Goal: Task Accomplishment & Management: Use online tool/utility

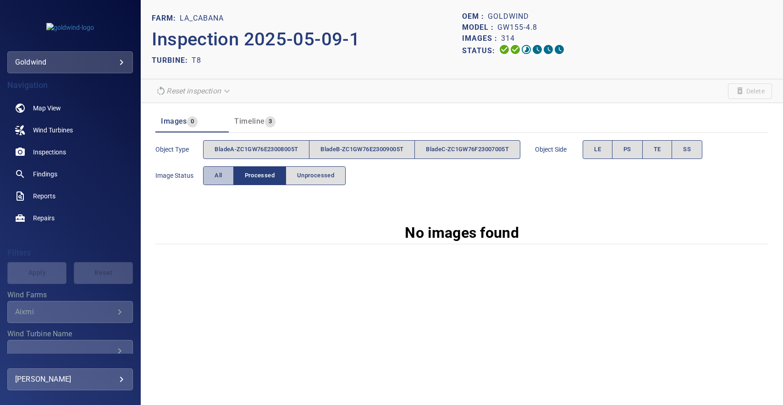
click at [214, 173] on button "All" at bounding box center [218, 175] width 30 height 19
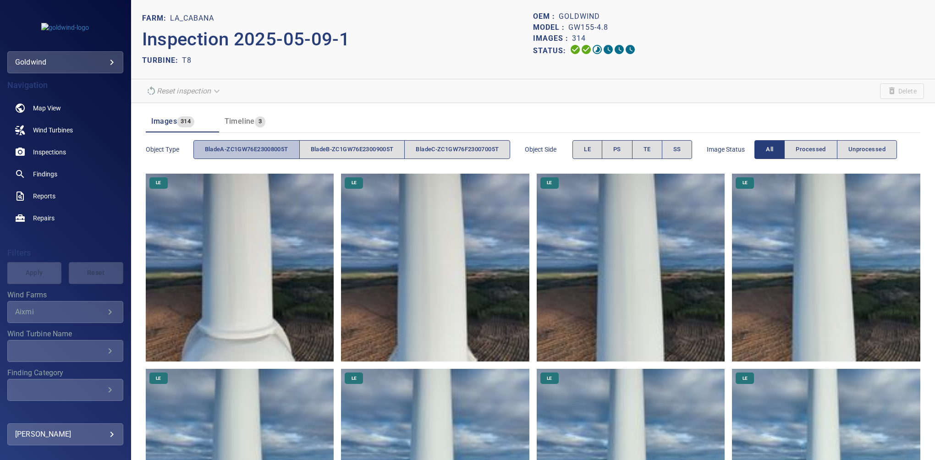
click at [248, 151] on span "bladeA-ZC1GW76E23008005T" at bounding box center [246, 149] width 83 height 11
click at [601, 146] on button "LE" at bounding box center [587, 149] width 30 height 19
click at [621, 151] on span "PS" at bounding box center [617, 149] width 8 height 11
click at [601, 148] on button "LE" at bounding box center [587, 149] width 30 height 19
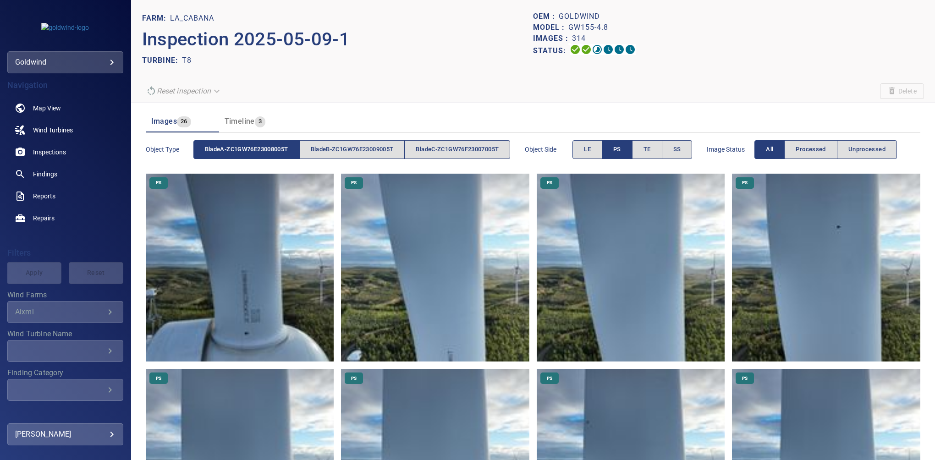
click at [226, 313] on img at bounding box center [240, 268] width 188 height 188
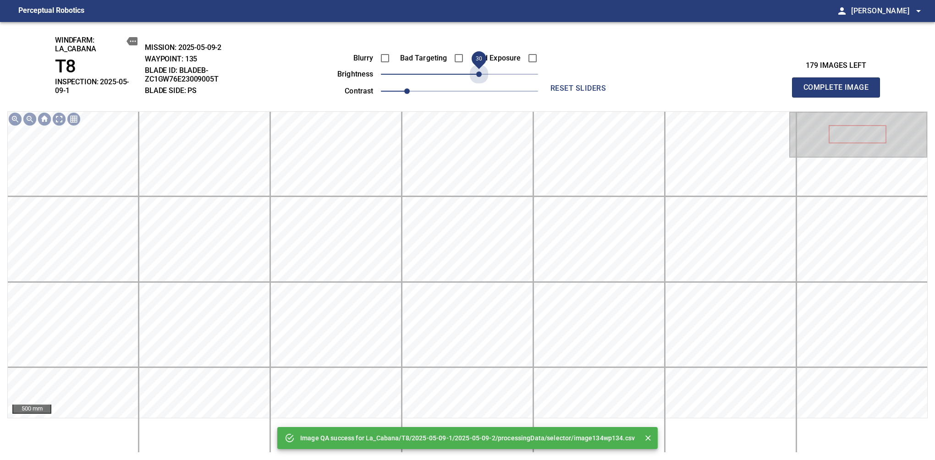
click at [482, 75] on span "30" at bounding box center [459, 74] width 157 height 13
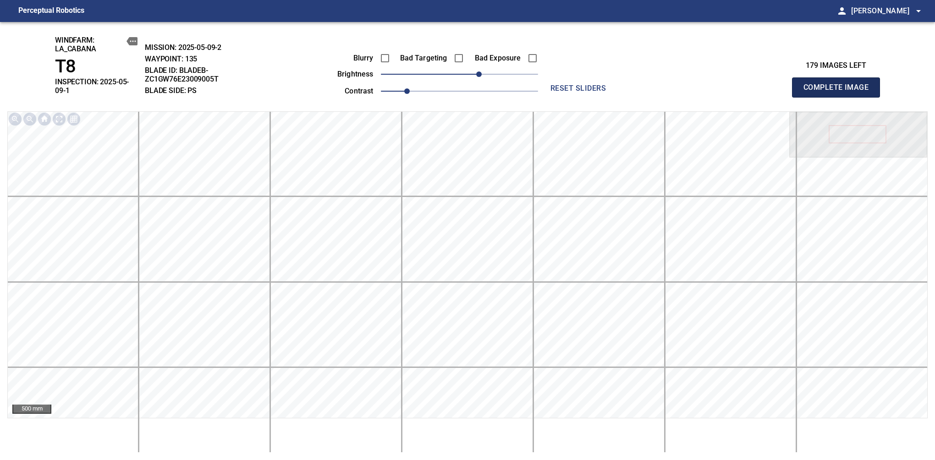
click at [839, 84] on span "Complete Image" at bounding box center [836, 87] width 68 height 13
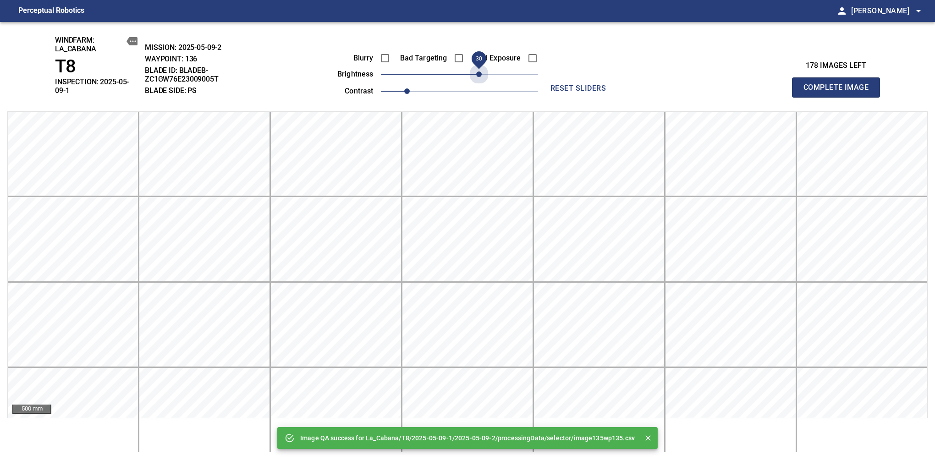
click at [482, 75] on span "30" at bounding box center [459, 74] width 157 height 13
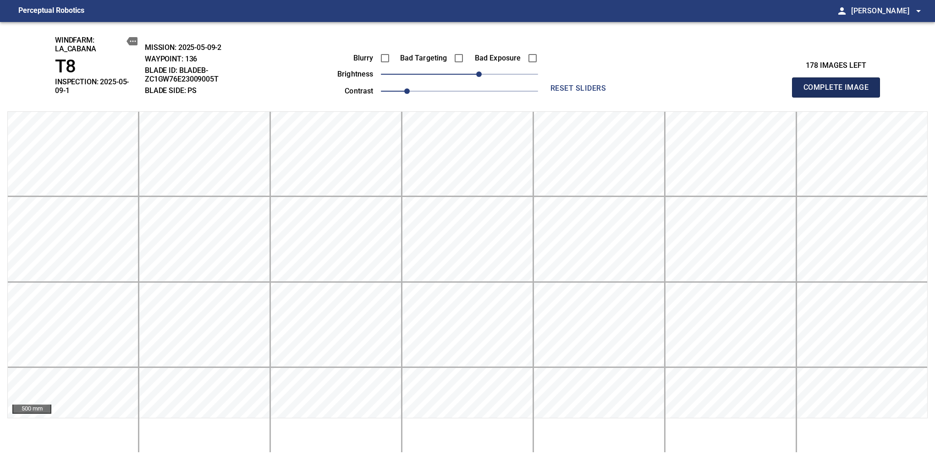
click at [839, 84] on span "Complete Image" at bounding box center [836, 87] width 68 height 13
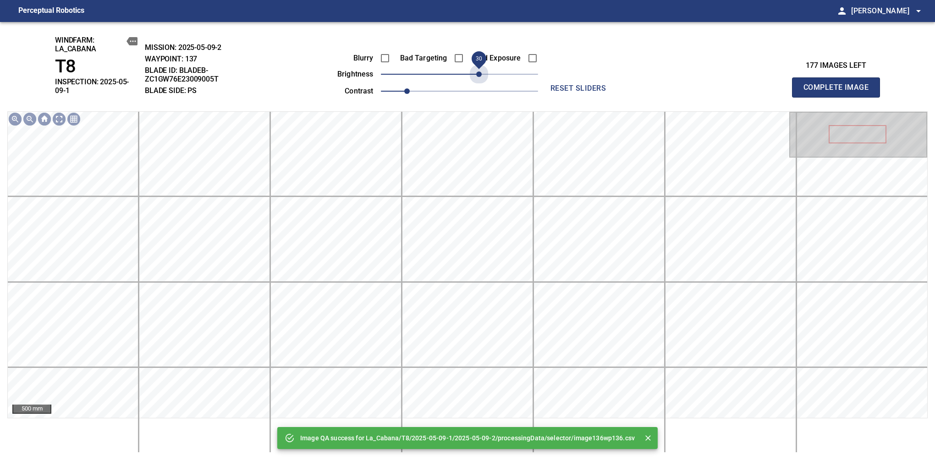
click at [480, 73] on span "30" at bounding box center [459, 74] width 157 height 13
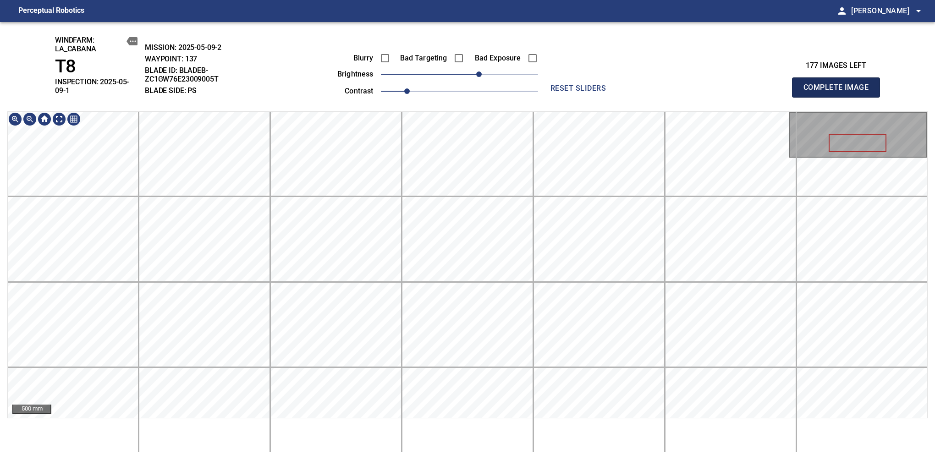
click at [839, 84] on span "Complete Image" at bounding box center [836, 87] width 68 height 13
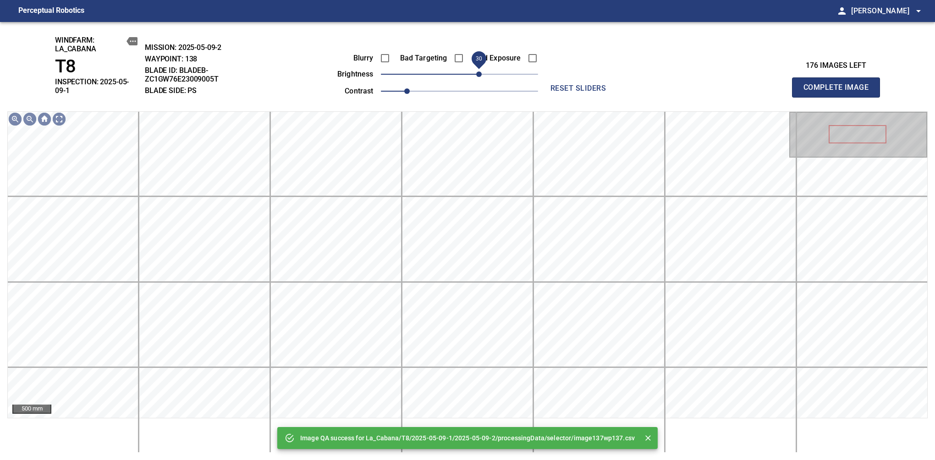
drag, startPoint x: 475, startPoint y: 78, endPoint x: 482, endPoint y: 77, distance: 6.9
click at [482, 77] on span "30" at bounding box center [459, 74] width 157 height 13
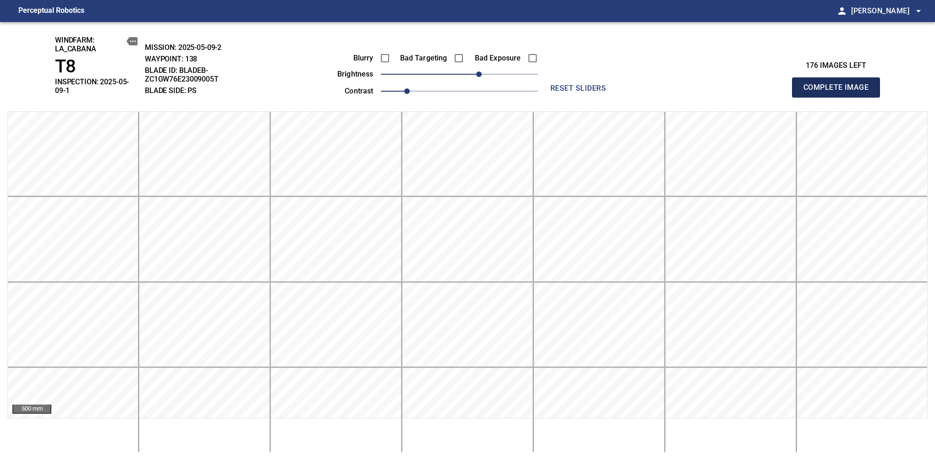
click at [839, 84] on span "Complete Image" at bounding box center [836, 87] width 68 height 13
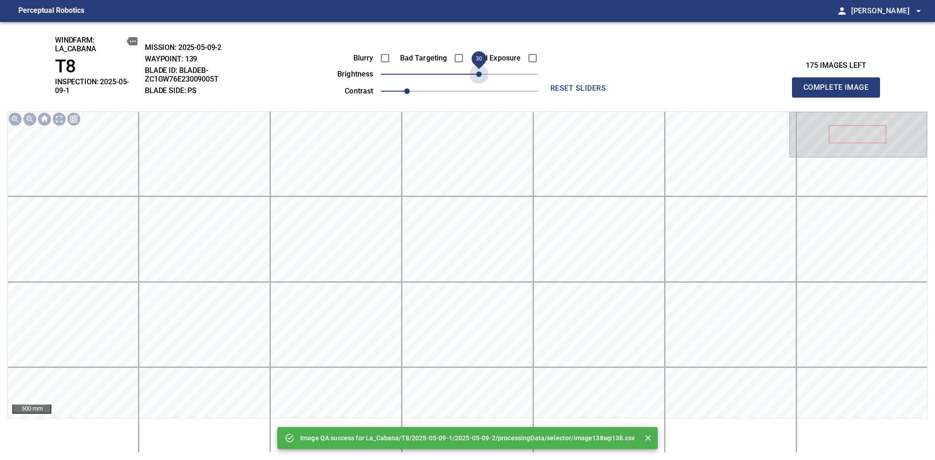
click at [480, 77] on span "30" at bounding box center [459, 74] width 157 height 13
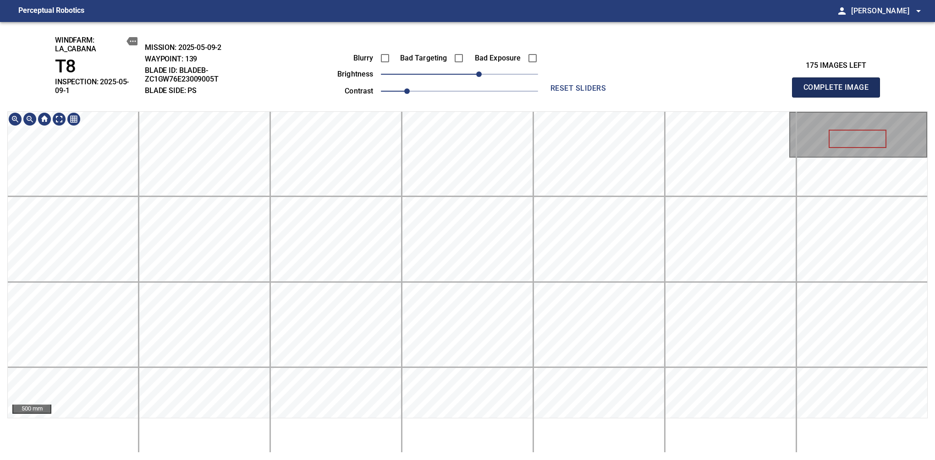
click at [839, 84] on span "Complete Image" at bounding box center [836, 87] width 68 height 13
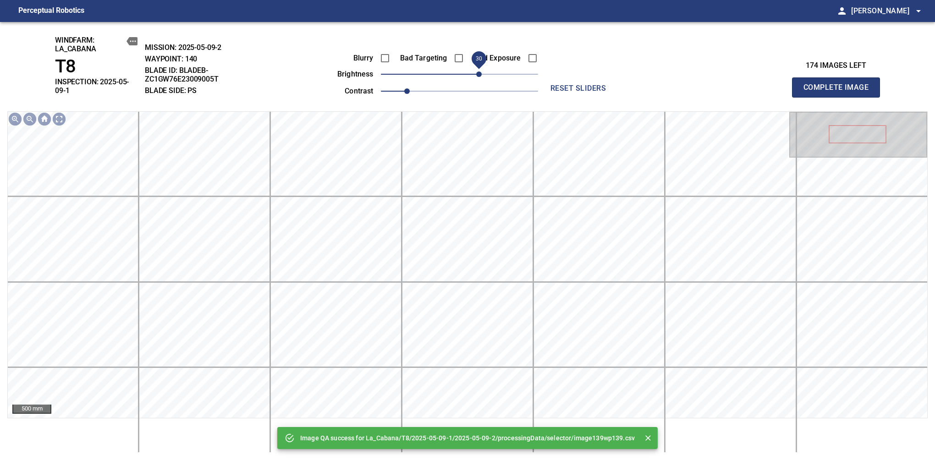
drag, startPoint x: 477, startPoint y: 78, endPoint x: 482, endPoint y: 78, distance: 5.0
click at [482, 78] on span "30" at bounding box center [459, 74] width 157 height 13
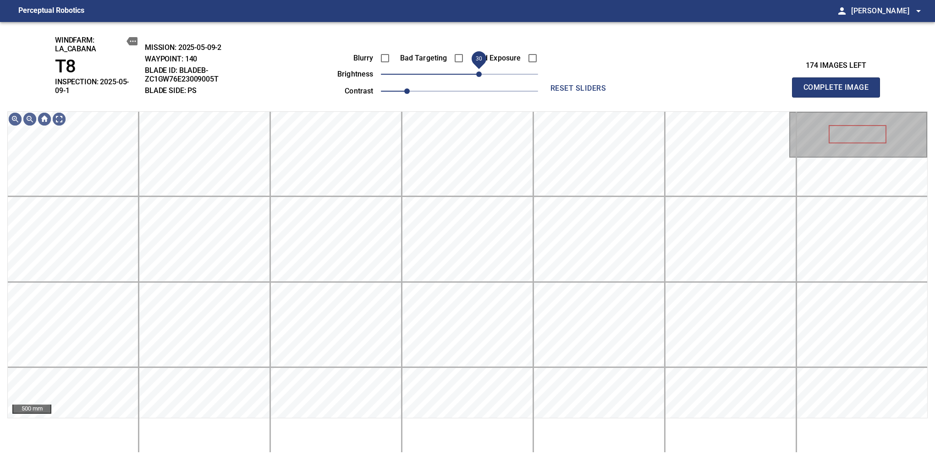
drag, startPoint x: 476, startPoint y: 77, endPoint x: 481, endPoint y: 74, distance: 6.0
click at [481, 74] on span "30" at bounding box center [478, 73] width 5 height 5
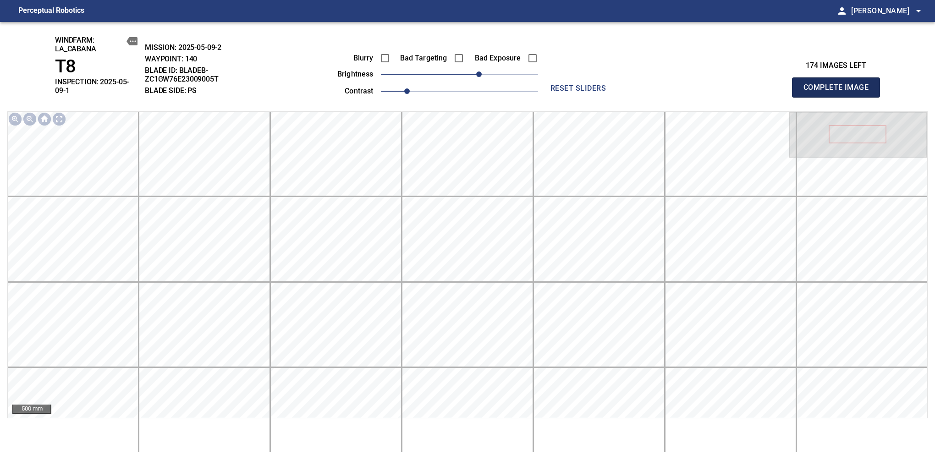
click at [839, 84] on span "Complete Image" at bounding box center [836, 87] width 68 height 13
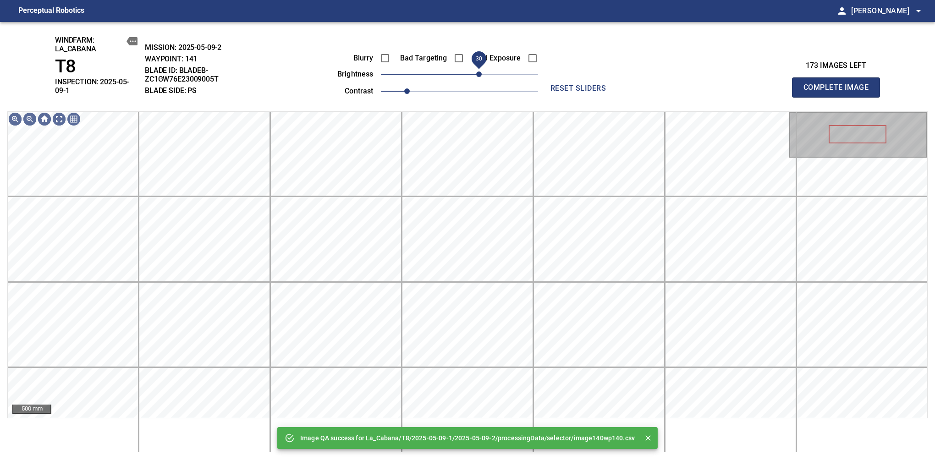
click at [477, 77] on span "30" at bounding box center [478, 73] width 5 height 5
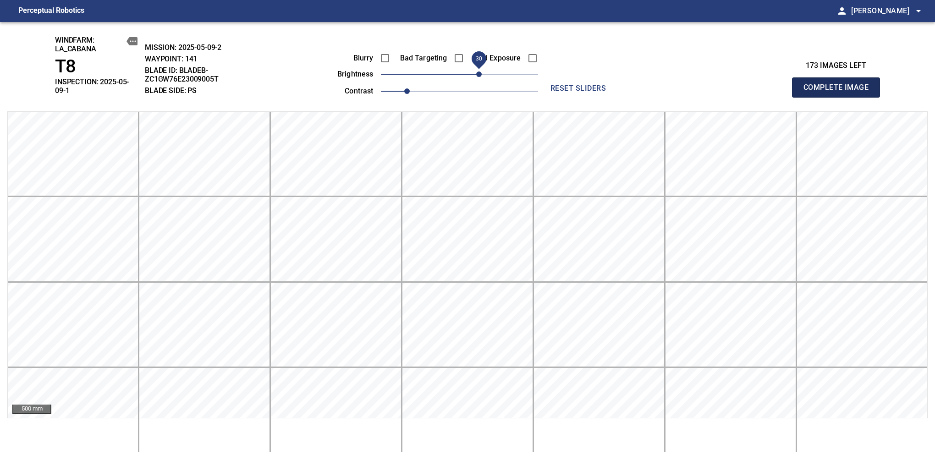
click at [839, 84] on span "Complete Image" at bounding box center [836, 87] width 68 height 13
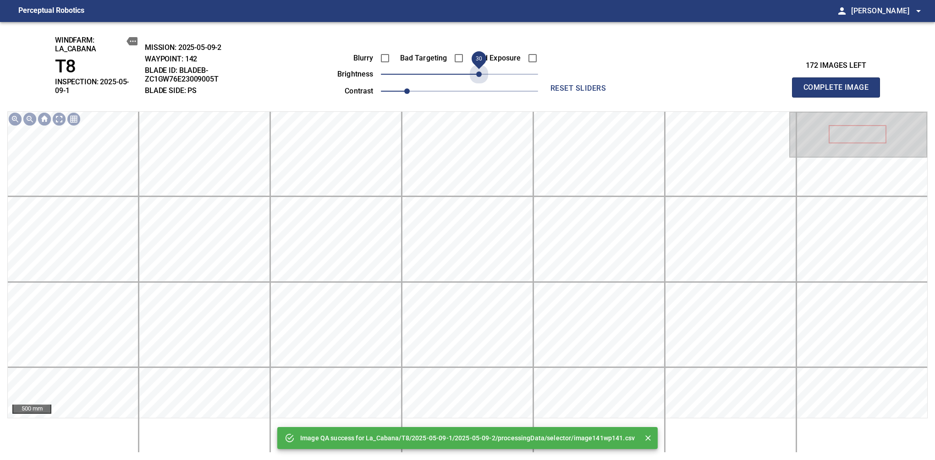
click at [477, 77] on span "30" at bounding box center [459, 74] width 157 height 13
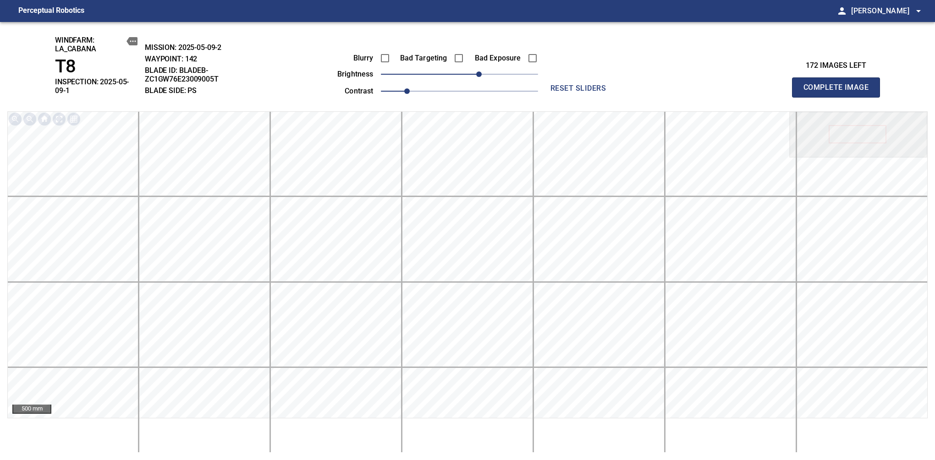
click at [839, 84] on span "Complete Image" at bounding box center [836, 87] width 68 height 13
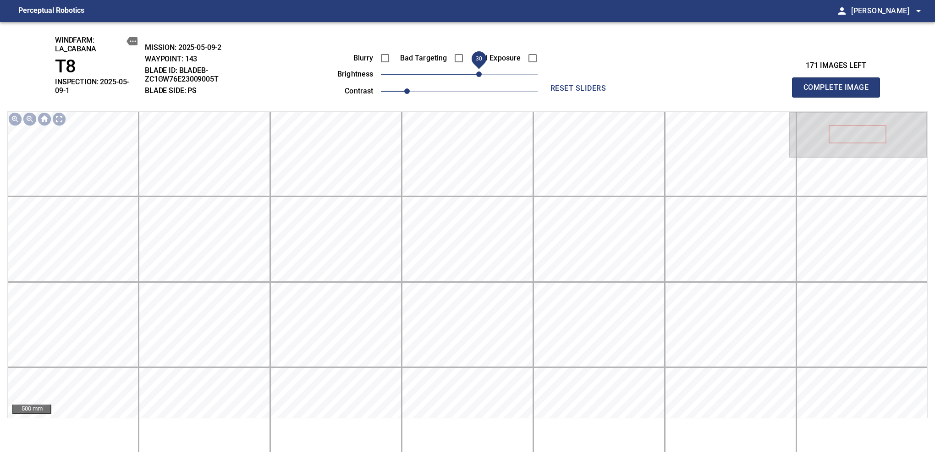
drag, startPoint x: 458, startPoint y: 74, endPoint x: 481, endPoint y: 76, distance: 22.5
click at [481, 76] on span "30" at bounding box center [478, 73] width 5 height 5
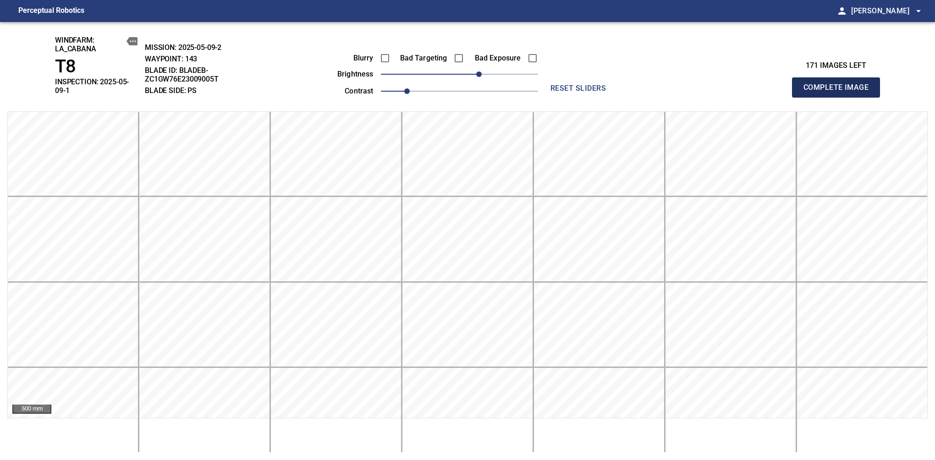
click at [839, 84] on span "Complete Image" at bounding box center [836, 87] width 68 height 13
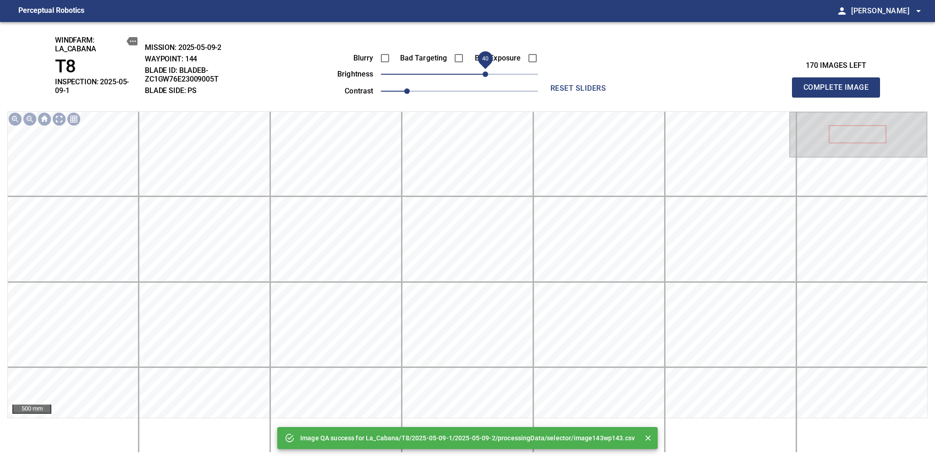
drag, startPoint x: 462, startPoint y: 74, endPoint x: 484, endPoint y: 77, distance: 22.2
click at [484, 77] on span "40" at bounding box center [484, 73] width 5 height 5
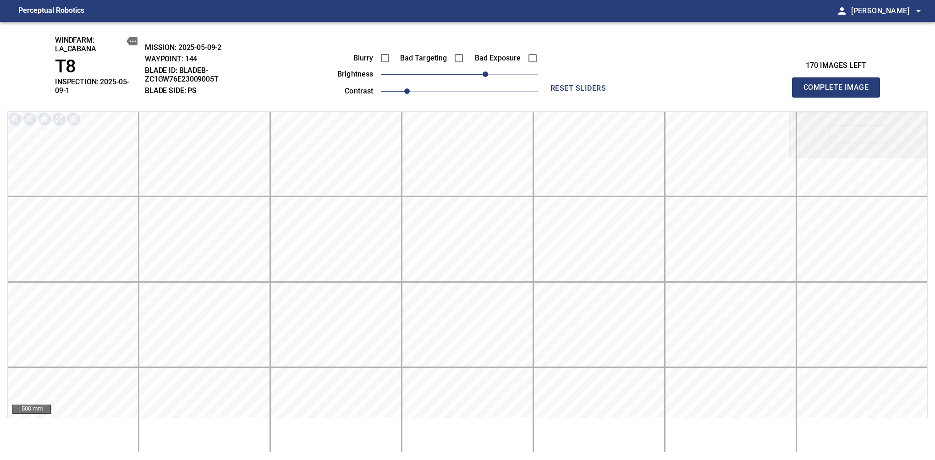
click at [839, 84] on span "Complete Image" at bounding box center [836, 87] width 68 height 13
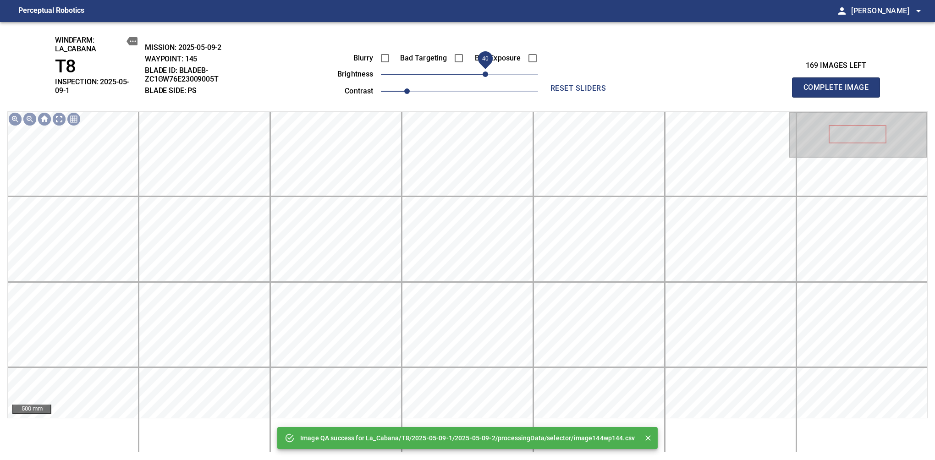
drag, startPoint x: 473, startPoint y: 74, endPoint x: 484, endPoint y: 74, distance: 11.0
click at [484, 74] on span "40" at bounding box center [484, 73] width 5 height 5
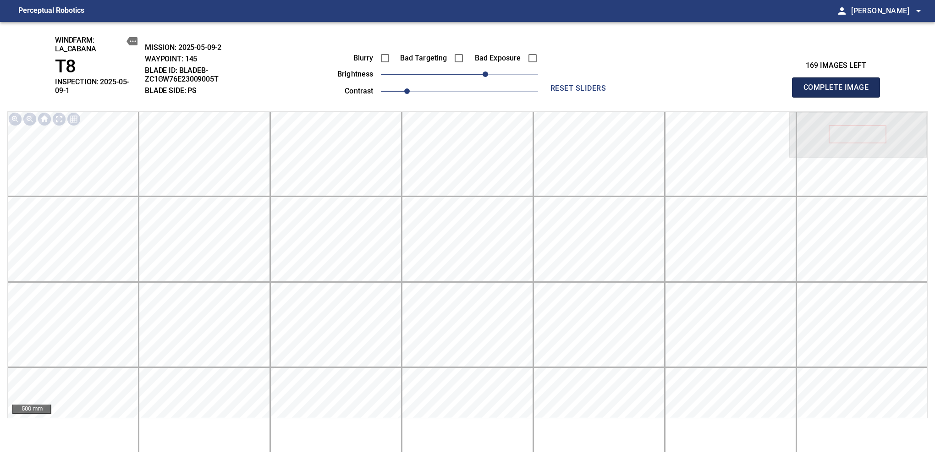
click at [839, 84] on span "Complete Image" at bounding box center [836, 87] width 68 height 13
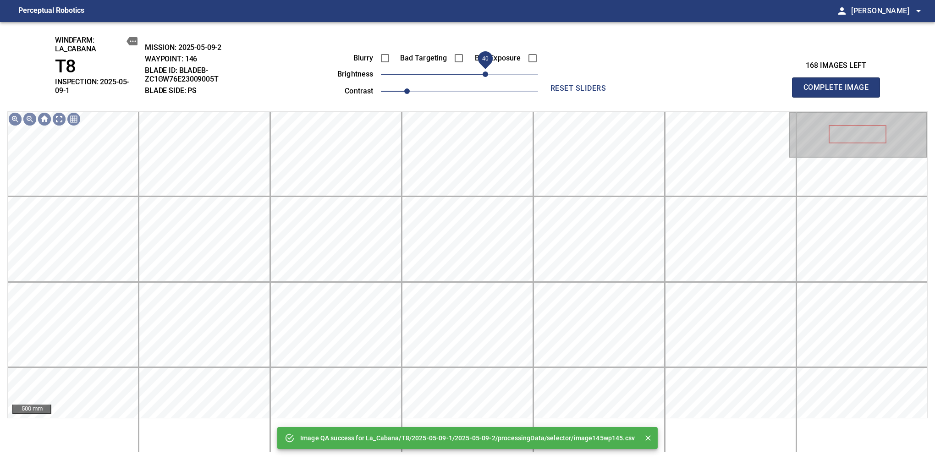
drag, startPoint x: 476, startPoint y: 74, endPoint x: 486, endPoint y: 74, distance: 9.6
click at [486, 74] on span "40" at bounding box center [484, 73] width 5 height 5
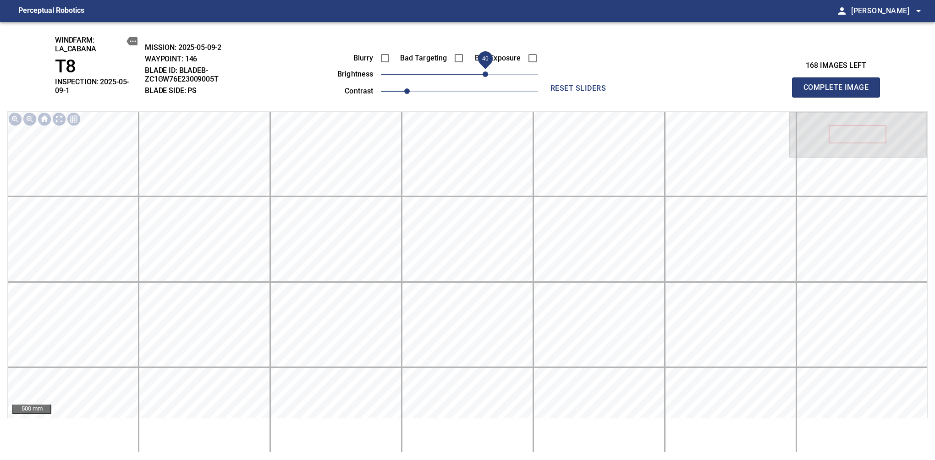
click at [839, 84] on span "Complete Image" at bounding box center [836, 87] width 68 height 13
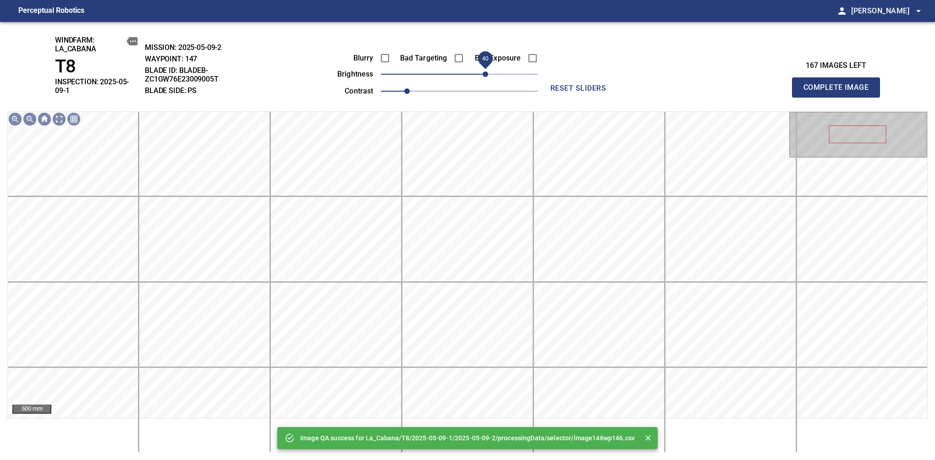
drag, startPoint x: 477, startPoint y: 76, endPoint x: 488, endPoint y: 76, distance: 11.0
click at [488, 76] on span "40" at bounding box center [459, 74] width 157 height 13
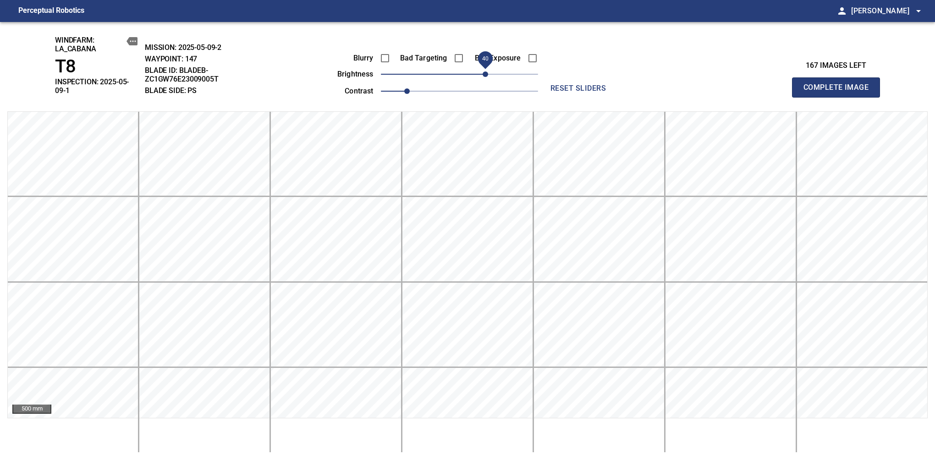
click at [486, 76] on span "40" at bounding box center [484, 73] width 5 height 5
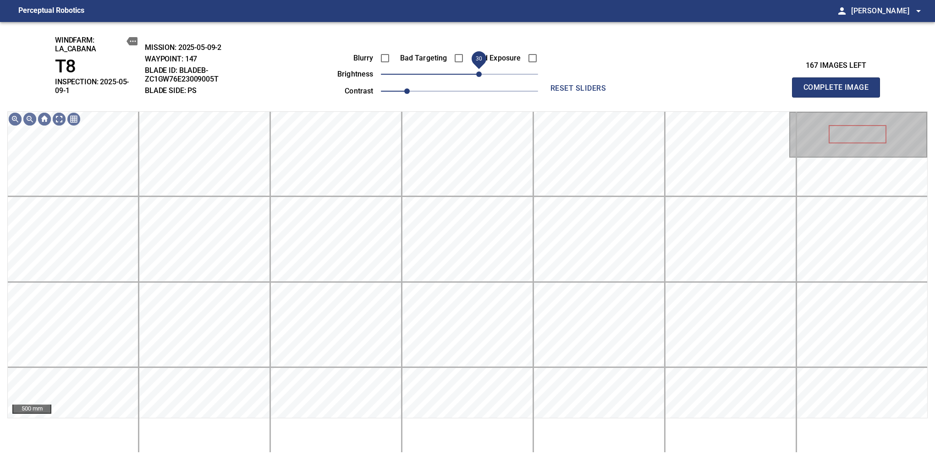
drag, startPoint x: 486, startPoint y: 76, endPoint x: 481, endPoint y: 79, distance: 6.0
click at [481, 77] on span "30" at bounding box center [478, 73] width 5 height 5
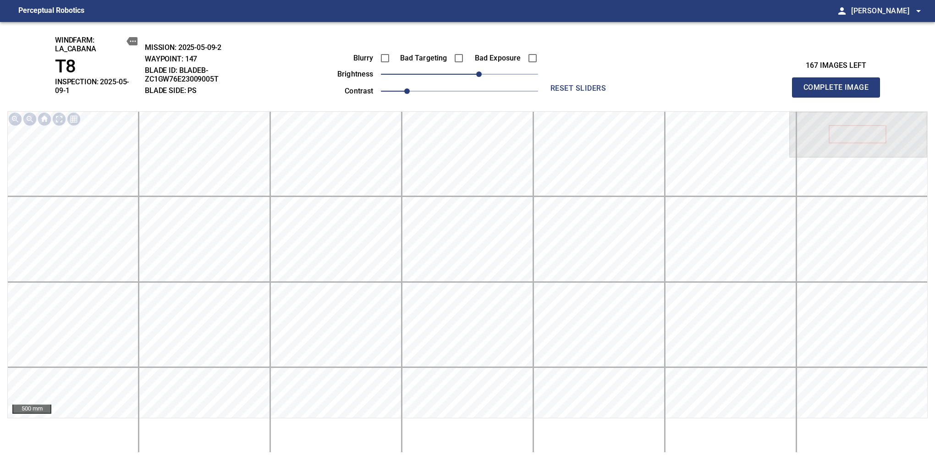
click at [839, 84] on span "Complete Image" at bounding box center [836, 87] width 68 height 13
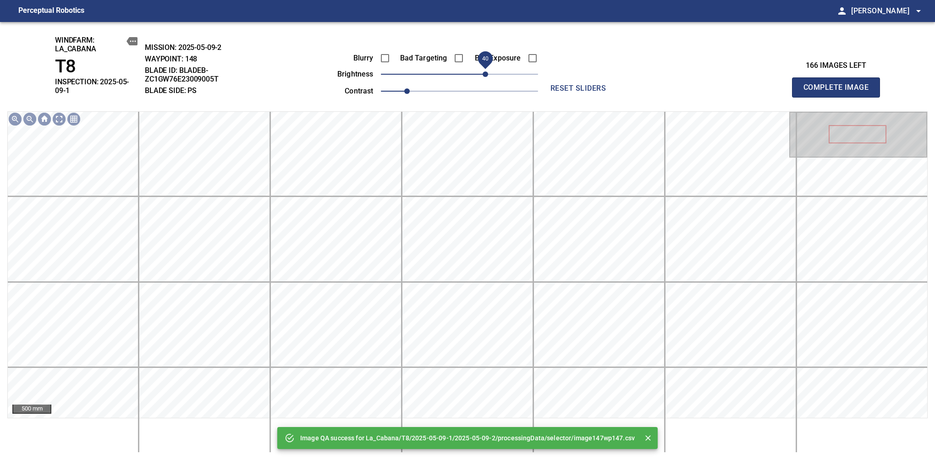
drag, startPoint x: 469, startPoint y: 76, endPoint x: 486, endPoint y: 76, distance: 16.5
click at [486, 76] on span "40" at bounding box center [484, 73] width 5 height 5
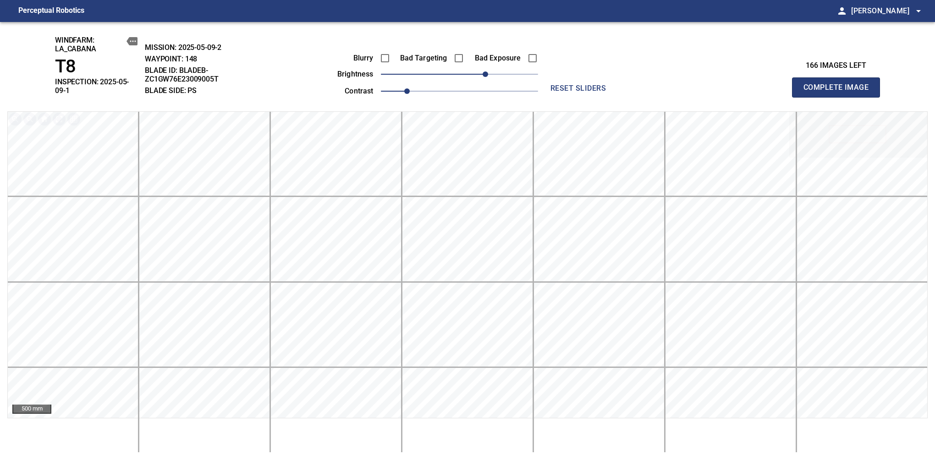
click at [839, 84] on span "Complete Image" at bounding box center [836, 87] width 68 height 13
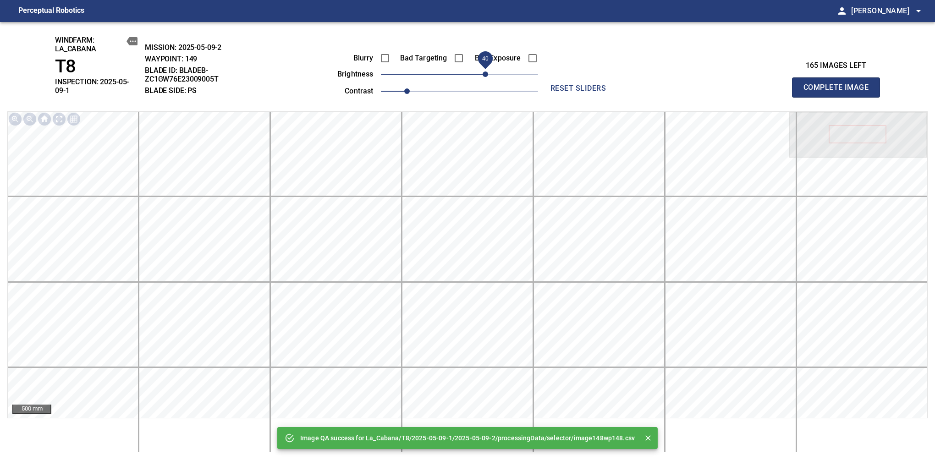
drag, startPoint x: 479, startPoint y: 76, endPoint x: 486, endPoint y: 76, distance: 6.4
click at [486, 76] on span "40" at bounding box center [459, 74] width 157 height 13
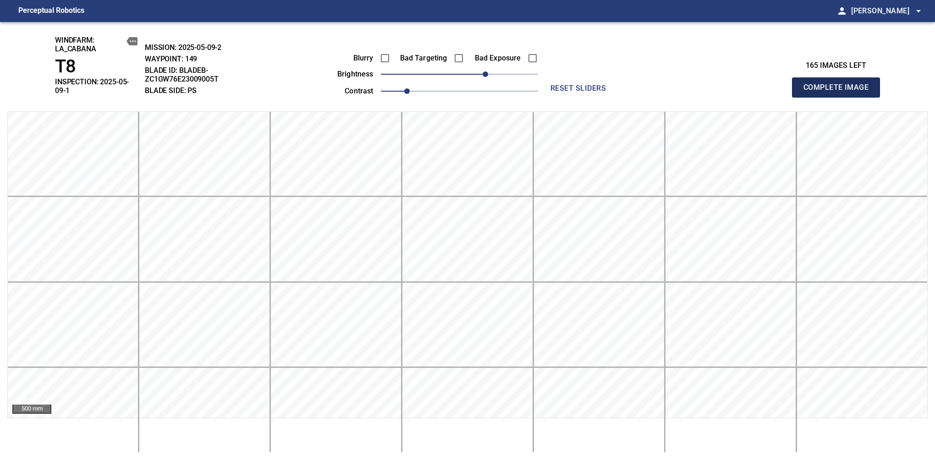
click at [839, 84] on span "Complete Image" at bounding box center [836, 87] width 68 height 13
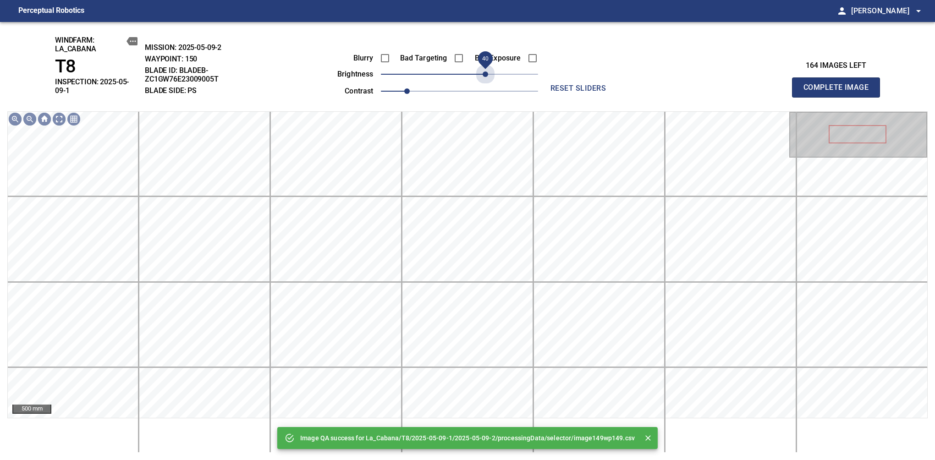
click at [486, 76] on span "40" at bounding box center [459, 74] width 157 height 13
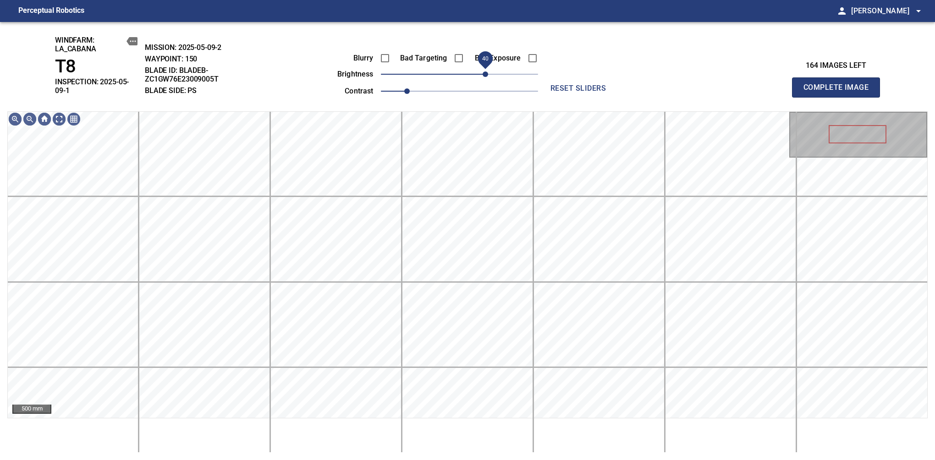
click at [484, 77] on span "40" at bounding box center [484, 73] width 5 height 5
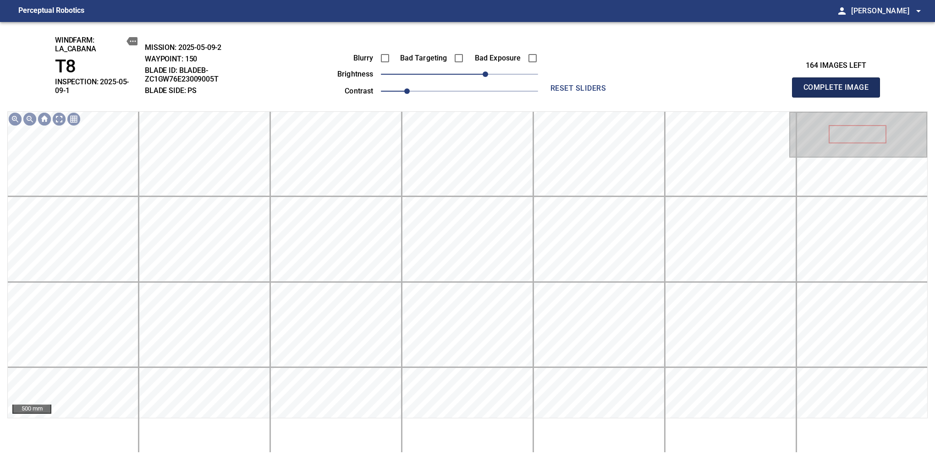
click at [839, 84] on span "Complete Image" at bounding box center [836, 87] width 68 height 13
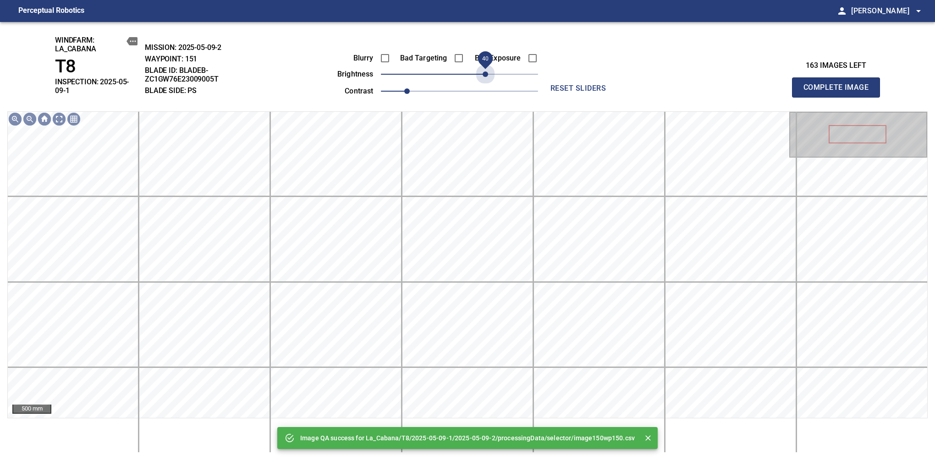
click at [484, 79] on span "40" at bounding box center [459, 74] width 157 height 13
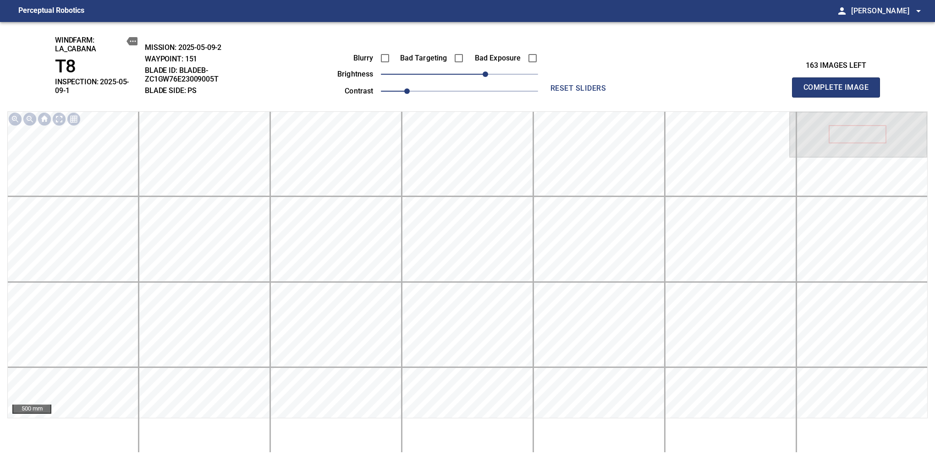
click at [839, 84] on span "Complete Image" at bounding box center [836, 87] width 68 height 13
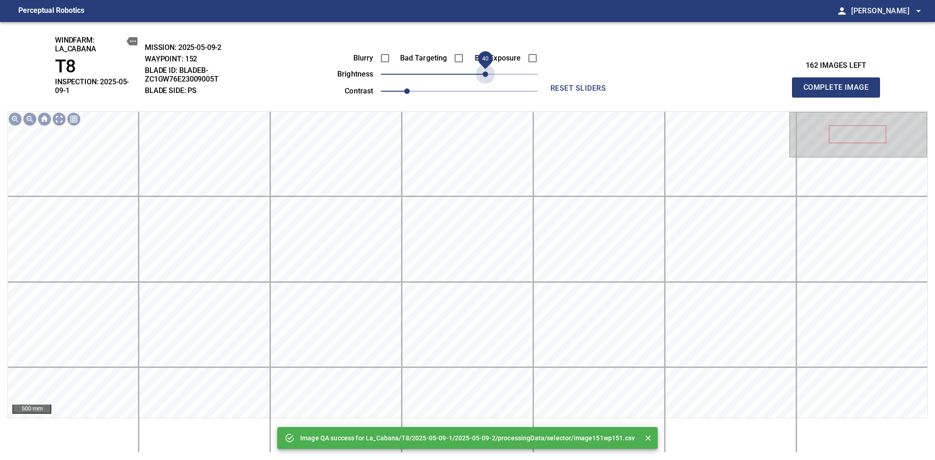
click at [486, 69] on span "40" at bounding box center [459, 74] width 157 height 13
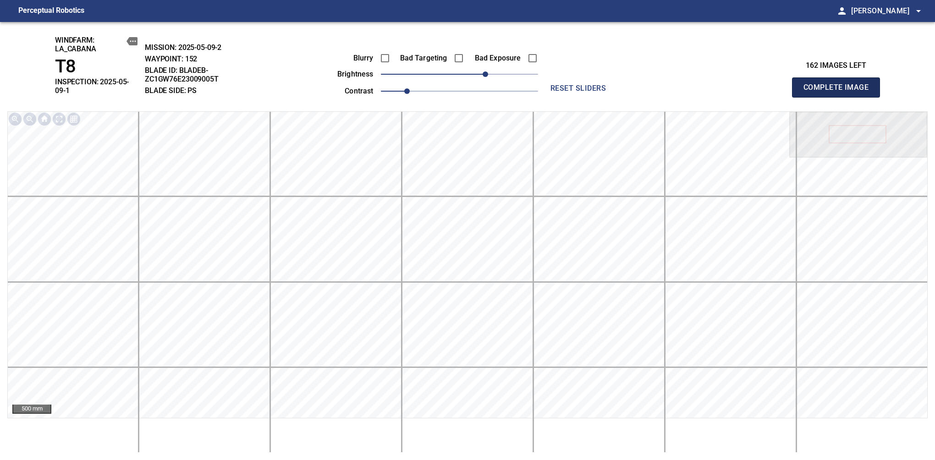
click at [839, 84] on span "Complete Image" at bounding box center [836, 87] width 68 height 13
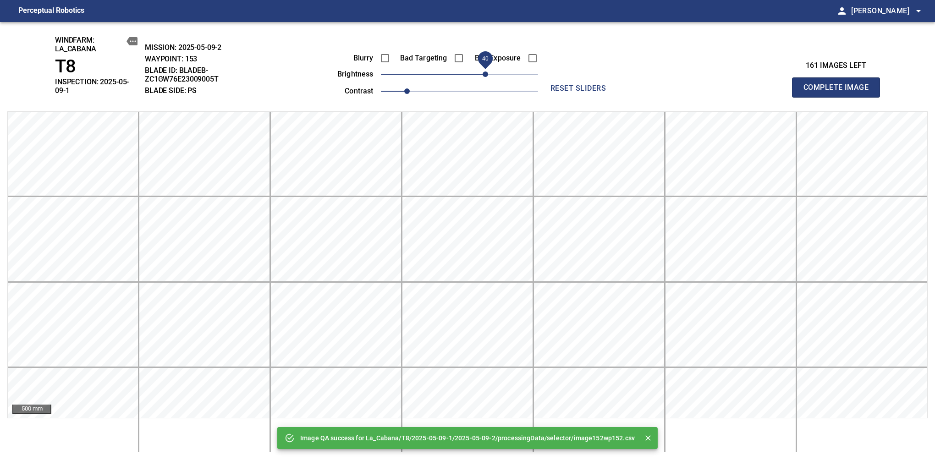
click at [484, 68] on span "40" at bounding box center [459, 74] width 157 height 13
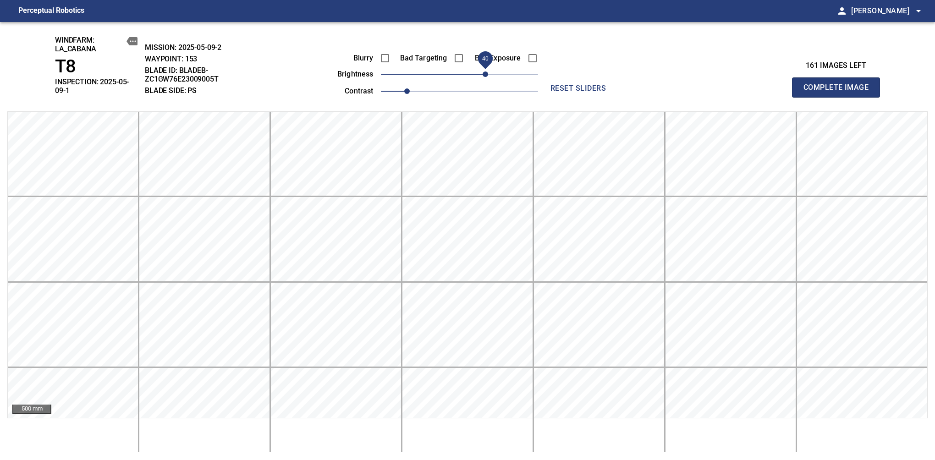
click at [839, 84] on span "Complete Image" at bounding box center [836, 87] width 68 height 13
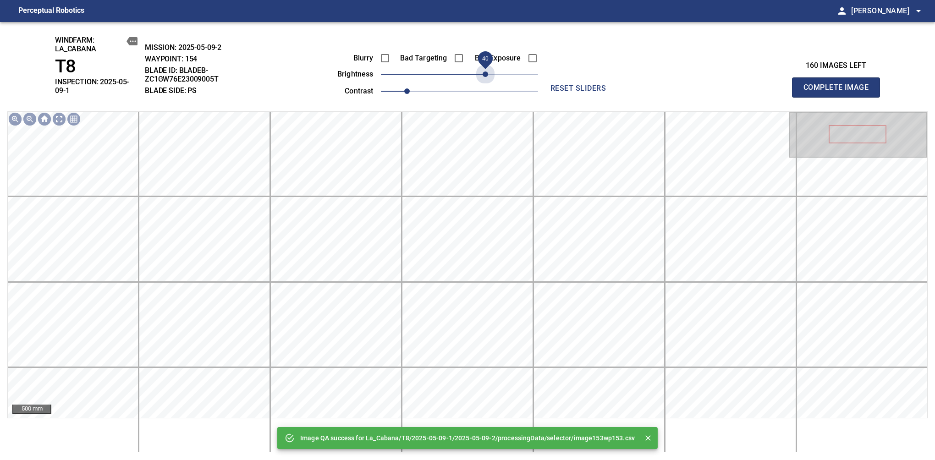
click at [484, 71] on span "40" at bounding box center [459, 74] width 157 height 13
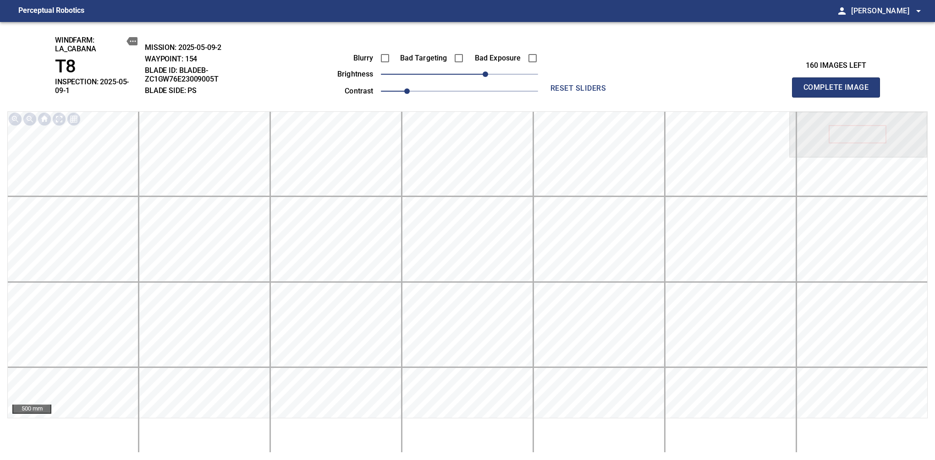
click at [839, 84] on span "Complete Image" at bounding box center [836, 87] width 68 height 13
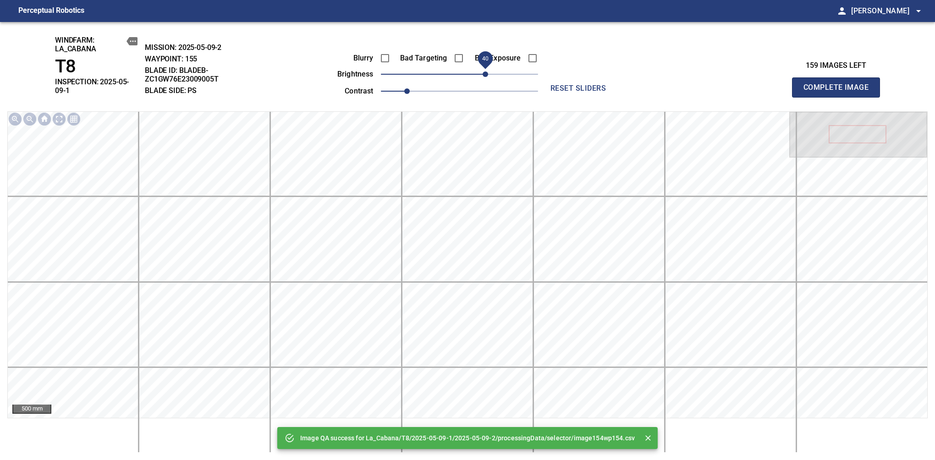
click at [486, 72] on span "40" at bounding box center [459, 74] width 157 height 13
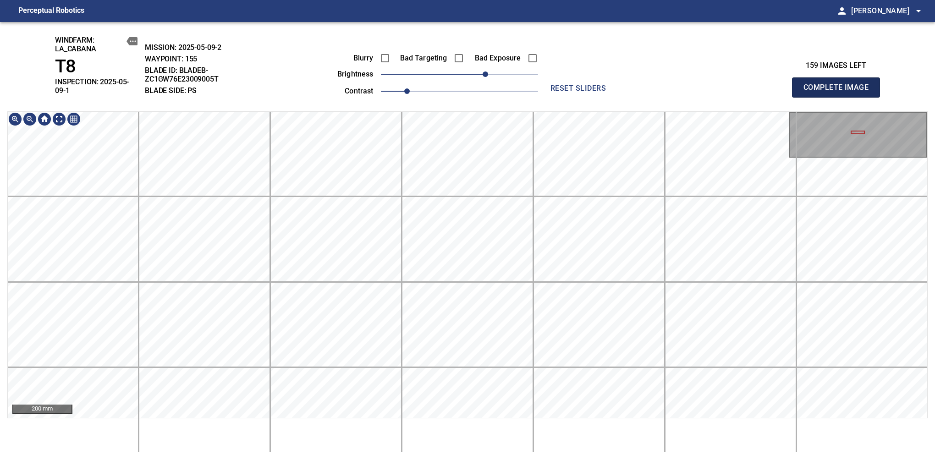
click at [839, 84] on span "Complete Image" at bounding box center [836, 87] width 68 height 13
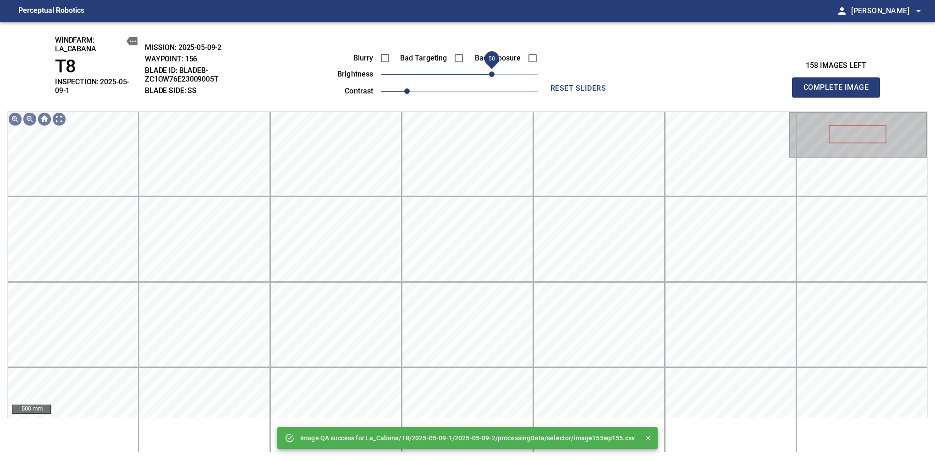
drag, startPoint x: 476, startPoint y: 71, endPoint x: 494, endPoint y: 72, distance: 17.5
click at [494, 72] on span "50" at bounding box center [491, 73] width 5 height 5
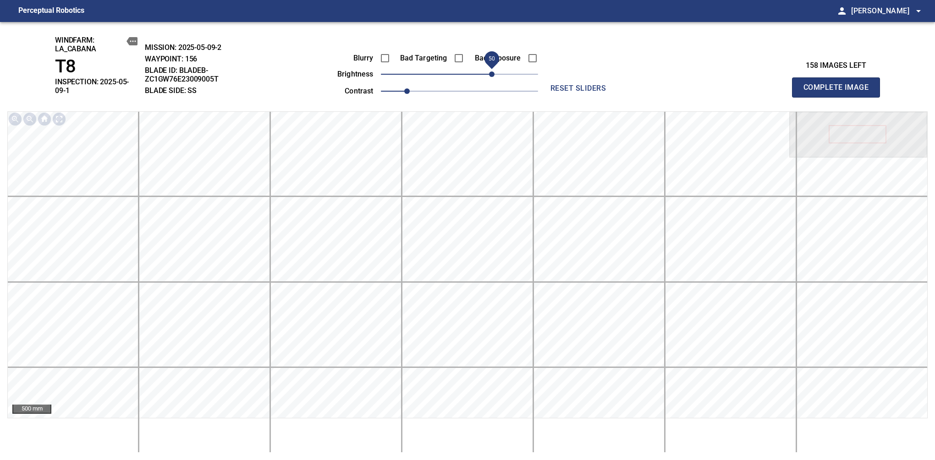
click at [839, 84] on span "Complete Image" at bounding box center [836, 87] width 68 height 13
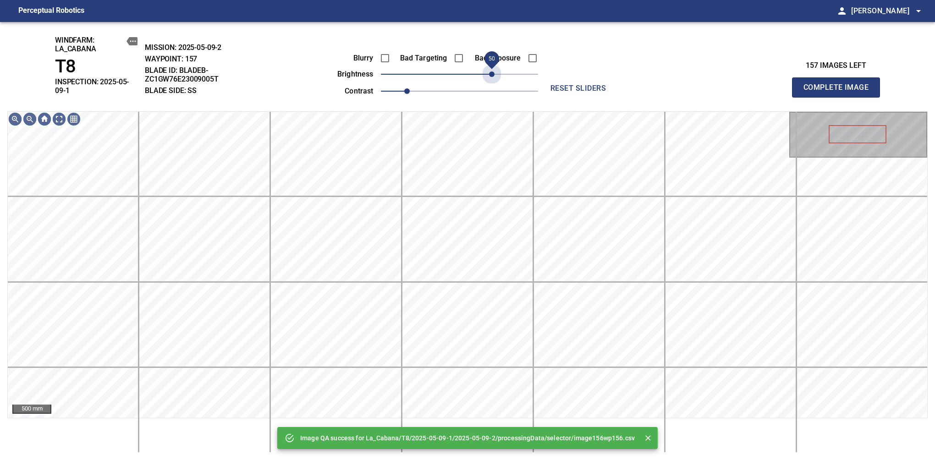
drag, startPoint x: 495, startPoint y: 78, endPoint x: 493, endPoint y: 86, distance: 8.3
click at [493, 86] on div "Blurry Bad Targeting Bad Exposure brightness 50 contrast 1" at bounding box center [427, 73] width 221 height 49
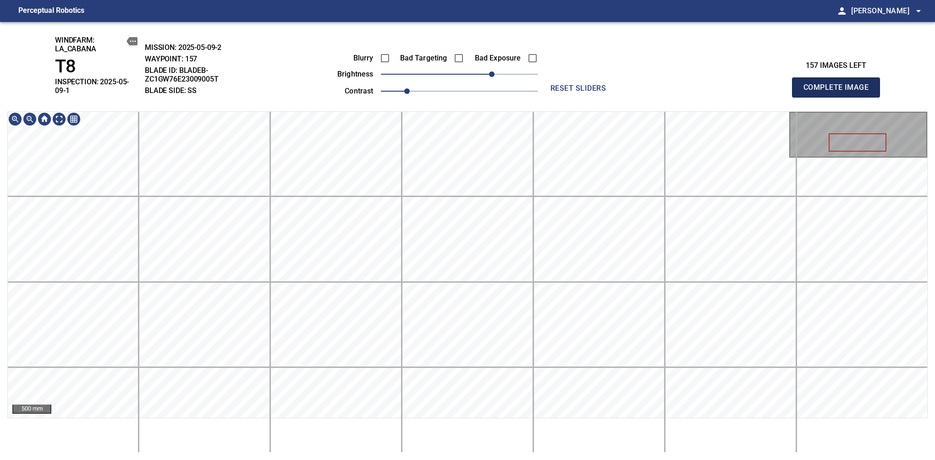
click at [839, 84] on span "Complete Image" at bounding box center [836, 87] width 68 height 13
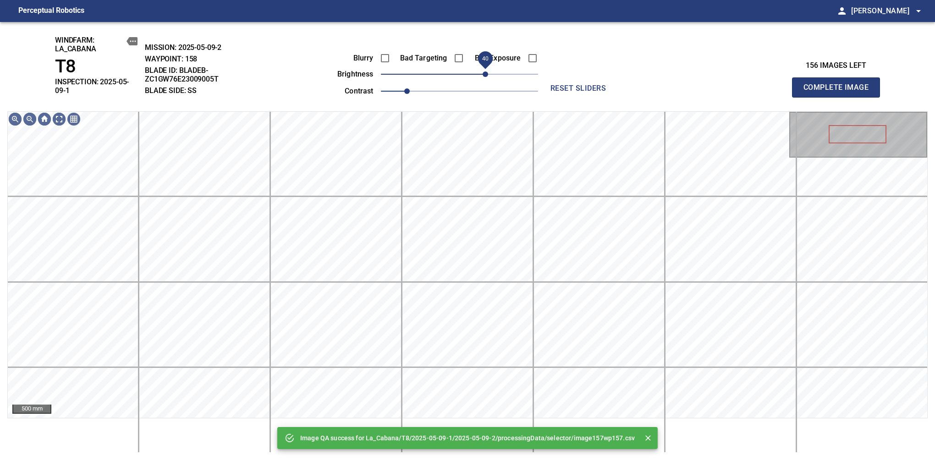
drag, startPoint x: 491, startPoint y: 75, endPoint x: 487, endPoint y: 80, distance: 6.0
click at [487, 77] on span "40" at bounding box center [484, 73] width 5 height 5
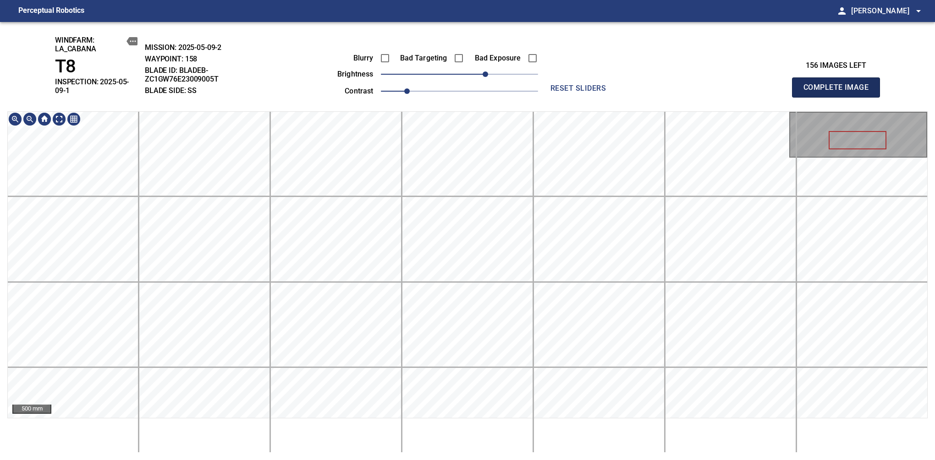
click at [839, 84] on span "Complete Image" at bounding box center [836, 87] width 68 height 13
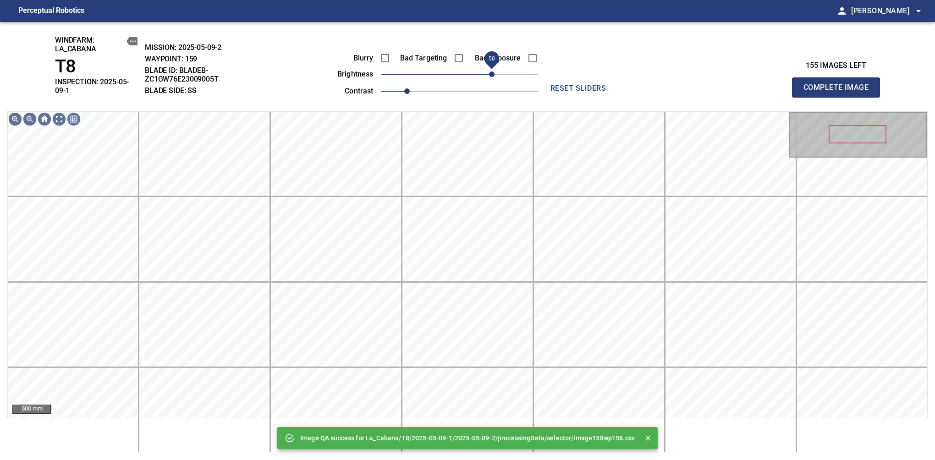
drag, startPoint x: 473, startPoint y: 77, endPoint x: 493, endPoint y: 73, distance: 19.7
click at [493, 73] on span "50" at bounding box center [491, 73] width 5 height 5
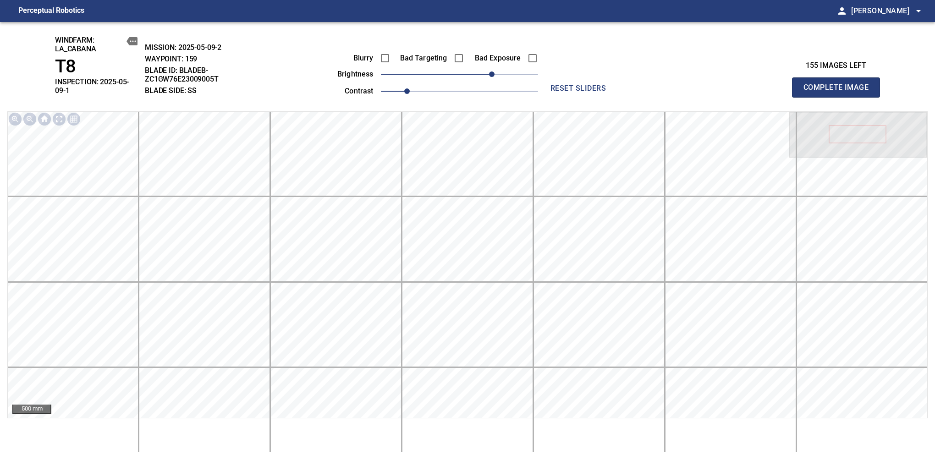
click at [839, 84] on span "Complete Image" at bounding box center [836, 87] width 68 height 13
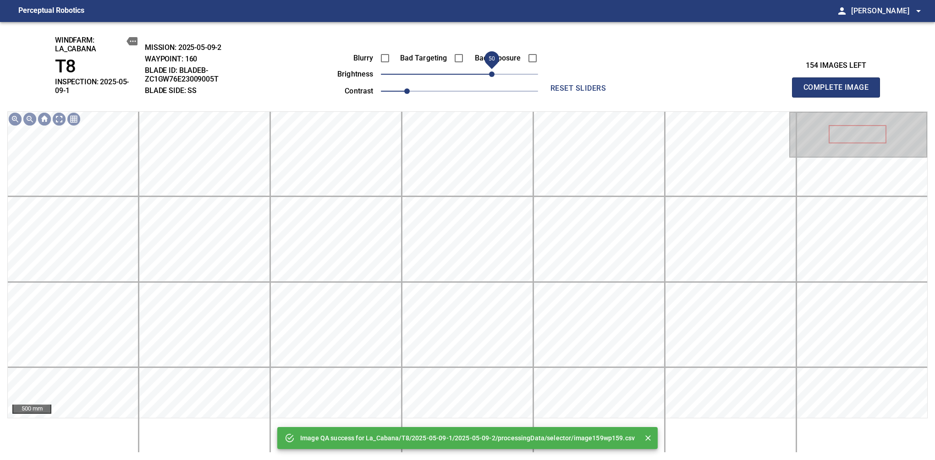
drag, startPoint x: 475, startPoint y: 78, endPoint x: 494, endPoint y: 76, distance: 19.8
click at [494, 76] on span "50" at bounding box center [491, 73] width 5 height 5
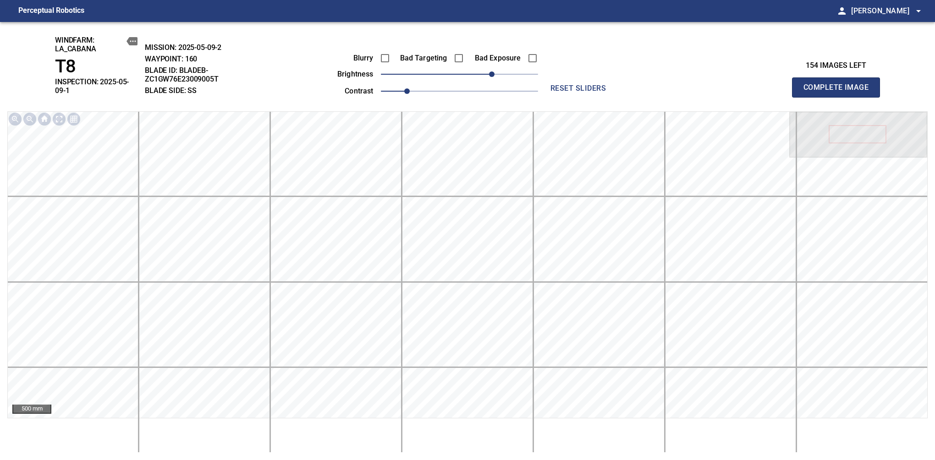
click at [839, 84] on span "Complete Image" at bounding box center [836, 87] width 68 height 13
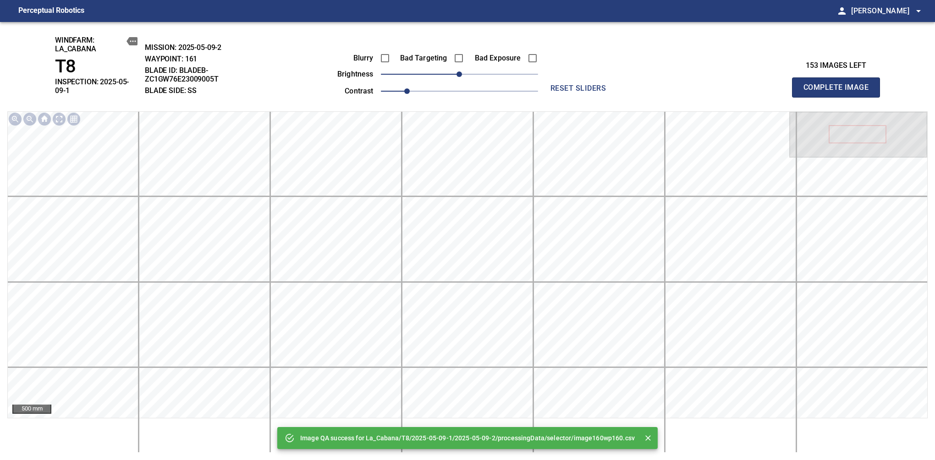
drag, startPoint x: 478, startPoint y: 82, endPoint x: 493, endPoint y: 81, distance: 14.3
click at [493, 81] on div "Blurry Bad Targeting Bad Exposure brightness 0 contrast 1" at bounding box center [427, 73] width 221 height 49
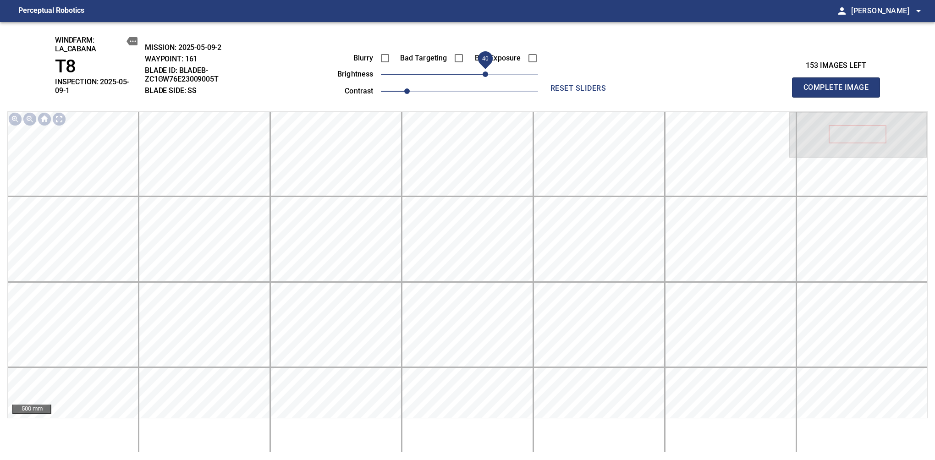
click at [485, 74] on span "40" at bounding box center [484, 73] width 5 height 5
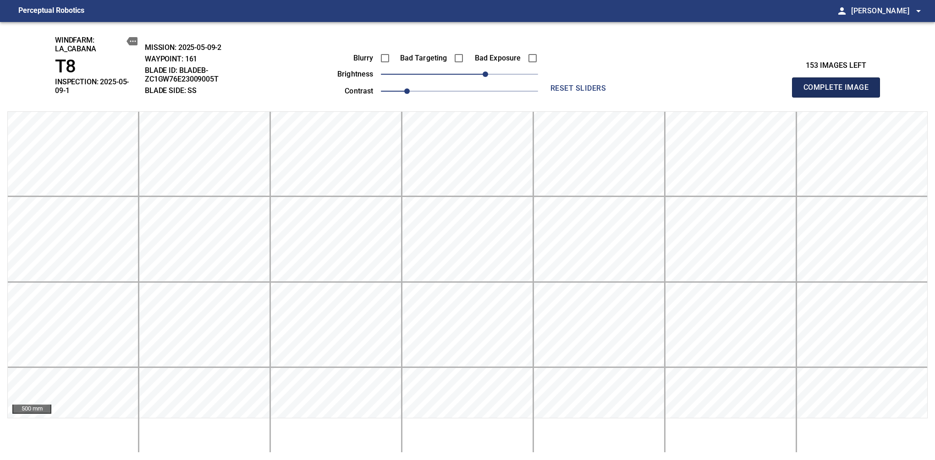
click at [839, 84] on span "Complete Image" at bounding box center [836, 87] width 68 height 13
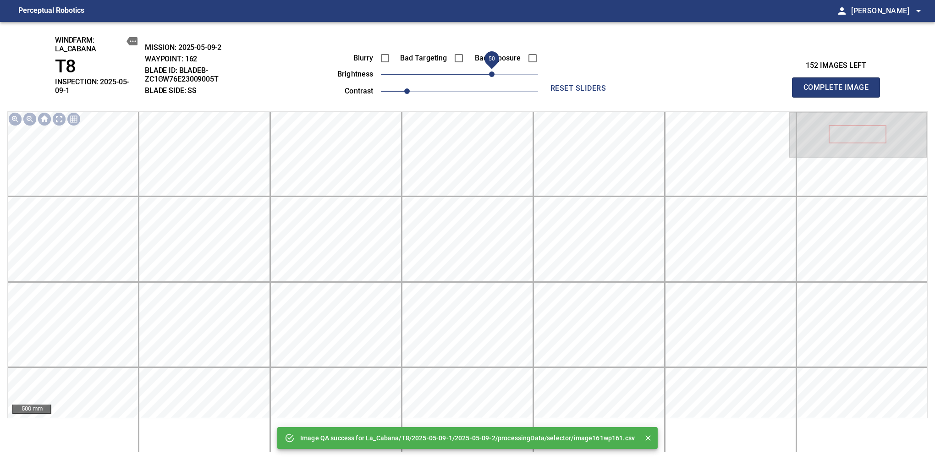
drag, startPoint x: 467, startPoint y: 71, endPoint x: 490, endPoint y: 72, distance: 22.9
click at [490, 72] on span "50" at bounding box center [491, 73] width 5 height 5
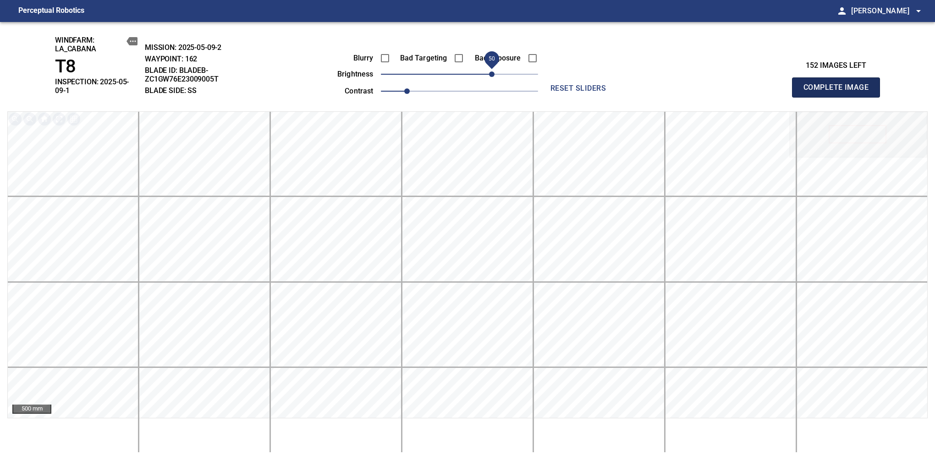
click at [839, 84] on span "Complete Image" at bounding box center [836, 87] width 68 height 13
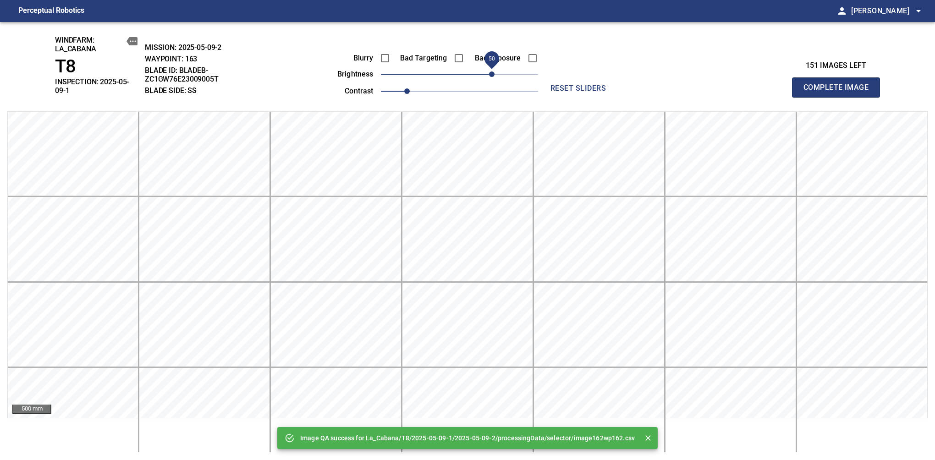
drag, startPoint x: 480, startPoint y: 77, endPoint x: 490, endPoint y: 82, distance: 10.7
click at [490, 77] on span "50" at bounding box center [491, 73] width 5 height 5
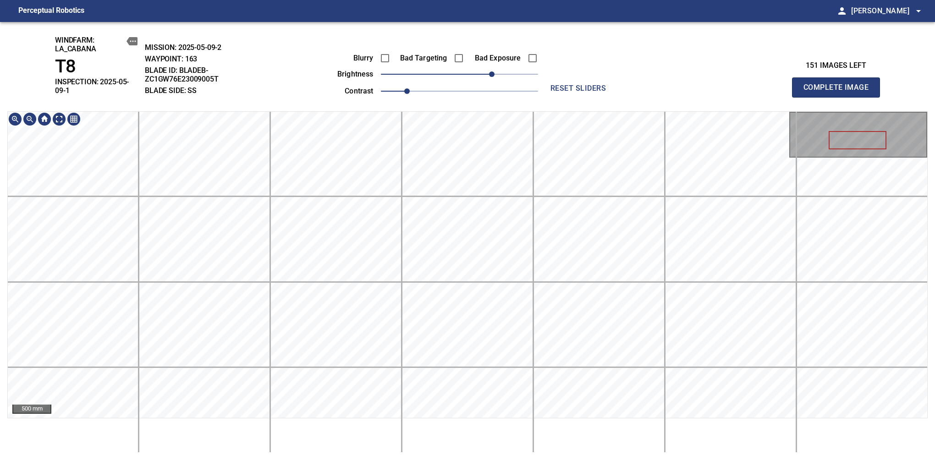
click at [839, 84] on span "Complete Image" at bounding box center [836, 87] width 68 height 13
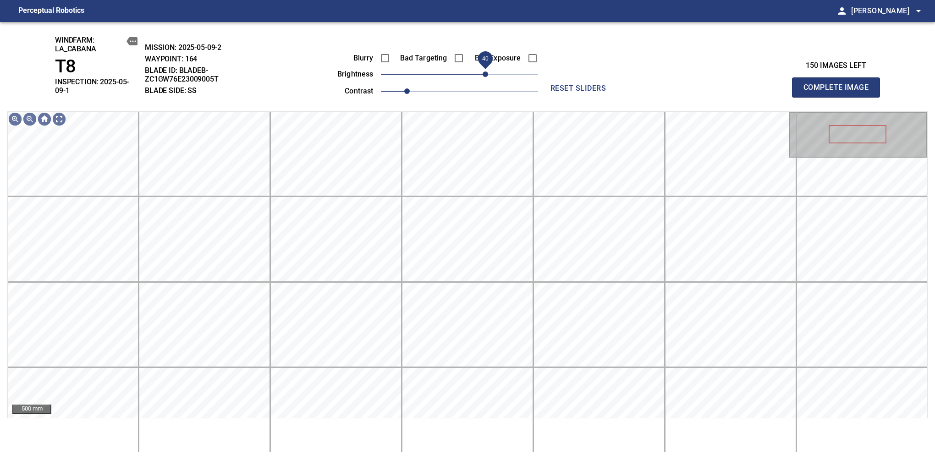
click at [484, 74] on span "40" at bounding box center [484, 73] width 5 height 5
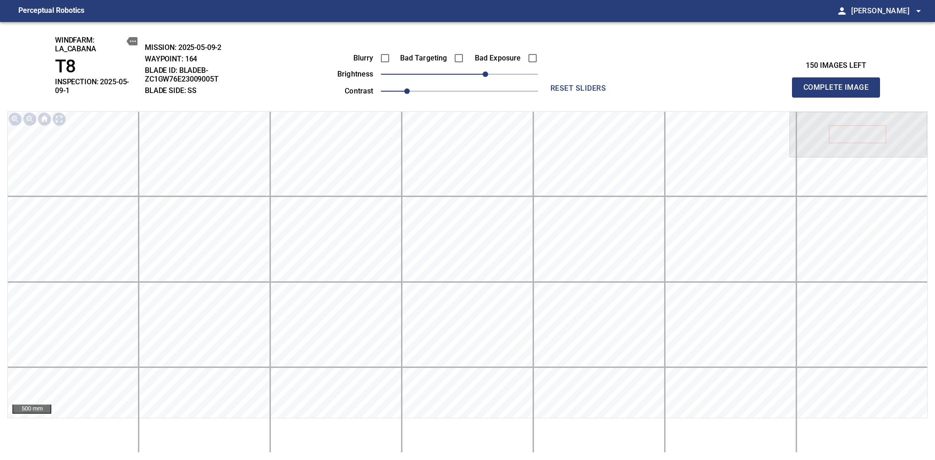
click at [839, 84] on span "Complete Image" at bounding box center [836, 87] width 68 height 13
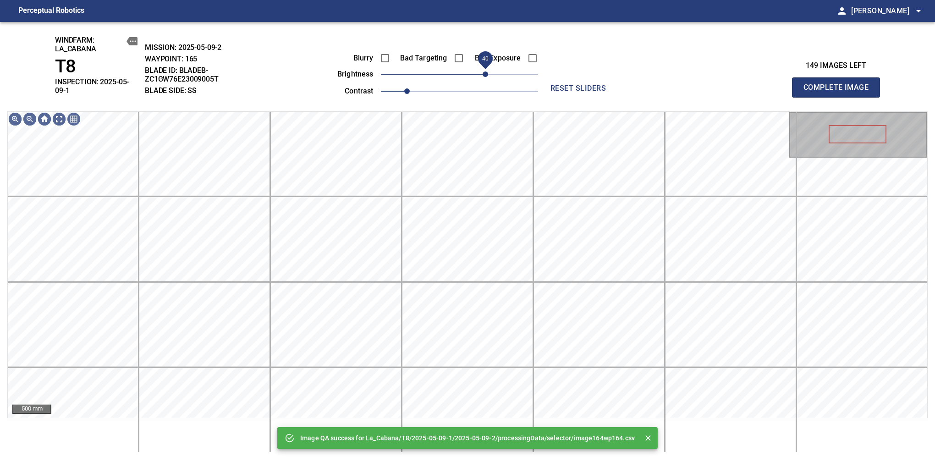
click at [487, 74] on span "40" at bounding box center [459, 74] width 157 height 13
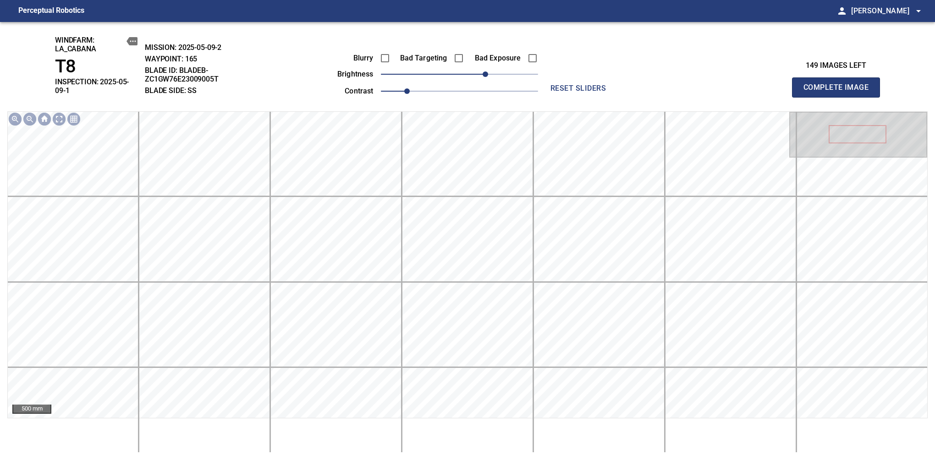
click at [839, 84] on span "Complete Image" at bounding box center [836, 87] width 68 height 13
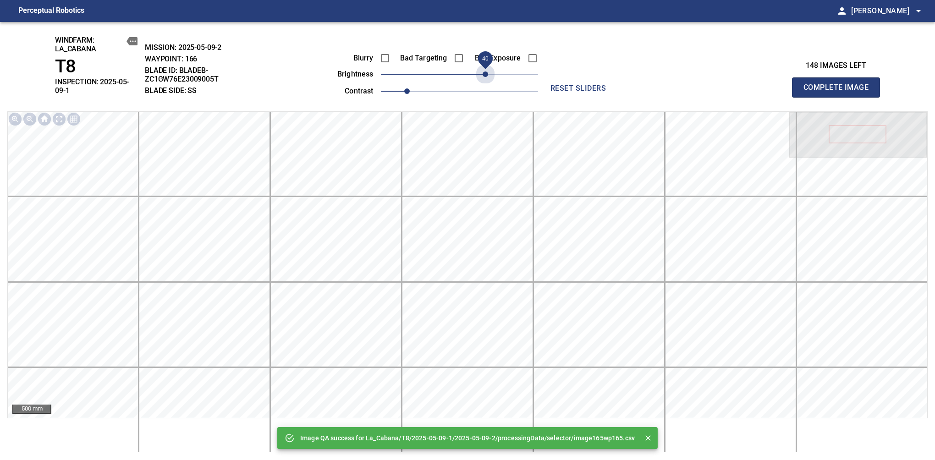
click at [487, 74] on span "40" at bounding box center [459, 74] width 157 height 13
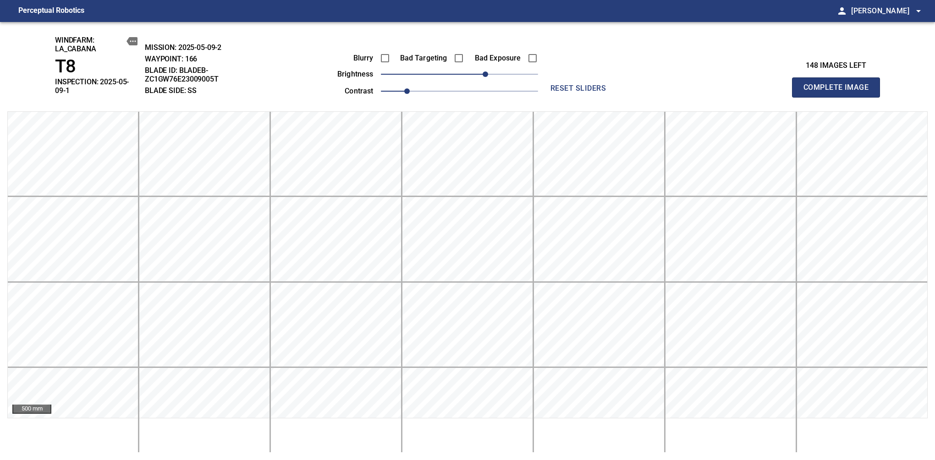
click at [839, 84] on span "Complete Image" at bounding box center [836, 87] width 68 height 13
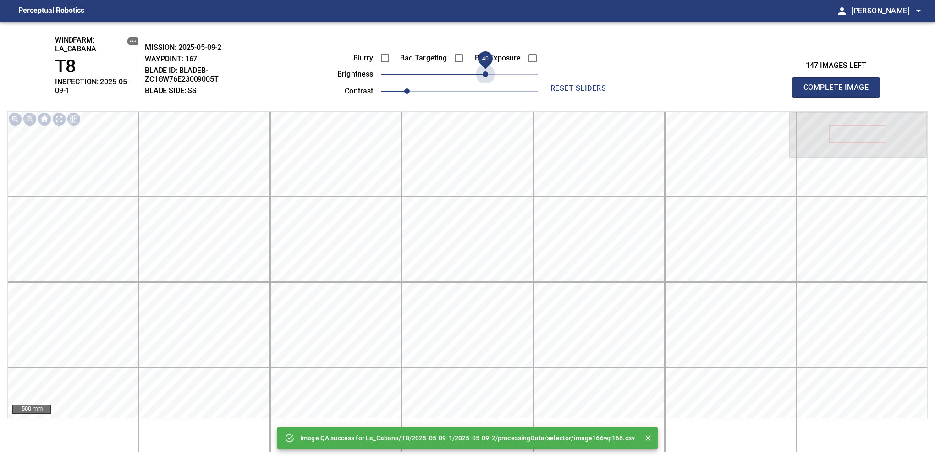
click at [487, 74] on span "40" at bounding box center [459, 74] width 157 height 13
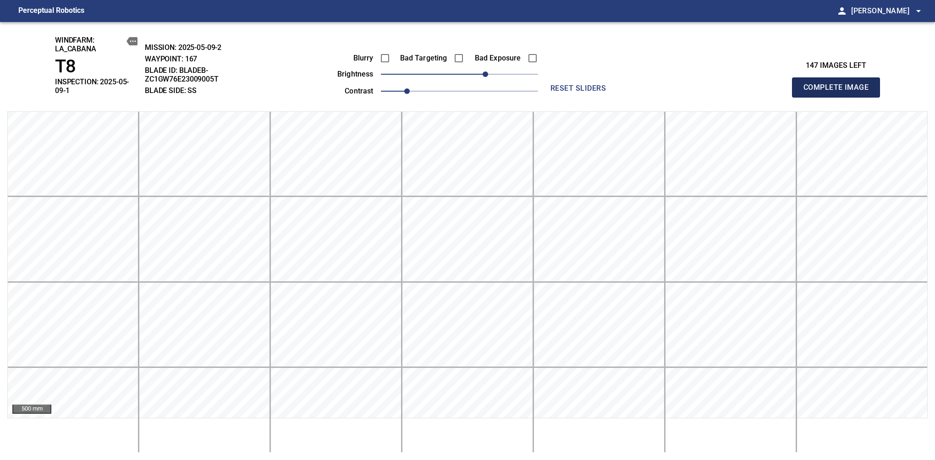
click at [839, 84] on span "Complete Image" at bounding box center [836, 87] width 68 height 13
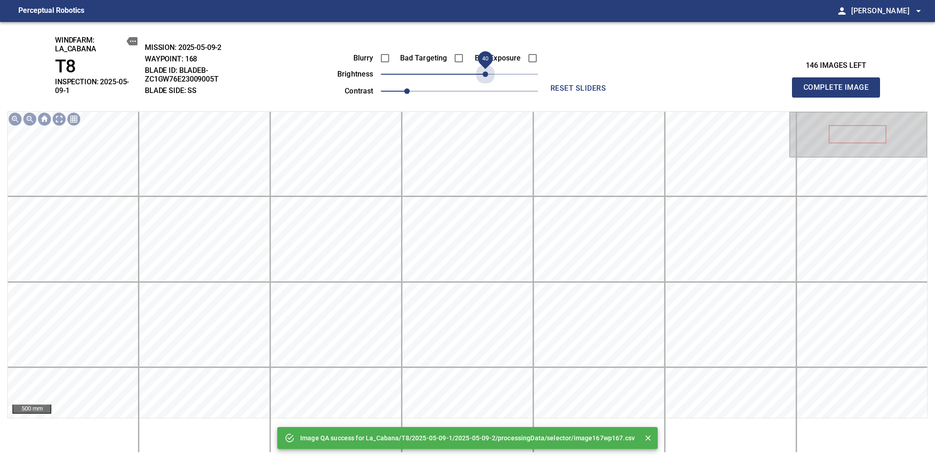
click at [487, 74] on span "40" at bounding box center [459, 74] width 157 height 13
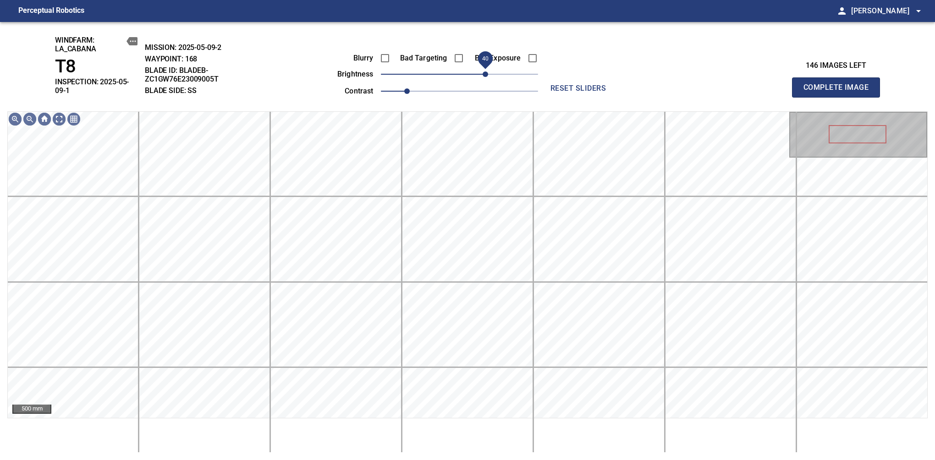
click at [486, 74] on span "40" at bounding box center [484, 73] width 5 height 5
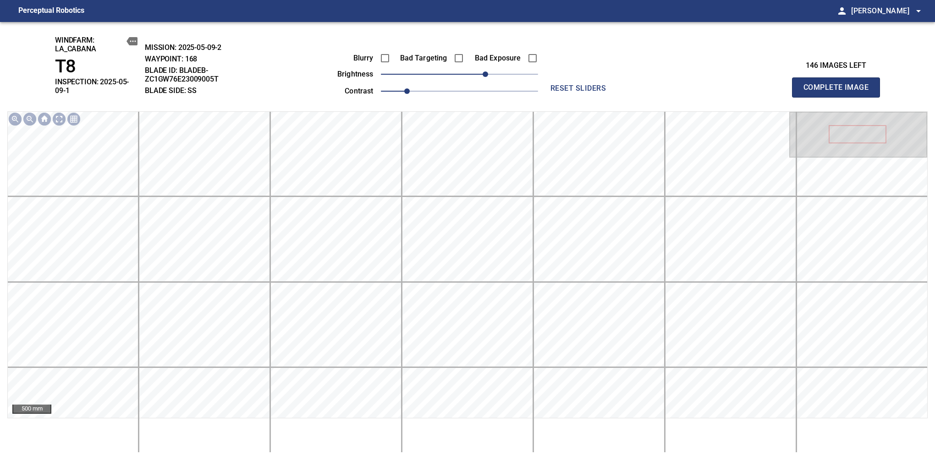
click at [839, 84] on span "Complete Image" at bounding box center [836, 87] width 68 height 13
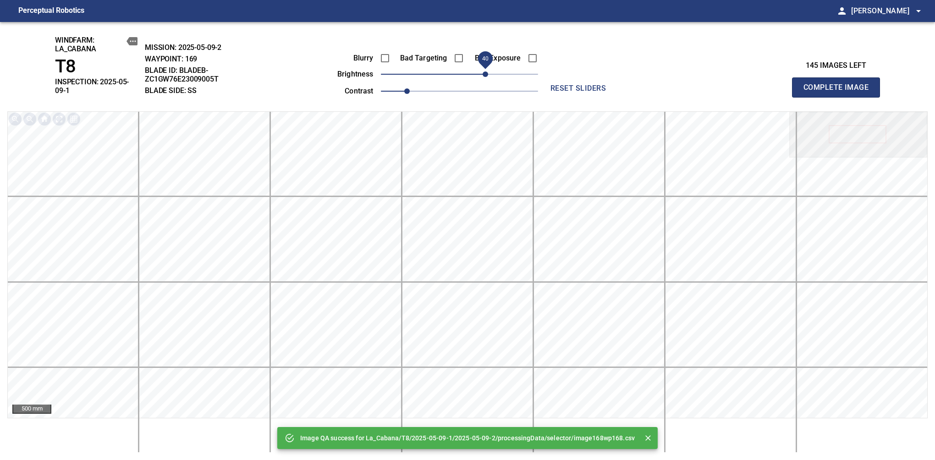
click at [482, 74] on span "40" at bounding box center [459, 74] width 157 height 13
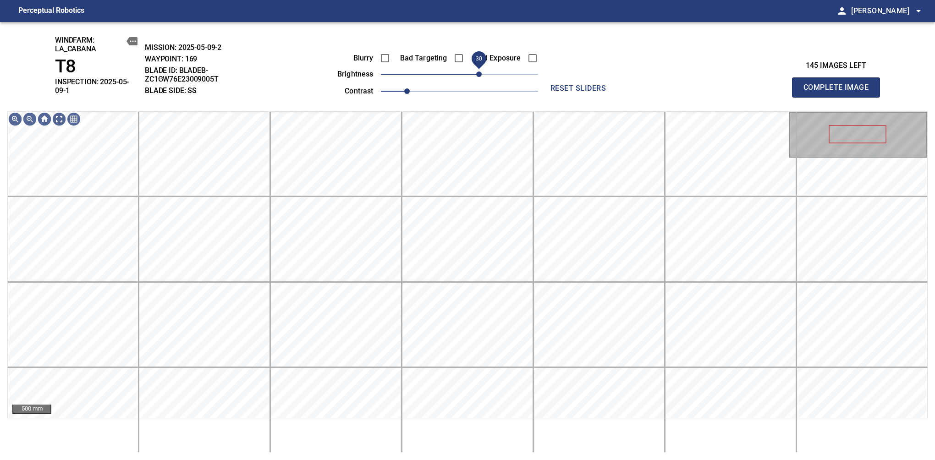
click at [482, 75] on span "30" at bounding box center [478, 73] width 5 height 5
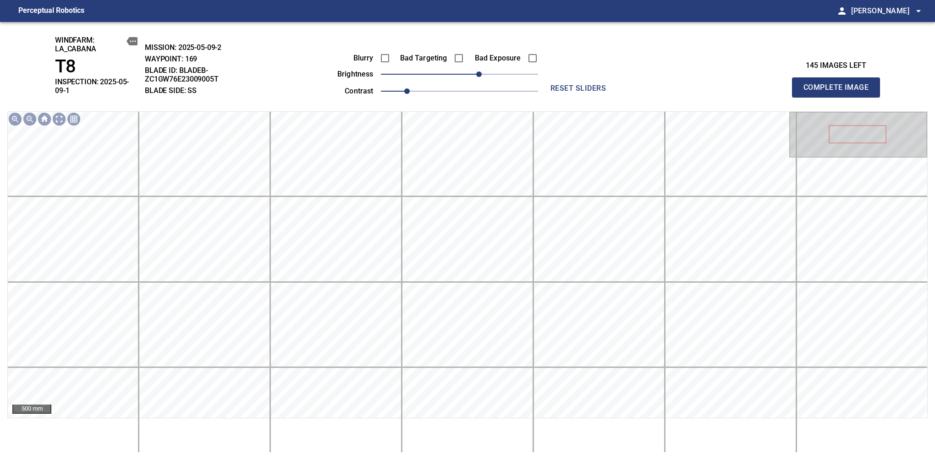
click at [839, 84] on span "Complete Image" at bounding box center [836, 87] width 68 height 13
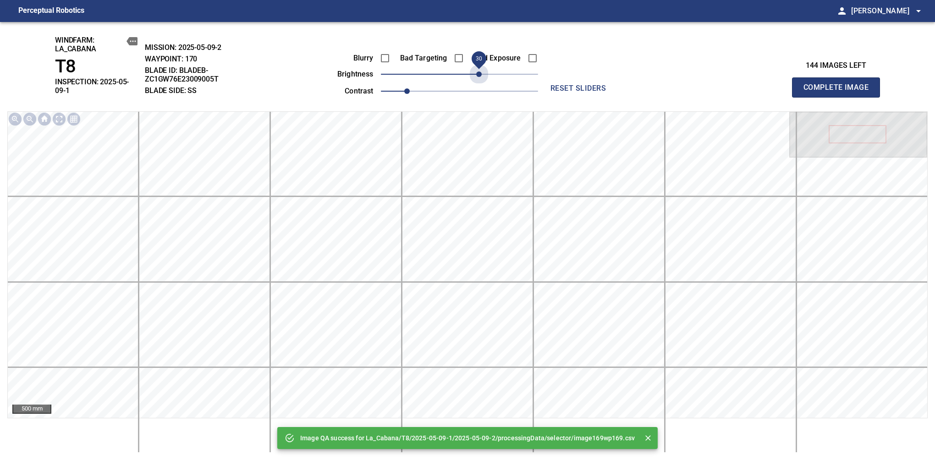
click at [482, 75] on span "30" at bounding box center [459, 74] width 157 height 13
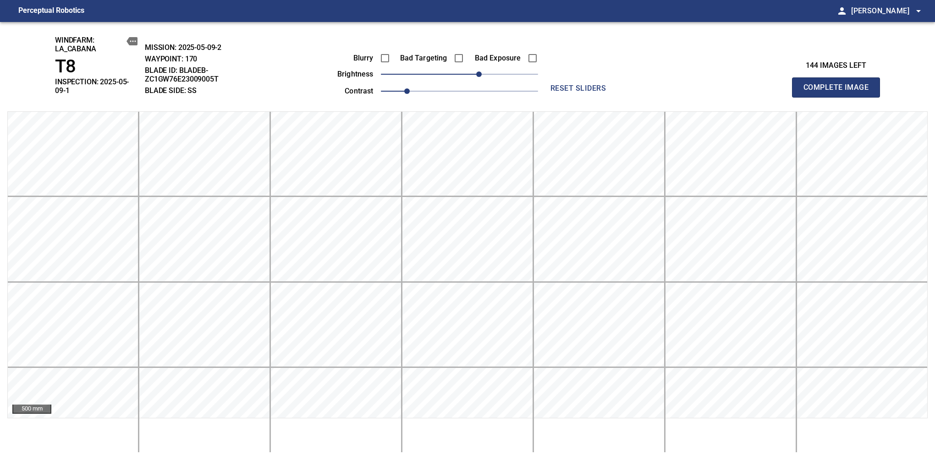
click at [839, 84] on span "Complete Image" at bounding box center [836, 87] width 68 height 13
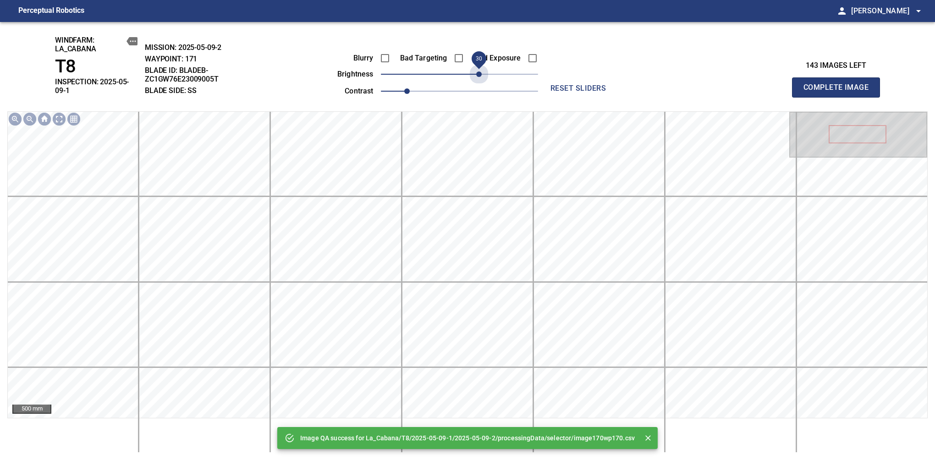
click at [482, 75] on span "30" at bounding box center [459, 74] width 157 height 13
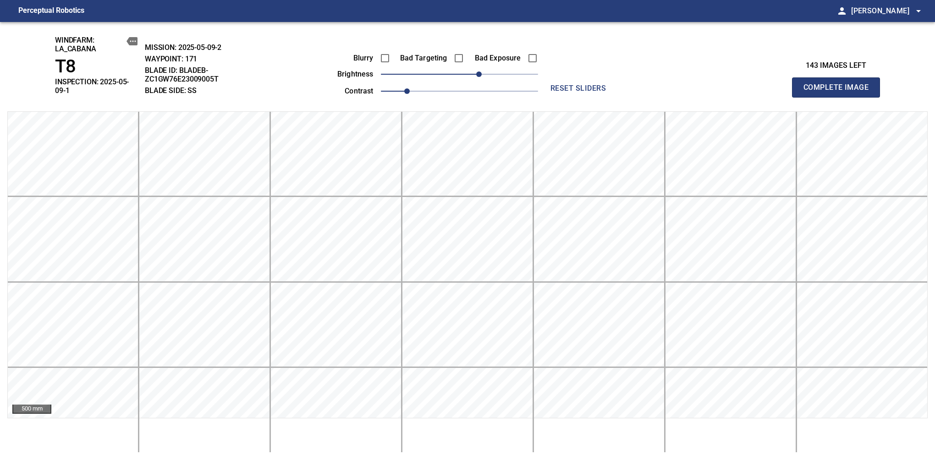
click at [839, 84] on span "Complete Image" at bounding box center [836, 87] width 68 height 13
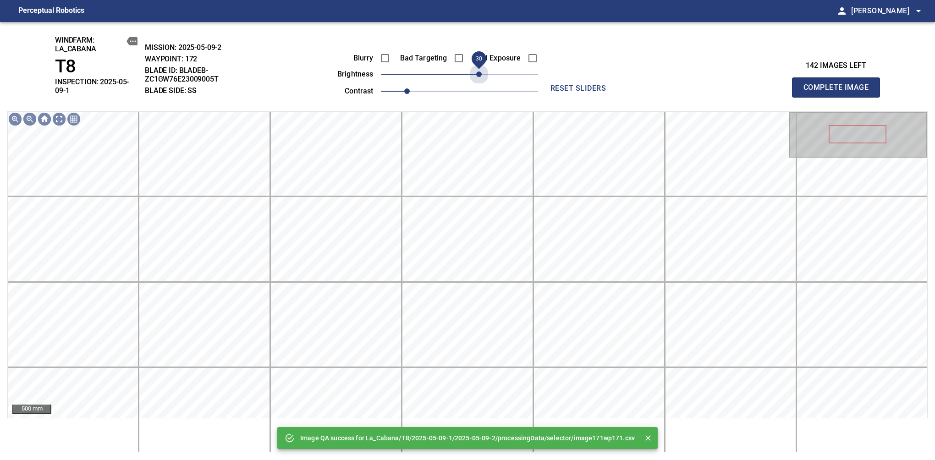
click at [482, 75] on span "30" at bounding box center [459, 74] width 157 height 13
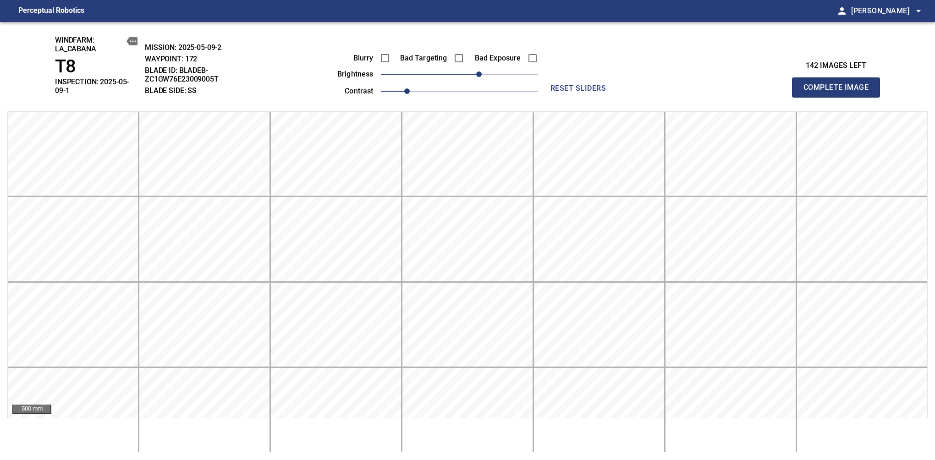
click at [839, 84] on span "Complete Image" at bounding box center [836, 87] width 68 height 13
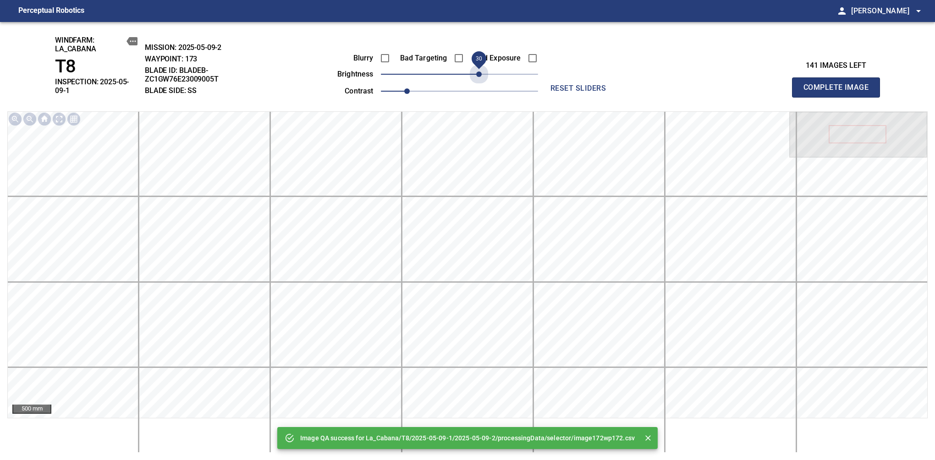
click at [482, 75] on span "30" at bounding box center [459, 74] width 157 height 13
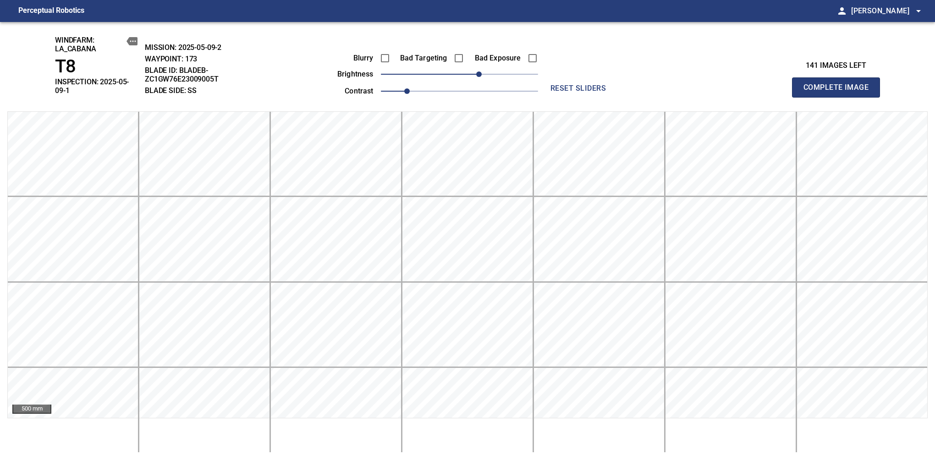
click at [839, 84] on span "Complete Image" at bounding box center [836, 87] width 68 height 13
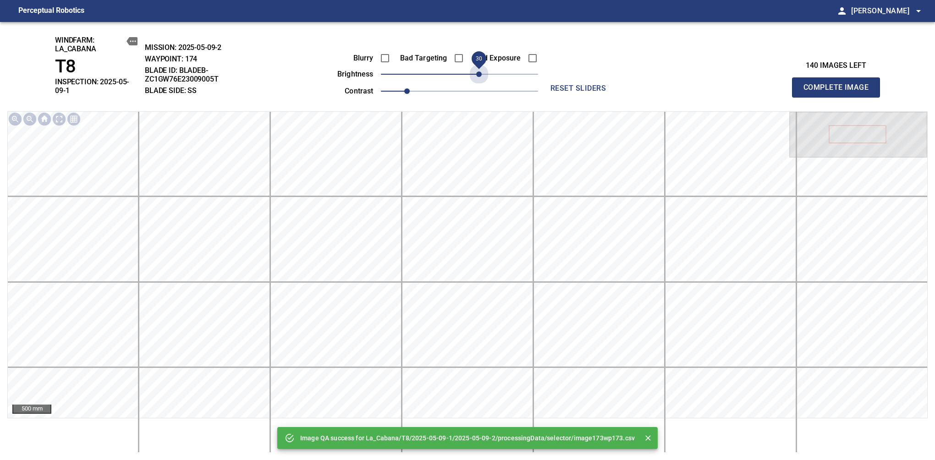
click at [482, 75] on span "30" at bounding box center [459, 74] width 157 height 13
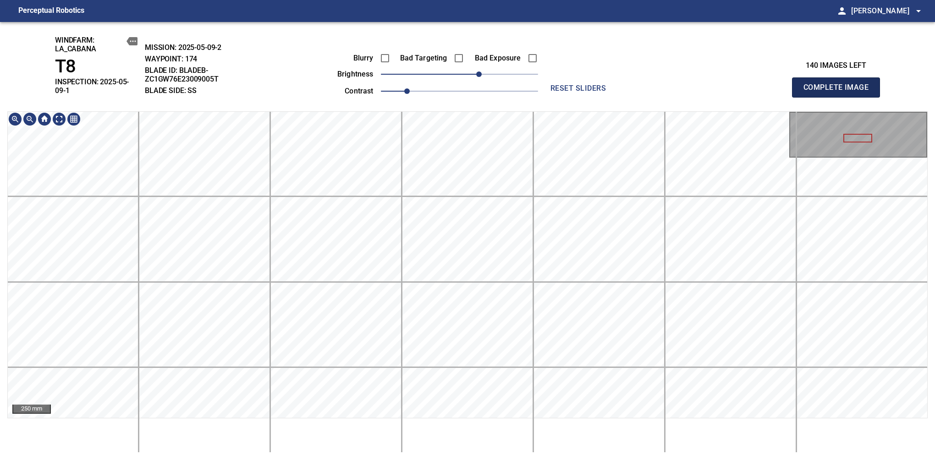
click at [839, 84] on span "Complete Image" at bounding box center [836, 87] width 68 height 13
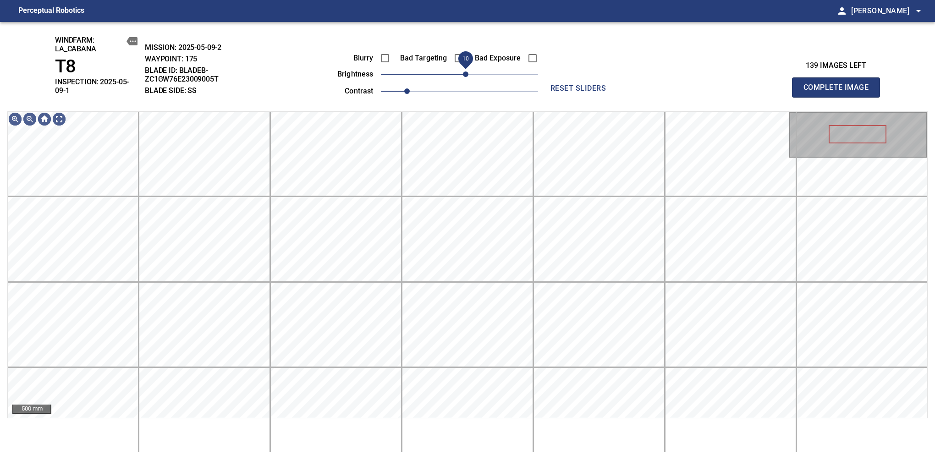
click at [466, 77] on span "10" at bounding box center [465, 73] width 5 height 5
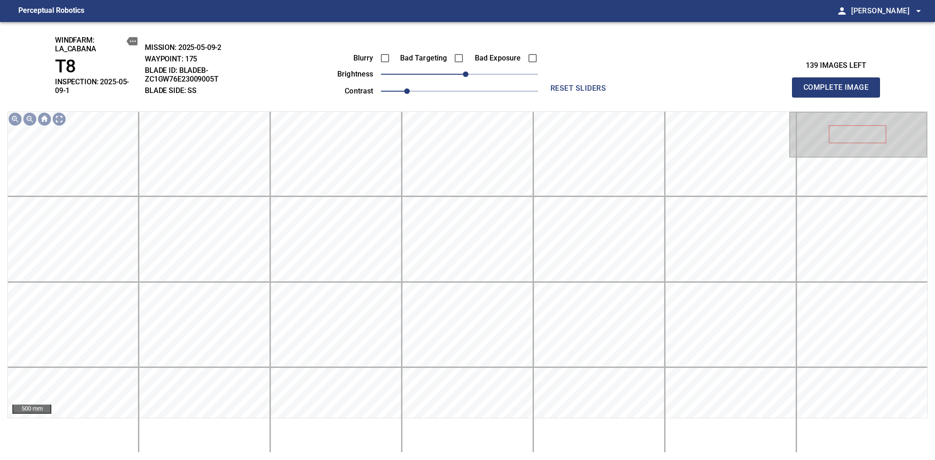
click at [839, 84] on span "Complete Image" at bounding box center [836, 87] width 68 height 13
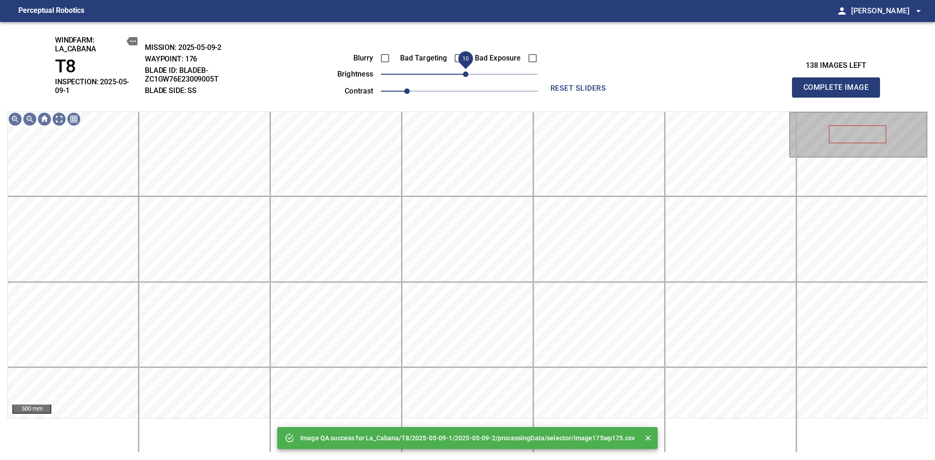
drag, startPoint x: 460, startPoint y: 77, endPoint x: 464, endPoint y: 75, distance: 4.9
click at [464, 75] on span "10" at bounding box center [465, 73] width 5 height 5
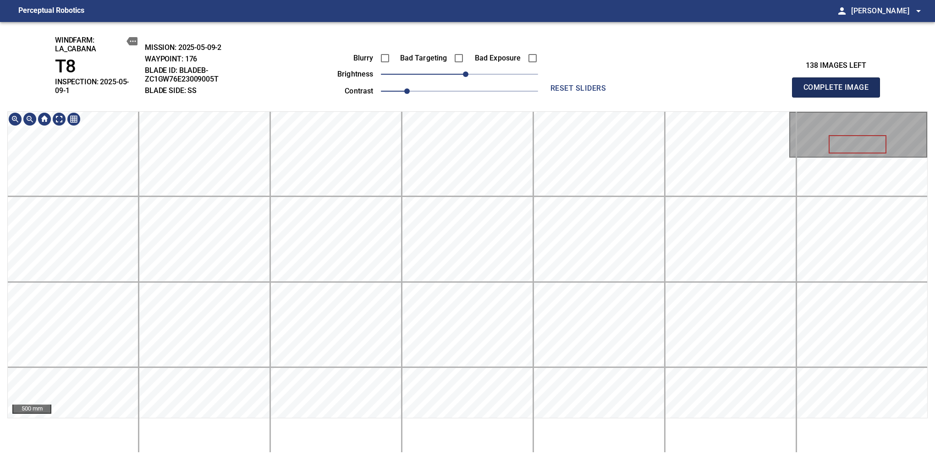
click at [839, 84] on span "Complete Image" at bounding box center [836, 87] width 68 height 13
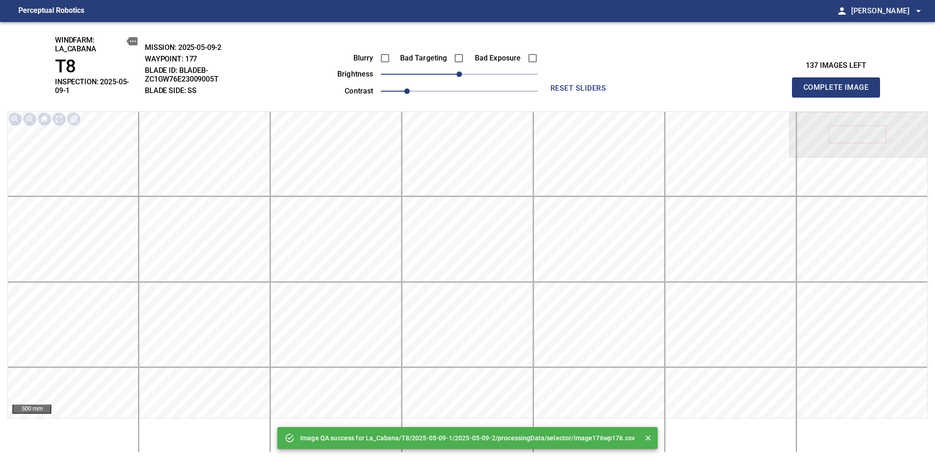
click at [839, 84] on span "Complete Image" at bounding box center [836, 87] width 68 height 13
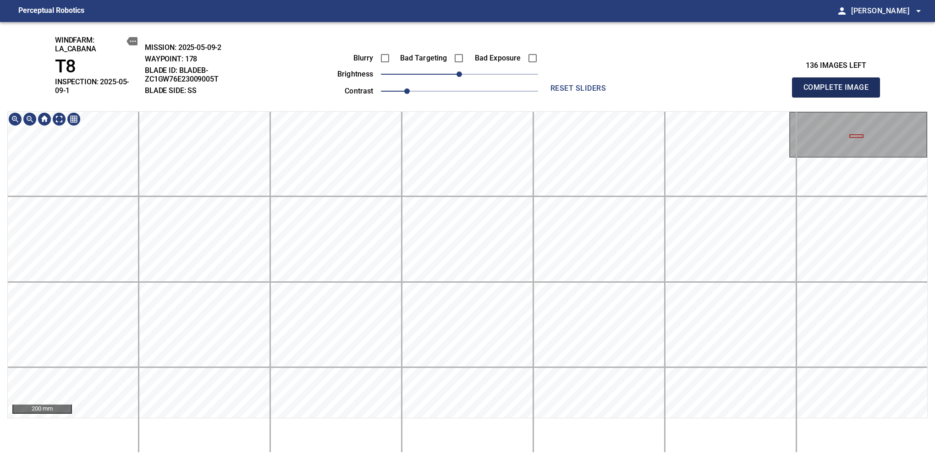
click at [839, 84] on span "Complete Image" at bounding box center [836, 87] width 68 height 13
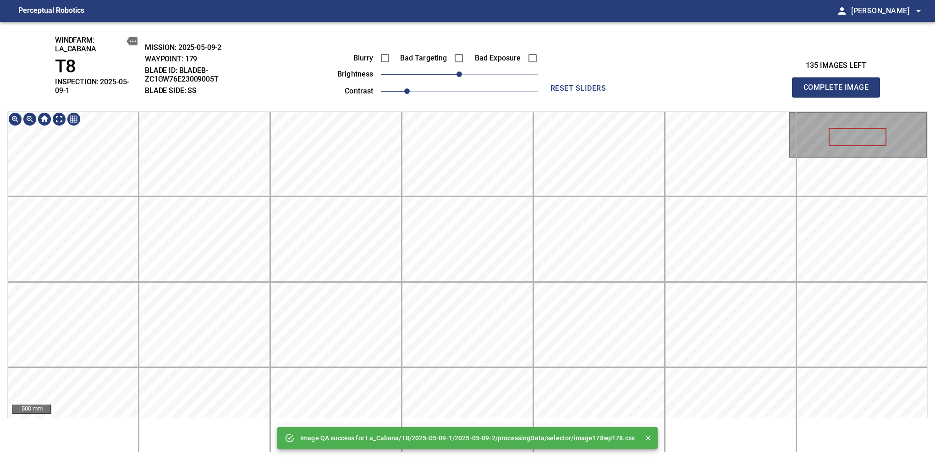
click at [481, 103] on div "Image QA success for La_Cabana/T8/2025-05-09-1/2025-05-09-2/processingData/sele…" at bounding box center [467, 241] width 935 height 438
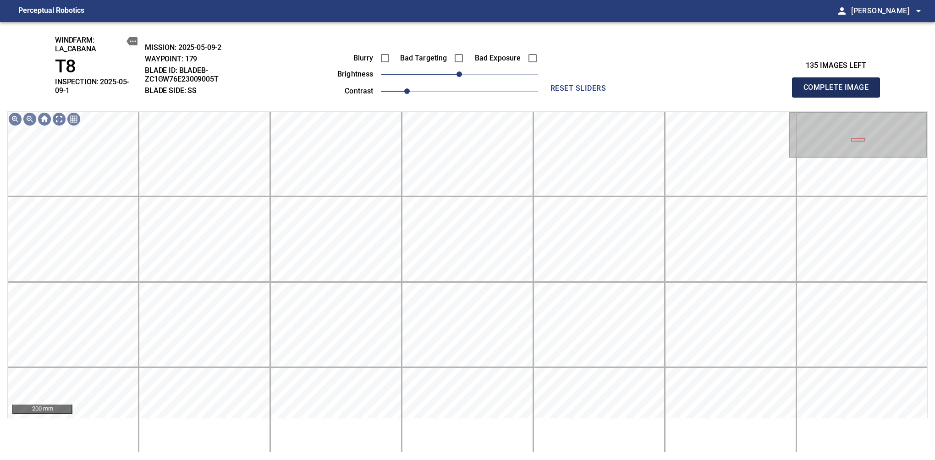
click at [839, 84] on span "Complete Image" at bounding box center [836, 87] width 68 height 13
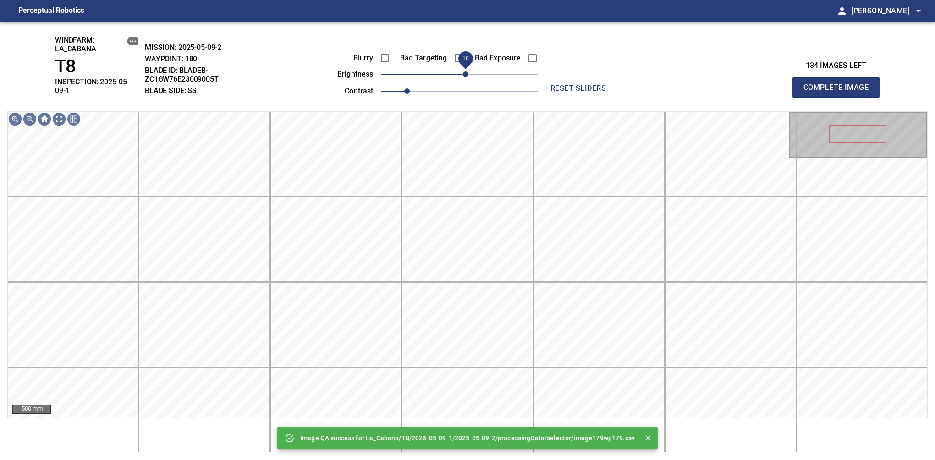
click at [463, 74] on span "10" at bounding box center [465, 73] width 5 height 5
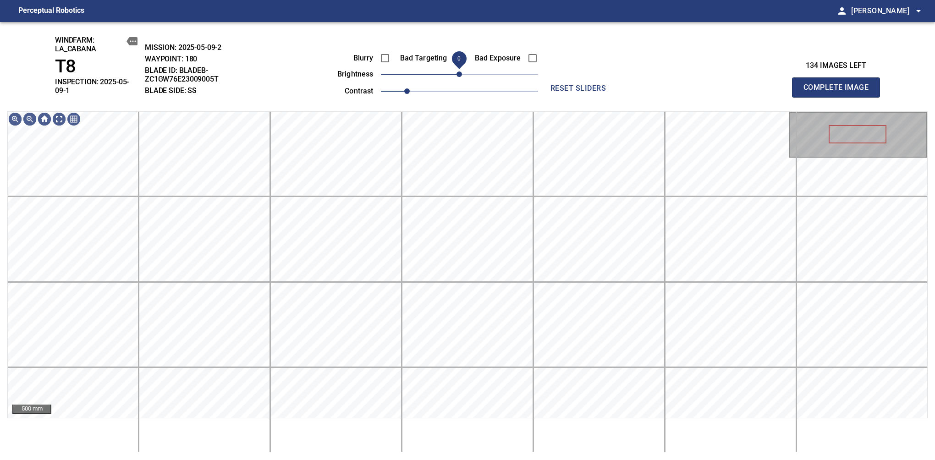
click at [460, 74] on span "0" at bounding box center [458, 73] width 5 height 5
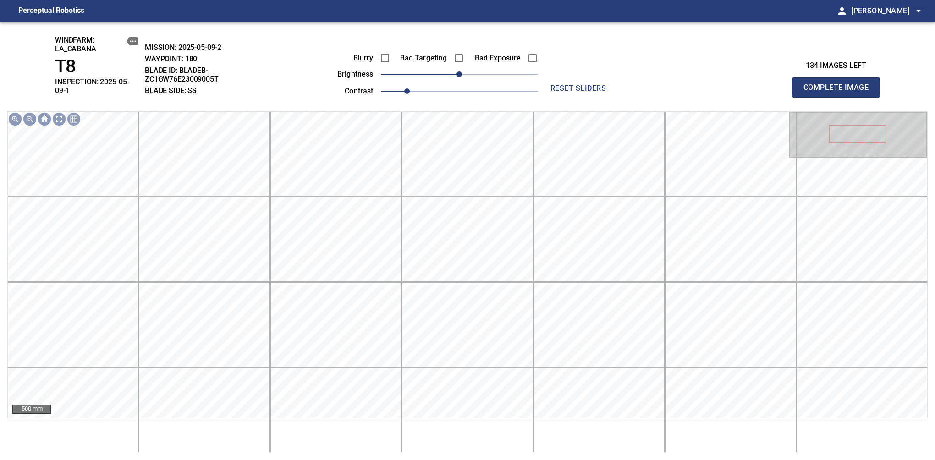
click at [839, 84] on span "Complete Image" at bounding box center [836, 87] width 68 height 13
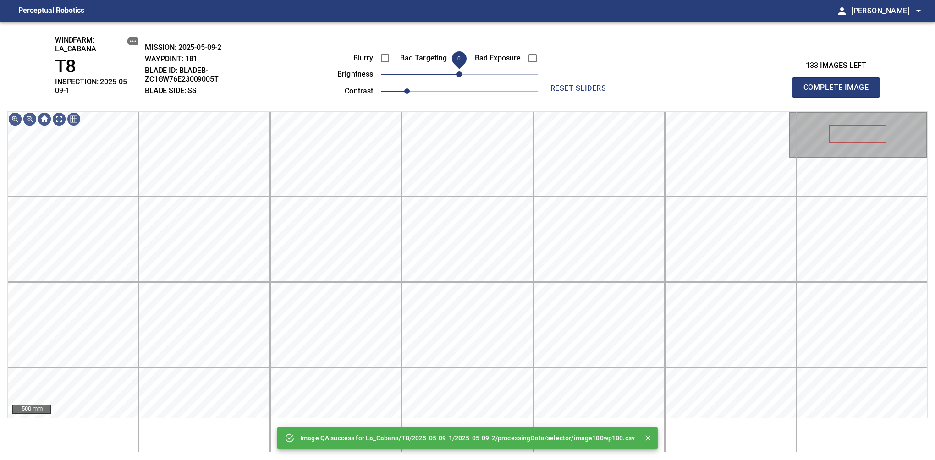
drag, startPoint x: 460, startPoint y: 74, endPoint x: 462, endPoint y: 79, distance: 4.9
click at [462, 77] on span "0" at bounding box center [458, 73] width 5 height 5
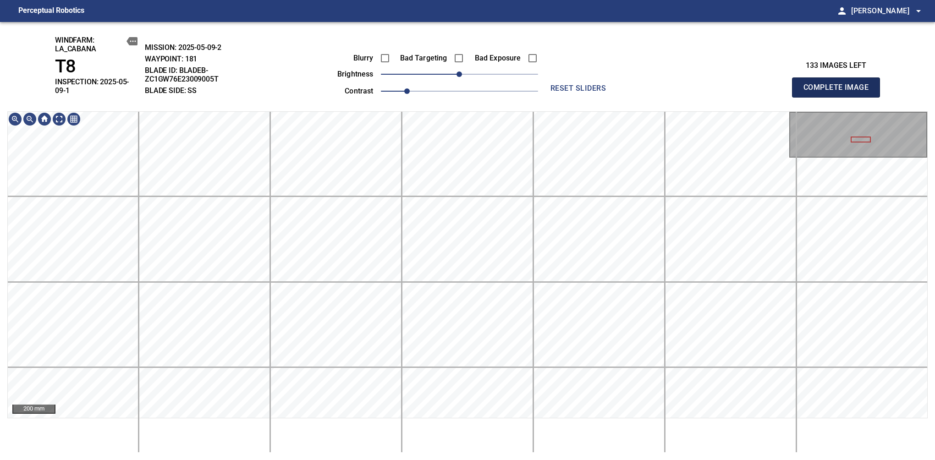
click at [839, 84] on span "Complete Image" at bounding box center [836, 87] width 68 height 13
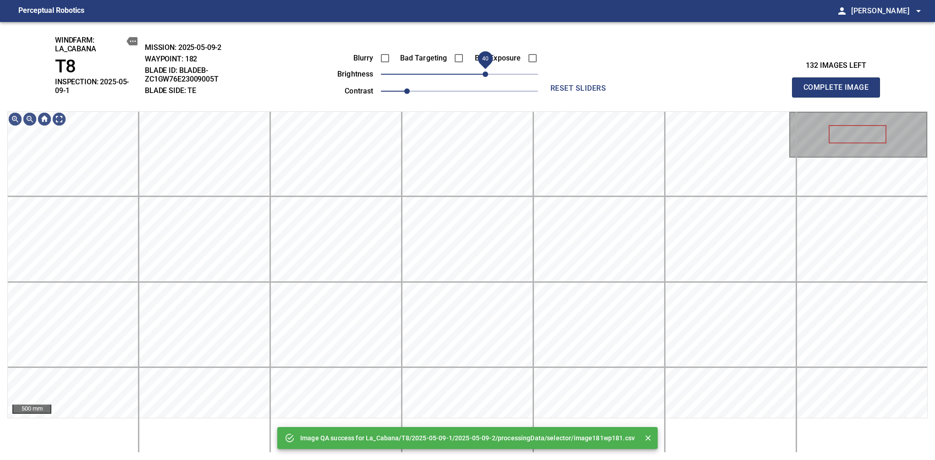
drag, startPoint x: 474, startPoint y: 75, endPoint x: 486, endPoint y: 76, distance: 11.5
click at [486, 76] on span "40" at bounding box center [484, 73] width 5 height 5
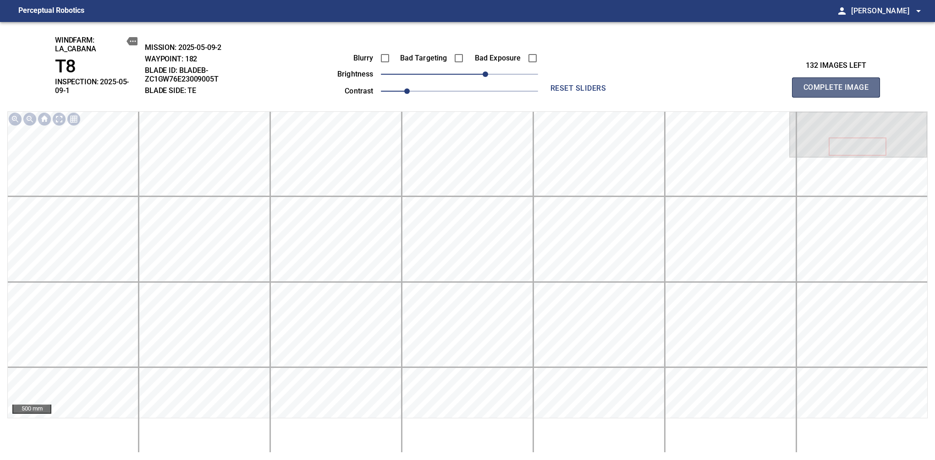
click at [839, 84] on span "Complete Image" at bounding box center [836, 87] width 68 height 13
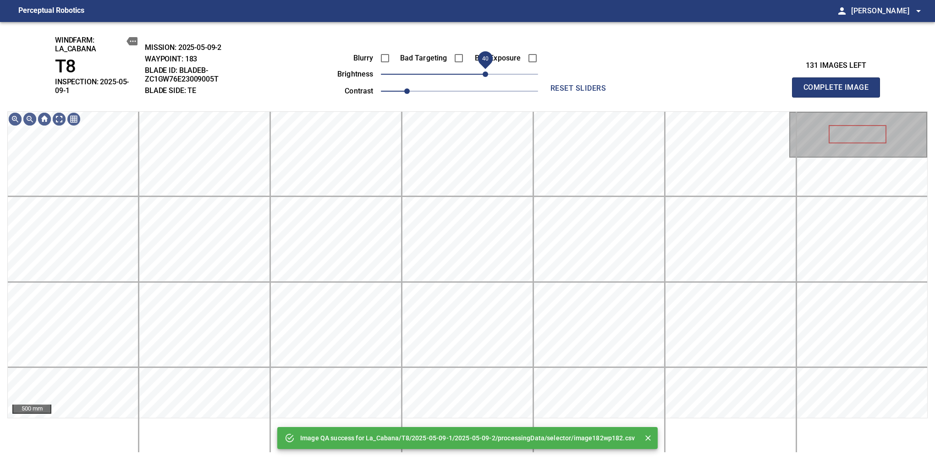
drag, startPoint x: 458, startPoint y: 79, endPoint x: 487, endPoint y: 81, distance: 29.4
click at [487, 77] on span "40" at bounding box center [484, 73] width 5 height 5
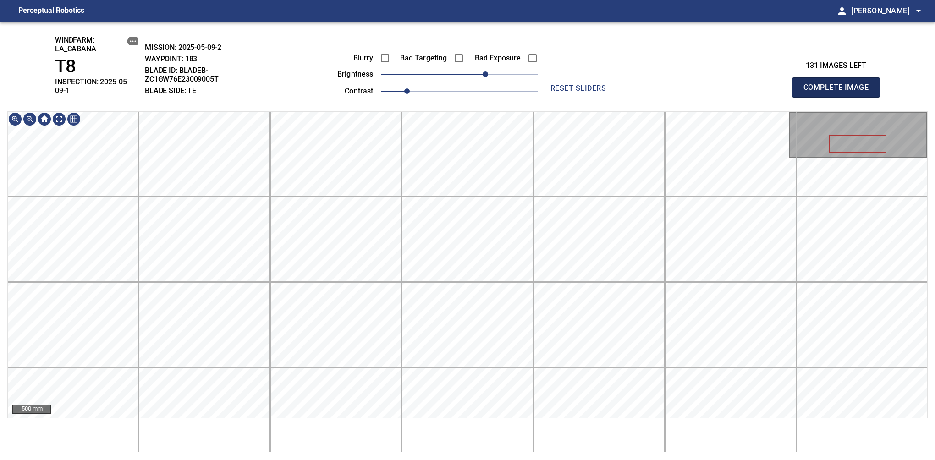
click at [839, 84] on span "Complete Image" at bounding box center [836, 87] width 68 height 13
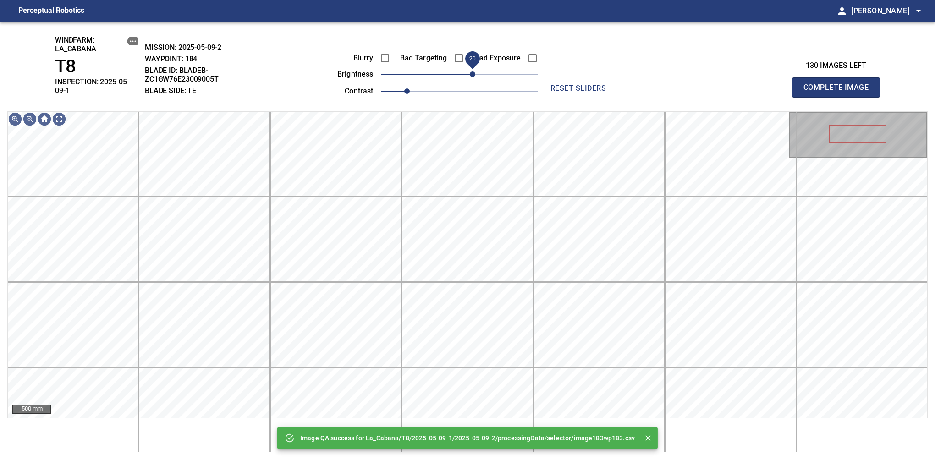
drag, startPoint x: 468, startPoint y: 73, endPoint x: 473, endPoint y: 74, distance: 5.2
click at [473, 74] on span "20" at bounding box center [472, 73] width 5 height 5
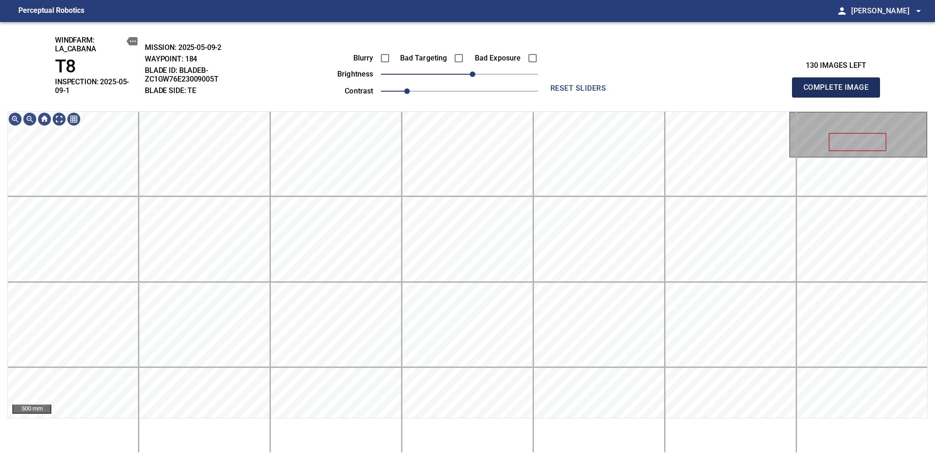
click at [839, 84] on span "Complete Image" at bounding box center [836, 87] width 68 height 13
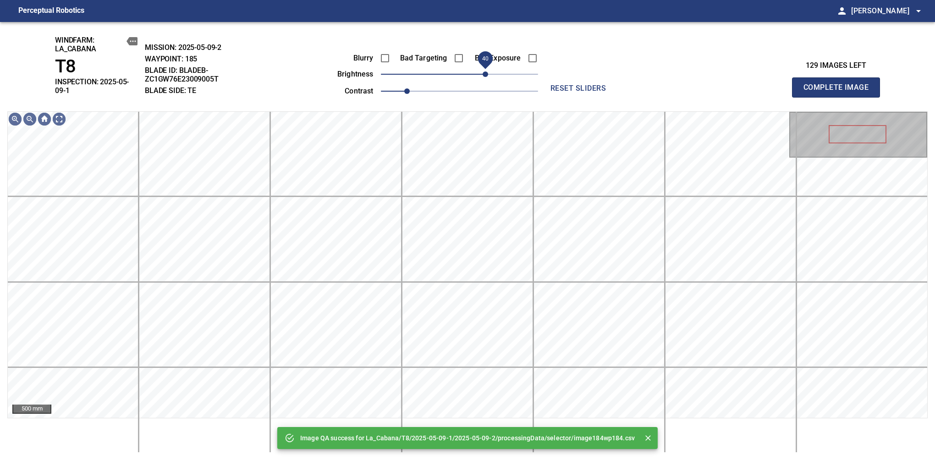
drag, startPoint x: 460, startPoint y: 81, endPoint x: 483, endPoint y: 82, distance: 23.0
click at [483, 77] on span "40" at bounding box center [484, 73] width 5 height 5
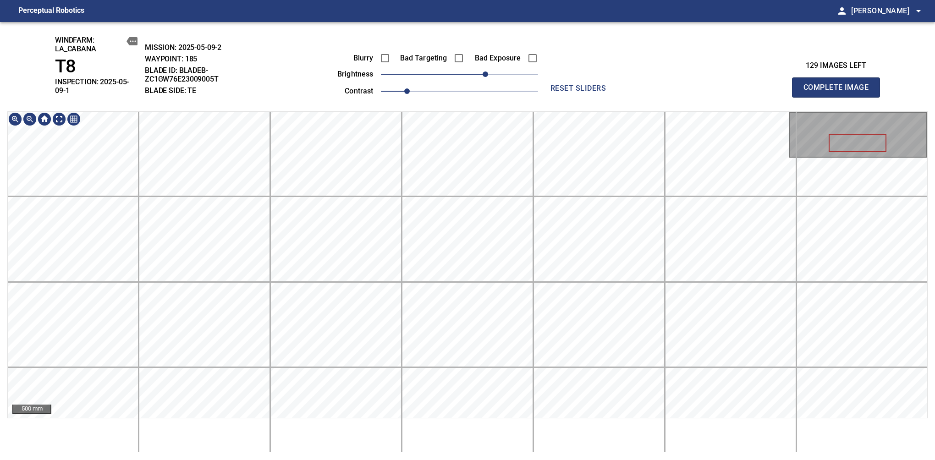
click at [449, 68] on div "windfarm: La_Cabana T8 INSPECTION: 2025-05-09-1 MISSION: 2025-05-09-2 WAYPOINT:…" at bounding box center [467, 241] width 935 height 438
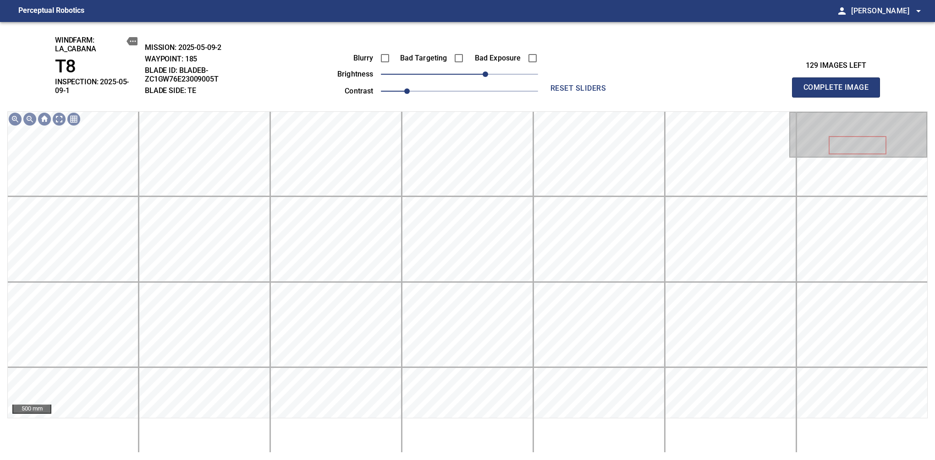
click at [839, 84] on span "Complete Image" at bounding box center [836, 87] width 68 height 13
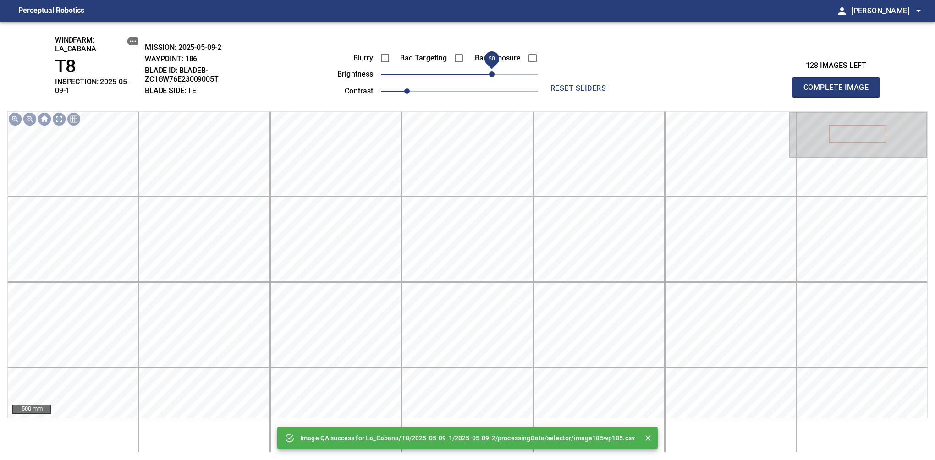
drag, startPoint x: 471, startPoint y: 74, endPoint x: 489, endPoint y: 74, distance: 17.9
click at [489, 74] on span "50" at bounding box center [491, 73] width 5 height 5
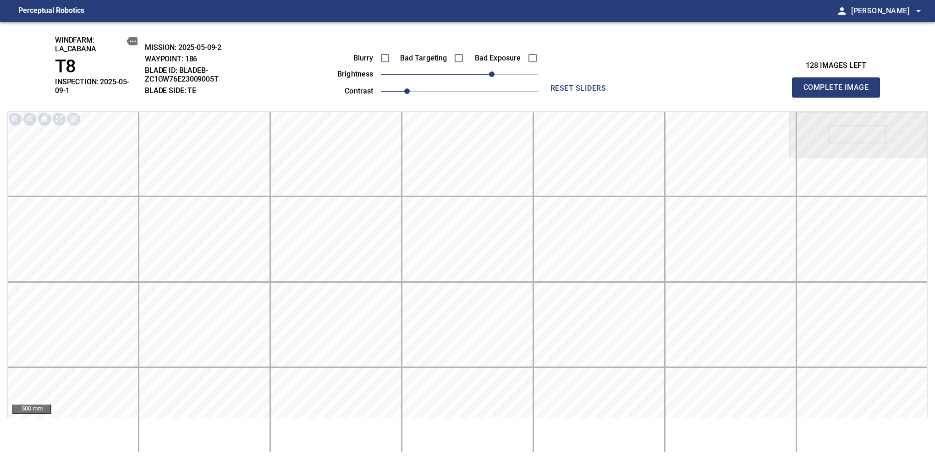
click at [839, 84] on span "Complete Image" at bounding box center [836, 87] width 68 height 13
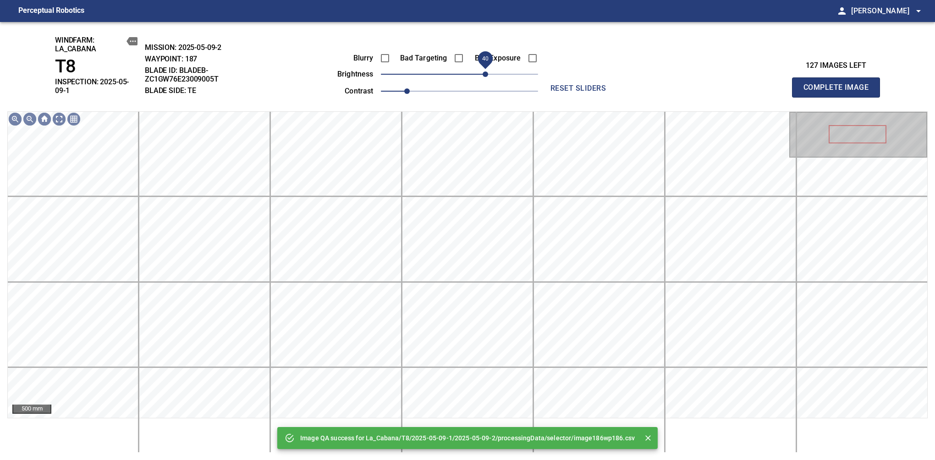
click at [486, 77] on span "40" at bounding box center [459, 74] width 157 height 13
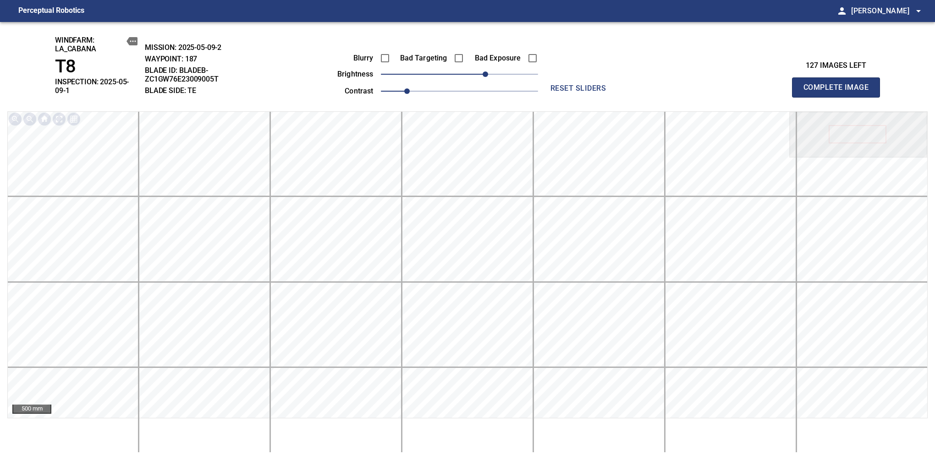
click at [839, 84] on span "Complete Image" at bounding box center [836, 87] width 68 height 13
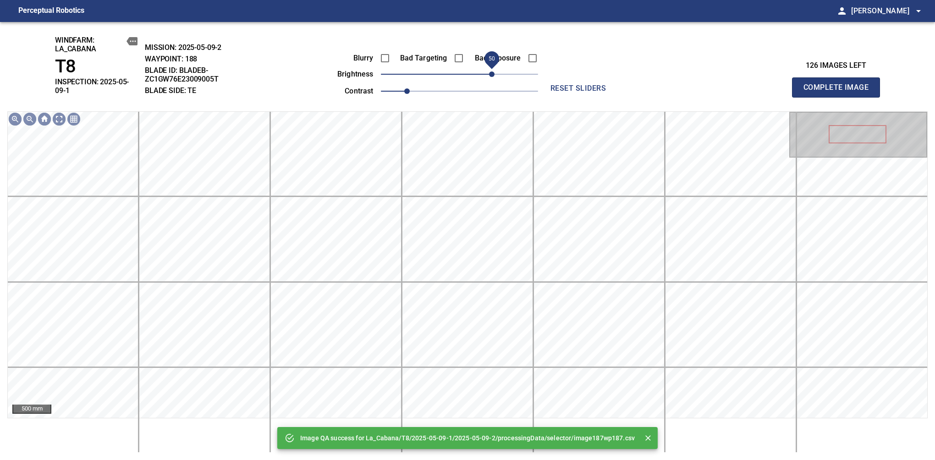
drag, startPoint x: 466, startPoint y: 77, endPoint x: 489, endPoint y: 77, distance: 23.8
click at [489, 77] on span "50" at bounding box center [491, 73] width 5 height 5
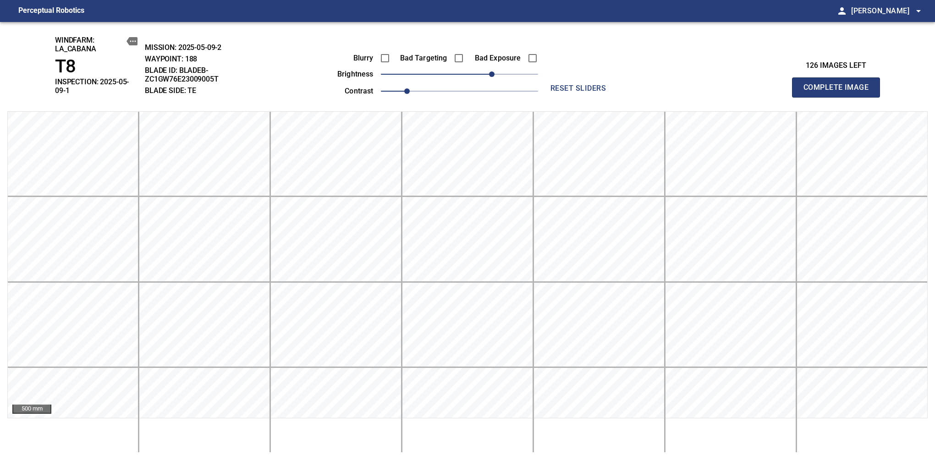
click at [839, 84] on span "Complete Image" at bounding box center [836, 87] width 68 height 13
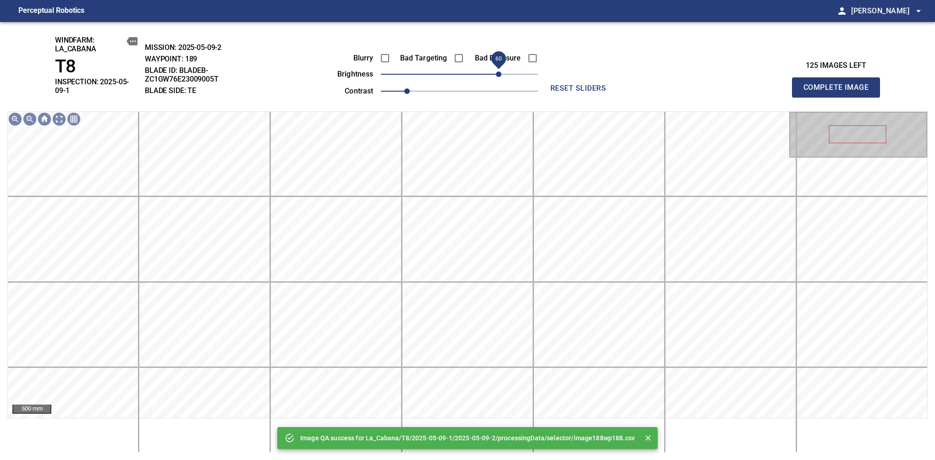
drag, startPoint x: 491, startPoint y: 75, endPoint x: 498, endPoint y: 76, distance: 7.8
click at [498, 76] on span "60" at bounding box center [498, 73] width 5 height 5
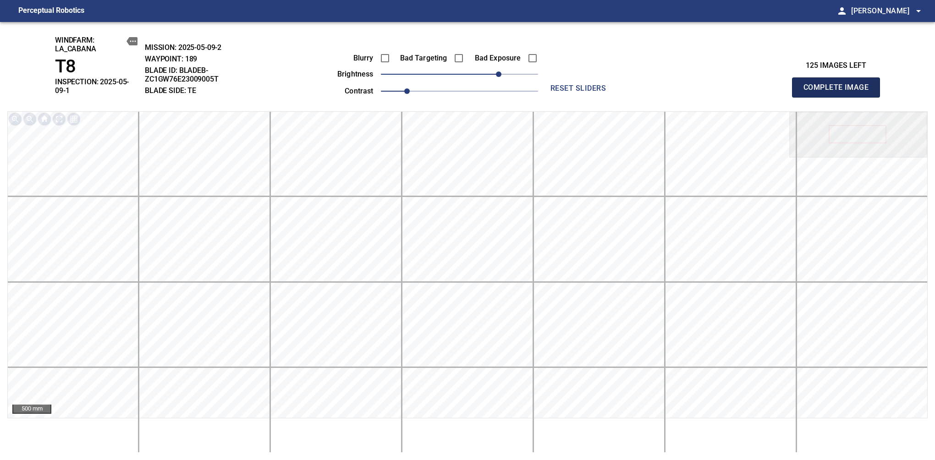
click at [839, 84] on span "Complete Image" at bounding box center [836, 87] width 68 height 13
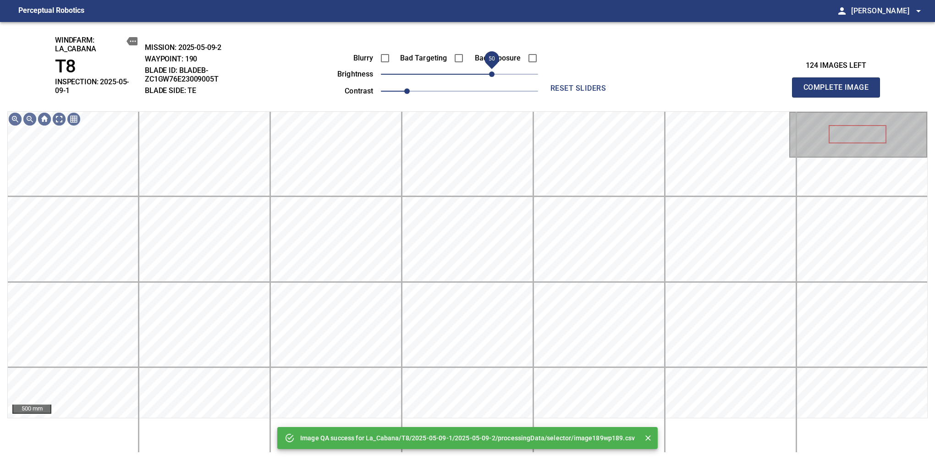
click at [493, 77] on span "50" at bounding box center [491, 73] width 5 height 5
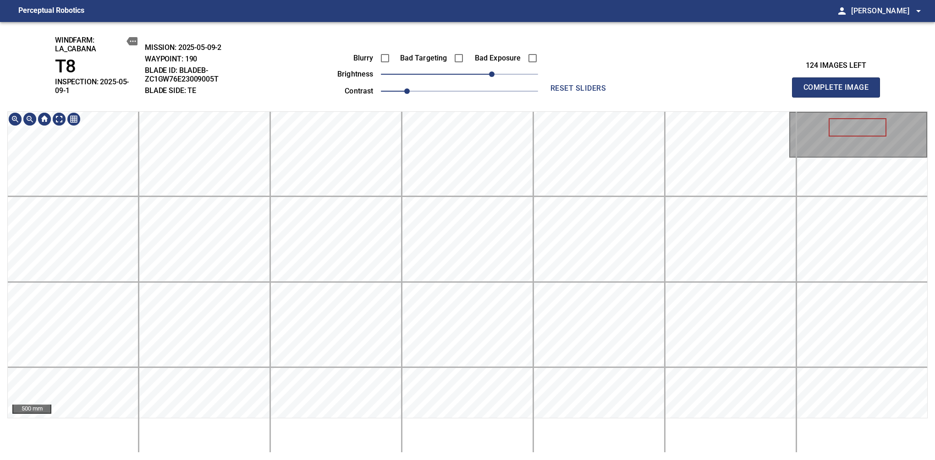
click at [481, 420] on div "500 mm" at bounding box center [467, 281] width 920 height 341
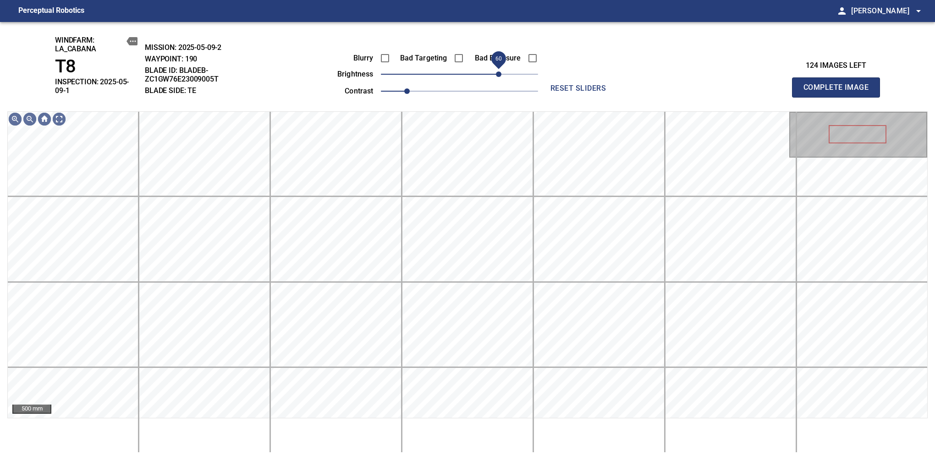
click at [498, 71] on span "60" at bounding box center [498, 73] width 5 height 5
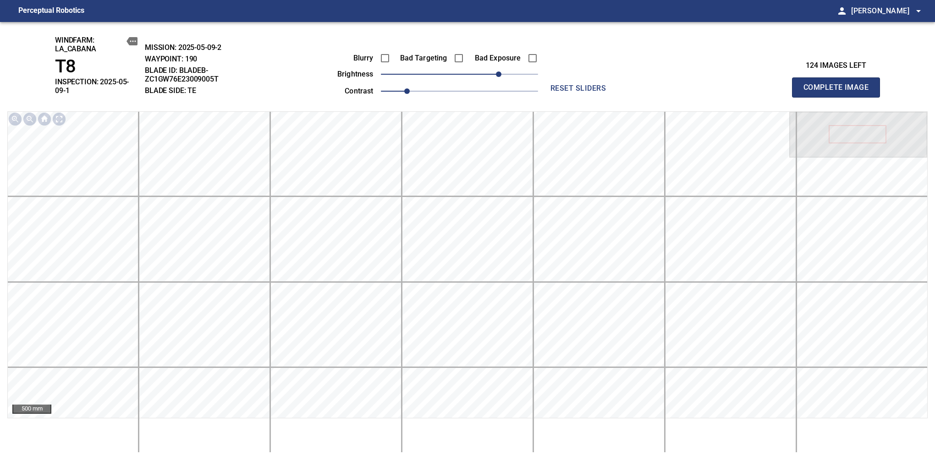
click at [839, 84] on span "Complete Image" at bounding box center [836, 87] width 68 height 13
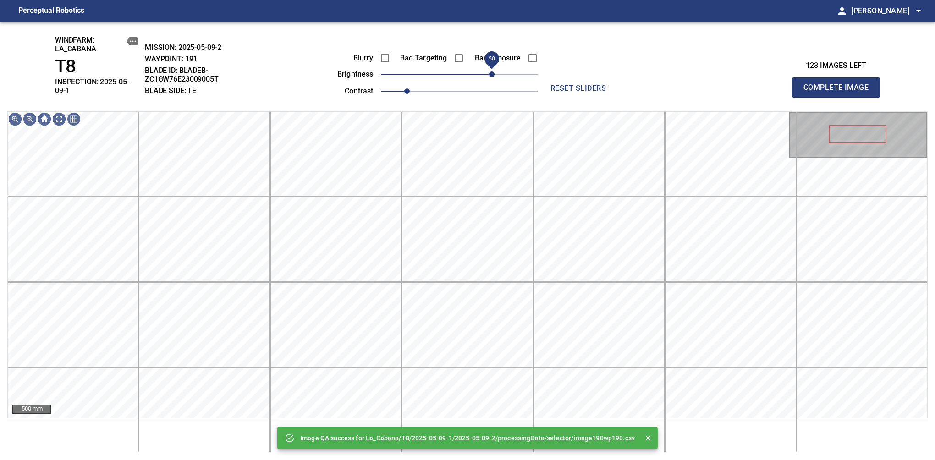
drag, startPoint x: 464, startPoint y: 79, endPoint x: 491, endPoint y: 79, distance: 27.5
click at [491, 77] on span "50" at bounding box center [491, 73] width 5 height 5
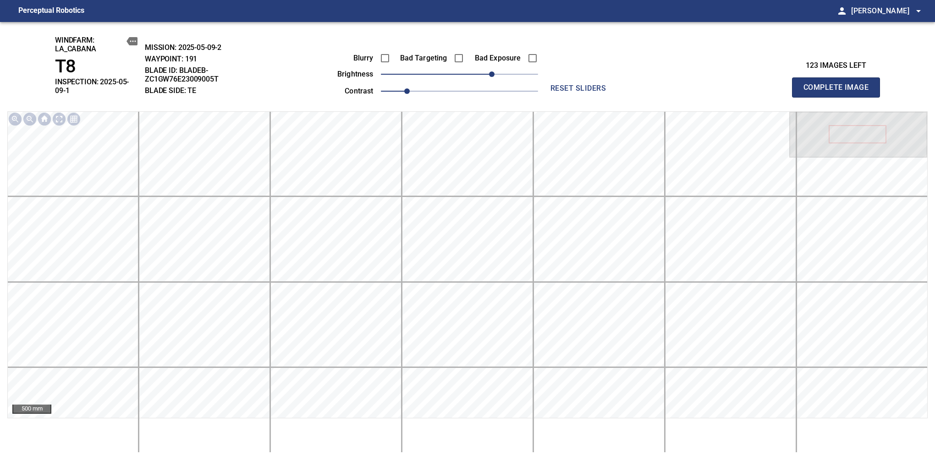
click at [839, 84] on span "Complete Image" at bounding box center [836, 87] width 68 height 13
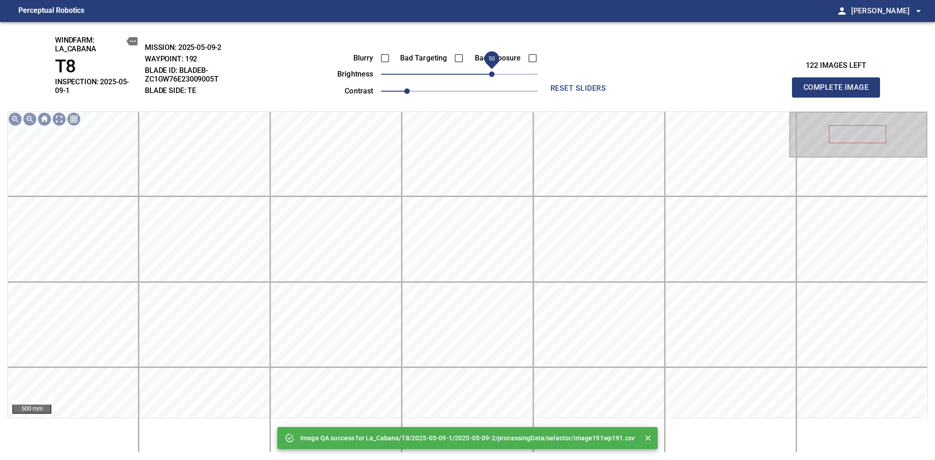
drag, startPoint x: 464, startPoint y: 76, endPoint x: 489, endPoint y: 79, distance: 25.9
click at [489, 77] on span "50" at bounding box center [491, 73] width 5 height 5
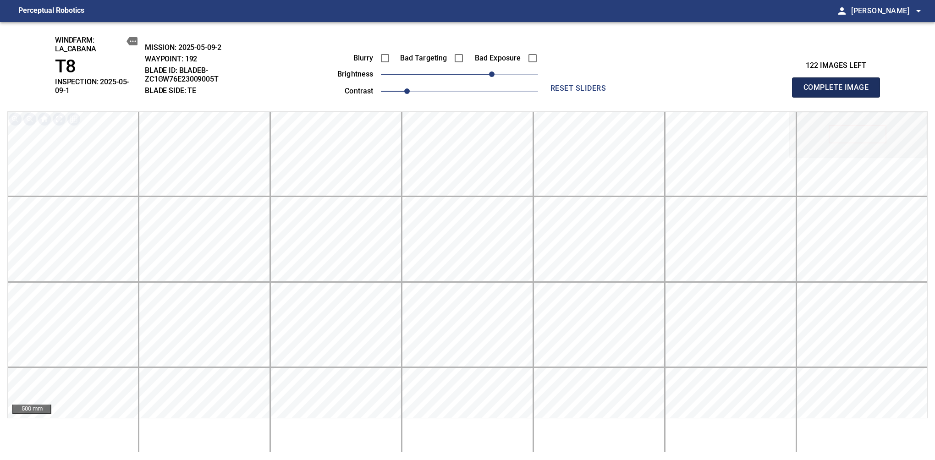
click at [839, 84] on span "Complete Image" at bounding box center [836, 87] width 68 height 13
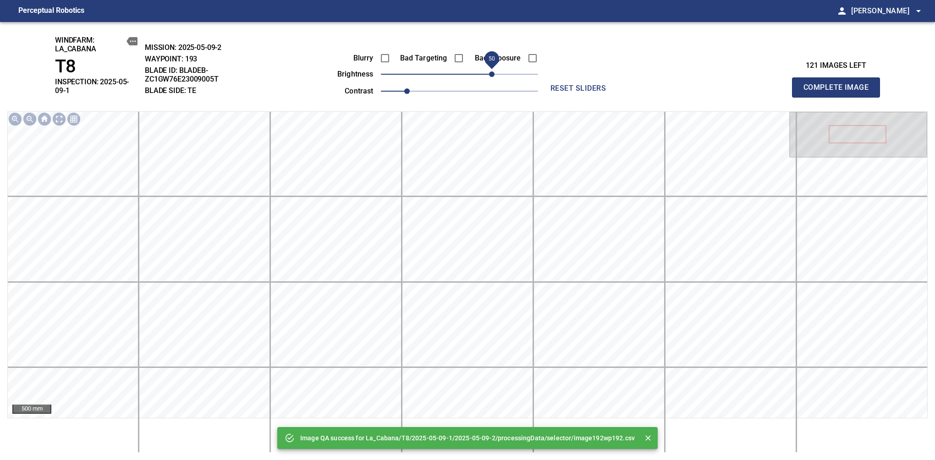
click at [491, 73] on span "50" at bounding box center [459, 74] width 157 height 13
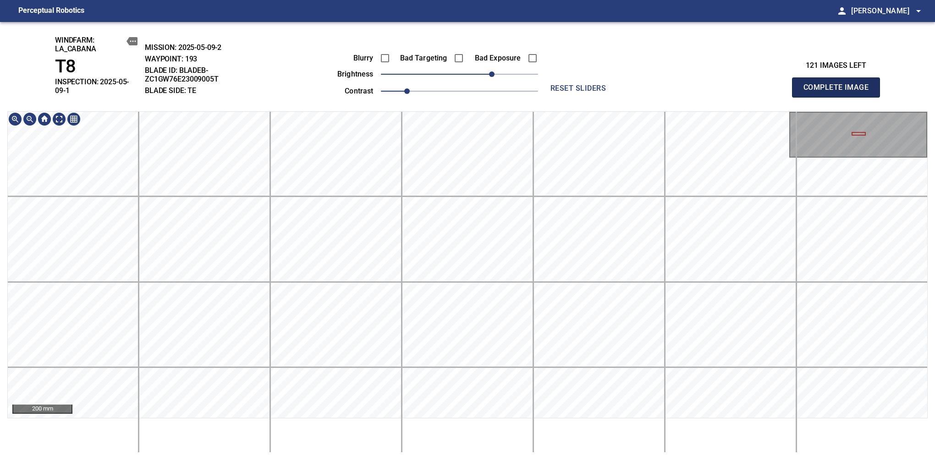
click at [839, 84] on span "Complete Image" at bounding box center [836, 87] width 68 height 13
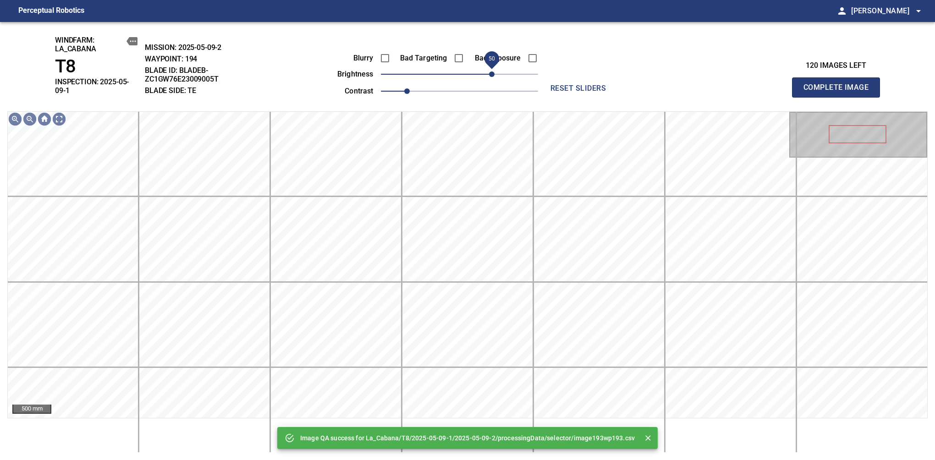
drag, startPoint x: 491, startPoint y: 72, endPoint x: 491, endPoint y: 77, distance: 4.6
click at [491, 77] on span "50" at bounding box center [459, 74] width 157 height 13
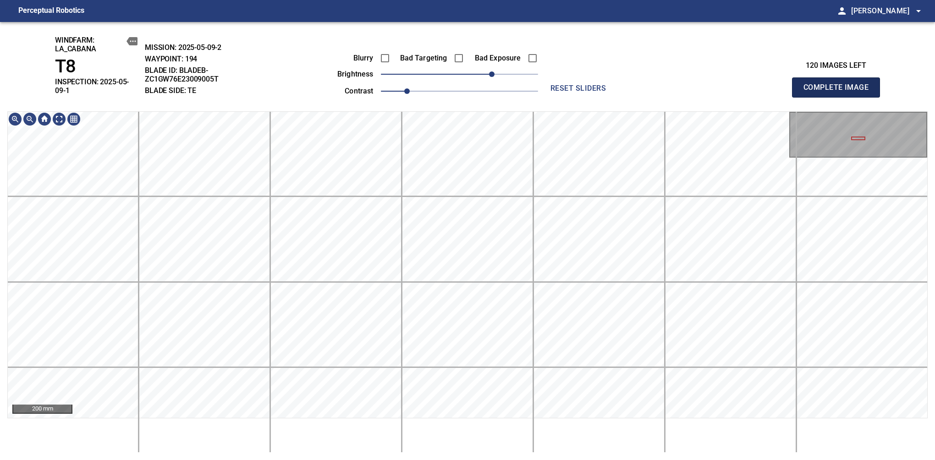
click at [839, 84] on span "Complete Image" at bounding box center [836, 87] width 68 height 13
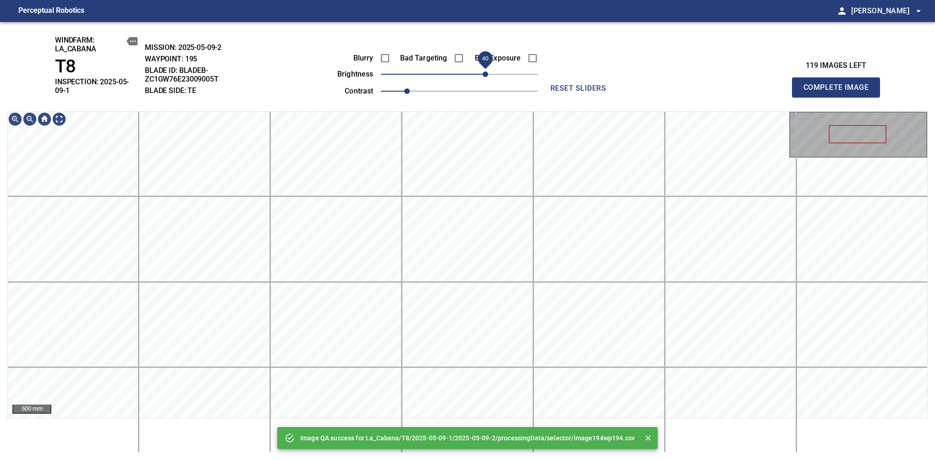
drag, startPoint x: 493, startPoint y: 77, endPoint x: 487, endPoint y: 79, distance: 5.4
click at [487, 79] on span "40" at bounding box center [459, 74] width 157 height 13
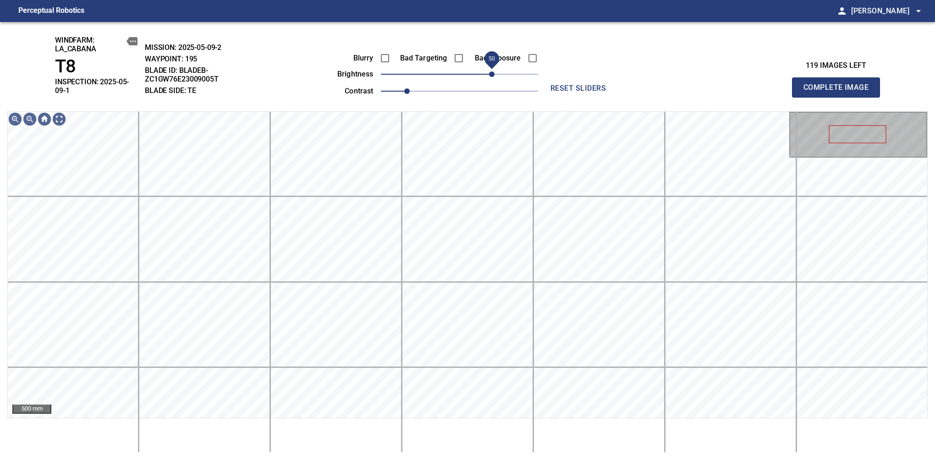
click at [489, 75] on span "50" at bounding box center [491, 73] width 5 height 5
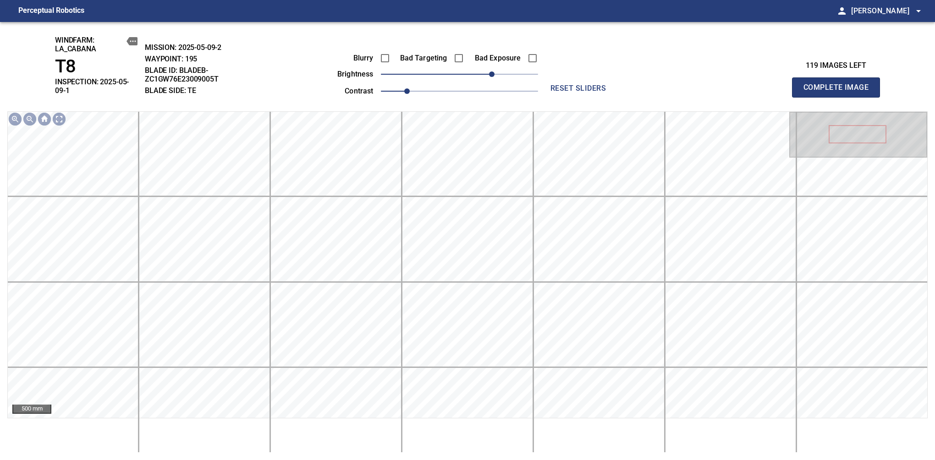
click at [839, 84] on span "Complete Image" at bounding box center [836, 87] width 68 height 13
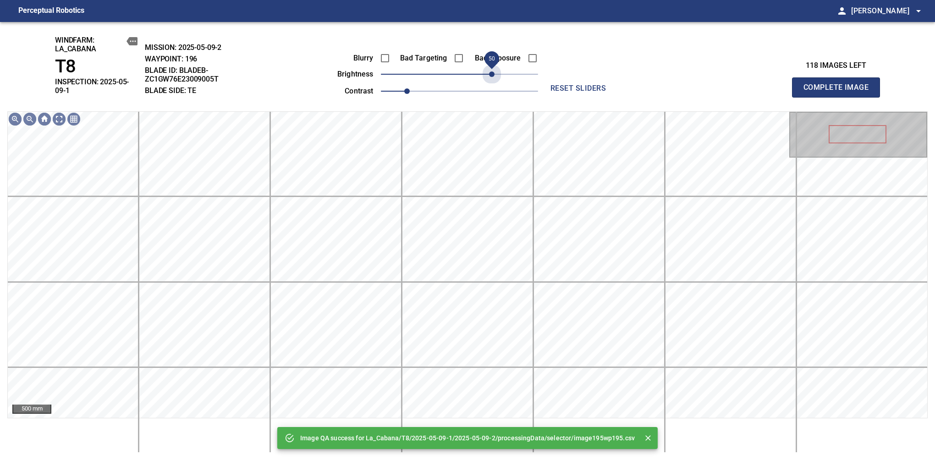
click at [489, 75] on span "50" at bounding box center [459, 74] width 157 height 13
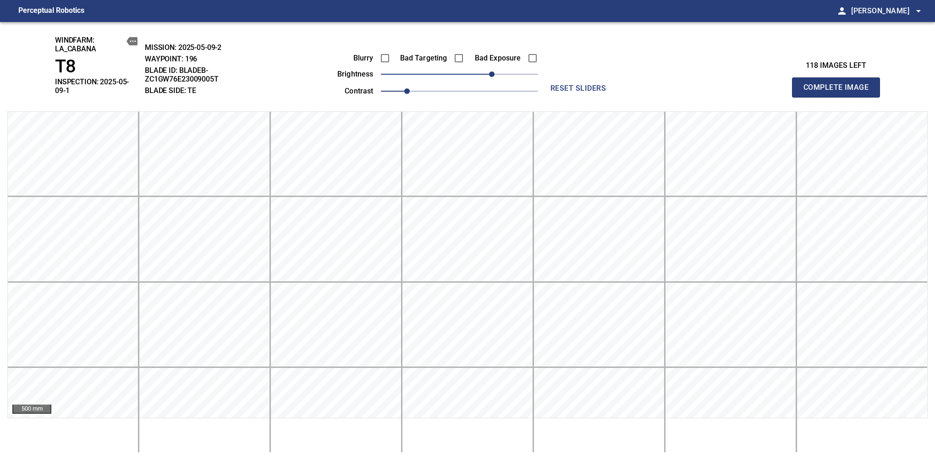
click at [839, 84] on span "Complete Image" at bounding box center [836, 87] width 68 height 13
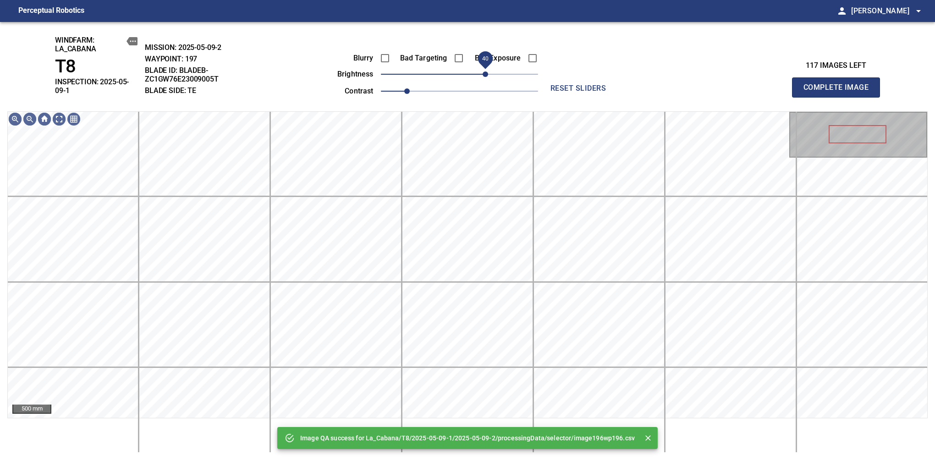
drag, startPoint x: 489, startPoint y: 75, endPoint x: 485, endPoint y: 70, distance: 6.8
click at [485, 70] on span "40" at bounding box center [459, 74] width 157 height 13
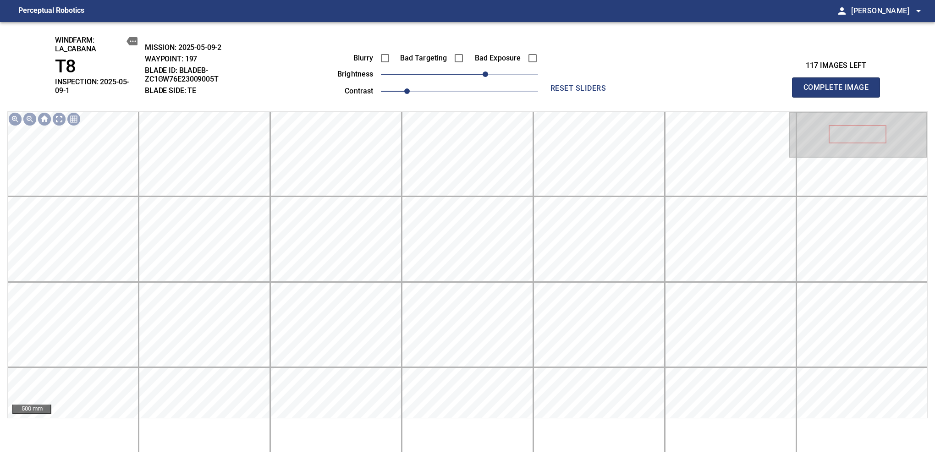
click at [839, 84] on span "Complete Image" at bounding box center [836, 87] width 68 height 13
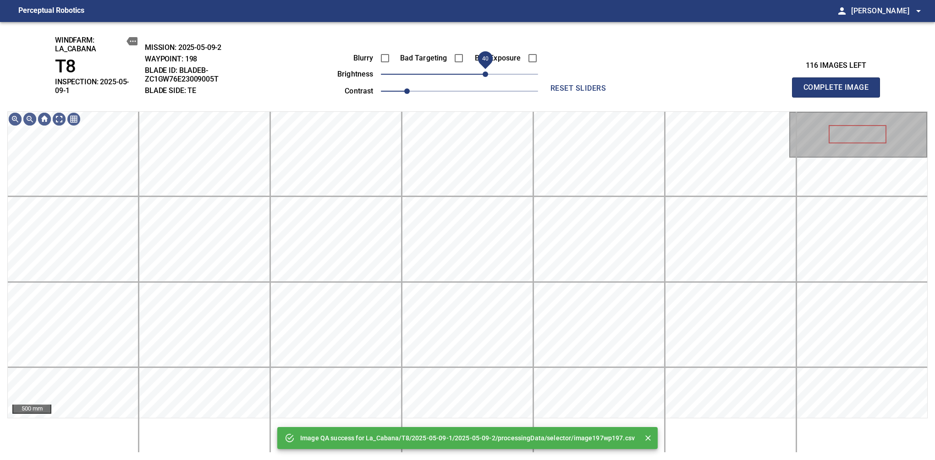
click at [485, 71] on span "40" at bounding box center [459, 74] width 157 height 13
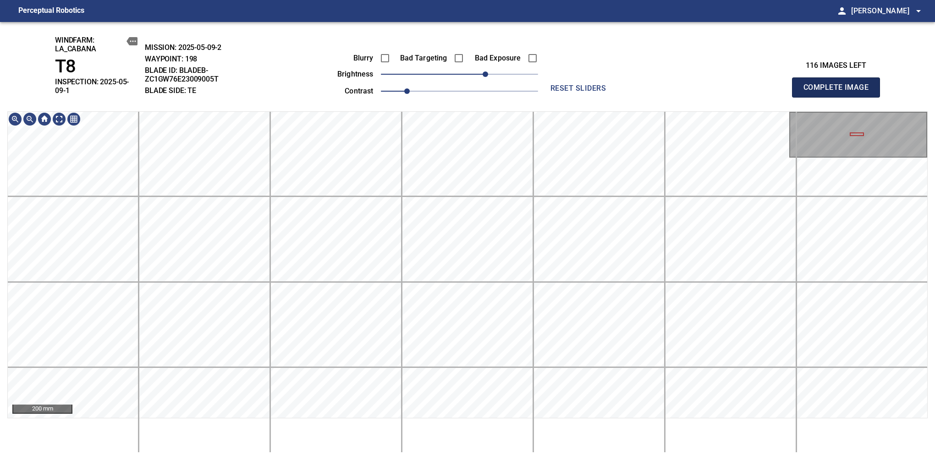
click at [839, 84] on span "Complete Image" at bounding box center [836, 87] width 68 height 13
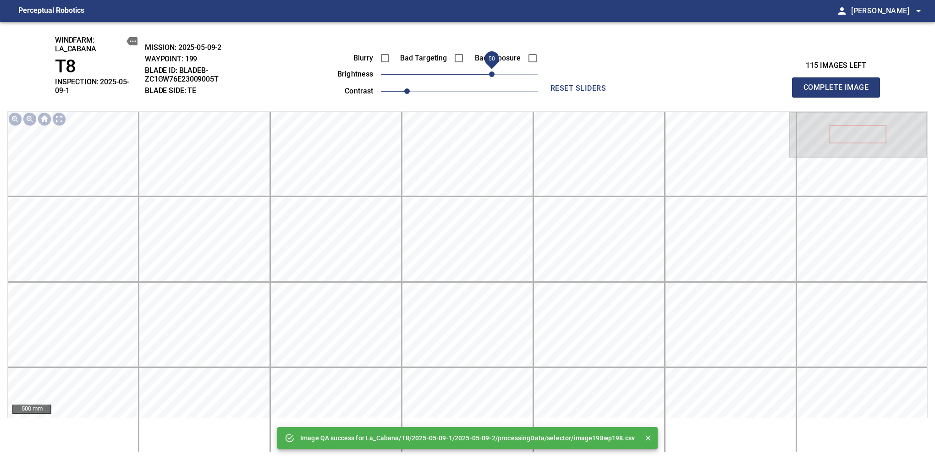
drag, startPoint x: 466, startPoint y: 72, endPoint x: 495, endPoint y: 71, distance: 29.4
click at [494, 71] on span "50" at bounding box center [491, 73] width 5 height 5
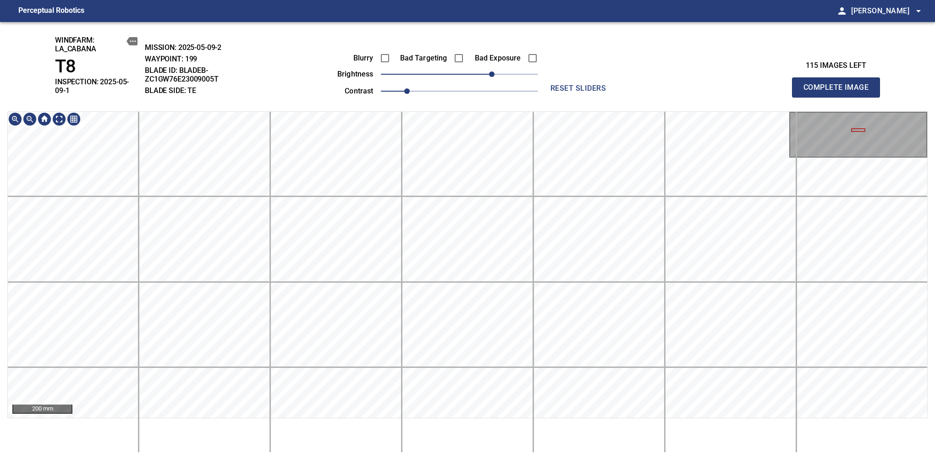
click at [644, 94] on div "windfarm: La_Cabana T8 INSPECTION: 2025-05-09-1 MISSION: 2025-05-09-2 WAYPOINT:…" at bounding box center [467, 241] width 935 height 438
click at [839, 84] on span "Complete Image" at bounding box center [836, 87] width 68 height 13
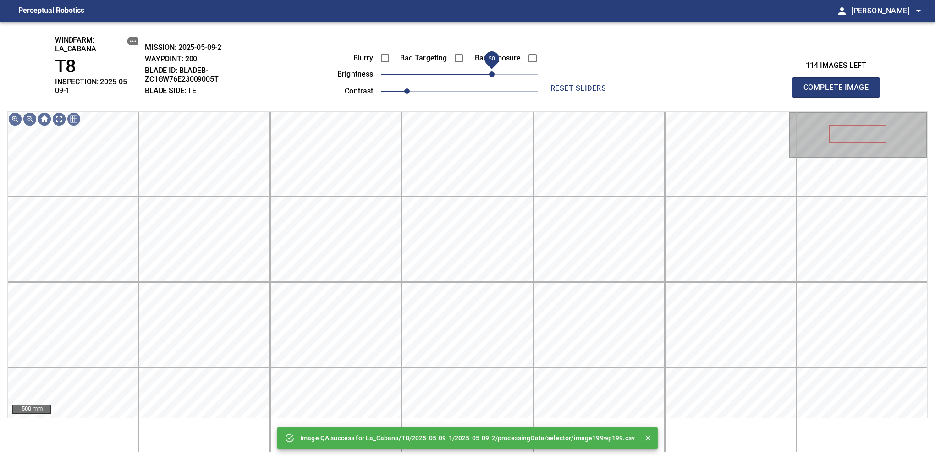
drag, startPoint x: 466, startPoint y: 73, endPoint x: 490, endPoint y: 78, distance: 24.8
click at [490, 77] on span "50" at bounding box center [491, 73] width 5 height 5
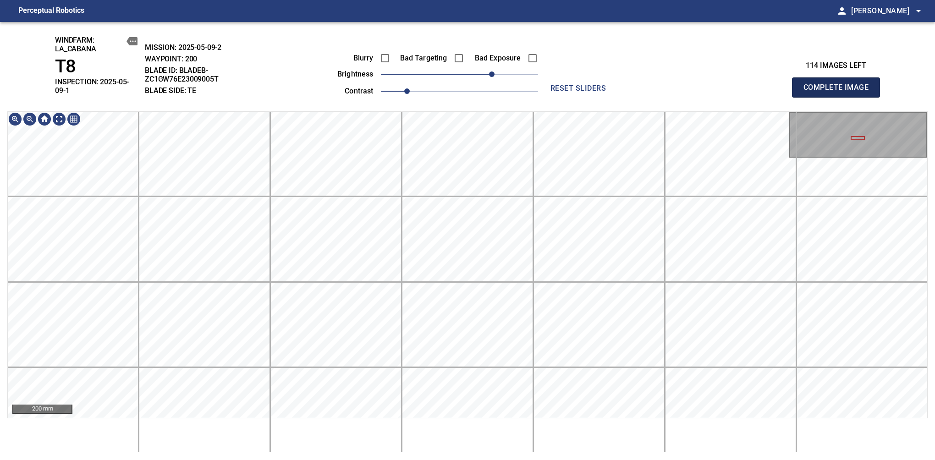
click at [839, 84] on span "Complete Image" at bounding box center [836, 87] width 68 height 13
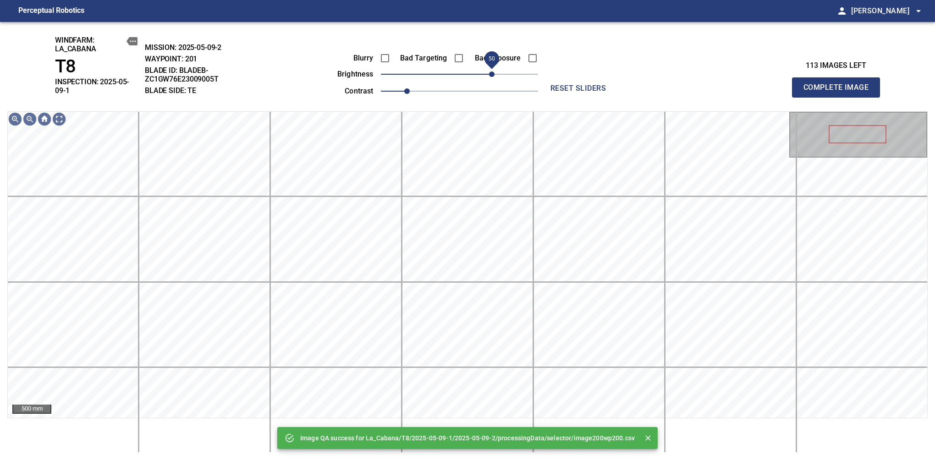
drag, startPoint x: 478, startPoint y: 76, endPoint x: 491, endPoint y: 76, distance: 12.8
click at [491, 76] on span "50" at bounding box center [491, 73] width 5 height 5
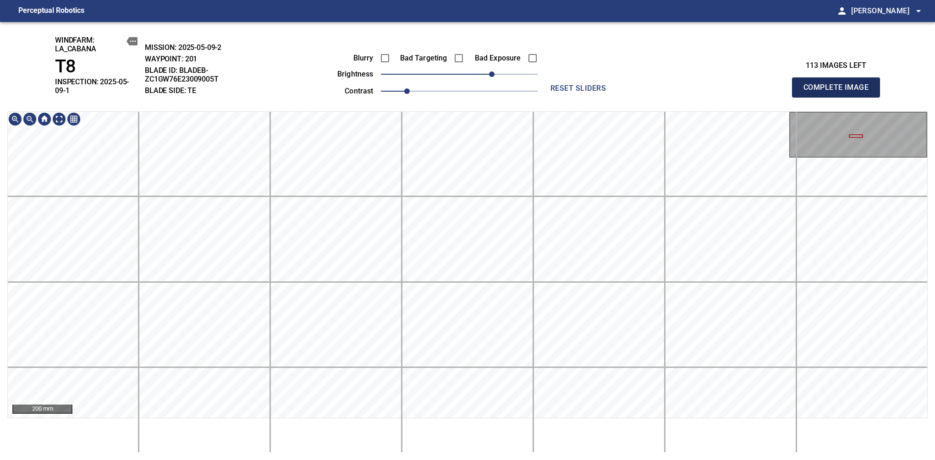
click at [839, 84] on span "Complete Image" at bounding box center [836, 87] width 68 height 13
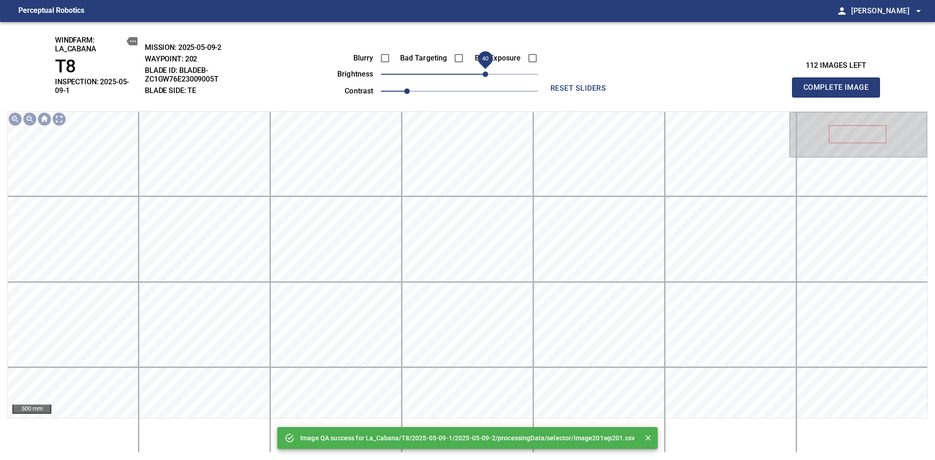
click at [487, 74] on span "40" at bounding box center [459, 74] width 157 height 13
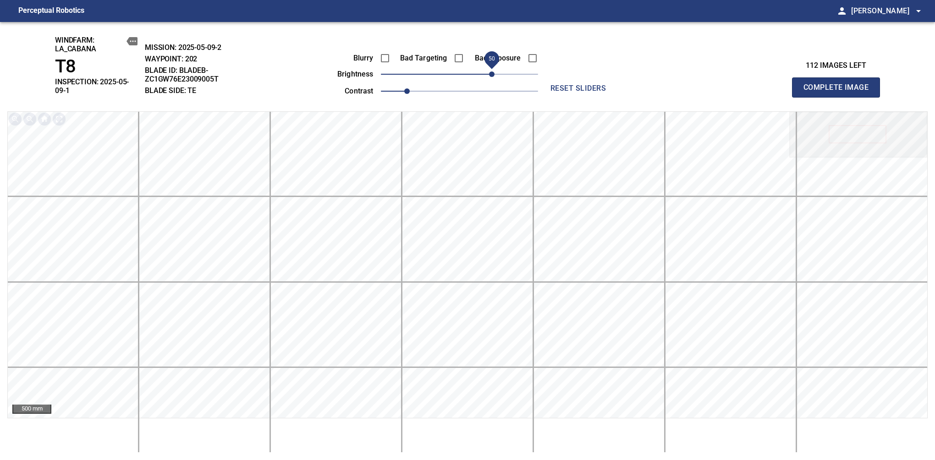
click at [490, 72] on span "50" at bounding box center [491, 73] width 5 height 5
click at [839, 84] on span "Complete Image" at bounding box center [836, 87] width 68 height 13
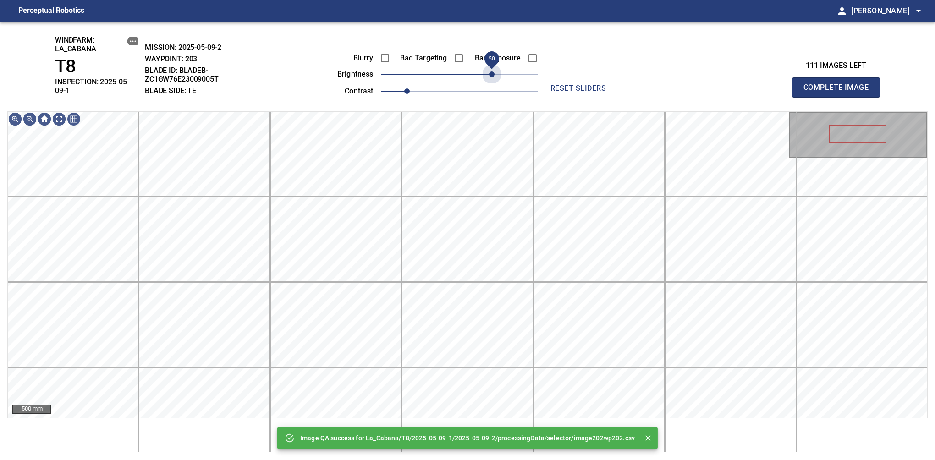
click at [490, 72] on span "50" at bounding box center [459, 74] width 157 height 13
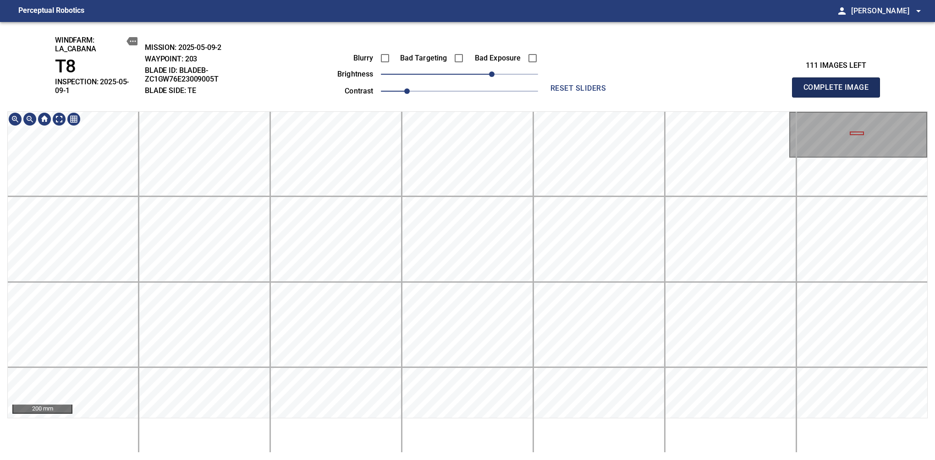
click at [839, 84] on span "Complete Image" at bounding box center [836, 87] width 68 height 13
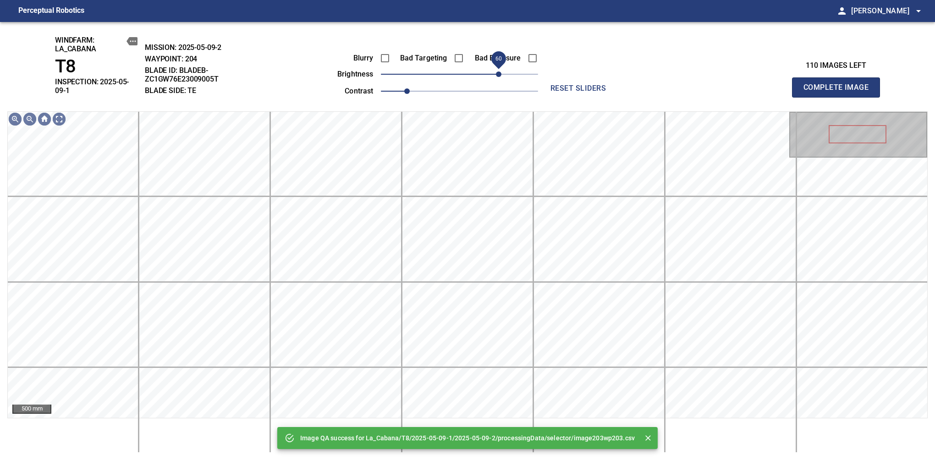
drag, startPoint x: 490, startPoint y: 72, endPoint x: 498, endPoint y: 80, distance: 12.0
click at [498, 80] on span "60" at bounding box center [459, 74] width 157 height 13
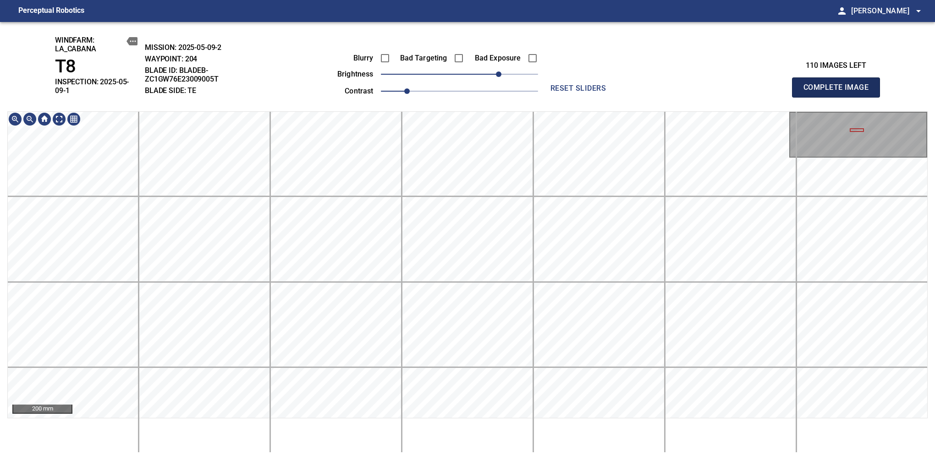
click at [839, 84] on span "Complete Image" at bounding box center [836, 87] width 68 height 13
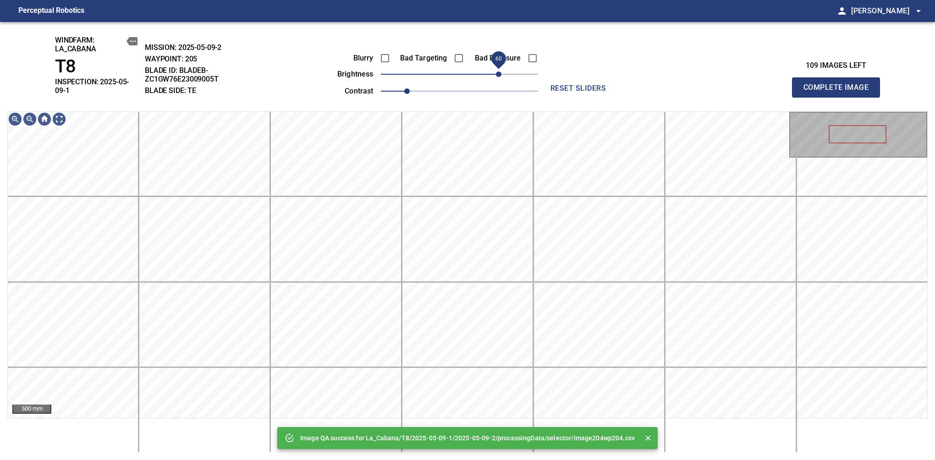
drag, startPoint x: 465, startPoint y: 75, endPoint x: 496, endPoint y: 75, distance: 31.6
click at [496, 75] on span "60" at bounding box center [498, 73] width 5 height 5
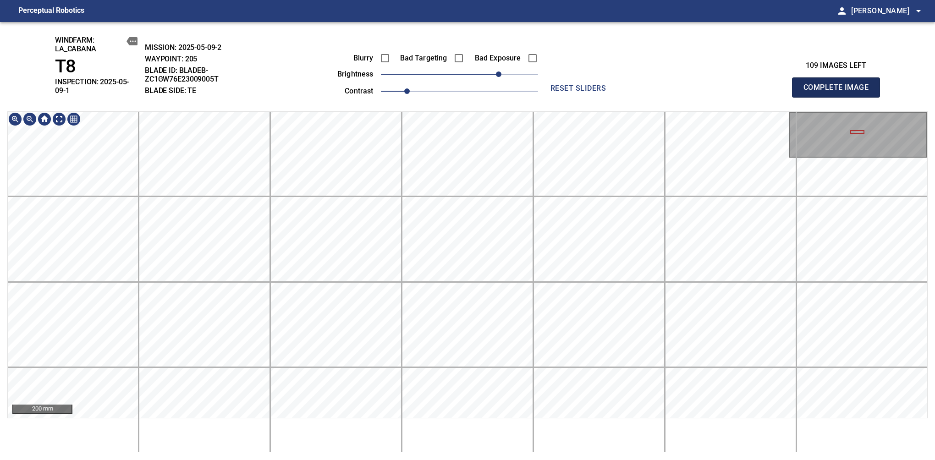
click at [839, 84] on span "Complete Image" at bounding box center [836, 87] width 68 height 13
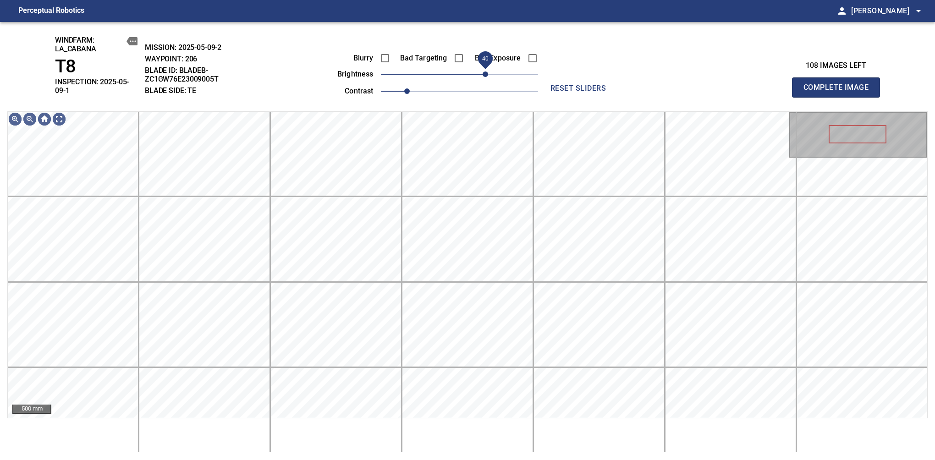
drag, startPoint x: 463, startPoint y: 82, endPoint x: 486, endPoint y: 81, distance: 22.5
click at [486, 77] on span "40" at bounding box center [484, 73] width 5 height 5
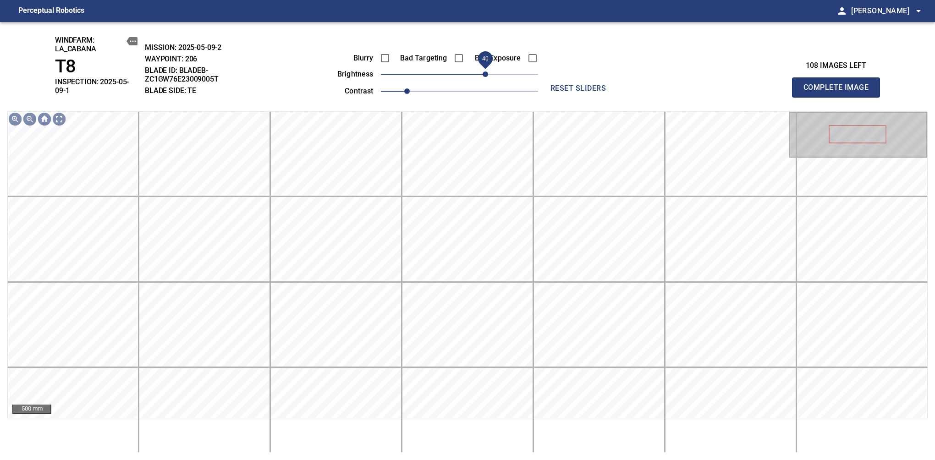
drag, startPoint x: 482, startPoint y: 75, endPoint x: 488, endPoint y: 72, distance: 7.2
click at [488, 72] on span "40" at bounding box center [484, 73] width 5 height 5
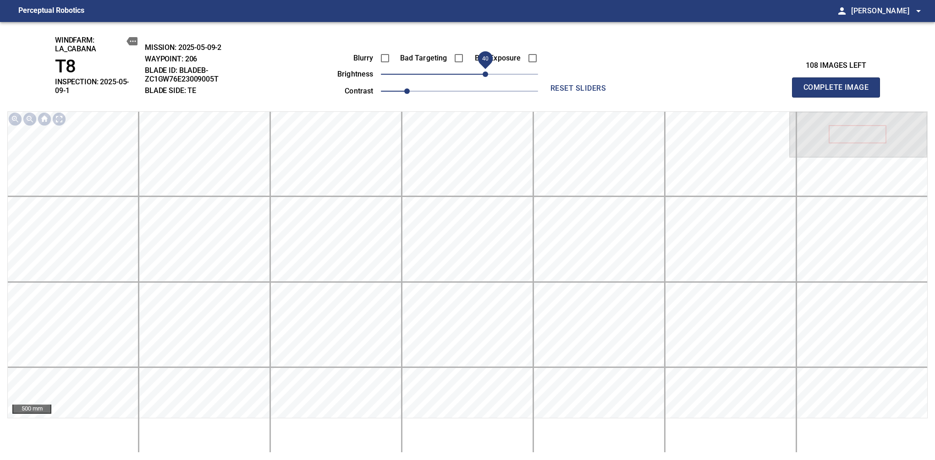
click at [839, 84] on span "Complete Image" at bounding box center [836, 87] width 68 height 13
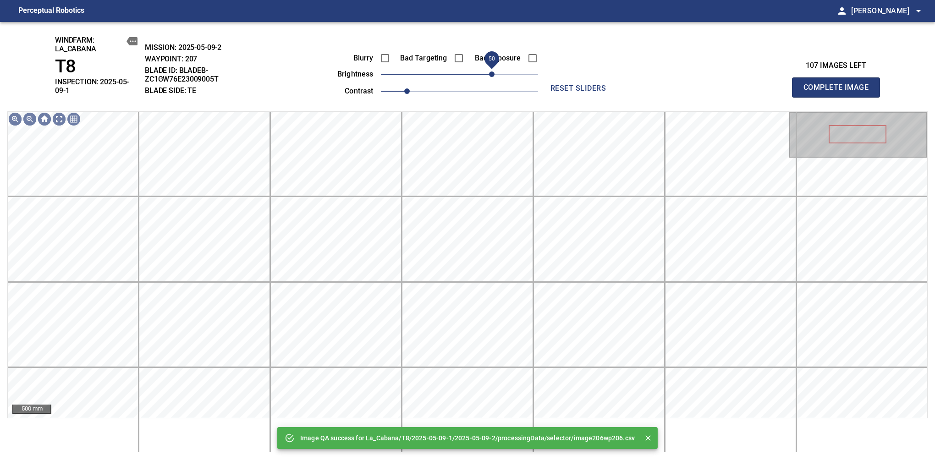
drag, startPoint x: 468, startPoint y: 75, endPoint x: 493, endPoint y: 77, distance: 25.7
click at [493, 77] on span "50" at bounding box center [491, 73] width 5 height 5
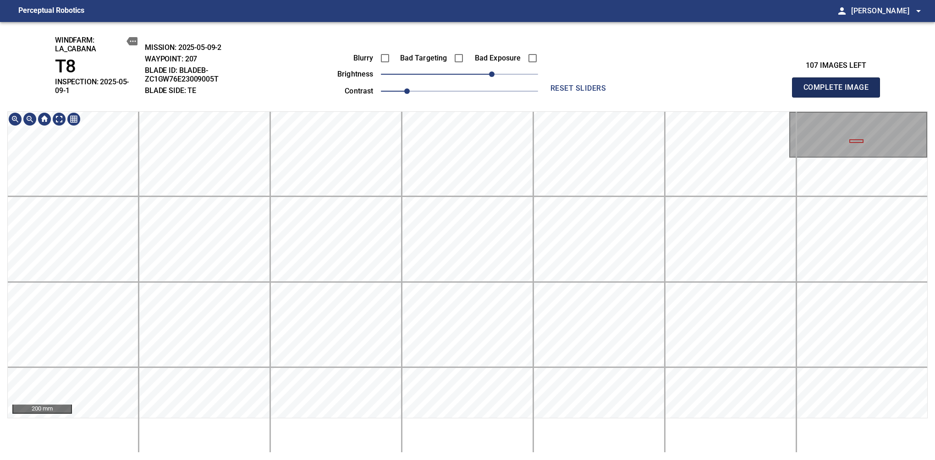
click at [839, 84] on span "Complete Image" at bounding box center [836, 87] width 68 height 13
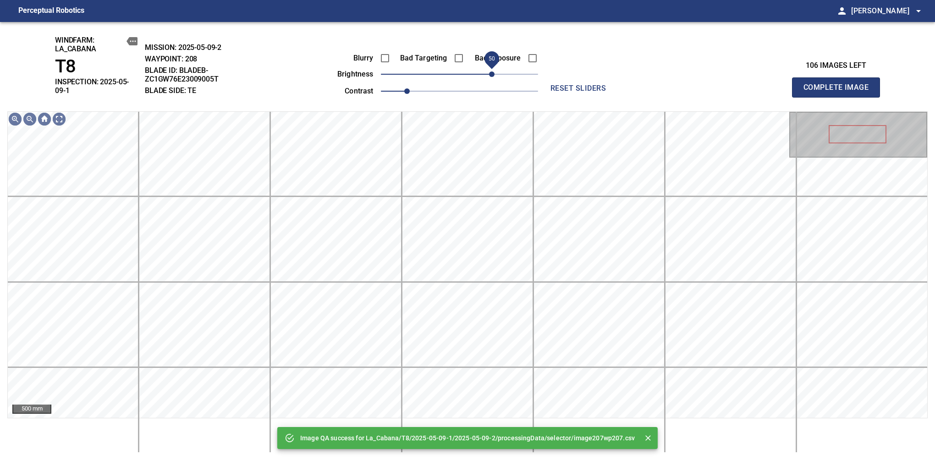
drag, startPoint x: 478, startPoint y: 72, endPoint x: 495, endPoint y: 77, distance: 17.1
click at [495, 77] on span "50" at bounding box center [459, 74] width 157 height 13
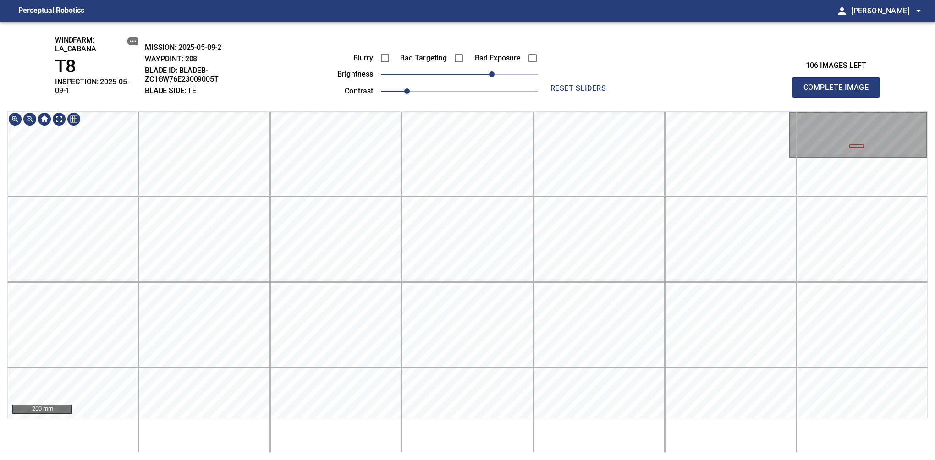
click at [455, 460] on html "Perceptual Robotics person Alex Semenov arrow_drop_down windfarm: La_Cabana T8 …" at bounding box center [467, 230] width 935 height 460
click at [435, 460] on html "Perceptual Robotics person Alex Semenov arrow_drop_down windfarm: La_Cabana T8 …" at bounding box center [467, 230] width 935 height 460
click at [839, 84] on span "Complete Image" at bounding box center [836, 87] width 68 height 13
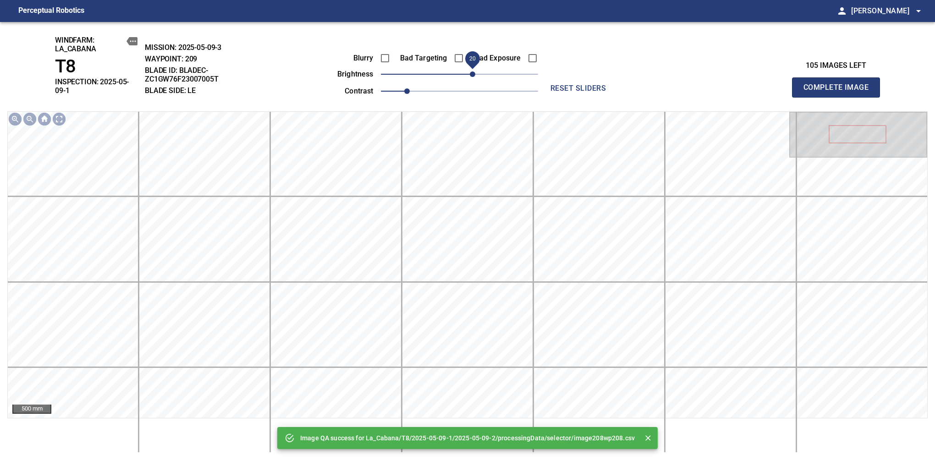
drag, startPoint x: 465, startPoint y: 71, endPoint x: 475, endPoint y: 74, distance: 10.9
click at [475, 74] on span "20" at bounding box center [472, 73] width 5 height 5
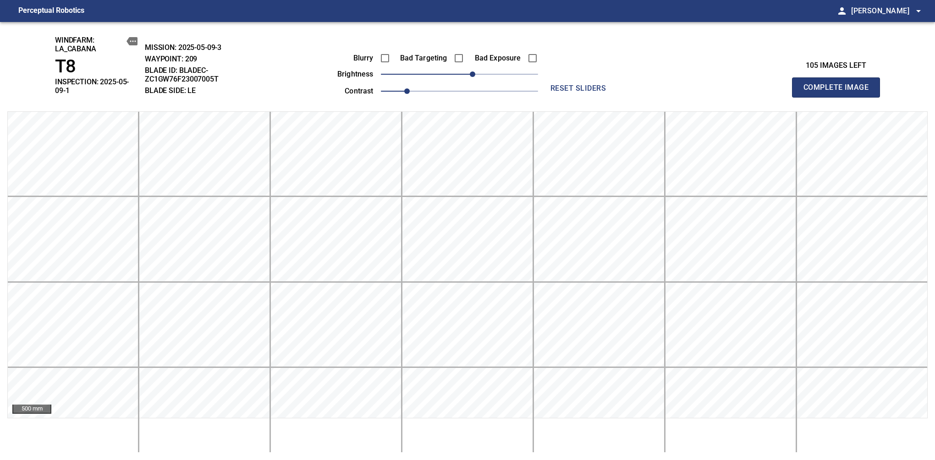
click at [839, 84] on span "Complete Image" at bounding box center [836, 87] width 68 height 13
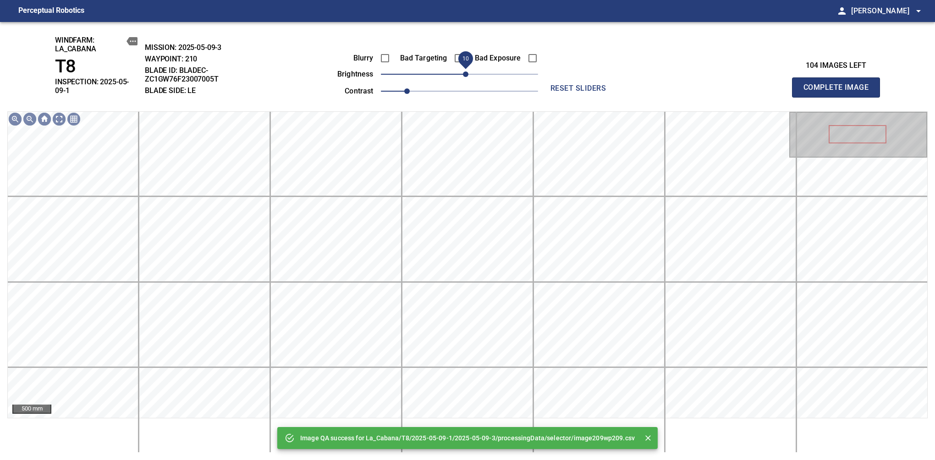
click at [464, 74] on span "10" at bounding box center [465, 73] width 5 height 5
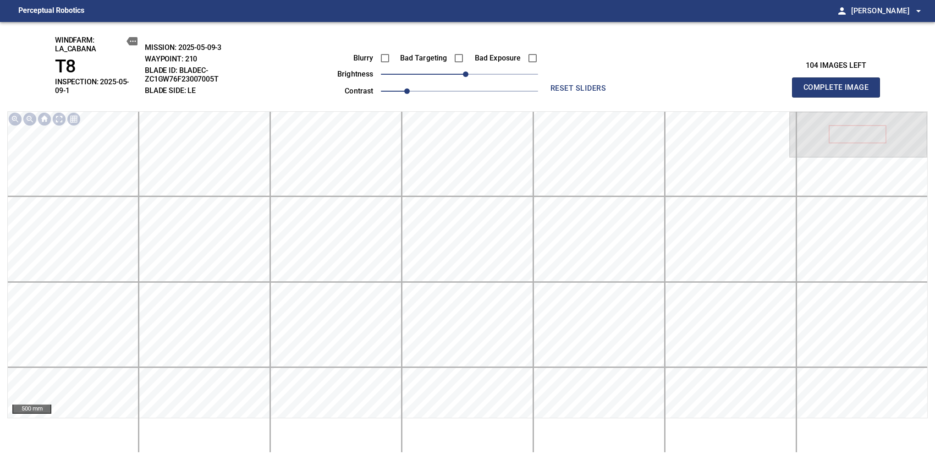
click at [839, 84] on span "Complete Image" at bounding box center [836, 87] width 68 height 13
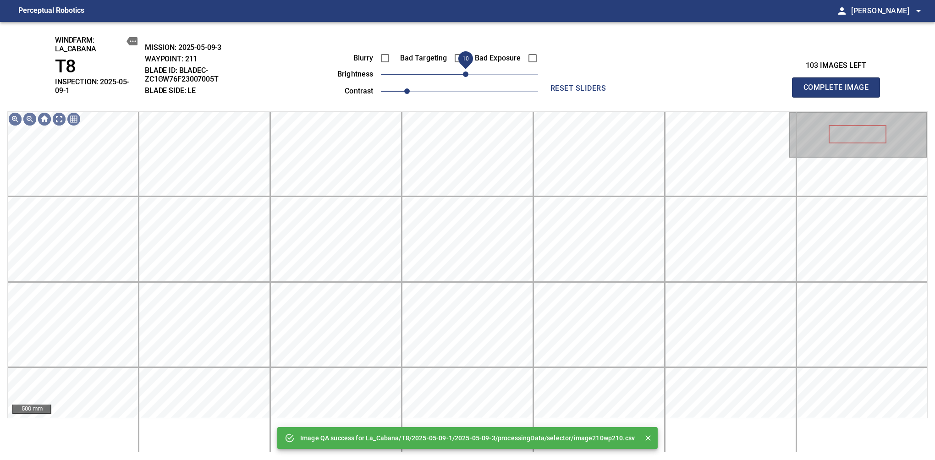
click at [466, 72] on span "10" at bounding box center [465, 73] width 5 height 5
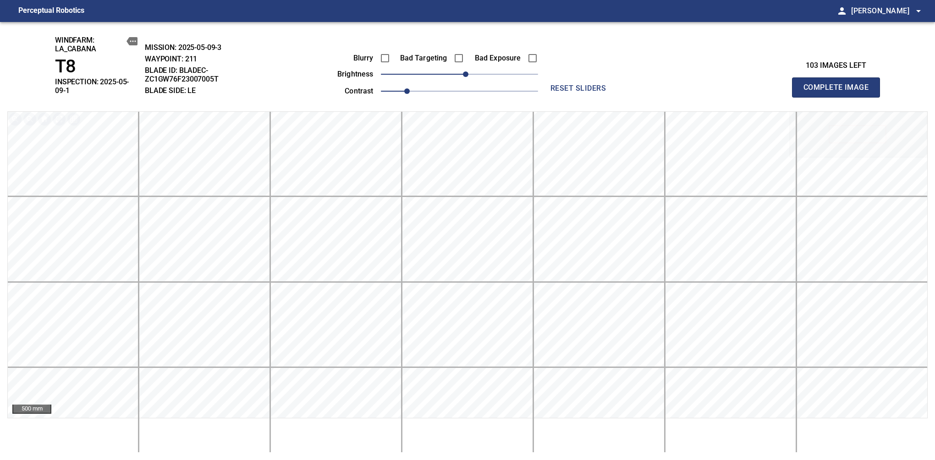
click at [839, 84] on span "Complete Image" at bounding box center [836, 87] width 68 height 13
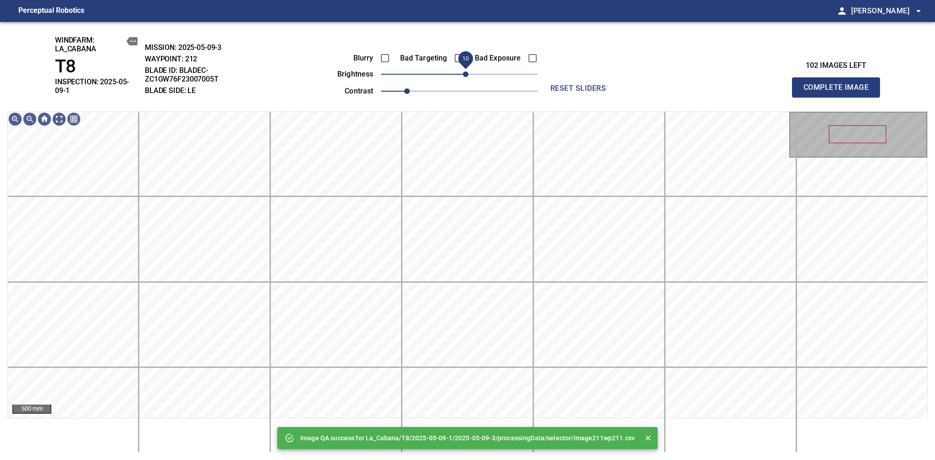
click at [467, 75] on span "10" at bounding box center [465, 73] width 5 height 5
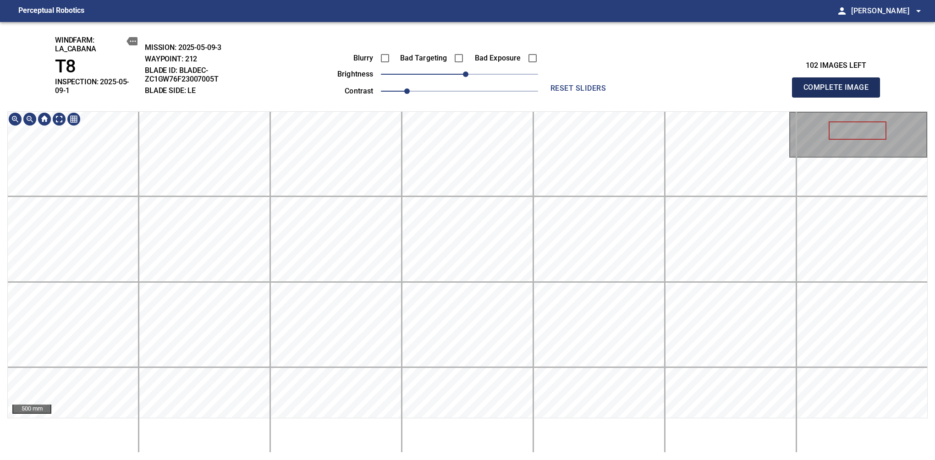
click at [839, 84] on span "Complete Image" at bounding box center [836, 87] width 68 height 13
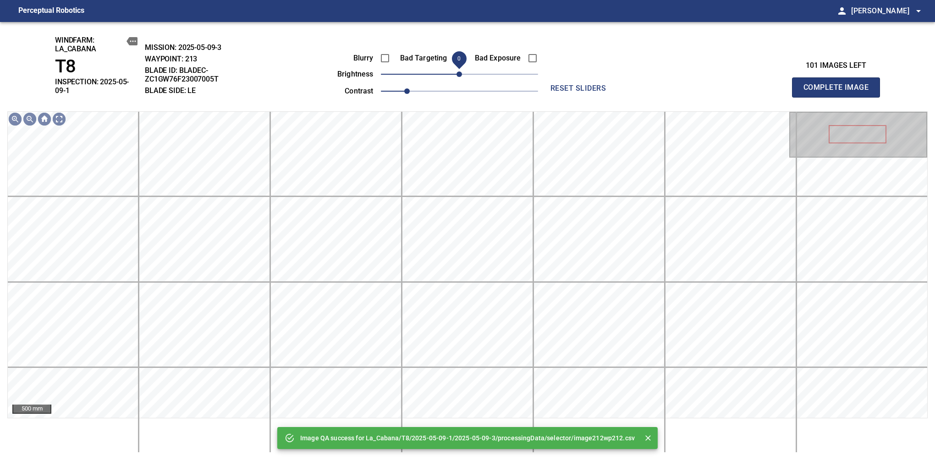
drag, startPoint x: 455, startPoint y: 76, endPoint x: 460, endPoint y: 71, distance: 7.5
click at [460, 71] on span "0" at bounding box center [458, 73] width 5 height 5
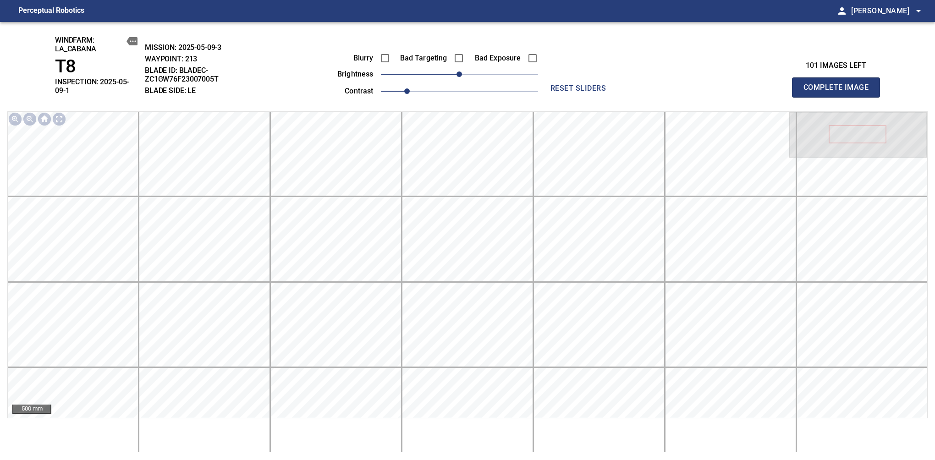
click at [839, 84] on span "Complete Image" at bounding box center [836, 87] width 68 height 13
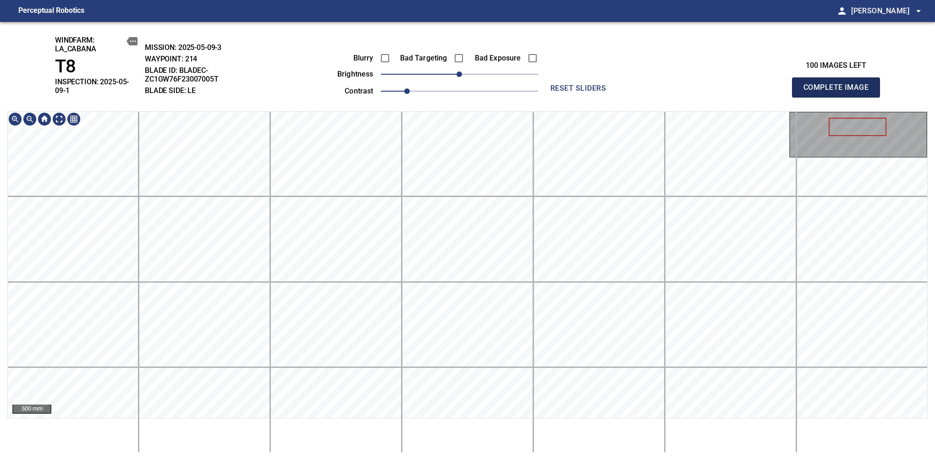
click at [839, 84] on span "Complete Image" at bounding box center [836, 87] width 68 height 13
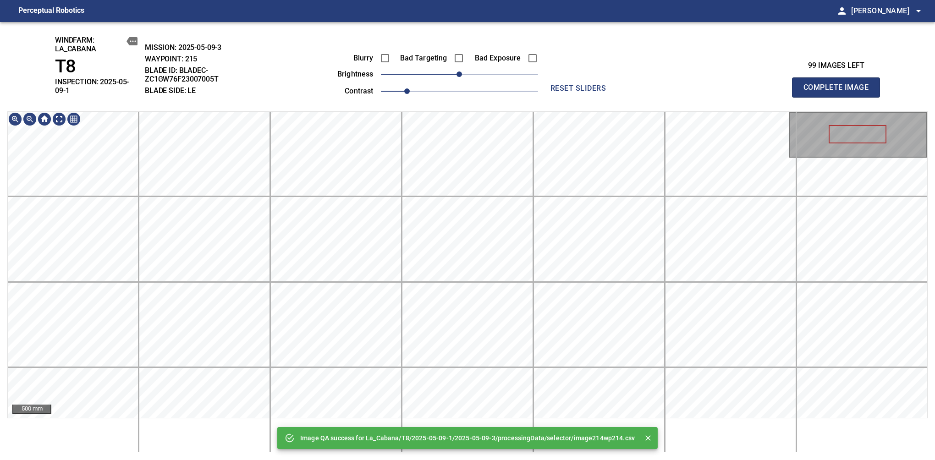
click at [839, 84] on span "Complete Image" at bounding box center [836, 87] width 68 height 13
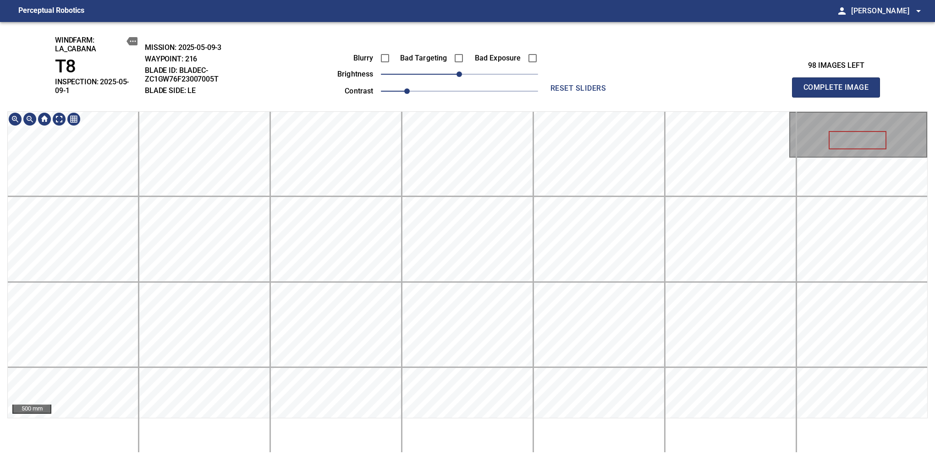
click at [839, 84] on span "Complete Image" at bounding box center [836, 87] width 68 height 13
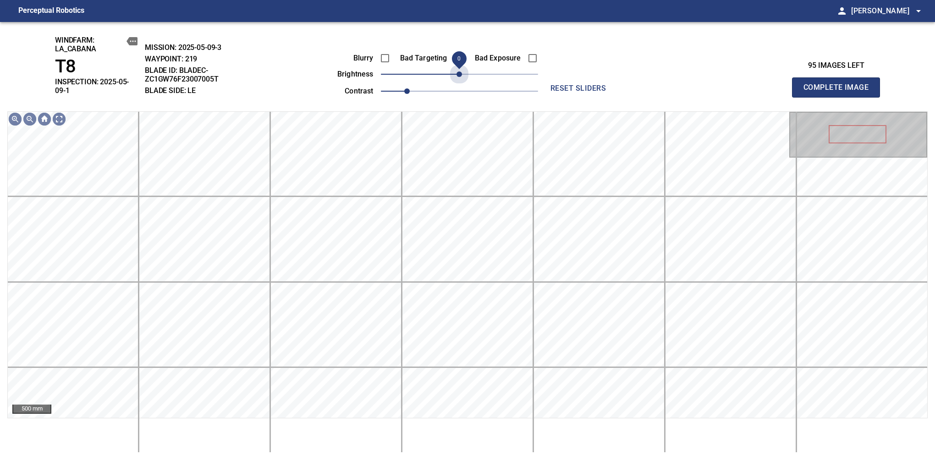
drag, startPoint x: 463, startPoint y: 75, endPoint x: 457, endPoint y: 83, distance: 10.2
click at [457, 83] on div "Blurry Bad Targeting Bad Exposure brightness 0 contrast 1" at bounding box center [427, 73] width 221 height 49
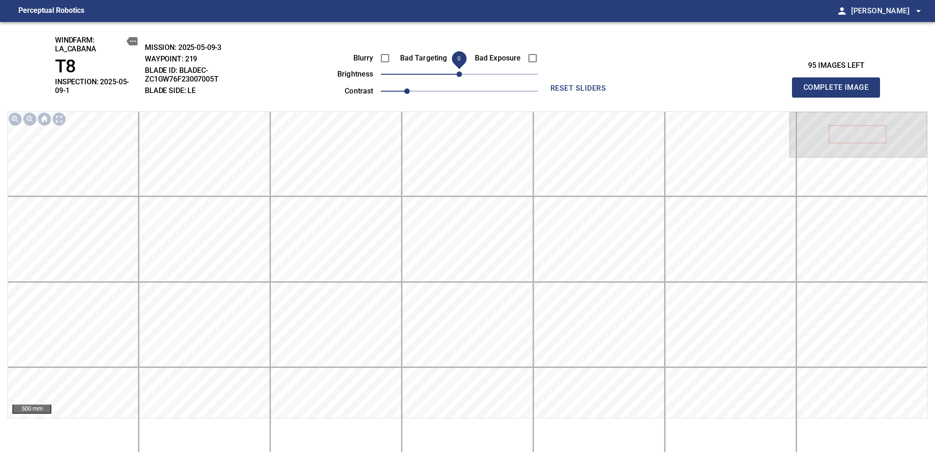
click at [839, 84] on span "Complete Image" at bounding box center [836, 87] width 68 height 13
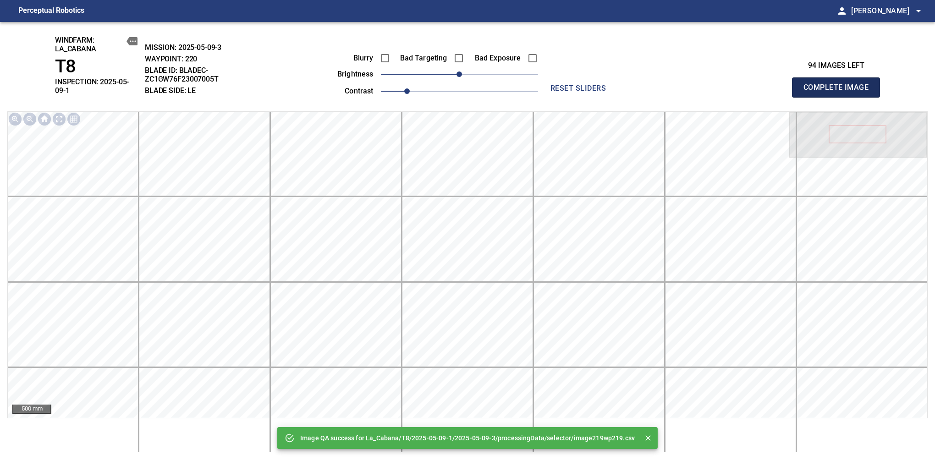
click at [839, 84] on span "Complete Image" at bounding box center [836, 87] width 68 height 13
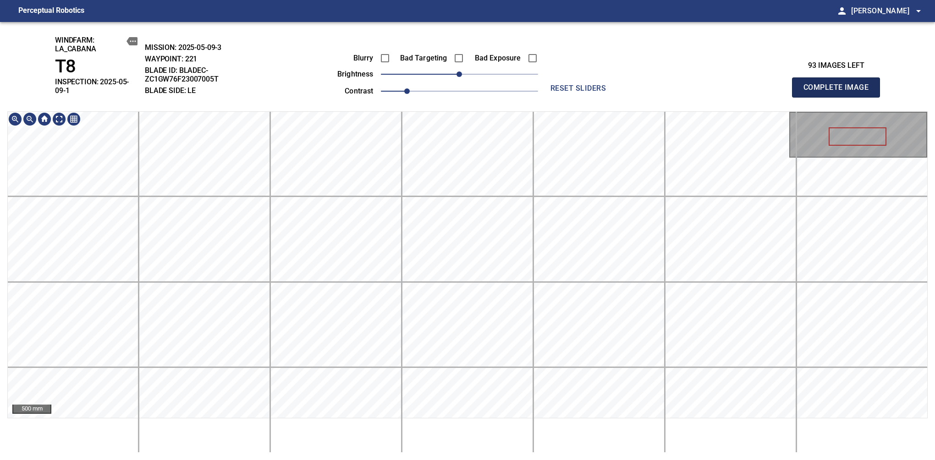
click at [839, 84] on span "Complete Image" at bounding box center [836, 87] width 68 height 13
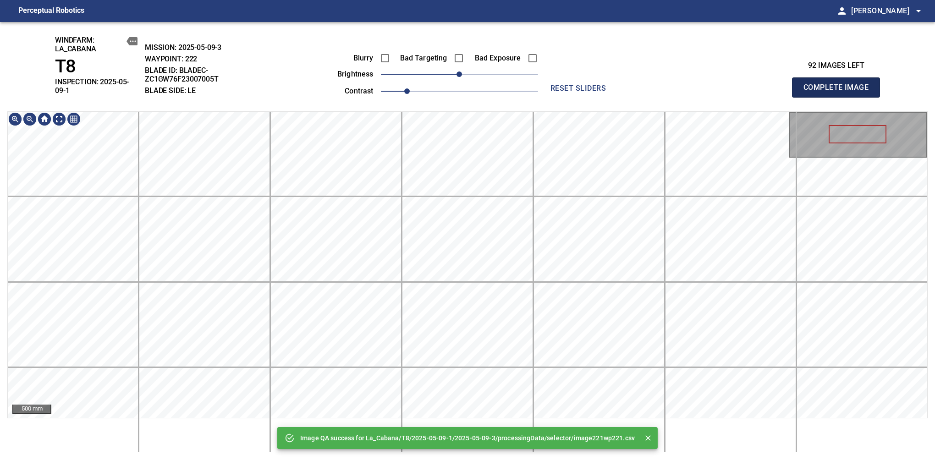
click at [839, 84] on span "Complete Image" at bounding box center [836, 87] width 68 height 13
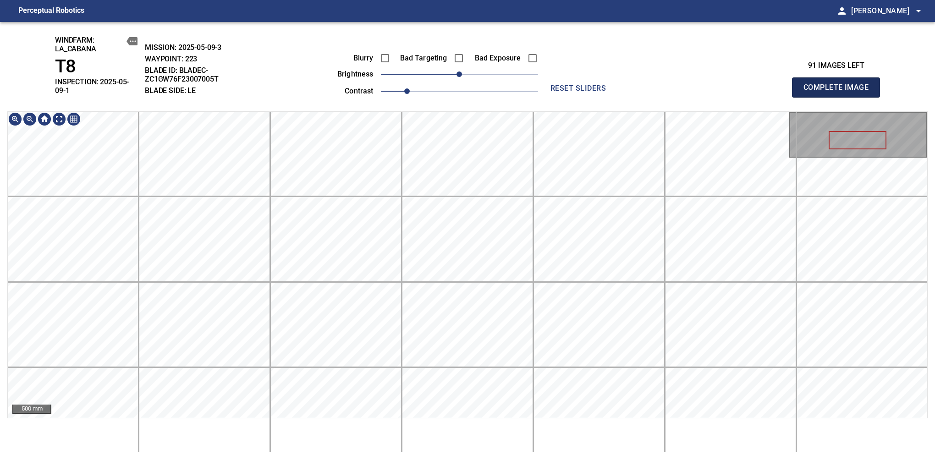
click at [839, 84] on span "Complete Image" at bounding box center [836, 87] width 68 height 13
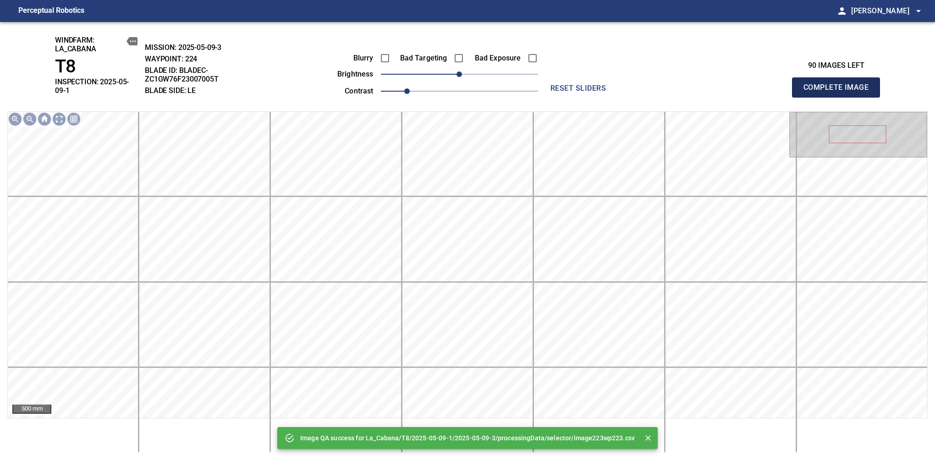
click at [839, 84] on span "Complete Image" at bounding box center [836, 87] width 68 height 13
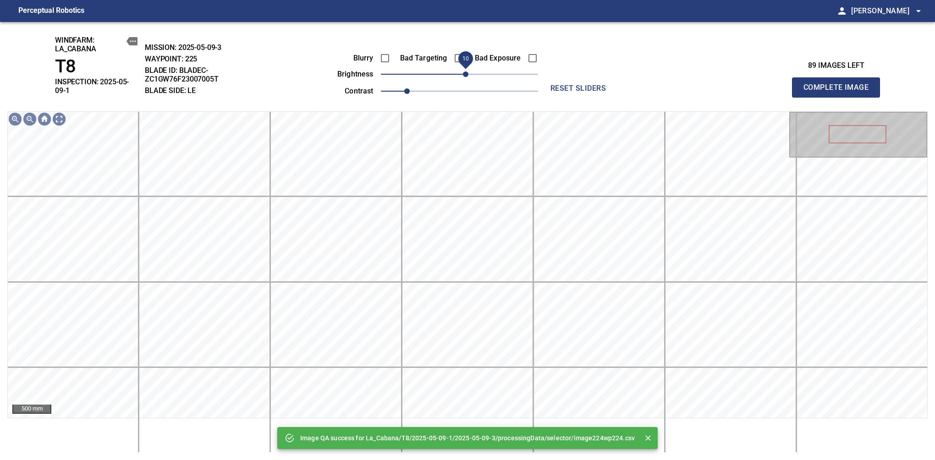
click at [466, 77] on span "10" at bounding box center [465, 73] width 5 height 5
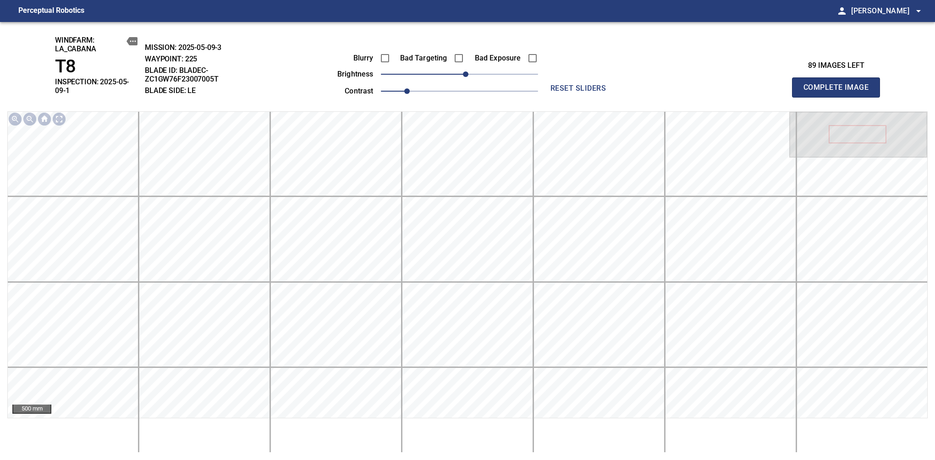
click at [839, 84] on span "Complete Image" at bounding box center [836, 87] width 68 height 13
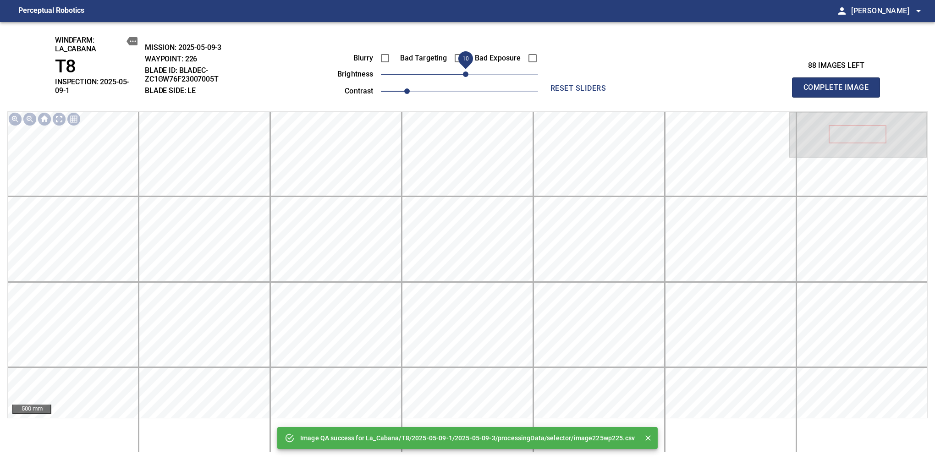
click at [467, 77] on span "10" at bounding box center [465, 73] width 5 height 5
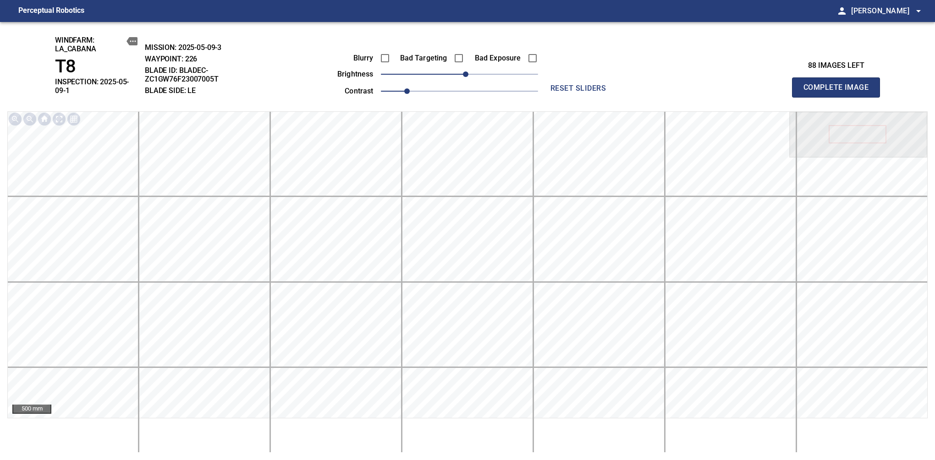
click at [839, 84] on span "Complete Image" at bounding box center [836, 87] width 68 height 13
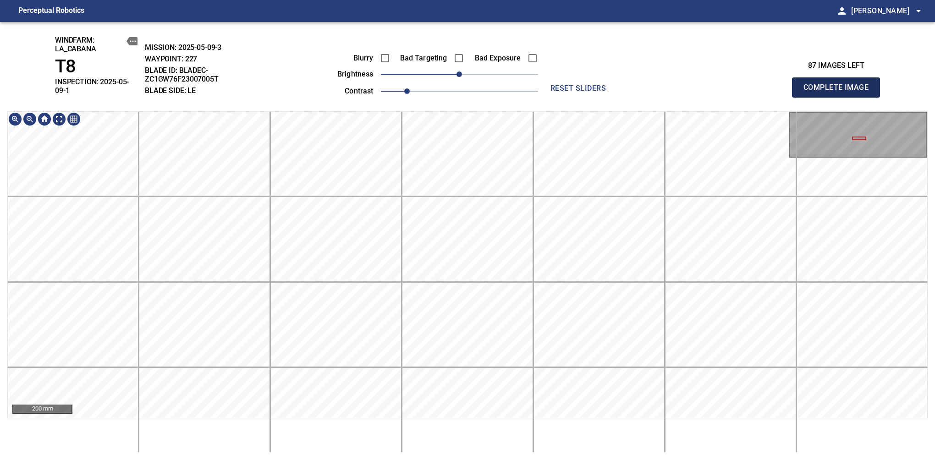
click at [839, 84] on span "Complete Image" at bounding box center [836, 87] width 68 height 13
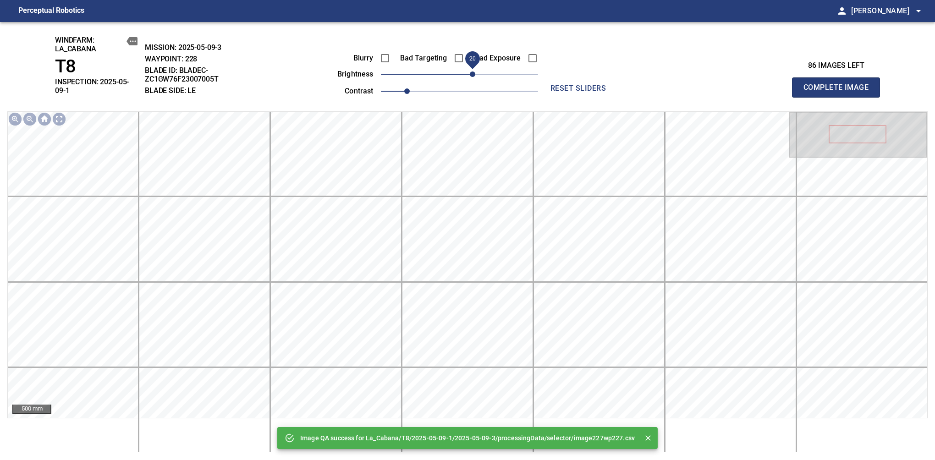
drag, startPoint x: 464, startPoint y: 74, endPoint x: 472, endPoint y: 72, distance: 8.4
click at [472, 72] on span "20" at bounding box center [472, 73] width 5 height 5
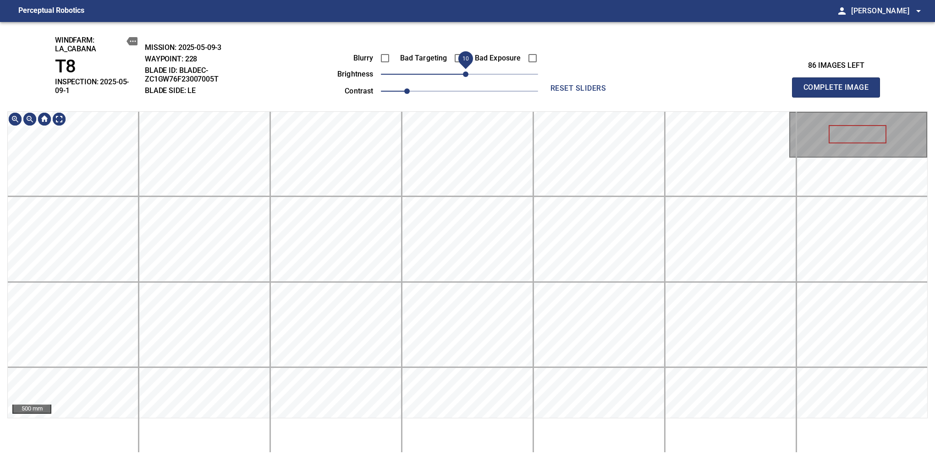
drag, startPoint x: 472, startPoint y: 72, endPoint x: 466, endPoint y: 82, distance: 11.6
click at [466, 77] on span "10" at bounding box center [465, 73] width 5 height 5
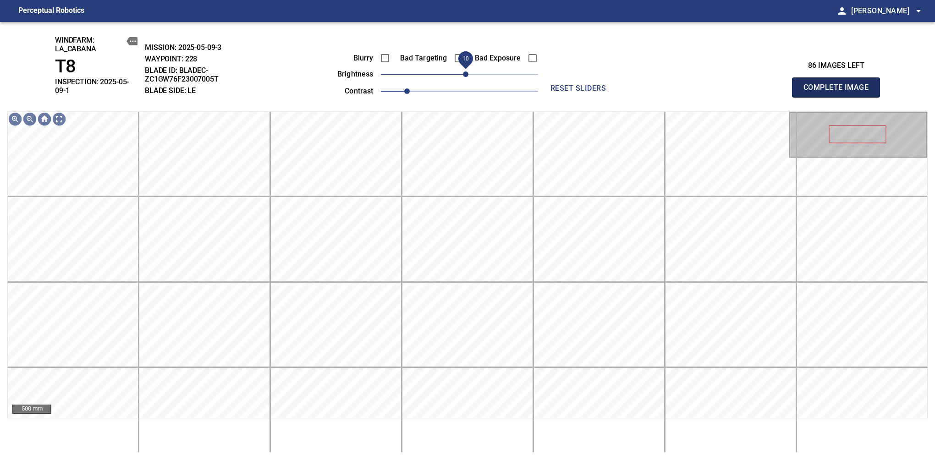
click at [839, 84] on span "Complete Image" at bounding box center [836, 87] width 68 height 13
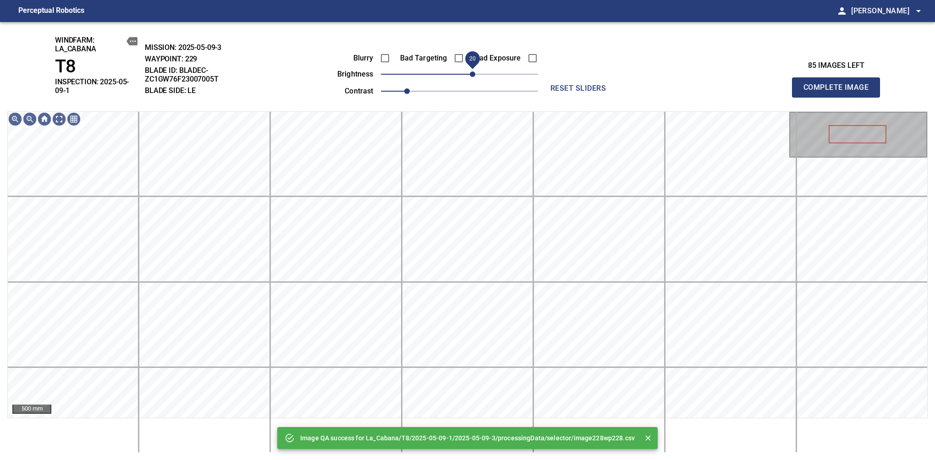
click at [472, 74] on span "20" at bounding box center [472, 73] width 5 height 5
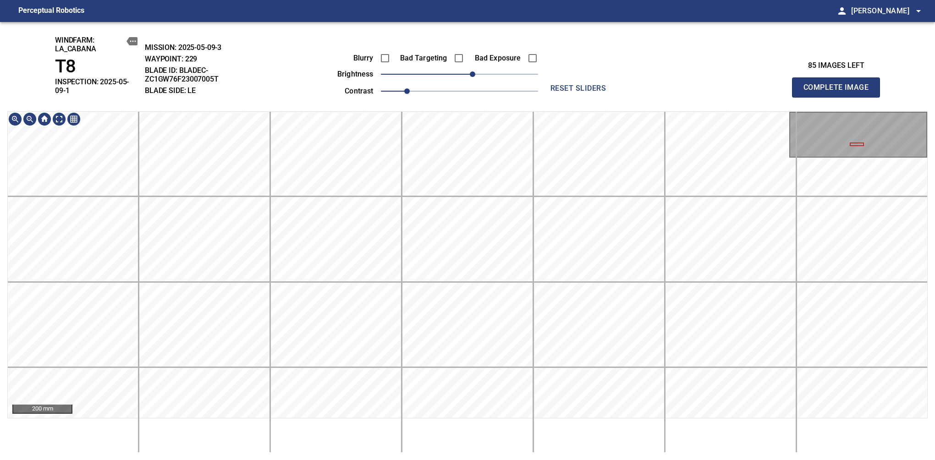
click at [839, 84] on span "Complete Image" at bounding box center [836, 87] width 68 height 13
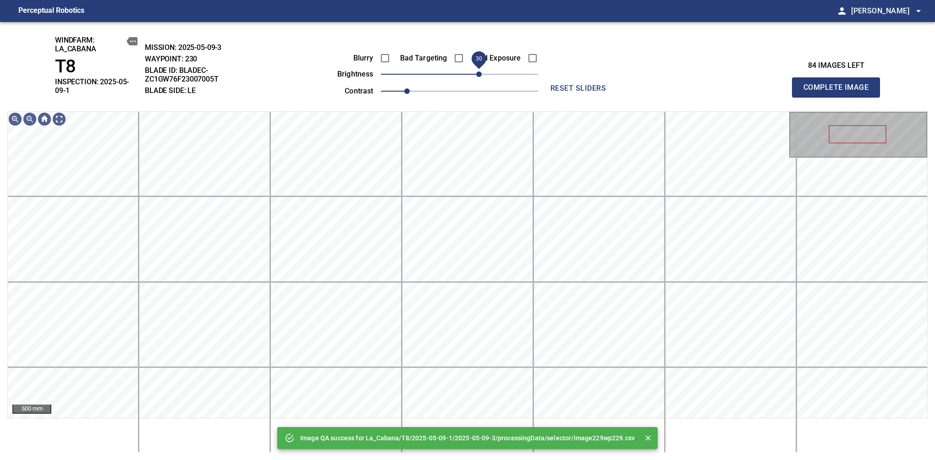
drag, startPoint x: 467, startPoint y: 75, endPoint x: 480, endPoint y: 79, distance: 13.8
click at [480, 77] on span "30" at bounding box center [478, 73] width 5 height 5
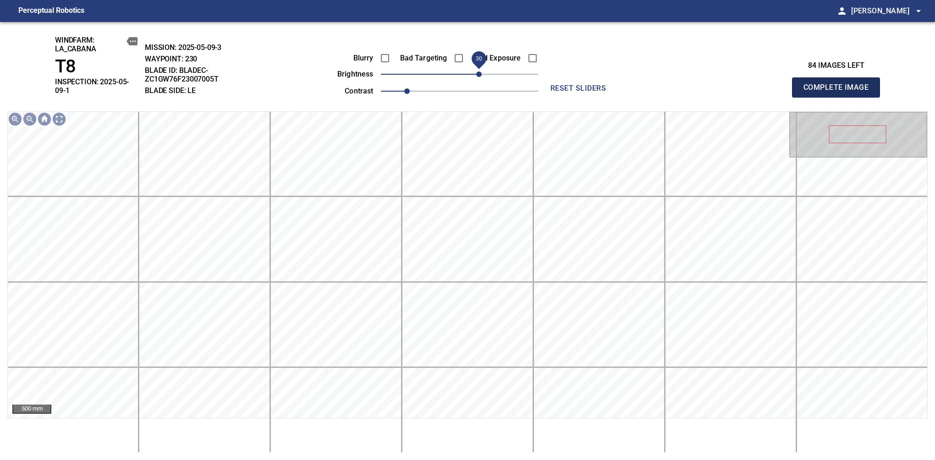
click at [839, 84] on span "Complete Image" at bounding box center [836, 87] width 68 height 13
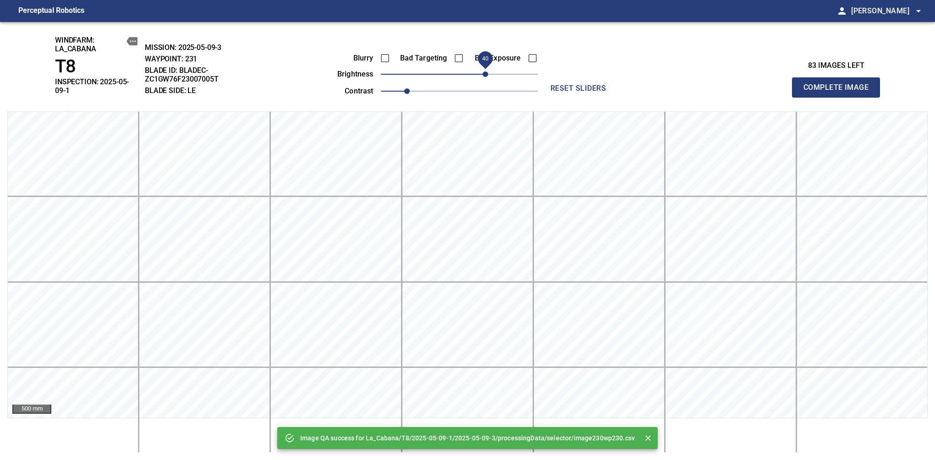
drag, startPoint x: 470, startPoint y: 77, endPoint x: 485, endPoint y: 80, distance: 15.5
click at [485, 77] on span "40" at bounding box center [484, 73] width 5 height 5
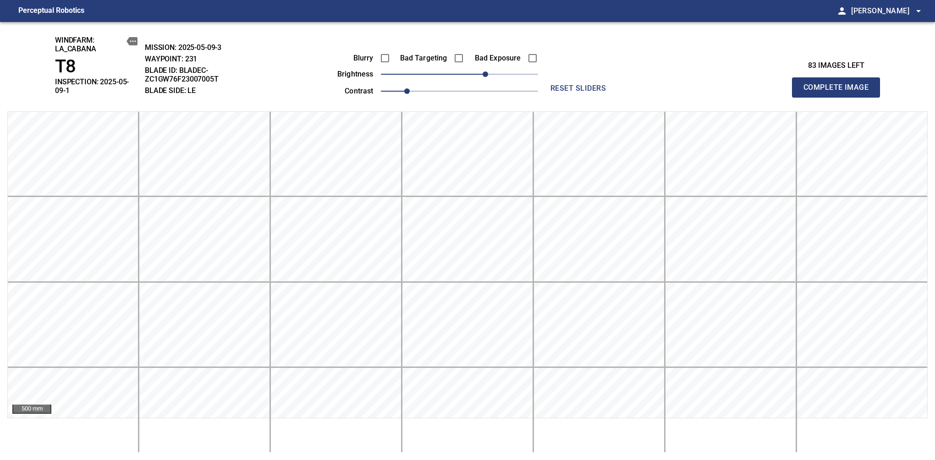
click at [839, 84] on span "Complete Image" at bounding box center [836, 87] width 68 height 13
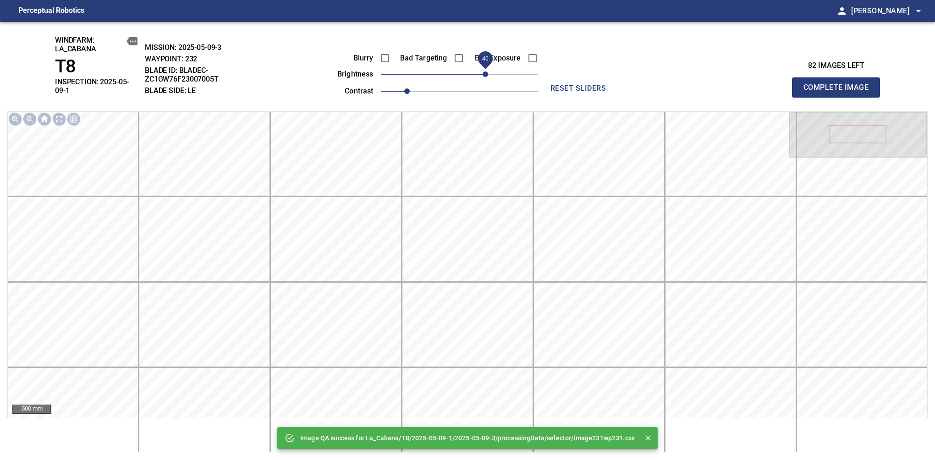
click at [488, 75] on span "40" at bounding box center [459, 74] width 157 height 13
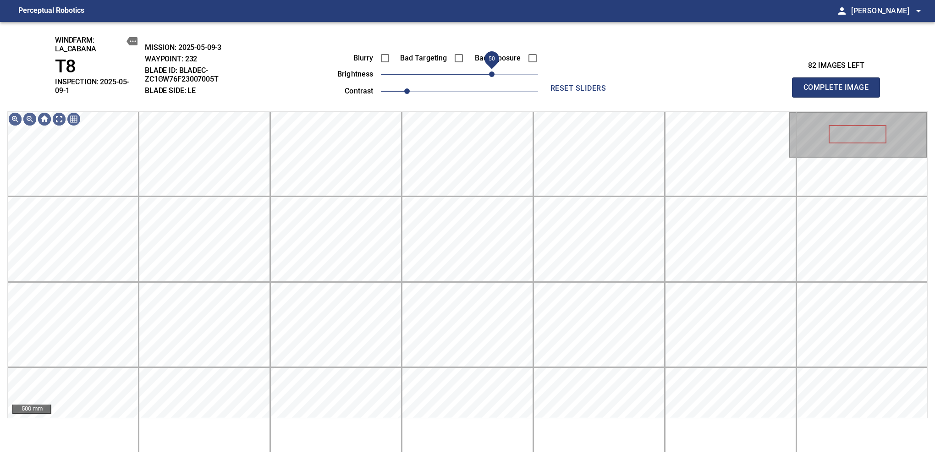
click at [490, 75] on span "50" at bounding box center [491, 73] width 5 height 5
click at [839, 84] on span "Complete Image" at bounding box center [836, 87] width 68 height 13
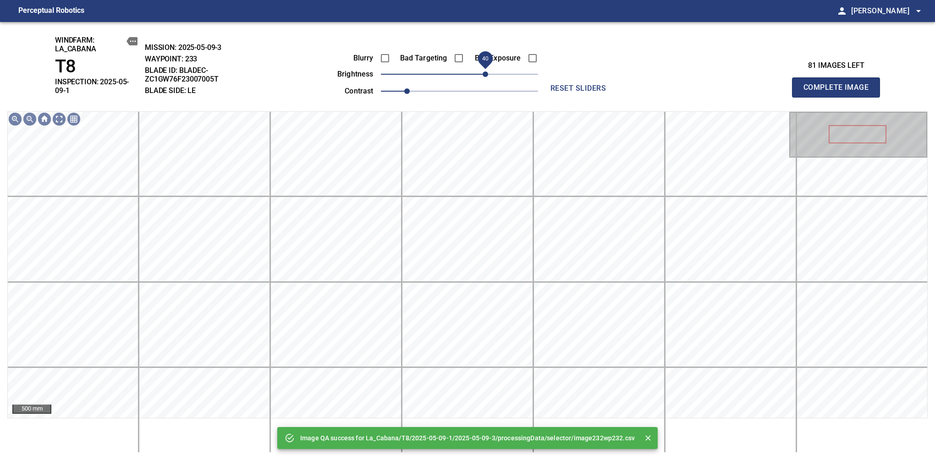
drag, startPoint x: 490, startPoint y: 75, endPoint x: 485, endPoint y: 80, distance: 6.8
click at [485, 80] on span "40" at bounding box center [459, 74] width 157 height 13
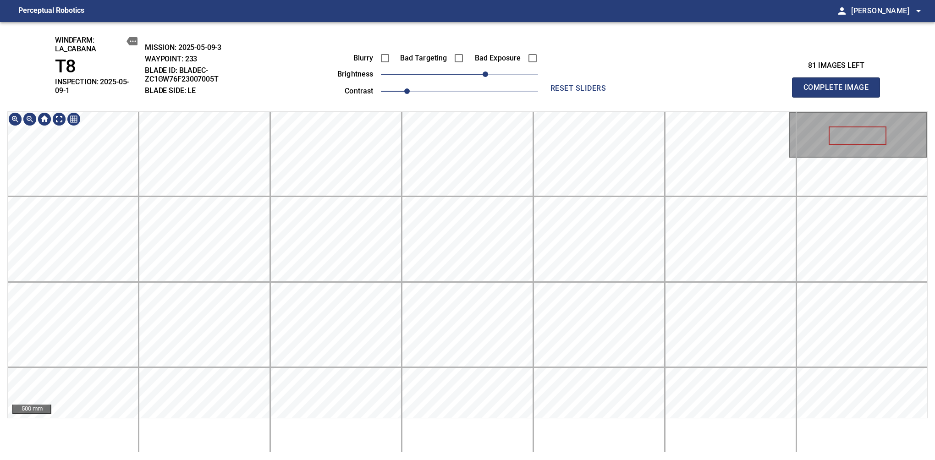
click at [416, 75] on div "windfarm: La_Cabana T8 INSPECTION: 2025-05-09-1 MISSION: 2025-05-09-3 WAYPOINT:…" at bounding box center [467, 241] width 935 height 438
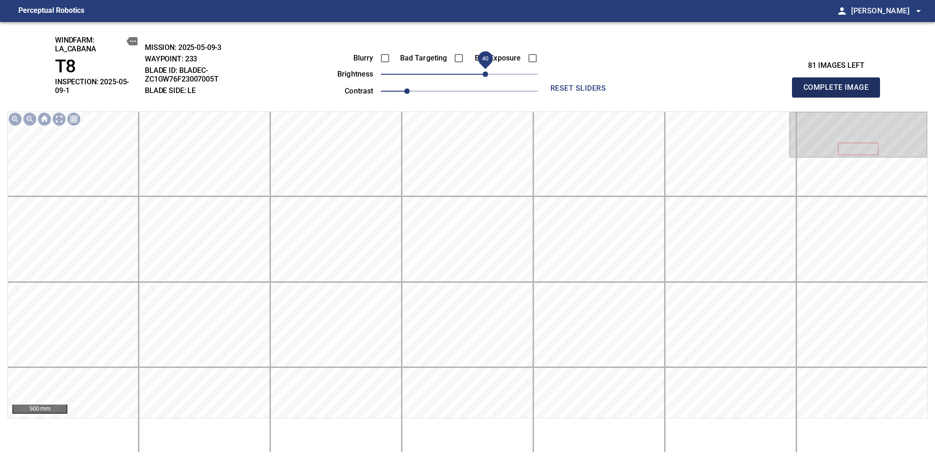
click at [839, 84] on span "Complete Image" at bounding box center [836, 87] width 68 height 13
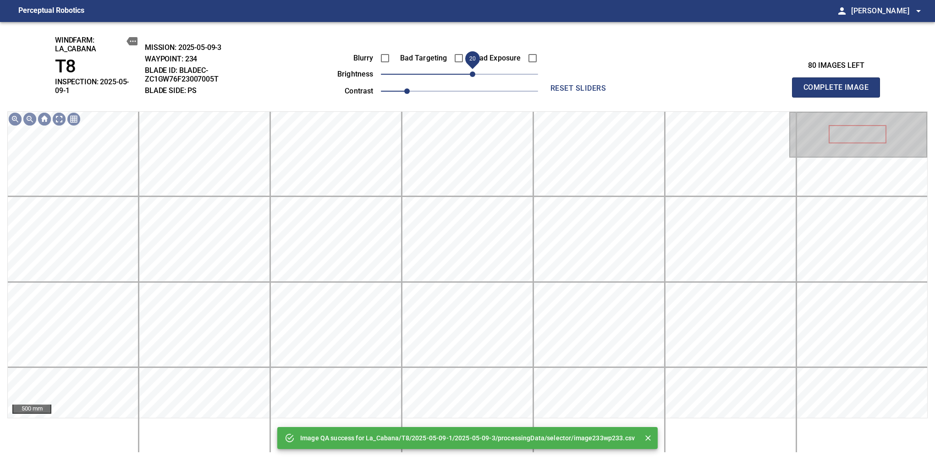
drag, startPoint x: 460, startPoint y: 77, endPoint x: 473, endPoint y: 72, distance: 14.5
click at [473, 72] on span "20" at bounding box center [472, 73] width 5 height 5
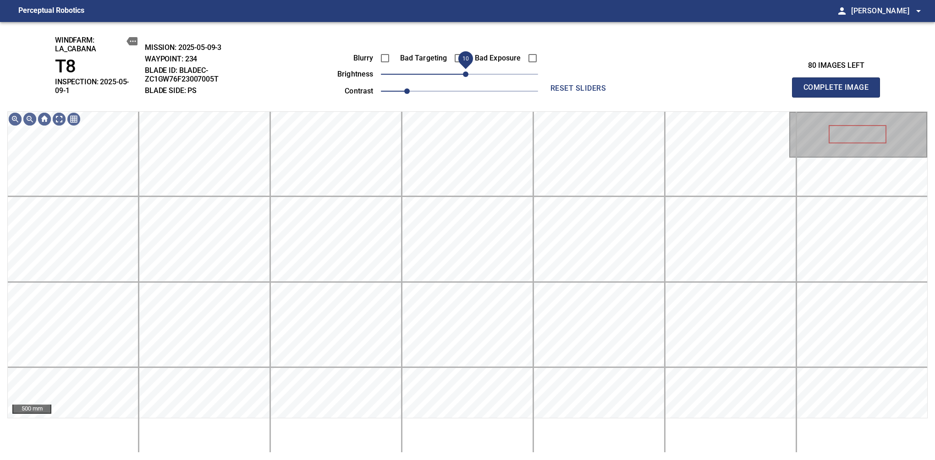
drag, startPoint x: 472, startPoint y: 74, endPoint x: 466, endPoint y: 79, distance: 8.5
click at [466, 77] on span "10" at bounding box center [465, 73] width 5 height 5
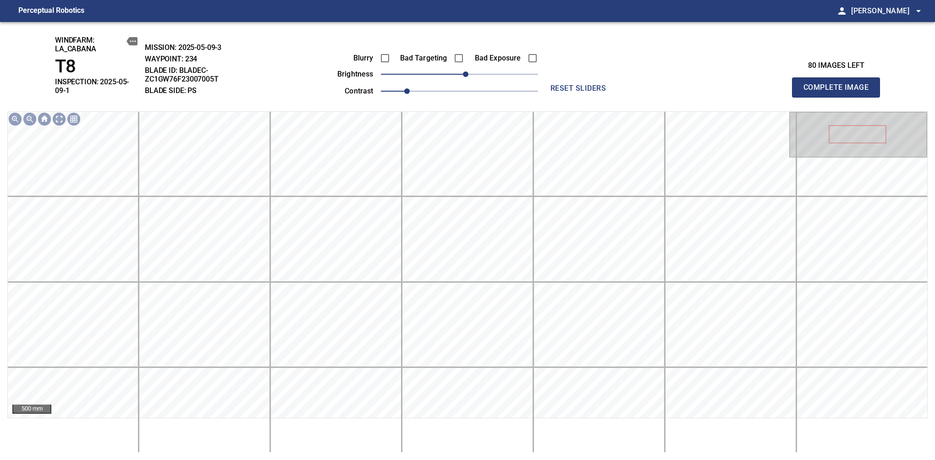
click at [839, 84] on span "Complete Image" at bounding box center [836, 87] width 68 height 13
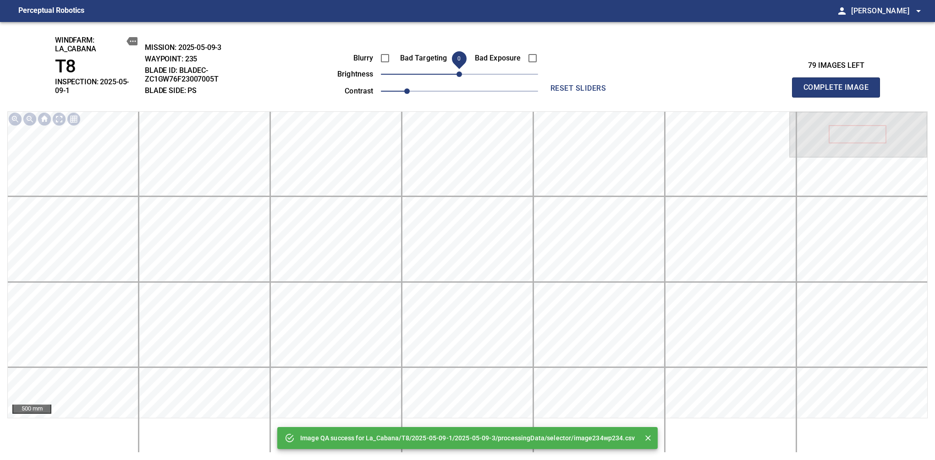
click at [839, 84] on span "Complete Image" at bounding box center [836, 87] width 68 height 13
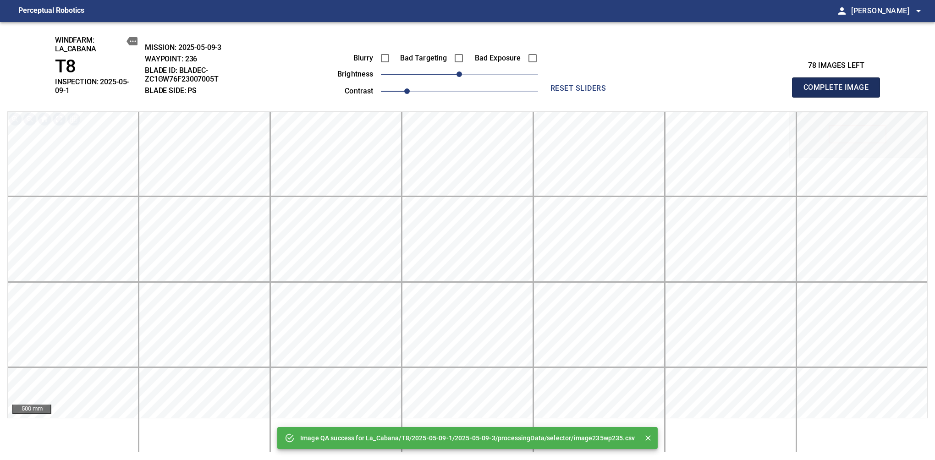
click at [839, 84] on span "Complete Image" at bounding box center [836, 87] width 68 height 13
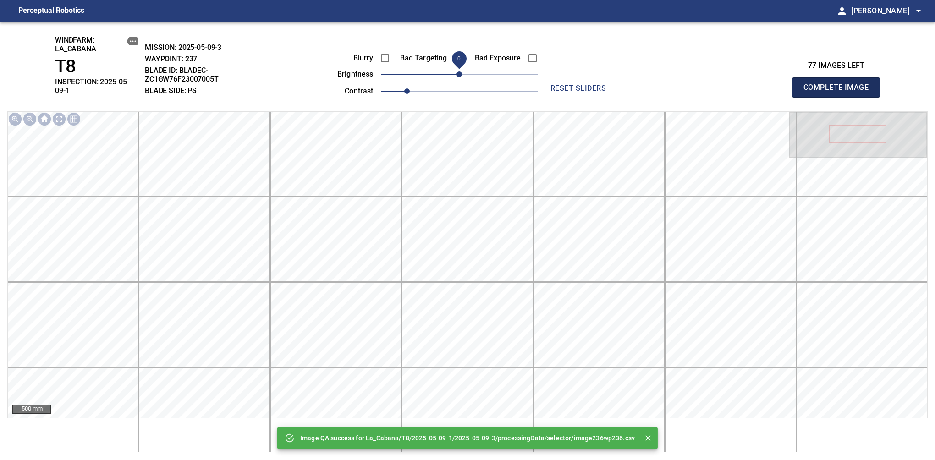
click at [839, 84] on span "Complete Image" at bounding box center [836, 87] width 68 height 13
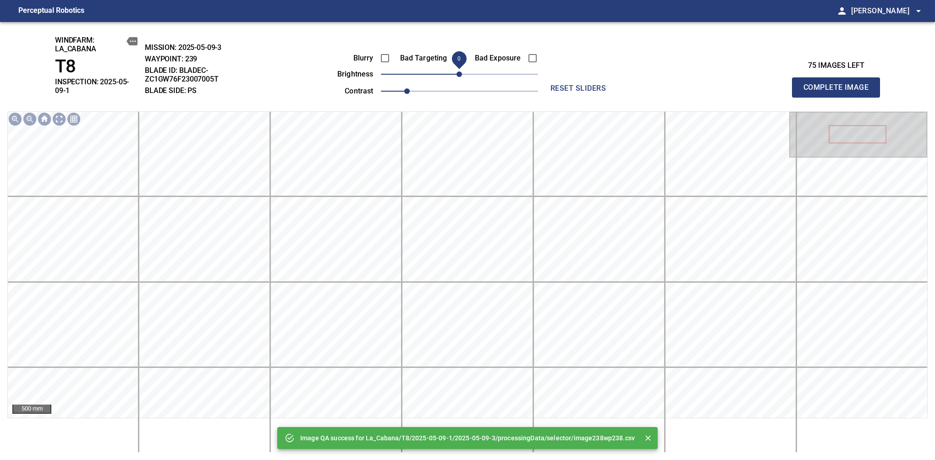
click at [839, 84] on span "Complete Image" at bounding box center [836, 87] width 68 height 13
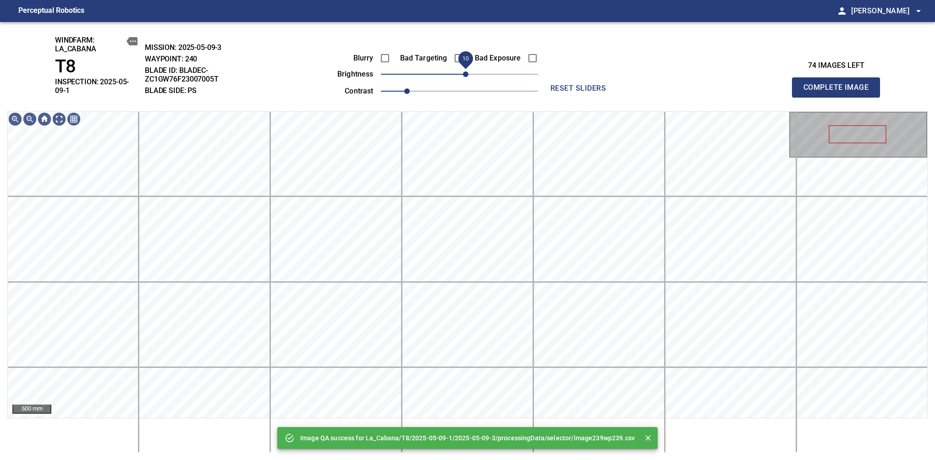
drag, startPoint x: 472, startPoint y: 69, endPoint x: 468, endPoint y: 75, distance: 7.9
click at [468, 75] on span "10" at bounding box center [465, 73] width 5 height 5
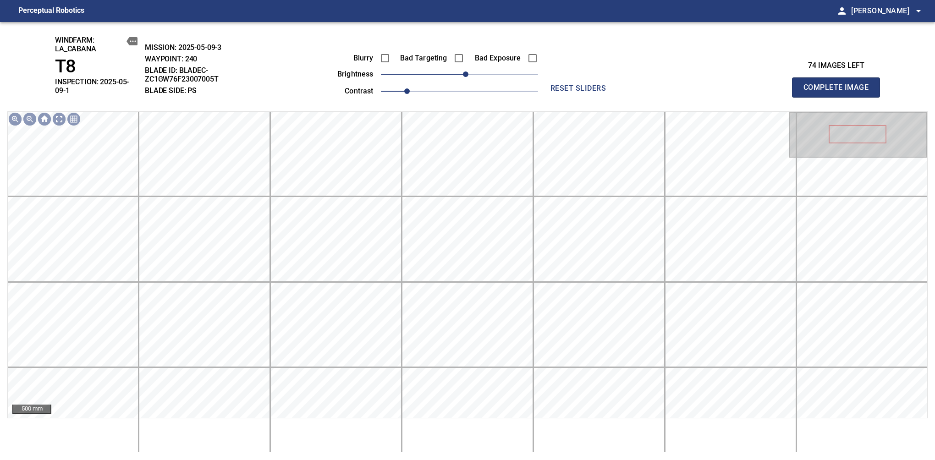
click at [839, 84] on span "Complete Image" at bounding box center [836, 87] width 68 height 13
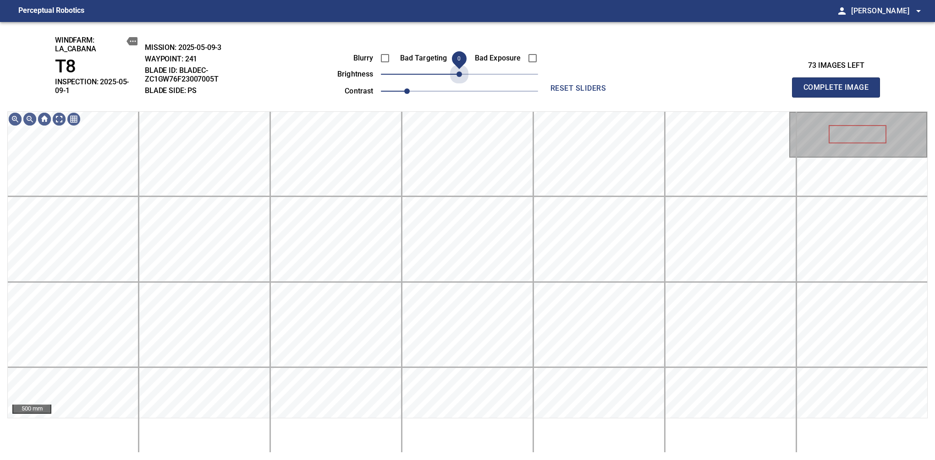
drag, startPoint x: 460, startPoint y: 77, endPoint x: 462, endPoint y: 86, distance: 9.3
click at [462, 86] on div "Blurry Bad Targeting Bad Exposure brightness 0 contrast 1" at bounding box center [427, 73] width 221 height 49
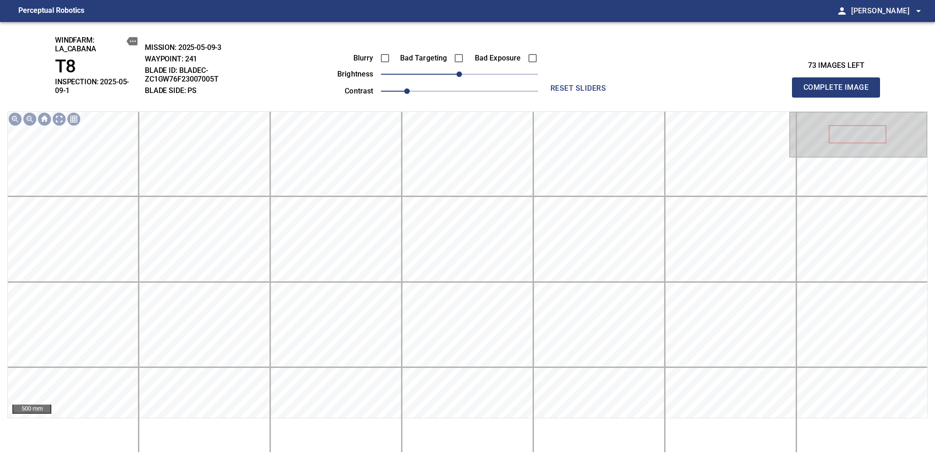
click at [839, 84] on span "Complete Image" at bounding box center [836, 87] width 68 height 13
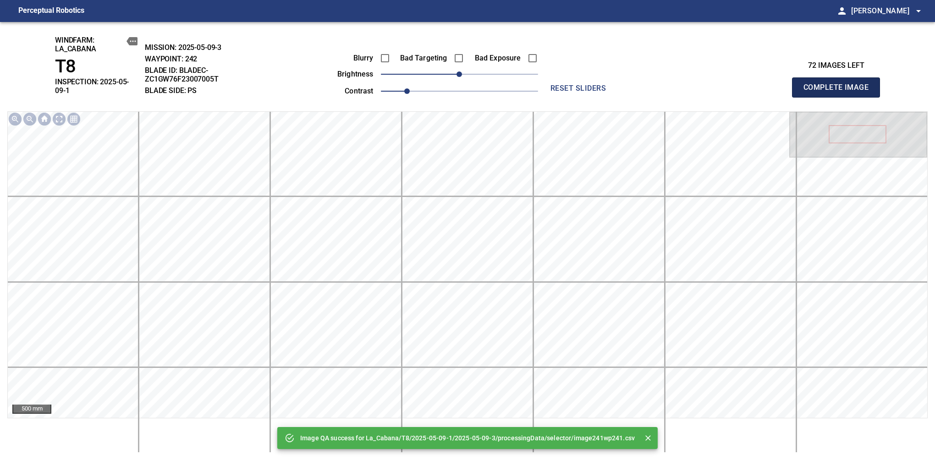
click at [839, 84] on span "Complete Image" at bounding box center [836, 87] width 68 height 13
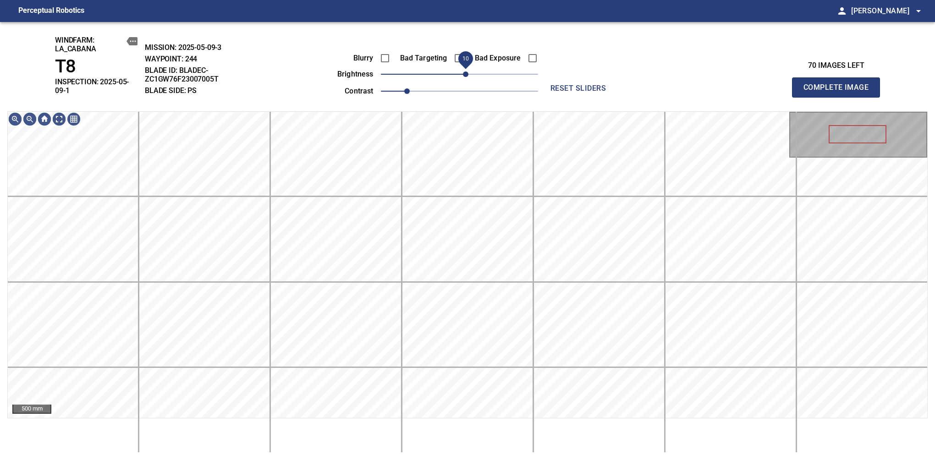
drag, startPoint x: 465, startPoint y: 70, endPoint x: 466, endPoint y: 75, distance: 4.6
click at [466, 75] on span "10" at bounding box center [465, 73] width 5 height 5
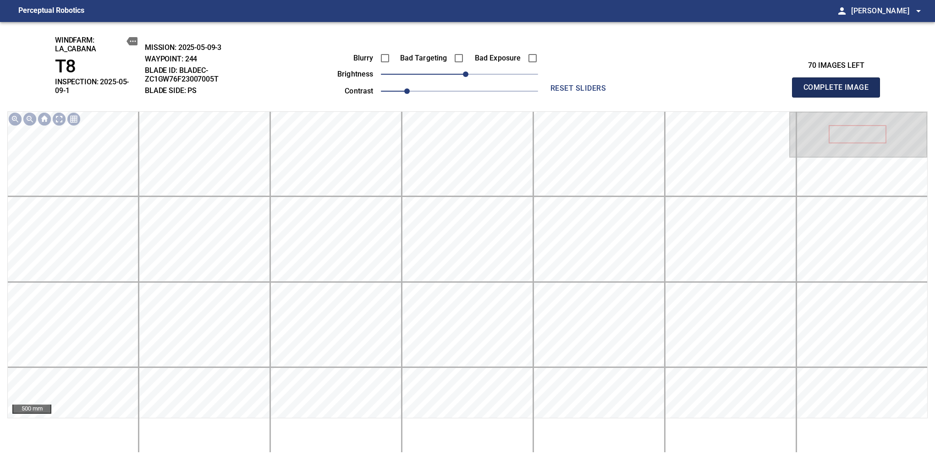
click at [839, 84] on span "Complete Image" at bounding box center [836, 87] width 68 height 13
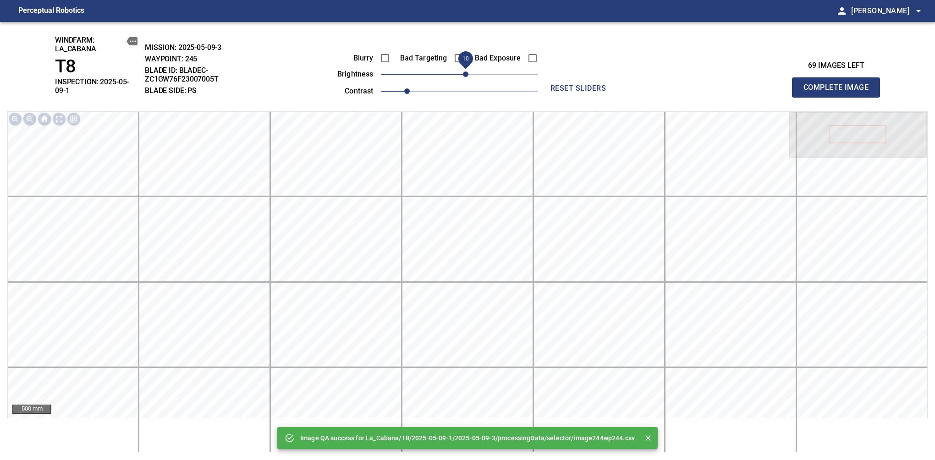
click at [464, 76] on span "10" at bounding box center [465, 73] width 5 height 5
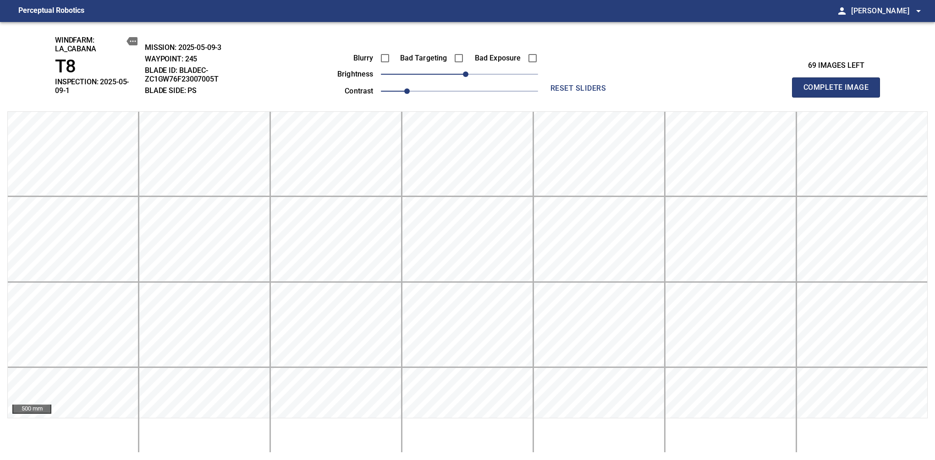
click at [839, 84] on span "Complete Image" at bounding box center [836, 87] width 68 height 13
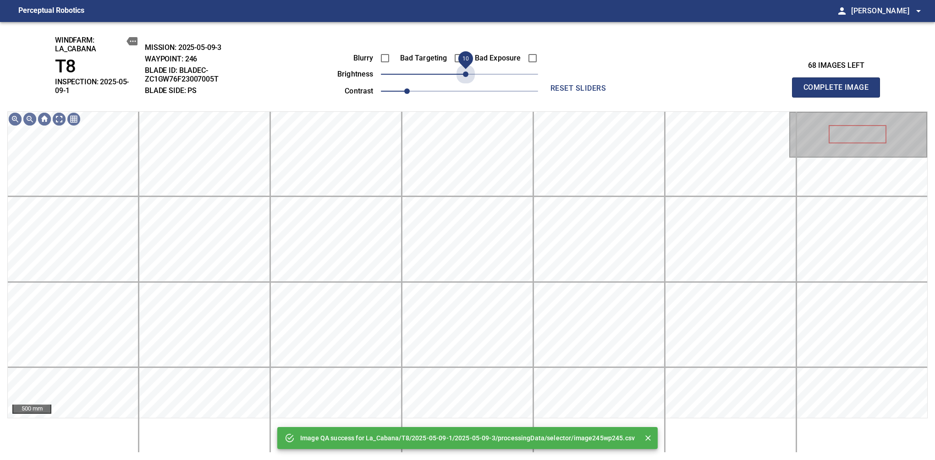
click at [464, 76] on span "10" at bounding box center [465, 73] width 5 height 5
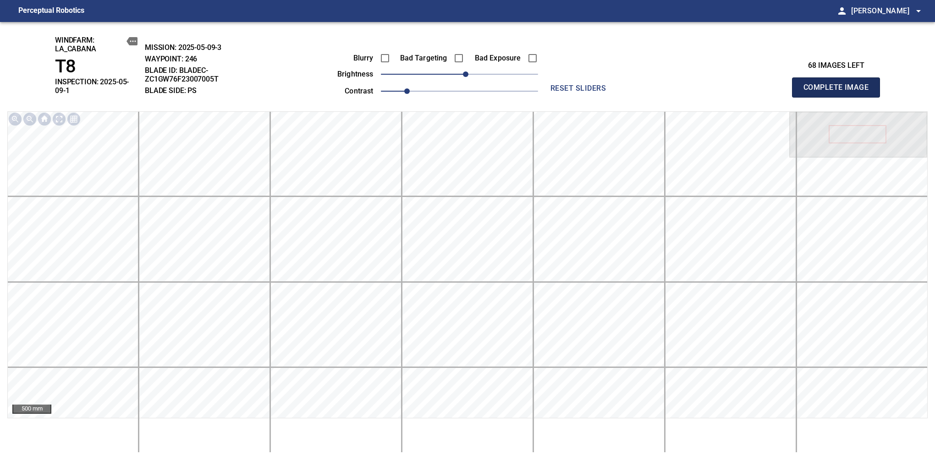
click at [839, 84] on span "Complete Image" at bounding box center [836, 87] width 68 height 13
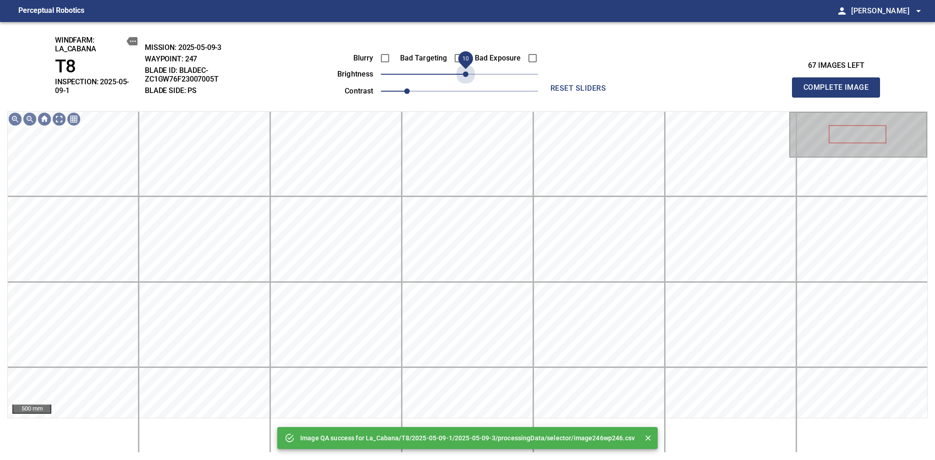
click at [464, 76] on span "10" at bounding box center [465, 73] width 5 height 5
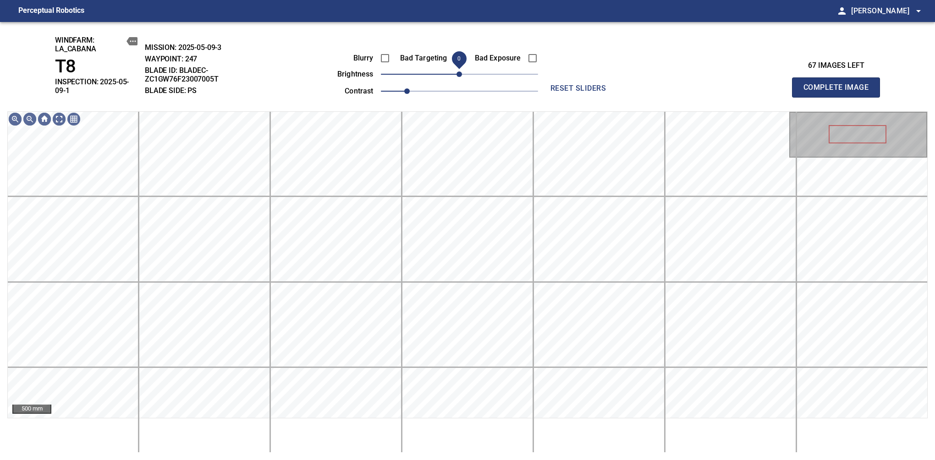
drag, startPoint x: 464, startPoint y: 76, endPoint x: 459, endPoint y: 79, distance: 5.7
click at [459, 77] on span "0" at bounding box center [458, 73] width 5 height 5
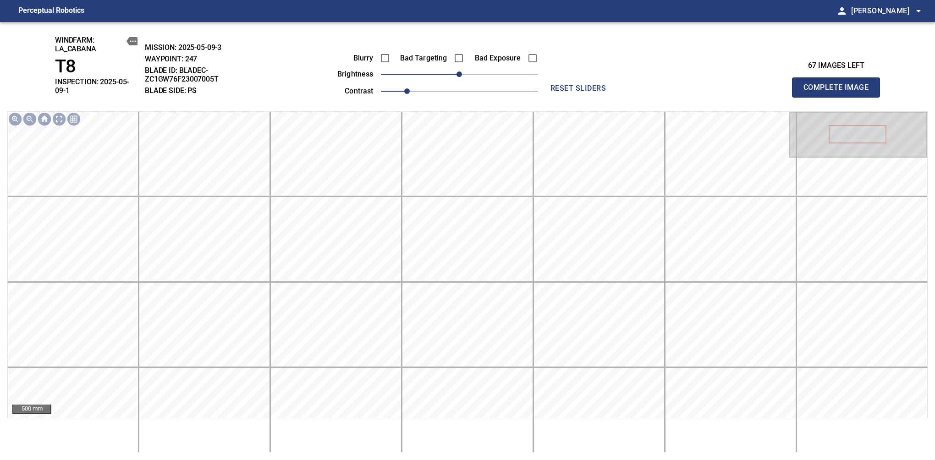
click at [839, 84] on span "Complete Image" at bounding box center [836, 87] width 68 height 13
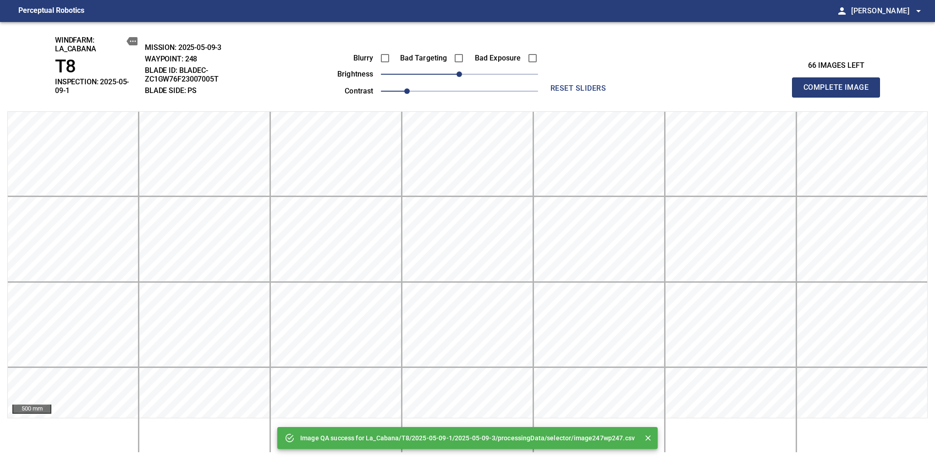
click at [839, 84] on span "Complete Image" at bounding box center [836, 87] width 68 height 13
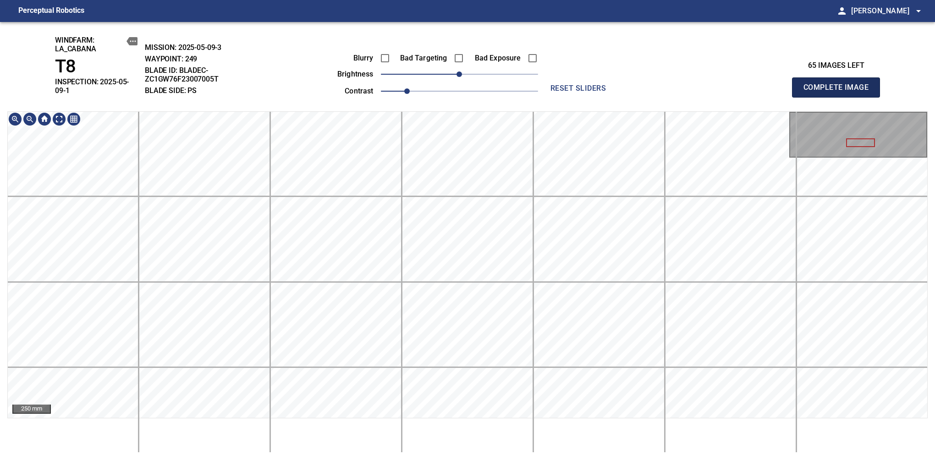
click at [839, 84] on span "Complete Image" at bounding box center [836, 87] width 68 height 13
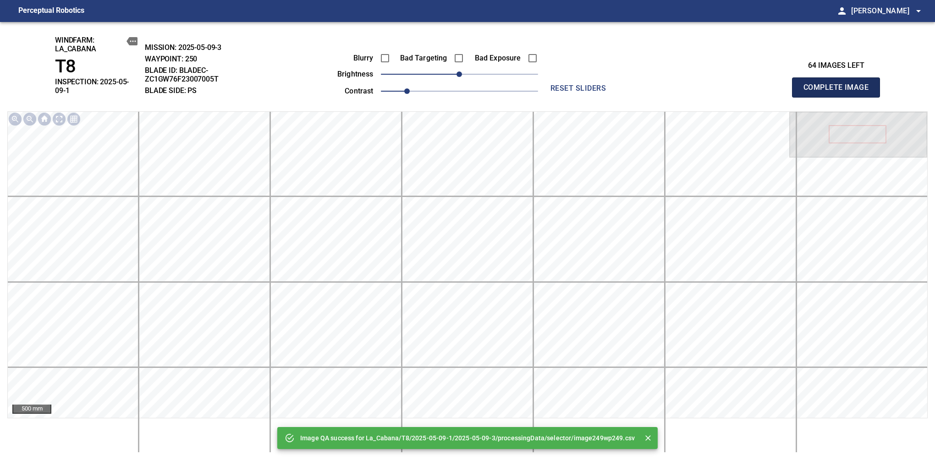
click at [839, 84] on span "Complete Image" at bounding box center [836, 87] width 68 height 13
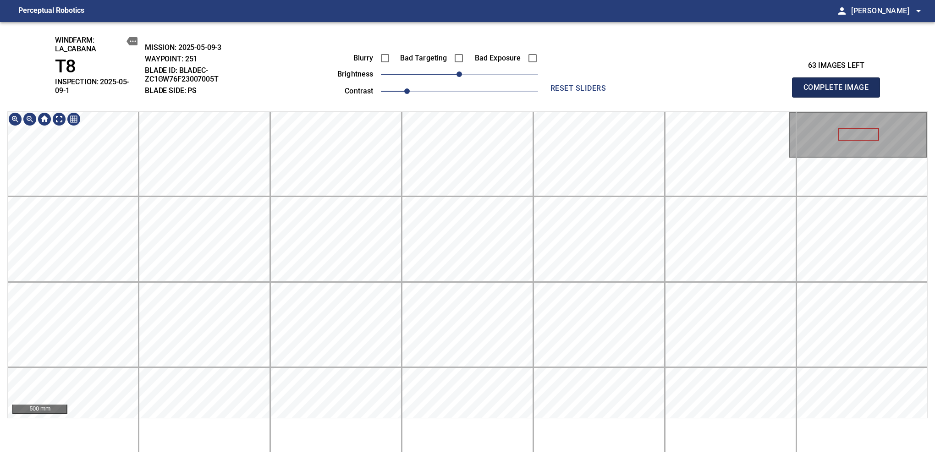
click at [839, 84] on span "Complete Image" at bounding box center [836, 87] width 68 height 13
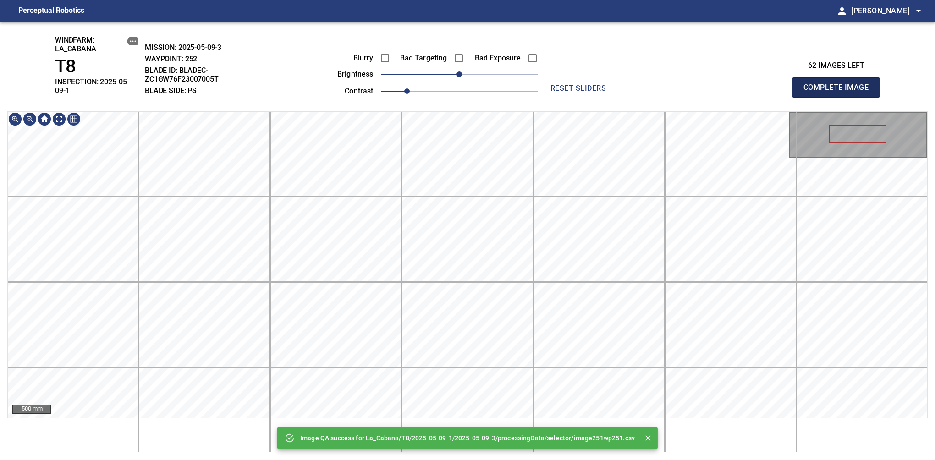
click at [839, 84] on span "Complete Image" at bounding box center [836, 87] width 68 height 13
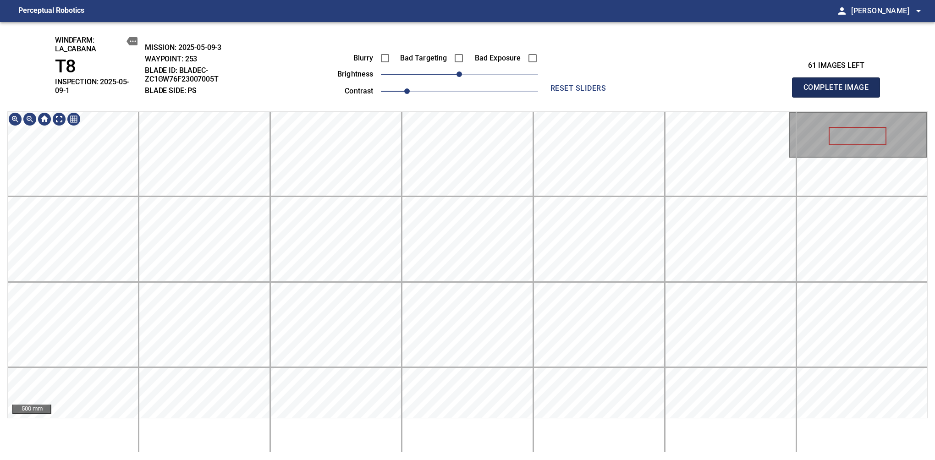
click at [839, 84] on span "Complete Image" at bounding box center [836, 87] width 68 height 13
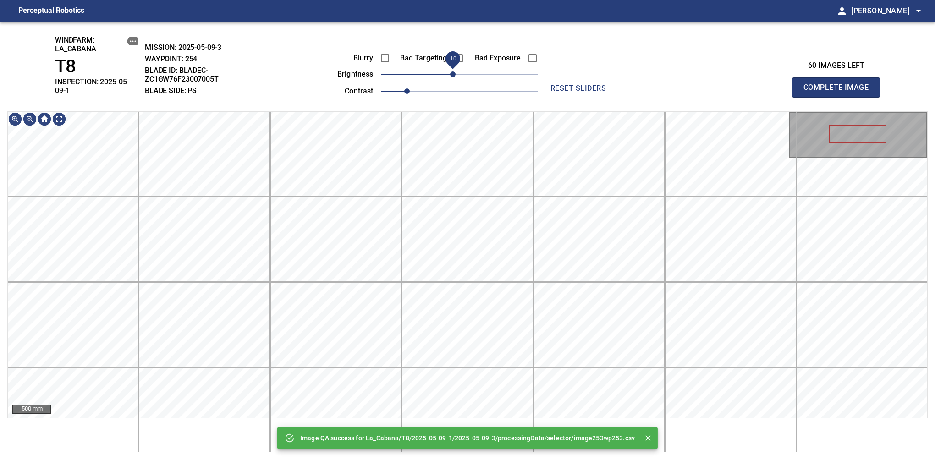
click at [451, 73] on span "-10" at bounding box center [452, 73] width 5 height 5
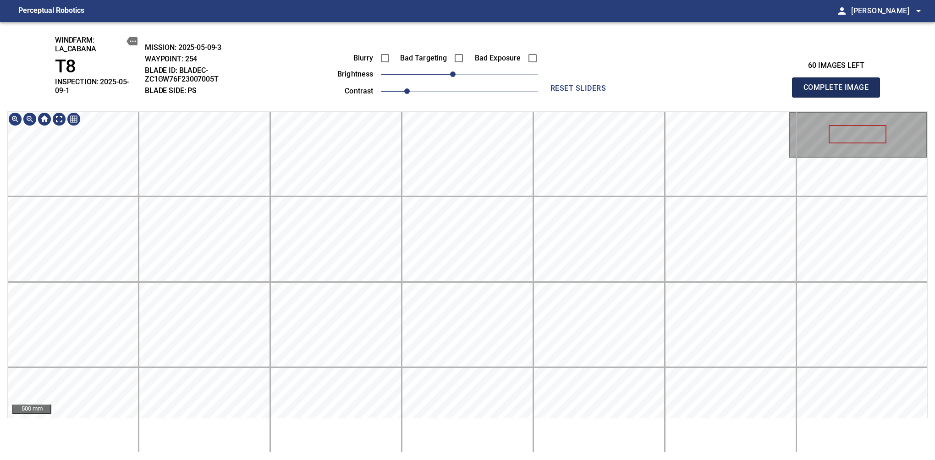
click at [839, 84] on span "Complete Image" at bounding box center [836, 87] width 68 height 13
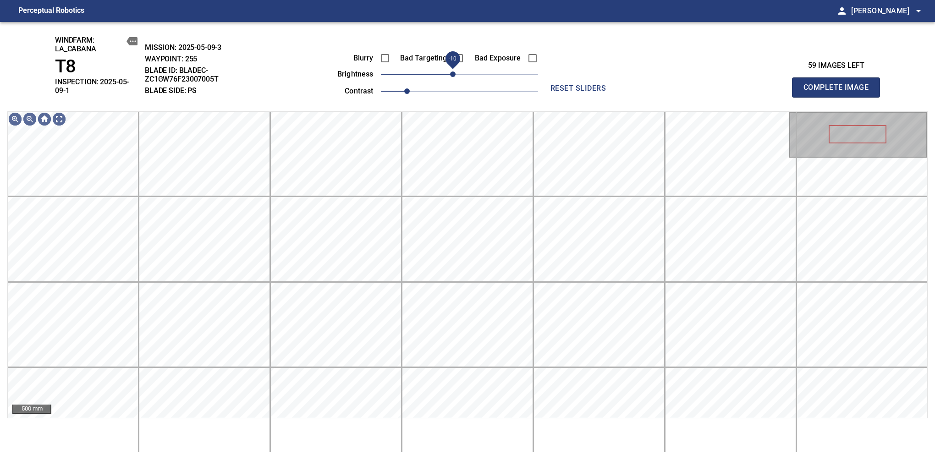
drag, startPoint x: 456, startPoint y: 76, endPoint x: 453, endPoint y: 81, distance: 5.6
click at [453, 77] on span "-10" at bounding box center [452, 73] width 5 height 5
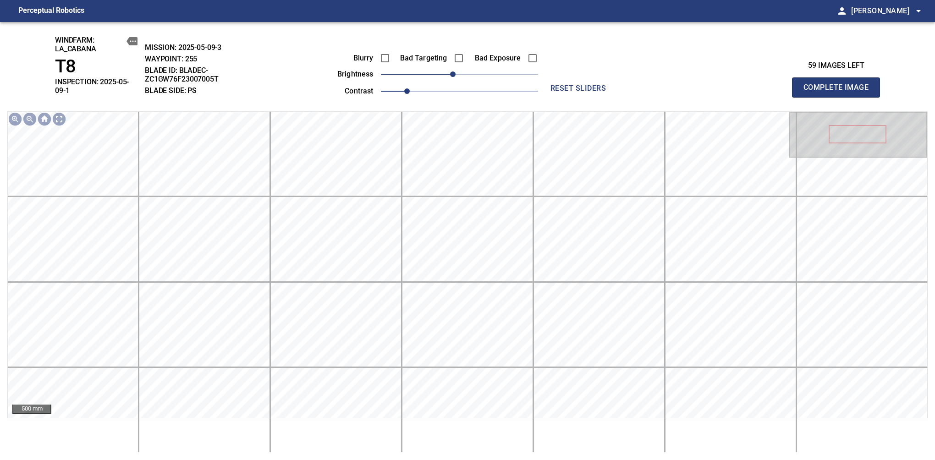
click at [839, 84] on span "Complete Image" at bounding box center [836, 87] width 68 height 13
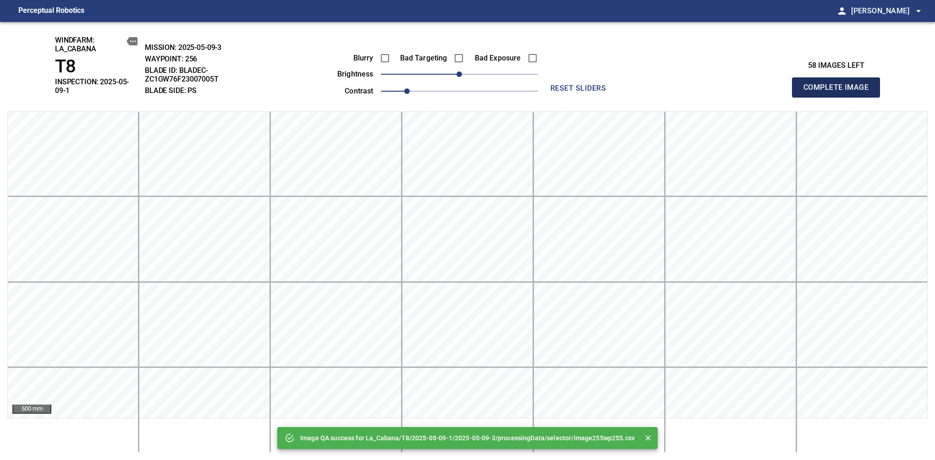
click at [839, 84] on span "Complete Image" at bounding box center [836, 87] width 68 height 13
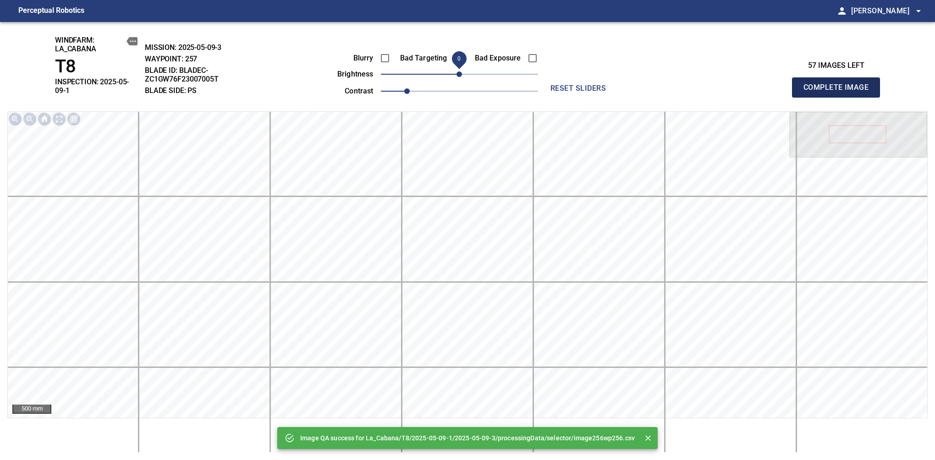
click at [839, 84] on span "Complete Image" at bounding box center [836, 87] width 68 height 13
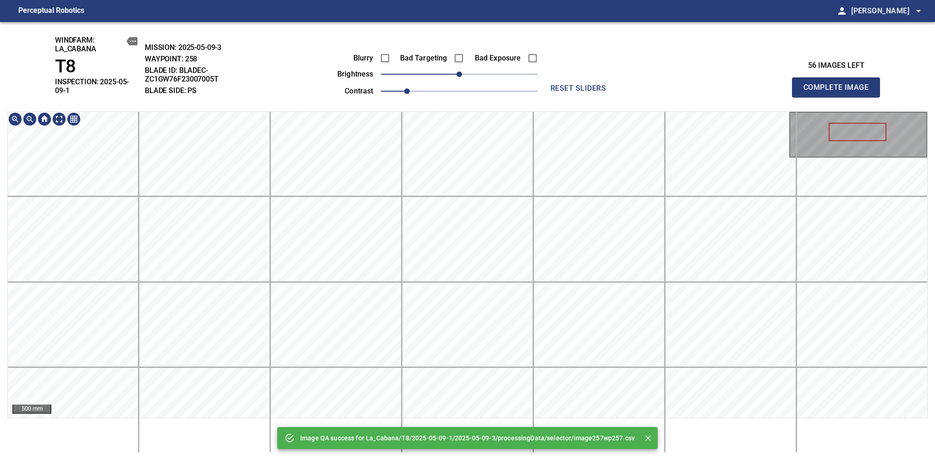
click at [454, 460] on html "Perceptual Robotics person Alex Semenov arrow_drop_down Image QA success for La…" at bounding box center [467, 230] width 935 height 460
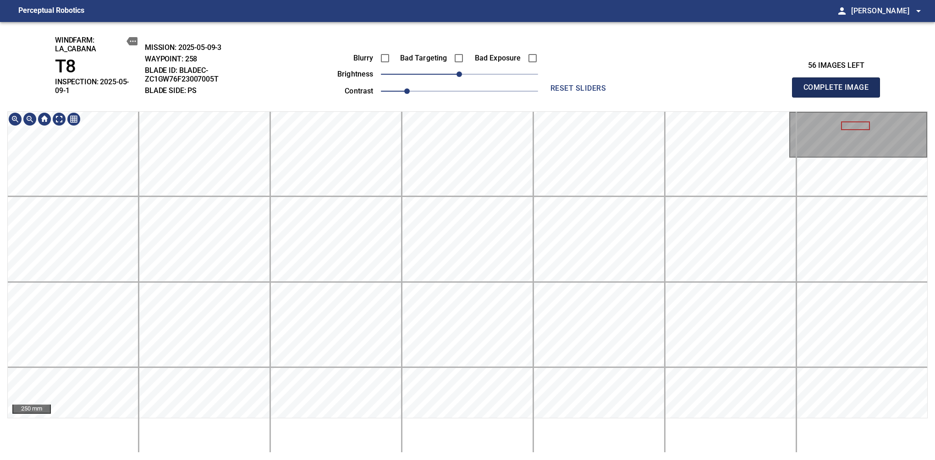
click at [839, 84] on span "Complete Image" at bounding box center [836, 87] width 68 height 13
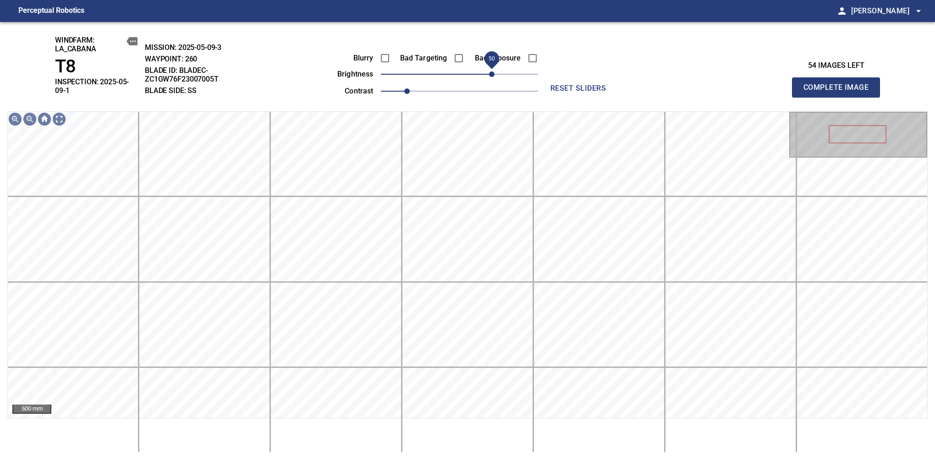
drag, startPoint x: 456, startPoint y: 79, endPoint x: 494, endPoint y: 73, distance: 39.0
click at [494, 73] on span "50" at bounding box center [491, 73] width 5 height 5
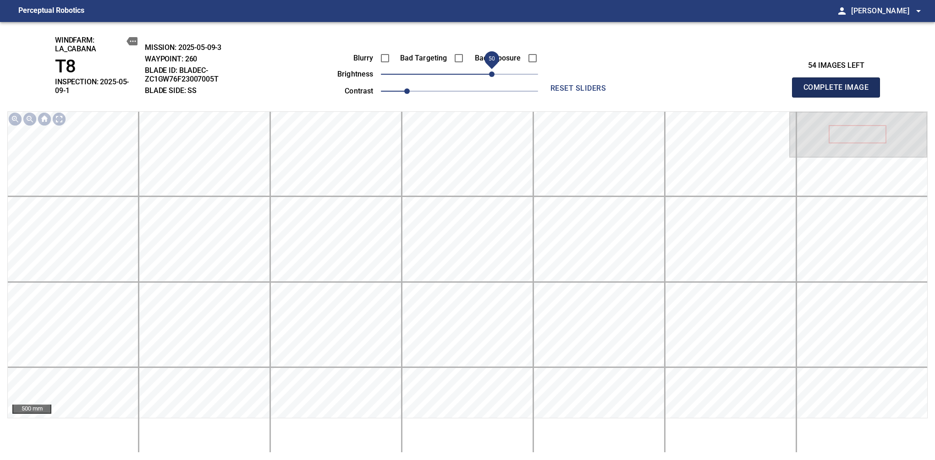
click at [839, 84] on span "Complete Image" at bounding box center [836, 87] width 68 height 13
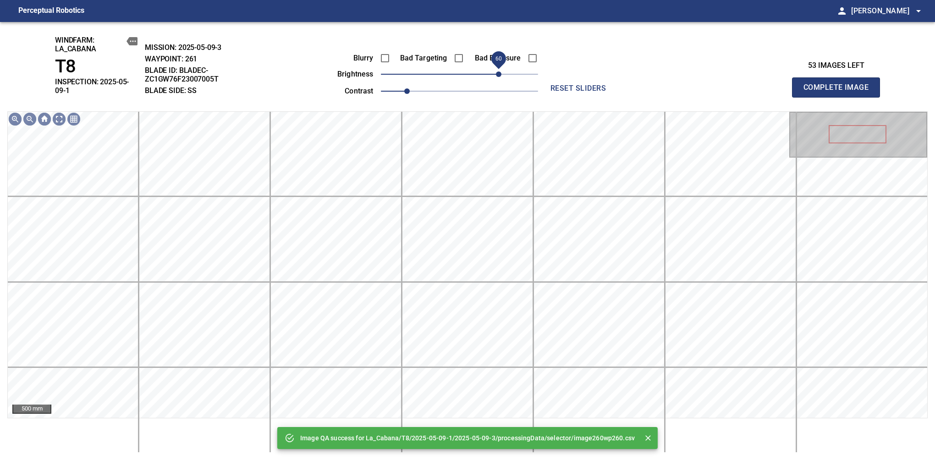
drag, startPoint x: 476, startPoint y: 74, endPoint x: 499, endPoint y: 74, distance: 22.9
click at [499, 74] on span "60" at bounding box center [498, 73] width 5 height 5
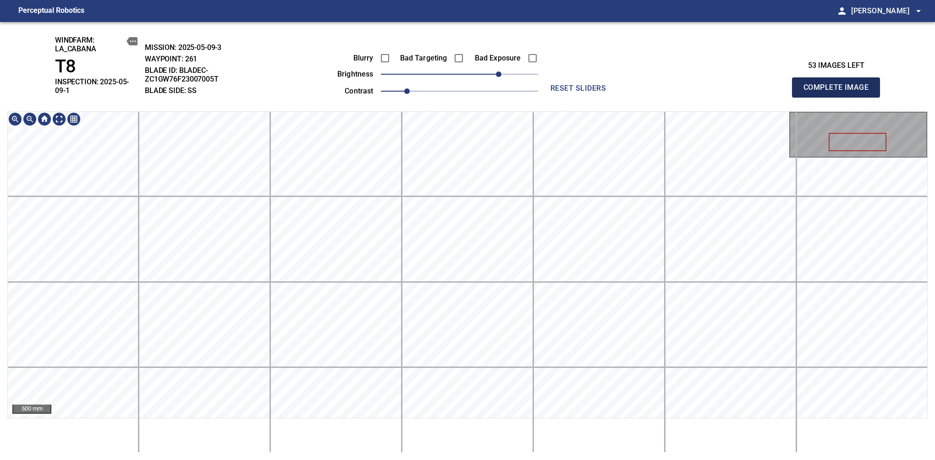
click at [839, 84] on span "Complete Image" at bounding box center [836, 87] width 68 height 13
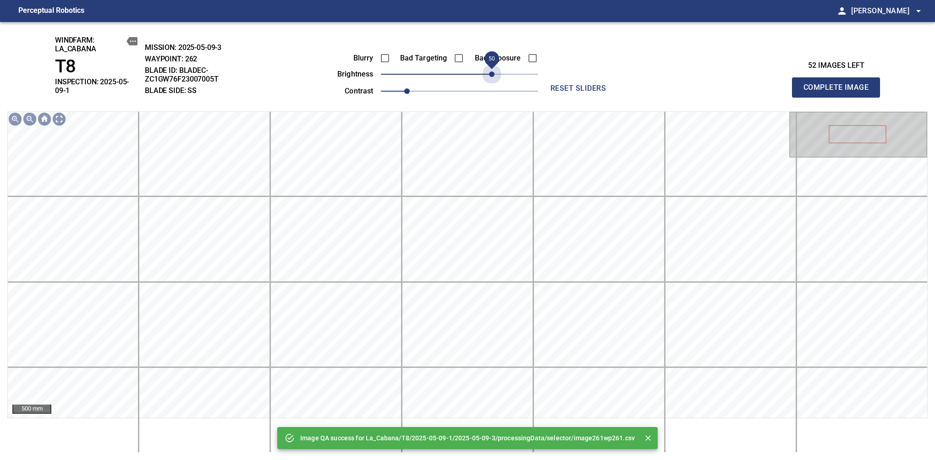
drag, startPoint x: 486, startPoint y: 74, endPoint x: 495, endPoint y: 84, distance: 13.0
click at [495, 84] on div "Blurry Bad Targeting Bad Exposure brightness 50 contrast 1" at bounding box center [427, 73] width 221 height 49
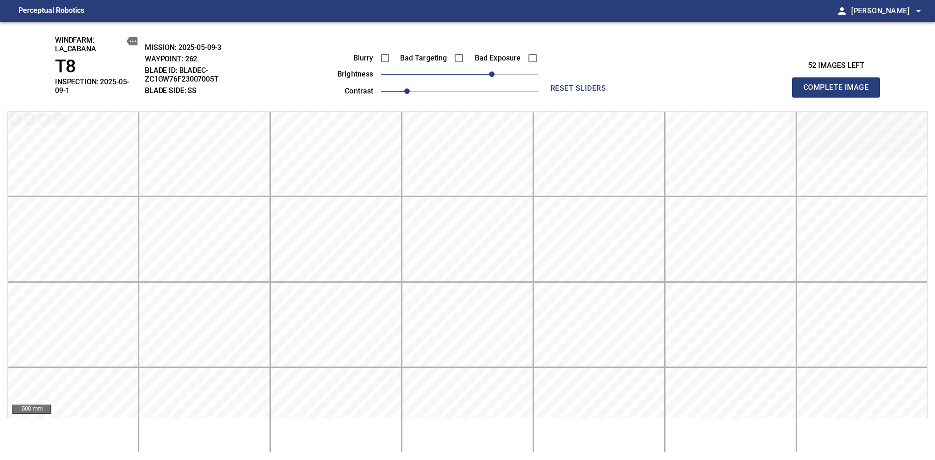
click at [839, 84] on span "Complete Image" at bounding box center [836, 87] width 68 height 13
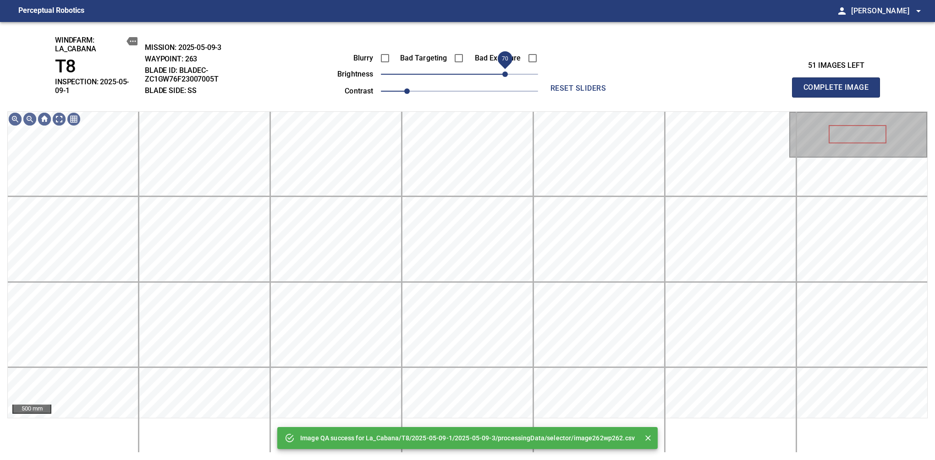
click at [504, 73] on span "70" at bounding box center [459, 74] width 157 height 13
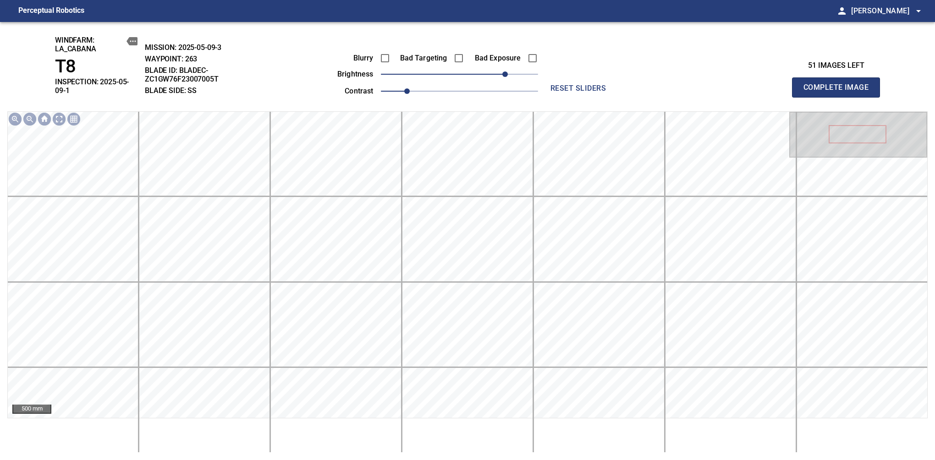
click at [839, 84] on span "Complete Image" at bounding box center [836, 87] width 68 height 13
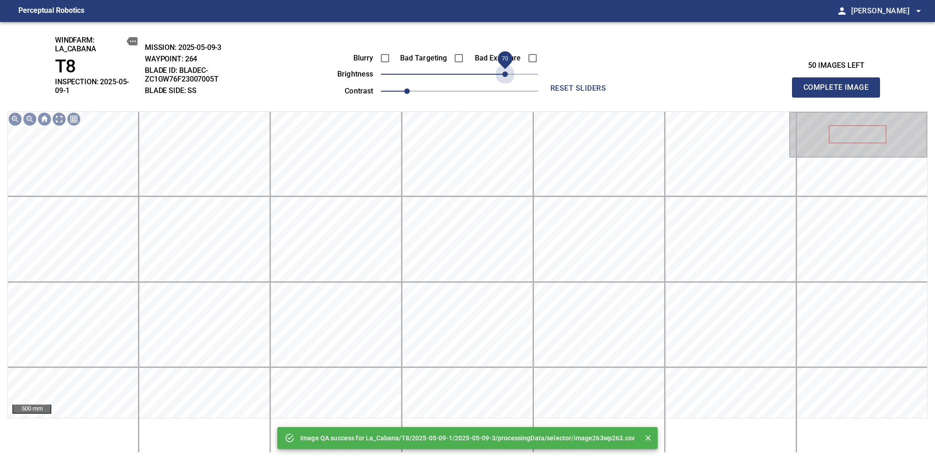
click at [504, 73] on span "70" at bounding box center [459, 74] width 157 height 13
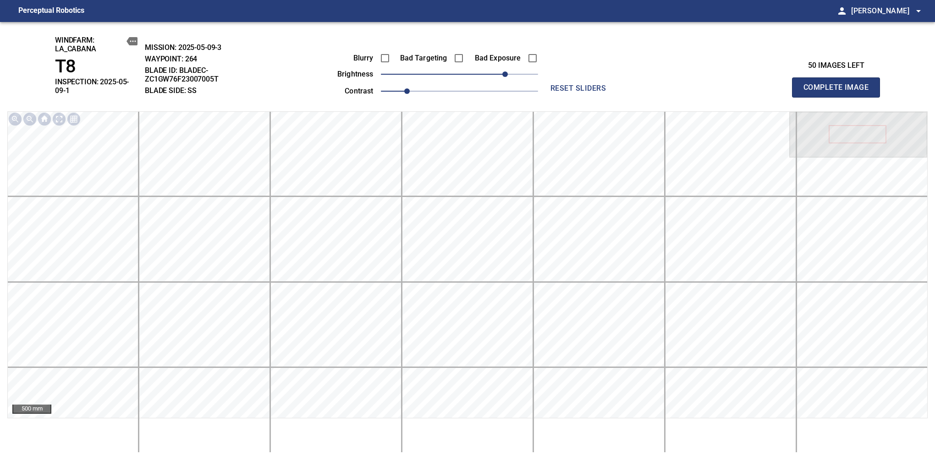
click at [839, 84] on span "Complete Image" at bounding box center [836, 87] width 68 height 13
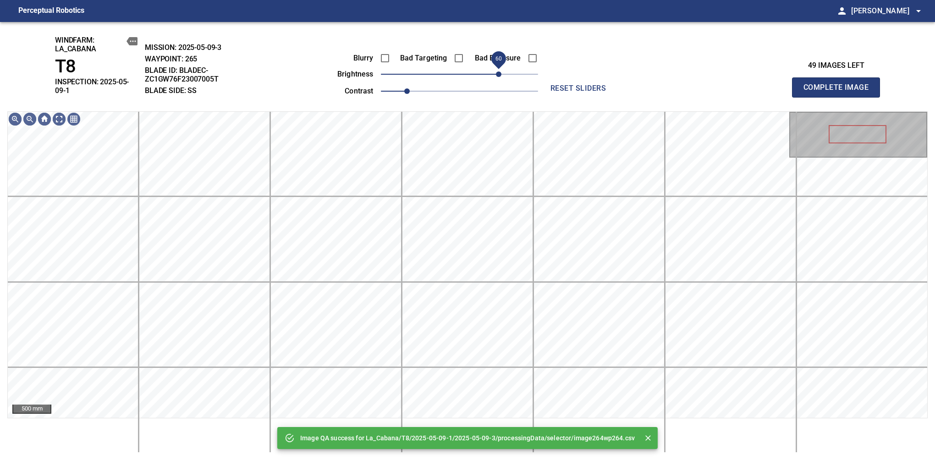
click at [501, 73] on span "60" at bounding box center [459, 74] width 157 height 13
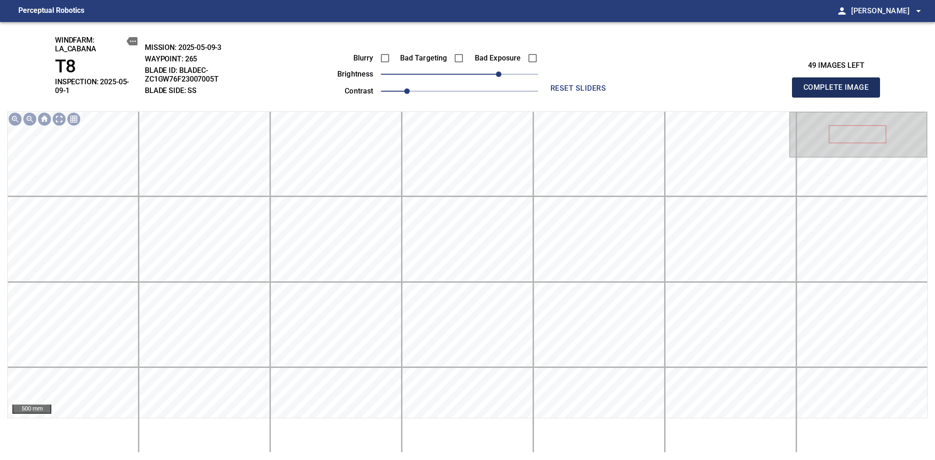
click at [839, 84] on span "Complete Image" at bounding box center [836, 87] width 68 height 13
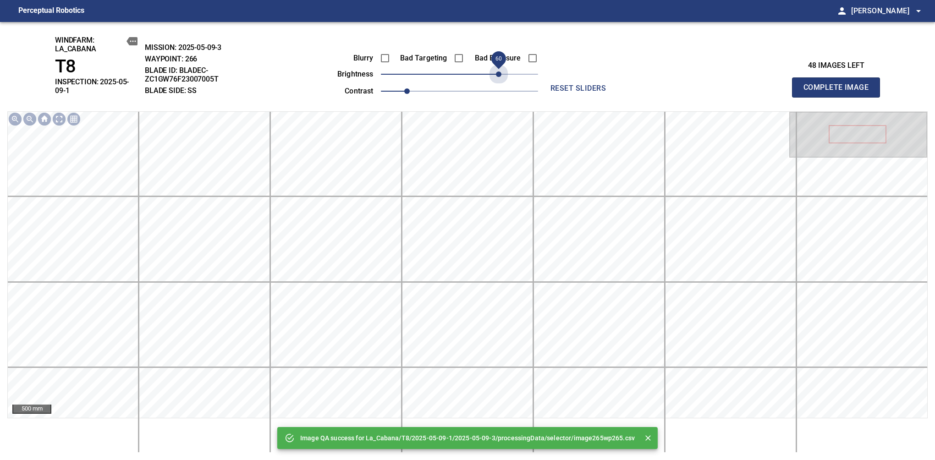
click at [501, 73] on span "60" at bounding box center [459, 74] width 157 height 13
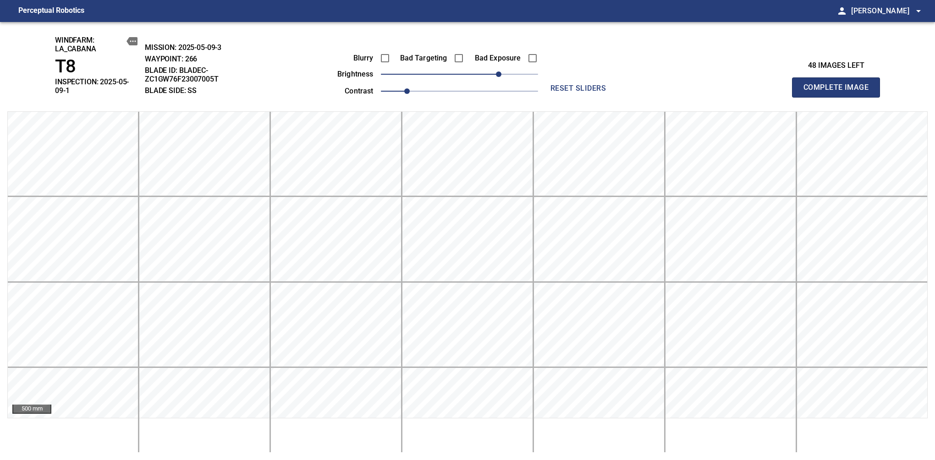
click at [839, 84] on span "Complete Image" at bounding box center [836, 87] width 68 height 13
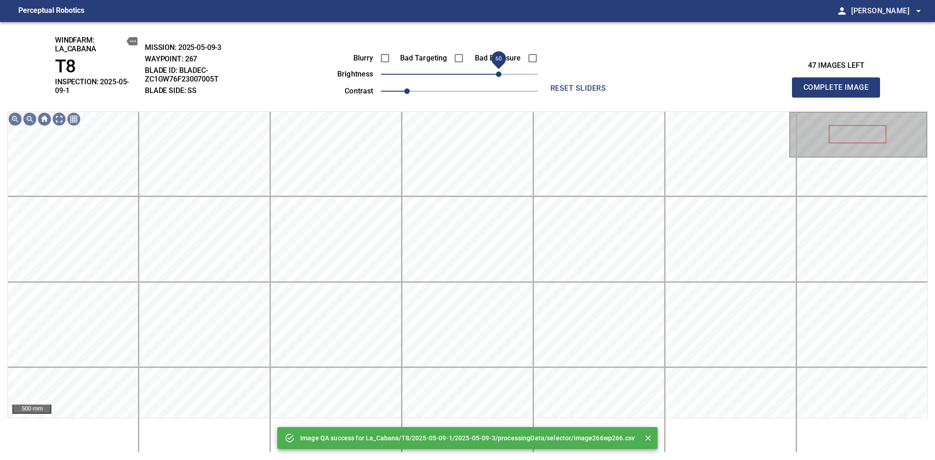
drag, startPoint x: 480, startPoint y: 78, endPoint x: 499, endPoint y: 79, distance: 19.3
click at [499, 79] on span "60" at bounding box center [459, 74] width 157 height 13
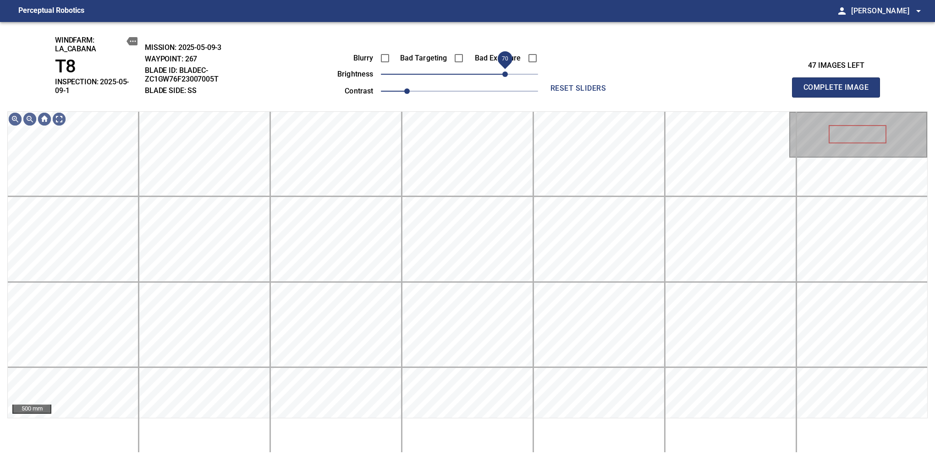
click at [504, 71] on span "70" at bounding box center [504, 73] width 5 height 5
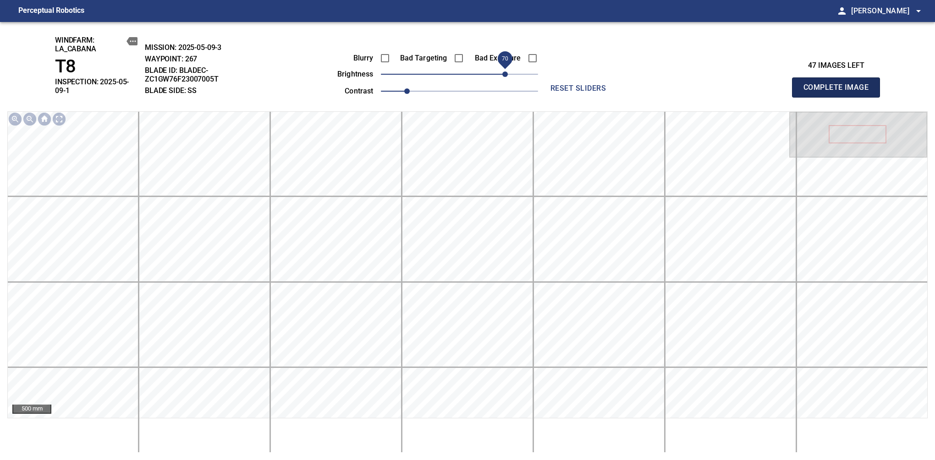
click at [839, 84] on span "Complete Image" at bounding box center [836, 87] width 68 height 13
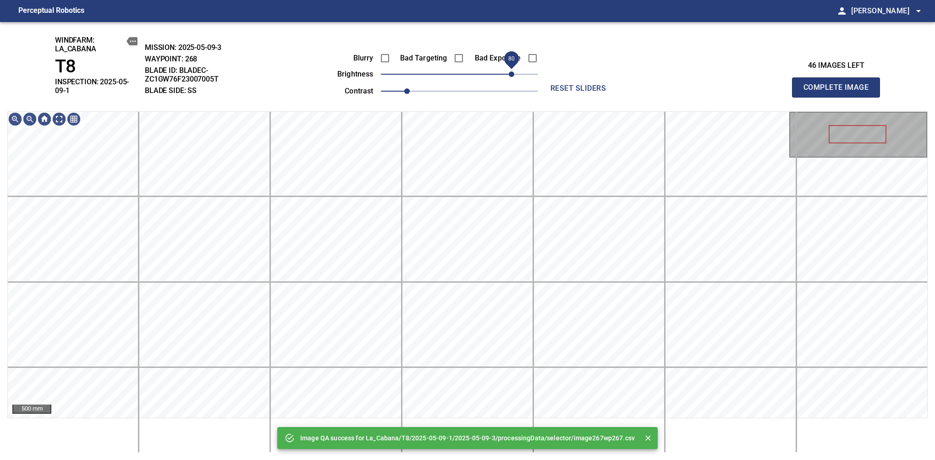
drag, startPoint x: 493, startPoint y: 73, endPoint x: 509, endPoint y: 76, distance: 16.3
click at [509, 76] on span "80" at bounding box center [459, 74] width 157 height 13
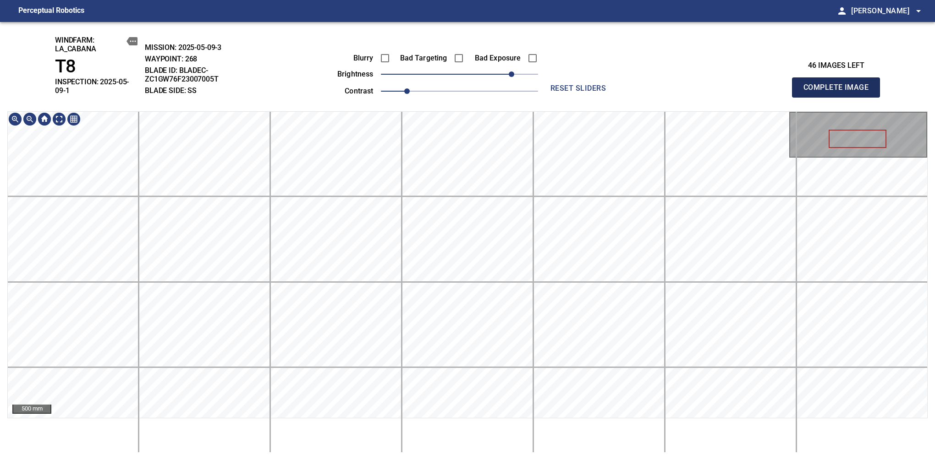
click at [839, 84] on span "Complete Image" at bounding box center [836, 87] width 68 height 13
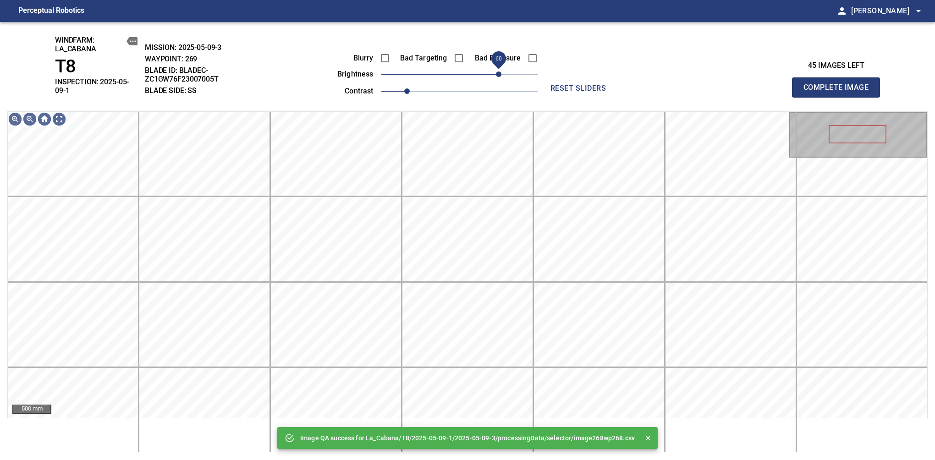
drag, startPoint x: 506, startPoint y: 77, endPoint x: 498, endPoint y: 82, distance: 9.3
click at [498, 81] on span "60" at bounding box center [459, 74] width 157 height 13
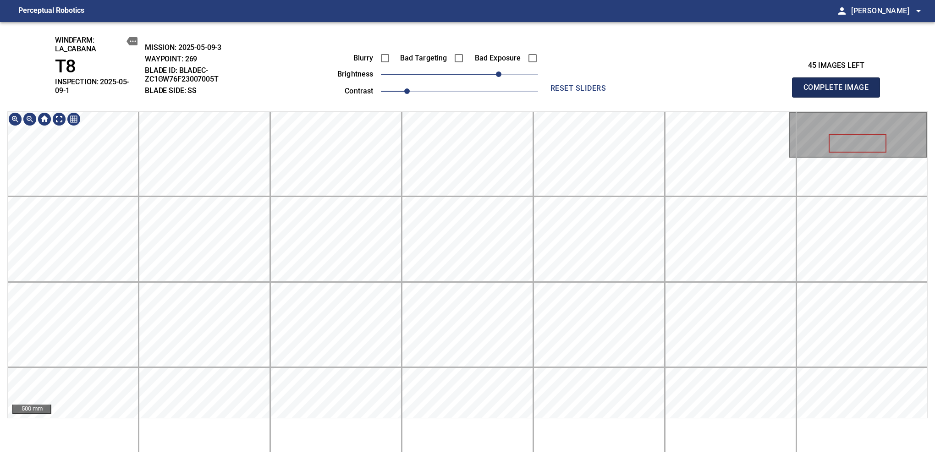
click at [839, 84] on span "Complete Image" at bounding box center [836, 87] width 68 height 13
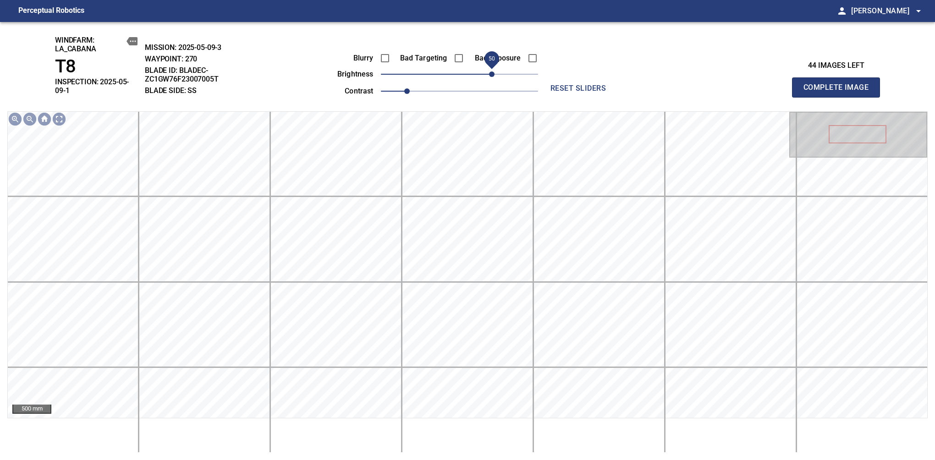
drag, startPoint x: 478, startPoint y: 76, endPoint x: 493, endPoint y: 76, distance: 14.7
click at [493, 76] on span "50" at bounding box center [491, 73] width 5 height 5
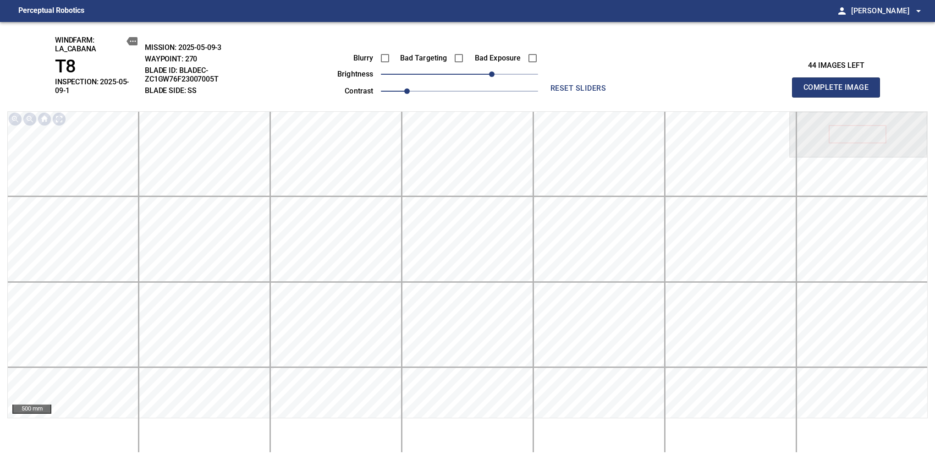
click at [839, 84] on span "Complete Image" at bounding box center [836, 87] width 68 height 13
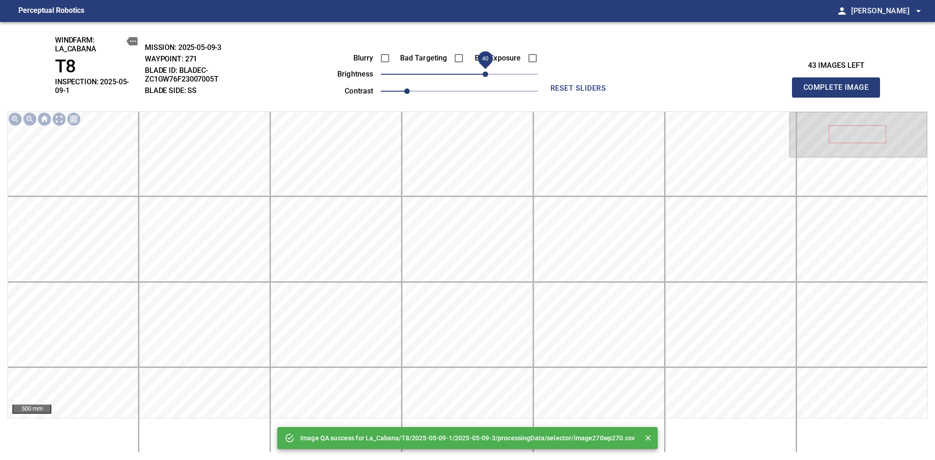
drag, startPoint x: 464, startPoint y: 79, endPoint x: 486, endPoint y: 79, distance: 22.0
click at [486, 77] on span "40" at bounding box center [484, 73] width 5 height 5
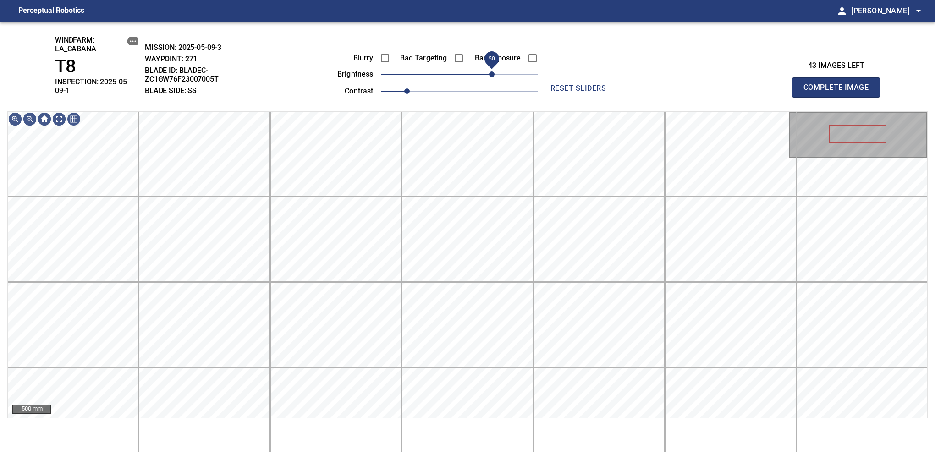
click at [489, 76] on span "50" at bounding box center [491, 73] width 5 height 5
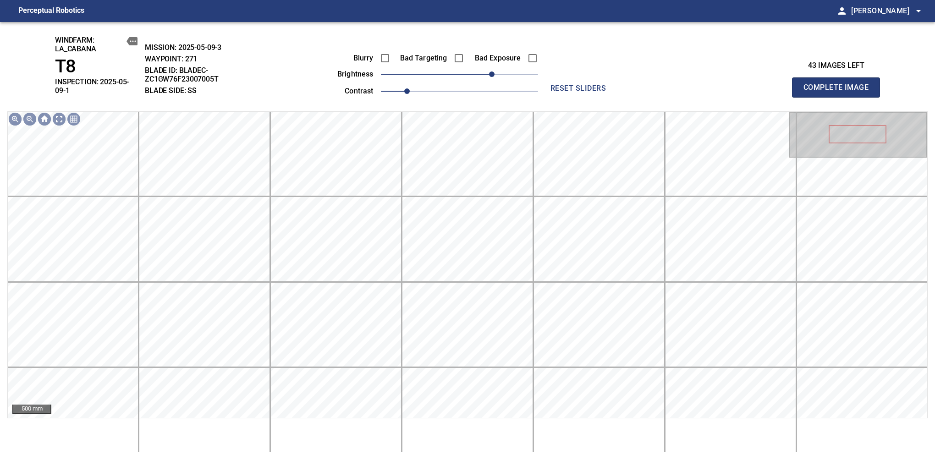
click at [839, 84] on span "Complete Image" at bounding box center [836, 87] width 68 height 13
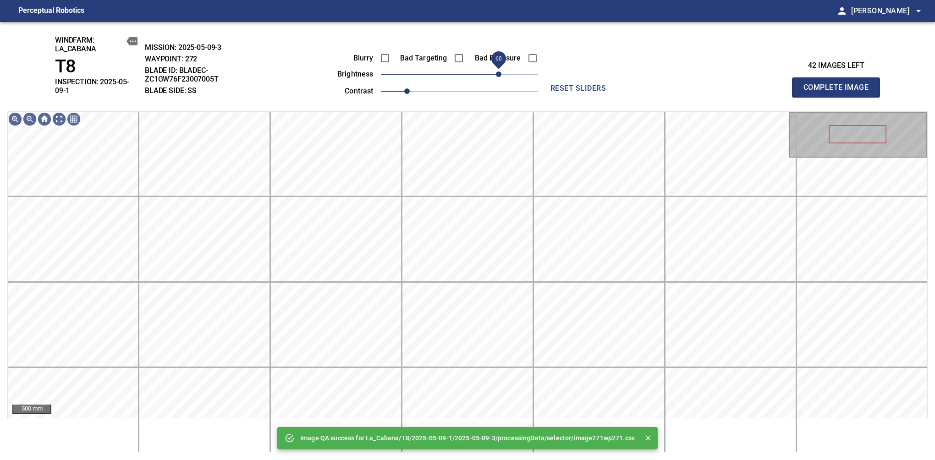
drag, startPoint x: 489, startPoint y: 76, endPoint x: 499, endPoint y: 73, distance: 10.4
click at [499, 73] on span "60" at bounding box center [459, 74] width 157 height 13
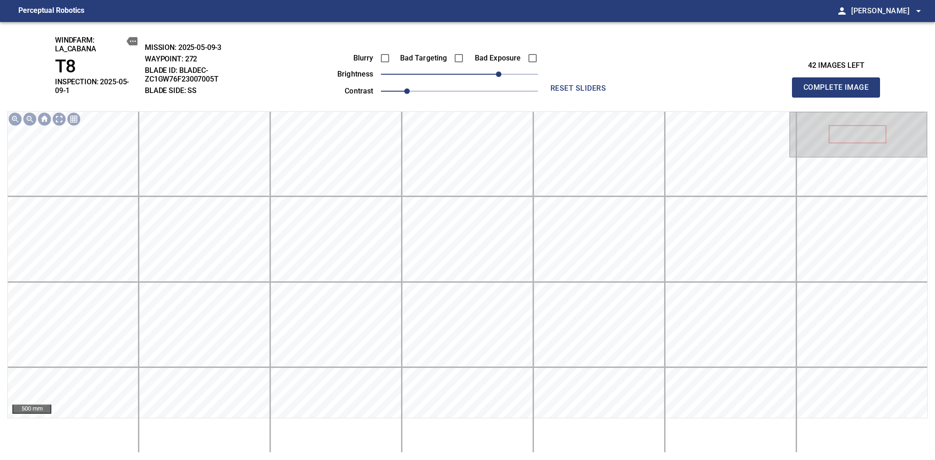
click at [839, 84] on span "Complete Image" at bounding box center [836, 87] width 68 height 13
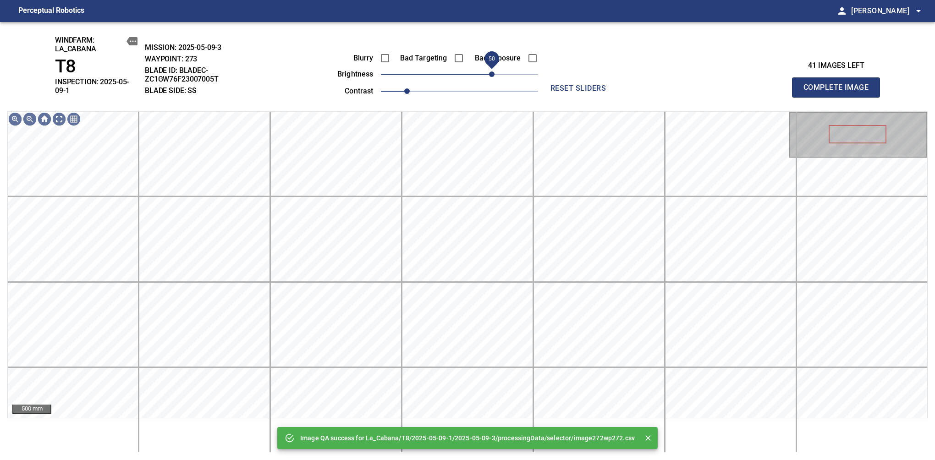
drag, startPoint x: 499, startPoint y: 73, endPoint x: 493, endPoint y: 77, distance: 7.9
click at [493, 77] on span "50" at bounding box center [459, 74] width 157 height 13
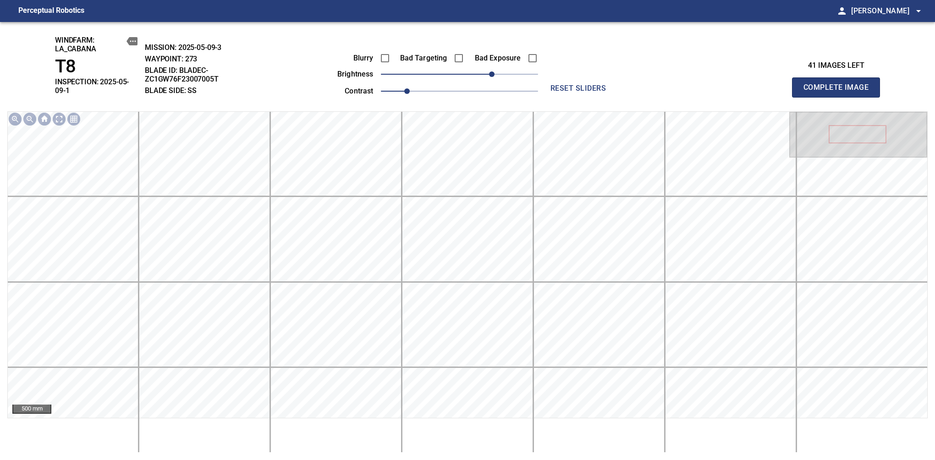
click at [839, 84] on span "Complete Image" at bounding box center [836, 87] width 68 height 13
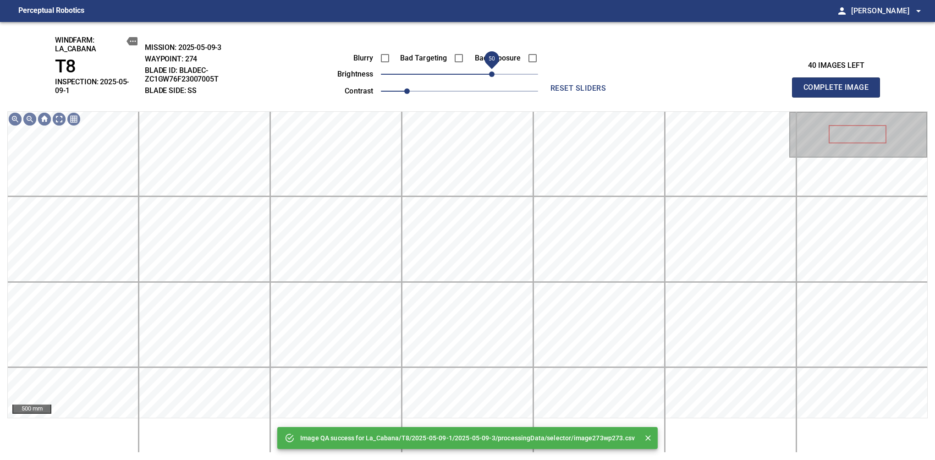
drag, startPoint x: 498, startPoint y: 68, endPoint x: 492, endPoint y: 70, distance: 6.7
click at [492, 70] on span "50" at bounding box center [459, 74] width 157 height 13
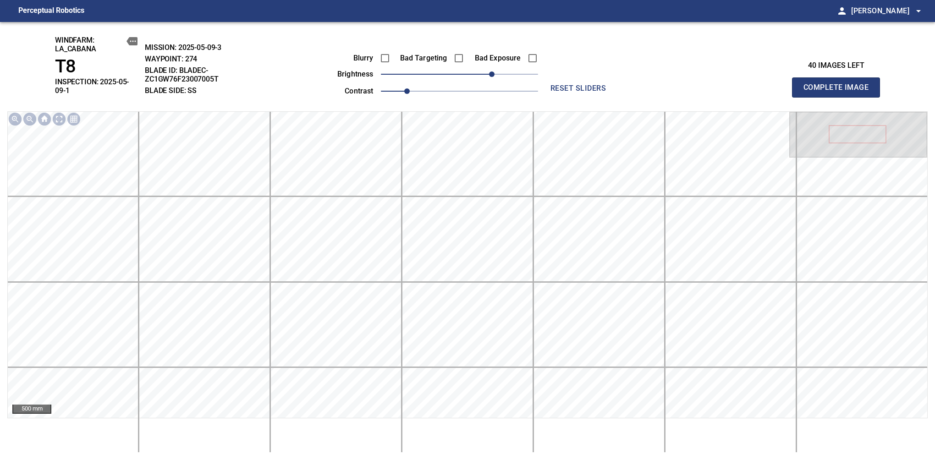
click at [839, 84] on span "Complete Image" at bounding box center [836, 87] width 68 height 13
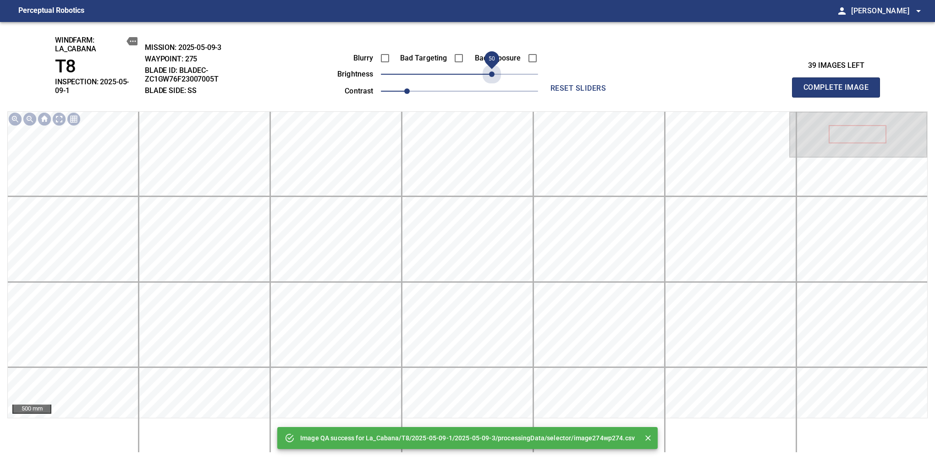
click at [495, 73] on span "50" at bounding box center [459, 74] width 157 height 13
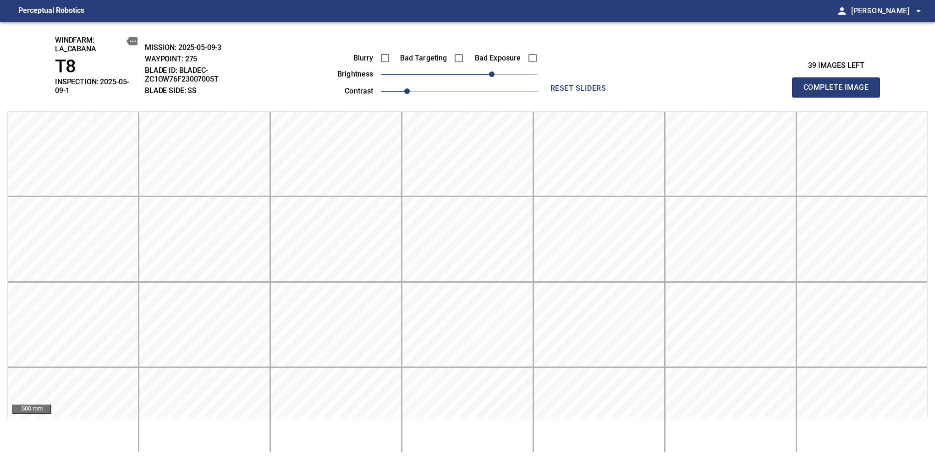
click at [839, 84] on span "Complete Image" at bounding box center [836, 87] width 68 height 13
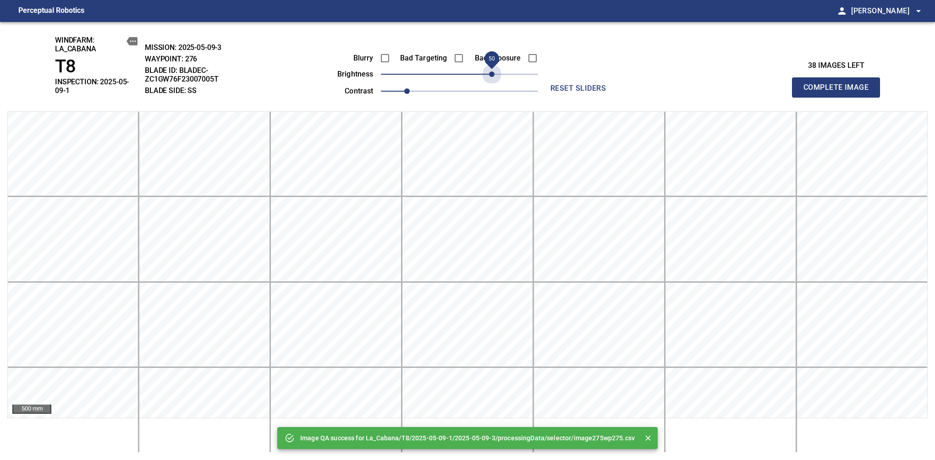
click at [495, 73] on span "50" at bounding box center [459, 74] width 157 height 13
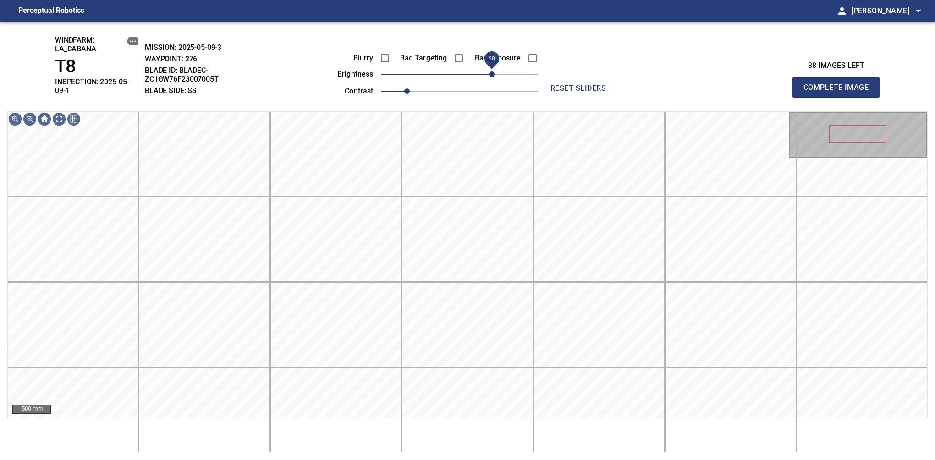
drag, startPoint x: 495, startPoint y: 73, endPoint x: 493, endPoint y: 77, distance: 4.9
click at [493, 77] on span "50" at bounding box center [491, 73] width 5 height 5
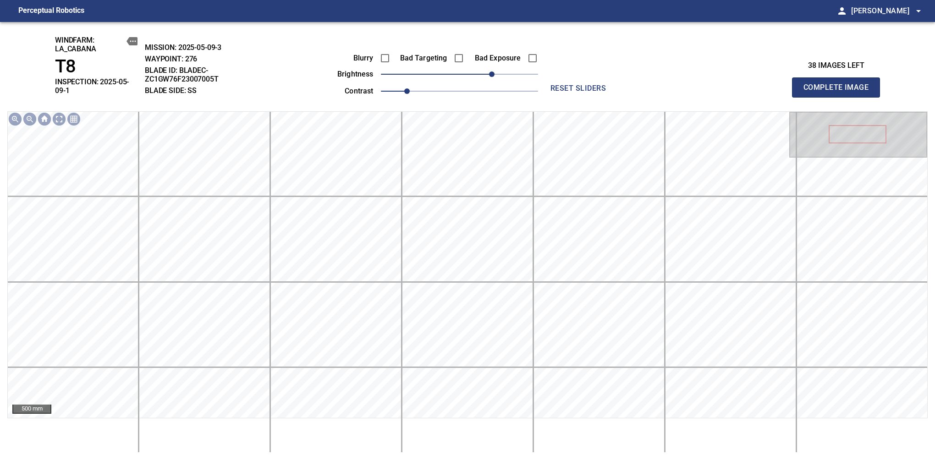
click at [839, 84] on span "Complete Image" at bounding box center [836, 87] width 68 height 13
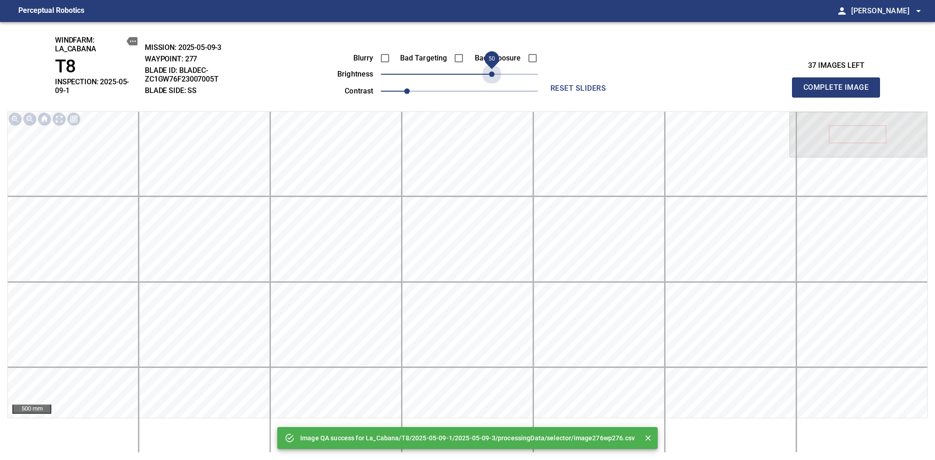
click at [493, 77] on span "50" at bounding box center [459, 74] width 157 height 13
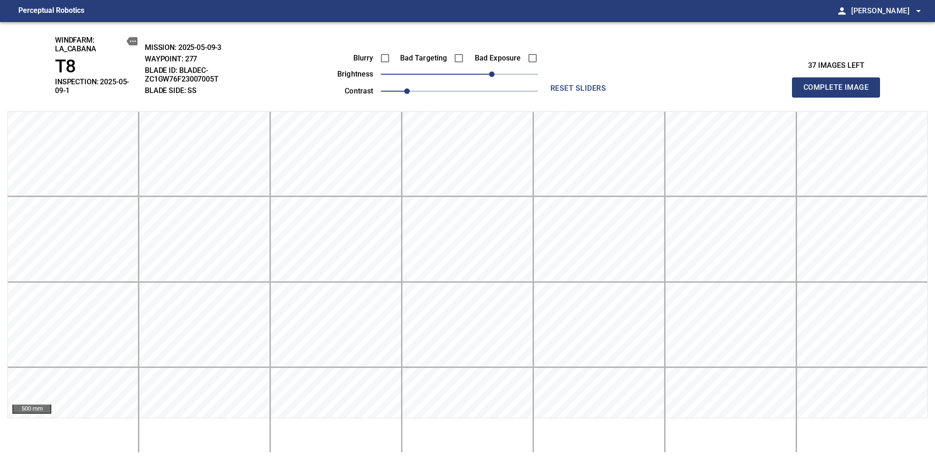
click at [839, 84] on span "Complete Image" at bounding box center [836, 87] width 68 height 13
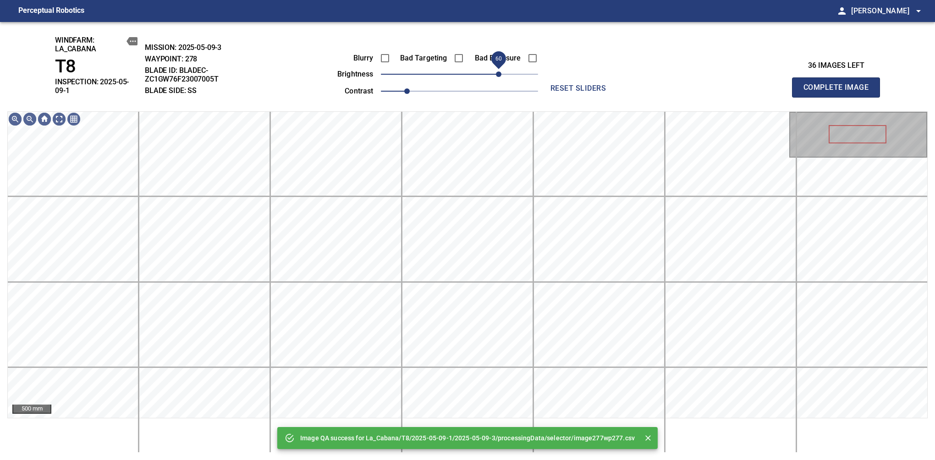
drag, startPoint x: 493, startPoint y: 77, endPoint x: 498, endPoint y: 77, distance: 5.0
click at [498, 77] on span "60" at bounding box center [459, 74] width 157 height 13
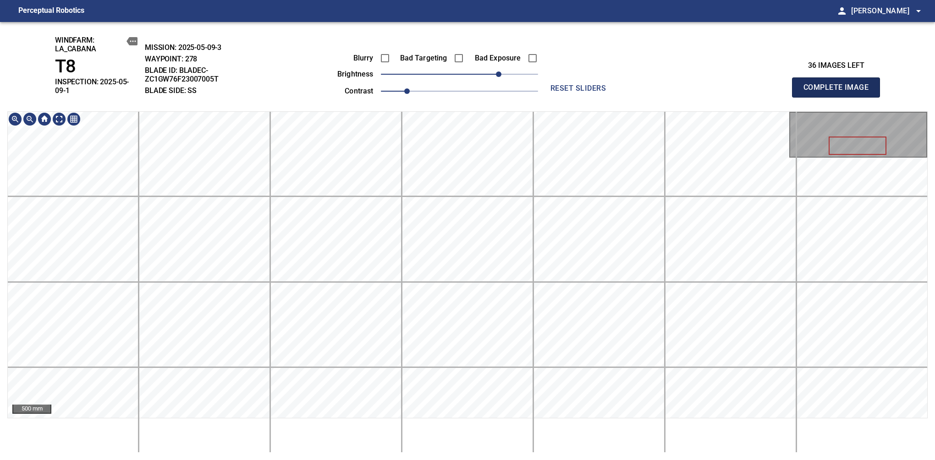
click at [839, 84] on span "Complete Image" at bounding box center [836, 87] width 68 height 13
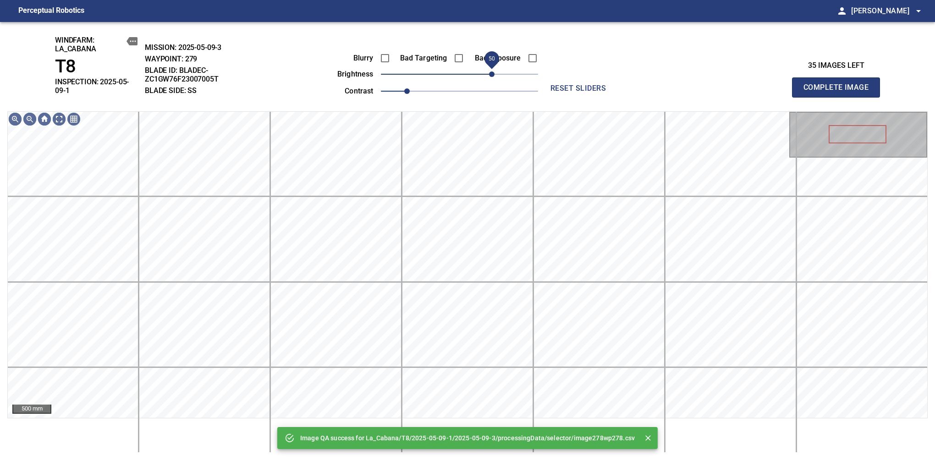
drag, startPoint x: 488, startPoint y: 73, endPoint x: 495, endPoint y: 74, distance: 6.5
click at [495, 74] on span "50" at bounding box center [459, 74] width 157 height 13
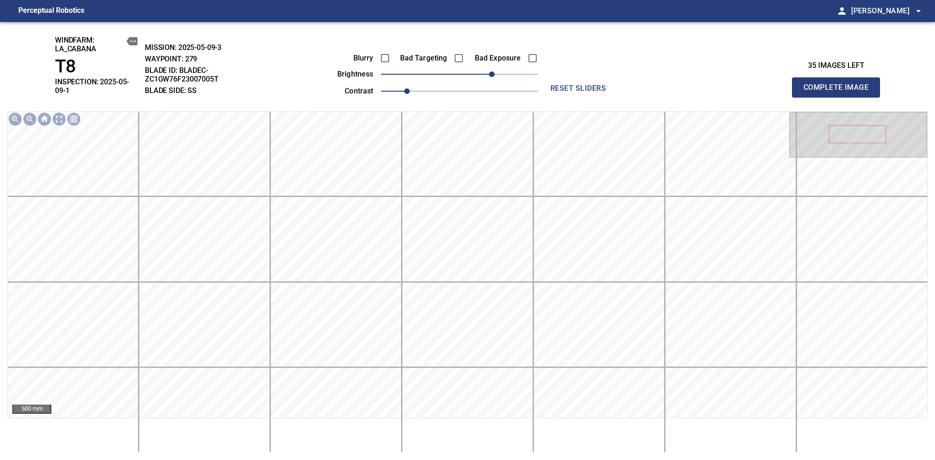
click at [839, 84] on span "Complete Image" at bounding box center [836, 87] width 68 height 13
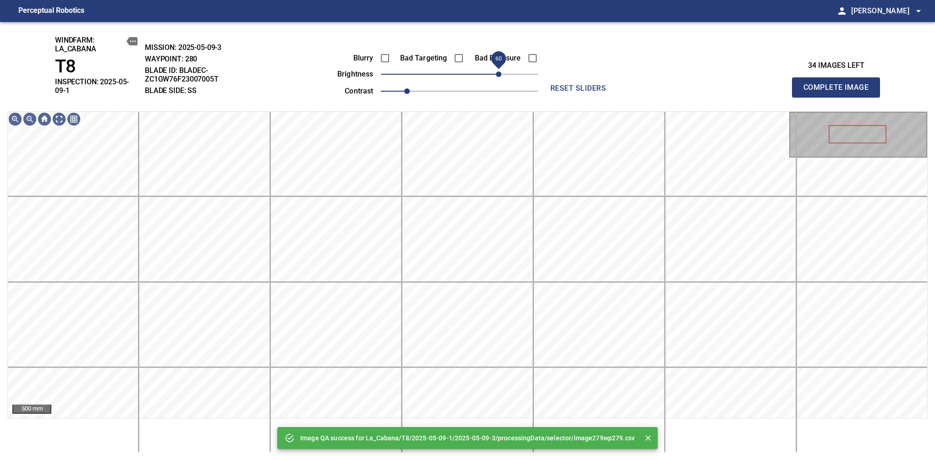
drag, startPoint x: 495, startPoint y: 74, endPoint x: 499, endPoint y: 73, distance: 4.8
click at [499, 73] on span "60" at bounding box center [459, 74] width 157 height 13
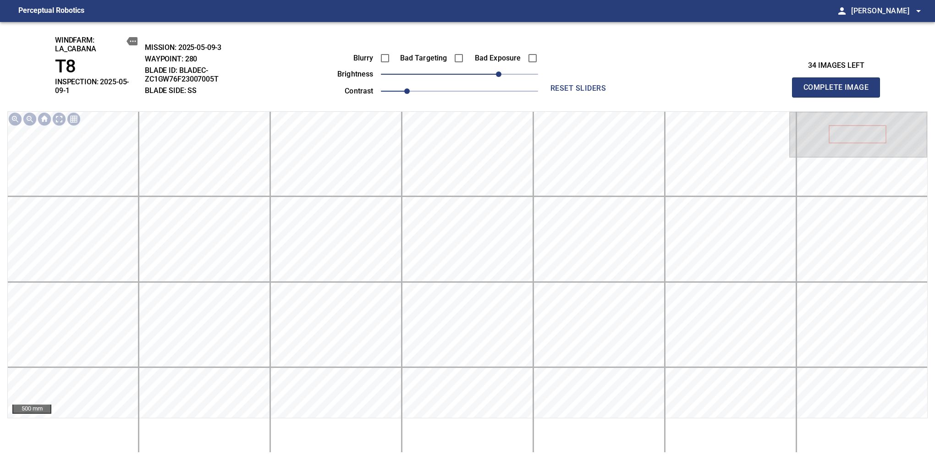
click at [839, 84] on span "Complete Image" at bounding box center [836, 87] width 68 height 13
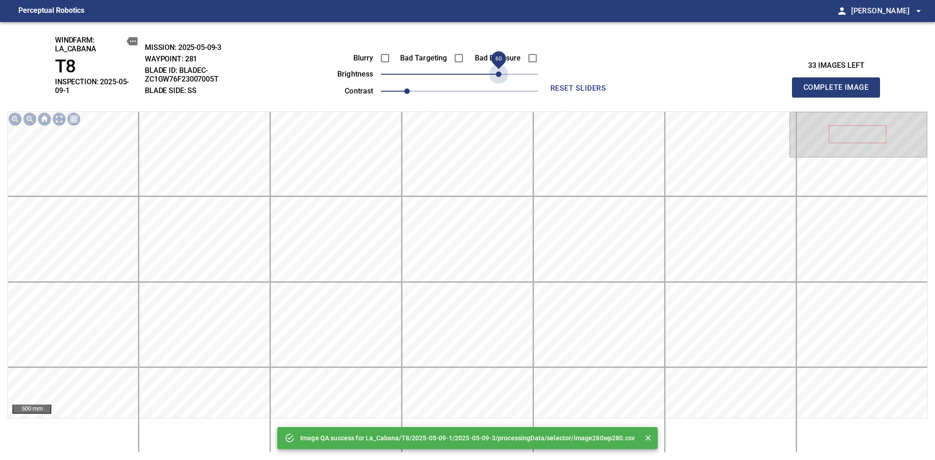
click at [499, 73] on span "60" at bounding box center [459, 74] width 157 height 13
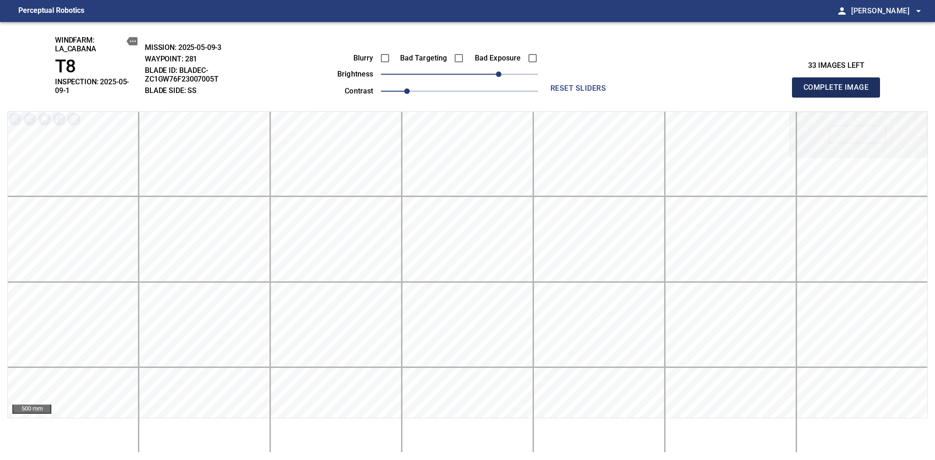
click at [839, 84] on span "Complete Image" at bounding box center [836, 87] width 68 height 13
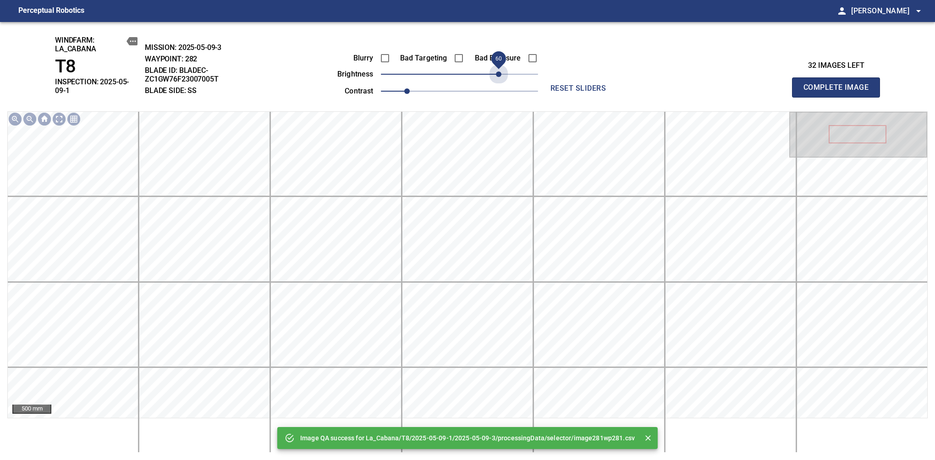
click at [499, 73] on span "60" at bounding box center [459, 74] width 157 height 13
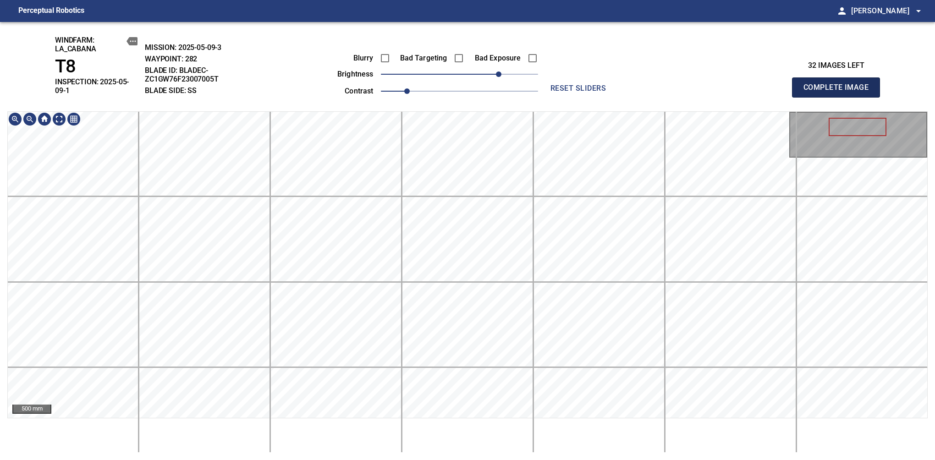
click at [839, 84] on span "Complete Image" at bounding box center [836, 87] width 68 height 13
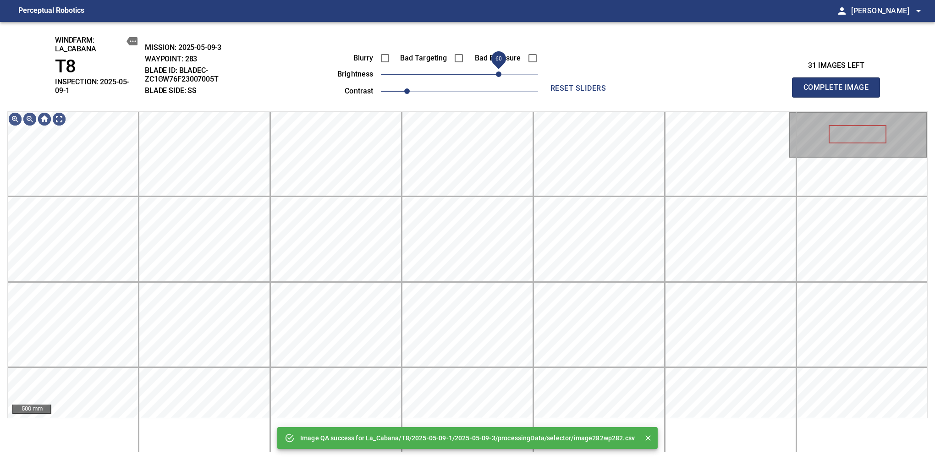
drag, startPoint x: 488, startPoint y: 73, endPoint x: 496, endPoint y: 74, distance: 8.4
click at [496, 74] on span "60" at bounding box center [459, 74] width 157 height 13
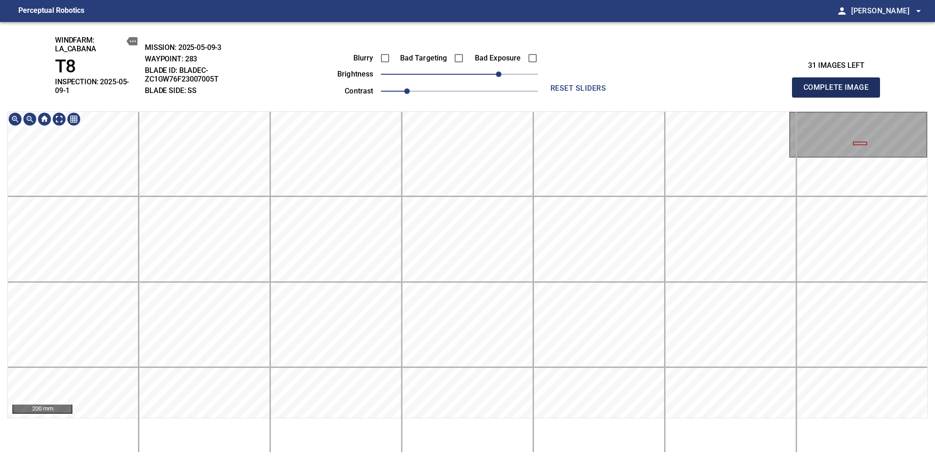
click at [839, 84] on span "Complete Image" at bounding box center [836, 87] width 68 height 13
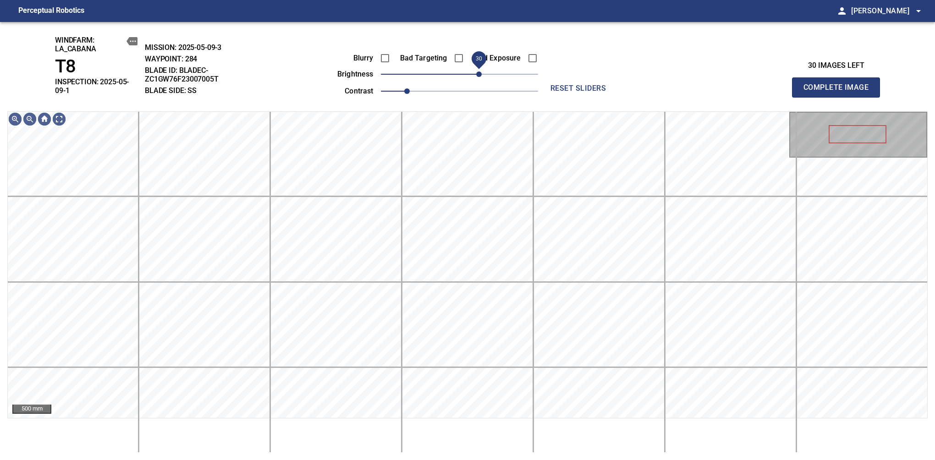
drag, startPoint x: 522, startPoint y: 85, endPoint x: 482, endPoint y: 81, distance: 40.6
click at [482, 81] on span "30" at bounding box center [459, 74] width 157 height 13
drag, startPoint x: 479, startPoint y: 79, endPoint x: 484, endPoint y: 68, distance: 12.5
click at [484, 71] on span "40" at bounding box center [484, 73] width 5 height 5
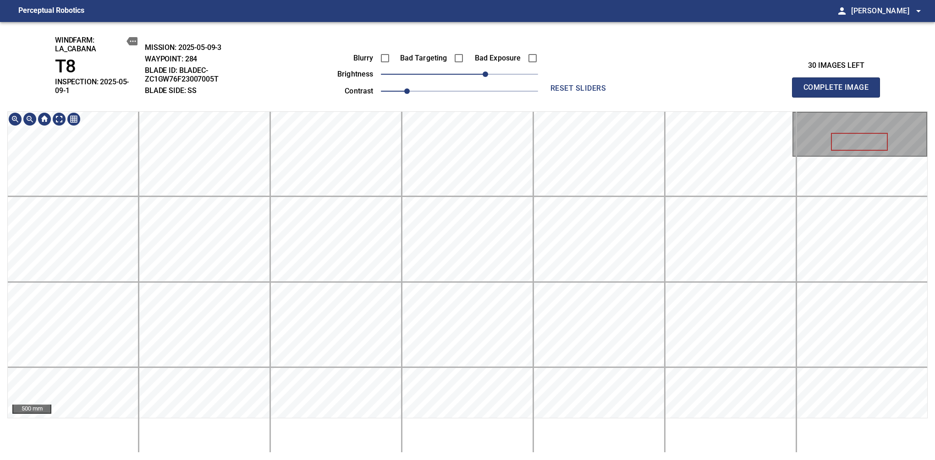
click at [839, 84] on span "Complete Image" at bounding box center [836, 87] width 68 height 13
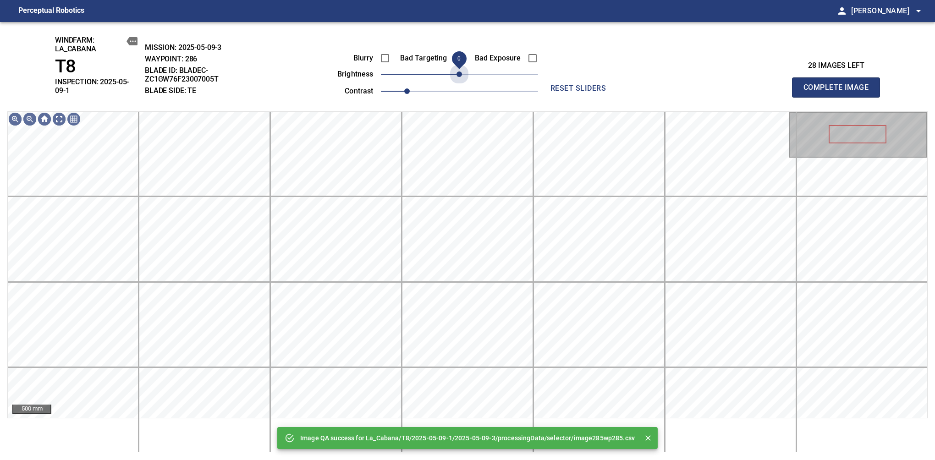
drag, startPoint x: 466, startPoint y: 76, endPoint x: 460, endPoint y: 84, distance: 10.2
click at [460, 84] on div "Blurry Bad Targeting Bad Exposure brightness 0 contrast 1" at bounding box center [427, 73] width 221 height 49
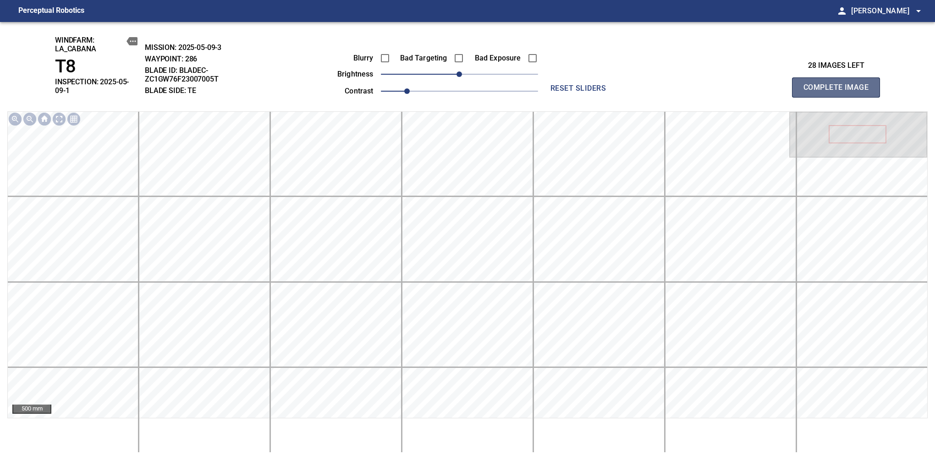
click at [839, 84] on span "Complete Image" at bounding box center [836, 87] width 68 height 13
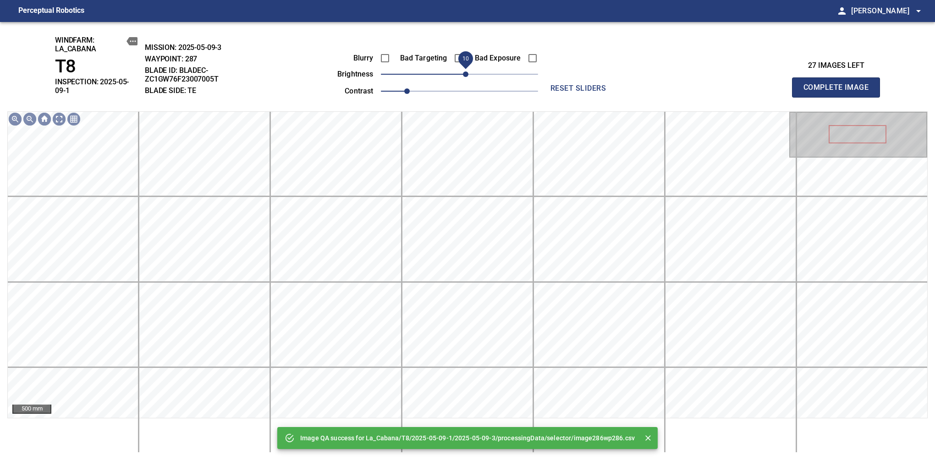
click at [465, 73] on span "10" at bounding box center [465, 73] width 5 height 5
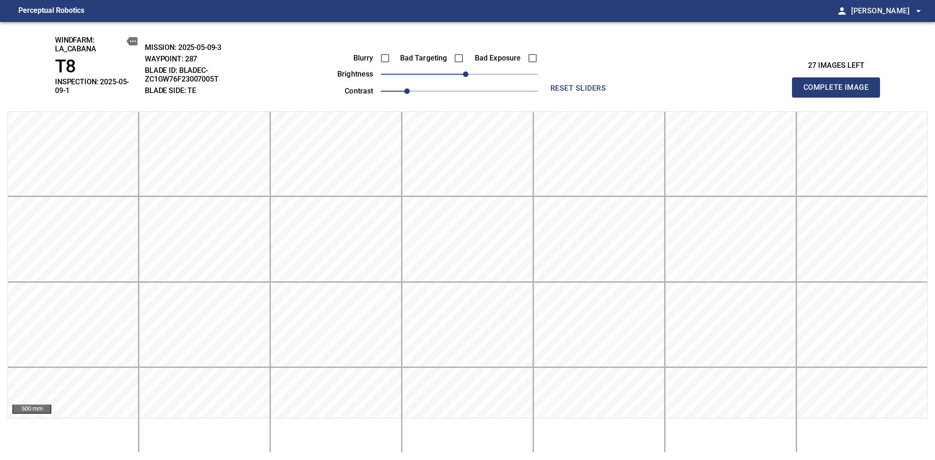
click at [839, 84] on span "Complete Image" at bounding box center [836, 87] width 68 height 13
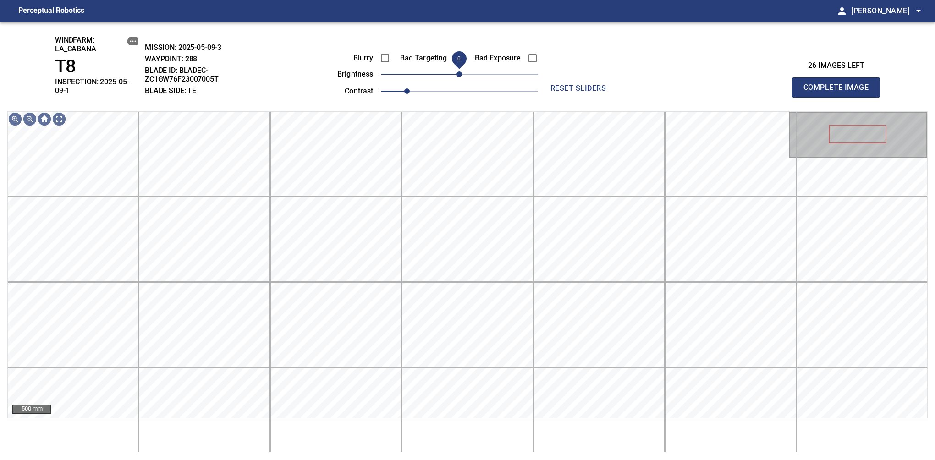
drag, startPoint x: 466, startPoint y: 74, endPoint x: 460, endPoint y: 78, distance: 7.5
click at [460, 77] on span "0" at bounding box center [458, 73] width 5 height 5
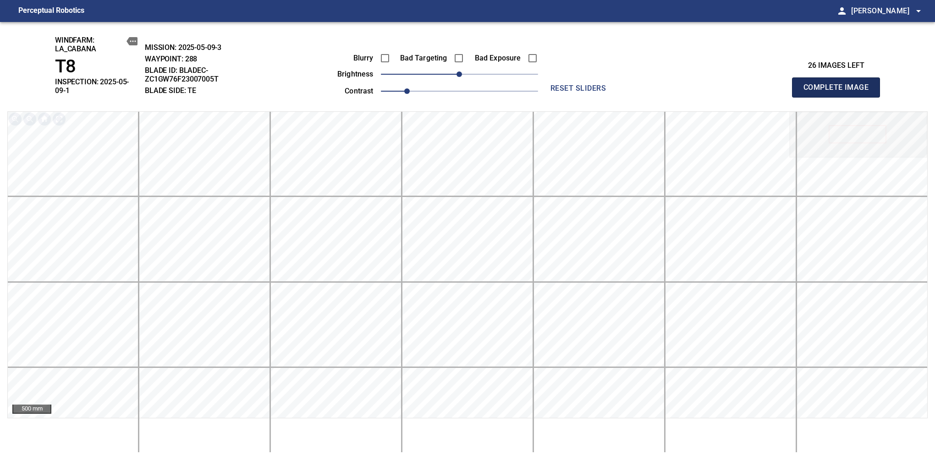
click at [839, 84] on span "Complete Image" at bounding box center [836, 87] width 68 height 13
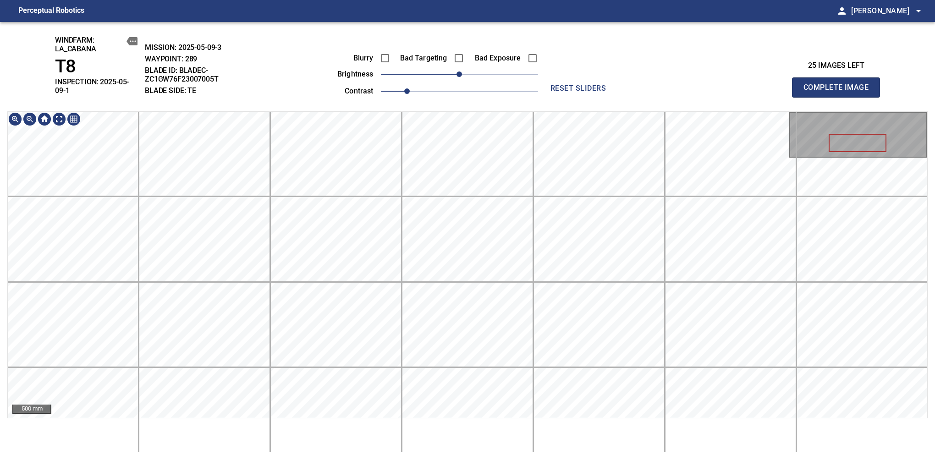
click at [839, 84] on span "Complete Image" at bounding box center [836, 87] width 68 height 13
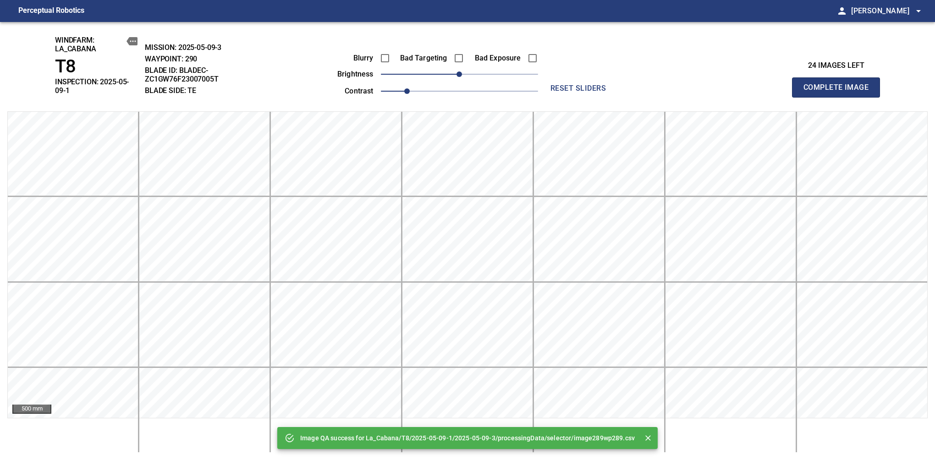
click at [839, 84] on span "Complete Image" at bounding box center [836, 87] width 68 height 13
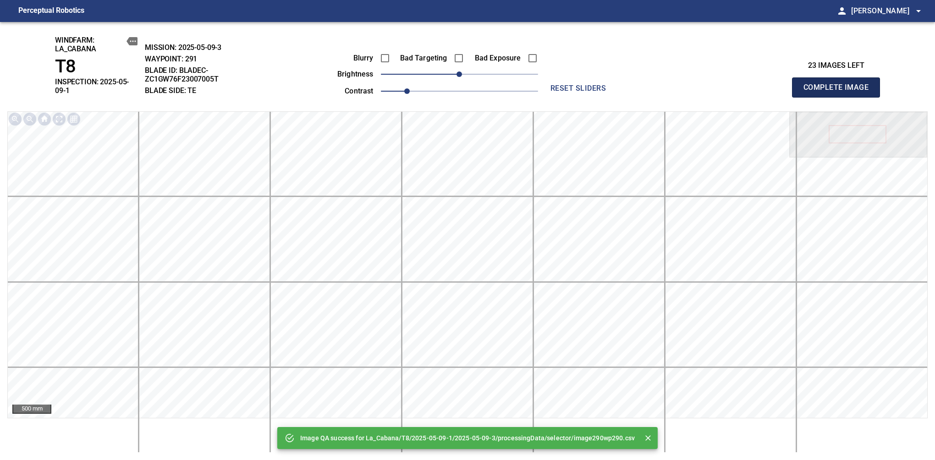
click at [839, 84] on span "Complete Image" at bounding box center [836, 87] width 68 height 13
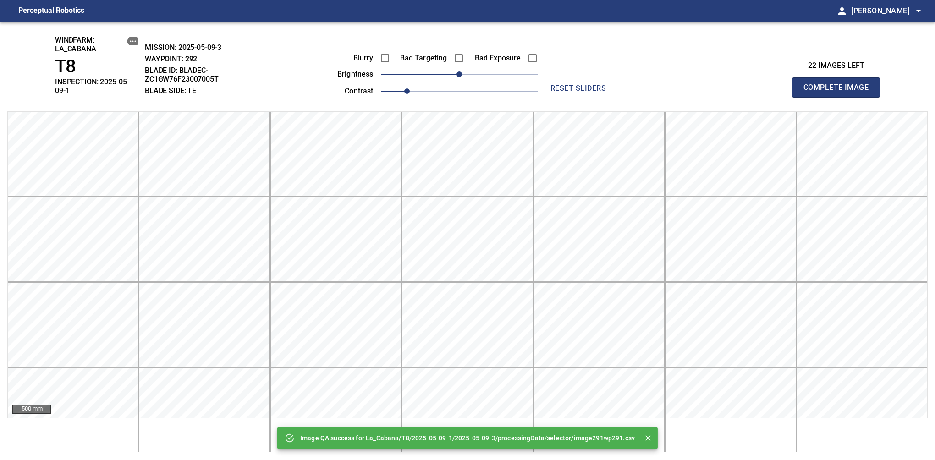
click at [839, 84] on span "Complete Image" at bounding box center [836, 87] width 68 height 13
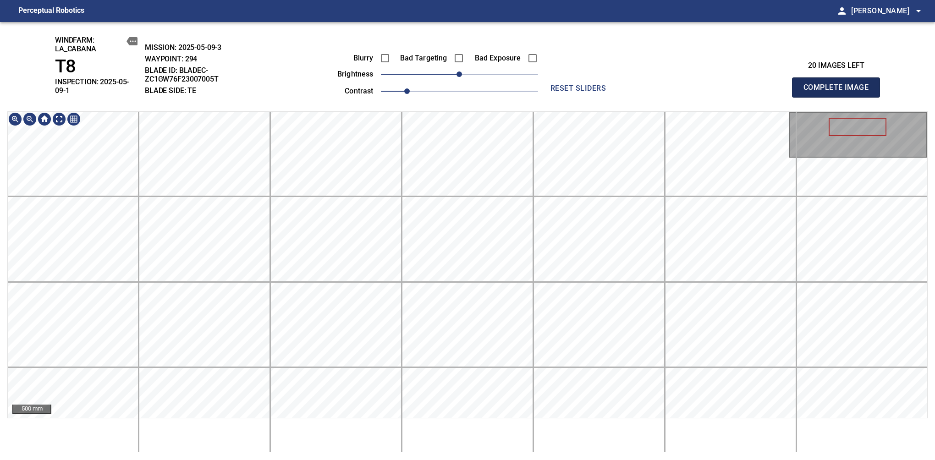
click at [839, 84] on span "Complete Image" at bounding box center [836, 87] width 68 height 13
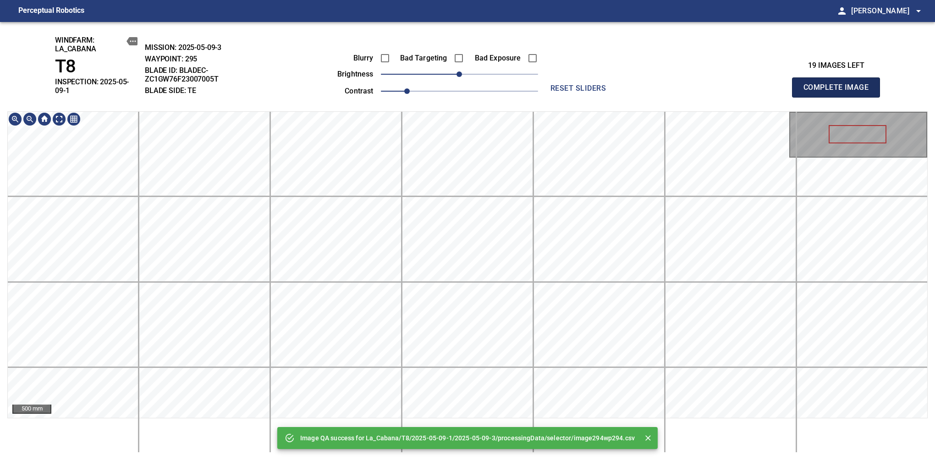
click at [839, 84] on span "Complete Image" at bounding box center [836, 87] width 68 height 13
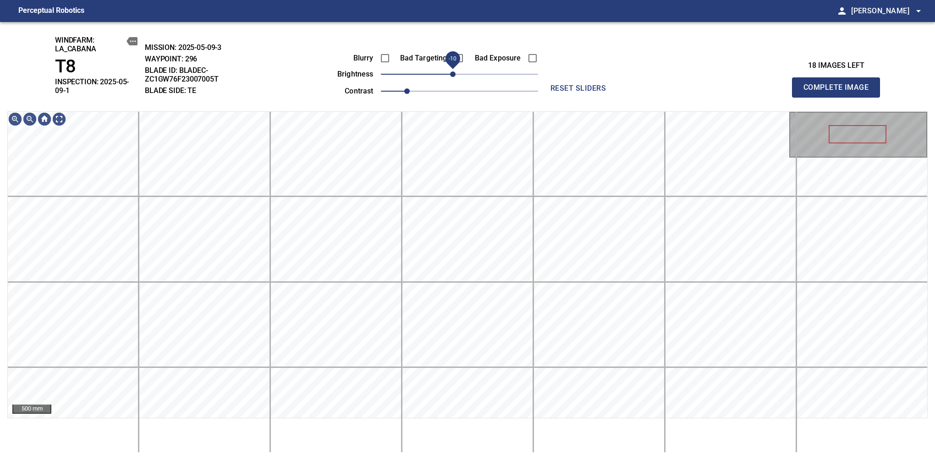
click at [453, 77] on span "-10" at bounding box center [452, 73] width 5 height 5
drag, startPoint x: 453, startPoint y: 77, endPoint x: 458, endPoint y: 74, distance: 6.0
click at [458, 74] on span "0" at bounding box center [458, 73] width 5 height 5
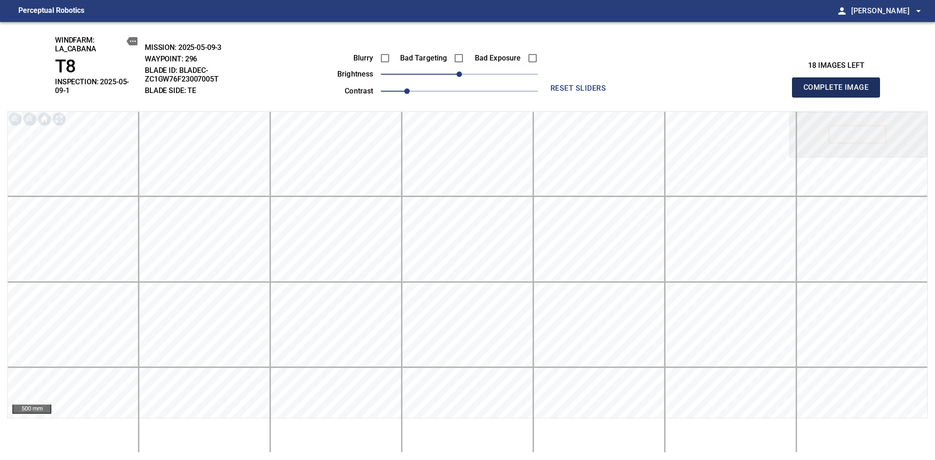
click at [839, 84] on span "Complete Image" at bounding box center [836, 87] width 68 height 13
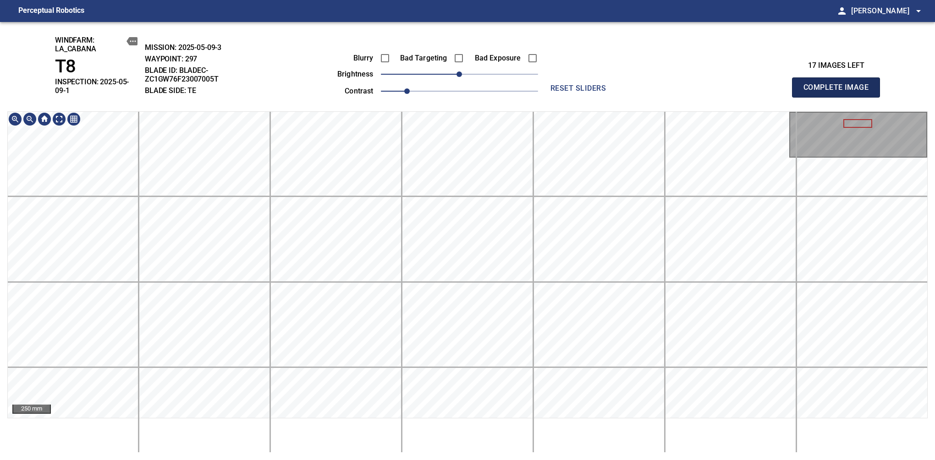
click at [839, 84] on span "Complete Image" at bounding box center [836, 87] width 68 height 13
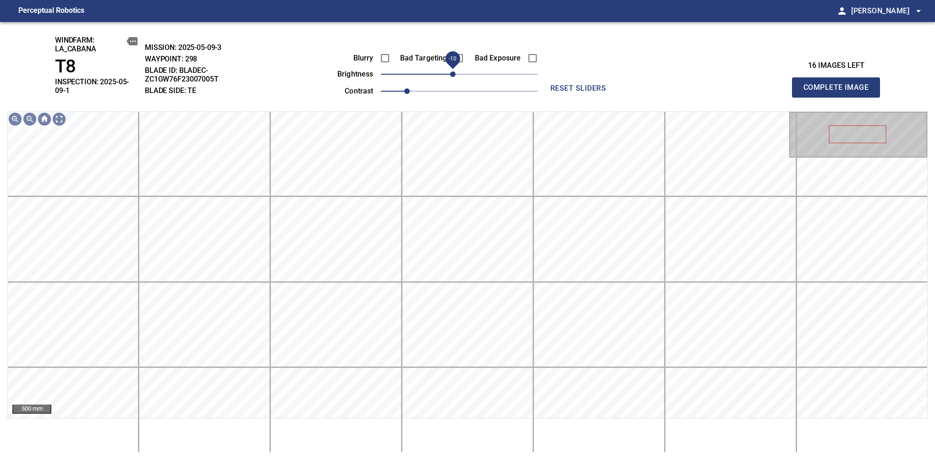
drag, startPoint x: 451, startPoint y: 79, endPoint x: 455, endPoint y: 72, distance: 7.2
click at [455, 72] on span "-10" at bounding box center [452, 73] width 5 height 5
click at [458, 74] on span "0" at bounding box center [458, 73] width 5 height 5
click at [839, 84] on span "Complete Image" at bounding box center [836, 87] width 68 height 13
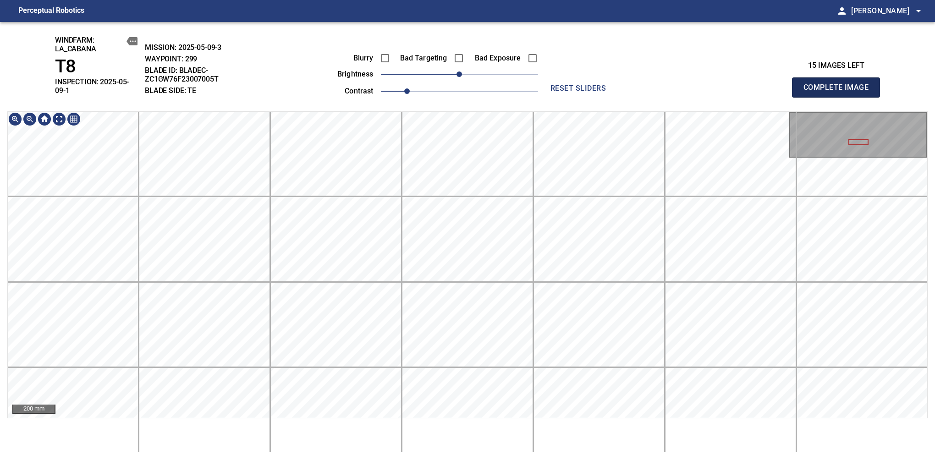
click at [839, 84] on span "Complete Image" at bounding box center [836, 87] width 68 height 13
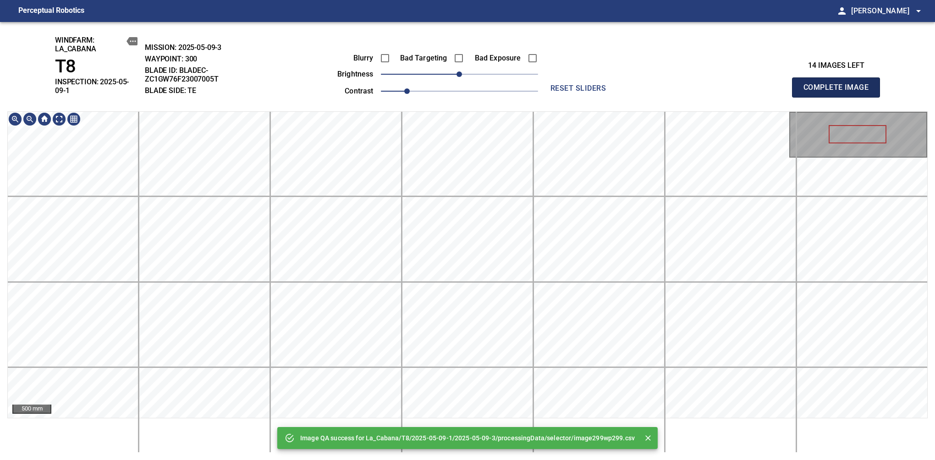
click at [839, 84] on span "Complete Image" at bounding box center [836, 87] width 68 height 13
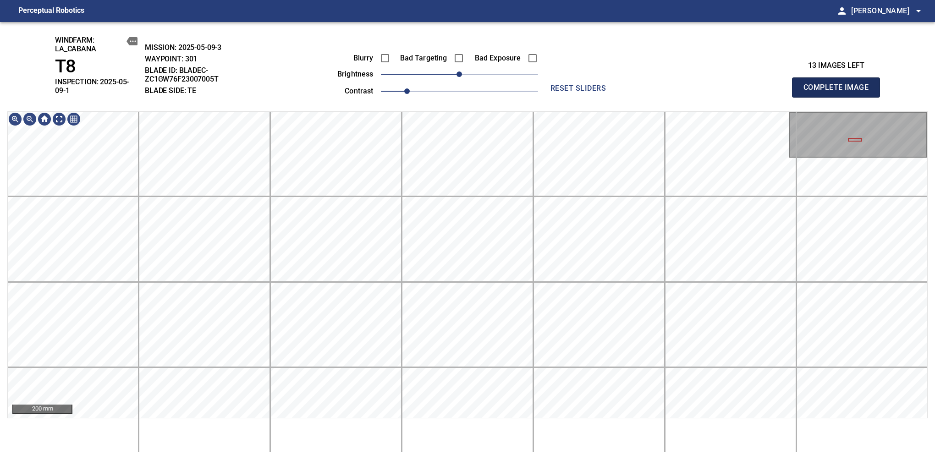
click at [839, 84] on span "Complete Image" at bounding box center [836, 87] width 68 height 13
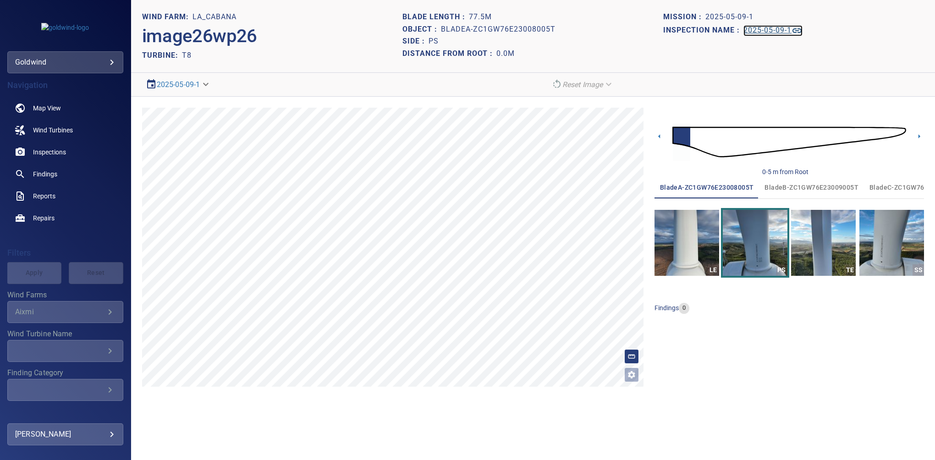
click at [755, 29] on h1 "2025-05-09-1" at bounding box center [767, 30] width 48 height 9
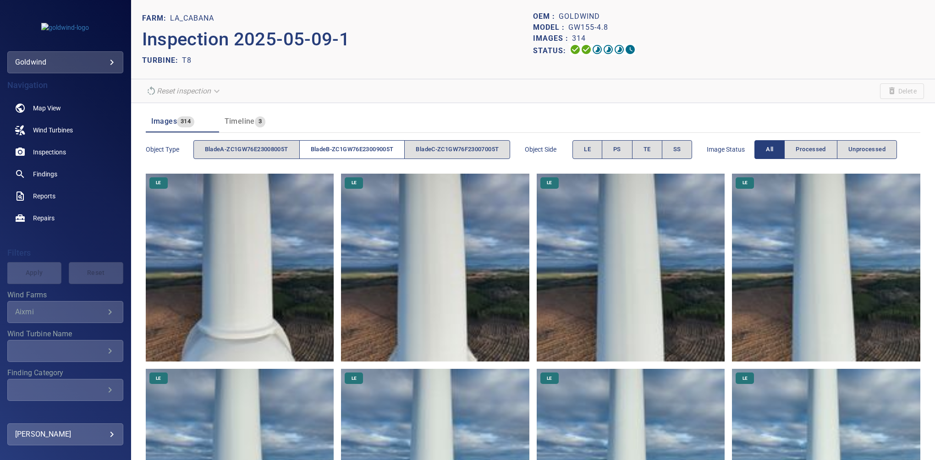
click at [338, 150] on span "bladeB-ZC1GW76E23009005T" at bounding box center [352, 149] width 83 height 11
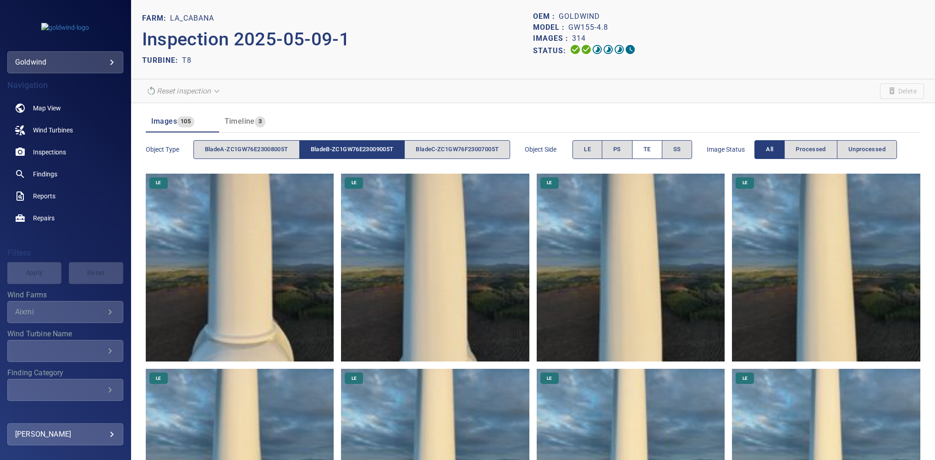
click at [646, 155] on button "TE" at bounding box center [647, 149] width 30 height 19
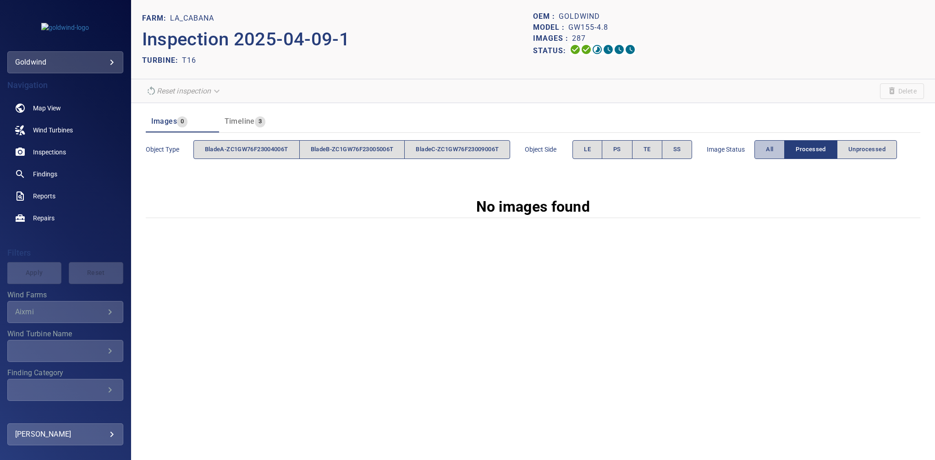
click at [771, 154] on button "All" at bounding box center [769, 149] width 30 height 19
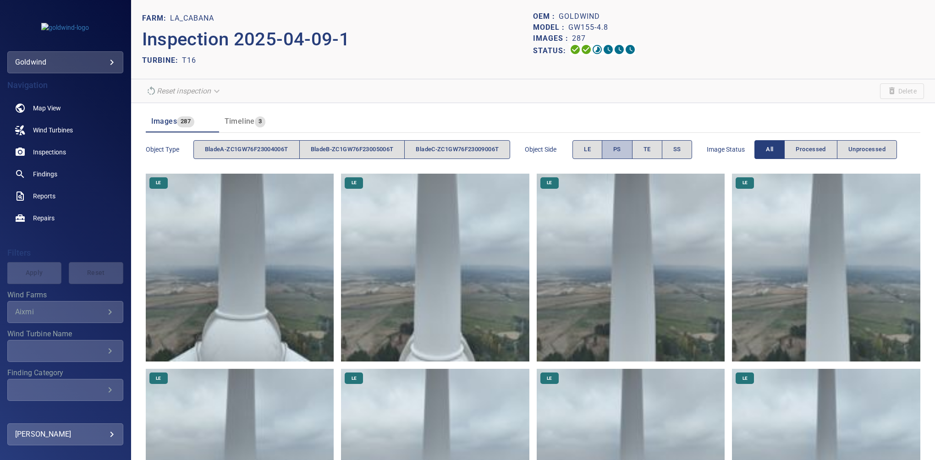
click at [621, 151] on span "PS" at bounding box center [617, 149] width 8 height 11
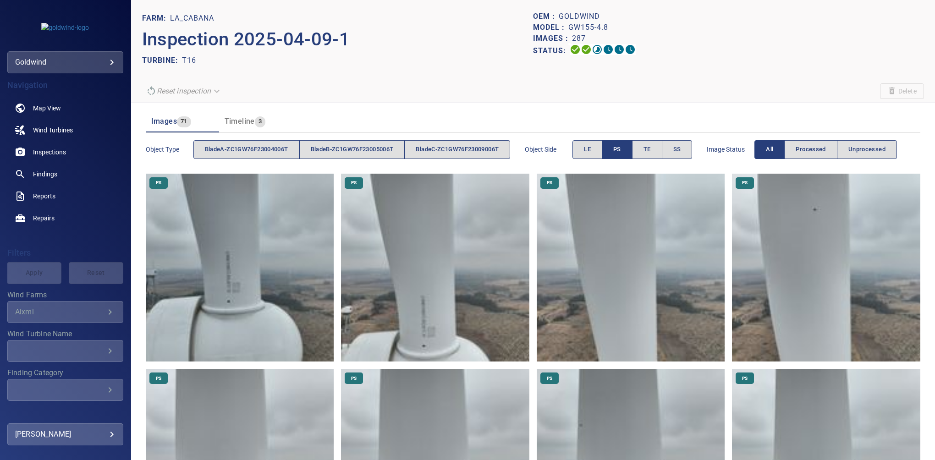
click at [254, 319] on img at bounding box center [240, 268] width 188 height 188
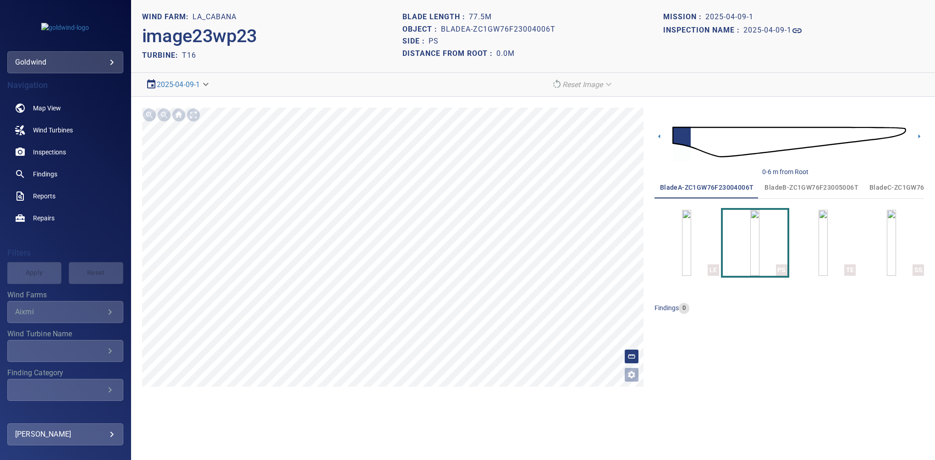
click at [789, 186] on span "bladeB-ZC1GW76F23005006T" at bounding box center [811, 187] width 94 height 11
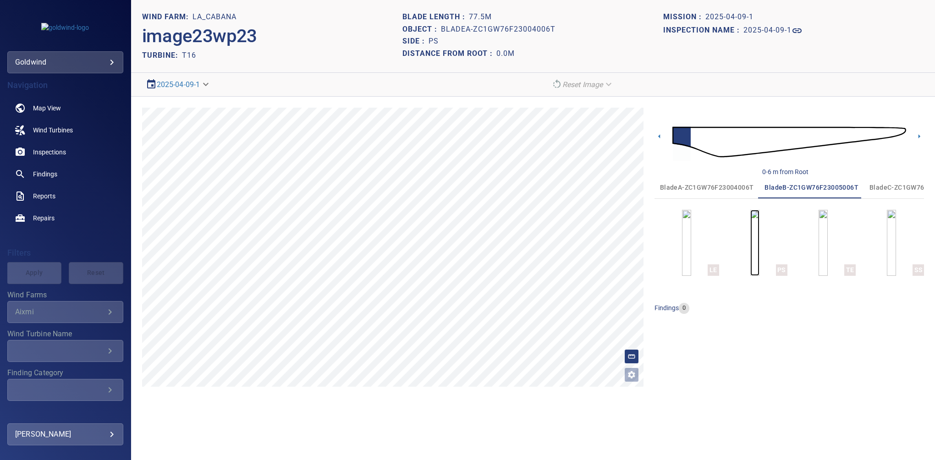
click at [750, 244] on img "button" at bounding box center [754, 243] width 9 height 66
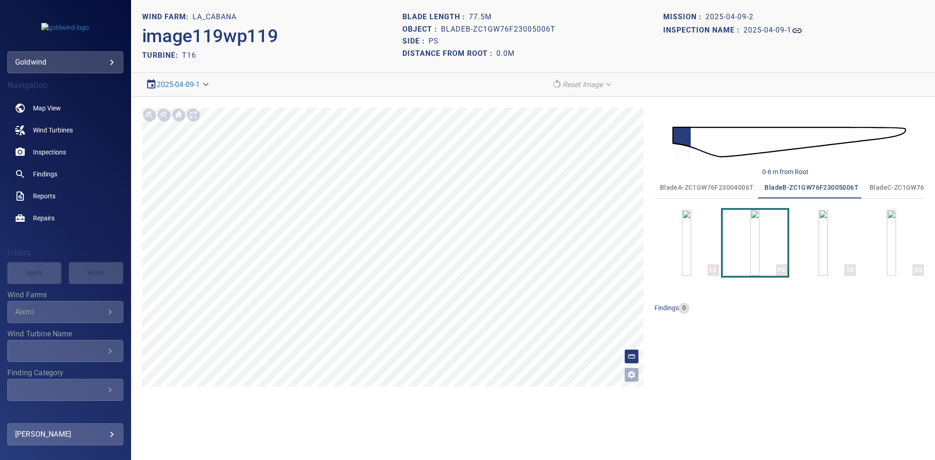
click at [900, 191] on span "bladeC-ZC1GW76F23009006T" at bounding box center [916, 187] width 94 height 11
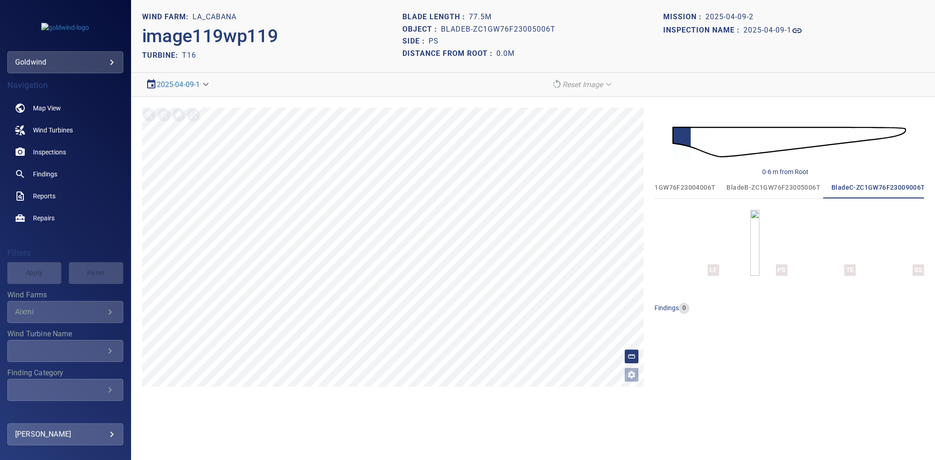
scroll to position [0, 41]
click at [751, 246] on img "button" at bounding box center [754, 243] width 9 height 66
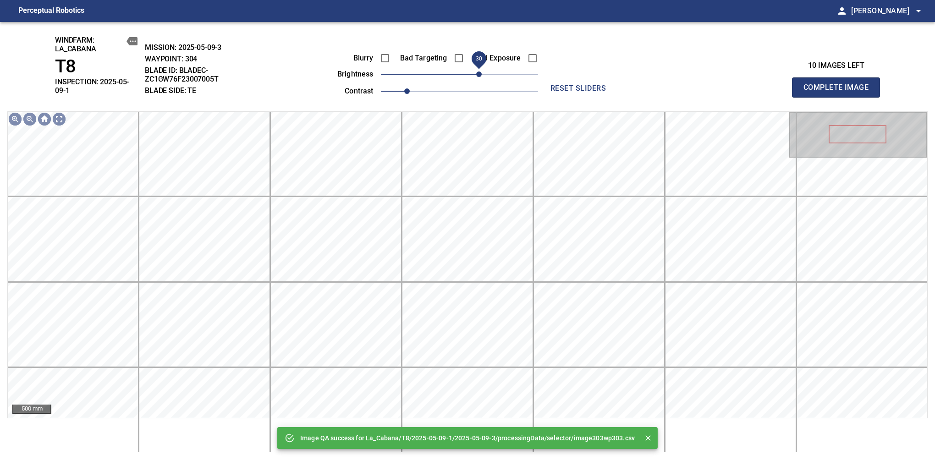
click at [476, 71] on span "30" at bounding box center [478, 73] width 5 height 5
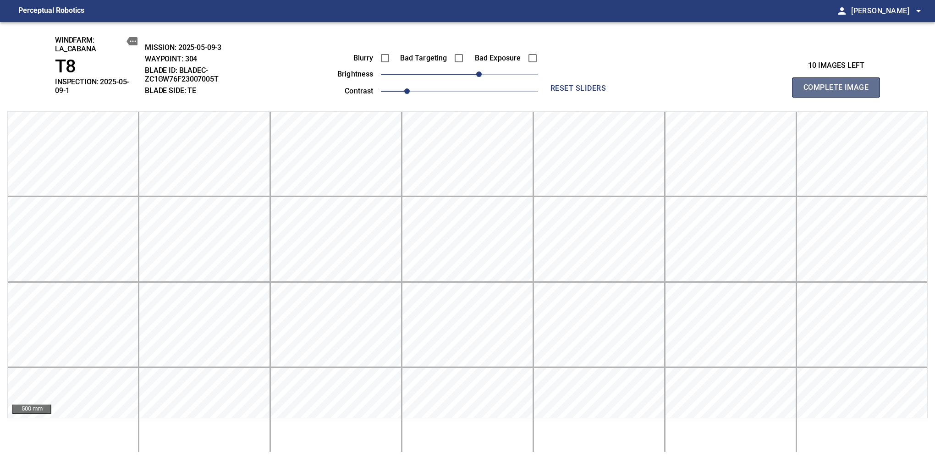
click at [839, 84] on span "Complete Image" at bounding box center [836, 87] width 68 height 13
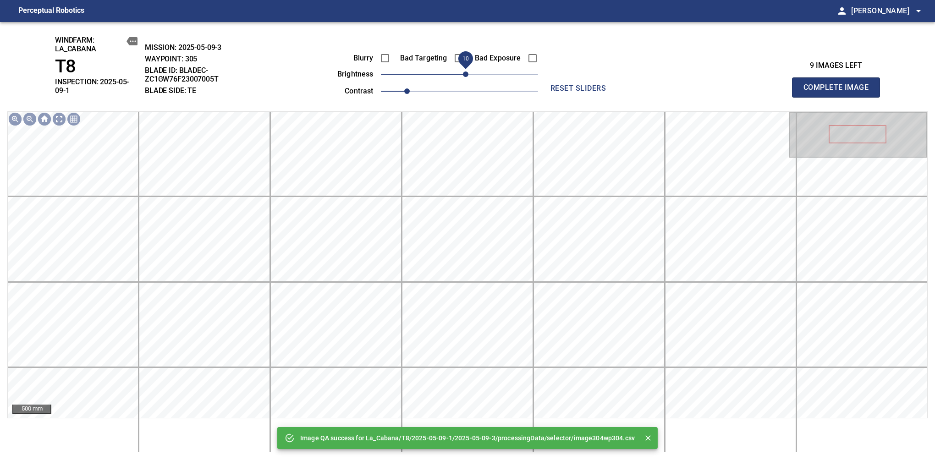
drag, startPoint x: 476, startPoint y: 71, endPoint x: 466, endPoint y: 78, distance: 13.5
click at [466, 78] on span "10" at bounding box center [459, 74] width 157 height 13
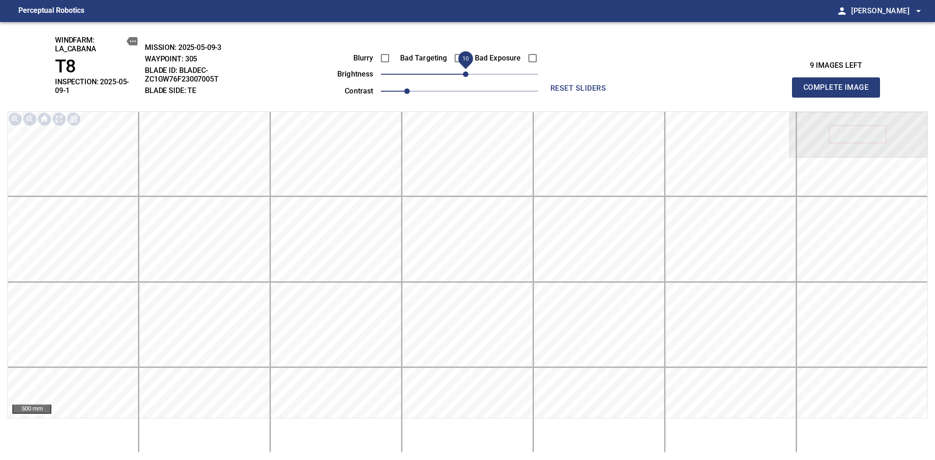
click at [839, 84] on span "Complete Image" at bounding box center [836, 87] width 68 height 13
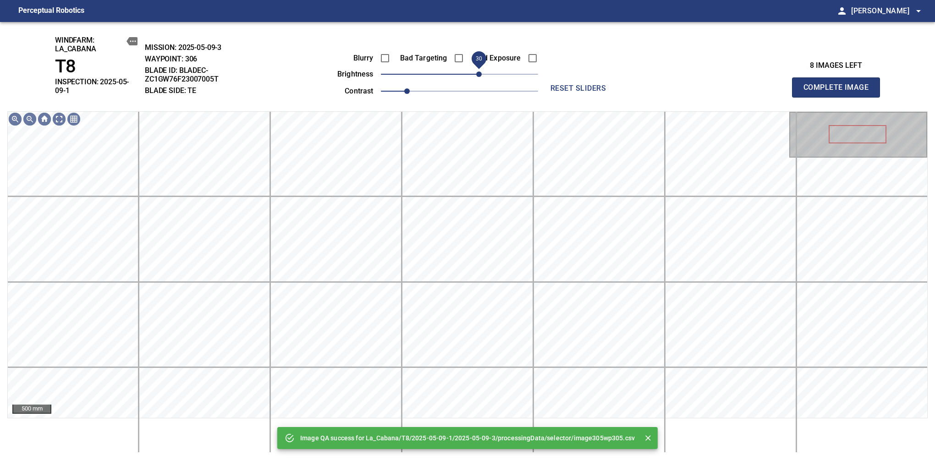
drag, startPoint x: 464, startPoint y: 78, endPoint x: 480, endPoint y: 73, distance: 16.8
click at [480, 73] on span "30" at bounding box center [478, 73] width 5 height 5
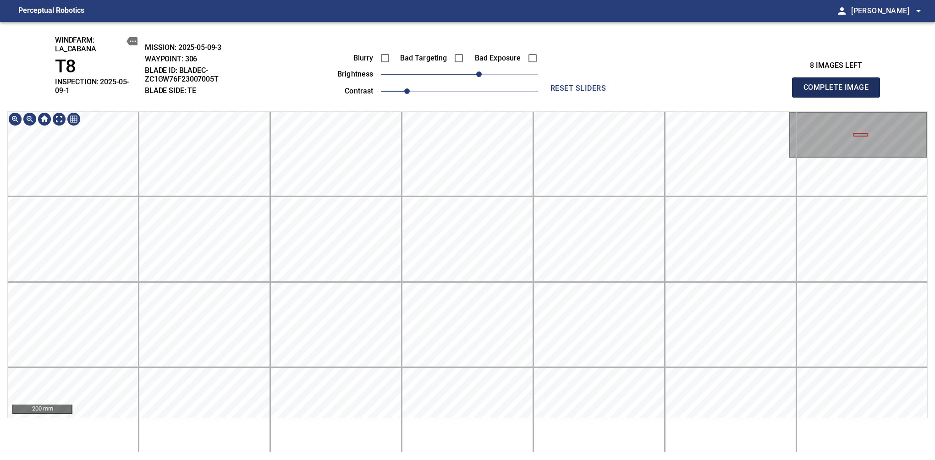
click at [839, 84] on span "Complete Image" at bounding box center [836, 87] width 68 height 13
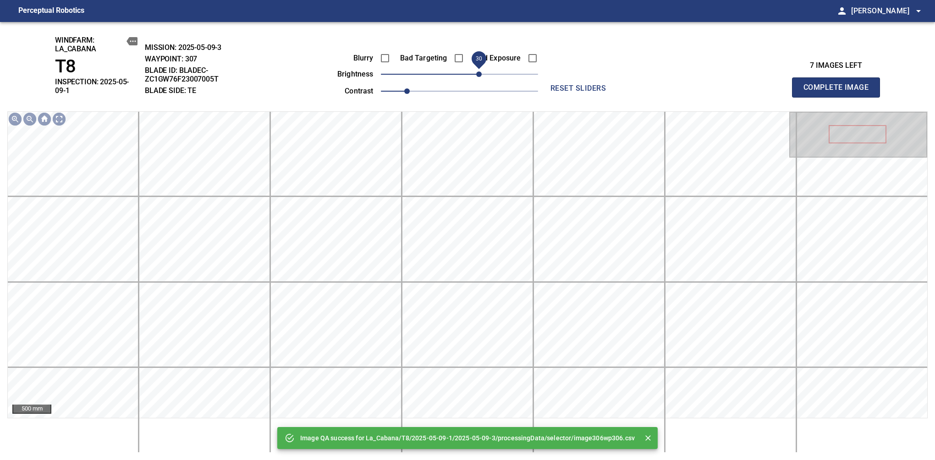
drag, startPoint x: 461, startPoint y: 77, endPoint x: 482, endPoint y: 75, distance: 20.7
click at [482, 75] on span "30" at bounding box center [478, 73] width 5 height 5
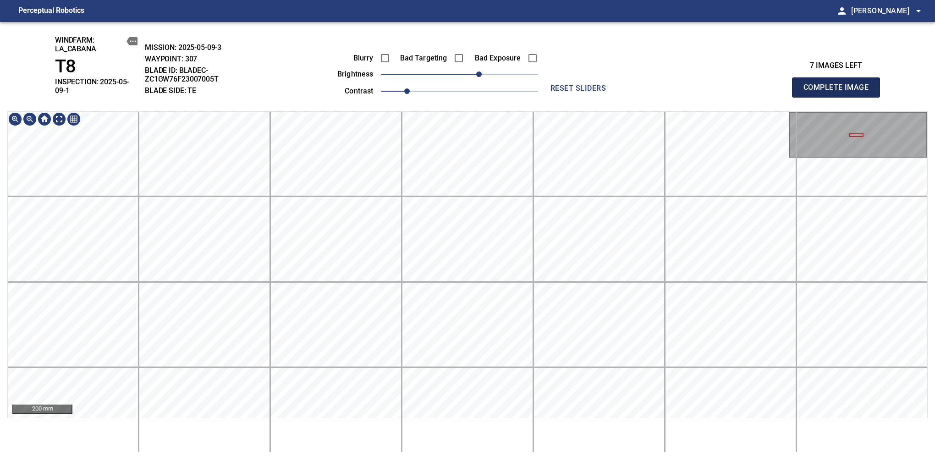
click at [839, 84] on span "Complete Image" at bounding box center [836, 87] width 68 height 13
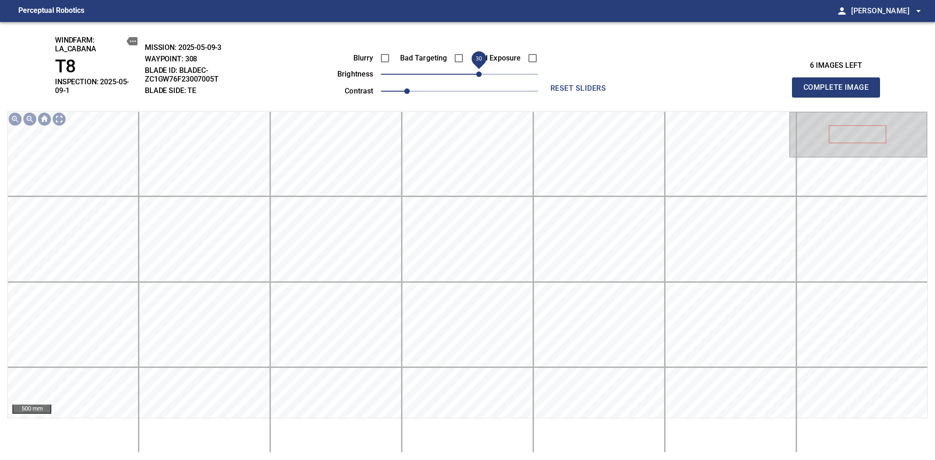
drag, startPoint x: 459, startPoint y: 76, endPoint x: 478, endPoint y: 77, distance: 19.3
click at [478, 77] on span "30" at bounding box center [478, 73] width 5 height 5
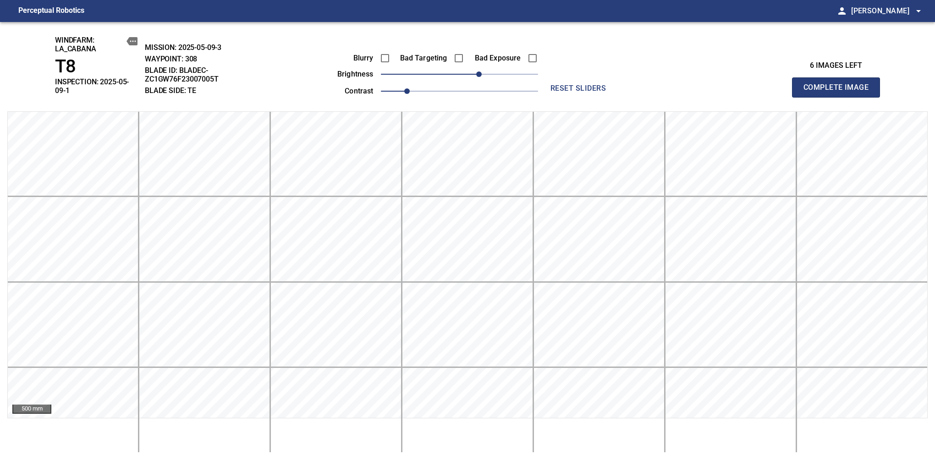
click at [839, 84] on span "Complete Image" at bounding box center [836, 87] width 68 height 13
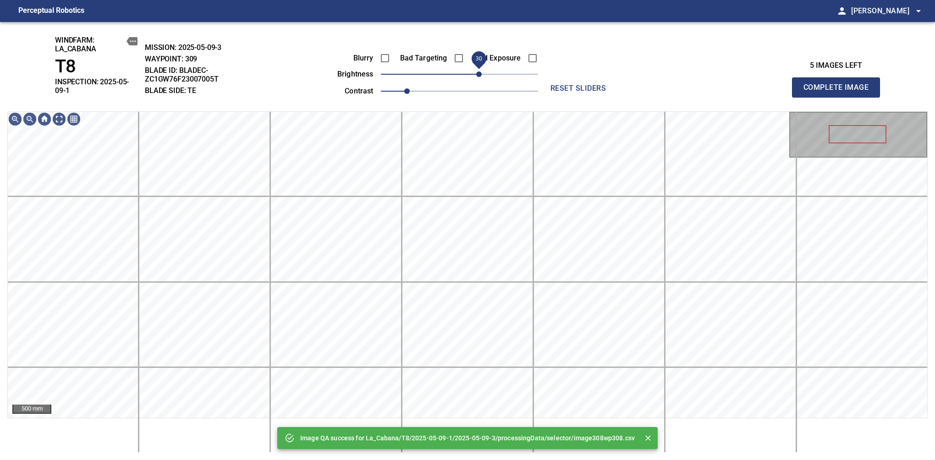
drag, startPoint x: 471, startPoint y: 74, endPoint x: 482, endPoint y: 77, distance: 11.9
click at [482, 77] on span "30" at bounding box center [478, 73] width 5 height 5
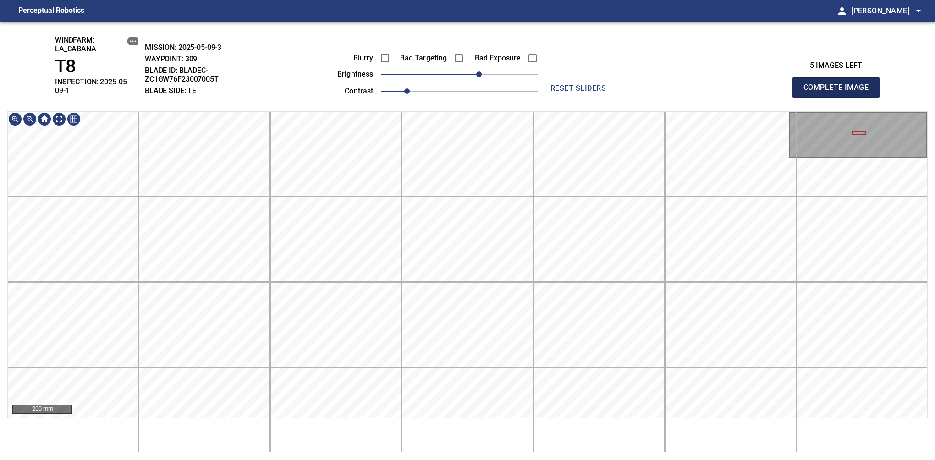
click at [839, 84] on span "Complete Image" at bounding box center [836, 87] width 68 height 13
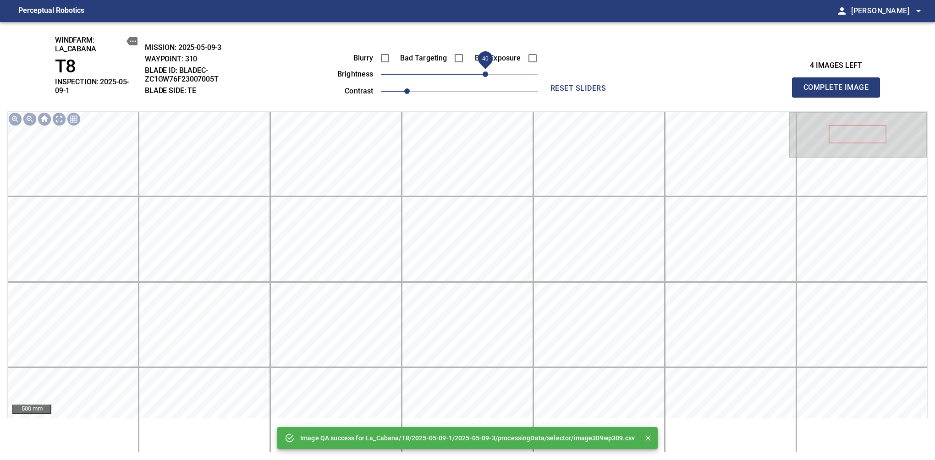
drag, startPoint x: 482, startPoint y: 81, endPoint x: 488, endPoint y: 79, distance: 6.1
click at [488, 77] on span "40" at bounding box center [484, 73] width 5 height 5
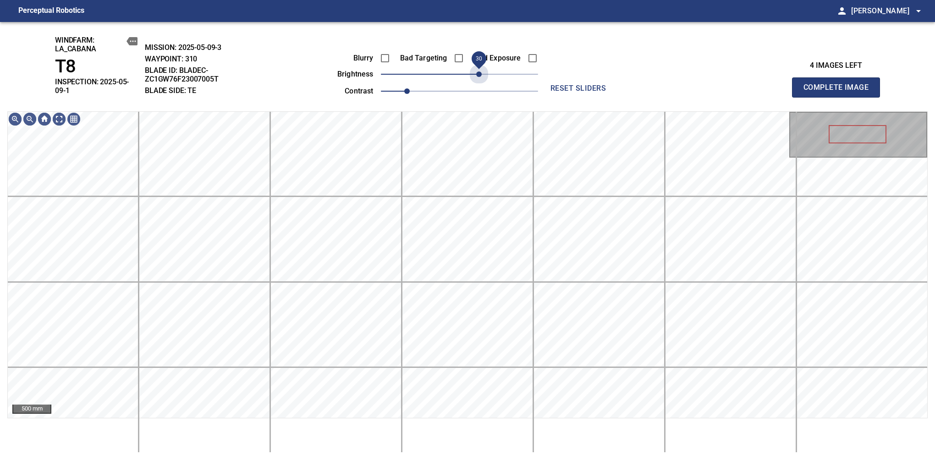
drag, startPoint x: 488, startPoint y: 79, endPoint x: 479, endPoint y: 84, distance: 10.2
click at [479, 84] on div "Blurry Bad Targeting Bad Exposure brightness 30 contrast 1" at bounding box center [427, 73] width 221 height 49
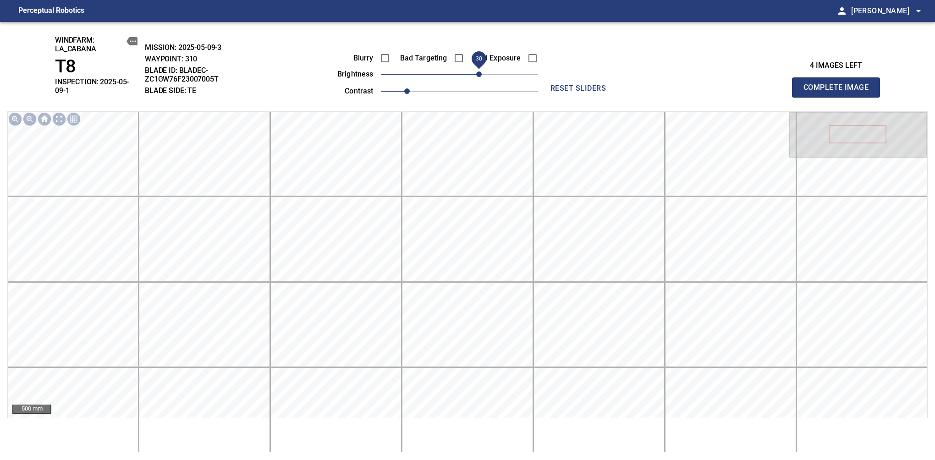
click at [839, 84] on span "Complete Image" at bounding box center [836, 87] width 68 height 13
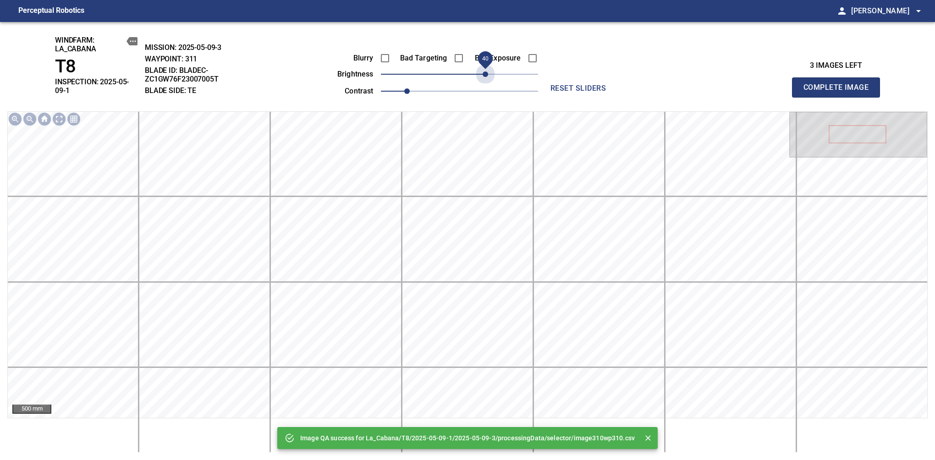
click at [485, 76] on span "40" at bounding box center [459, 74] width 157 height 13
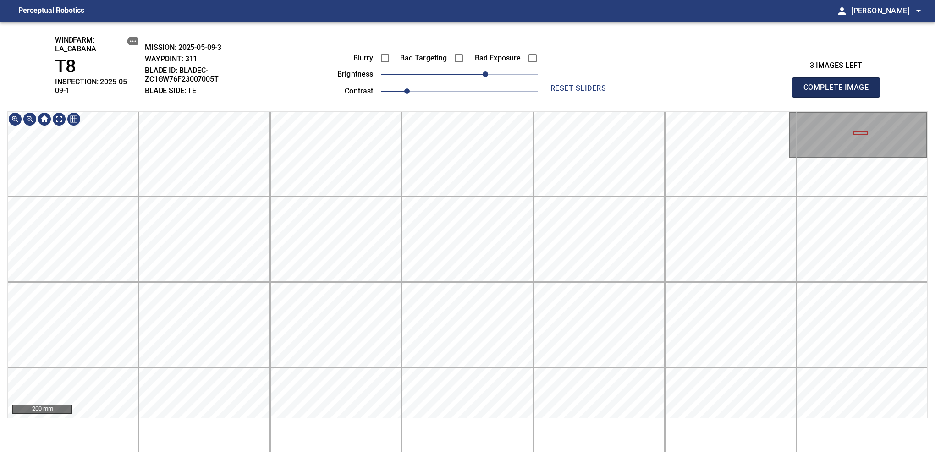
click at [839, 84] on span "Complete Image" at bounding box center [836, 87] width 68 height 13
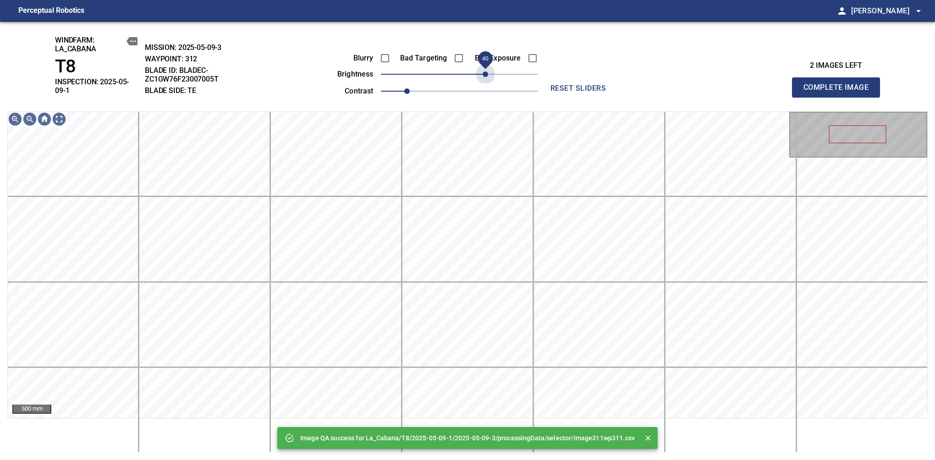
drag, startPoint x: 487, startPoint y: 80, endPoint x: 484, endPoint y: 85, distance: 5.7
click at [484, 85] on div "Blurry Bad Targeting Bad Exposure brightness 40 contrast 1" at bounding box center [427, 73] width 221 height 49
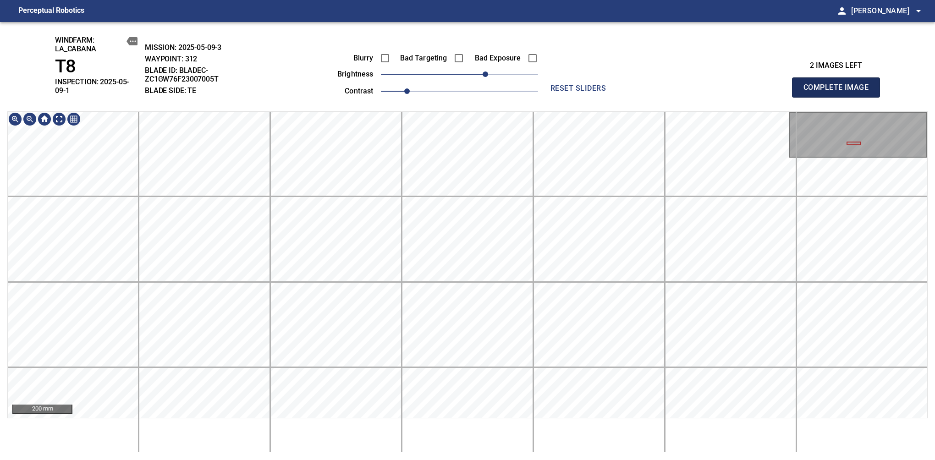
click at [839, 84] on span "Complete Image" at bounding box center [836, 87] width 68 height 13
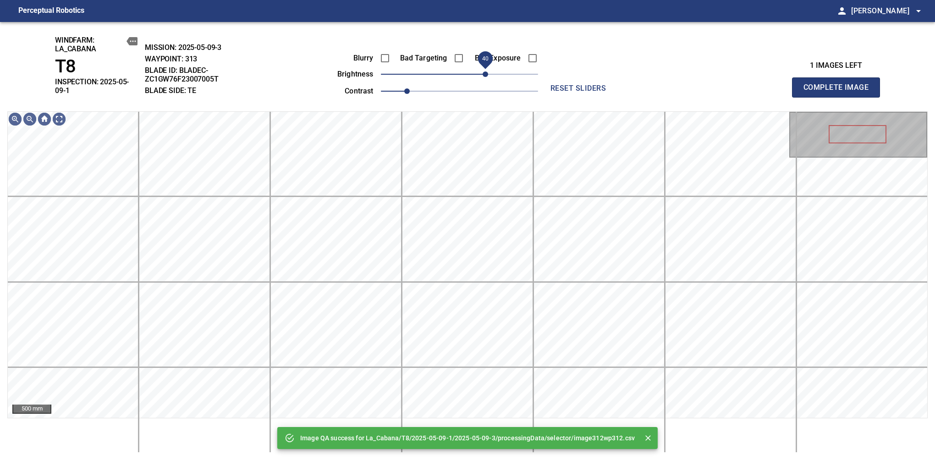
drag, startPoint x: 471, startPoint y: 77, endPoint x: 486, endPoint y: 79, distance: 14.8
click at [486, 77] on span "40" at bounding box center [484, 73] width 5 height 5
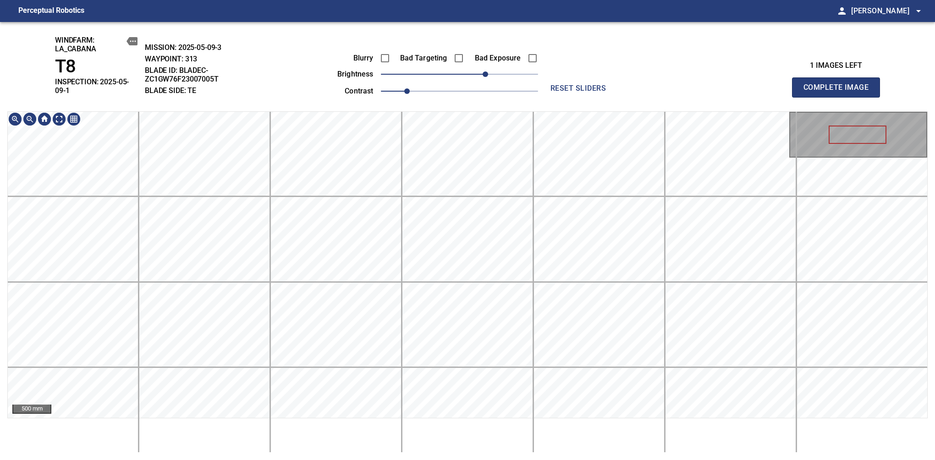
click at [490, 105] on div "windfarm: La_Cabana T8 INSPECTION: 2025-05-09-1 MISSION: 2025-05-09-3 WAYPOINT:…" at bounding box center [467, 241] width 935 height 438
click at [453, 444] on div "200 mm" at bounding box center [467, 281] width 920 height 341
click at [423, 460] on html "Perceptual Robotics person Alex Semenov arrow_drop_down windfarm: La_Cabana T8 …" at bounding box center [467, 230] width 935 height 460
click at [839, 84] on span "Complete Image" at bounding box center [836, 87] width 68 height 13
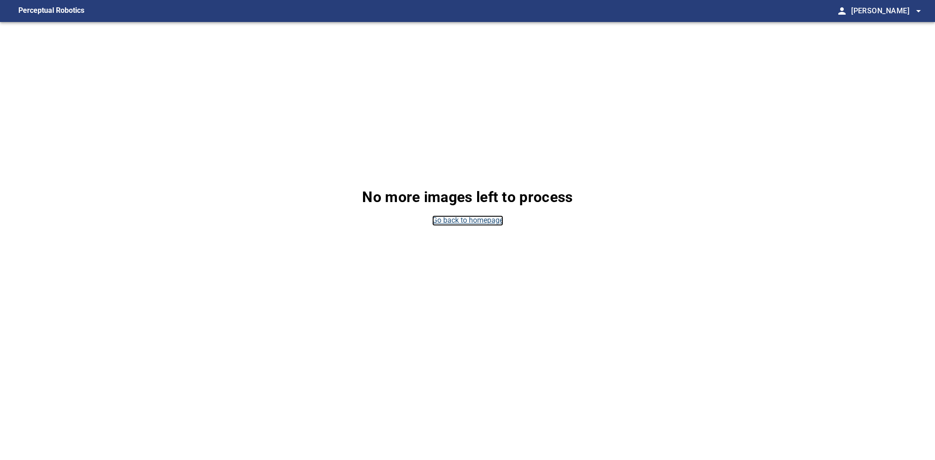
click at [449, 225] on link "Go back to homepage" at bounding box center [467, 220] width 71 height 11
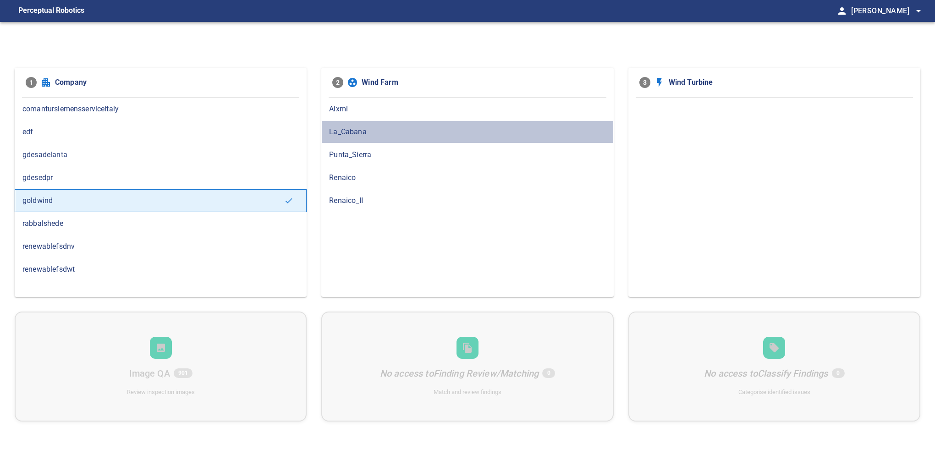
click at [356, 128] on span "La_Cabana" at bounding box center [467, 131] width 276 height 11
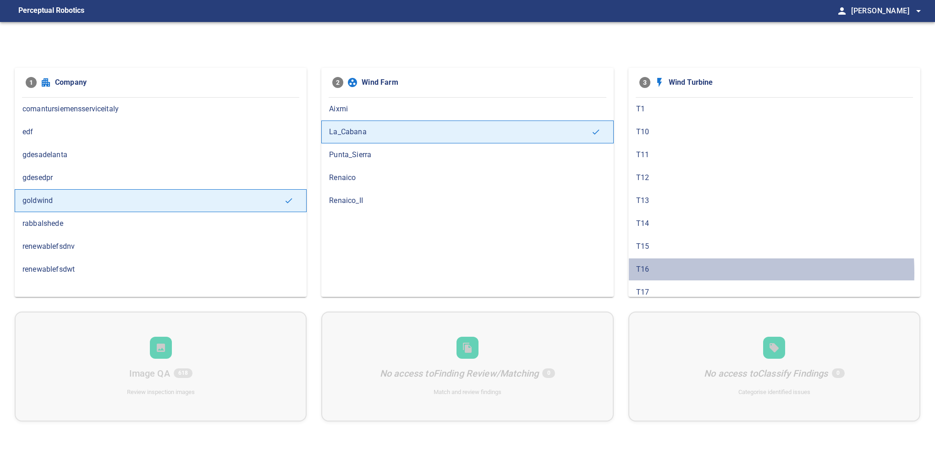
click at [663, 271] on span "T16" at bounding box center [774, 269] width 276 height 11
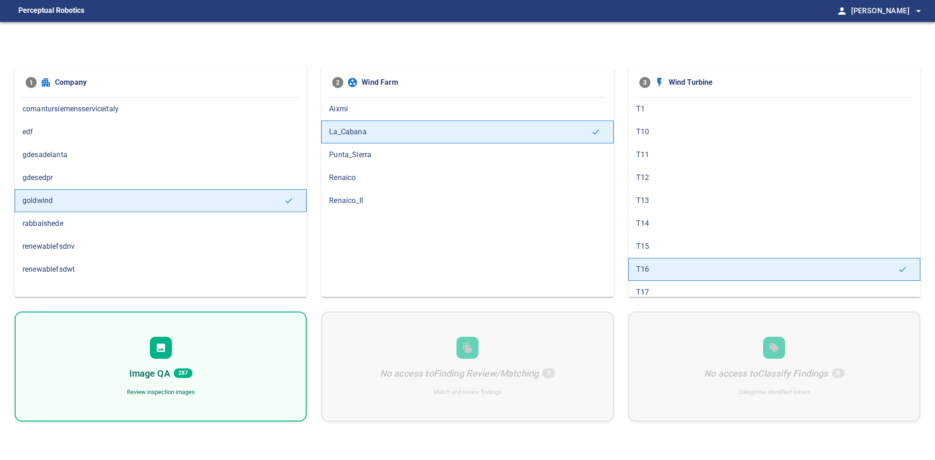
click at [163, 359] on div "Image QA 287 Review inspection images" at bounding box center [161, 367] width 292 height 110
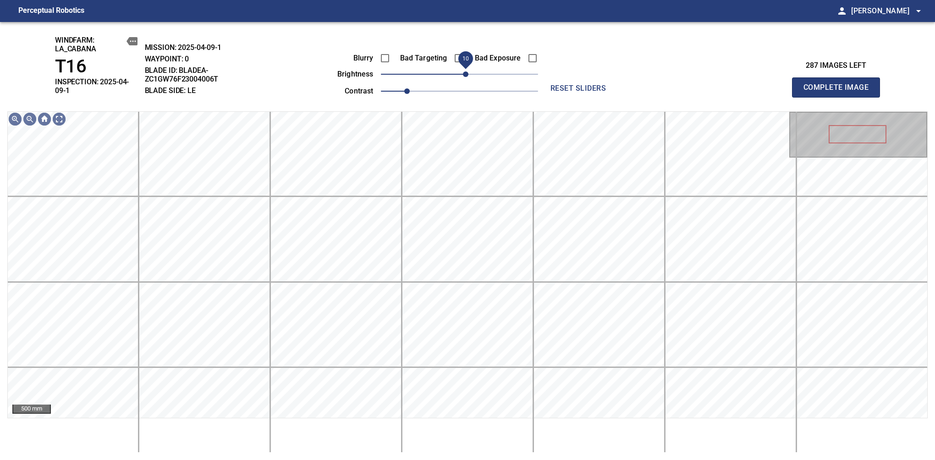
click at [465, 73] on span "10" at bounding box center [465, 73] width 5 height 5
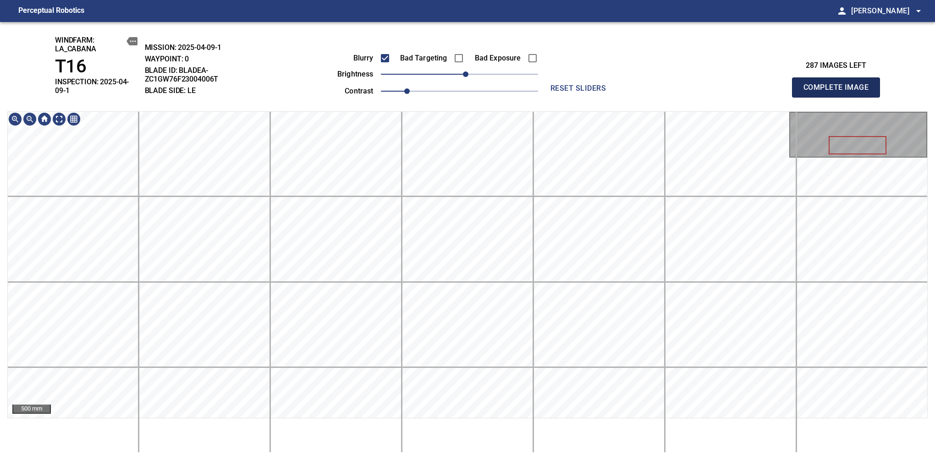
drag, startPoint x: 839, startPoint y: 84, endPoint x: 830, endPoint y: 89, distance: 10.7
click at [830, 89] on span "Complete Image" at bounding box center [836, 87] width 68 height 13
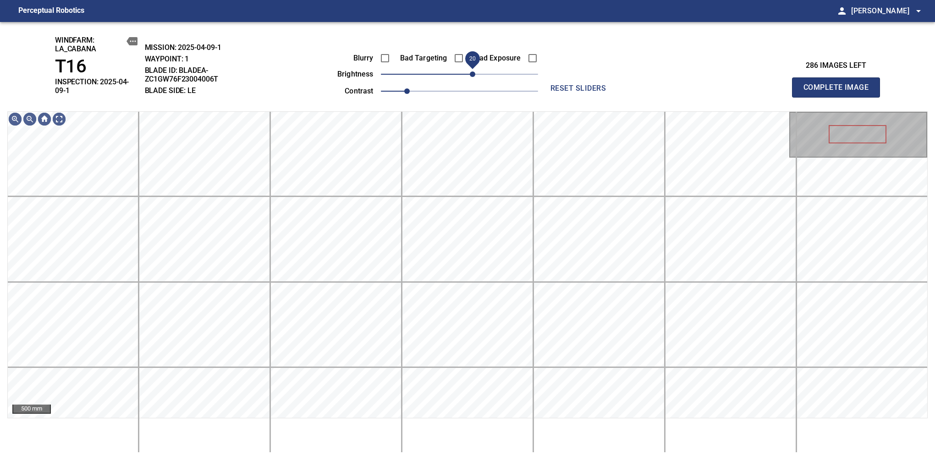
drag, startPoint x: 458, startPoint y: 81, endPoint x: 471, endPoint y: 74, distance: 15.0
click at [471, 74] on span "20" at bounding box center [472, 73] width 5 height 5
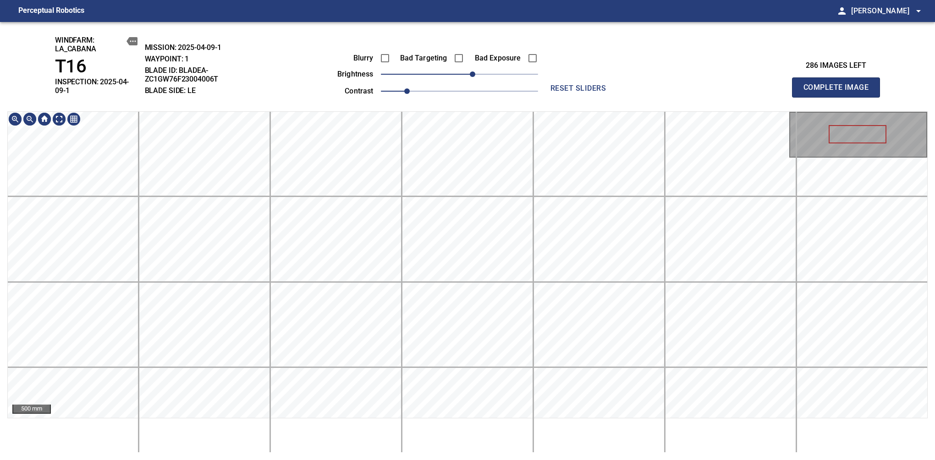
click at [482, 76] on div "windfarm: La_Cabana T16 INSPECTION: 2025-04-09-1 MISSION: 2025-04-09-1 WAYPOINT…" at bounding box center [467, 241] width 935 height 438
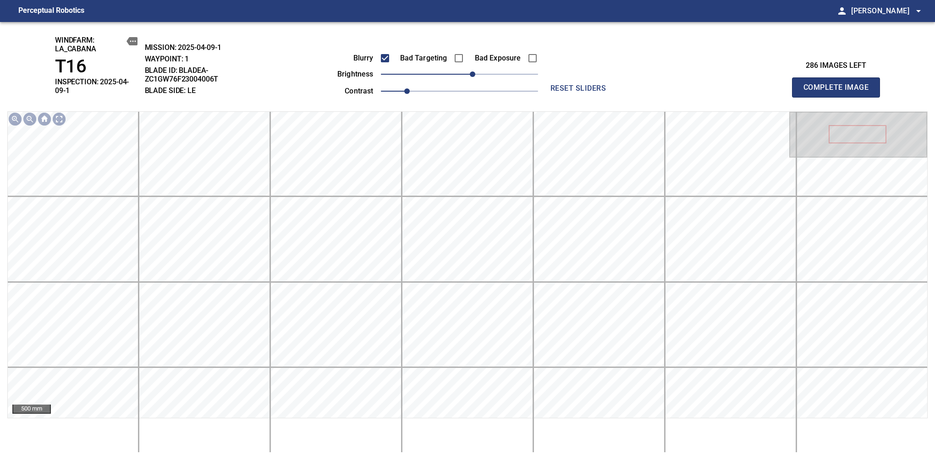
click at [839, 84] on span "Complete Image" at bounding box center [836, 87] width 68 height 13
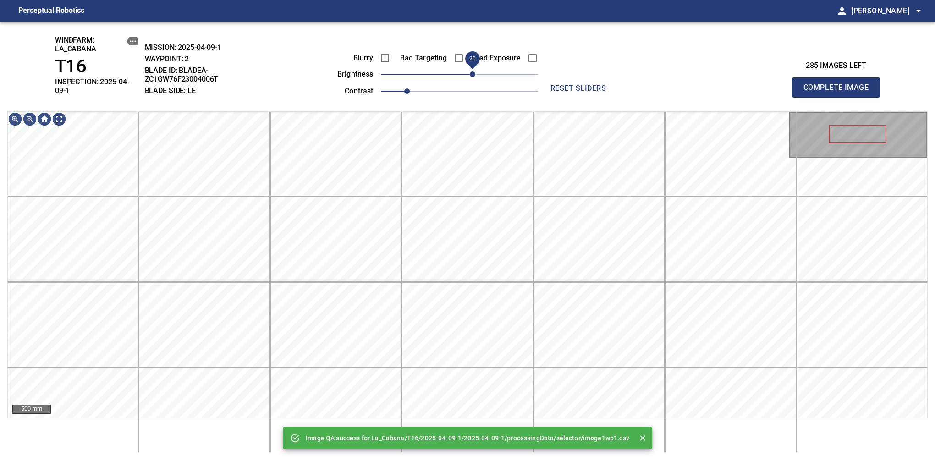
drag, startPoint x: 459, startPoint y: 75, endPoint x: 473, endPoint y: 73, distance: 14.3
click at [473, 73] on span "20" at bounding box center [472, 73] width 5 height 5
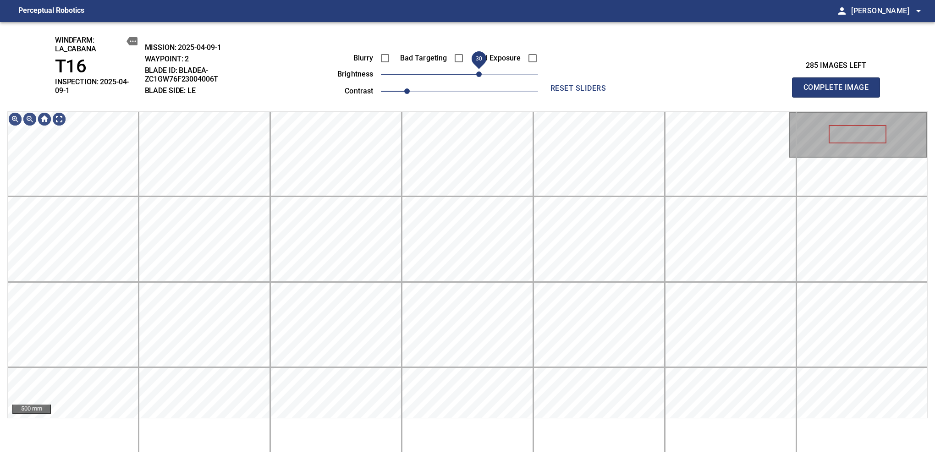
drag, startPoint x: 471, startPoint y: 78, endPoint x: 476, endPoint y: 75, distance: 6.0
click at [476, 75] on span "30" at bounding box center [478, 73] width 5 height 5
click at [471, 97] on div "windfarm: La_Cabana T16 INSPECTION: 2025-04-09-1 MISSION: 2025-04-09-1 WAYPOINT…" at bounding box center [467, 241] width 935 height 438
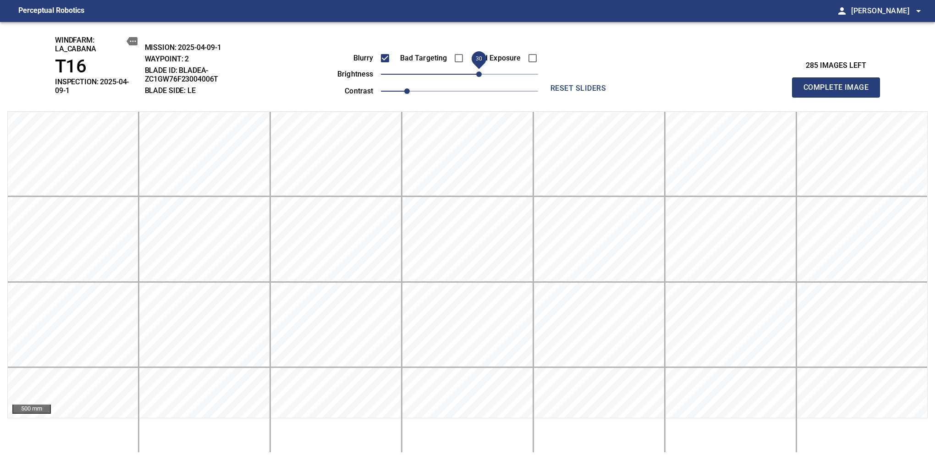
click at [839, 84] on span "Complete Image" at bounding box center [836, 87] width 68 height 13
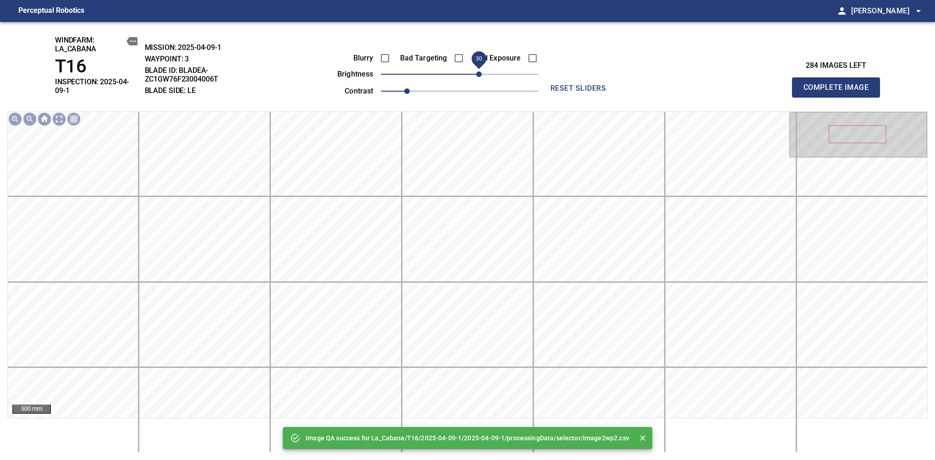
click at [477, 73] on span "30" at bounding box center [459, 74] width 157 height 13
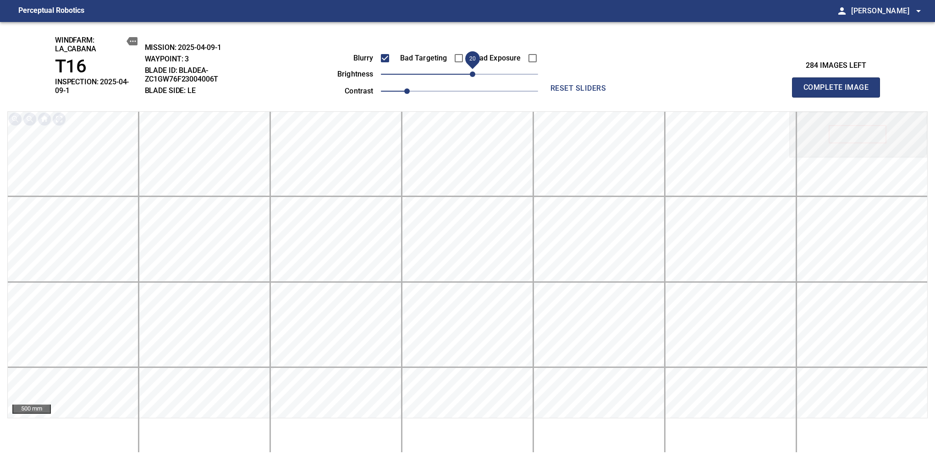
click at [475, 76] on span "20" at bounding box center [472, 73] width 5 height 5
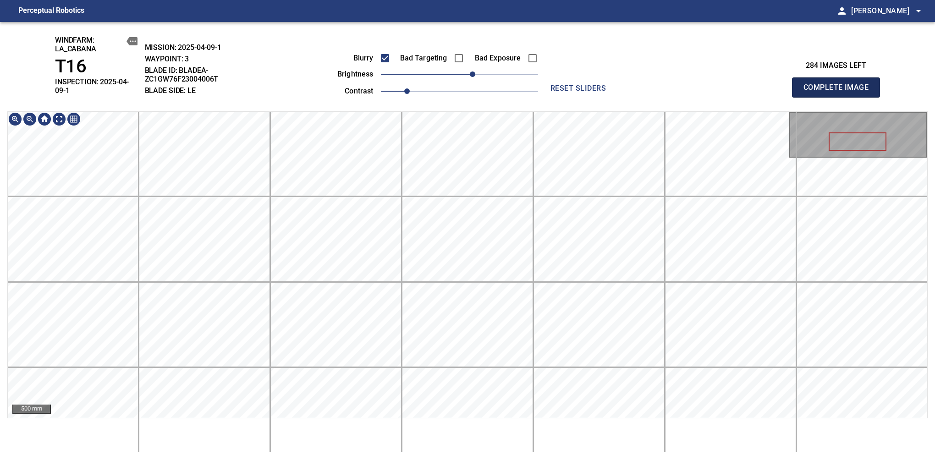
click at [839, 84] on span "Complete Image" at bounding box center [836, 87] width 68 height 13
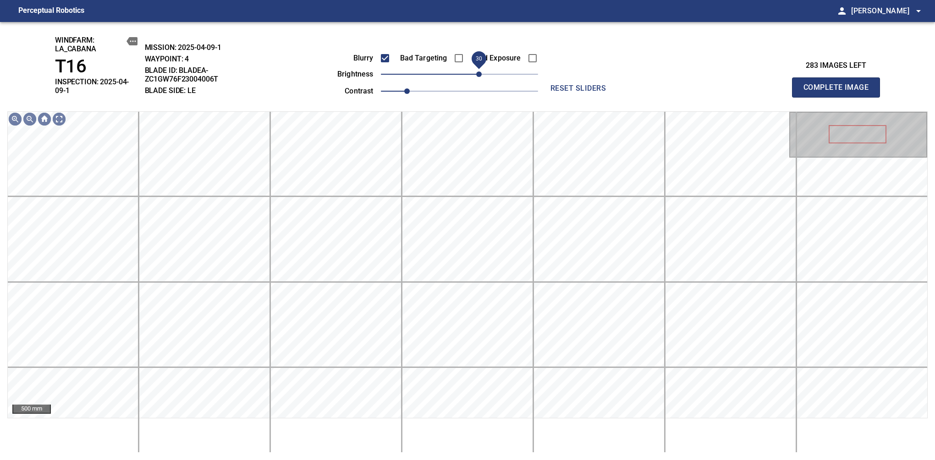
drag, startPoint x: 470, startPoint y: 75, endPoint x: 476, endPoint y: 75, distance: 6.9
click at [476, 75] on span "30" at bounding box center [459, 74] width 157 height 13
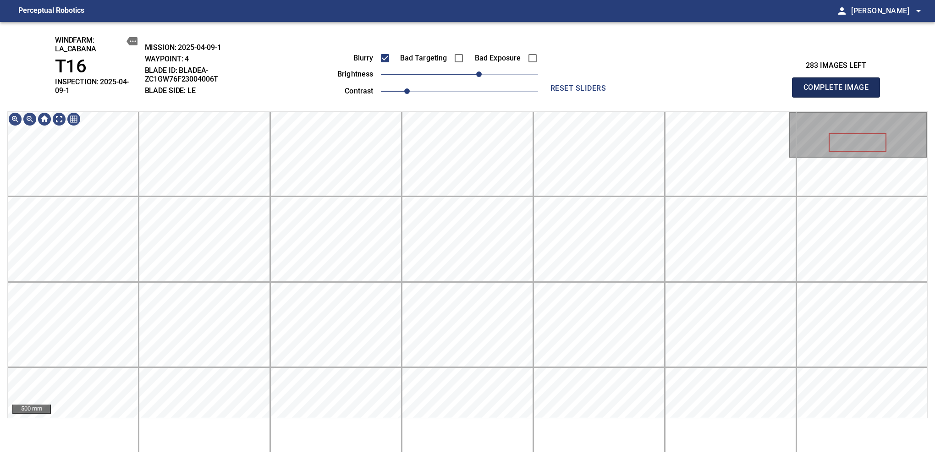
click at [839, 84] on span "Complete Image" at bounding box center [836, 87] width 68 height 13
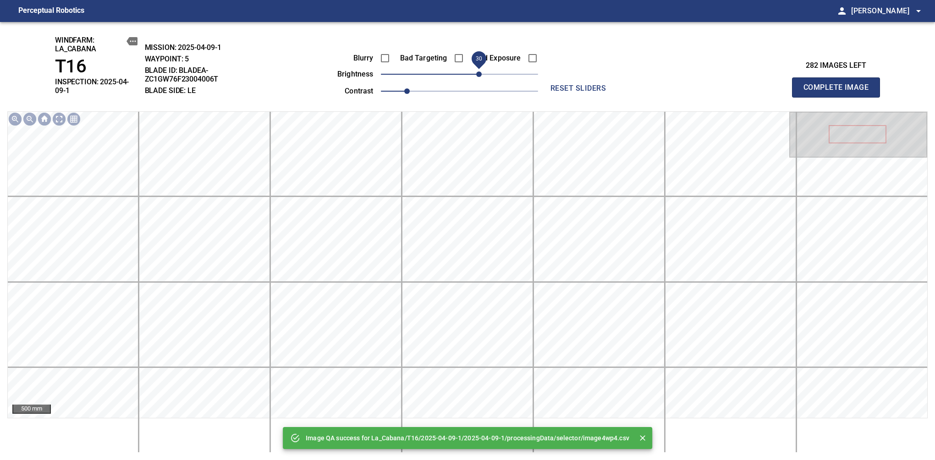
drag, startPoint x: 459, startPoint y: 73, endPoint x: 478, endPoint y: 75, distance: 19.3
click at [478, 75] on span "30" at bounding box center [478, 73] width 5 height 5
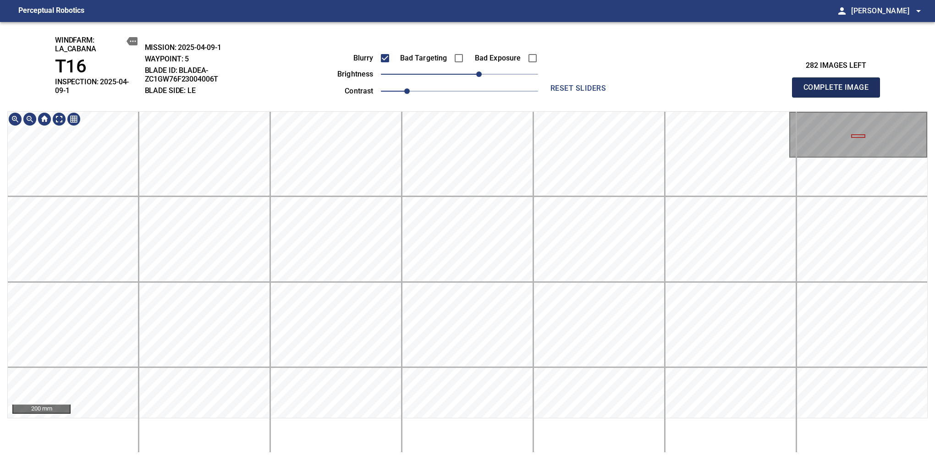
click at [839, 84] on span "Complete Image" at bounding box center [836, 87] width 68 height 13
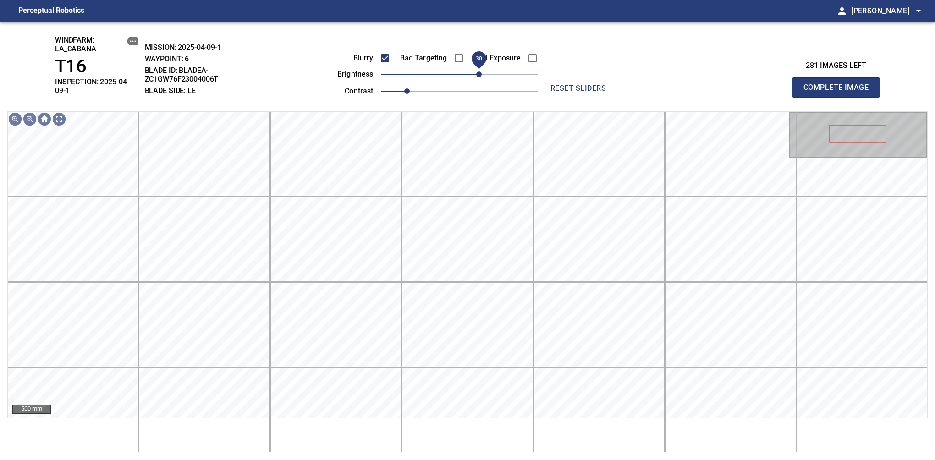
drag, startPoint x: 460, startPoint y: 73, endPoint x: 481, endPoint y: 73, distance: 20.6
click at [481, 73] on span "30" at bounding box center [478, 73] width 5 height 5
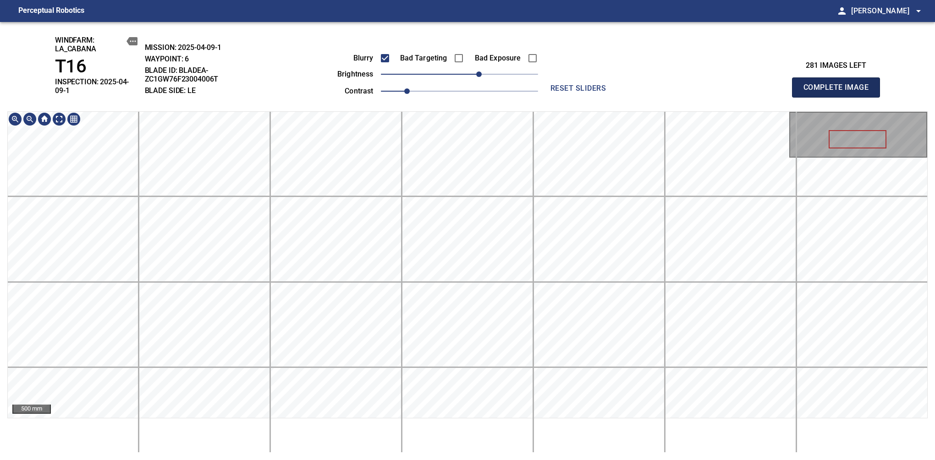
click at [839, 84] on span "Complete Image" at bounding box center [836, 87] width 68 height 13
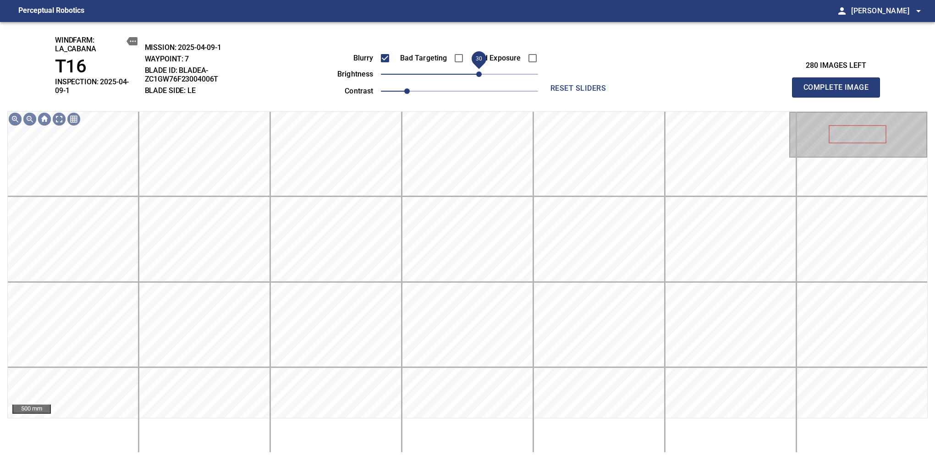
drag, startPoint x: 467, startPoint y: 76, endPoint x: 482, endPoint y: 75, distance: 14.7
click at [482, 75] on span "30" at bounding box center [478, 73] width 5 height 5
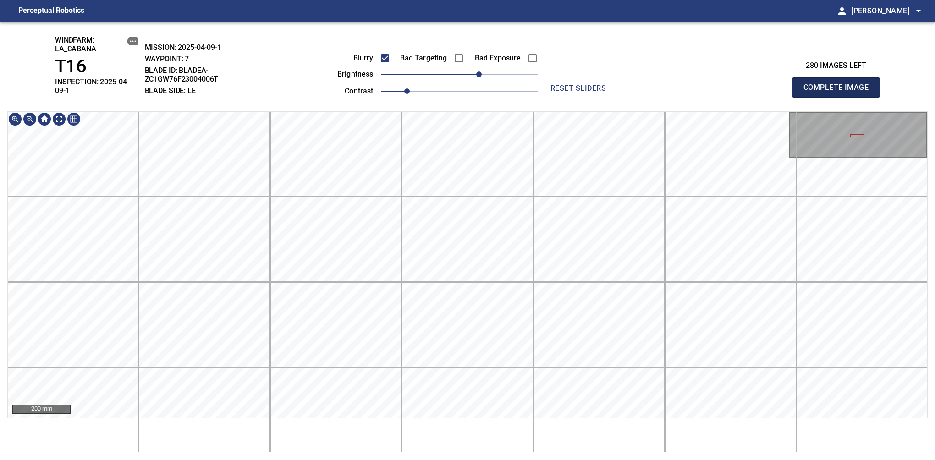
click at [839, 84] on span "Complete Image" at bounding box center [836, 87] width 68 height 13
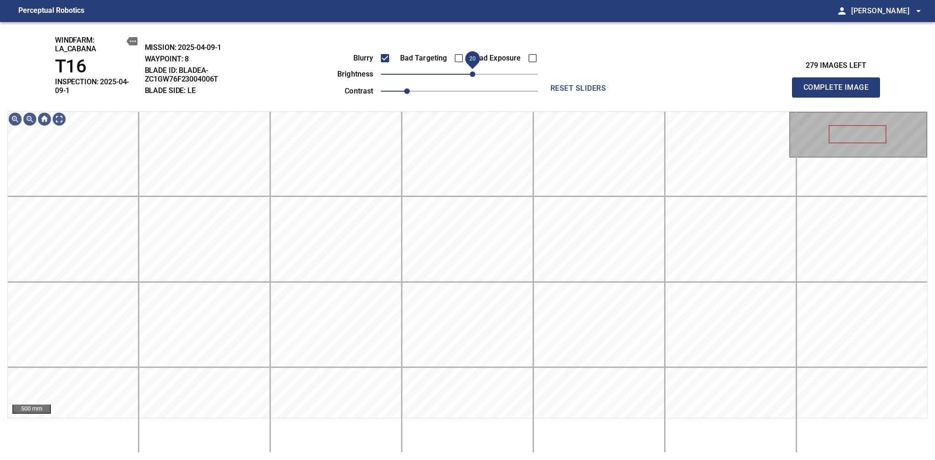
click at [471, 76] on span "20" at bounding box center [472, 73] width 5 height 5
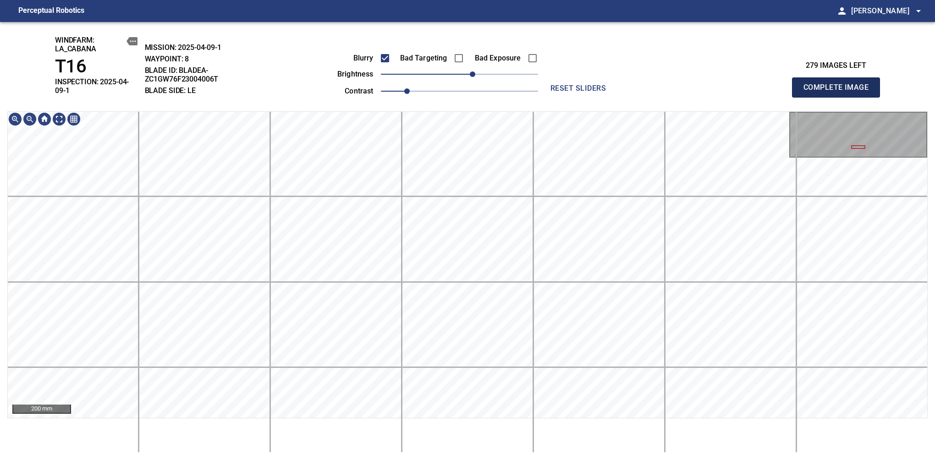
click at [839, 84] on span "Complete Image" at bounding box center [836, 87] width 68 height 13
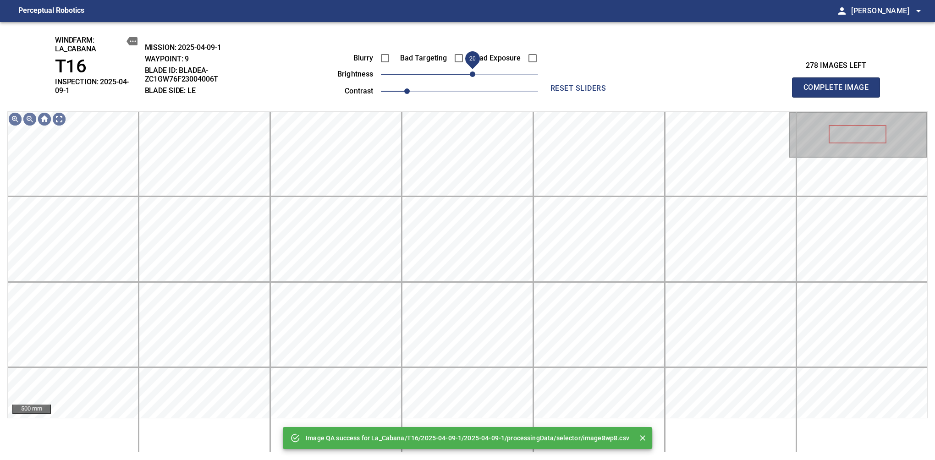
drag, startPoint x: 469, startPoint y: 78, endPoint x: 475, endPoint y: 78, distance: 6.4
click at [475, 77] on span "20" at bounding box center [472, 73] width 5 height 5
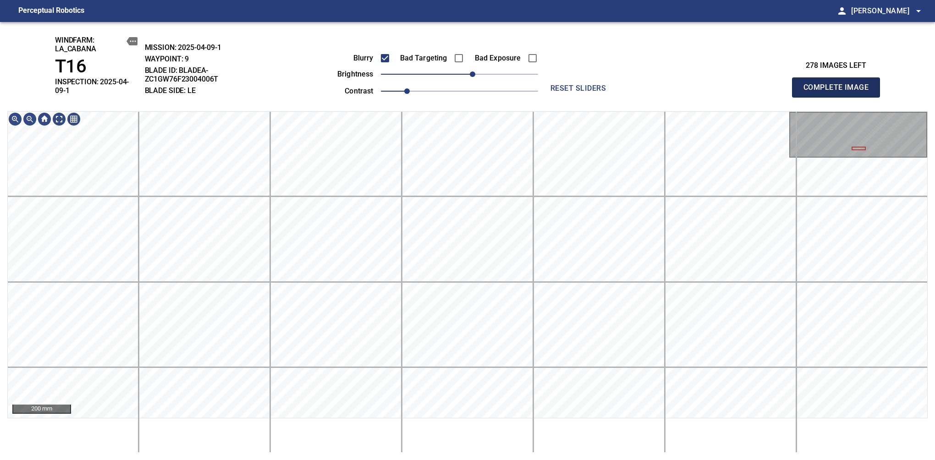
click at [839, 84] on span "Complete Image" at bounding box center [836, 87] width 68 height 13
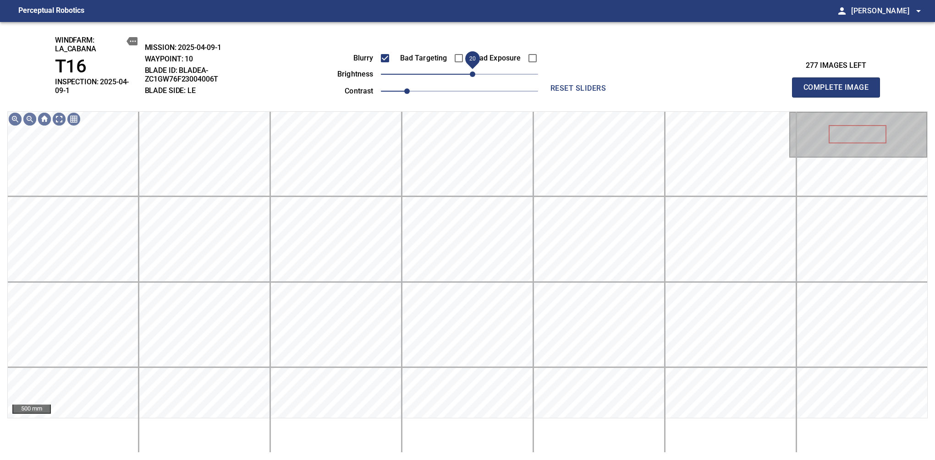
drag, startPoint x: 467, startPoint y: 75, endPoint x: 473, endPoint y: 75, distance: 6.0
click at [473, 75] on span "20" at bounding box center [472, 73] width 5 height 5
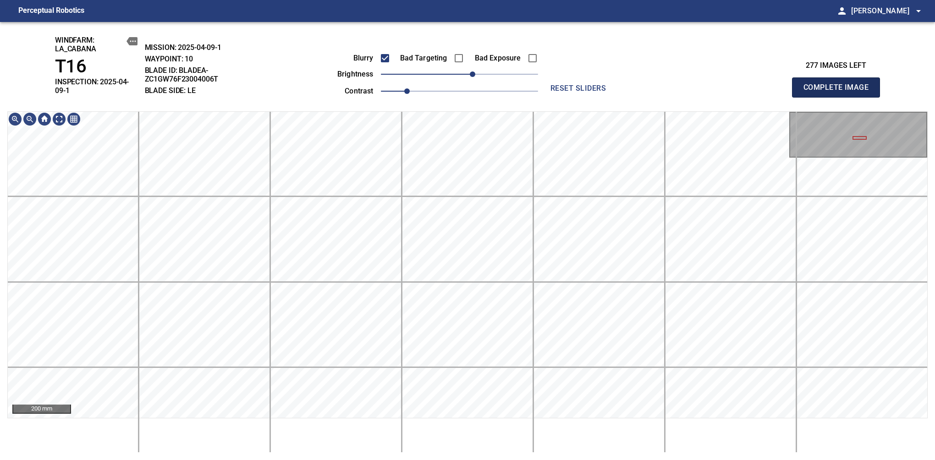
click at [839, 84] on span "Complete Image" at bounding box center [836, 87] width 68 height 13
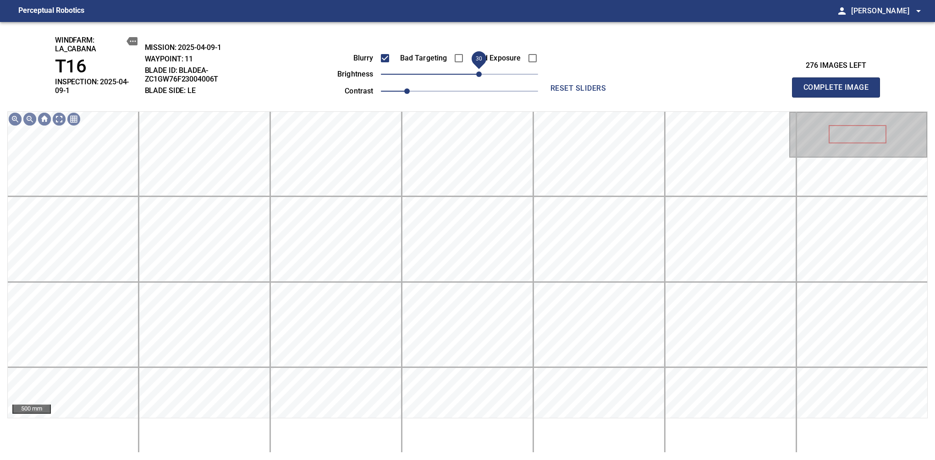
drag, startPoint x: 466, startPoint y: 71, endPoint x: 478, endPoint y: 71, distance: 12.8
click at [478, 71] on span "30" at bounding box center [478, 73] width 5 height 5
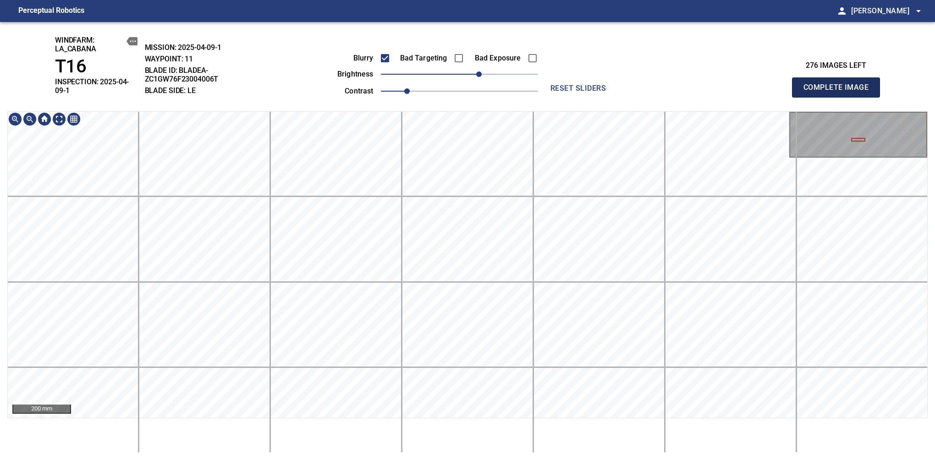
click at [839, 84] on span "Complete Image" at bounding box center [836, 87] width 68 height 13
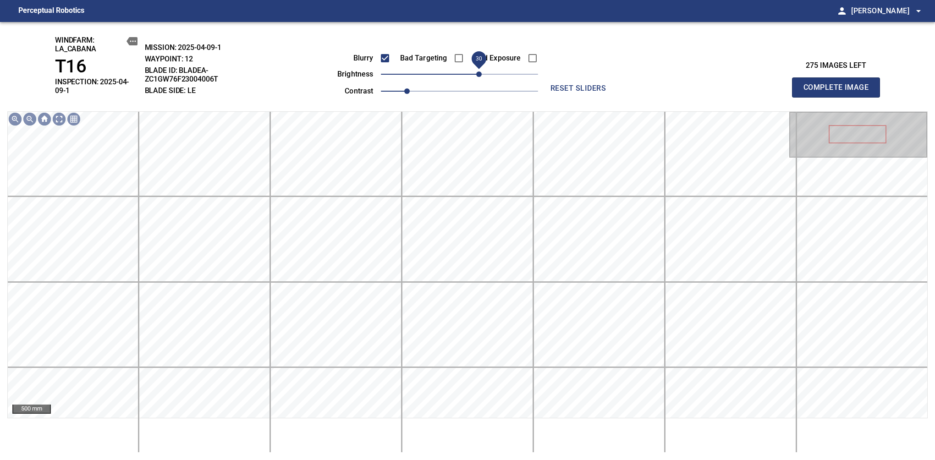
drag, startPoint x: 466, startPoint y: 77, endPoint x: 480, endPoint y: 77, distance: 14.7
click at [480, 77] on span "30" at bounding box center [478, 73] width 5 height 5
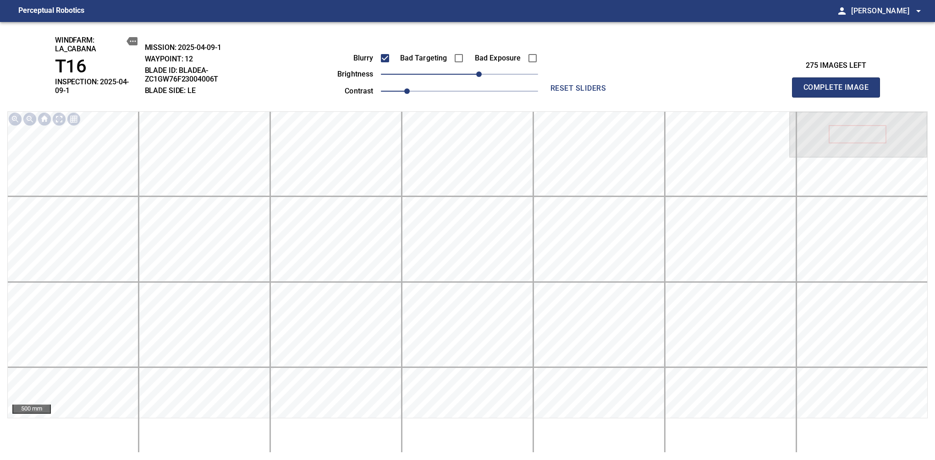
click at [839, 84] on span "Complete Image" at bounding box center [836, 87] width 68 height 13
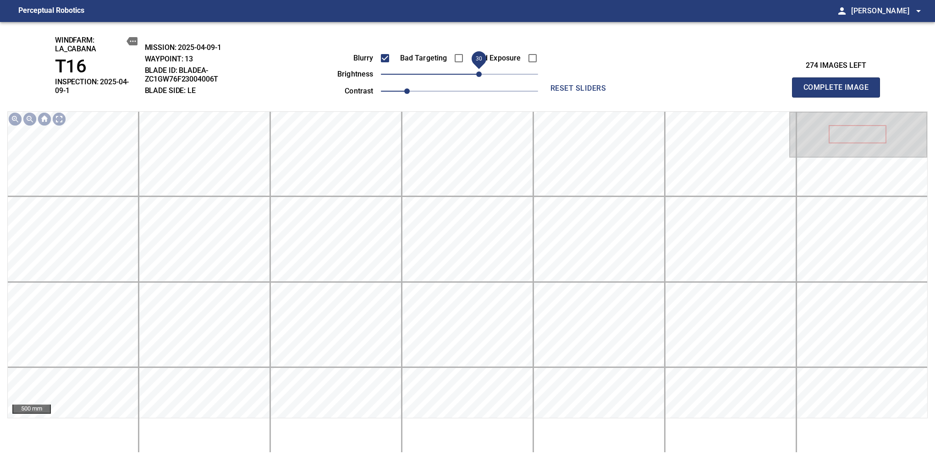
click at [476, 77] on span "30" at bounding box center [478, 73] width 5 height 5
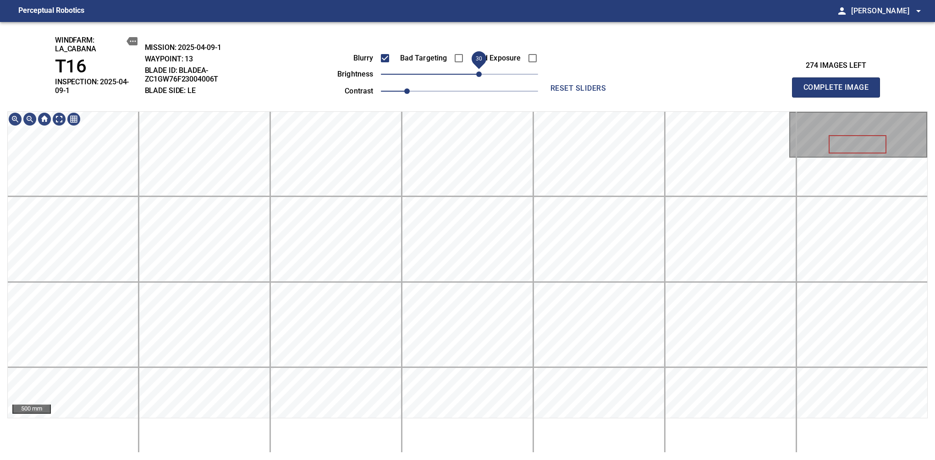
click at [476, 75] on span "30" at bounding box center [478, 73] width 5 height 5
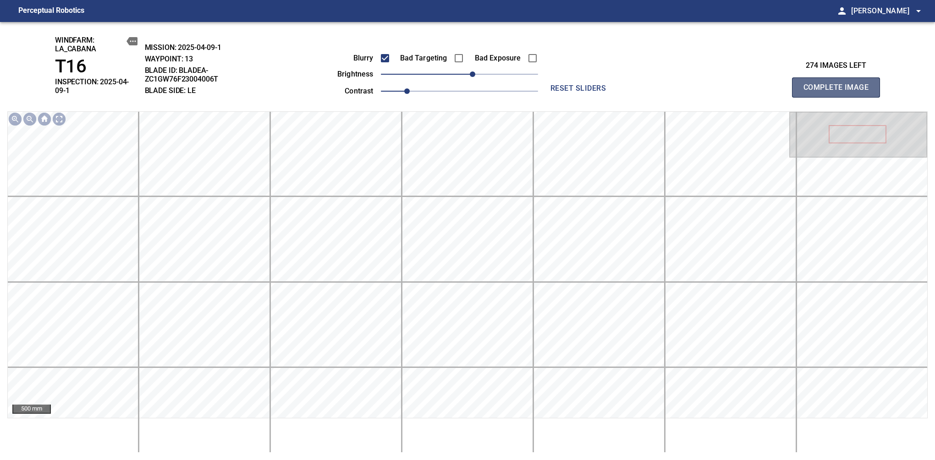
click at [839, 84] on span "Complete Image" at bounding box center [836, 87] width 68 height 13
click at [471, 73] on span "20" at bounding box center [472, 73] width 5 height 5
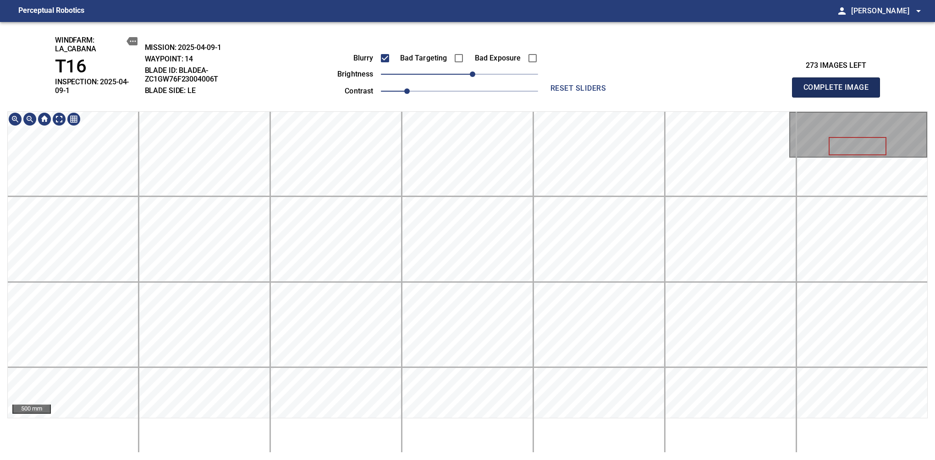
click at [839, 84] on span "Complete Image" at bounding box center [836, 87] width 68 height 13
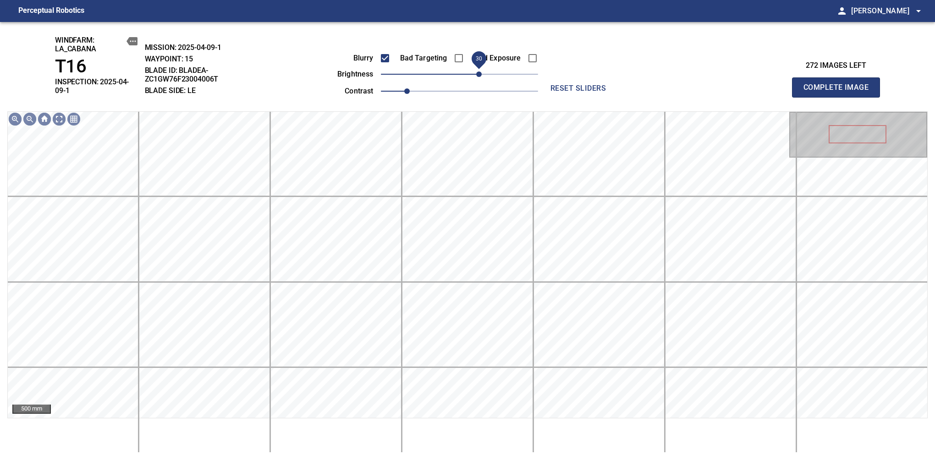
drag, startPoint x: 456, startPoint y: 75, endPoint x: 476, endPoint y: 75, distance: 19.7
click at [476, 75] on span "30" at bounding box center [478, 73] width 5 height 5
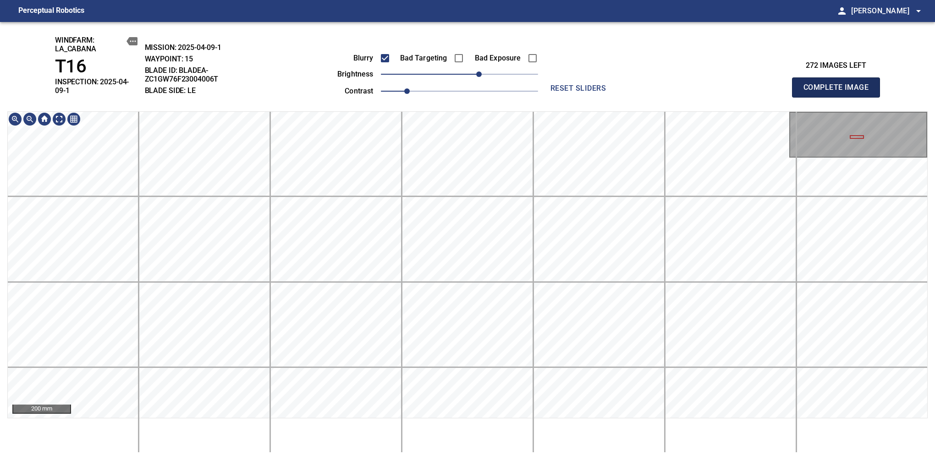
click at [839, 84] on span "Complete Image" at bounding box center [836, 87] width 68 height 13
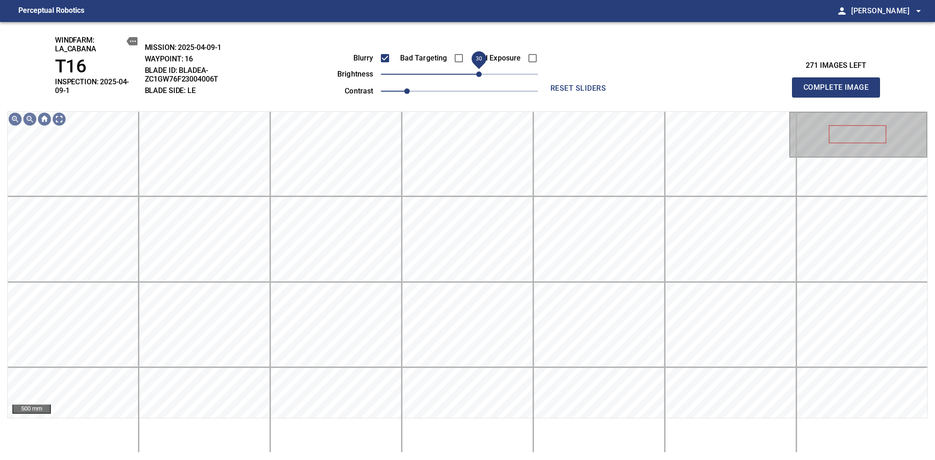
click at [478, 75] on span "30" at bounding box center [478, 73] width 5 height 5
click at [486, 73] on span "40" at bounding box center [484, 73] width 5 height 5
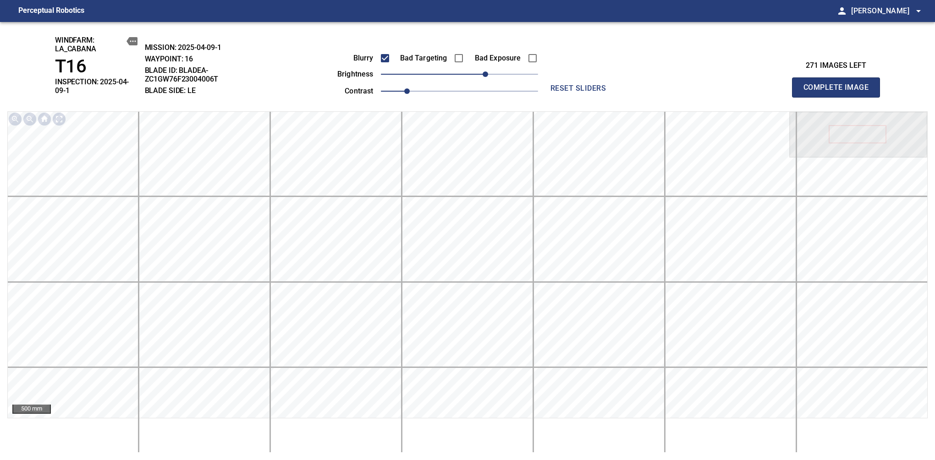
click at [839, 84] on span "Complete Image" at bounding box center [836, 87] width 68 height 13
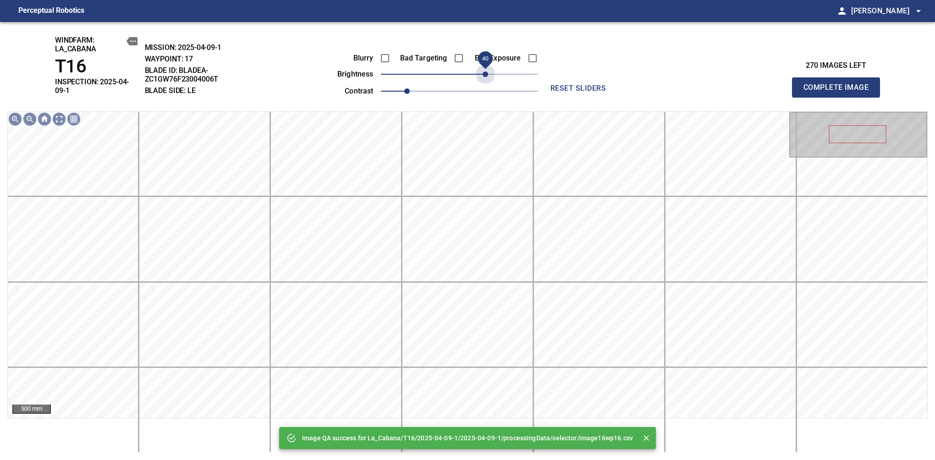
click at [486, 73] on span "40" at bounding box center [459, 74] width 157 height 13
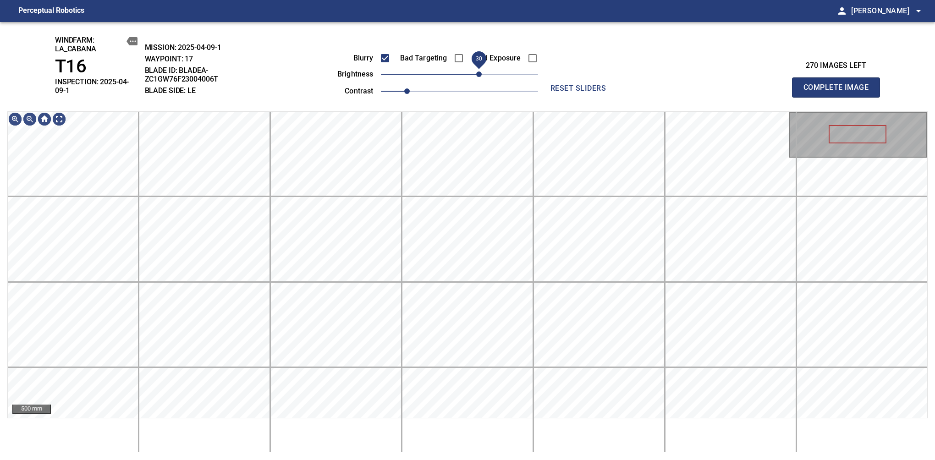
click at [480, 75] on span "30" at bounding box center [478, 73] width 5 height 5
click at [839, 84] on span "Complete Image" at bounding box center [836, 87] width 68 height 13
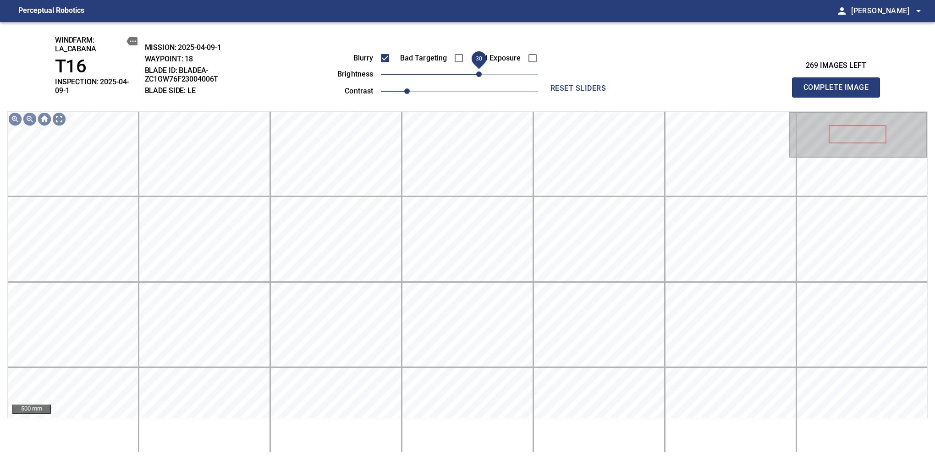
drag, startPoint x: 465, startPoint y: 75, endPoint x: 477, endPoint y: 75, distance: 12.8
click at [477, 75] on span "30" at bounding box center [478, 73] width 5 height 5
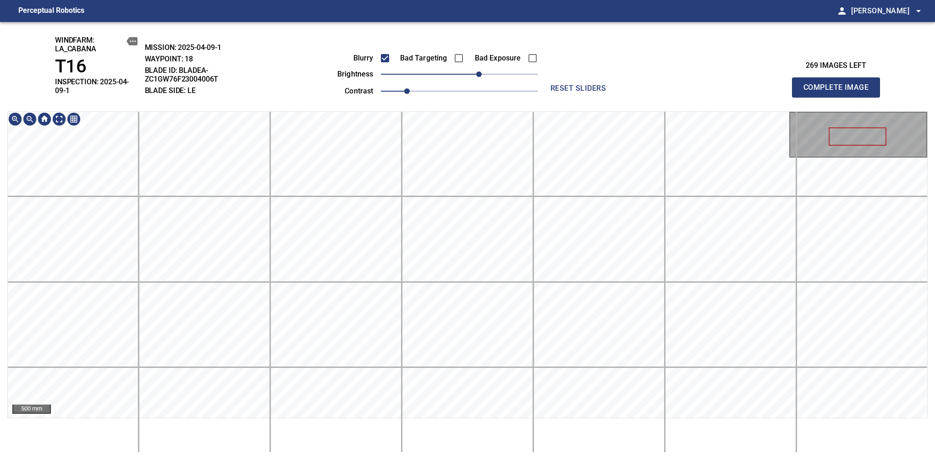
click at [433, 104] on div "windfarm: La_Cabana T16 INSPECTION: 2025-04-09-1 MISSION: 2025-04-09-1 WAYPOINT…" at bounding box center [467, 241] width 935 height 438
click at [839, 84] on span "Complete Image" at bounding box center [836, 87] width 68 height 13
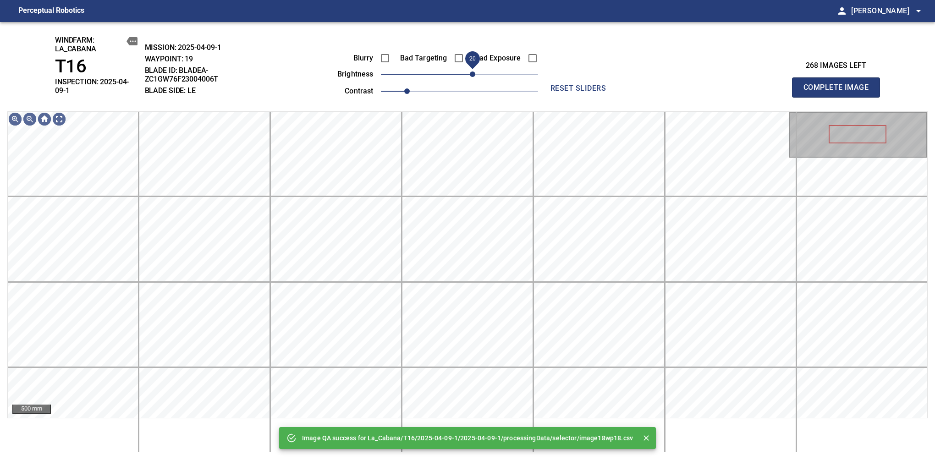
drag, startPoint x: 464, startPoint y: 75, endPoint x: 475, endPoint y: 75, distance: 11.0
click at [475, 75] on span "20" at bounding box center [472, 73] width 5 height 5
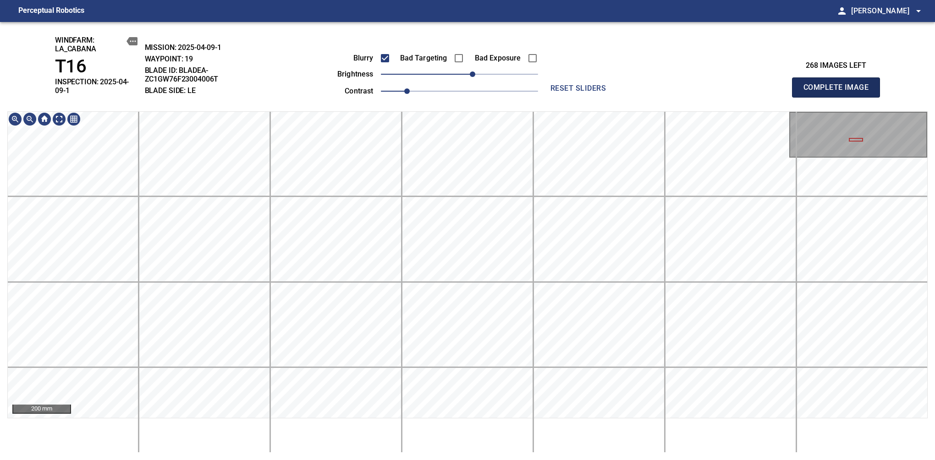
click at [839, 84] on span "Complete Image" at bounding box center [836, 87] width 68 height 13
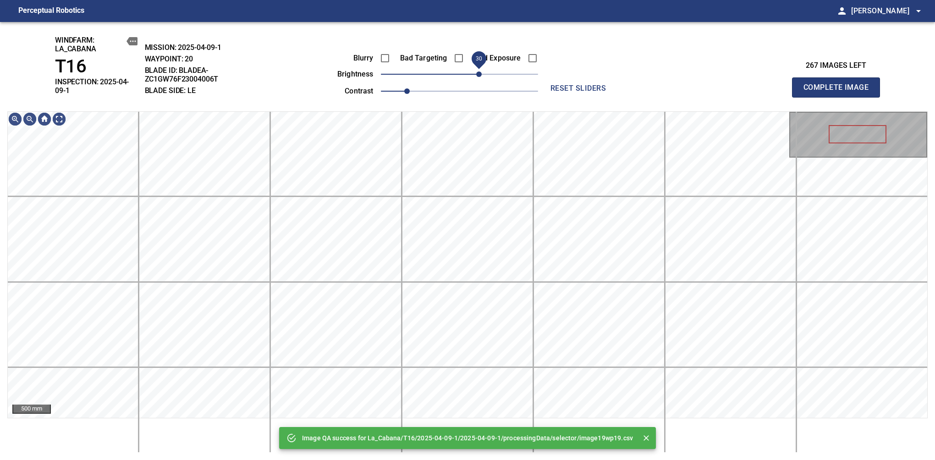
click at [479, 75] on span "30" at bounding box center [478, 73] width 5 height 5
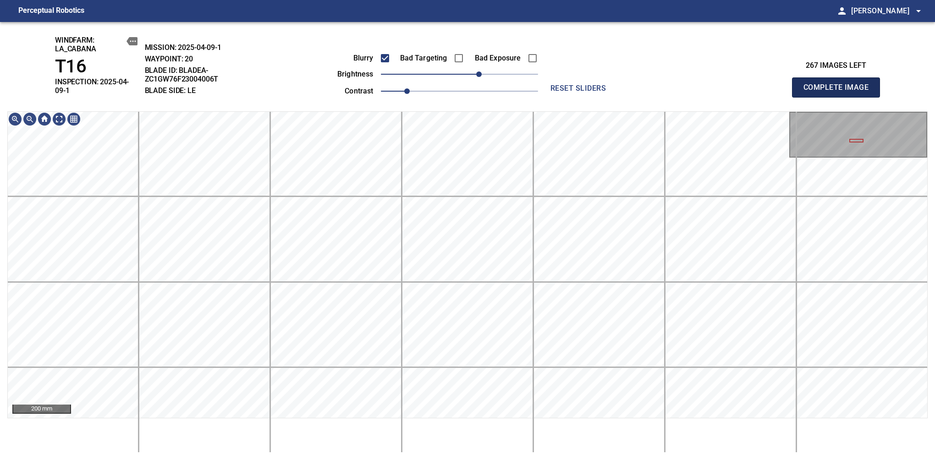
click at [839, 84] on span "Complete Image" at bounding box center [836, 87] width 68 height 13
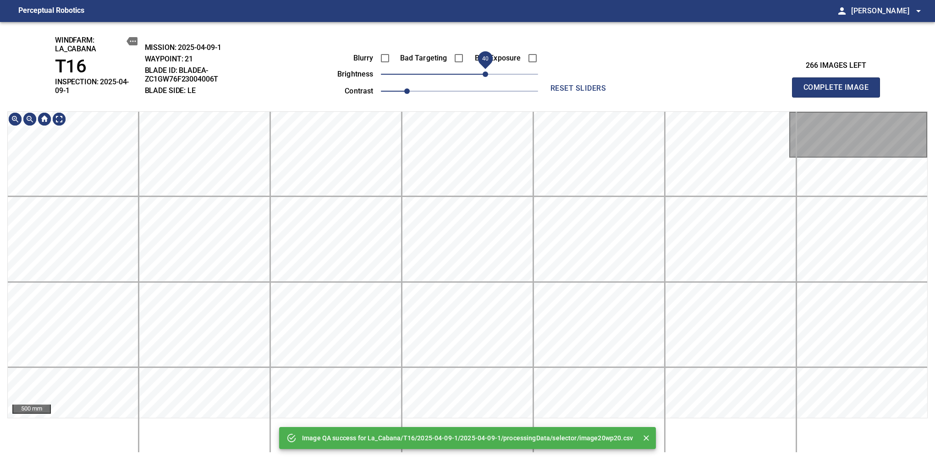
click at [484, 77] on span "40" at bounding box center [459, 74] width 157 height 13
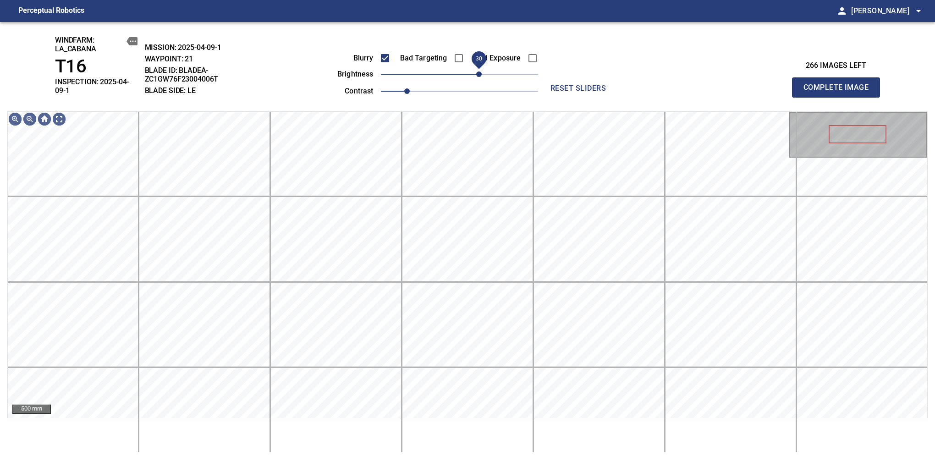
click at [480, 73] on span "30" at bounding box center [478, 73] width 5 height 5
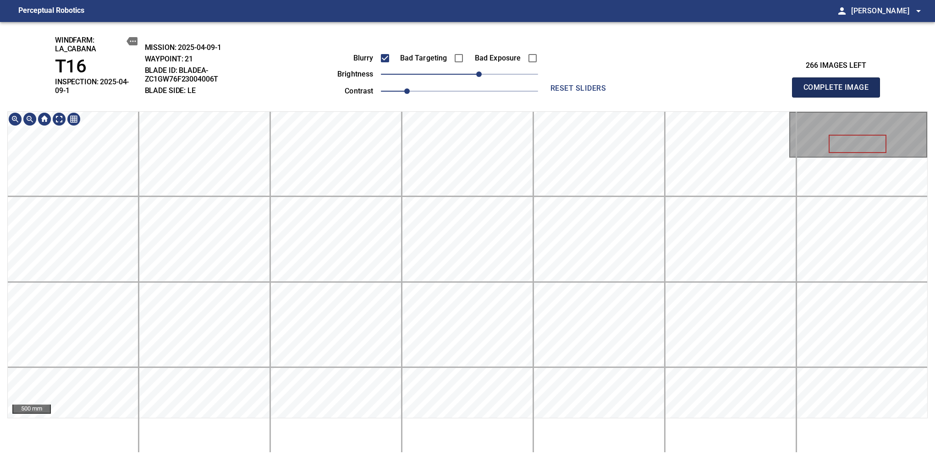
click at [839, 84] on span "Complete Image" at bounding box center [836, 87] width 68 height 13
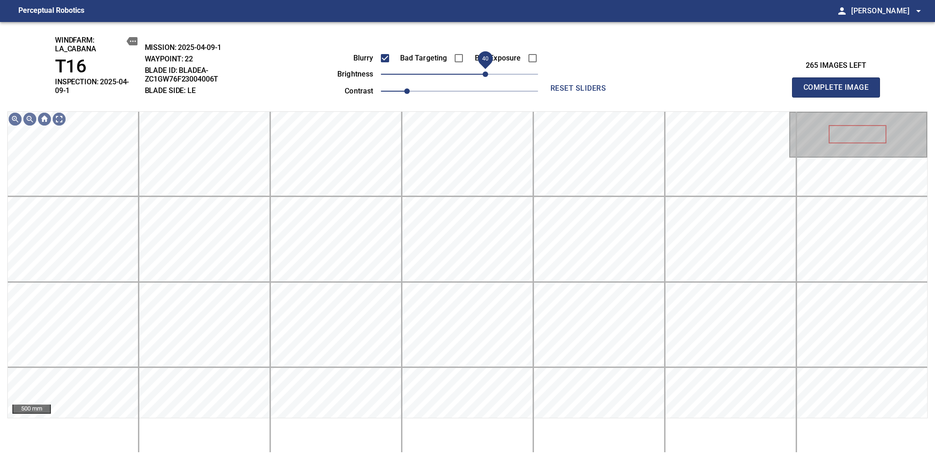
drag, startPoint x: 462, startPoint y: 77, endPoint x: 485, endPoint y: 76, distance: 23.4
click at [485, 76] on span "40" at bounding box center [484, 73] width 5 height 5
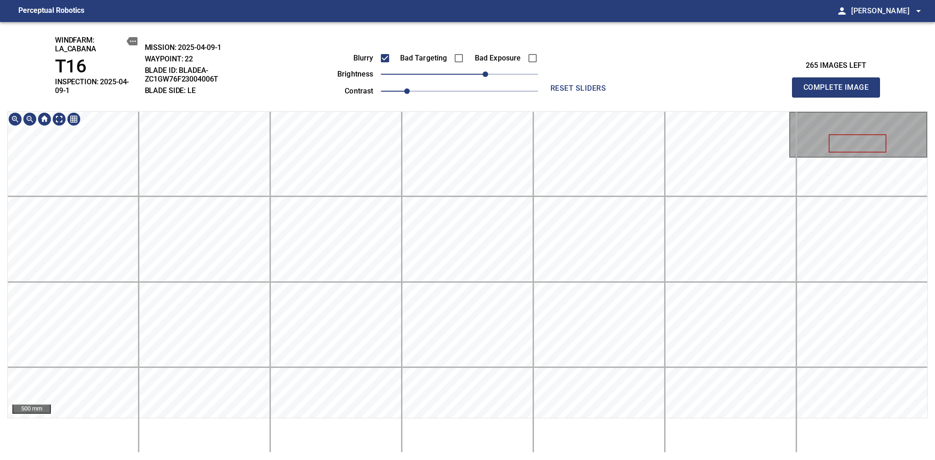
click at [839, 84] on span "Complete Image" at bounding box center [836, 87] width 68 height 13
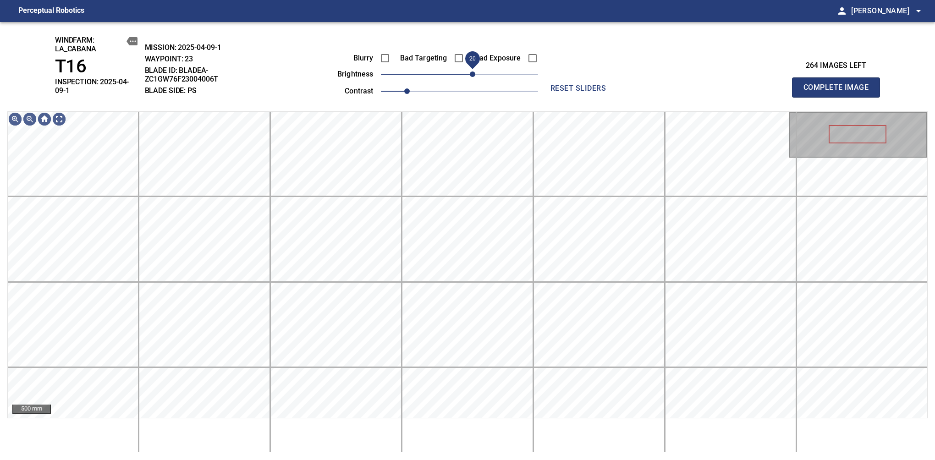
drag, startPoint x: 465, startPoint y: 74, endPoint x: 471, endPoint y: 74, distance: 6.4
click at [471, 74] on span "20" at bounding box center [472, 73] width 5 height 5
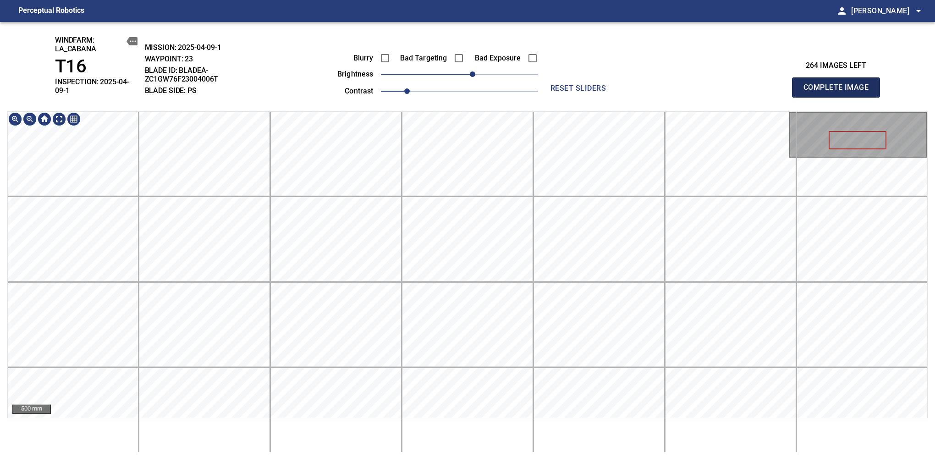
click at [839, 84] on span "Complete Image" at bounding box center [836, 87] width 68 height 13
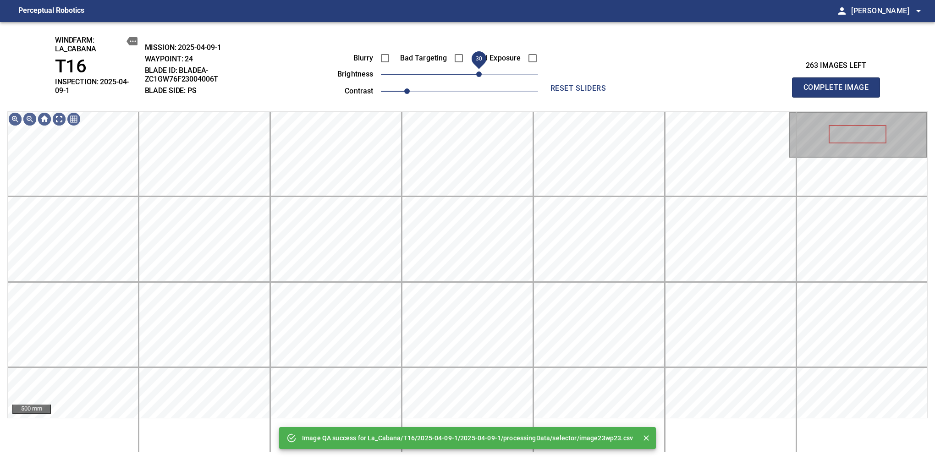
click at [476, 76] on span "30" at bounding box center [478, 73] width 5 height 5
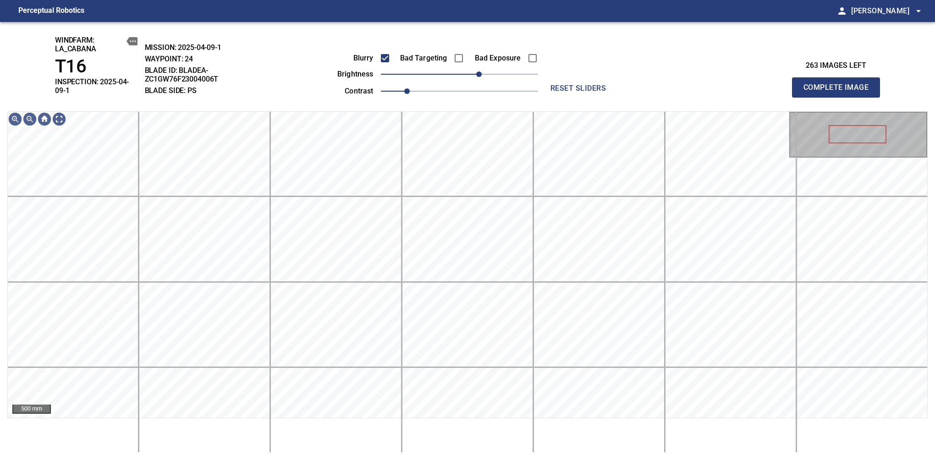
click at [839, 84] on span "Complete Image" at bounding box center [836, 87] width 68 height 13
click at [470, 75] on span "20" at bounding box center [472, 73] width 5 height 5
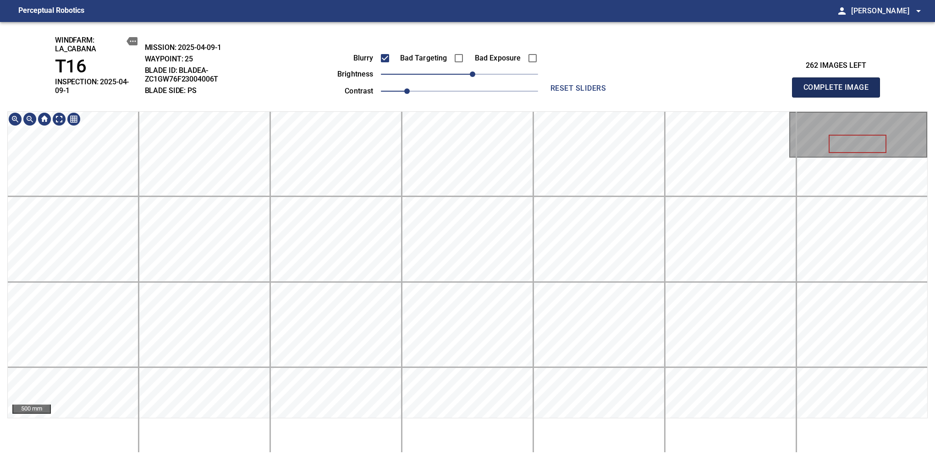
click at [839, 84] on span "Complete Image" at bounding box center [836, 87] width 68 height 13
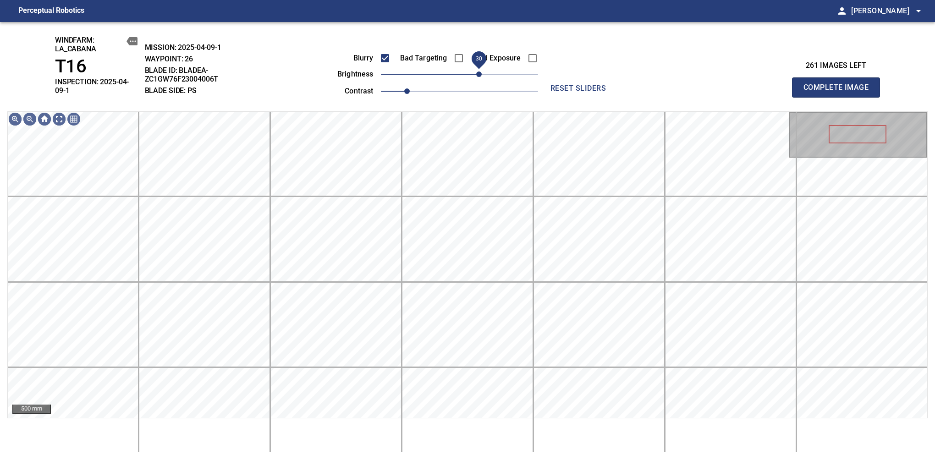
drag, startPoint x: 468, startPoint y: 77, endPoint x: 479, endPoint y: 76, distance: 11.1
click at [479, 76] on span "30" at bounding box center [478, 73] width 5 height 5
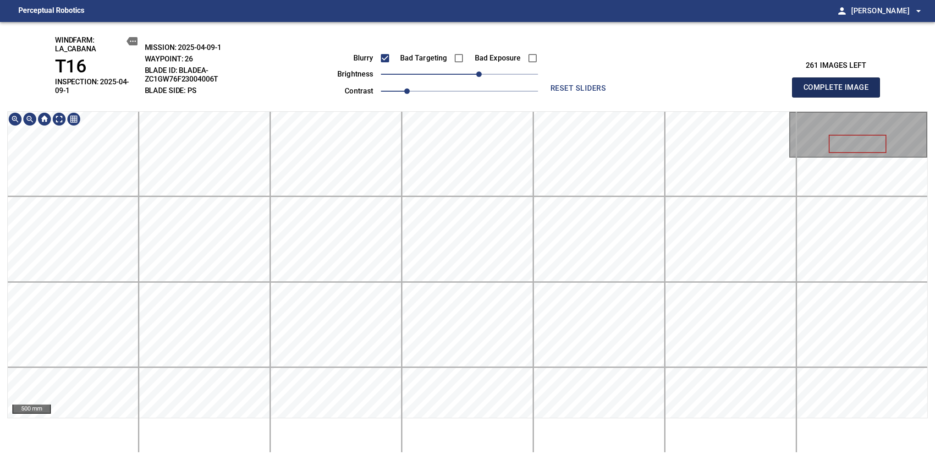
click at [839, 84] on span "Complete Image" at bounding box center [836, 87] width 68 height 13
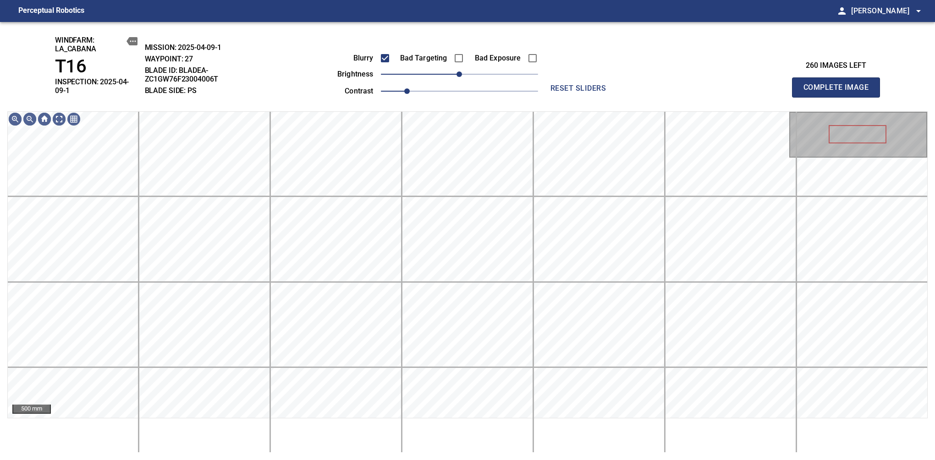
click at [478, 74] on span "0" at bounding box center [459, 74] width 157 height 13
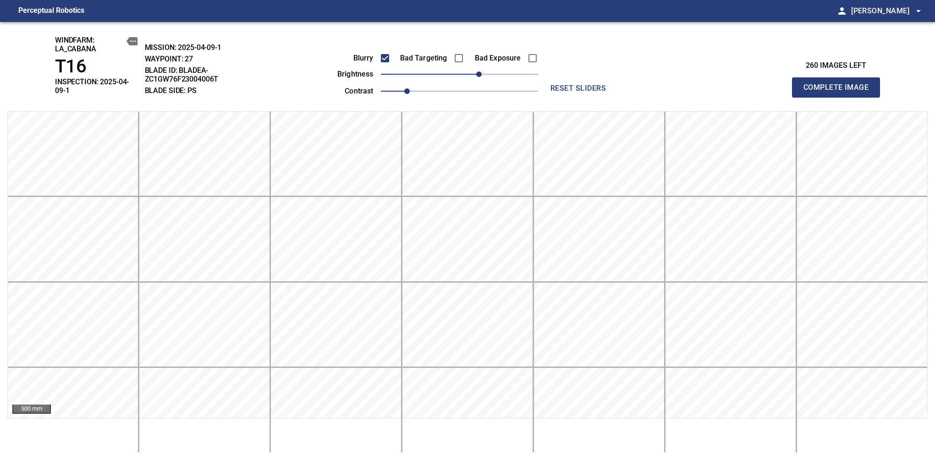
click at [839, 84] on span "Complete Image" at bounding box center [836, 87] width 68 height 13
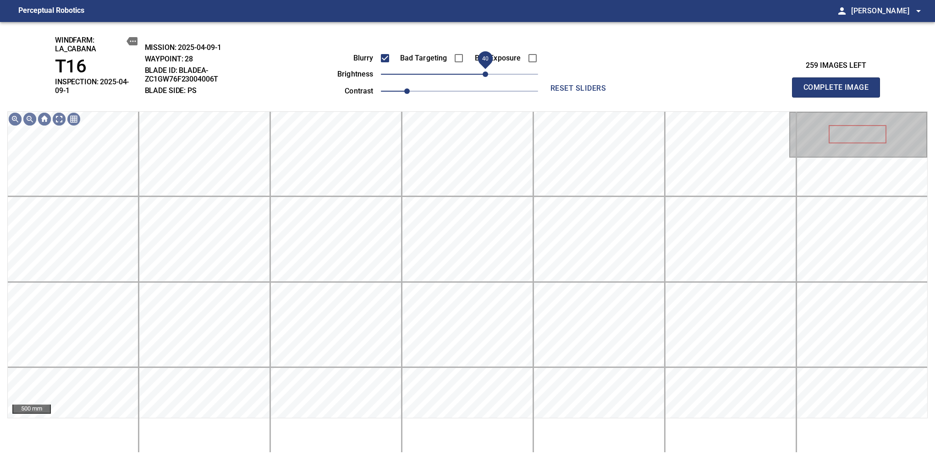
drag, startPoint x: 473, startPoint y: 77, endPoint x: 483, endPoint y: 77, distance: 9.6
click at [483, 77] on span "40" at bounding box center [484, 73] width 5 height 5
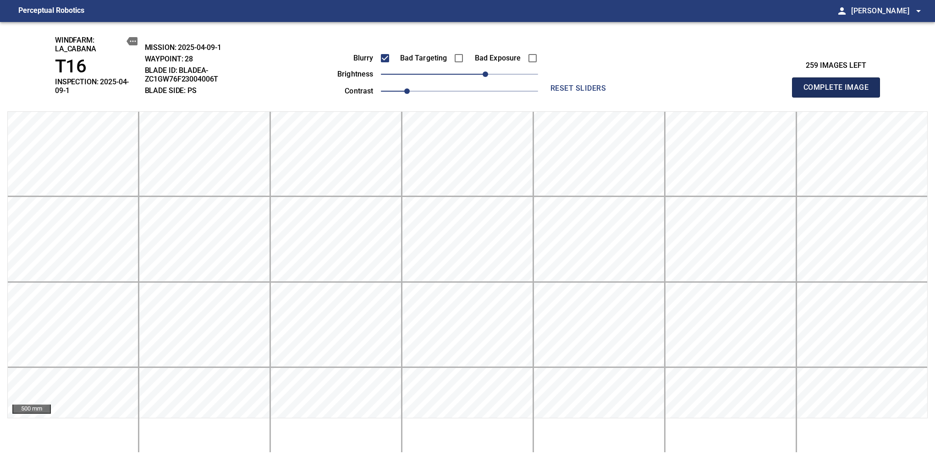
click at [839, 84] on span "Complete Image" at bounding box center [836, 87] width 68 height 13
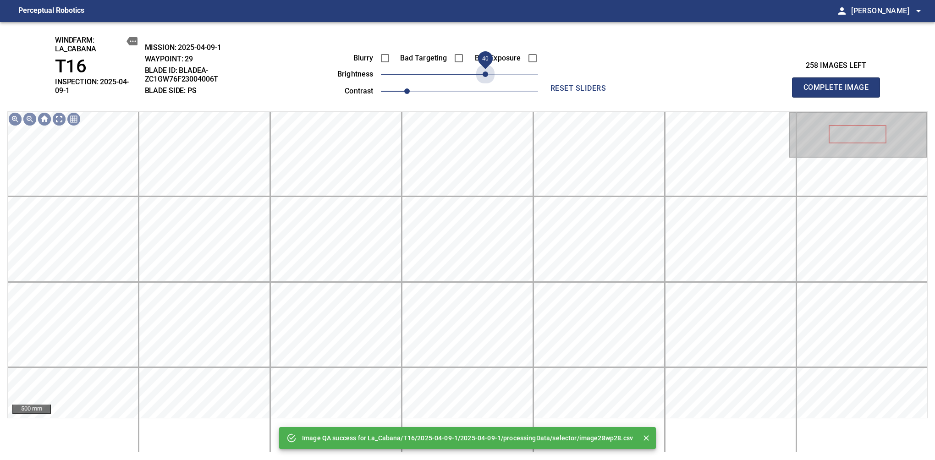
click at [483, 77] on span "40" at bounding box center [459, 74] width 157 height 13
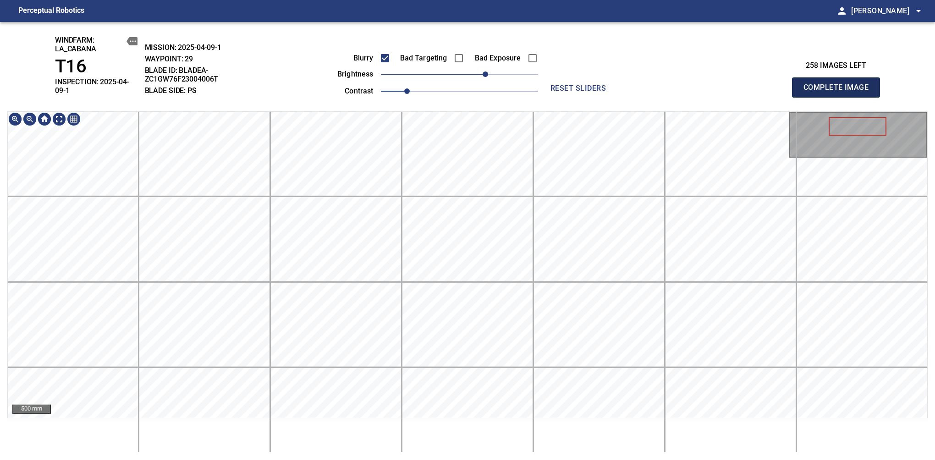
click at [839, 84] on span "Complete Image" at bounding box center [836, 87] width 68 height 13
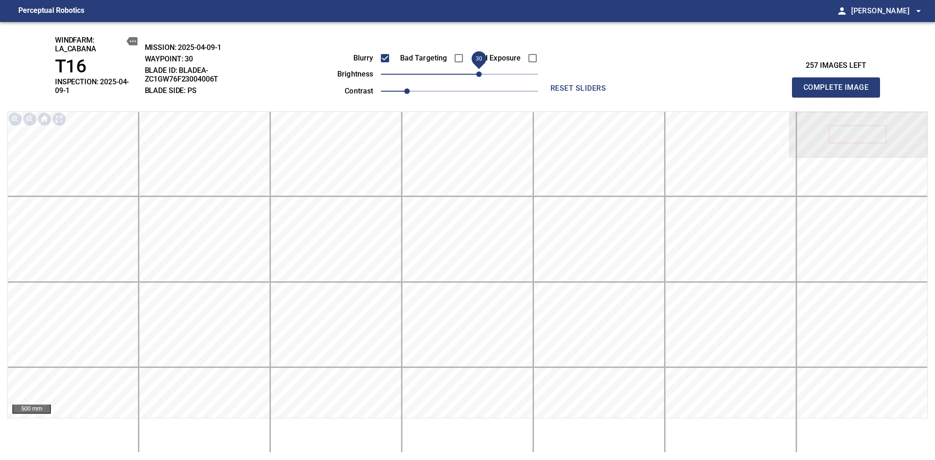
drag, startPoint x: 468, startPoint y: 76, endPoint x: 479, endPoint y: 76, distance: 11.5
click at [479, 76] on span "30" at bounding box center [478, 73] width 5 height 5
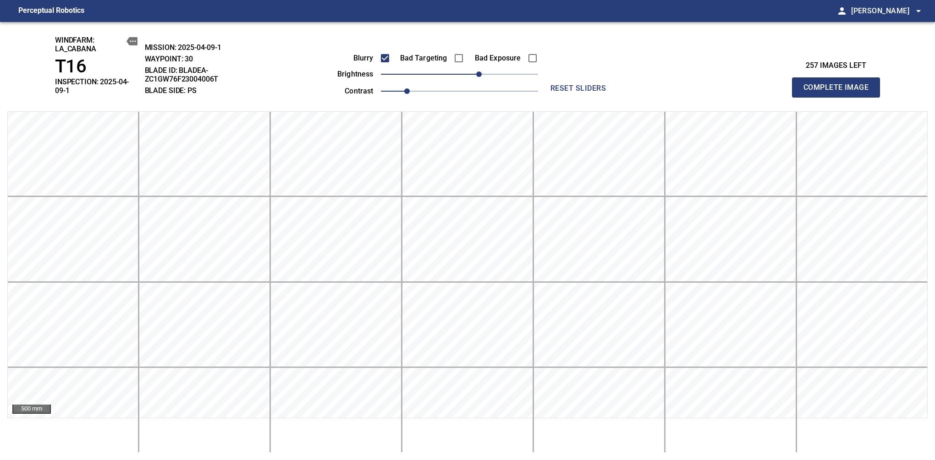
click at [839, 84] on span "Complete Image" at bounding box center [836, 87] width 68 height 13
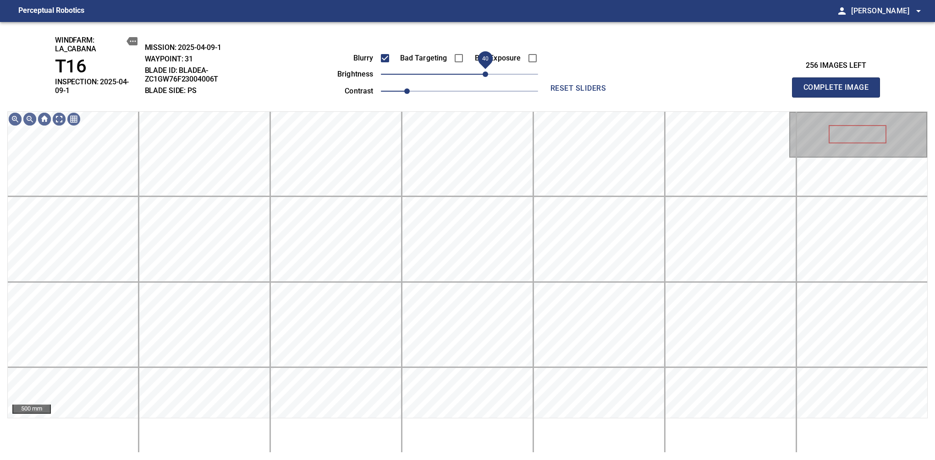
drag, startPoint x: 464, startPoint y: 75, endPoint x: 484, endPoint y: 70, distance: 20.8
click at [484, 71] on span "40" at bounding box center [484, 73] width 5 height 5
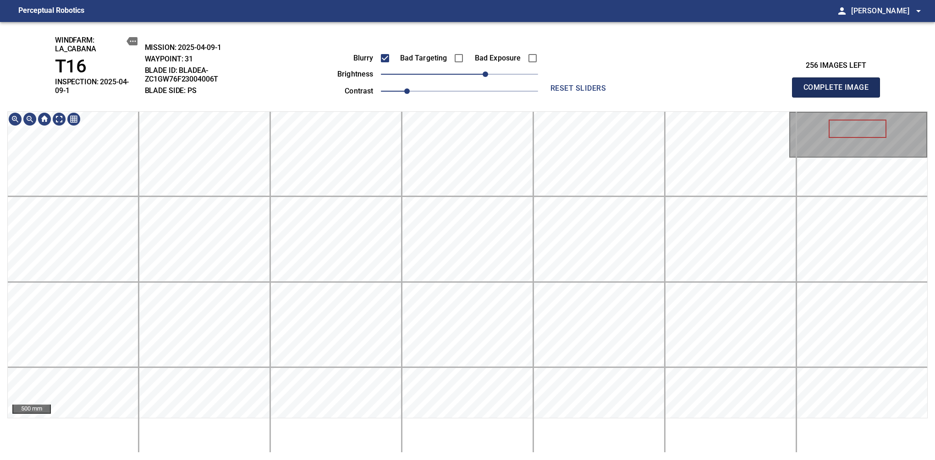
click at [839, 84] on span "Complete Image" at bounding box center [836, 87] width 68 height 13
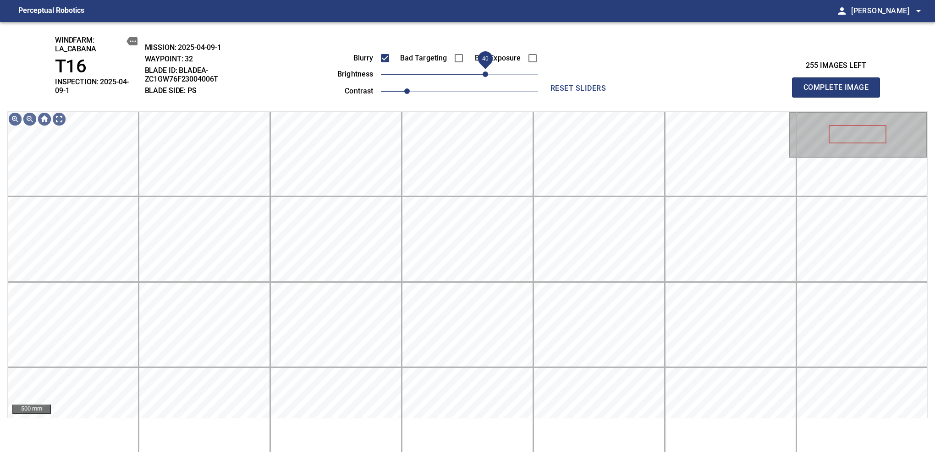
drag, startPoint x: 479, startPoint y: 79, endPoint x: 486, endPoint y: 77, distance: 7.0
click at [486, 77] on span "40" at bounding box center [484, 73] width 5 height 5
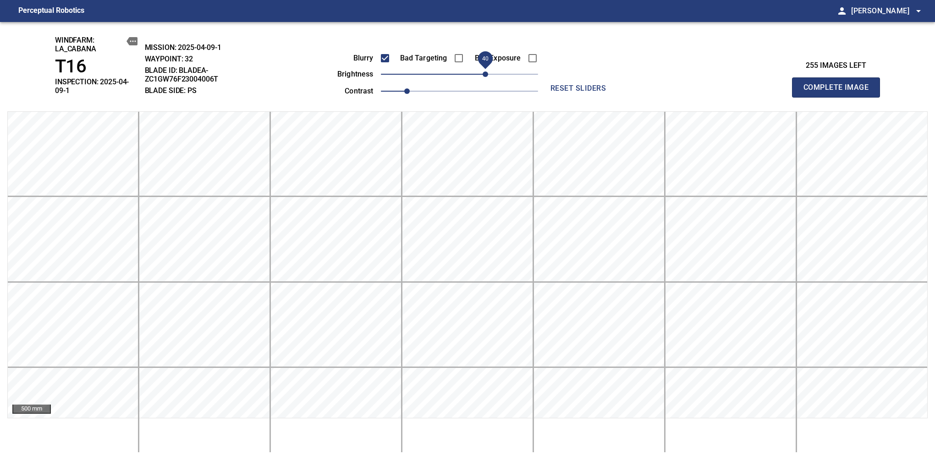
click at [839, 84] on span "Complete Image" at bounding box center [836, 87] width 68 height 13
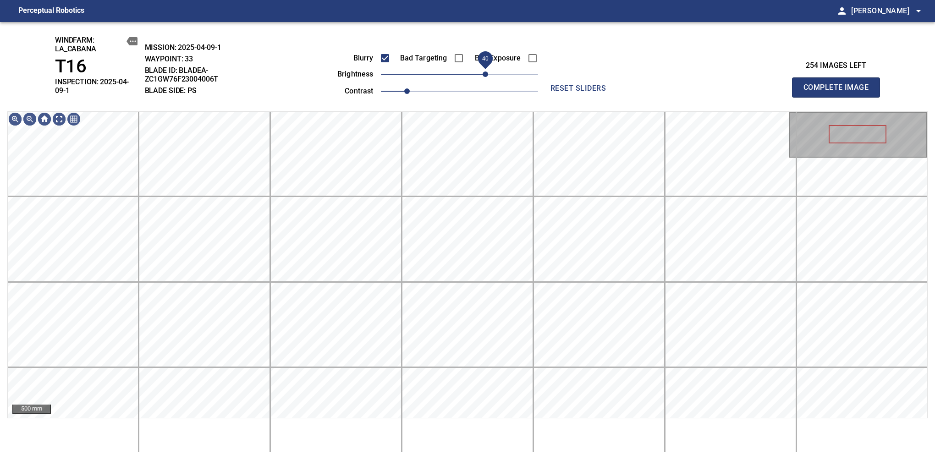
drag, startPoint x: 477, startPoint y: 79, endPoint x: 484, endPoint y: 79, distance: 6.4
click at [484, 77] on span "40" at bounding box center [484, 73] width 5 height 5
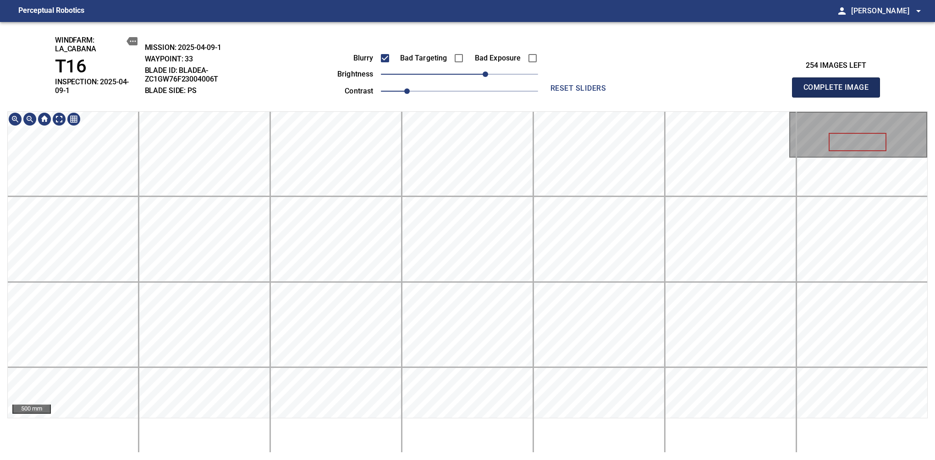
click at [839, 84] on span "Complete Image" at bounding box center [836, 87] width 68 height 13
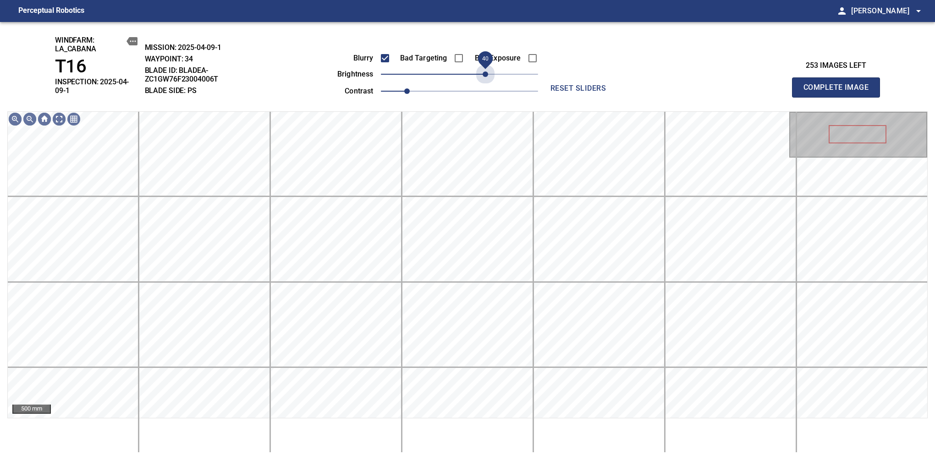
drag, startPoint x: 493, startPoint y: 79, endPoint x: 484, endPoint y: 87, distance: 12.0
click at [484, 87] on div "Blurry Bad Targeting Bad Exposure brightness 40 contrast 1" at bounding box center [427, 73] width 221 height 49
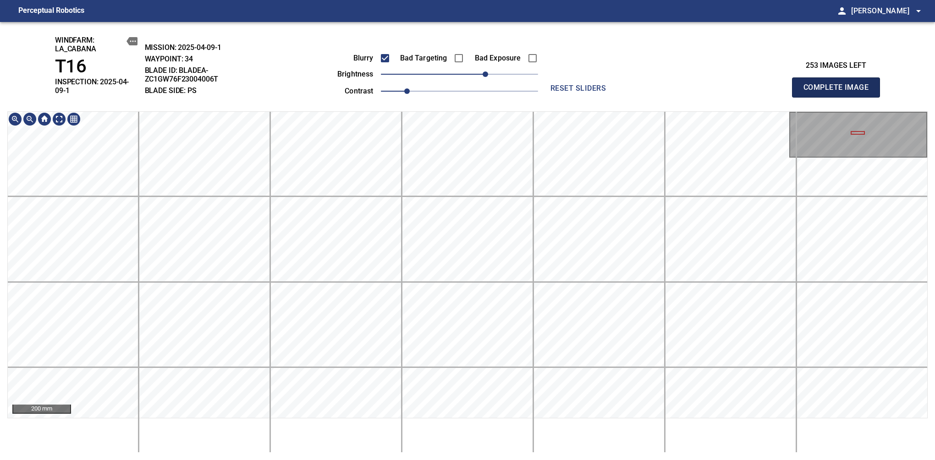
click at [839, 84] on span "Complete Image" at bounding box center [836, 87] width 68 height 13
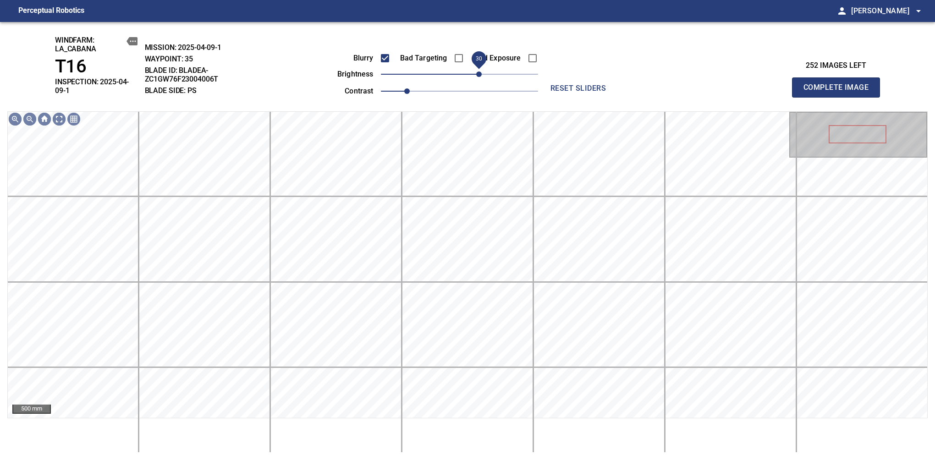
drag, startPoint x: 458, startPoint y: 79, endPoint x: 477, endPoint y: 77, distance: 19.3
click at [477, 77] on span "30" at bounding box center [478, 73] width 5 height 5
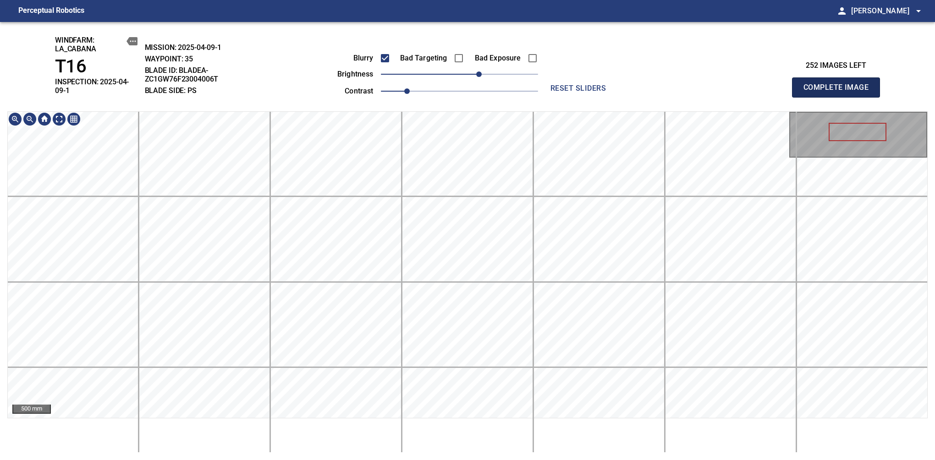
click at [839, 84] on span "Complete Image" at bounding box center [836, 87] width 68 height 13
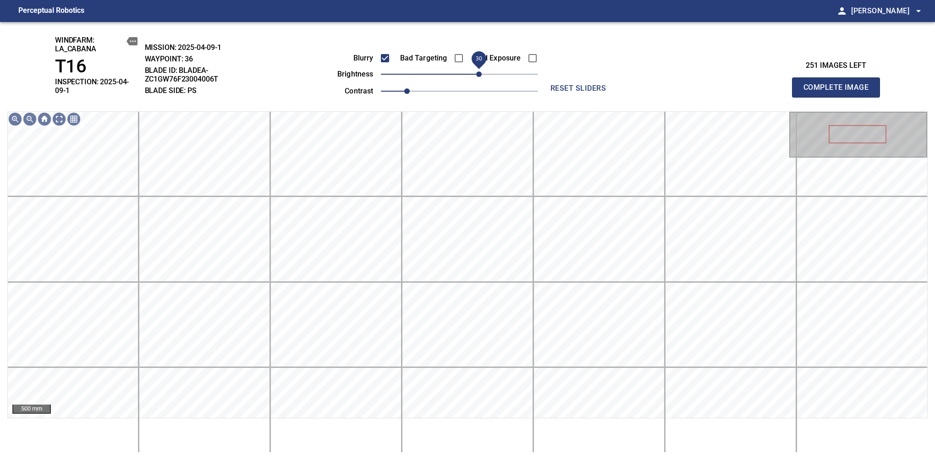
click at [476, 80] on span "30" at bounding box center [459, 74] width 157 height 13
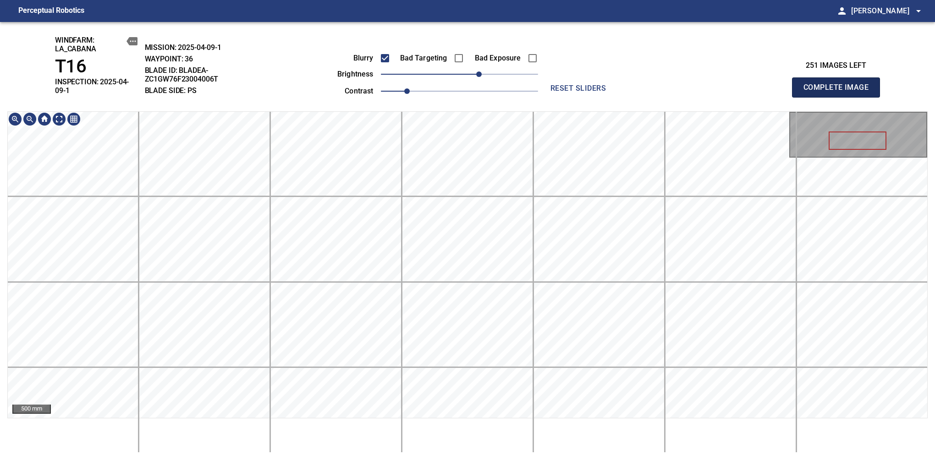
click at [839, 84] on span "Complete Image" at bounding box center [836, 87] width 68 height 13
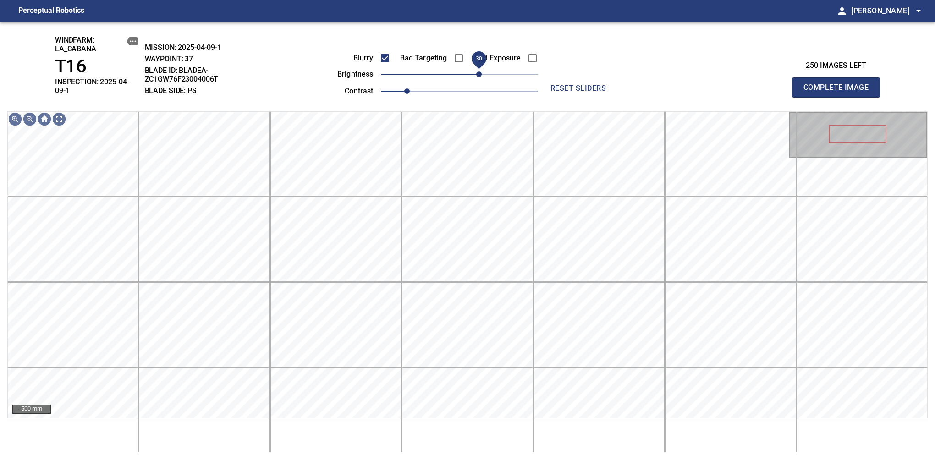
drag, startPoint x: 464, startPoint y: 75, endPoint x: 476, endPoint y: 77, distance: 13.0
click at [476, 77] on span "30" at bounding box center [478, 73] width 5 height 5
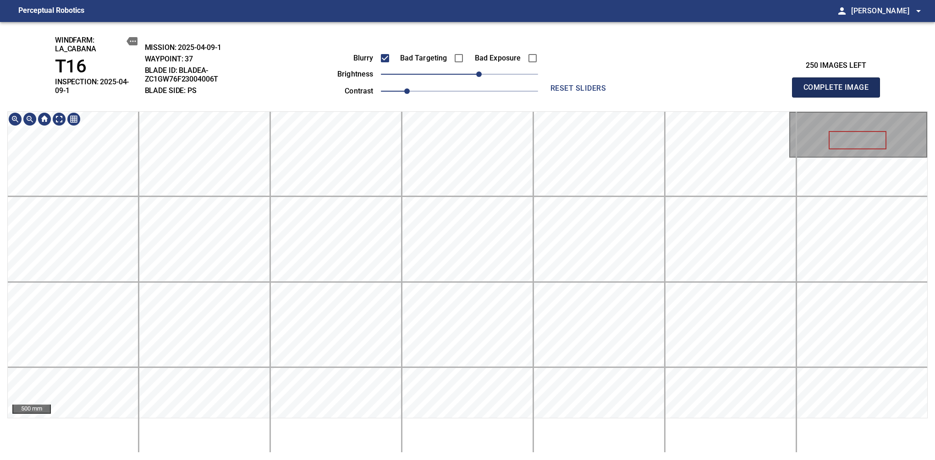
click at [839, 84] on span "Complete Image" at bounding box center [836, 87] width 68 height 13
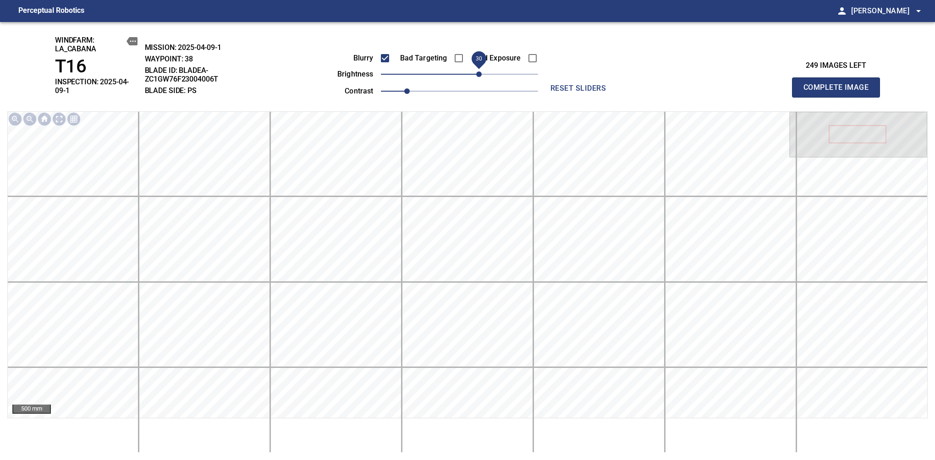
drag, startPoint x: 464, startPoint y: 74, endPoint x: 480, endPoint y: 76, distance: 16.6
click at [480, 76] on span "30" at bounding box center [478, 73] width 5 height 5
click at [483, 76] on span "40" at bounding box center [484, 73] width 5 height 5
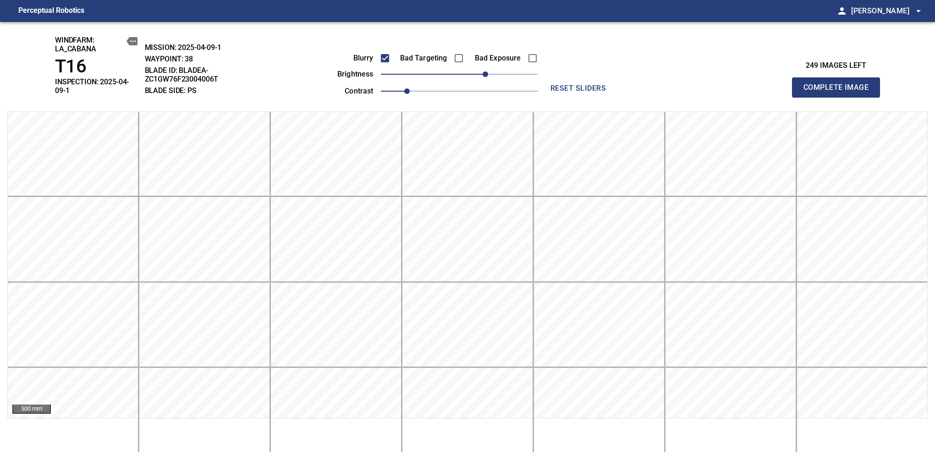
click at [839, 84] on span "Complete Image" at bounding box center [836, 87] width 68 height 13
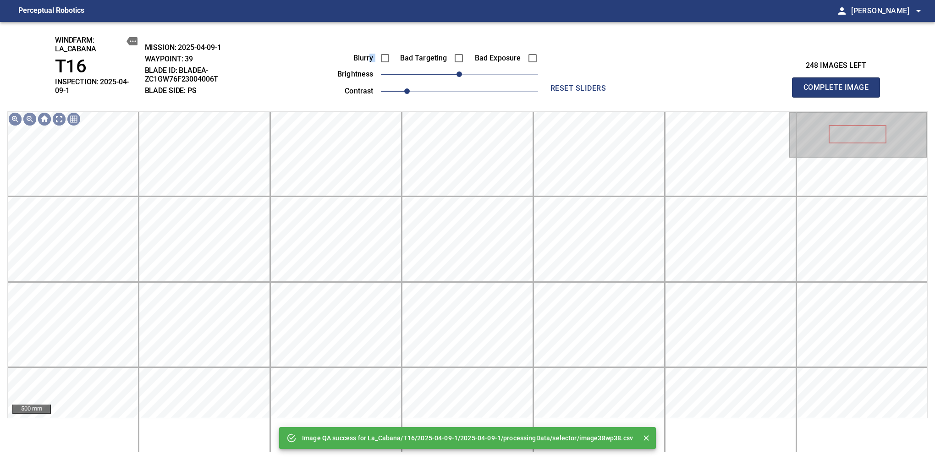
click at [374, 52] on div "Blurry" at bounding box center [354, 58] width 74 height 19
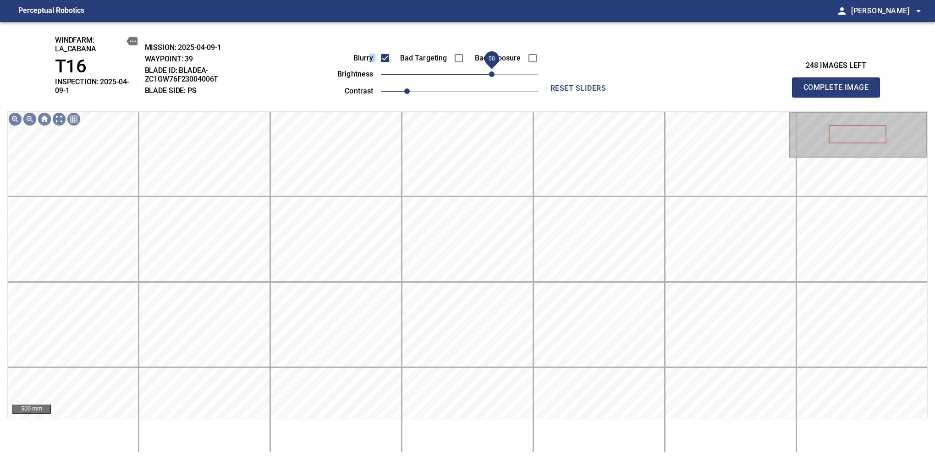
drag, startPoint x: 459, startPoint y: 71, endPoint x: 491, endPoint y: 73, distance: 32.2
click at [491, 73] on span "50" at bounding box center [491, 73] width 5 height 5
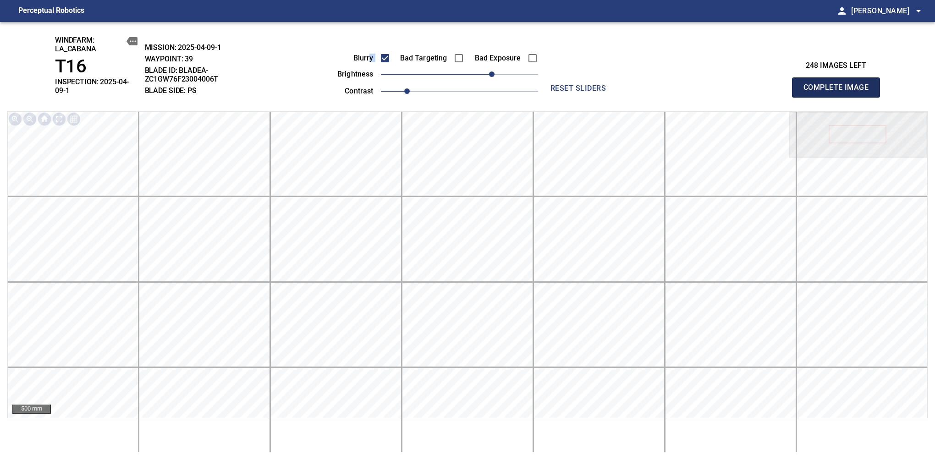
click at [839, 84] on span "Complete Image" at bounding box center [836, 87] width 68 height 13
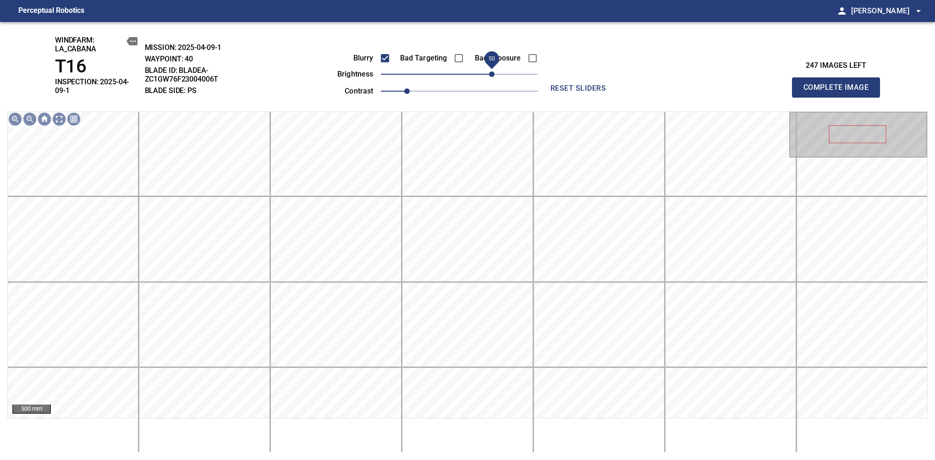
drag, startPoint x: 473, startPoint y: 75, endPoint x: 494, endPoint y: 75, distance: 21.1
click at [494, 75] on span "50" at bounding box center [491, 73] width 5 height 5
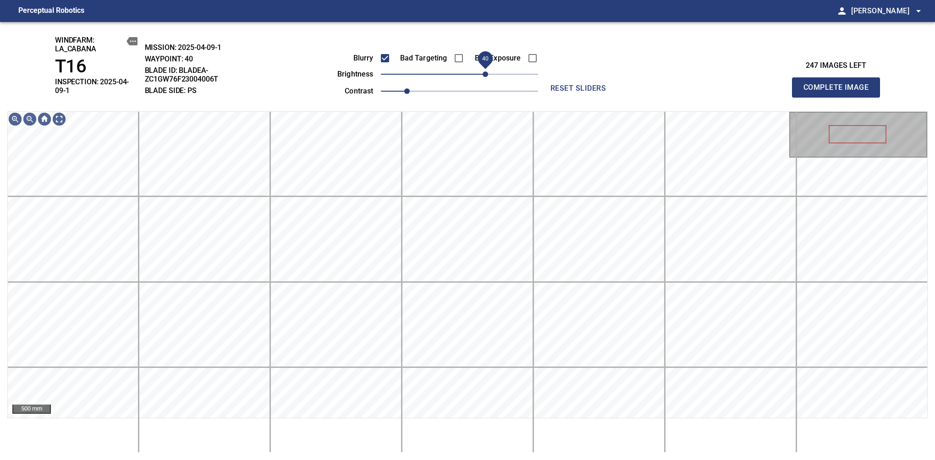
click at [486, 73] on span "40" at bounding box center [484, 73] width 5 height 5
drag, startPoint x: 486, startPoint y: 73, endPoint x: 491, endPoint y: 75, distance: 5.2
click at [491, 75] on span "50" at bounding box center [491, 73] width 5 height 5
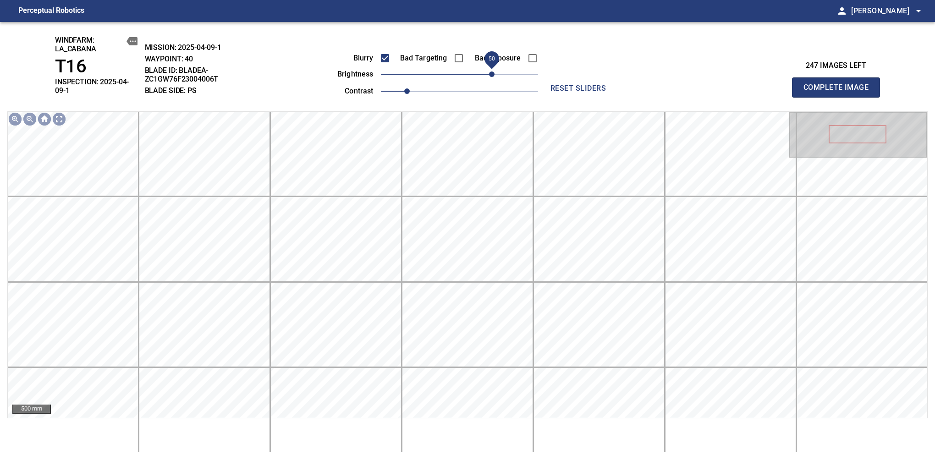
click at [839, 84] on span "Complete Image" at bounding box center [836, 87] width 68 height 13
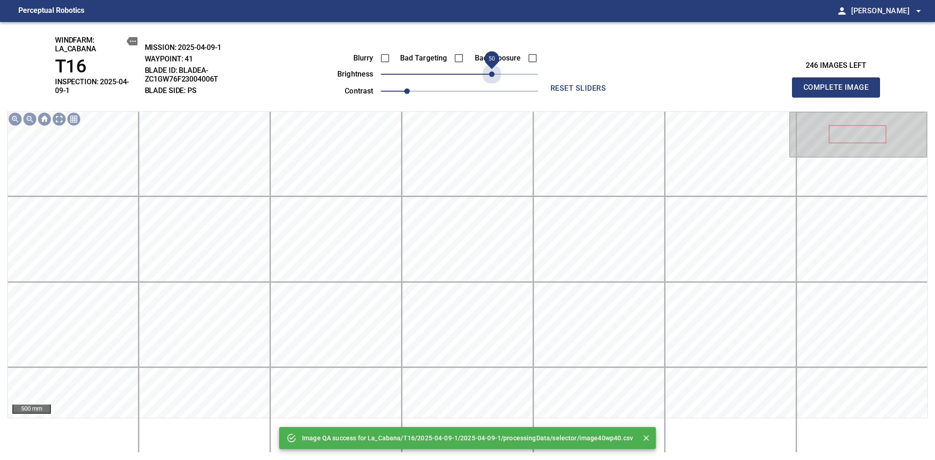
click at [491, 75] on span "50" at bounding box center [459, 74] width 157 height 13
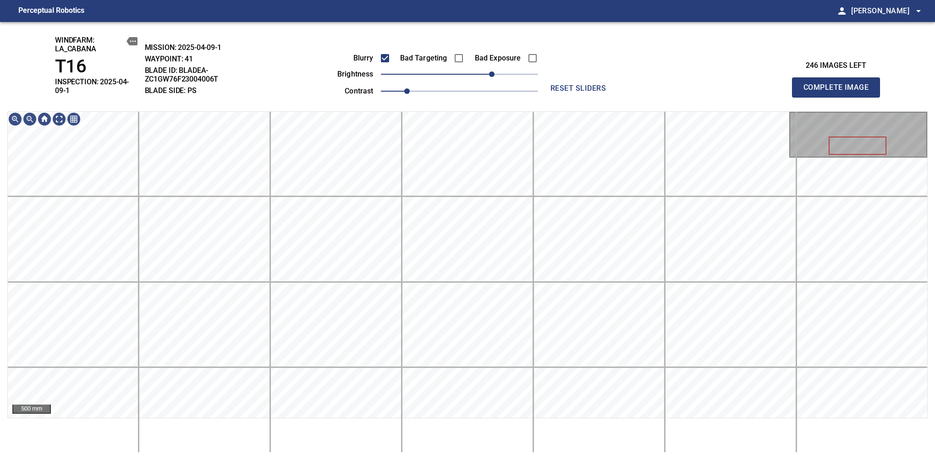
click at [839, 84] on span "Complete Image" at bounding box center [836, 87] width 68 height 13
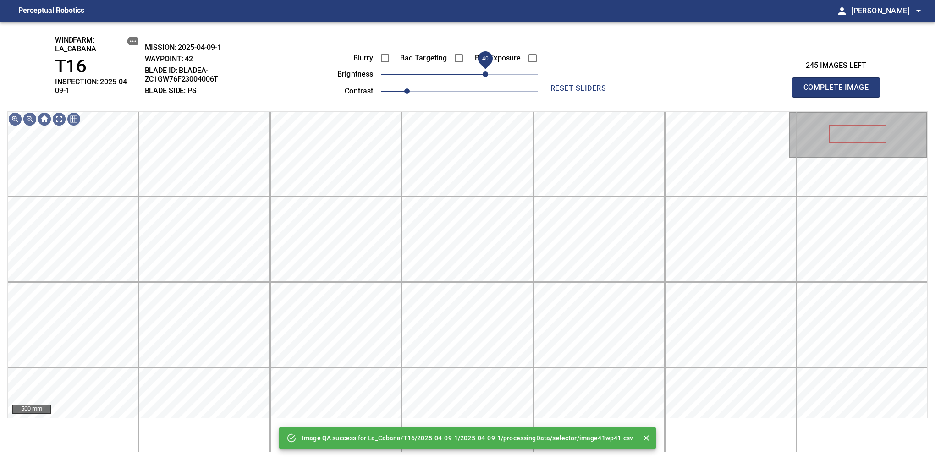
drag, startPoint x: 462, startPoint y: 73, endPoint x: 488, endPoint y: 75, distance: 25.7
click at [488, 75] on span "40" at bounding box center [484, 73] width 5 height 5
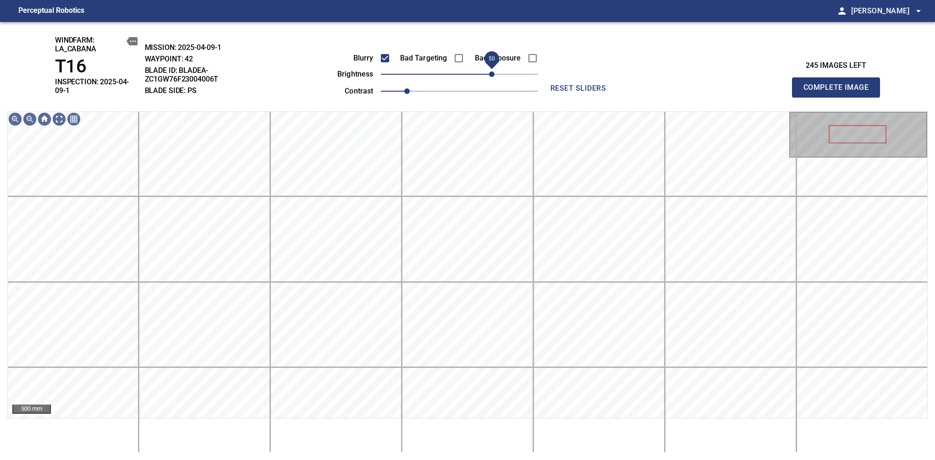
click at [489, 75] on span "50" at bounding box center [491, 73] width 5 height 5
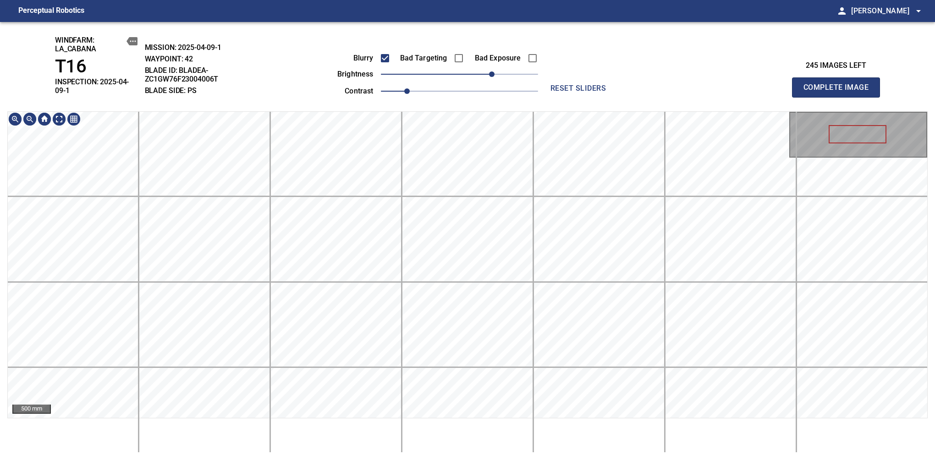
click at [455, 73] on div "windfarm: La_Cabana T16 INSPECTION: 2025-04-09-1 MISSION: 2025-04-09-1 WAYPOINT…" at bounding box center [467, 241] width 935 height 438
click at [839, 84] on span "Complete Image" at bounding box center [836, 87] width 68 height 13
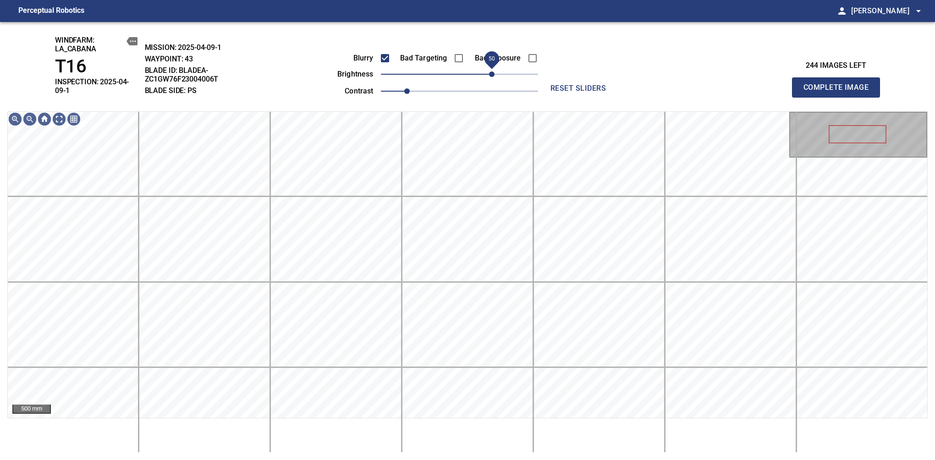
drag, startPoint x: 477, startPoint y: 80, endPoint x: 491, endPoint y: 79, distance: 14.2
click at [491, 77] on span "50" at bounding box center [491, 73] width 5 height 5
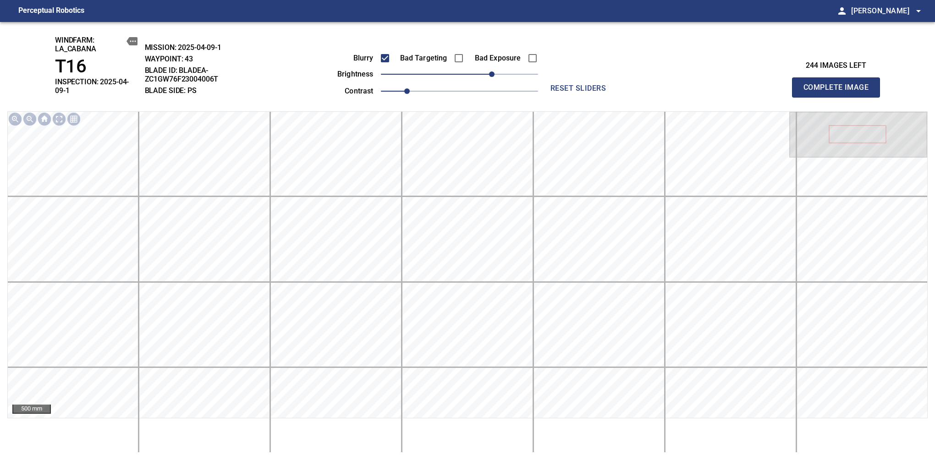
click at [839, 84] on span "Complete Image" at bounding box center [836, 87] width 68 height 13
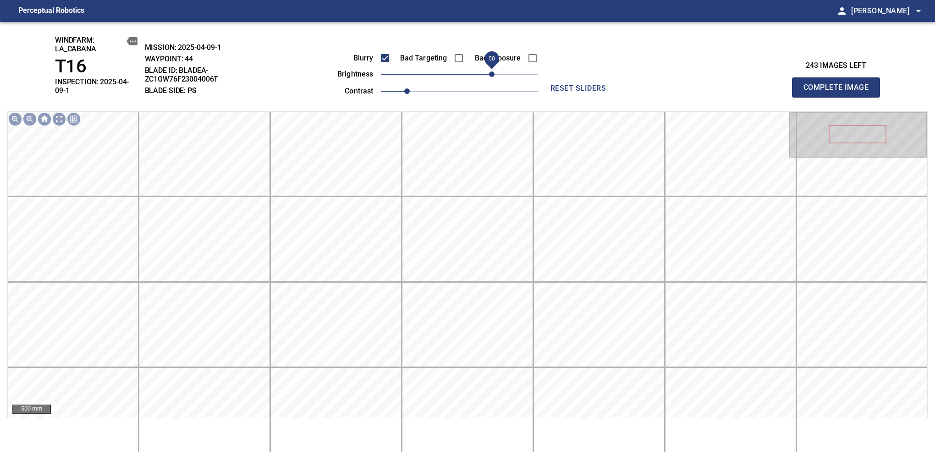
drag, startPoint x: 467, startPoint y: 73, endPoint x: 494, endPoint y: 77, distance: 27.3
click at [494, 77] on span "50" at bounding box center [491, 73] width 5 height 5
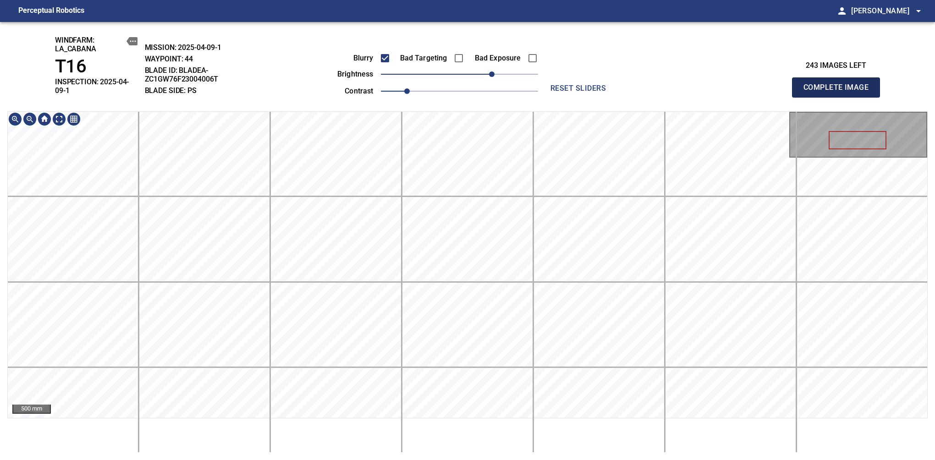
click at [839, 84] on span "Complete Image" at bounding box center [836, 87] width 68 height 13
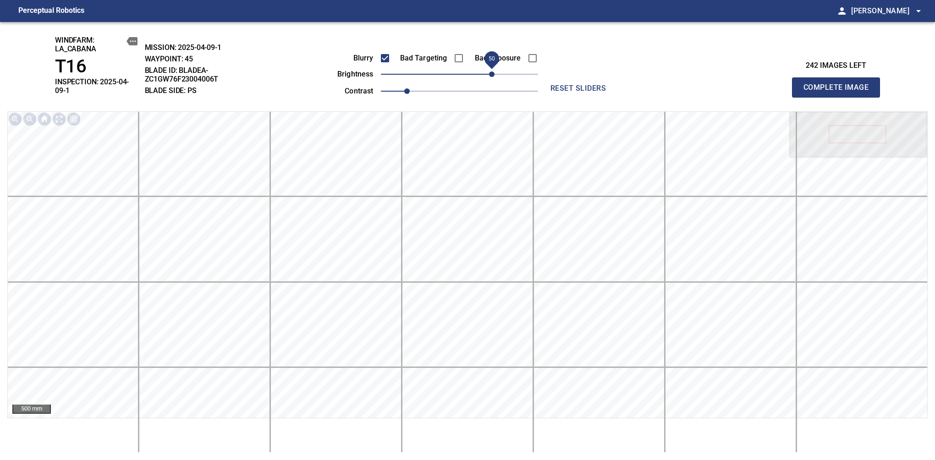
drag, startPoint x: 459, startPoint y: 75, endPoint x: 490, endPoint y: 77, distance: 30.8
click at [490, 77] on span "50" at bounding box center [491, 73] width 5 height 5
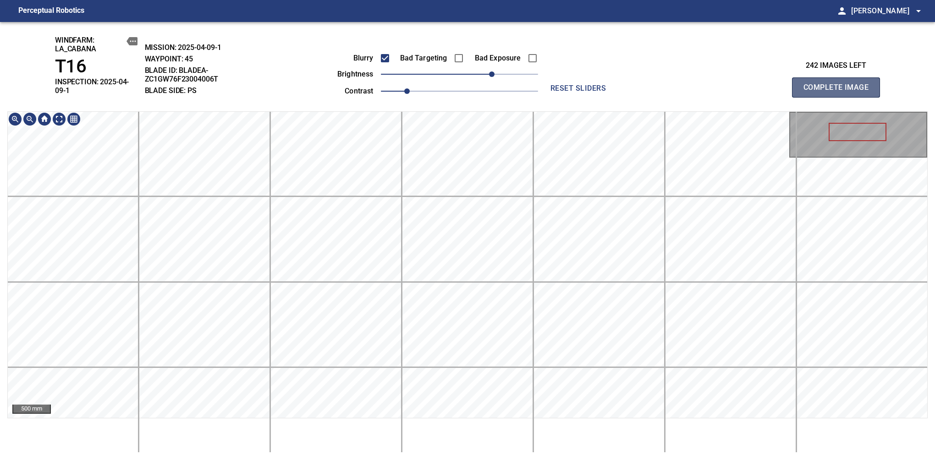
click at [839, 84] on span "Complete Image" at bounding box center [836, 87] width 68 height 13
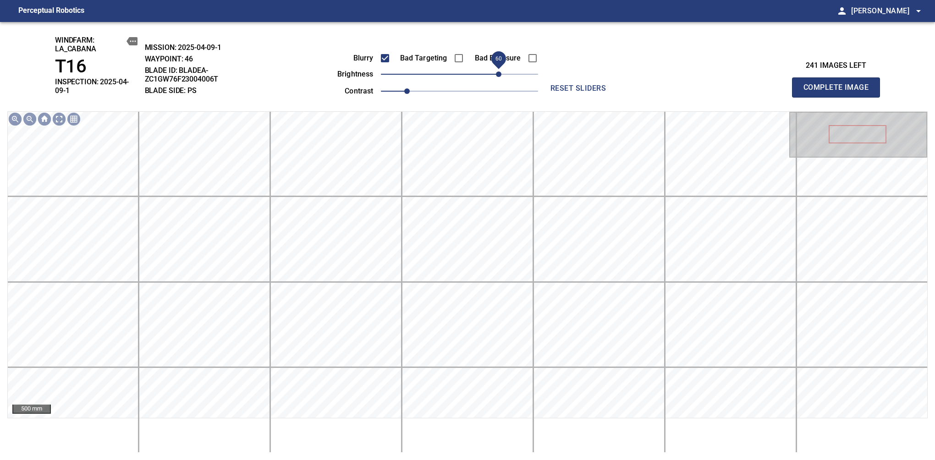
drag, startPoint x: 469, startPoint y: 74, endPoint x: 501, endPoint y: 73, distance: 32.1
click at [501, 73] on span "60" at bounding box center [498, 73] width 5 height 5
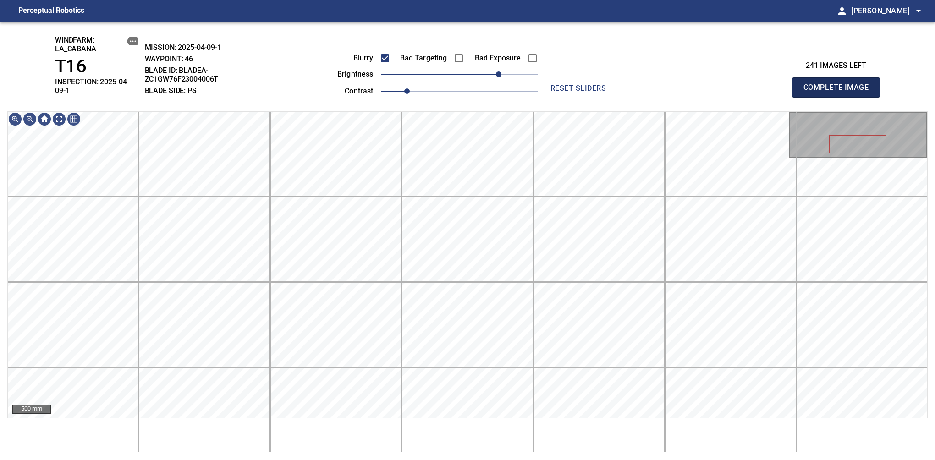
click at [839, 84] on span "Complete Image" at bounding box center [836, 87] width 68 height 13
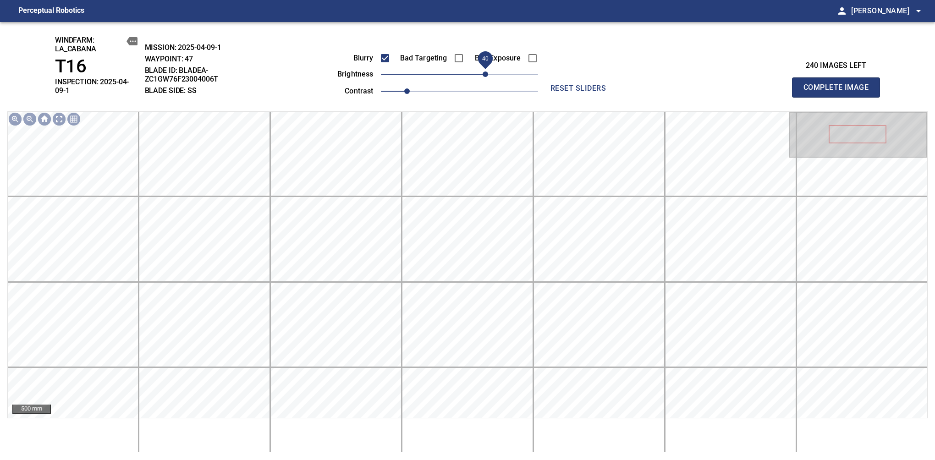
drag, startPoint x: 471, startPoint y: 75, endPoint x: 483, endPoint y: 77, distance: 13.0
click at [483, 77] on span "40" at bounding box center [484, 73] width 5 height 5
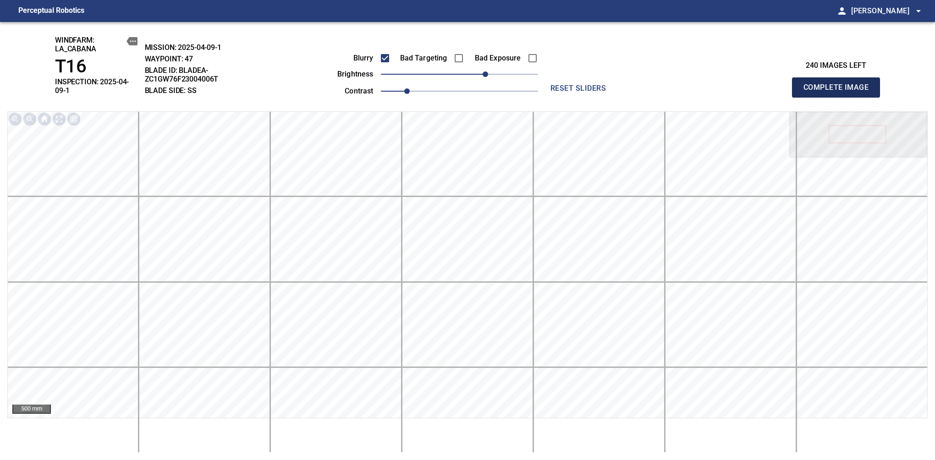
click at [839, 84] on span "Complete Image" at bounding box center [836, 87] width 68 height 13
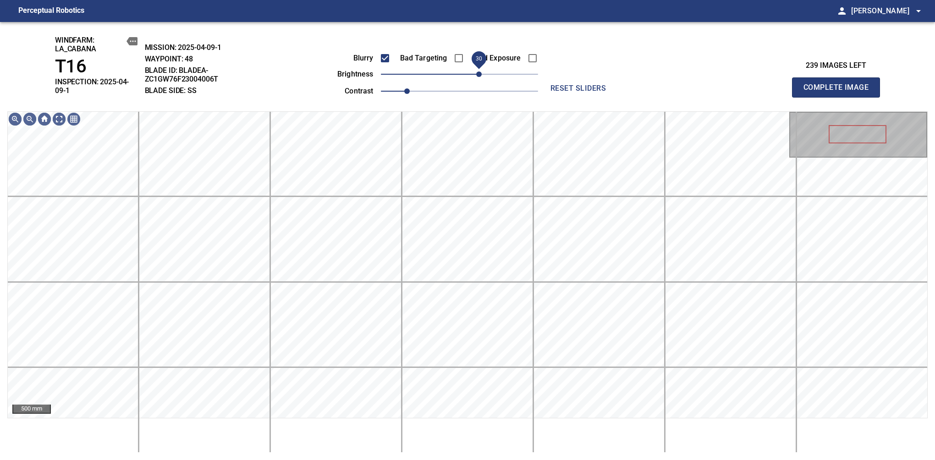
drag, startPoint x: 475, startPoint y: 75, endPoint x: 482, endPoint y: 77, distance: 6.7
click at [482, 77] on span "30" at bounding box center [478, 73] width 5 height 5
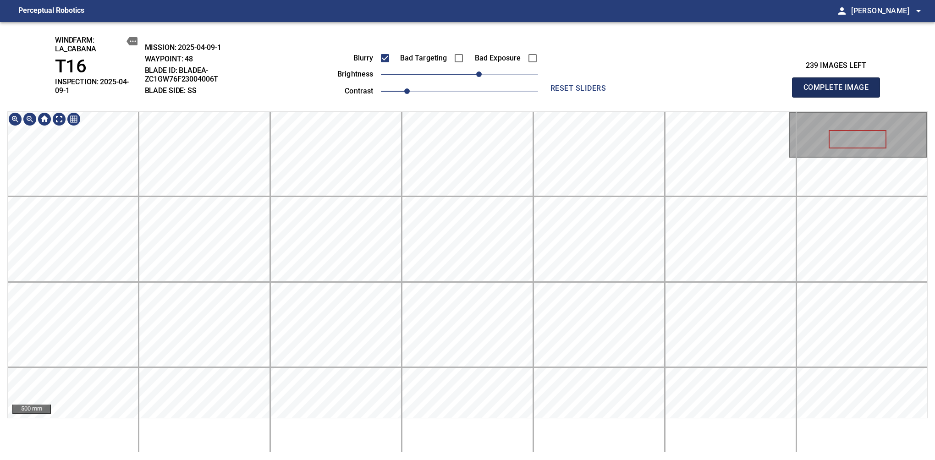
click at [839, 84] on span "Complete Image" at bounding box center [836, 87] width 68 height 13
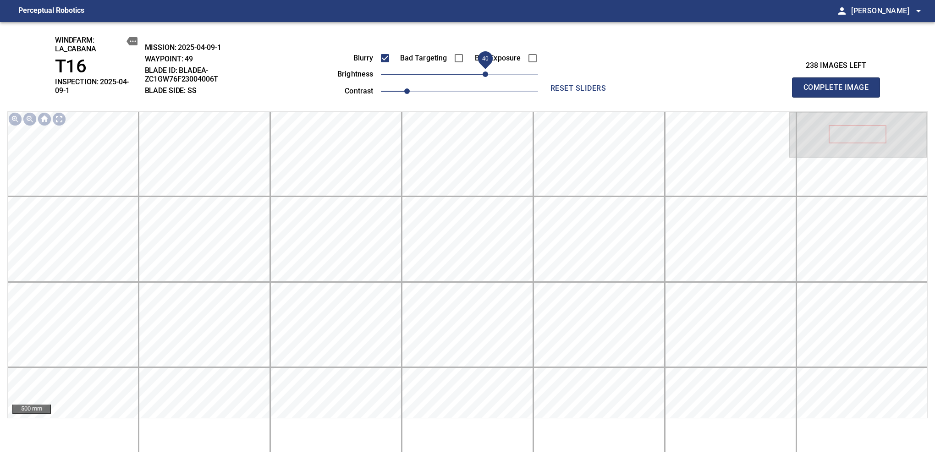
drag, startPoint x: 462, startPoint y: 77, endPoint x: 485, endPoint y: 80, distance: 23.1
click at [485, 77] on span "40" at bounding box center [484, 73] width 5 height 5
click at [480, 77] on span "30" at bounding box center [478, 73] width 5 height 5
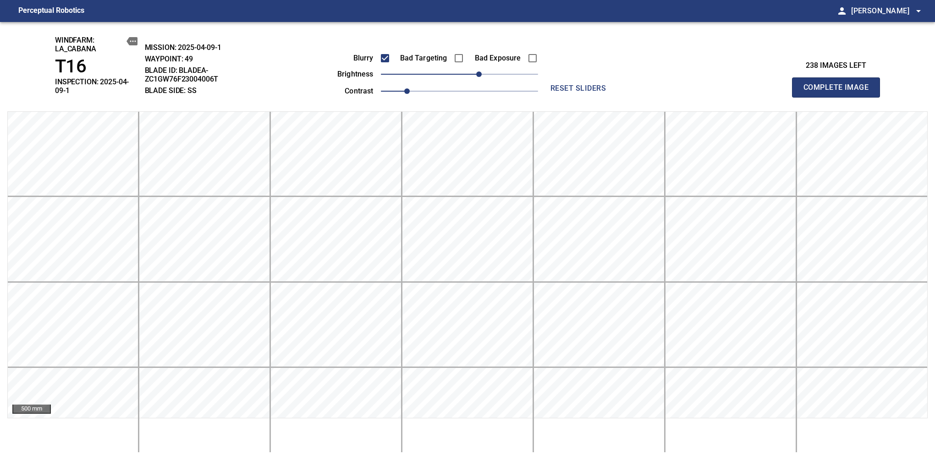
click at [839, 84] on span "Complete Image" at bounding box center [836, 87] width 68 height 13
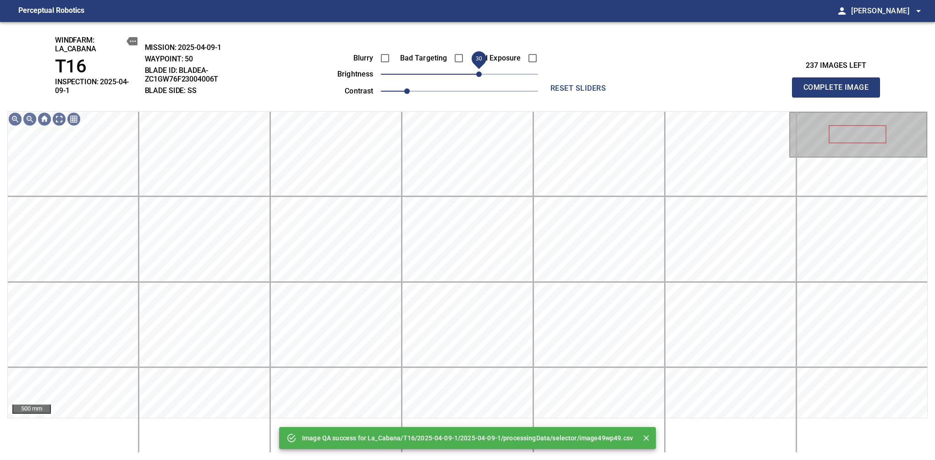
drag, startPoint x: 483, startPoint y: 74, endPoint x: 479, endPoint y: 77, distance: 5.3
click at [479, 77] on span "30" at bounding box center [459, 74] width 157 height 13
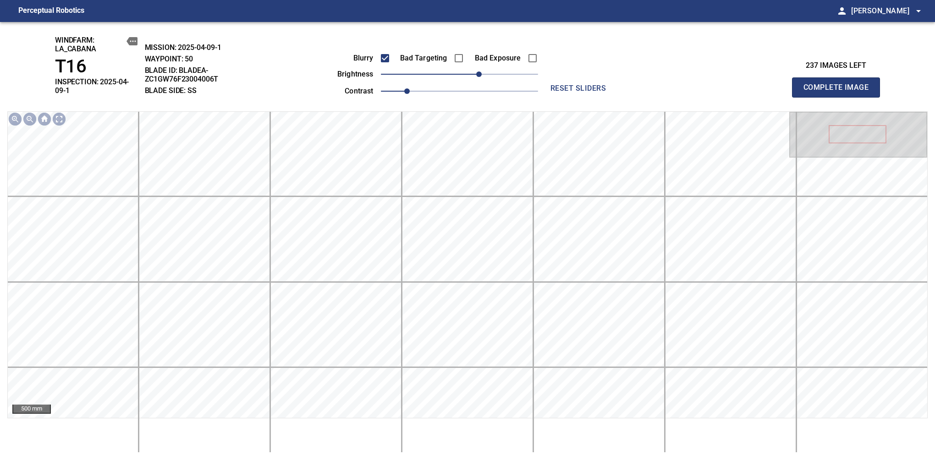
click at [839, 84] on span "Complete Image" at bounding box center [836, 87] width 68 height 13
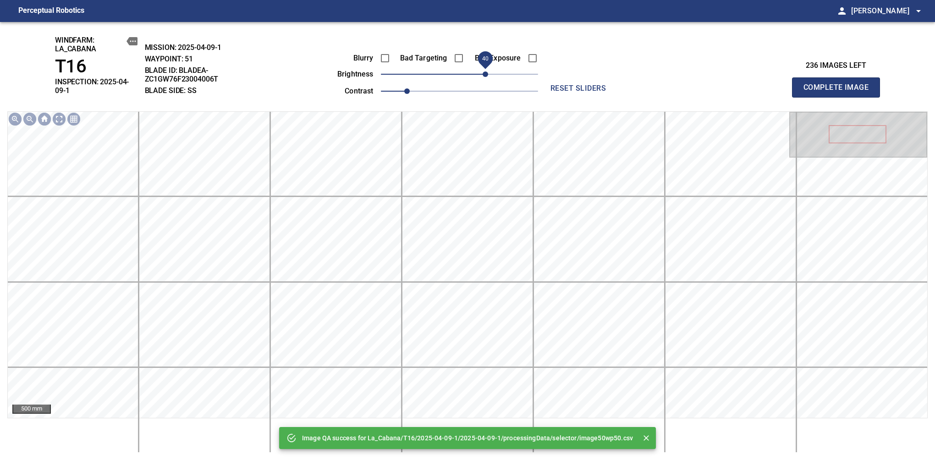
drag, startPoint x: 471, startPoint y: 77, endPoint x: 483, endPoint y: 77, distance: 12.8
click at [483, 77] on span "40" at bounding box center [484, 73] width 5 height 5
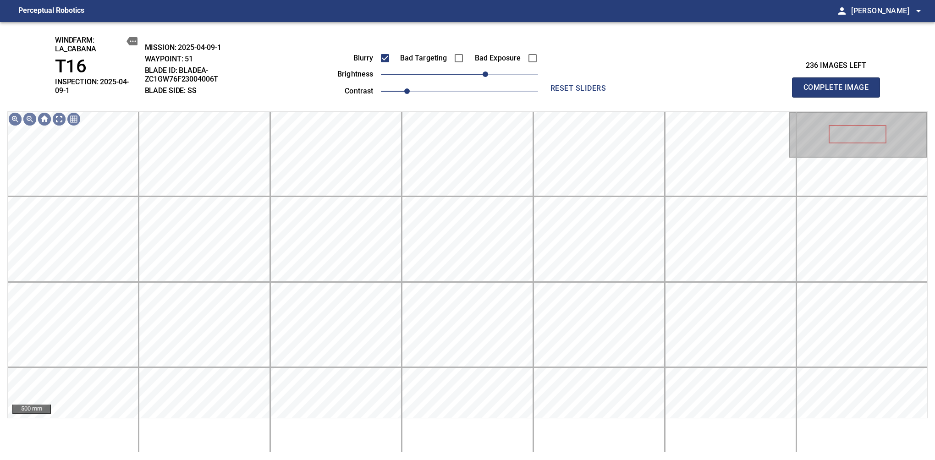
click at [839, 84] on span "Complete Image" at bounding box center [836, 87] width 68 height 13
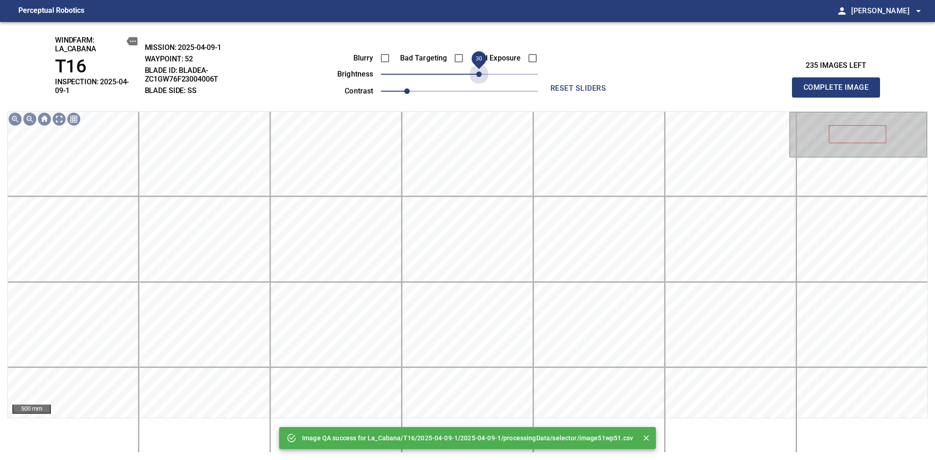
drag, startPoint x: 472, startPoint y: 75, endPoint x: 481, endPoint y: 83, distance: 11.3
click at [481, 77] on span "30" at bounding box center [478, 73] width 5 height 5
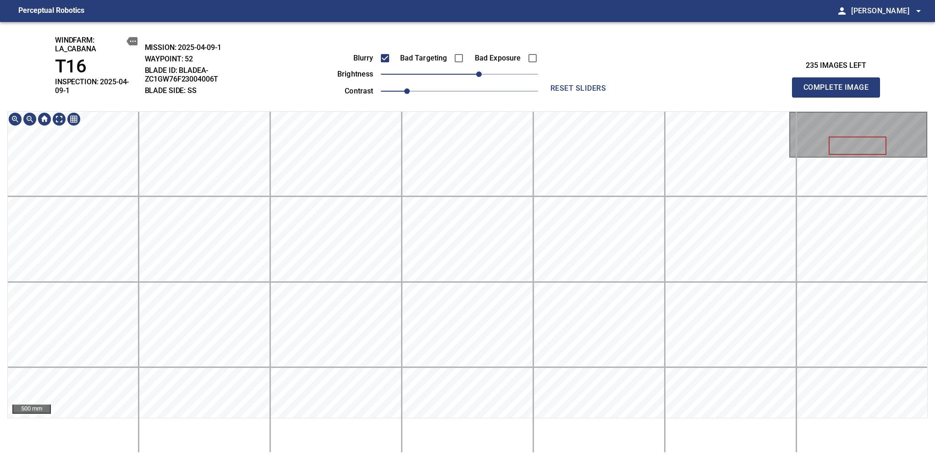
click at [839, 84] on span "Complete Image" at bounding box center [836, 87] width 68 height 13
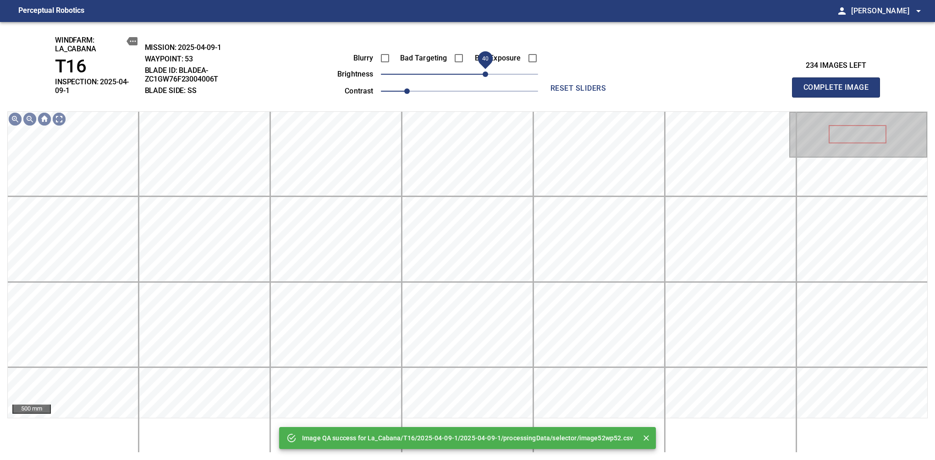
drag, startPoint x: 463, startPoint y: 72, endPoint x: 487, endPoint y: 75, distance: 24.4
click at [487, 75] on span "40" at bounding box center [484, 73] width 5 height 5
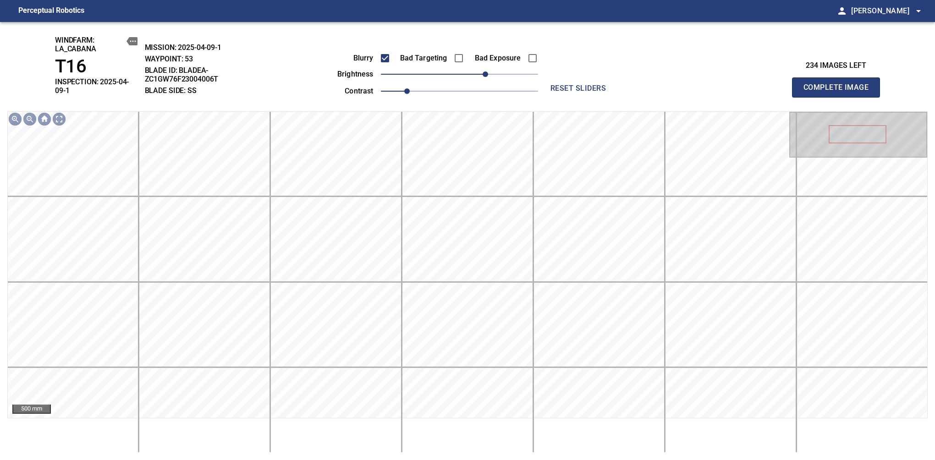
click at [839, 84] on span "Complete Image" at bounding box center [836, 87] width 68 height 13
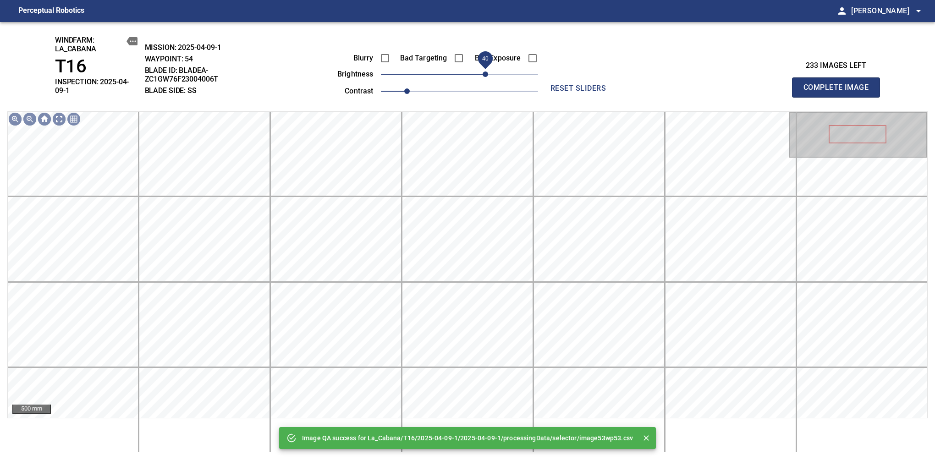
drag, startPoint x: 469, startPoint y: 75, endPoint x: 488, endPoint y: 77, distance: 19.3
click at [488, 77] on span "40" at bounding box center [484, 73] width 5 height 5
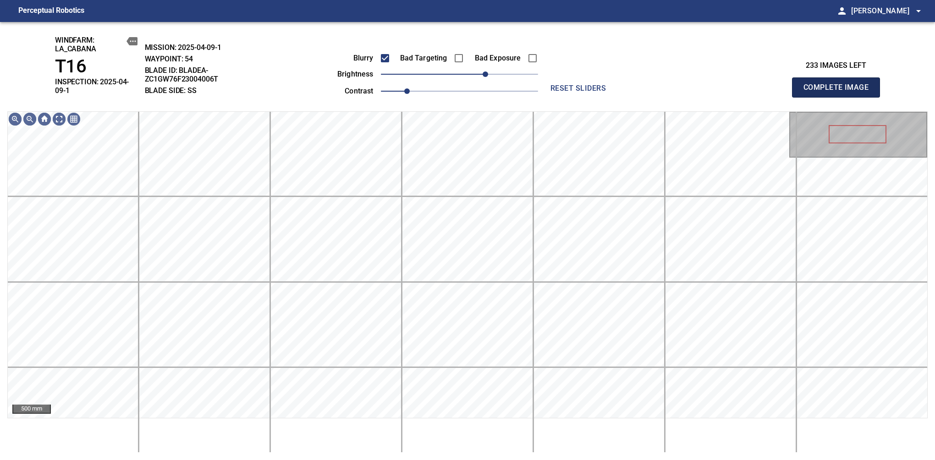
click at [839, 84] on span "Complete Image" at bounding box center [836, 87] width 68 height 13
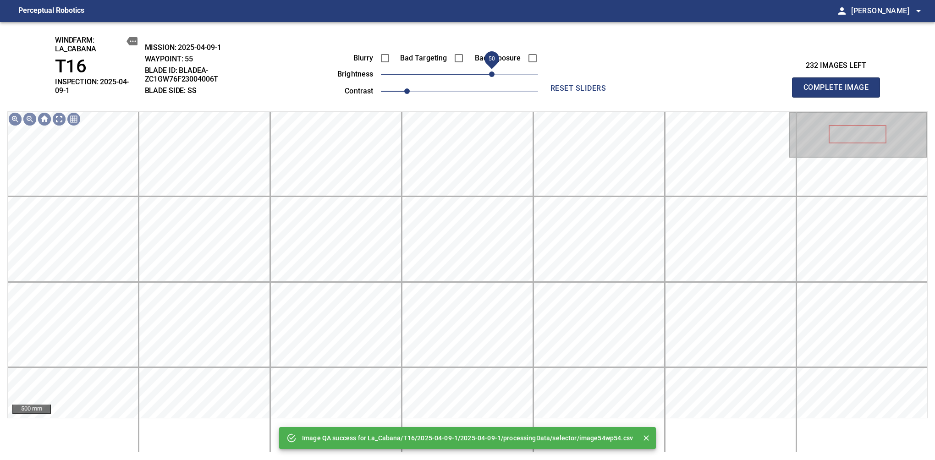
drag, startPoint x: 474, startPoint y: 77, endPoint x: 492, endPoint y: 82, distance: 18.6
click at [492, 81] on span "50" at bounding box center [459, 74] width 157 height 13
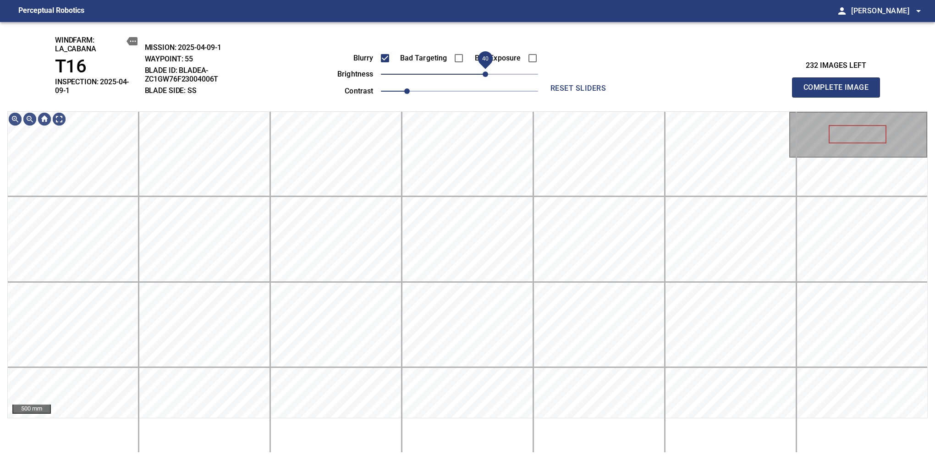
click at [487, 76] on span "40" at bounding box center [484, 73] width 5 height 5
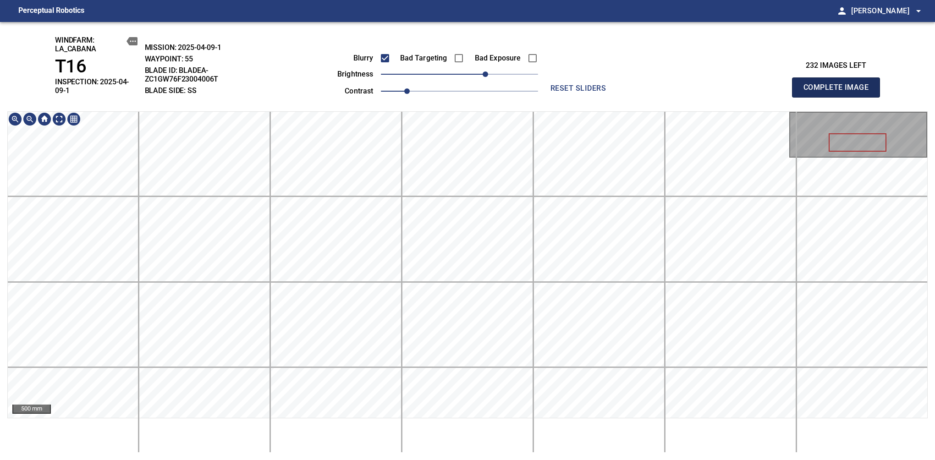
click at [839, 84] on span "Complete Image" at bounding box center [836, 87] width 68 height 13
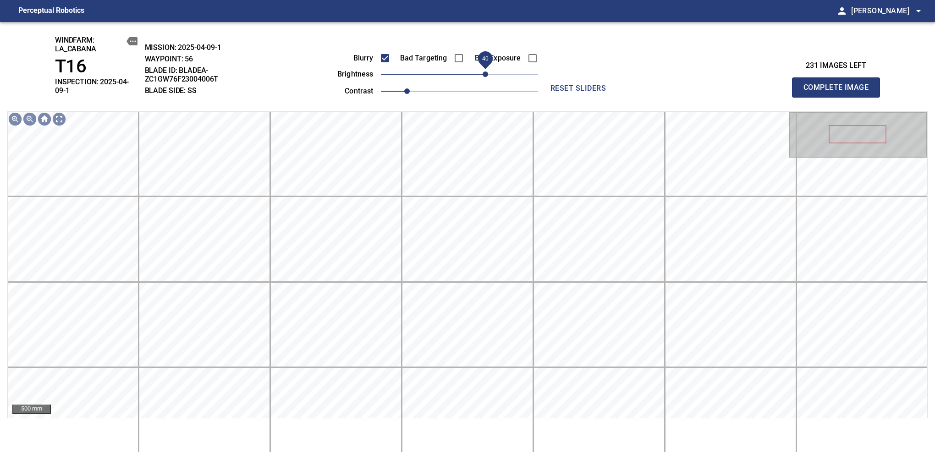
drag, startPoint x: 463, startPoint y: 82, endPoint x: 487, endPoint y: 82, distance: 24.3
click at [487, 77] on span "40" at bounding box center [484, 73] width 5 height 5
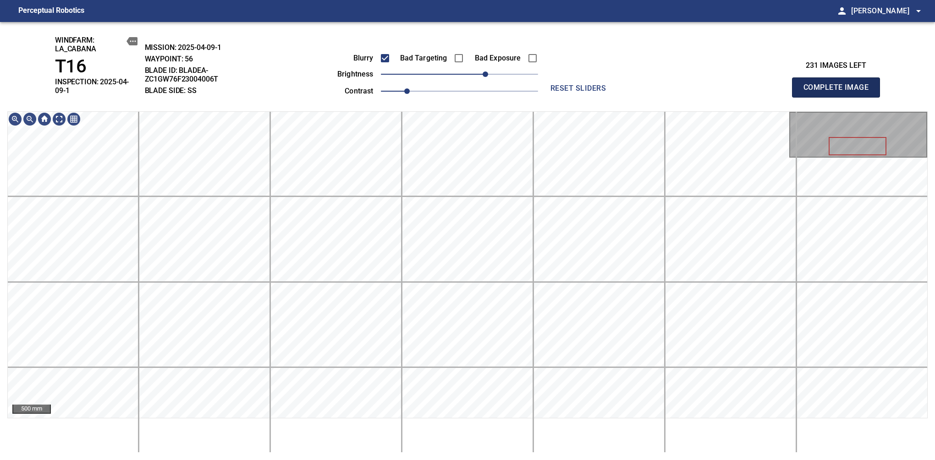
click at [839, 84] on span "Complete Image" at bounding box center [836, 87] width 68 height 13
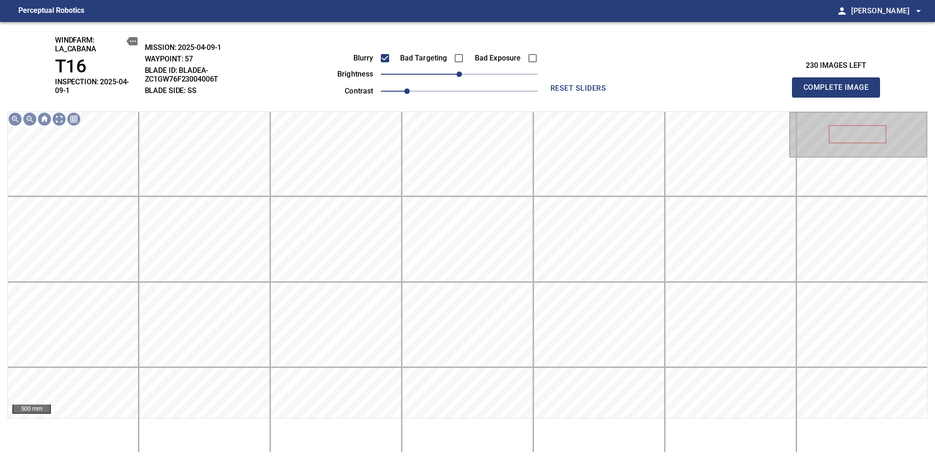
click at [486, 82] on div "Blurry Bad Targeting Bad Exposure brightness 0 contrast 1" at bounding box center [427, 73] width 221 height 49
drag, startPoint x: 462, startPoint y: 81, endPoint x: 482, endPoint y: 78, distance: 20.9
click at [482, 77] on span "40" at bounding box center [484, 73] width 5 height 5
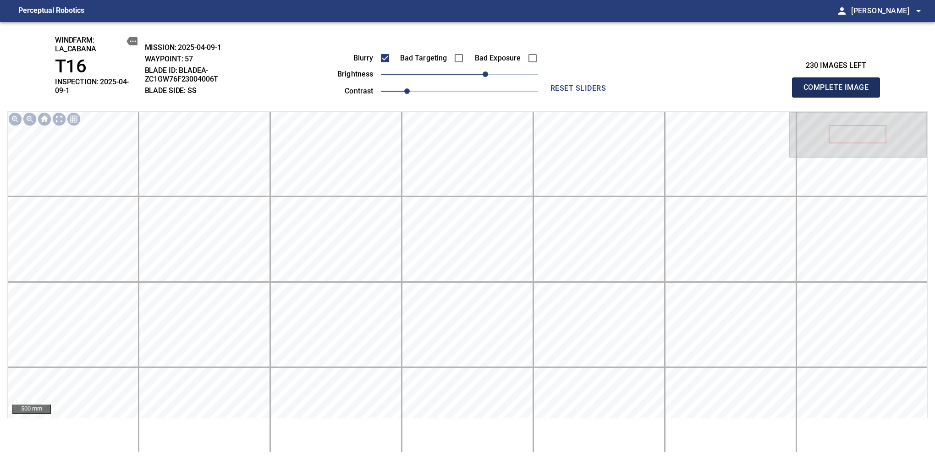
click at [839, 84] on span "Complete Image" at bounding box center [836, 87] width 68 height 13
drag, startPoint x: 482, startPoint y: 76, endPoint x: 489, endPoint y: 76, distance: 6.9
click at [489, 76] on span "50" at bounding box center [491, 73] width 5 height 5
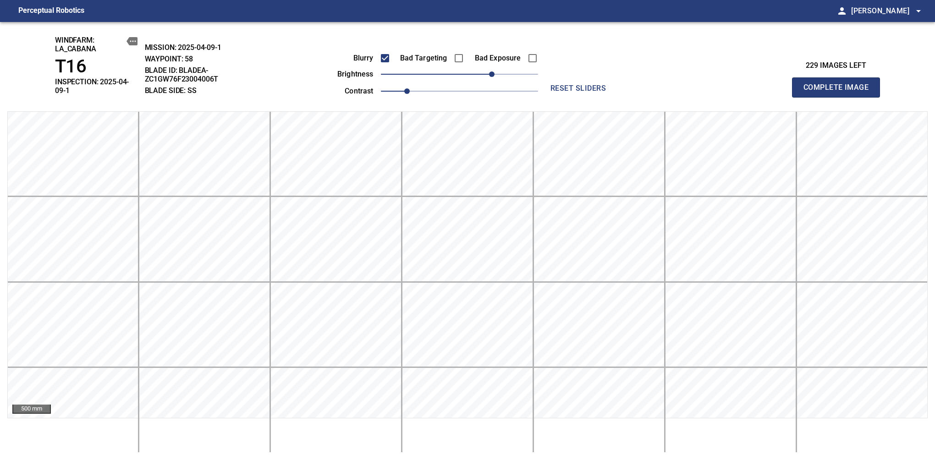
click at [839, 84] on span "Complete Image" at bounding box center [836, 87] width 68 height 13
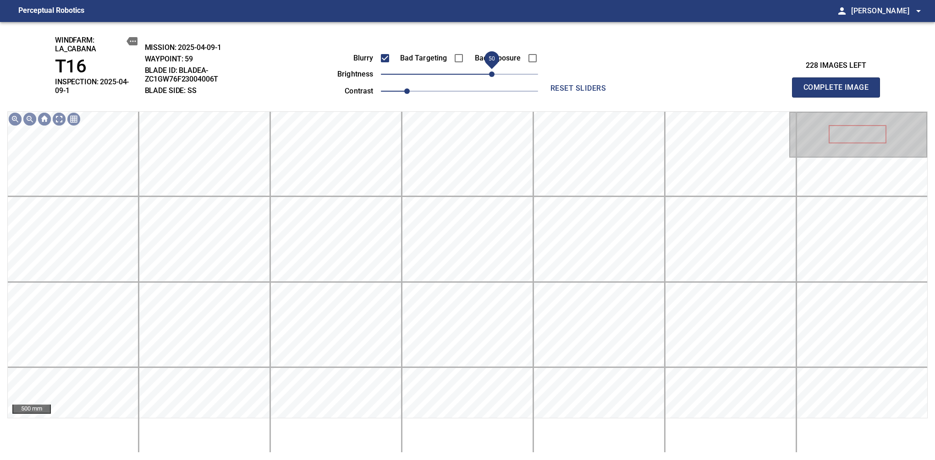
drag, startPoint x: 465, startPoint y: 74, endPoint x: 491, endPoint y: 73, distance: 25.7
click at [491, 73] on span "50" at bounding box center [491, 73] width 5 height 5
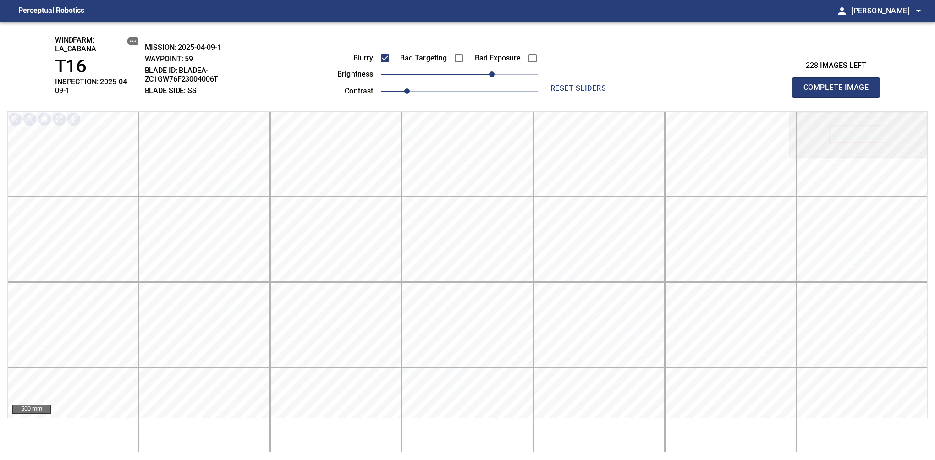
click at [839, 84] on span "Complete Image" at bounding box center [836, 87] width 68 height 13
drag, startPoint x: 482, startPoint y: 75, endPoint x: 489, endPoint y: 78, distance: 7.6
click at [489, 78] on span "50" at bounding box center [459, 74] width 157 height 13
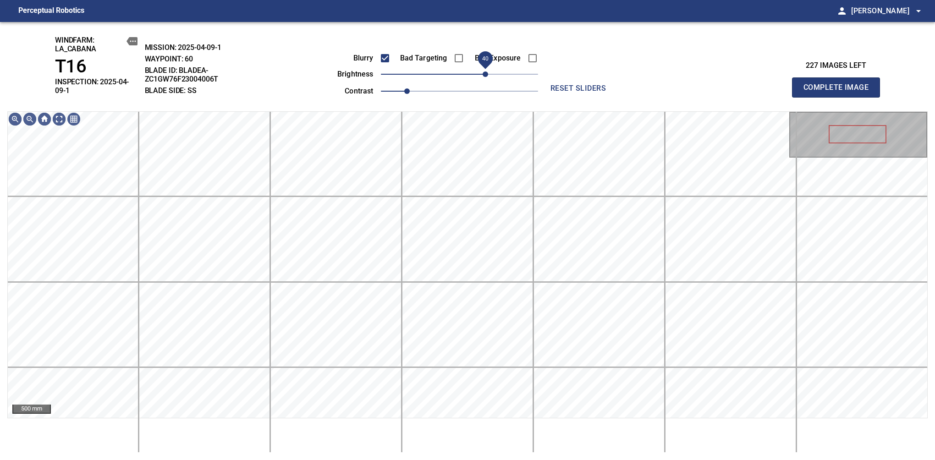
click at [486, 77] on span "40" at bounding box center [484, 73] width 5 height 5
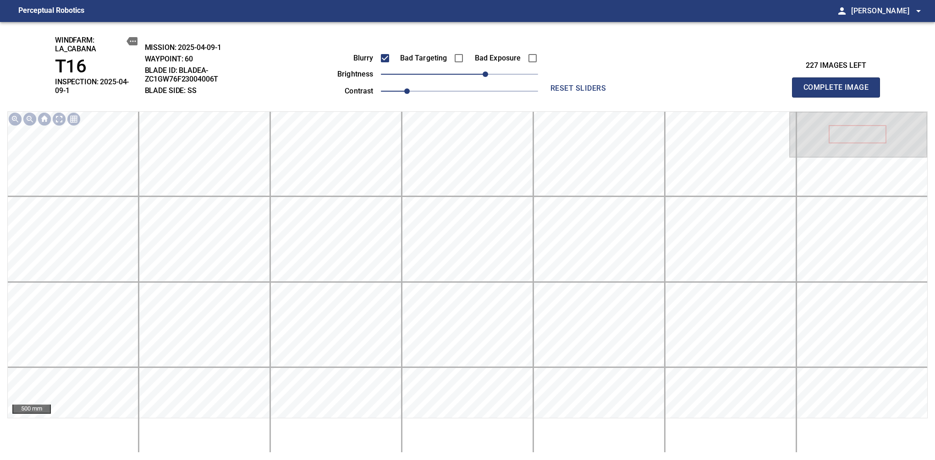
click at [839, 84] on span "Complete Image" at bounding box center [836, 87] width 68 height 13
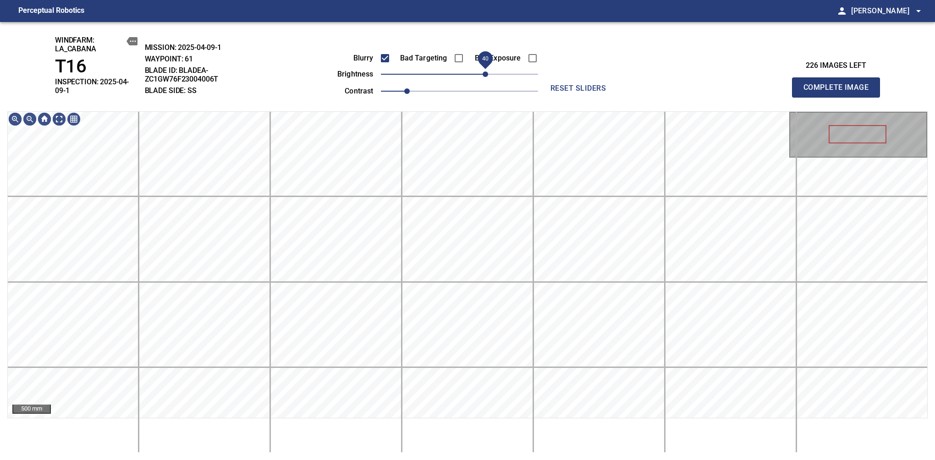
drag, startPoint x: 470, startPoint y: 79, endPoint x: 487, endPoint y: 82, distance: 18.2
click at [487, 81] on span "40" at bounding box center [459, 74] width 157 height 13
click at [839, 84] on span "Complete Image" at bounding box center [836, 87] width 68 height 13
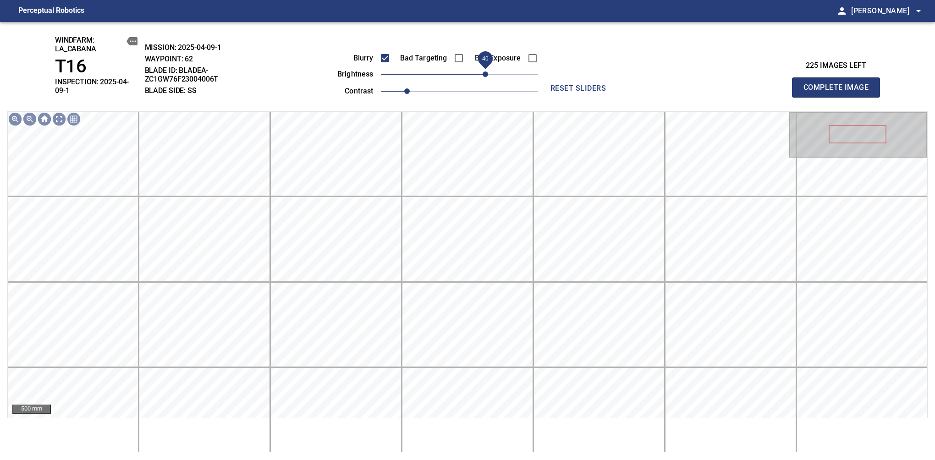
drag, startPoint x: 470, startPoint y: 76, endPoint x: 483, endPoint y: 76, distance: 12.8
click at [483, 76] on span "40" at bounding box center [484, 73] width 5 height 5
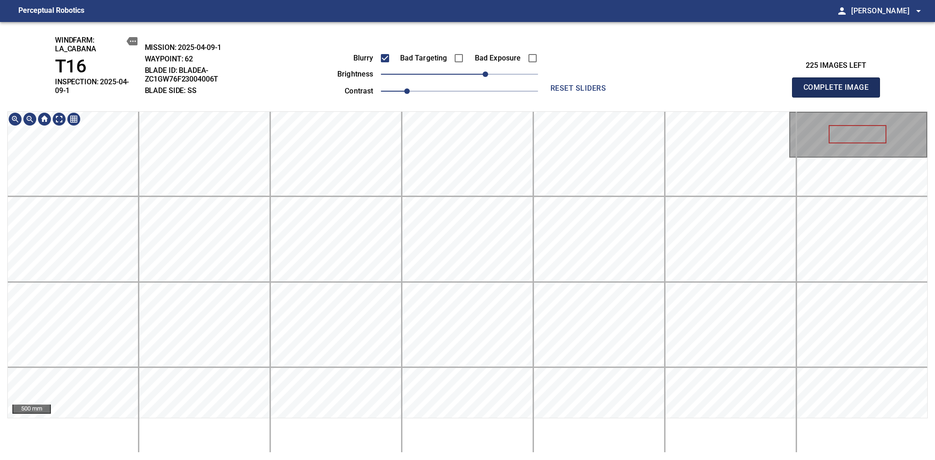
click at [839, 84] on span "Complete Image" at bounding box center [836, 87] width 68 height 13
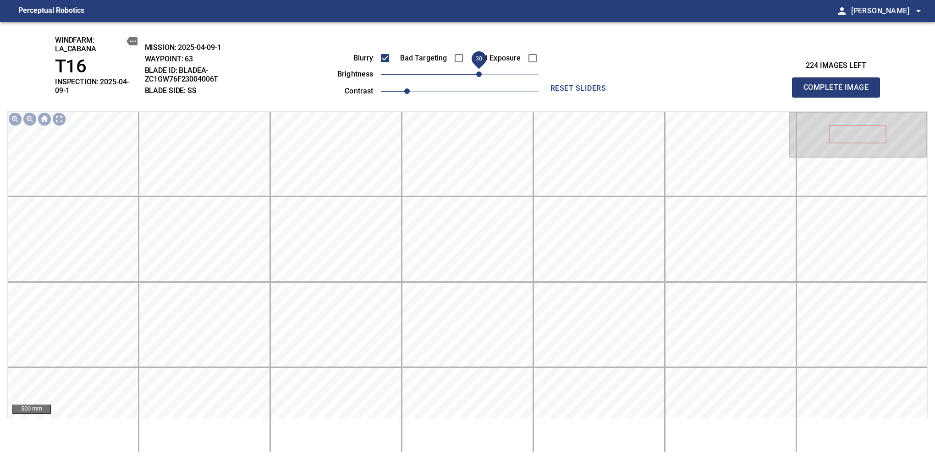
drag, startPoint x: 471, startPoint y: 74, endPoint x: 478, endPoint y: 73, distance: 6.6
click at [478, 73] on span "30" at bounding box center [478, 73] width 5 height 5
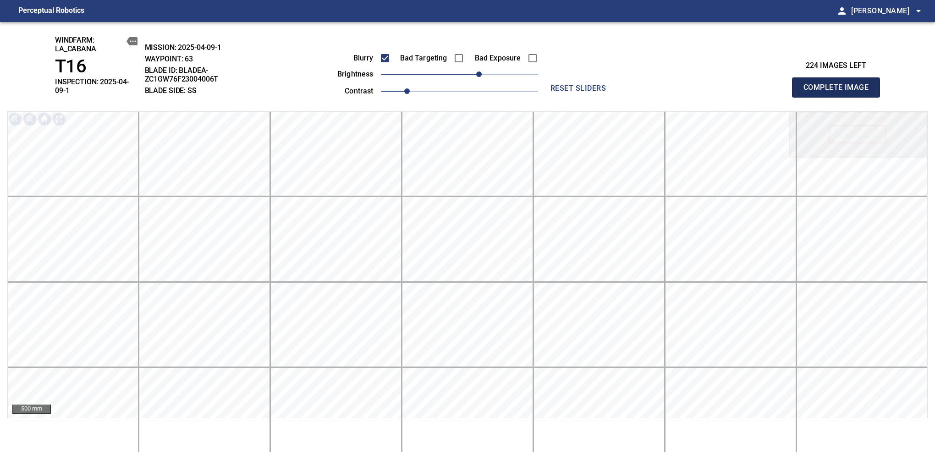
click at [839, 84] on span "Complete Image" at bounding box center [836, 87] width 68 height 13
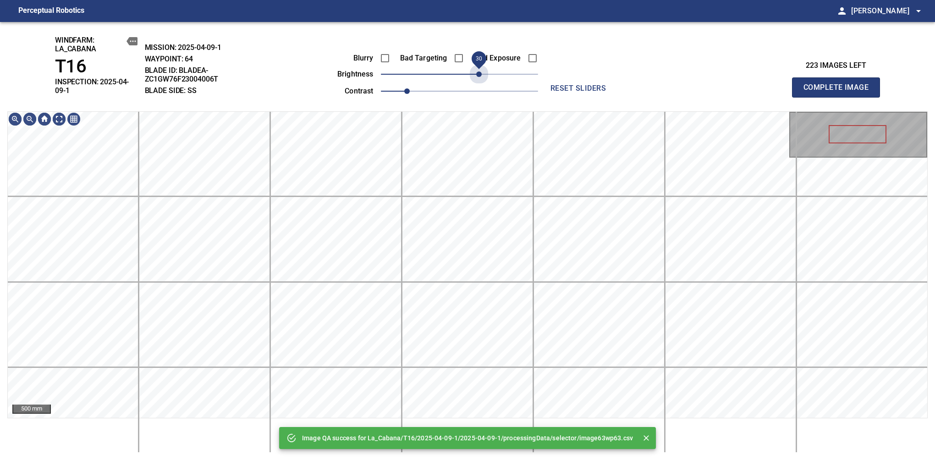
click at [478, 73] on span "30" at bounding box center [459, 74] width 157 height 13
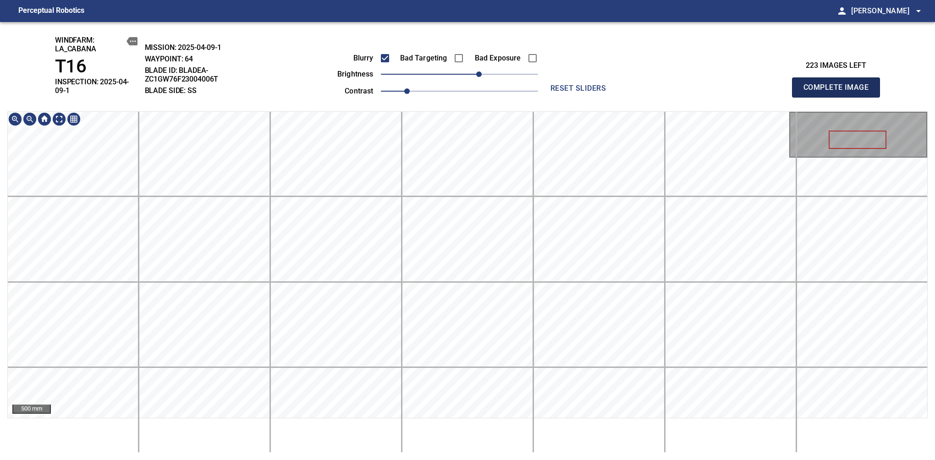
click at [839, 84] on span "Complete Image" at bounding box center [836, 87] width 68 height 13
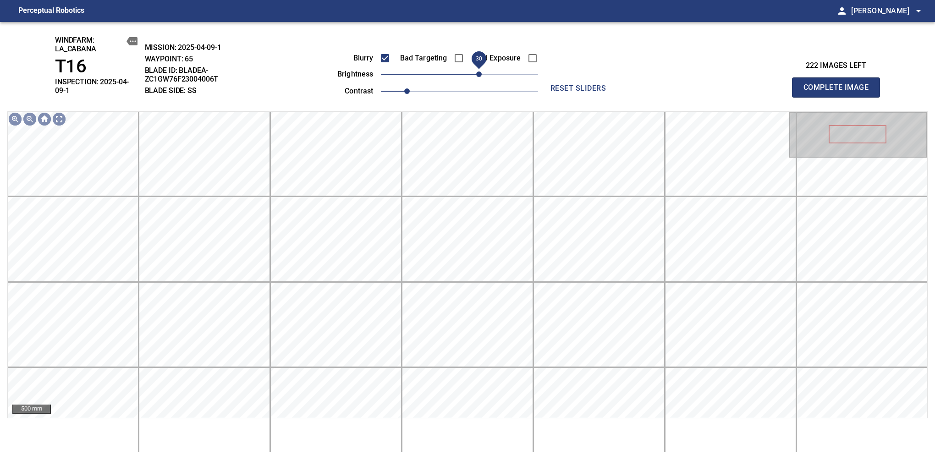
drag, startPoint x: 470, startPoint y: 73, endPoint x: 479, endPoint y: 73, distance: 9.6
click at [479, 73] on span "30" at bounding box center [459, 74] width 157 height 13
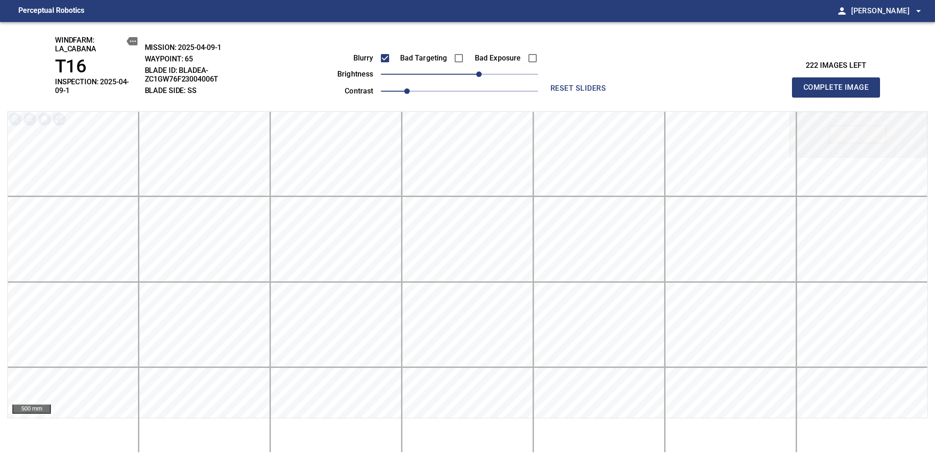
click at [839, 84] on span "Complete Image" at bounding box center [836, 87] width 68 height 13
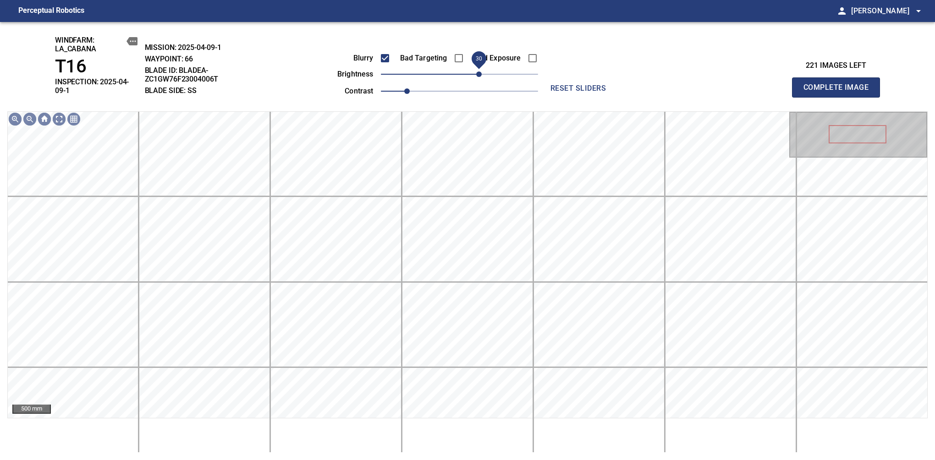
drag, startPoint x: 471, startPoint y: 73, endPoint x: 477, endPoint y: 73, distance: 6.4
click at [477, 73] on span "30" at bounding box center [478, 73] width 5 height 5
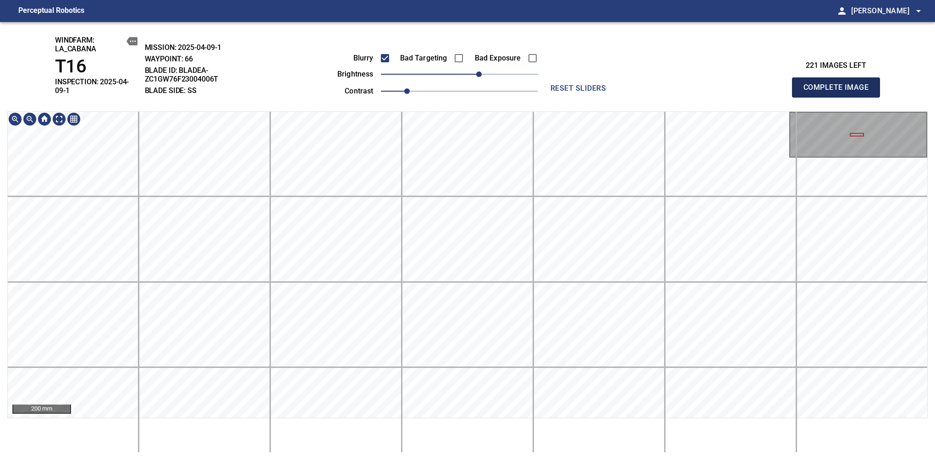
click at [839, 84] on span "Complete Image" at bounding box center [836, 87] width 68 height 13
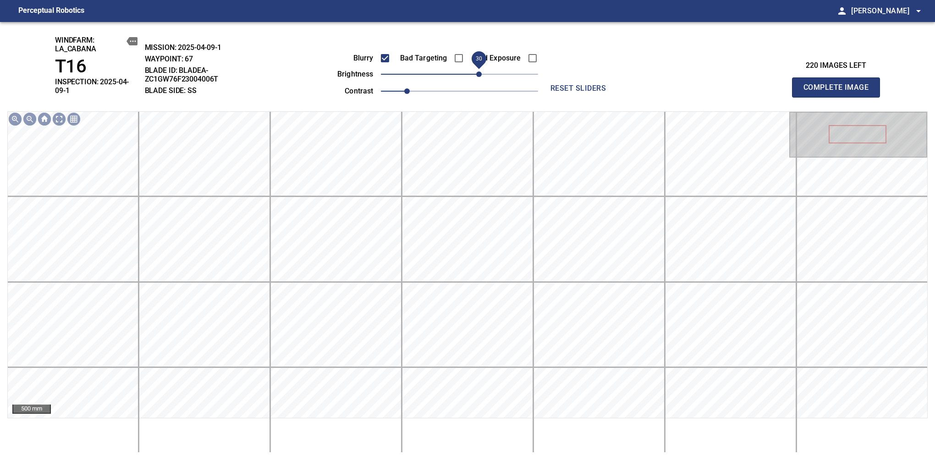
drag, startPoint x: 471, startPoint y: 77, endPoint x: 478, endPoint y: 77, distance: 6.9
click at [478, 77] on span "30" at bounding box center [478, 73] width 5 height 5
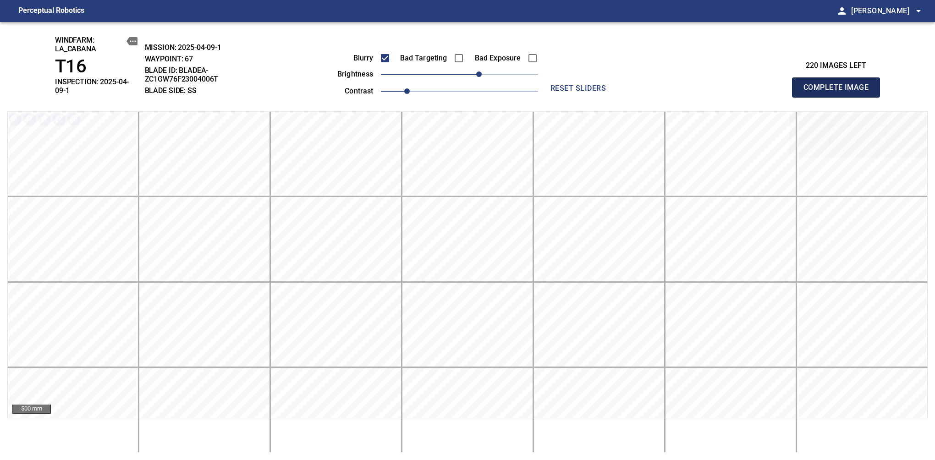
click at [839, 84] on span "Complete Image" at bounding box center [836, 87] width 68 height 13
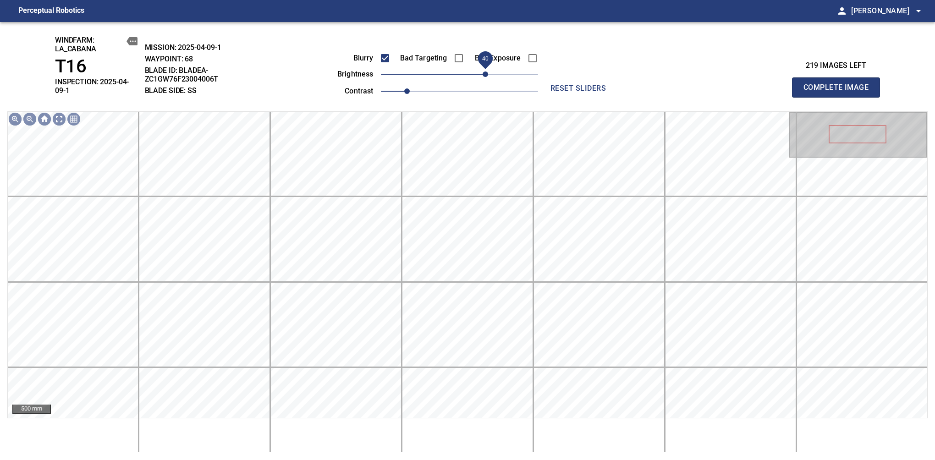
drag, startPoint x: 476, startPoint y: 74, endPoint x: 484, endPoint y: 74, distance: 7.8
click at [484, 74] on span "40" at bounding box center [484, 73] width 5 height 5
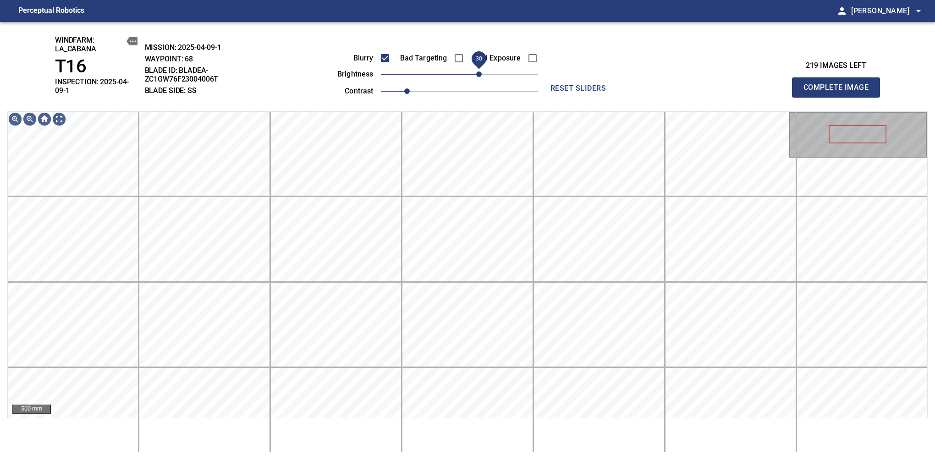
drag, startPoint x: 484, startPoint y: 72, endPoint x: 476, endPoint y: 76, distance: 8.4
click at [476, 76] on span "30" at bounding box center [478, 73] width 5 height 5
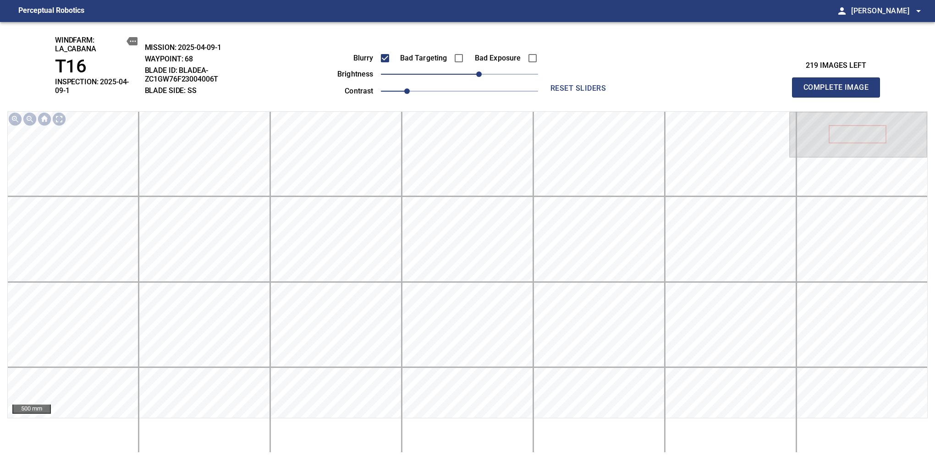
click at [839, 84] on span "Complete Image" at bounding box center [836, 87] width 68 height 13
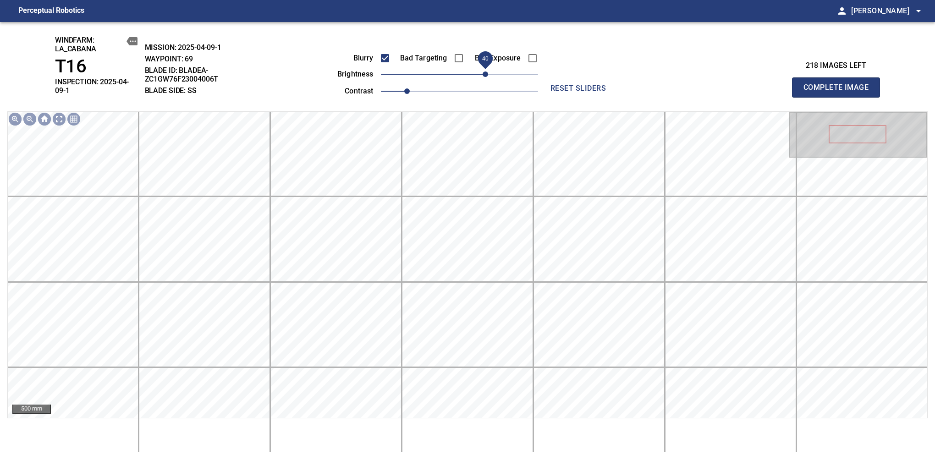
drag, startPoint x: 478, startPoint y: 74, endPoint x: 486, endPoint y: 73, distance: 7.9
click at [486, 73] on span "40" at bounding box center [459, 74] width 157 height 13
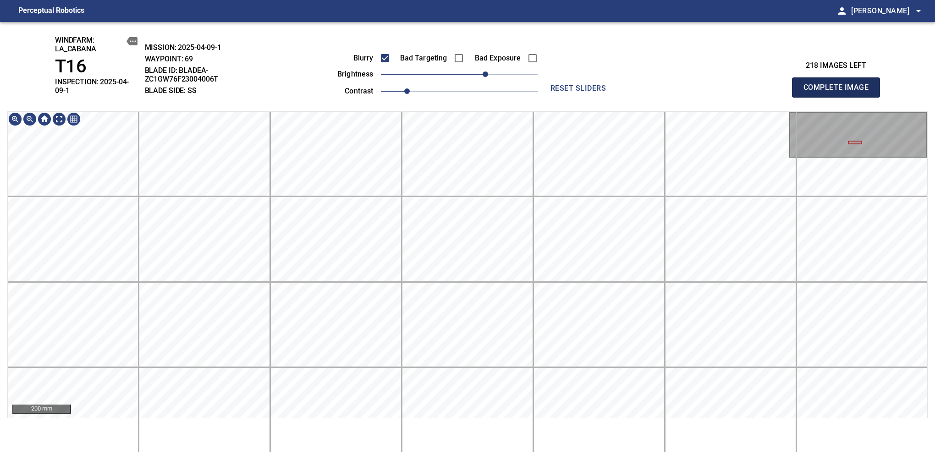
click at [839, 84] on span "Complete Image" at bounding box center [836, 87] width 68 height 13
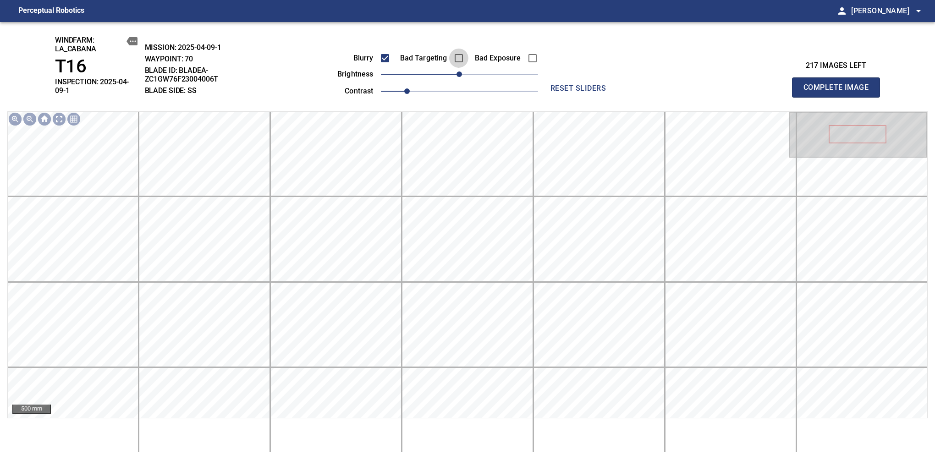
click at [469, 69] on div "Blurry Bad Targeting Bad Exposure brightness 0 contrast 1" at bounding box center [427, 73] width 221 height 49
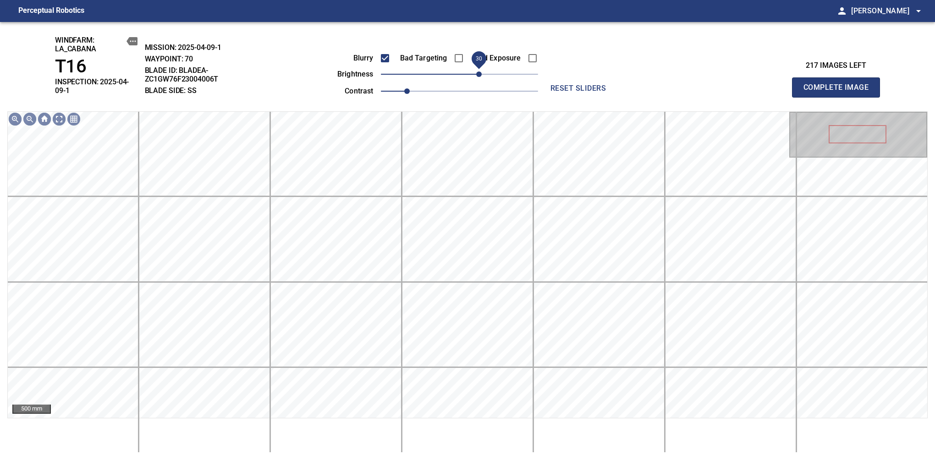
drag, startPoint x: 459, startPoint y: 74, endPoint x: 478, endPoint y: 74, distance: 19.2
click at [478, 74] on span "30" at bounding box center [478, 73] width 5 height 5
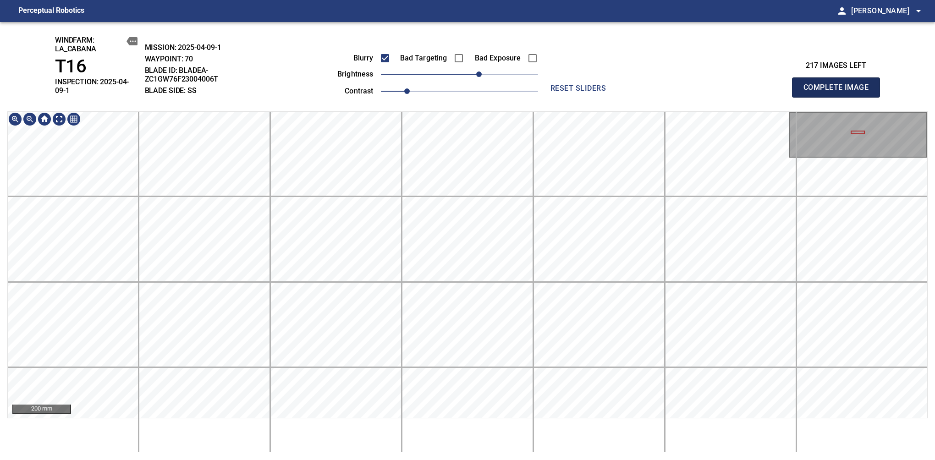
click at [839, 84] on span "Complete Image" at bounding box center [836, 87] width 68 height 13
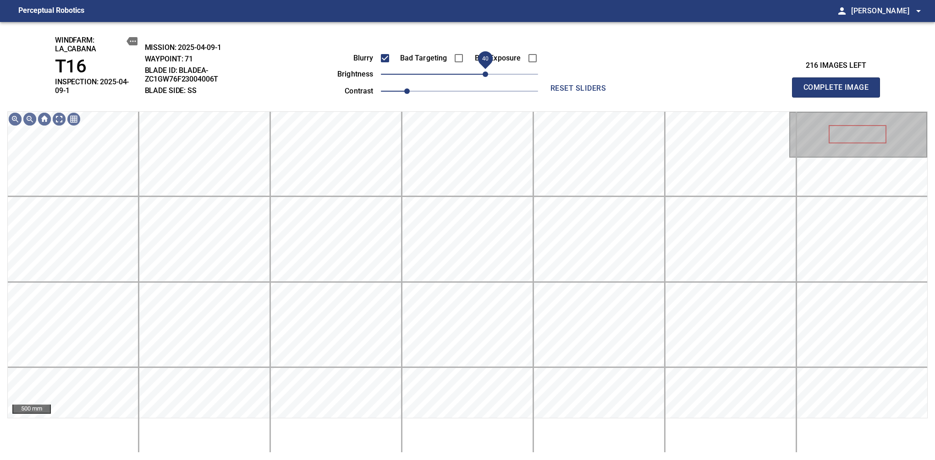
drag, startPoint x: 474, startPoint y: 74, endPoint x: 488, endPoint y: 72, distance: 14.8
click at [488, 72] on span "40" at bounding box center [484, 73] width 5 height 5
click at [482, 74] on span "30" at bounding box center [478, 73] width 5 height 5
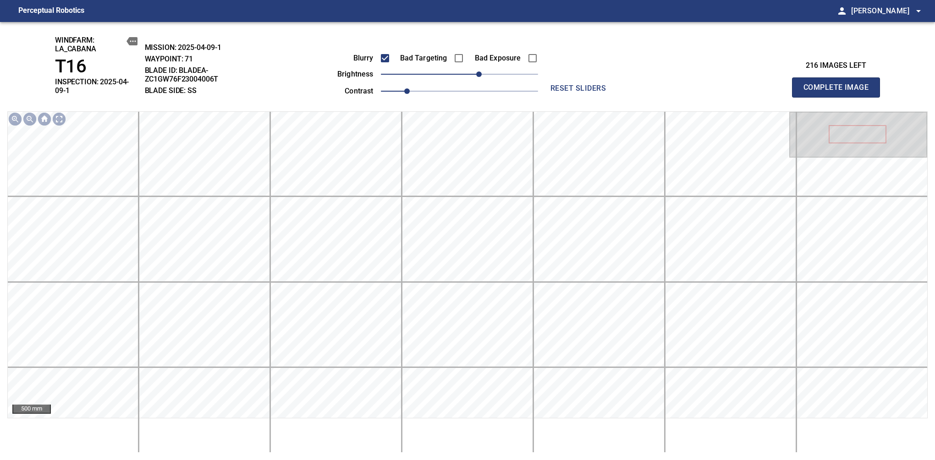
click at [839, 84] on span "Complete Image" at bounding box center [836, 87] width 68 height 13
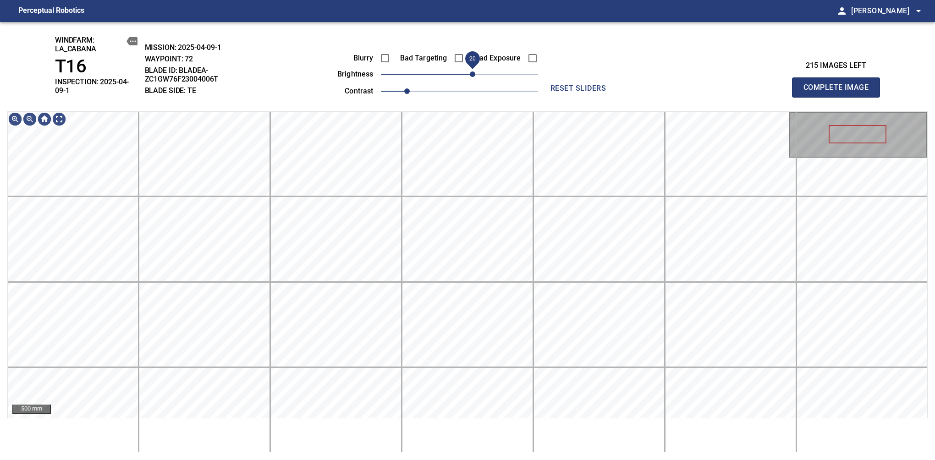
drag, startPoint x: 462, startPoint y: 71, endPoint x: 469, endPoint y: 72, distance: 6.9
click at [470, 72] on span "20" at bounding box center [472, 73] width 5 height 5
drag, startPoint x: 471, startPoint y: 72, endPoint x: 464, endPoint y: 75, distance: 7.4
click at [464, 75] on span "10" at bounding box center [465, 73] width 5 height 5
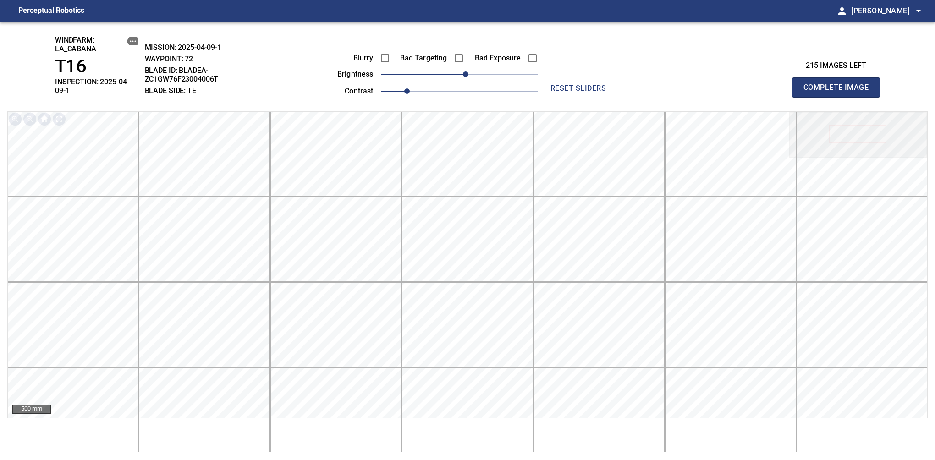
click at [839, 84] on span "Complete Image" at bounding box center [836, 87] width 68 height 13
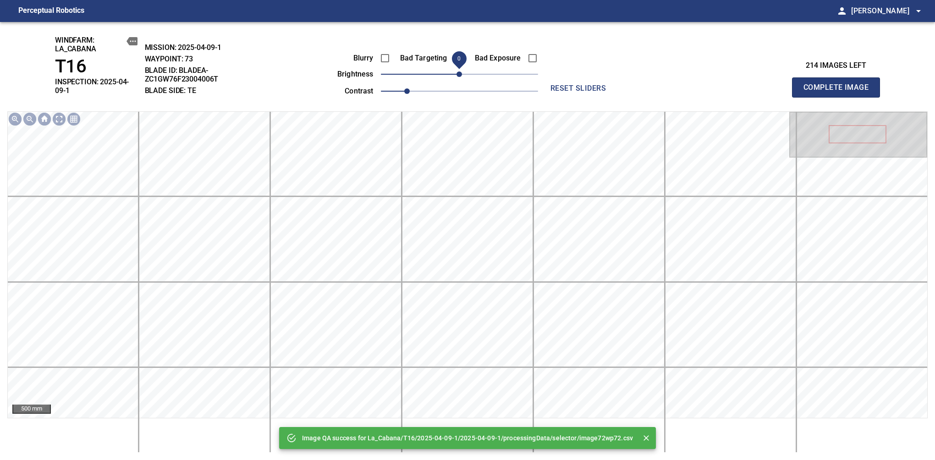
click at [456, 74] on span "0" at bounding box center [458, 73] width 5 height 5
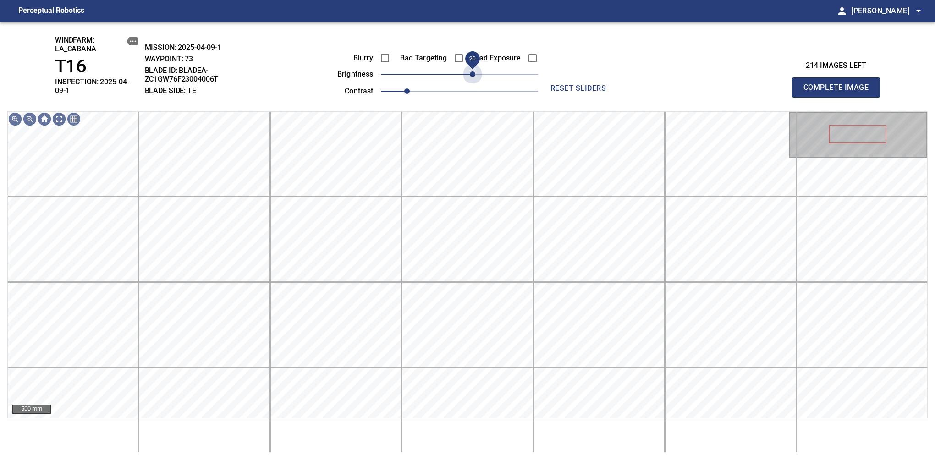
drag, startPoint x: 462, startPoint y: 77, endPoint x: 472, endPoint y: 86, distance: 13.6
click at [472, 86] on div "Blurry Bad Targeting Bad Exposure brightness 20 contrast 1" at bounding box center [427, 73] width 221 height 49
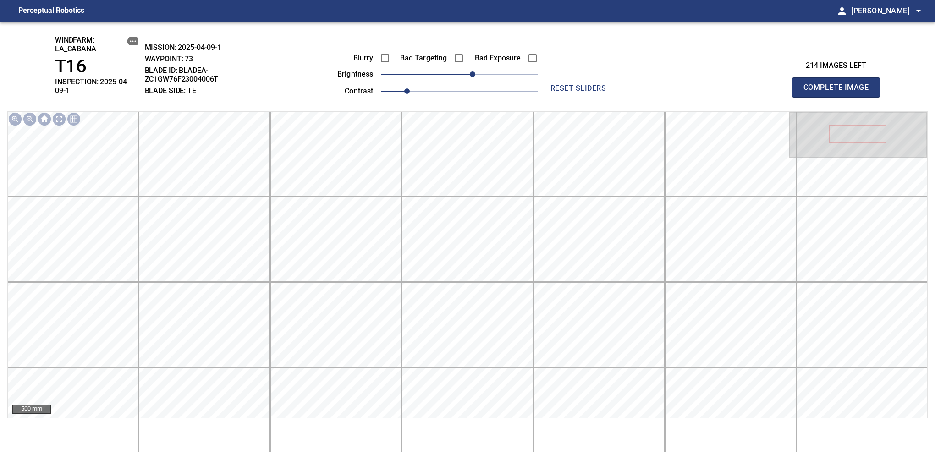
click at [839, 84] on span "Complete Image" at bounding box center [836, 87] width 68 height 13
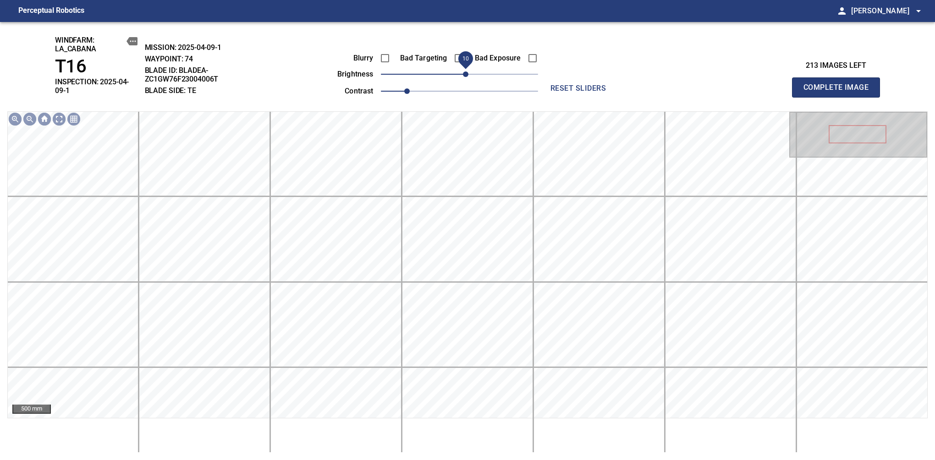
drag, startPoint x: 456, startPoint y: 80, endPoint x: 467, endPoint y: 81, distance: 11.0
click at [467, 77] on span "10" at bounding box center [465, 73] width 5 height 5
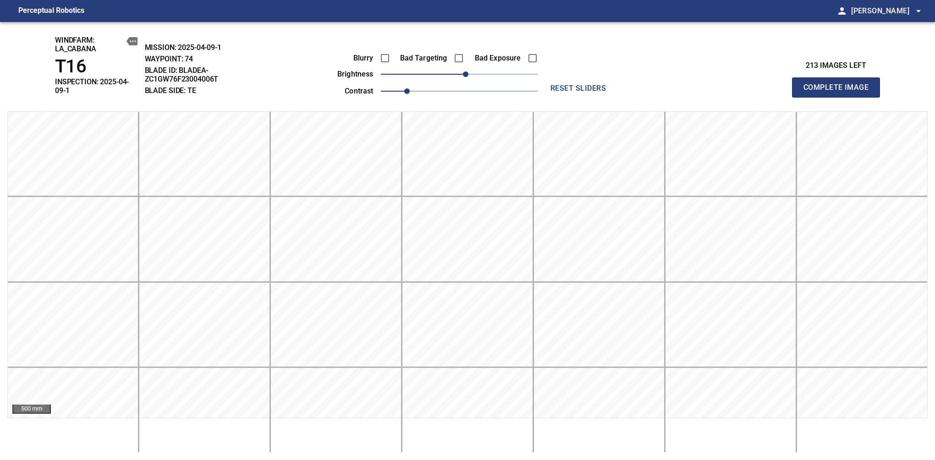
click at [839, 84] on span "Complete Image" at bounding box center [836, 87] width 68 height 13
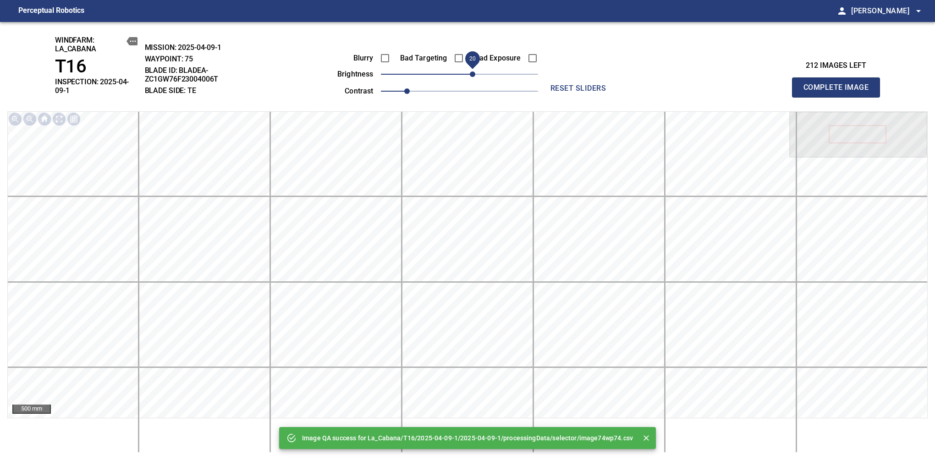
drag, startPoint x: 461, startPoint y: 78, endPoint x: 472, endPoint y: 78, distance: 11.0
click at [472, 77] on span "20" at bounding box center [472, 73] width 5 height 5
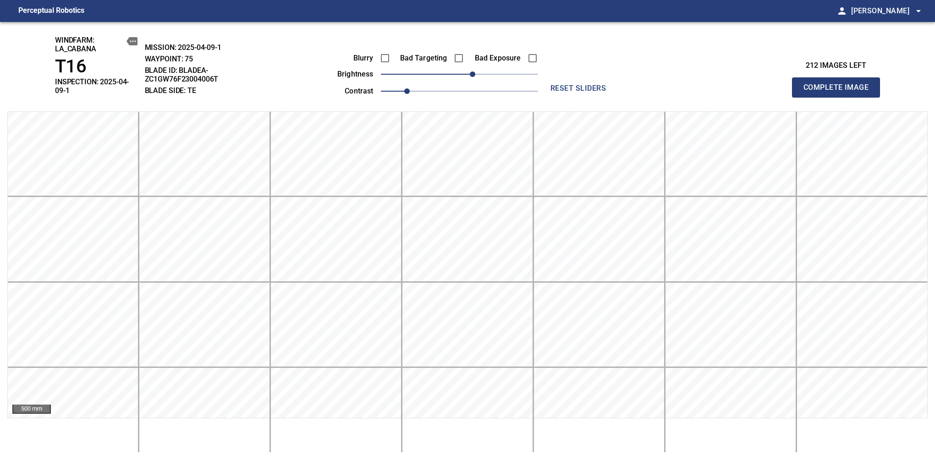
click at [839, 84] on span "Complete Image" at bounding box center [836, 87] width 68 height 13
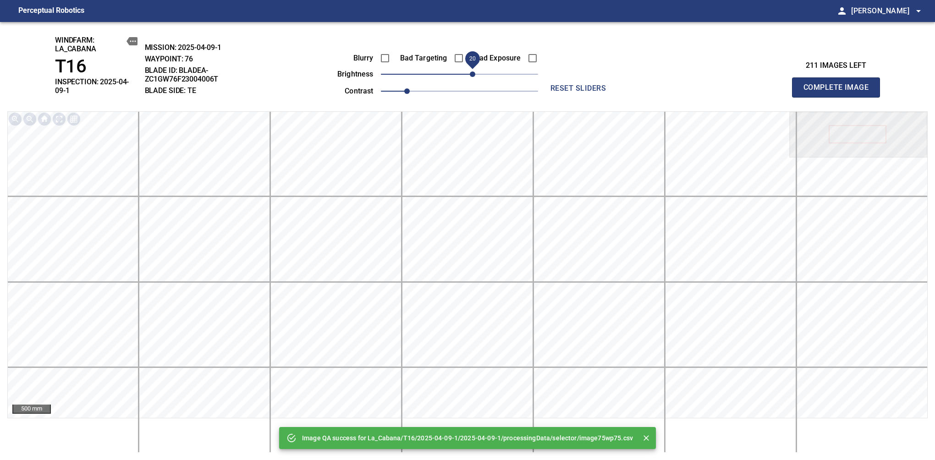
drag, startPoint x: 461, startPoint y: 75, endPoint x: 469, endPoint y: 77, distance: 8.4
click at [470, 77] on span "20" at bounding box center [472, 73] width 5 height 5
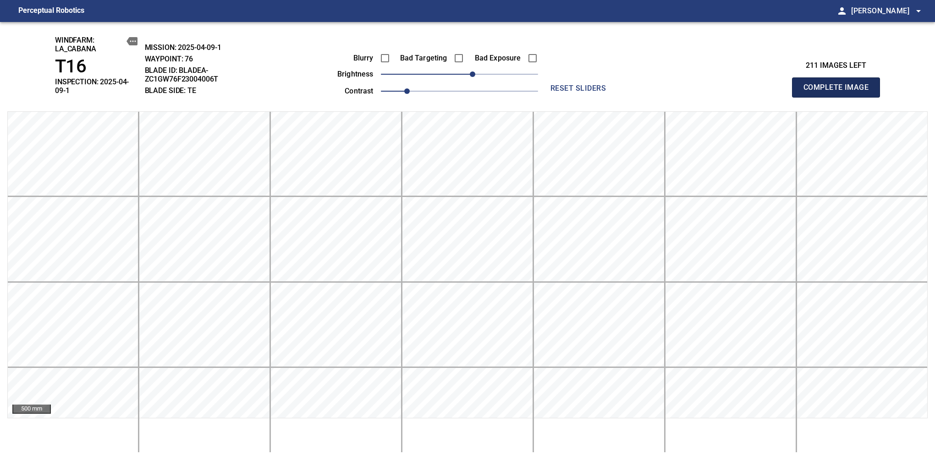
click at [839, 84] on span "Complete Image" at bounding box center [836, 87] width 68 height 13
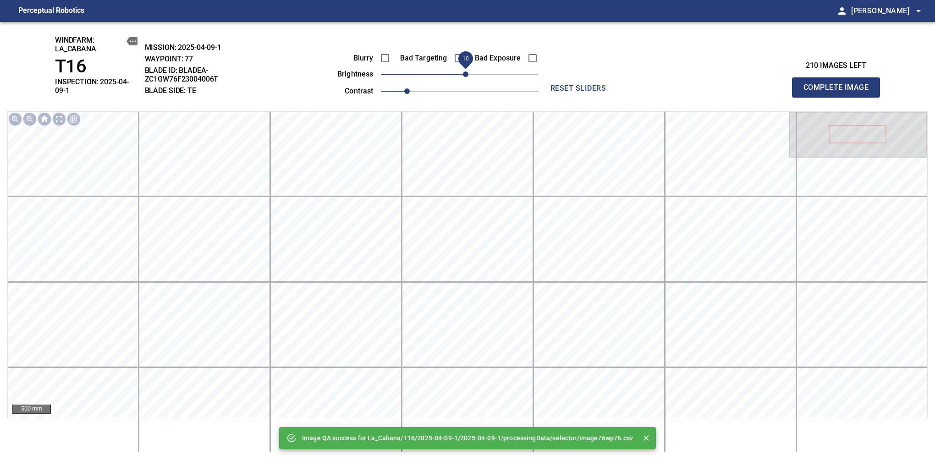
click at [466, 77] on span "10" at bounding box center [465, 73] width 5 height 5
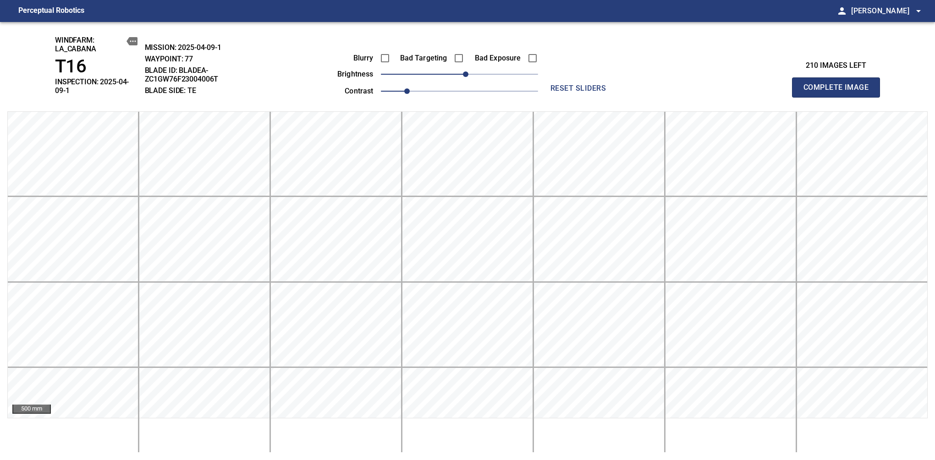
click at [839, 84] on span "Complete Image" at bounding box center [836, 87] width 68 height 13
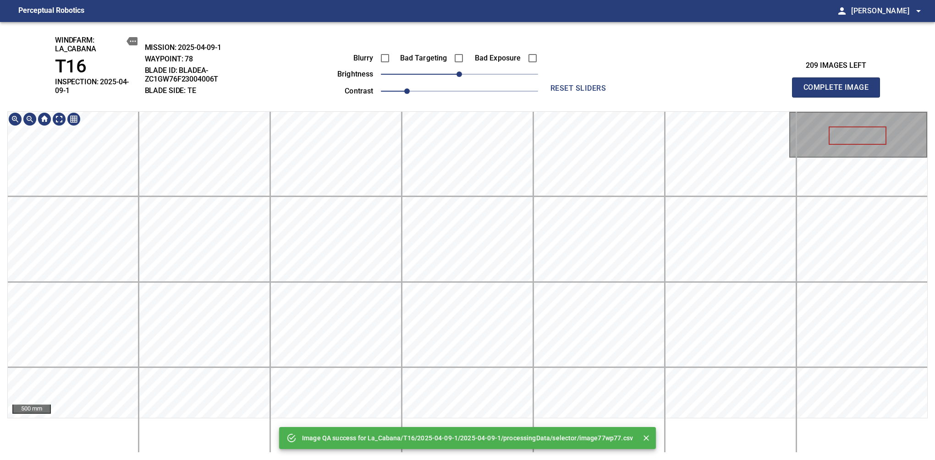
click at [434, 101] on div "Image QA success for La_Cabana/T16/2025-04-09-1/2025-04-09-1/processingData/sel…" at bounding box center [467, 241] width 935 height 438
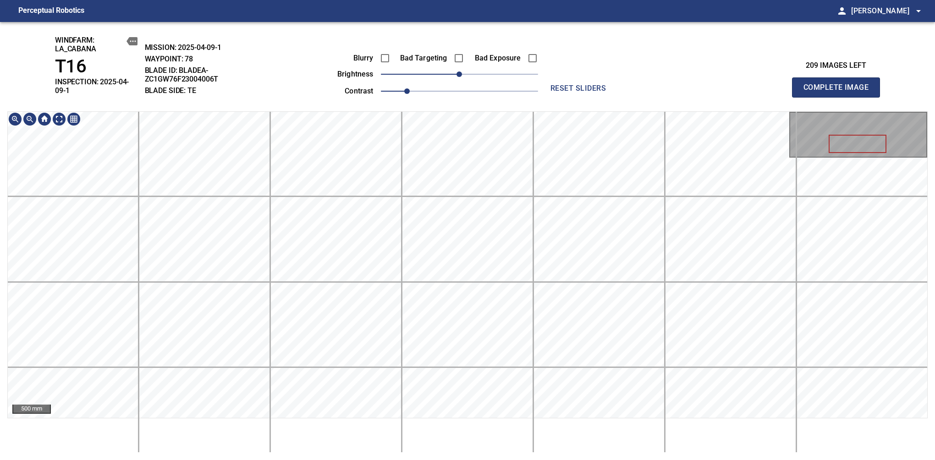
click at [839, 84] on span "Complete Image" at bounding box center [836, 87] width 68 height 13
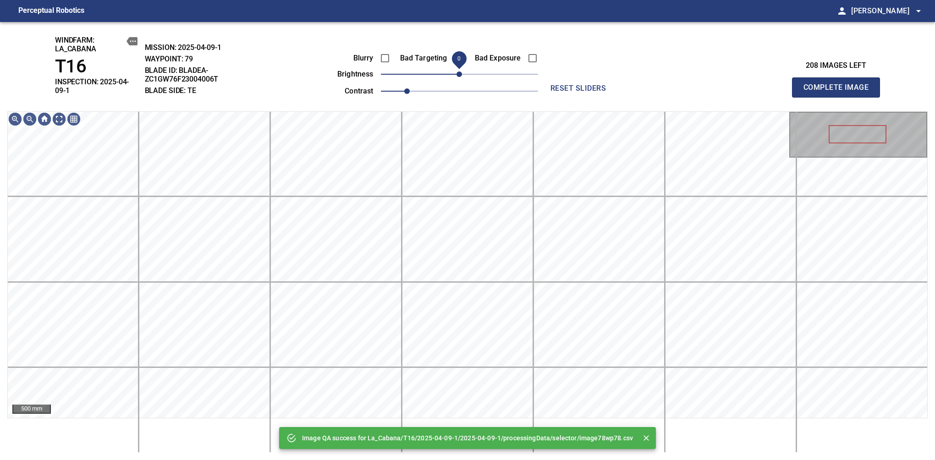
click at [460, 77] on span "0" at bounding box center [458, 73] width 5 height 5
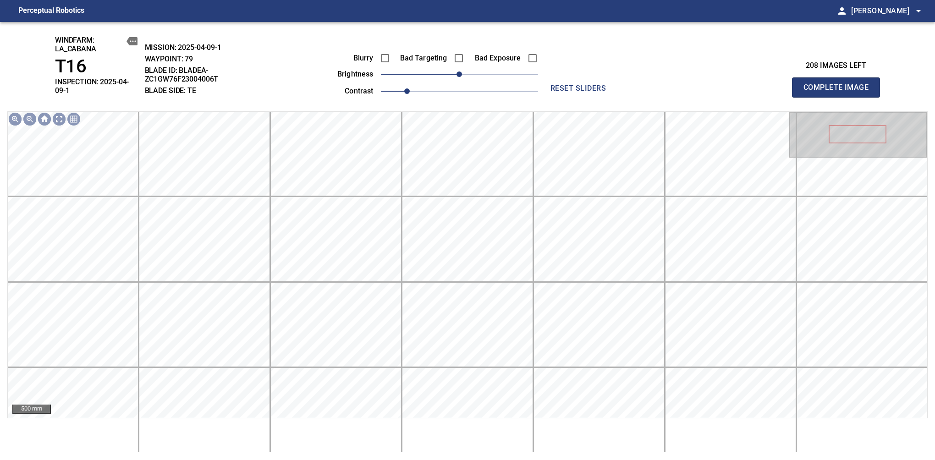
click at [839, 84] on span "Complete Image" at bounding box center [836, 87] width 68 height 13
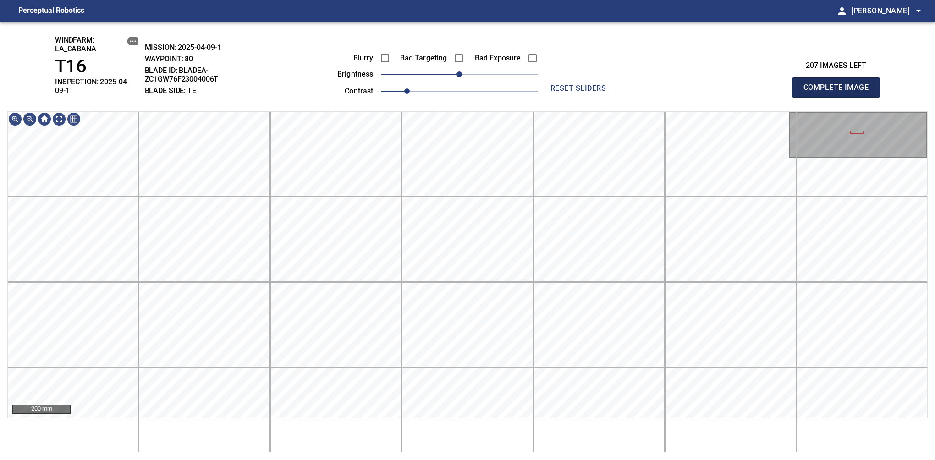
click at [839, 84] on span "Complete Image" at bounding box center [836, 87] width 68 height 13
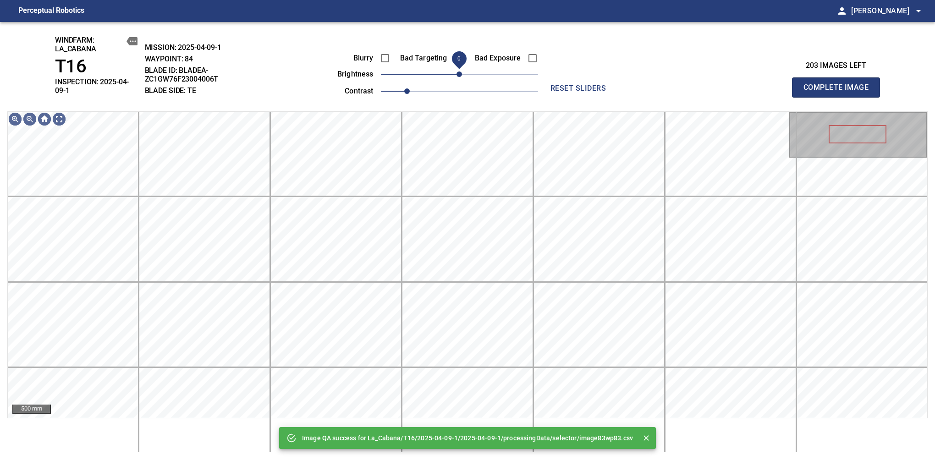
click at [459, 75] on span "0" at bounding box center [458, 73] width 5 height 5
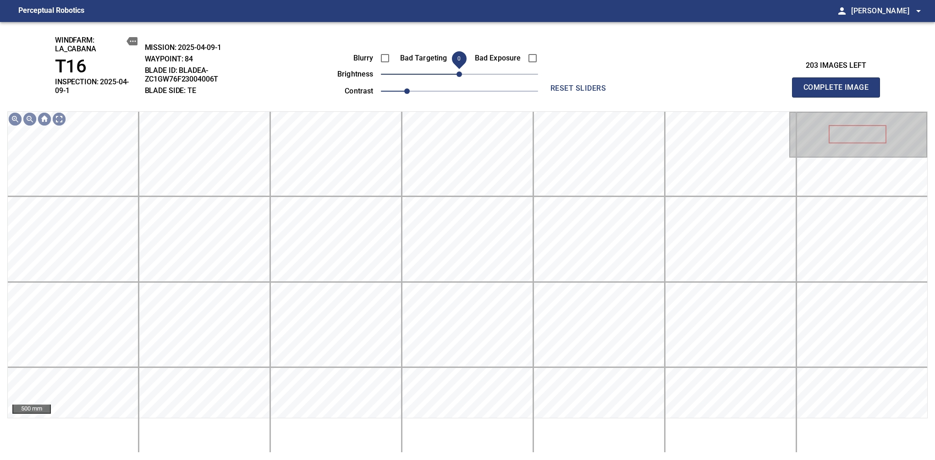
click at [839, 84] on span "Complete Image" at bounding box center [836, 87] width 68 height 13
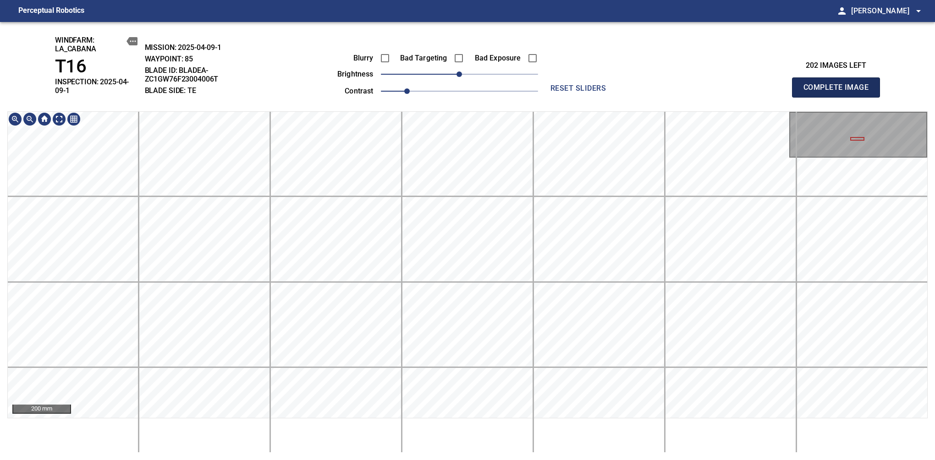
click at [839, 84] on span "Complete Image" at bounding box center [836, 87] width 68 height 13
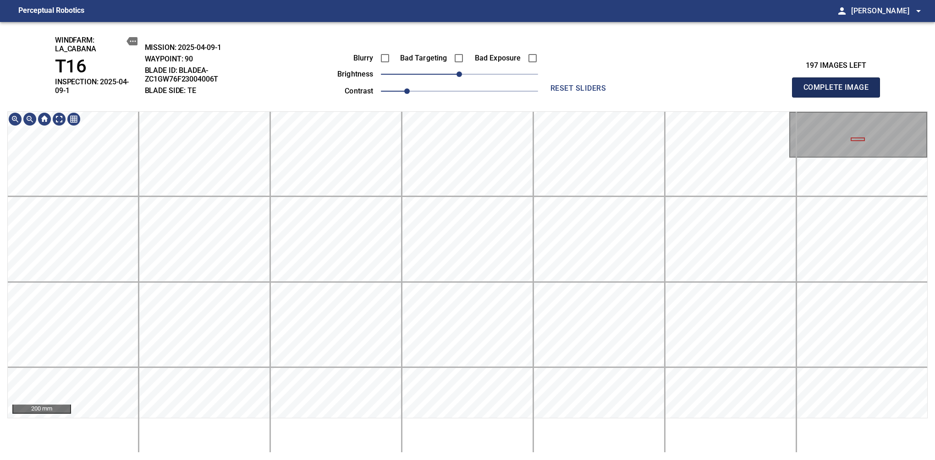
click at [839, 84] on span "Complete Image" at bounding box center [836, 87] width 68 height 13
click at [434, 460] on html "Perceptual Robotics person Alex Semenov arrow_drop_down windfarm: La_Cabana T16…" at bounding box center [467, 230] width 935 height 460
click at [407, 460] on html "Perceptual Robotics person Alex Semenov arrow_drop_down windfarm: La_Cabana T16…" at bounding box center [467, 230] width 935 height 460
click at [839, 84] on span "Complete Image" at bounding box center [836, 87] width 68 height 13
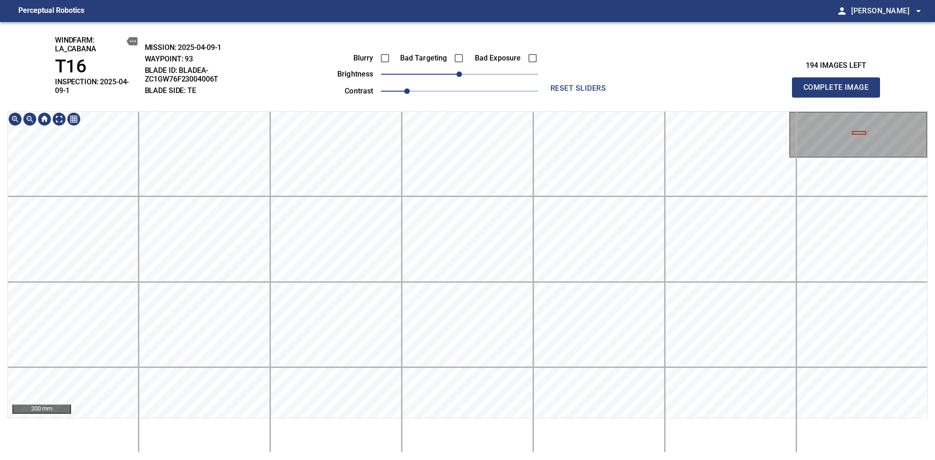
click at [429, 438] on div "200 mm" at bounding box center [467, 281] width 920 height 341
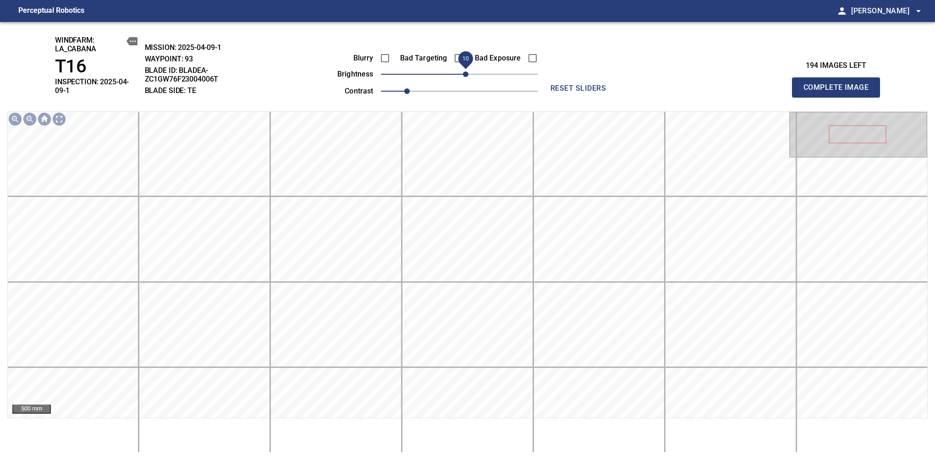
click at [468, 74] on span "10" at bounding box center [465, 73] width 5 height 5
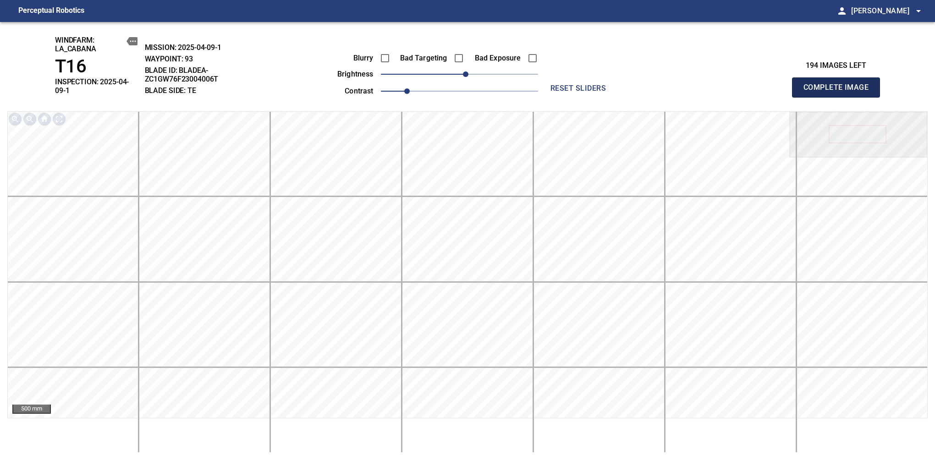
click at [839, 84] on span "Complete Image" at bounding box center [836, 87] width 68 height 13
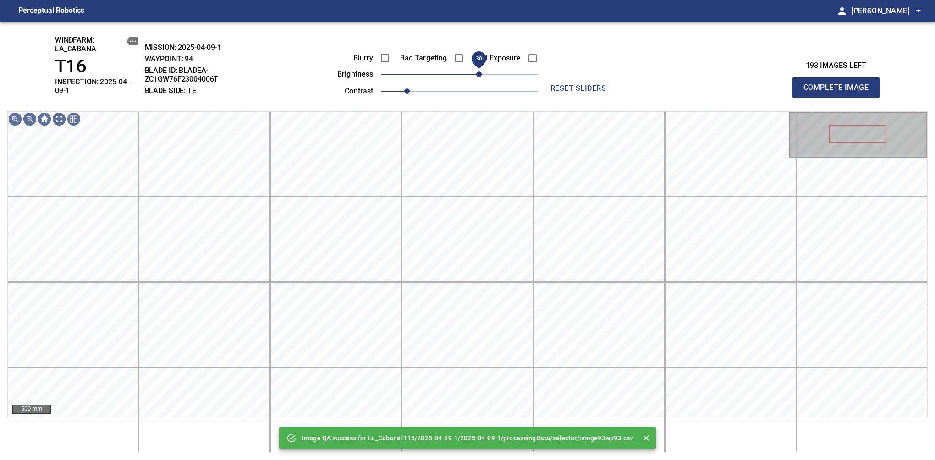
drag, startPoint x: 469, startPoint y: 74, endPoint x: 478, endPoint y: 71, distance: 10.0
click at [478, 71] on span "30" at bounding box center [478, 73] width 5 height 5
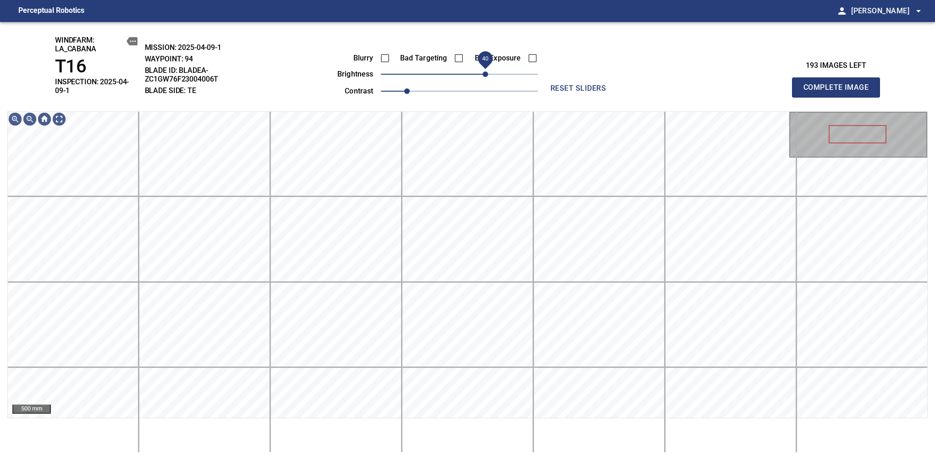
click at [484, 74] on span "40" at bounding box center [484, 73] width 5 height 5
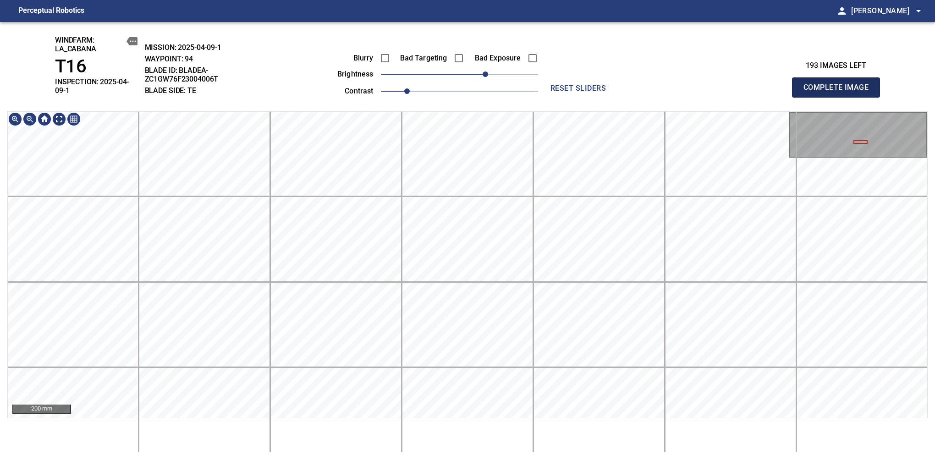
click at [839, 84] on span "Complete Image" at bounding box center [836, 87] width 68 height 13
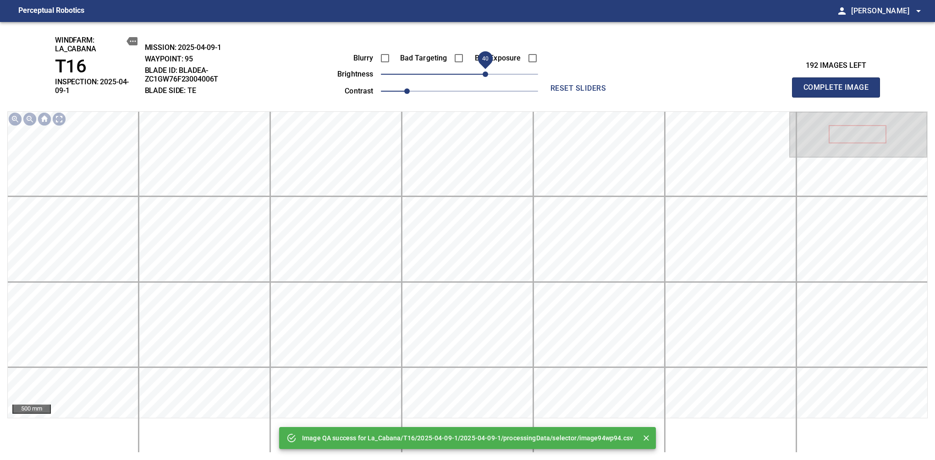
click at [487, 73] on span "40" at bounding box center [459, 74] width 157 height 13
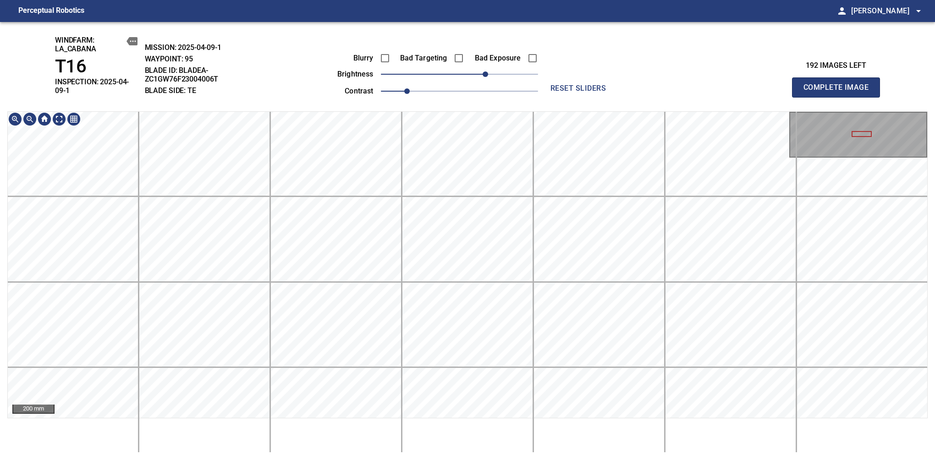
click at [451, 453] on div "windfarm: La_Cabana T16 INSPECTION: 2025-04-09-1 MISSION: 2025-04-09-1 WAYPOINT…" at bounding box center [467, 241] width 935 height 438
click at [839, 84] on span "Complete Image" at bounding box center [836, 87] width 68 height 13
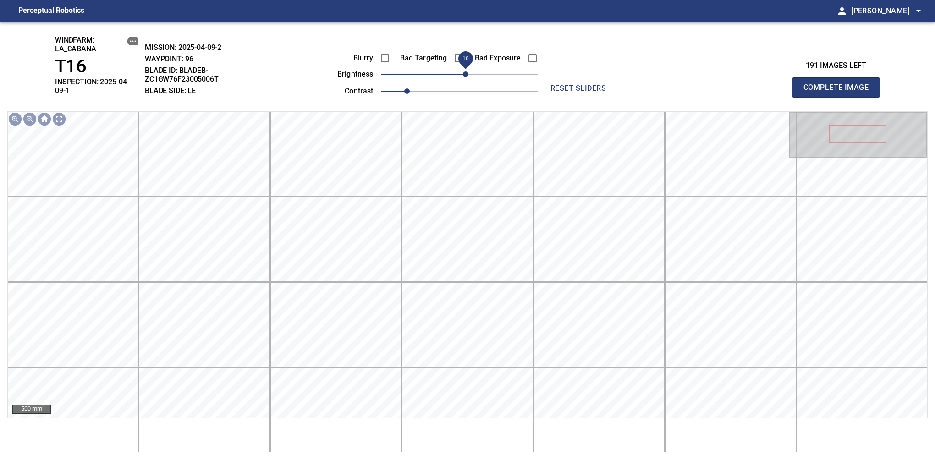
drag, startPoint x: 461, startPoint y: 81, endPoint x: 469, endPoint y: 78, distance: 8.4
click at [468, 77] on span "10" at bounding box center [465, 73] width 5 height 5
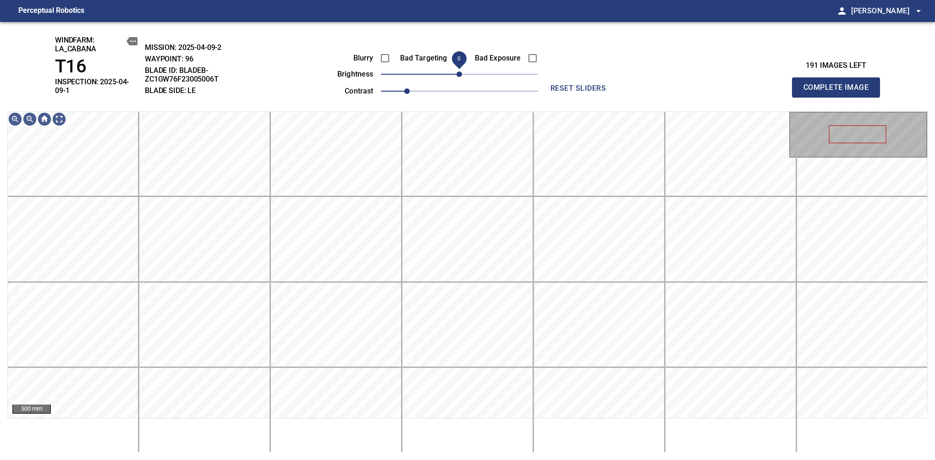
click at [459, 76] on span "0" at bounding box center [458, 73] width 5 height 5
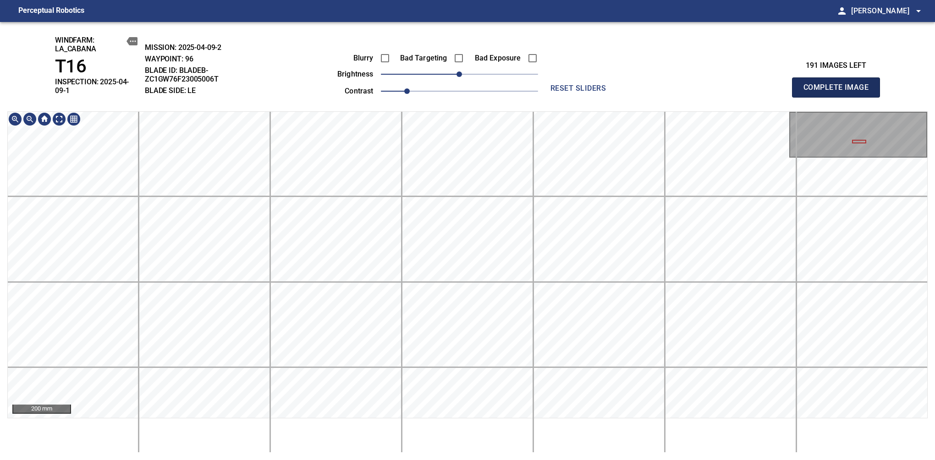
click at [839, 84] on span "Complete Image" at bounding box center [836, 87] width 68 height 13
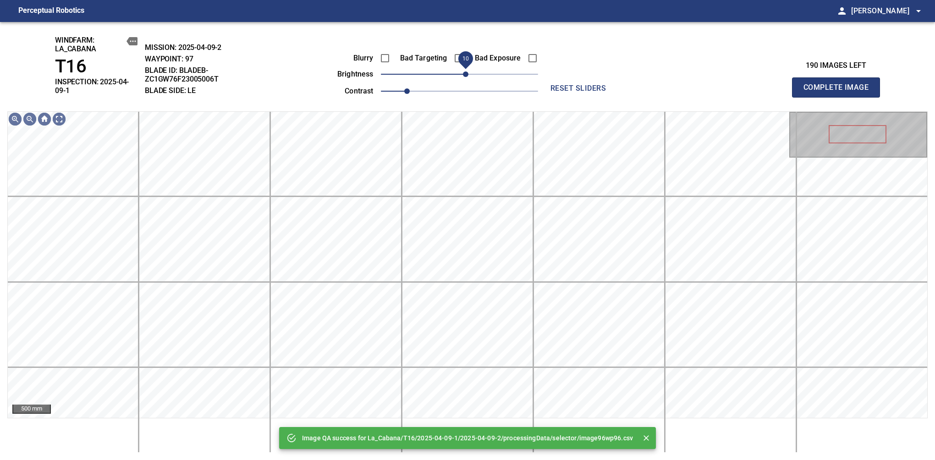
click at [467, 75] on span "10" at bounding box center [465, 73] width 5 height 5
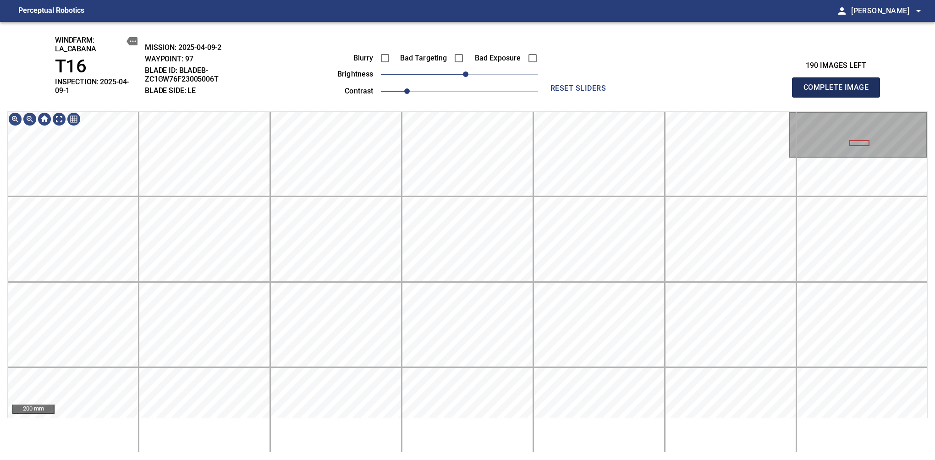
click at [839, 84] on span "Complete Image" at bounding box center [836, 87] width 68 height 13
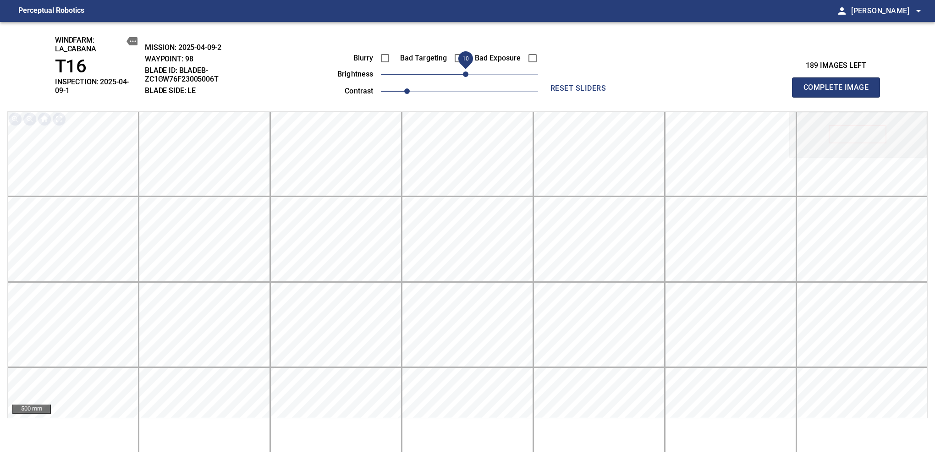
click at [465, 76] on span "10" at bounding box center [465, 73] width 5 height 5
click at [839, 84] on span "Complete Image" at bounding box center [836, 87] width 68 height 13
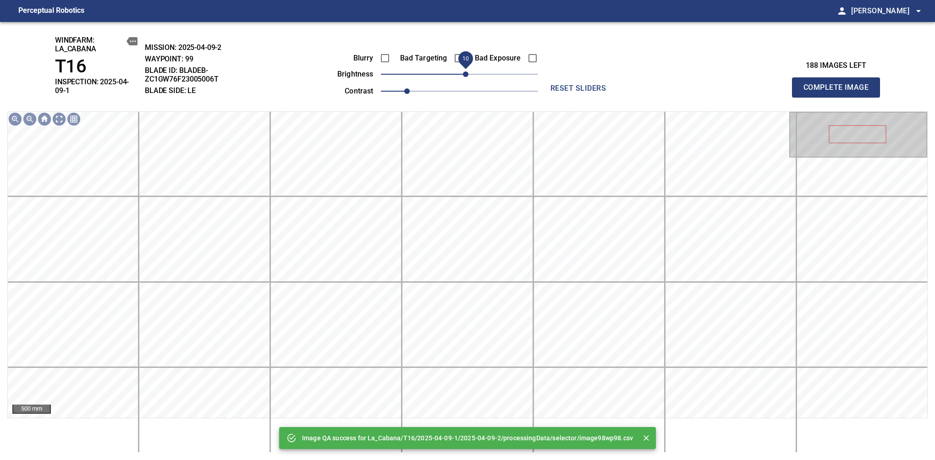
click at [463, 77] on span "10" at bounding box center [465, 73] width 5 height 5
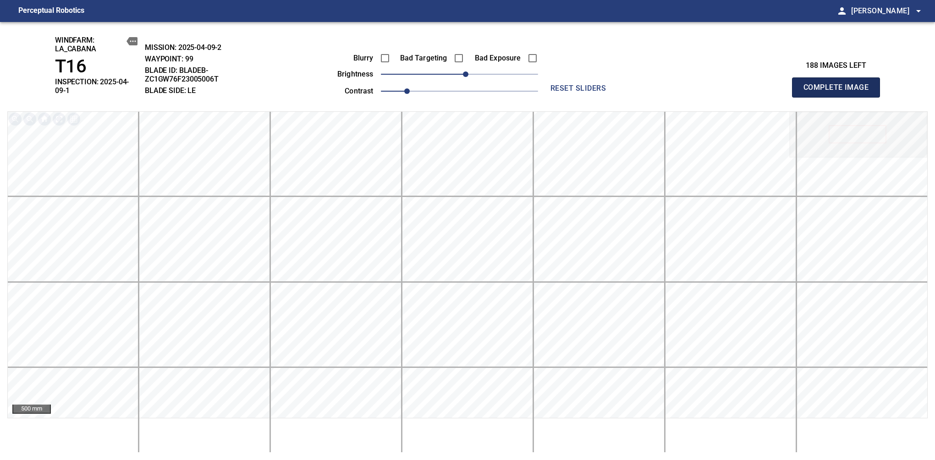
click at [839, 84] on span "Complete Image" at bounding box center [836, 87] width 68 height 13
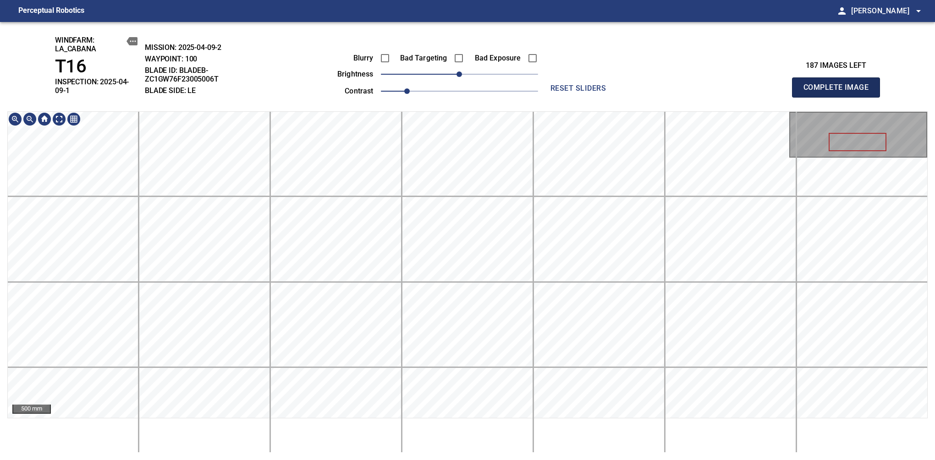
click at [839, 84] on span "Complete Image" at bounding box center [836, 87] width 68 height 13
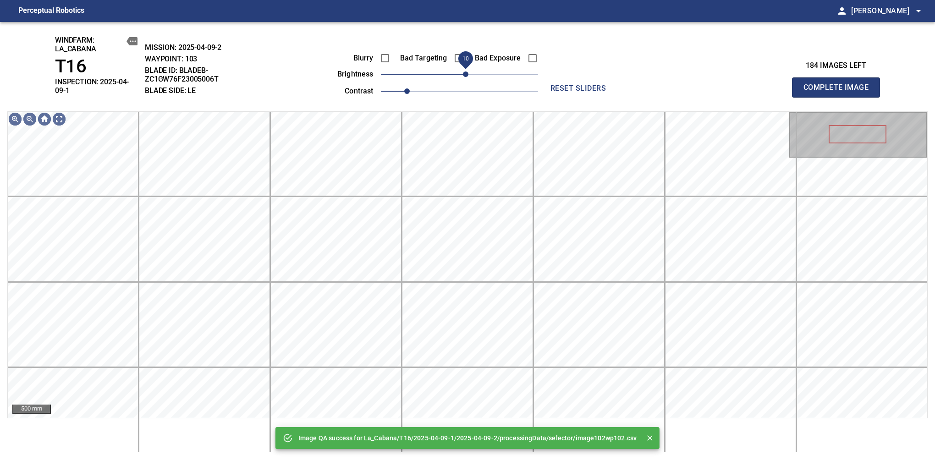
click at [465, 76] on span "10" at bounding box center [465, 73] width 5 height 5
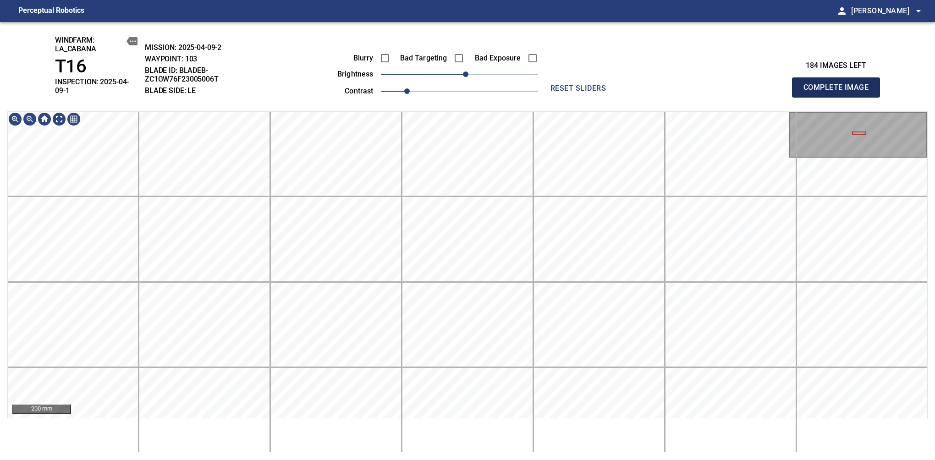
click at [839, 84] on span "Complete Image" at bounding box center [836, 87] width 68 height 13
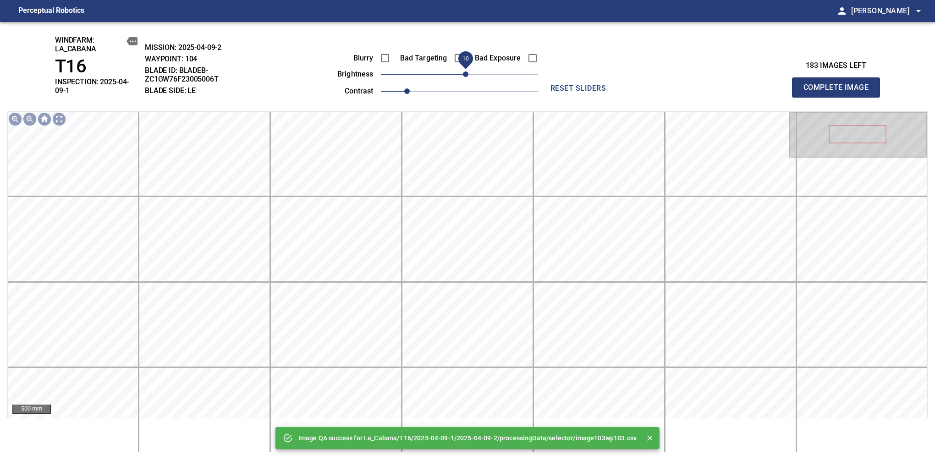
click at [468, 76] on span "10" at bounding box center [465, 73] width 5 height 5
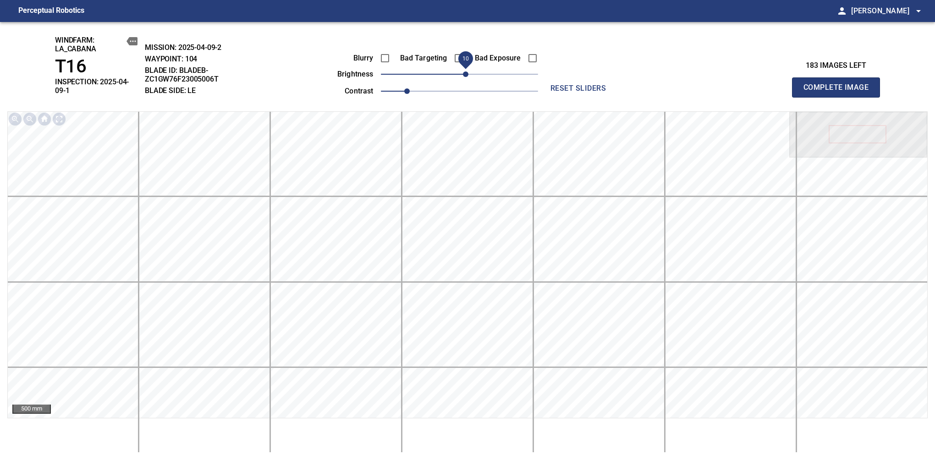
click at [839, 84] on span "Complete Image" at bounding box center [836, 87] width 68 height 13
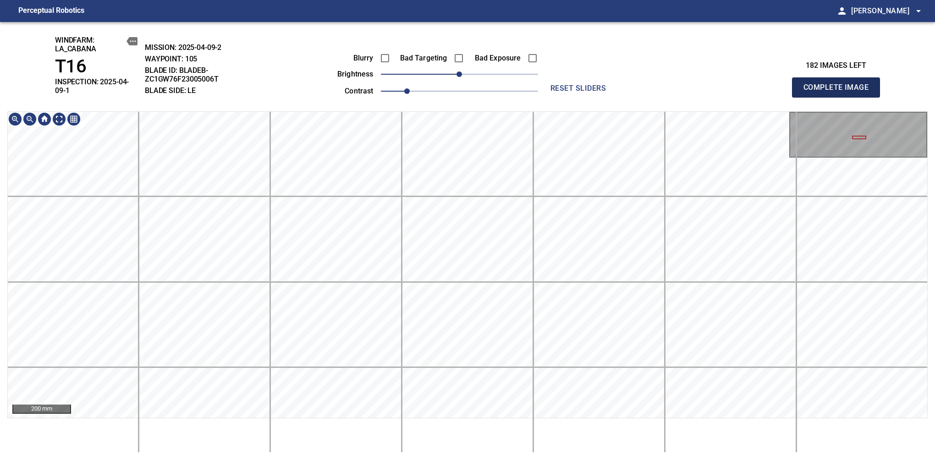
click at [839, 84] on span "Complete Image" at bounding box center [836, 87] width 68 height 13
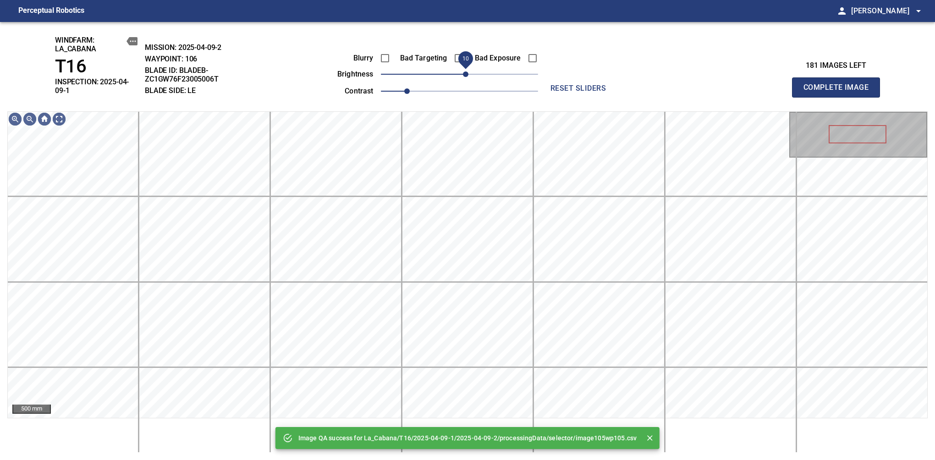
drag, startPoint x: 460, startPoint y: 73, endPoint x: 466, endPoint y: 71, distance: 6.1
click at [466, 71] on span "10" at bounding box center [465, 73] width 5 height 5
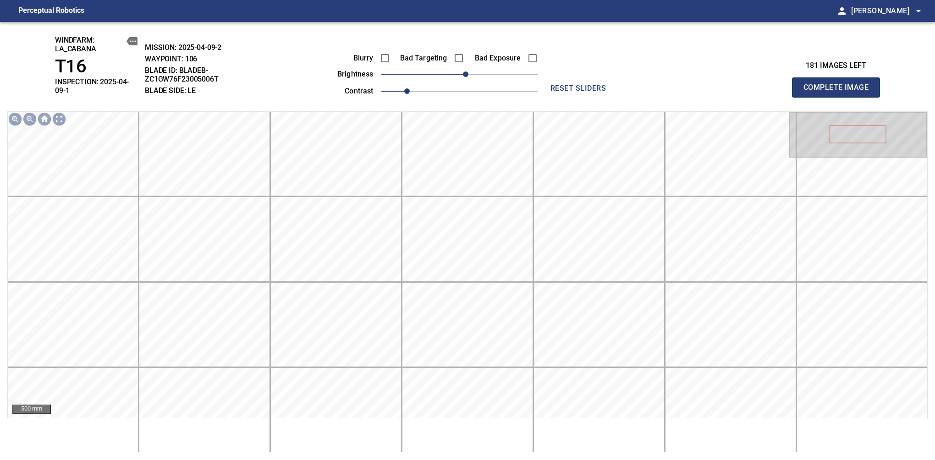
click at [839, 84] on span "Complete Image" at bounding box center [836, 87] width 68 height 13
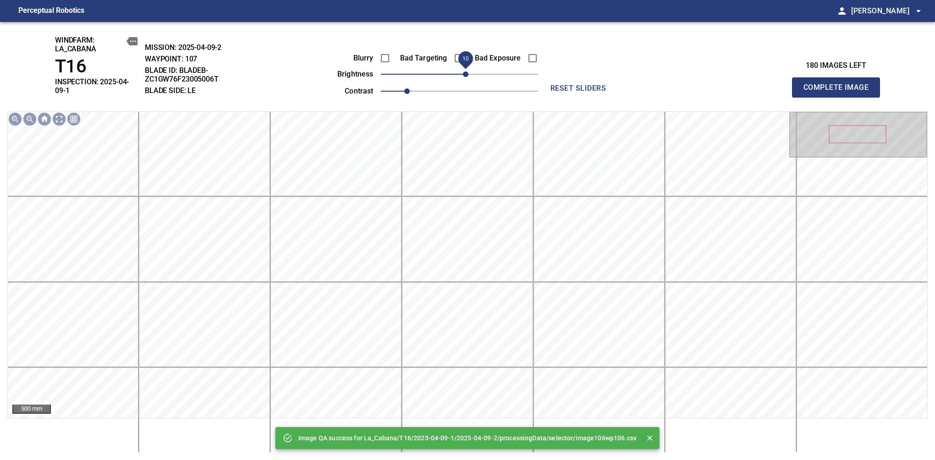
click at [464, 77] on span "10" at bounding box center [465, 73] width 5 height 5
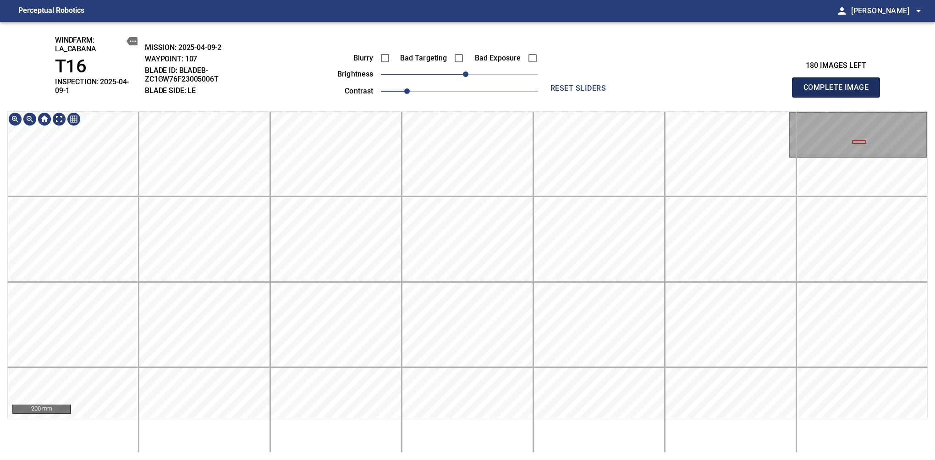
click at [839, 84] on span "Complete Image" at bounding box center [836, 87] width 68 height 13
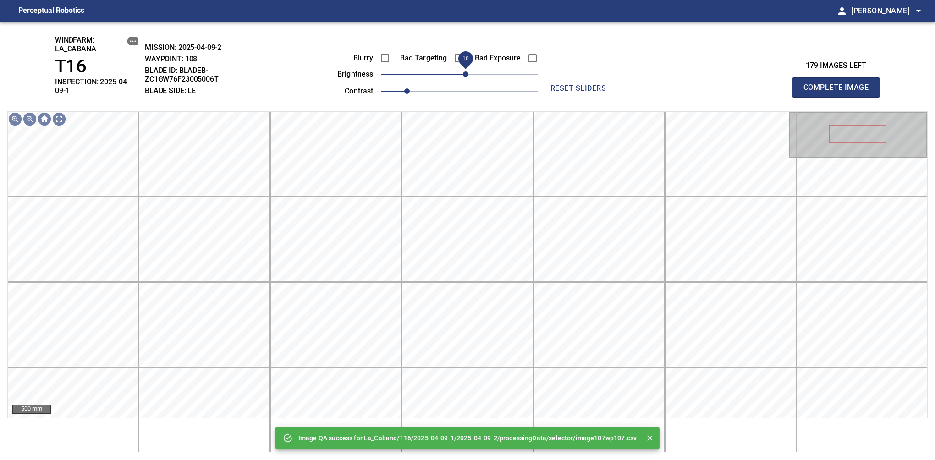
click at [466, 77] on span "10" at bounding box center [465, 73] width 5 height 5
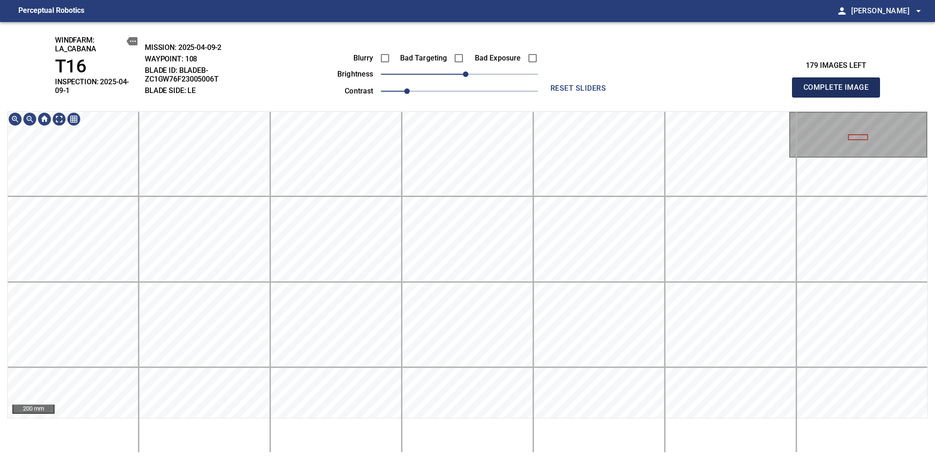
click at [839, 84] on span "Complete Image" at bounding box center [836, 87] width 68 height 13
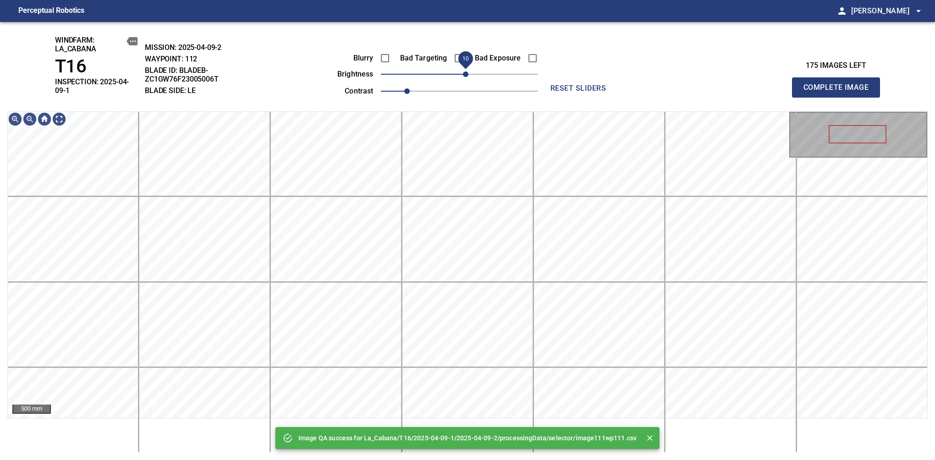
drag, startPoint x: 461, startPoint y: 77, endPoint x: 467, endPoint y: 75, distance: 6.7
click at [467, 75] on span "10" at bounding box center [465, 73] width 5 height 5
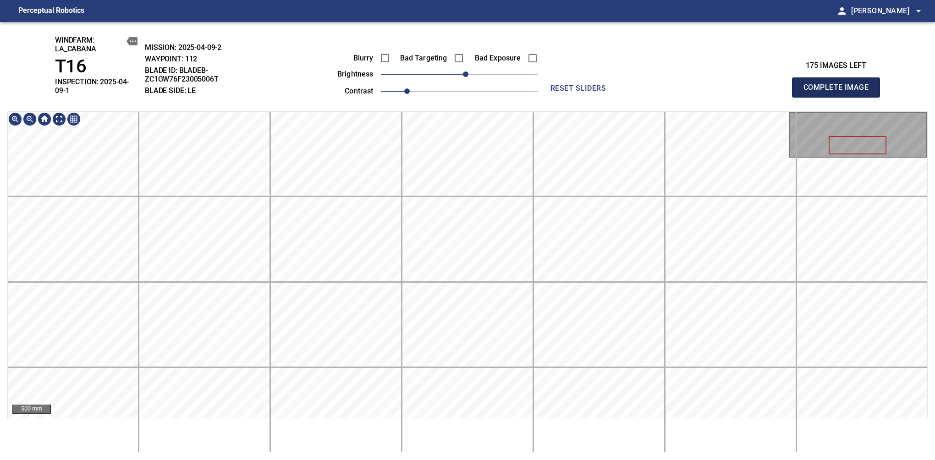
click at [839, 84] on span "Complete Image" at bounding box center [836, 87] width 68 height 13
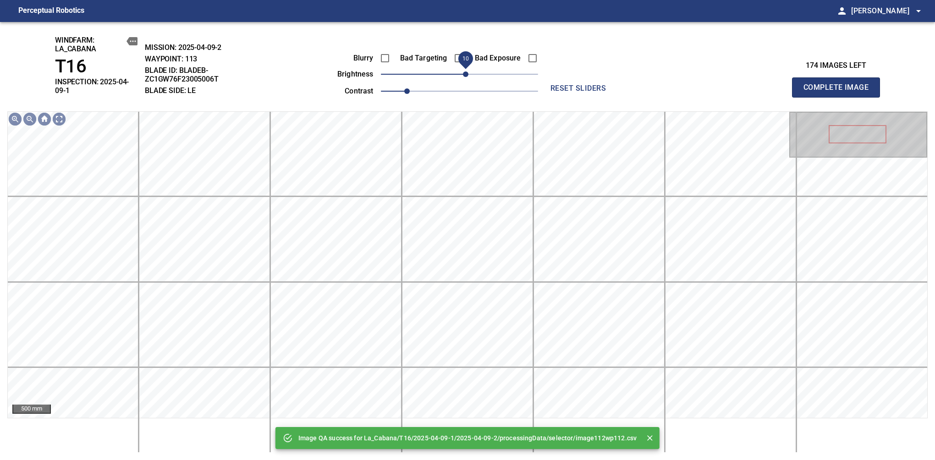
drag, startPoint x: 461, startPoint y: 80, endPoint x: 467, endPoint y: 78, distance: 6.7
click at [467, 77] on span "10" at bounding box center [465, 73] width 5 height 5
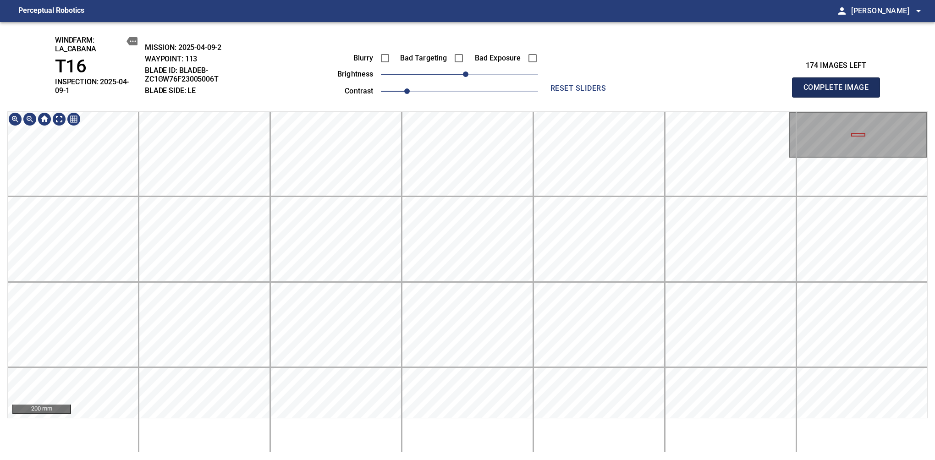
click at [839, 84] on span "Complete Image" at bounding box center [836, 87] width 68 height 13
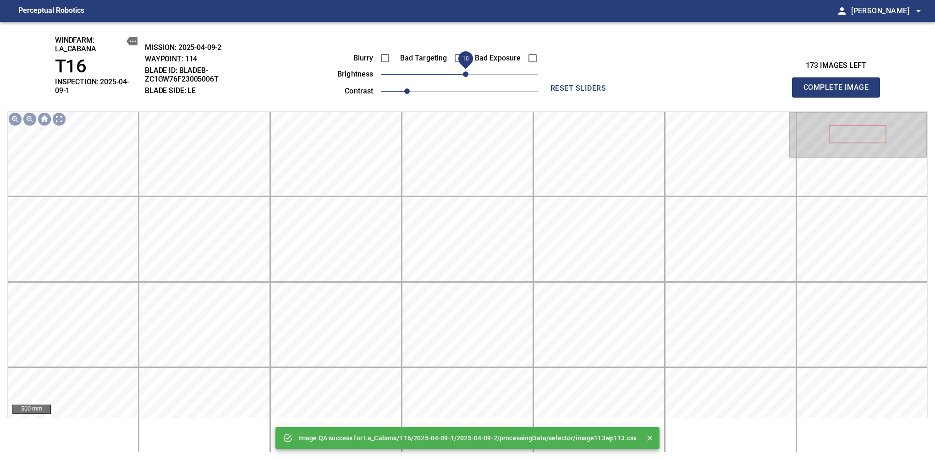
click at [466, 76] on span "10" at bounding box center [465, 73] width 5 height 5
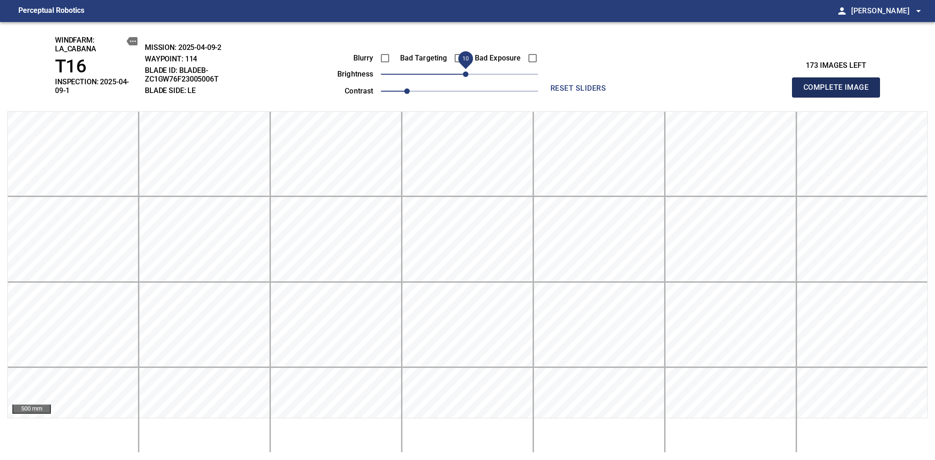
click at [839, 84] on span "Complete Image" at bounding box center [836, 87] width 68 height 13
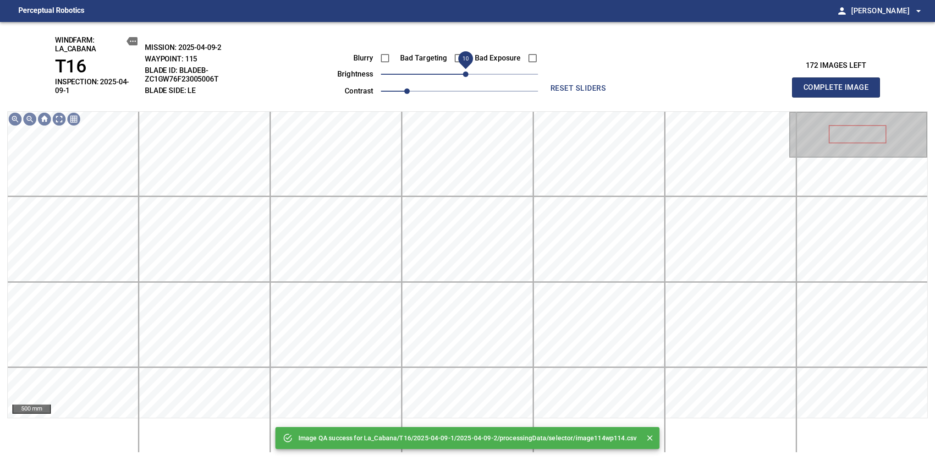
drag, startPoint x: 458, startPoint y: 78, endPoint x: 464, endPoint y: 78, distance: 6.0
click at [464, 77] on span "10" at bounding box center [465, 73] width 5 height 5
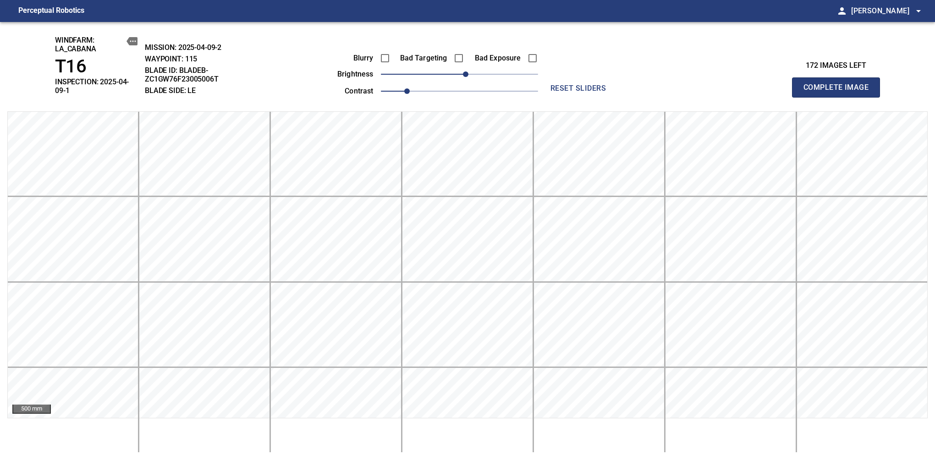
click at [839, 84] on span "Complete Image" at bounding box center [836, 87] width 68 height 13
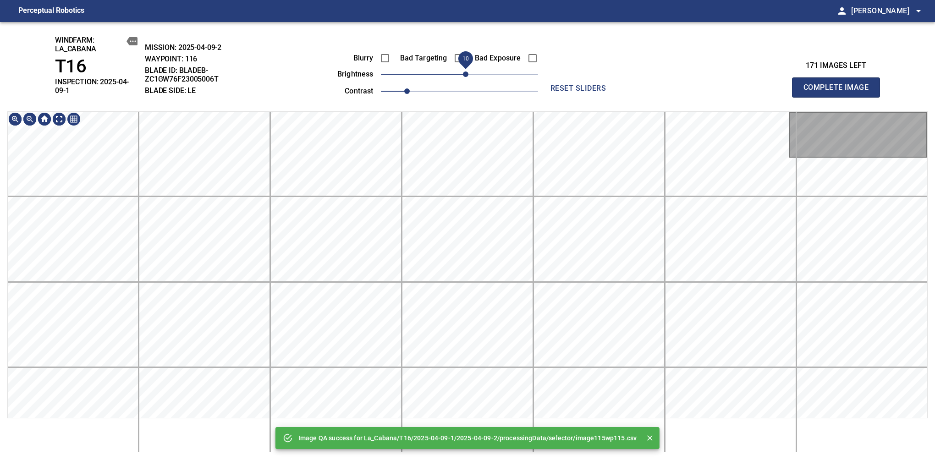
click at [465, 77] on span "10" at bounding box center [465, 73] width 5 height 5
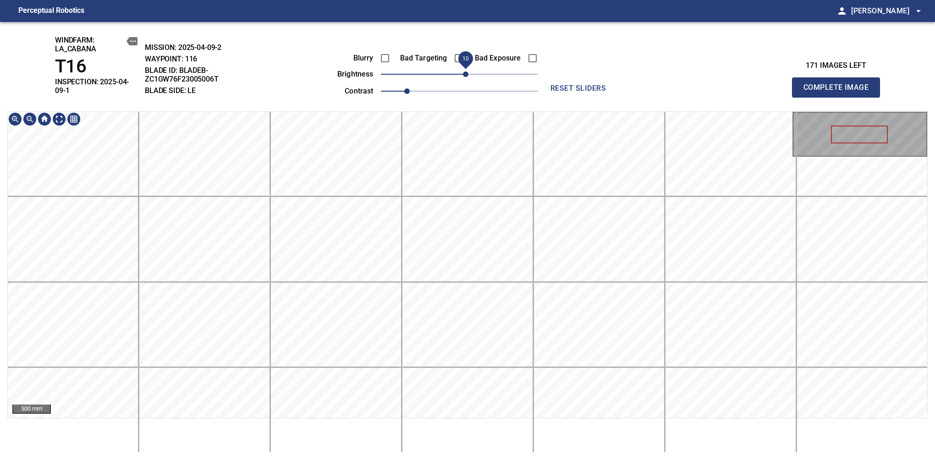
click at [460, 93] on div "windfarm: La_Cabana T16 INSPECTION: 2025-04-09-1 MISSION: 2025-04-09-2 WAYPOINT…" at bounding box center [467, 241] width 935 height 438
click at [839, 84] on span "Complete Image" at bounding box center [836, 87] width 68 height 13
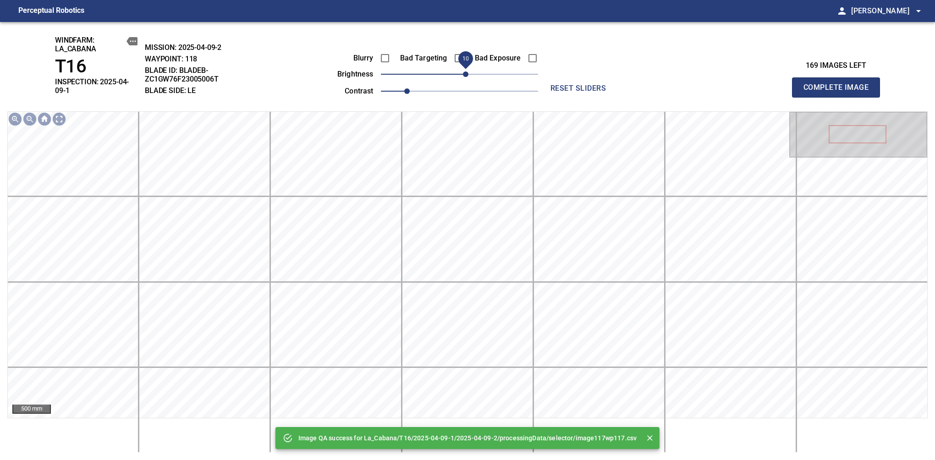
click at [466, 76] on span "10" at bounding box center [465, 73] width 5 height 5
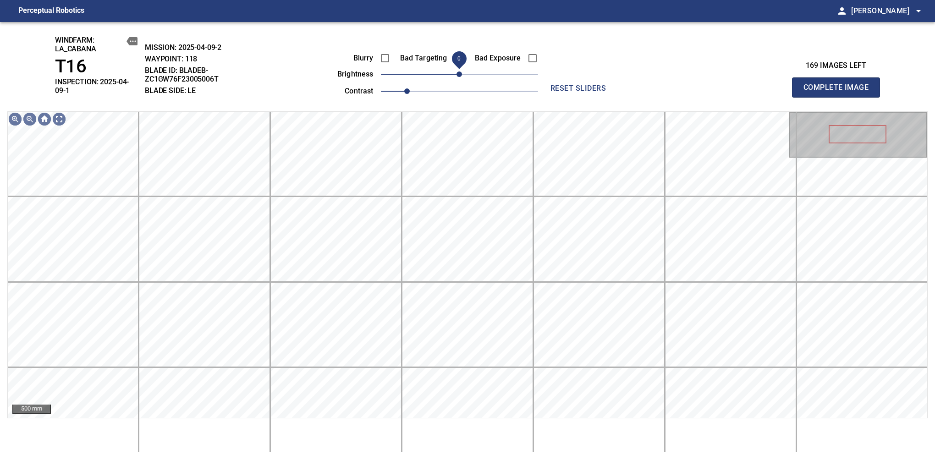
click at [460, 77] on span "0" at bounding box center [458, 73] width 5 height 5
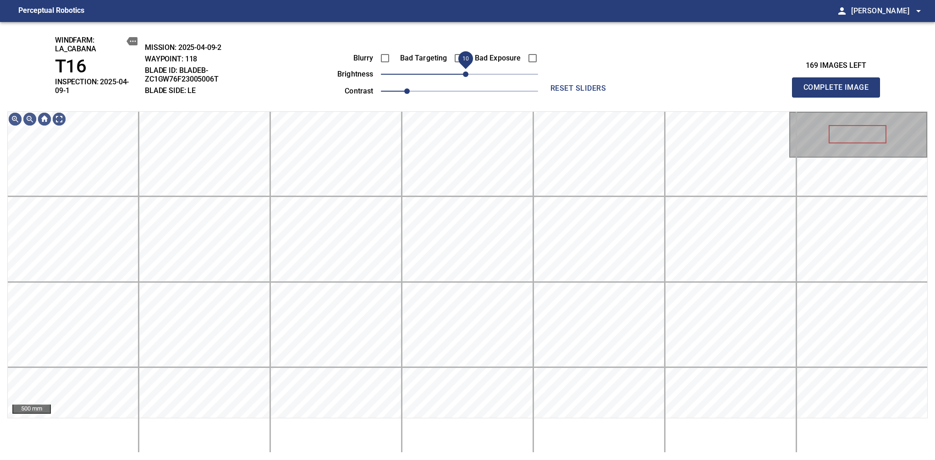
drag, startPoint x: 458, startPoint y: 79, endPoint x: 463, endPoint y: 74, distance: 6.5
click at [463, 74] on span "10" at bounding box center [465, 73] width 5 height 5
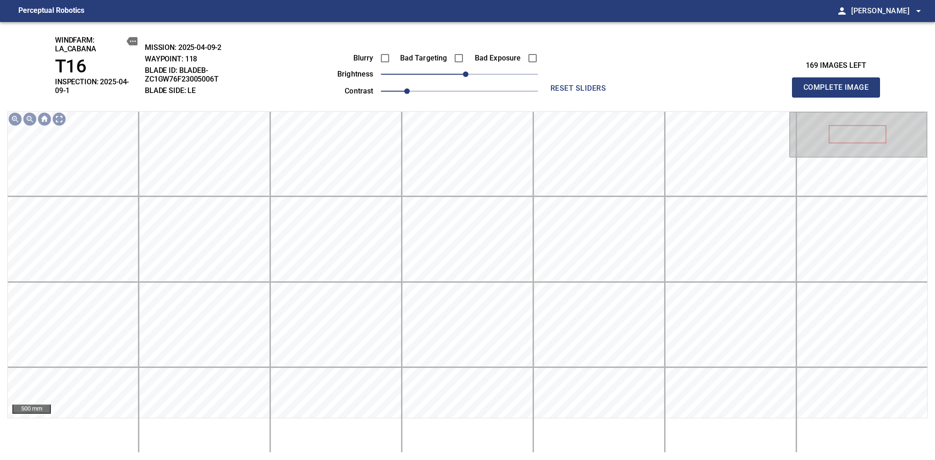
click at [839, 84] on span "Complete Image" at bounding box center [836, 87] width 68 height 13
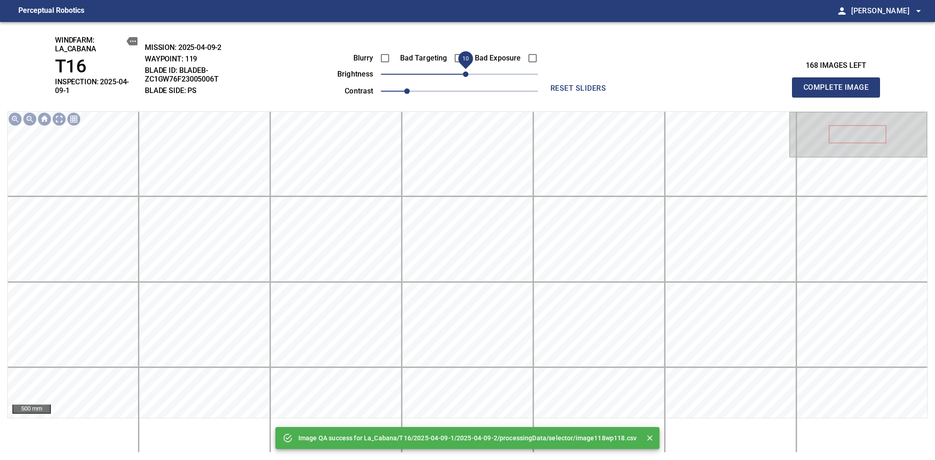
click at [464, 77] on span "10" at bounding box center [465, 73] width 5 height 5
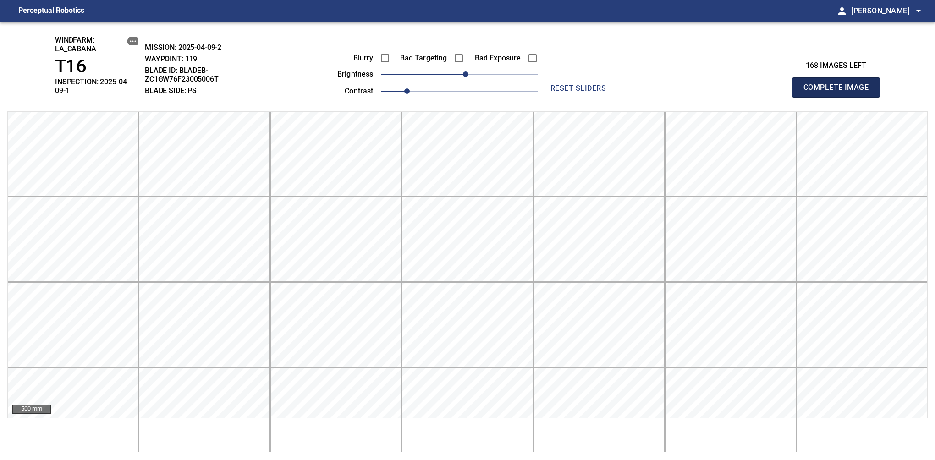
click at [839, 84] on span "Complete Image" at bounding box center [836, 87] width 68 height 13
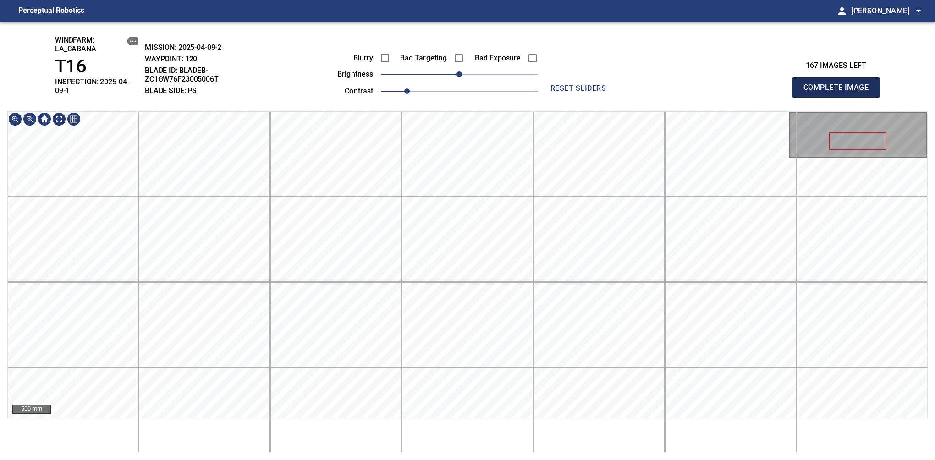
click at [839, 84] on span "Complete Image" at bounding box center [836, 87] width 68 height 13
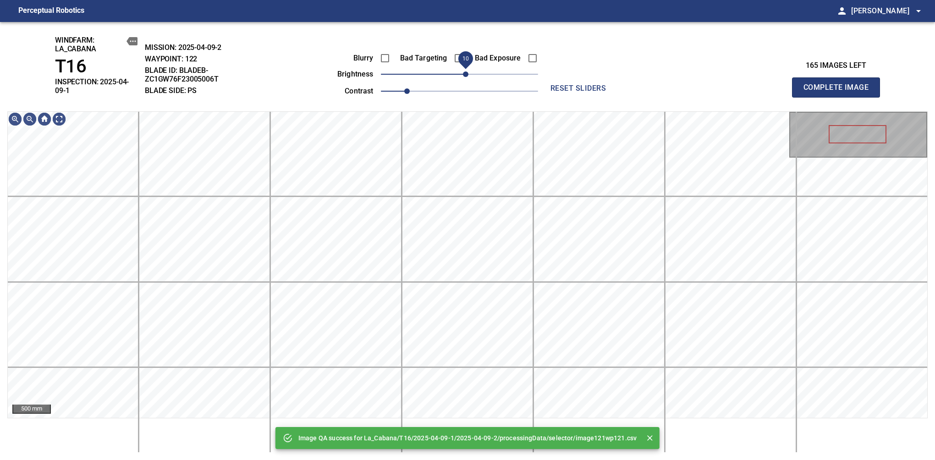
drag, startPoint x: 460, startPoint y: 75, endPoint x: 466, endPoint y: 71, distance: 7.0
click at [466, 71] on span "10" at bounding box center [465, 73] width 5 height 5
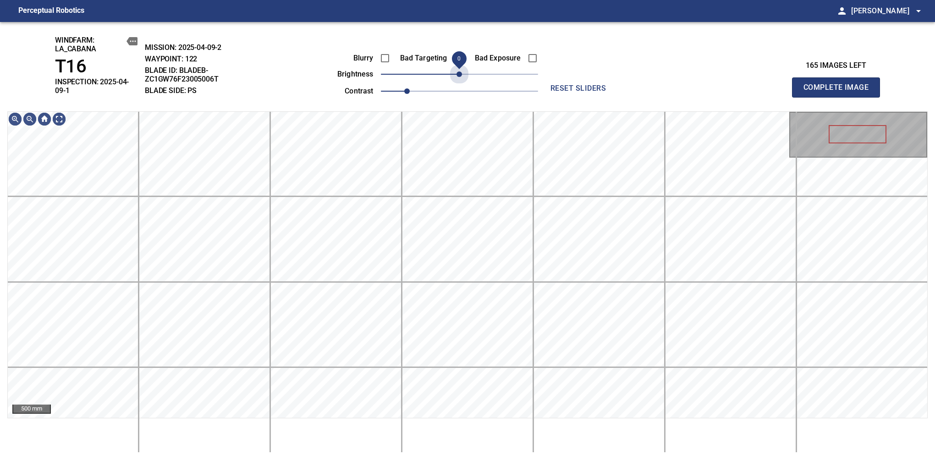
drag, startPoint x: 466, startPoint y: 71, endPoint x: 460, endPoint y: 86, distance: 15.4
click at [460, 86] on div "Blurry Bad Targeting Bad Exposure brightness 0 contrast 1" at bounding box center [427, 73] width 221 height 49
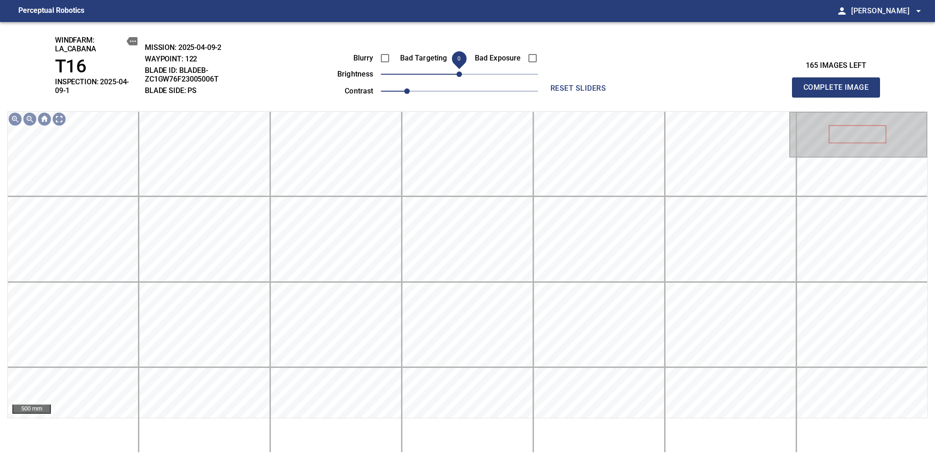
click at [839, 84] on span "Complete Image" at bounding box center [836, 87] width 68 height 13
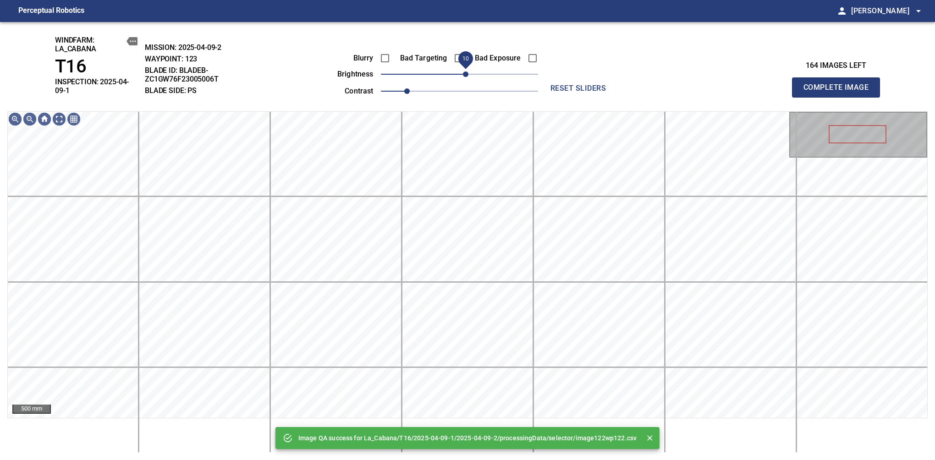
drag, startPoint x: 461, startPoint y: 76, endPoint x: 466, endPoint y: 75, distance: 4.8
click at [466, 75] on span "10" at bounding box center [465, 73] width 5 height 5
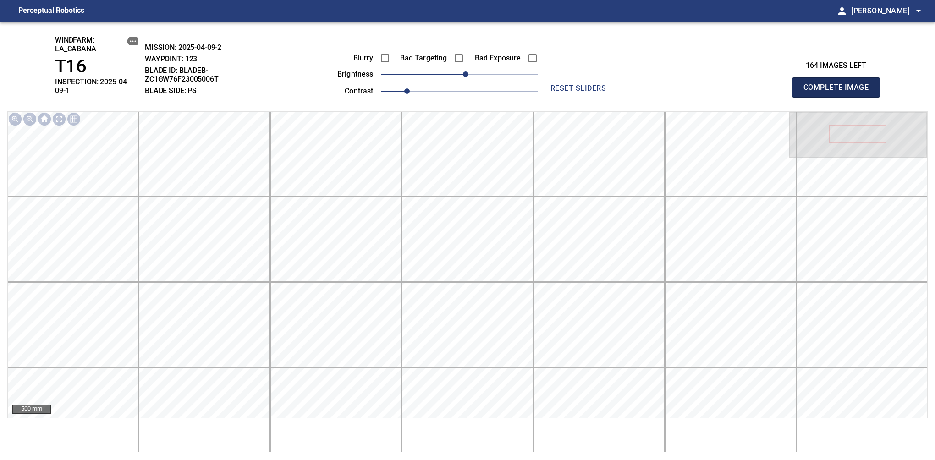
click at [839, 84] on span "Complete Image" at bounding box center [836, 87] width 68 height 13
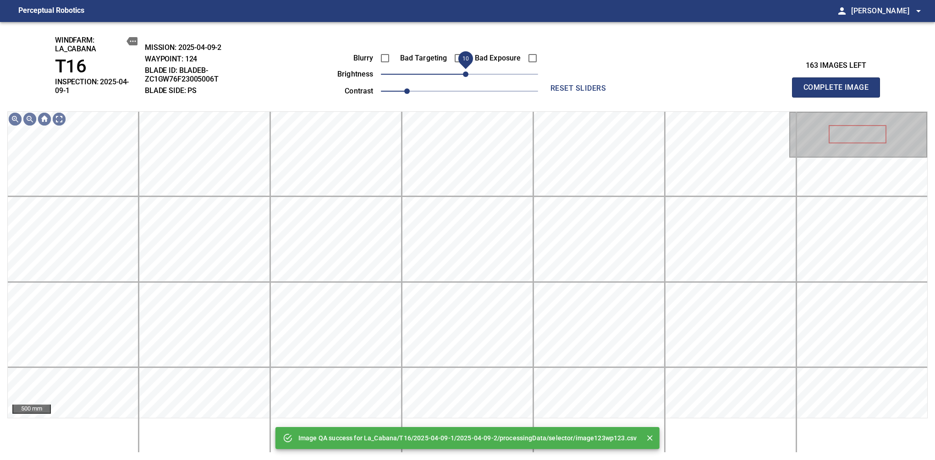
click at [464, 73] on span "10" at bounding box center [465, 73] width 5 height 5
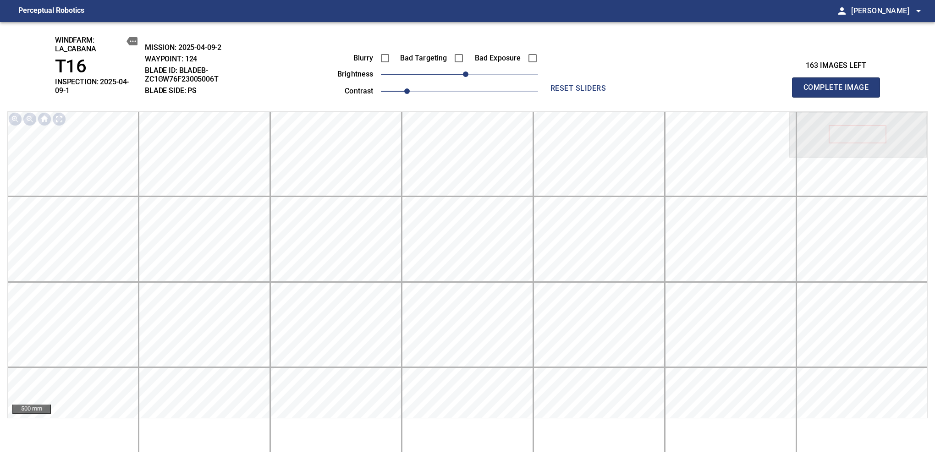
click at [839, 84] on span "Complete Image" at bounding box center [836, 87] width 68 height 13
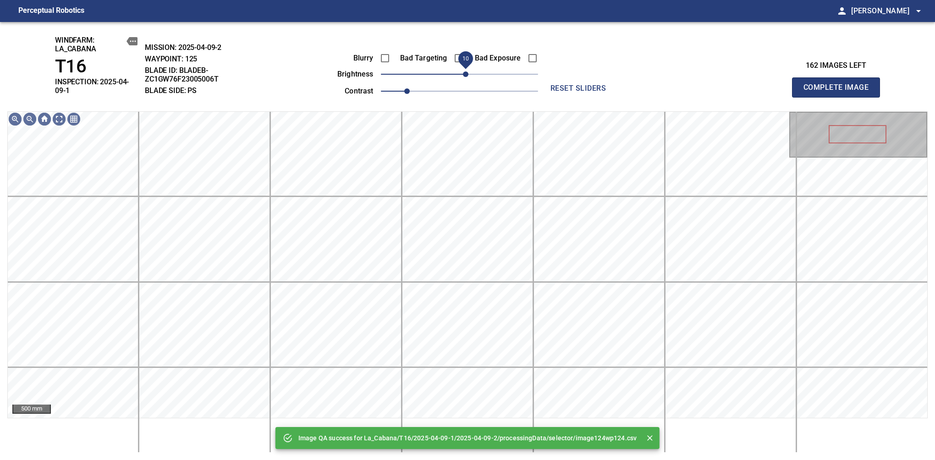
click at [466, 75] on span "10" at bounding box center [465, 73] width 5 height 5
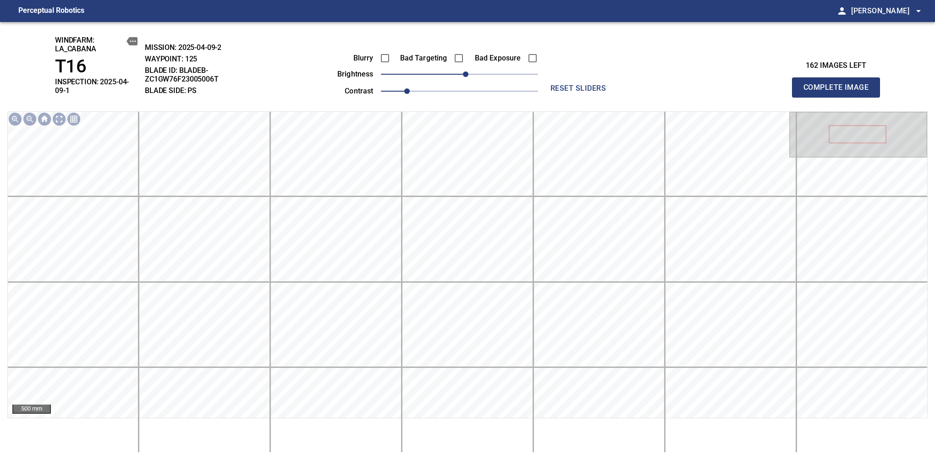
click at [839, 84] on span "Complete Image" at bounding box center [836, 87] width 68 height 13
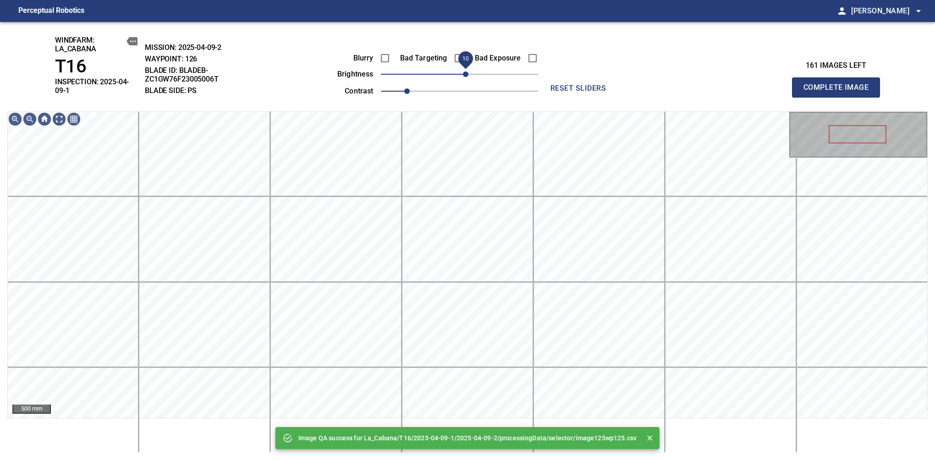
click at [464, 73] on span "10" at bounding box center [465, 73] width 5 height 5
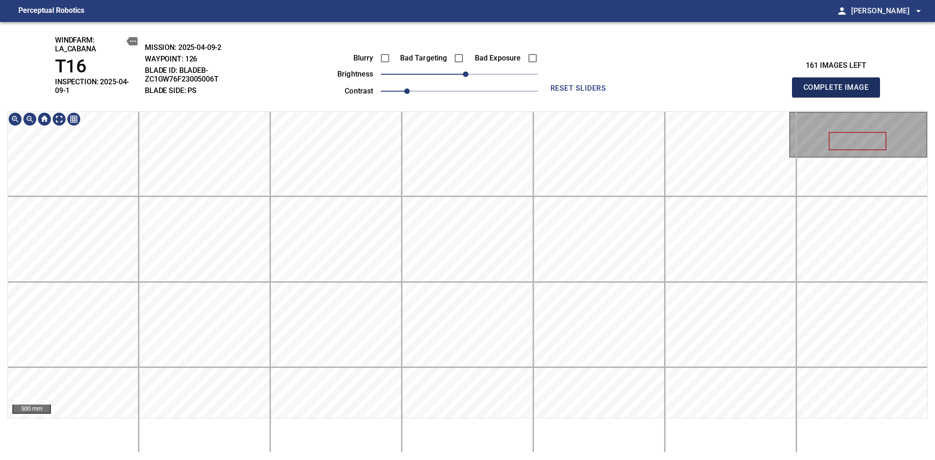
click at [839, 84] on span "Complete Image" at bounding box center [836, 87] width 68 height 13
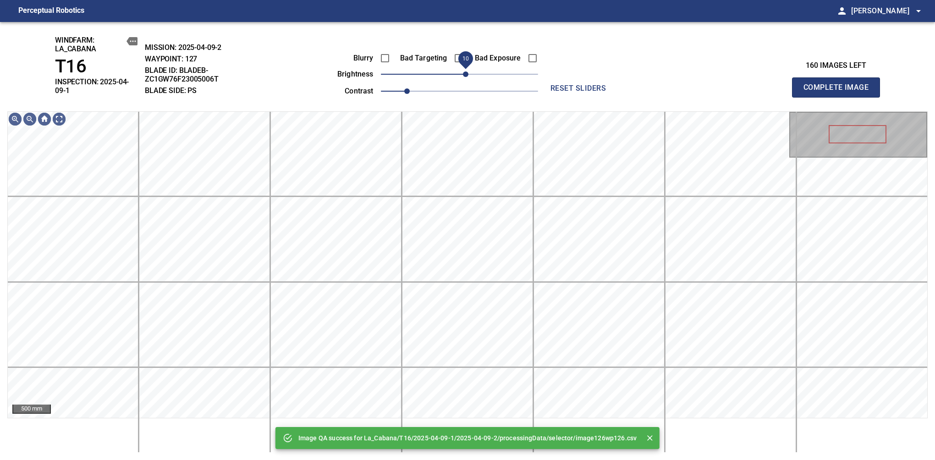
click at [464, 69] on div "Blurry Bad Targeting Bad Exposure brightness 10 contrast 1" at bounding box center [427, 73] width 221 height 49
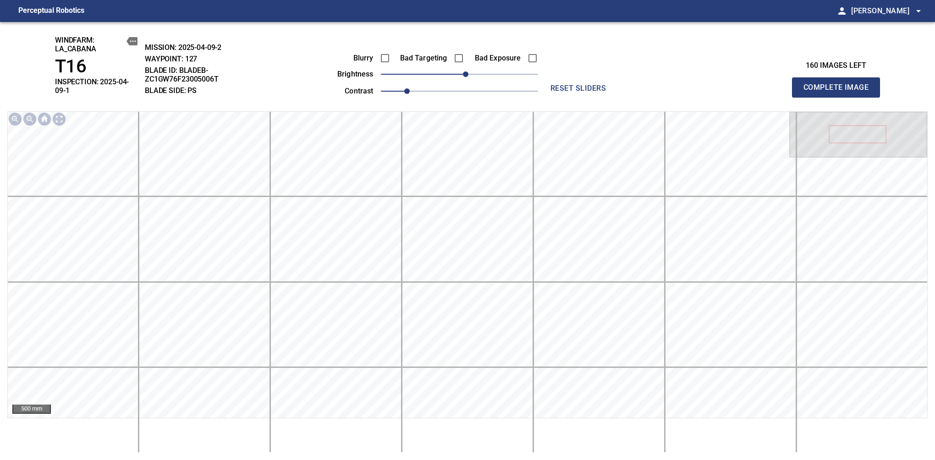
click at [839, 84] on span "Complete Image" at bounding box center [836, 87] width 68 height 13
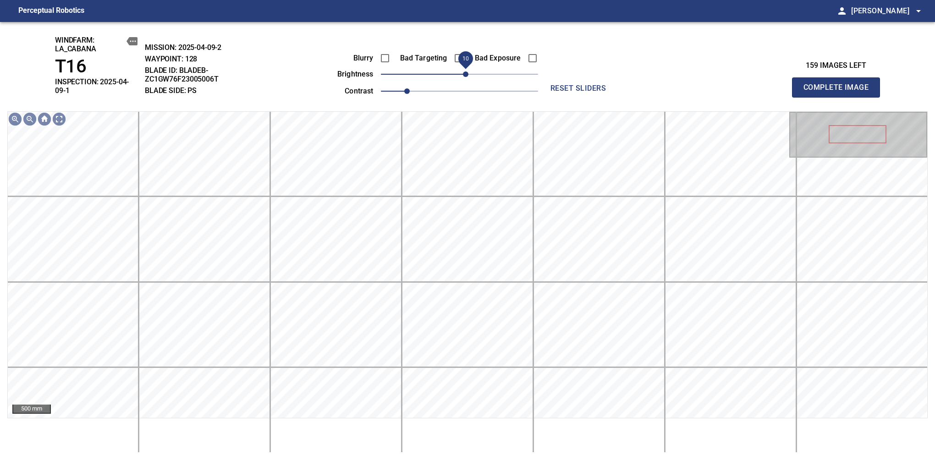
drag, startPoint x: 458, startPoint y: 79, endPoint x: 465, endPoint y: 75, distance: 7.8
click at [465, 75] on span "10" at bounding box center [465, 73] width 5 height 5
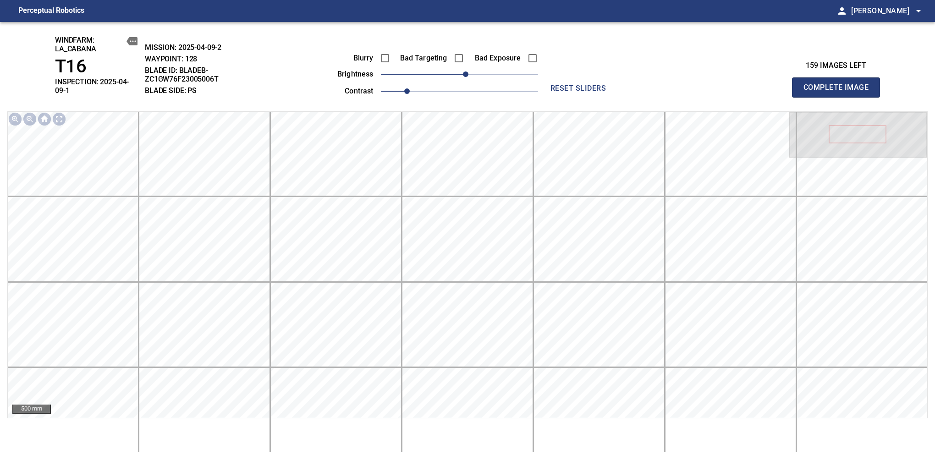
click at [839, 84] on span "Complete Image" at bounding box center [836, 87] width 68 height 13
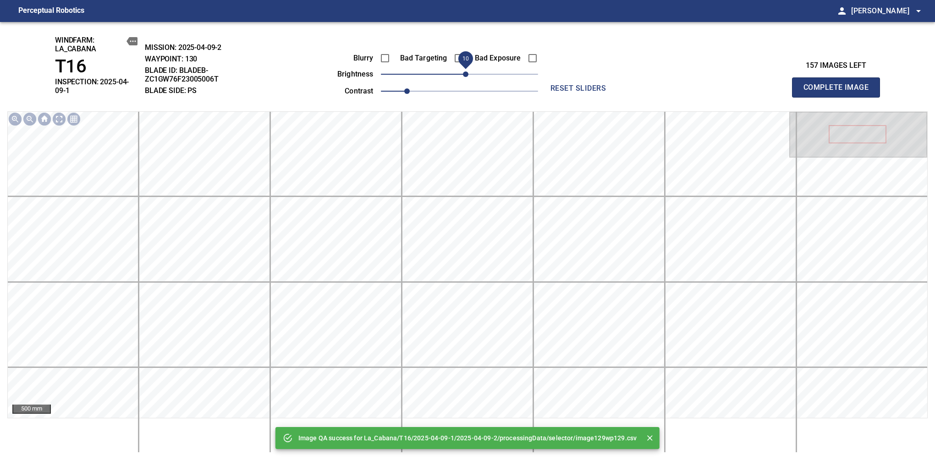
drag, startPoint x: 460, startPoint y: 77, endPoint x: 465, endPoint y: 74, distance: 6.0
click at [465, 74] on span "10" at bounding box center [465, 73] width 5 height 5
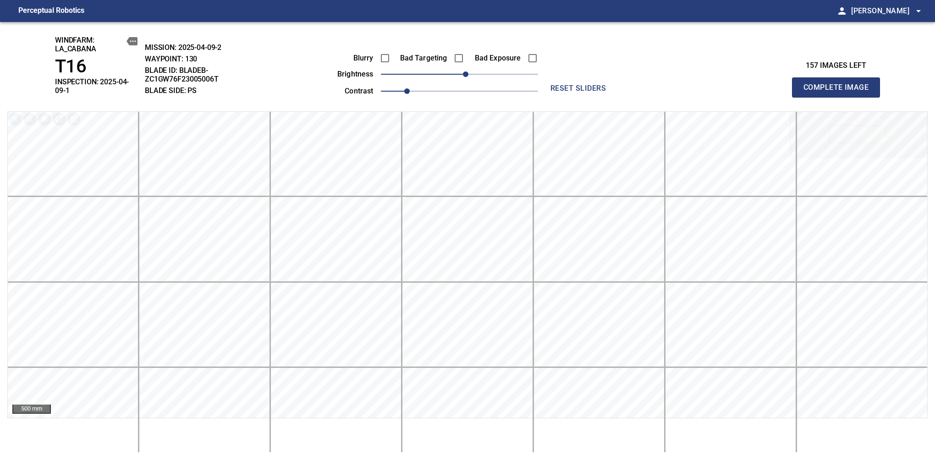
click at [839, 84] on span "Complete Image" at bounding box center [836, 87] width 68 height 13
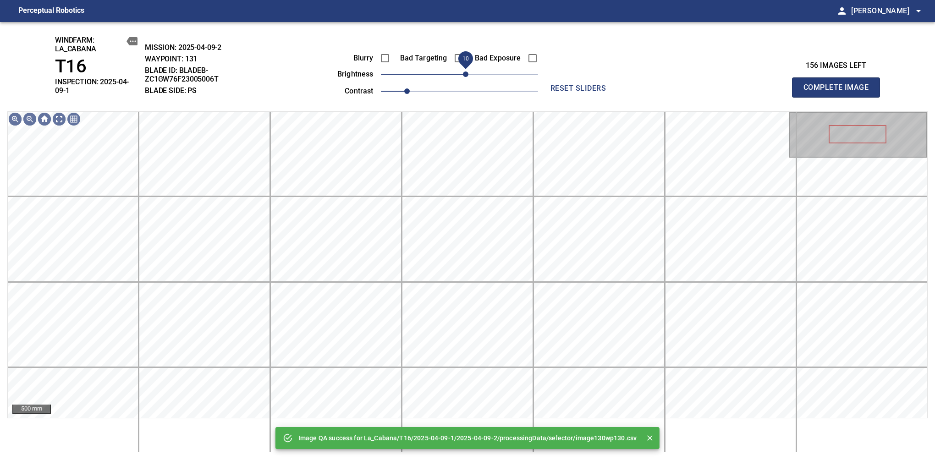
drag, startPoint x: 459, startPoint y: 76, endPoint x: 463, endPoint y: 74, distance: 4.8
click at [463, 74] on span "10" at bounding box center [465, 73] width 5 height 5
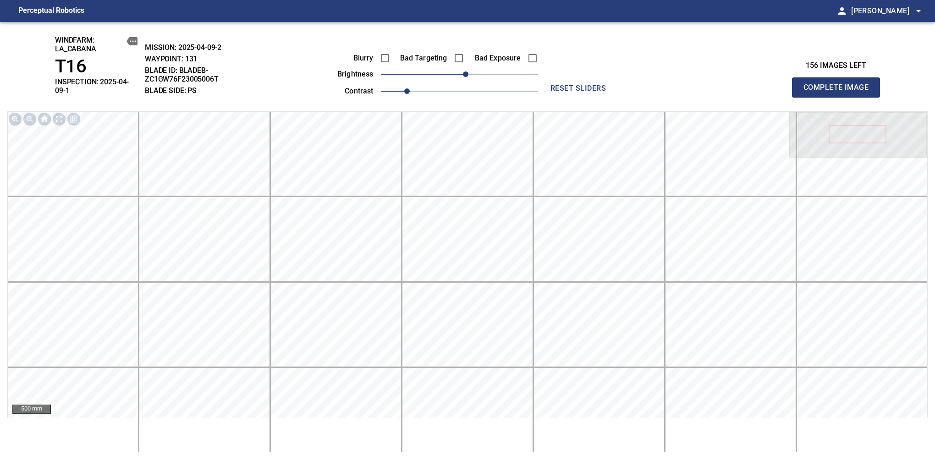
click at [839, 84] on span "Complete Image" at bounding box center [836, 87] width 68 height 13
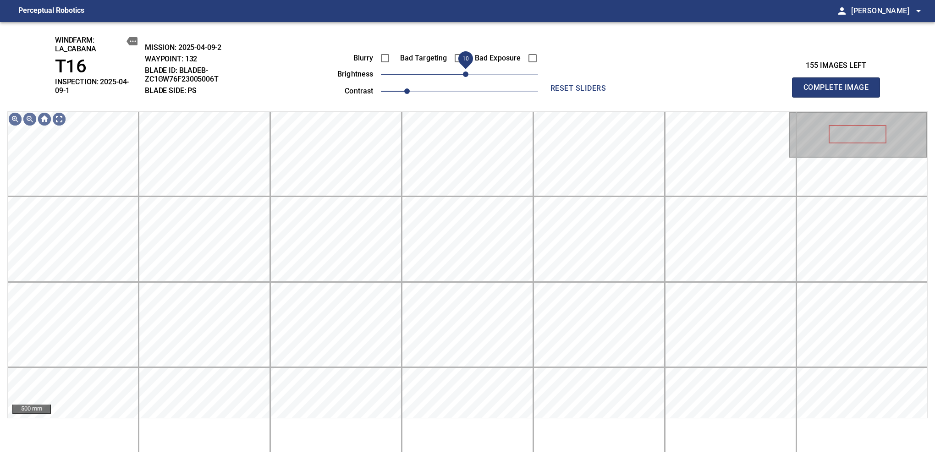
click at [465, 76] on span "10" at bounding box center [465, 73] width 5 height 5
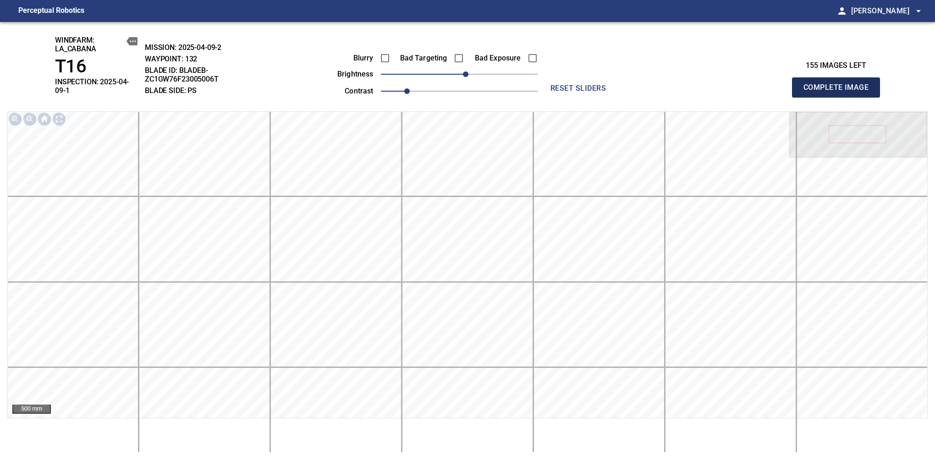
click at [839, 84] on span "Complete Image" at bounding box center [836, 87] width 68 height 13
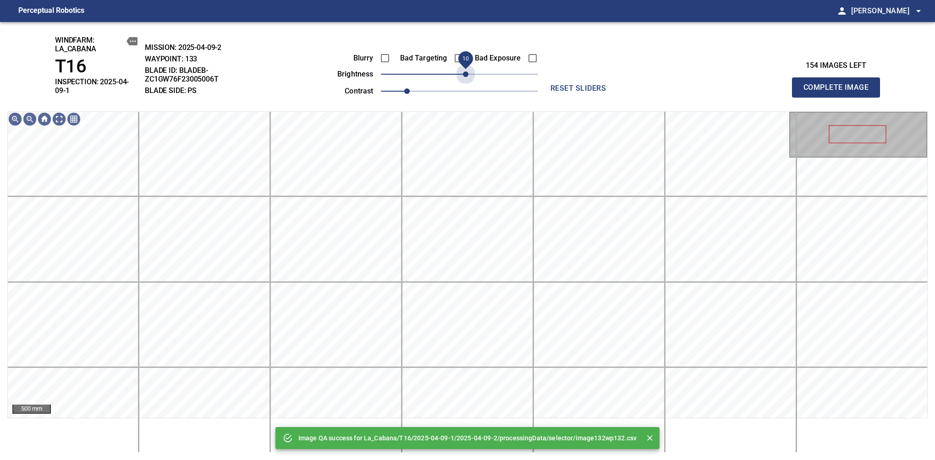
click at [465, 76] on span "10" at bounding box center [465, 73] width 5 height 5
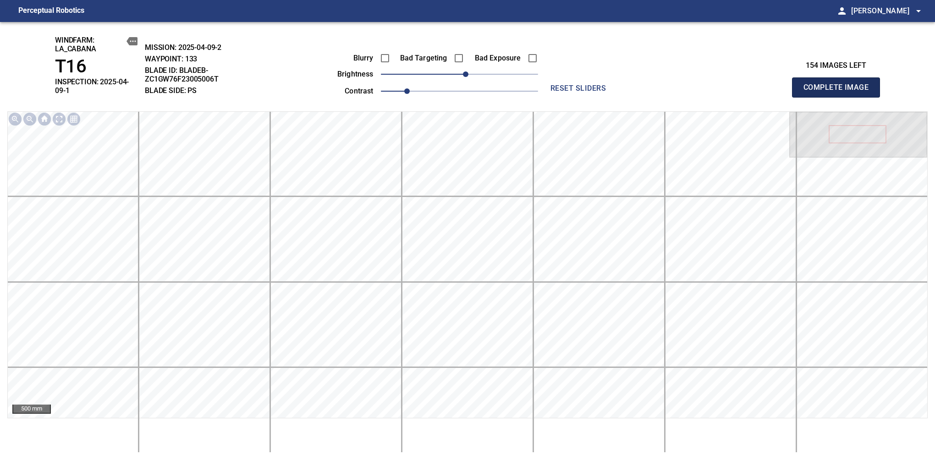
click at [839, 84] on span "Complete Image" at bounding box center [836, 87] width 68 height 13
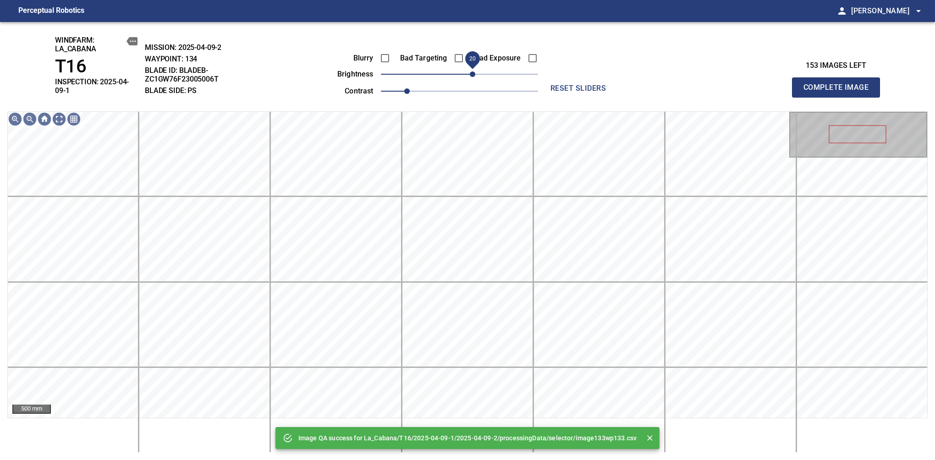
drag, startPoint x: 461, startPoint y: 79, endPoint x: 472, endPoint y: 73, distance: 12.5
click at [472, 73] on span "20" at bounding box center [472, 73] width 5 height 5
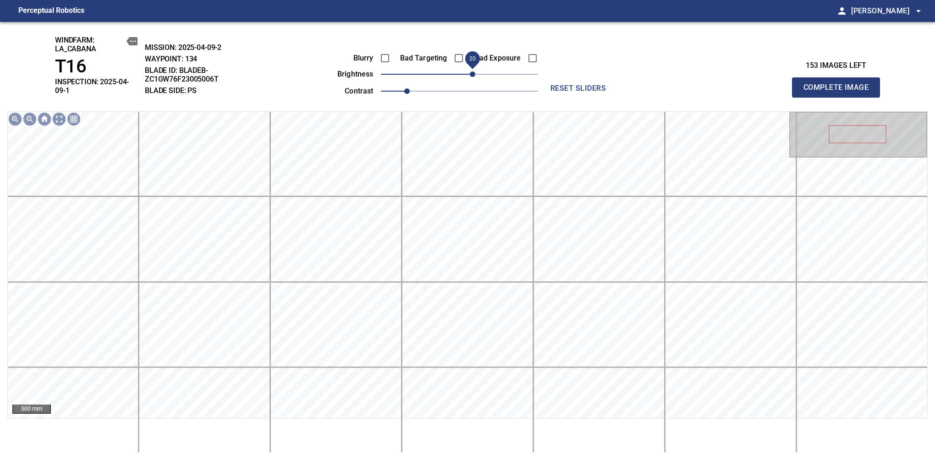
click at [839, 84] on span "Complete Image" at bounding box center [836, 87] width 68 height 13
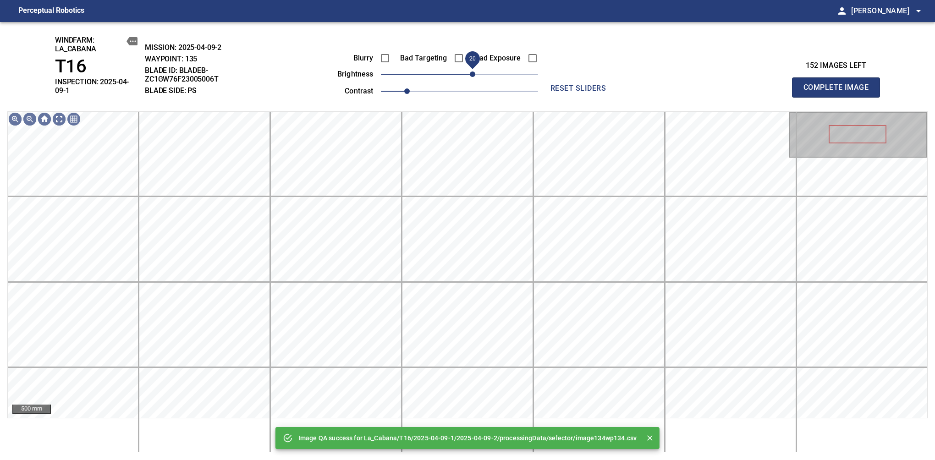
drag, startPoint x: 461, startPoint y: 81, endPoint x: 471, endPoint y: 76, distance: 10.2
click at [471, 76] on span "20" at bounding box center [472, 73] width 5 height 5
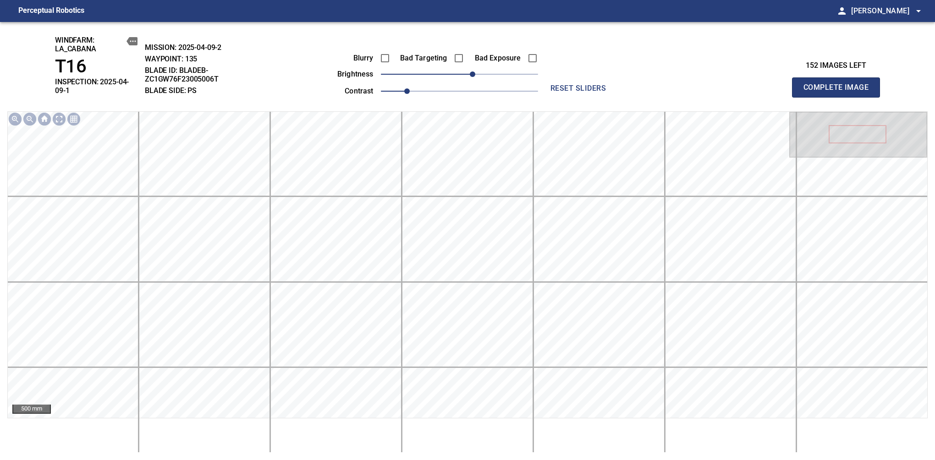
click at [839, 84] on span "Complete Image" at bounding box center [836, 87] width 68 height 13
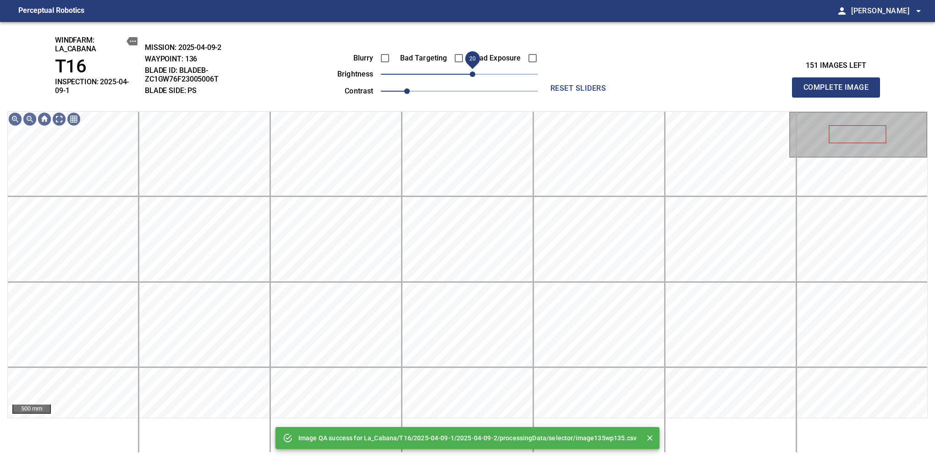
drag, startPoint x: 464, startPoint y: 76, endPoint x: 473, endPoint y: 71, distance: 10.2
click at [473, 71] on span "20" at bounding box center [472, 73] width 5 height 5
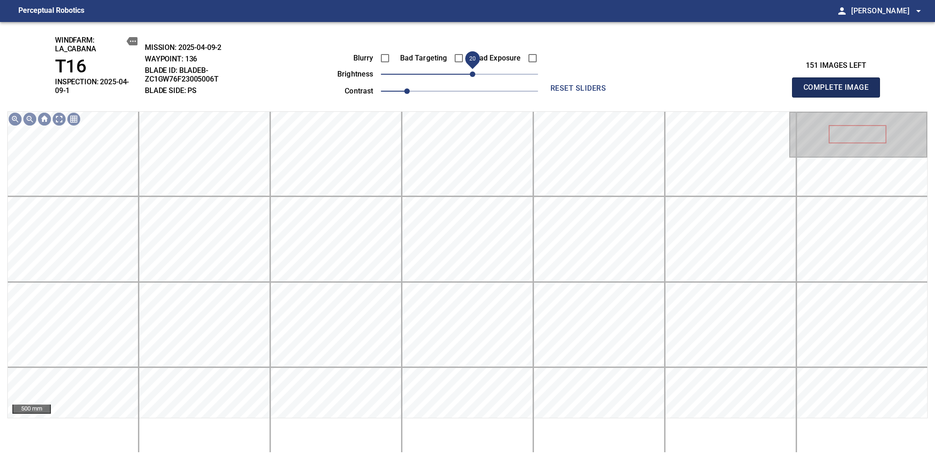
click at [839, 84] on span "Complete Image" at bounding box center [836, 87] width 68 height 13
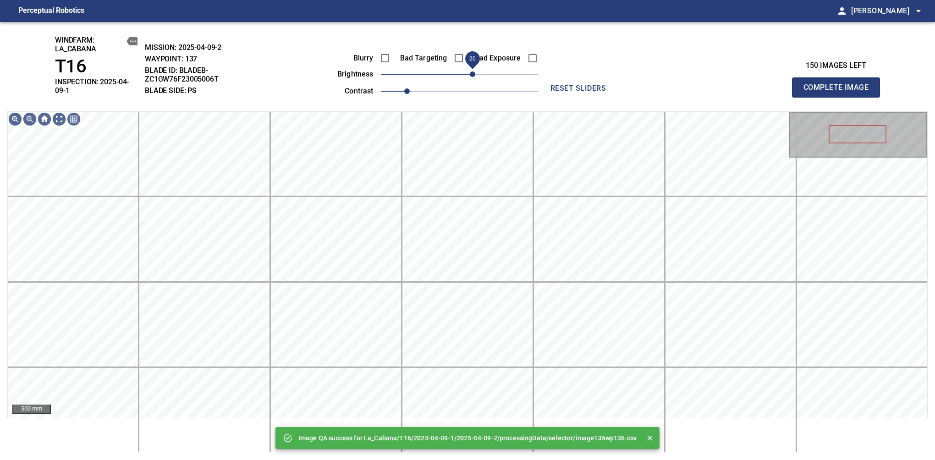
drag, startPoint x: 460, startPoint y: 75, endPoint x: 470, endPoint y: 75, distance: 9.6
click at [470, 75] on span "20" at bounding box center [472, 73] width 5 height 5
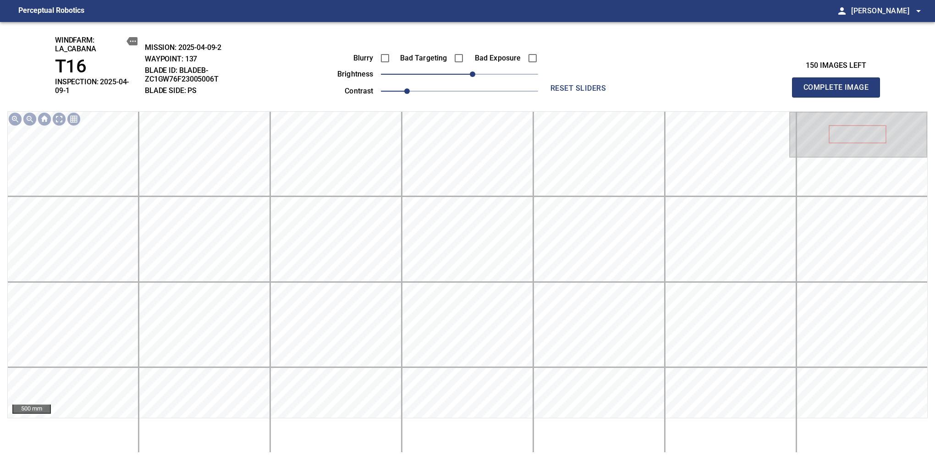
click at [839, 84] on span "Complete Image" at bounding box center [836, 87] width 68 height 13
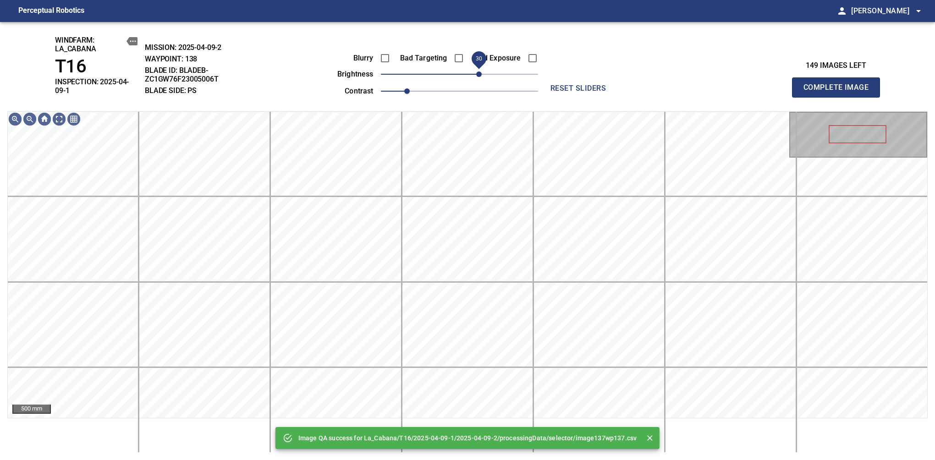
drag, startPoint x: 471, startPoint y: 76, endPoint x: 478, endPoint y: 73, distance: 7.0
click at [478, 73] on span "30" at bounding box center [459, 74] width 157 height 13
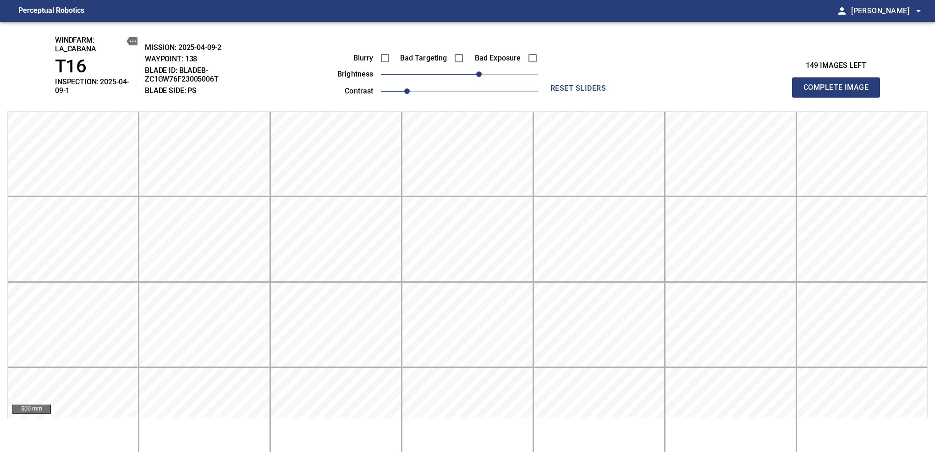
click at [839, 84] on span "Complete Image" at bounding box center [836, 87] width 68 height 13
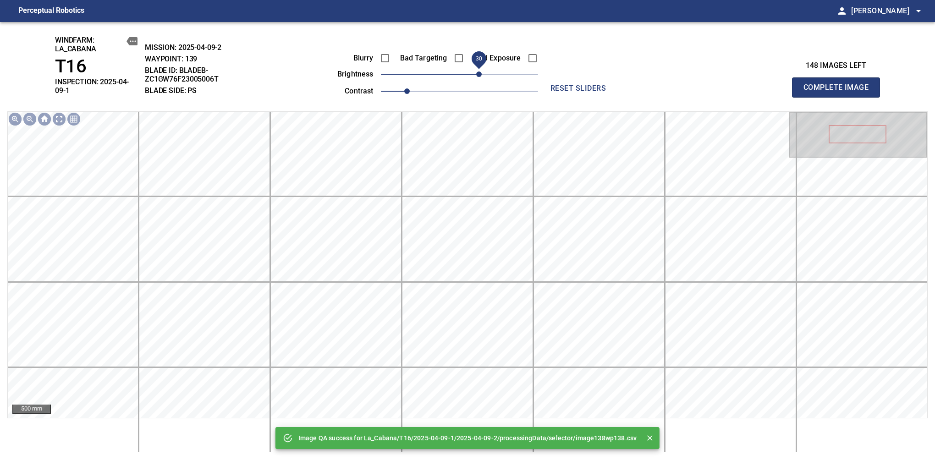
click at [476, 75] on span "30" at bounding box center [478, 73] width 5 height 5
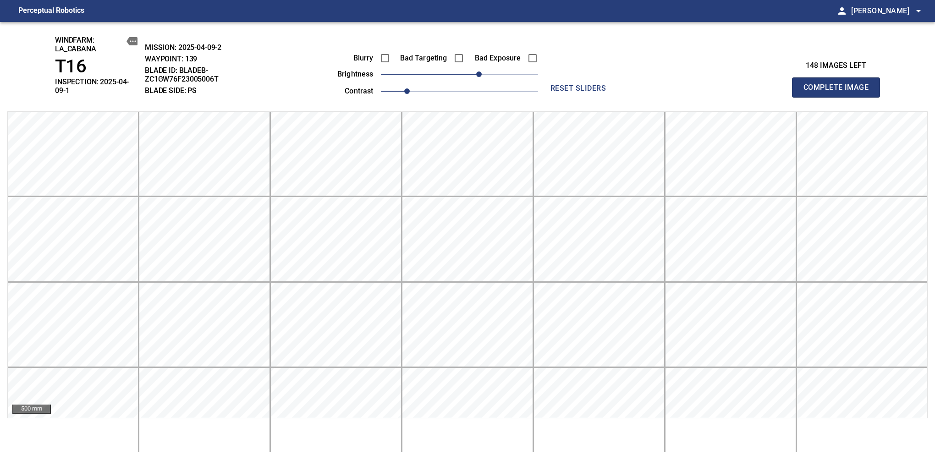
click at [839, 84] on span "Complete Image" at bounding box center [836, 87] width 68 height 13
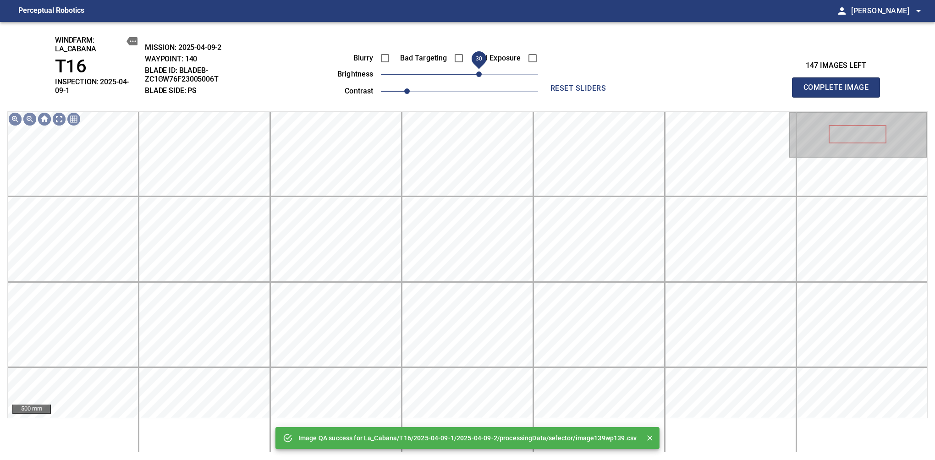
click at [478, 77] on span "30" at bounding box center [478, 73] width 5 height 5
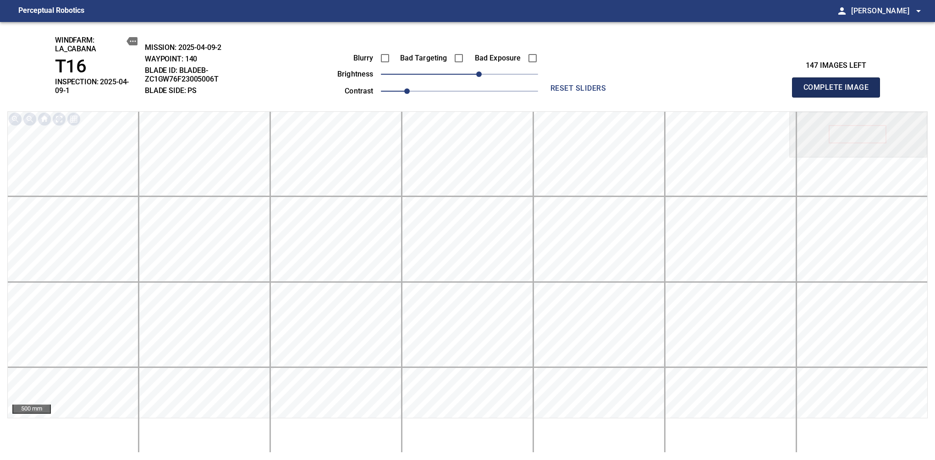
click at [839, 84] on span "Complete Image" at bounding box center [836, 87] width 68 height 13
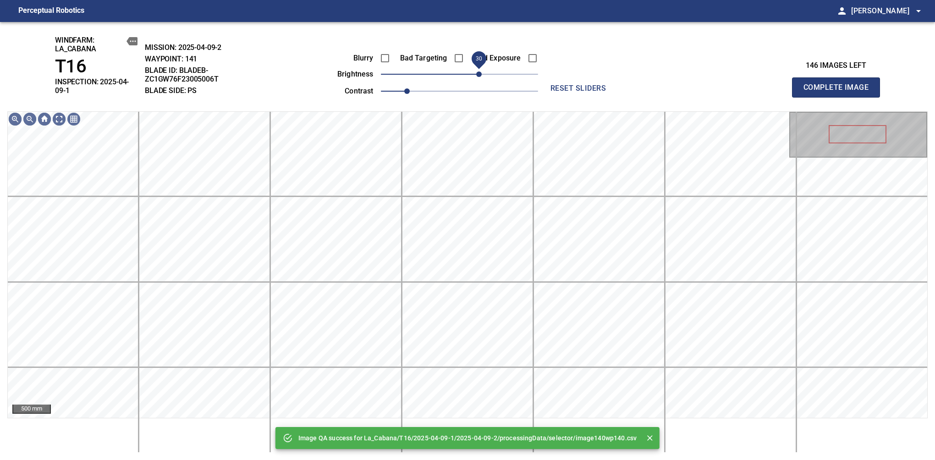
drag, startPoint x: 466, startPoint y: 78, endPoint x: 476, endPoint y: 78, distance: 9.6
click at [476, 77] on span "30" at bounding box center [478, 73] width 5 height 5
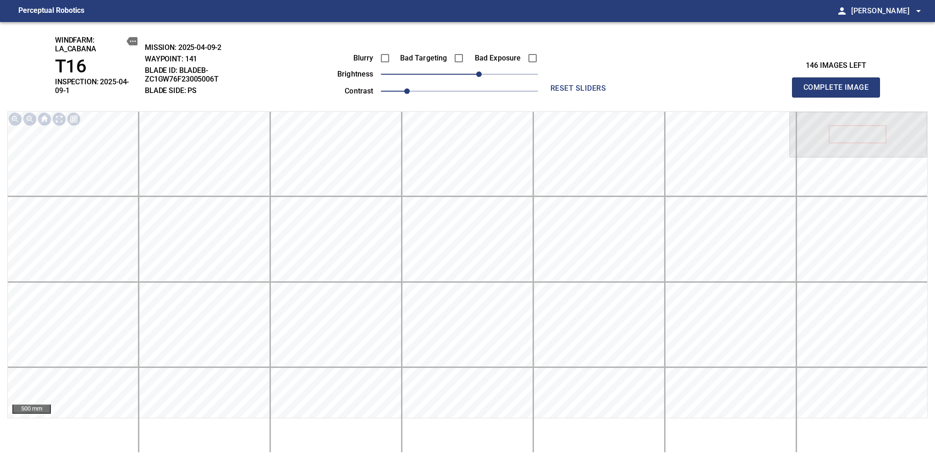
click at [839, 84] on span "Complete Image" at bounding box center [836, 87] width 68 height 13
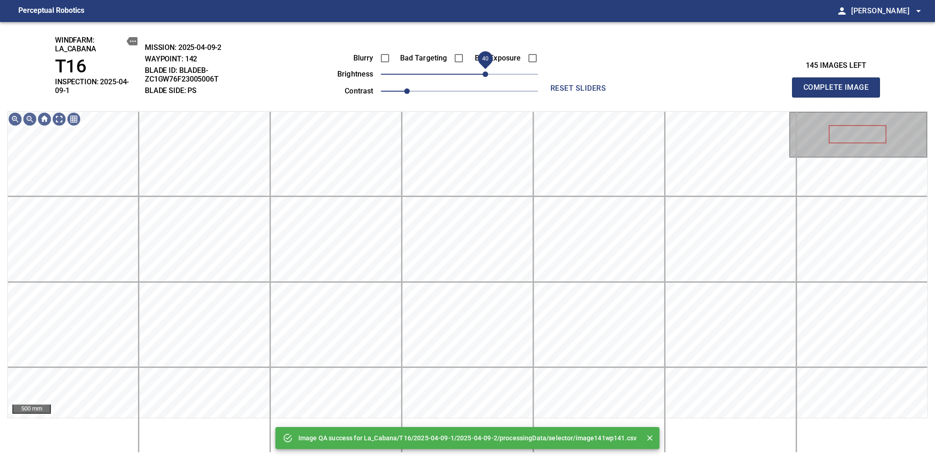
drag, startPoint x: 479, startPoint y: 77, endPoint x: 484, endPoint y: 77, distance: 5.0
click at [484, 77] on span "40" at bounding box center [459, 74] width 157 height 13
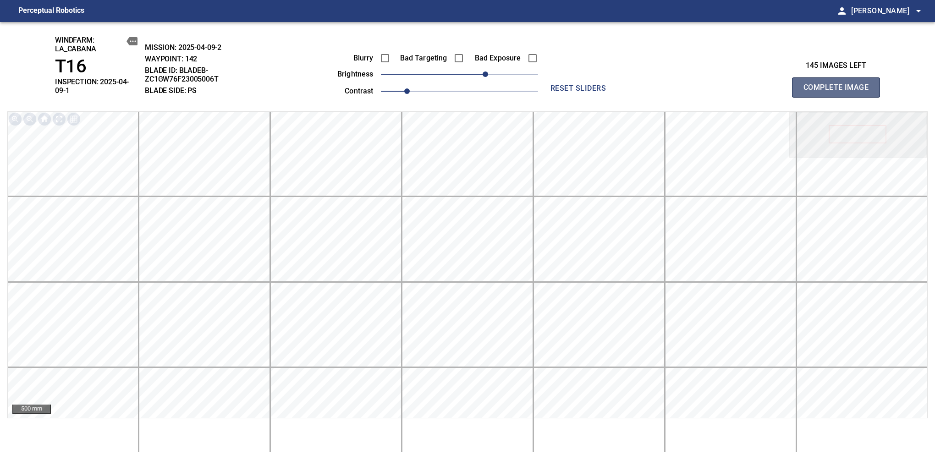
click at [839, 84] on span "Complete Image" at bounding box center [836, 87] width 68 height 13
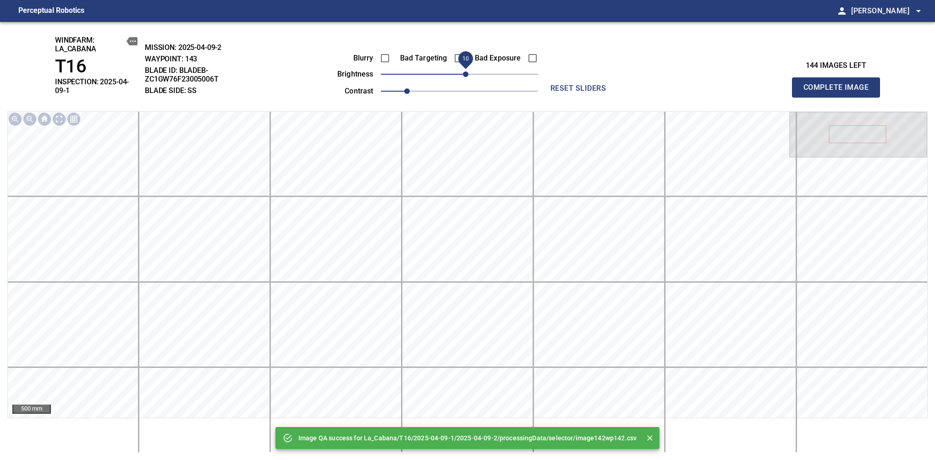
click at [466, 77] on span "10" at bounding box center [465, 73] width 5 height 5
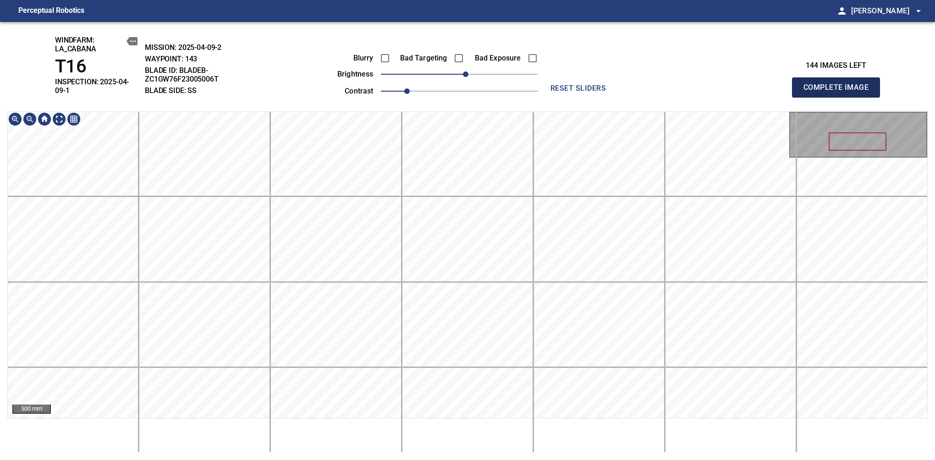
click at [839, 84] on span "Complete Image" at bounding box center [836, 87] width 68 height 13
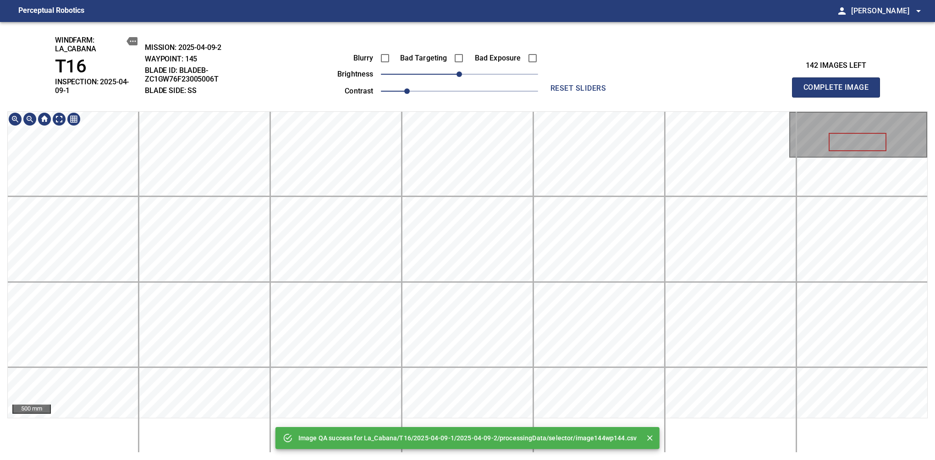
click at [466, 98] on div "Image QA success for La_Cabana/T16/2025-04-09-1/2025-04-09-2/processingData/sel…" at bounding box center [467, 241] width 935 height 438
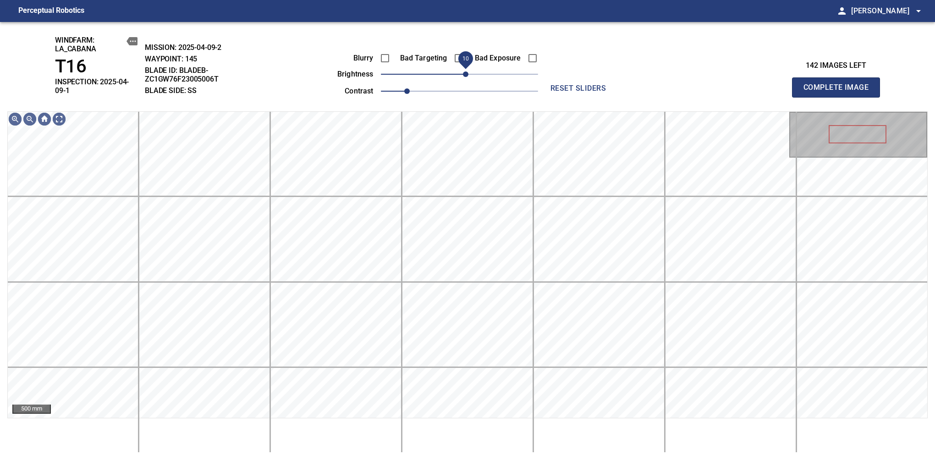
click at [466, 75] on span "10" at bounding box center [465, 73] width 5 height 5
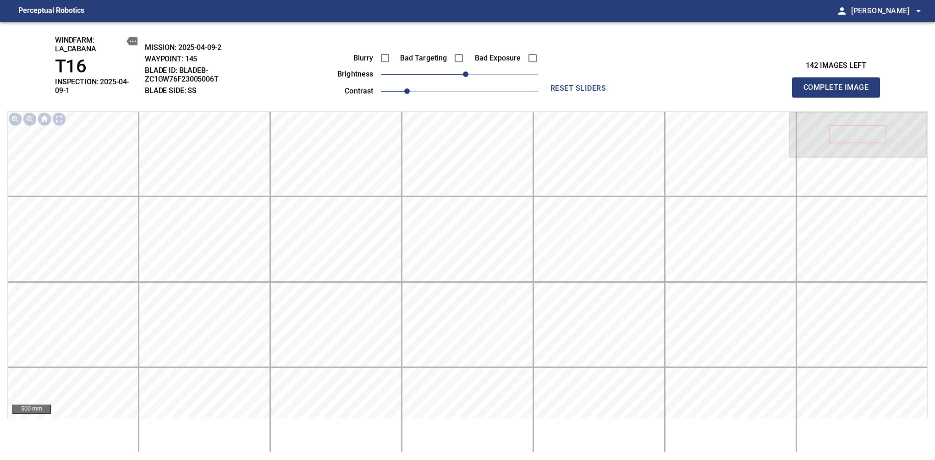
click at [839, 84] on span "Complete Image" at bounding box center [836, 87] width 68 height 13
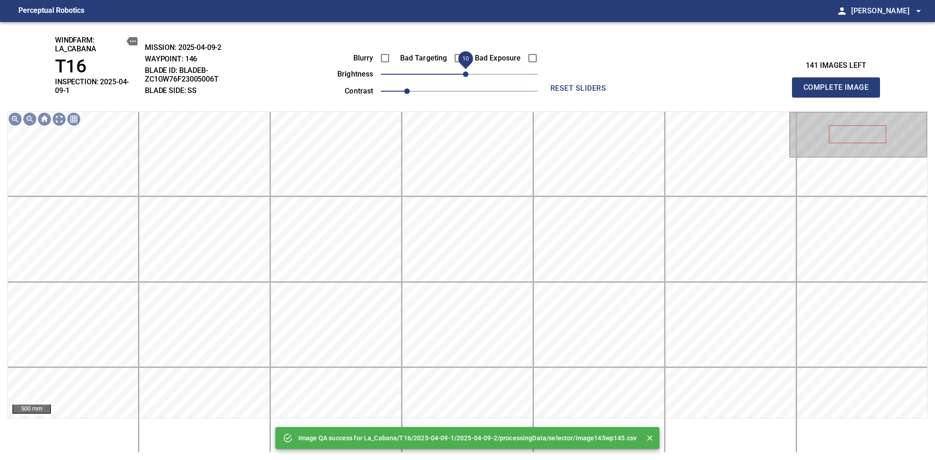
drag, startPoint x: 463, startPoint y: 77, endPoint x: 467, endPoint y: 75, distance: 4.9
click at [467, 75] on span "10" at bounding box center [465, 73] width 5 height 5
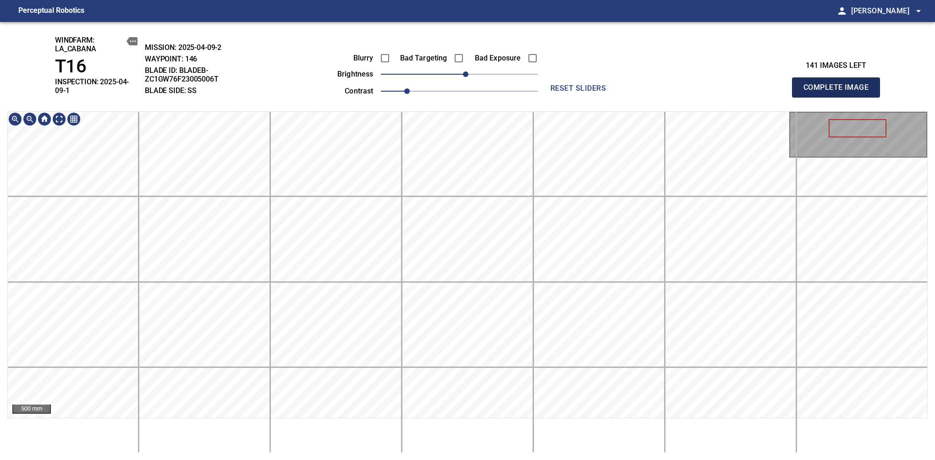
click at [839, 84] on span "Complete Image" at bounding box center [836, 87] width 68 height 13
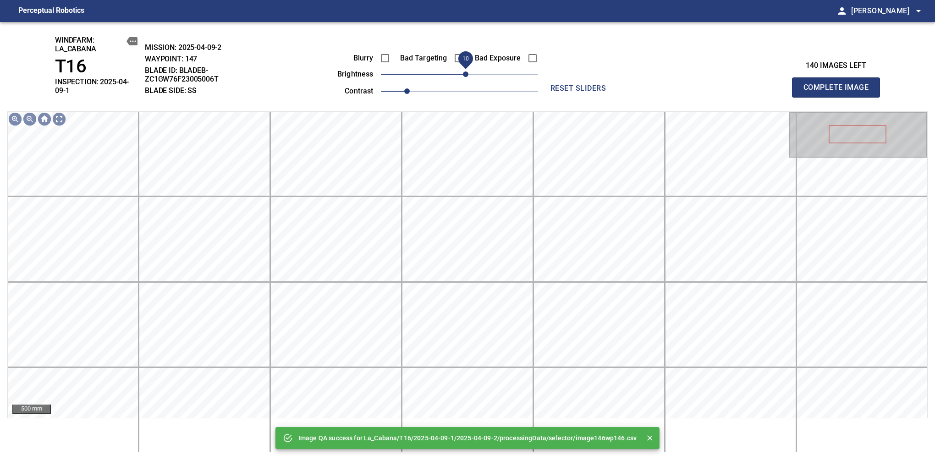
click at [464, 76] on span "10" at bounding box center [465, 73] width 5 height 5
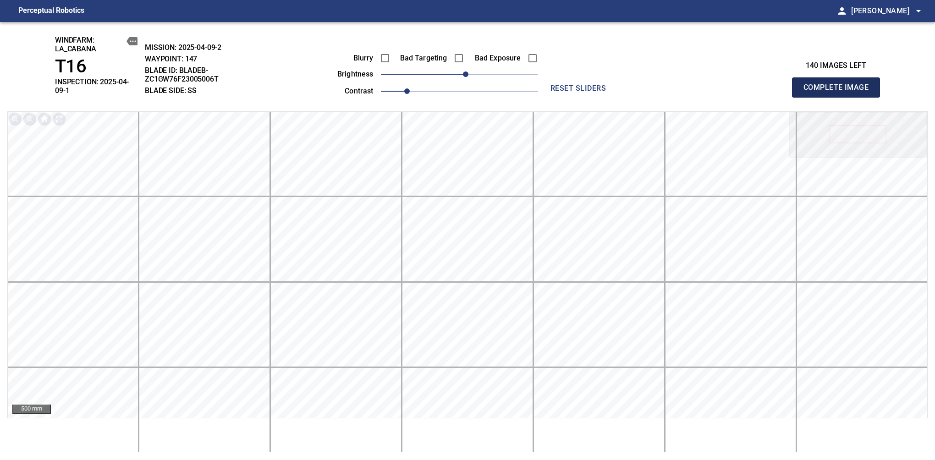
click at [839, 84] on span "Complete Image" at bounding box center [836, 87] width 68 height 13
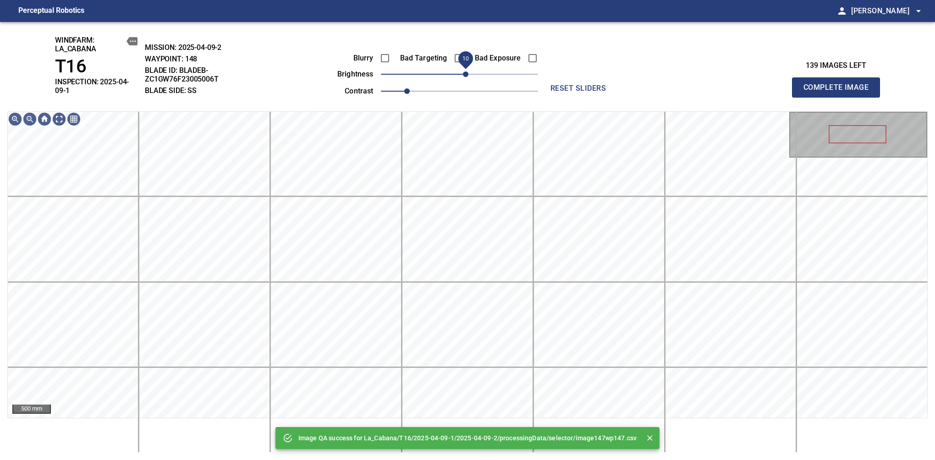
drag, startPoint x: 461, startPoint y: 76, endPoint x: 467, endPoint y: 74, distance: 6.6
click at [467, 74] on span "10" at bounding box center [465, 73] width 5 height 5
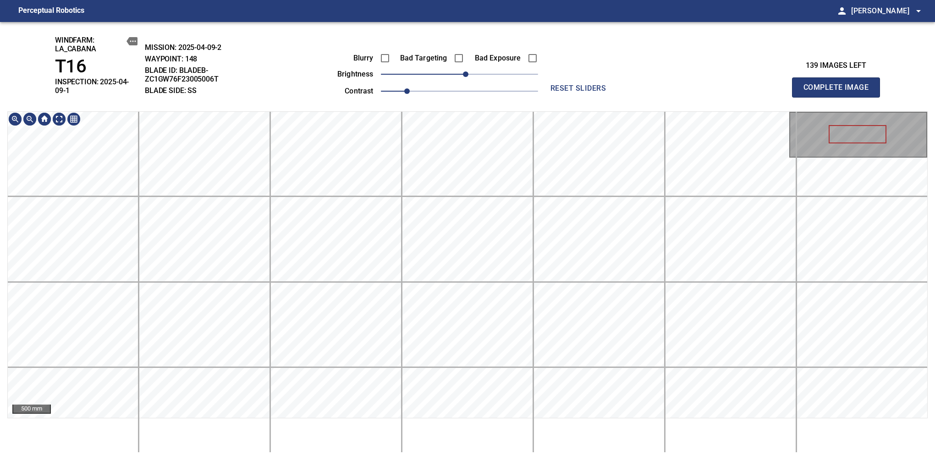
click at [438, 103] on div "windfarm: La_Cabana T16 INSPECTION: 2025-04-09-1 MISSION: 2025-04-09-2 WAYPOINT…" at bounding box center [467, 241] width 935 height 438
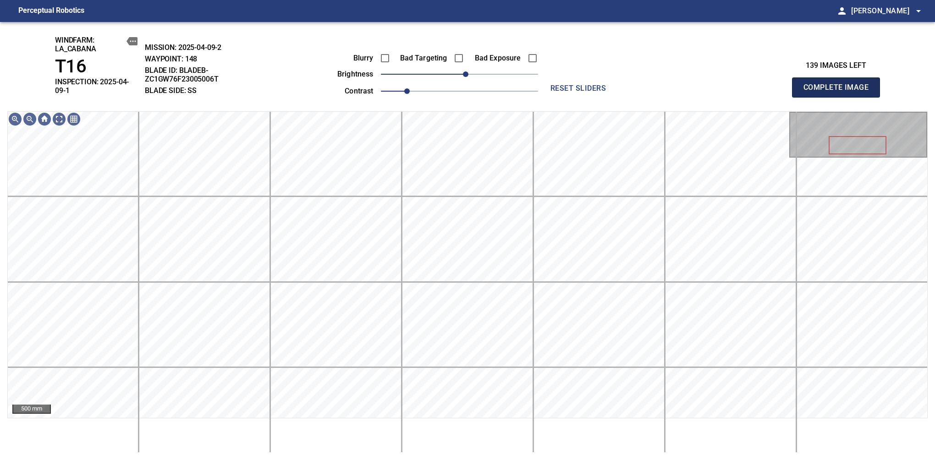
click at [839, 84] on span "Complete Image" at bounding box center [836, 87] width 68 height 13
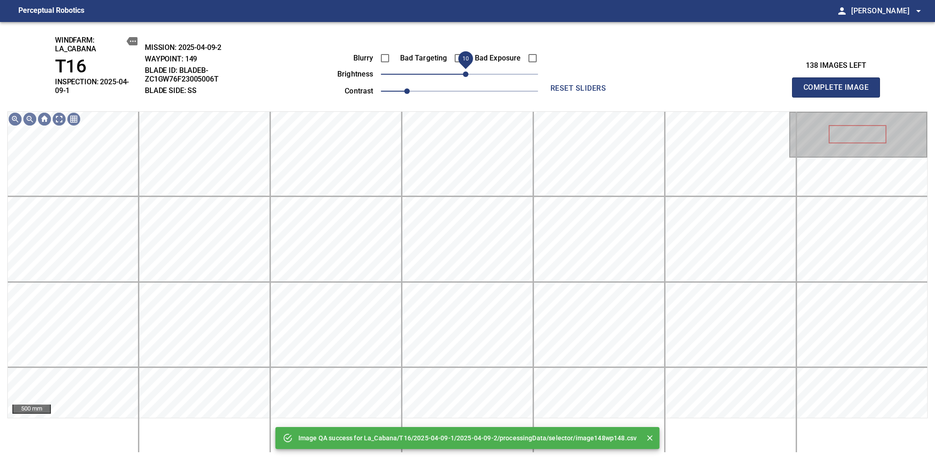
click at [464, 76] on span "10" at bounding box center [465, 73] width 5 height 5
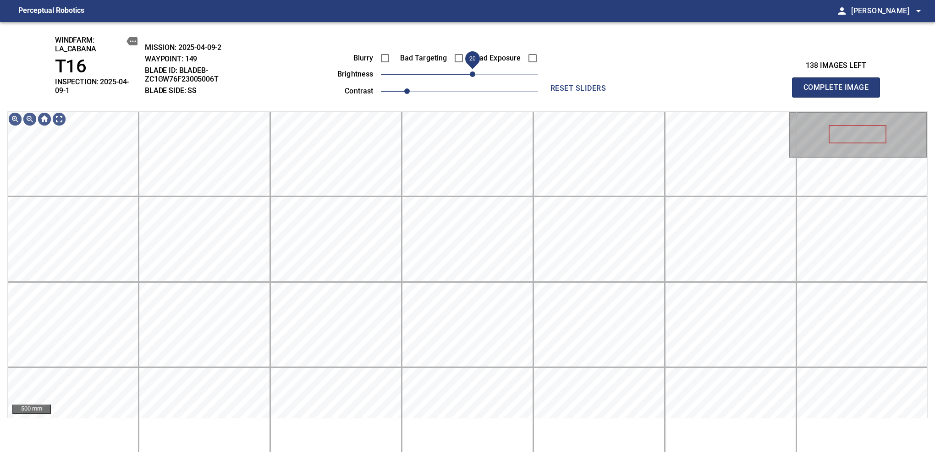
click at [471, 74] on span "20" at bounding box center [472, 73] width 5 height 5
drag, startPoint x: 471, startPoint y: 74, endPoint x: 466, endPoint y: 77, distance: 5.7
click at [466, 77] on span "10" at bounding box center [465, 73] width 5 height 5
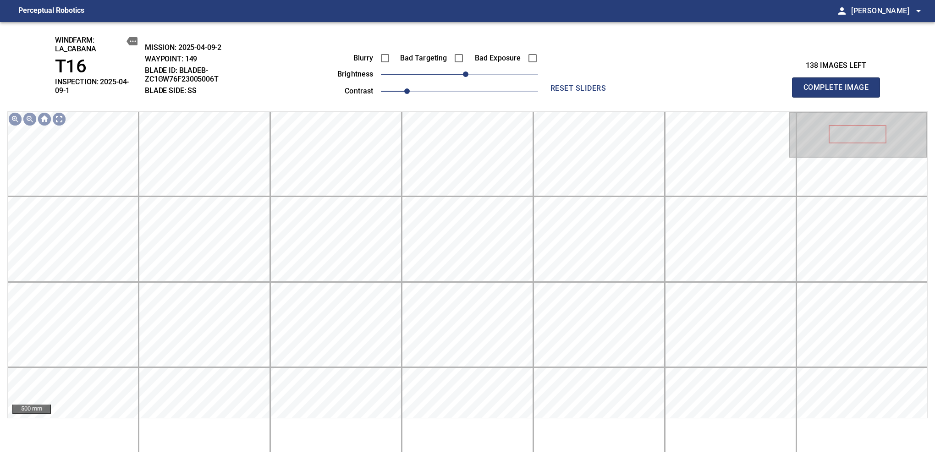
click at [839, 84] on span "Complete Image" at bounding box center [836, 87] width 68 height 13
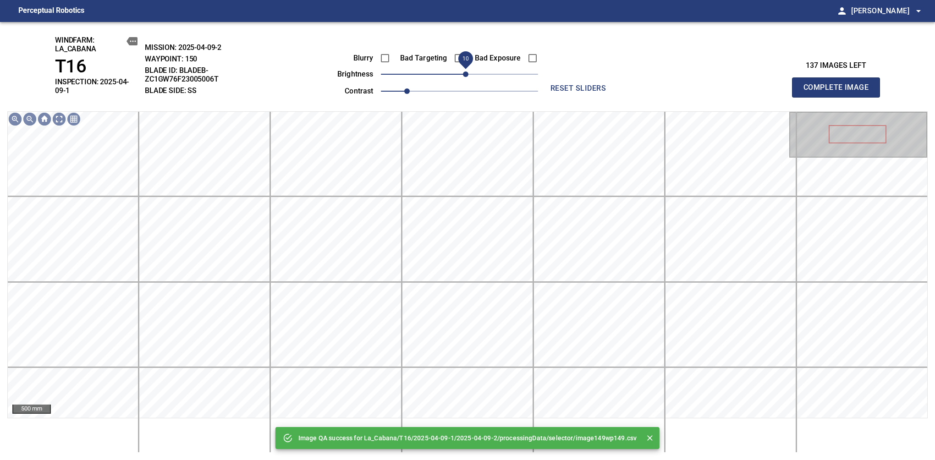
drag, startPoint x: 460, startPoint y: 79, endPoint x: 467, endPoint y: 76, distance: 8.0
click at [467, 76] on span "10" at bounding box center [465, 73] width 5 height 5
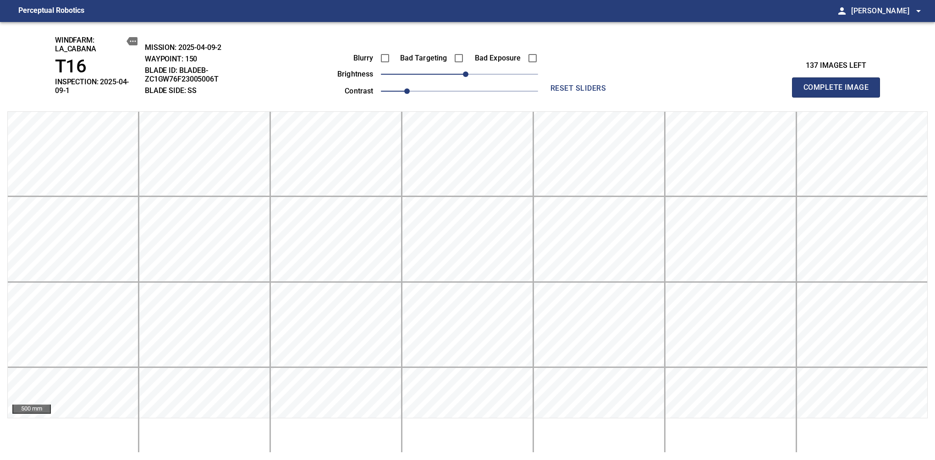
click at [839, 84] on span "Complete Image" at bounding box center [836, 87] width 68 height 13
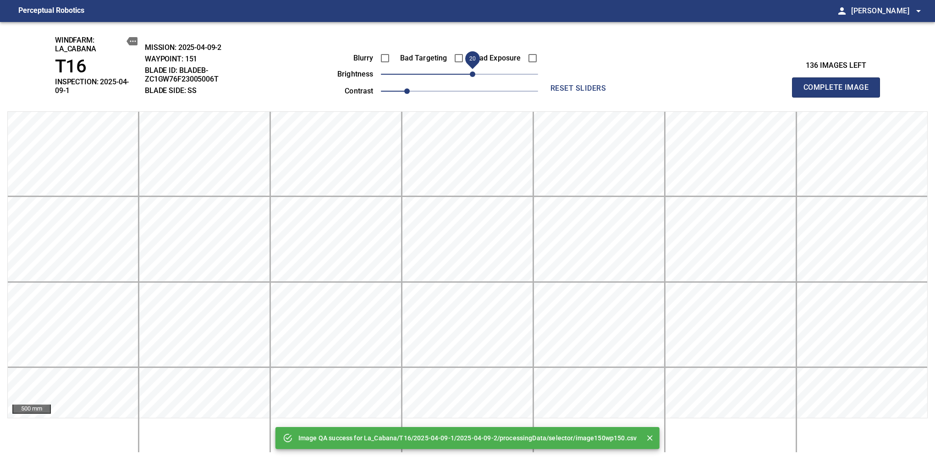
click at [471, 79] on span "20" at bounding box center [459, 74] width 157 height 13
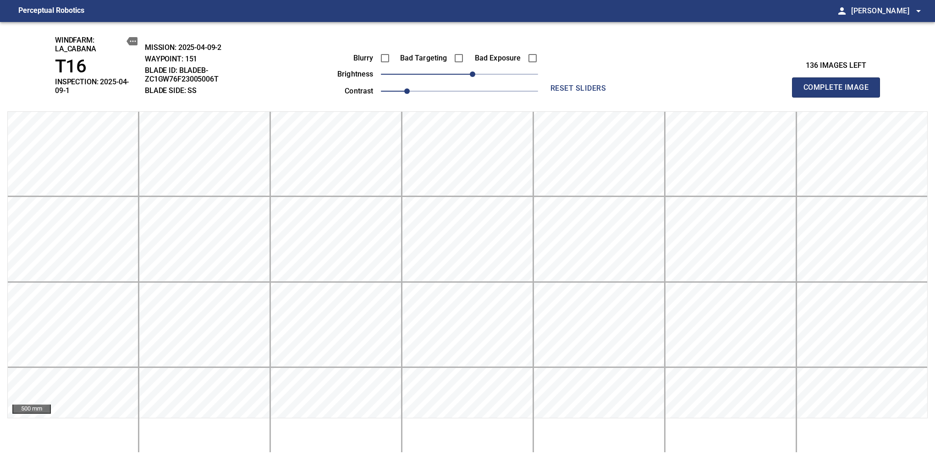
click at [839, 84] on span "Complete Image" at bounding box center [836, 87] width 68 height 13
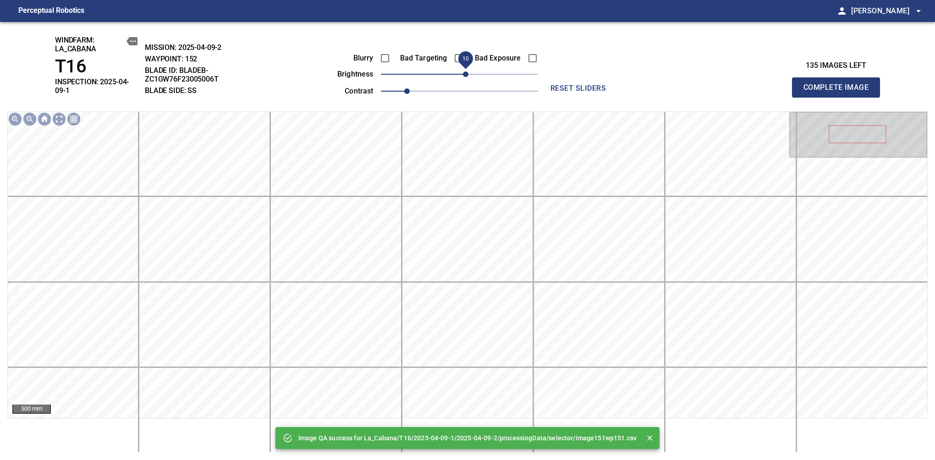
click at [466, 76] on span "10" at bounding box center [465, 73] width 5 height 5
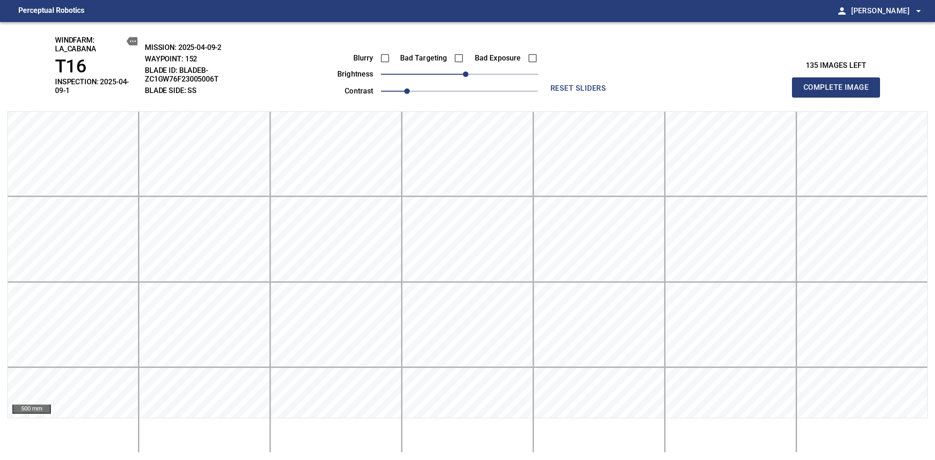
click at [839, 84] on span "Complete Image" at bounding box center [836, 87] width 68 height 13
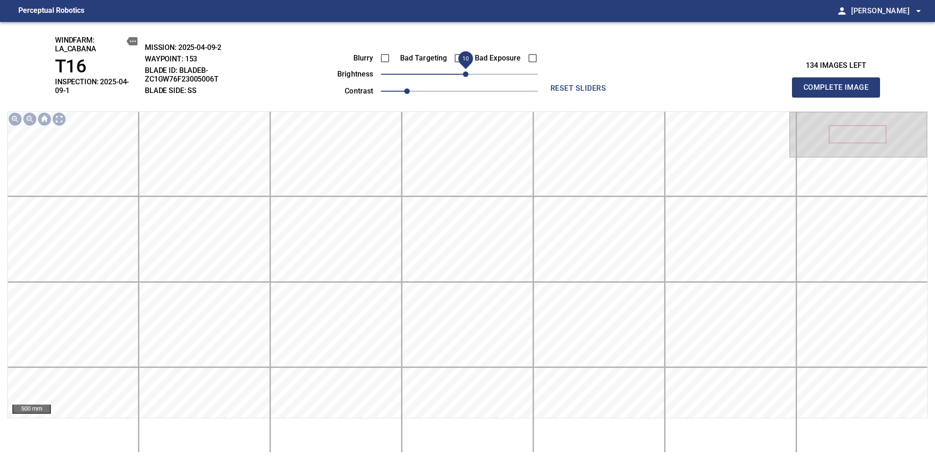
click at [467, 77] on span "10" at bounding box center [465, 73] width 5 height 5
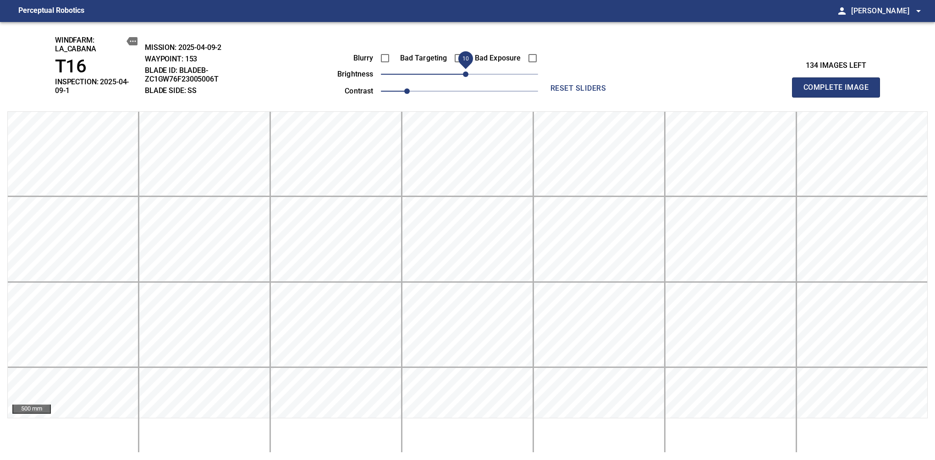
click at [839, 84] on span "Complete Image" at bounding box center [836, 87] width 68 height 13
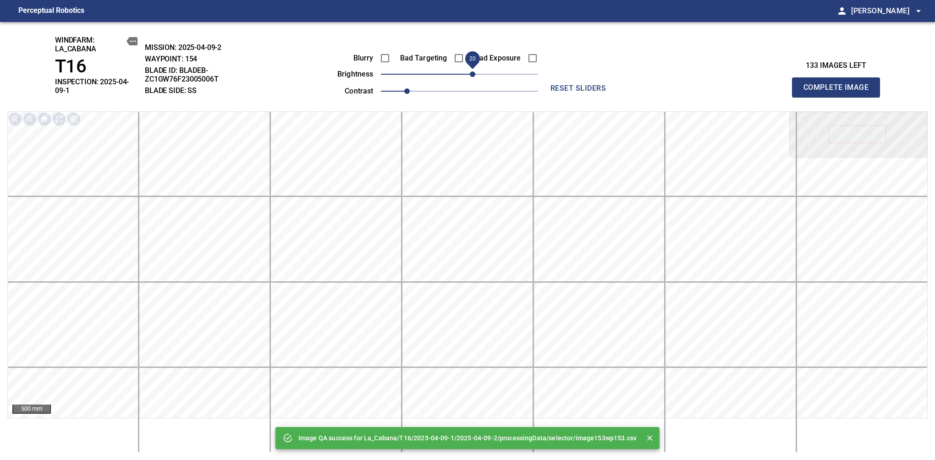
click at [470, 77] on span "20" at bounding box center [472, 73] width 5 height 5
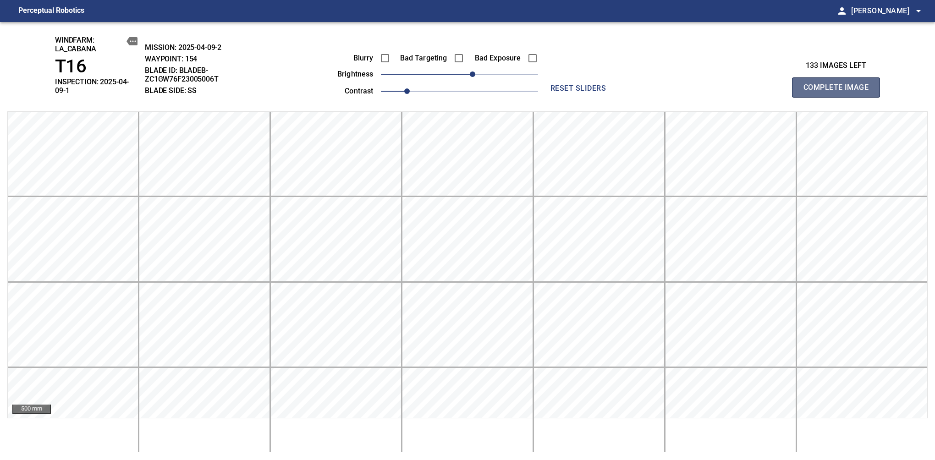
click at [839, 84] on span "Complete Image" at bounding box center [836, 87] width 68 height 13
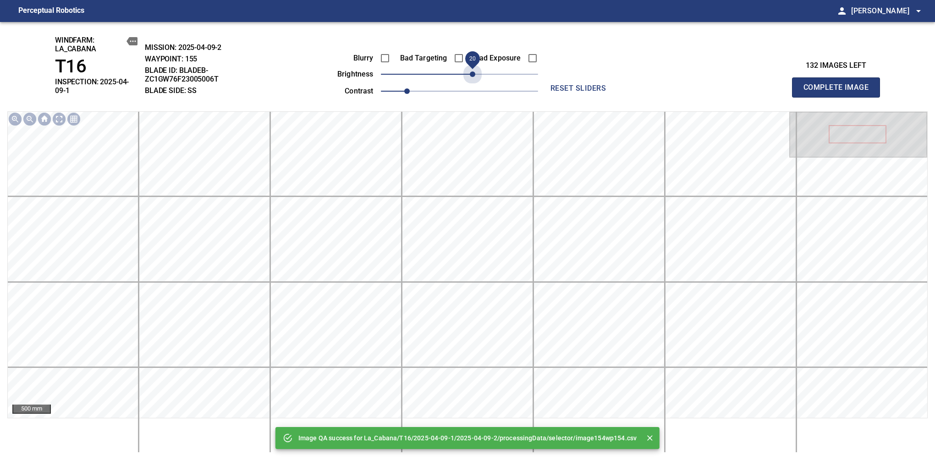
click at [470, 77] on span "20" at bounding box center [459, 74] width 157 height 13
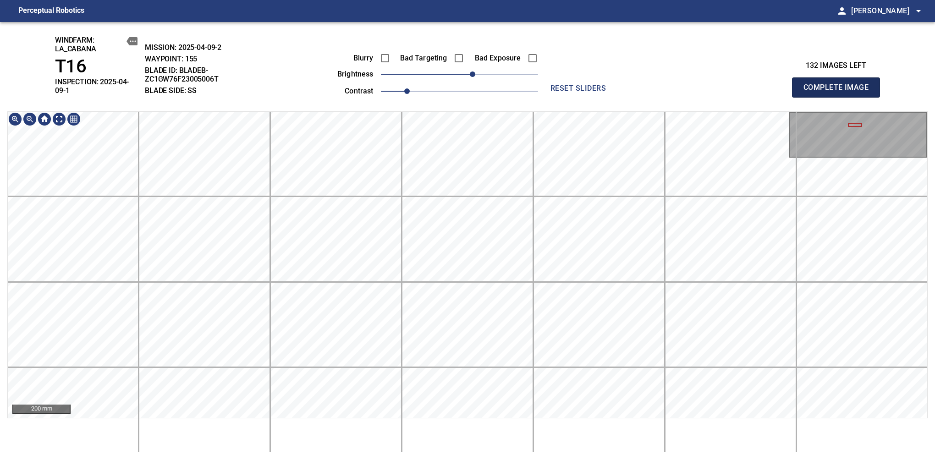
click at [839, 84] on span "Complete Image" at bounding box center [836, 87] width 68 height 13
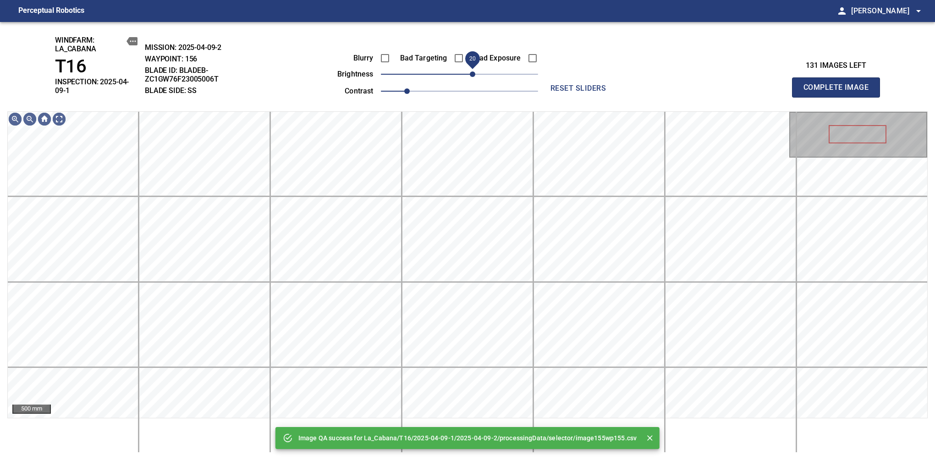
drag, startPoint x: 463, startPoint y: 76, endPoint x: 474, endPoint y: 77, distance: 11.0
click at [474, 77] on span "20" at bounding box center [472, 73] width 5 height 5
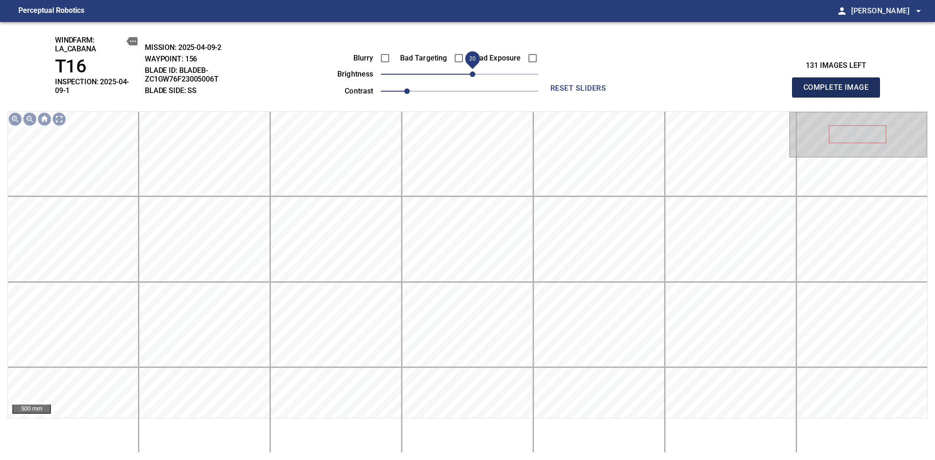
click at [839, 84] on span "Complete Image" at bounding box center [836, 87] width 68 height 13
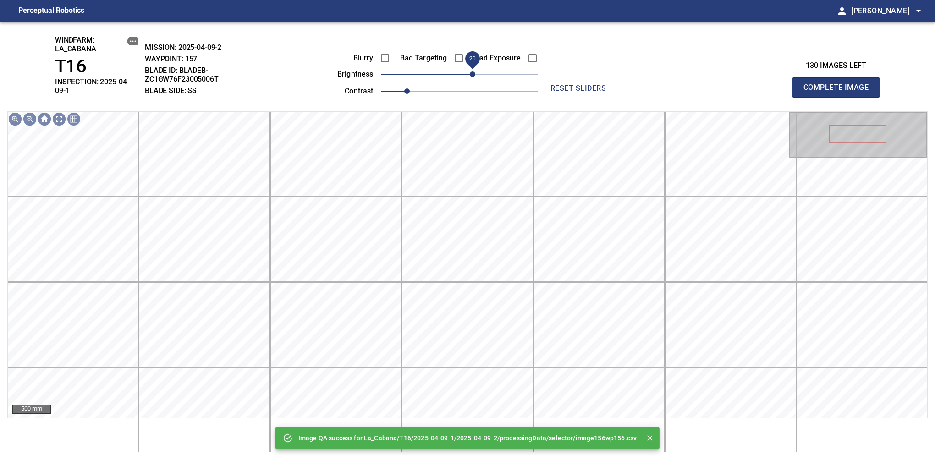
drag, startPoint x: 463, startPoint y: 80, endPoint x: 471, endPoint y: 77, distance: 8.8
click at [471, 77] on span "20" at bounding box center [472, 73] width 5 height 5
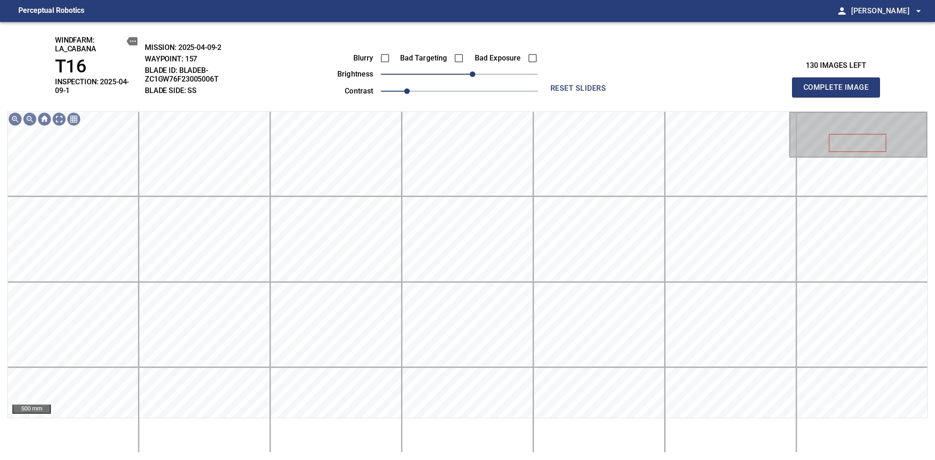
click at [839, 84] on span "Complete Image" at bounding box center [836, 87] width 68 height 13
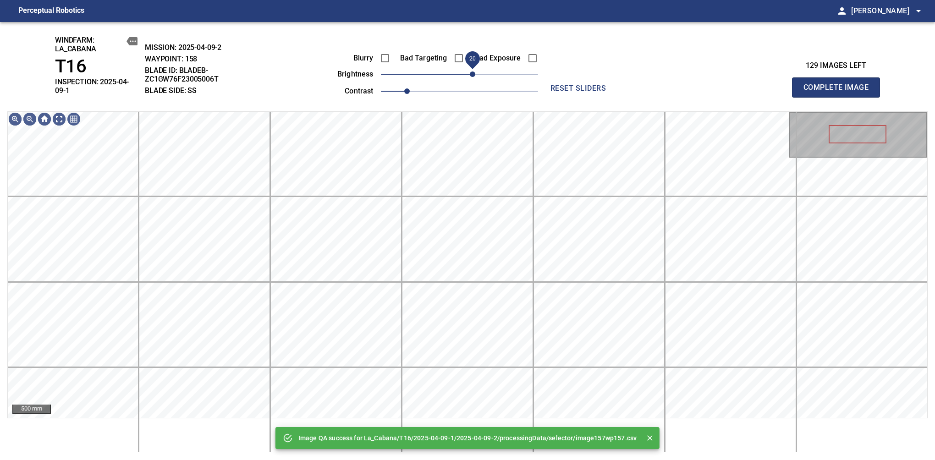
drag, startPoint x: 461, startPoint y: 76, endPoint x: 472, endPoint y: 73, distance: 11.3
click at [472, 73] on span "20" at bounding box center [472, 73] width 5 height 5
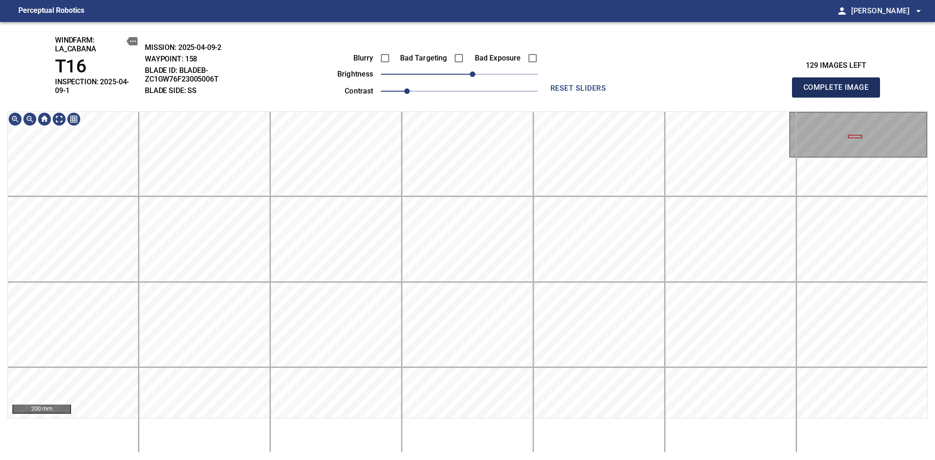
click at [839, 84] on span "Complete Image" at bounding box center [836, 87] width 68 height 13
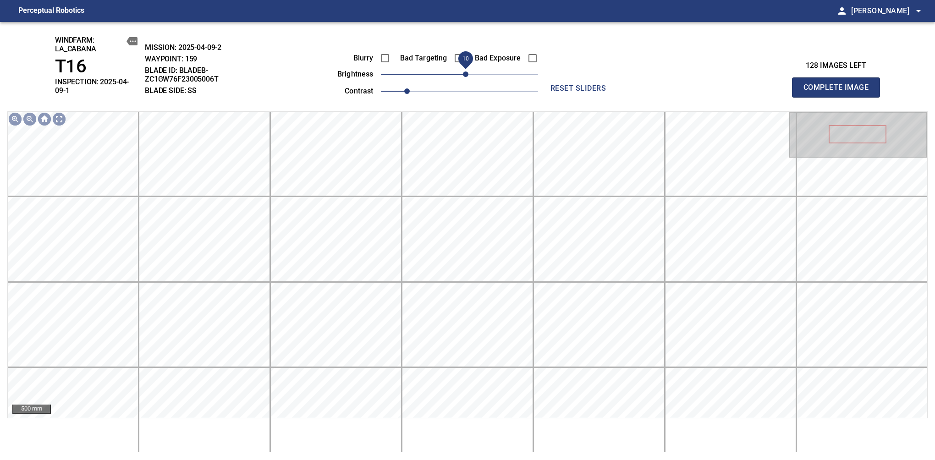
drag, startPoint x: 460, startPoint y: 74, endPoint x: 466, endPoint y: 72, distance: 6.2
click at [466, 72] on span "10" at bounding box center [465, 73] width 5 height 5
click at [471, 74] on span "20" at bounding box center [472, 73] width 5 height 5
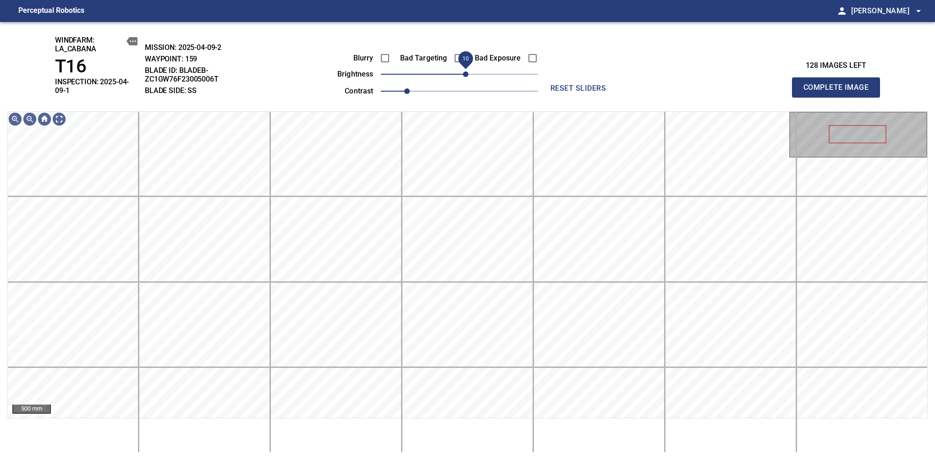
drag, startPoint x: 471, startPoint y: 74, endPoint x: 466, endPoint y: 80, distance: 7.5
click at [466, 77] on span "10" at bounding box center [465, 73] width 5 height 5
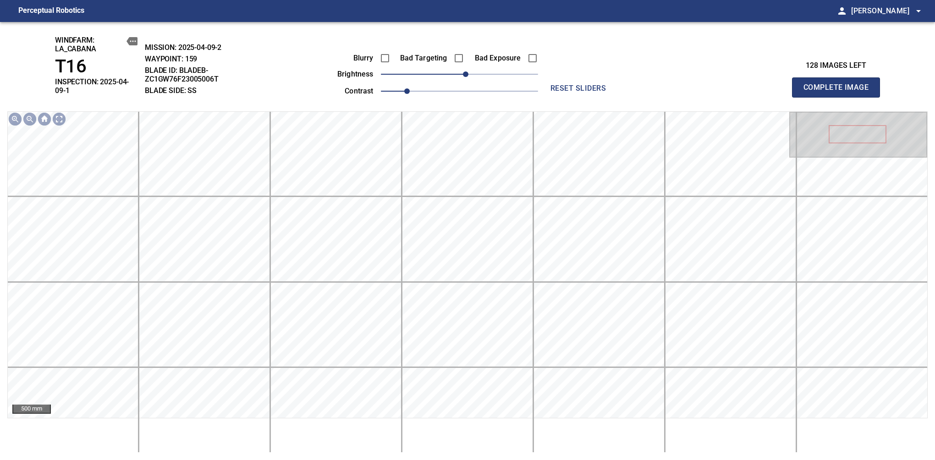
click at [839, 84] on span "Complete Image" at bounding box center [836, 87] width 68 height 13
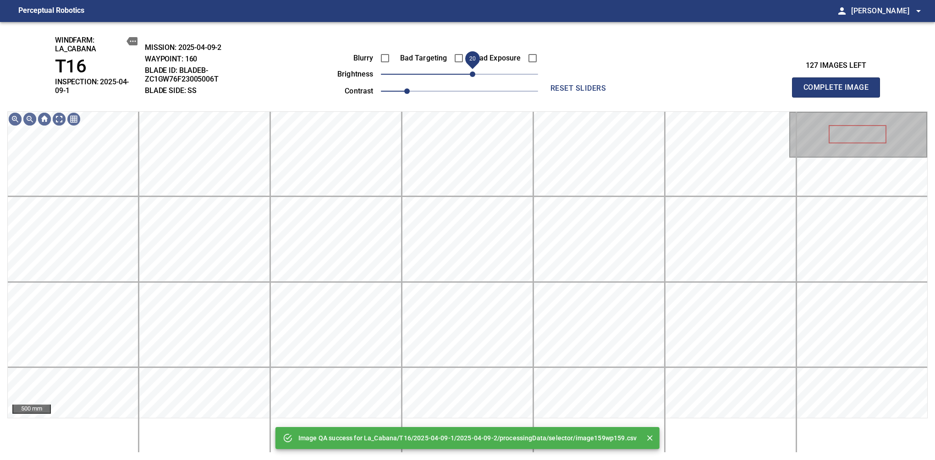
drag, startPoint x: 468, startPoint y: 78, endPoint x: 474, endPoint y: 74, distance: 7.9
click at [474, 74] on span "20" at bounding box center [459, 74] width 157 height 13
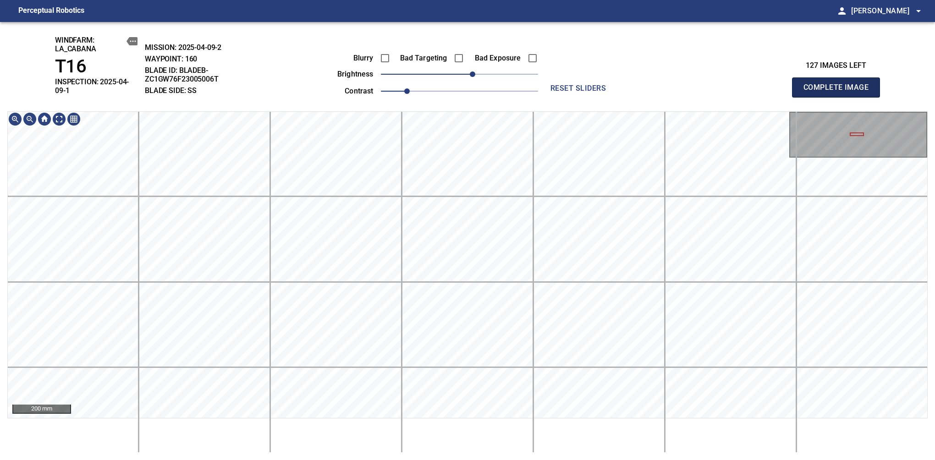
click at [839, 84] on span "Complete Image" at bounding box center [836, 87] width 68 height 13
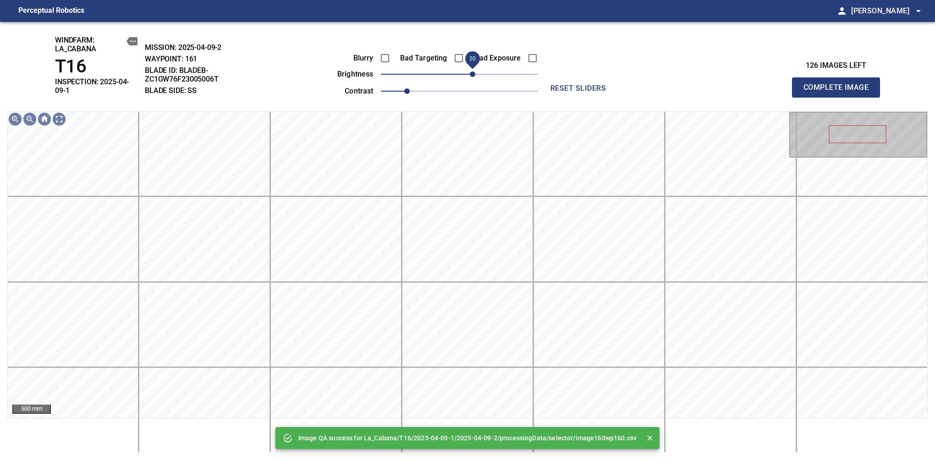
drag, startPoint x: 466, startPoint y: 72, endPoint x: 473, endPoint y: 70, distance: 6.7
click at [473, 71] on span "20" at bounding box center [472, 73] width 5 height 5
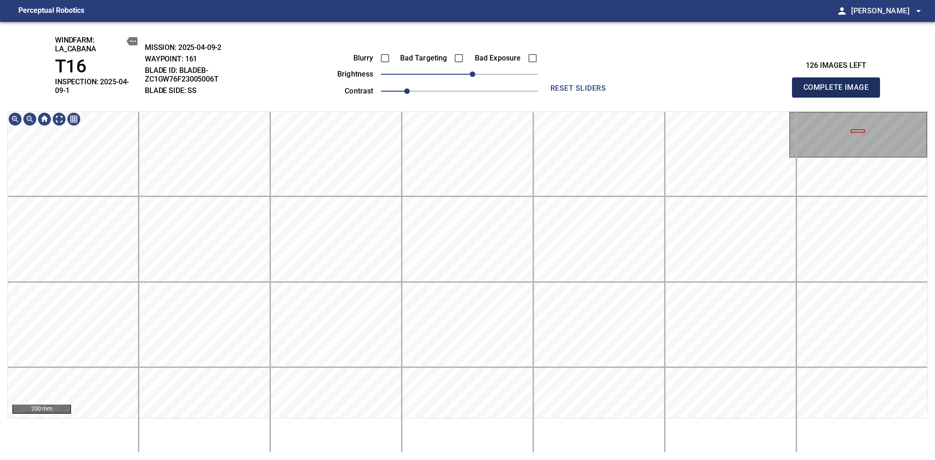
click at [839, 84] on span "Complete Image" at bounding box center [836, 87] width 68 height 13
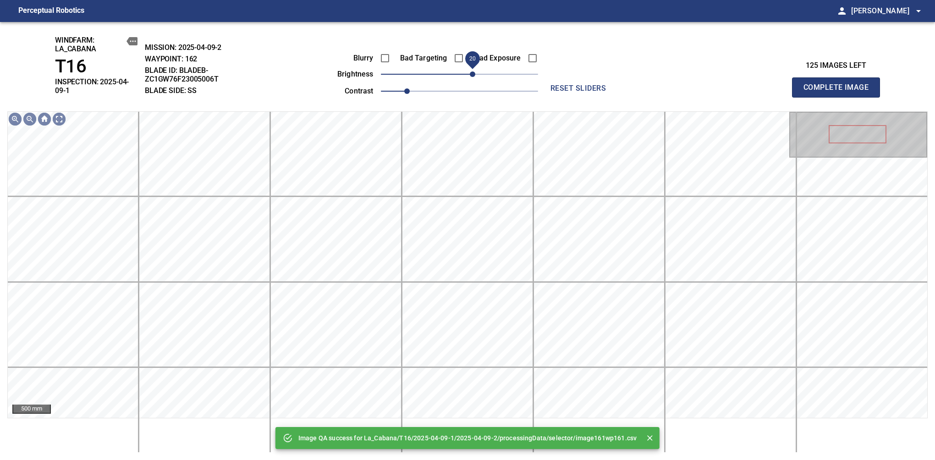
drag, startPoint x: 462, startPoint y: 73, endPoint x: 471, endPoint y: 71, distance: 9.8
click at [471, 71] on span "20" at bounding box center [472, 73] width 5 height 5
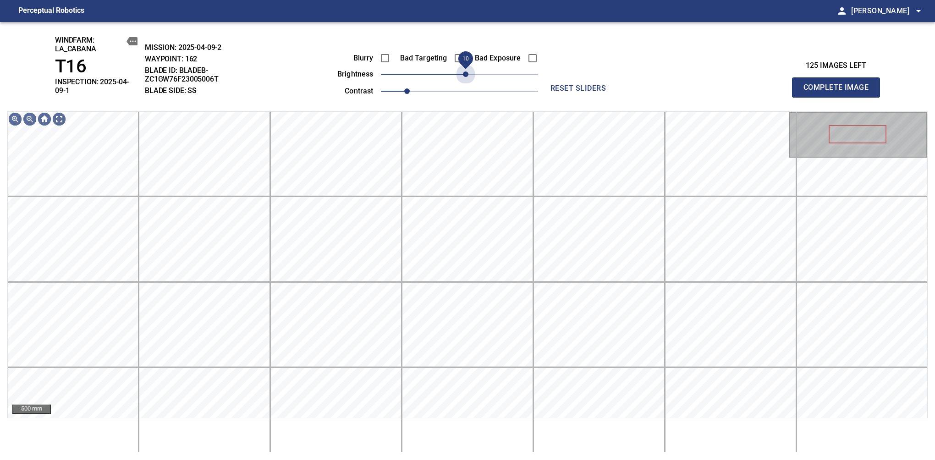
drag, startPoint x: 472, startPoint y: 75, endPoint x: 467, endPoint y: 84, distance: 10.9
click at [467, 84] on div "Blurry Bad Targeting Bad Exposure brightness 10 contrast 1" at bounding box center [427, 73] width 221 height 49
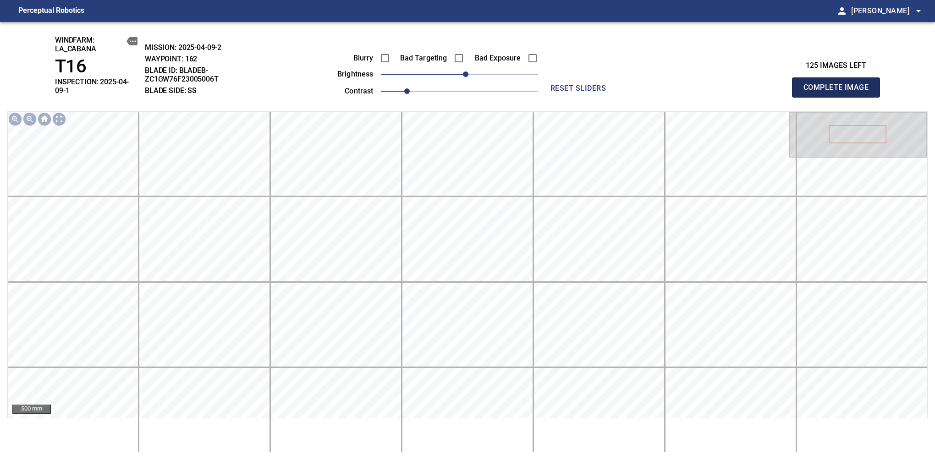
click at [839, 84] on span "Complete Image" at bounding box center [836, 87] width 68 height 13
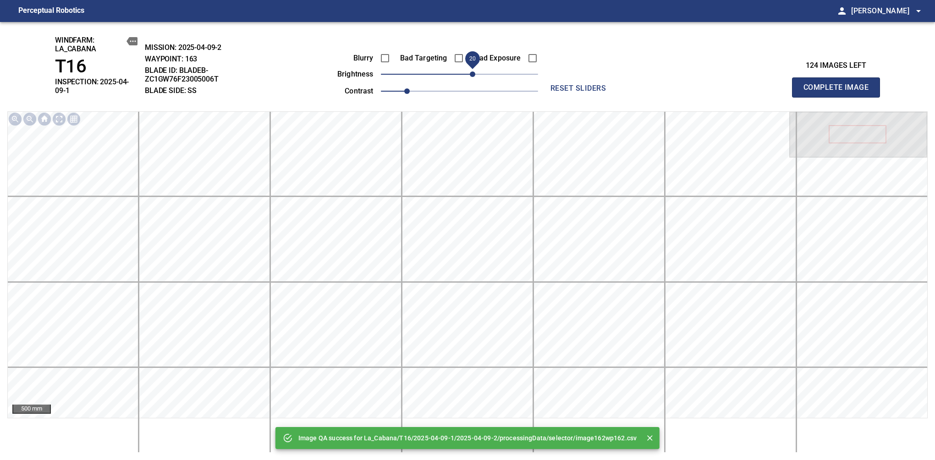
drag, startPoint x: 462, startPoint y: 73, endPoint x: 470, endPoint y: 71, distance: 8.0
click at [470, 71] on span "20" at bounding box center [472, 73] width 5 height 5
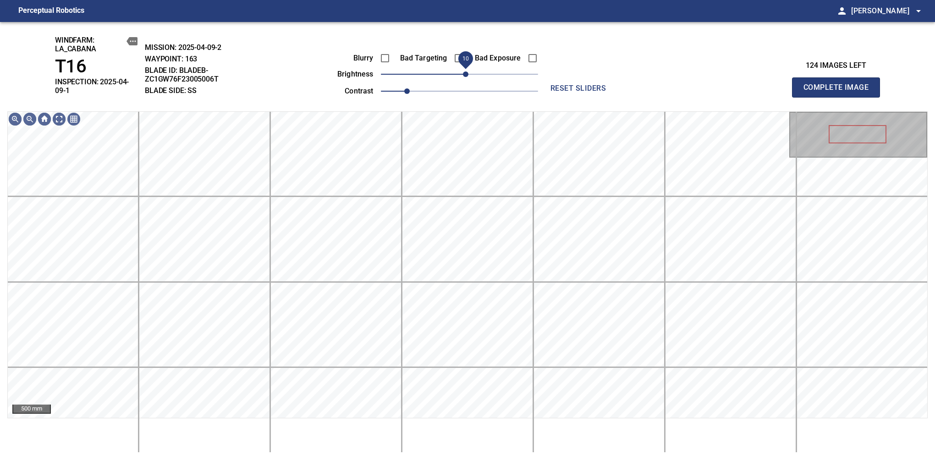
drag, startPoint x: 470, startPoint y: 75, endPoint x: 467, endPoint y: 81, distance: 7.2
click at [467, 77] on span "10" at bounding box center [465, 73] width 5 height 5
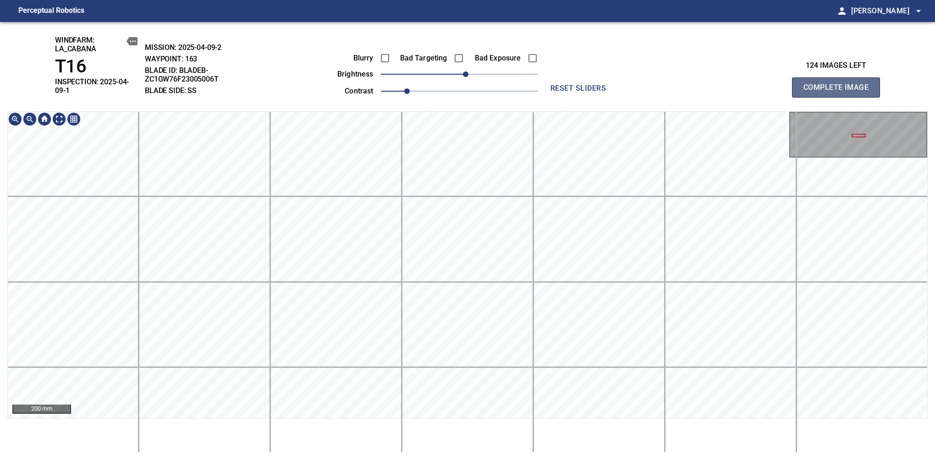
click at [839, 84] on span "Complete Image" at bounding box center [836, 87] width 68 height 13
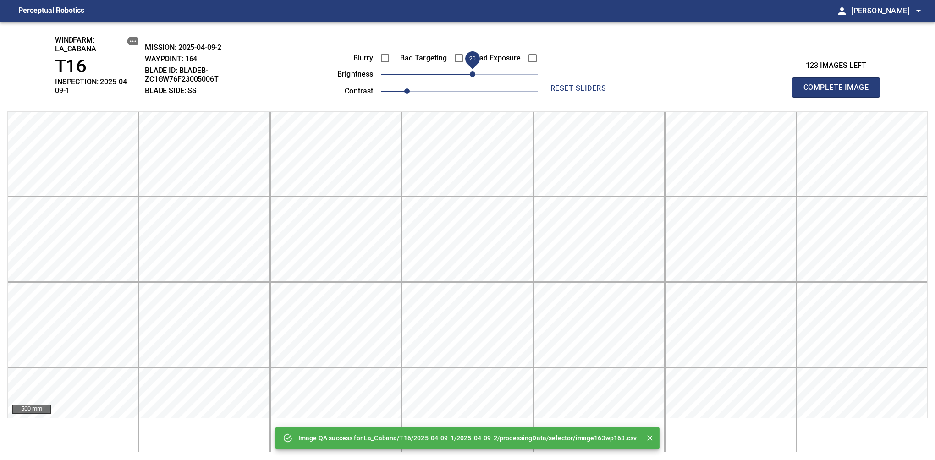
drag, startPoint x: 465, startPoint y: 76, endPoint x: 473, endPoint y: 79, distance: 8.8
click at [473, 77] on span "20" at bounding box center [472, 73] width 5 height 5
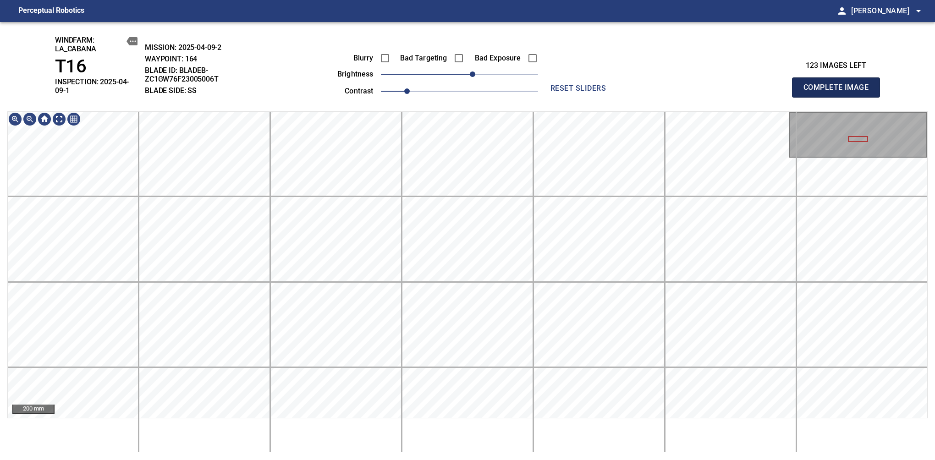
click at [839, 84] on span "Complete Image" at bounding box center [836, 87] width 68 height 13
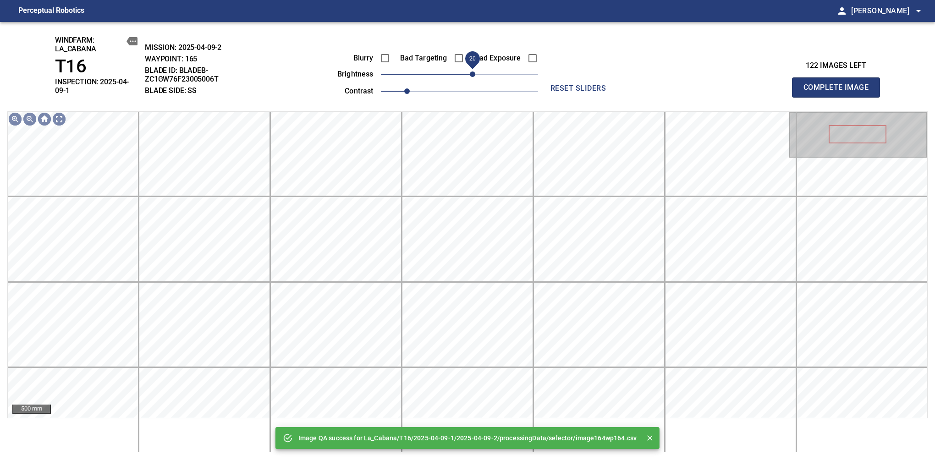
click at [470, 73] on span "20" at bounding box center [472, 73] width 5 height 5
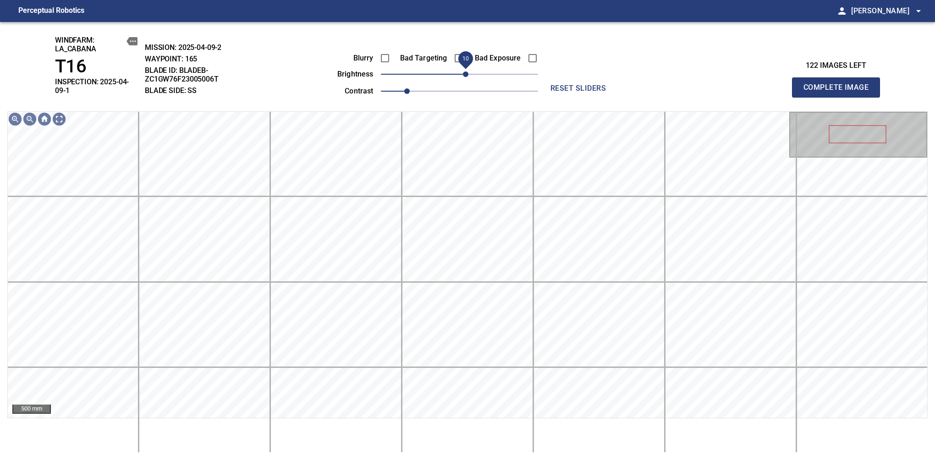
drag, startPoint x: 470, startPoint y: 73, endPoint x: 466, endPoint y: 76, distance: 5.0
click at [466, 76] on span "10" at bounding box center [465, 73] width 5 height 5
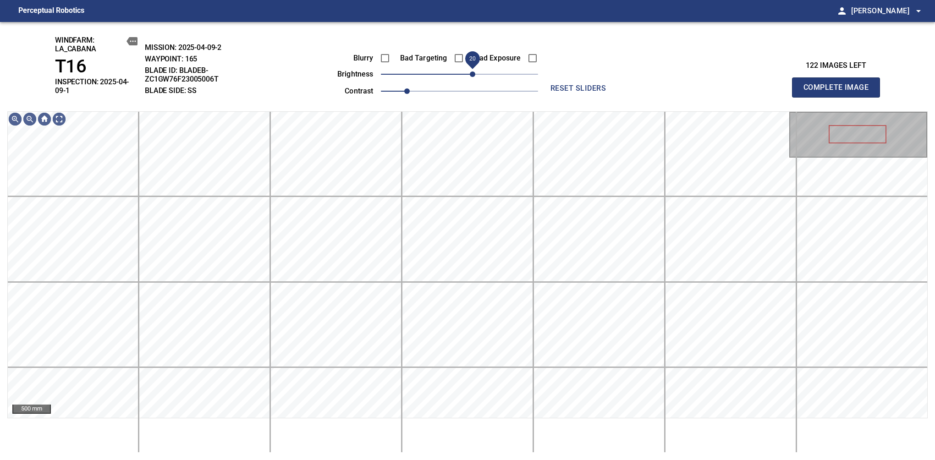
drag, startPoint x: 466, startPoint y: 76, endPoint x: 471, endPoint y: 73, distance: 6.6
click at [471, 73] on span "20" at bounding box center [472, 73] width 5 height 5
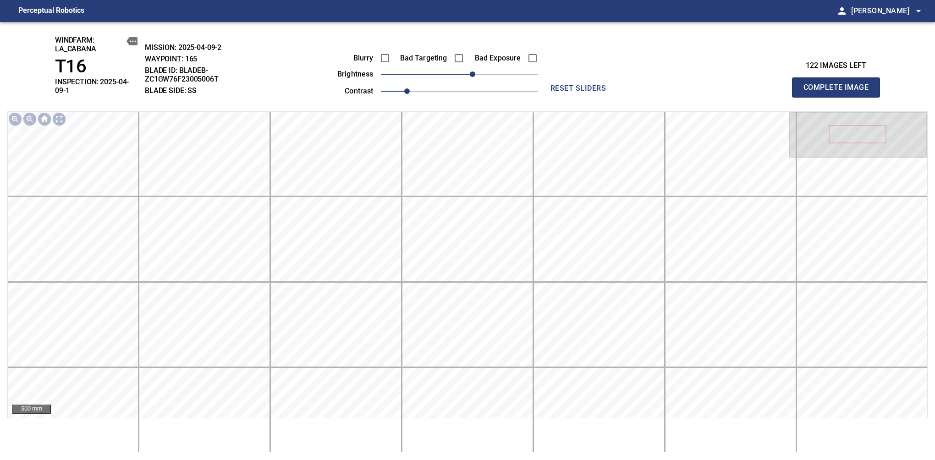
click at [839, 84] on span "Complete Image" at bounding box center [836, 87] width 68 height 13
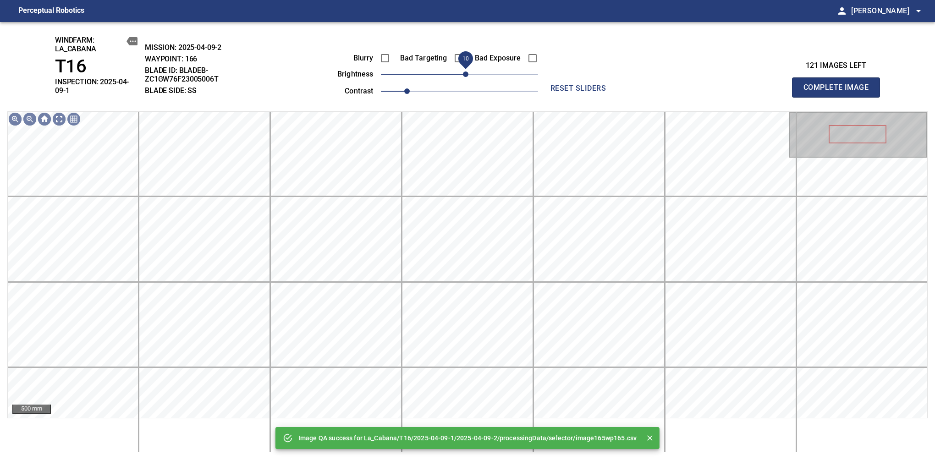
click at [466, 77] on span "10" at bounding box center [465, 73] width 5 height 5
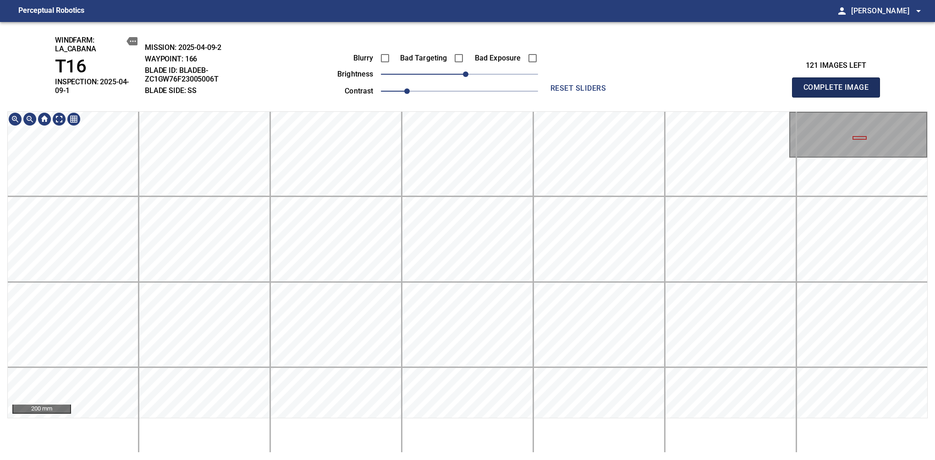
click at [839, 84] on span "Complete Image" at bounding box center [836, 87] width 68 height 13
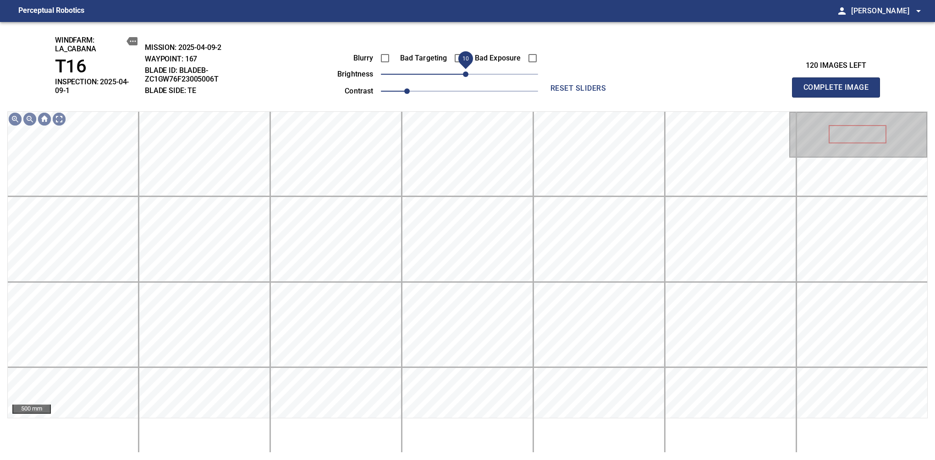
click at [466, 75] on span "10" at bounding box center [465, 73] width 5 height 5
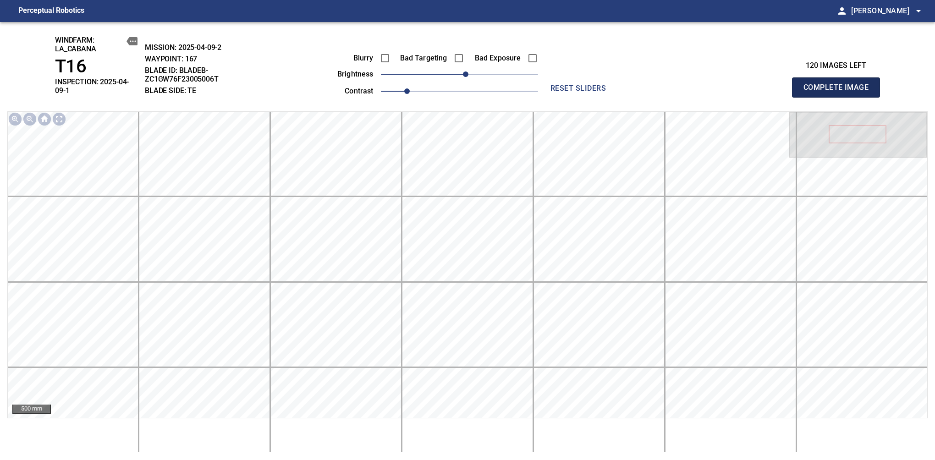
click at [839, 84] on span "Complete Image" at bounding box center [836, 87] width 68 height 13
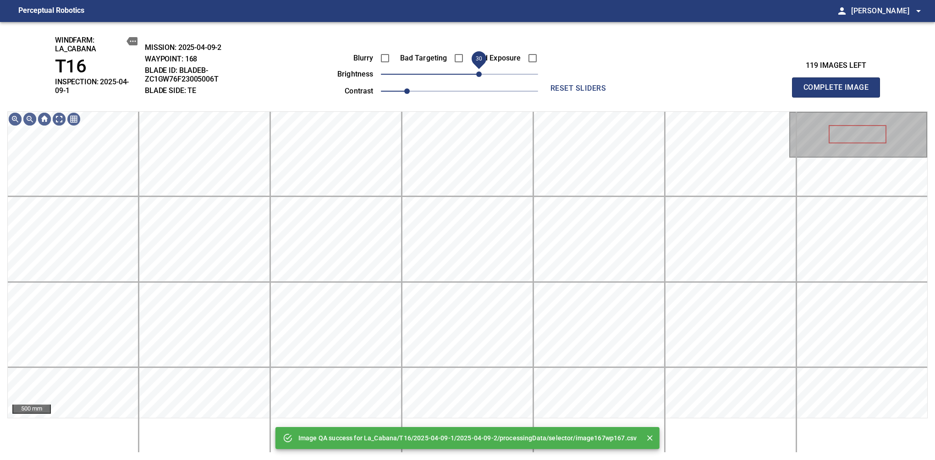
drag, startPoint x: 467, startPoint y: 78, endPoint x: 476, endPoint y: 75, distance: 10.1
click at [476, 75] on span "30" at bounding box center [478, 73] width 5 height 5
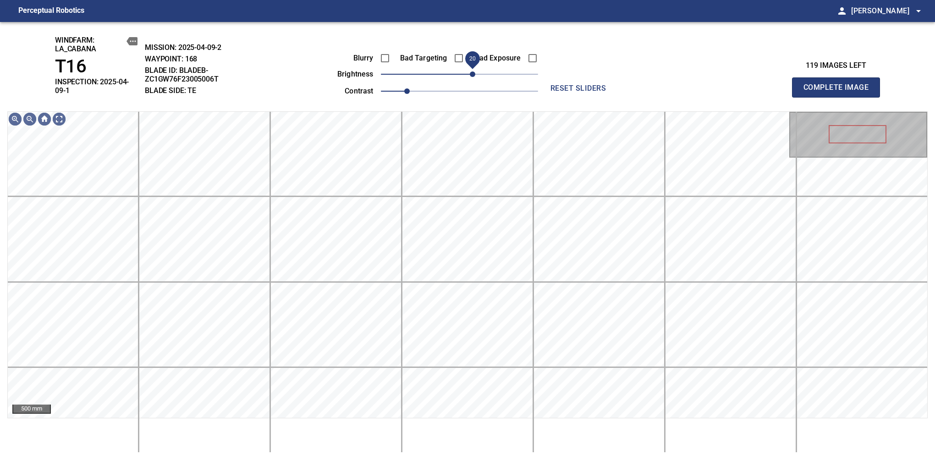
click at [475, 75] on span "20" at bounding box center [472, 73] width 5 height 5
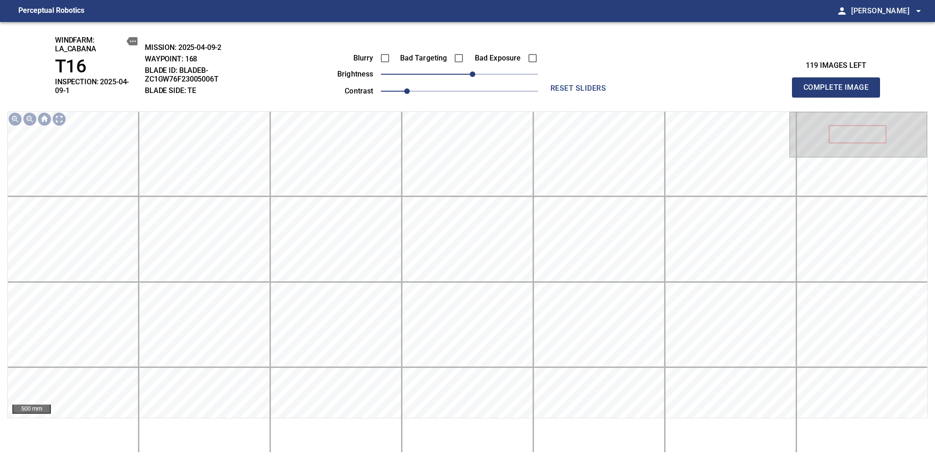
click at [839, 84] on span "Complete Image" at bounding box center [836, 87] width 68 height 13
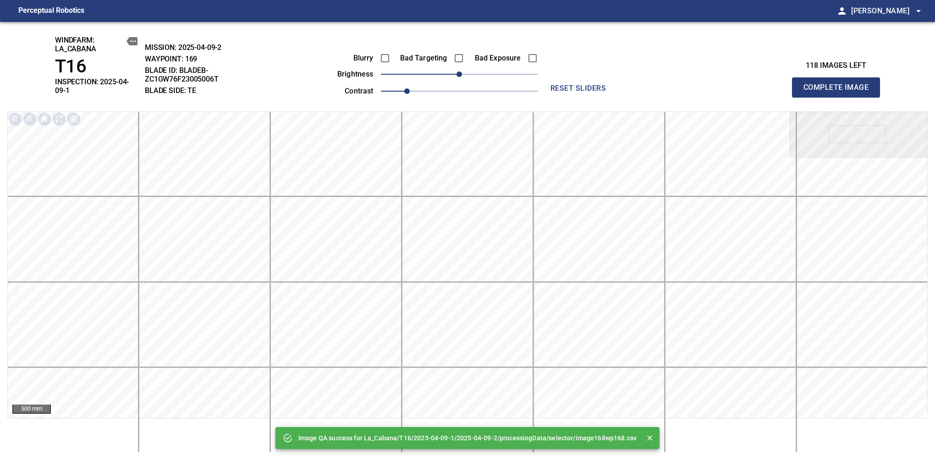
click at [485, 68] on div "Blurry Bad Targeting Bad Exposure brightness 0 contrast 1" at bounding box center [427, 73] width 221 height 49
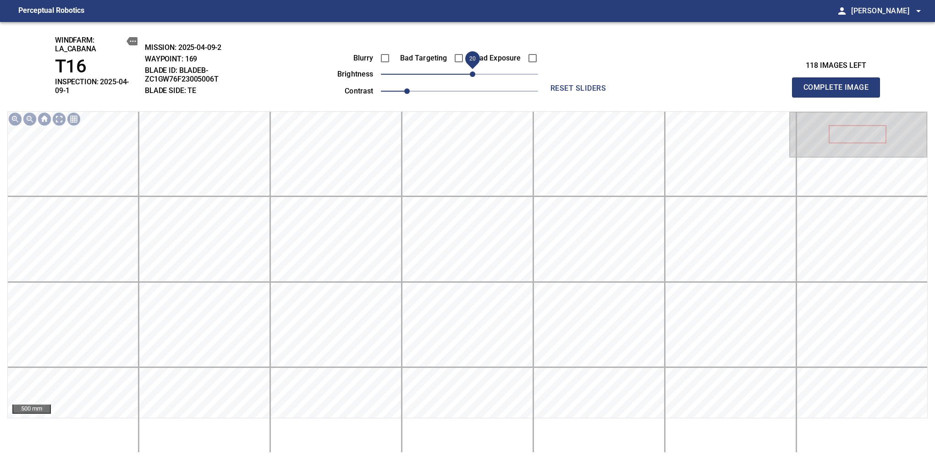
drag, startPoint x: 466, startPoint y: 75, endPoint x: 475, endPoint y: 75, distance: 9.6
click at [475, 75] on span "20" at bounding box center [472, 73] width 5 height 5
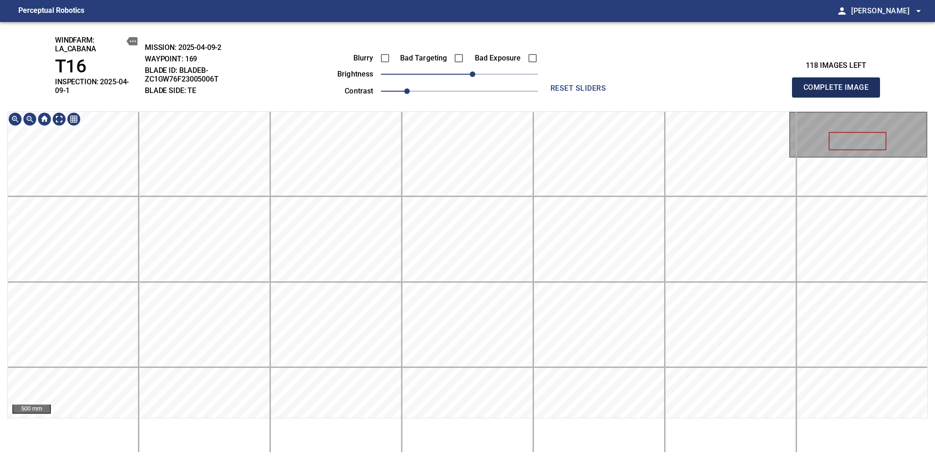
click at [839, 84] on span "Complete Image" at bounding box center [836, 87] width 68 height 13
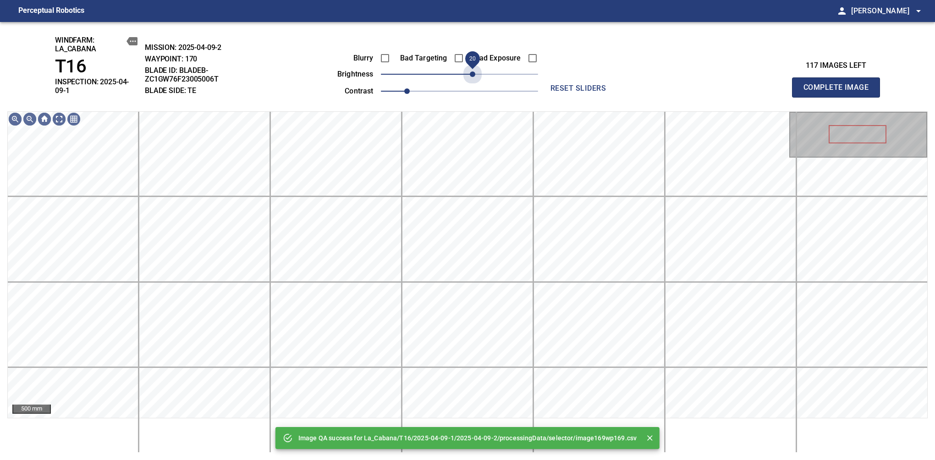
drag, startPoint x: 473, startPoint y: 75, endPoint x: 475, endPoint y: 84, distance: 9.3
click at [475, 84] on div "Blurry Bad Targeting Bad Exposure brightness 20 contrast 1" at bounding box center [427, 73] width 221 height 49
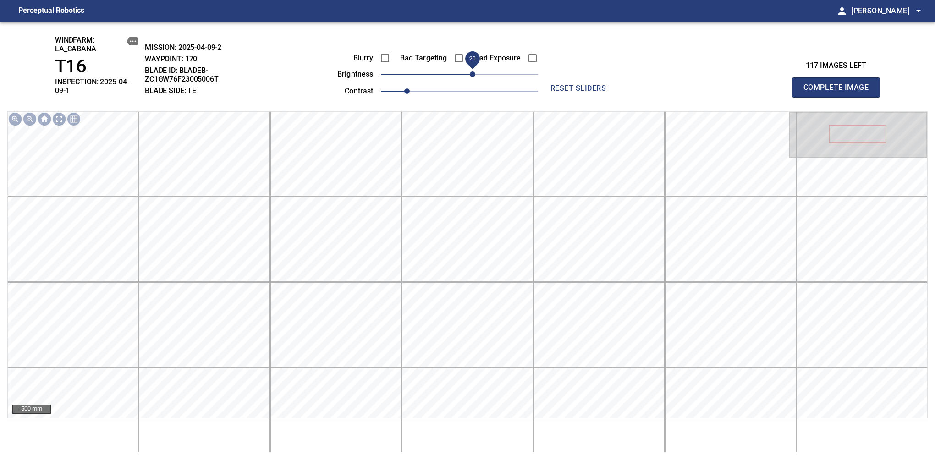
click at [839, 84] on span "Complete Image" at bounding box center [836, 87] width 68 height 13
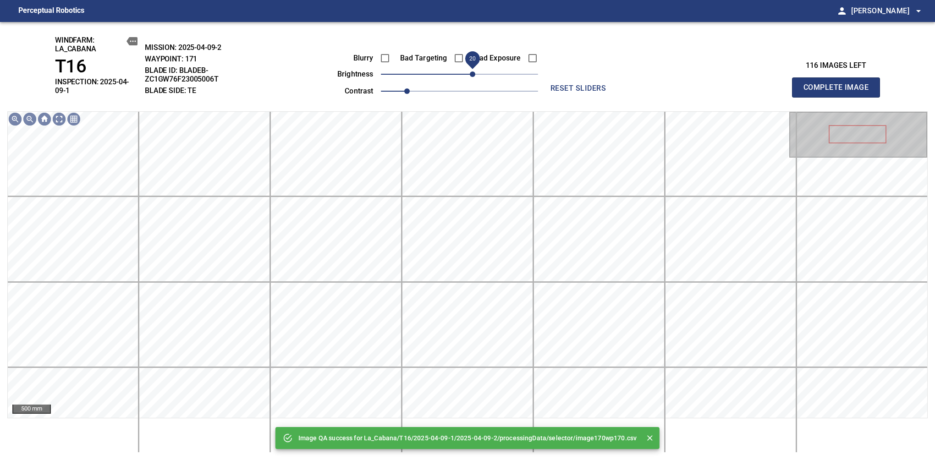
drag, startPoint x: 483, startPoint y: 79, endPoint x: 475, endPoint y: 82, distance: 8.4
click at [475, 77] on span "20" at bounding box center [472, 73] width 5 height 5
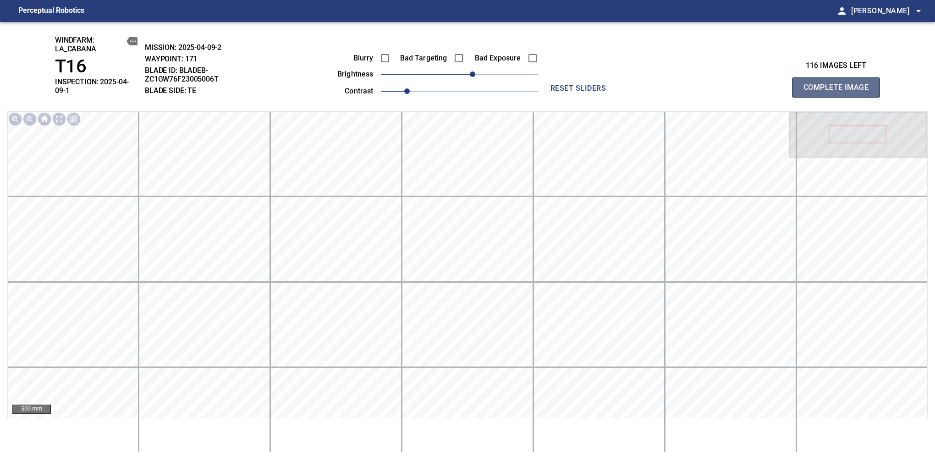
click at [839, 84] on span "Complete Image" at bounding box center [836, 87] width 68 height 13
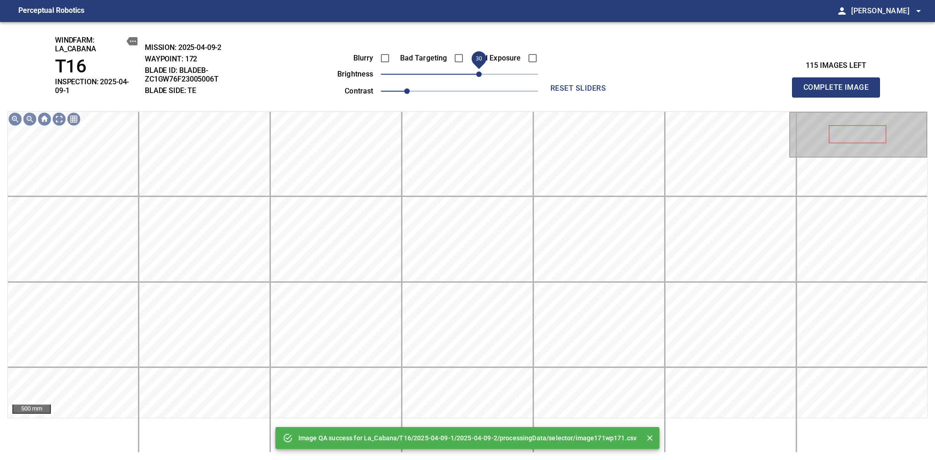
drag, startPoint x: 462, startPoint y: 77, endPoint x: 478, endPoint y: 71, distance: 16.8
click at [478, 71] on span "30" at bounding box center [478, 73] width 5 height 5
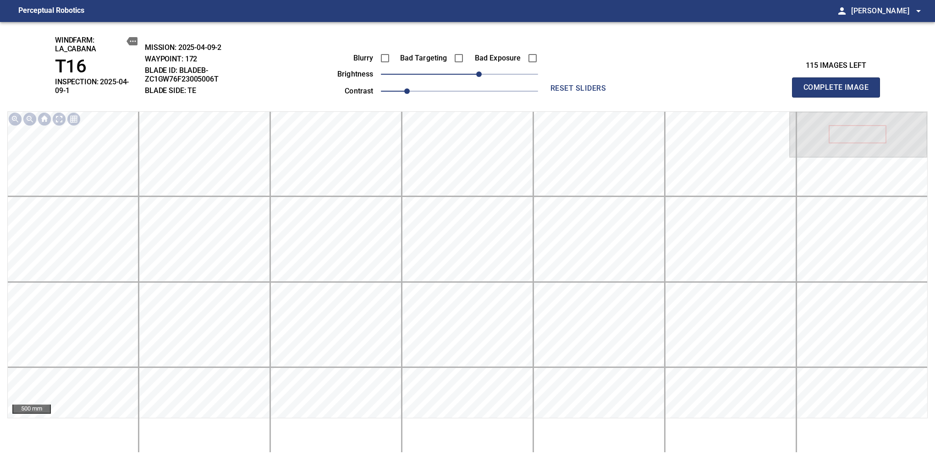
click at [839, 84] on span "Complete Image" at bounding box center [836, 87] width 68 height 13
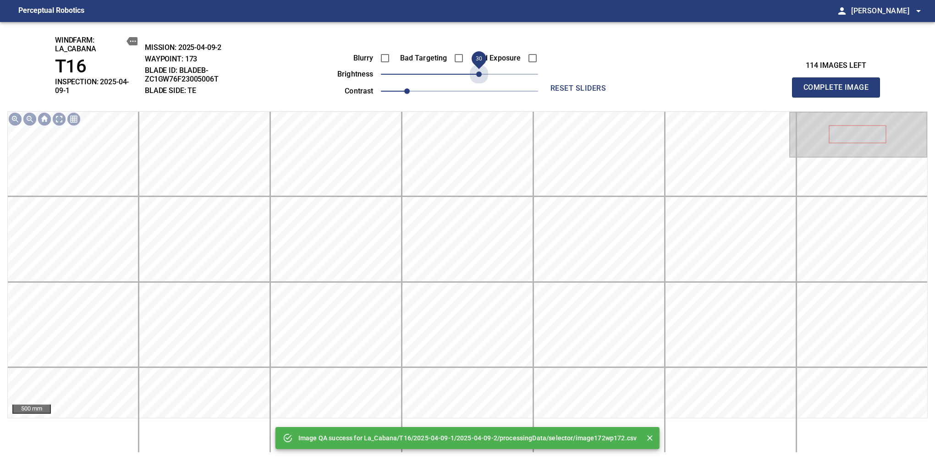
click at [478, 71] on span "30" at bounding box center [459, 74] width 157 height 13
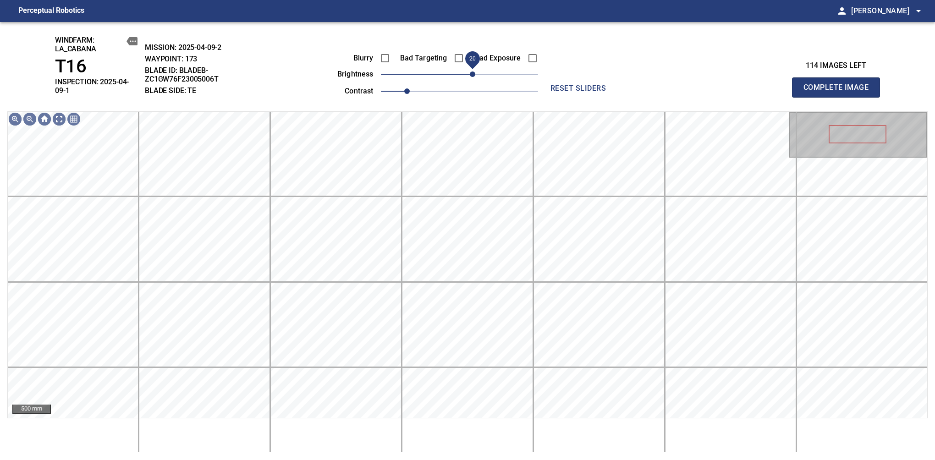
drag, startPoint x: 478, startPoint y: 71, endPoint x: 473, endPoint y: 78, distance: 8.2
click at [473, 77] on span "20" at bounding box center [472, 73] width 5 height 5
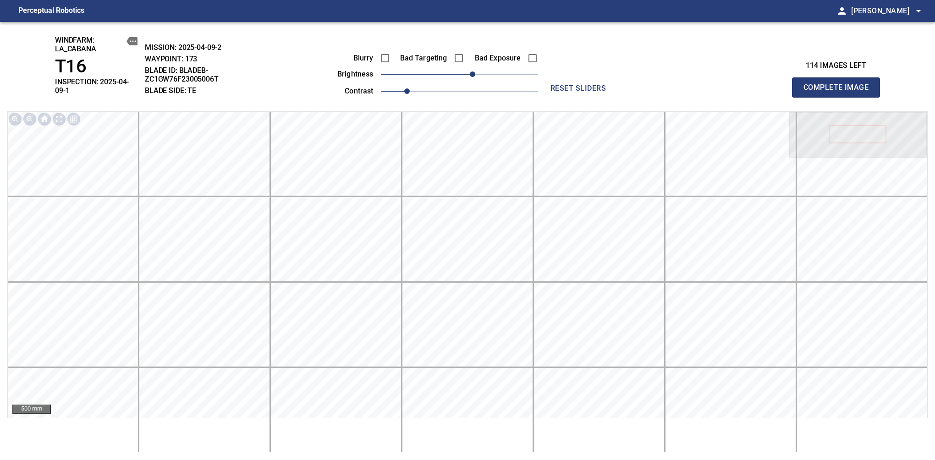
click at [839, 84] on span "Complete Image" at bounding box center [836, 87] width 68 height 13
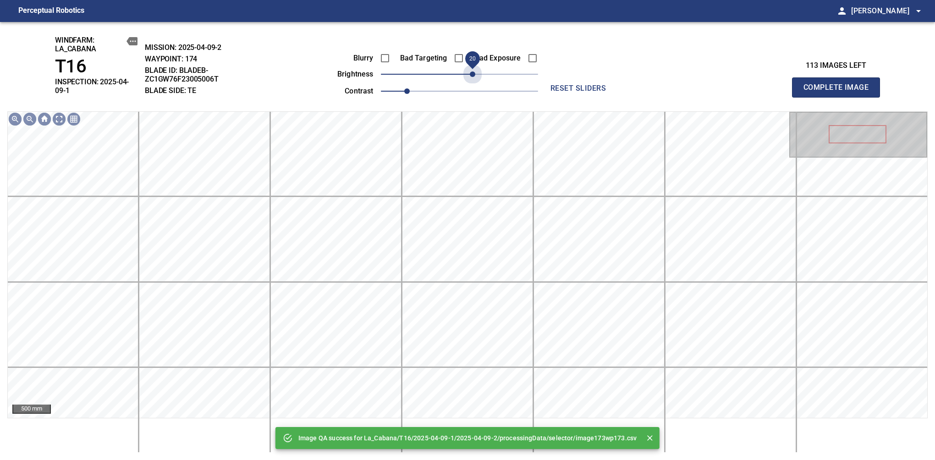
click at [473, 78] on span "20" at bounding box center [459, 74] width 157 height 13
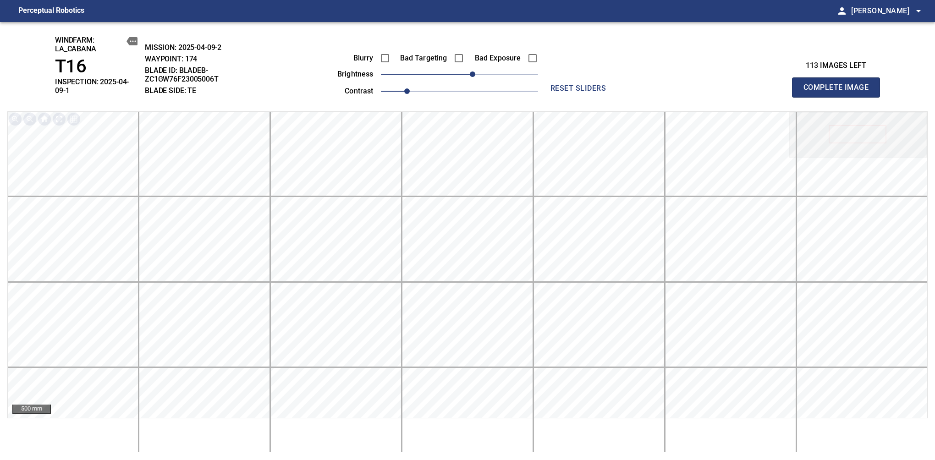
click at [839, 84] on span "Complete Image" at bounding box center [836, 87] width 68 height 13
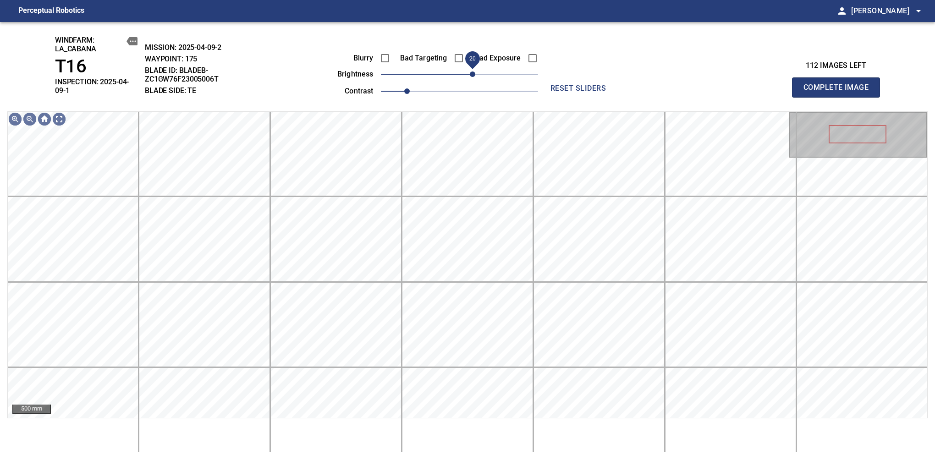
drag, startPoint x: 466, startPoint y: 76, endPoint x: 471, endPoint y: 74, distance: 6.1
click at [471, 74] on span "20" at bounding box center [472, 73] width 5 height 5
drag, startPoint x: 475, startPoint y: 74, endPoint x: 475, endPoint y: 82, distance: 7.8
click at [475, 77] on span "20" at bounding box center [472, 73] width 5 height 5
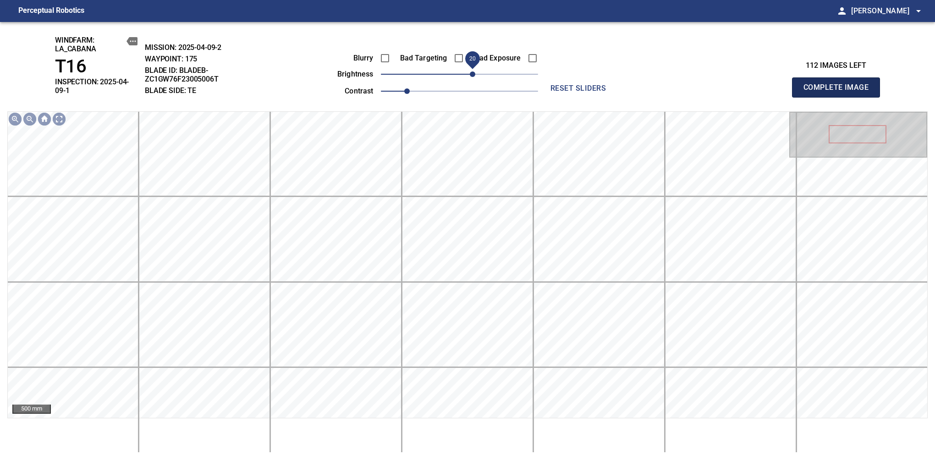
click at [839, 84] on span "Complete Image" at bounding box center [836, 87] width 68 height 13
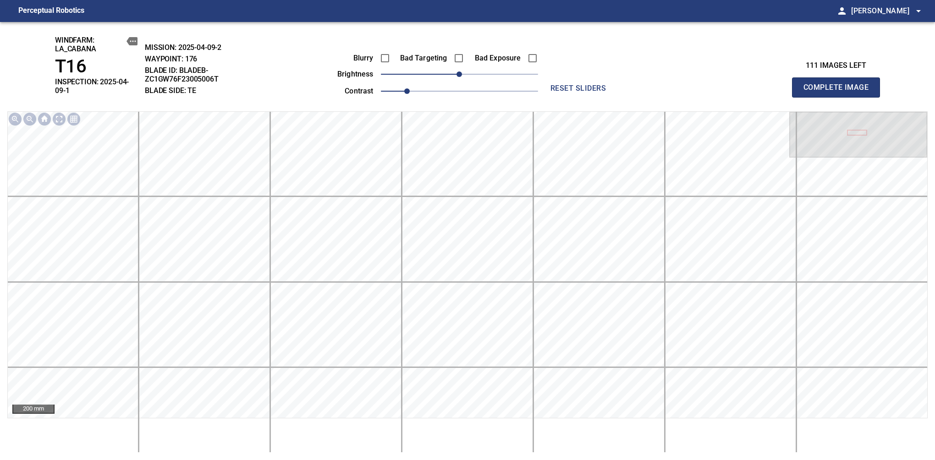
click at [483, 68] on div "Blurry Bad Targeting Bad Exposure brightness 0 contrast 1" at bounding box center [427, 73] width 221 height 49
drag, startPoint x: 461, startPoint y: 75, endPoint x: 473, endPoint y: 72, distance: 12.7
click at [473, 72] on span "20" at bounding box center [472, 73] width 5 height 5
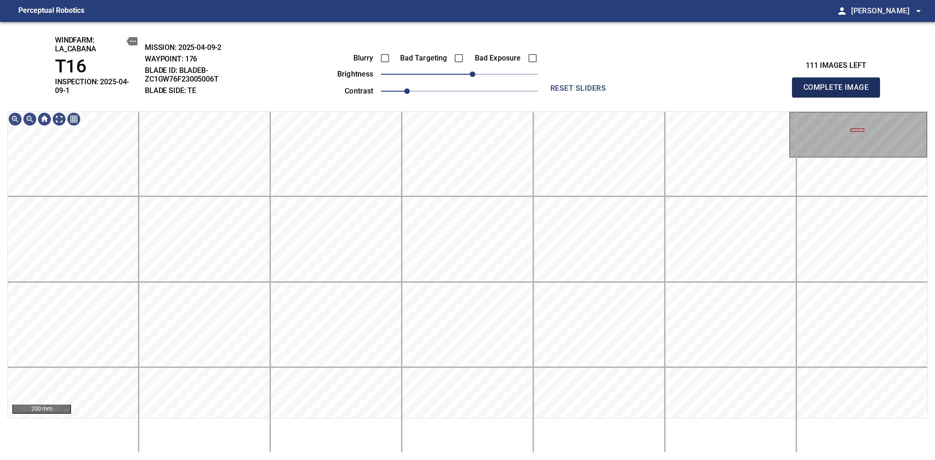
click at [839, 84] on span "Complete Image" at bounding box center [836, 87] width 68 height 13
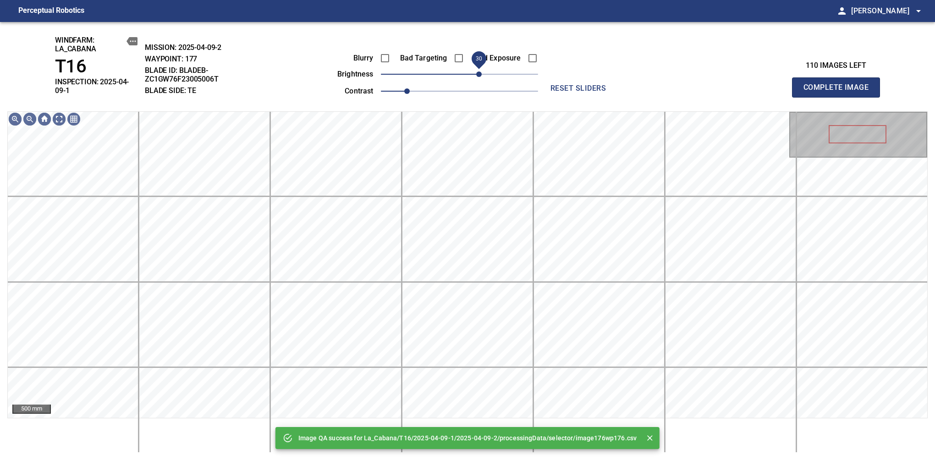
drag, startPoint x: 474, startPoint y: 75, endPoint x: 479, endPoint y: 80, distance: 7.1
click at [479, 80] on span "30" at bounding box center [459, 74] width 157 height 13
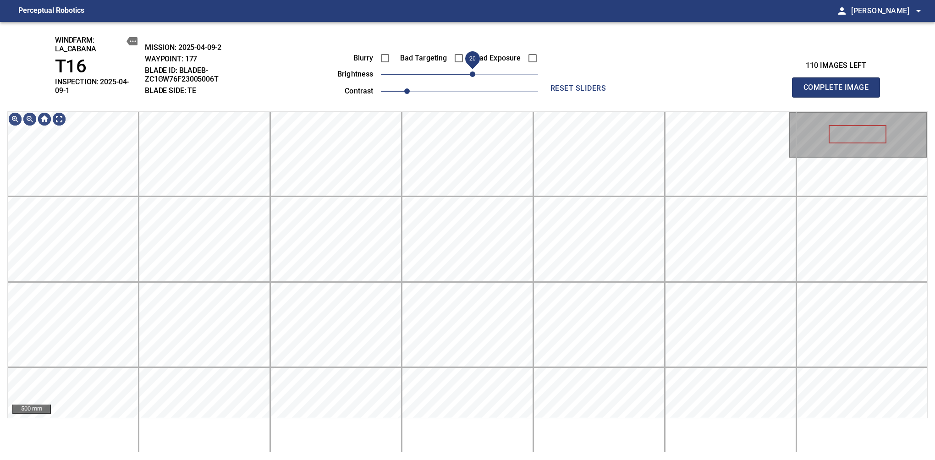
click at [474, 73] on span "20" at bounding box center [472, 73] width 5 height 5
click at [839, 84] on span "Complete Image" at bounding box center [836, 87] width 68 height 13
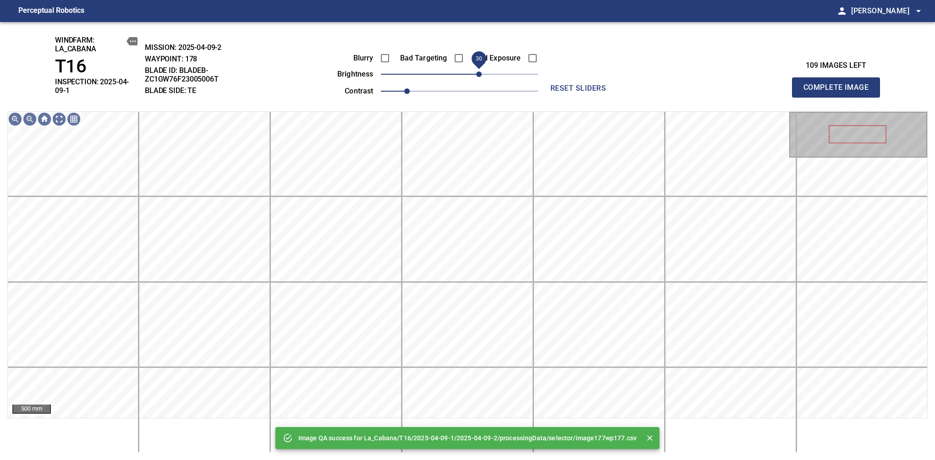
drag, startPoint x: 467, startPoint y: 76, endPoint x: 482, endPoint y: 71, distance: 14.9
click at [482, 71] on span "30" at bounding box center [478, 73] width 5 height 5
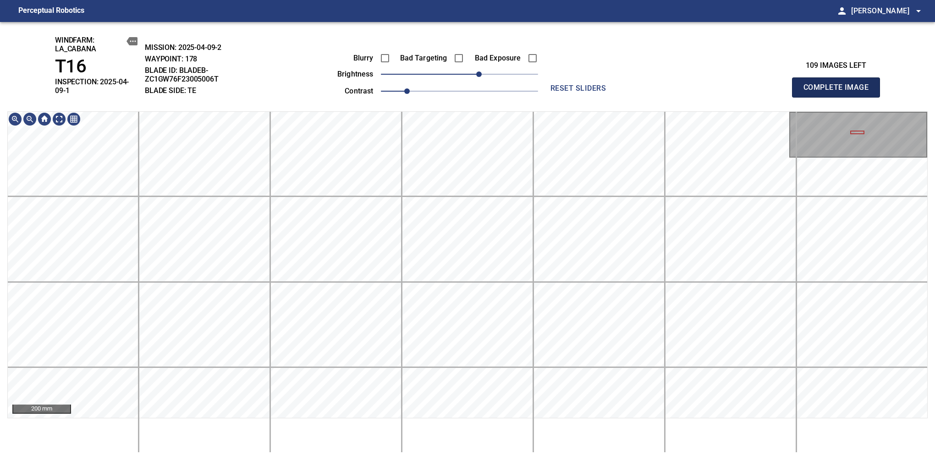
click at [839, 84] on span "Complete Image" at bounding box center [836, 87] width 68 height 13
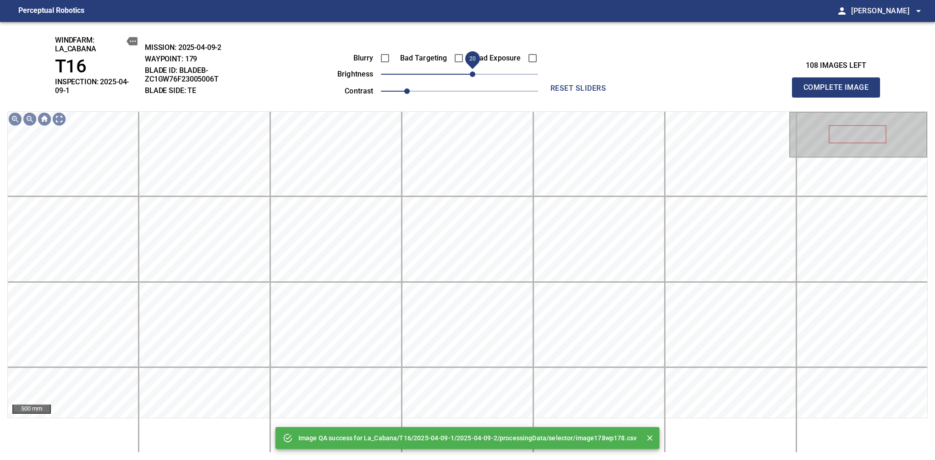
drag, startPoint x: 462, startPoint y: 76, endPoint x: 473, endPoint y: 72, distance: 11.5
click at [473, 72] on span "20" at bounding box center [472, 73] width 5 height 5
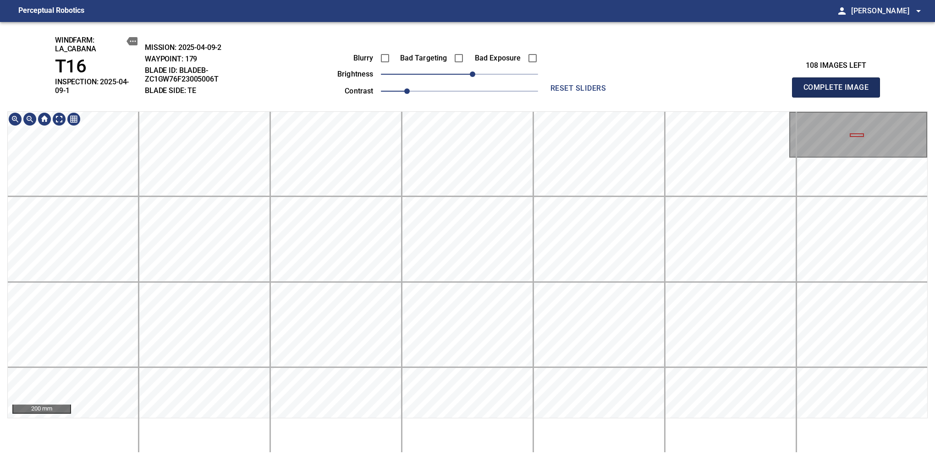
click at [839, 84] on span "Complete Image" at bounding box center [836, 87] width 68 height 13
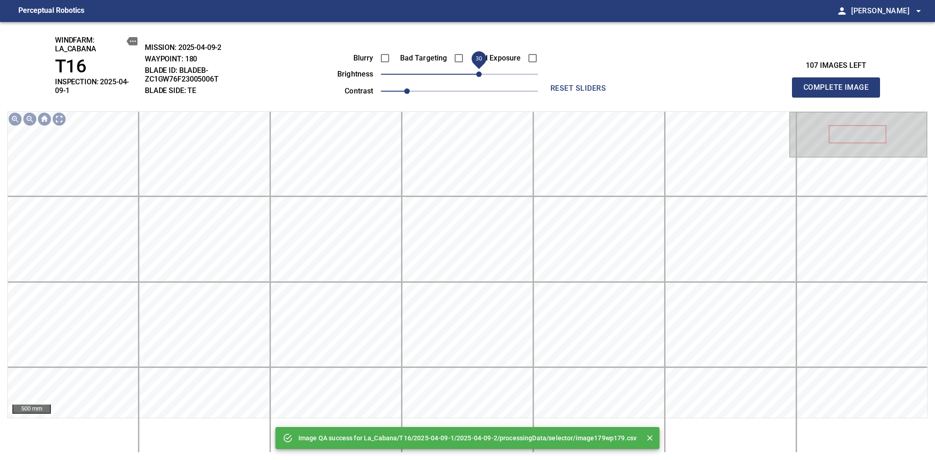
drag, startPoint x: 462, startPoint y: 71, endPoint x: 482, endPoint y: 72, distance: 19.3
click at [482, 72] on span "30" at bounding box center [478, 73] width 5 height 5
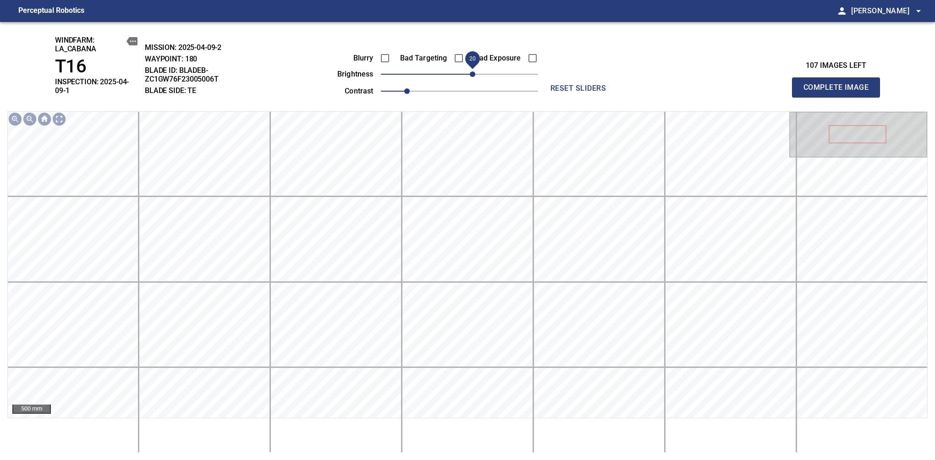
click at [475, 75] on span "20" at bounding box center [472, 73] width 5 height 5
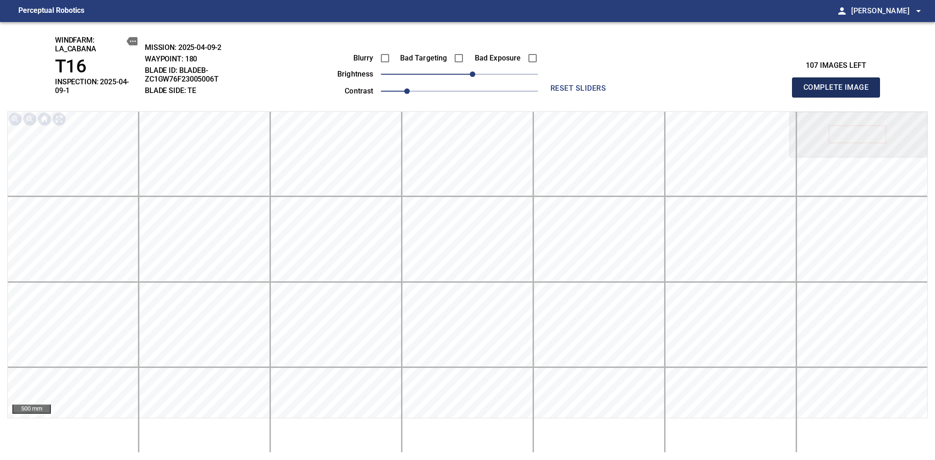
click at [839, 84] on span "Complete Image" at bounding box center [836, 87] width 68 height 13
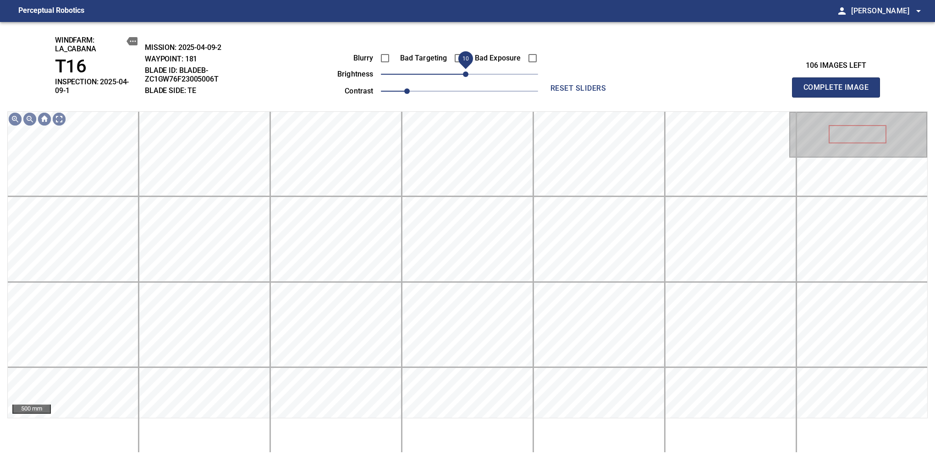
click at [464, 73] on span "10" at bounding box center [465, 73] width 5 height 5
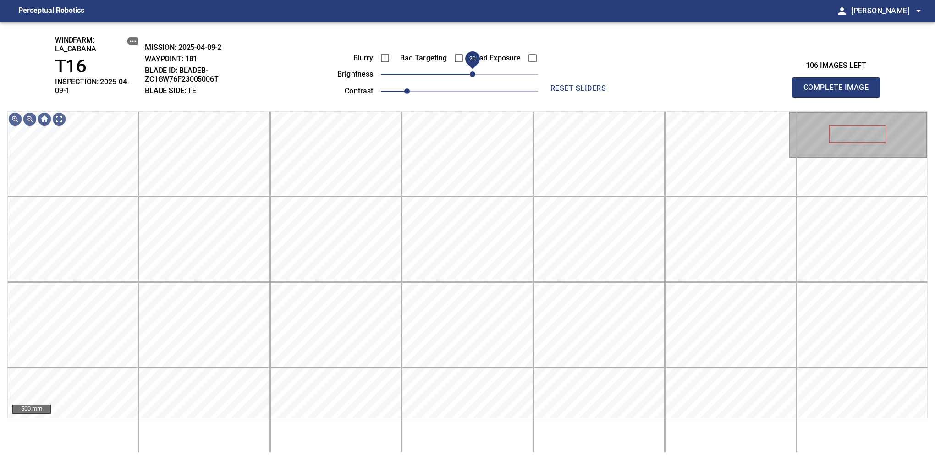
drag, startPoint x: 464, startPoint y: 73, endPoint x: 470, endPoint y: 82, distance: 10.4
click at [470, 77] on span "20" at bounding box center [472, 73] width 5 height 5
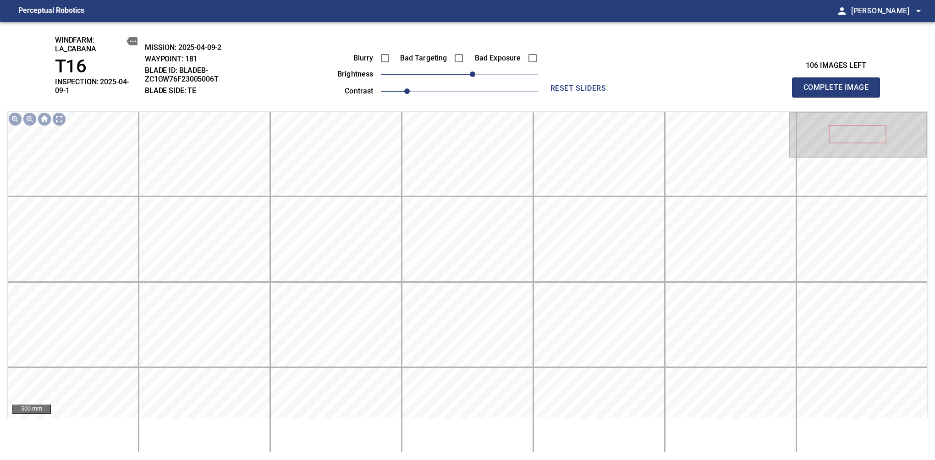
click at [839, 84] on span "Complete Image" at bounding box center [836, 87] width 68 height 13
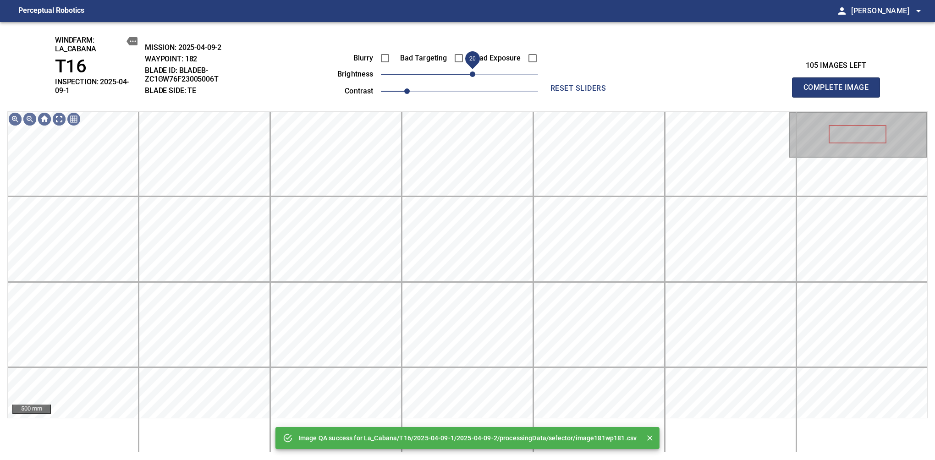
click at [473, 73] on span "20" at bounding box center [459, 74] width 157 height 13
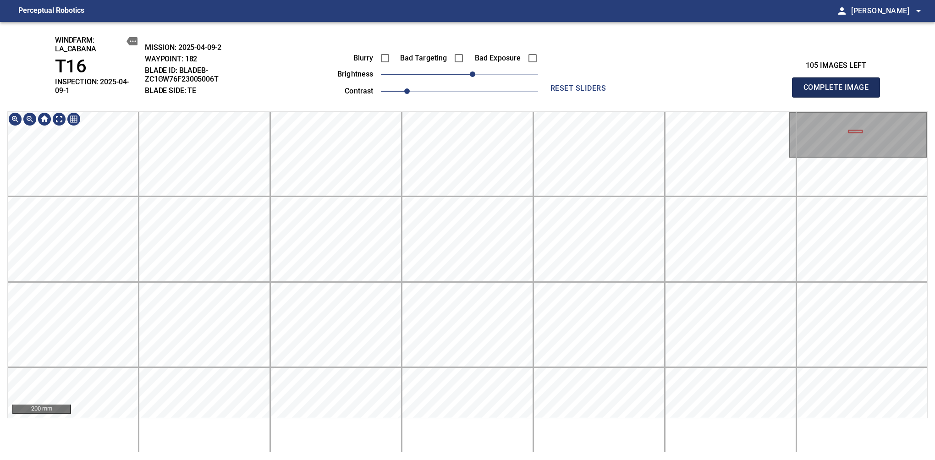
click at [839, 84] on span "Complete Image" at bounding box center [836, 87] width 68 height 13
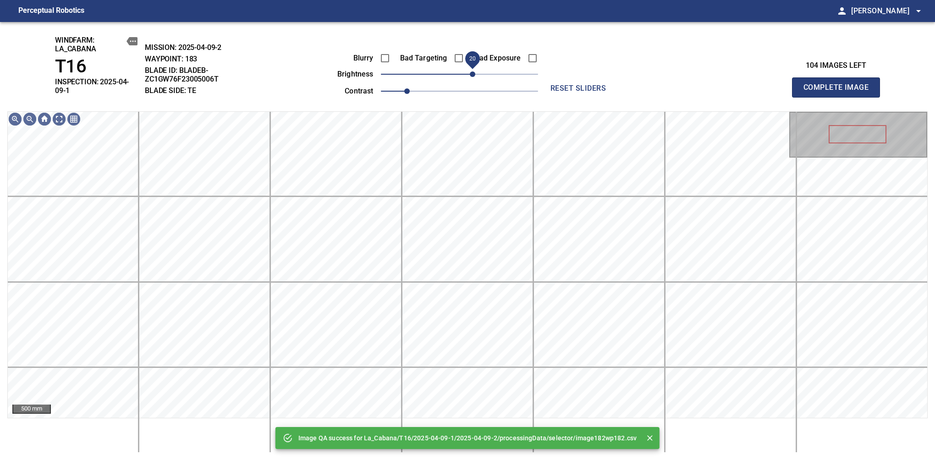
drag, startPoint x: 472, startPoint y: 75, endPoint x: 474, endPoint y: 80, distance: 4.9
click at [474, 77] on span "20" at bounding box center [472, 73] width 5 height 5
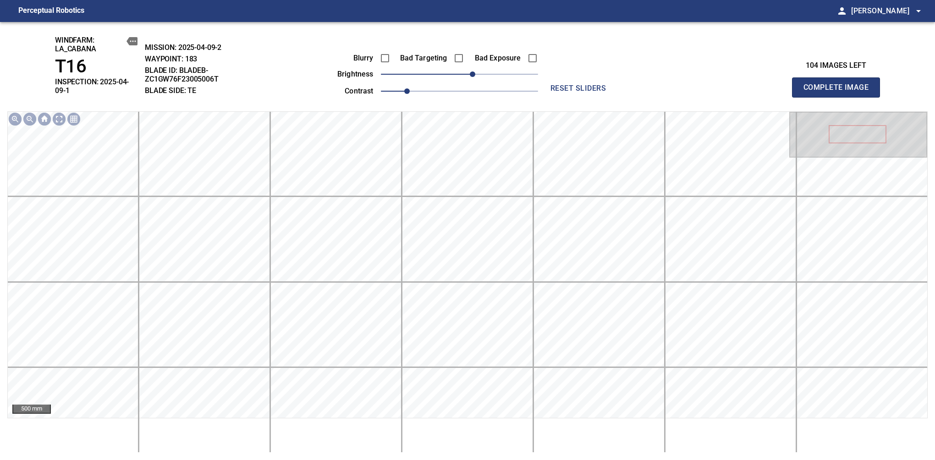
click at [839, 84] on span "Complete Image" at bounding box center [836, 87] width 68 height 13
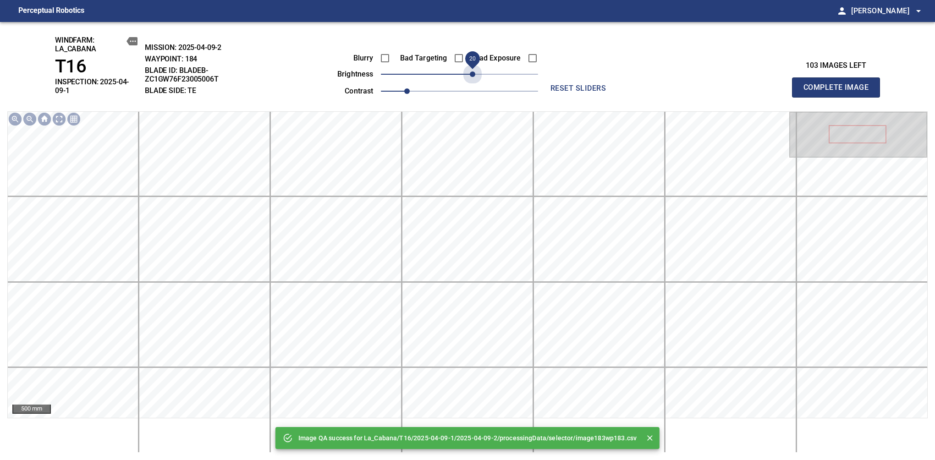
drag, startPoint x: 462, startPoint y: 78, endPoint x: 475, endPoint y: 78, distance: 12.8
click at [475, 77] on span "20" at bounding box center [472, 73] width 5 height 5
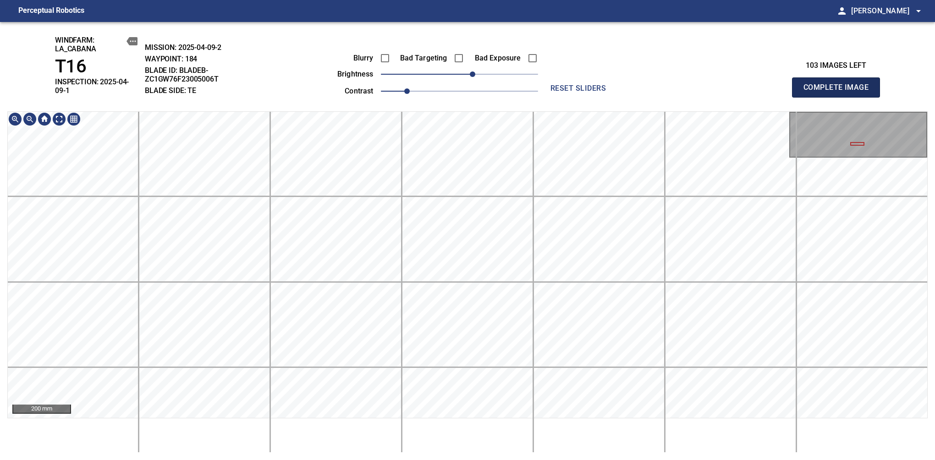
click at [839, 84] on span "Complete Image" at bounding box center [836, 87] width 68 height 13
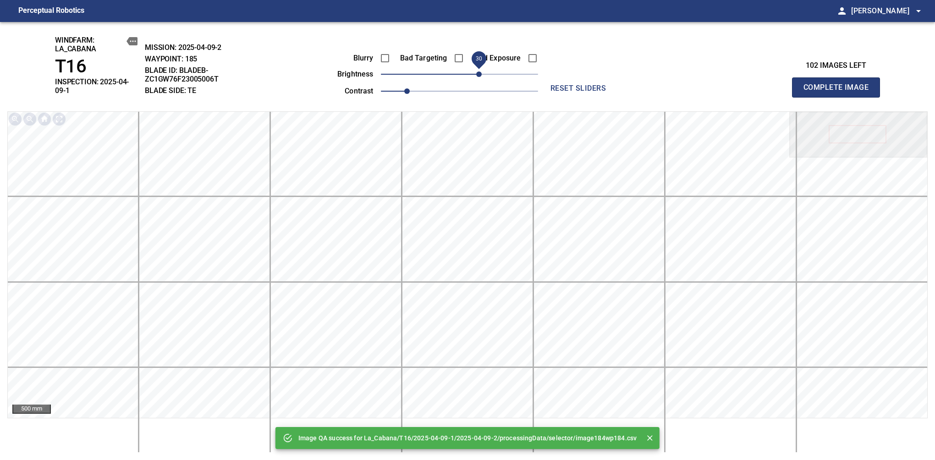
click at [478, 75] on span "30" at bounding box center [478, 73] width 5 height 5
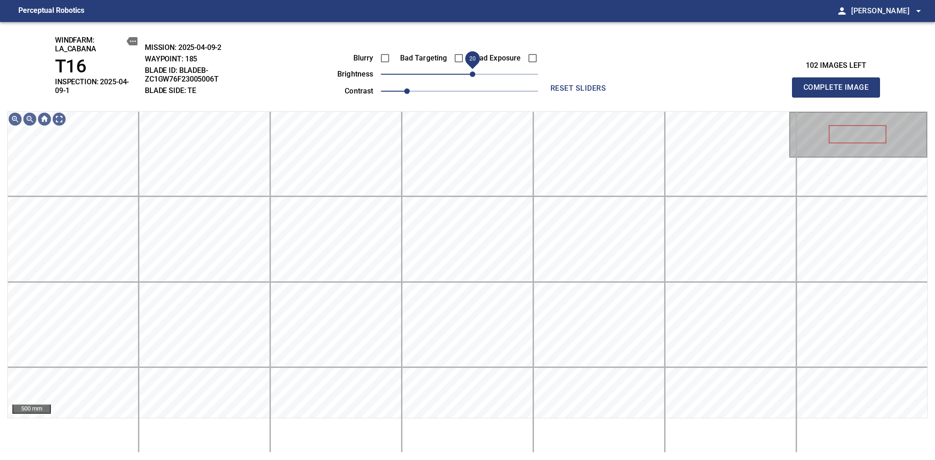
click at [472, 73] on span "20" at bounding box center [472, 73] width 5 height 5
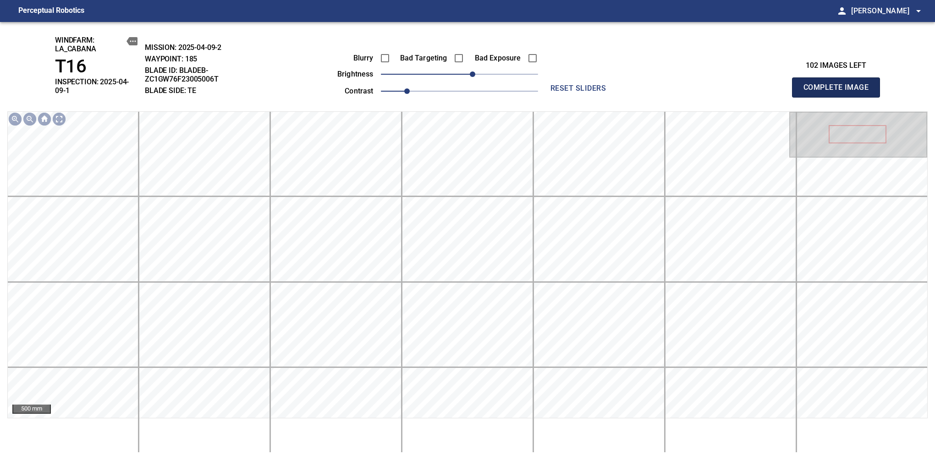
click at [839, 84] on span "Complete Image" at bounding box center [836, 87] width 68 height 13
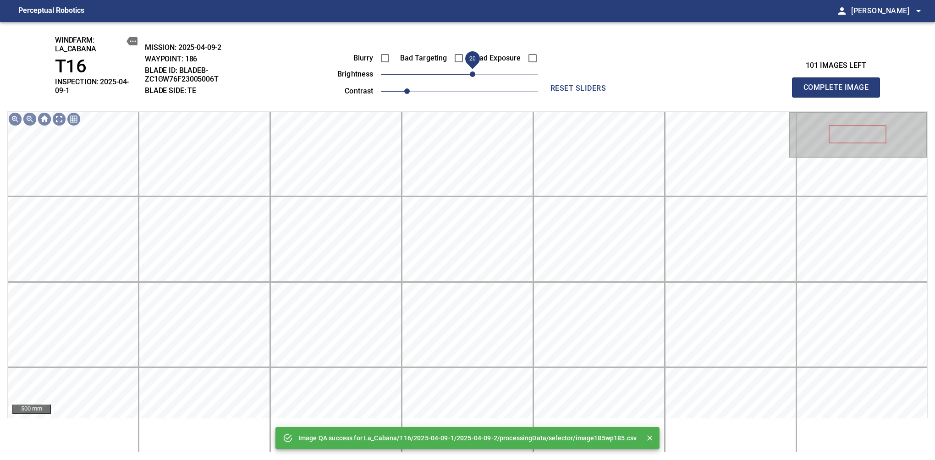
drag, startPoint x: 462, startPoint y: 71, endPoint x: 472, endPoint y: 71, distance: 10.1
click at [472, 71] on span "20" at bounding box center [472, 73] width 5 height 5
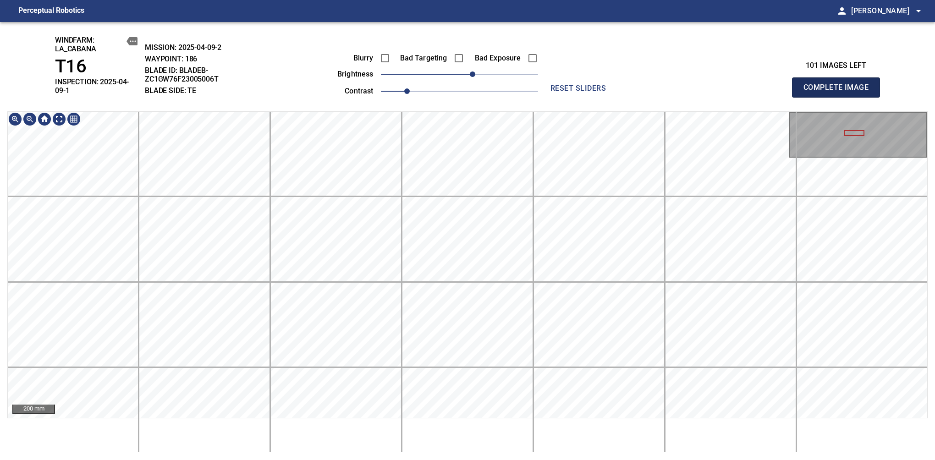
click at [839, 84] on span "Complete Image" at bounding box center [836, 87] width 68 height 13
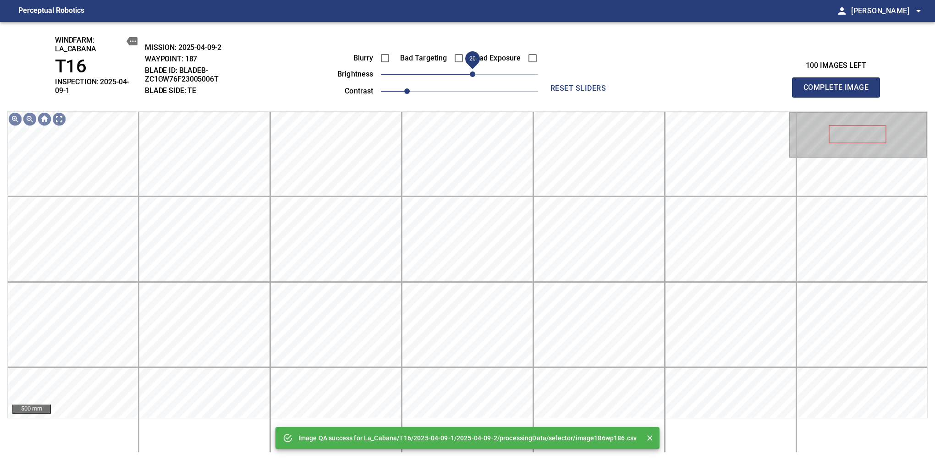
drag, startPoint x: 464, startPoint y: 77, endPoint x: 472, endPoint y: 71, distance: 9.5
click at [472, 71] on span "20" at bounding box center [472, 73] width 5 height 5
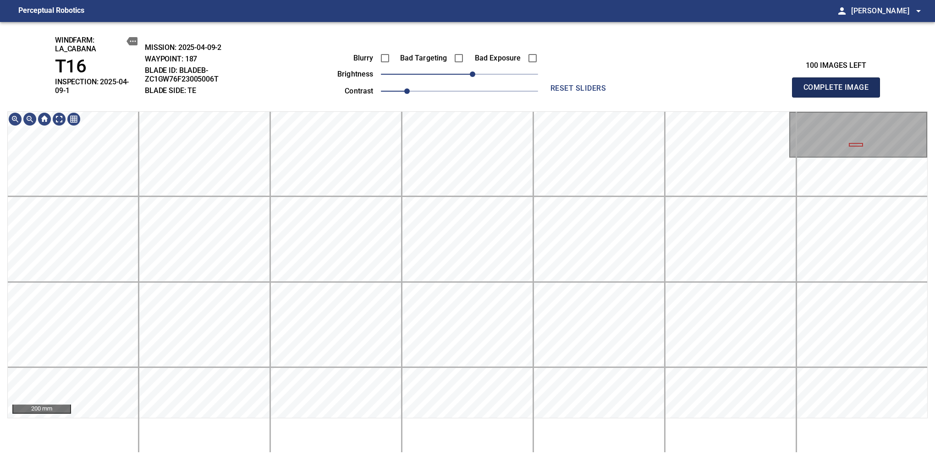
click at [839, 84] on span "Complete Image" at bounding box center [836, 87] width 68 height 13
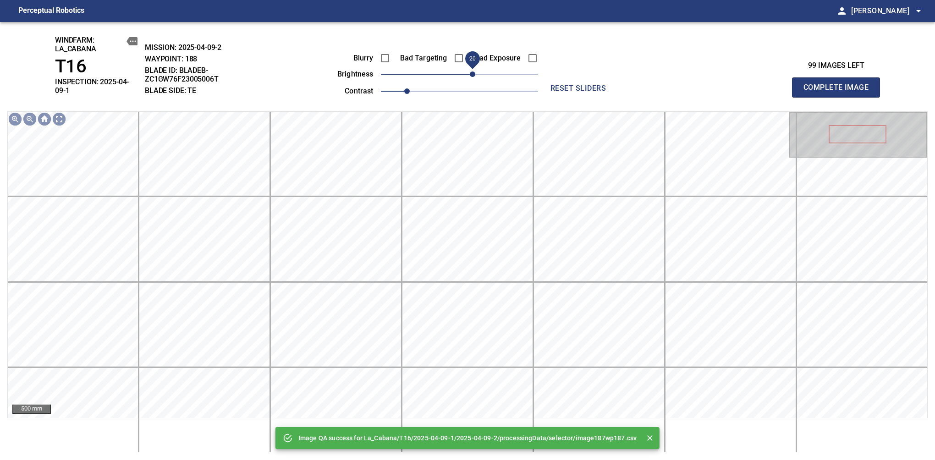
drag, startPoint x: 466, startPoint y: 77, endPoint x: 472, endPoint y: 75, distance: 6.7
click at [472, 75] on span "20" at bounding box center [472, 73] width 5 height 5
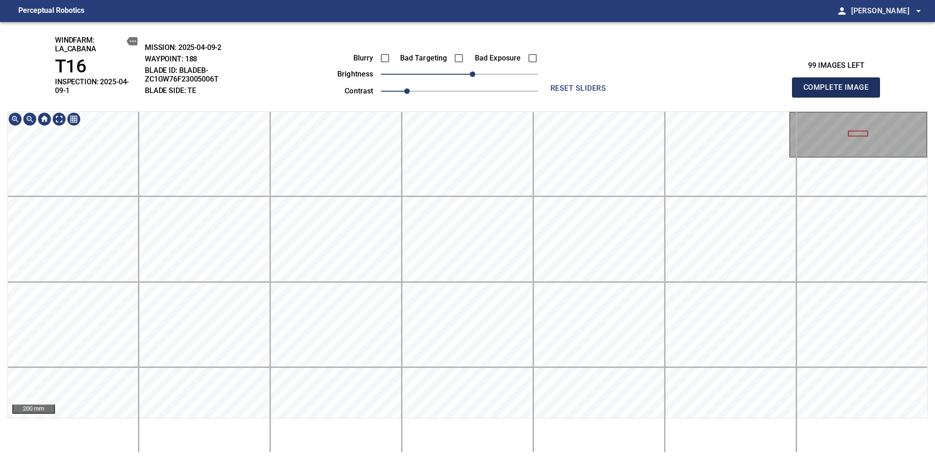
click at [839, 84] on span "Complete Image" at bounding box center [836, 87] width 68 height 13
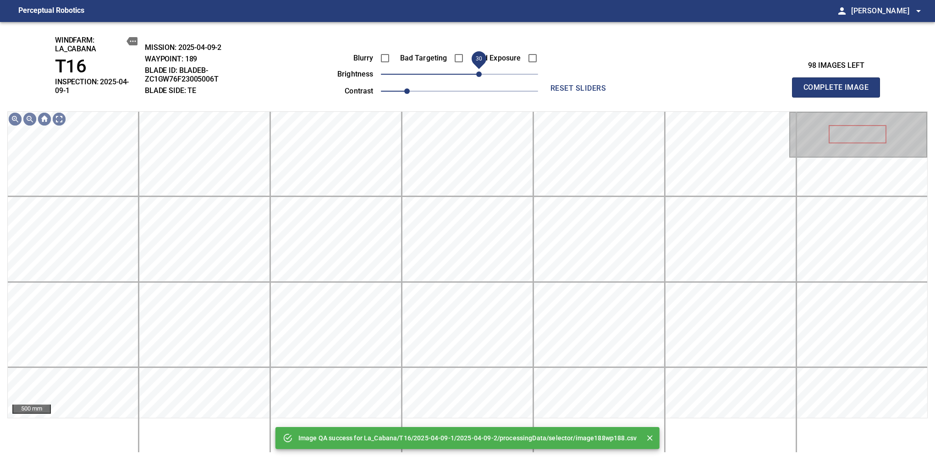
drag, startPoint x: 460, startPoint y: 73, endPoint x: 476, endPoint y: 76, distance: 16.4
click at [476, 76] on span "30" at bounding box center [478, 73] width 5 height 5
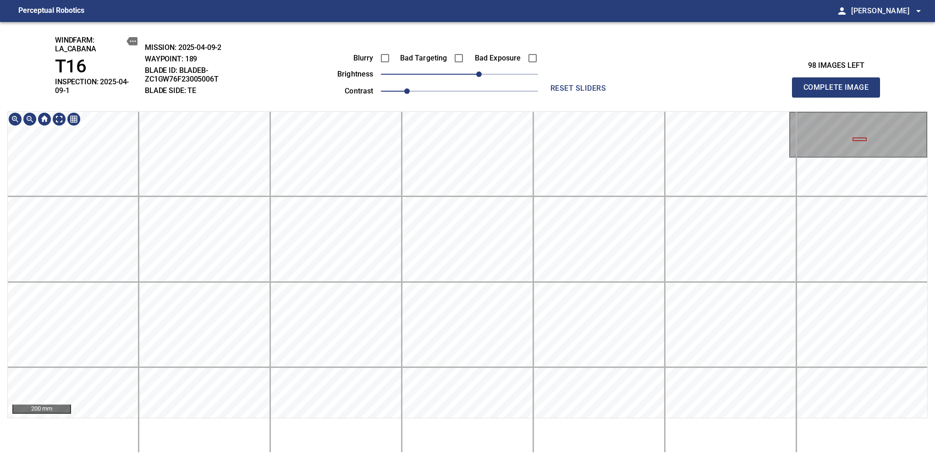
click at [422, 460] on html "Perceptual Robotics person Alex Semenov arrow_drop_down windfarm: La_Cabana T16…" at bounding box center [467, 230] width 935 height 460
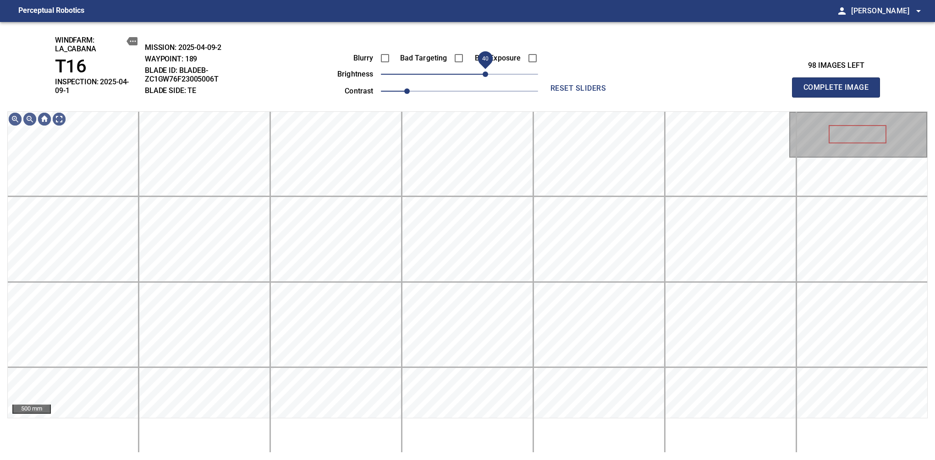
click at [485, 71] on span "40" at bounding box center [484, 73] width 5 height 5
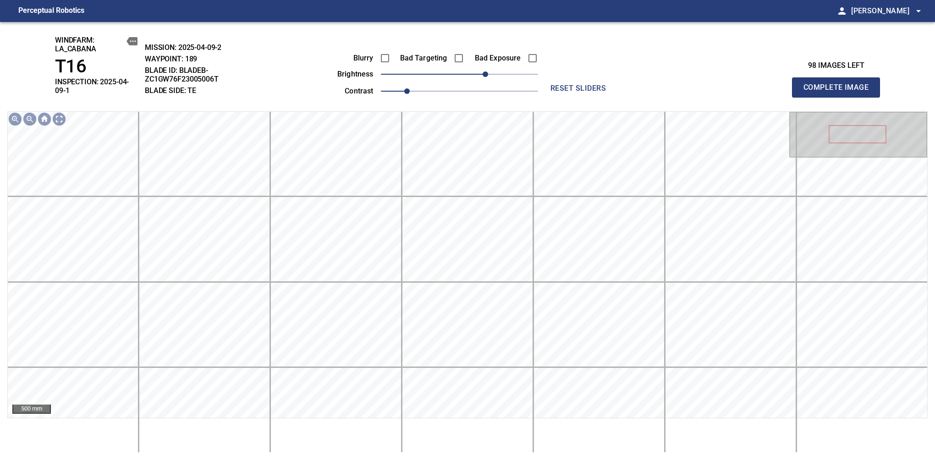
click at [839, 84] on span "Complete Image" at bounding box center [836, 87] width 68 height 13
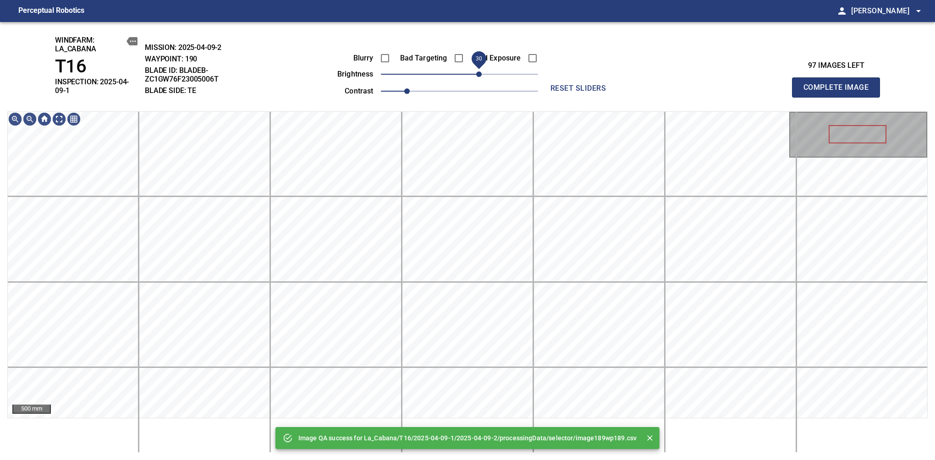
drag, startPoint x: 464, startPoint y: 75, endPoint x: 480, endPoint y: 81, distance: 17.0
click at [480, 77] on span "30" at bounding box center [478, 73] width 5 height 5
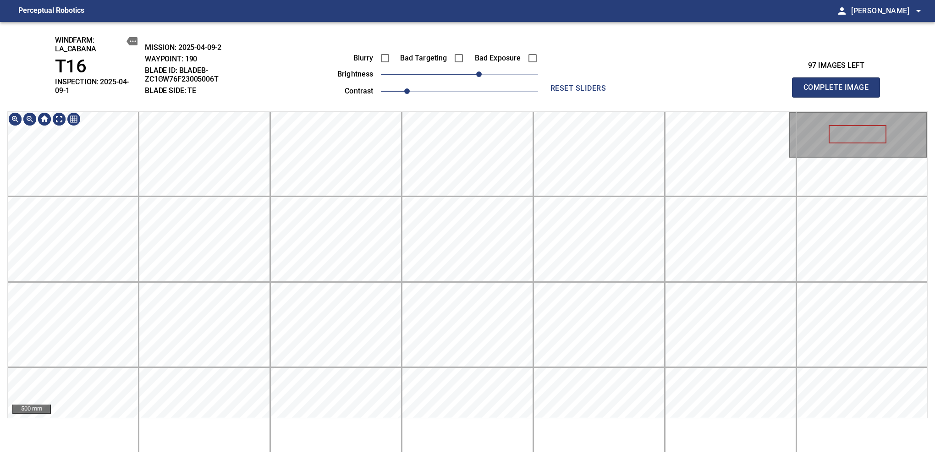
click at [473, 86] on div "windfarm: La_Cabana T16 INSPECTION: 2025-04-09-1 MISSION: 2025-04-09-2 WAYPOINT…" at bounding box center [467, 241] width 935 height 438
click at [839, 84] on span "Complete Image" at bounding box center [836, 87] width 68 height 13
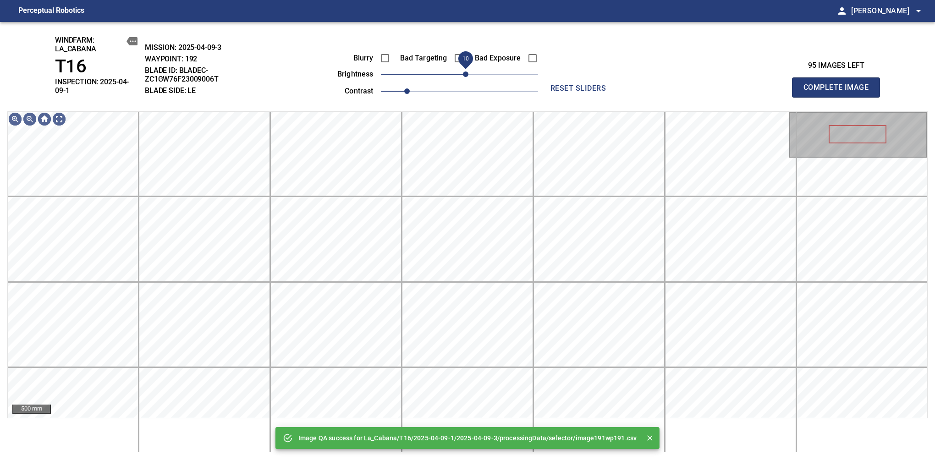
click at [466, 73] on span "10" at bounding box center [465, 73] width 5 height 5
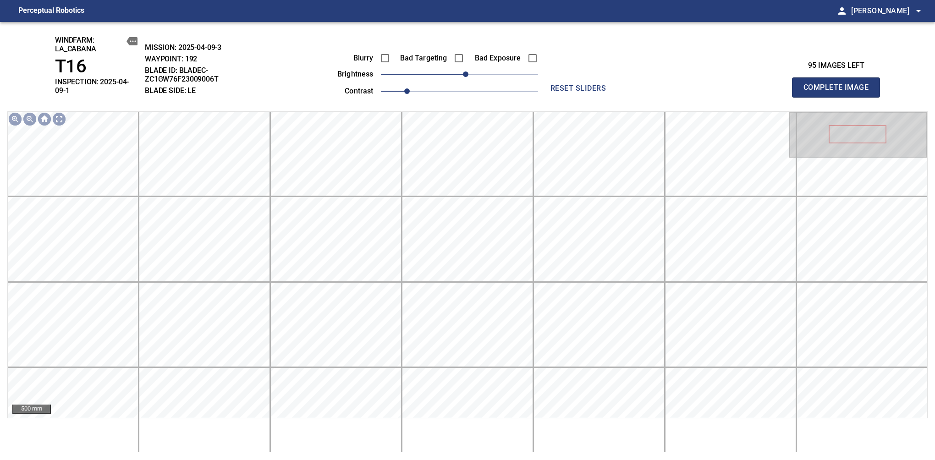
click at [839, 84] on span "Complete Image" at bounding box center [836, 87] width 68 height 13
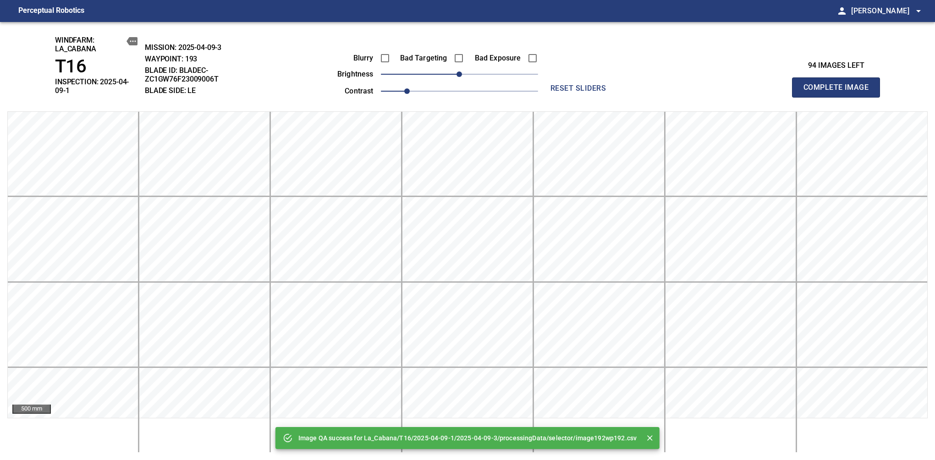
click at [839, 84] on span "Complete Image" at bounding box center [836, 87] width 68 height 13
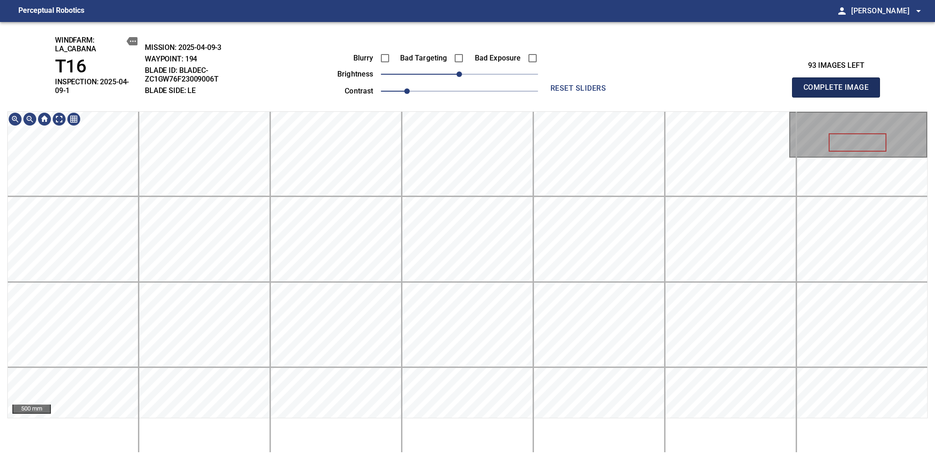
click at [839, 84] on span "Complete Image" at bounding box center [836, 87] width 68 height 13
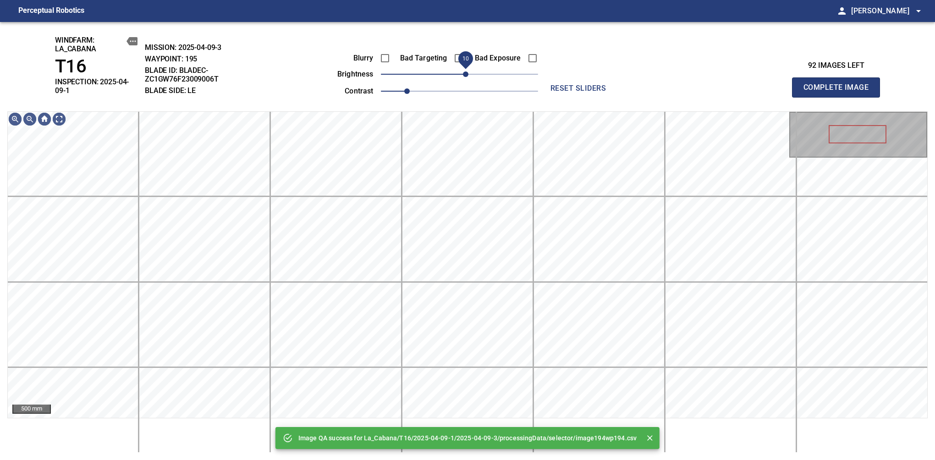
drag, startPoint x: 460, startPoint y: 80, endPoint x: 467, endPoint y: 77, distance: 7.2
click at [467, 77] on span "10" at bounding box center [465, 73] width 5 height 5
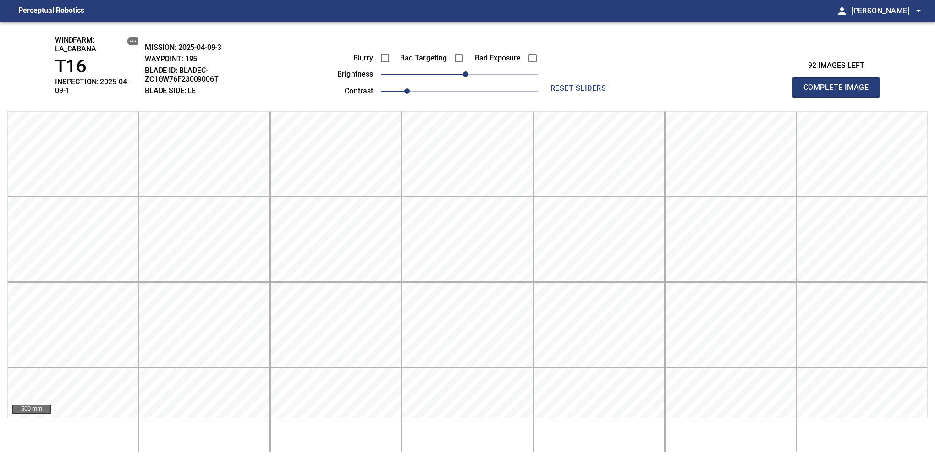
click at [839, 84] on span "Complete Image" at bounding box center [836, 87] width 68 height 13
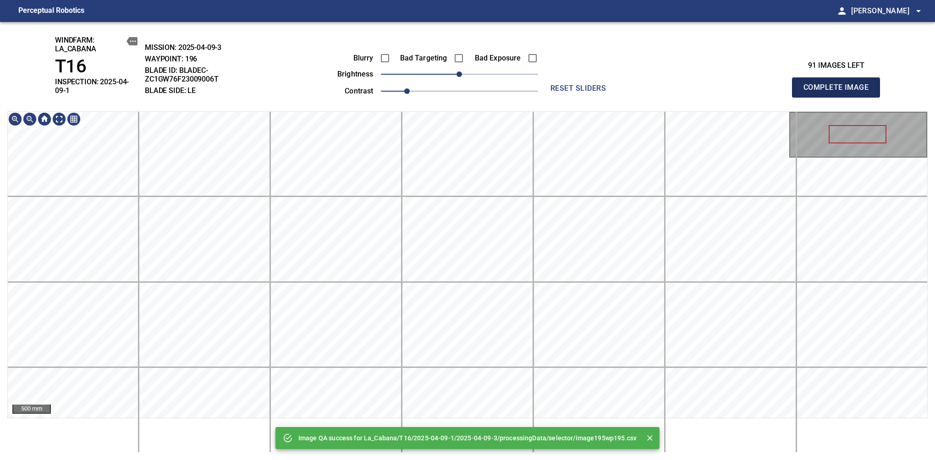
click at [839, 84] on span "Complete Image" at bounding box center [836, 87] width 68 height 13
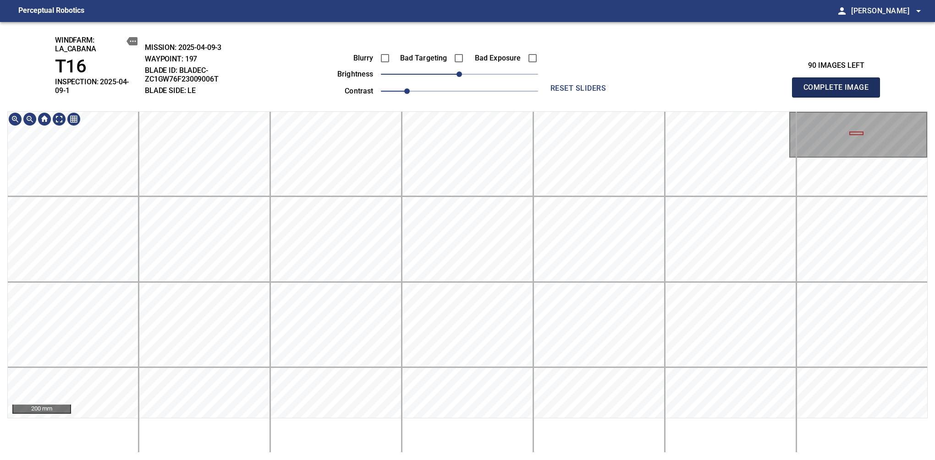
click at [839, 84] on span "Complete Image" at bounding box center [836, 87] width 68 height 13
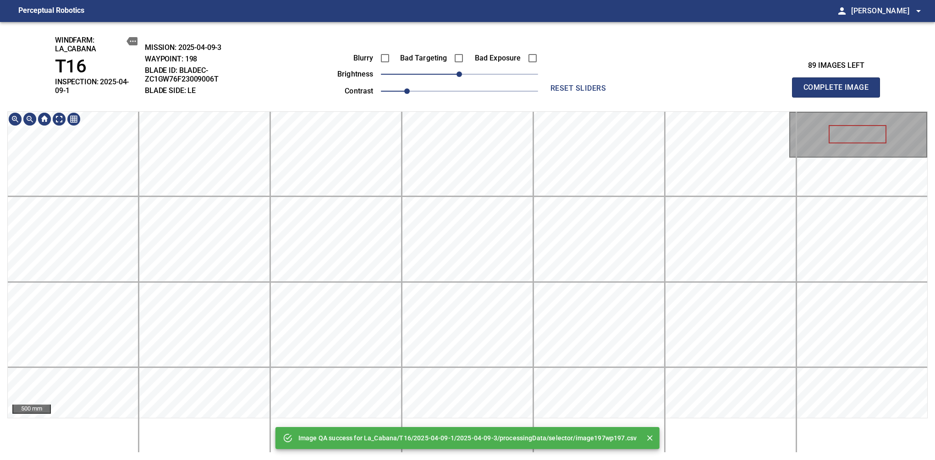
click at [839, 84] on span "Complete Image" at bounding box center [836, 87] width 68 height 13
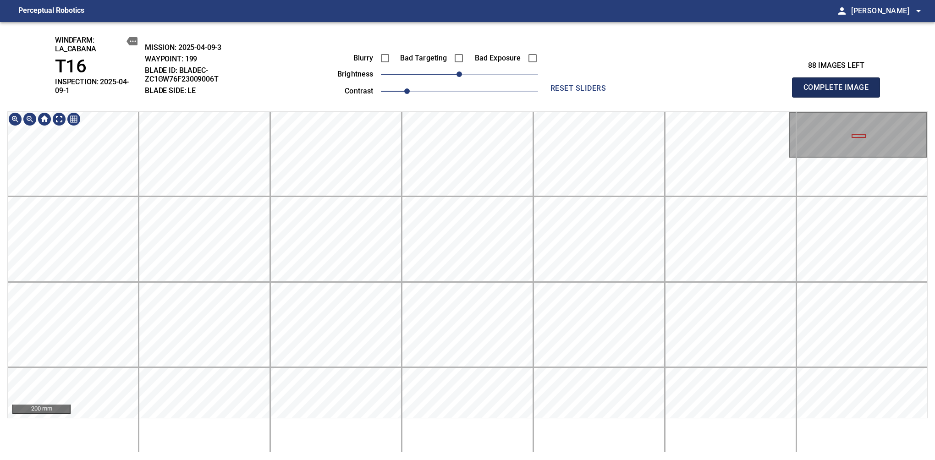
click at [839, 84] on span "Complete Image" at bounding box center [836, 87] width 68 height 13
click at [403, 106] on div "windfarm: La_Cabana T16 INSPECTION: 2025-04-09-1 MISSION: 2025-04-09-3 WAYPOINT…" at bounding box center [467, 241] width 935 height 438
click at [839, 84] on span "Complete Image" at bounding box center [836, 87] width 68 height 13
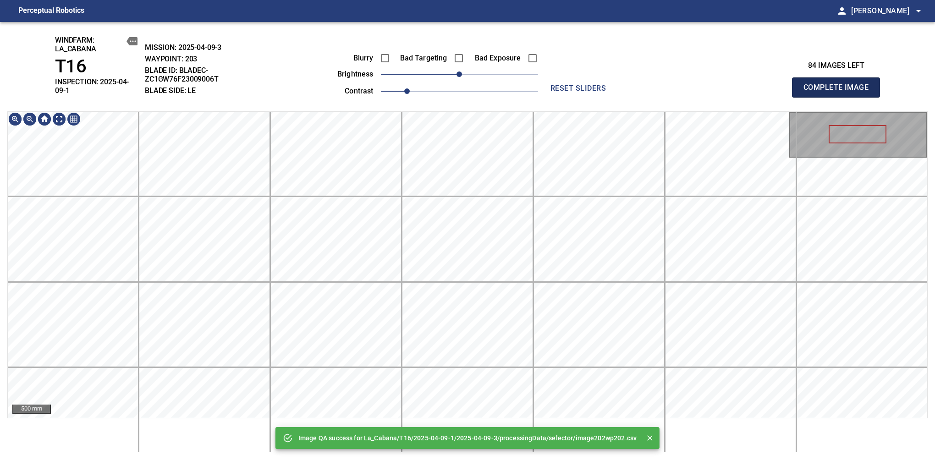
click at [839, 84] on span "Complete Image" at bounding box center [836, 87] width 68 height 13
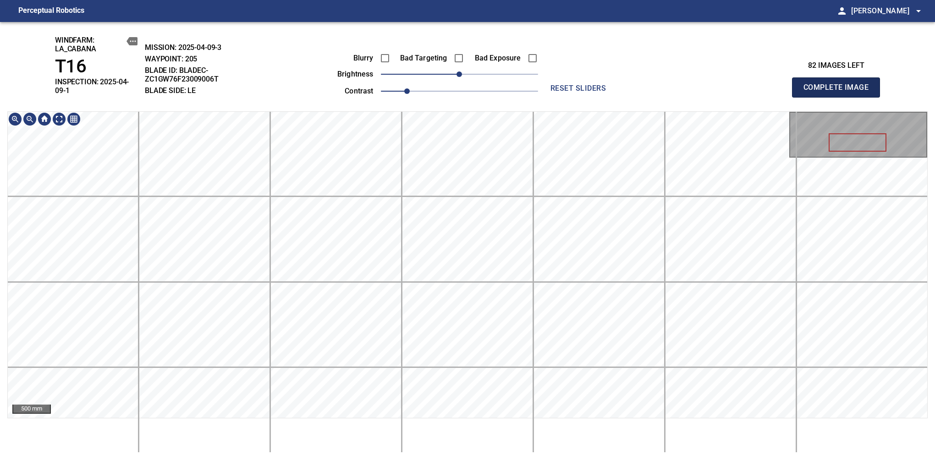
click at [839, 84] on span "Complete Image" at bounding box center [836, 87] width 68 height 13
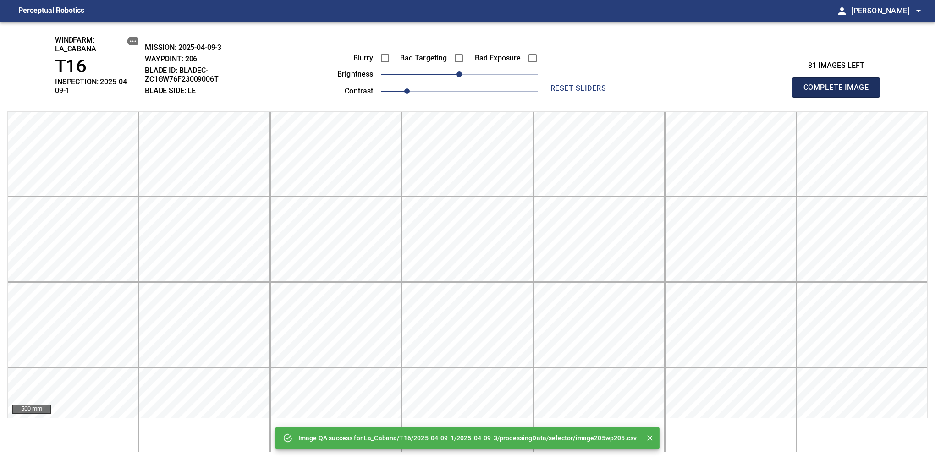
click at [839, 84] on span "Complete Image" at bounding box center [836, 87] width 68 height 13
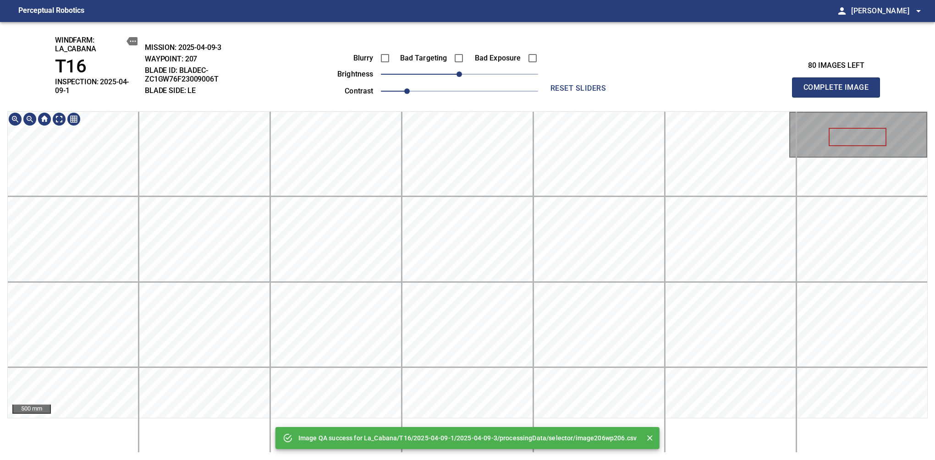
click at [398, 75] on div "Image QA success for La_Cabana/T16/2025-04-09-1/2025-04-09-3/processingData/sel…" at bounding box center [467, 241] width 935 height 438
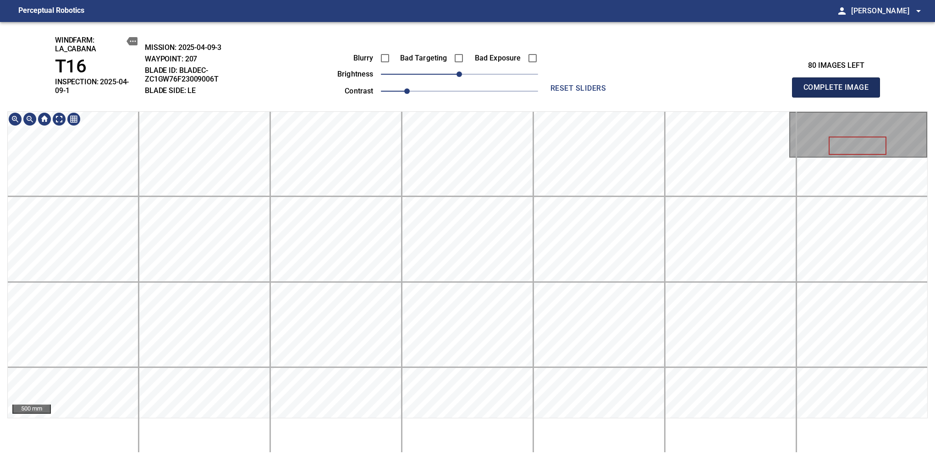
click at [839, 84] on span "Complete Image" at bounding box center [836, 87] width 68 height 13
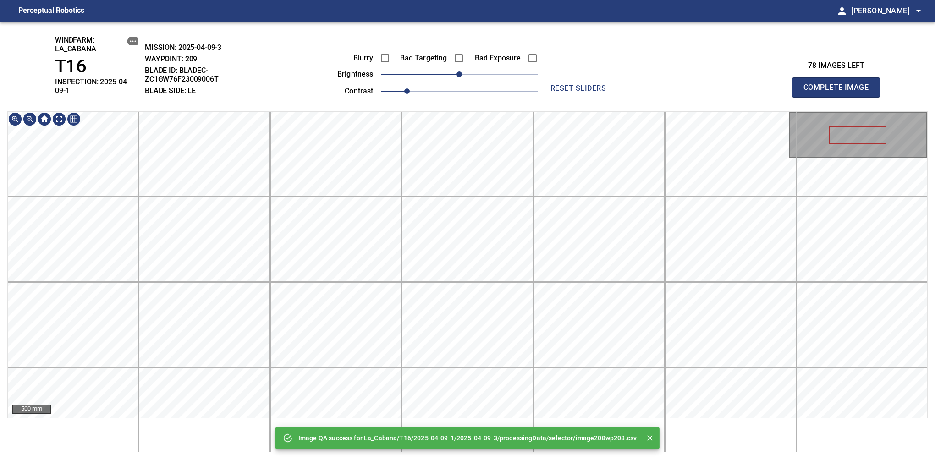
click at [408, 105] on div "Image QA success for La_Cabana/T16/2025-04-09-1/2025-04-09-3/processingData/sel…" at bounding box center [467, 241] width 935 height 438
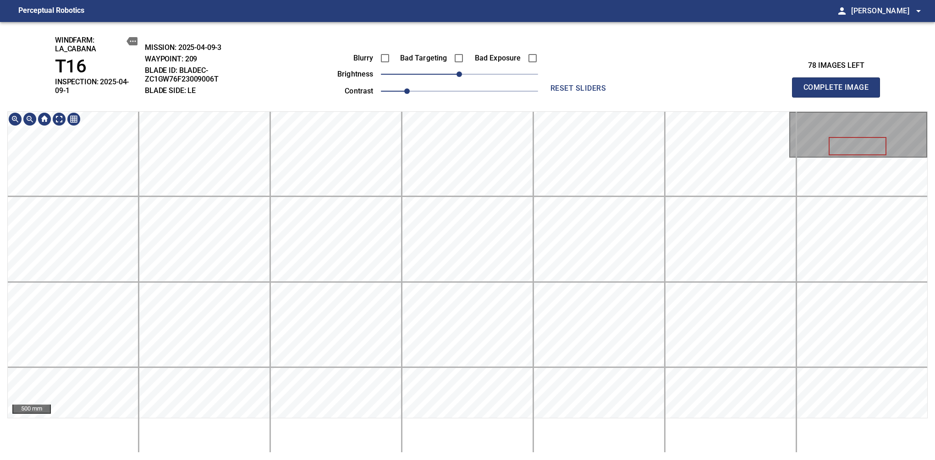
click at [839, 84] on span "Complete Image" at bounding box center [836, 87] width 68 height 13
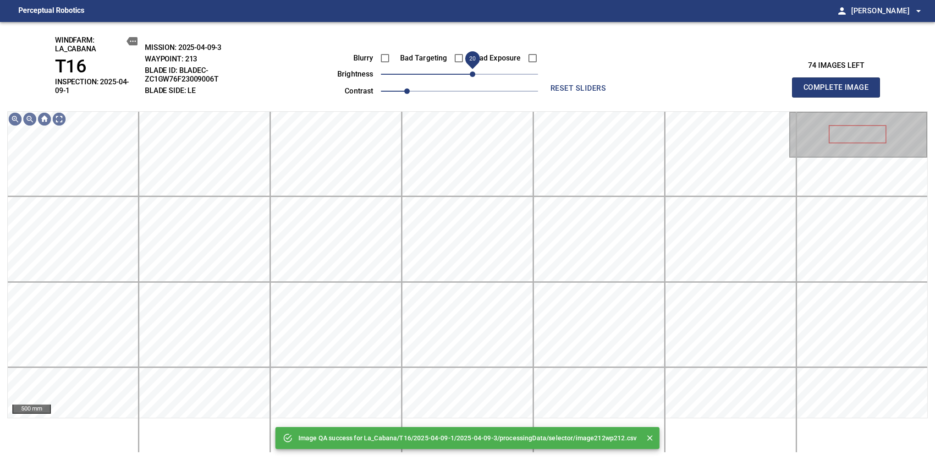
drag, startPoint x: 464, startPoint y: 76, endPoint x: 472, endPoint y: 74, distance: 7.9
click at [472, 74] on span "20" at bounding box center [472, 73] width 5 height 5
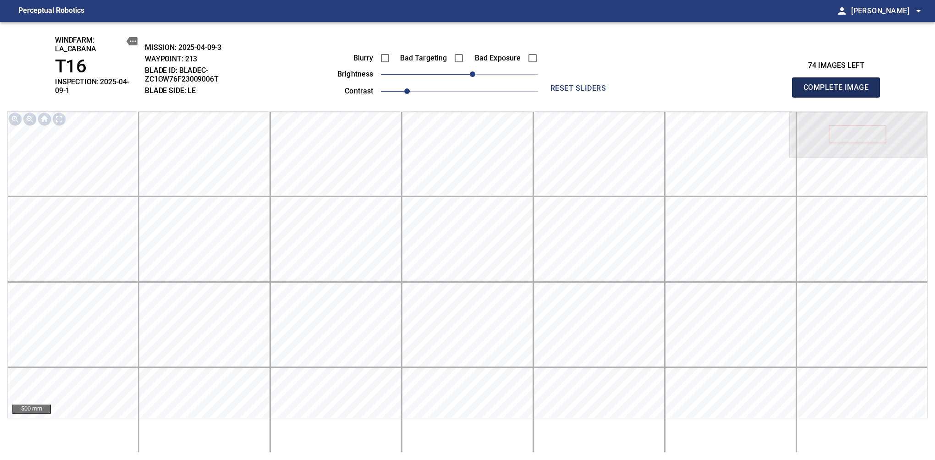
click at [839, 84] on span "Complete Image" at bounding box center [836, 87] width 68 height 13
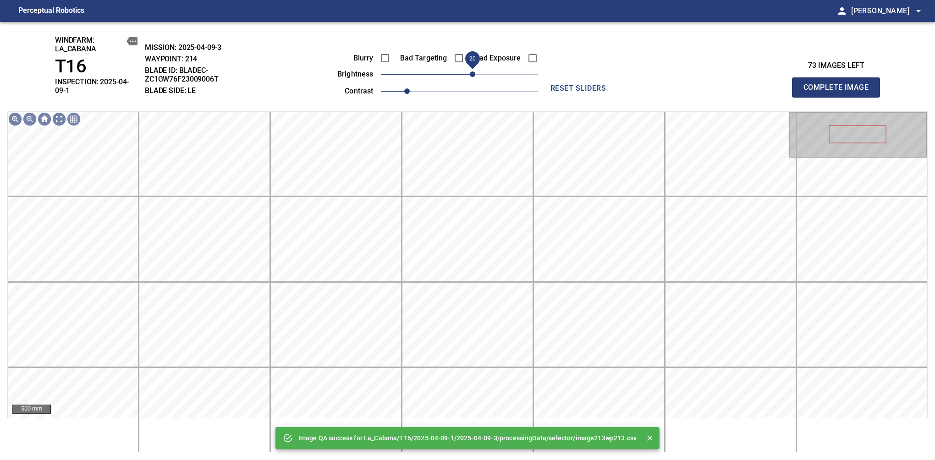
drag, startPoint x: 464, startPoint y: 77, endPoint x: 470, endPoint y: 77, distance: 6.4
click at [470, 77] on span "20" at bounding box center [472, 73] width 5 height 5
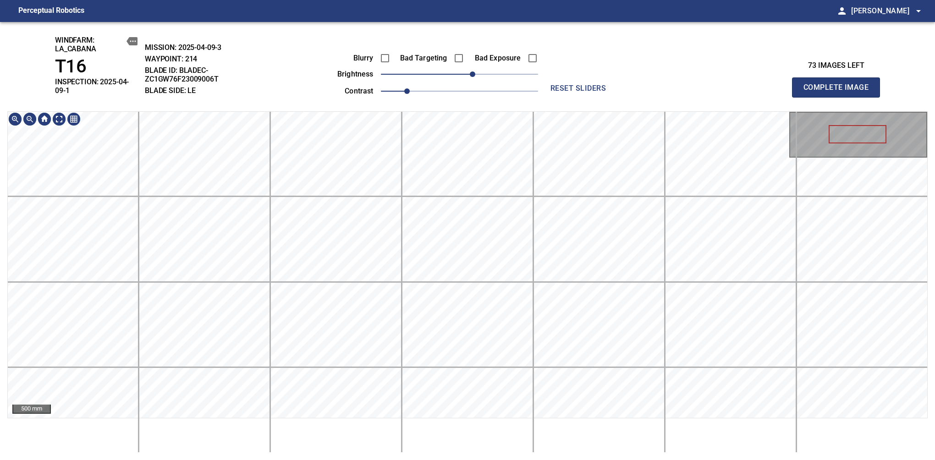
click at [307, 106] on div "windfarm: La_Cabana T16 INSPECTION: 2025-04-09-1 MISSION: 2025-04-09-3 WAYPOINT…" at bounding box center [467, 241] width 935 height 438
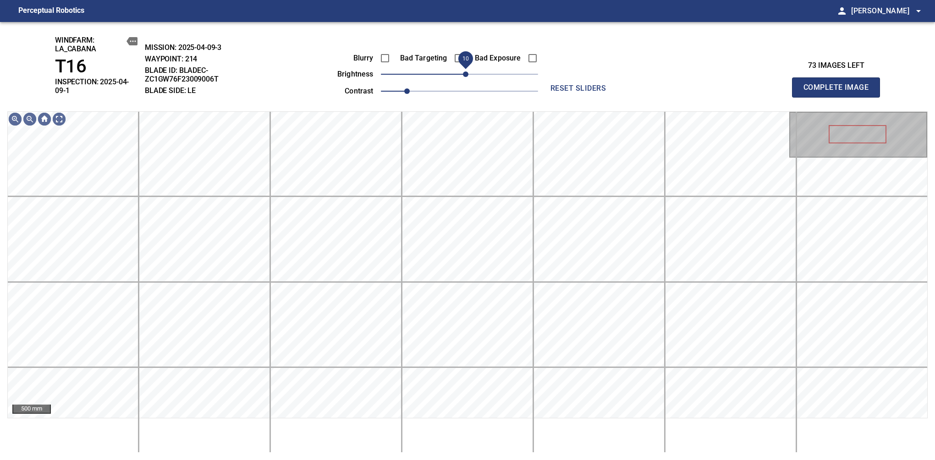
click at [466, 72] on span "10" at bounding box center [465, 73] width 5 height 5
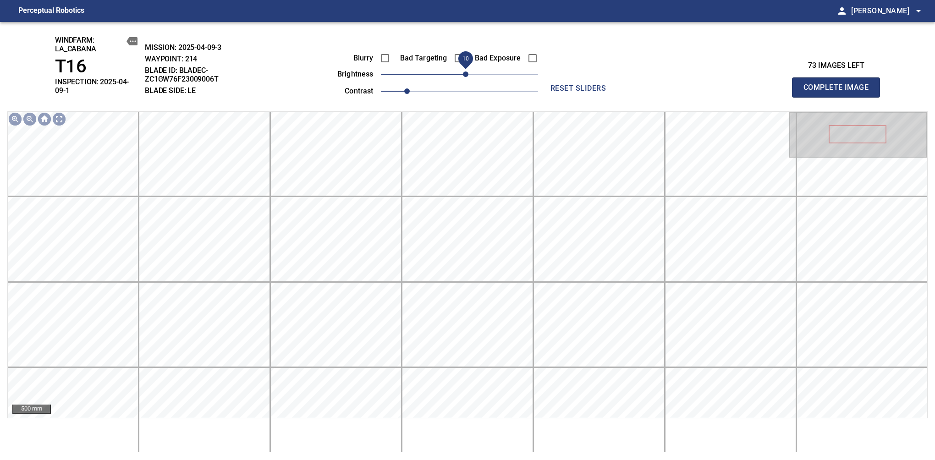
click at [839, 84] on span "Complete Image" at bounding box center [836, 87] width 68 height 13
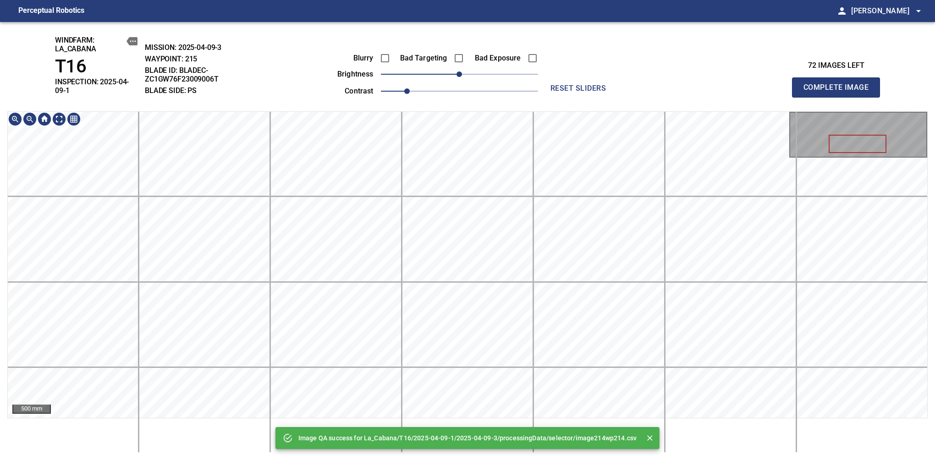
click at [455, 104] on div "Image QA success for La_Cabana/T16/2025-04-09-1/2025-04-09-3/processingData/sel…" at bounding box center [467, 241] width 935 height 438
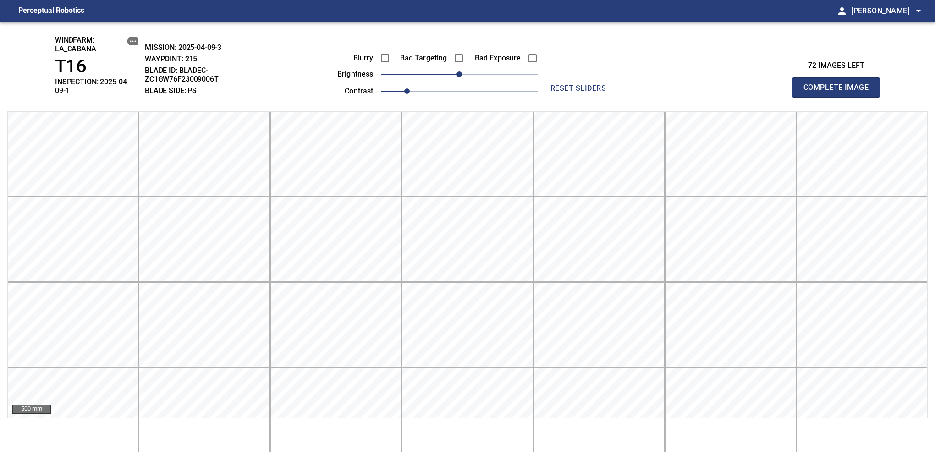
click at [839, 84] on span "Complete Image" at bounding box center [836, 87] width 68 height 13
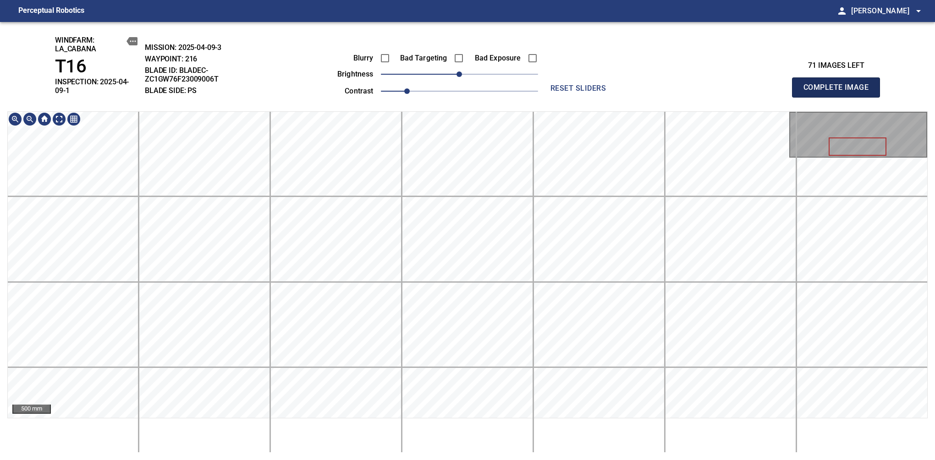
click at [839, 84] on span "Complete Image" at bounding box center [836, 87] width 68 height 13
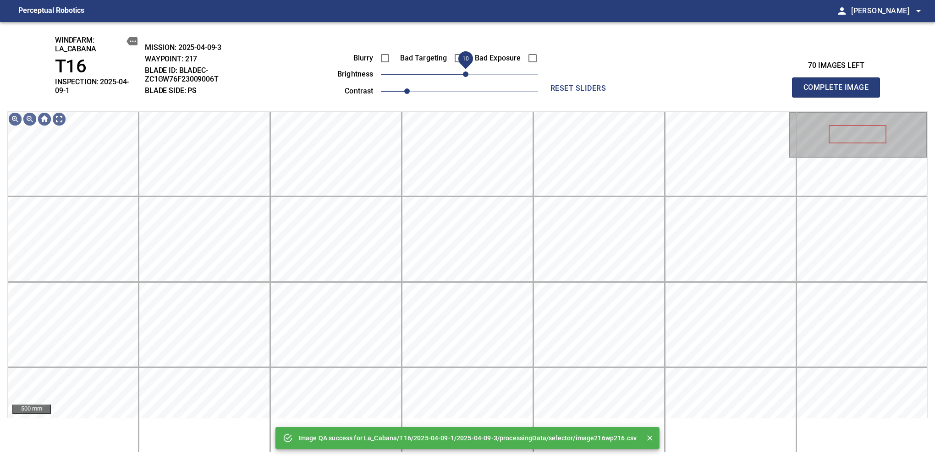
drag, startPoint x: 458, startPoint y: 76, endPoint x: 463, endPoint y: 73, distance: 5.6
click at [463, 73] on span "10" at bounding box center [465, 73] width 5 height 5
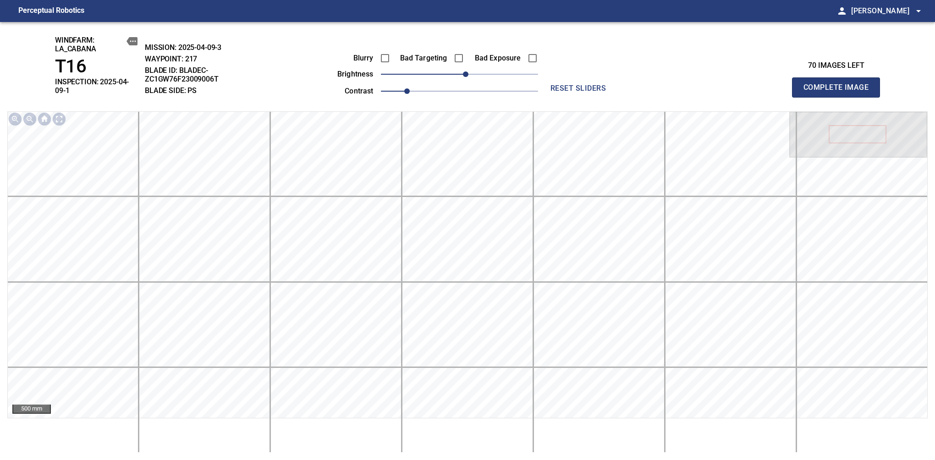
click at [839, 84] on span "Complete Image" at bounding box center [836, 87] width 68 height 13
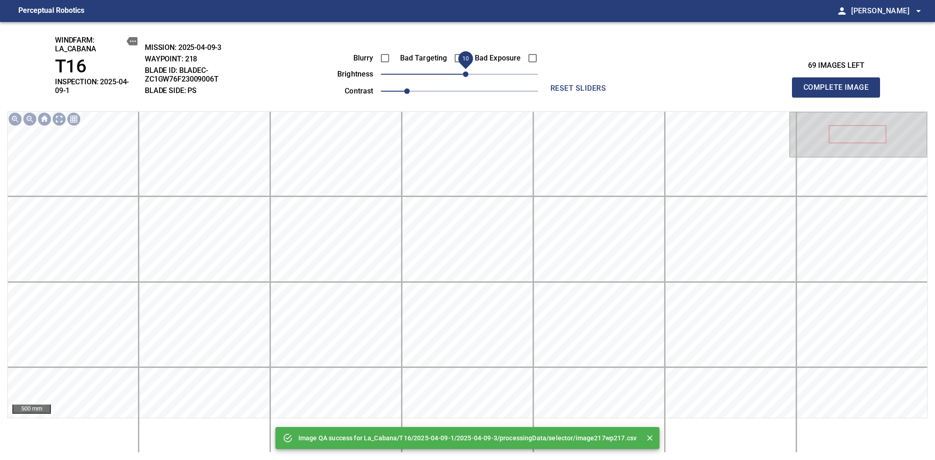
drag, startPoint x: 458, startPoint y: 74, endPoint x: 466, endPoint y: 74, distance: 7.3
click at [466, 74] on span "10" at bounding box center [465, 73] width 5 height 5
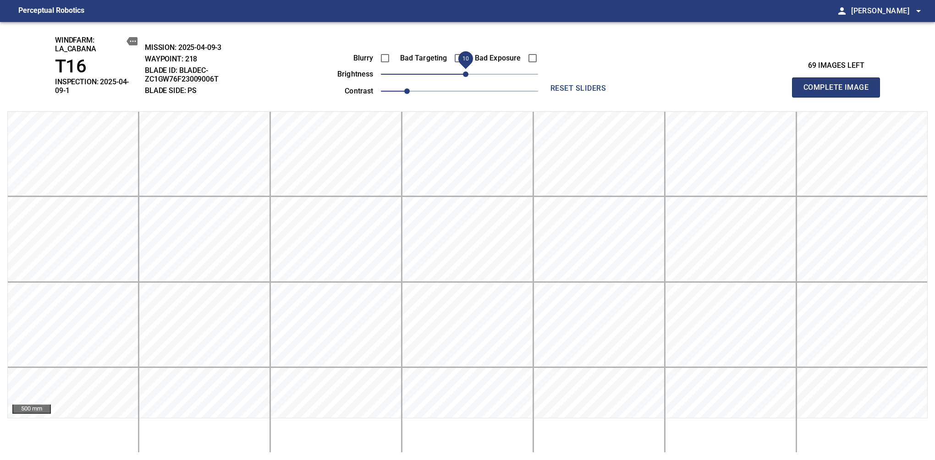
click at [839, 84] on span "Complete Image" at bounding box center [836, 87] width 68 height 13
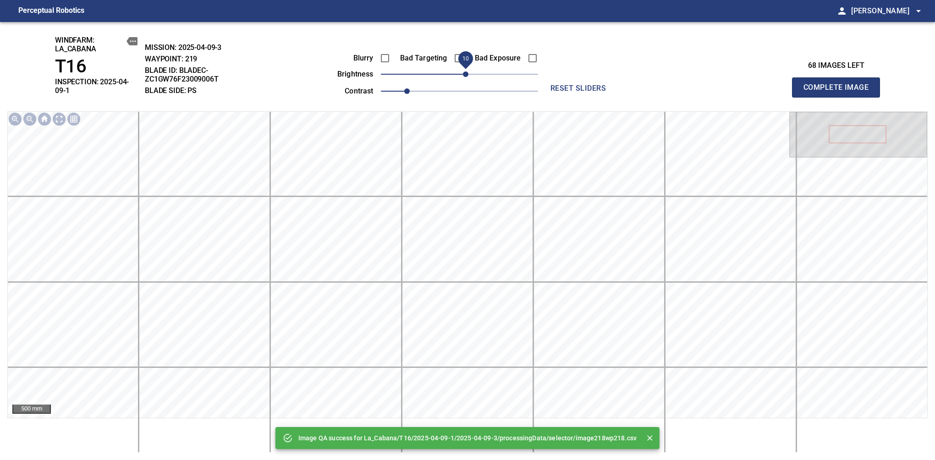
drag, startPoint x: 461, startPoint y: 74, endPoint x: 467, endPoint y: 74, distance: 6.4
click at [467, 74] on span "10" at bounding box center [465, 73] width 5 height 5
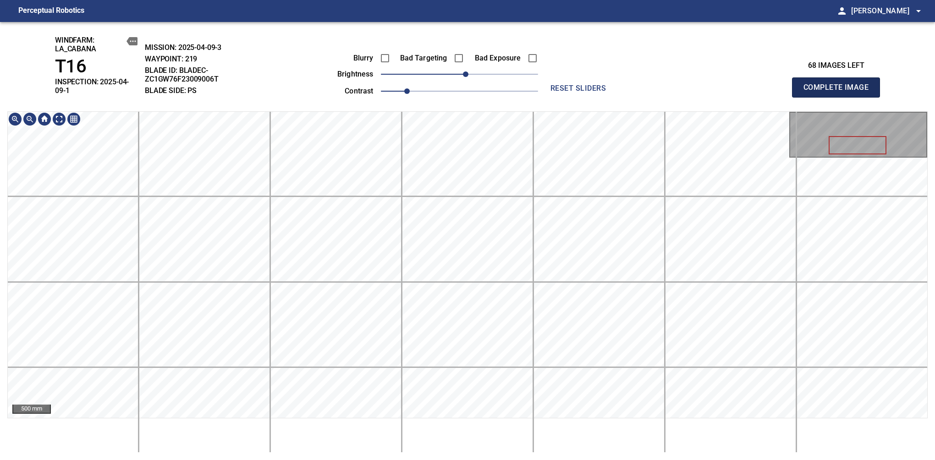
click at [839, 84] on span "Complete Image" at bounding box center [836, 87] width 68 height 13
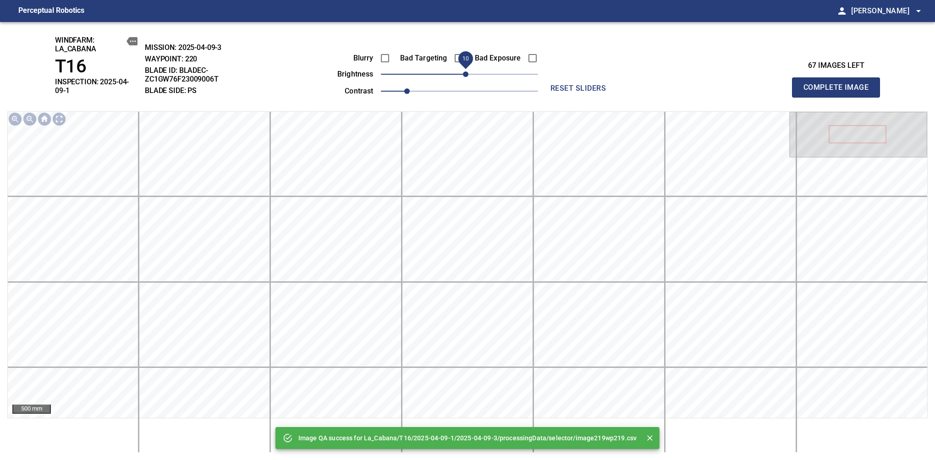
click at [464, 75] on span "10" at bounding box center [465, 73] width 5 height 5
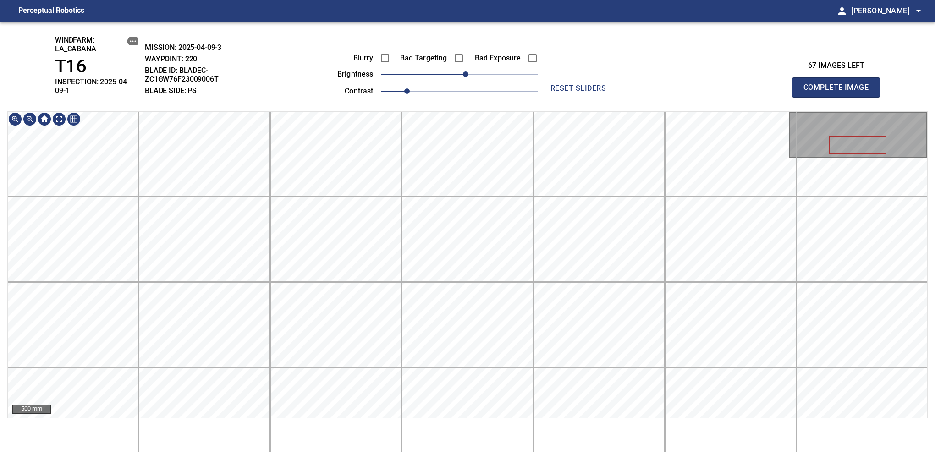
click at [839, 84] on span "Complete Image" at bounding box center [836, 87] width 68 height 13
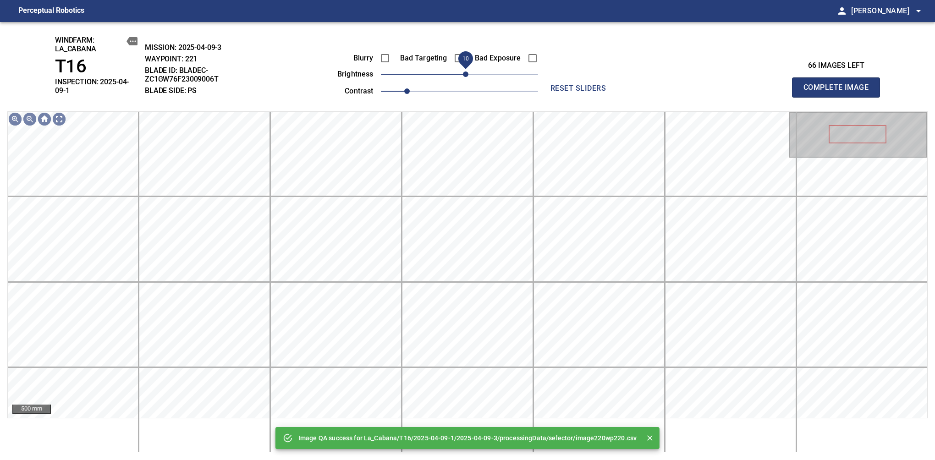
click at [464, 71] on span "10" at bounding box center [465, 73] width 5 height 5
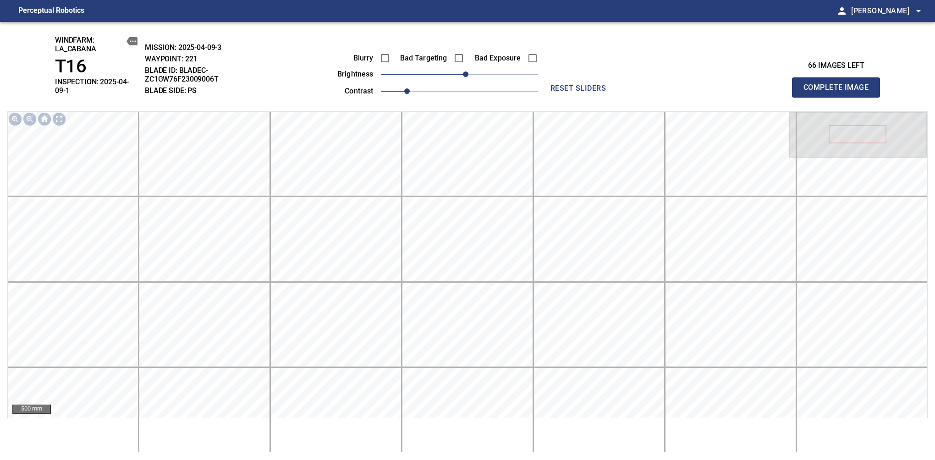
click at [839, 84] on span "Complete Image" at bounding box center [836, 87] width 68 height 13
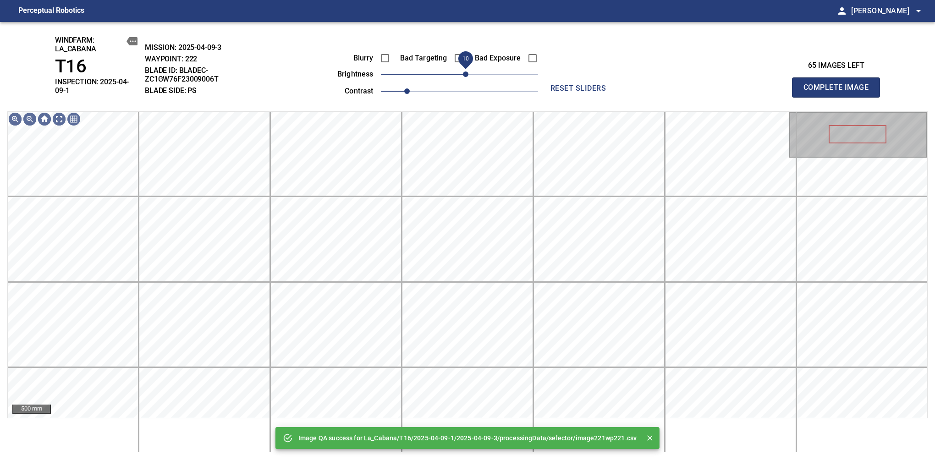
click at [466, 73] on span "10" at bounding box center [465, 73] width 5 height 5
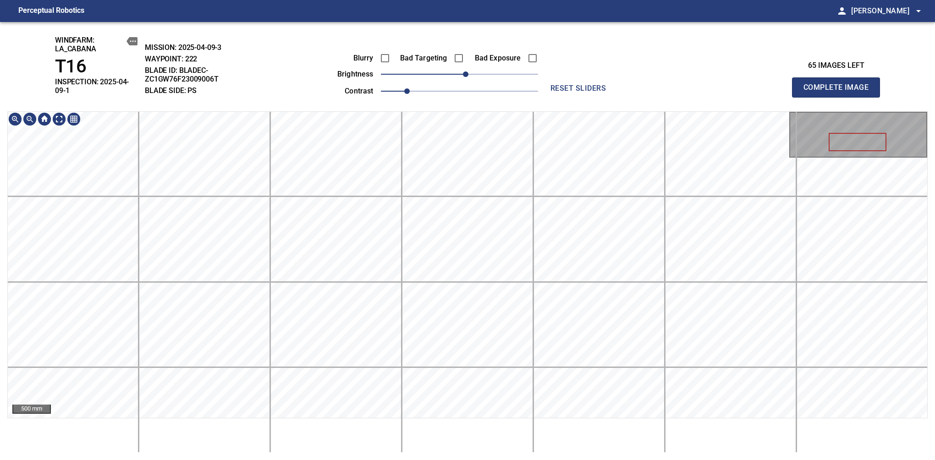
click at [839, 84] on span "Complete Image" at bounding box center [836, 87] width 68 height 13
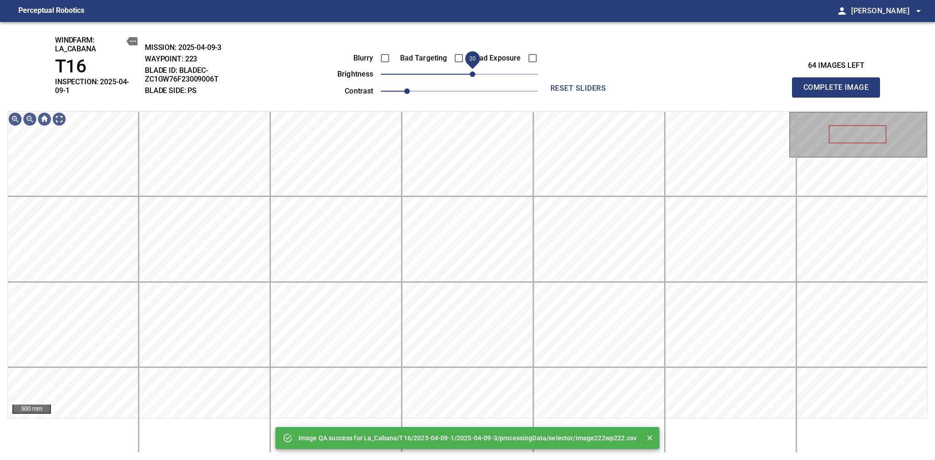
drag, startPoint x: 466, startPoint y: 75, endPoint x: 472, endPoint y: 73, distance: 6.7
click at [472, 73] on span "20" at bounding box center [472, 73] width 5 height 5
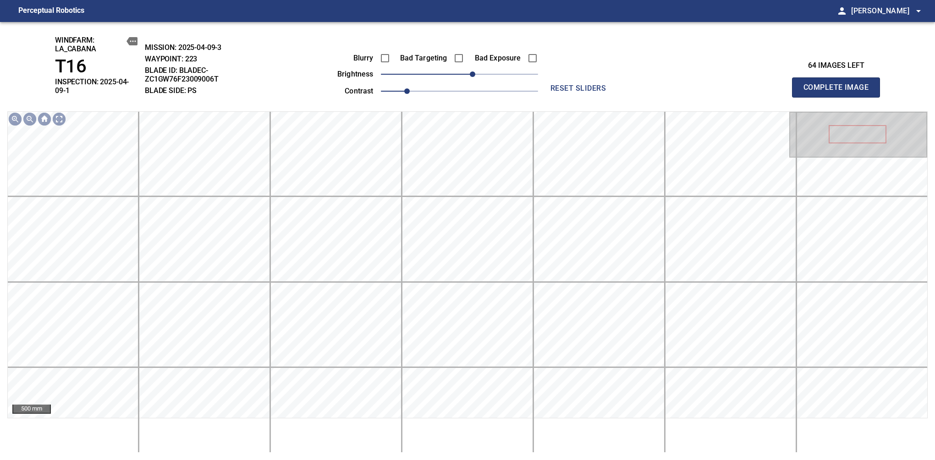
click at [839, 84] on span "Complete Image" at bounding box center [836, 87] width 68 height 13
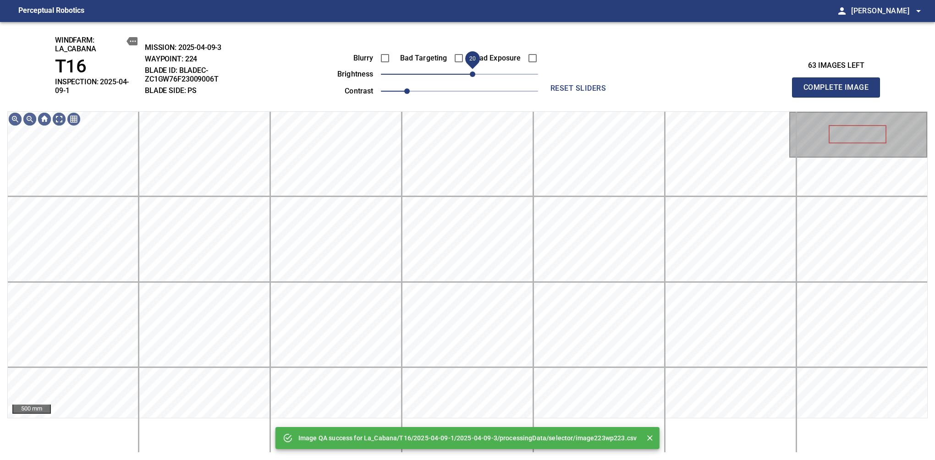
drag, startPoint x: 464, startPoint y: 75, endPoint x: 473, endPoint y: 75, distance: 9.2
click at [473, 75] on span "20" at bounding box center [472, 73] width 5 height 5
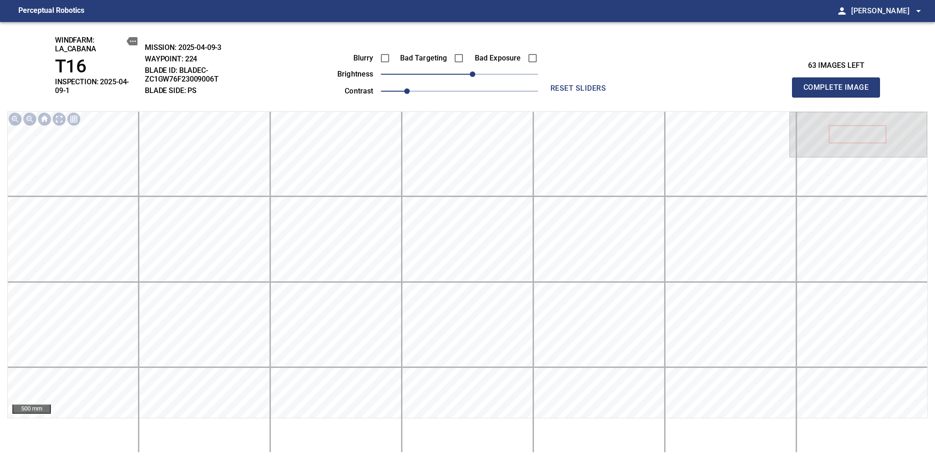
click at [839, 84] on span "Complete Image" at bounding box center [836, 87] width 68 height 13
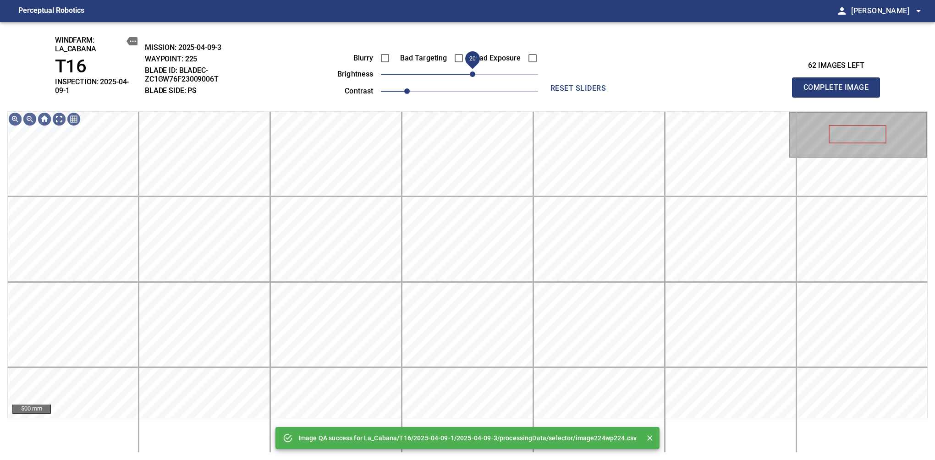
drag, startPoint x: 466, startPoint y: 75, endPoint x: 471, endPoint y: 75, distance: 6.0
click at [471, 75] on span "20" at bounding box center [472, 73] width 5 height 5
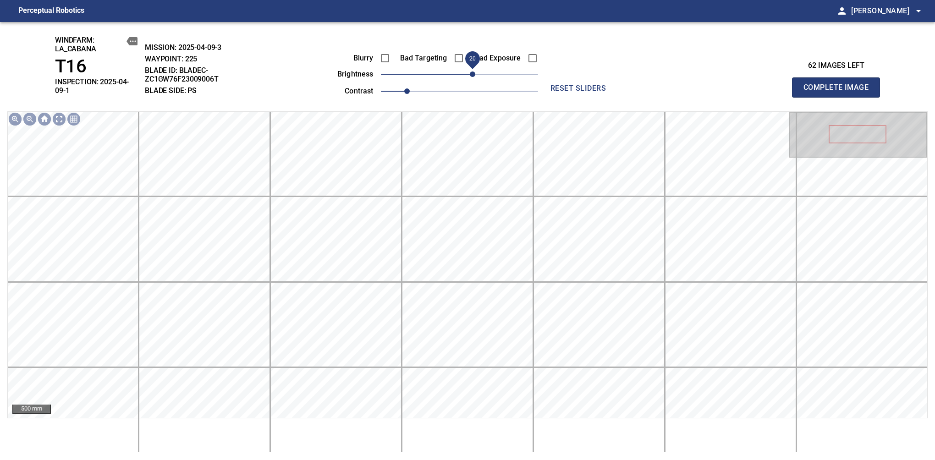
click at [839, 84] on span "Complete Image" at bounding box center [836, 87] width 68 height 13
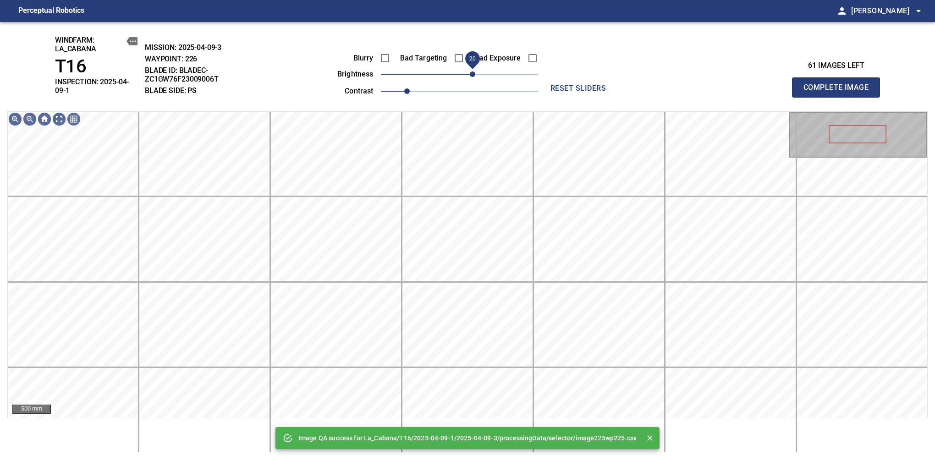
drag, startPoint x: 462, startPoint y: 73, endPoint x: 473, endPoint y: 73, distance: 11.0
click at [473, 73] on span "20" at bounding box center [472, 73] width 5 height 5
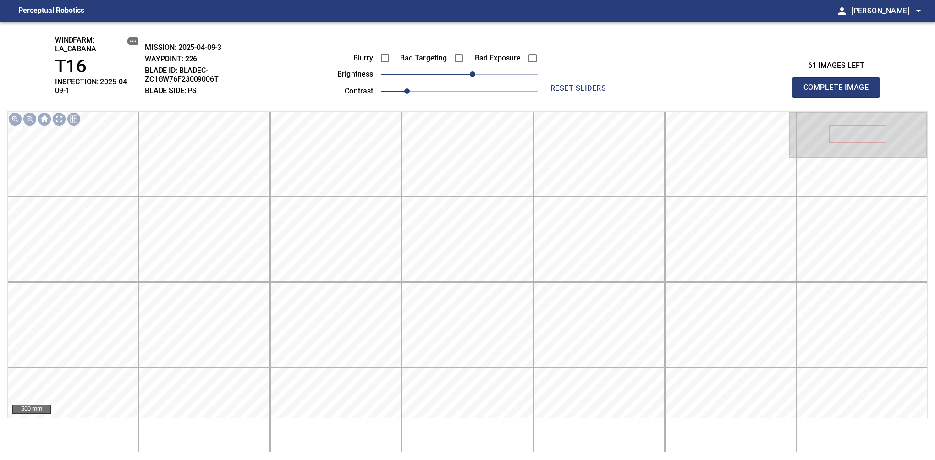
click at [839, 84] on span "Complete Image" at bounding box center [836, 87] width 68 height 13
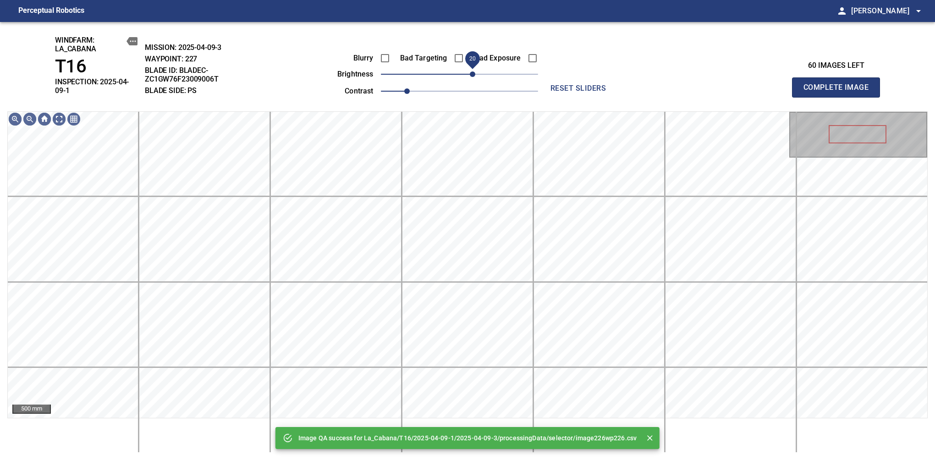
drag, startPoint x: 466, startPoint y: 73, endPoint x: 471, endPoint y: 75, distance: 4.9
click at [471, 75] on span "20" at bounding box center [472, 73] width 5 height 5
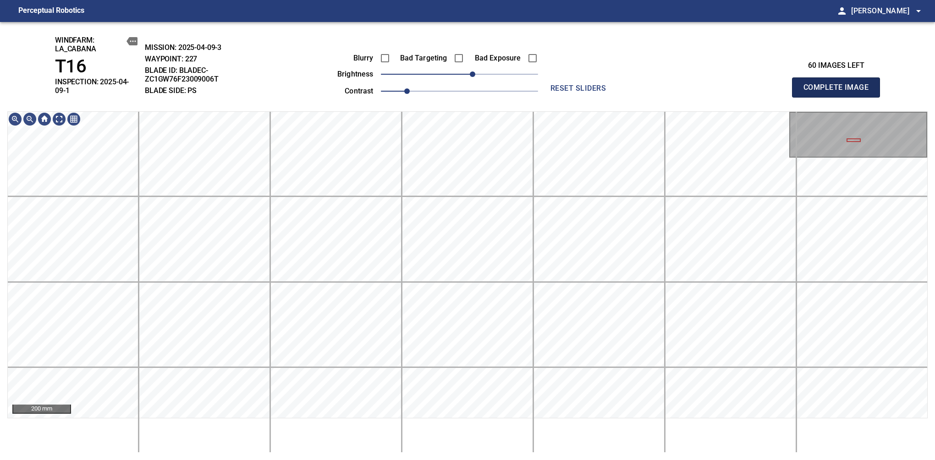
click at [839, 84] on span "Complete Image" at bounding box center [836, 87] width 68 height 13
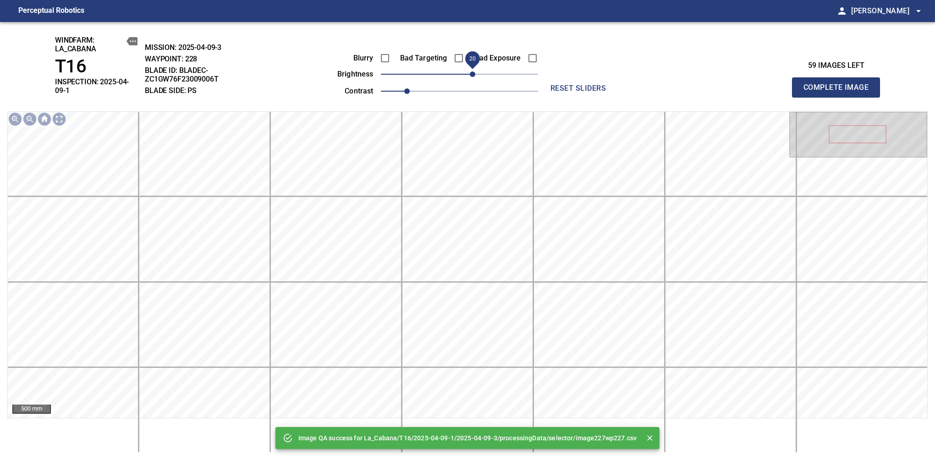
drag, startPoint x: 463, startPoint y: 73, endPoint x: 471, endPoint y: 77, distance: 8.4
click at [471, 77] on span "20" at bounding box center [472, 73] width 5 height 5
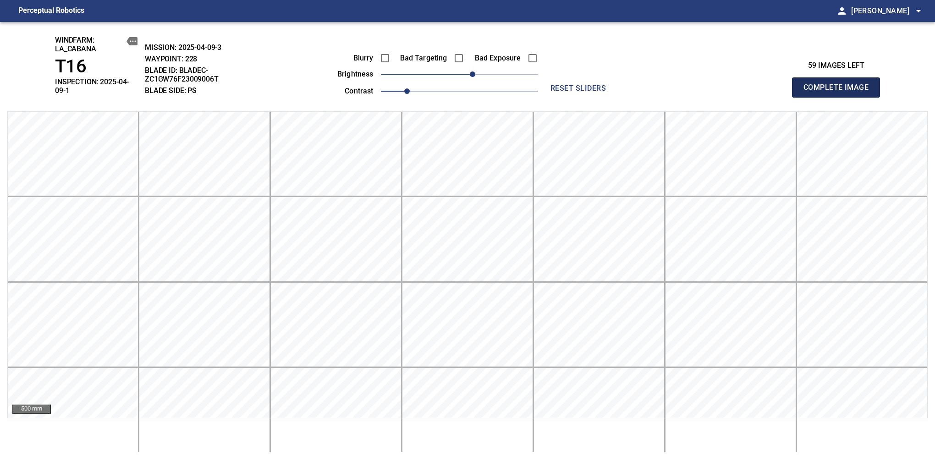
click at [839, 84] on span "Complete Image" at bounding box center [836, 87] width 68 height 13
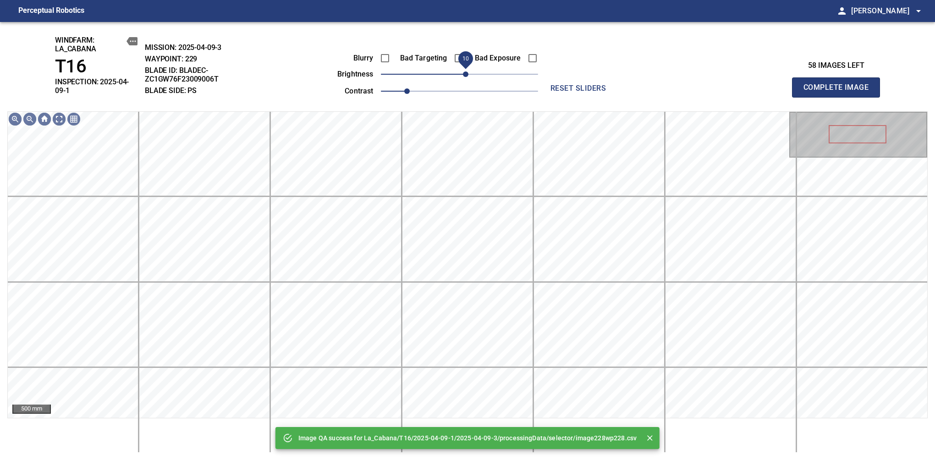
click at [465, 77] on span "10" at bounding box center [465, 73] width 5 height 5
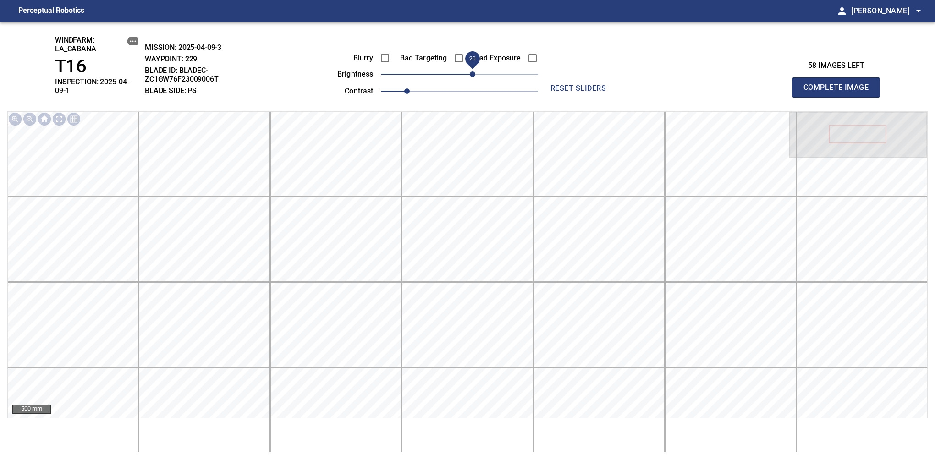
drag, startPoint x: 465, startPoint y: 78, endPoint x: 474, endPoint y: 73, distance: 10.2
click at [474, 73] on span "20" at bounding box center [472, 73] width 5 height 5
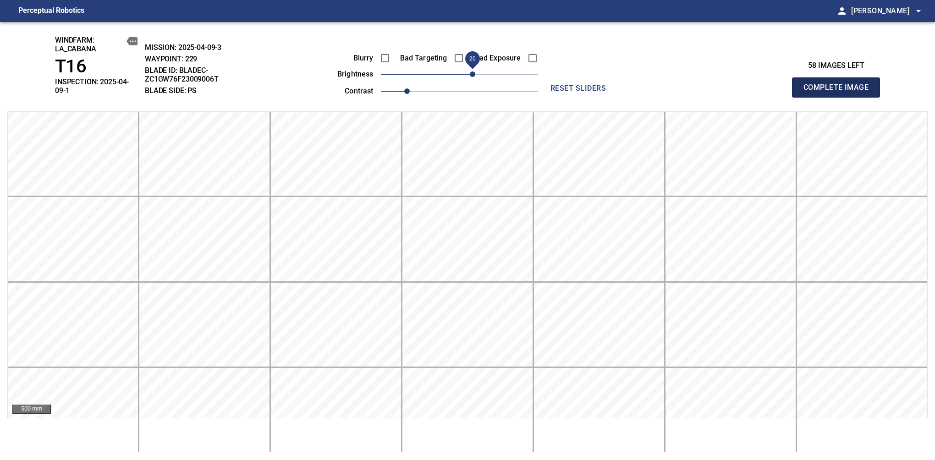
click at [839, 84] on span "Complete Image" at bounding box center [836, 87] width 68 height 13
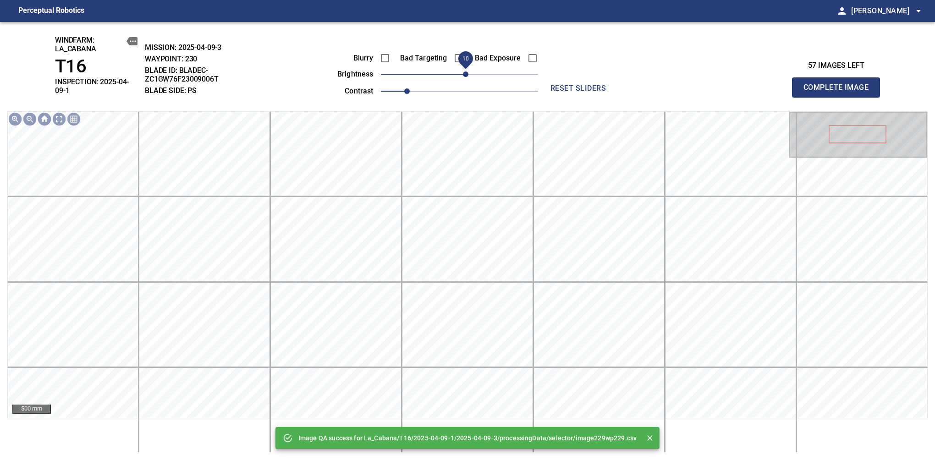
click at [467, 77] on span "10" at bounding box center [465, 73] width 5 height 5
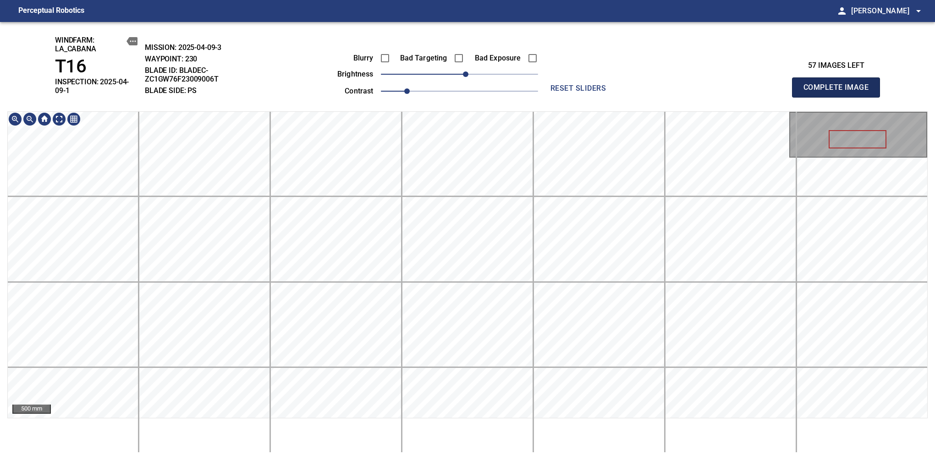
click at [839, 84] on span "Complete Image" at bounding box center [836, 87] width 68 height 13
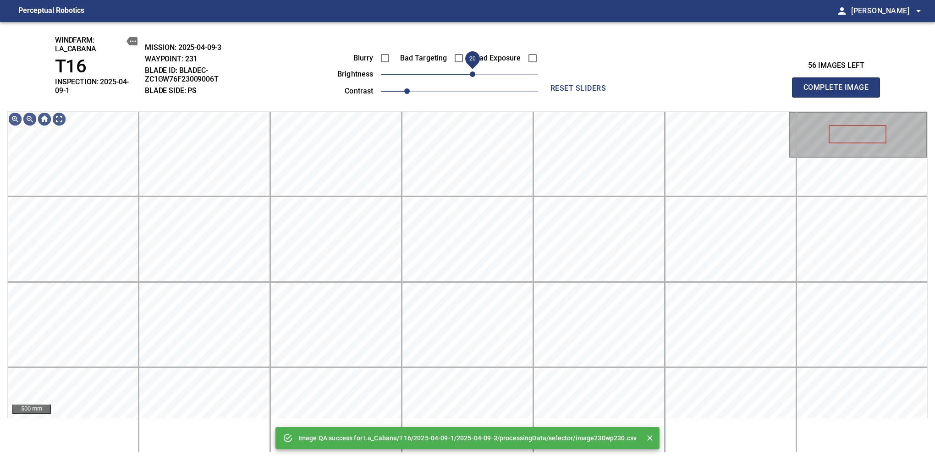
drag, startPoint x: 462, startPoint y: 72, endPoint x: 469, endPoint y: 71, distance: 7.5
click at [470, 71] on span "20" at bounding box center [472, 73] width 5 height 5
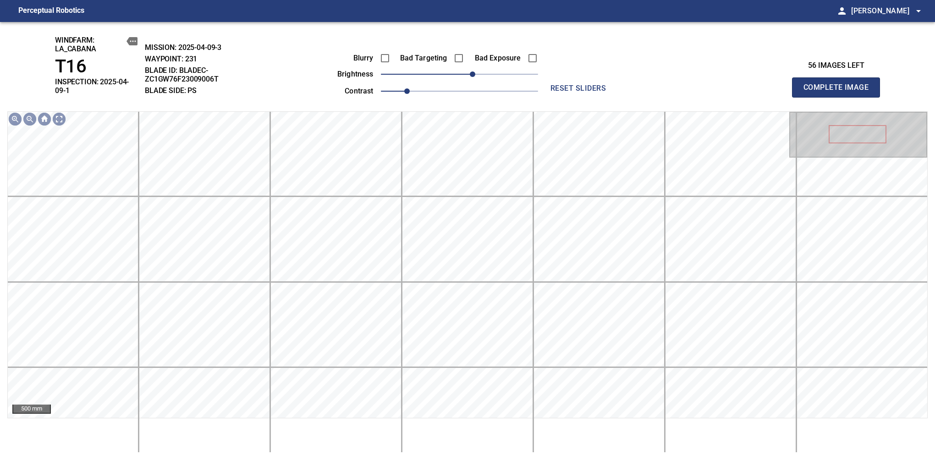
click at [839, 84] on span "Complete Image" at bounding box center [836, 87] width 68 height 13
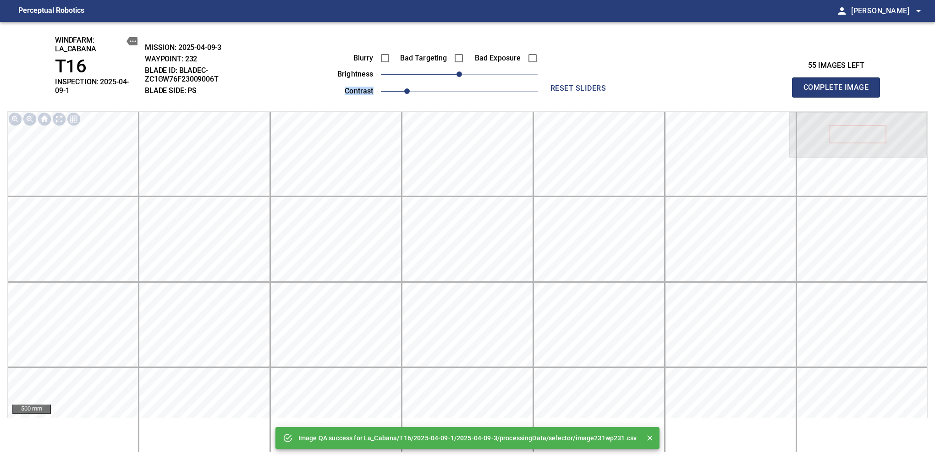
click at [471, 79] on div "Blurry Bad Targeting Bad Exposure brightness 0 contrast 1" at bounding box center [427, 73] width 221 height 49
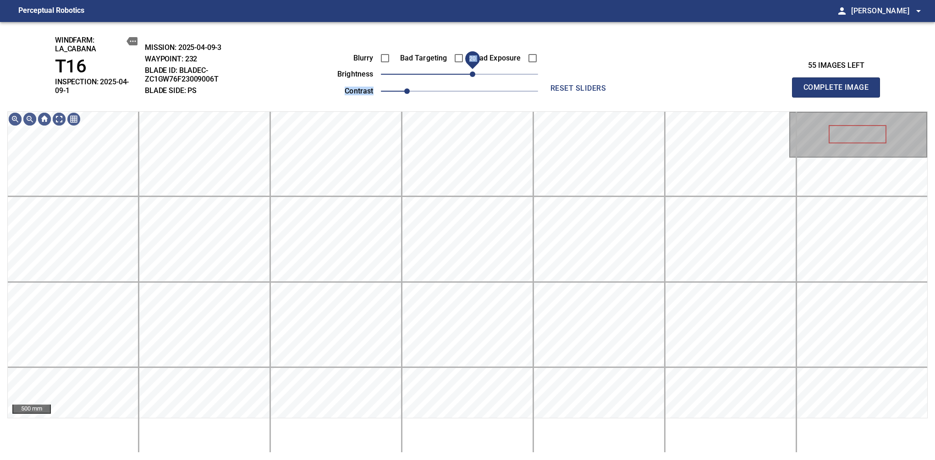
drag, startPoint x: 463, startPoint y: 76, endPoint x: 472, endPoint y: 72, distance: 9.7
click at [472, 72] on span "20" at bounding box center [472, 73] width 5 height 5
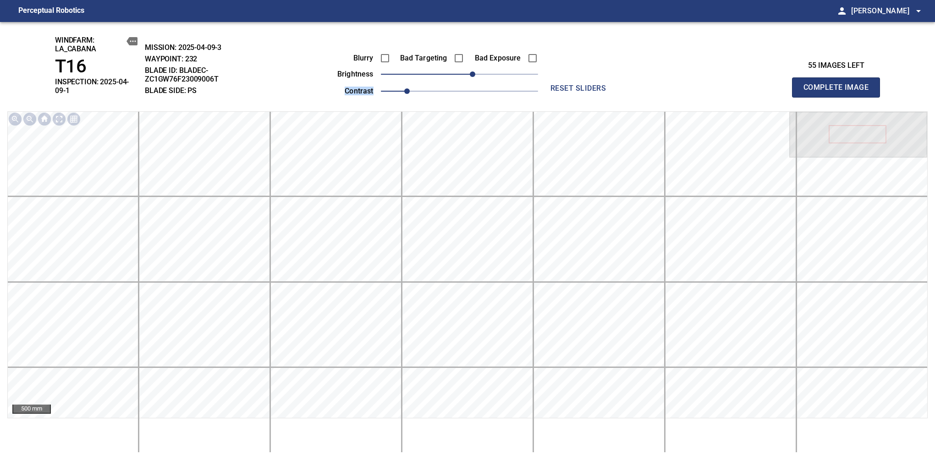
click at [839, 84] on span "Complete Image" at bounding box center [836, 87] width 68 height 13
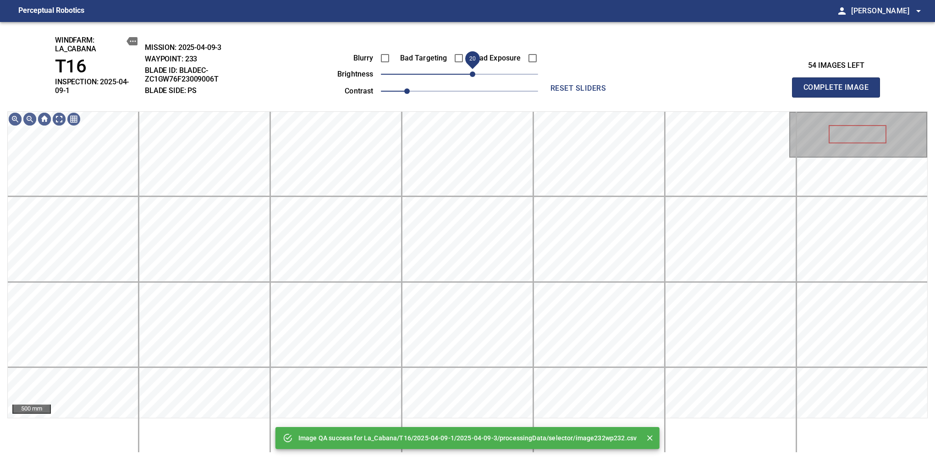
drag, startPoint x: 462, startPoint y: 77, endPoint x: 475, endPoint y: 74, distance: 13.3
click at [475, 74] on span "20" at bounding box center [472, 73] width 5 height 5
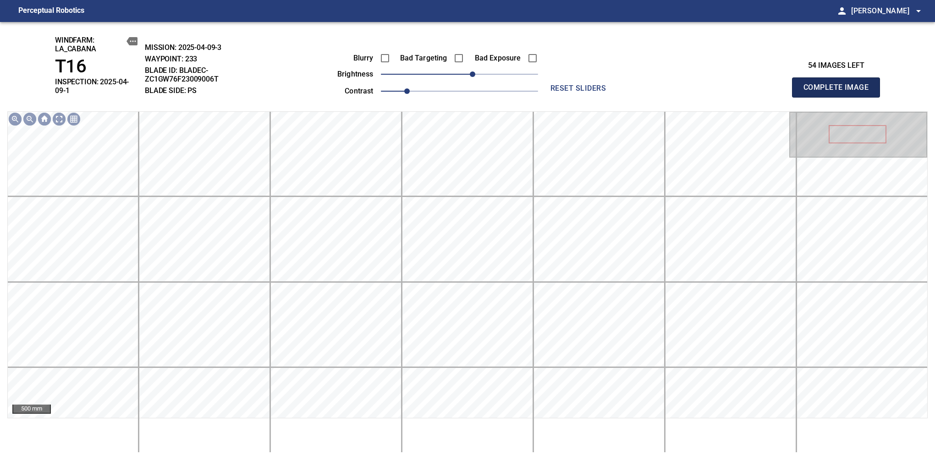
click at [839, 84] on span "Complete Image" at bounding box center [836, 87] width 68 height 13
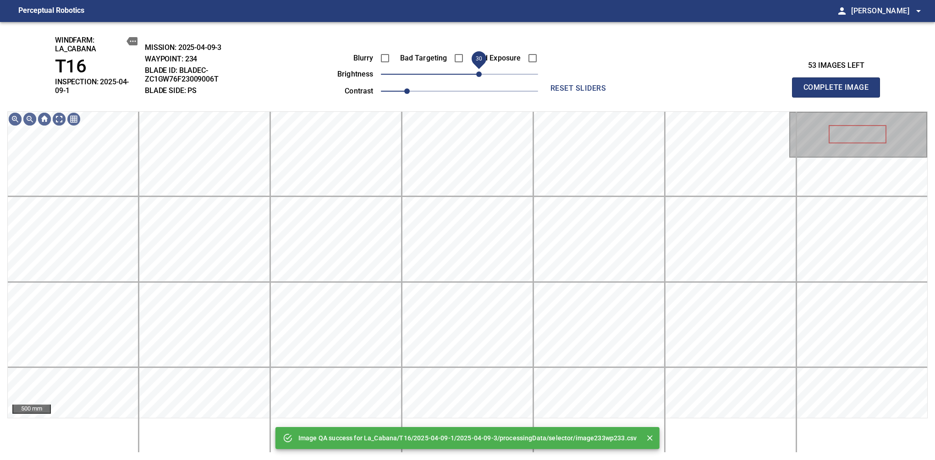
click at [478, 72] on span "30" at bounding box center [459, 74] width 157 height 13
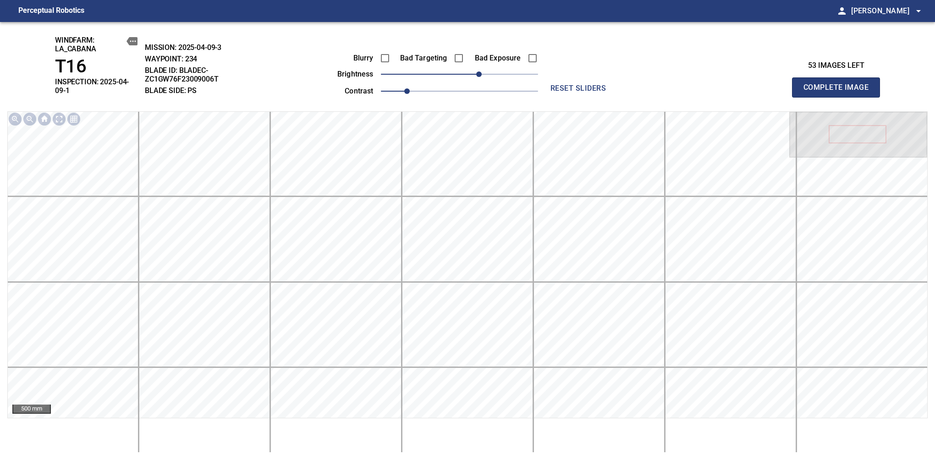
click at [839, 84] on span "Complete Image" at bounding box center [836, 87] width 68 height 13
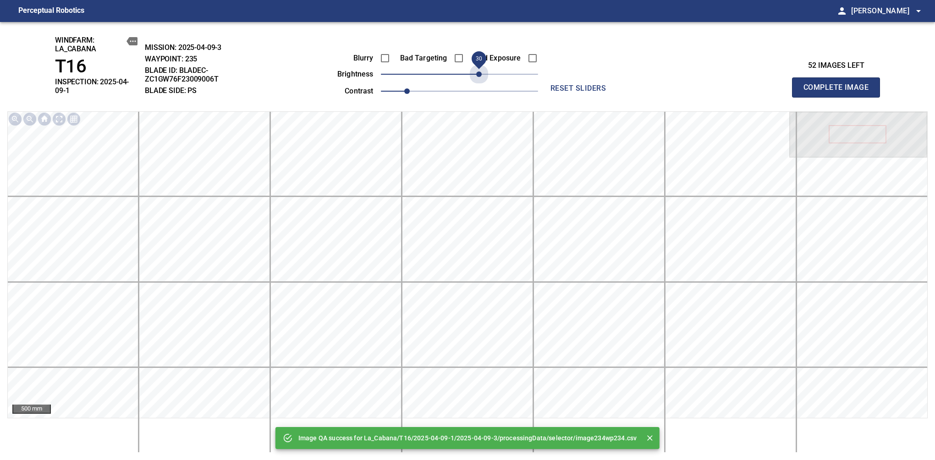
click at [478, 72] on span "30" at bounding box center [459, 74] width 157 height 13
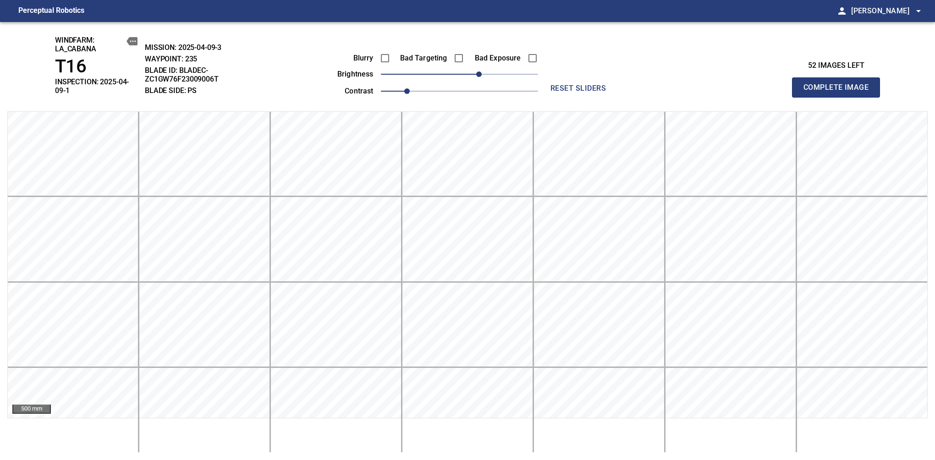
click at [839, 84] on span "Complete Image" at bounding box center [836, 87] width 68 height 13
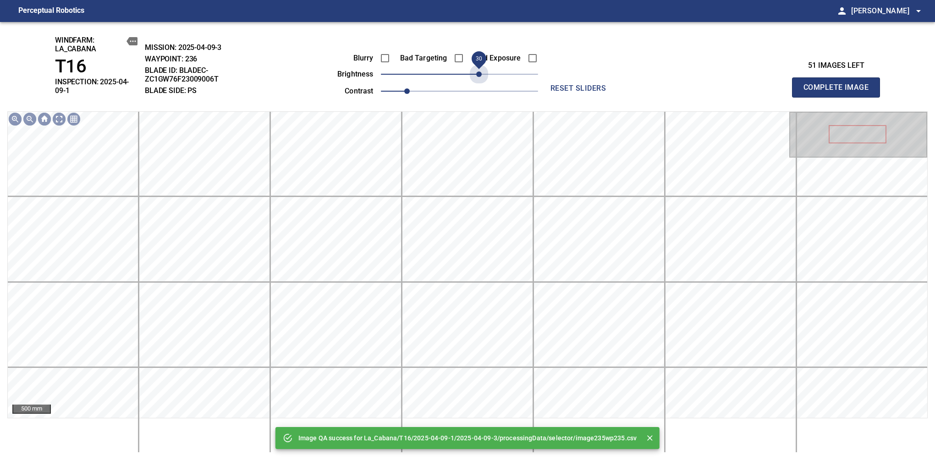
click at [478, 72] on span "30" at bounding box center [459, 74] width 157 height 13
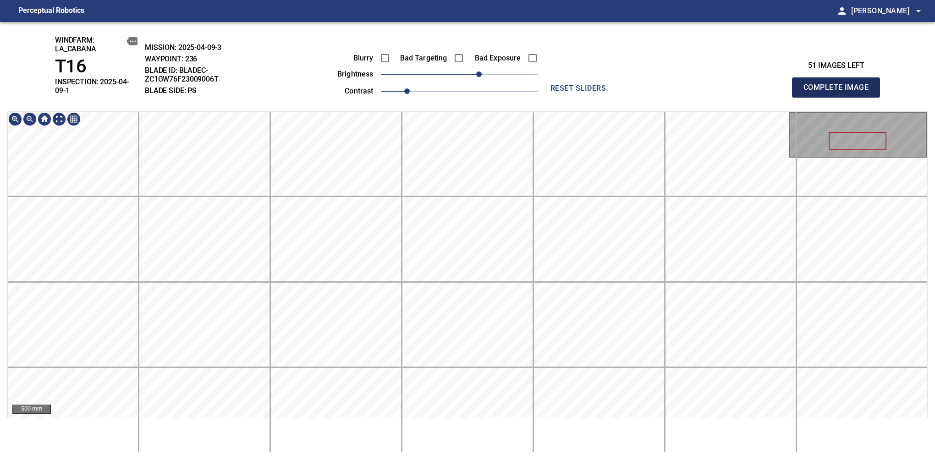
click at [839, 84] on span "Complete Image" at bounding box center [836, 87] width 68 height 13
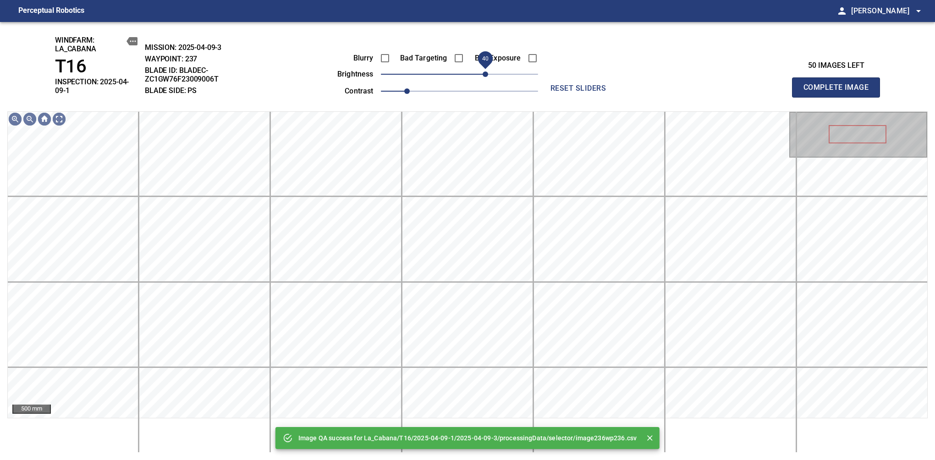
drag, startPoint x: 468, startPoint y: 74, endPoint x: 484, endPoint y: 74, distance: 15.6
click at [484, 74] on span "40" at bounding box center [484, 73] width 5 height 5
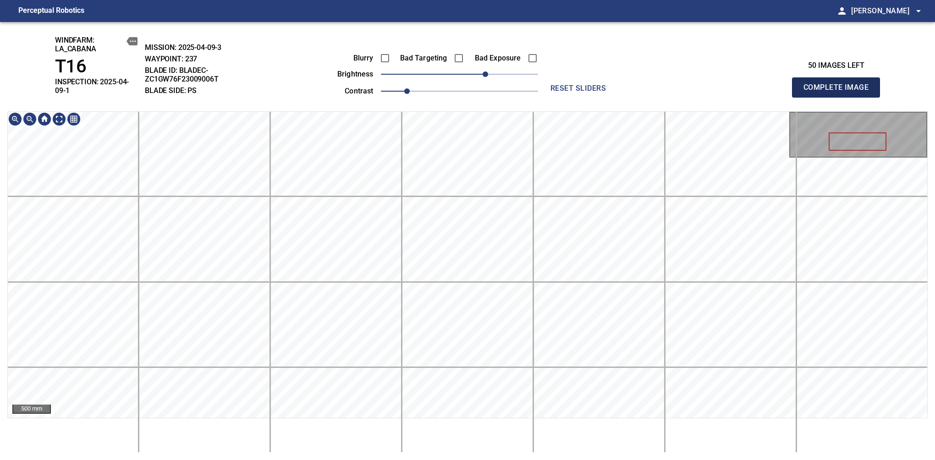
click at [839, 84] on span "Complete Image" at bounding box center [836, 87] width 68 height 13
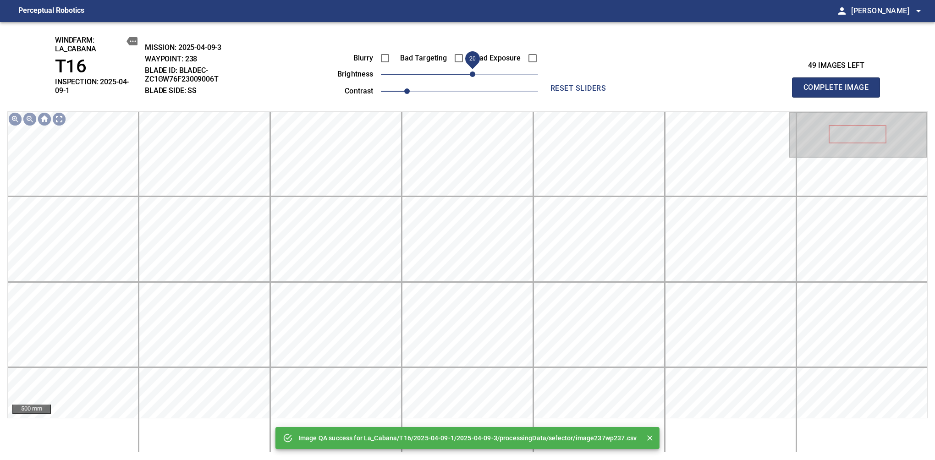
drag, startPoint x: 465, startPoint y: 77, endPoint x: 469, endPoint y: 75, distance: 4.9
click at [470, 75] on span "20" at bounding box center [472, 73] width 5 height 5
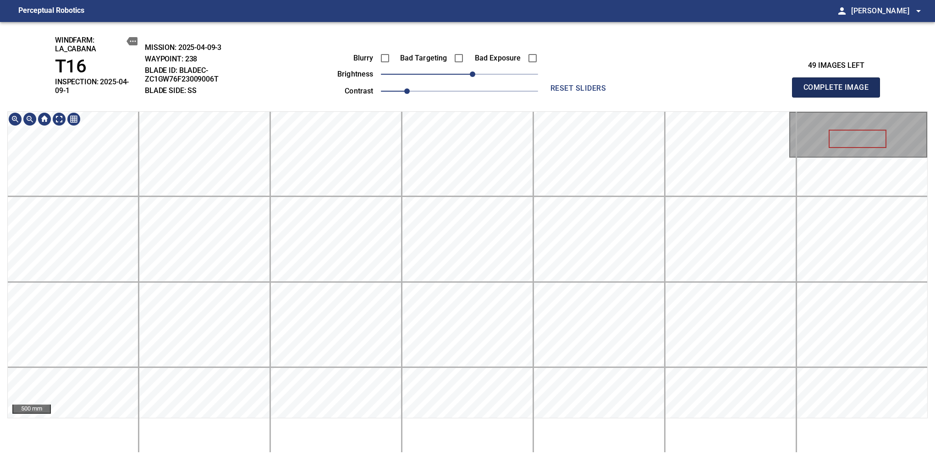
click at [839, 84] on span "Complete Image" at bounding box center [836, 87] width 68 height 13
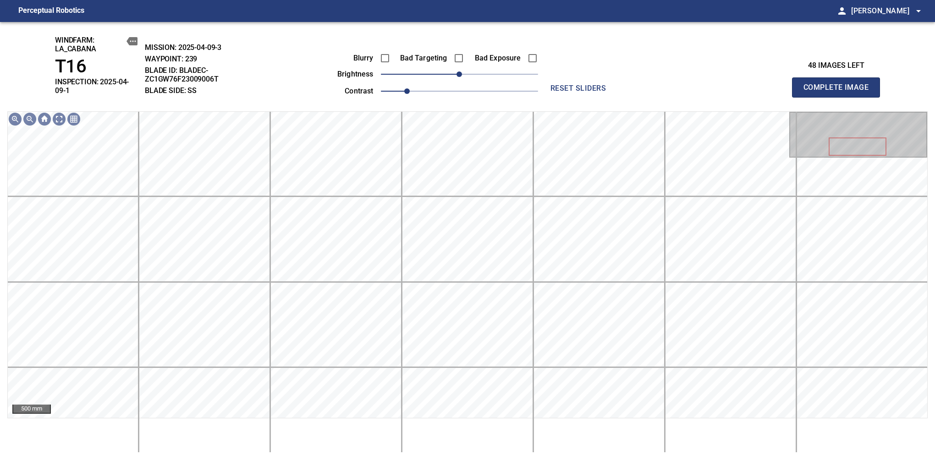
click at [839, 84] on span "Complete Image" at bounding box center [836, 87] width 68 height 13
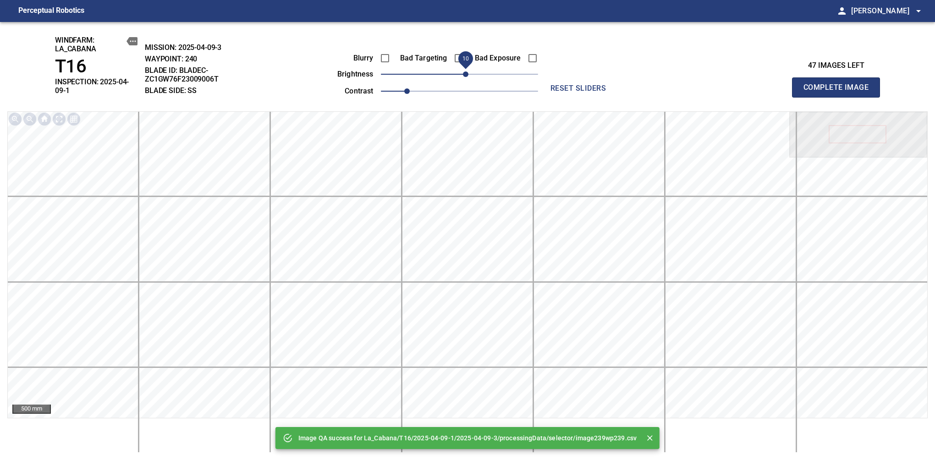
click at [464, 75] on span "10" at bounding box center [465, 73] width 5 height 5
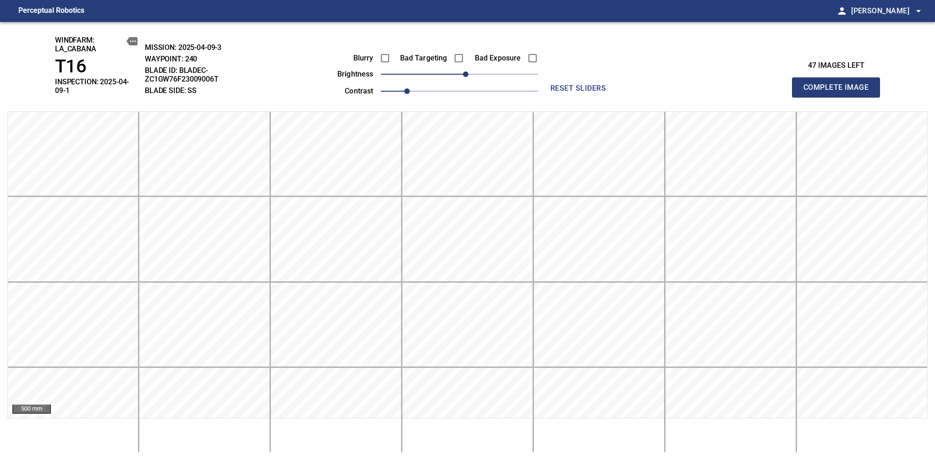
click at [839, 84] on span "Complete Image" at bounding box center [836, 87] width 68 height 13
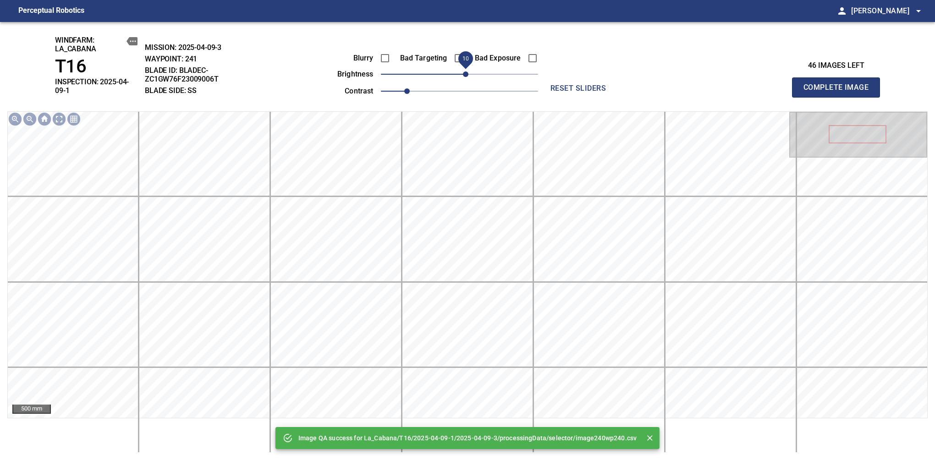
click at [467, 75] on span "10" at bounding box center [465, 73] width 5 height 5
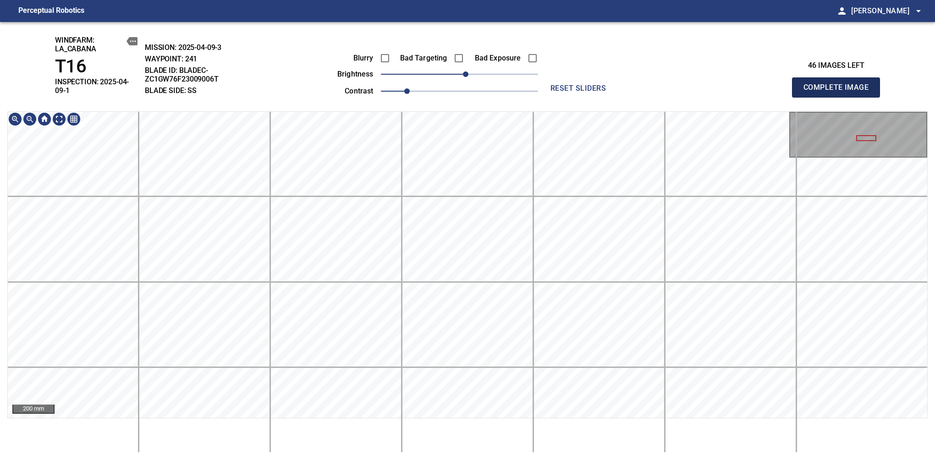
click at [839, 84] on span "Complete Image" at bounding box center [836, 87] width 68 height 13
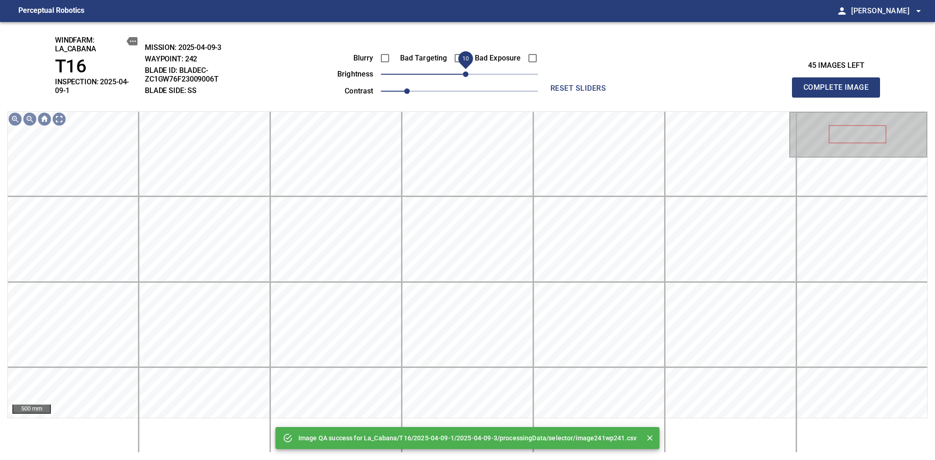
drag, startPoint x: 456, startPoint y: 75, endPoint x: 464, endPoint y: 73, distance: 8.0
click at [464, 73] on span "10" at bounding box center [465, 73] width 5 height 5
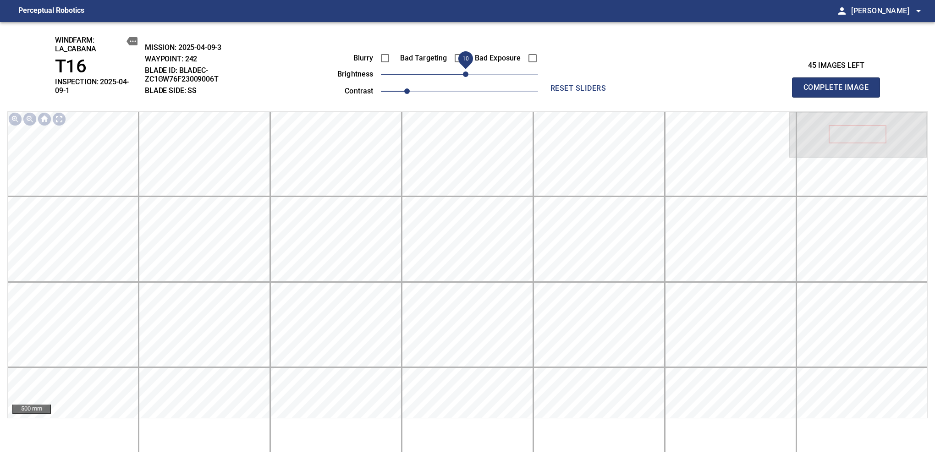
click at [839, 84] on span "Complete Image" at bounding box center [836, 87] width 68 height 13
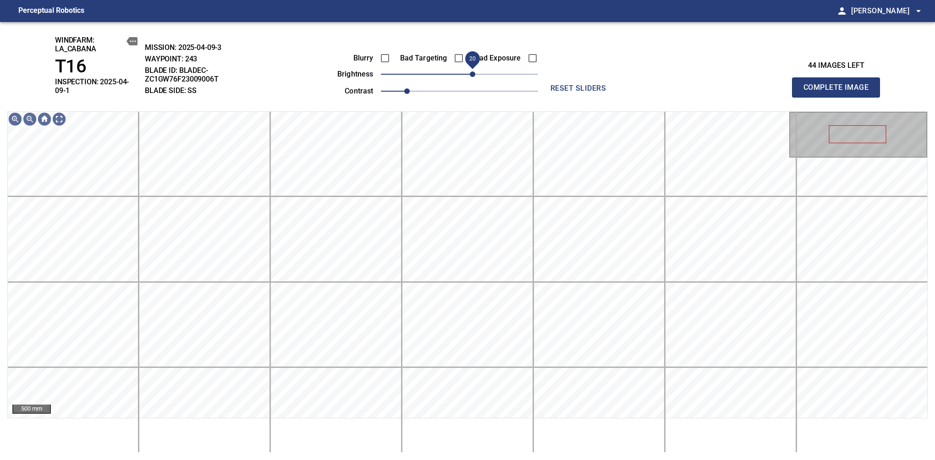
drag, startPoint x: 462, startPoint y: 73, endPoint x: 474, endPoint y: 75, distance: 11.5
click at [474, 75] on span "20" at bounding box center [472, 73] width 5 height 5
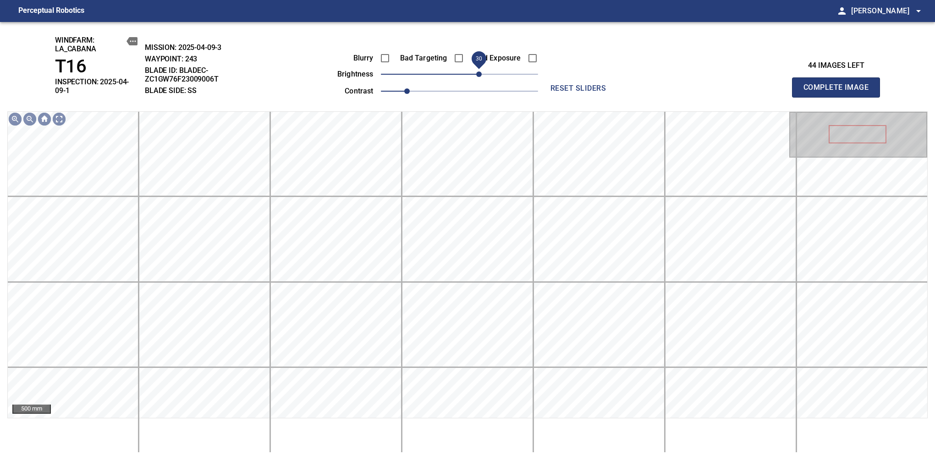
click at [477, 75] on span "30" at bounding box center [478, 73] width 5 height 5
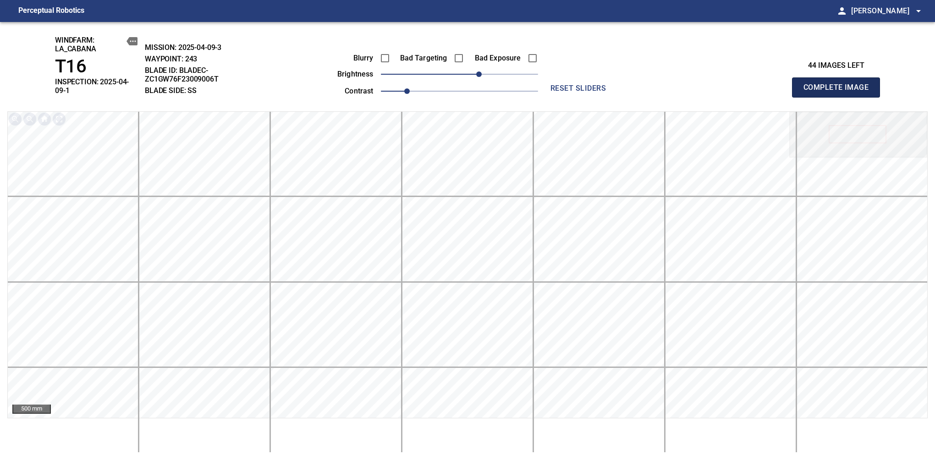
click at [839, 84] on span "Complete Image" at bounding box center [836, 87] width 68 height 13
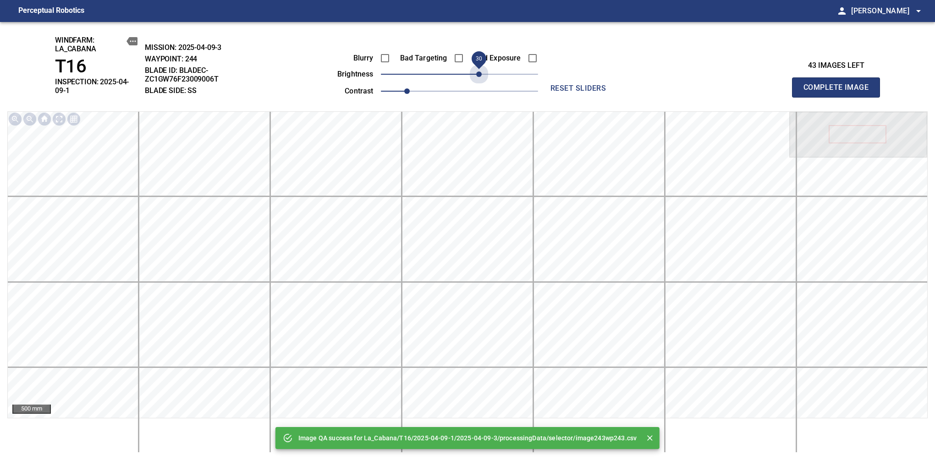
click at [477, 75] on span "30" at bounding box center [459, 74] width 157 height 13
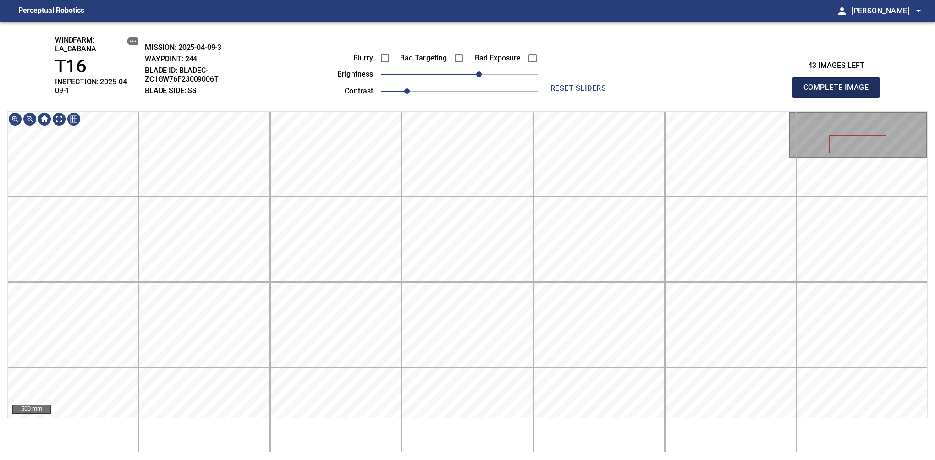
click at [839, 84] on span "Complete Image" at bounding box center [836, 87] width 68 height 13
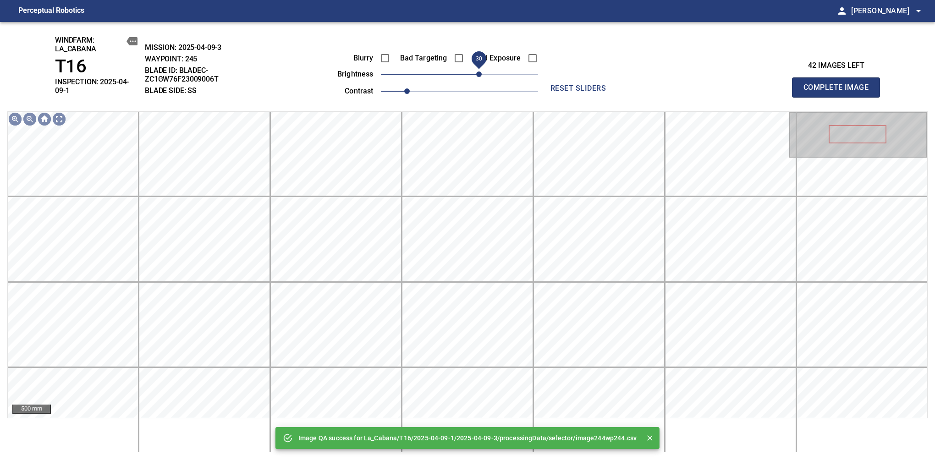
click at [477, 77] on span "30" at bounding box center [478, 73] width 5 height 5
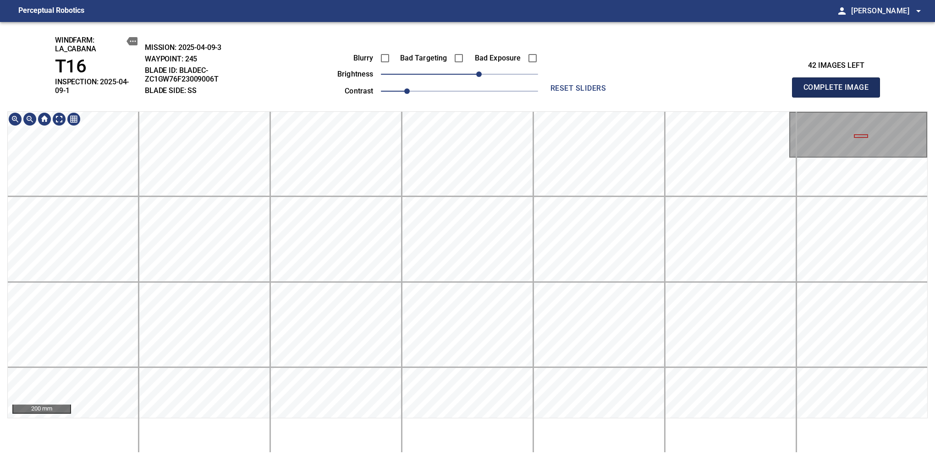
click at [839, 84] on span "Complete Image" at bounding box center [836, 87] width 68 height 13
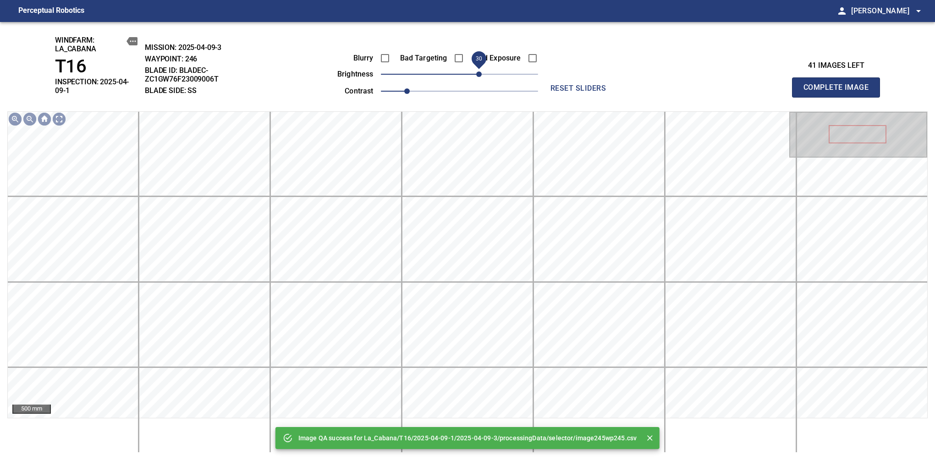
click at [476, 71] on span "30" at bounding box center [478, 73] width 5 height 5
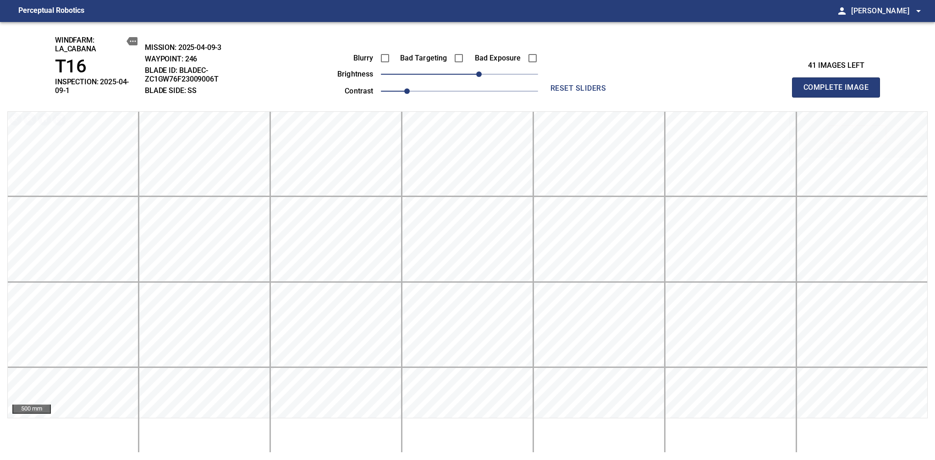
click at [839, 84] on span "Complete Image" at bounding box center [836, 87] width 68 height 13
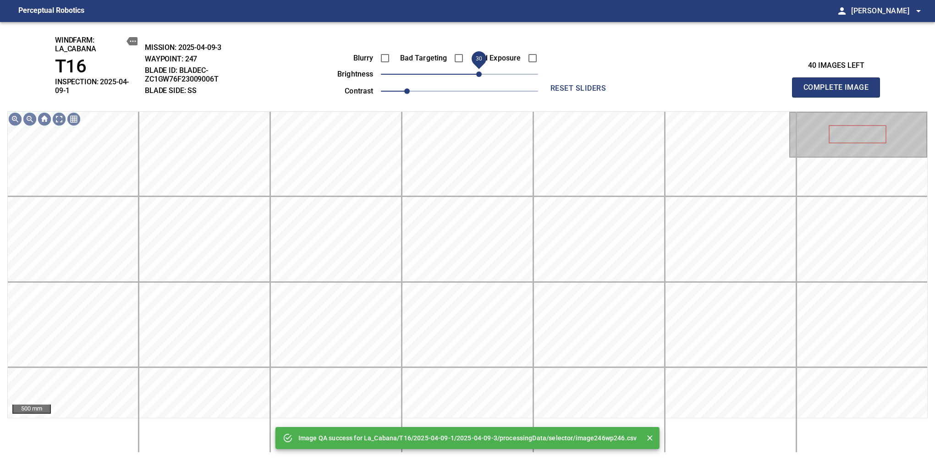
click at [477, 77] on span "30" at bounding box center [478, 73] width 5 height 5
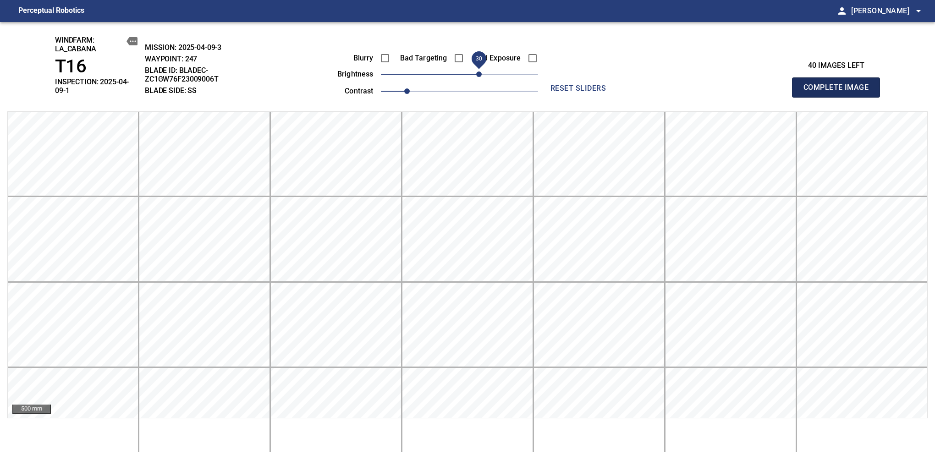
click at [839, 84] on span "Complete Image" at bounding box center [836, 87] width 68 height 13
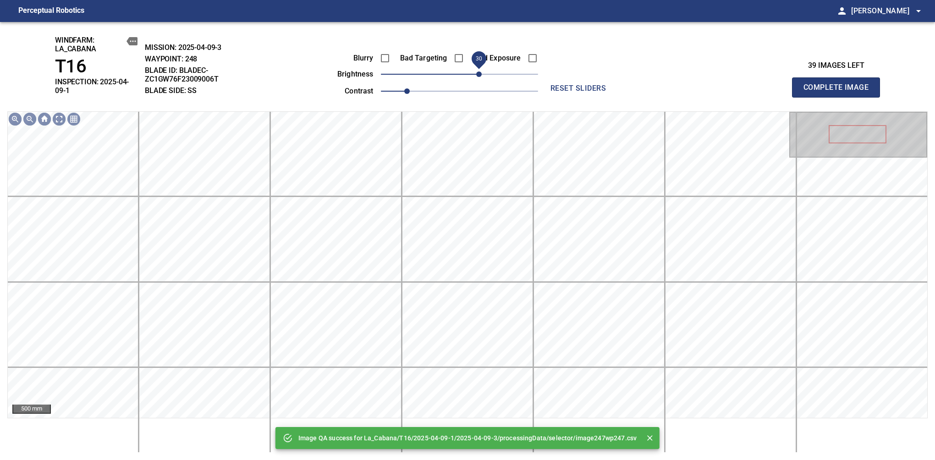
click at [477, 75] on span "30" at bounding box center [478, 73] width 5 height 5
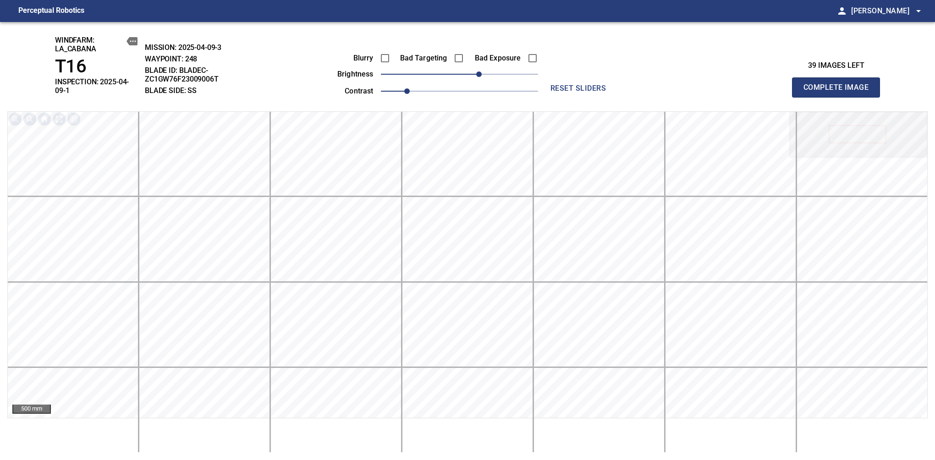
click at [839, 84] on span "Complete Image" at bounding box center [836, 87] width 68 height 13
click at [477, 75] on span "30" at bounding box center [459, 74] width 157 height 13
click at [839, 84] on span "Complete Image" at bounding box center [836, 87] width 68 height 13
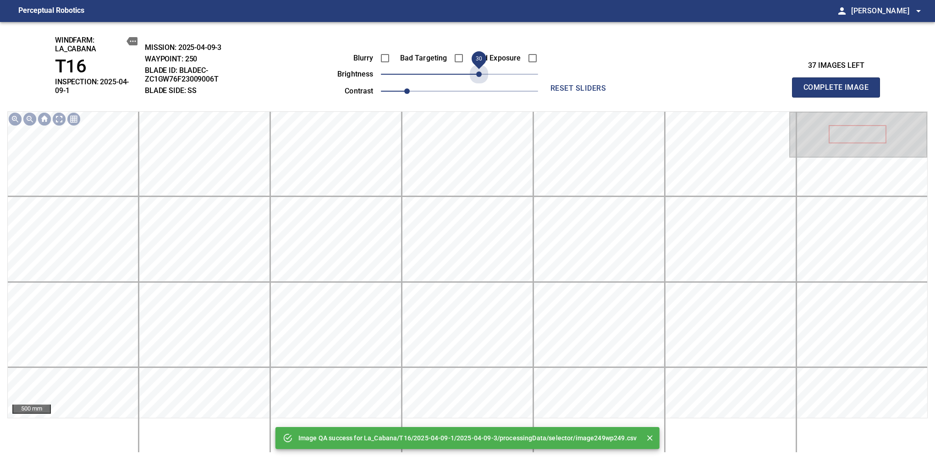
click at [477, 75] on span "30" at bounding box center [459, 74] width 157 height 13
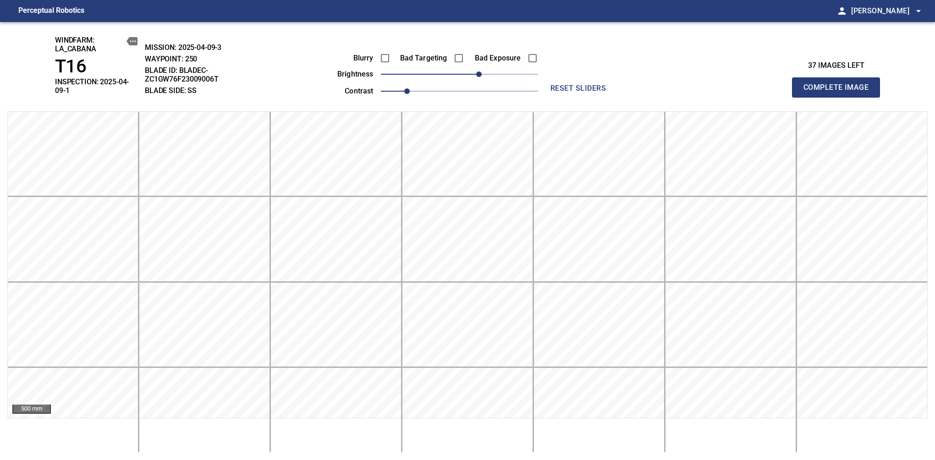
click at [839, 84] on span "Complete Image" at bounding box center [836, 87] width 68 height 13
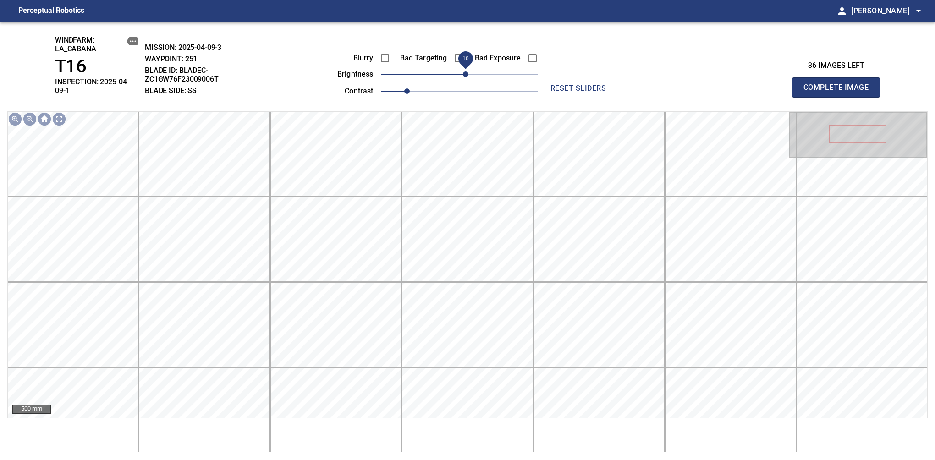
drag, startPoint x: 459, startPoint y: 77, endPoint x: 472, endPoint y: 72, distance: 13.6
click at [468, 72] on span "10" at bounding box center [465, 73] width 5 height 5
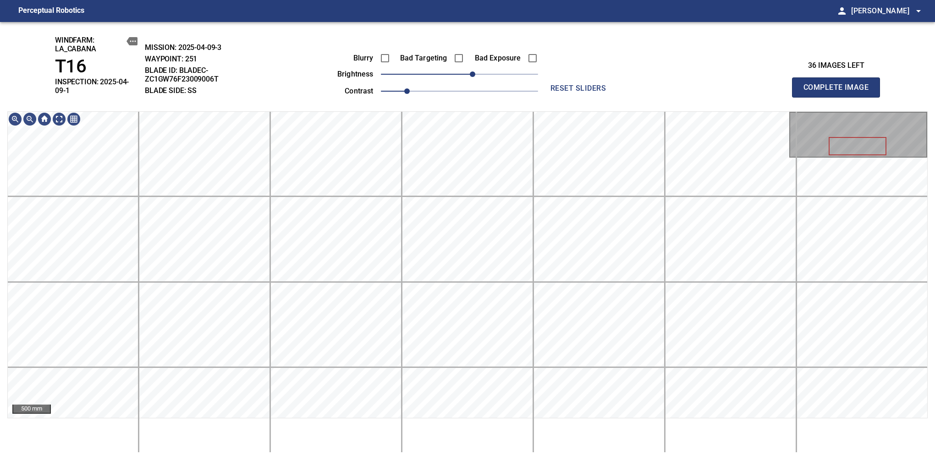
click at [839, 84] on span "Complete Image" at bounding box center [836, 87] width 68 height 13
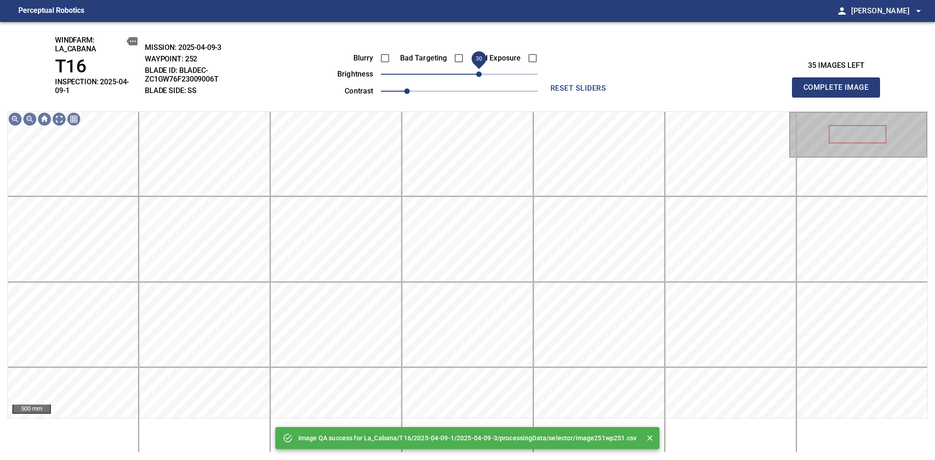
drag, startPoint x: 464, startPoint y: 73, endPoint x: 478, endPoint y: 71, distance: 14.8
click at [478, 71] on span "30" at bounding box center [478, 73] width 5 height 5
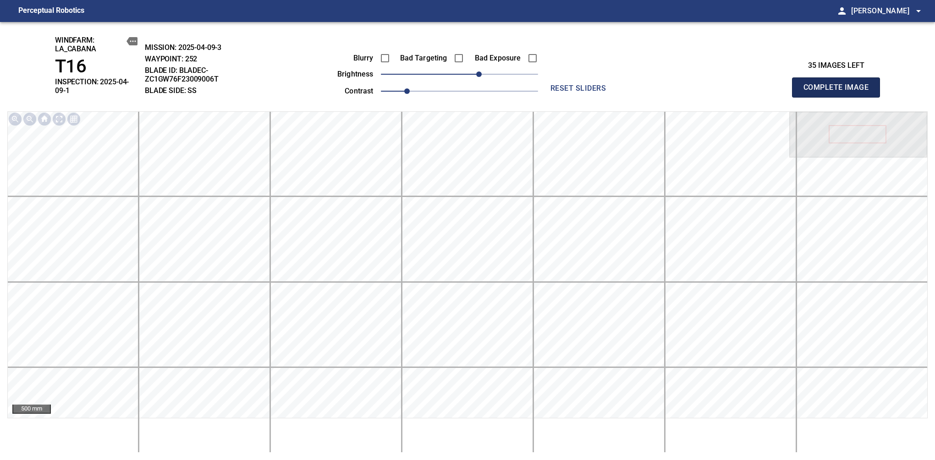
click at [839, 84] on span "Complete Image" at bounding box center [836, 87] width 68 height 13
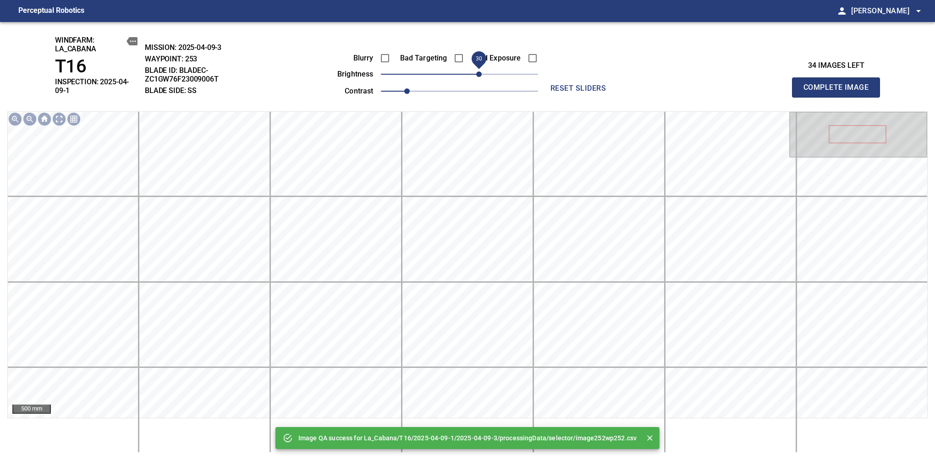
click at [476, 74] on span "30" at bounding box center [478, 73] width 5 height 5
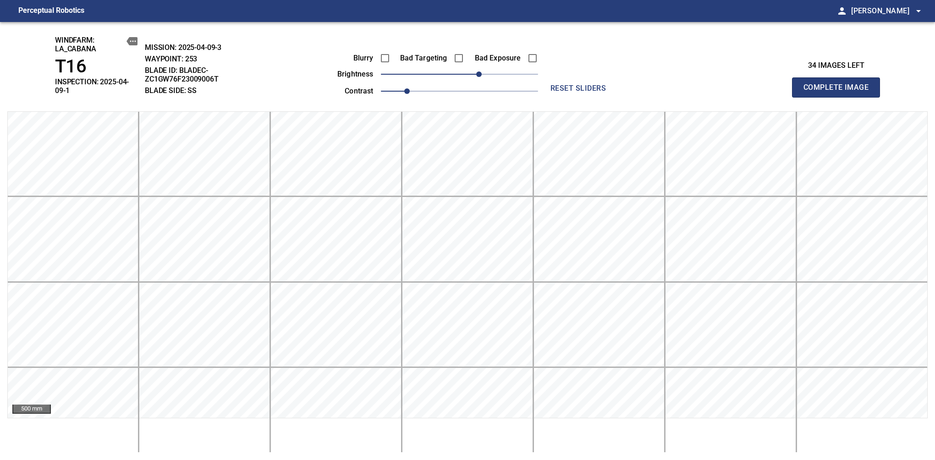
click at [839, 84] on span "Complete Image" at bounding box center [836, 87] width 68 height 13
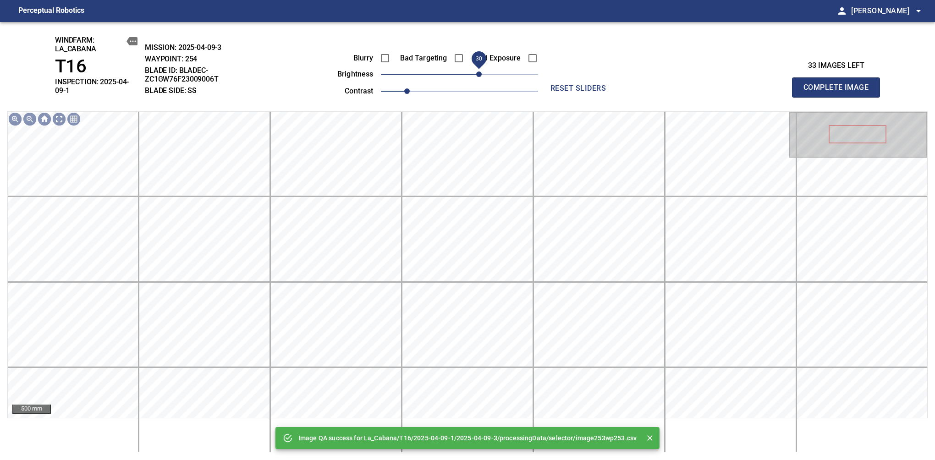
drag, startPoint x: 466, startPoint y: 72, endPoint x: 478, endPoint y: 72, distance: 12.4
click at [478, 72] on span "30" at bounding box center [478, 73] width 5 height 5
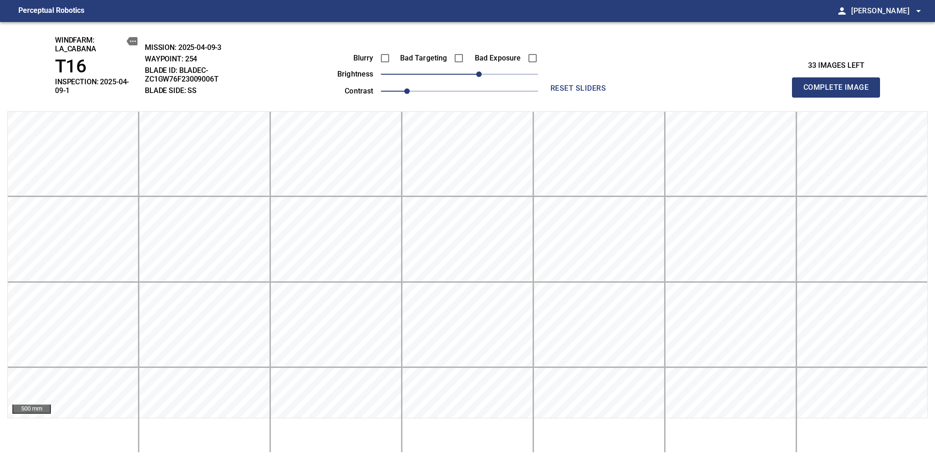
click at [839, 84] on span "Complete Image" at bounding box center [836, 87] width 68 height 13
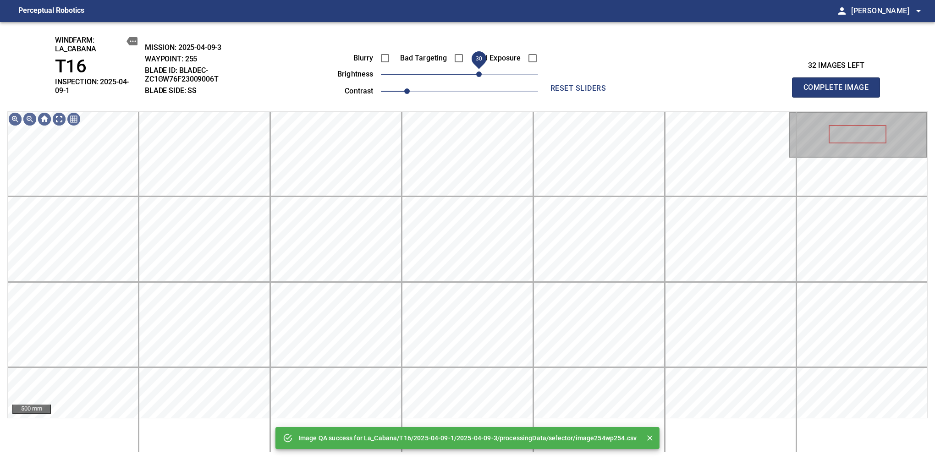
drag, startPoint x: 465, startPoint y: 75, endPoint x: 478, endPoint y: 72, distance: 13.1
click at [478, 72] on span "30" at bounding box center [478, 73] width 5 height 5
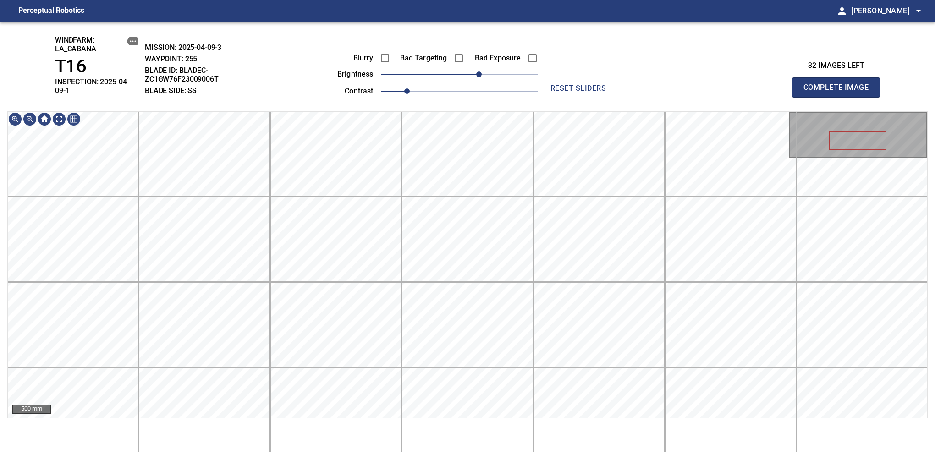
click at [839, 84] on span "Complete Image" at bounding box center [836, 87] width 68 height 13
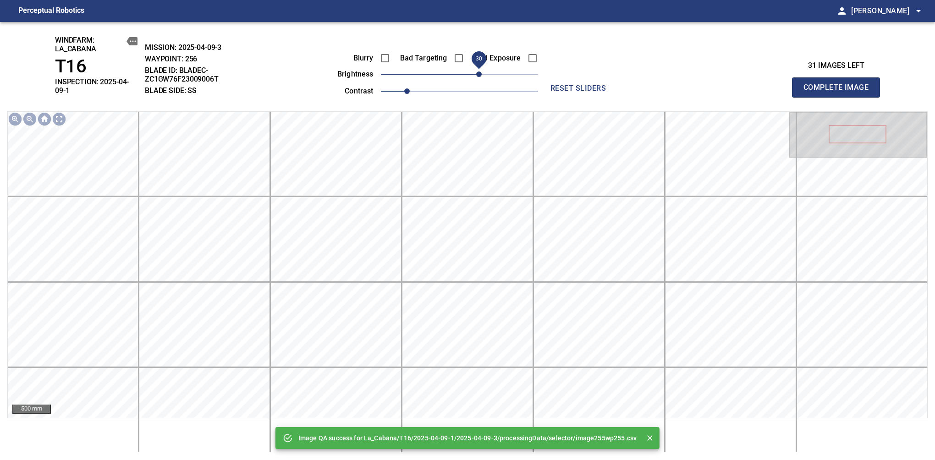
drag, startPoint x: 465, startPoint y: 77, endPoint x: 481, endPoint y: 73, distance: 16.2
click at [481, 73] on span "30" at bounding box center [478, 73] width 5 height 5
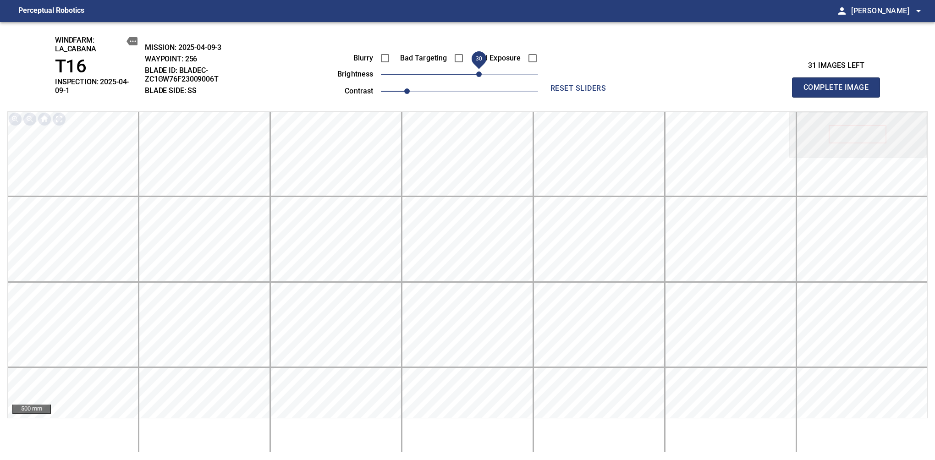
click at [839, 84] on span "Complete Image" at bounding box center [836, 87] width 68 height 13
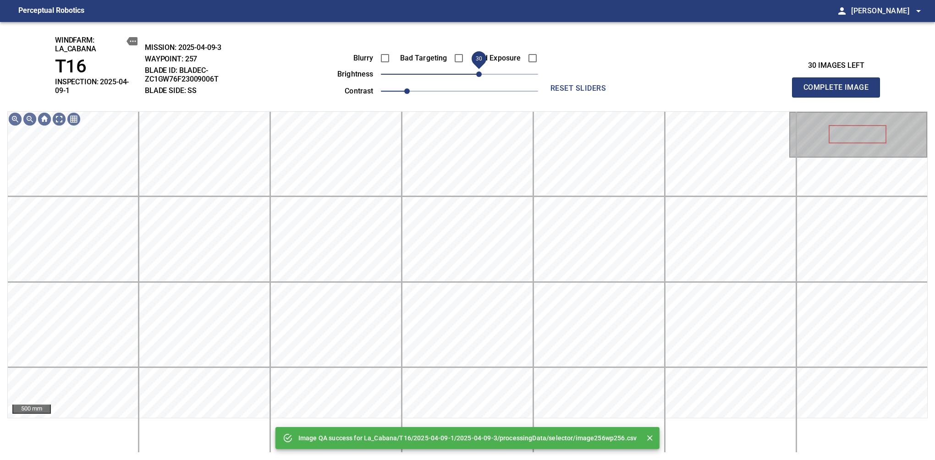
drag, startPoint x: 471, startPoint y: 73, endPoint x: 479, endPoint y: 71, distance: 7.9
click at [479, 71] on span "30" at bounding box center [478, 73] width 5 height 5
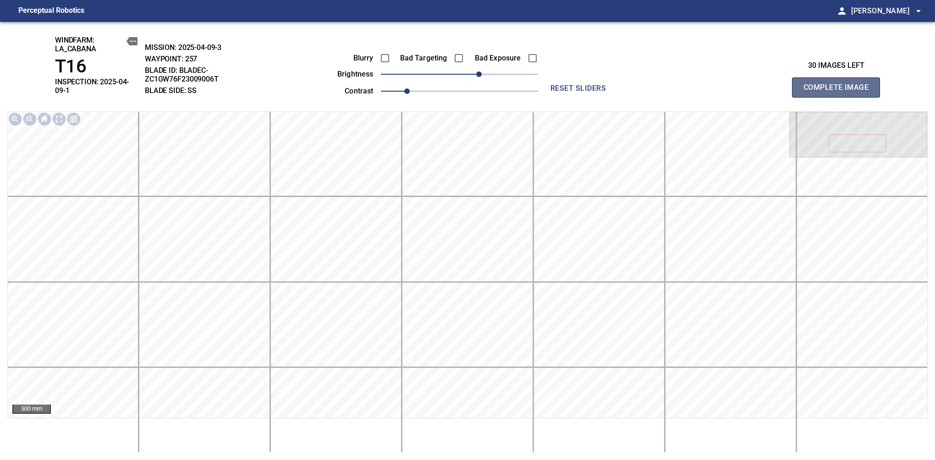
click at [839, 84] on span "Complete Image" at bounding box center [836, 87] width 68 height 13
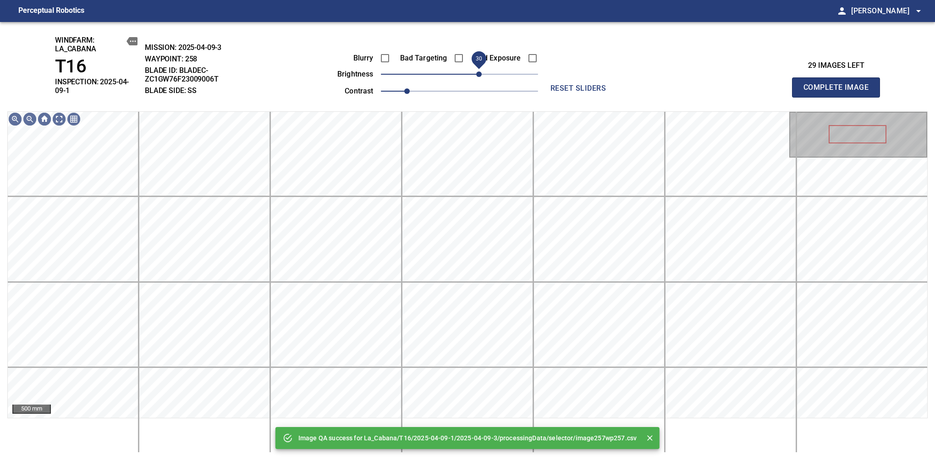
drag, startPoint x: 460, startPoint y: 78, endPoint x: 477, endPoint y: 71, distance: 18.6
click at [477, 71] on span "30" at bounding box center [478, 73] width 5 height 5
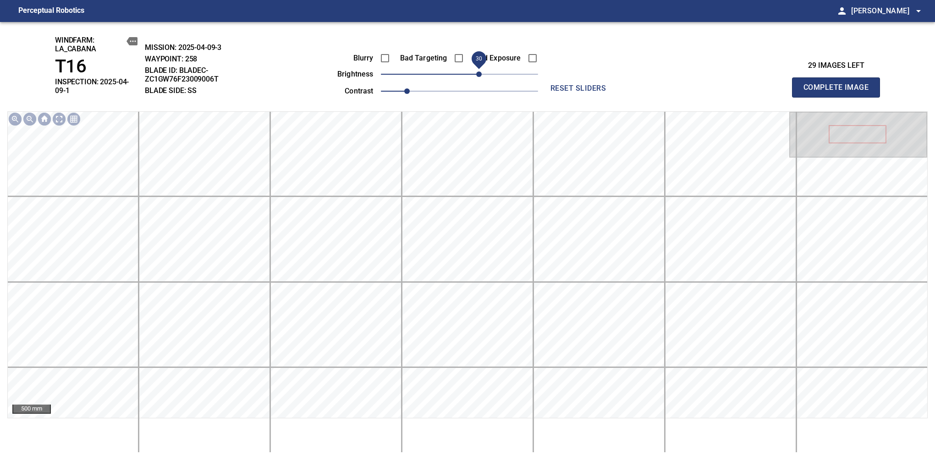
click at [839, 84] on span "Complete Image" at bounding box center [836, 87] width 68 height 13
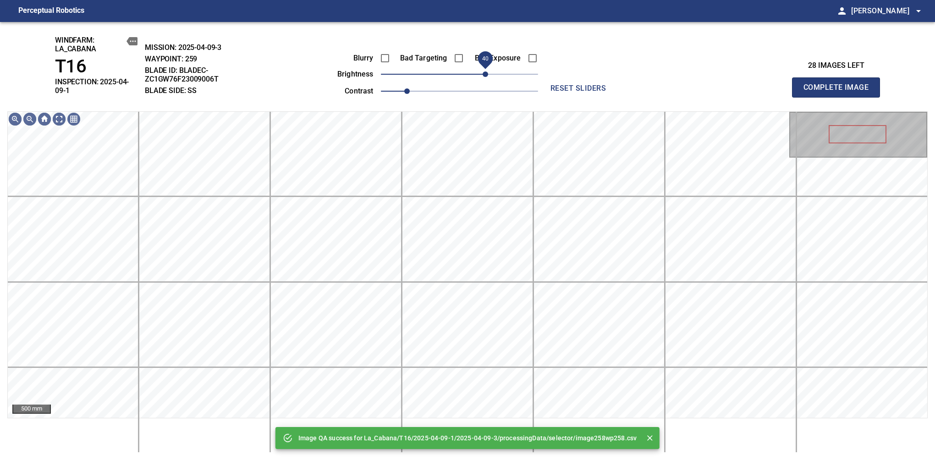
drag, startPoint x: 466, startPoint y: 73, endPoint x: 485, endPoint y: 70, distance: 19.5
click at [485, 71] on span "40" at bounding box center [484, 73] width 5 height 5
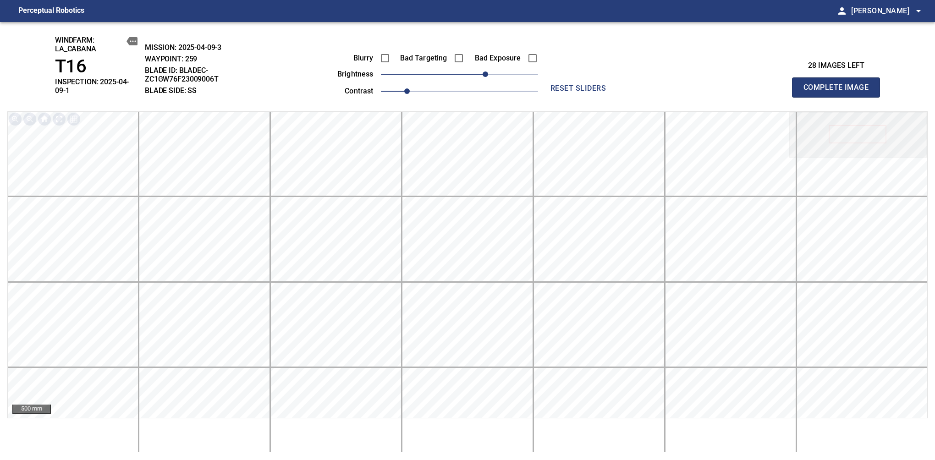
click at [839, 84] on span "Complete Image" at bounding box center [836, 87] width 68 height 13
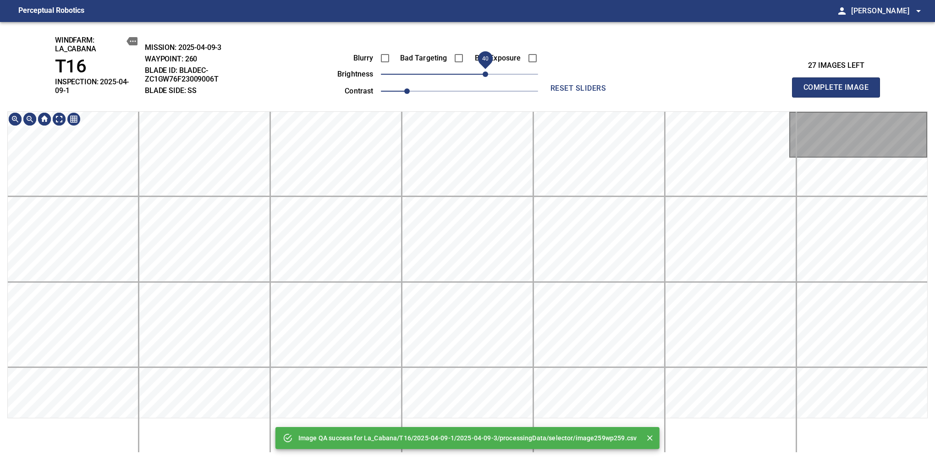
click at [483, 71] on span "40" at bounding box center [459, 74] width 157 height 13
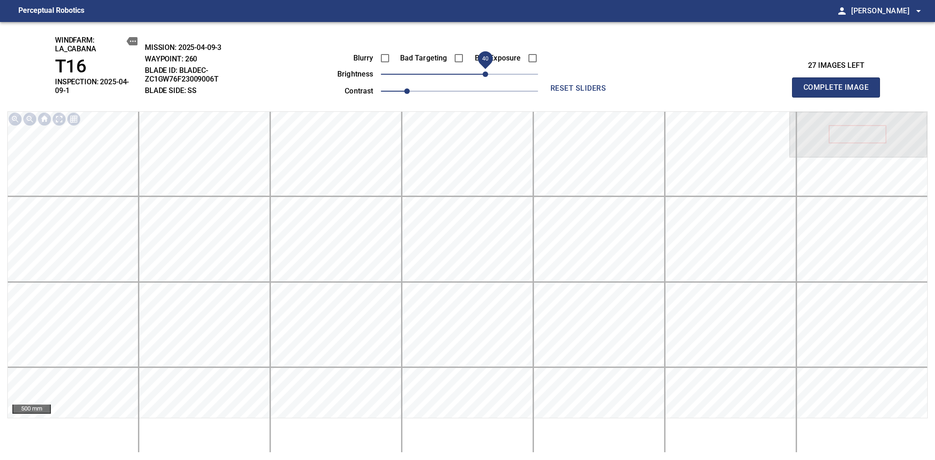
click at [483, 71] on span "40" at bounding box center [484, 73] width 5 height 5
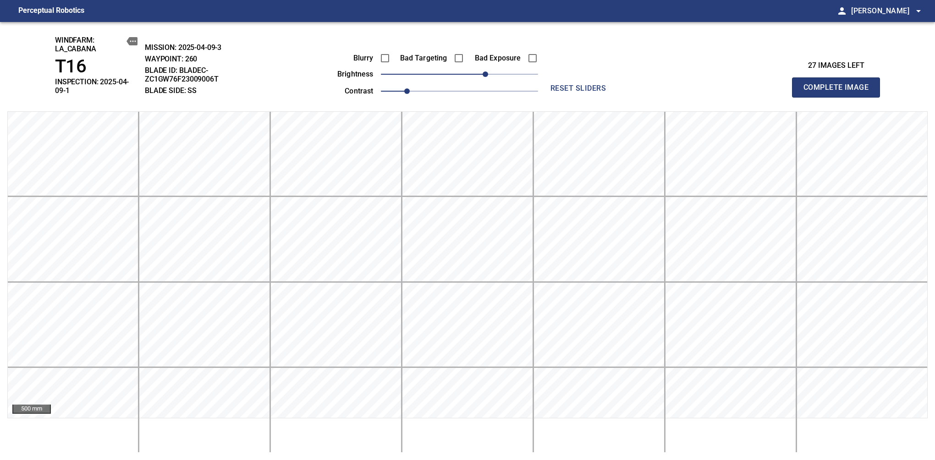
click at [839, 84] on span "Complete Image" at bounding box center [836, 87] width 68 height 13
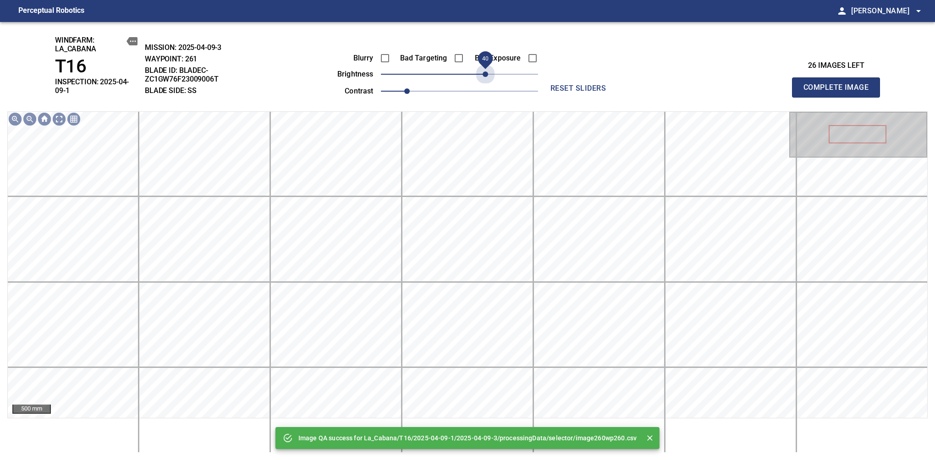
click at [483, 71] on span "40" at bounding box center [459, 74] width 157 height 13
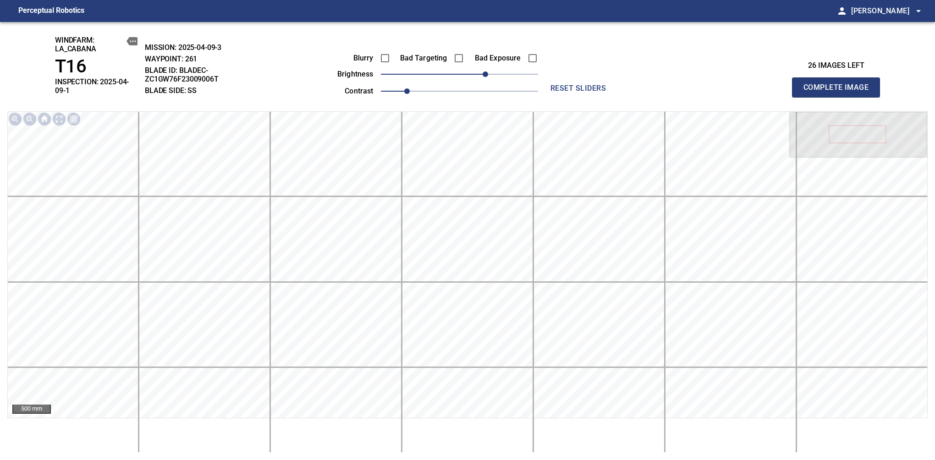
click at [839, 84] on span "Complete Image" at bounding box center [836, 87] width 68 height 13
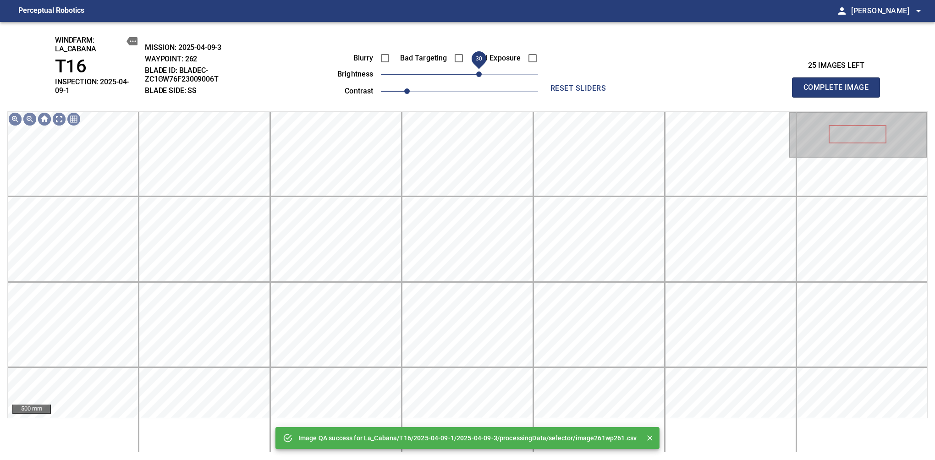
click at [480, 74] on span "30" at bounding box center [459, 74] width 157 height 13
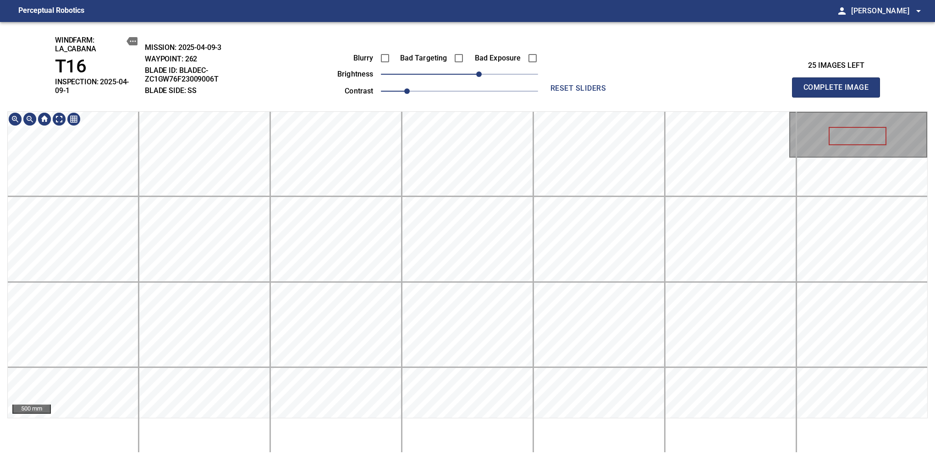
click at [490, 97] on div "windfarm: La_Cabana T16 INSPECTION: 2025-04-09-1 MISSION: 2025-04-09-3 WAYPOINT…" at bounding box center [467, 241] width 935 height 438
click at [839, 84] on span "Complete Image" at bounding box center [836, 87] width 68 height 13
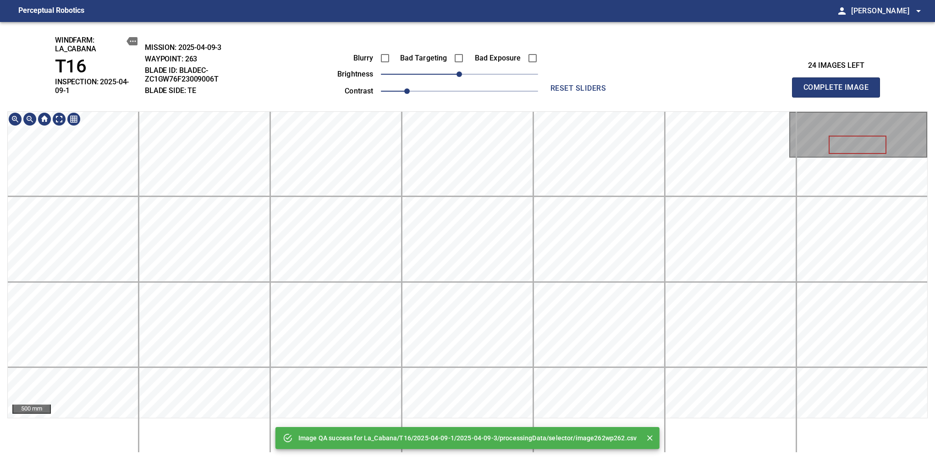
click at [477, 104] on div "Image QA success for La_Cabana/T16/2025-04-09-1/2025-04-09-3/processingData/sel…" at bounding box center [467, 241] width 935 height 438
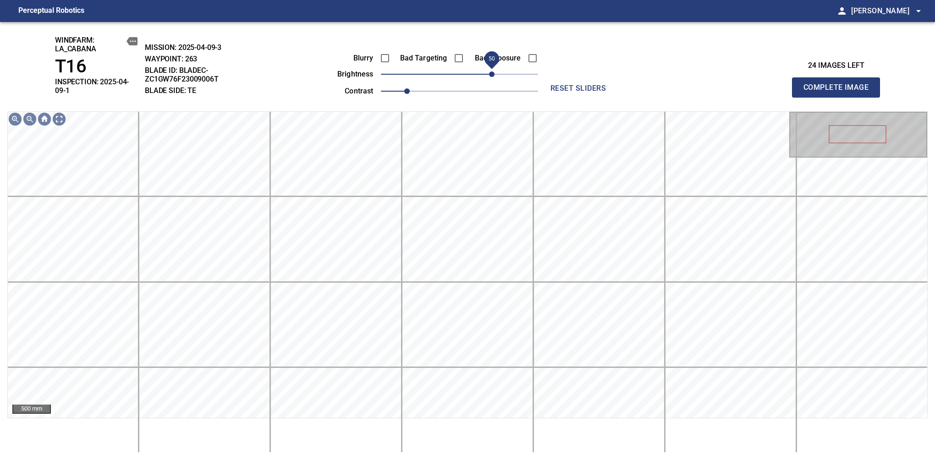
drag, startPoint x: 464, startPoint y: 77, endPoint x: 490, endPoint y: 71, distance: 26.3
click at [490, 71] on span "50" at bounding box center [491, 73] width 5 height 5
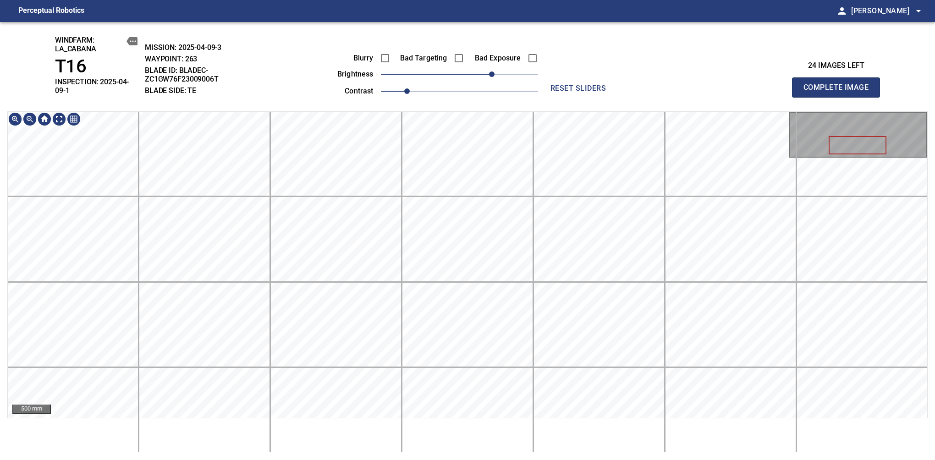
click at [444, 61] on div "windfarm: La_Cabana T16 INSPECTION: 2025-04-09-1 MISSION: 2025-04-09-3 WAYPOINT…" at bounding box center [467, 241] width 935 height 438
click at [484, 77] on span "40" at bounding box center [484, 73] width 5 height 5
click at [422, 2] on main "Perceptual Robotics person Alex Semenov arrow_drop_down windfarm: La_Cabana T16…" at bounding box center [467, 230] width 935 height 460
click at [839, 84] on span "Complete Image" at bounding box center [836, 87] width 68 height 13
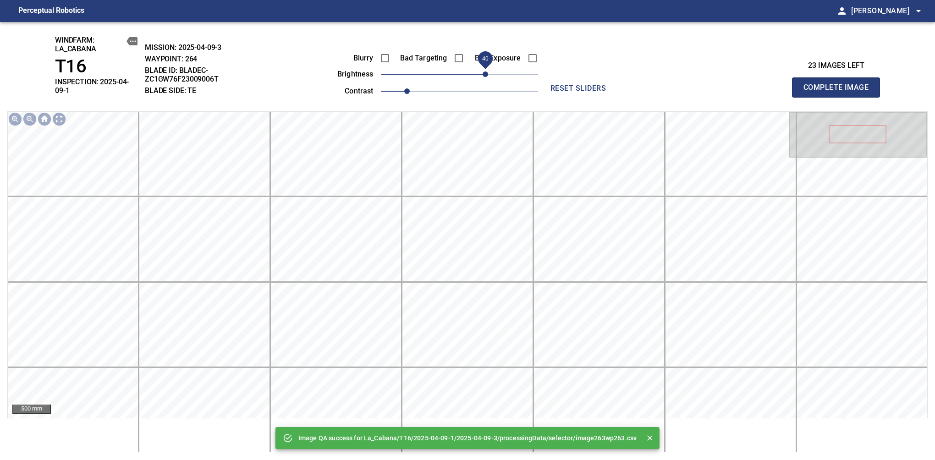
drag, startPoint x: 456, startPoint y: 75, endPoint x: 485, endPoint y: 71, distance: 29.0
click at [485, 71] on span "40" at bounding box center [484, 73] width 5 height 5
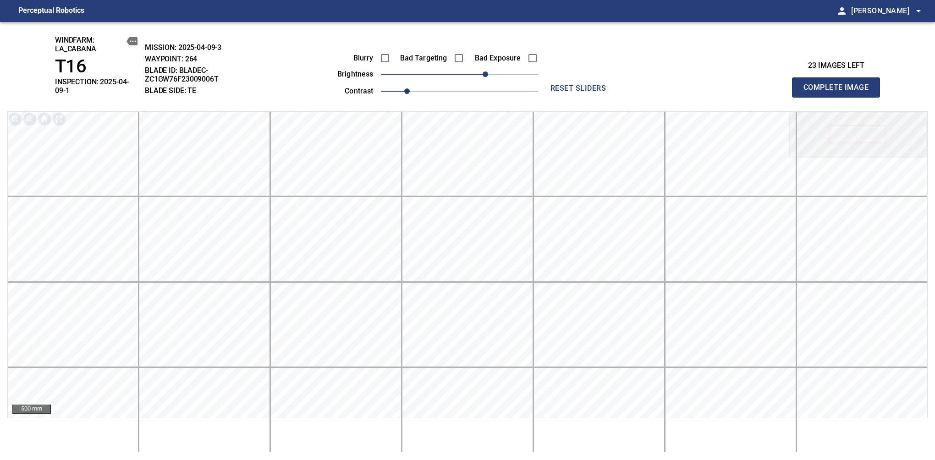
click at [839, 84] on span "Complete Image" at bounding box center [836, 87] width 68 height 13
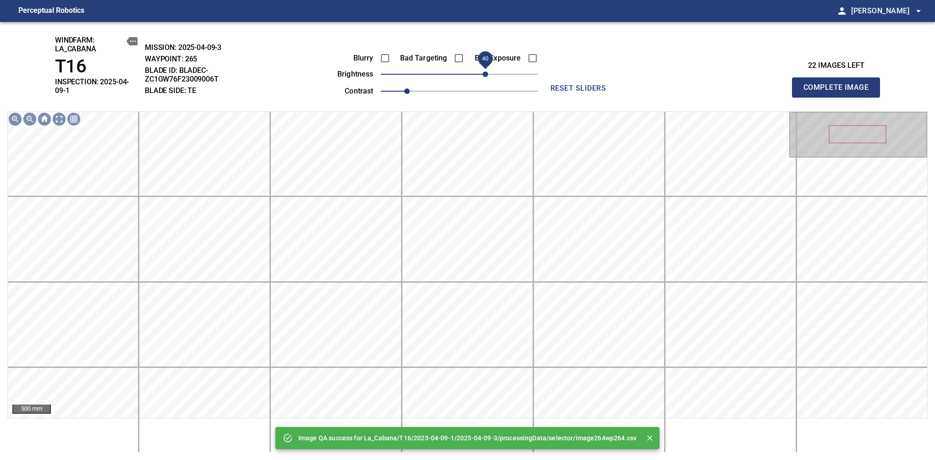
drag, startPoint x: 482, startPoint y: 79, endPoint x: 487, endPoint y: 78, distance: 6.0
click at [487, 77] on span "40" at bounding box center [484, 73] width 5 height 5
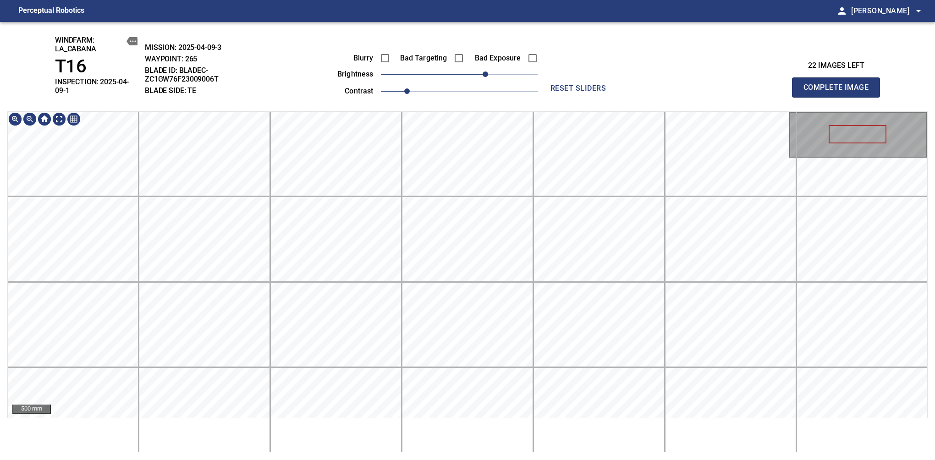
click at [433, 108] on div "windfarm: La_Cabana T16 INSPECTION: 2025-04-09-1 MISSION: 2025-04-09-3 WAYPOINT…" at bounding box center [467, 241] width 935 height 438
click at [839, 84] on span "Complete Image" at bounding box center [836, 87] width 68 height 13
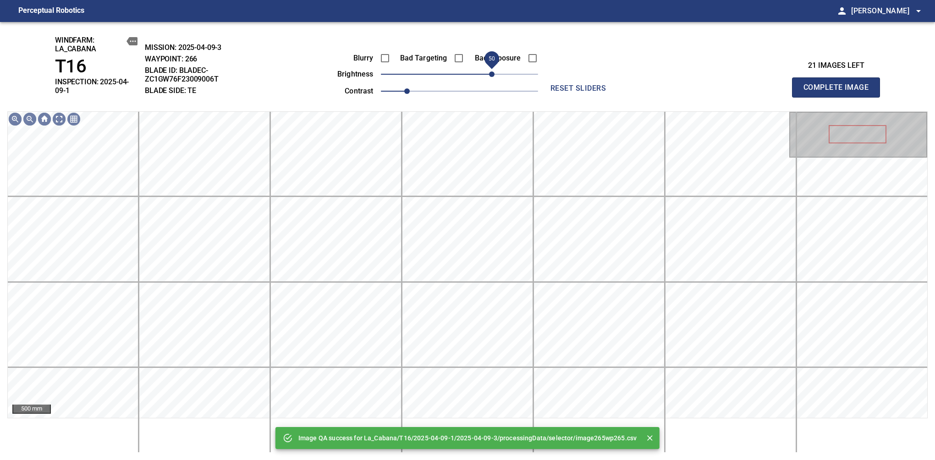
drag, startPoint x: 476, startPoint y: 75, endPoint x: 491, endPoint y: 68, distance: 16.2
click at [491, 71] on span "50" at bounding box center [491, 73] width 5 height 5
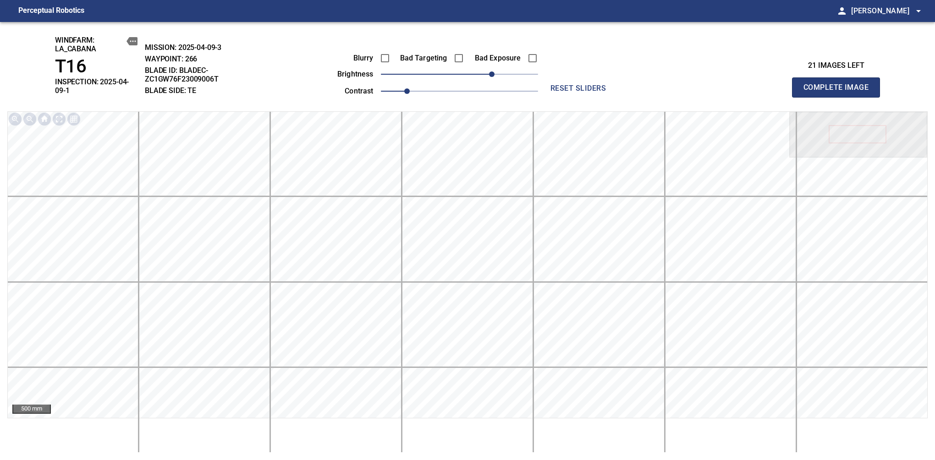
click at [839, 84] on span "Complete Image" at bounding box center [836, 87] width 68 height 13
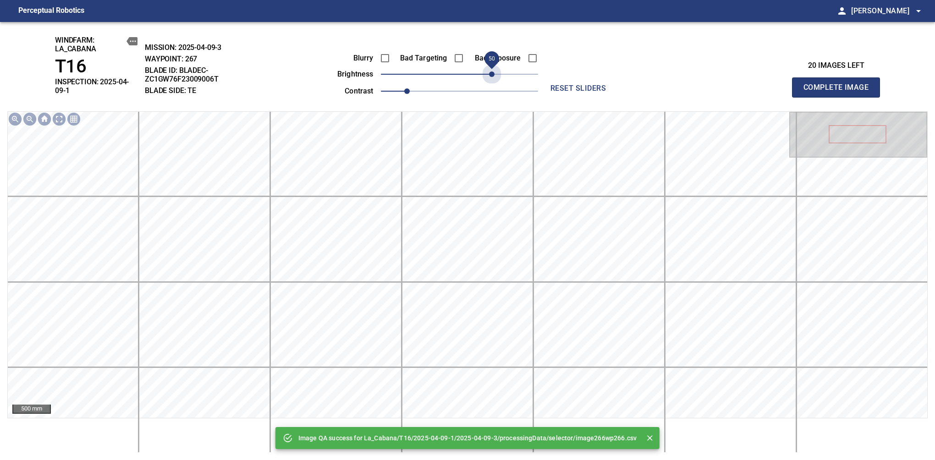
click at [491, 68] on span "50" at bounding box center [459, 74] width 157 height 13
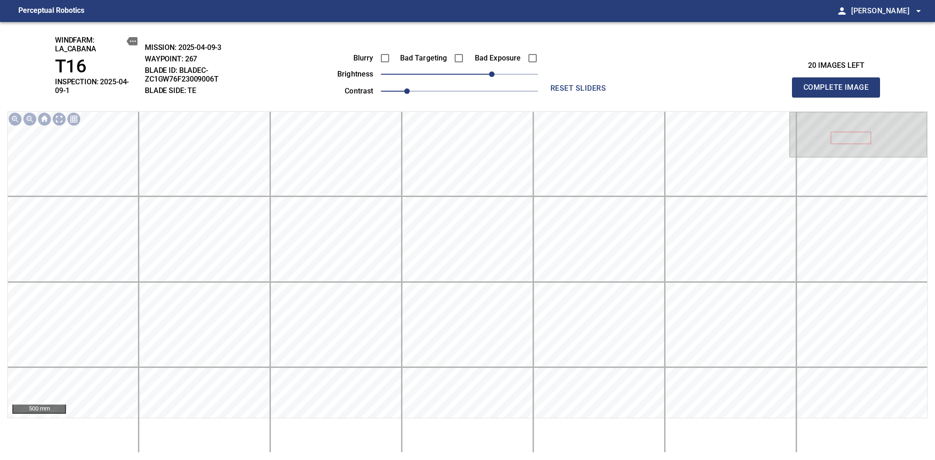
click at [839, 84] on span "Complete Image" at bounding box center [836, 87] width 68 height 13
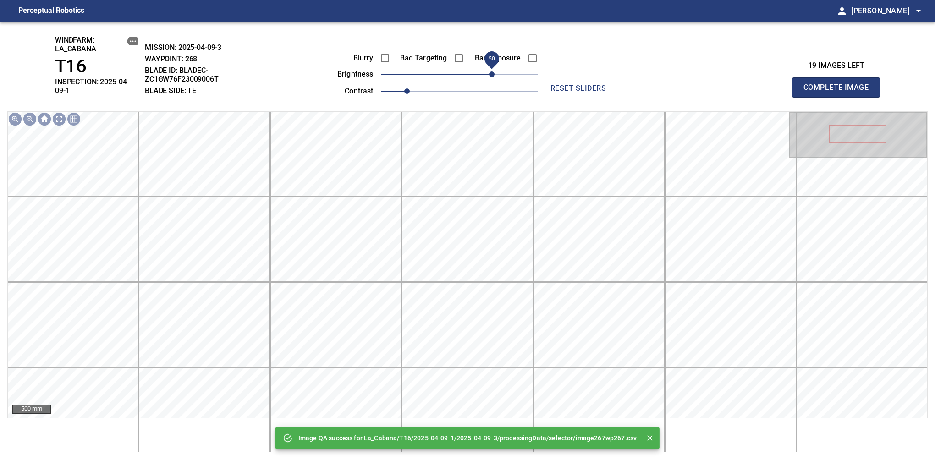
click at [494, 74] on span "50" at bounding box center [459, 74] width 157 height 13
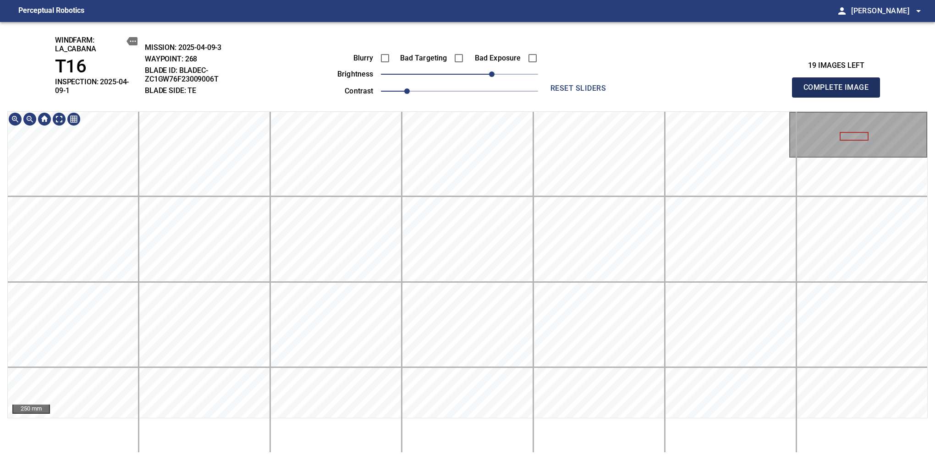
click at [839, 84] on span "Complete Image" at bounding box center [836, 87] width 68 height 13
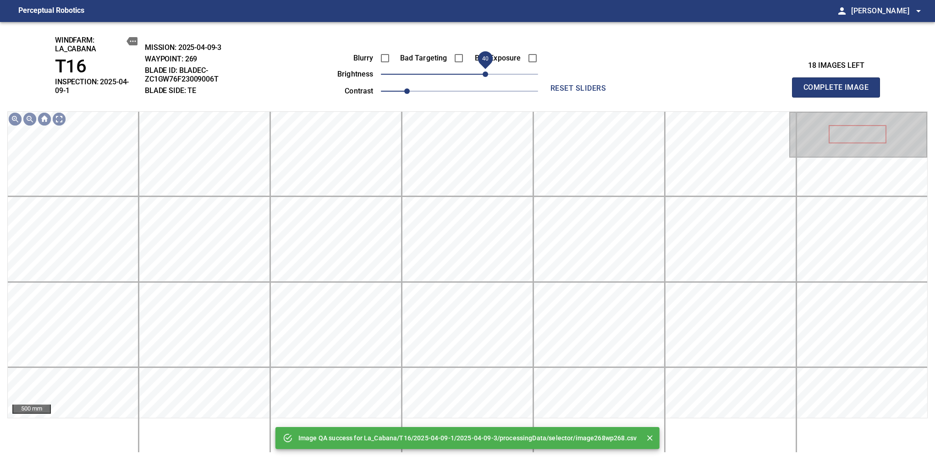
drag, startPoint x: 478, startPoint y: 73, endPoint x: 486, endPoint y: 71, distance: 8.0
click at [486, 71] on span "40" at bounding box center [459, 74] width 157 height 13
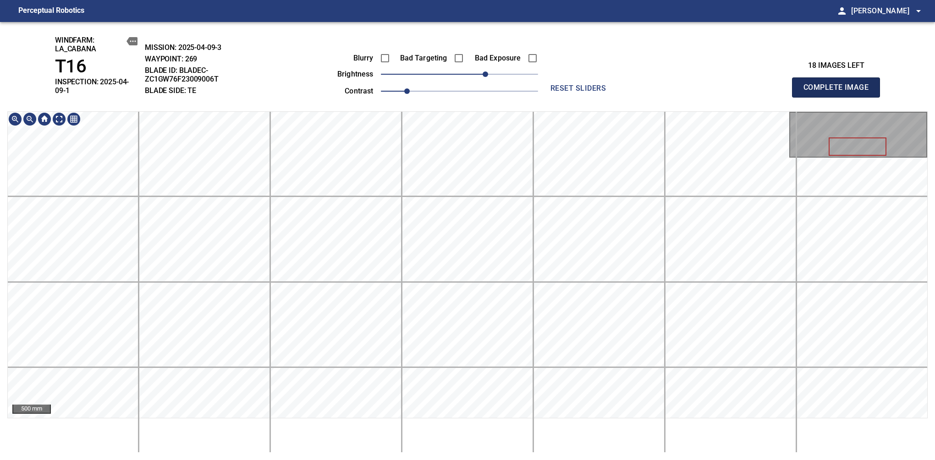
click at [839, 84] on span "Complete Image" at bounding box center [836, 87] width 68 height 13
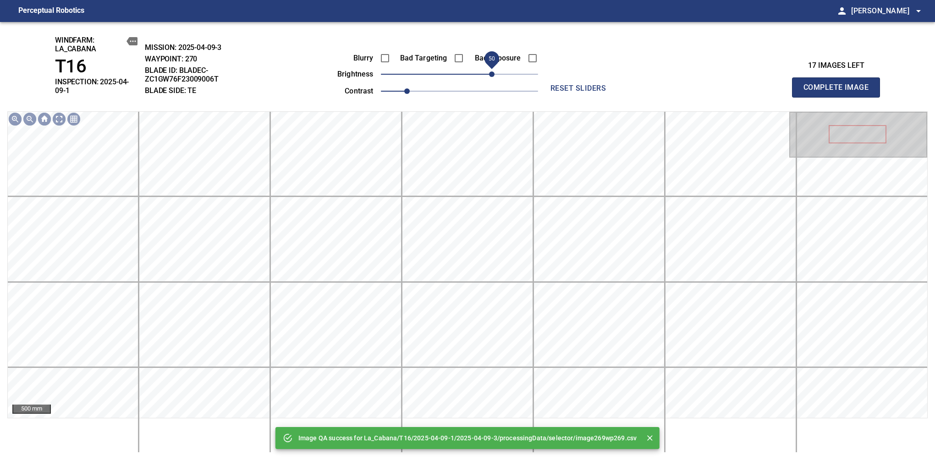
click at [493, 77] on span "50" at bounding box center [459, 74] width 157 height 13
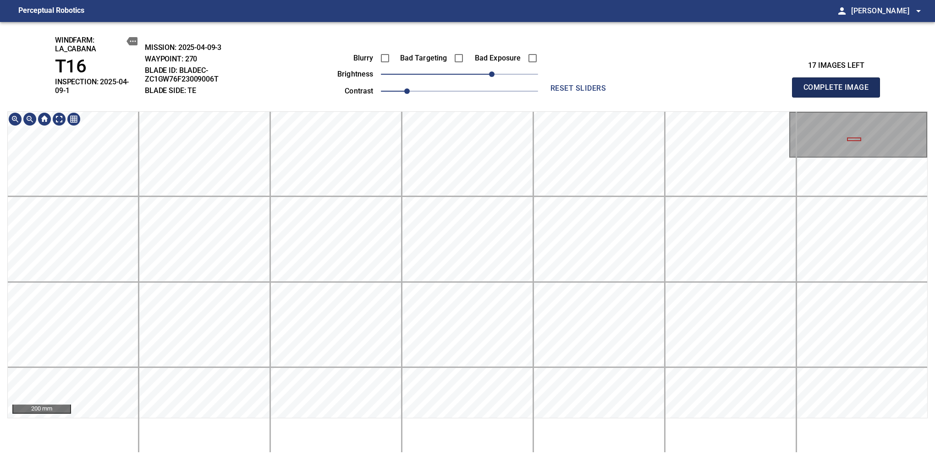
click at [839, 84] on span "Complete Image" at bounding box center [836, 87] width 68 height 13
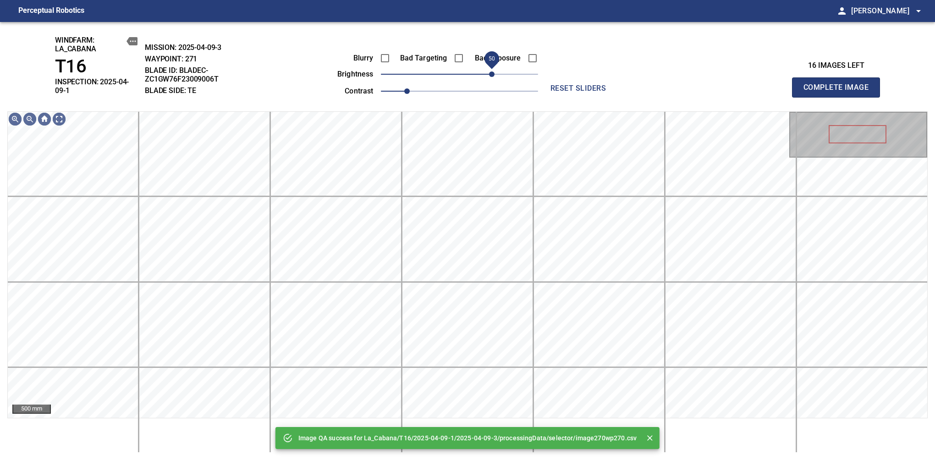
drag, startPoint x: 467, startPoint y: 76, endPoint x: 494, endPoint y: 82, distance: 28.2
click at [494, 77] on span "50" at bounding box center [491, 73] width 5 height 5
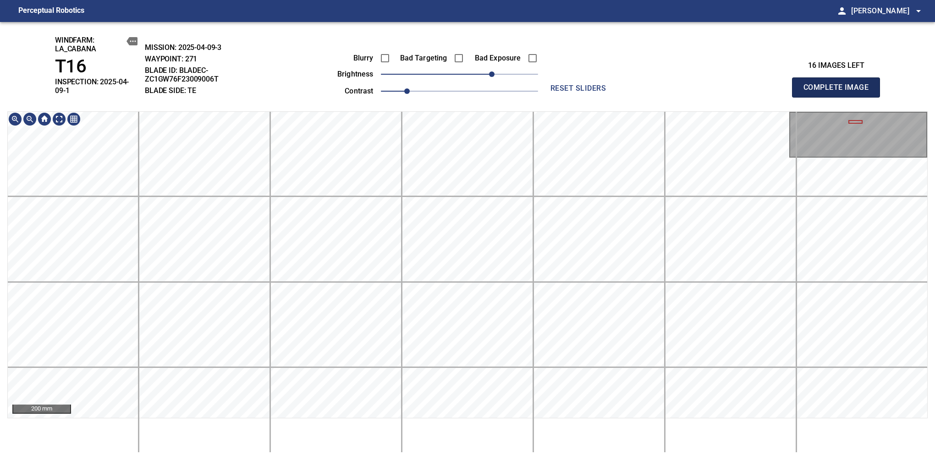
click at [839, 84] on span "Complete Image" at bounding box center [836, 87] width 68 height 13
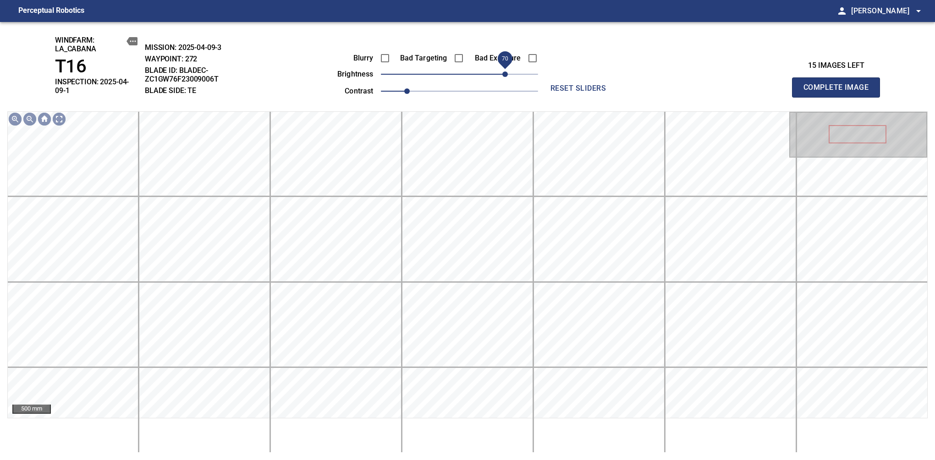
drag, startPoint x: 455, startPoint y: 72, endPoint x: 502, endPoint y: 79, distance: 47.2
click at [502, 77] on span "70" at bounding box center [504, 73] width 5 height 5
click at [839, 84] on span "Complete Image" at bounding box center [836, 87] width 68 height 13
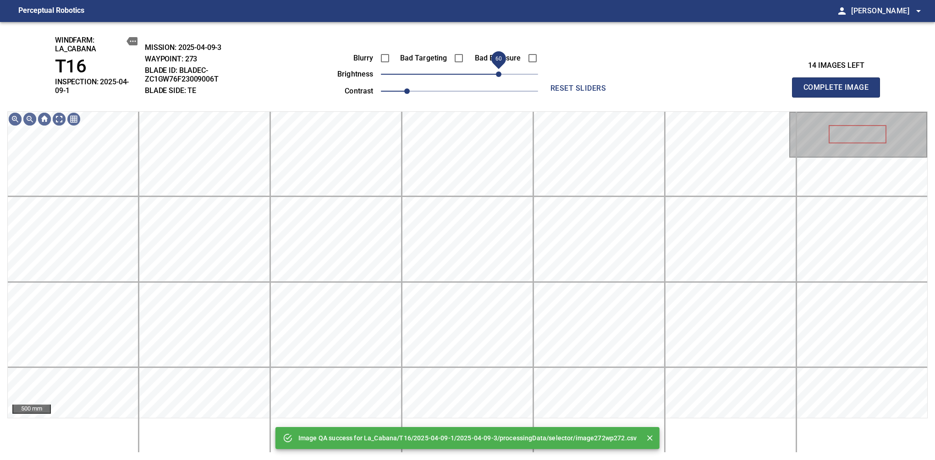
drag, startPoint x: 507, startPoint y: 76, endPoint x: 498, endPoint y: 82, distance: 11.2
click at [498, 81] on span "60" at bounding box center [459, 74] width 157 height 13
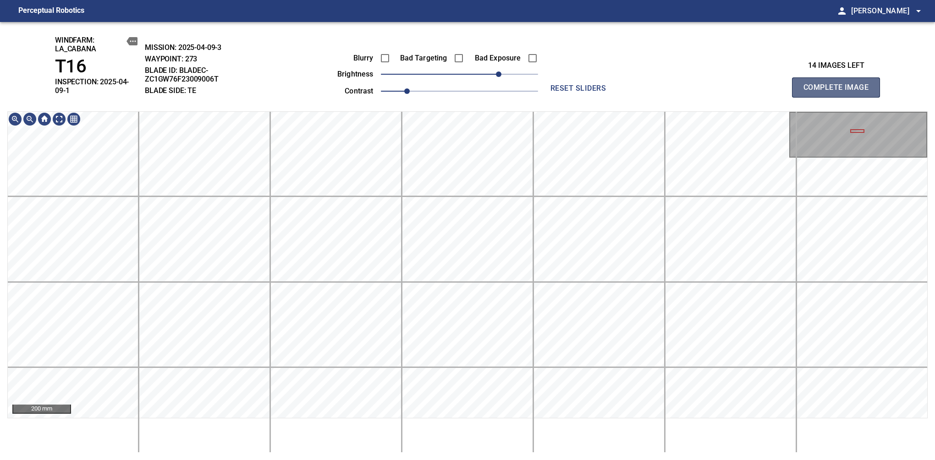
click at [839, 84] on span "Complete Image" at bounding box center [836, 87] width 68 height 13
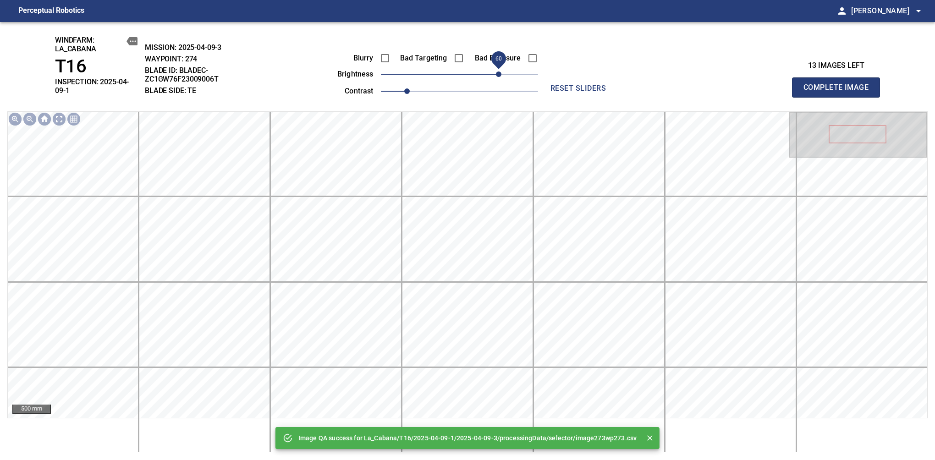
drag, startPoint x: 498, startPoint y: 68, endPoint x: 493, endPoint y: 75, distance: 9.4
click at [496, 72] on span "60" at bounding box center [459, 74] width 157 height 13
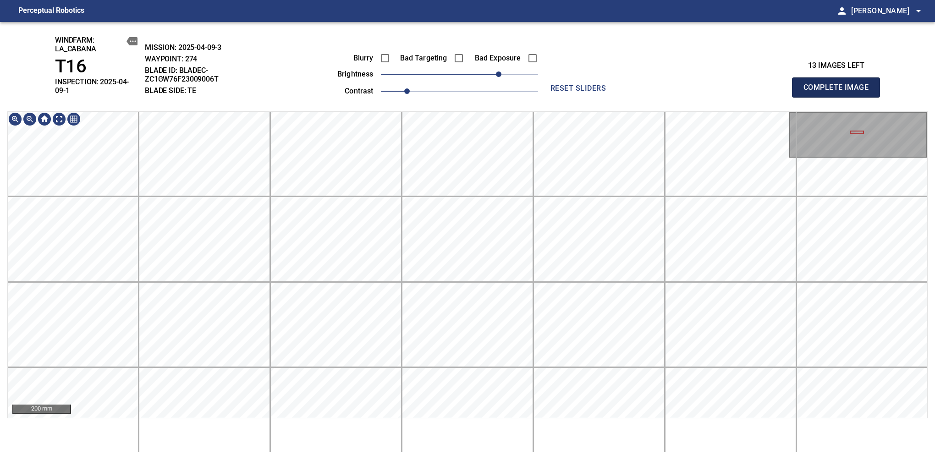
click at [839, 84] on span "Complete Image" at bounding box center [836, 87] width 68 height 13
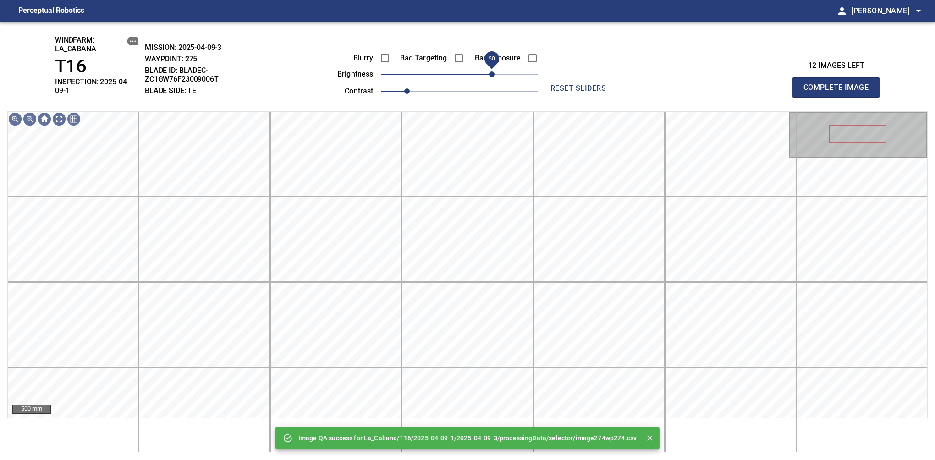
drag, startPoint x: 502, startPoint y: 74, endPoint x: 494, endPoint y: 75, distance: 7.9
click at [494, 75] on span "50" at bounding box center [459, 74] width 157 height 13
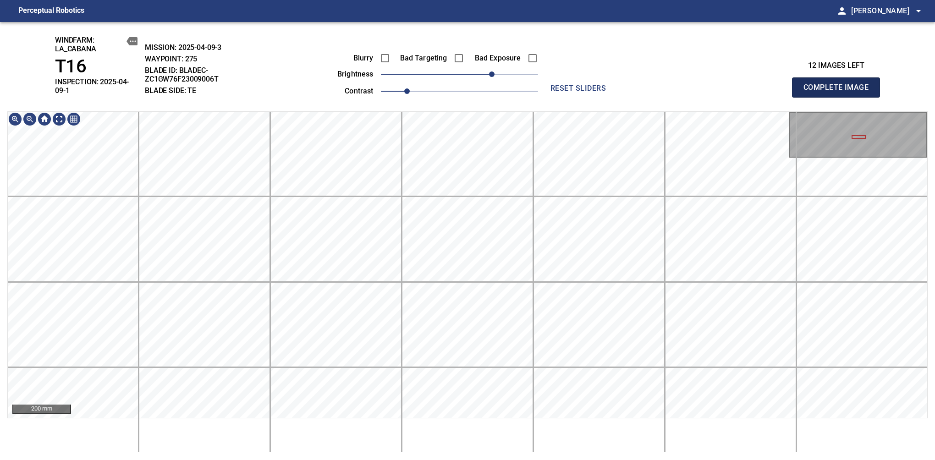
click at [839, 84] on span "Complete Image" at bounding box center [836, 87] width 68 height 13
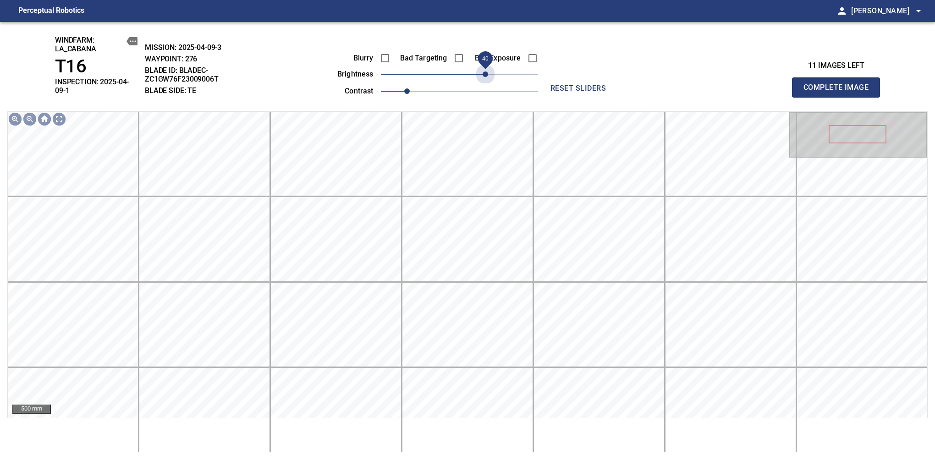
drag, startPoint x: 479, startPoint y: 83, endPoint x: 484, endPoint y: 82, distance: 5.1
click at [484, 77] on span "40" at bounding box center [484, 73] width 5 height 5
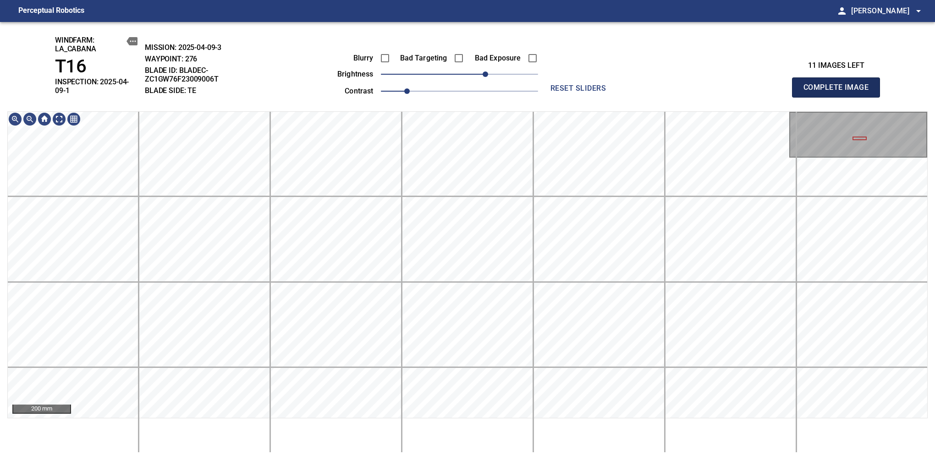
click at [839, 84] on span "Complete Image" at bounding box center [836, 87] width 68 height 13
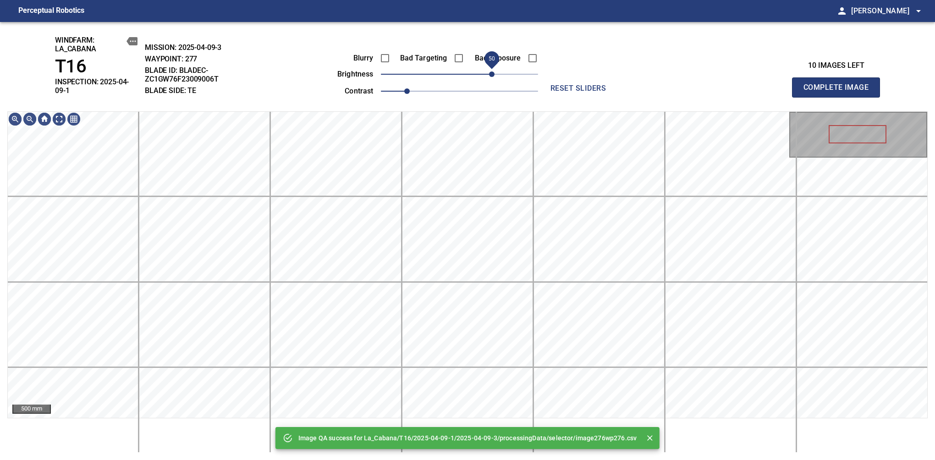
drag, startPoint x: 467, startPoint y: 79, endPoint x: 492, endPoint y: 77, distance: 24.4
click at [492, 77] on span "50" at bounding box center [491, 73] width 5 height 5
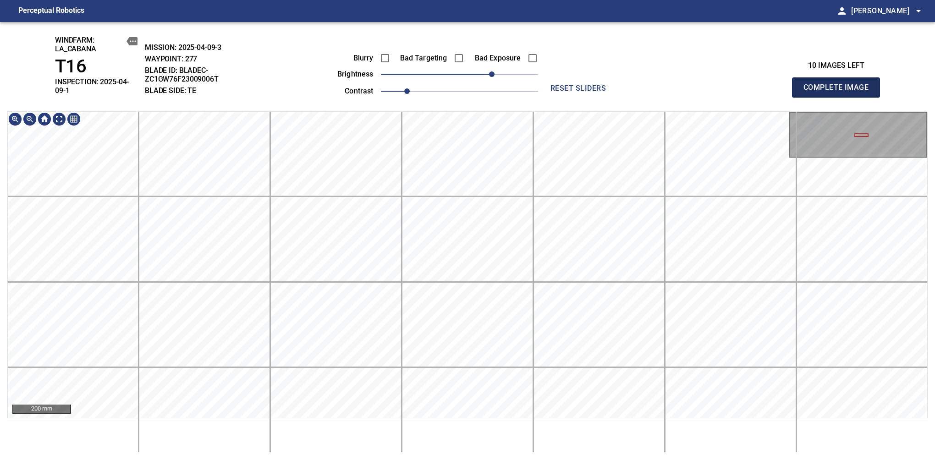
click at [839, 84] on span "Complete Image" at bounding box center [836, 87] width 68 height 13
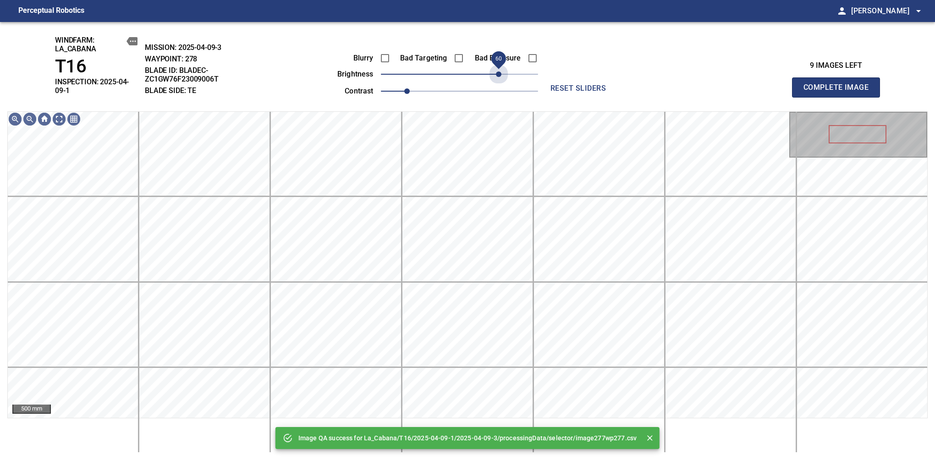
drag, startPoint x: 495, startPoint y: 75, endPoint x: 497, endPoint y: 83, distance: 8.4
click at [497, 83] on div "Blurry Bad Targeting Bad Exposure brightness 60 contrast 1" at bounding box center [427, 73] width 221 height 49
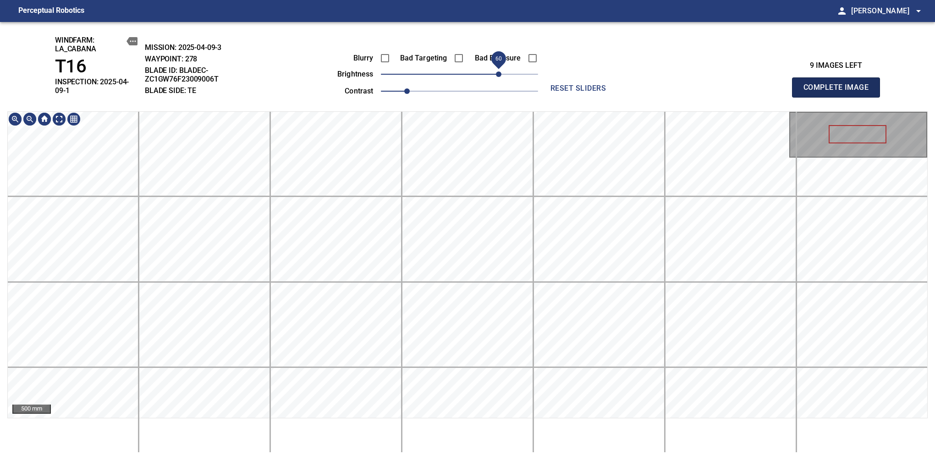
click at [839, 84] on span "Complete Image" at bounding box center [836, 87] width 68 height 13
drag, startPoint x: 463, startPoint y: 77, endPoint x: 492, endPoint y: 74, distance: 28.6
click at [492, 74] on span "50" at bounding box center [491, 73] width 5 height 5
click at [488, 76] on span "40" at bounding box center [484, 73] width 5 height 5
click at [484, 56] on div "windfarm: La_Cabana T16 INSPECTION: 2025-04-09-1 MISSION: 2025-04-09-3 WAYPOINT…" at bounding box center [467, 241] width 935 height 438
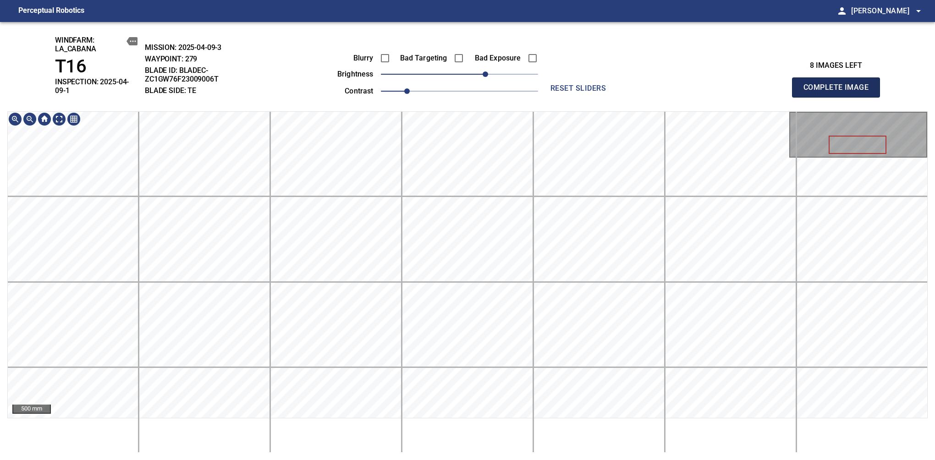
click at [839, 84] on span "Complete Image" at bounding box center [836, 87] width 68 height 13
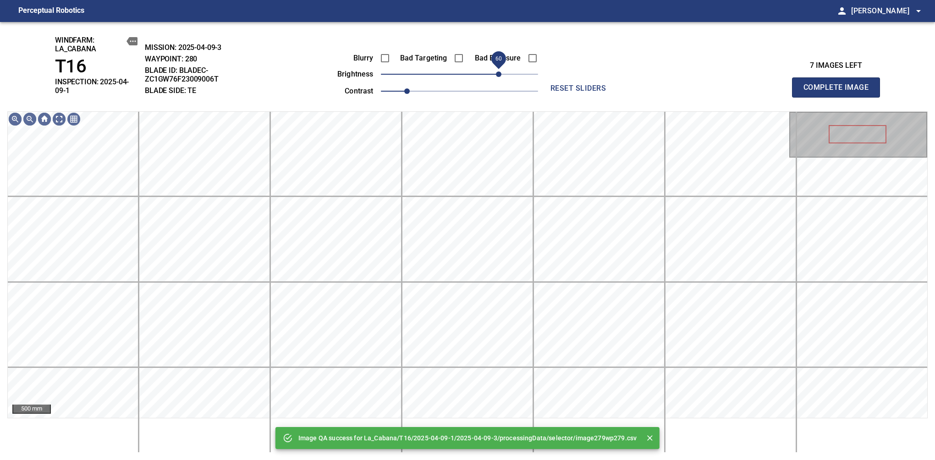
drag, startPoint x: 506, startPoint y: 80, endPoint x: 497, endPoint y: 79, distance: 9.2
click at [497, 79] on span "60" at bounding box center [459, 74] width 157 height 13
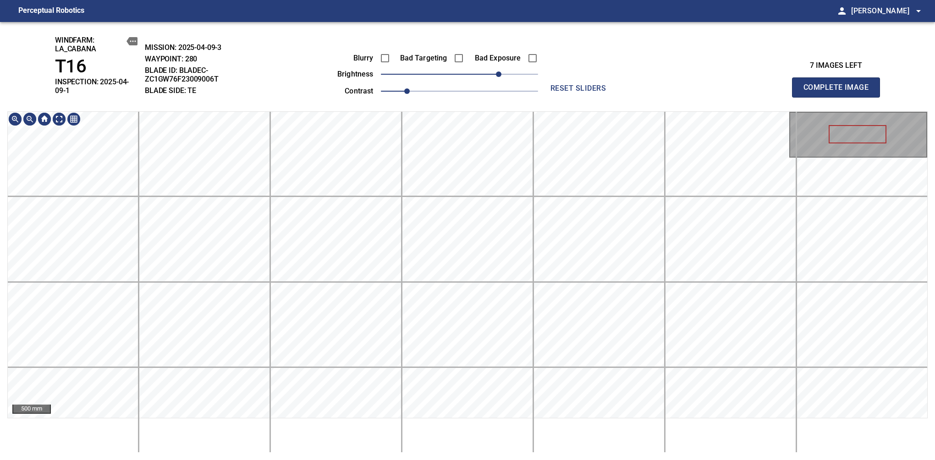
click at [477, 98] on div "windfarm: La_Cabana T16 INSPECTION: 2025-04-09-1 MISSION: 2025-04-09-3 WAYPOINT…" at bounding box center [467, 241] width 935 height 438
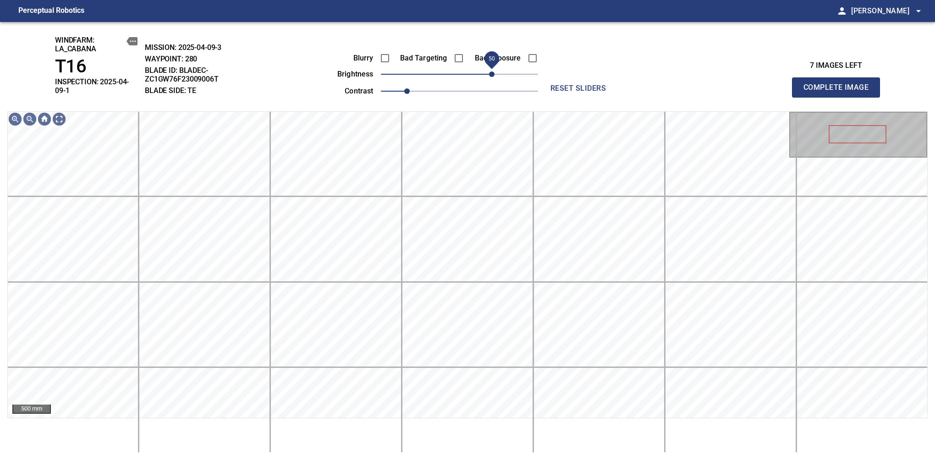
click at [493, 73] on span "50" at bounding box center [491, 73] width 5 height 5
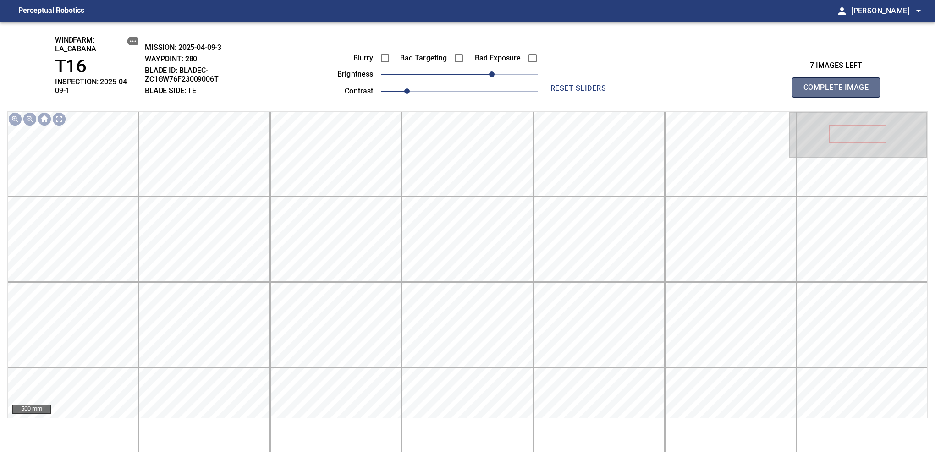
click at [839, 84] on span "Complete Image" at bounding box center [836, 87] width 68 height 13
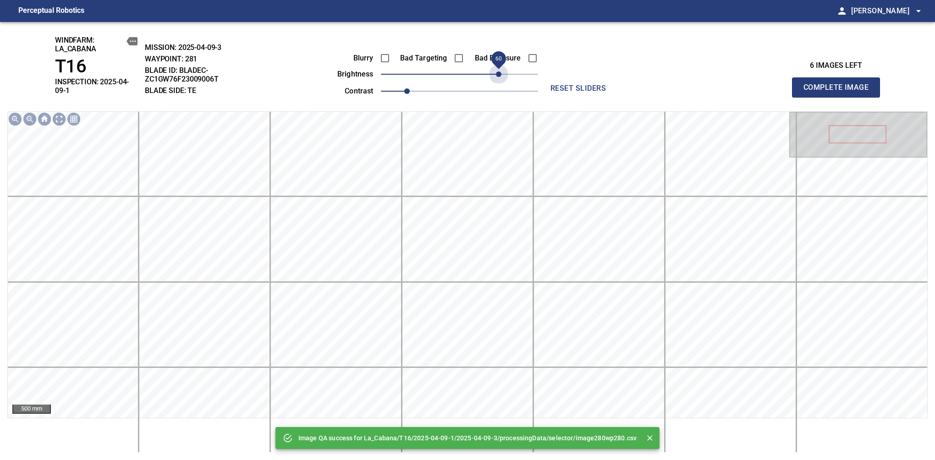
click at [498, 77] on span "60" at bounding box center [459, 74] width 157 height 13
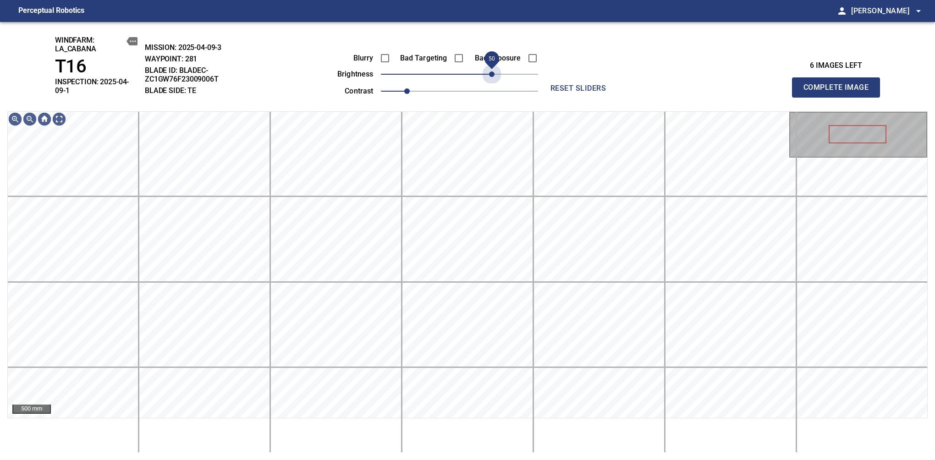
drag, startPoint x: 497, startPoint y: 73, endPoint x: 495, endPoint y: 88, distance: 14.8
click at [495, 88] on div "Blurry Bad Targeting Bad Exposure brightness 50 contrast 1" at bounding box center [427, 73] width 221 height 49
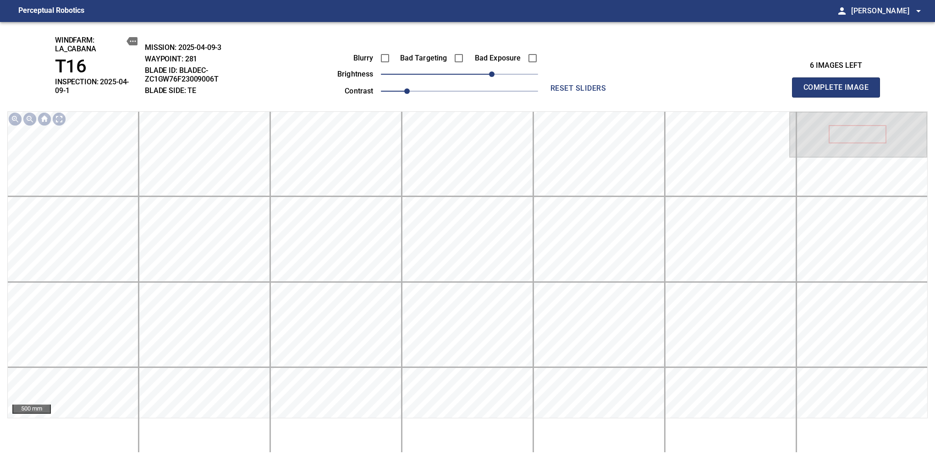
click at [839, 84] on span "Complete Image" at bounding box center [836, 87] width 68 height 13
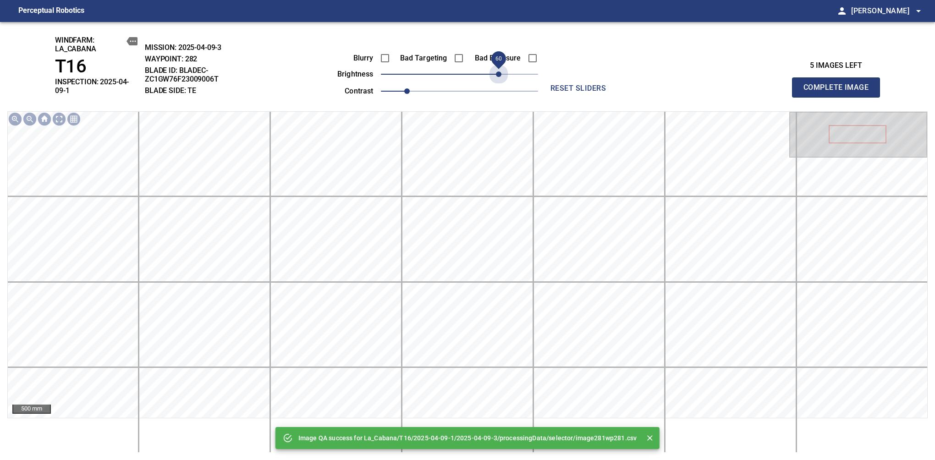
click at [500, 75] on span "60" at bounding box center [459, 74] width 157 height 13
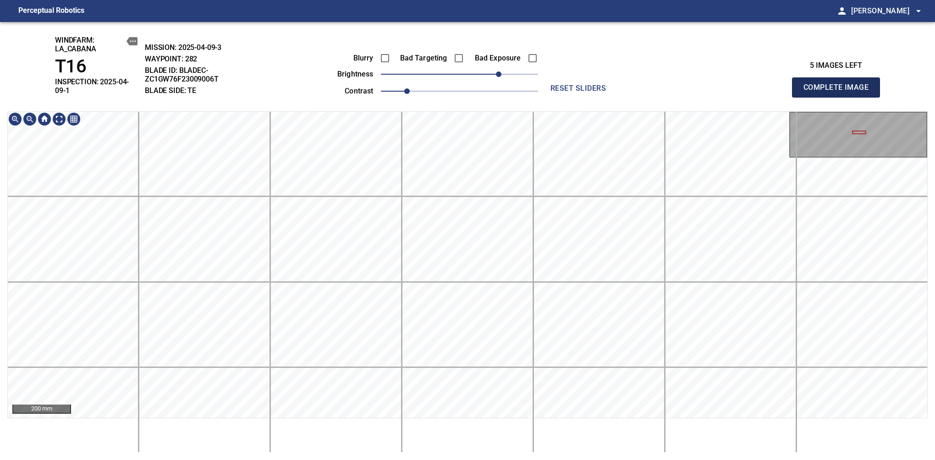
click at [839, 84] on span "Complete Image" at bounding box center [836, 87] width 68 height 13
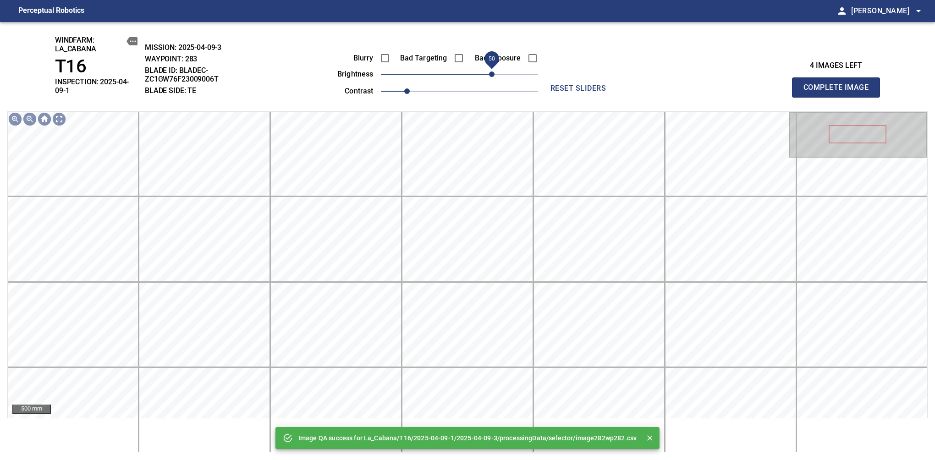
click at [490, 71] on span "50" at bounding box center [459, 74] width 157 height 13
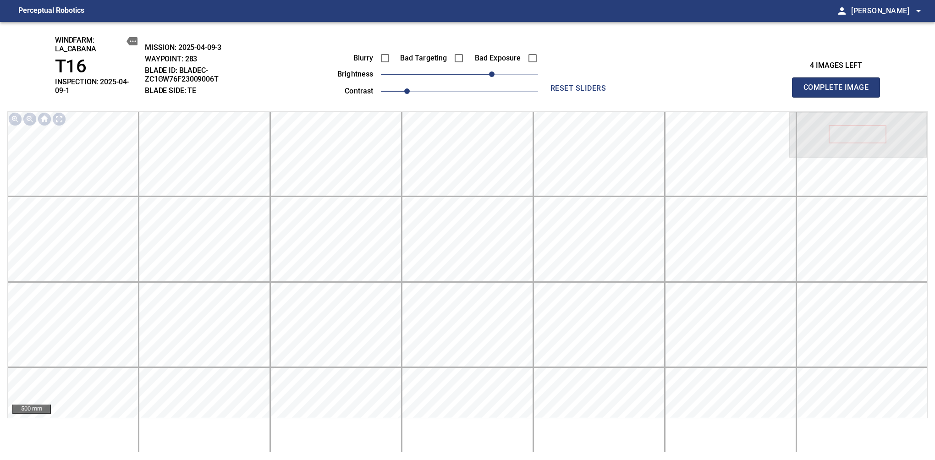
click at [839, 84] on span "Complete Image" at bounding box center [836, 87] width 68 height 13
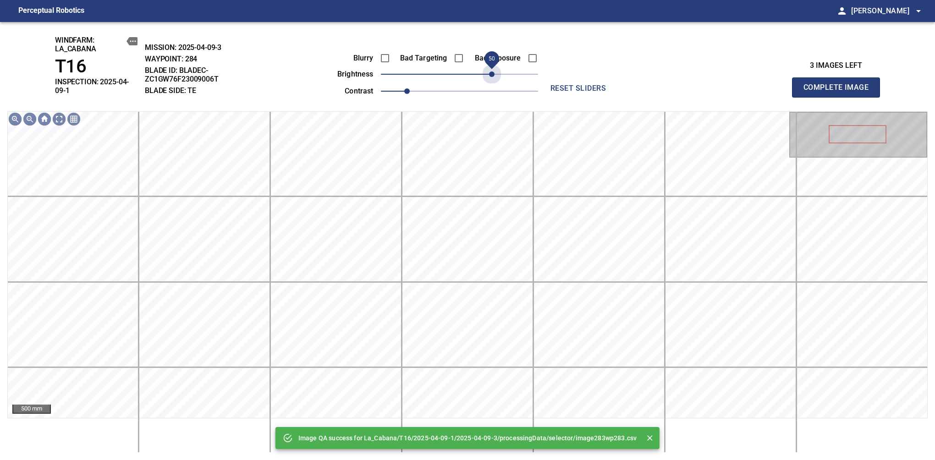
click at [490, 71] on span "50" at bounding box center [459, 74] width 157 height 13
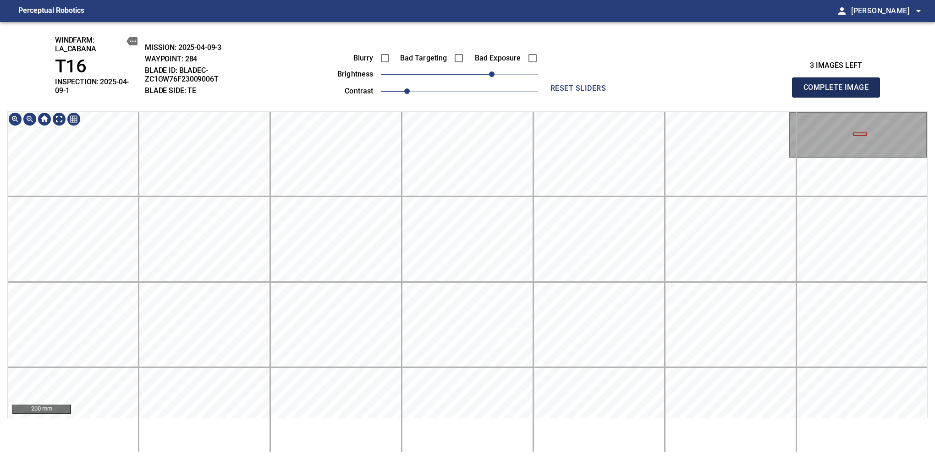
click at [839, 84] on span "Complete Image" at bounding box center [836, 87] width 68 height 13
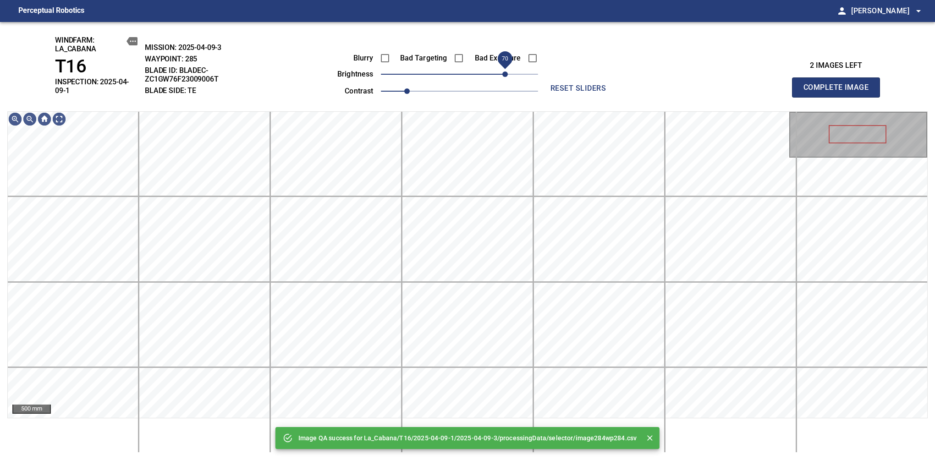
drag, startPoint x: 487, startPoint y: 75, endPoint x: 506, endPoint y: 75, distance: 19.2
click at [506, 75] on span "70" at bounding box center [459, 74] width 157 height 13
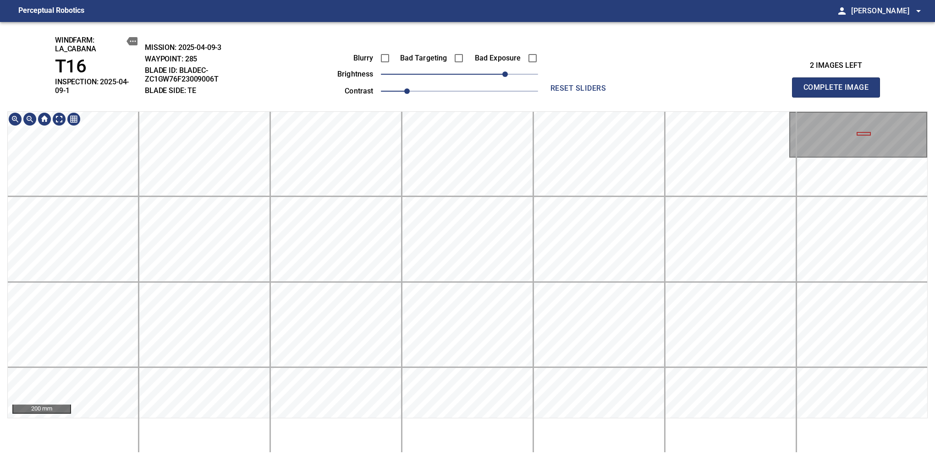
click at [548, 16] on main "Perceptual Robotics person Alex Semenov arrow_drop_down windfarm: La_Cabana T16…" at bounding box center [467, 230] width 935 height 460
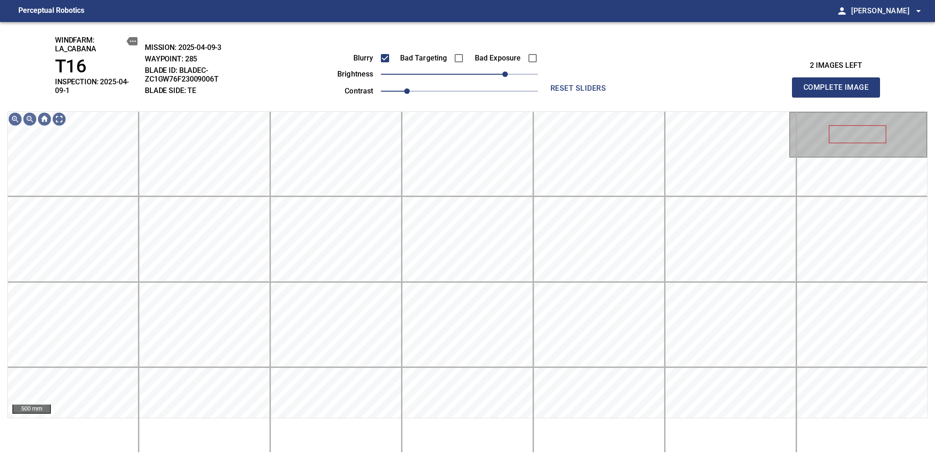
click at [839, 84] on span "Complete Image" at bounding box center [836, 87] width 68 height 13
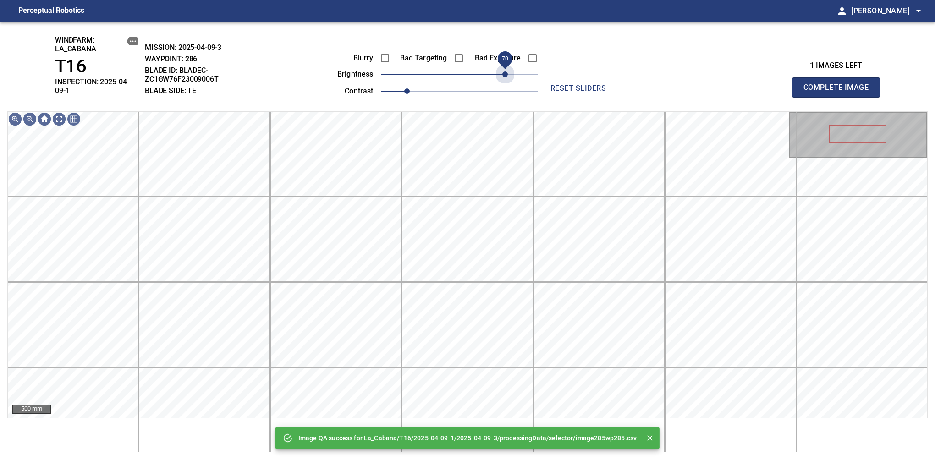
drag, startPoint x: 480, startPoint y: 75, endPoint x: 503, endPoint y: 77, distance: 22.6
click at [503, 77] on span "70" at bounding box center [459, 74] width 157 height 13
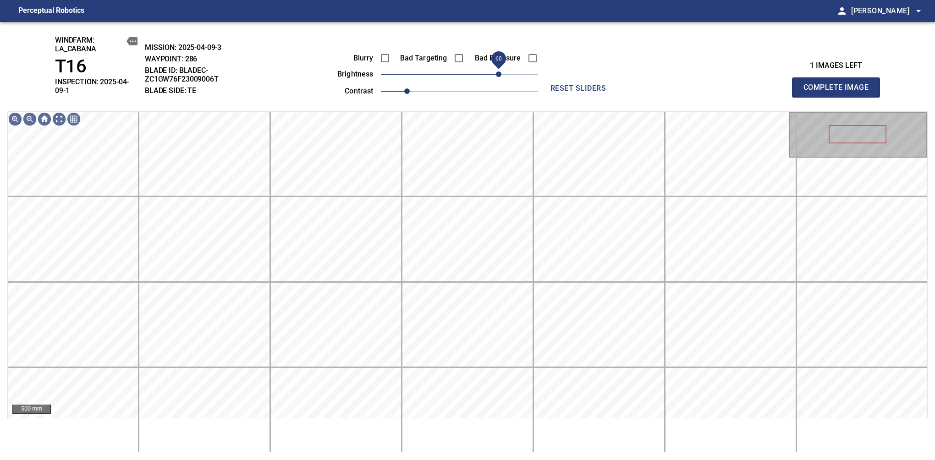
drag, startPoint x: 503, startPoint y: 77, endPoint x: 497, endPoint y: 82, distance: 7.8
click at [497, 77] on span "60" at bounding box center [498, 73] width 5 height 5
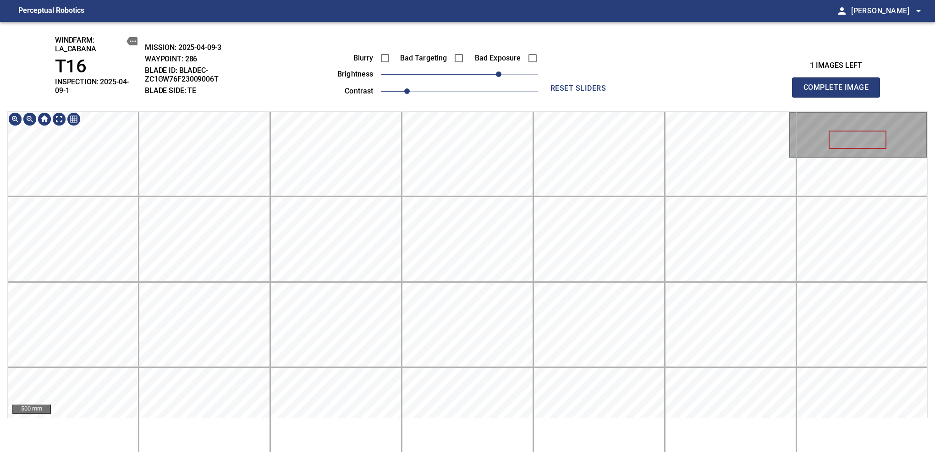
click at [527, 17] on main "Perceptual Robotics person Alex Semenov arrow_drop_down windfarm: La_Cabana T16…" at bounding box center [467, 230] width 935 height 460
click at [407, 458] on div "windfarm: La_Cabana T16 INSPECTION: 2025-04-09-1 MISSION: 2025-04-09-3 WAYPOINT…" at bounding box center [467, 241] width 935 height 438
click at [436, 460] on html "Perceptual Robotics person Alex Semenov arrow_drop_down windfarm: La_Cabana T16…" at bounding box center [467, 230] width 935 height 460
click at [839, 84] on span "Complete Image" at bounding box center [836, 87] width 68 height 13
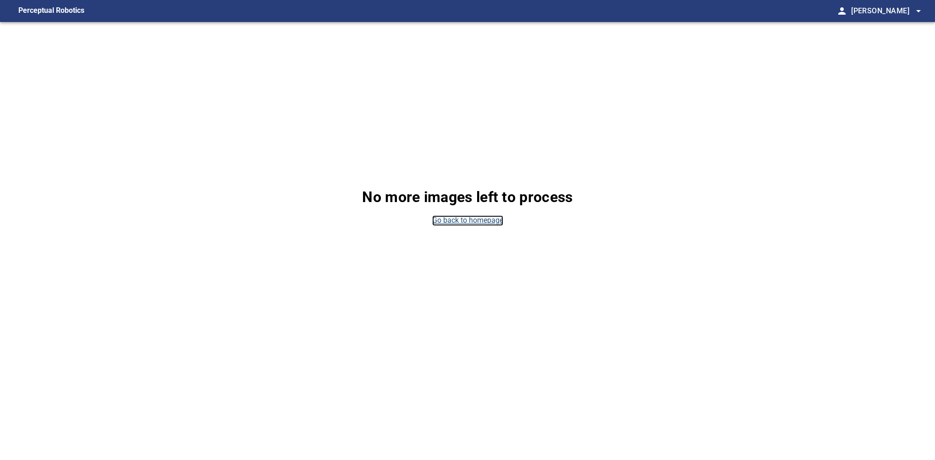
click at [465, 223] on link "Go back to homepage" at bounding box center [467, 220] width 71 height 11
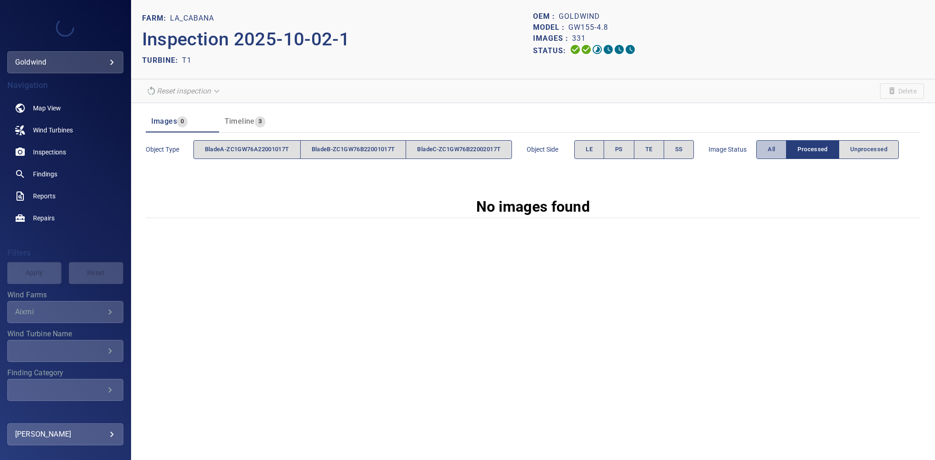
click at [775, 145] on span "All" at bounding box center [770, 149] width 7 height 11
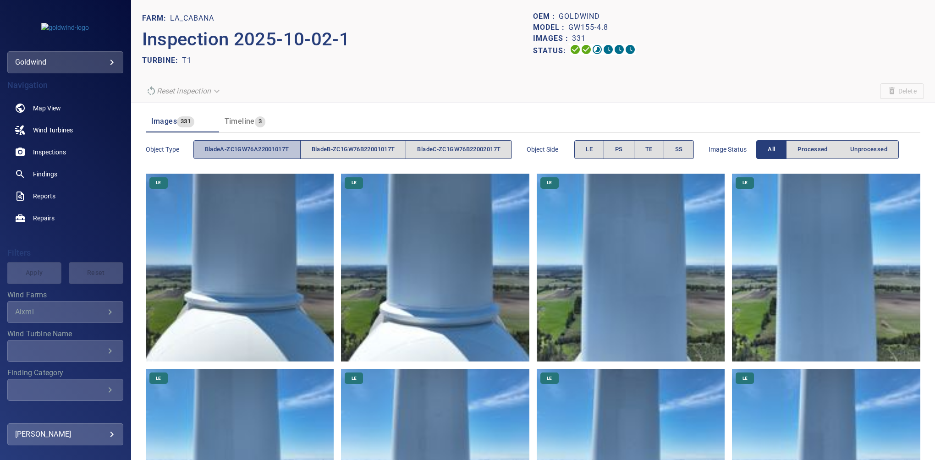
click at [281, 149] on span "bladeA-ZC1GW76A22001017T" at bounding box center [247, 149] width 84 height 11
click at [664, 145] on button "TE" at bounding box center [649, 149] width 30 height 19
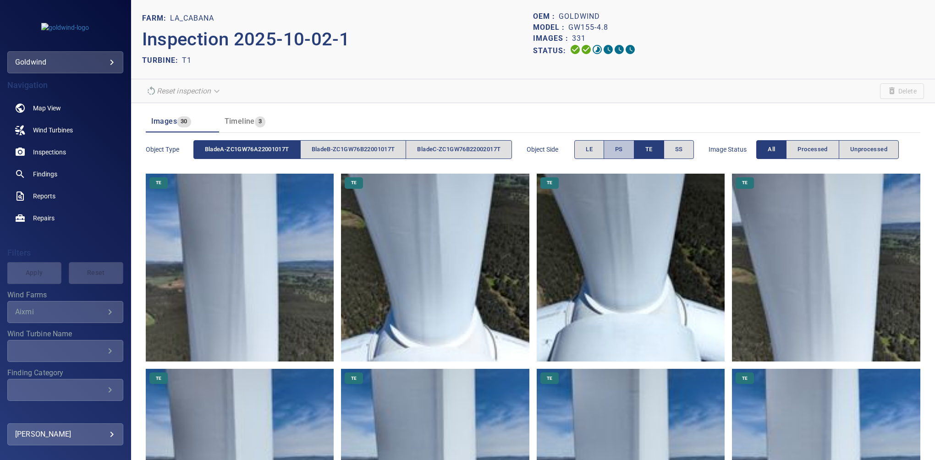
click at [632, 151] on button "PS" at bounding box center [618, 149] width 31 height 19
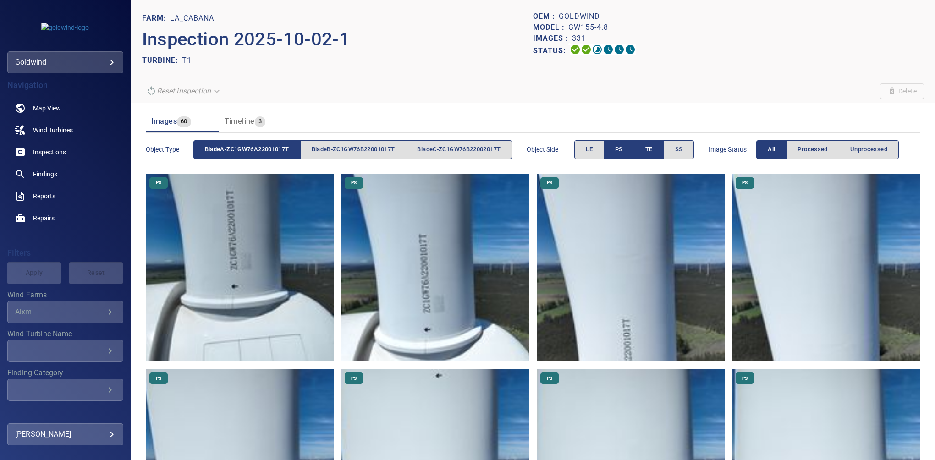
click at [652, 149] on span "TE" at bounding box center [648, 149] width 7 height 11
click at [224, 149] on span "bladeA-ZC1GW76A22001017T" at bounding box center [247, 149] width 84 height 11
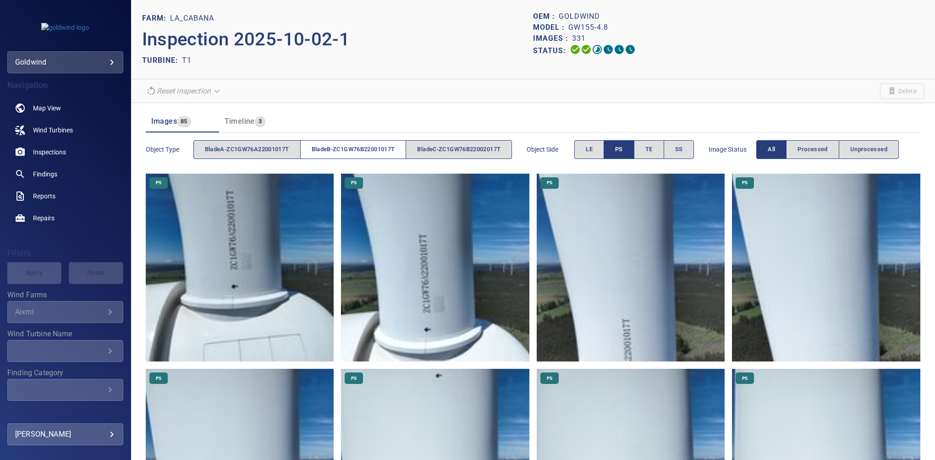
click at [346, 146] on span "bladeB-ZC1GW76B22001017T" at bounding box center [353, 149] width 83 height 11
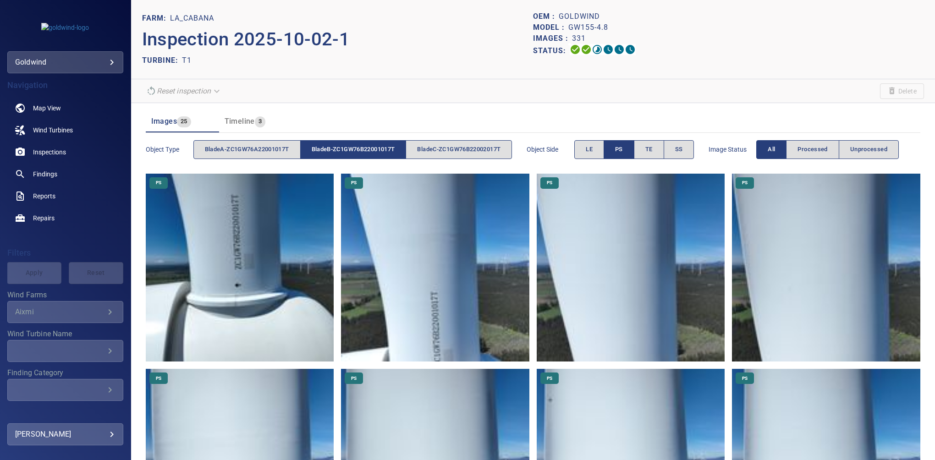
click at [362, 151] on span "bladeB-ZC1GW76B22001017T" at bounding box center [353, 149] width 83 height 11
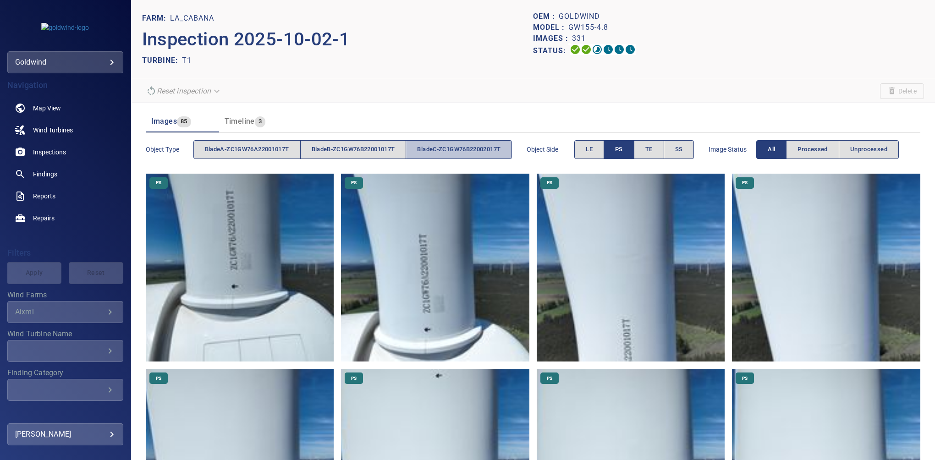
click at [476, 155] on button "bladeC-ZC1GW76B22002017T" at bounding box center [458, 149] width 106 height 19
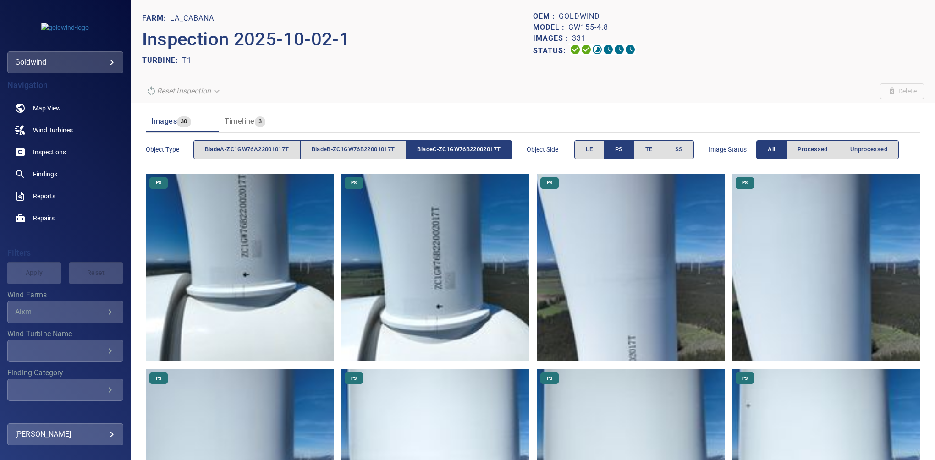
click at [476, 155] on button "bladeC-ZC1GW76B22002017T" at bounding box center [458, 149] width 106 height 19
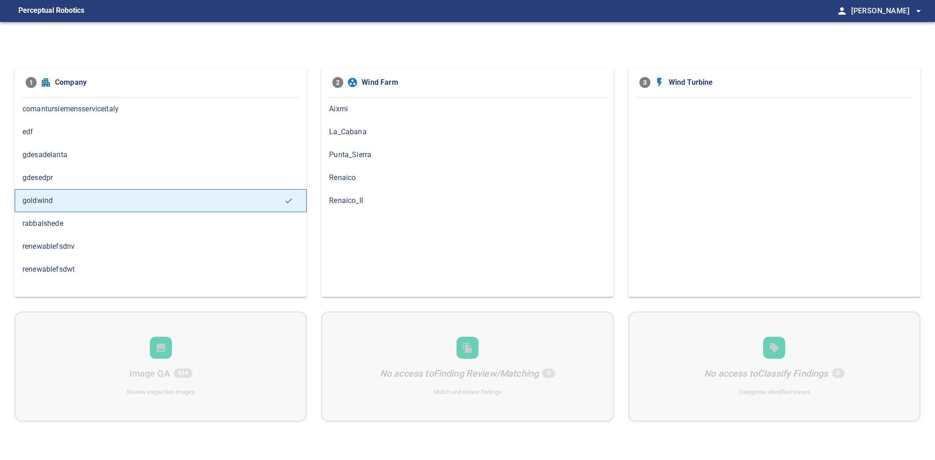
click at [358, 135] on span "La_Cabana" at bounding box center [467, 131] width 276 height 11
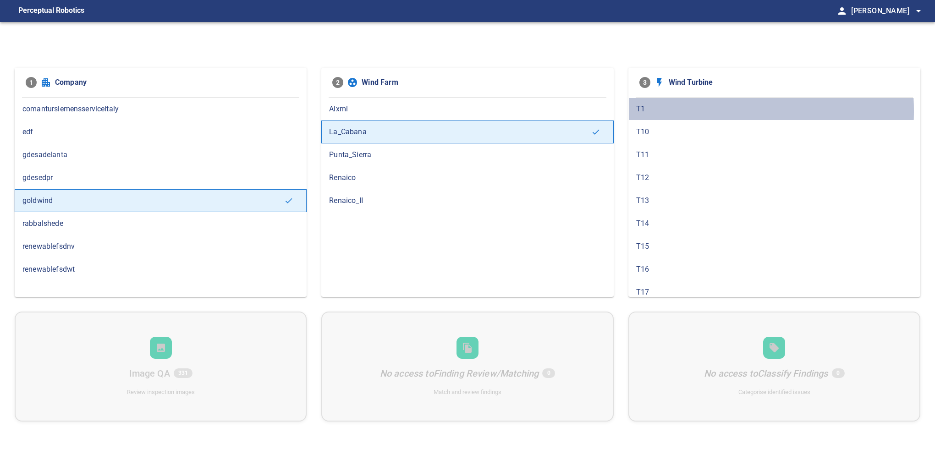
click at [663, 111] on span "T1" at bounding box center [774, 109] width 276 height 11
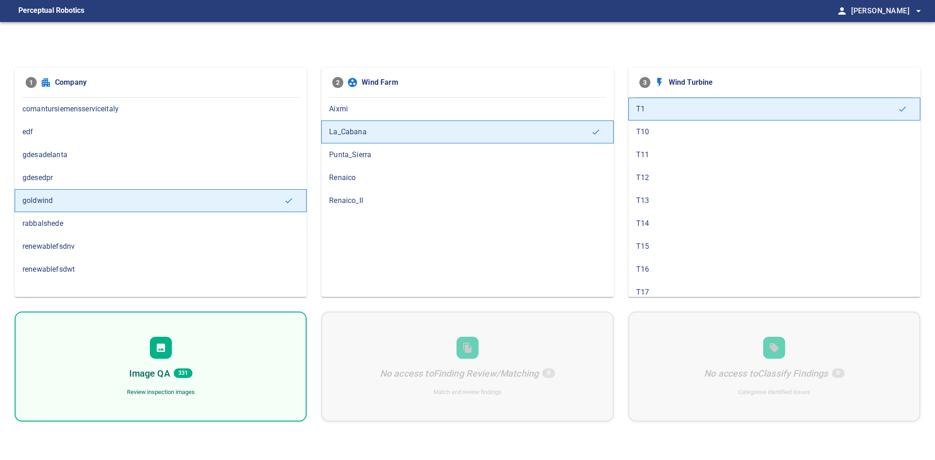
click at [159, 346] on icon at bounding box center [161, 348] width 8 height 8
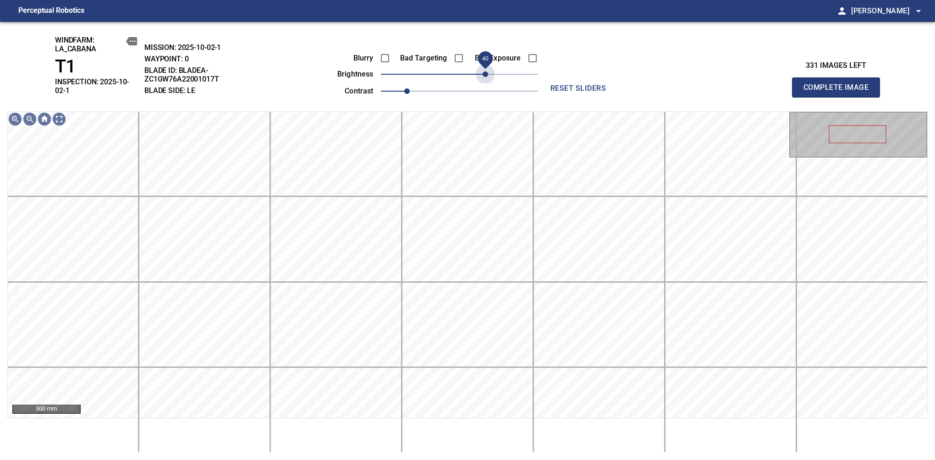
drag, startPoint x: 482, startPoint y: 74, endPoint x: 487, endPoint y: 87, distance: 13.8
click at [487, 87] on div "Blurry Bad Targeting Bad Exposure brightness 40 contrast 1" at bounding box center [427, 73] width 221 height 49
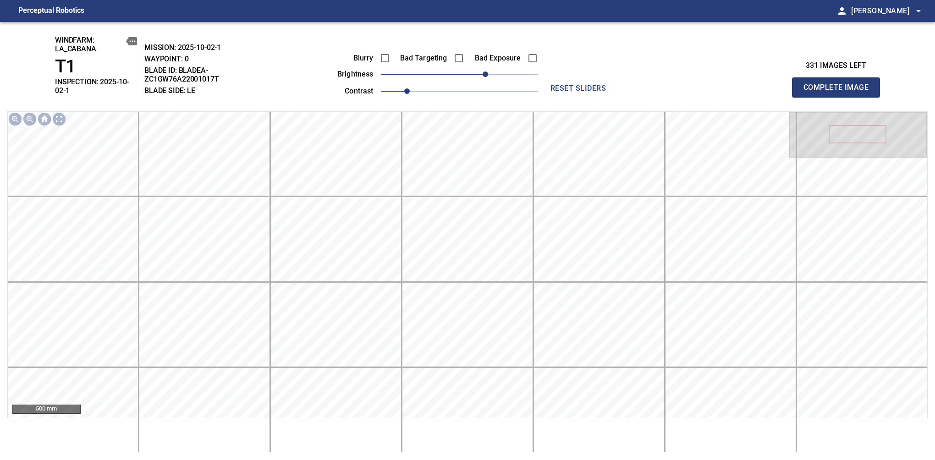
click at [839, 84] on span "Complete Image" at bounding box center [836, 87] width 68 height 13
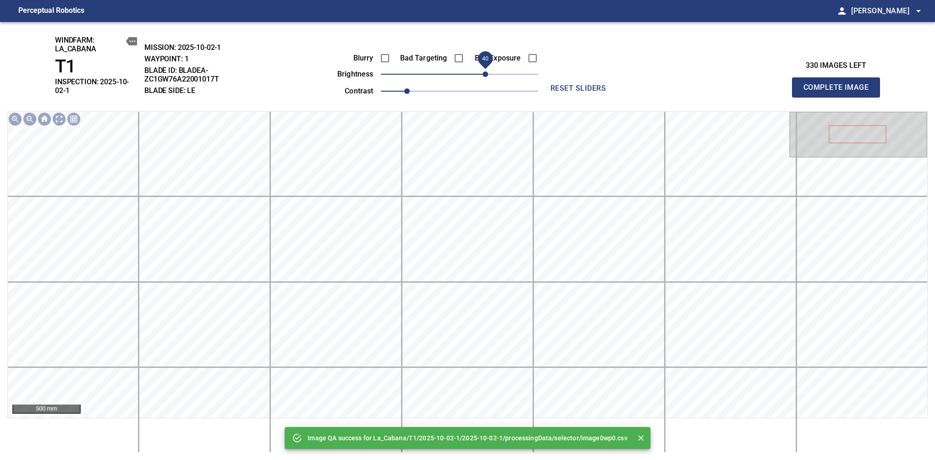
click at [486, 78] on span "40" at bounding box center [459, 74] width 157 height 13
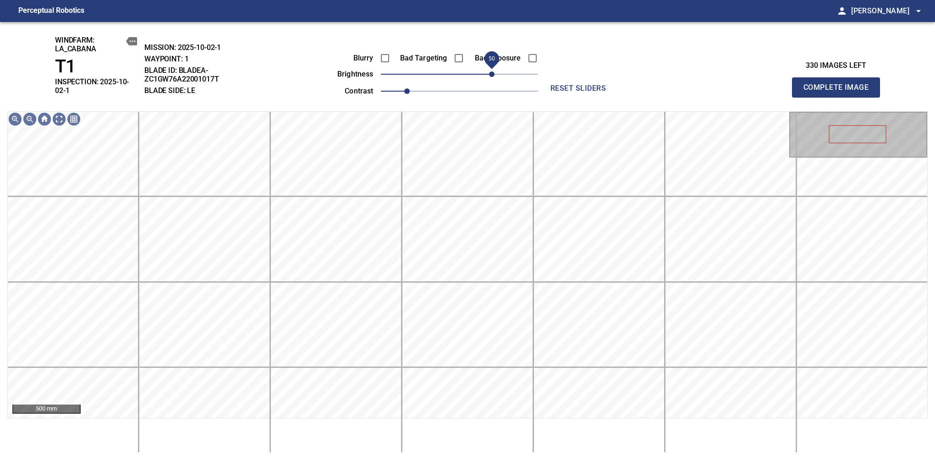
drag, startPoint x: 484, startPoint y: 77, endPoint x: 493, endPoint y: 74, distance: 9.7
click at [493, 74] on span "50" at bounding box center [491, 73] width 5 height 5
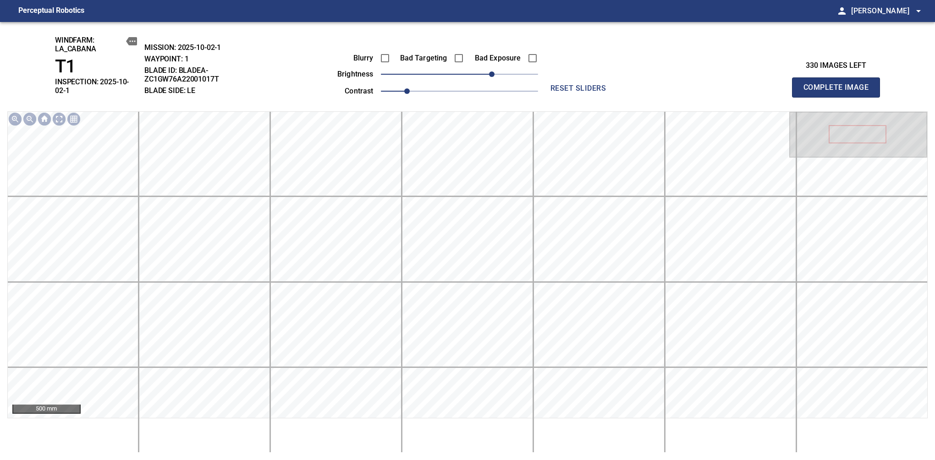
click at [839, 84] on span "Complete Image" at bounding box center [836, 87] width 68 height 13
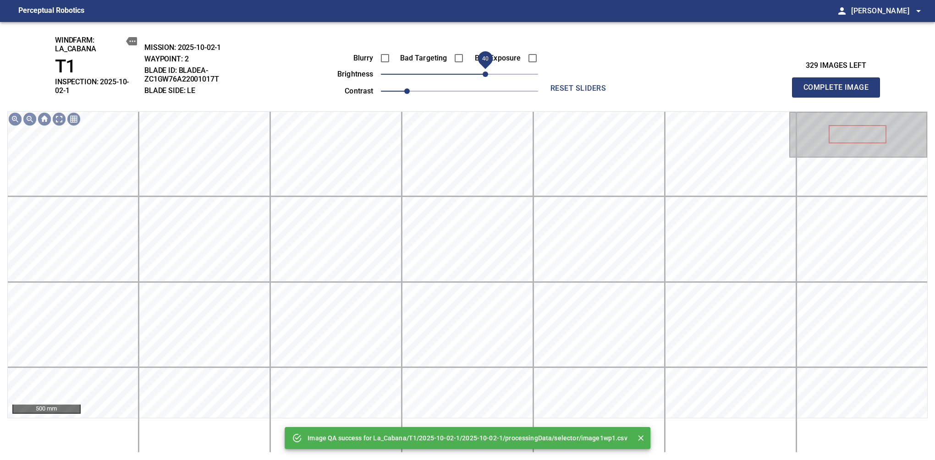
drag, startPoint x: 493, startPoint y: 74, endPoint x: 487, endPoint y: 79, distance: 7.8
click at [487, 79] on span "40" at bounding box center [459, 74] width 157 height 13
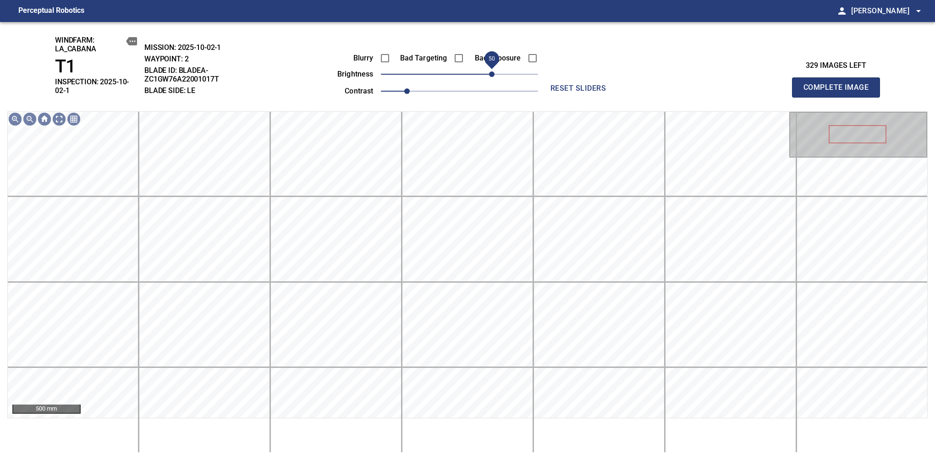
click at [490, 77] on span "50" at bounding box center [491, 73] width 5 height 5
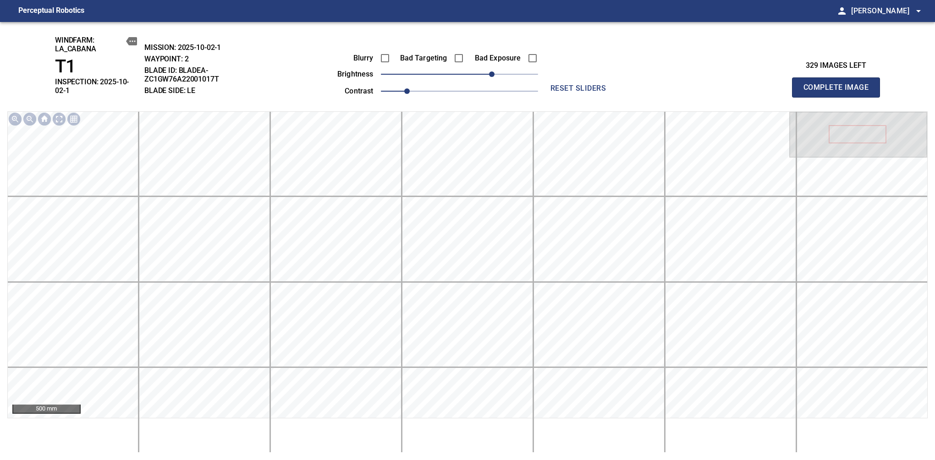
click at [839, 84] on span "Complete Image" at bounding box center [836, 87] width 68 height 13
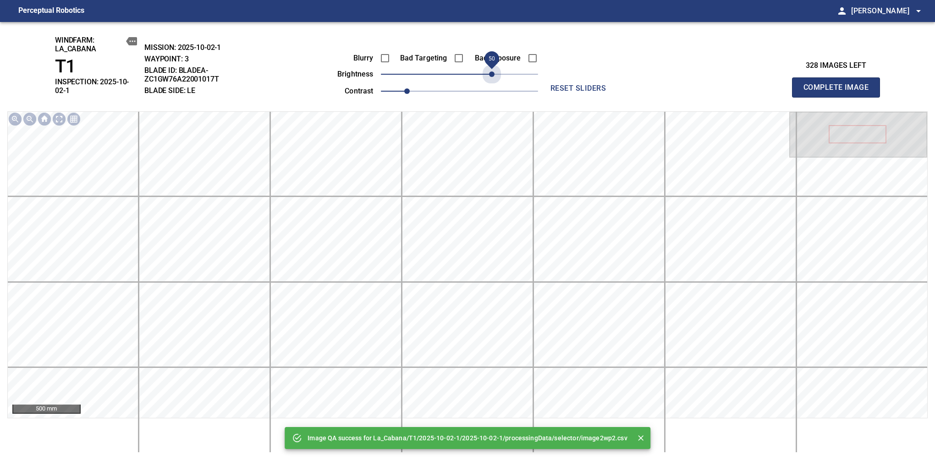
click at [490, 79] on span "50" at bounding box center [459, 74] width 157 height 13
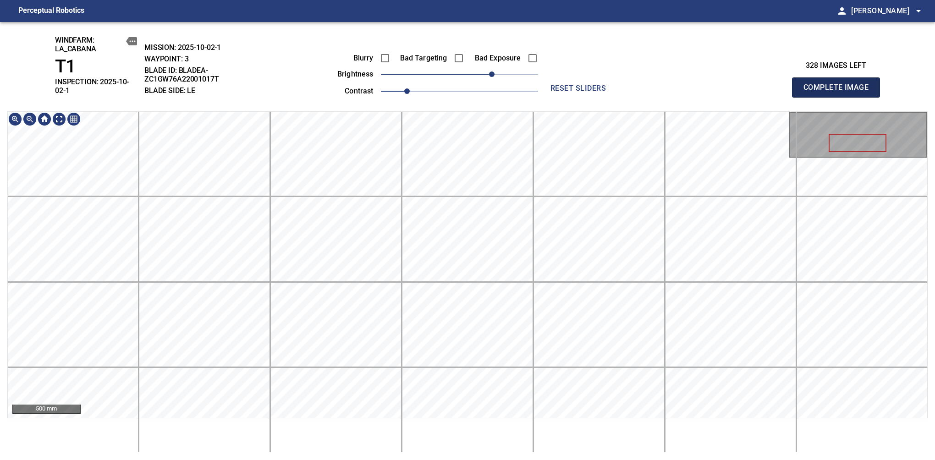
click at [839, 84] on span "Complete Image" at bounding box center [836, 87] width 68 height 13
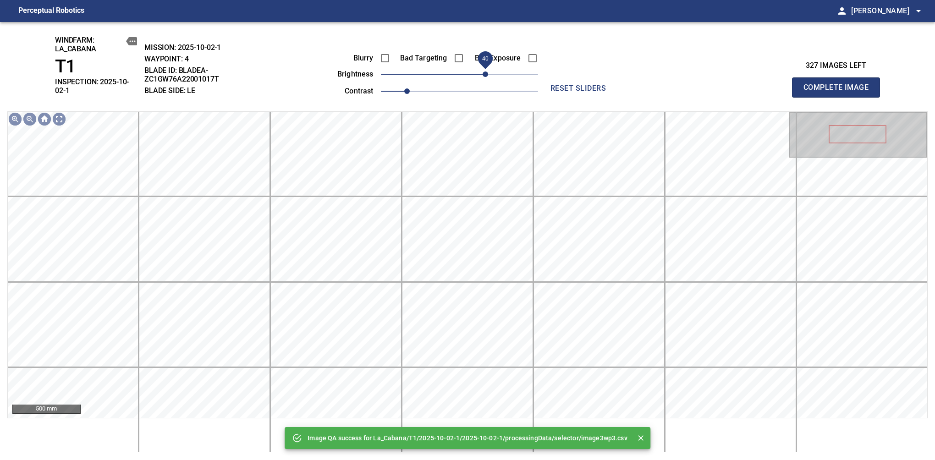
drag, startPoint x: 482, startPoint y: 77, endPoint x: 488, endPoint y: 78, distance: 6.6
click at [488, 77] on span "40" at bounding box center [484, 73] width 5 height 5
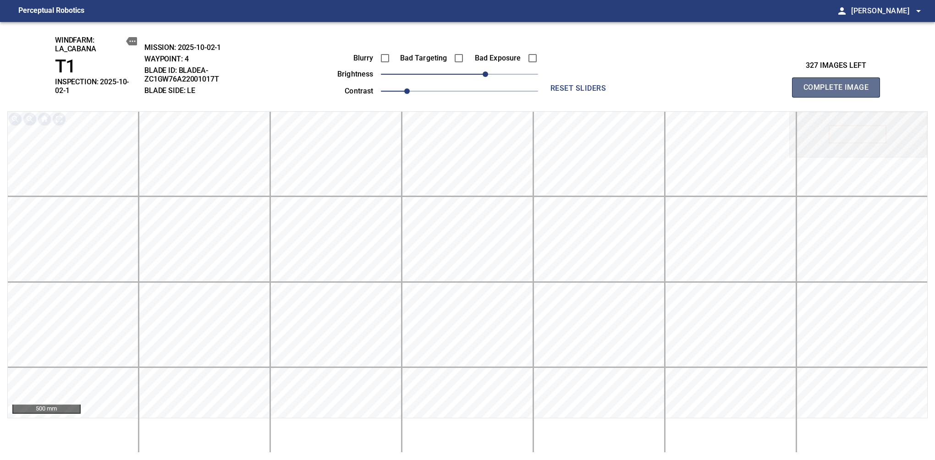
click at [839, 84] on span "Complete Image" at bounding box center [836, 87] width 68 height 13
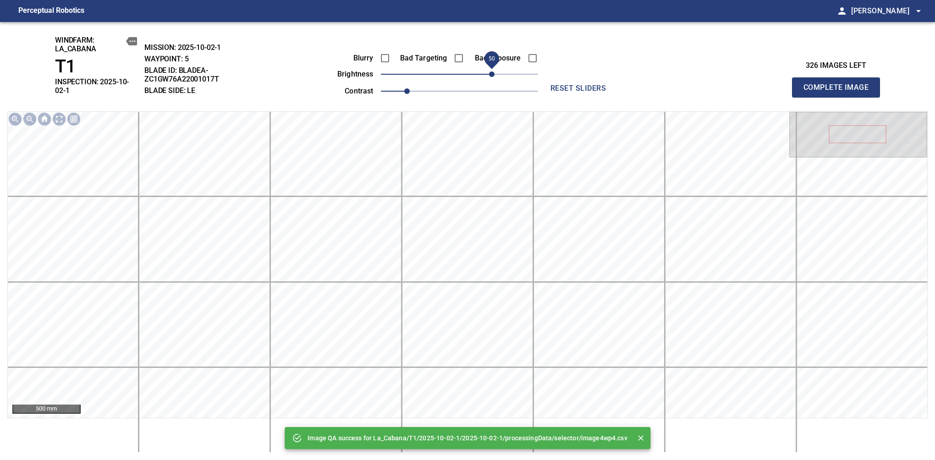
drag, startPoint x: 488, startPoint y: 78, endPoint x: 493, endPoint y: 77, distance: 4.8
click at [493, 77] on span "50" at bounding box center [459, 74] width 157 height 13
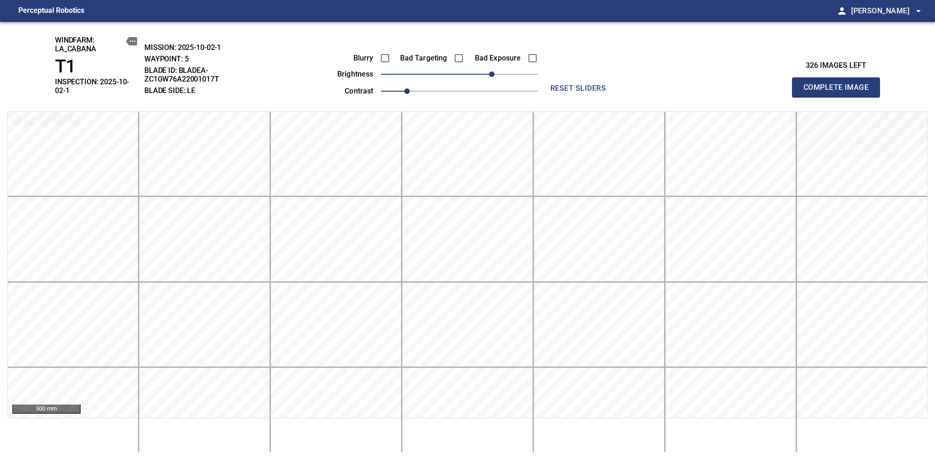
click at [839, 84] on span "Complete Image" at bounding box center [836, 87] width 68 height 13
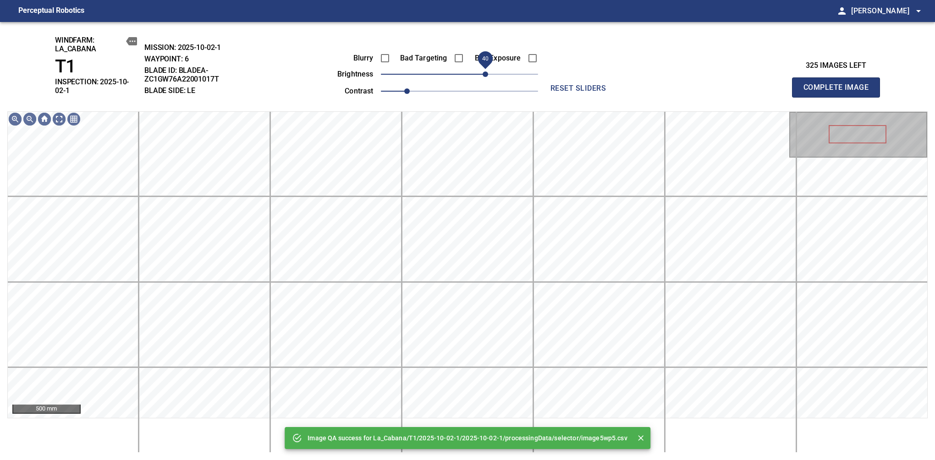
drag, startPoint x: 493, startPoint y: 77, endPoint x: 487, endPoint y: 82, distance: 7.5
click at [487, 81] on span "40" at bounding box center [459, 74] width 157 height 13
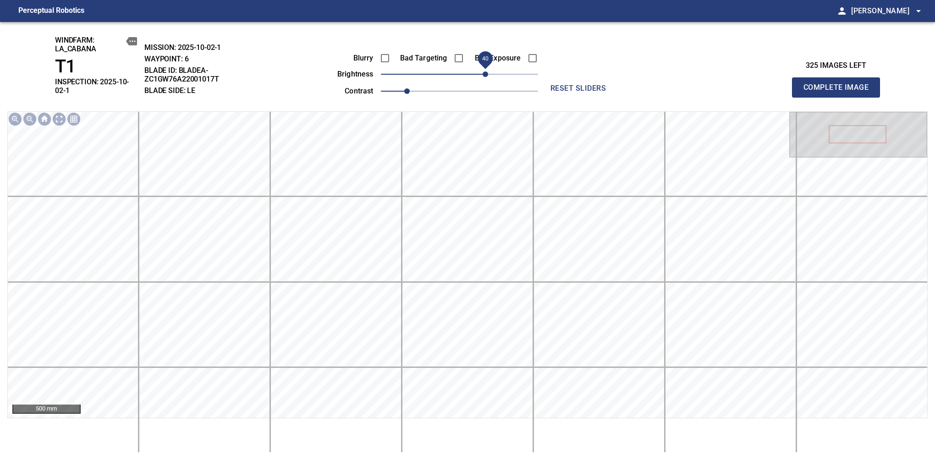
click at [839, 84] on span "Complete Image" at bounding box center [836, 87] width 68 height 13
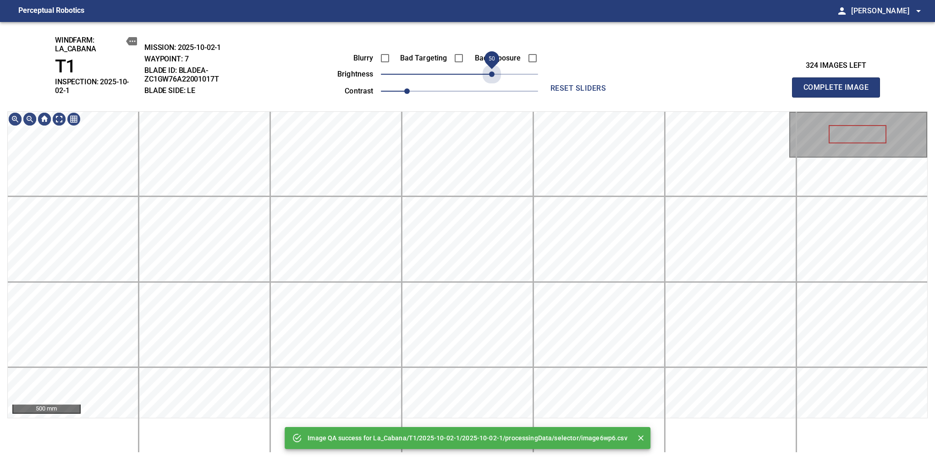
click at [492, 77] on span "50" at bounding box center [459, 74] width 157 height 13
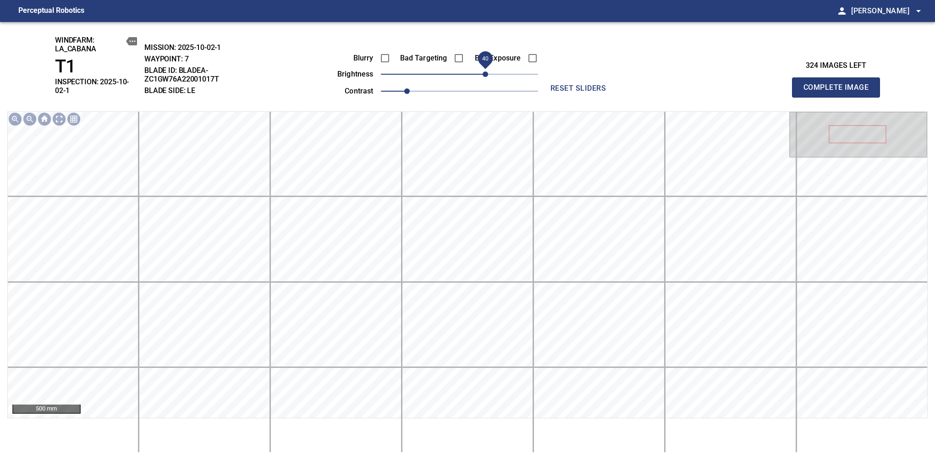
drag, startPoint x: 492, startPoint y: 77, endPoint x: 484, endPoint y: 80, distance: 8.3
click at [484, 77] on span "40" at bounding box center [484, 73] width 5 height 5
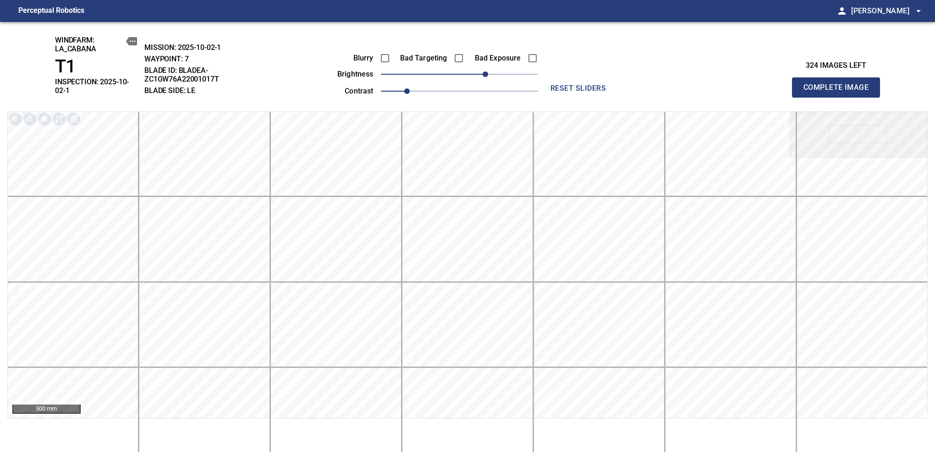
click at [839, 84] on span "Complete Image" at bounding box center [836, 87] width 68 height 13
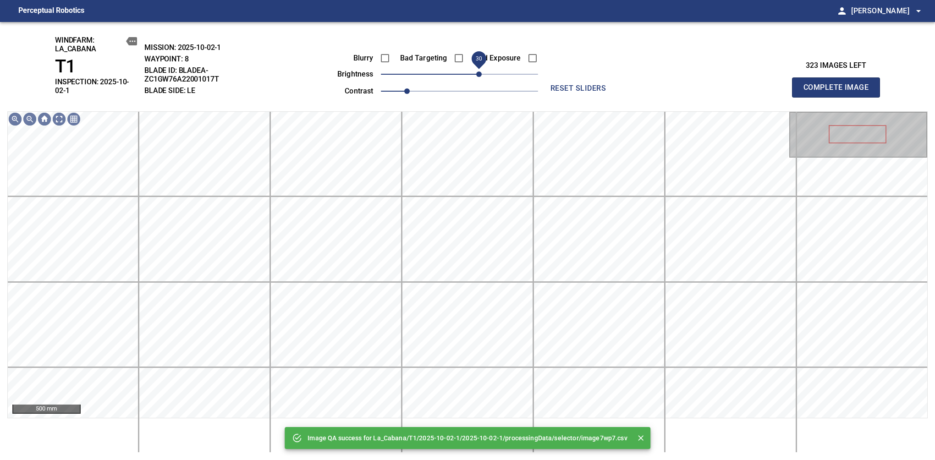
click at [481, 81] on span "30" at bounding box center [459, 74] width 157 height 13
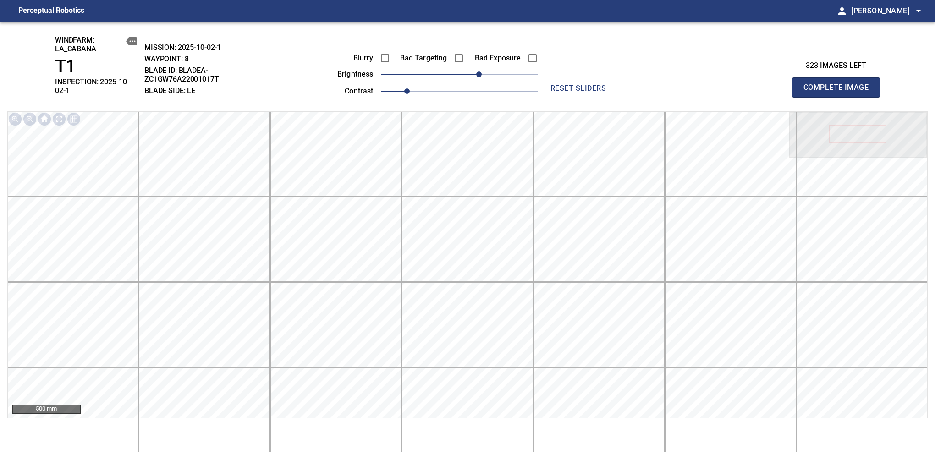
click at [839, 84] on span "Complete Image" at bounding box center [836, 87] width 68 height 13
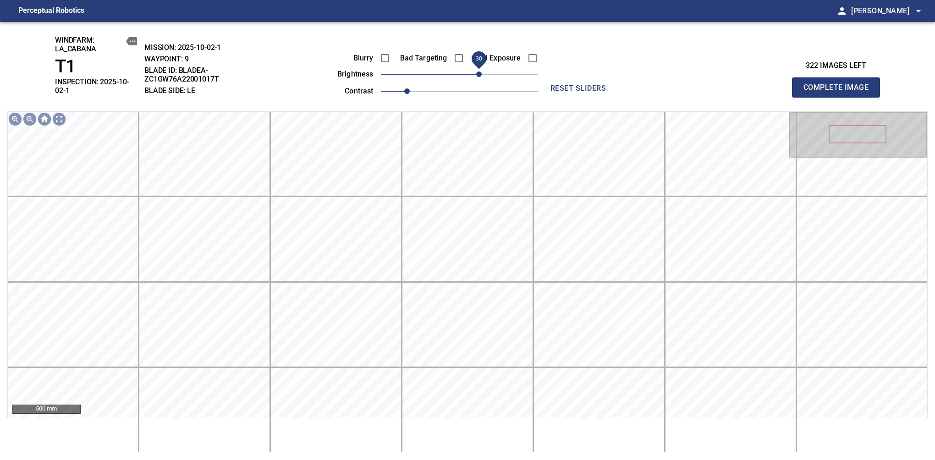
click at [481, 77] on span "30" at bounding box center [478, 73] width 5 height 5
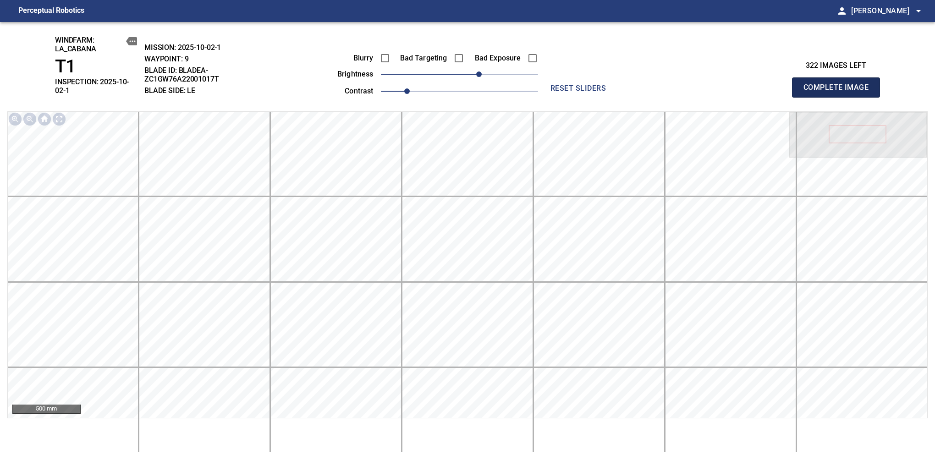
click at [839, 84] on span "Complete Image" at bounding box center [836, 87] width 68 height 13
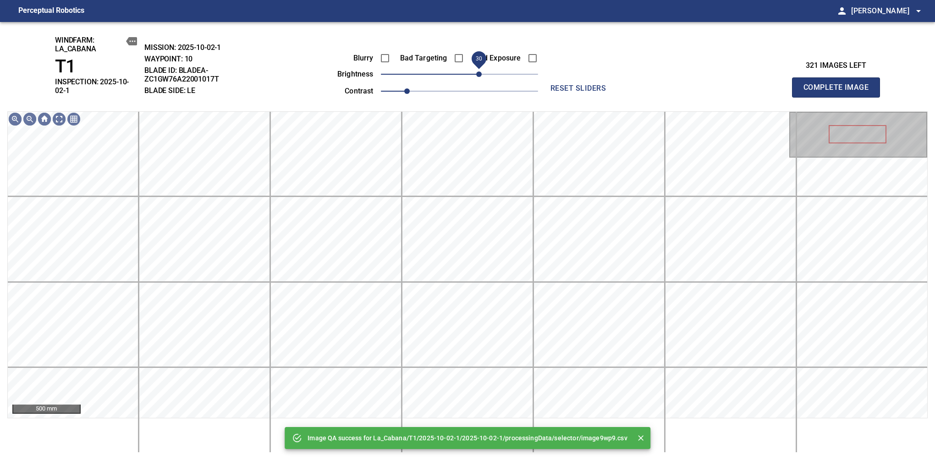
click at [481, 77] on span "30" at bounding box center [459, 74] width 157 height 13
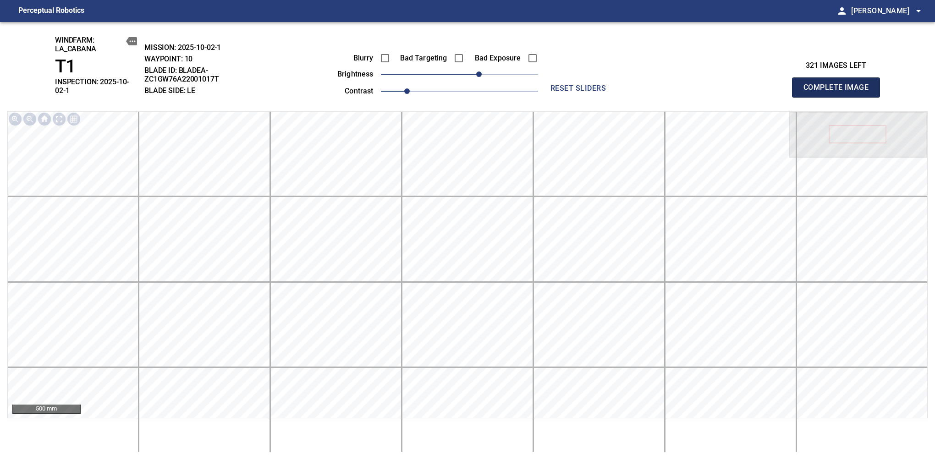
click at [839, 84] on span "Complete Image" at bounding box center [836, 87] width 68 height 13
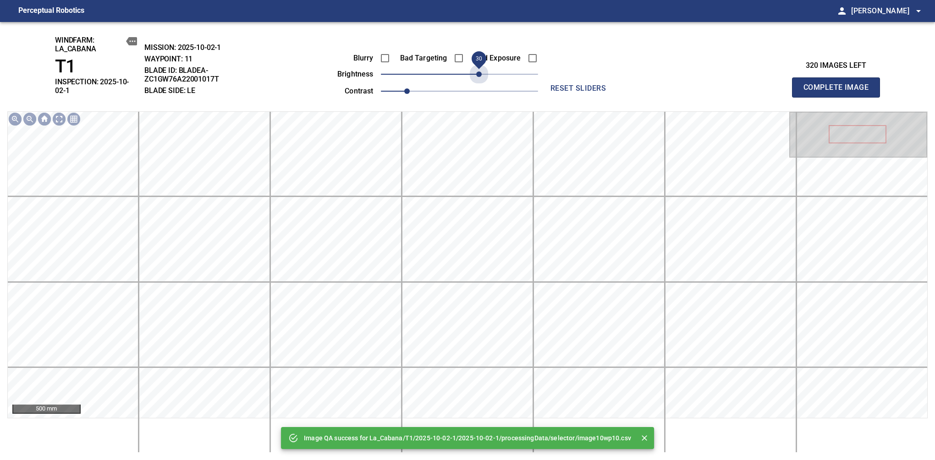
click at [481, 77] on span "30" at bounding box center [459, 74] width 157 height 13
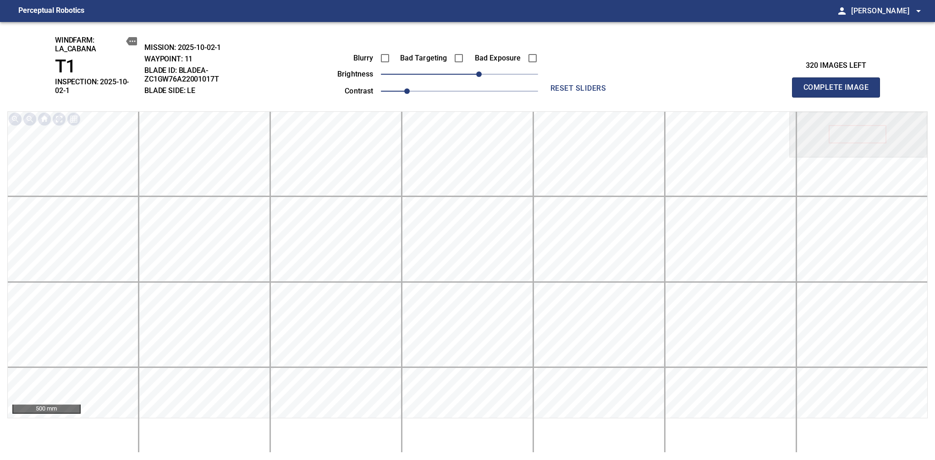
click at [839, 84] on span "Complete Image" at bounding box center [836, 87] width 68 height 13
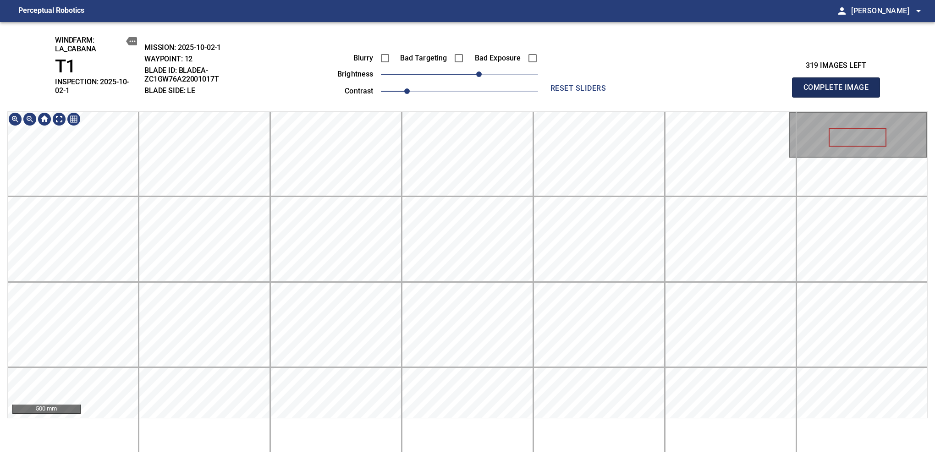
click at [839, 84] on span "Complete Image" at bounding box center [836, 87] width 68 height 13
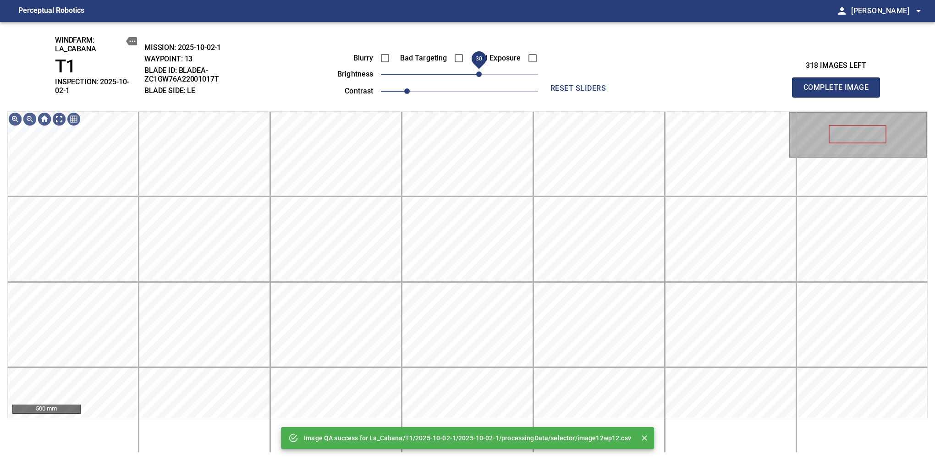
drag, startPoint x: 482, startPoint y: 75, endPoint x: 478, endPoint y: 83, distance: 9.2
click at [478, 81] on span "30" at bounding box center [459, 74] width 157 height 13
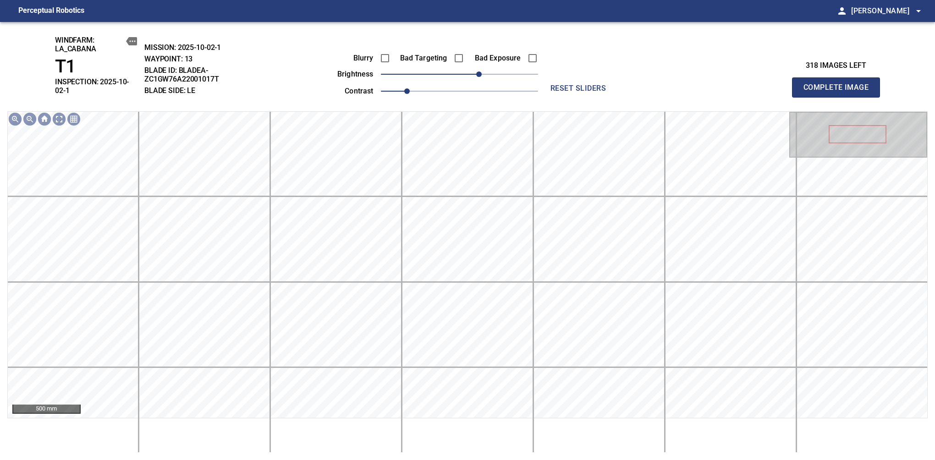
click at [839, 84] on span "Complete Image" at bounding box center [836, 87] width 68 height 13
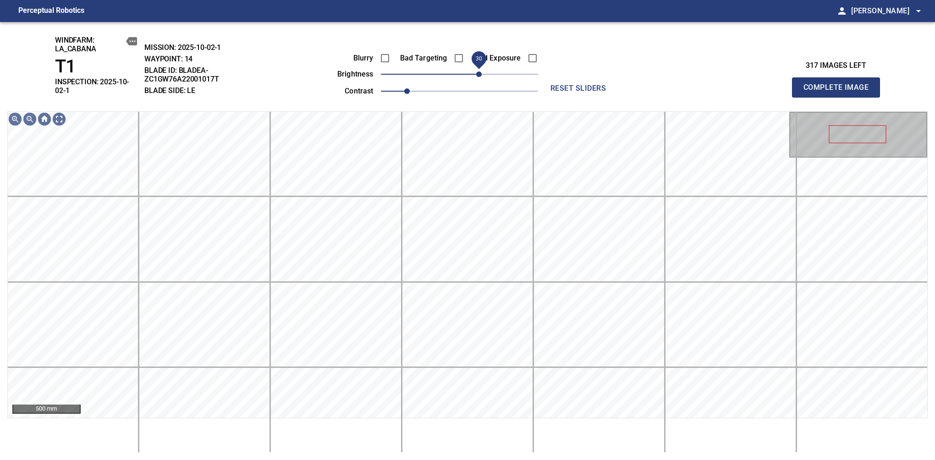
drag, startPoint x: 476, startPoint y: 73, endPoint x: 482, endPoint y: 82, distance: 9.7
click at [482, 77] on span "30" at bounding box center [478, 73] width 5 height 5
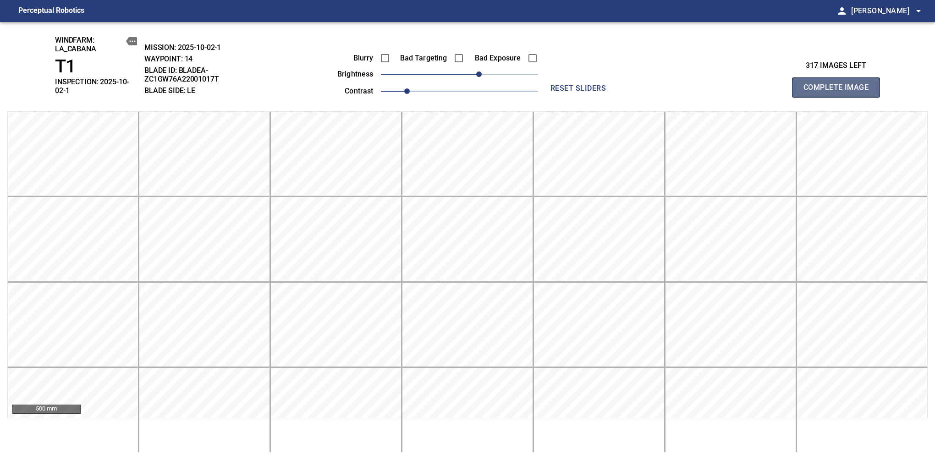
click at [839, 84] on span "Complete Image" at bounding box center [836, 87] width 68 height 13
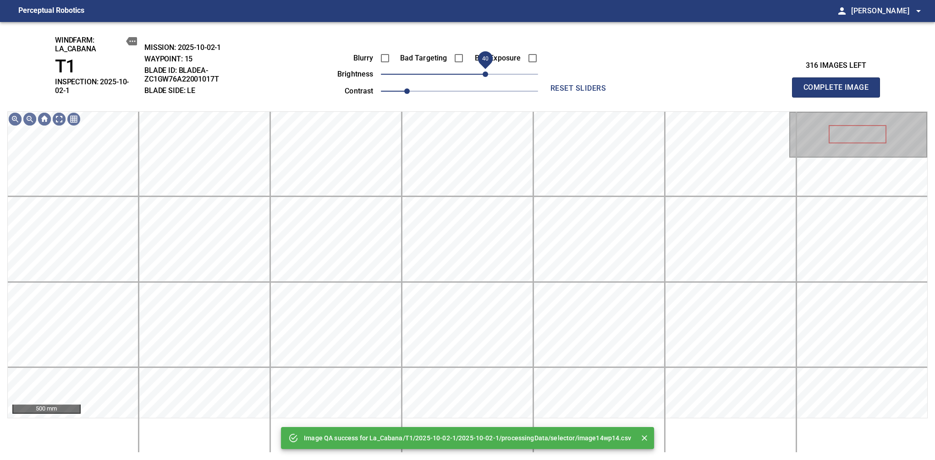
click at [485, 77] on span "40" at bounding box center [459, 74] width 157 height 13
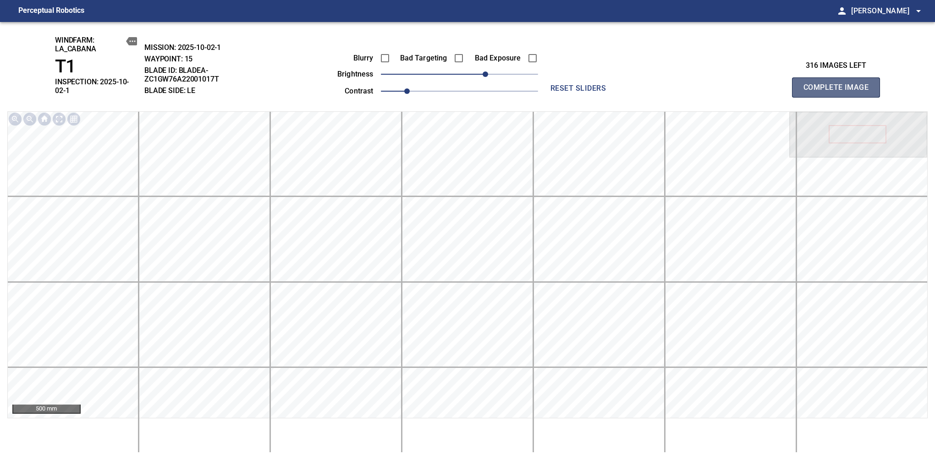
click at [839, 84] on span "Complete Image" at bounding box center [836, 87] width 68 height 13
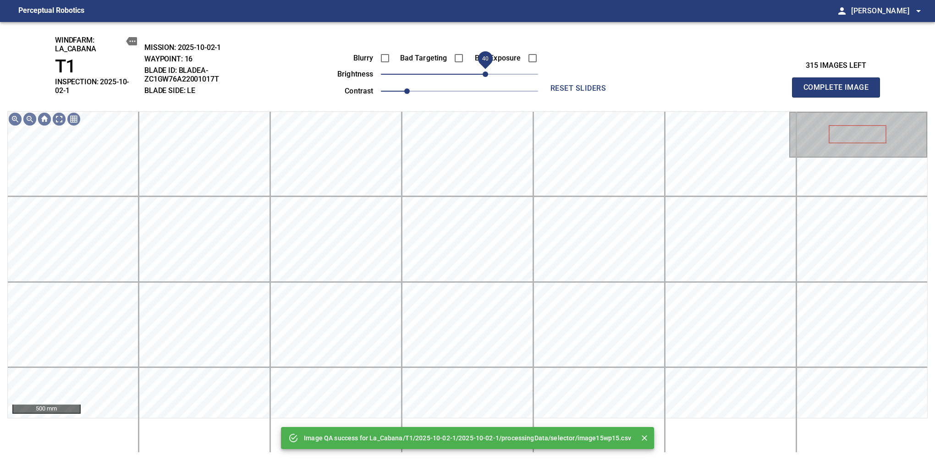
click at [487, 73] on span "40" at bounding box center [459, 74] width 157 height 13
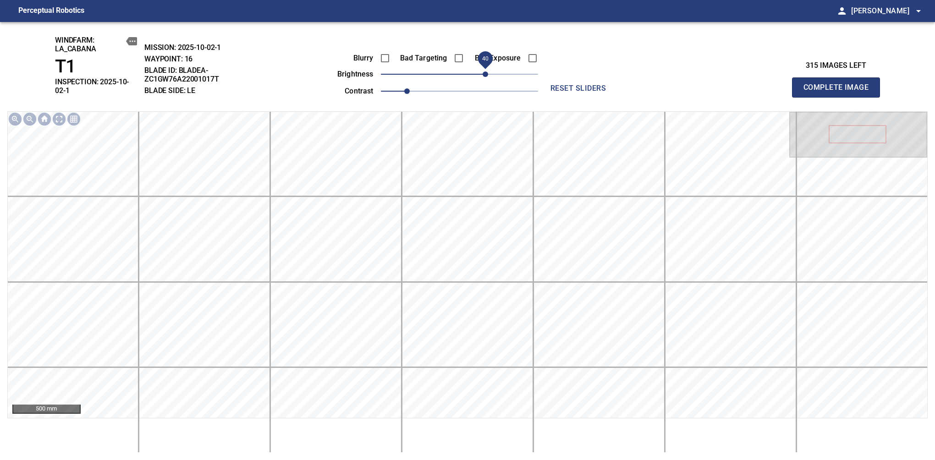
click at [839, 84] on span "Complete Image" at bounding box center [836, 87] width 68 height 13
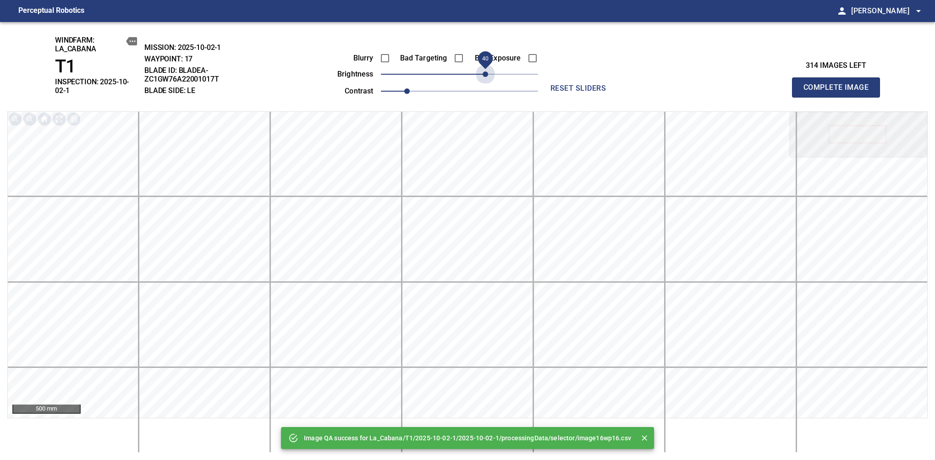
click at [487, 73] on span "40" at bounding box center [459, 74] width 157 height 13
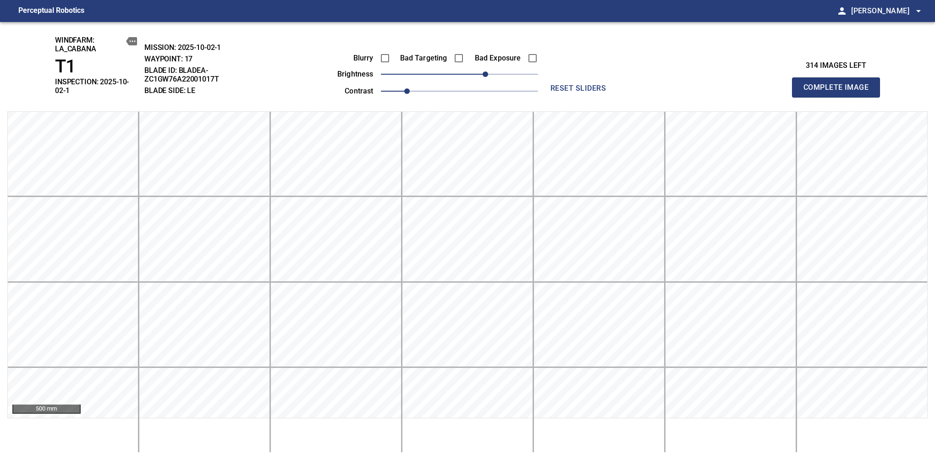
click at [839, 84] on span "Complete Image" at bounding box center [836, 87] width 68 height 13
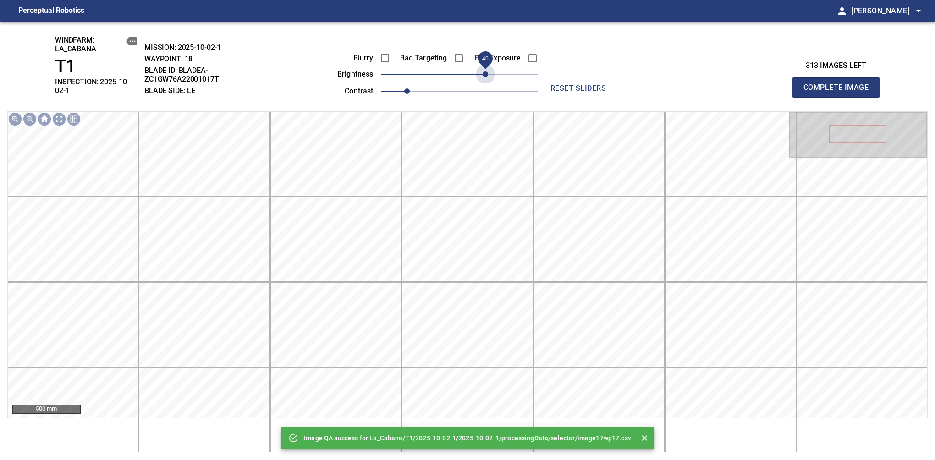
click at [487, 73] on span "40" at bounding box center [459, 74] width 157 height 13
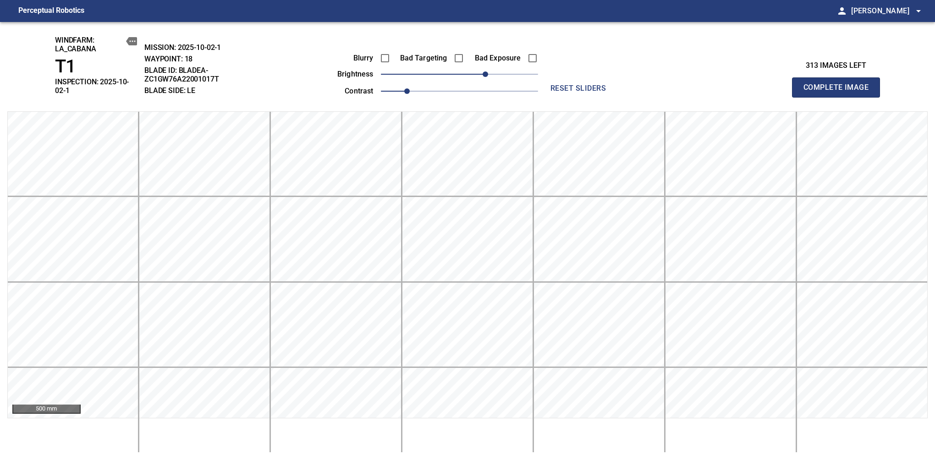
click at [839, 84] on span "Complete Image" at bounding box center [836, 87] width 68 height 13
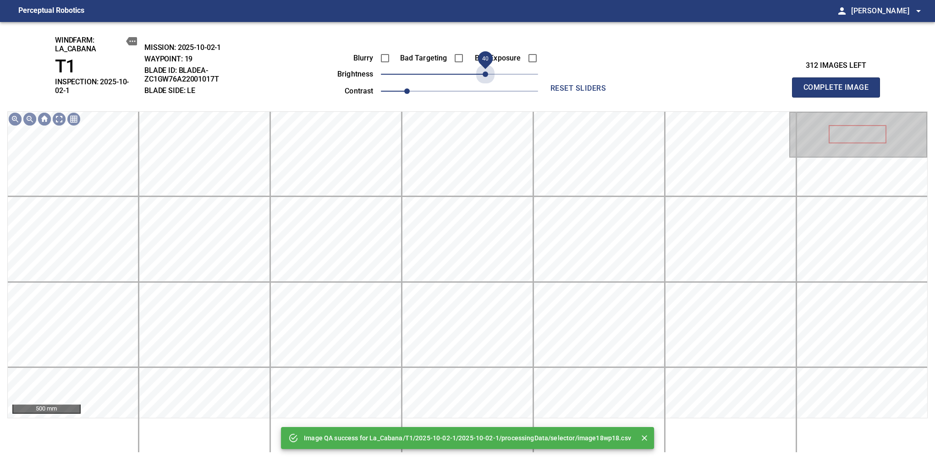
click at [487, 73] on span "40" at bounding box center [459, 74] width 157 height 13
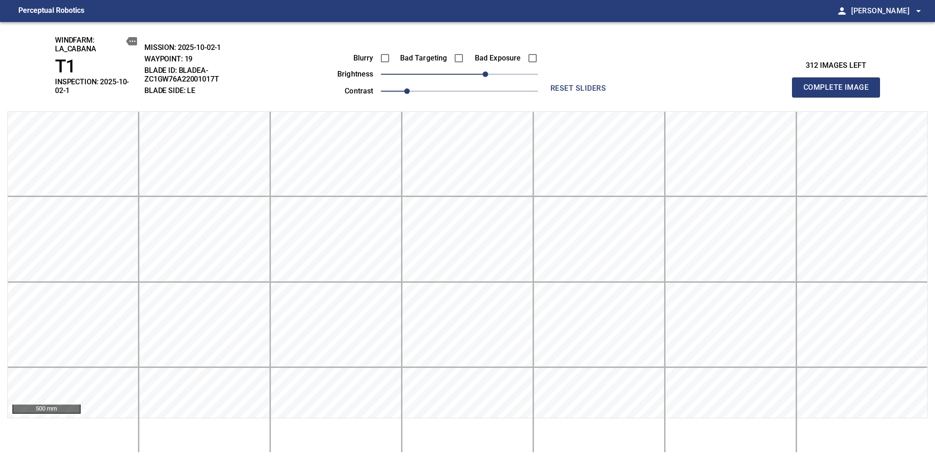
click at [839, 84] on span "Complete Image" at bounding box center [836, 87] width 68 height 13
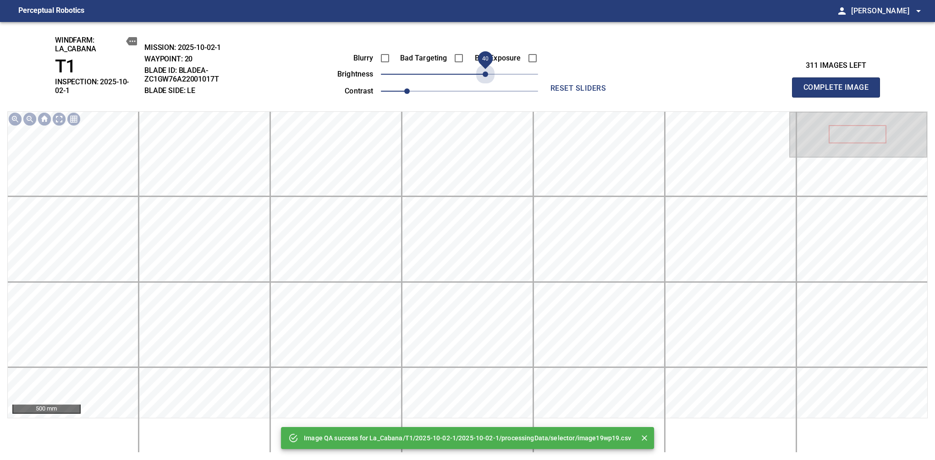
click at [487, 73] on span "40" at bounding box center [459, 74] width 157 height 13
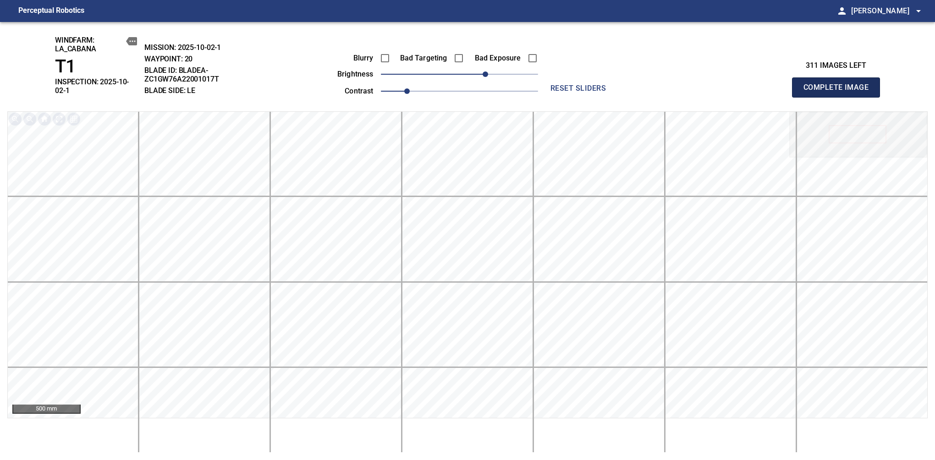
click at [839, 84] on span "Complete Image" at bounding box center [836, 87] width 68 height 13
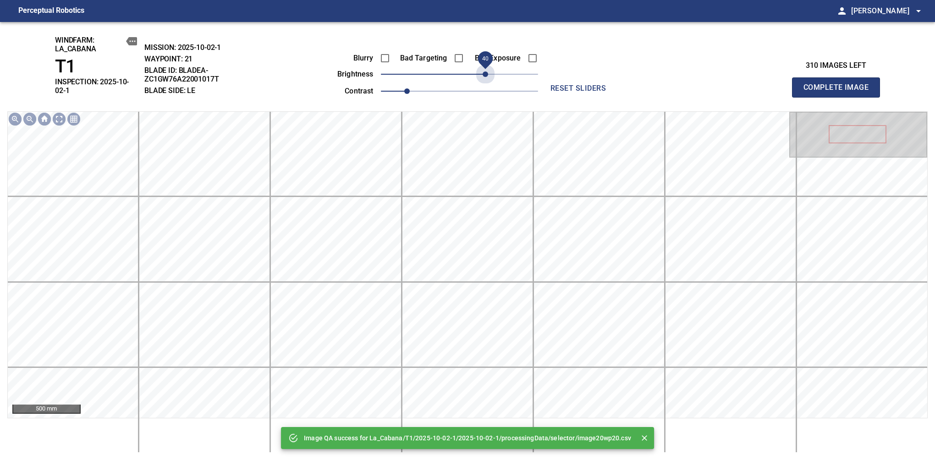
click at [487, 73] on span "40" at bounding box center [459, 74] width 157 height 13
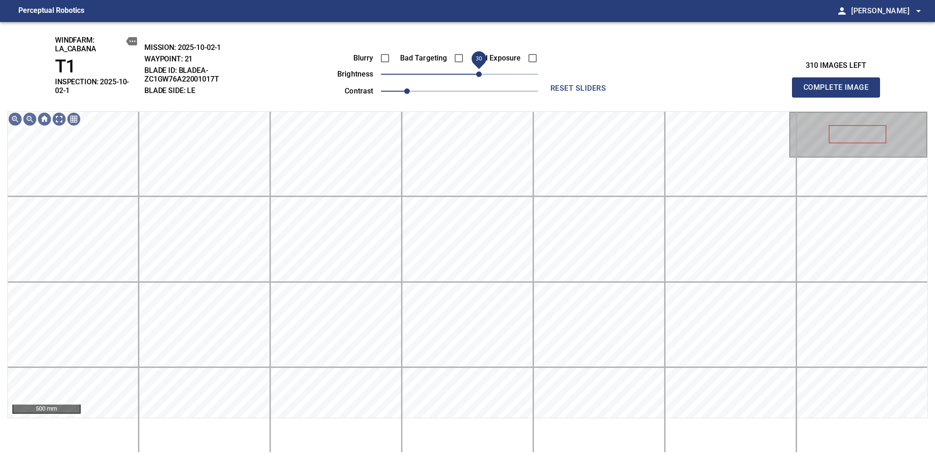
drag, startPoint x: 487, startPoint y: 73, endPoint x: 477, endPoint y: 79, distance: 11.3
click at [477, 77] on span "30" at bounding box center [478, 73] width 5 height 5
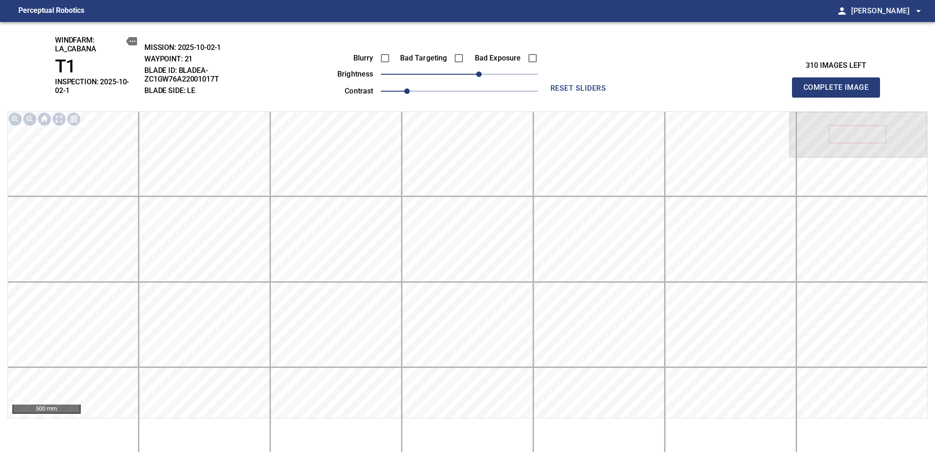
click at [839, 84] on span "Complete Image" at bounding box center [836, 87] width 68 height 13
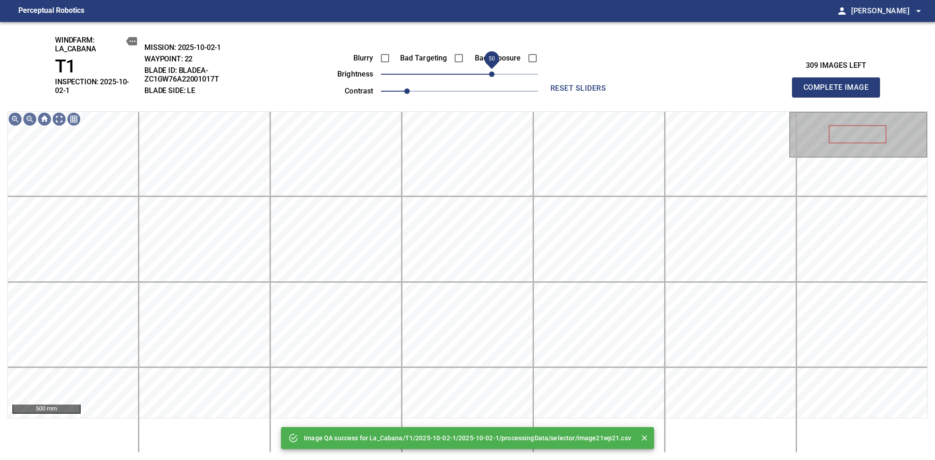
drag, startPoint x: 483, startPoint y: 73, endPoint x: 490, endPoint y: 71, distance: 6.7
click at [490, 71] on span "50" at bounding box center [459, 74] width 157 height 13
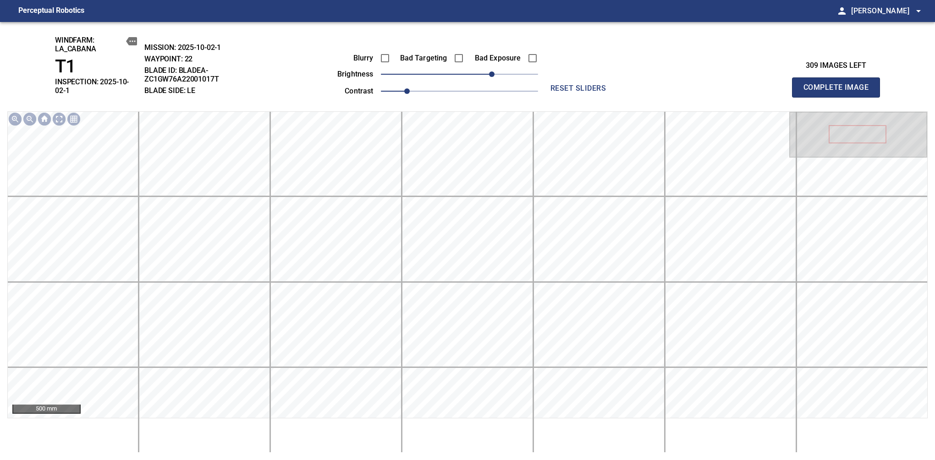
click at [839, 84] on span "Complete Image" at bounding box center [836, 87] width 68 height 13
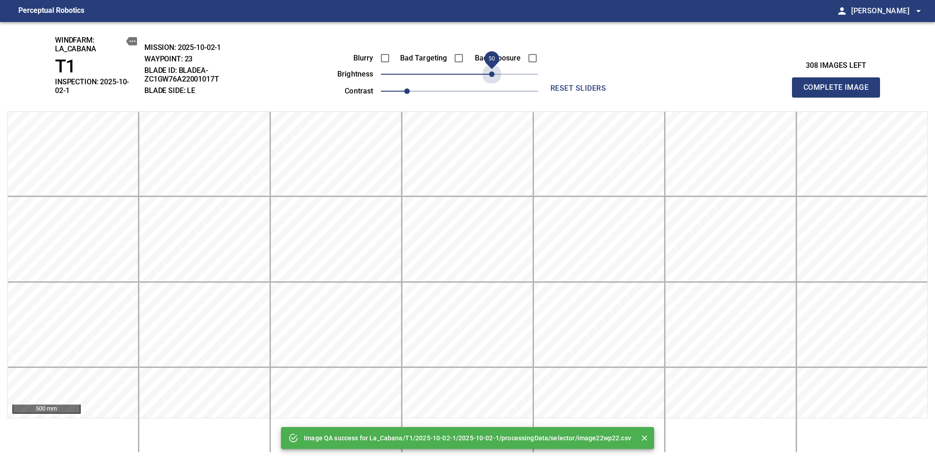
click at [490, 71] on span "50" at bounding box center [459, 74] width 157 height 13
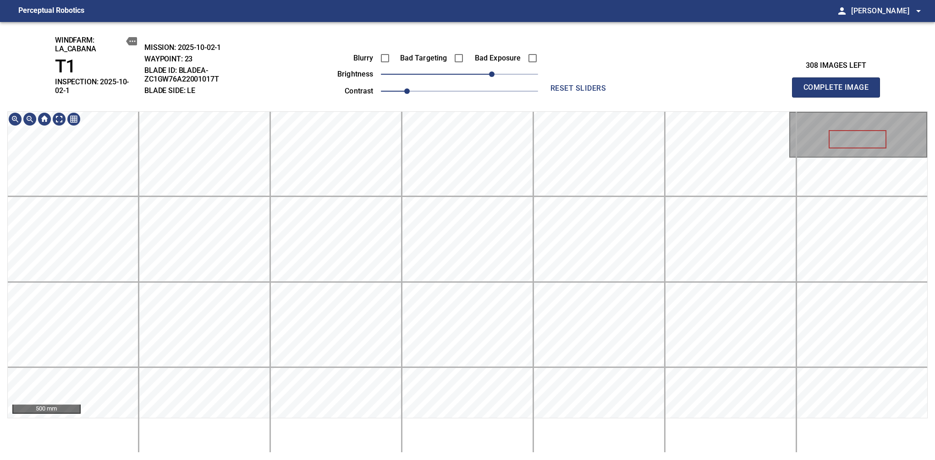
click at [839, 84] on span "Complete Image" at bounding box center [836, 87] width 68 height 13
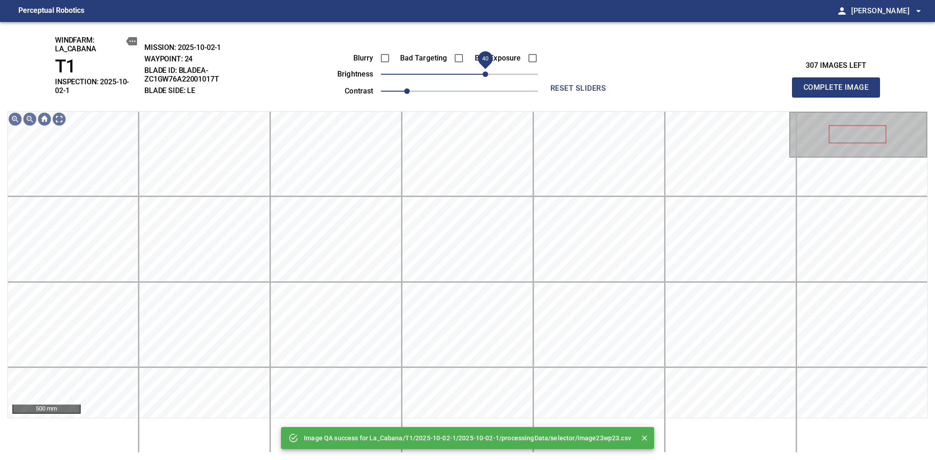
drag, startPoint x: 469, startPoint y: 73, endPoint x: 487, endPoint y: 75, distance: 17.9
click at [487, 75] on span "40" at bounding box center [484, 73] width 5 height 5
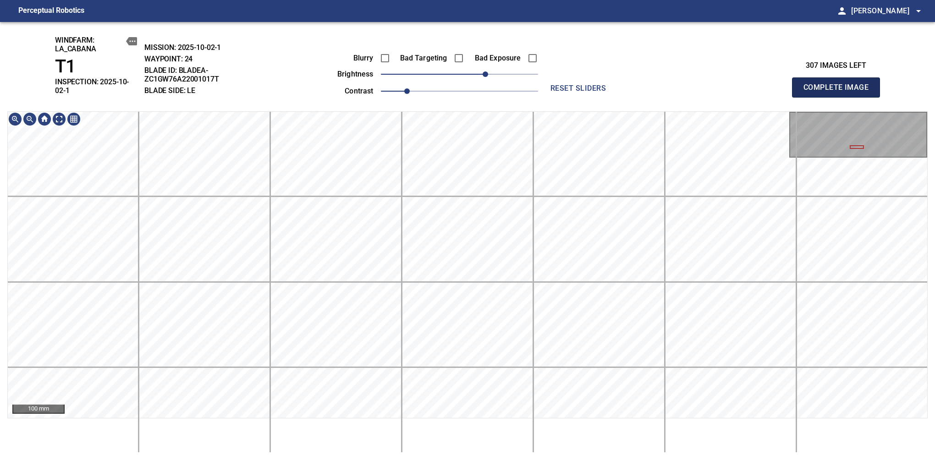
click at [839, 84] on span "Complete Image" at bounding box center [836, 87] width 68 height 13
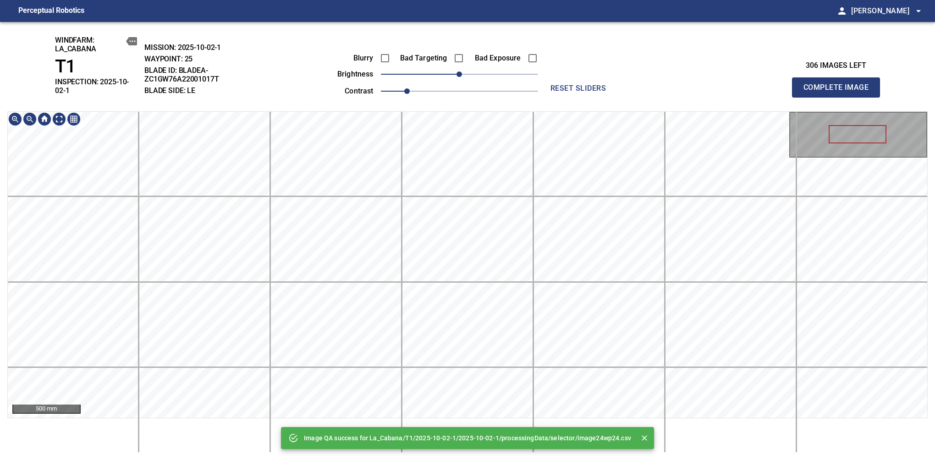
click at [400, 106] on div "Image QA success for La_Cabana/T1/2025-10-02-1/2025-10-02-1/processingData/sele…" at bounding box center [467, 241] width 935 height 438
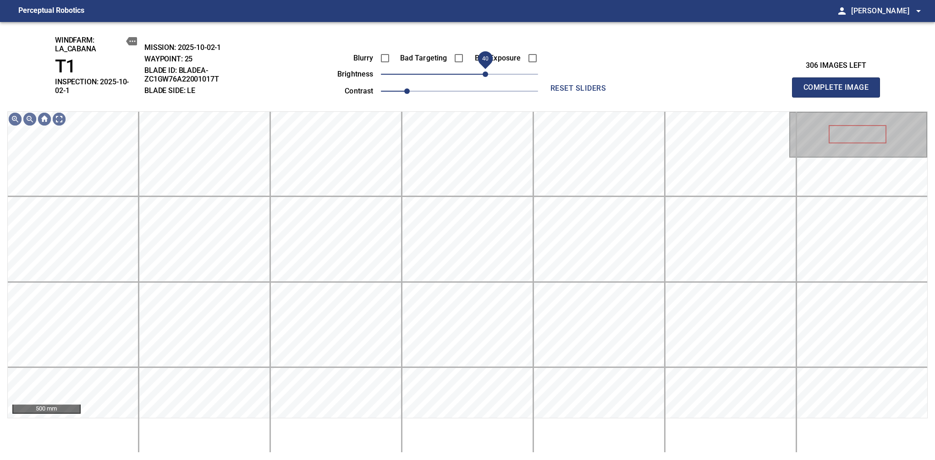
drag, startPoint x: 466, startPoint y: 74, endPoint x: 486, endPoint y: 79, distance: 20.7
click at [486, 77] on span "40" at bounding box center [484, 73] width 5 height 5
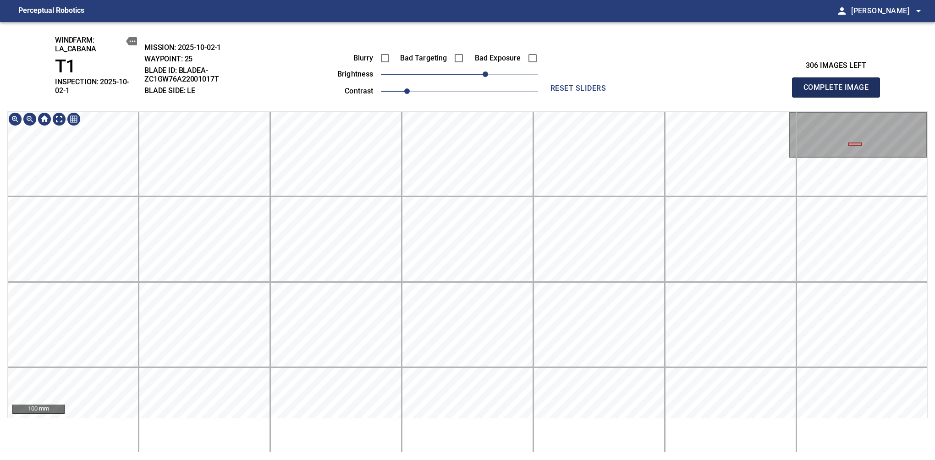
click at [839, 84] on span "Complete Image" at bounding box center [836, 87] width 68 height 13
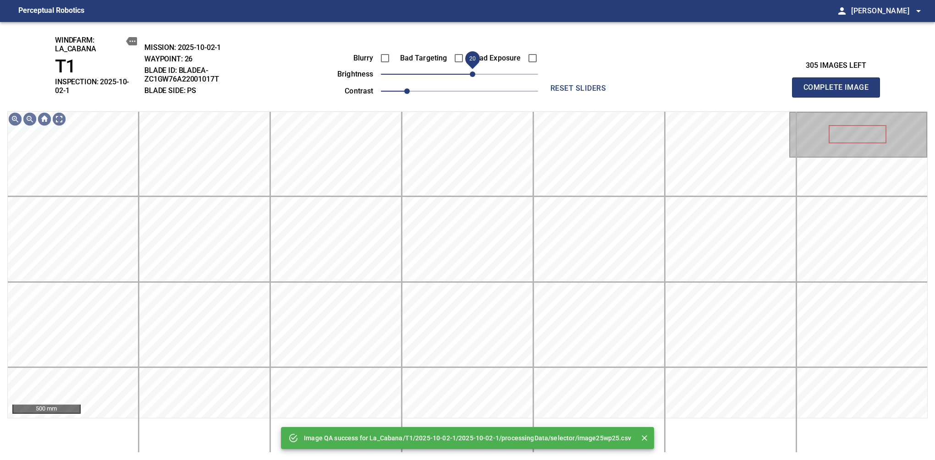
drag, startPoint x: 474, startPoint y: 74, endPoint x: 471, endPoint y: 80, distance: 6.8
click at [471, 77] on span "20" at bounding box center [472, 73] width 5 height 5
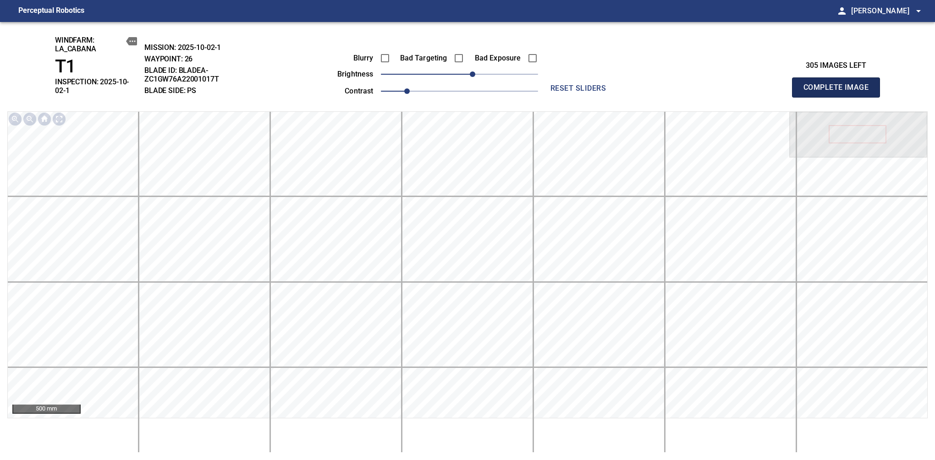
click at [839, 84] on span "Complete Image" at bounding box center [836, 87] width 68 height 13
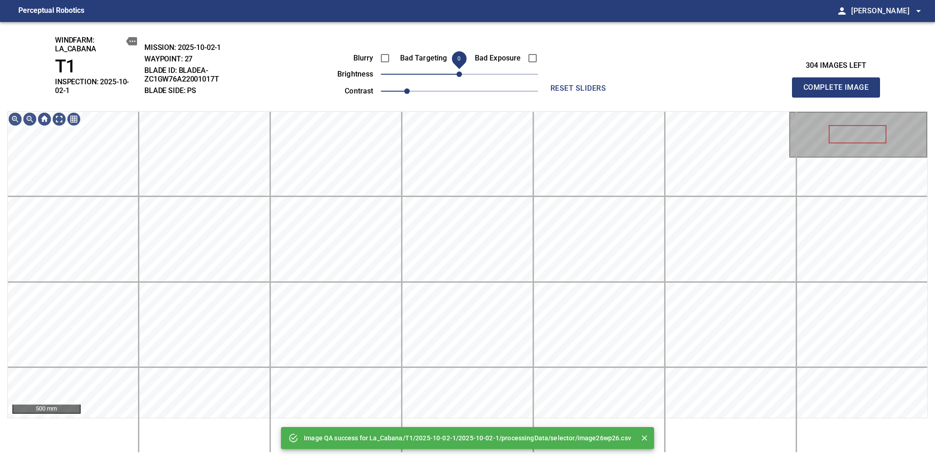
drag, startPoint x: 461, startPoint y: 77, endPoint x: 462, endPoint y: 82, distance: 4.6
click at [462, 77] on span "0" at bounding box center [458, 73] width 5 height 5
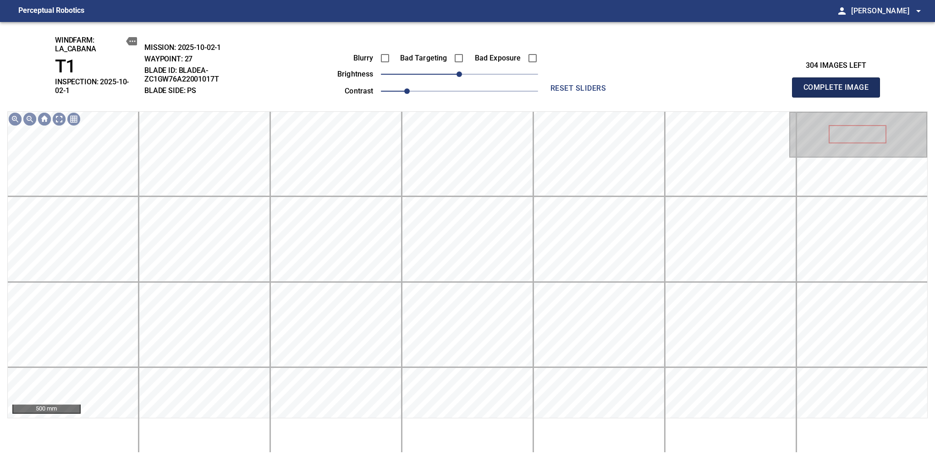
click at [839, 84] on span "Complete Image" at bounding box center [836, 87] width 68 height 13
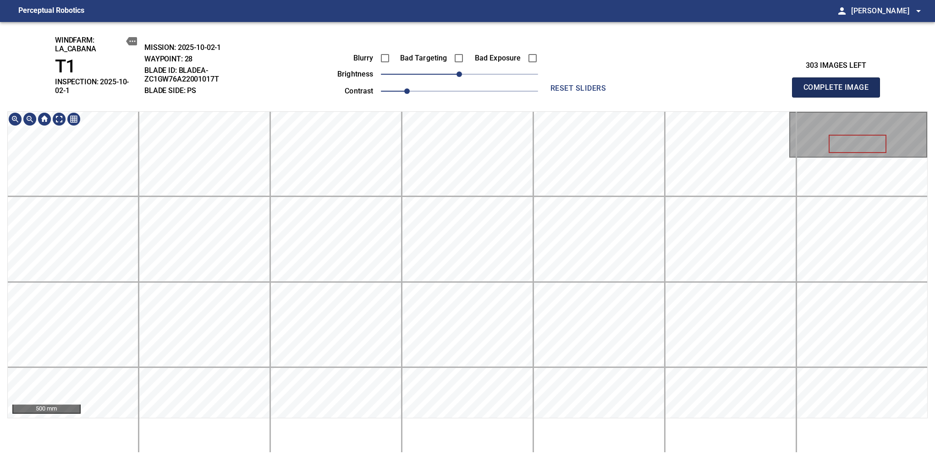
click at [839, 84] on span "Complete Image" at bounding box center [836, 87] width 68 height 13
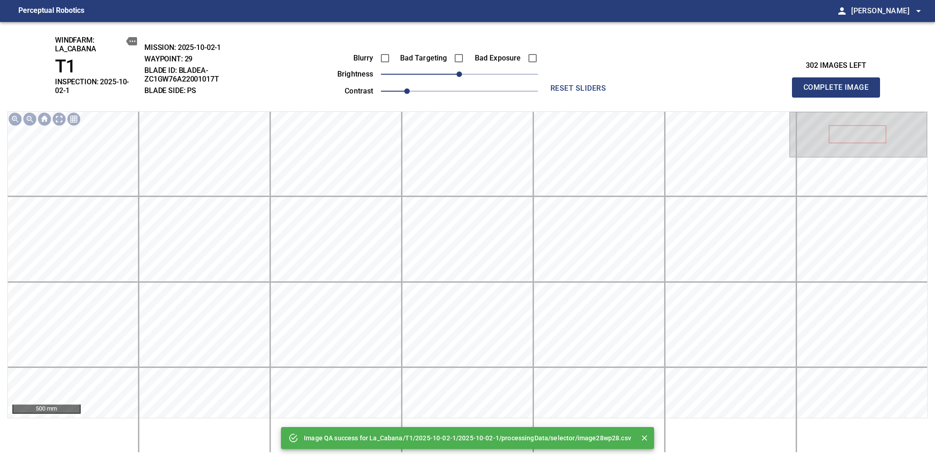
click at [839, 84] on span "Complete Image" at bounding box center [836, 87] width 68 height 13
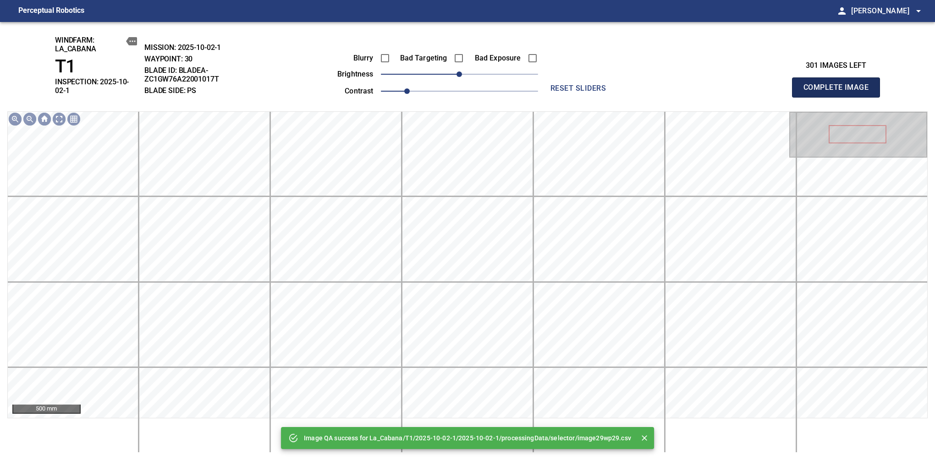
click at [839, 84] on span "Complete Image" at bounding box center [836, 87] width 68 height 13
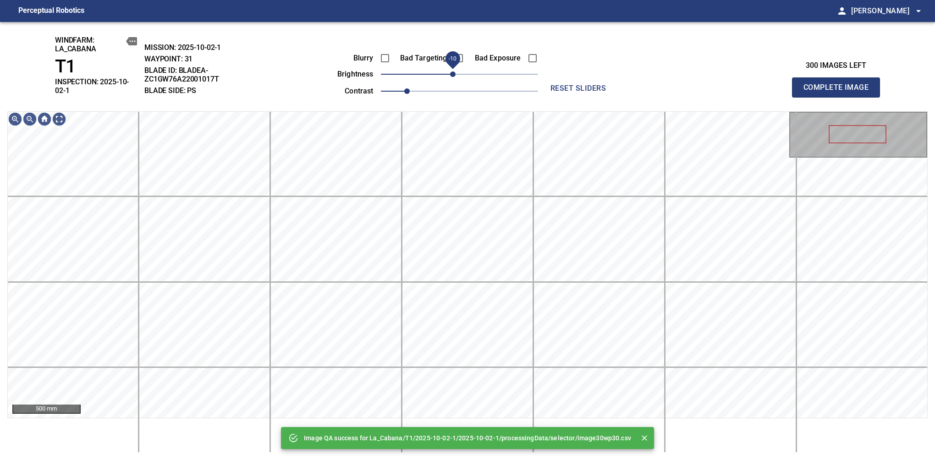
click at [454, 75] on span "-10" at bounding box center [452, 73] width 5 height 5
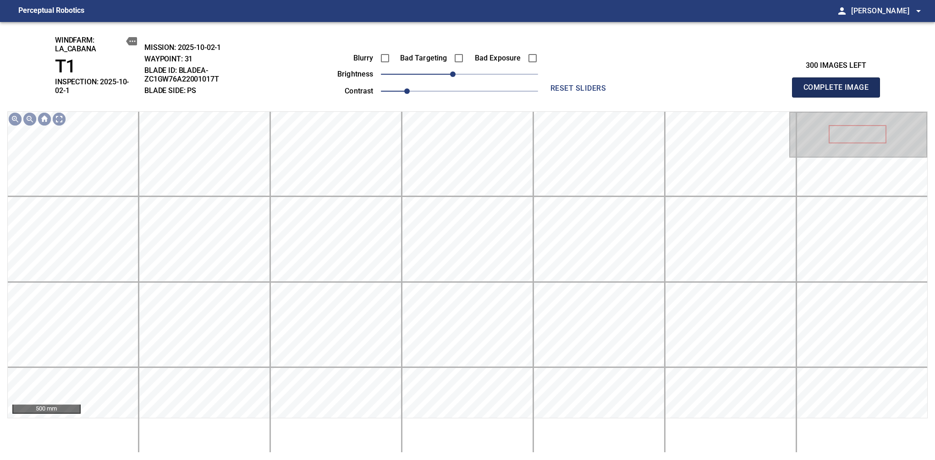
click at [839, 84] on span "Complete Image" at bounding box center [836, 87] width 68 height 13
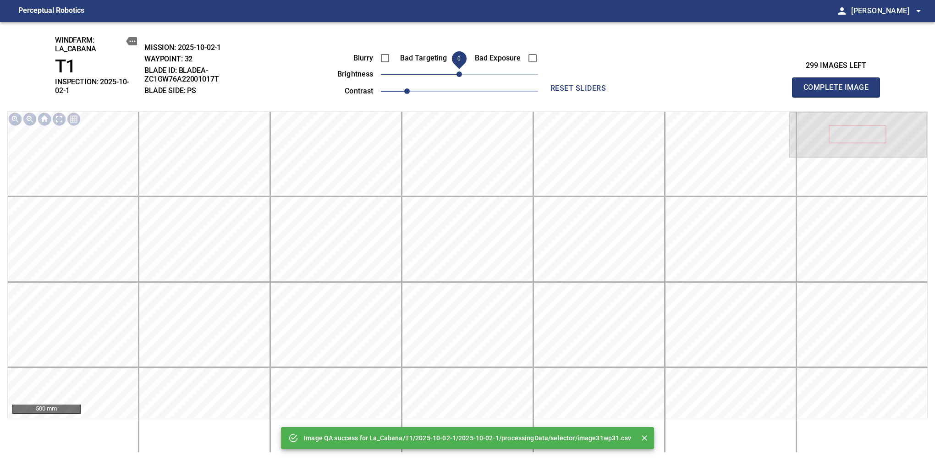
click at [456, 77] on span "0" at bounding box center [458, 73] width 5 height 5
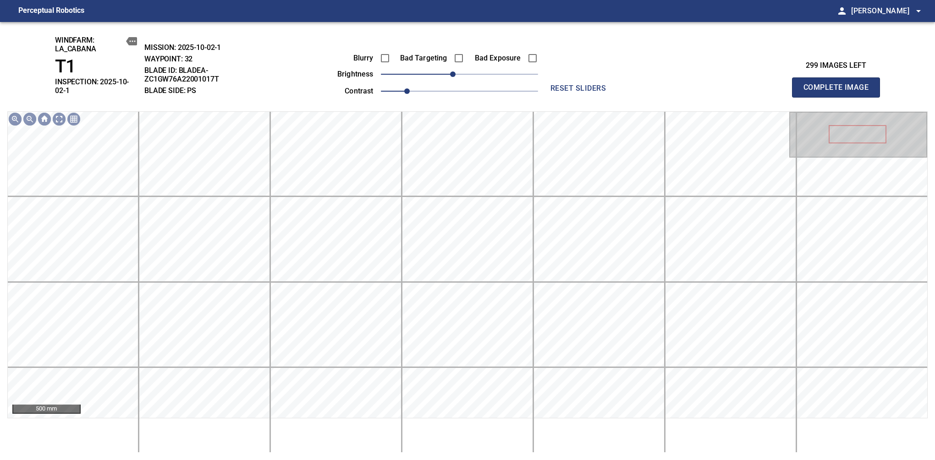
click at [839, 84] on span "Complete Image" at bounding box center [836, 87] width 68 height 13
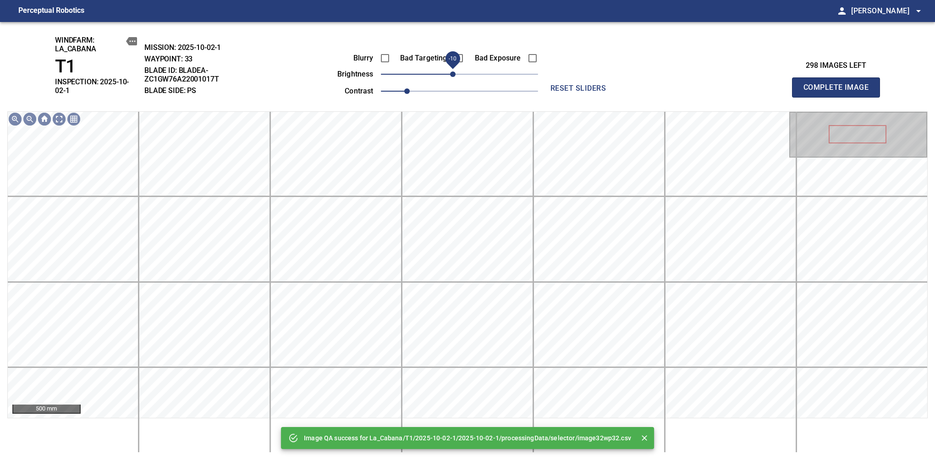
drag, startPoint x: 460, startPoint y: 77, endPoint x: 450, endPoint y: 81, distance: 10.5
click at [450, 77] on span "-10" at bounding box center [452, 73] width 5 height 5
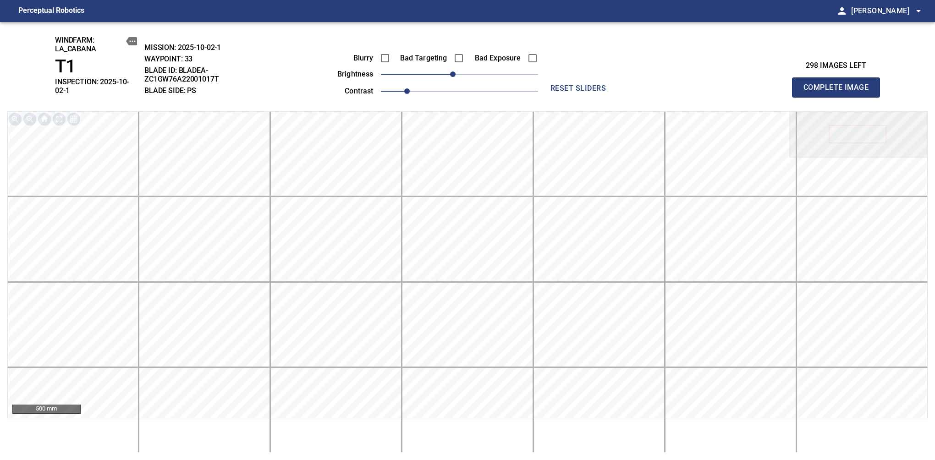
click at [839, 84] on span "Complete Image" at bounding box center [836, 87] width 68 height 13
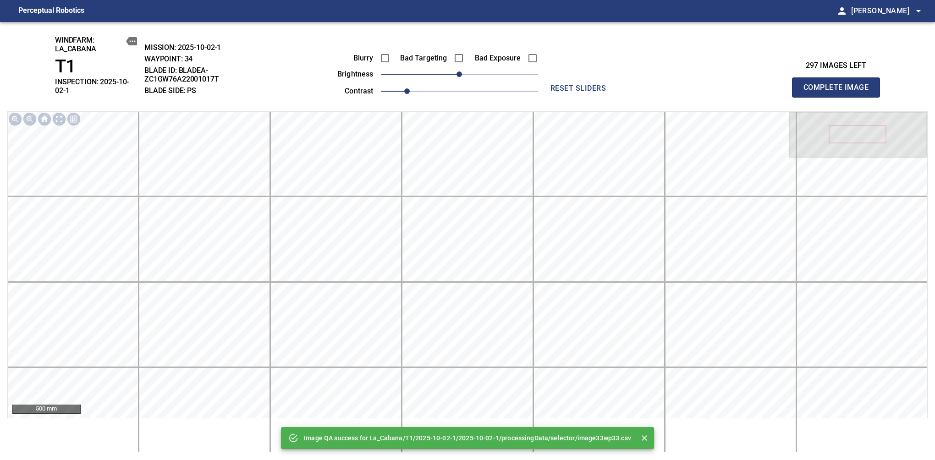
click at [839, 84] on span "Complete Image" at bounding box center [836, 87] width 68 height 13
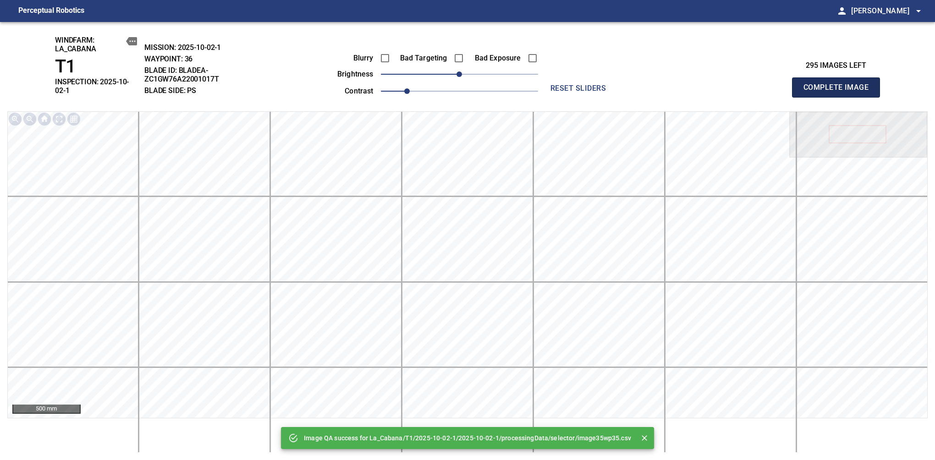
click at [839, 84] on span "Complete Image" at bounding box center [836, 87] width 68 height 13
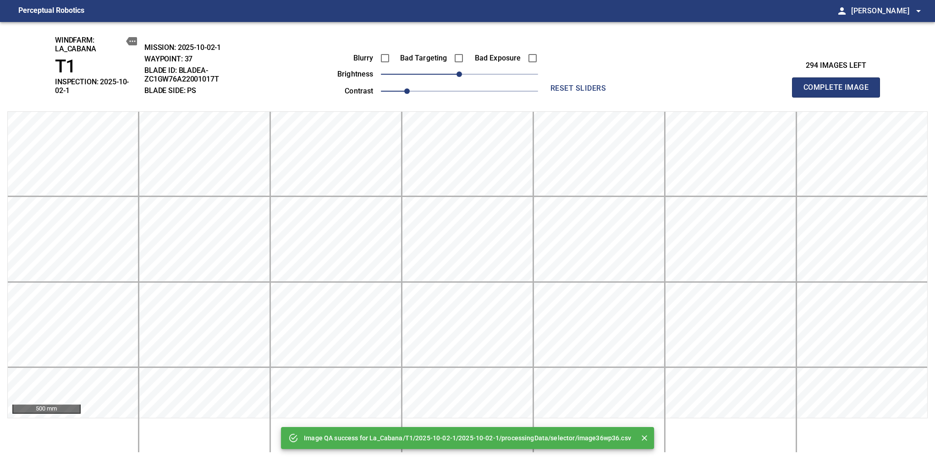
click at [839, 84] on span "Complete Image" at bounding box center [836, 87] width 68 height 13
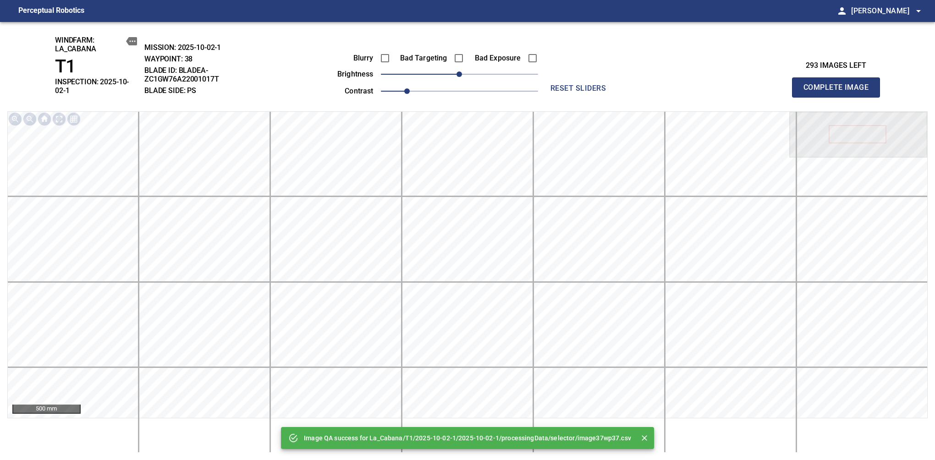
click at [839, 84] on span "Complete Image" at bounding box center [836, 87] width 68 height 13
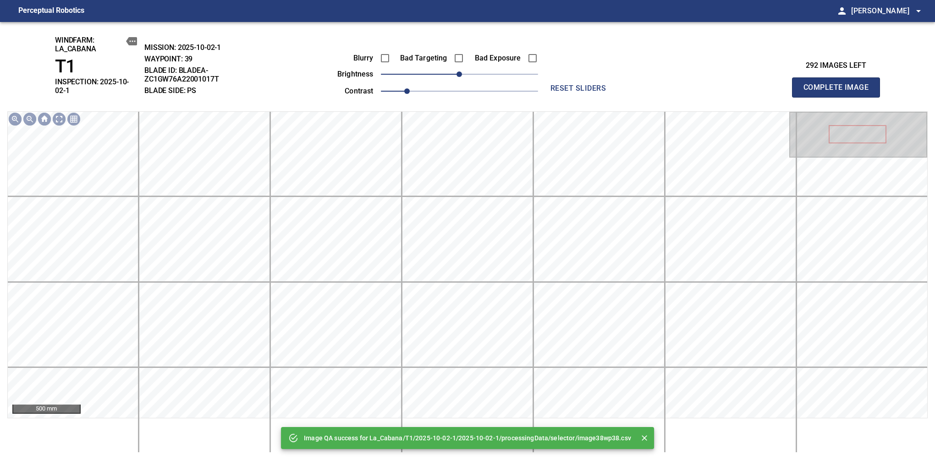
click at [839, 84] on span "Complete Image" at bounding box center [836, 87] width 68 height 13
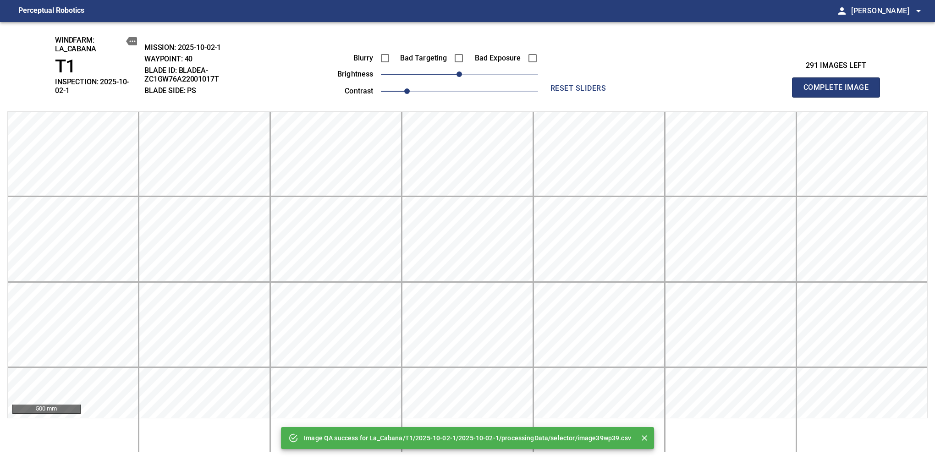
click at [839, 84] on span "Complete Image" at bounding box center [836, 87] width 68 height 13
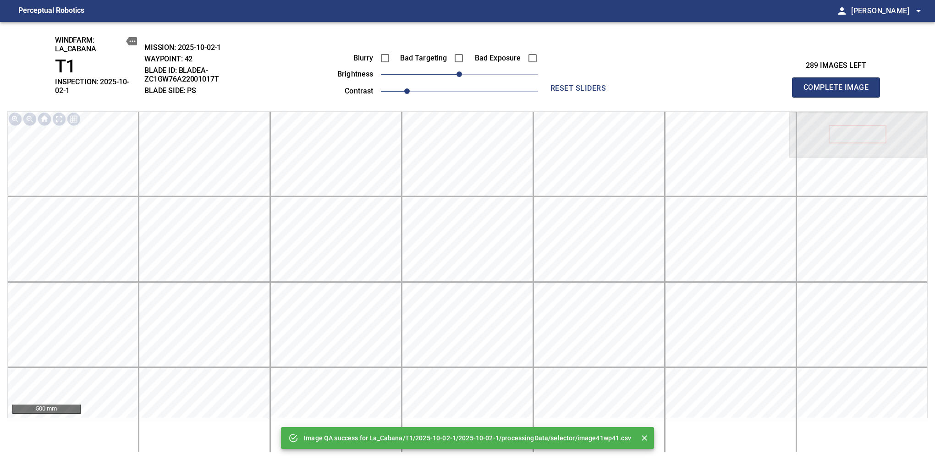
click at [839, 84] on span "Complete Image" at bounding box center [836, 87] width 68 height 13
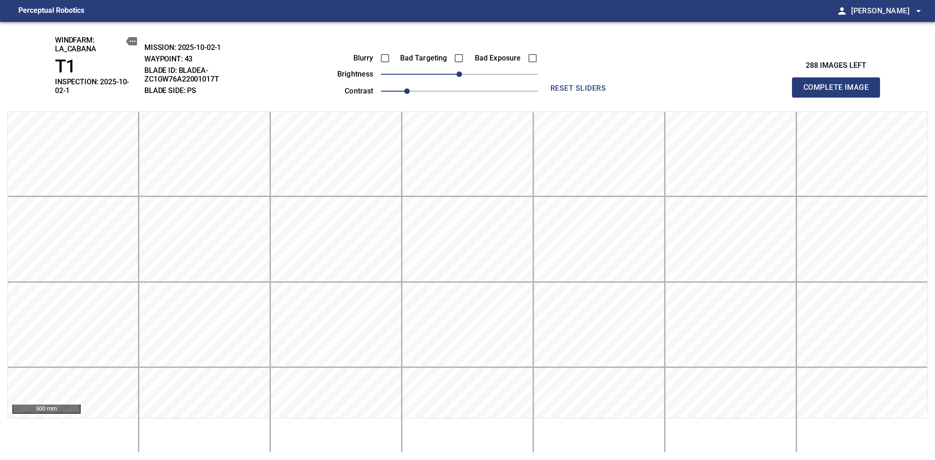
click at [839, 84] on span "Complete Image" at bounding box center [836, 87] width 68 height 13
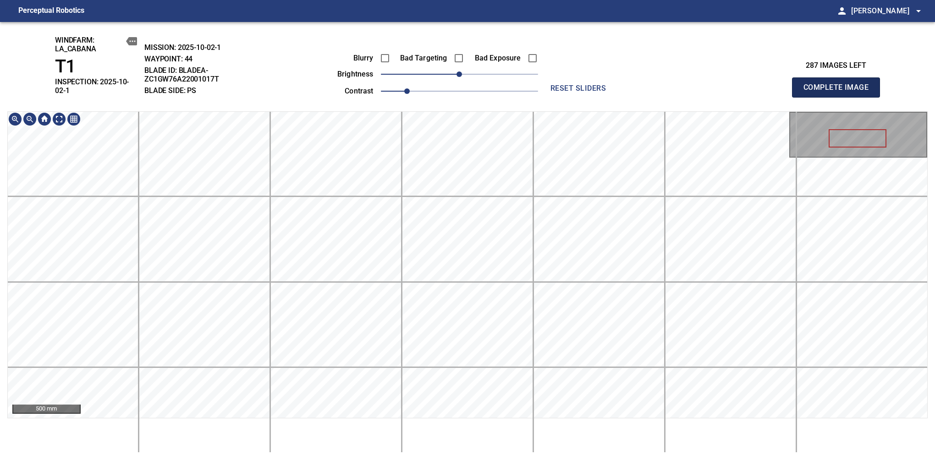
click at [839, 84] on span "Complete Image" at bounding box center [836, 87] width 68 height 13
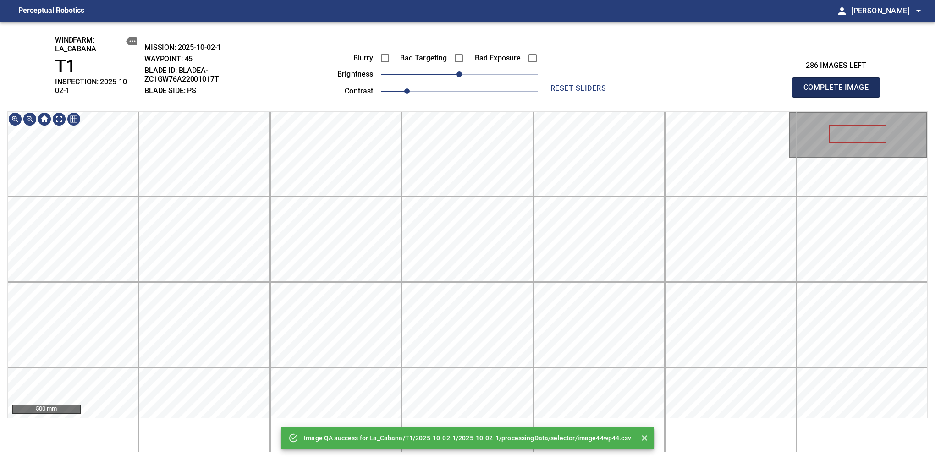
click at [839, 84] on span "Complete Image" at bounding box center [836, 87] width 68 height 13
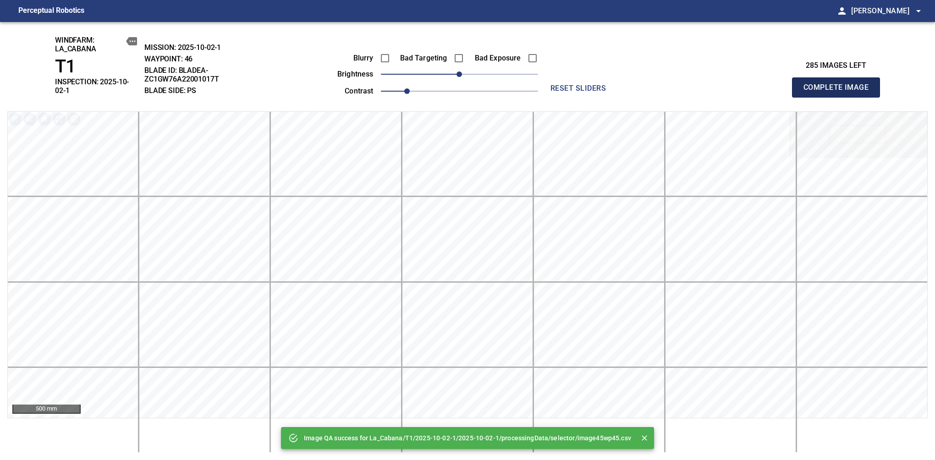
click at [839, 84] on span "Complete Image" at bounding box center [836, 87] width 68 height 13
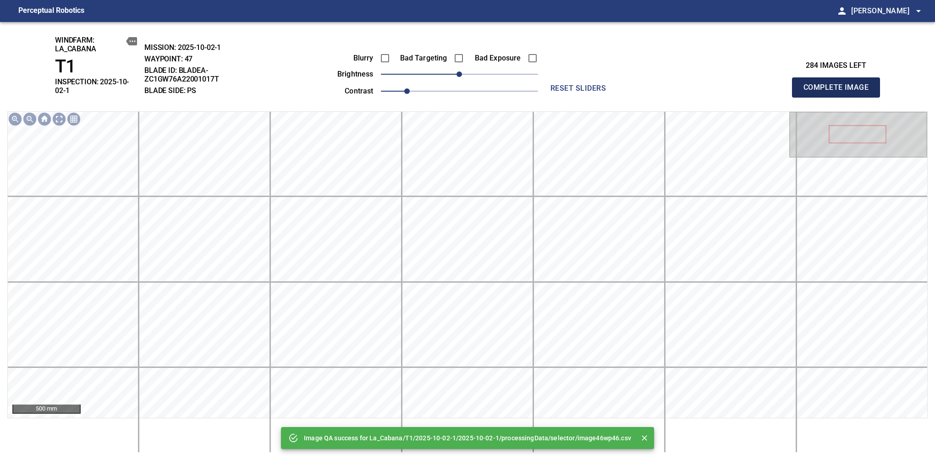
click at [839, 84] on span "Complete Image" at bounding box center [836, 87] width 68 height 13
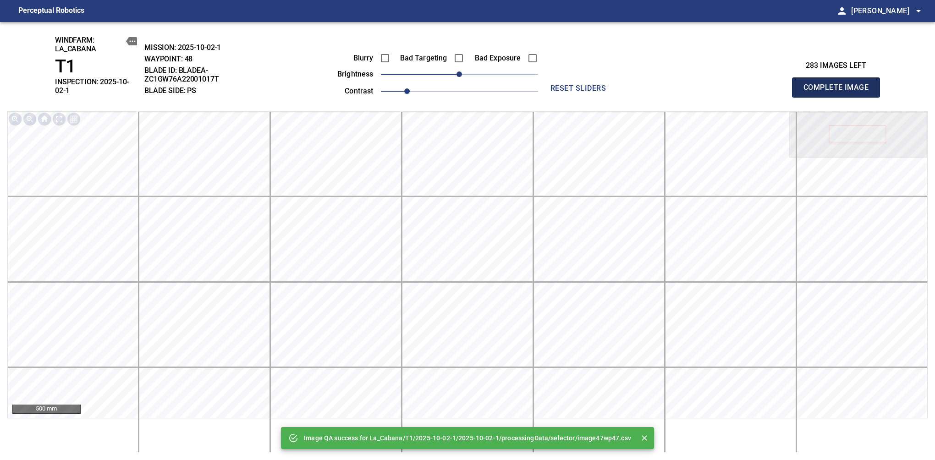
click at [839, 84] on span "Complete Image" at bounding box center [836, 87] width 68 height 13
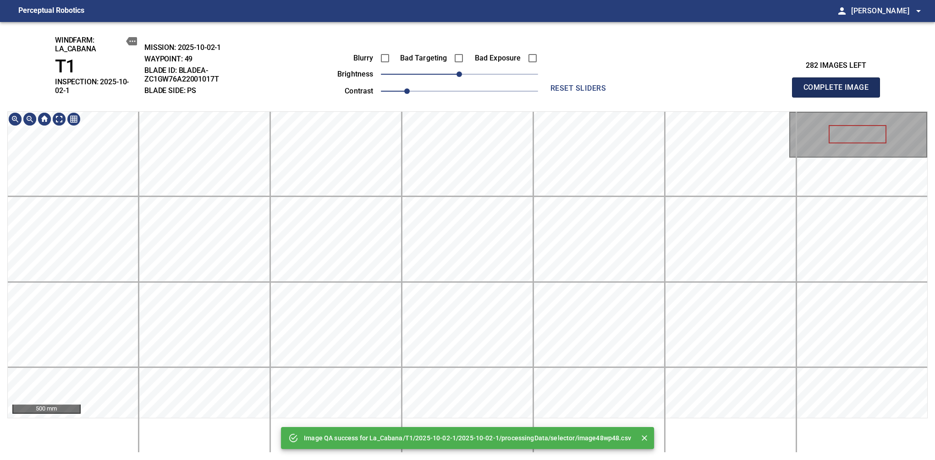
click at [839, 84] on span "Complete Image" at bounding box center [836, 87] width 68 height 13
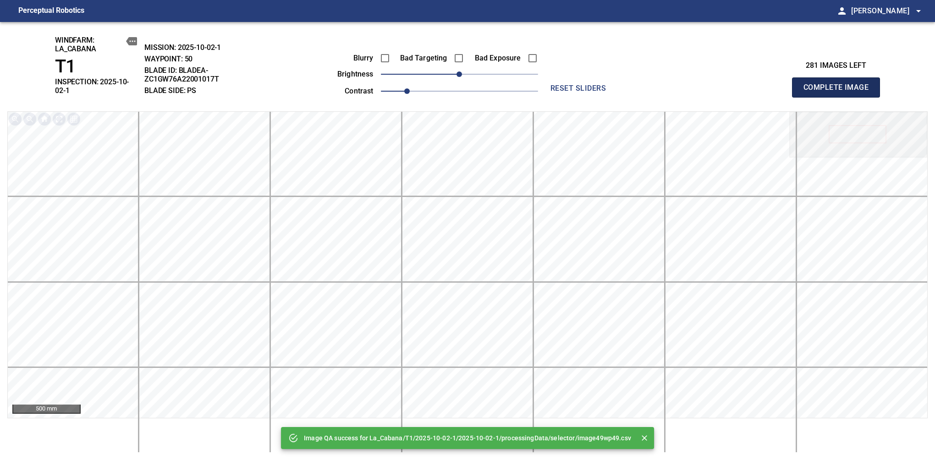
click at [839, 84] on span "Complete Image" at bounding box center [836, 87] width 68 height 13
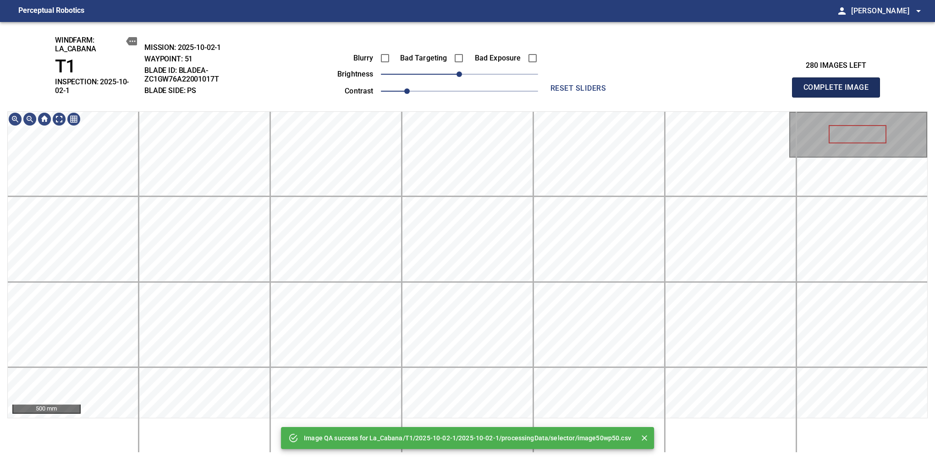
click at [839, 84] on span "Complete Image" at bounding box center [836, 87] width 68 height 13
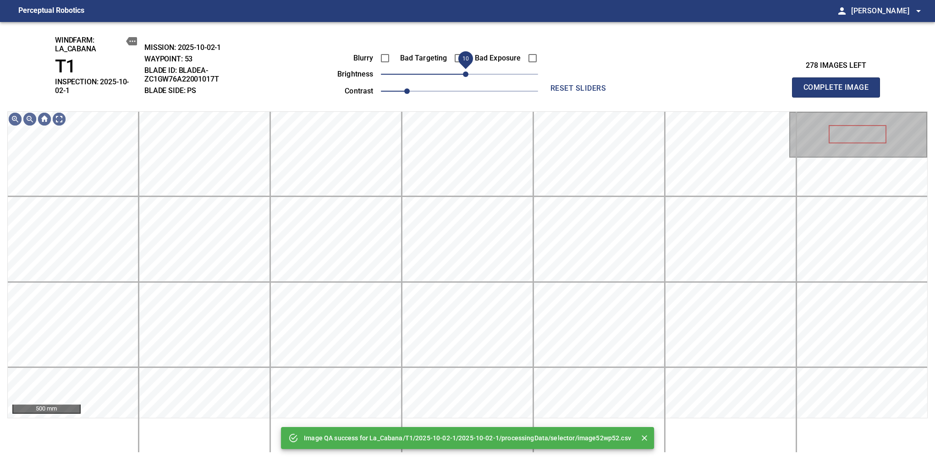
drag, startPoint x: 458, startPoint y: 75, endPoint x: 466, endPoint y: 70, distance: 9.3
click at [466, 71] on span "10" at bounding box center [465, 73] width 5 height 5
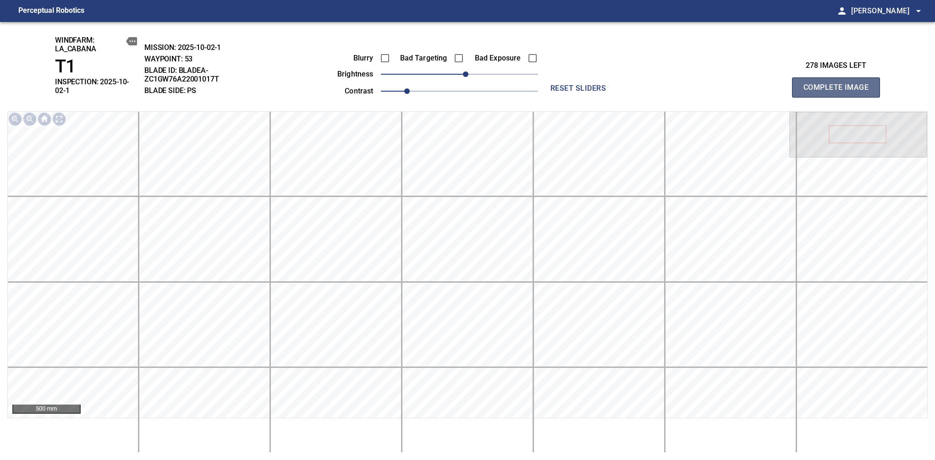
click at [839, 84] on span "Complete Image" at bounding box center [836, 87] width 68 height 13
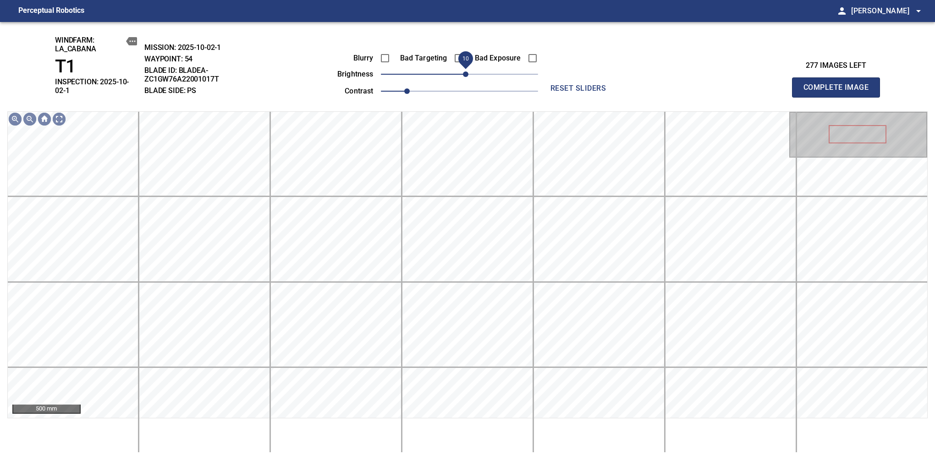
drag, startPoint x: 458, startPoint y: 78, endPoint x: 466, endPoint y: 77, distance: 7.9
click at [466, 77] on span "10" at bounding box center [465, 73] width 5 height 5
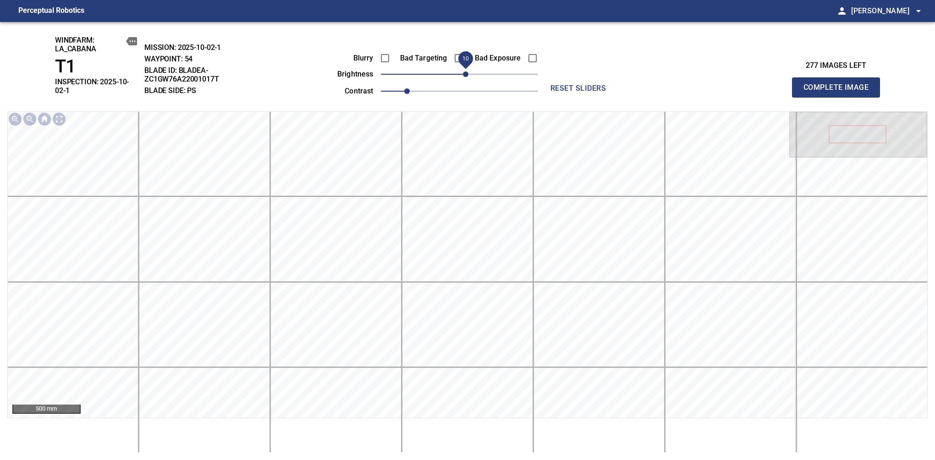
click at [839, 84] on span "Complete Image" at bounding box center [836, 87] width 68 height 13
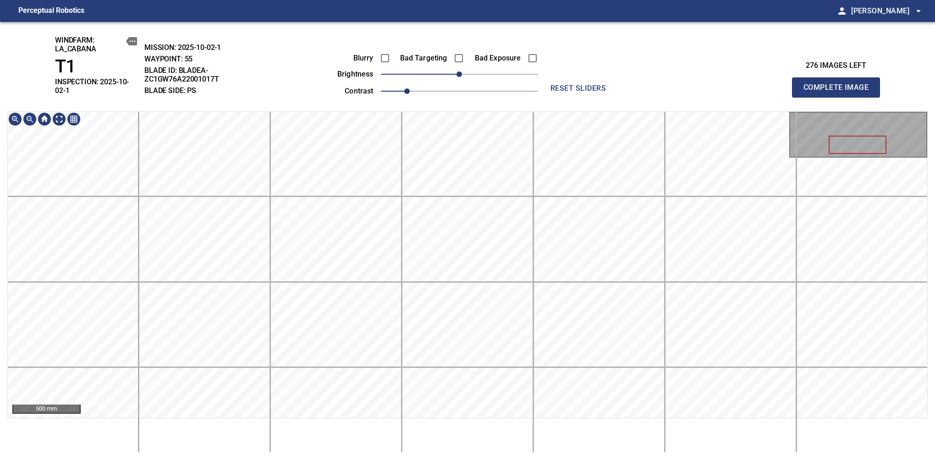
click at [839, 84] on span "Complete Image" at bounding box center [836, 87] width 68 height 13
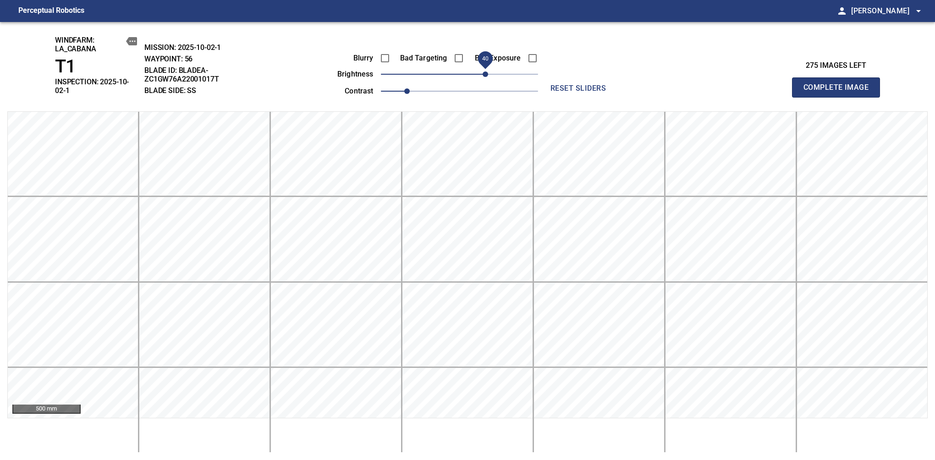
drag, startPoint x: 472, startPoint y: 78, endPoint x: 486, endPoint y: 79, distance: 13.4
click at [486, 77] on span "40" at bounding box center [484, 73] width 5 height 5
click at [839, 84] on span "Complete Image" at bounding box center [836, 87] width 68 height 13
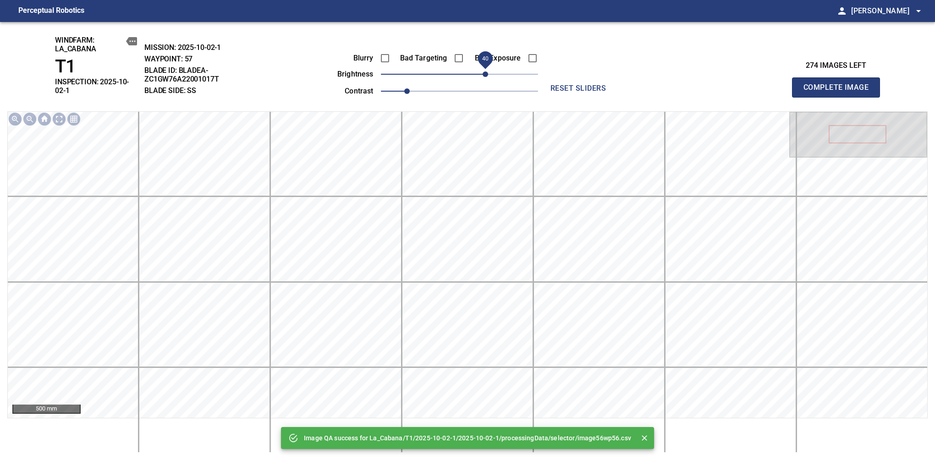
click at [486, 78] on span "40" at bounding box center [459, 74] width 157 height 13
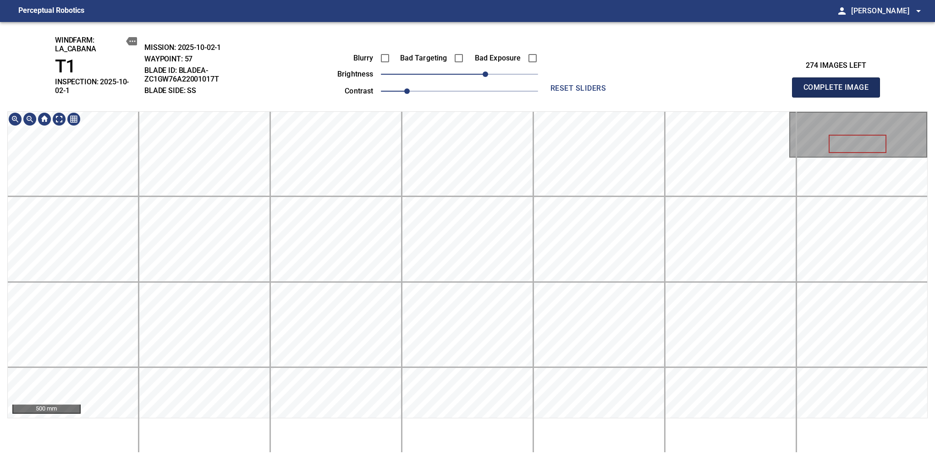
click at [839, 84] on span "Complete Image" at bounding box center [836, 87] width 68 height 13
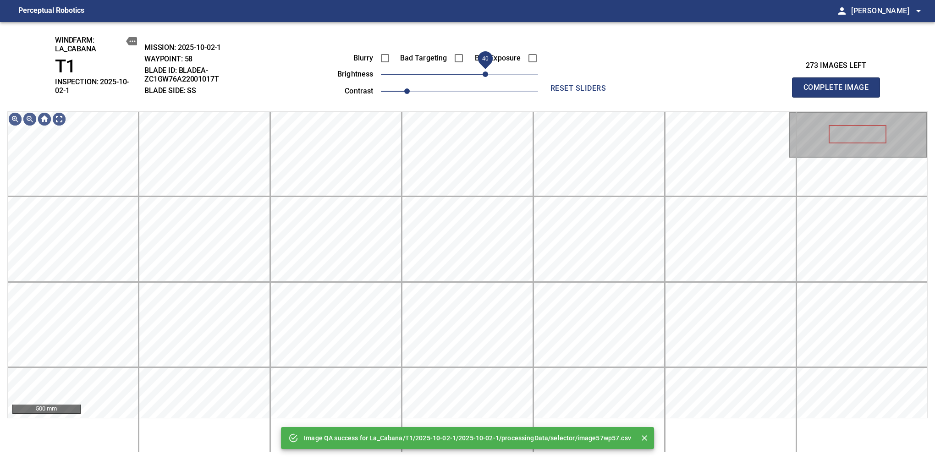
drag, startPoint x: 475, startPoint y: 74, endPoint x: 487, endPoint y: 70, distance: 13.6
click at [487, 71] on span "40" at bounding box center [484, 73] width 5 height 5
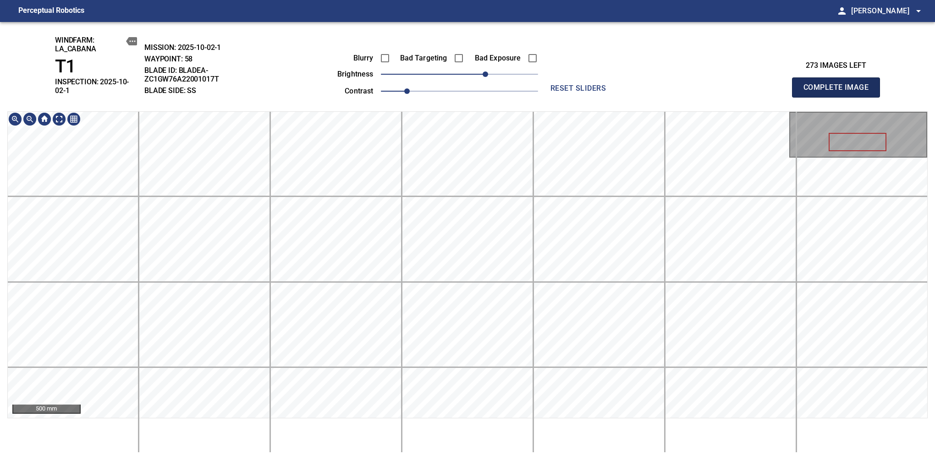
click at [839, 84] on span "Complete Image" at bounding box center [836, 87] width 68 height 13
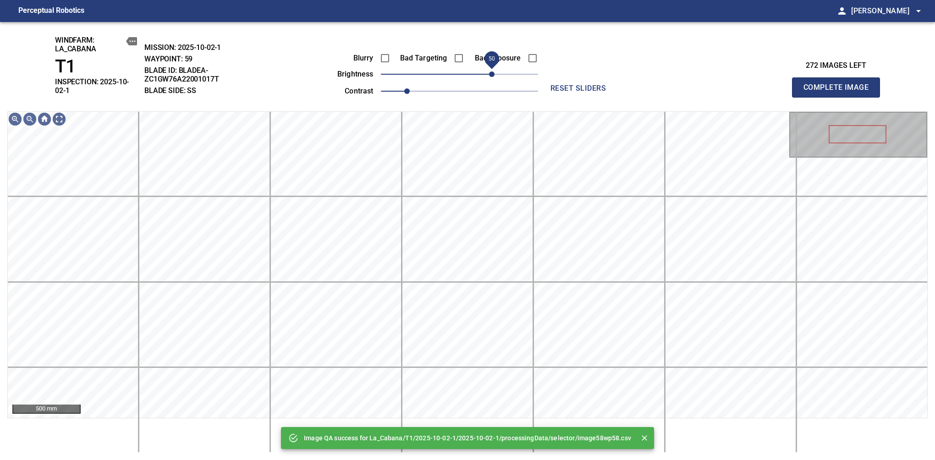
click at [489, 71] on span "50" at bounding box center [459, 74] width 157 height 13
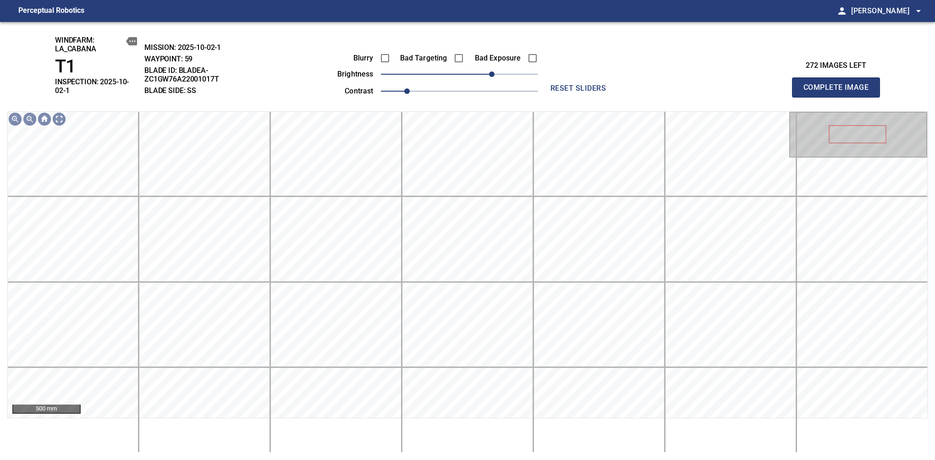
click at [839, 84] on span "Complete Image" at bounding box center [836, 87] width 68 height 13
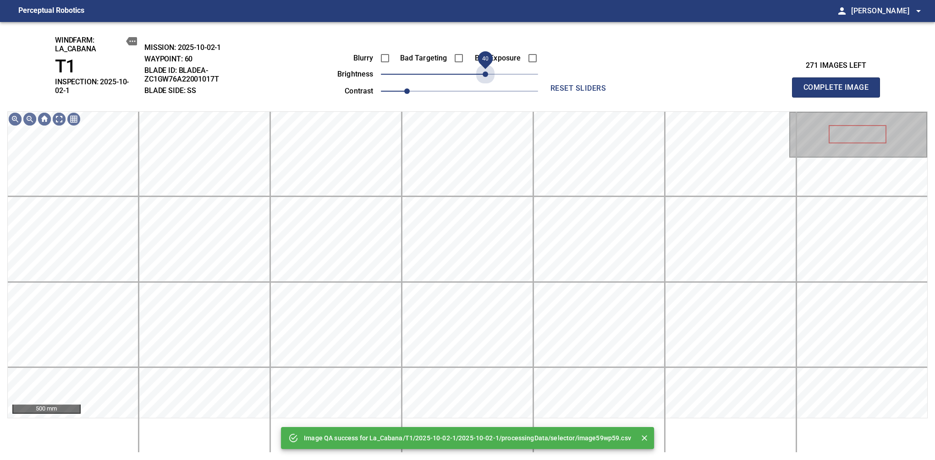
click at [487, 73] on span "40" at bounding box center [459, 74] width 157 height 13
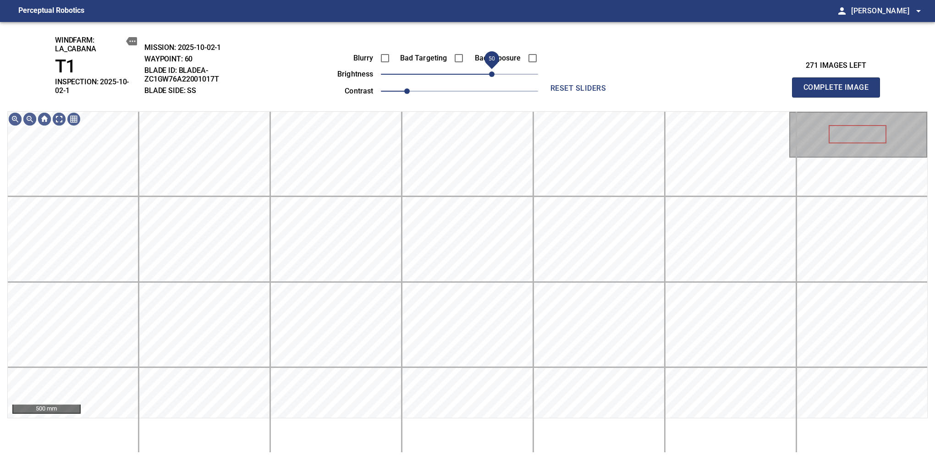
click at [490, 73] on span "50" at bounding box center [491, 73] width 5 height 5
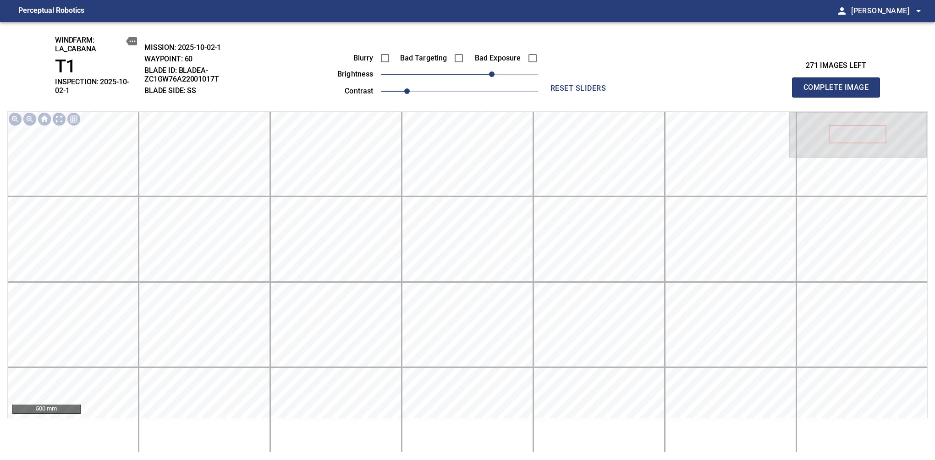
click at [839, 84] on span "Complete Image" at bounding box center [836, 87] width 68 height 13
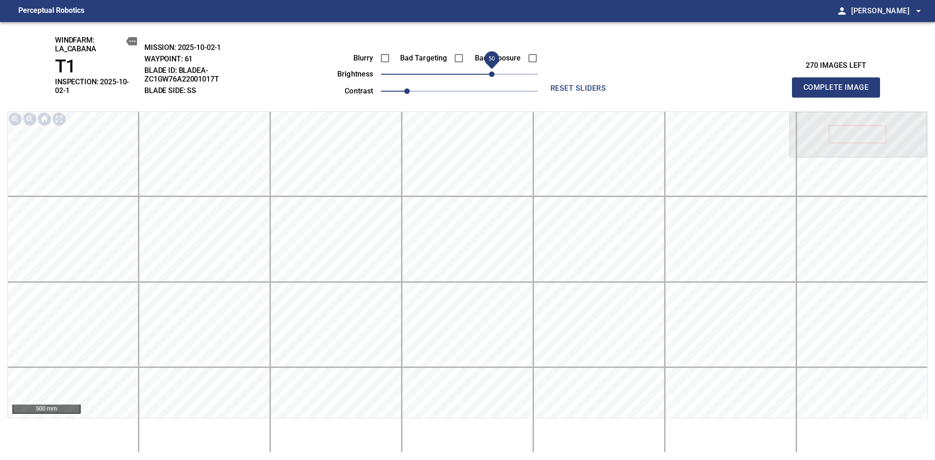
drag, startPoint x: 476, startPoint y: 71, endPoint x: 493, endPoint y: 74, distance: 17.6
click at [493, 74] on span "50" at bounding box center [491, 73] width 5 height 5
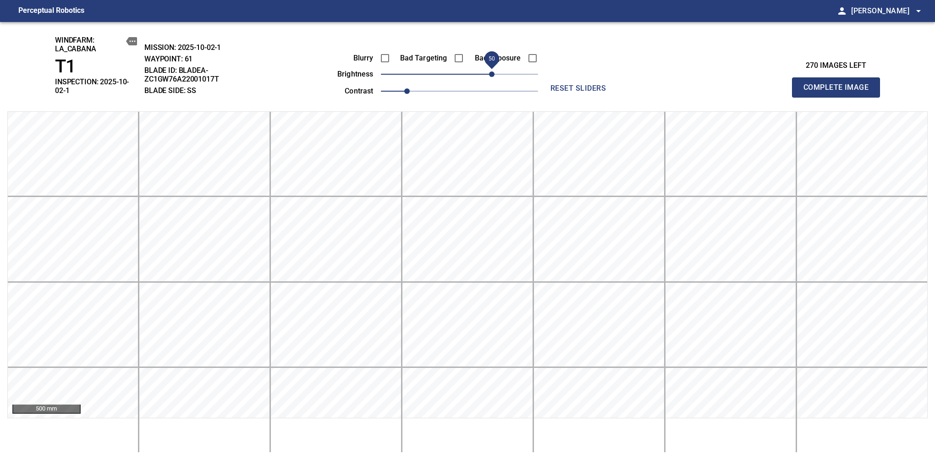
click at [839, 84] on span "Complete Image" at bounding box center [836, 87] width 68 height 13
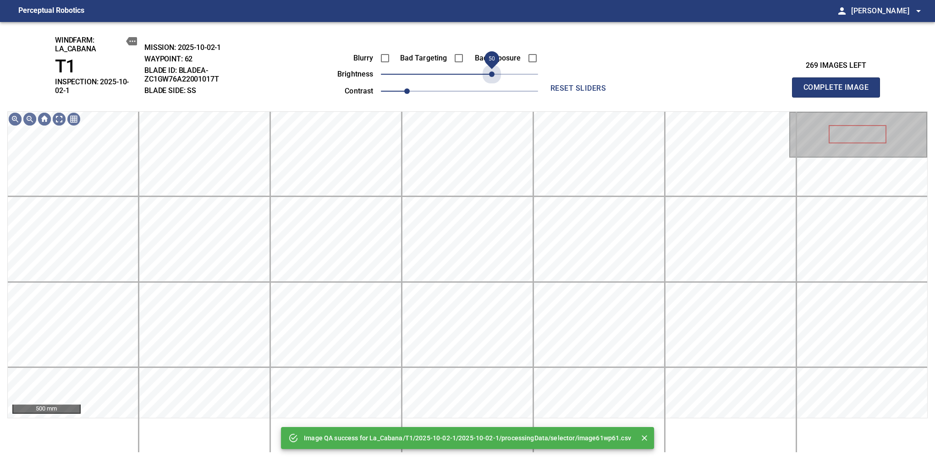
click at [493, 74] on span "50" at bounding box center [459, 74] width 157 height 13
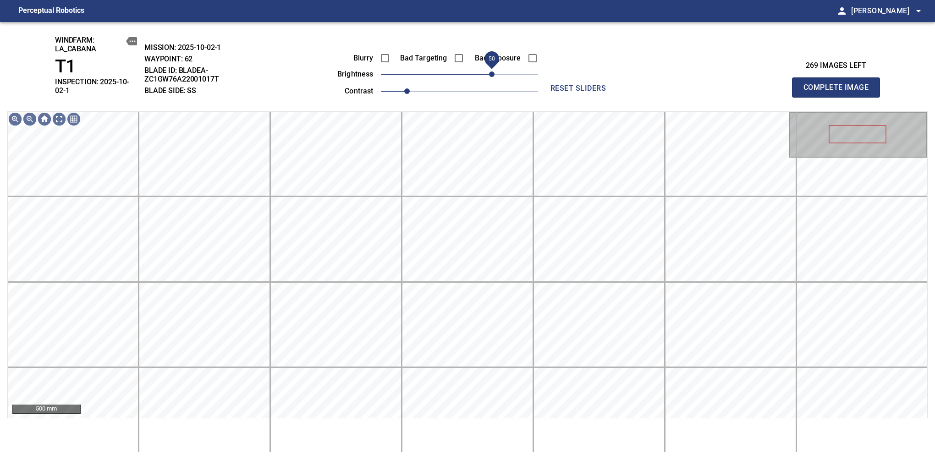
click at [492, 72] on span "50" at bounding box center [491, 73] width 5 height 5
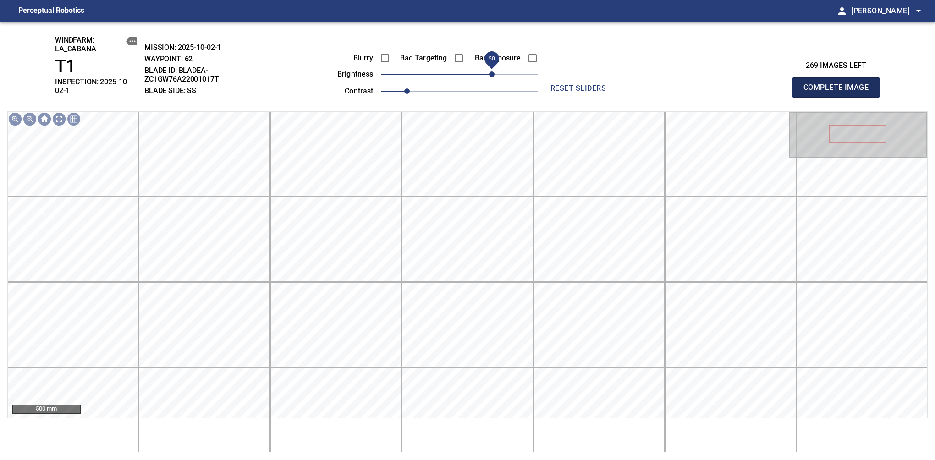
click at [839, 84] on span "Complete Image" at bounding box center [836, 87] width 68 height 13
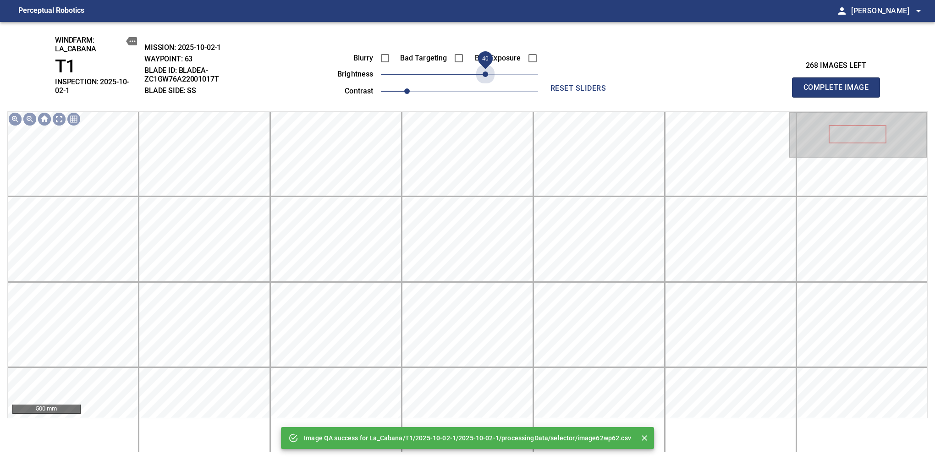
click at [488, 74] on span "40" at bounding box center [459, 74] width 157 height 13
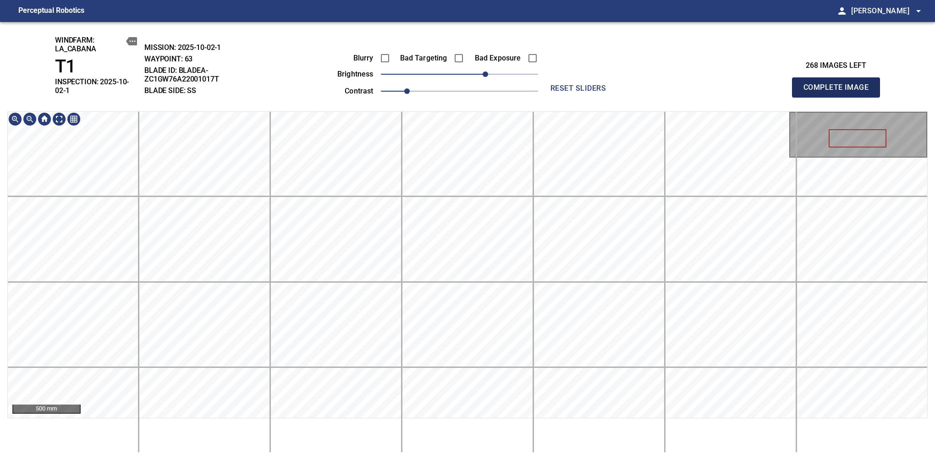
click at [839, 84] on span "Complete Image" at bounding box center [836, 87] width 68 height 13
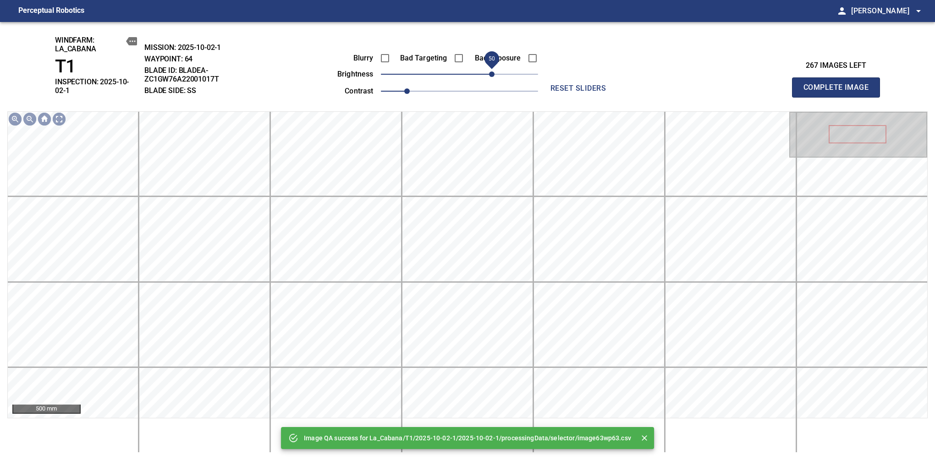
drag, startPoint x: 466, startPoint y: 74, endPoint x: 492, endPoint y: 74, distance: 25.2
click at [492, 74] on span "50" at bounding box center [491, 73] width 5 height 5
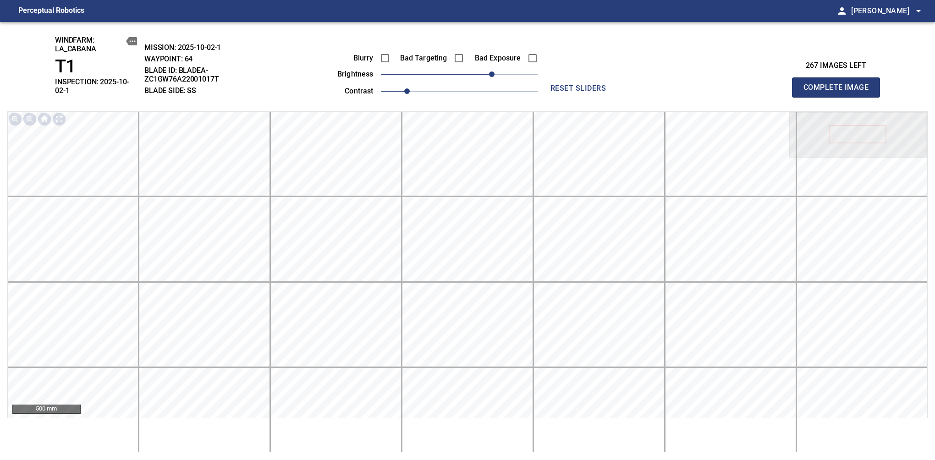
click at [839, 84] on span "Complete Image" at bounding box center [836, 87] width 68 height 13
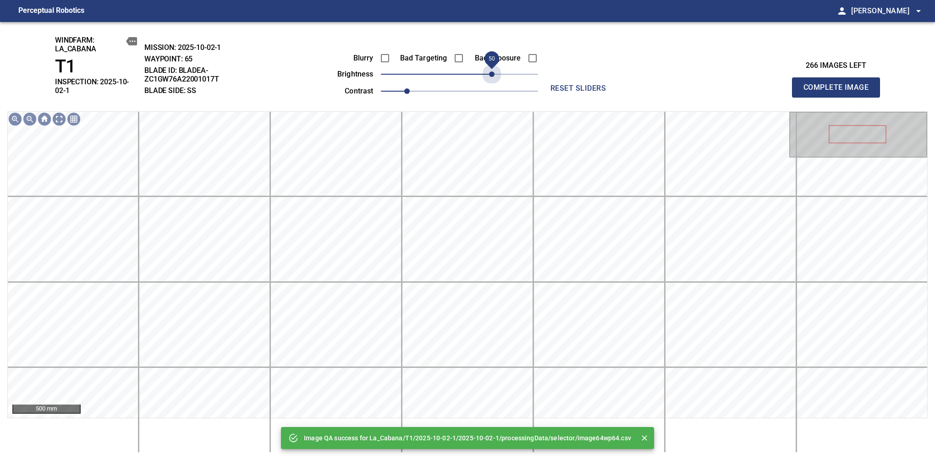
click at [492, 74] on span "50" at bounding box center [459, 74] width 157 height 13
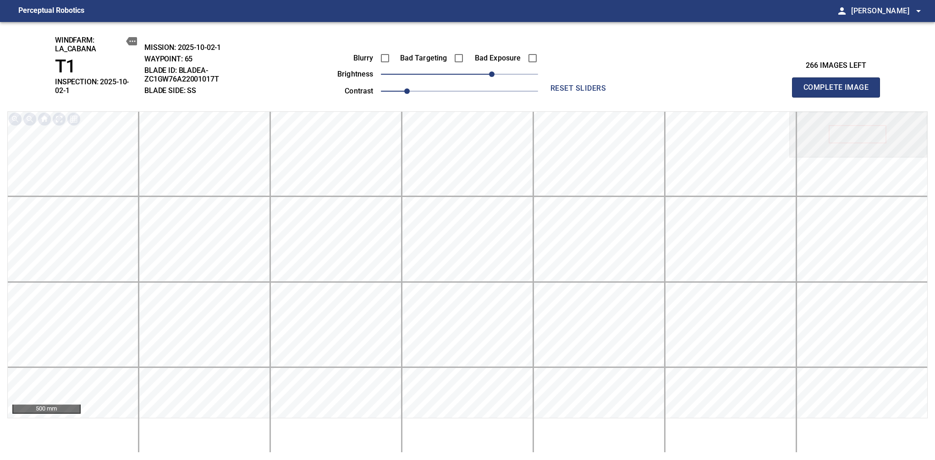
click at [839, 84] on span "Complete Image" at bounding box center [836, 87] width 68 height 13
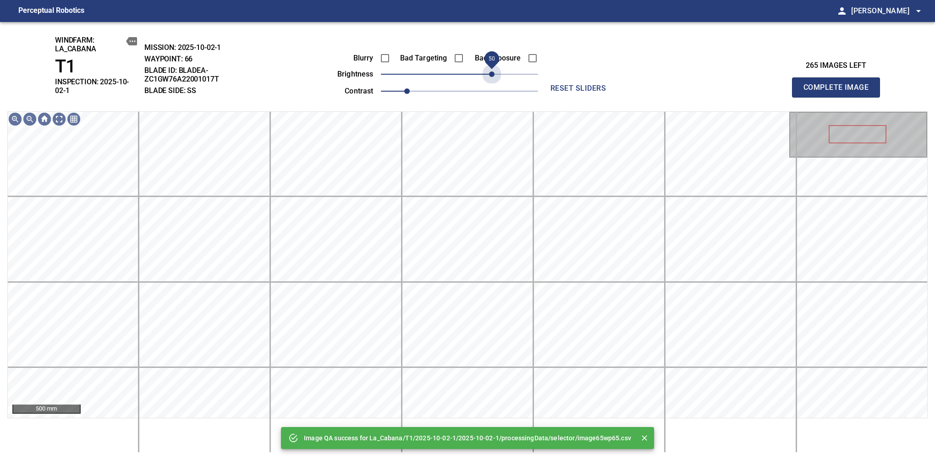
click at [492, 74] on span "50" at bounding box center [459, 74] width 157 height 13
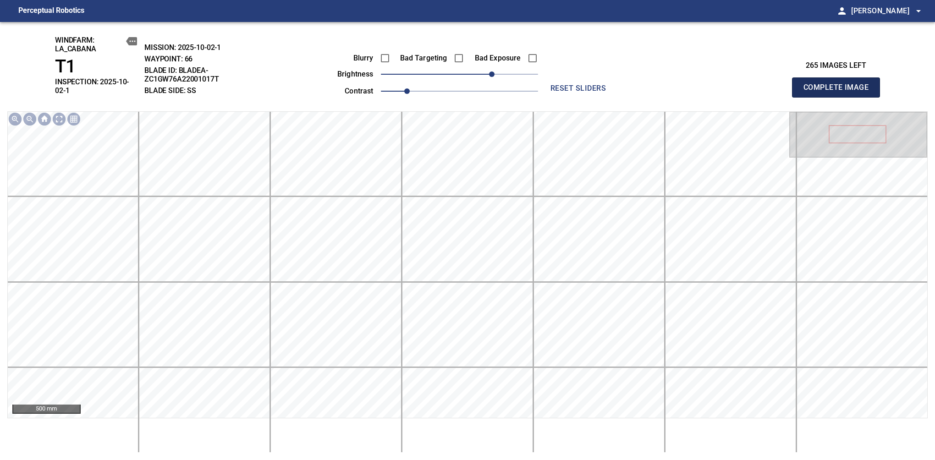
click at [839, 84] on span "Complete Image" at bounding box center [836, 87] width 68 height 13
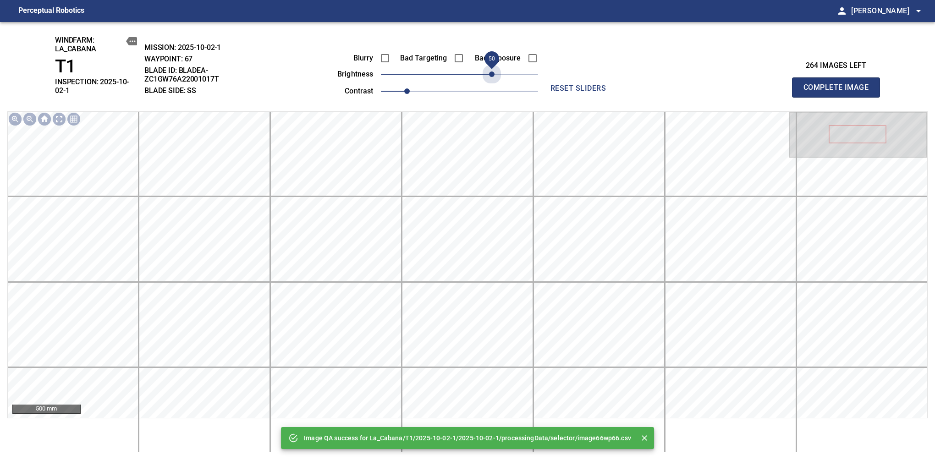
click at [492, 74] on span "50" at bounding box center [459, 74] width 157 height 13
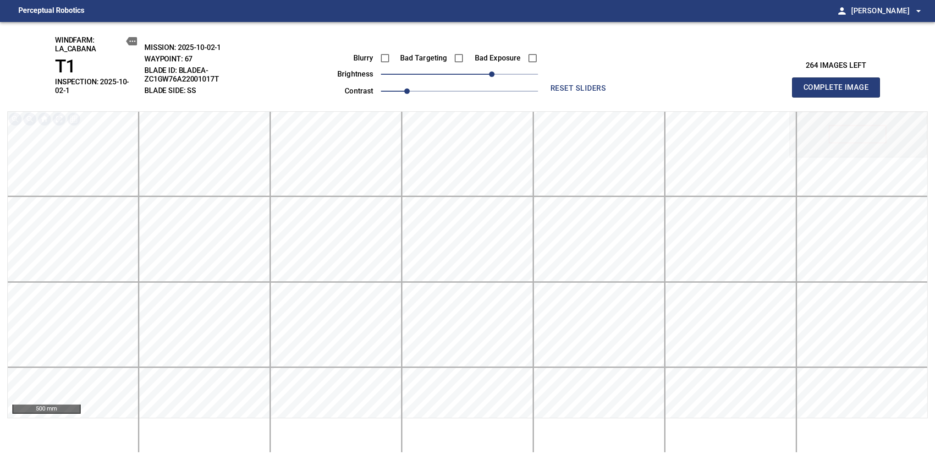
click at [839, 84] on span "Complete Image" at bounding box center [836, 87] width 68 height 13
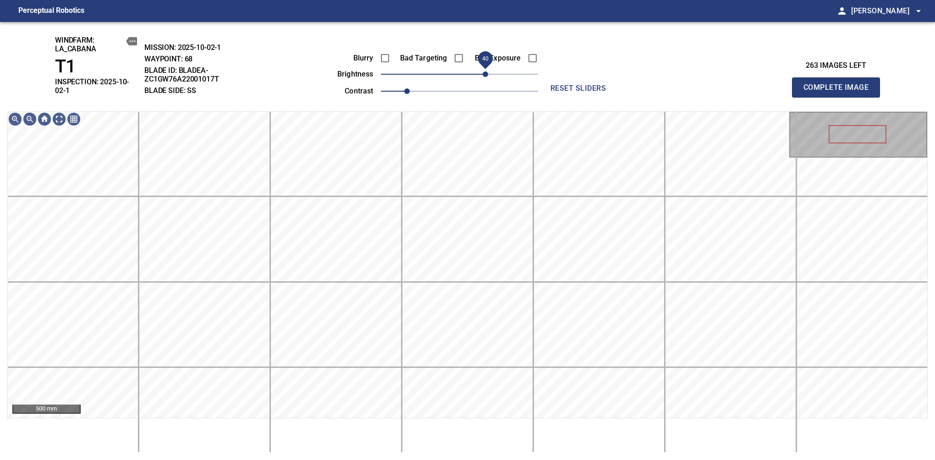
drag, startPoint x: 458, startPoint y: 78, endPoint x: 485, endPoint y: 71, distance: 28.1
click at [485, 71] on span "40" at bounding box center [484, 73] width 5 height 5
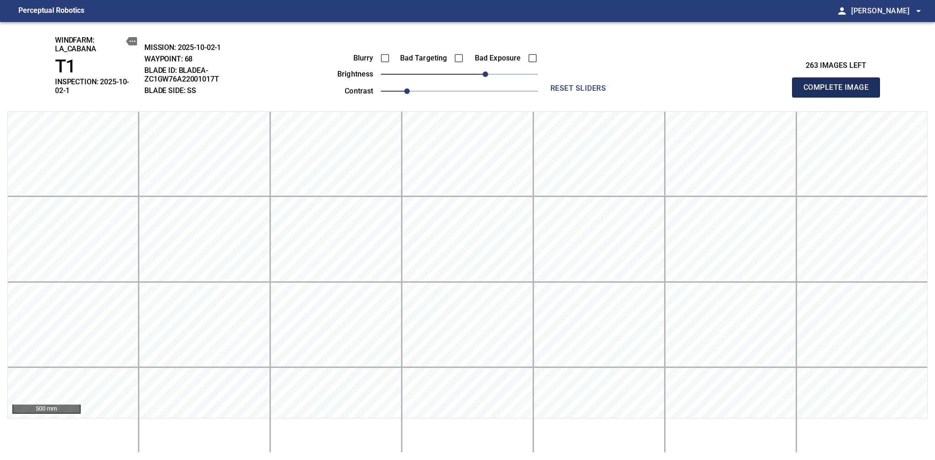
click at [839, 84] on span "Complete Image" at bounding box center [836, 87] width 68 height 13
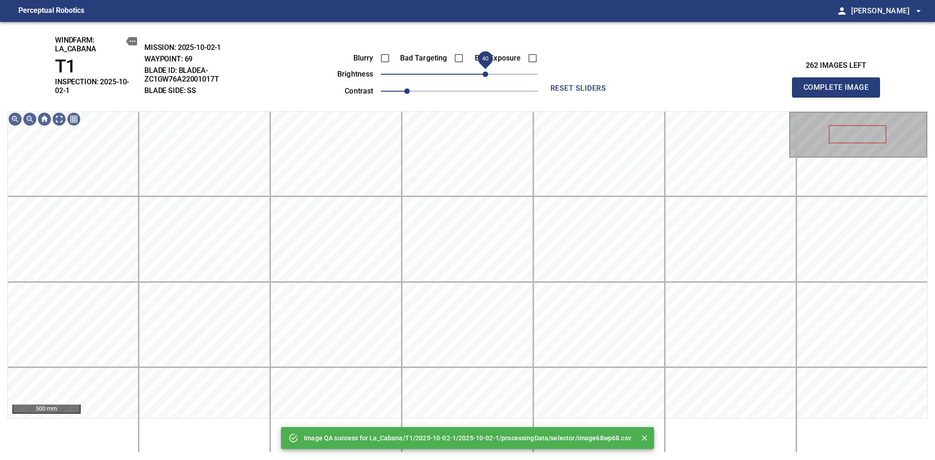
click at [484, 72] on span "40" at bounding box center [459, 74] width 157 height 13
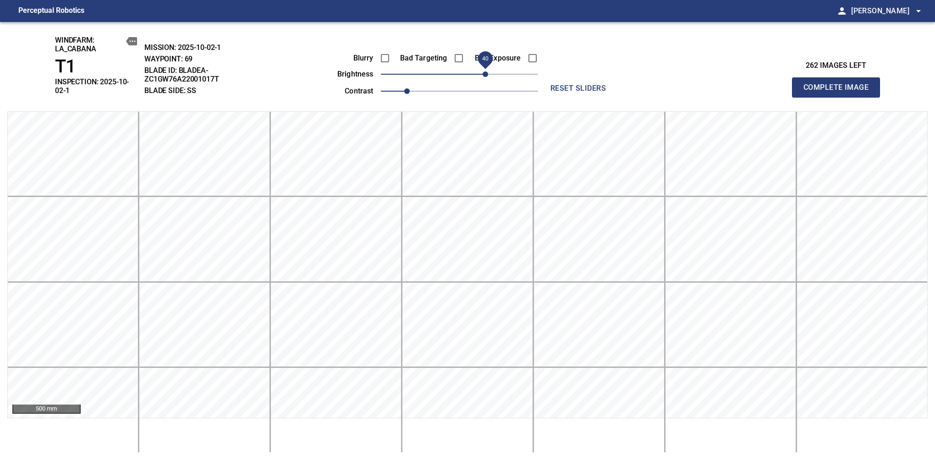
click at [839, 84] on span "Complete Image" at bounding box center [836, 87] width 68 height 13
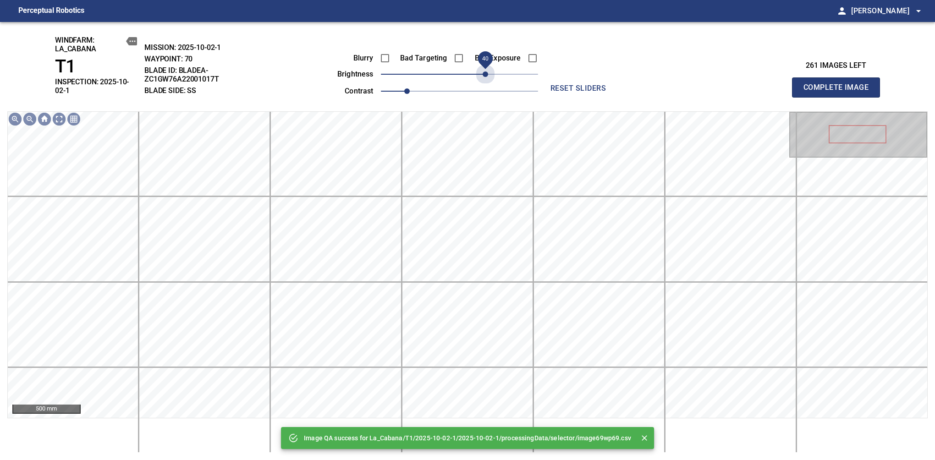
click at [485, 73] on span "40" at bounding box center [459, 74] width 157 height 13
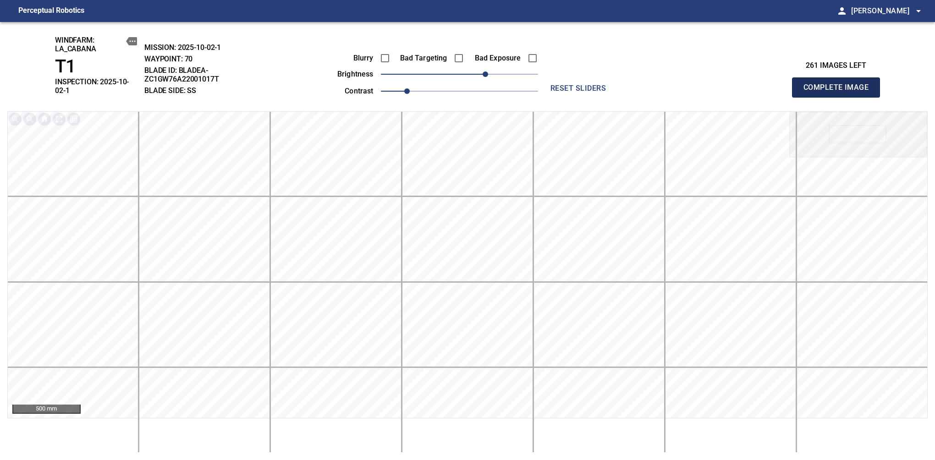
click at [839, 84] on span "Complete Image" at bounding box center [836, 87] width 68 height 13
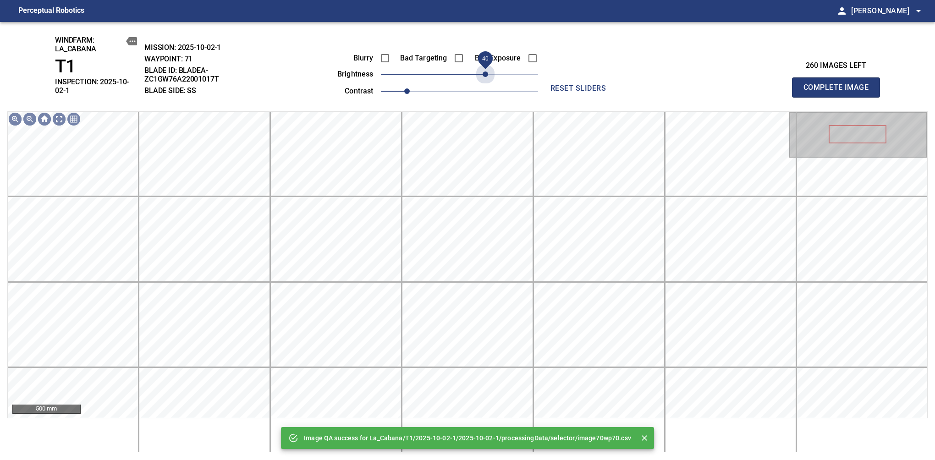
click at [485, 73] on span "40" at bounding box center [459, 74] width 157 height 13
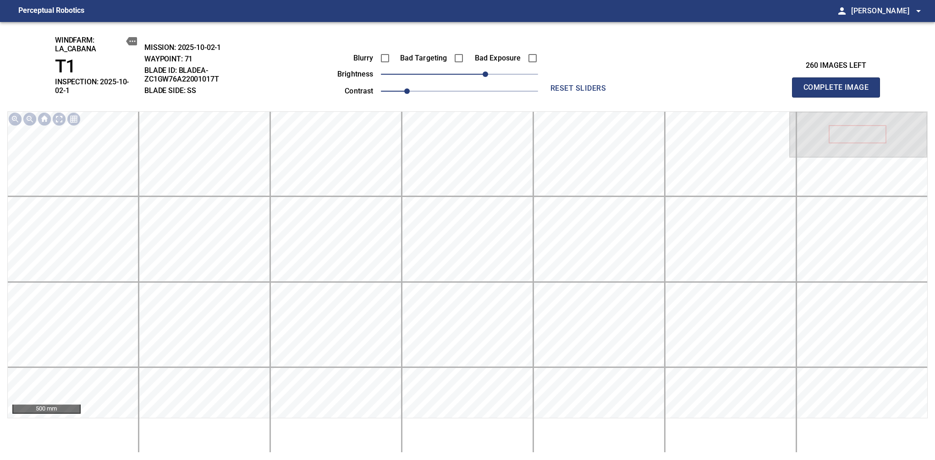
click at [839, 84] on span "Complete Image" at bounding box center [836, 87] width 68 height 13
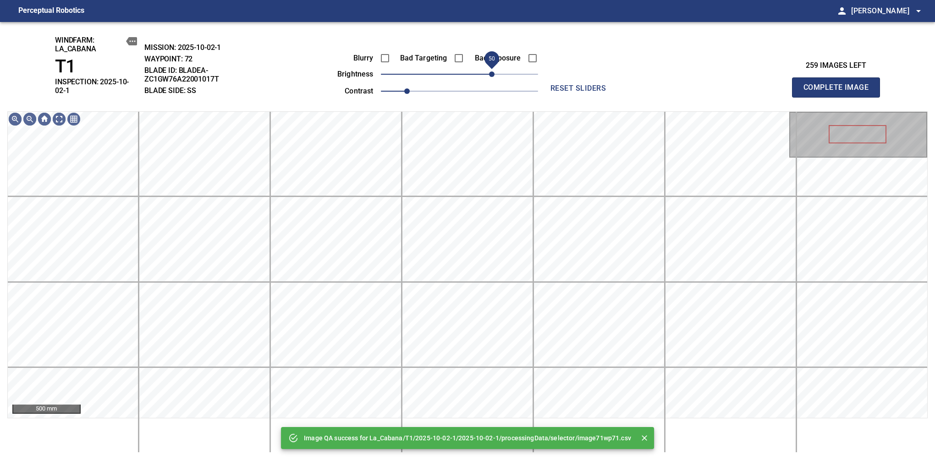
drag, startPoint x: 485, startPoint y: 73, endPoint x: 493, endPoint y: 71, distance: 8.3
click at [493, 71] on span "50" at bounding box center [459, 74] width 157 height 13
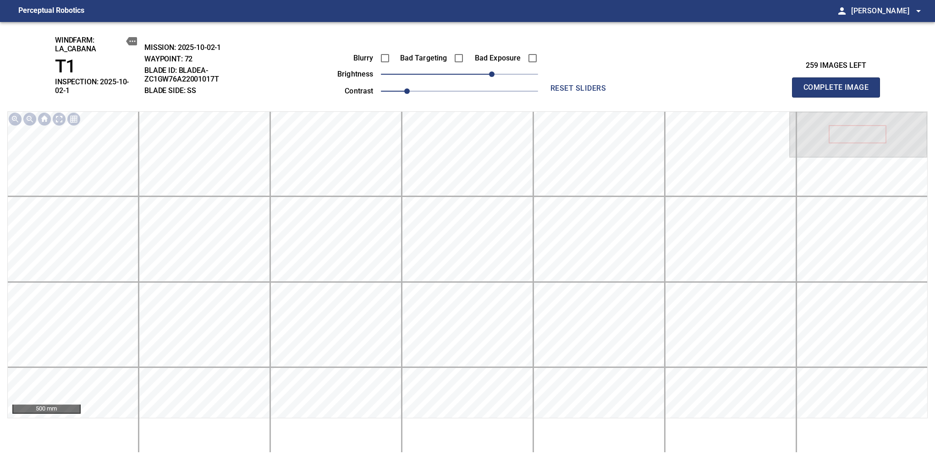
click at [839, 84] on span "Complete Image" at bounding box center [836, 87] width 68 height 13
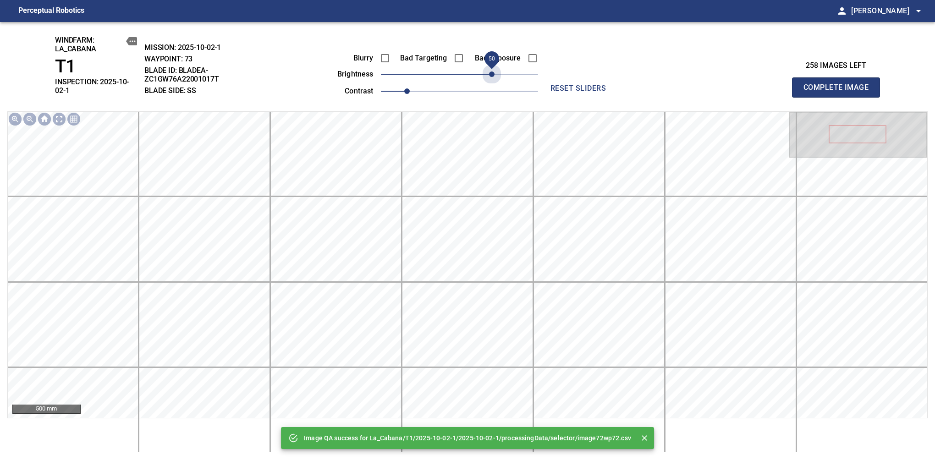
click at [494, 73] on span "50" at bounding box center [459, 74] width 157 height 13
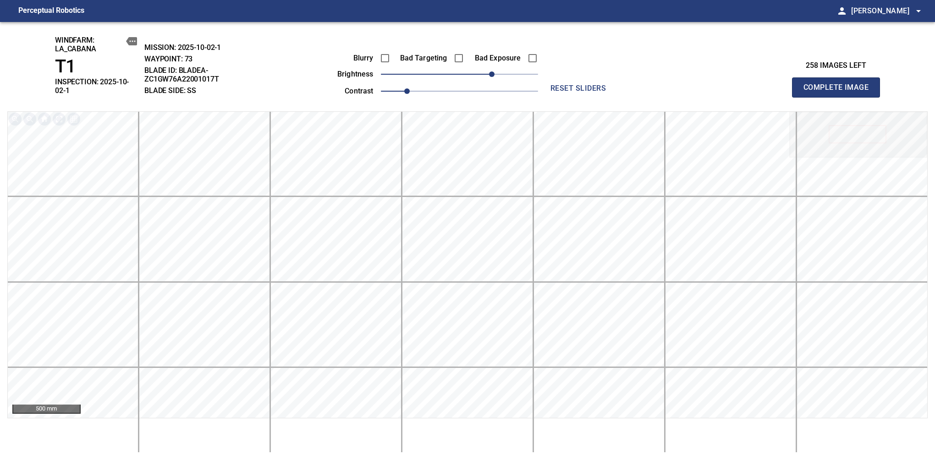
click at [839, 84] on span "Complete Image" at bounding box center [836, 87] width 68 height 13
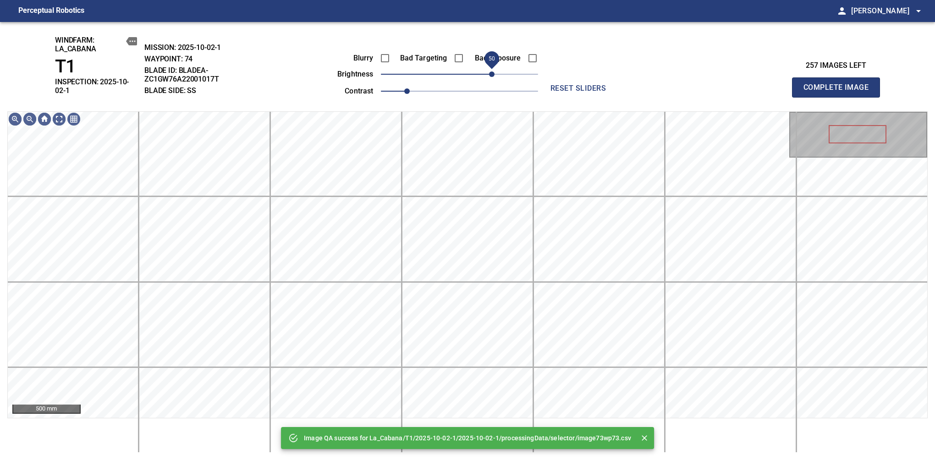
click at [494, 75] on span "50" at bounding box center [459, 74] width 157 height 13
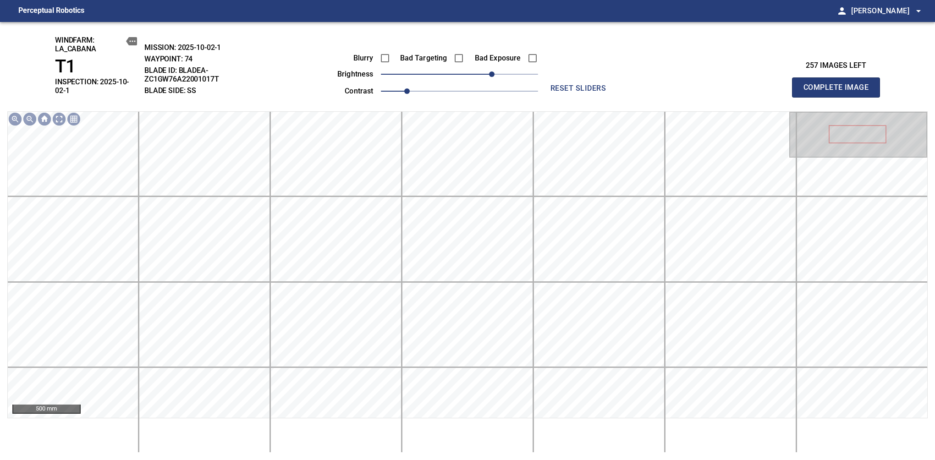
click at [839, 84] on span "Complete Image" at bounding box center [836, 87] width 68 height 13
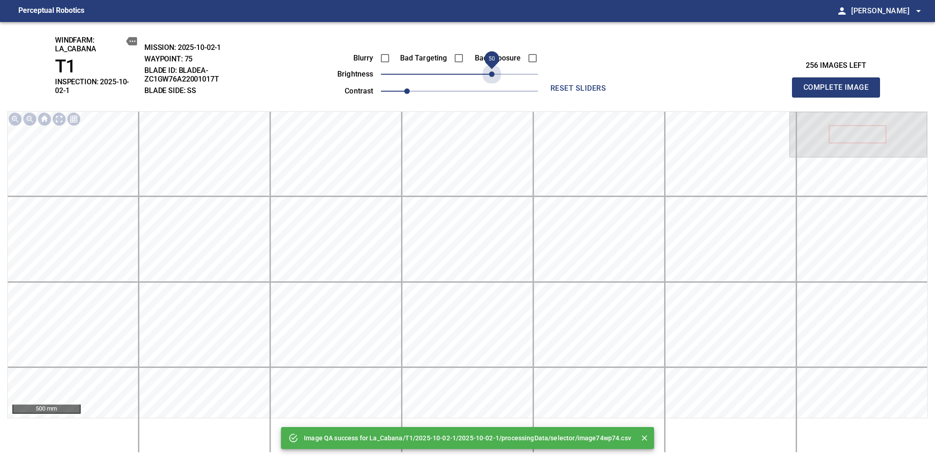
click at [494, 75] on span "50" at bounding box center [459, 74] width 157 height 13
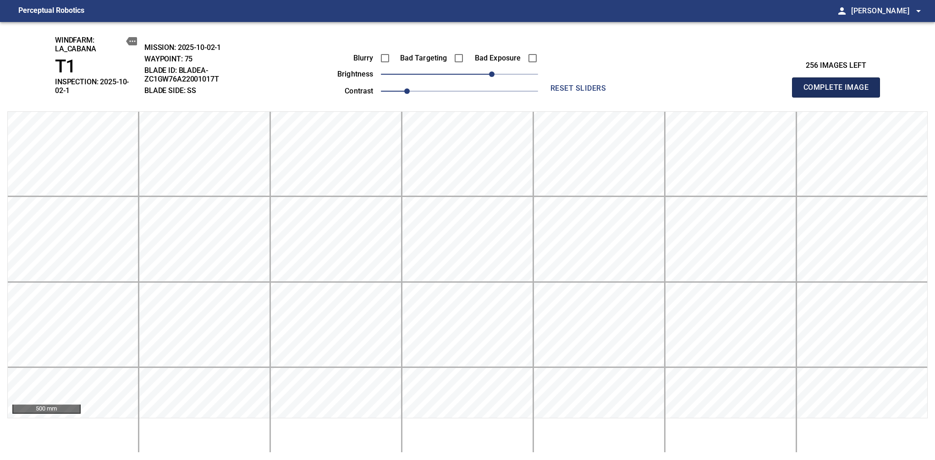
click at [839, 84] on span "Complete Image" at bounding box center [836, 87] width 68 height 13
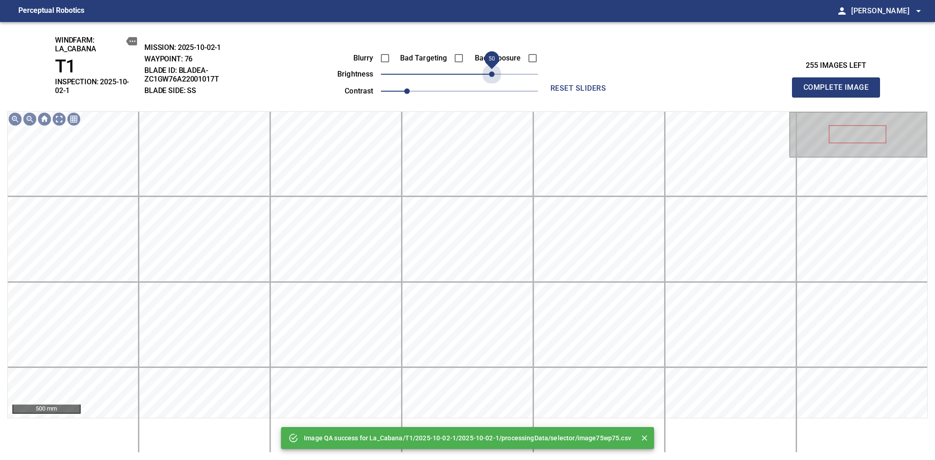
click at [494, 75] on span "50" at bounding box center [459, 74] width 157 height 13
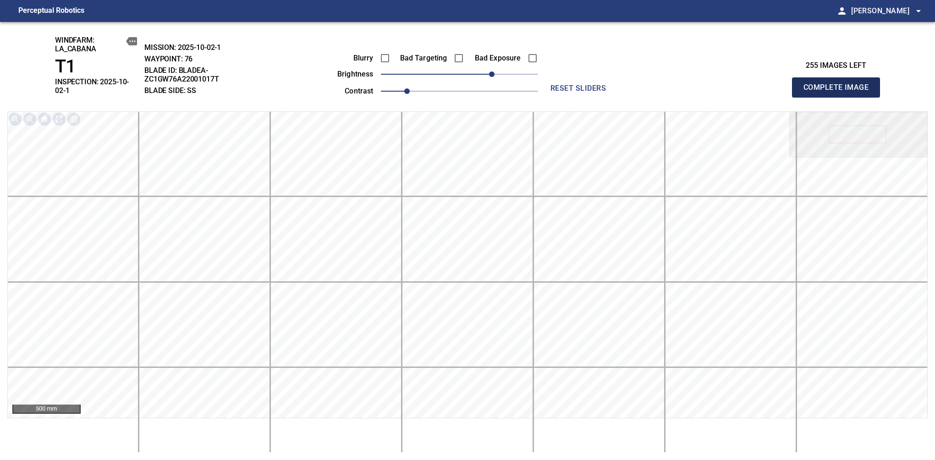
click at [839, 84] on span "Complete Image" at bounding box center [836, 87] width 68 height 13
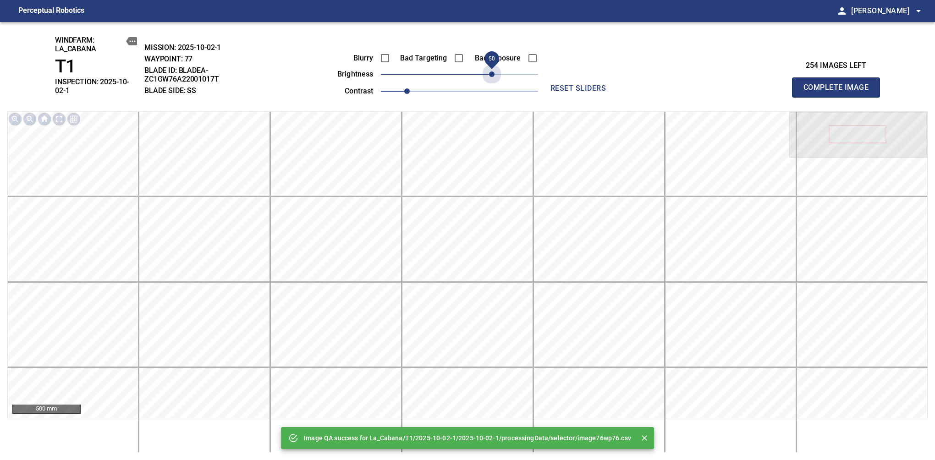
click at [494, 75] on span "50" at bounding box center [459, 74] width 157 height 13
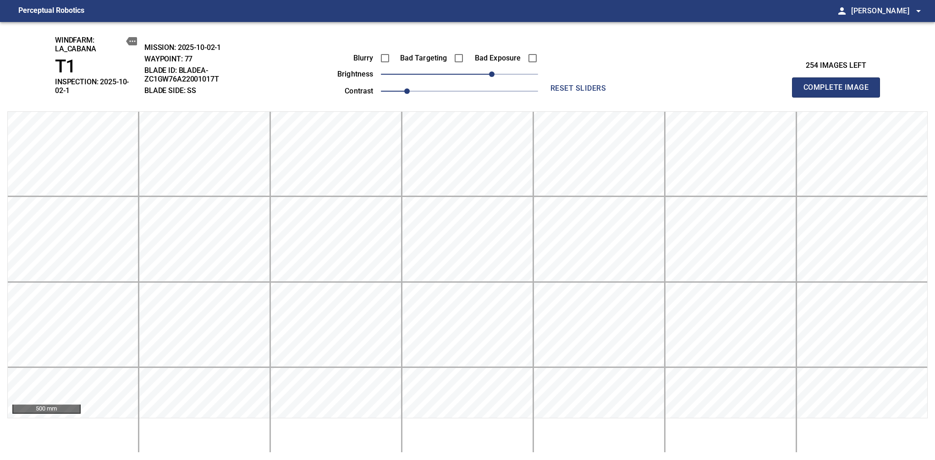
click at [839, 84] on span "Complete Image" at bounding box center [836, 87] width 68 height 13
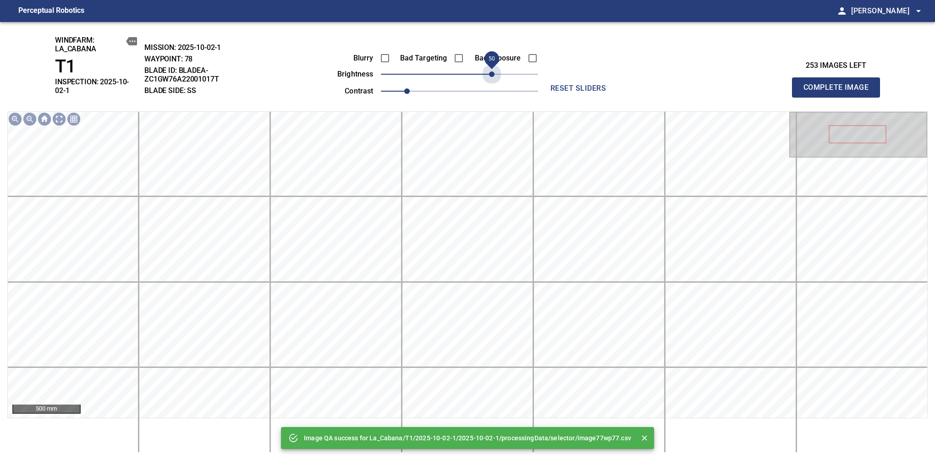
click at [494, 75] on span "50" at bounding box center [459, 74] width 157 height 13
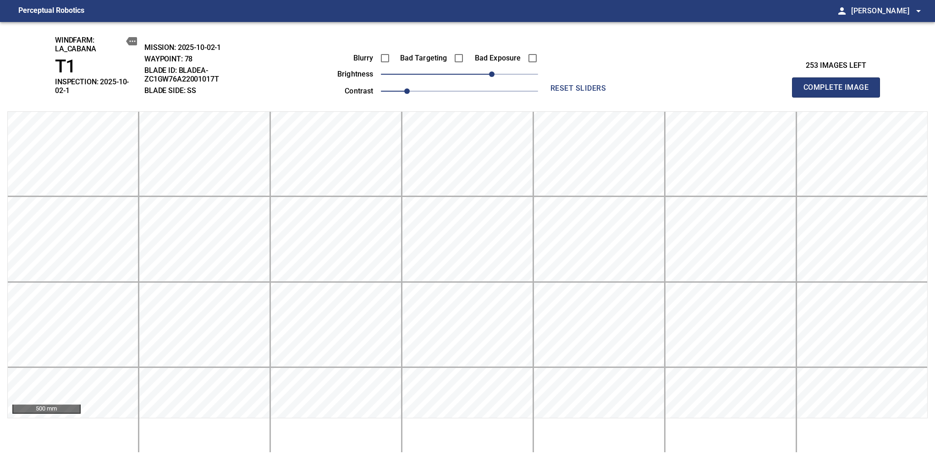
click at [839, 84] on span "Complete Image" at bounding box center [836, 87] width 68 height 13
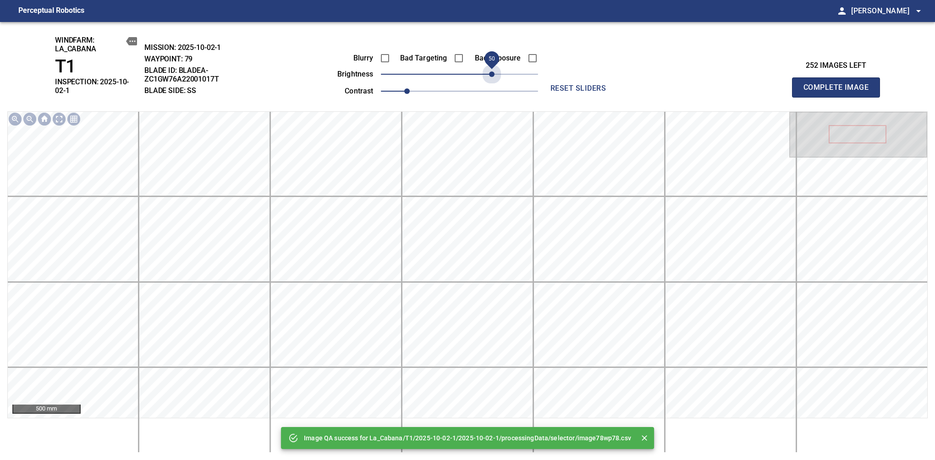
click at [494, 75] on span "50" at bounding box center [459, 74] width 157 height 13
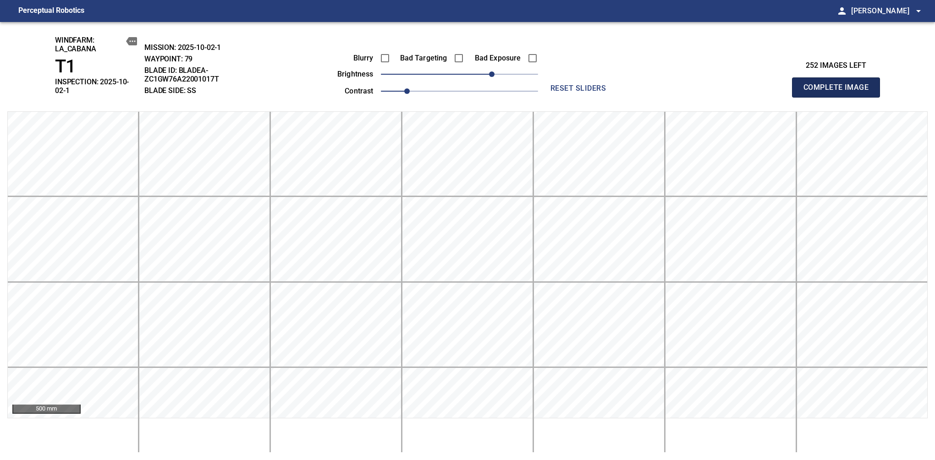
click at [839, 84] on span "Complete Image" at bounding box center [836, 87] width 68 height 13
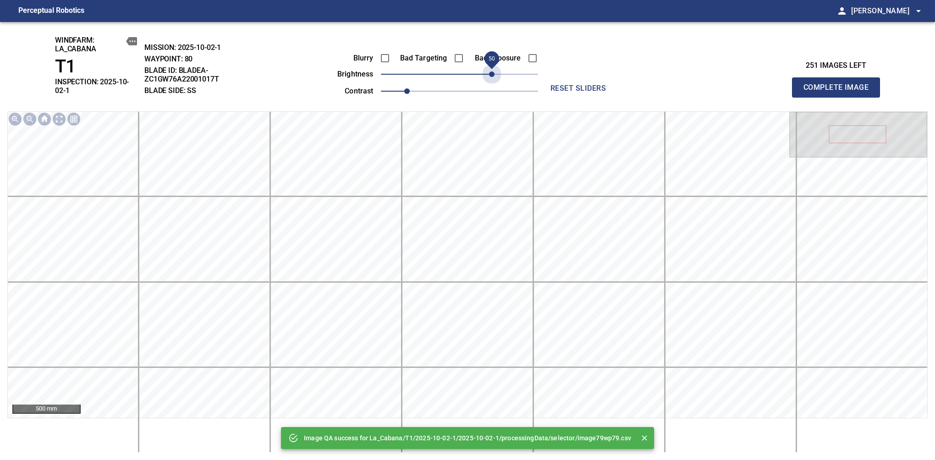
click at [494, 75] on span "50" at bounding box center [459, 74] width 157 height 13
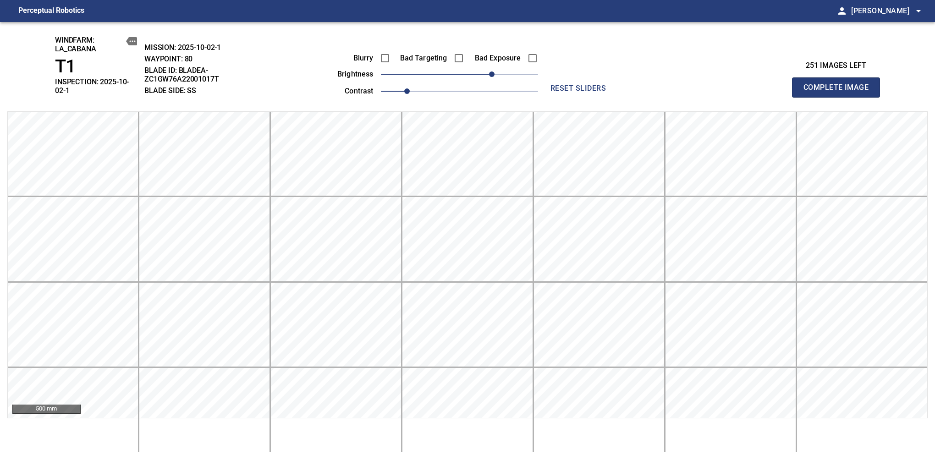
click at [839, 84] on span "Complete Image" at bounding box center [836, 87] width 68 height 13
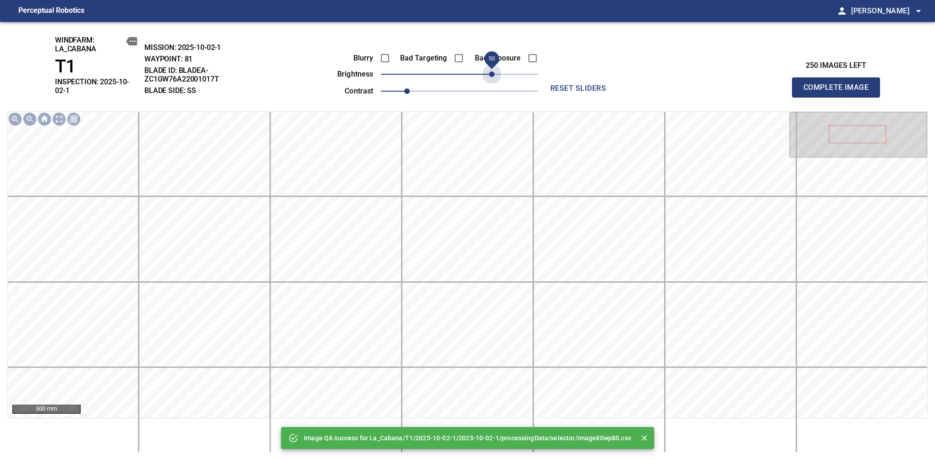
click at [494, 75] on span "50" at bounding box center [459, 74] width 157 height 13
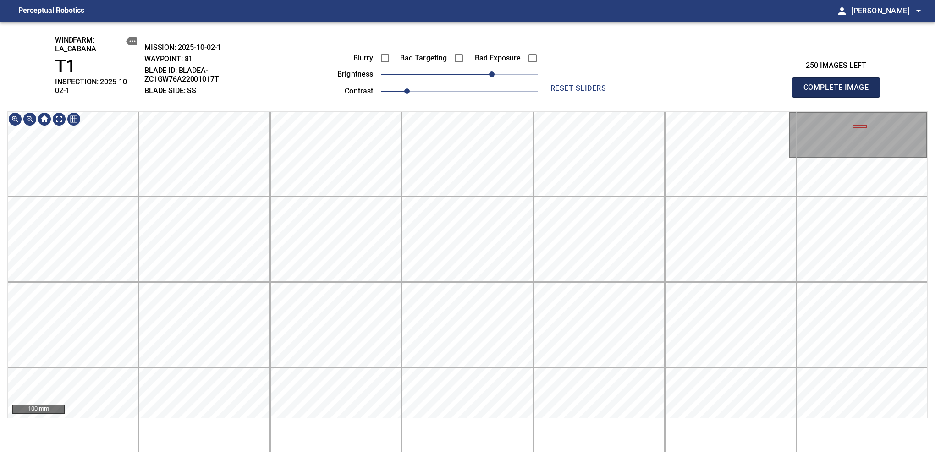
click at [839, 84] on span "Complete Image" at bounding box center [836, 87] width 68 height 13
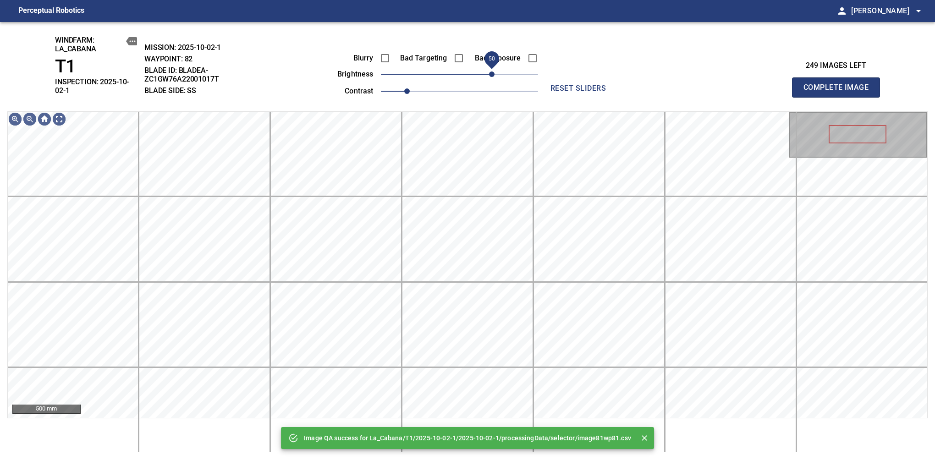
drag, startPoint x: 462, startPoint y: 75, endPoint x: 491, endPoint y: 75, distance: 29.3
click at [491, 75] on span "50" at bounding box center [491, 73] width 5 height 5
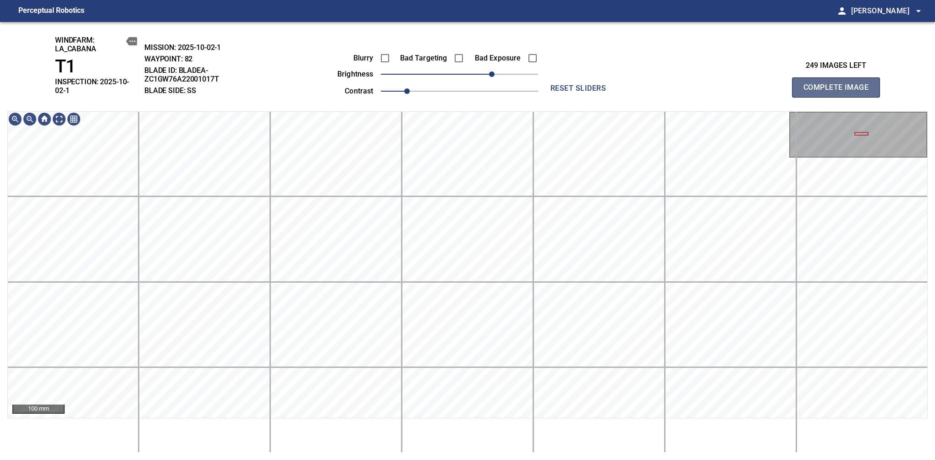
click at [839, 84] on span "Complete Image" at bounding box center [836, 87] width 68 height 13
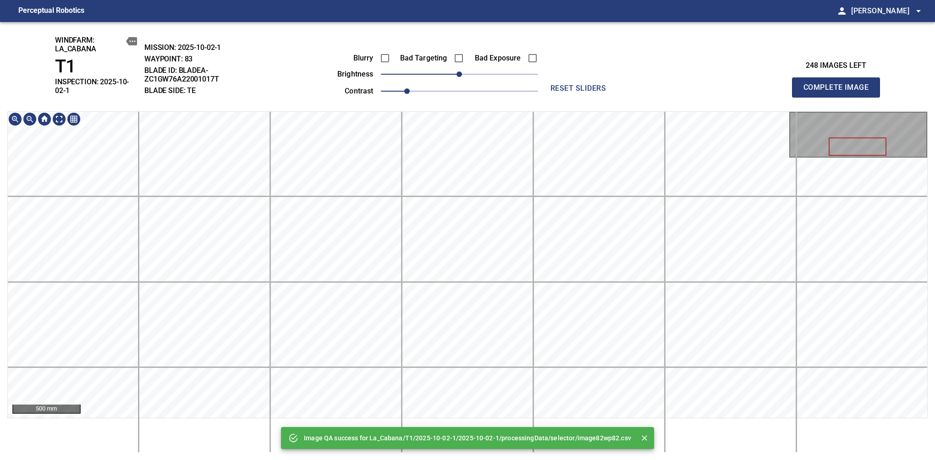
click at [493, 88] on div "Image QA success for La_Cabana/T1/2025-10-02-1/2025-10-02-1/processingData/sele…" at bounding box center [467, 241] width 935 height 438
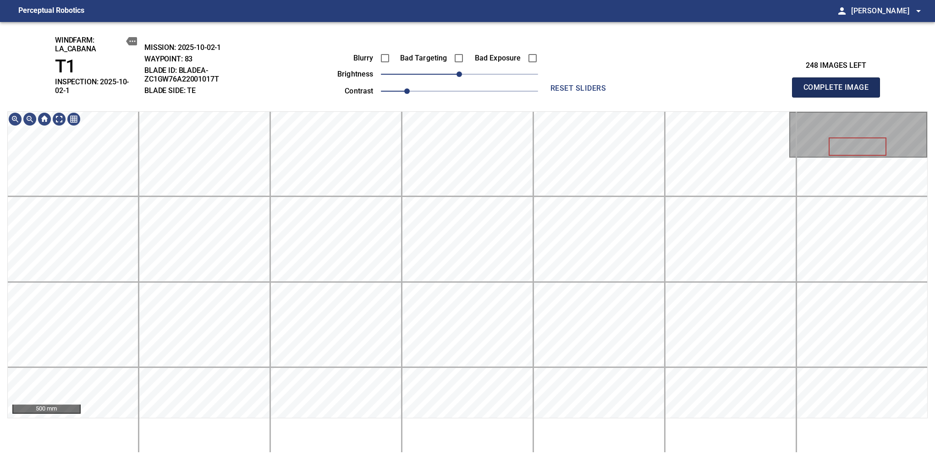
click at [839, 84] on span "Complete Image" at bounding box center [836, 87] width 68 height 13
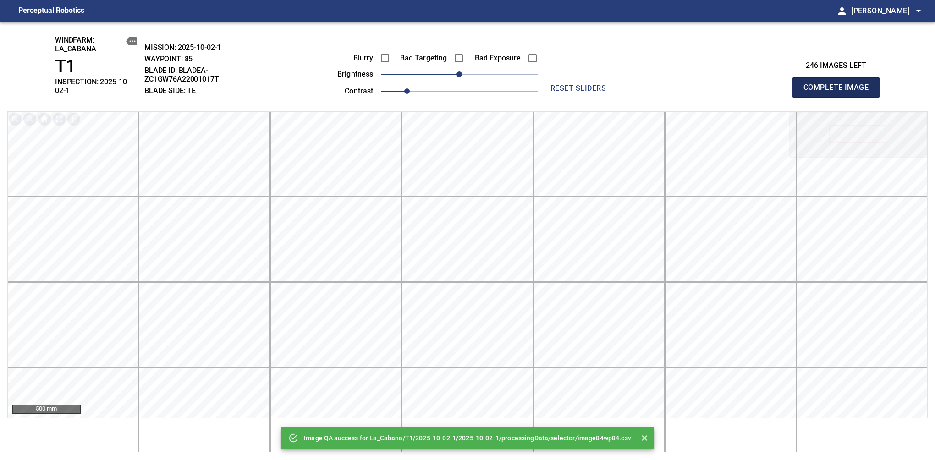
click at [839, 84] on span "Complete Image" at bounding box center [836, 87] width 68 height 13
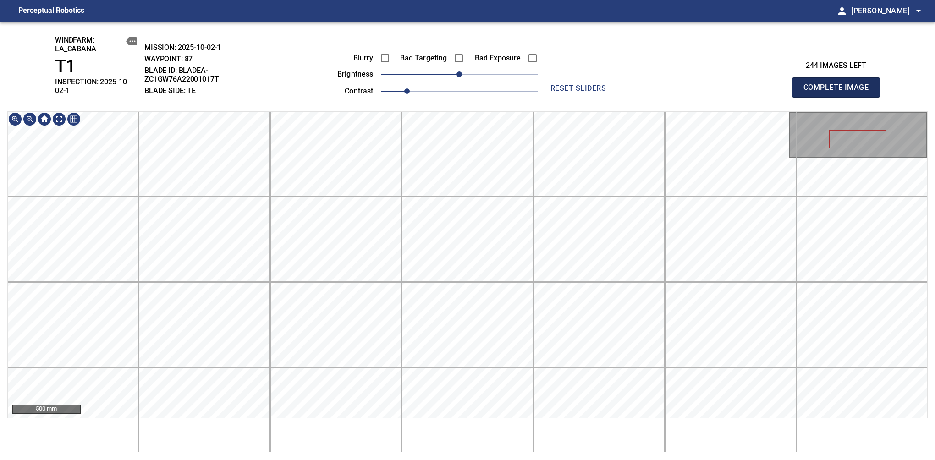
click at [839, 84] on span "Complete Image" at bounding box center [836, 87] width 68 height 13
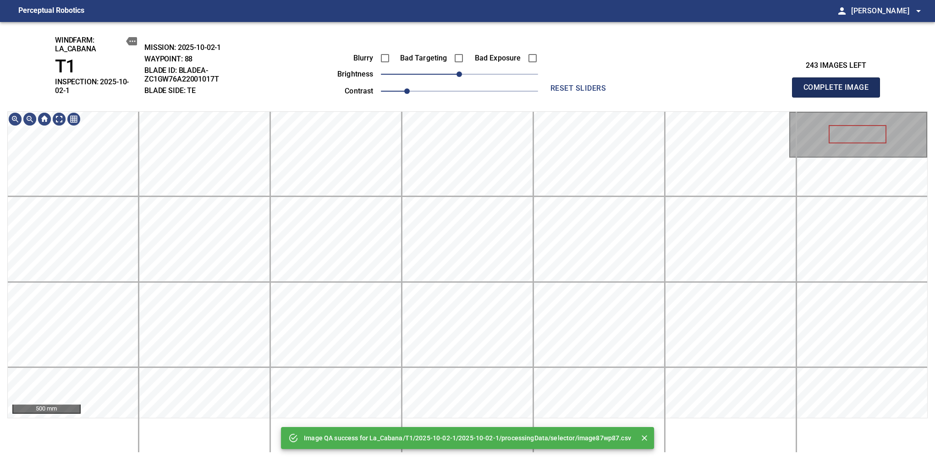
click at [839, 84] on span "Complete Image" at bounding box center [836, 87] width 68 height 13
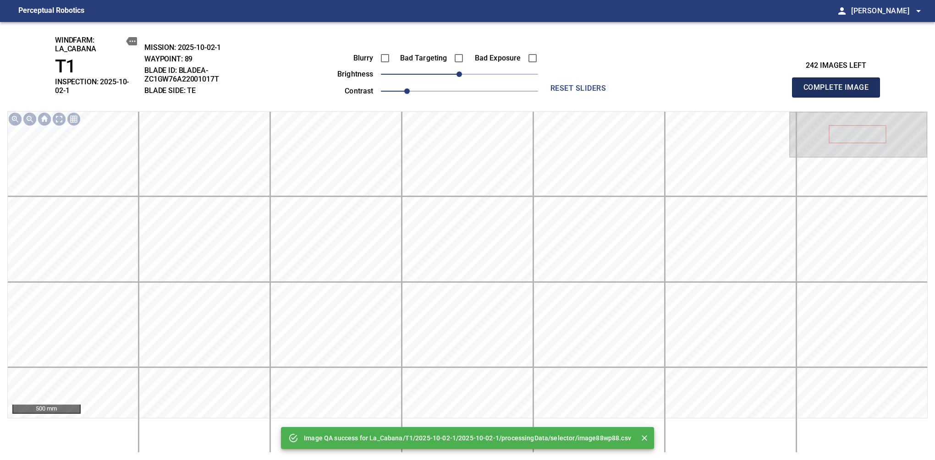
click at [839, 84] on span "Complete Image" at bounding box center [836, 87] width 68 height 13
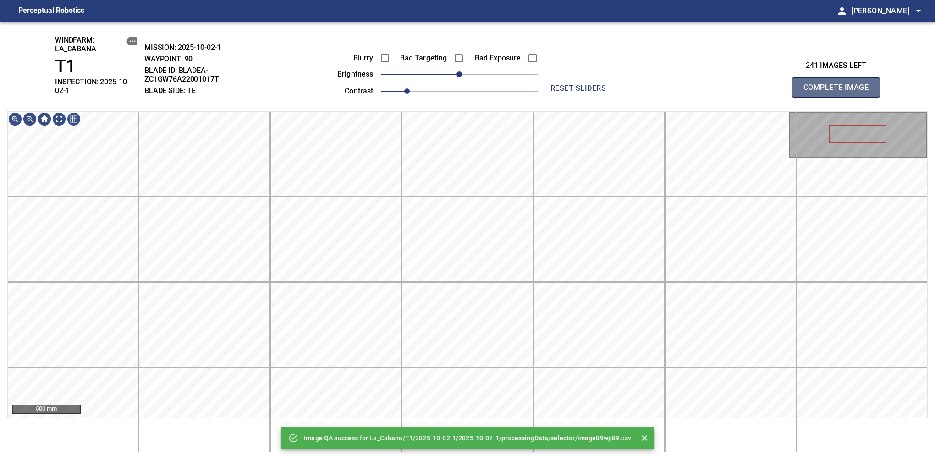
click at [839, 84] on span "Complete Image" at bounding box center [836, 87] width 68 height 13
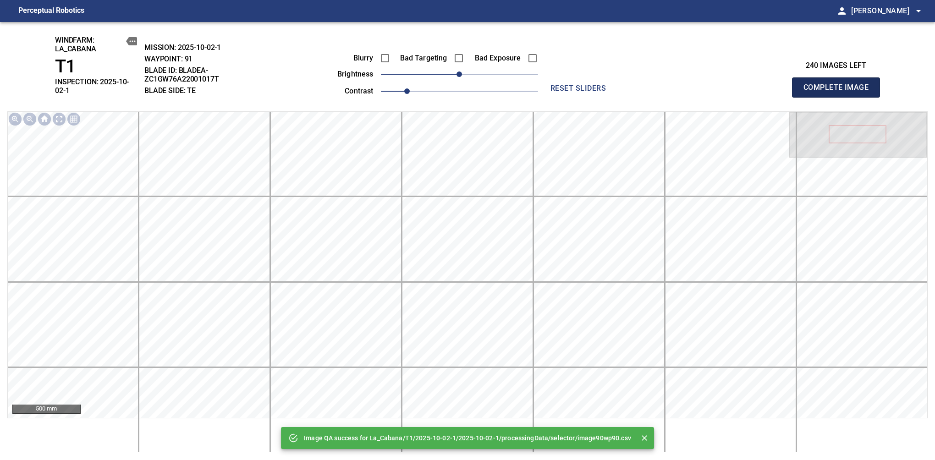
click at [839, 84] on span "Complete Image" at bounding box center [836, 87] width 68 height 13
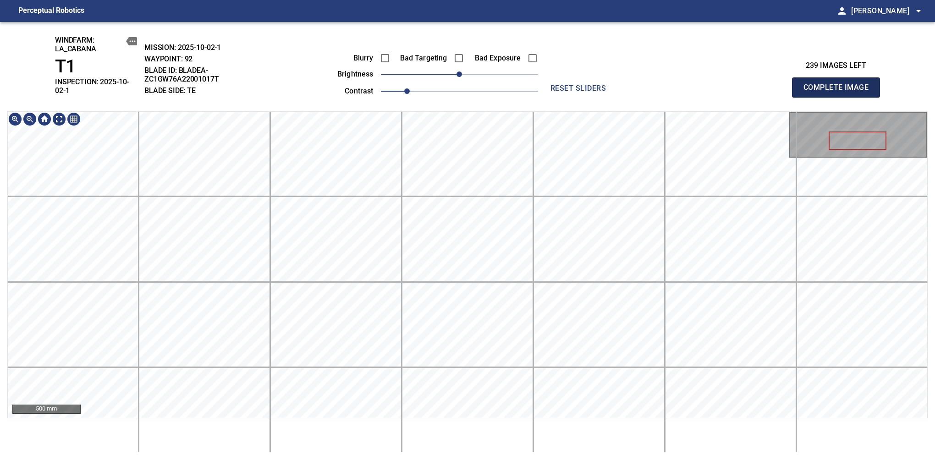
click at [839, 84] on span "Complete Image" at bounding box center [836, 87] width 68 height 13
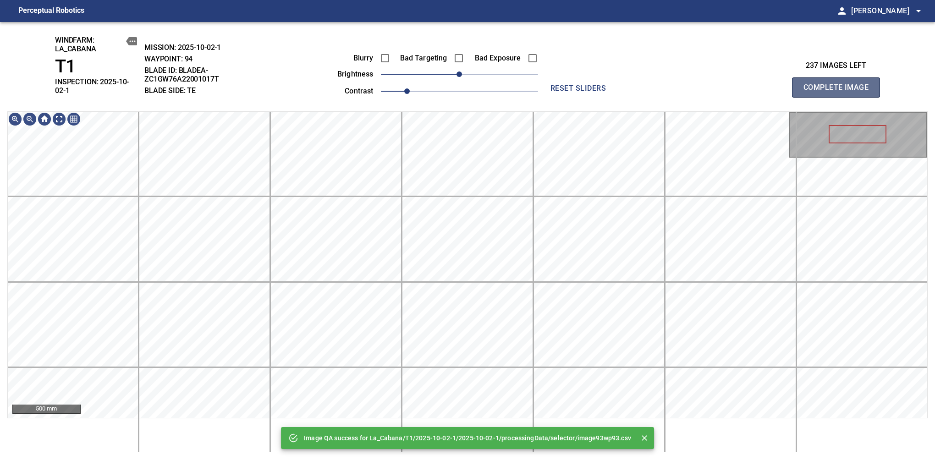
click at [839, 84] on span "Complete Image" at bounding box center [836, 87] width 68 height 13
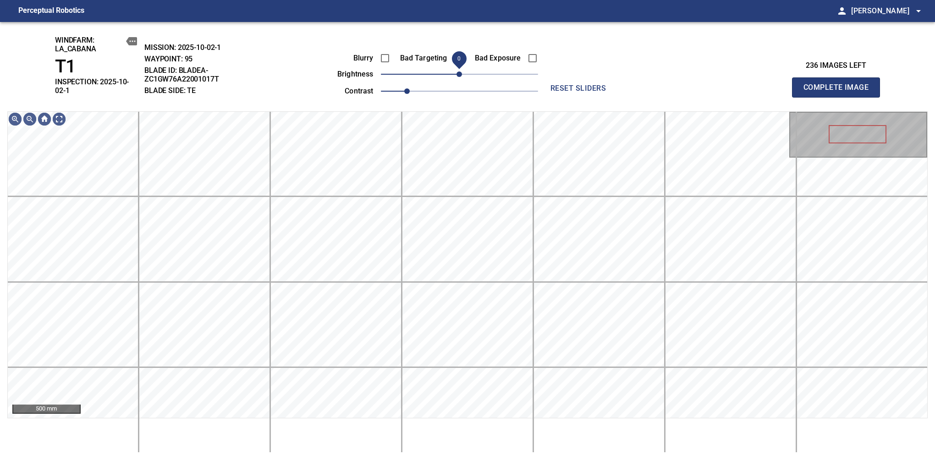
click at [462, 76] on span "0" at bounding box center [458, 73] width 5 height 5
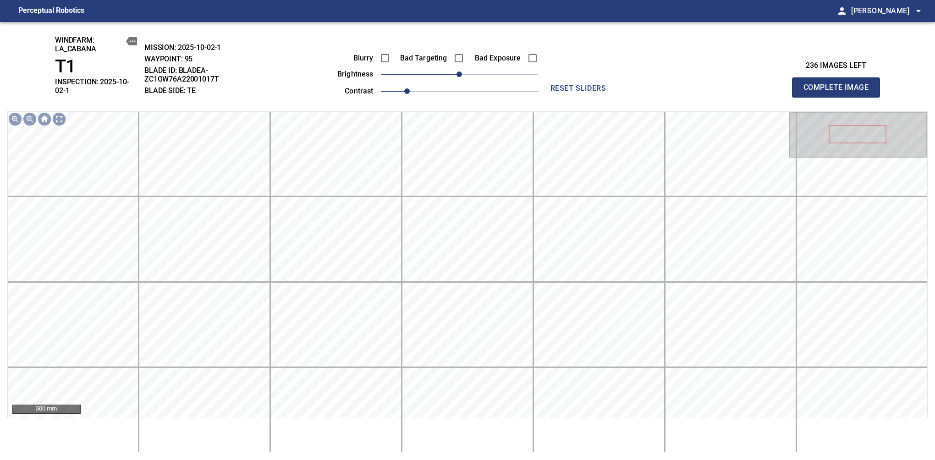
click at [839, 84] on span "Complete Image" at bounding box center [836, 87] width 68 height 13
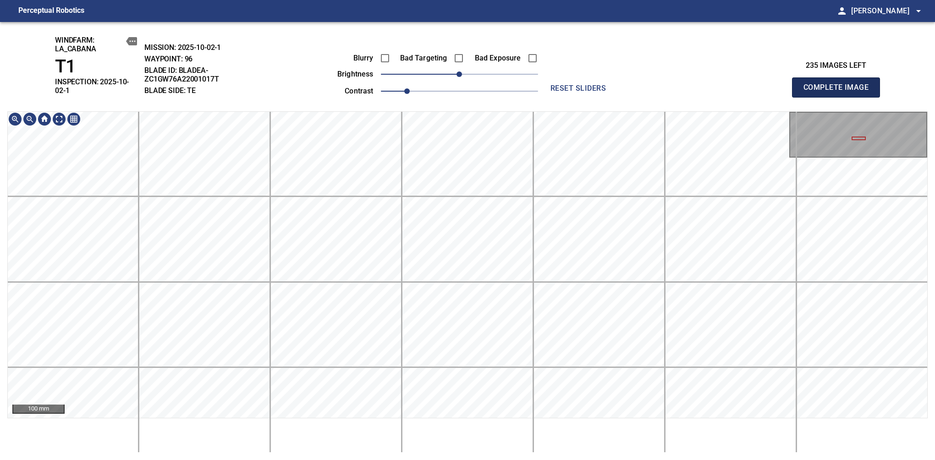
click at [839, 84] on span "Complete Image" at bounding box center [836, 87] width 68 height 13
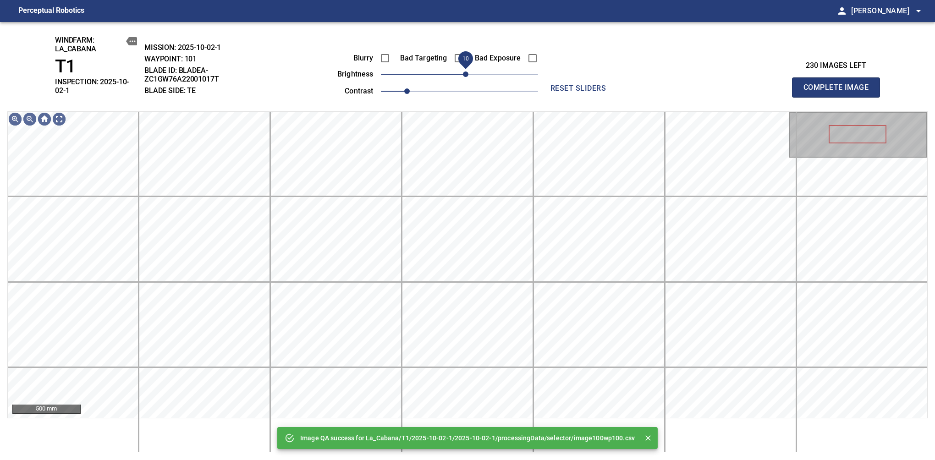
click at [464, 77] on span "10" at bounding box center [465, 73] width 5 height 5
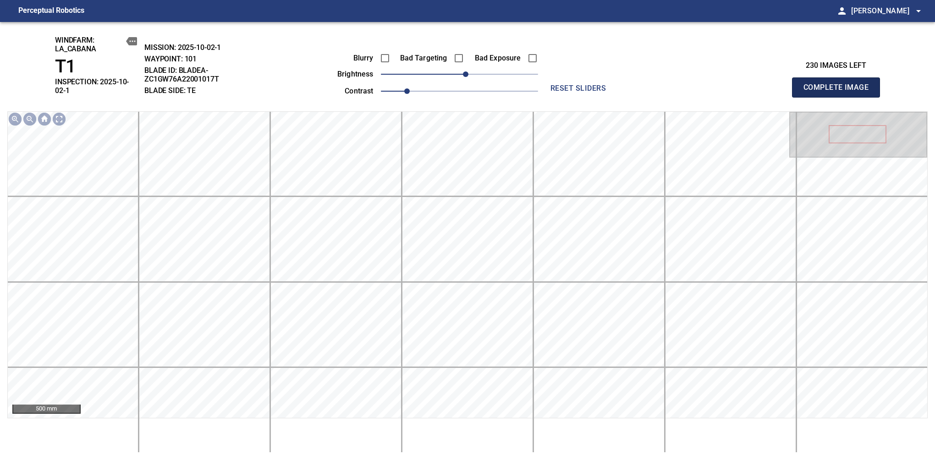
click at [839, 84] on span "Complete Image" at bounding box center [836, 87] width 68 height 13
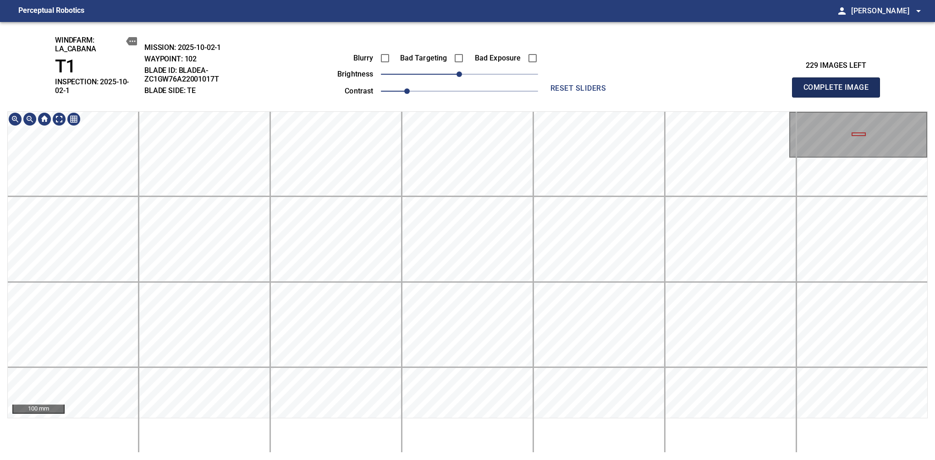
click at [839, 84] on span "Complete Image" at bounding box center [836, 87] width 68 height 13
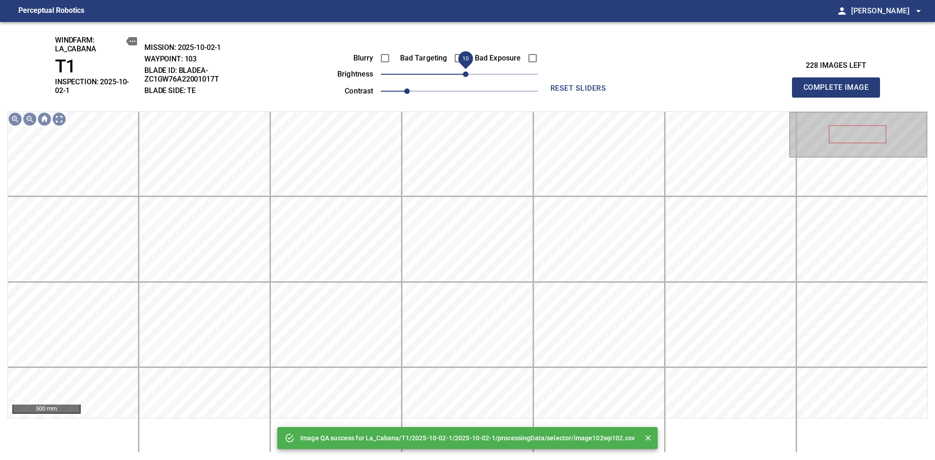
click at [467, 77] on span "10" at bounding box center [465, 73] width 5 height 5
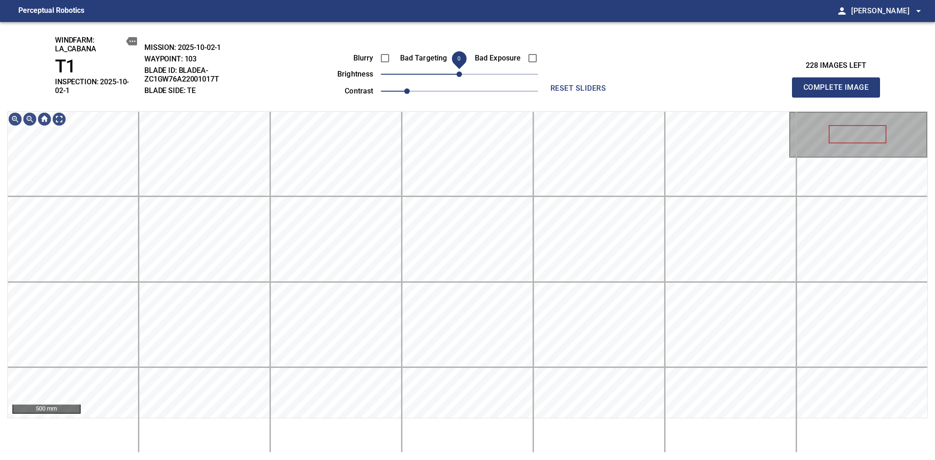
drag, startPoint x: 467, startPoint y: 77, endPoint x: 461, endPoint y: 82, distance: 7.5
click at [461, 77] on span "0" at bounding box center [458, 73] width 5 height 5
click at [839, 84] on span "Complete Image" at bounding box center [836, 87] width 68 height 13
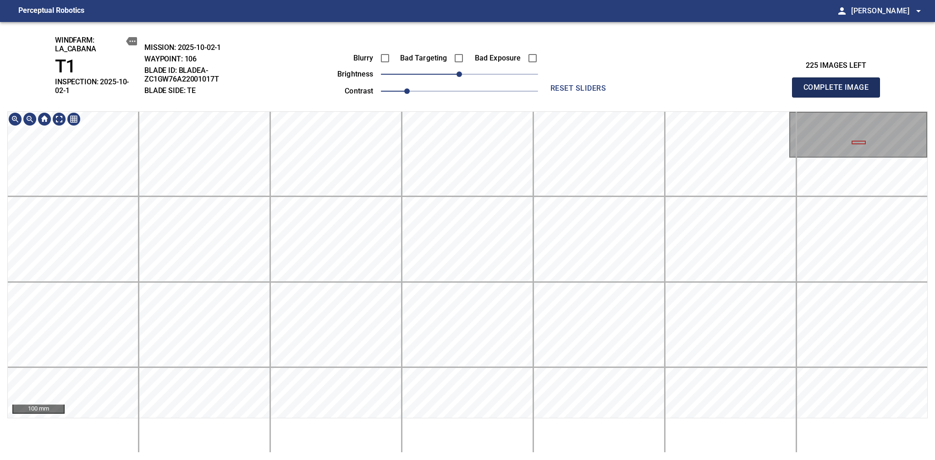
click at [839, 84] on span "Complete Image" at bounding box center [836, 87] width 68 height 13
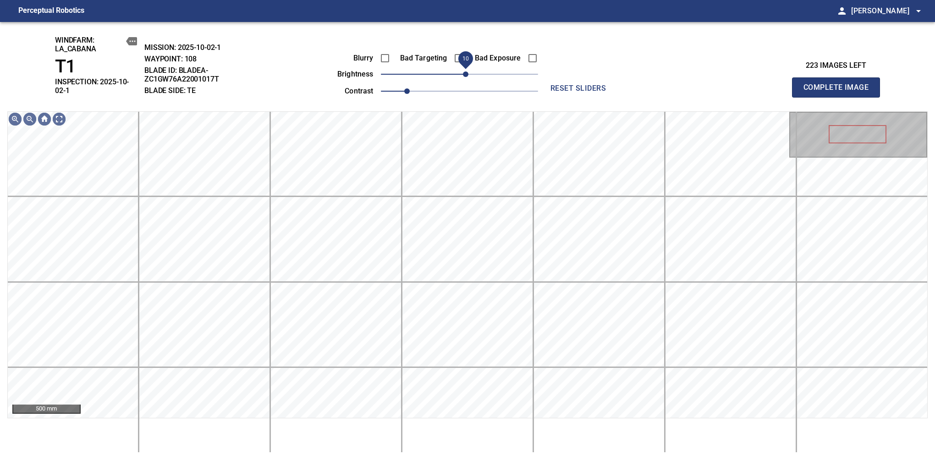
drag, startPoint x: 462, startPoint y: 77, endPoint x: 467, endPoint y: 78, distance: 5.2
click at [467, 77] on span "10" at bounding box center [465, 73] width 5 height 5
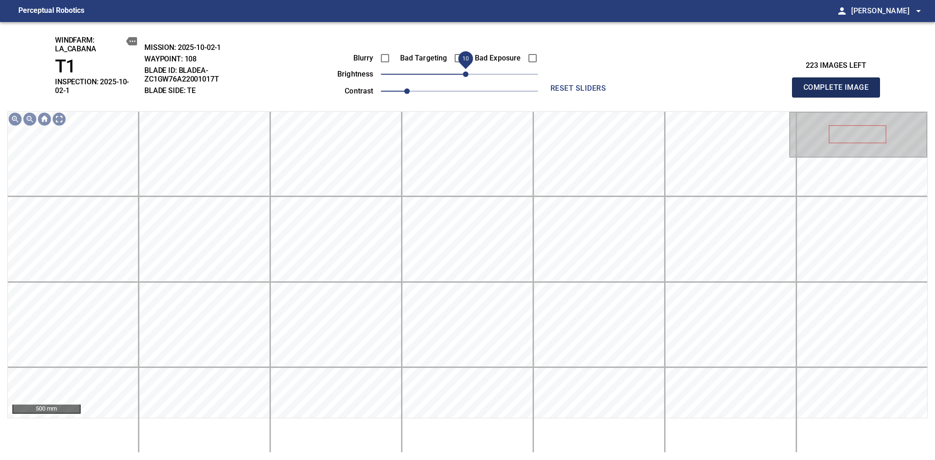
click at [839, 84] on span "Complete Image" at bounding box center [836, 87] width 68 height 13
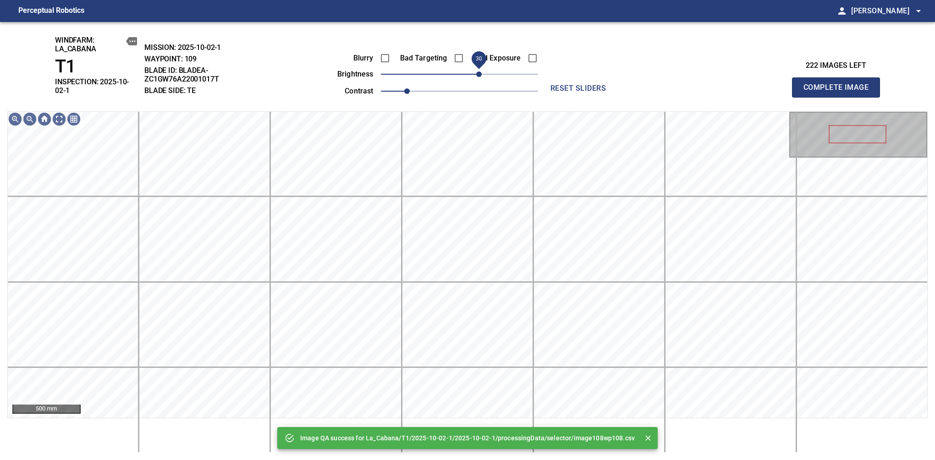
click at [480, 77] on span "30" at bounding box center [478, 73] width 5 height 5
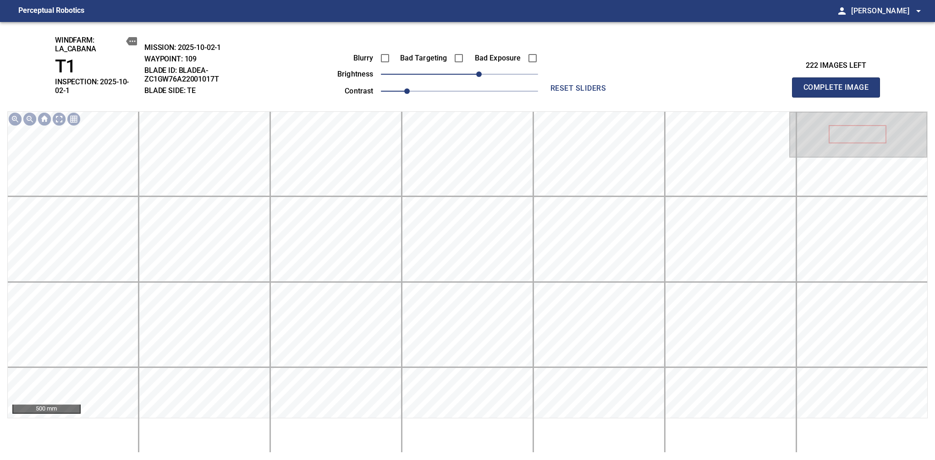
click at [839, 84] on span "Complete Image" at bounding box center [836, 87] width 68 height 13
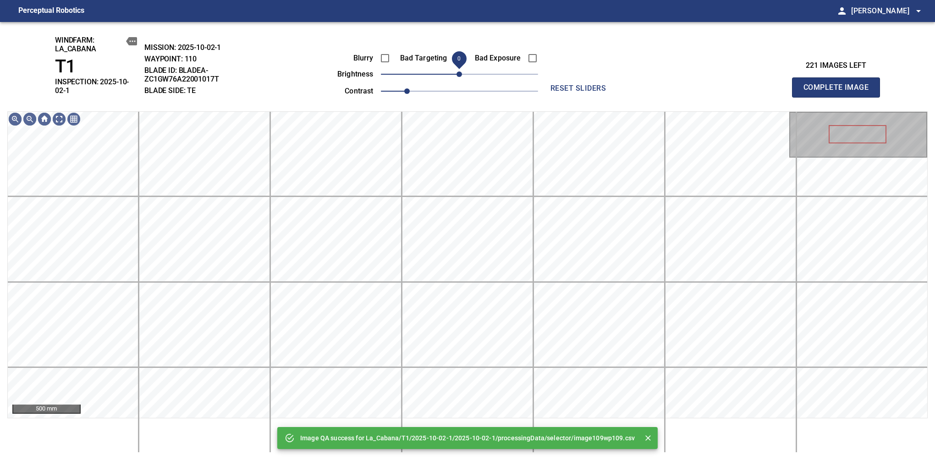
drag, startPoint x: 472, startPoint y: 77, endPoint x: 462, endPoint y: 75, distance: 10.2
click at [462, 75] on span "0" at bounding box center [458, 73] width 5 height 5
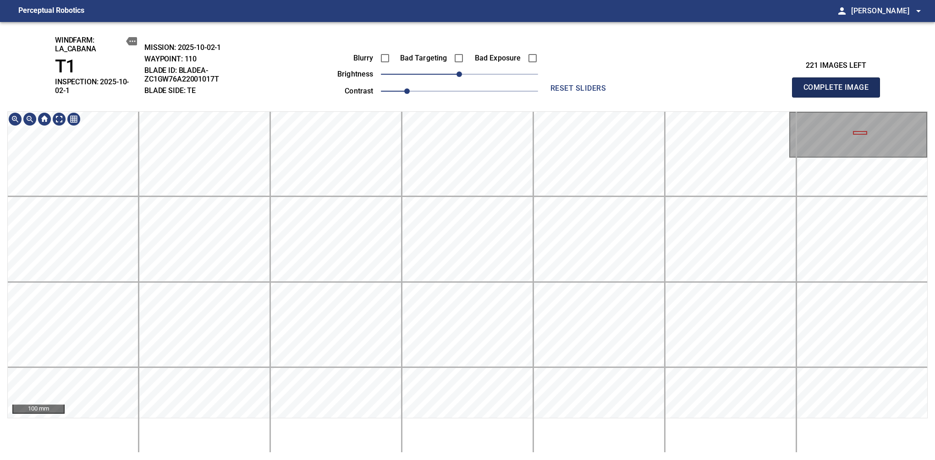
click at [839, 84] on span "Complete Image" at bounding box center [836, 87] width 68 height 13
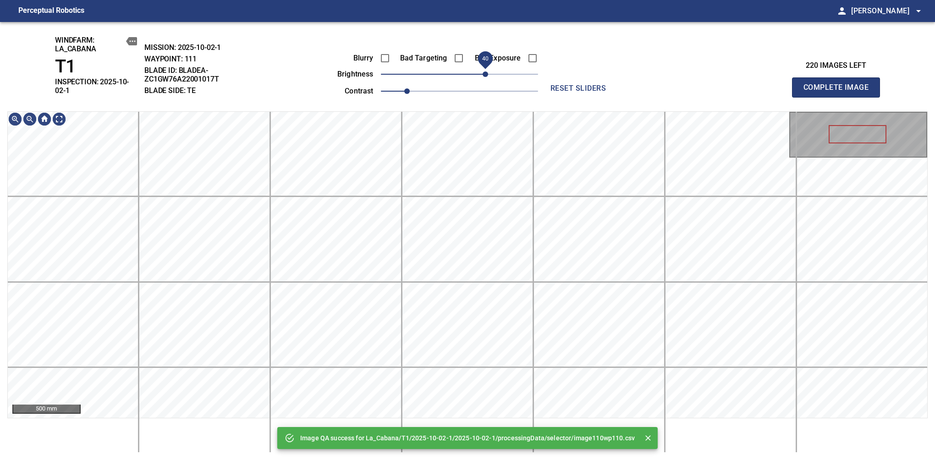
drag, startPoint x: 479, startPoint y: 76, endPoint x: 487, endPoint y: 76, distance: 8.2
click at [487, 76] on span "40" at bounding box center [484, 73] width 5 height 5
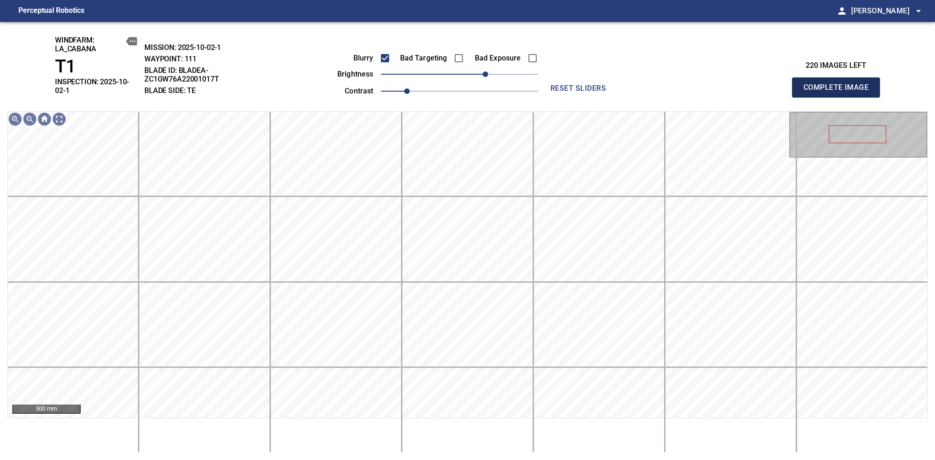
click at [839, 84] on span "Complete Image" at bounding box center [836, 87] width 68 height 13
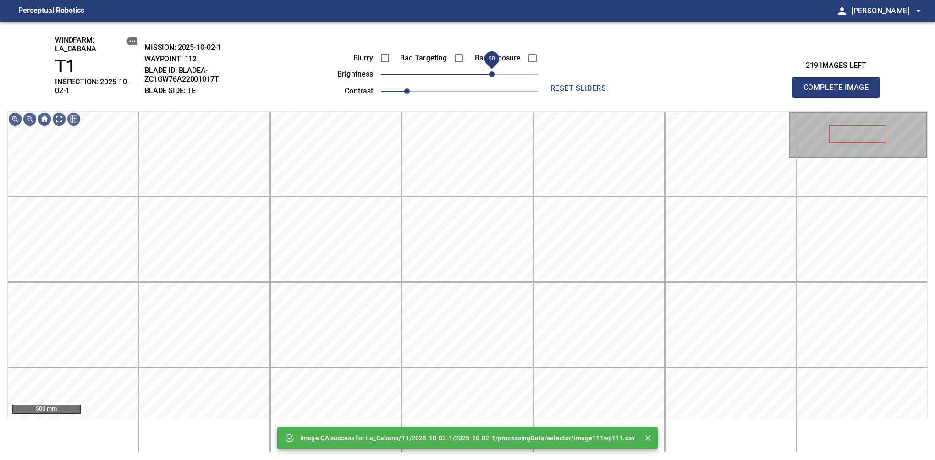
drag, startPoint x: 487, startPoint y: 82, endPoint x: 493, endPoint y: 82, distance: 5.0
click at [493, 81] on span "50" at bounding box center [459, 74] width 157 height 13
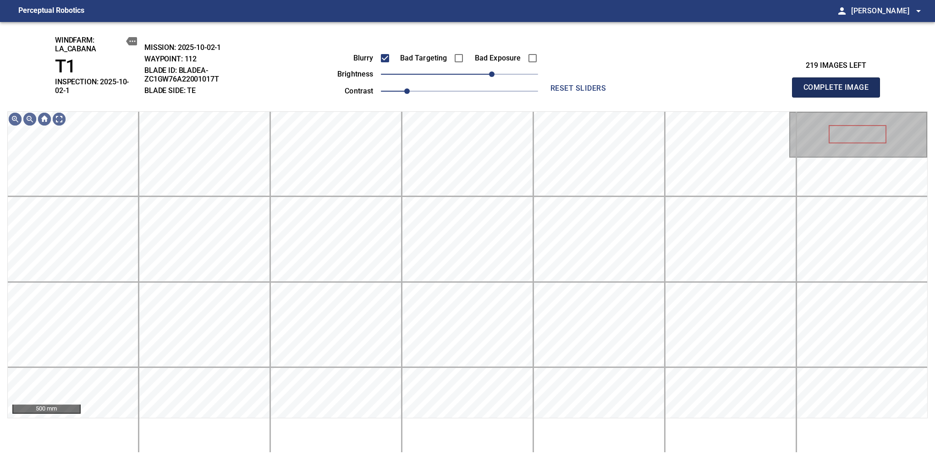
click at [839, 84] on span "Complete Image" at bounding box center [836, 87] width 68 height 13
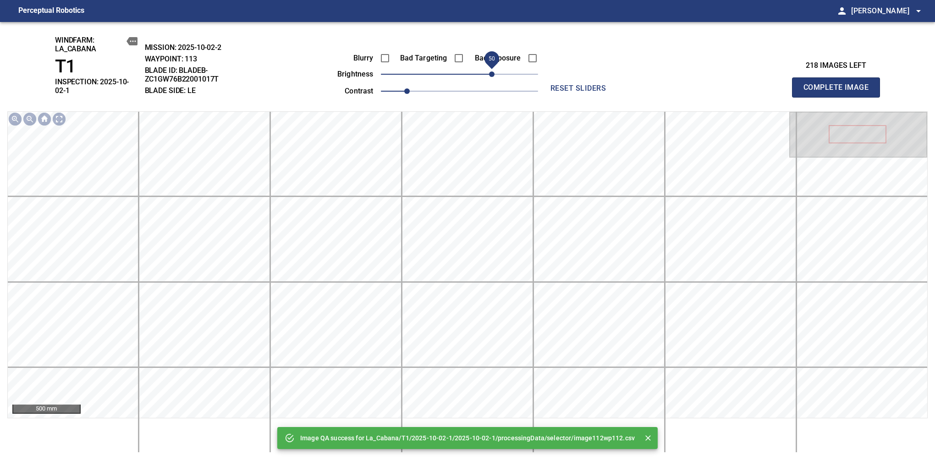
drag, startPoint x: 473, startPoint y: 72, endPoint x: 490, endPoint y: 72, distance: 17.4
click at [490, 72] on span "50" at bounding box center [491, 73] width 5 height 5
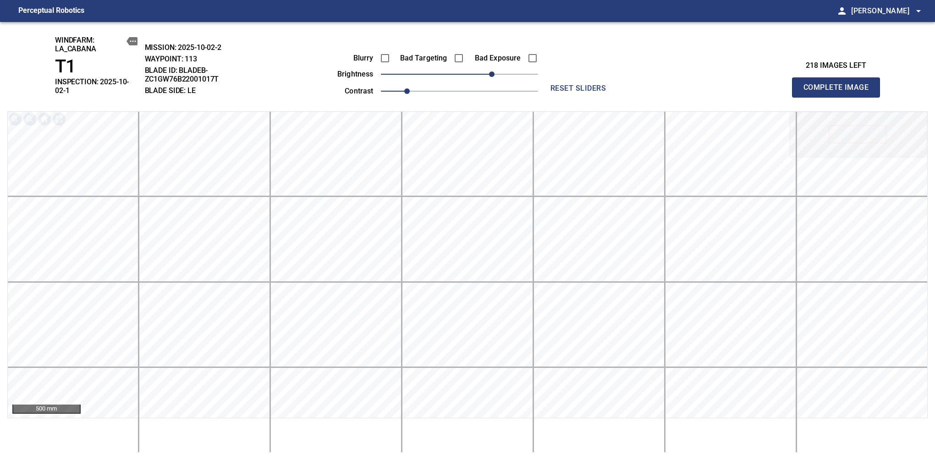
click at [839, 84] on span "Complete Image" at bounding box center [836, 87] width 68 height 13
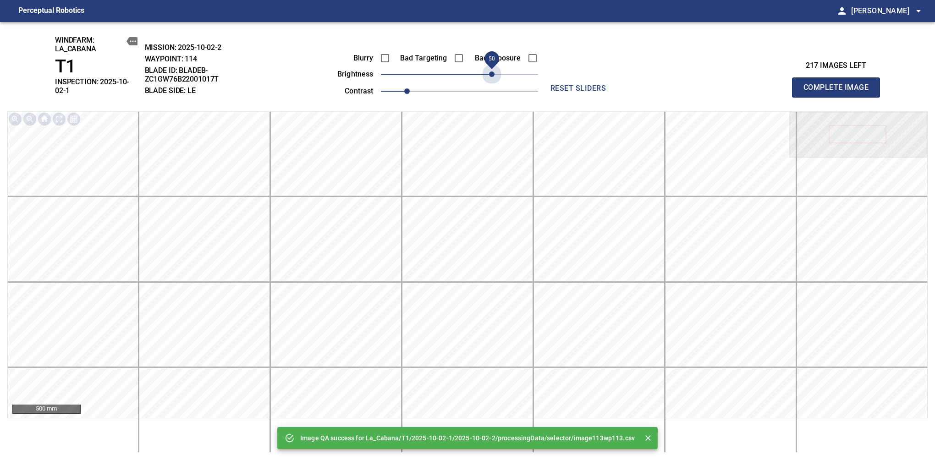
click at [490, 72] on span "50" at bounding box center [459, 74] width 157 height 13
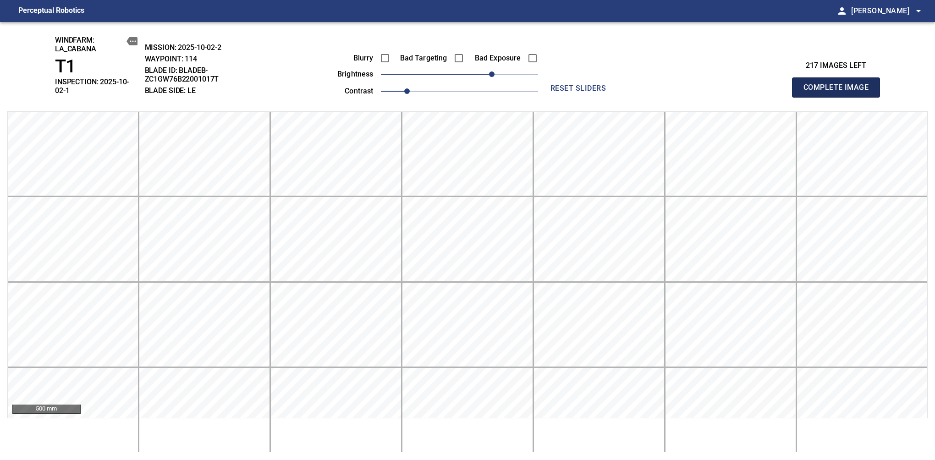
click at [839, 84] on span "Complete Image" at bounding box center [836, 87] width 68 height 13
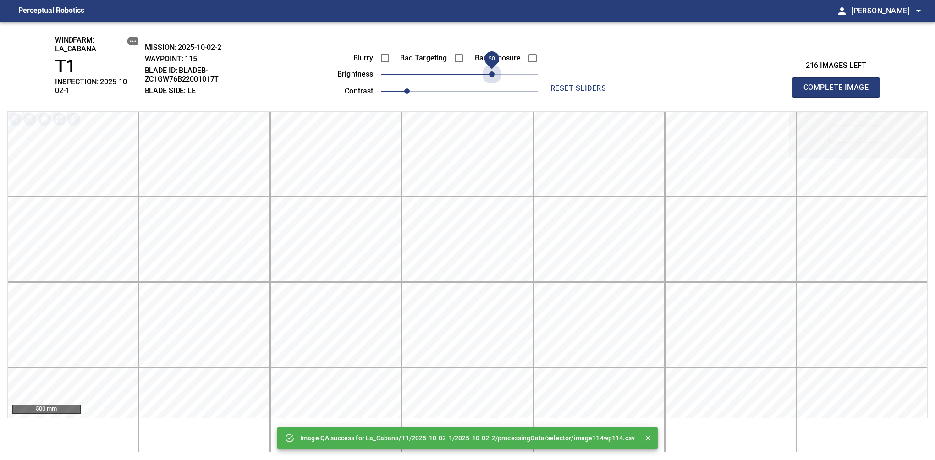
click at [490, 72] on span "50" at bounding box center [459, 74] width 157 height 13
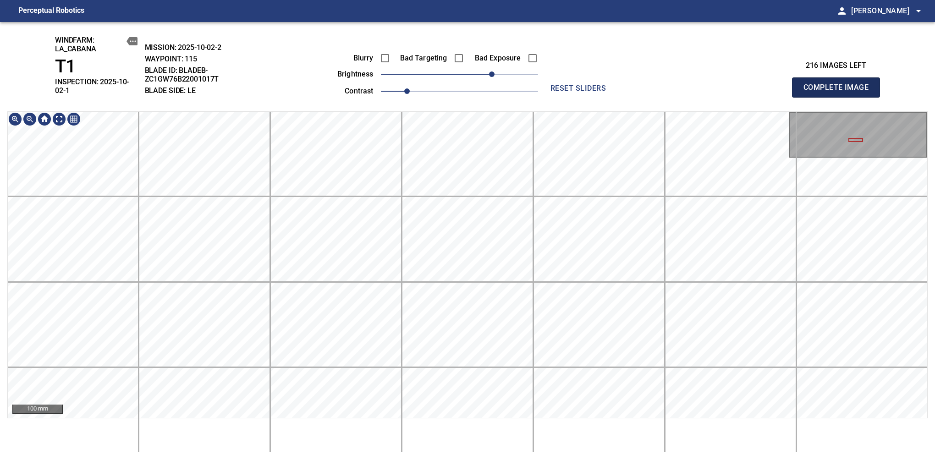
click at [839, 84] on span "Complete Image" at bounding box center [836, 87] width 68 height 13
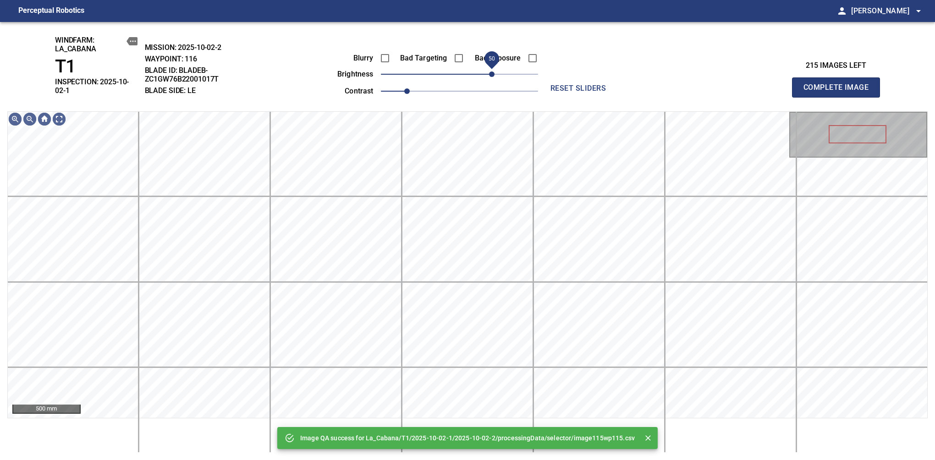
drag, startPoint x: 473, startPoint y: 78, endPoint x: 494, endPoint y: 75, distance: 21.3
click at [494, 75] on span "50" at bounding box center [459, 74] width 157 height 13
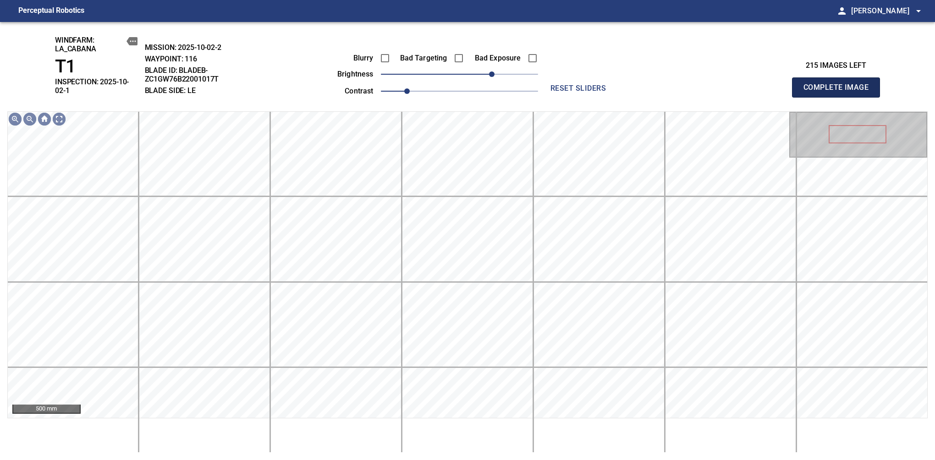
click at [839, 84] on span "Complete Image" at bounding box center [836, 87] width 68 height 13
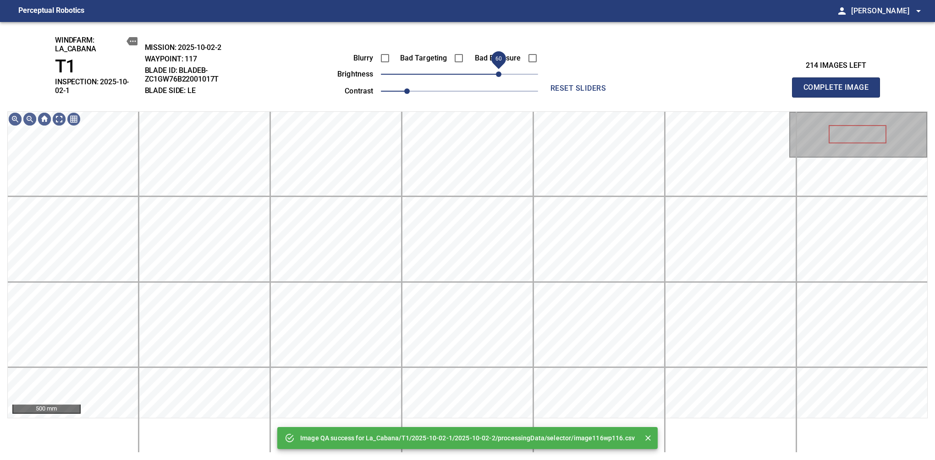
drag, startPoint x: 491, startPoint y: 72, endPoint x: 498, endPoint y: 69, distance: 8.3
click at [498, 69] on span "60" at bounding box center [459, 74] width 157 height 13
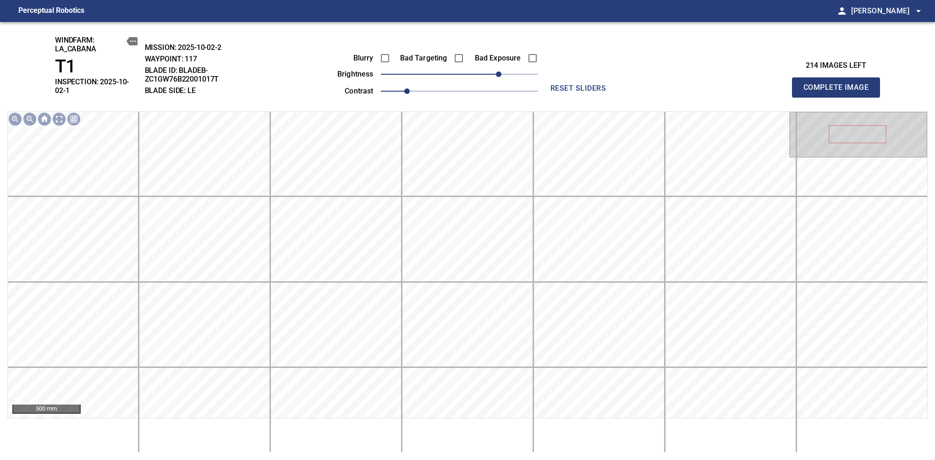
click at [839, 84] on span "Complete Image" at bounding box center [836, 87] width 68 height 13
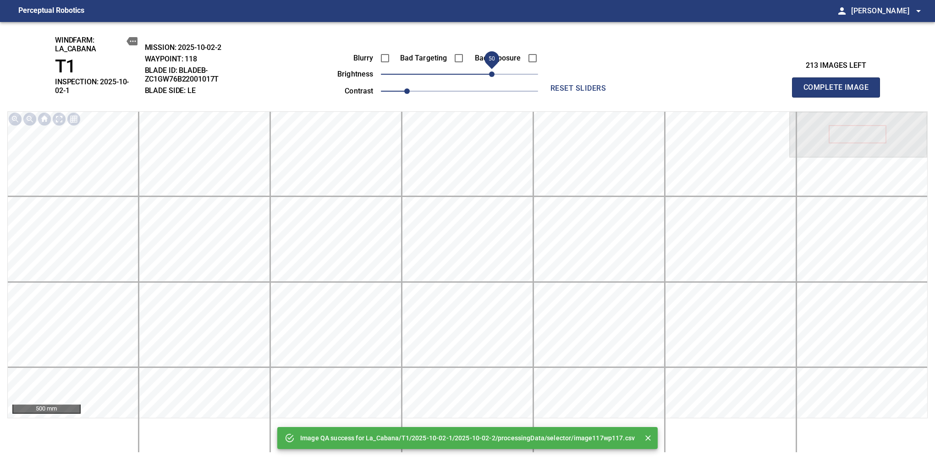
drag, startPoint x: 481, startPoint y: 76, endPoint x: 491, endPoint y: 76, distance: 9.6
click at [491, 76] on span "50" at bounding box center [459, 74] width 157 height 13
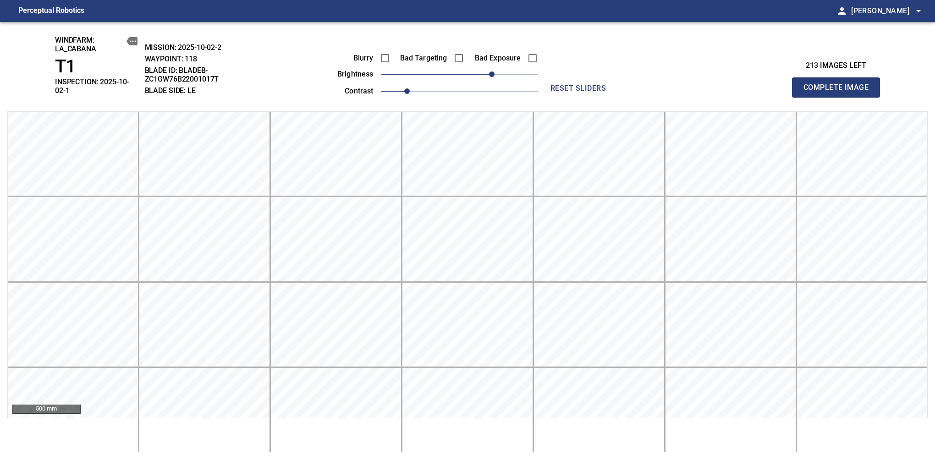
click at [839, 84] on span "Complete Image" at bounding box center [836, 87] width 68 height 13
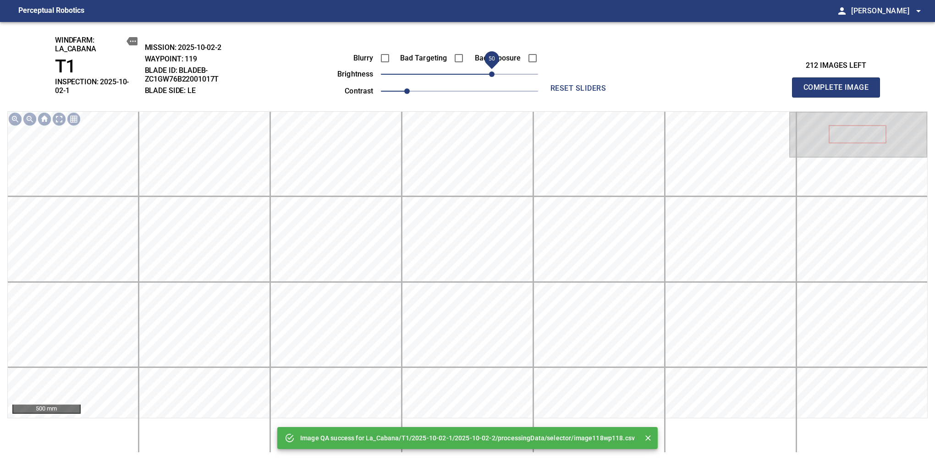
drag, startPoint x: 479, startPoint y: 73, endPoint x: 493, endPoint y: 74, distance: 14.2
click at [493, 74] on span "50" at bounding box center [459, 74] width 157 height 13
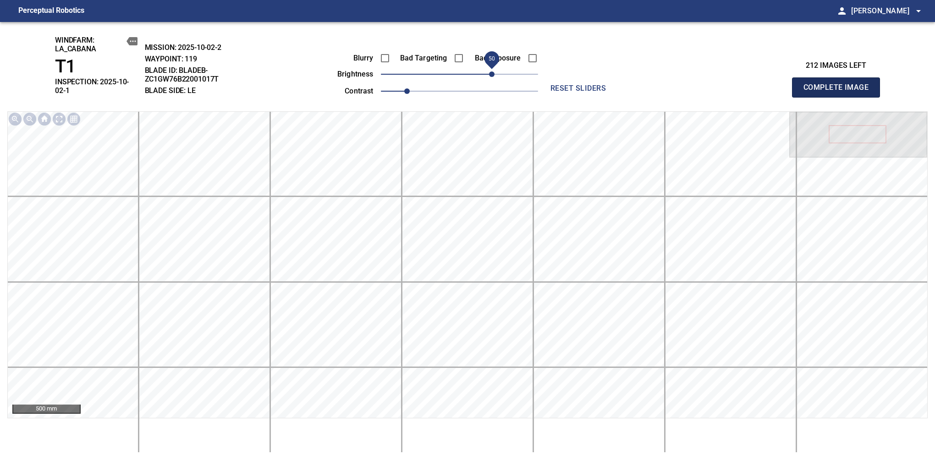
click at [839, 84] on span "Complete Image" at bounding box center [836, 87] width 68 height 13
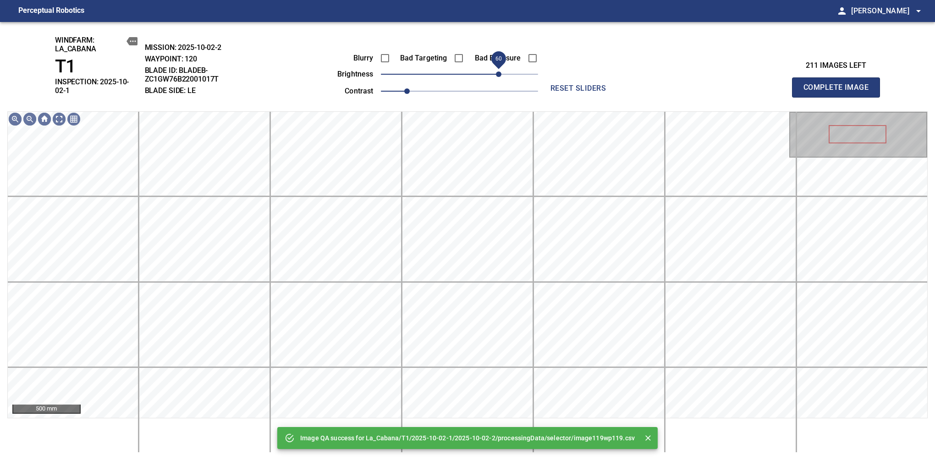
drag, startPoint x: 486, startPoint y: 77, endPoint x: 497, endPoint y: 77, distance: 11.0
click at [497, 77] on span "60" at bounding box center [459, 74] width 157 height 13
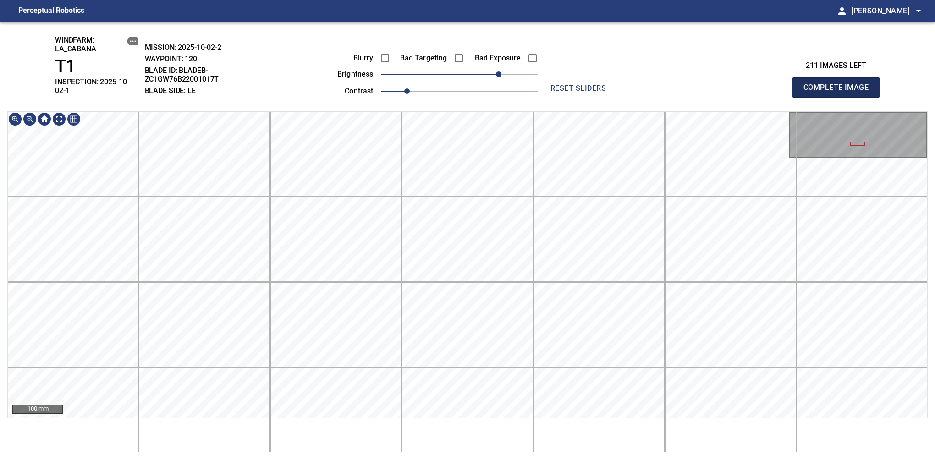
click at [839, 84] on span "Complete Image" at bounding box center [836, 87] width 68 height 13
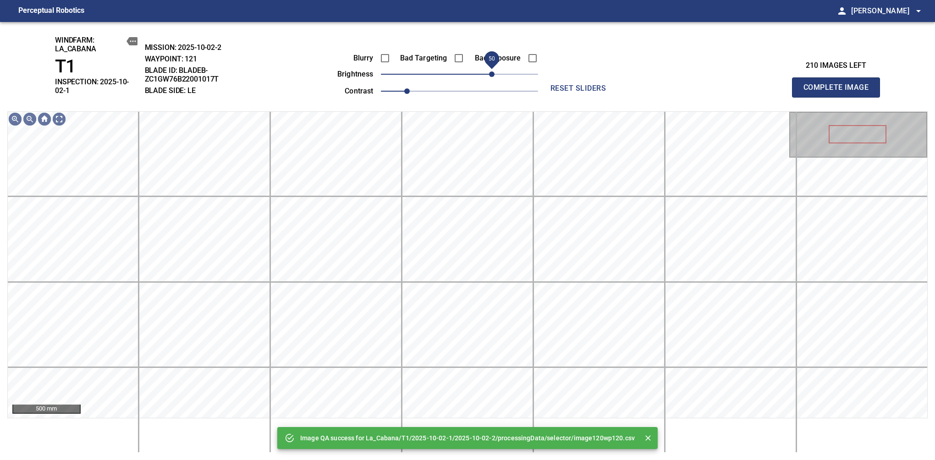
drag, startPoint x: 477, startPoint y: 76, endPoint x: 492, endPoint y: 71, distance: 15.4
click at [492, 71] on span "50" at bounding box center [491, 73] width 5 height 5
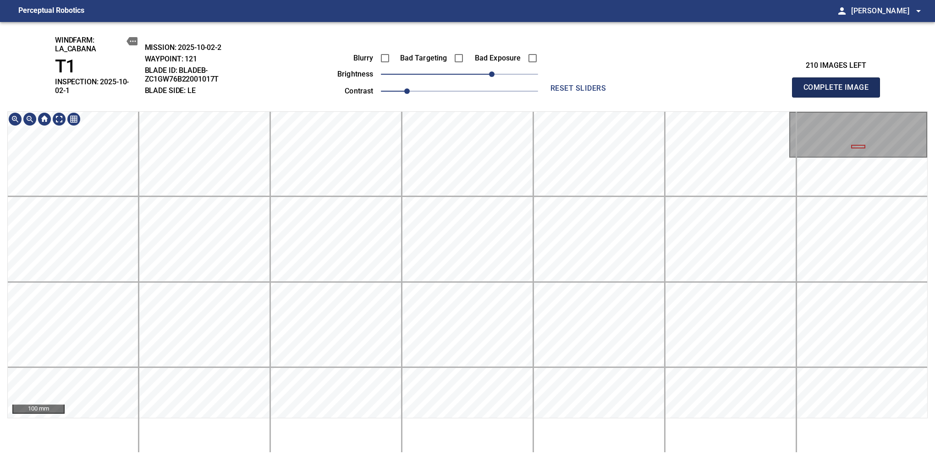
click at [839, 84] on span "Complete Image" at bounding box center [836, 87] width 68 height 13
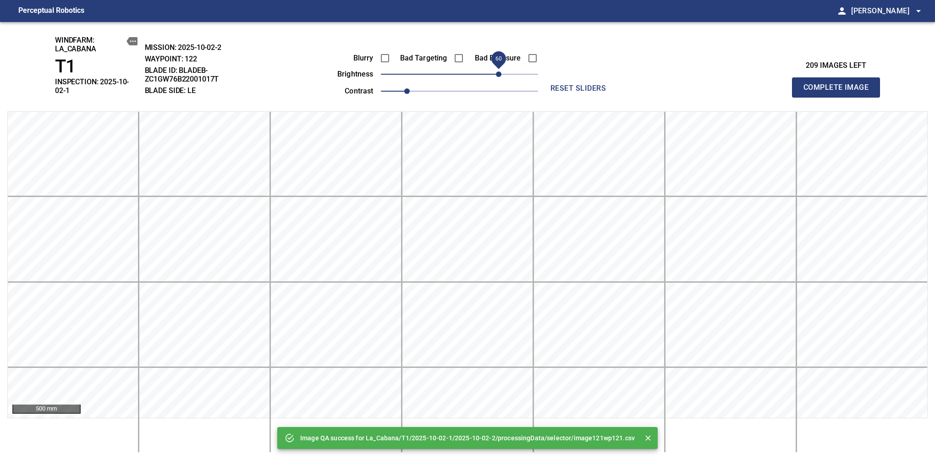
drag, startPoint x: 463, startPoint y: 76, endPoint x: 497, endPoint y: 81, distance: 33.8
click at [497, 77] on span "60" at bounding box center [498, 73] width 5 height 5
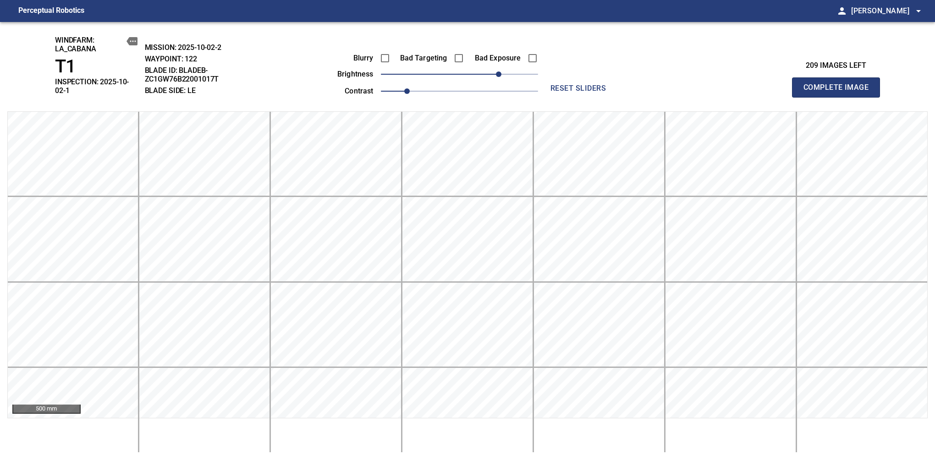
click at [839, 84] on span "Complete Image" at bounding box center [836, 87] width 68 height 13
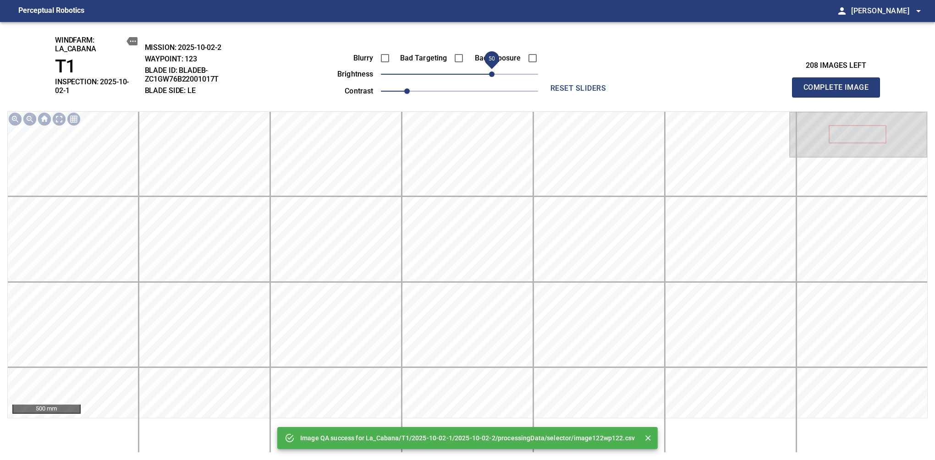
drag, startPoint x: 471, startPoint y: 77, endPoint x: 493, endPoint y: 76, distance: 22.5
click at [493, 76] on span "50" at bounding box center [491, 73] width 5 height 5
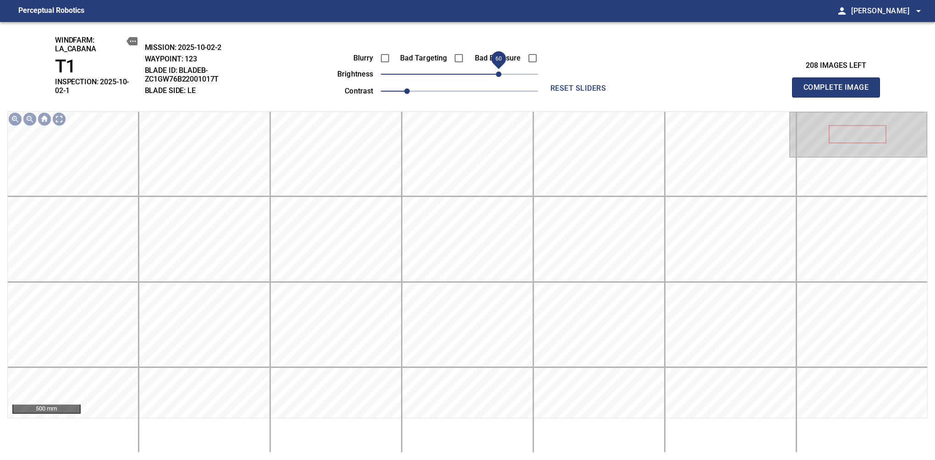
drag, startPoint x: 493, startPoint y: 81, endPoint x: 498, endPoint y: 71, distance: 10.7
click at [498, 71] on span "60" at bounding box center [498, 73] width 5 height 5
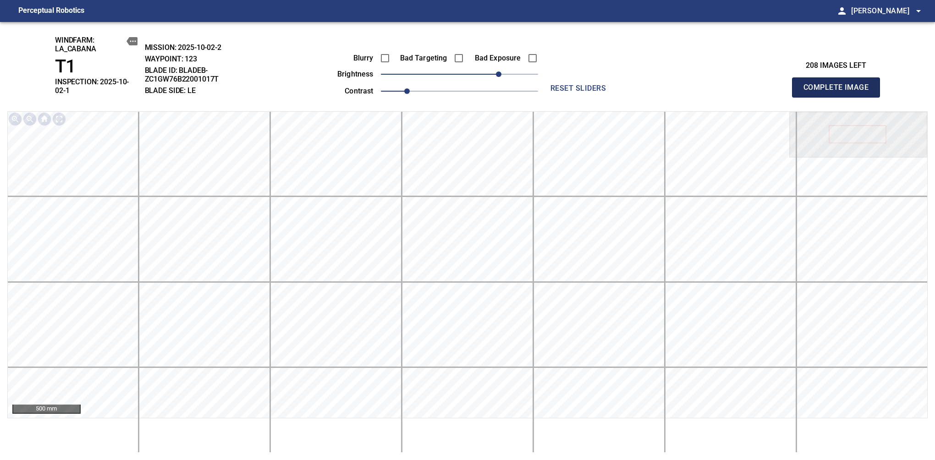
click at [839, 84] on span "Complete Image" at bounding box center [836, 87] width 68 height 13
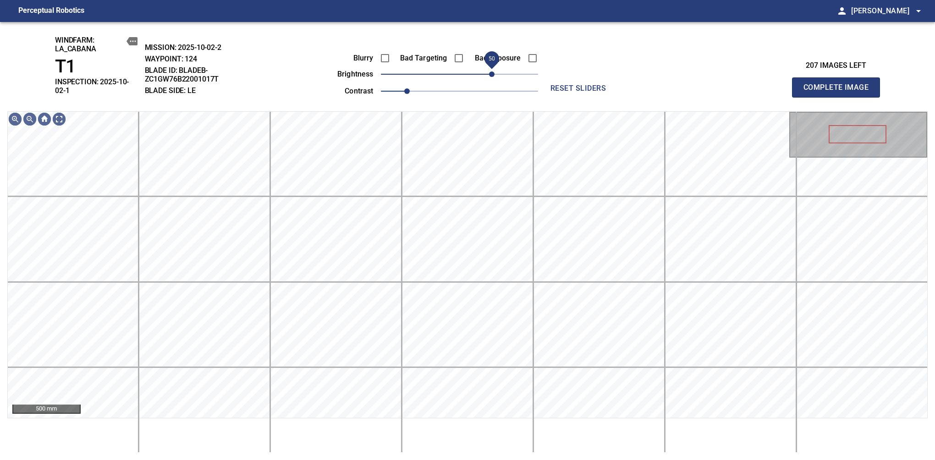
drag, startPoint x: 458, startPoint y: 77, endPoint x: 493, endPoint y: 73, distance: 35.6
click at [493, 73] on span "50" at bounding box center [491, 73] width 5 height 5
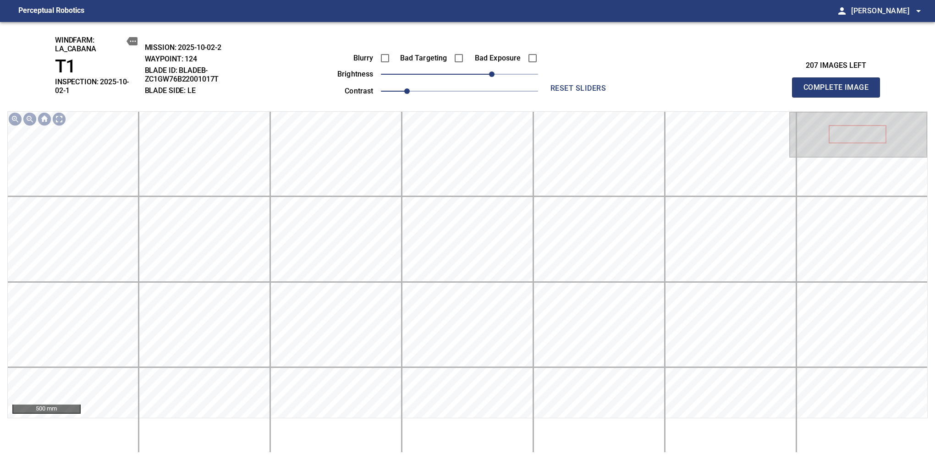
click at [839, 84] on span "Complete Image" at bounding box center [836, 87] width 68 height 13
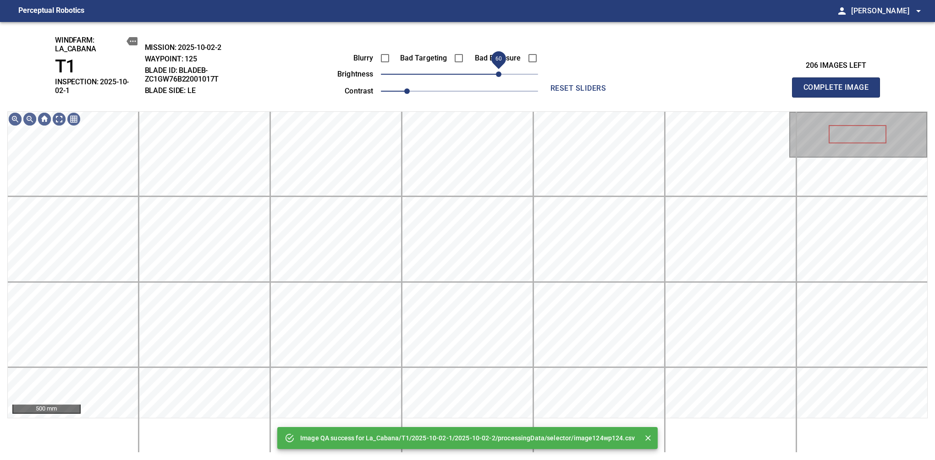
drag, startPoint x: 493, startPoint y: 73, endPoint x: 498, endPoint y: 73, distance: 5.0
click at [498, 73] on span "60" at bounding box center [459, 74] width 157 height 13
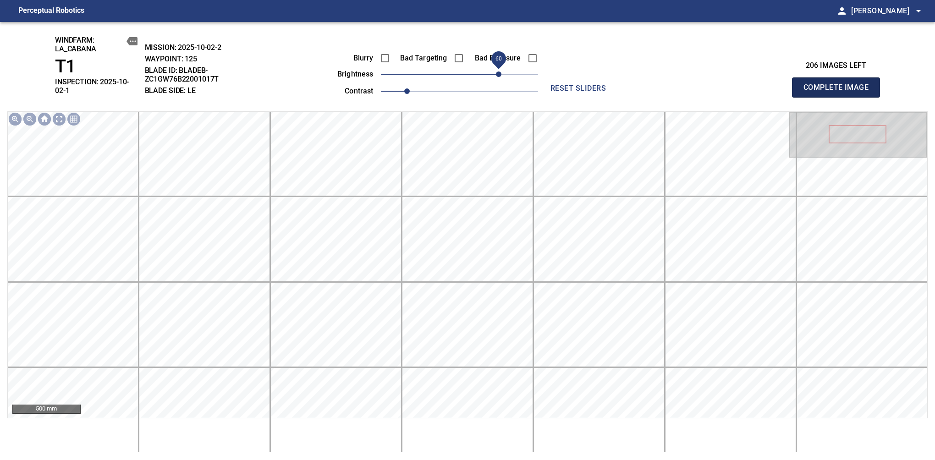
click at [839, 84] on span "Complete Image" at bounding box center [836, 87] width 68 height 13
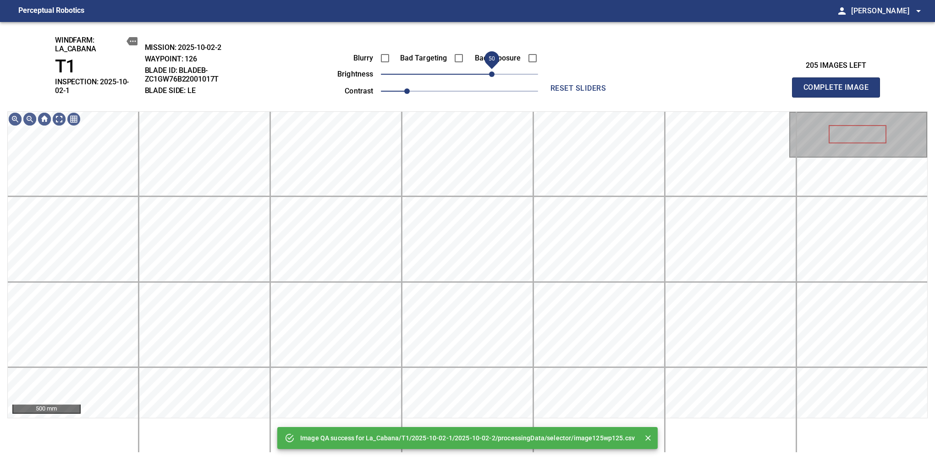
click at [495, 76] on span "50" at bounding box center [459, 74] width 157 height 13
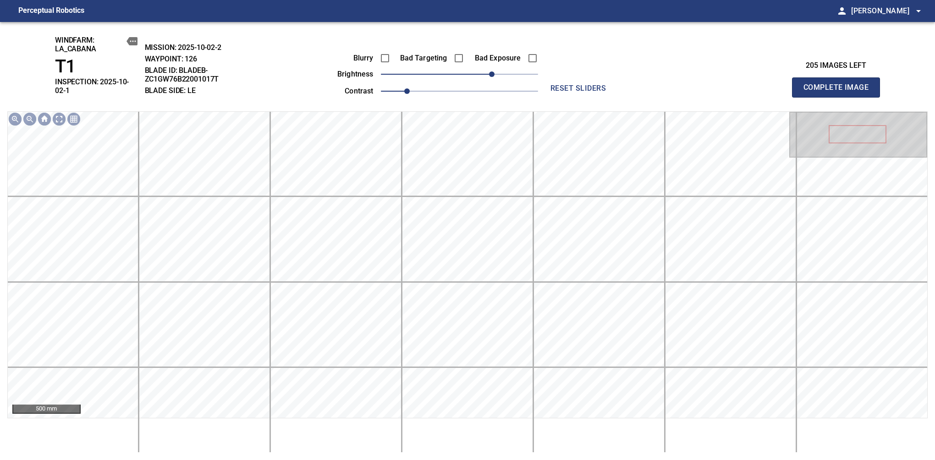
click at [839, 84] on span "Complete Image" at bounding box center [836, 87] width 68 height 13
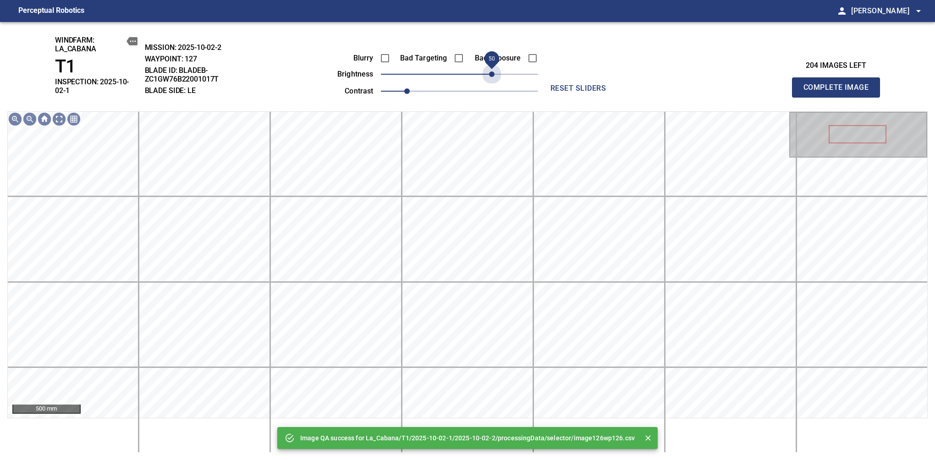
click at [495, 76] on span "50" at bounding box center [459, 74] width 157 height 13
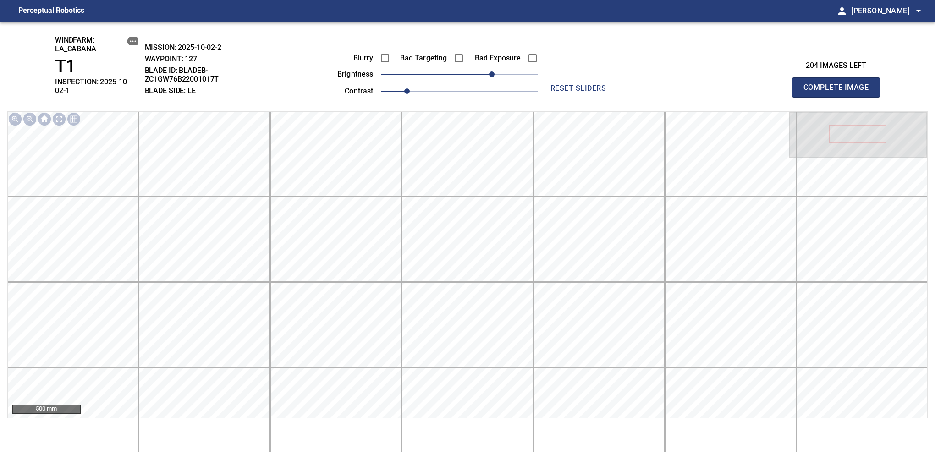
click at [839, 84] on span "Complete Image" at bounding box center [836, 87] width 68 height 13
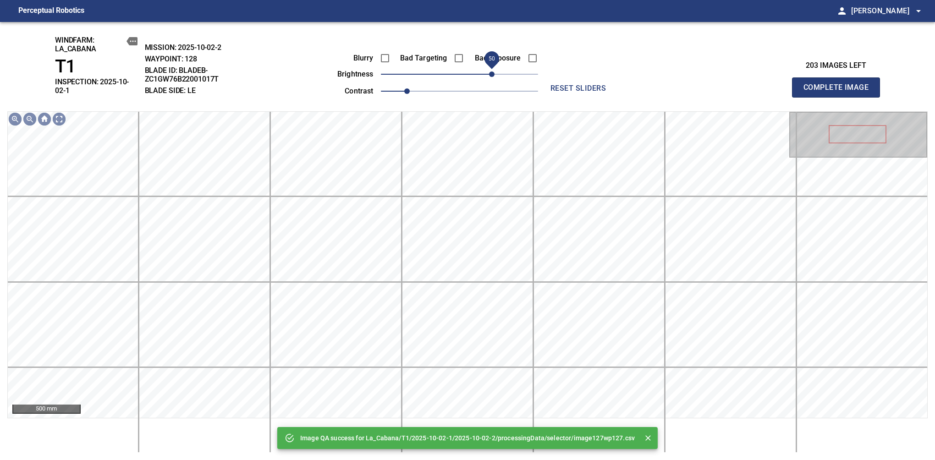
drag, startPoint x: 464, startPoint y: 75, endPoint x: 492, endPoint y: 72, distance: 27.6
click at [492, 72] on span "50" at bounding box center [491, 73] width 5 height 5
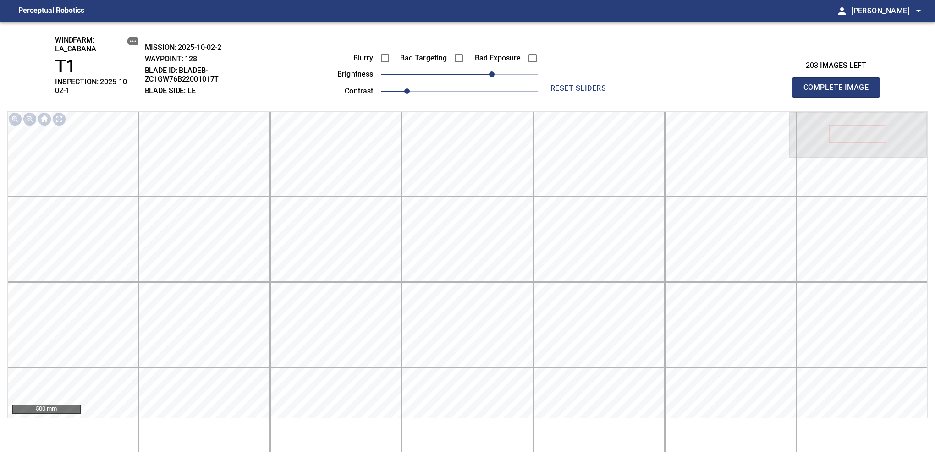
click at [839, 84] on span "Complete Image" at bounding box center [836, 87] width 68 height 13
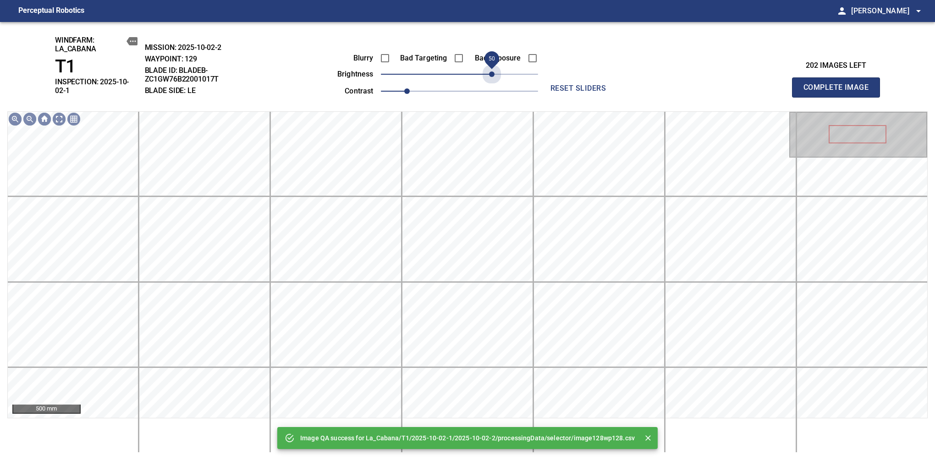
click at [492, 72] on span "50" at bounding box center [459, 74] width 157 height 13
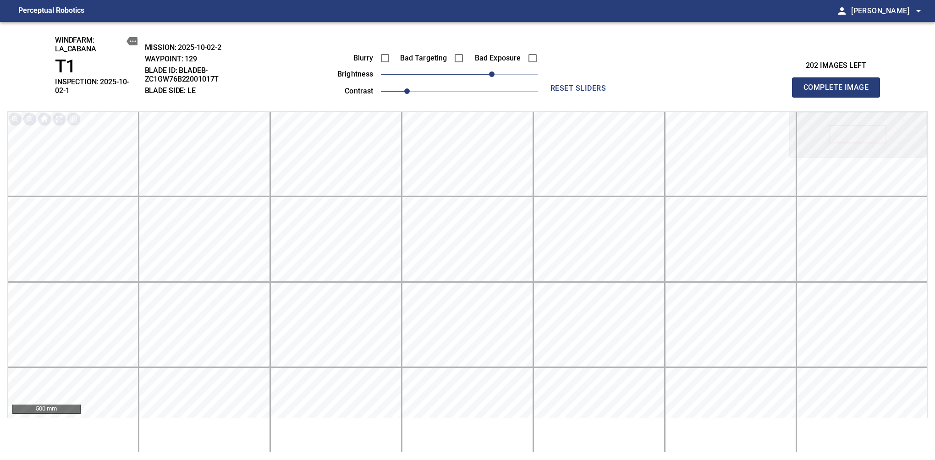
click at [839, 84] on span "Complete Image" at bounding box center [836, 87] width 68 height 13
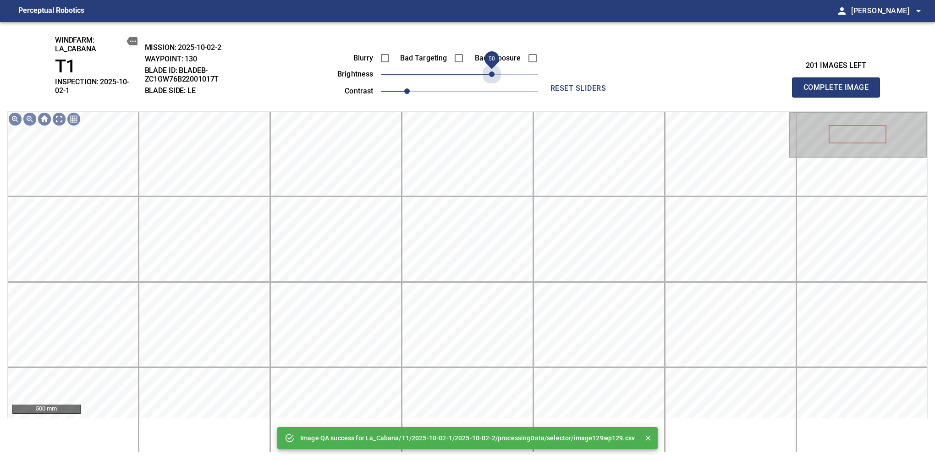
click at [492, 72] on span "50" at bounding box center [459, 74] width 157 height 13
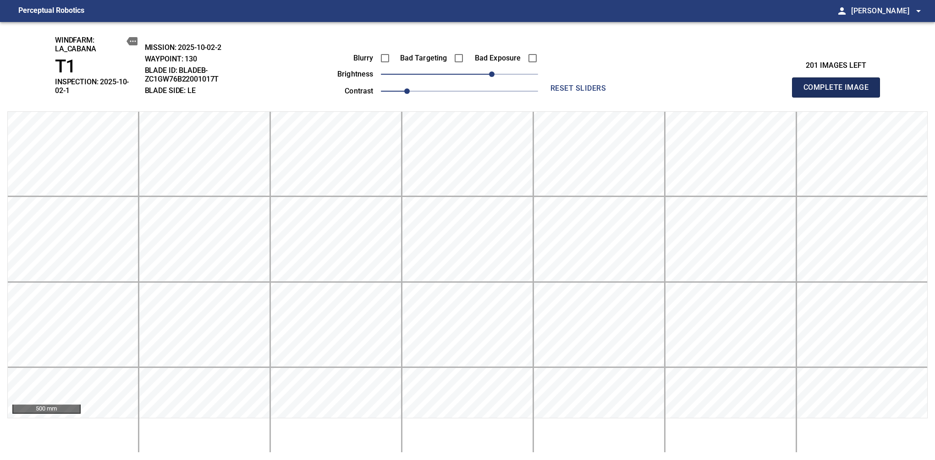
click at [839, 84] on span "Complete Image" at bounding box center [836, 87] width 68 height 13
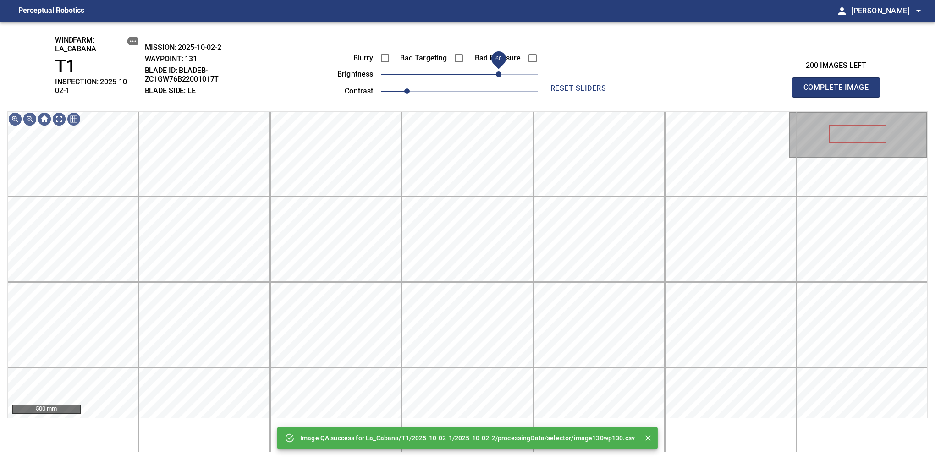
drag, startPoint x: 492, startPoint y: 72, endPoint x: 498, endPoint y: 71, distance: 6.6
click at [498, 71] on span "60" at bounding box center [459, 74] width 157 height 13
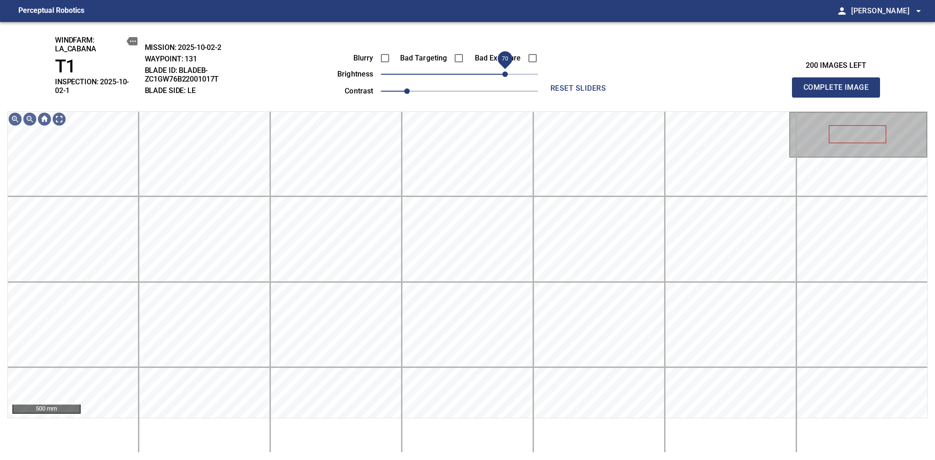
click at [504, 74] on span "70" at bounding box center [504, 73] width 5 height 5
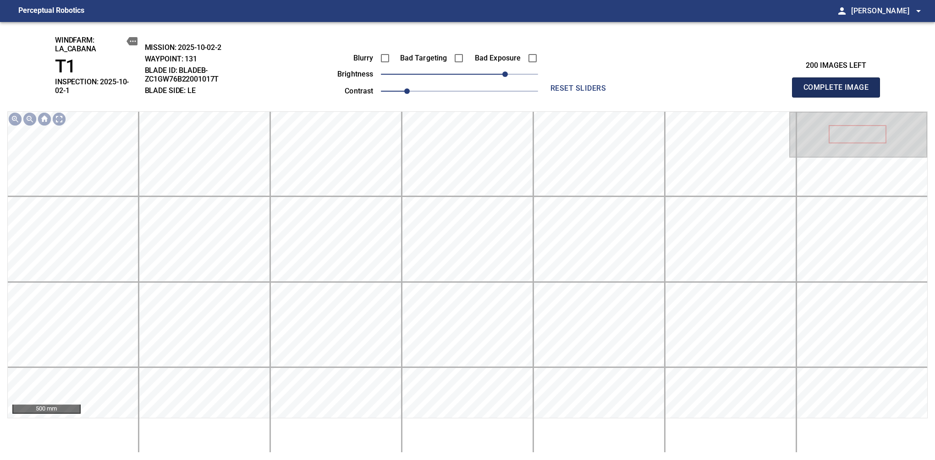
click at [839, 84] on span "Complete Image" at bounding box center [836, 87] width 68 height 13
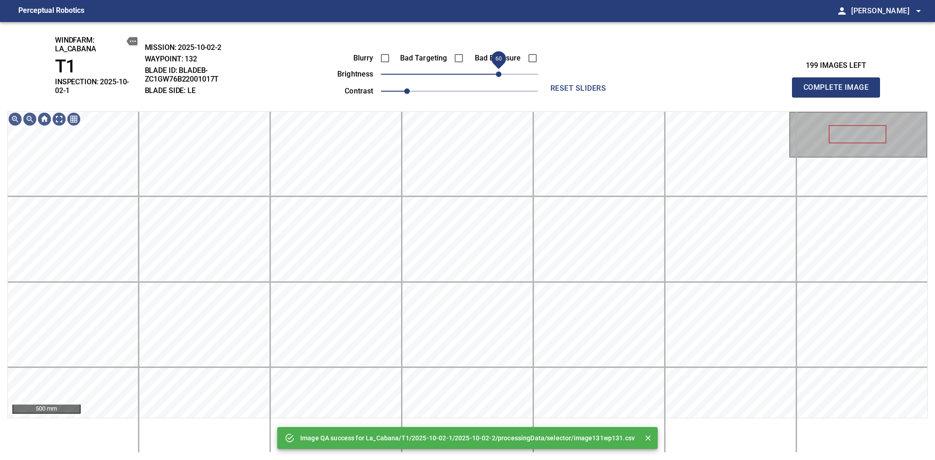
drag, startPoint x: 504, startPoint y: 74, endPoint x: 498, endPoint y: 80, distance: 8.8
click at [498, 80] on span "60" at bounding box center [459, 74] width 157 height 13
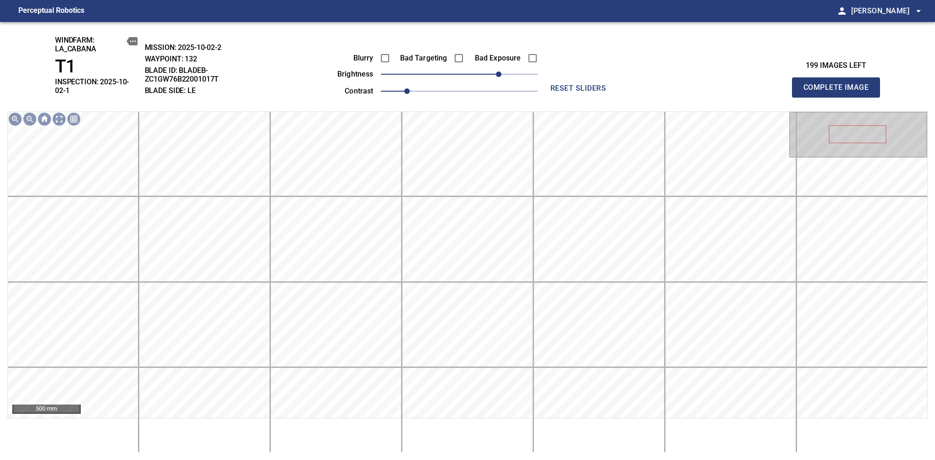
click at [839, 84] on span "Complete Image" at bounding box center [836, 87] width 68 height 13
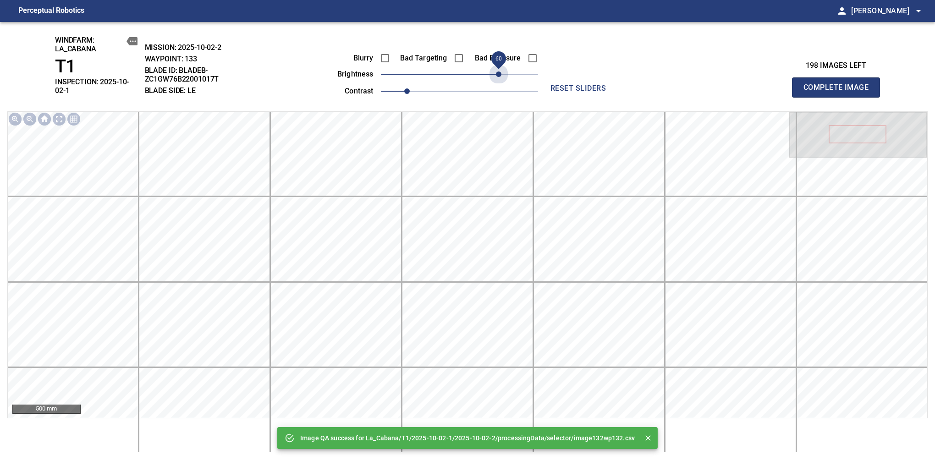
click at [498, 80] on span "60" at bounding box center [459, 74] width 157 height 13
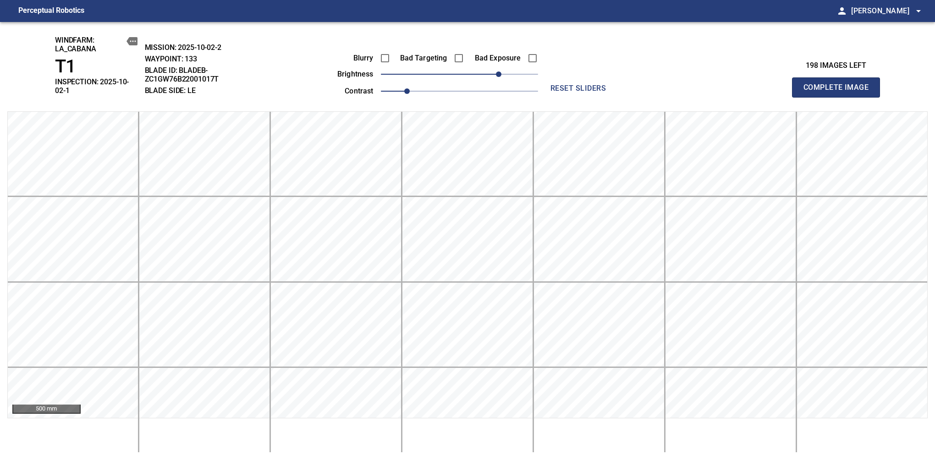
click at [839, 84] on span "Complete Image" at bounding box center [836, 87] width 68 height 13
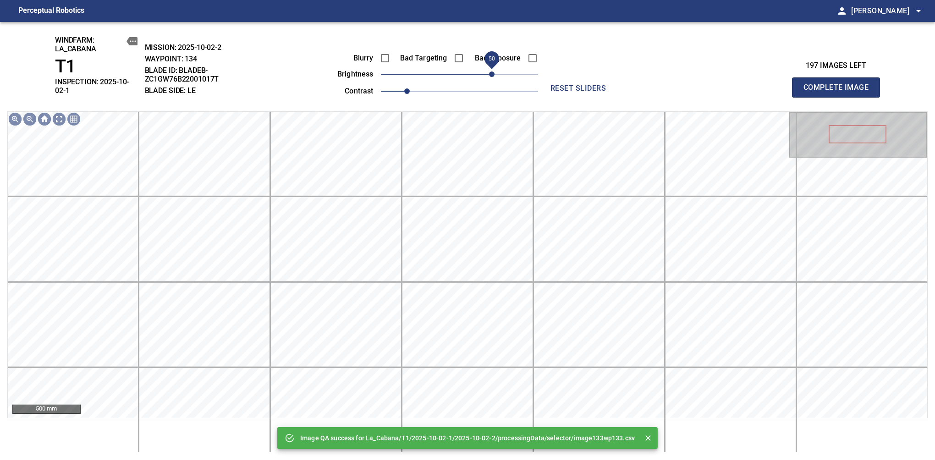
click at [493, 77] on span "50" at bounding box center [459, 74] width 157 height 13
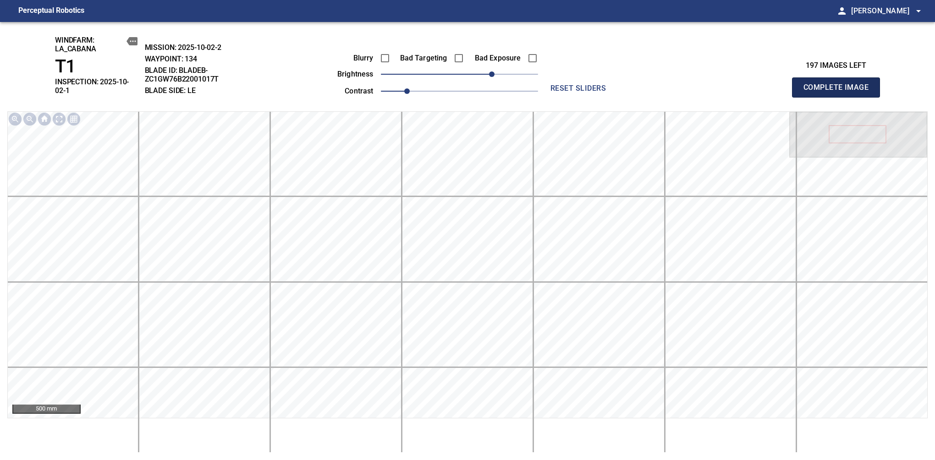
click at [839, 84] on span "Complete Image" at bounding box center [836, 87] width 68 height 13
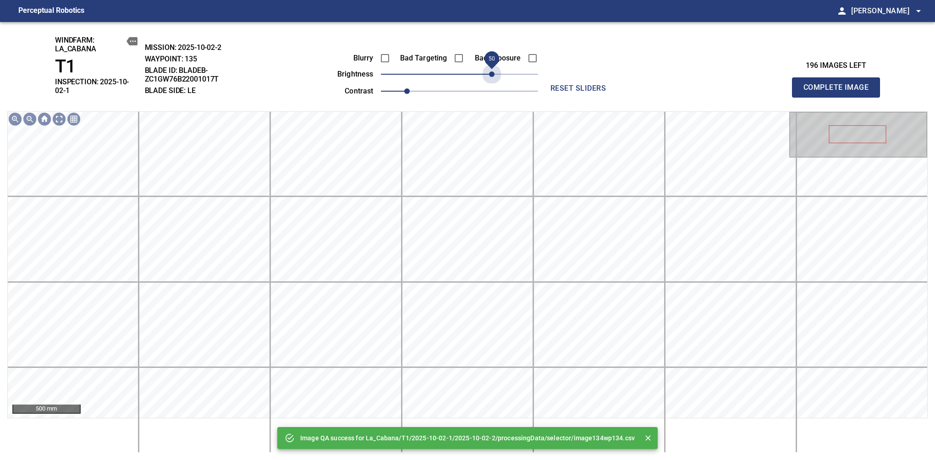
click at [493, 77] on span "50" at bounding box center [459, 74] width 157 height 13
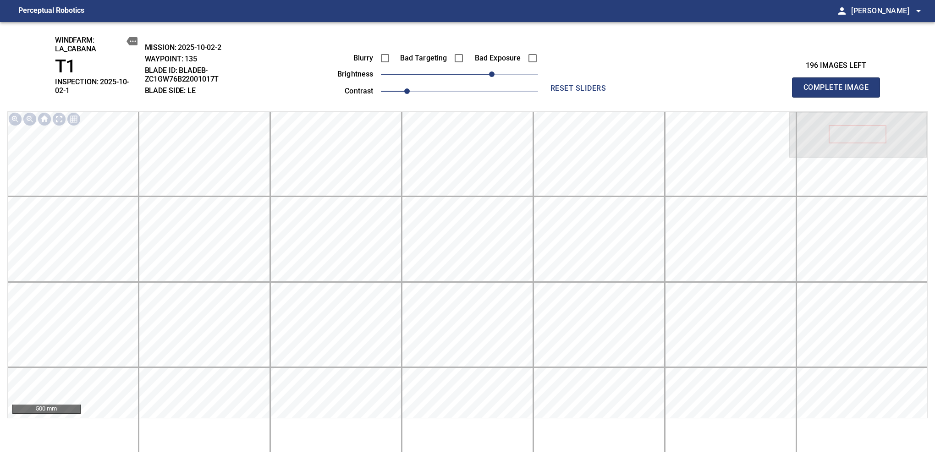
click at [839, 84] on span "Complete Image" at bounding box center [836, 87] width 68 height 13
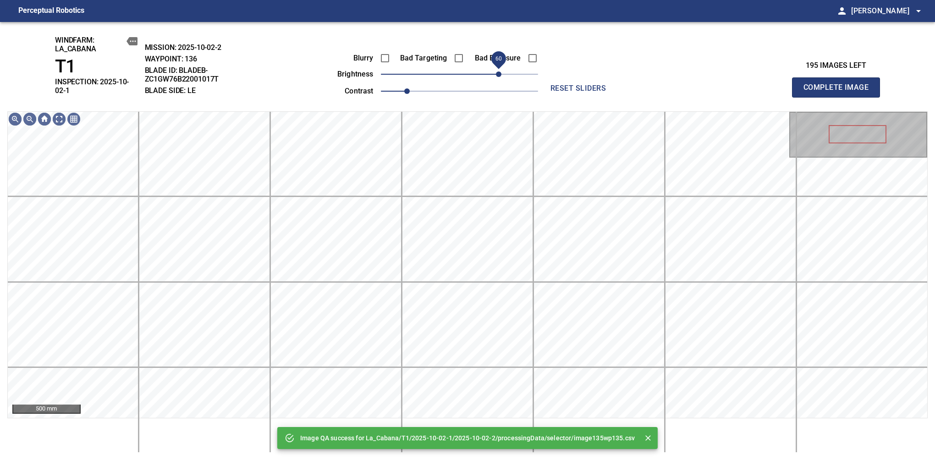
click at [497, 77] on span "60" at bounding box center [459, 74] width 157 height 13
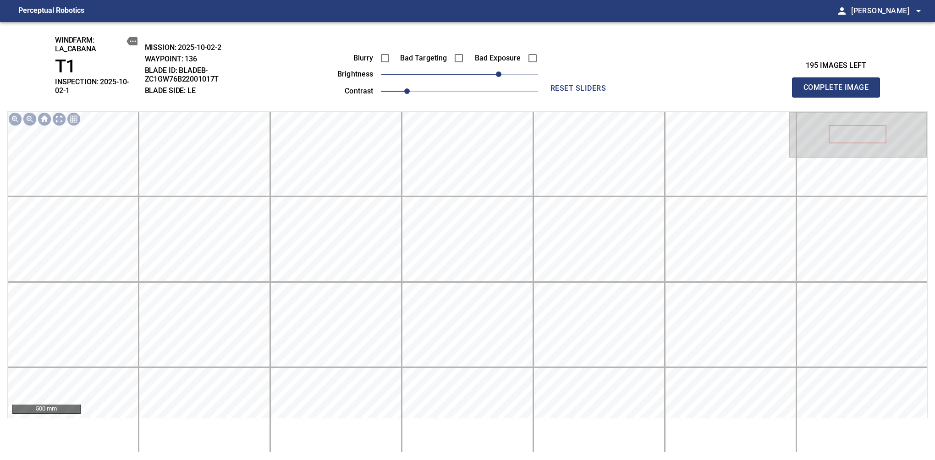
click at [839, 84] on span "Complete Image" at bounding box center [836, 87] width 68 height 13
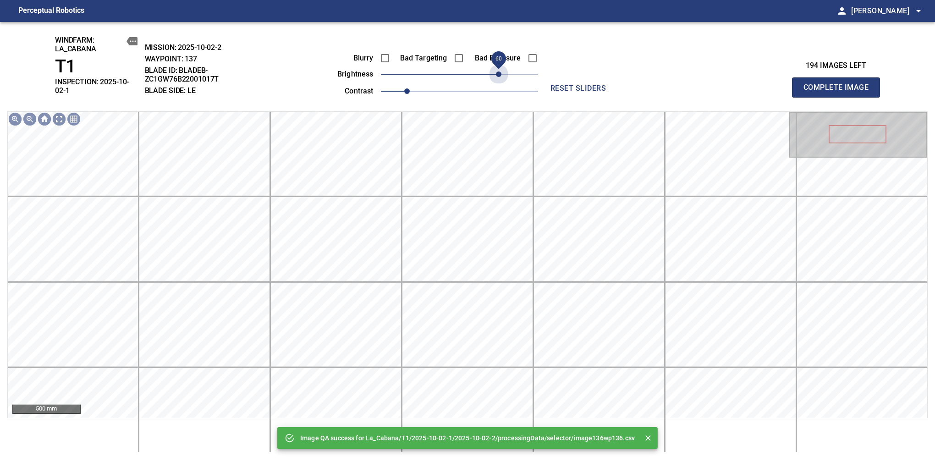
click at [497, 77] on span "60" at bounding box center [459, 74] width 157 height 13
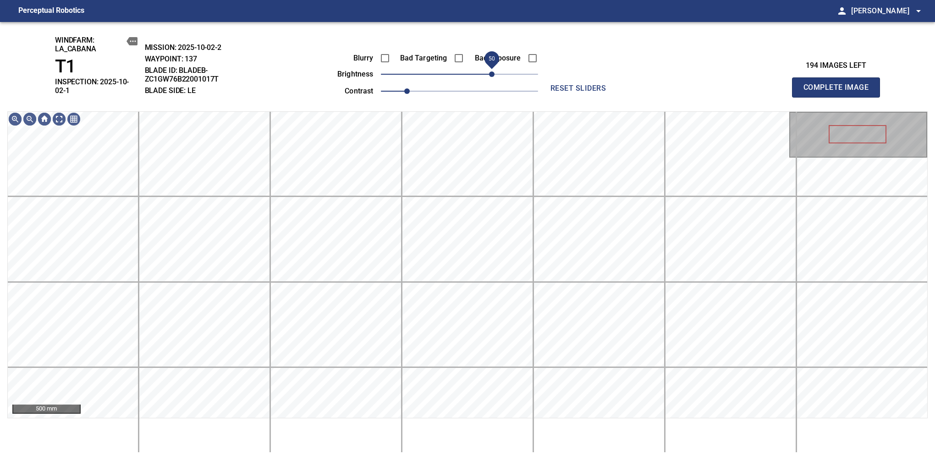
drag, startPoint x: 497, startPoint y: 77, endPoint x: 490, endPoint y: 80, distance: 7.0
click at [490, 77] on span "50" at bounding box center [491, 73] width 5 height 5
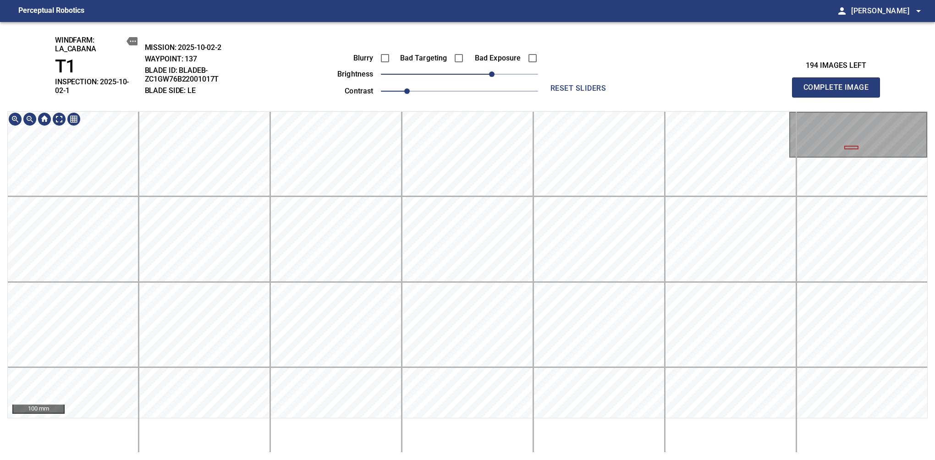
click at [501, 460] on html "Perceptual Robotics person Alex Semenov arrow_drop_down windfarm: La_Cabana T1 …" at bounding box center [467, 230] width 935 height 460
click at [839, 84] on span "Complete Image" at bounding box center [836, 87] width 68 height 13
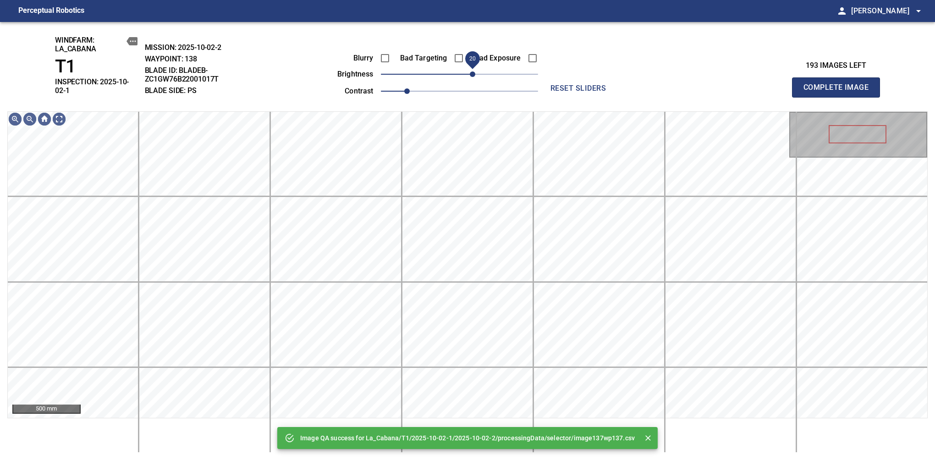
drag, startPoint x: 458, startPoint y: 81, endPoint x: 473, endPoint y: 73, distance: 16.6
click at [473, 73] on span "20" at bounding box center [472, 73] width 5 height 5
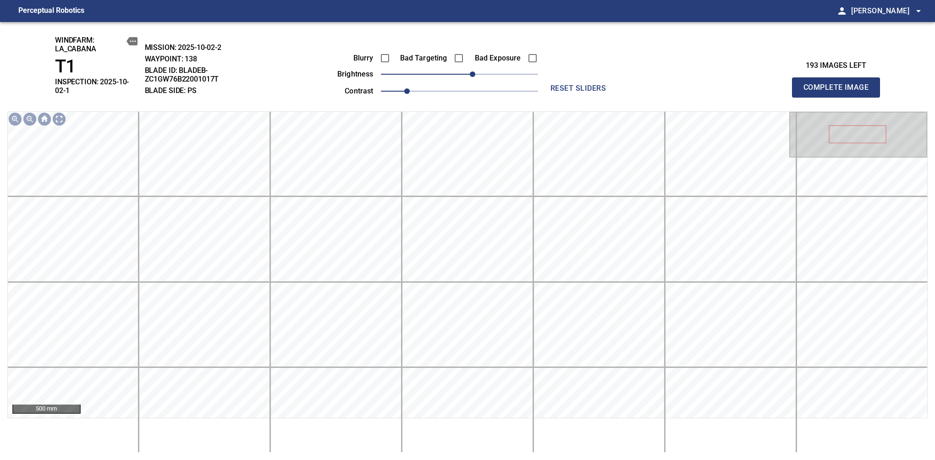
click at [839, 84] on span "Complete Image" at bounding box center [836, 87] width 68 height 13
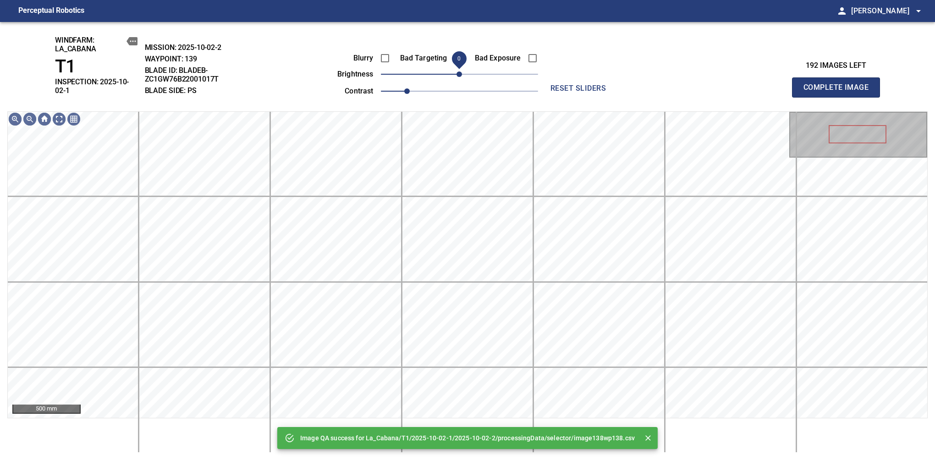
drag, startPoint x: 473, startPoint y: 73, endPoint x: 460, endPoint y: 82, distance: 16.0
click at [460, 81] on span "0" at bounding box center [459, 74] width 157 height 13
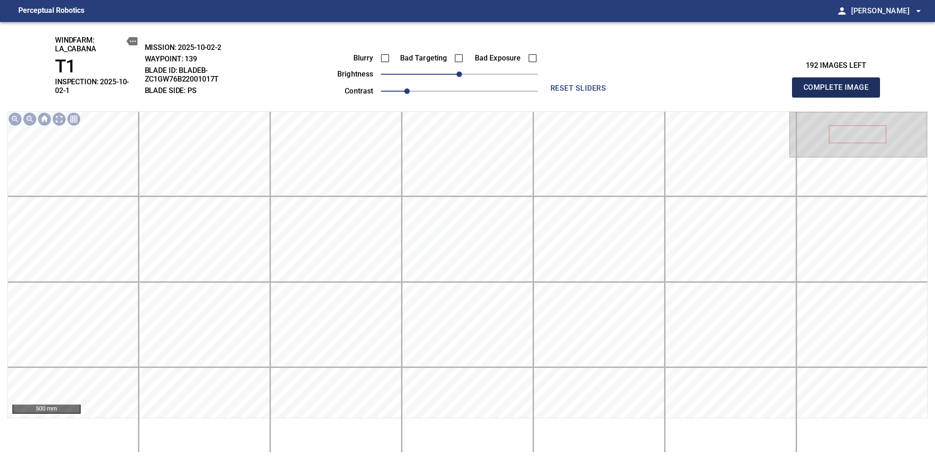
click at [839, 84] on span "Complete Image" at bounding box center [836, 87] width 68 height 13
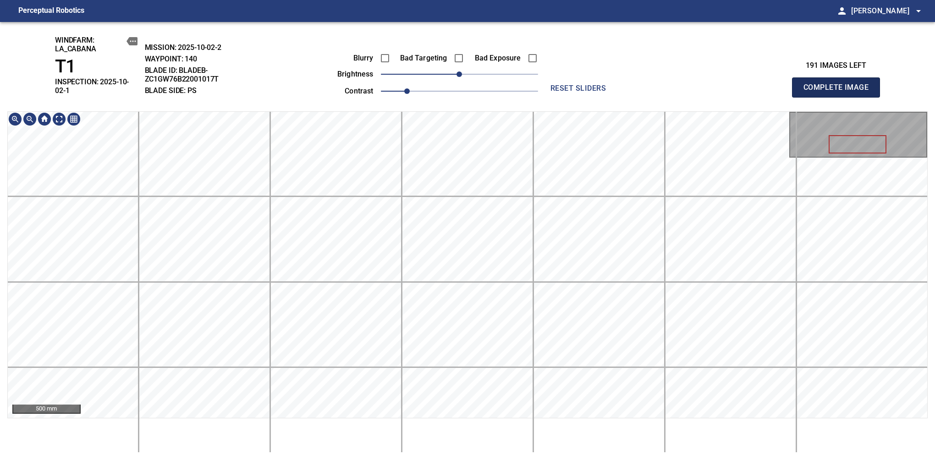
click at [839, 84] on span "Complete Image" at bounding box center [836, 87] width 68 height 13
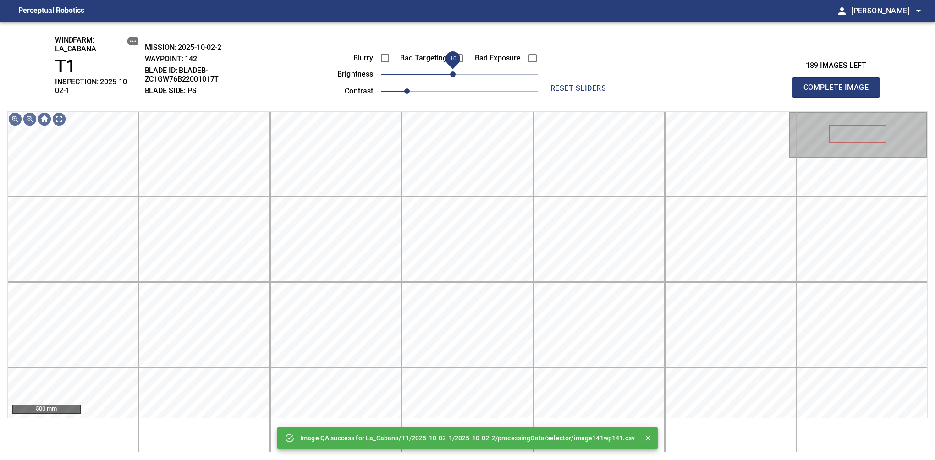
click at [453, 73] on span "-10" at bounding box center [452, 73] width 5 height 5
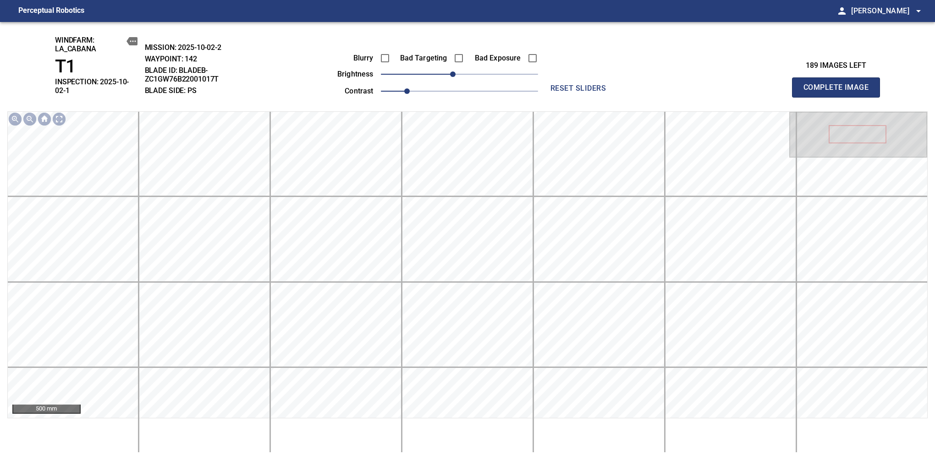
click at [839, 84] on span "Complete Image" at bounding box center [836, 87] width 68 height 13
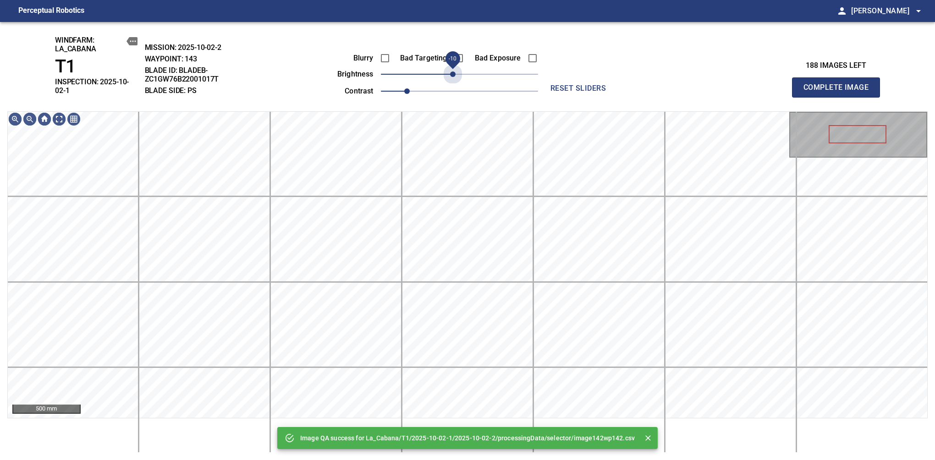
click at [453, 73] on span "-10" at bounding box center [452, 73] width 5 height 5
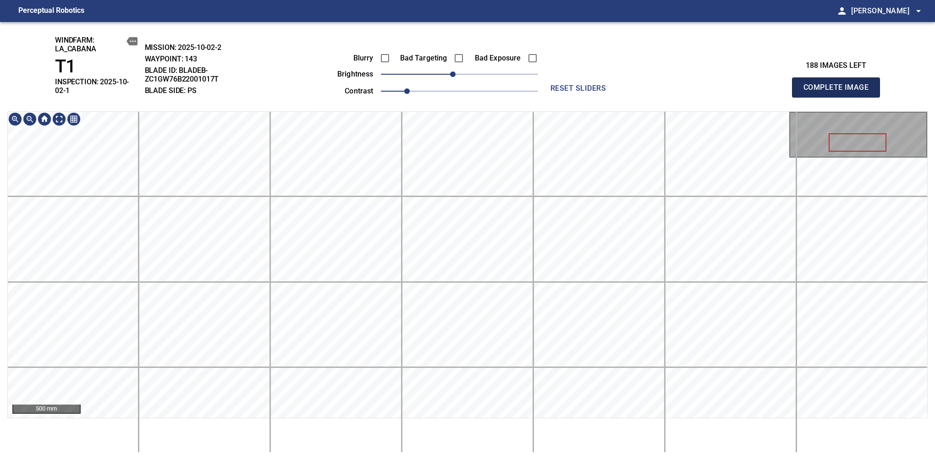
click at [839, 84] on span "Complete Image" at bounding box center [836, 87] width 68 height 13
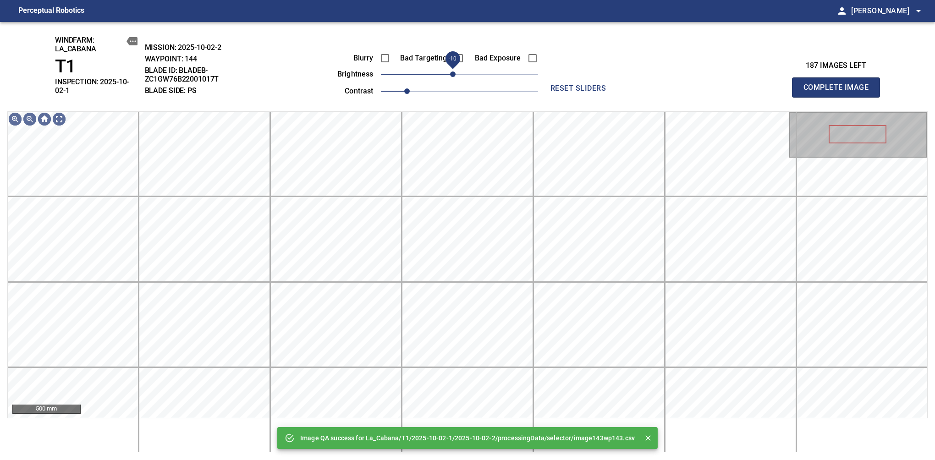
click at [454, 73] on span "-10" at bounding box center [452, 73] width 5 height 5
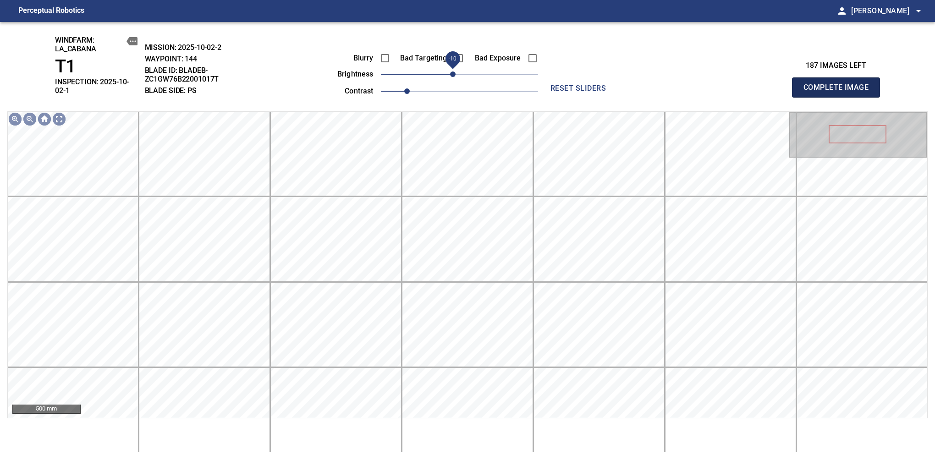
click at [839, 84] on span "Complete Image" at bounding box center [836, 87] width 68 height 13
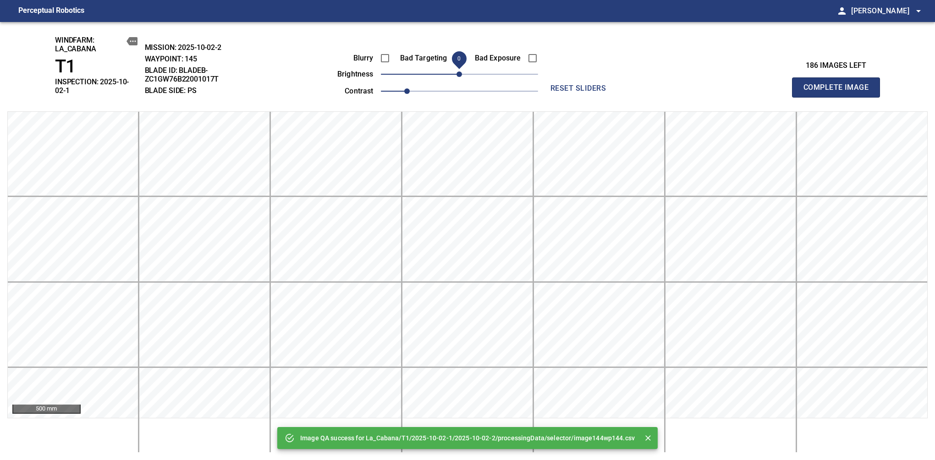
click at [456, 73] on span "0" at bounding box center [458, 73] width 5 height 5
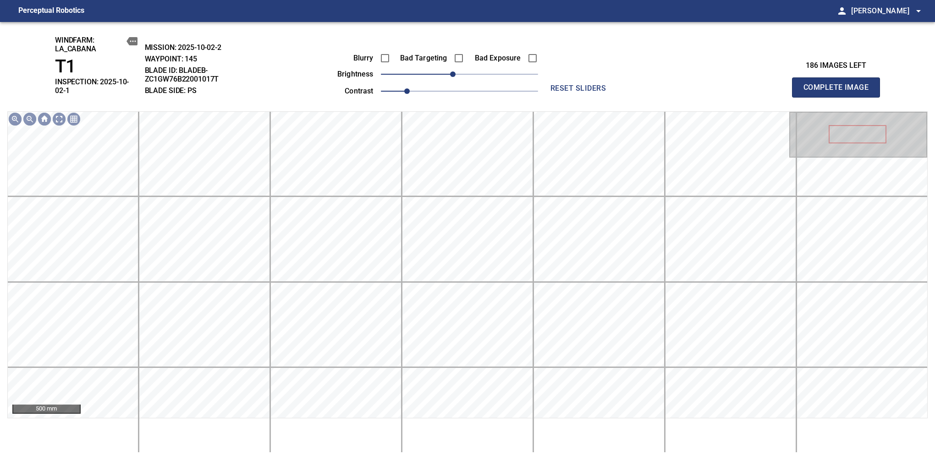
click at [839, 84] on span "Complete Image" at bounding box center [836, 87] width 68 height 13
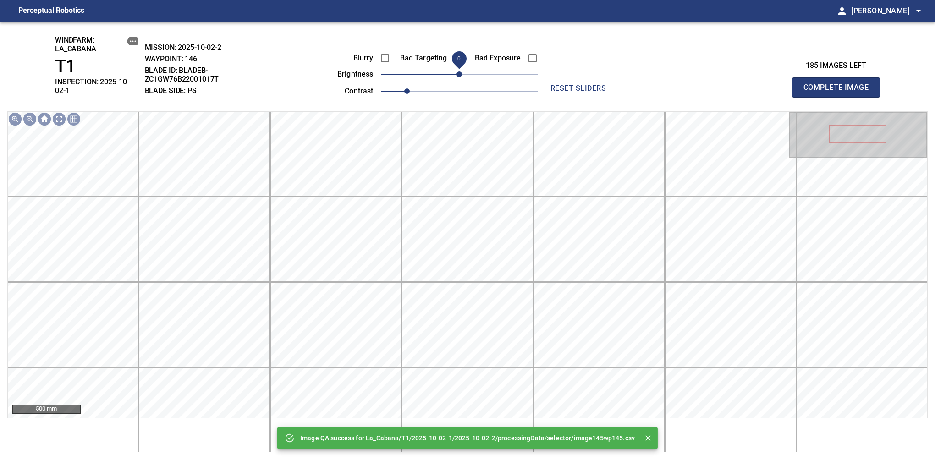
click at [456, 73] on span "0" at bounding box center [458, 73] width 5 height 5
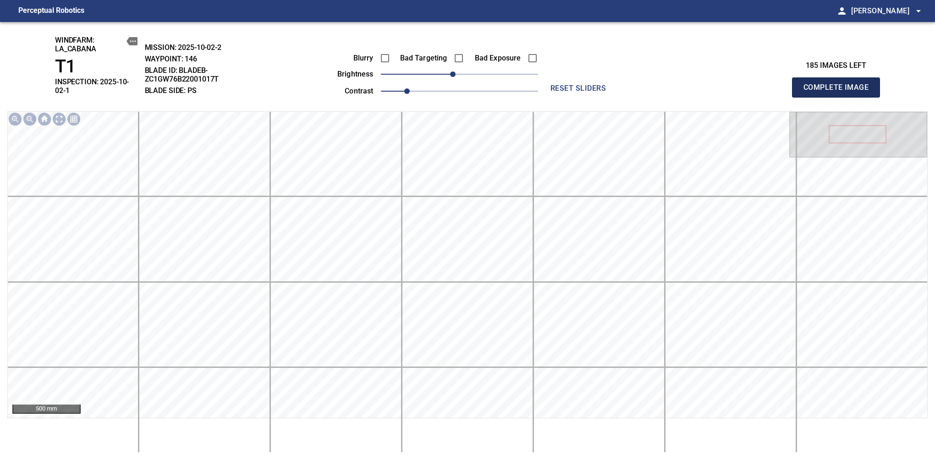
click at [839, 84] on span "Complete Image" at bounding box center [836, 87] width 68 height 13
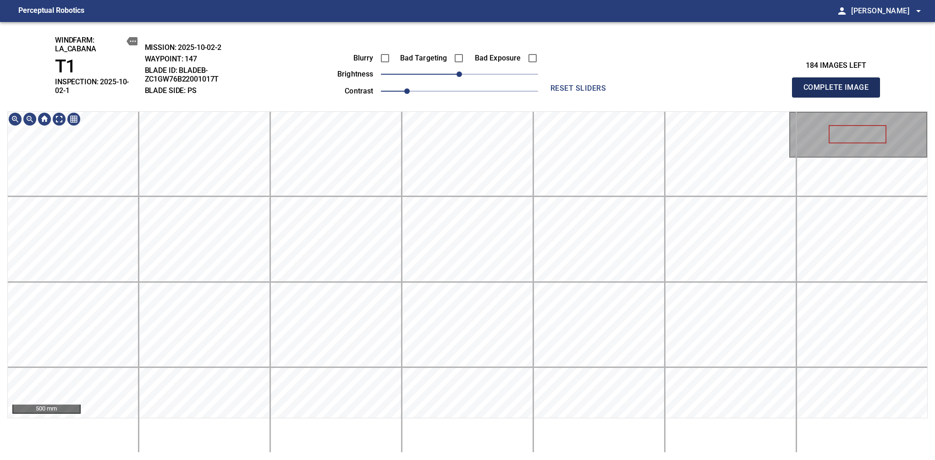
click at [839, 84] on span "Complete Image" at bounding box center [836, 87] width 68 height 13
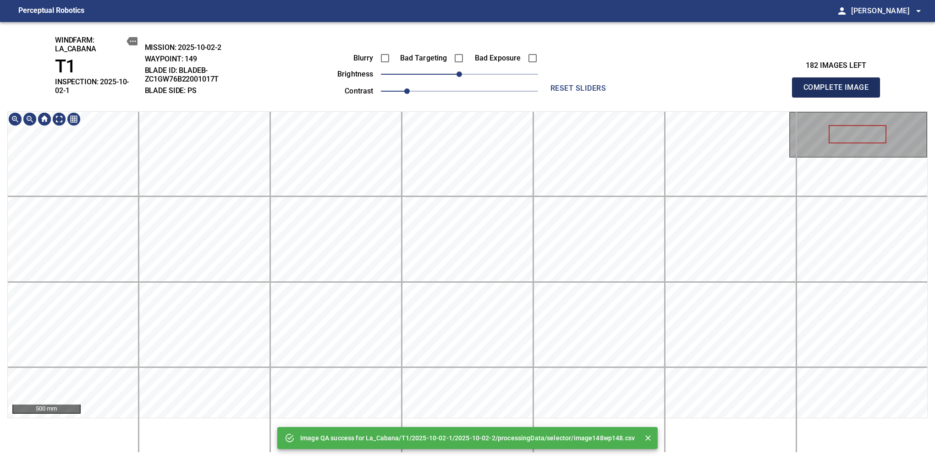
click at [839, 84] on span "Complete Image" at bounding box center [836, 87] width 68 height 13
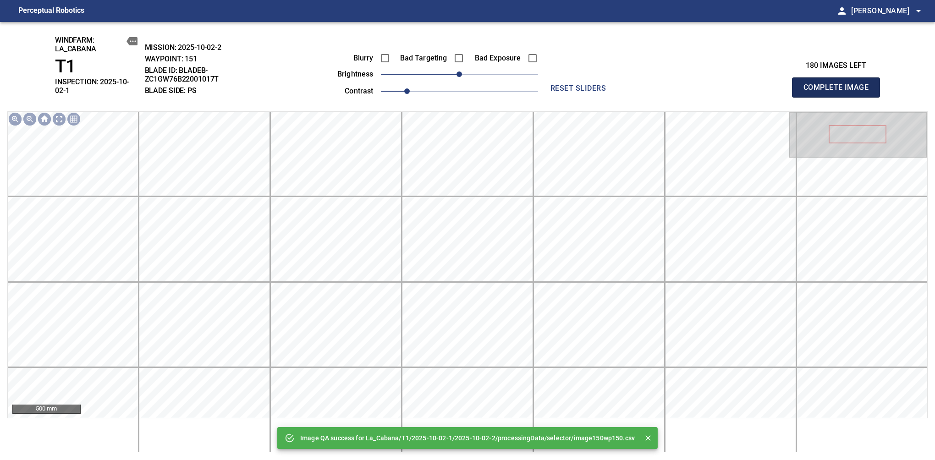
click at [839, 84] on span "Complete Image" at bounding box center [836, 87] width 68 height 13
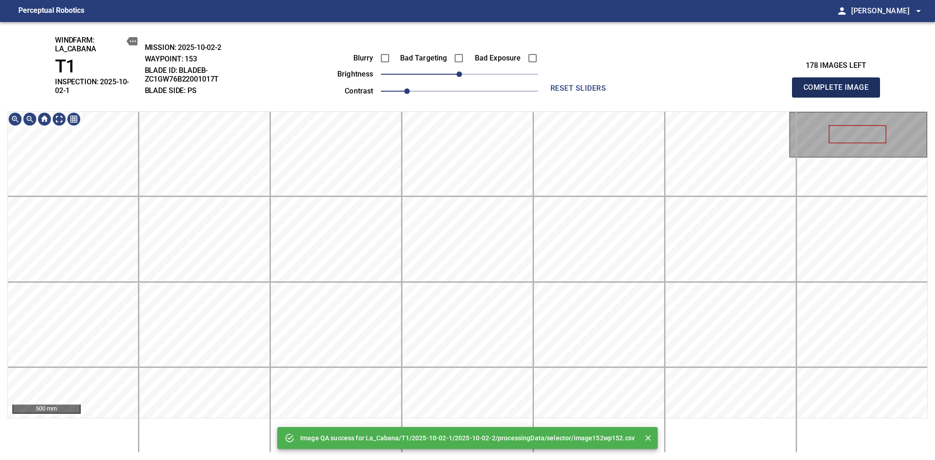
click at [839, 84] on span "Complete Image" at bounding box center [836, 87] width 68 height 13
click at [465, 77] on span "10" at bounding box center [465, 73] width 5 height 5
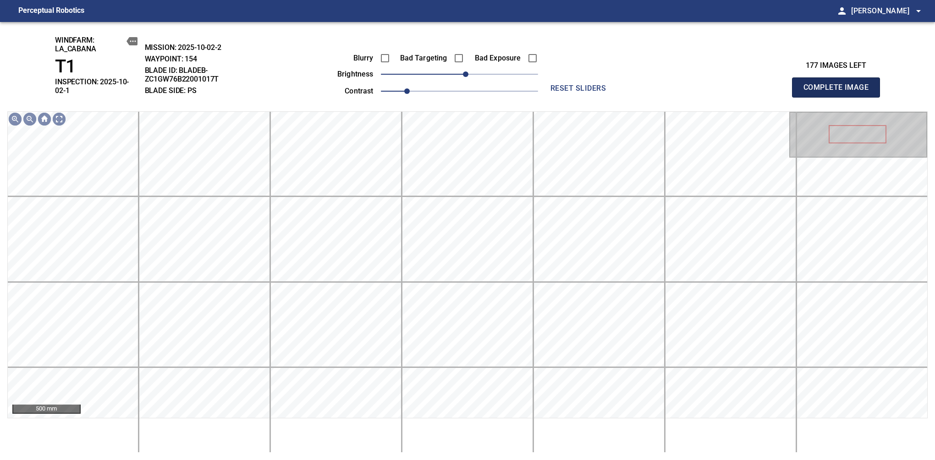
click at [839, 84] on span "Complete Image" at bounding box center [836, 87] width 68 height 13
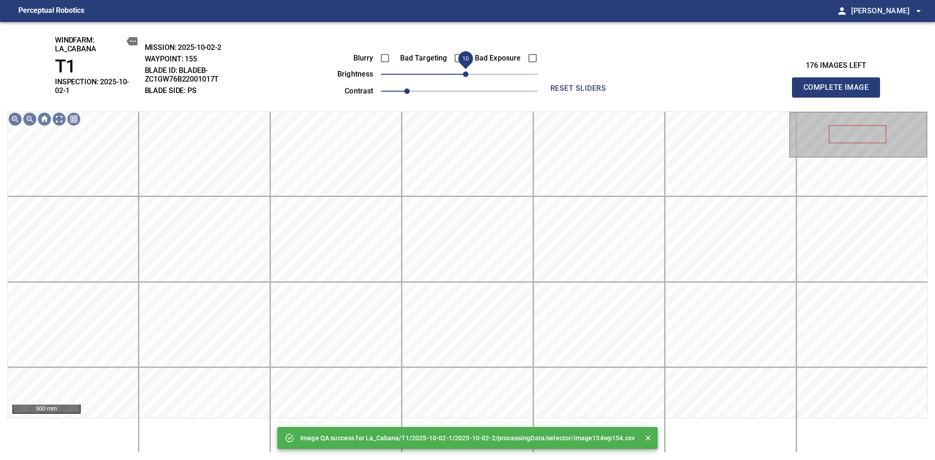
click at [465, 76] on span "10" at bounding box center [465, 73] width 5 height 5
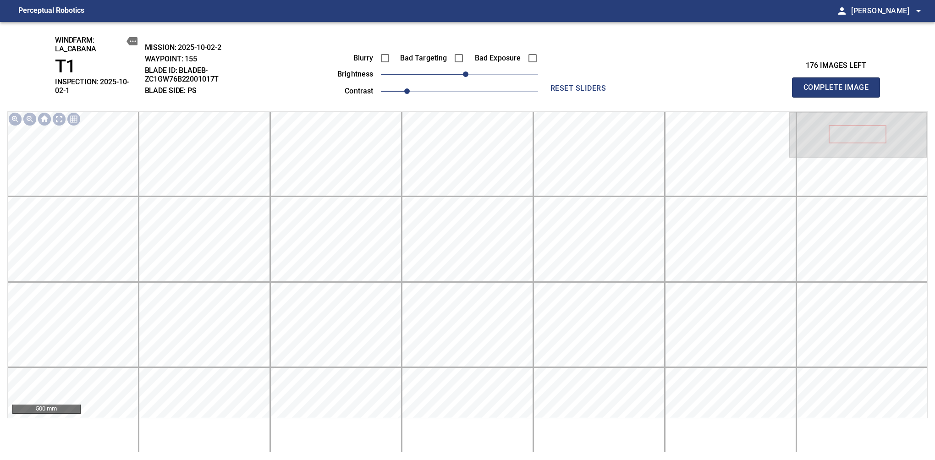
click at [839, 84] on span "Complete Image" at bounding box center [836, 87] width 68 height 13
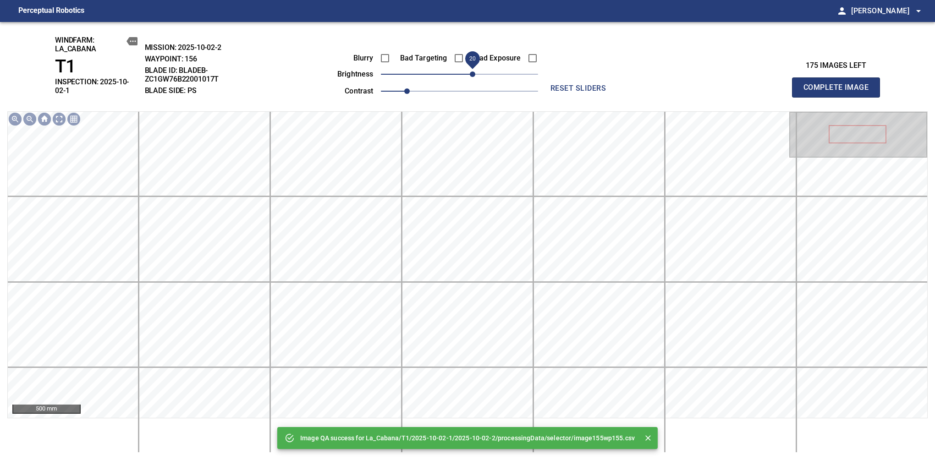
drag, startPoint x: 465, startPoint y: 76, endPoint x: 470, endPoint y: 75, distance: 4.8
click at [470, 75] on span "20" at bounding box center [472, 73] width 5 height 5
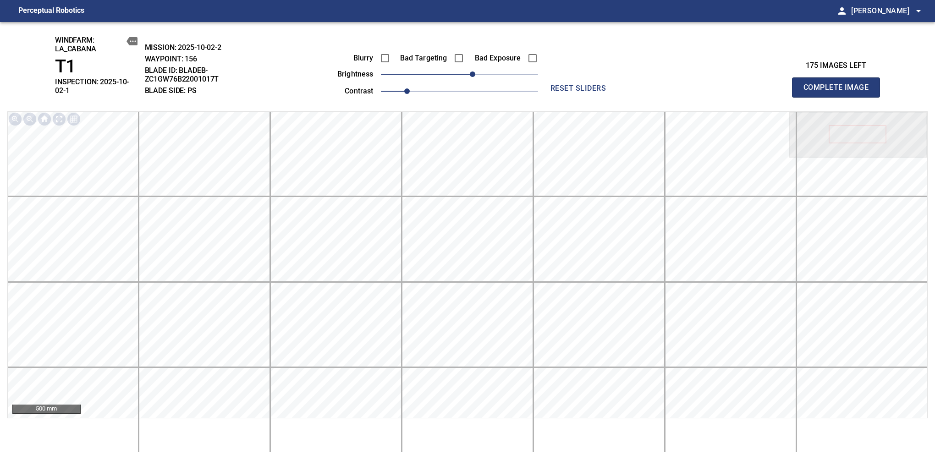
click at [839, 84] on span "Complete Image" at bounding box center [836, 87] width 68 height 13
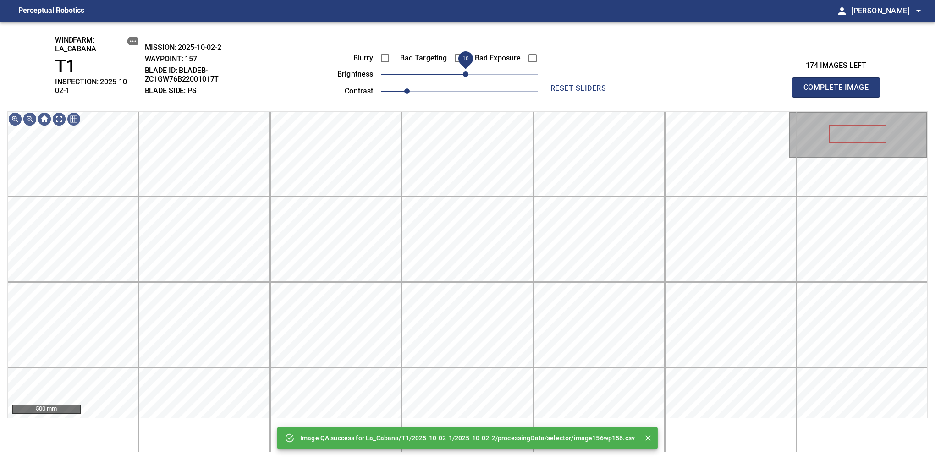
click at [468, 75] on span "10" at bounding box center [459, 74] width 157 height 13
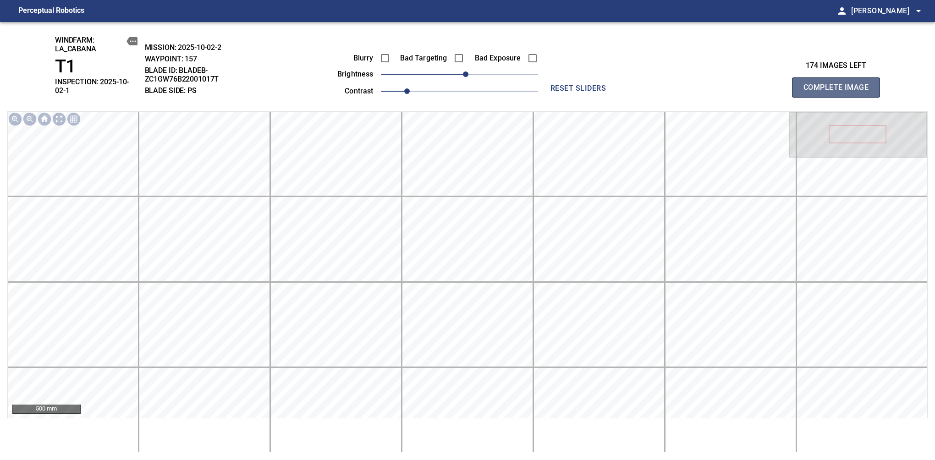
click at [839, 84] on span "Complete Image" at bounding box center [836, 87] width 68 height 13
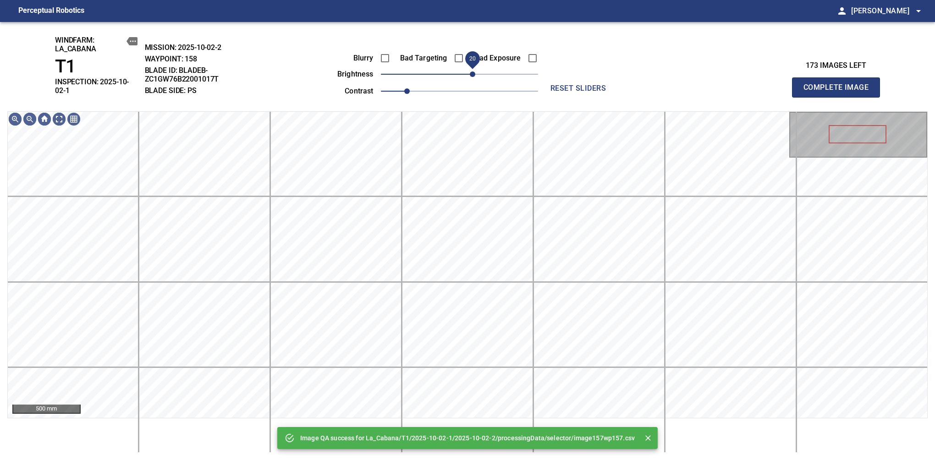
click at [471, 75] on span "20" at bounding box center [472, 73] width 5 height 5
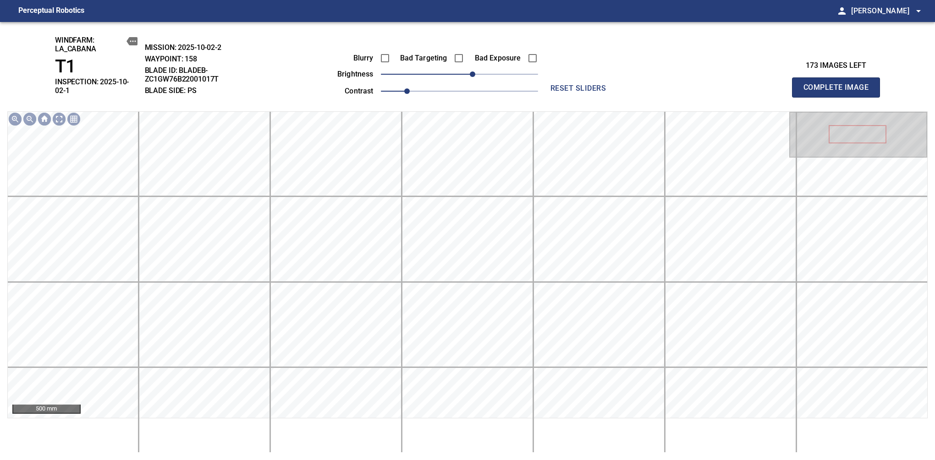
click at [839, 84] on span "Complete Image" at bounding box center [836, 87] width 68 height 13
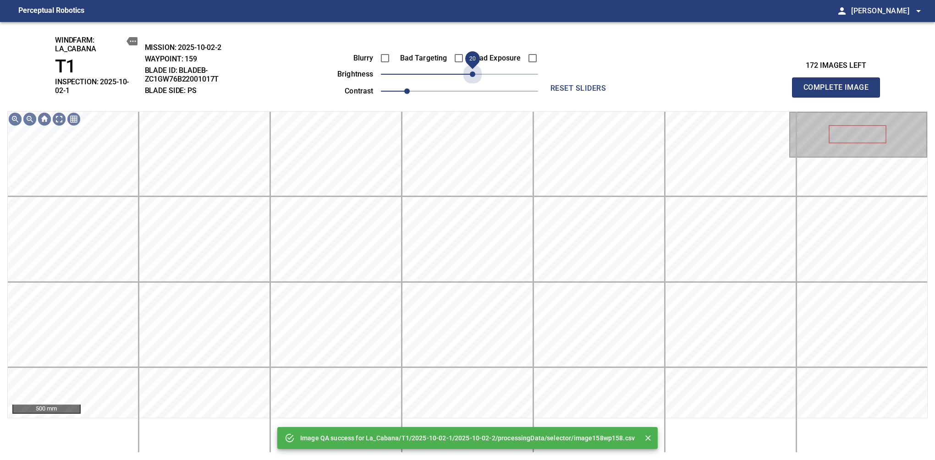
click at [471, 75] on span "20" at bounding box center [459, 74] width 157 height 13
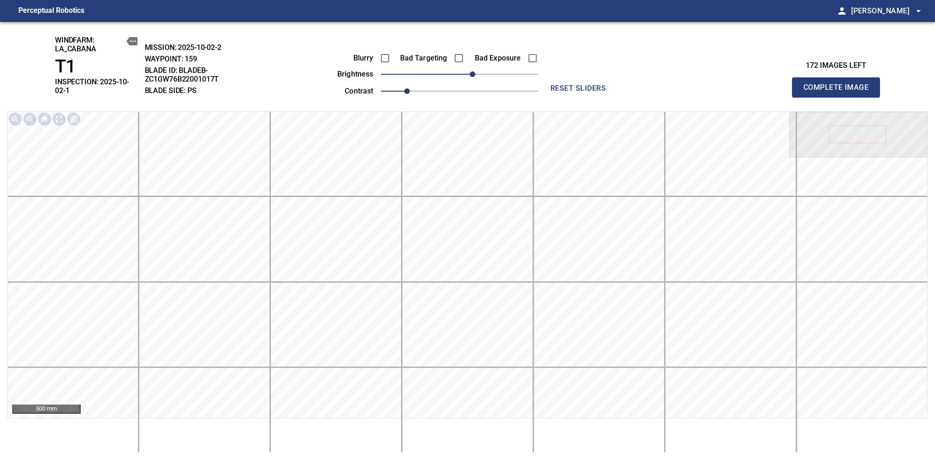
click at [839, 84] on span "Complete Image" at bounding box center [836, 87] width 68 height 13
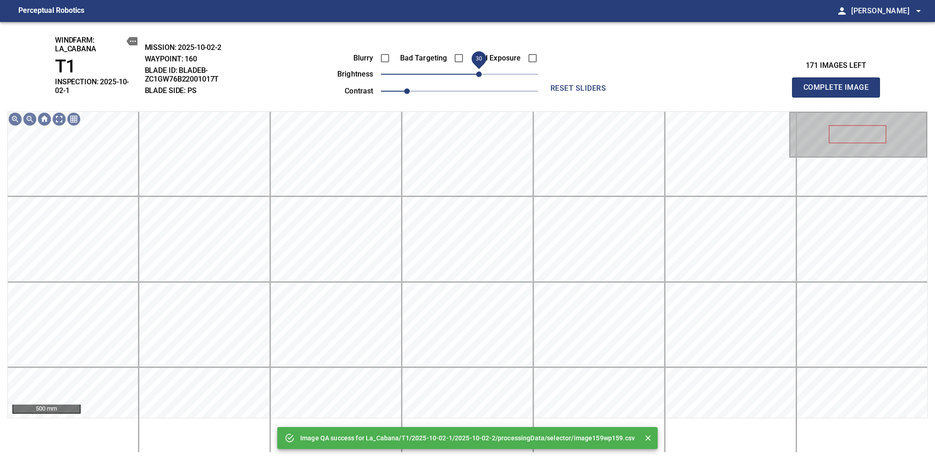
drag, startPoint x: 471, startPoint y: 75, endPoint x: 476, endPoint y: 75, distance: 5.0
click at [476, 75] on span "30" at bounding box center [459, 74] width 157 height 13
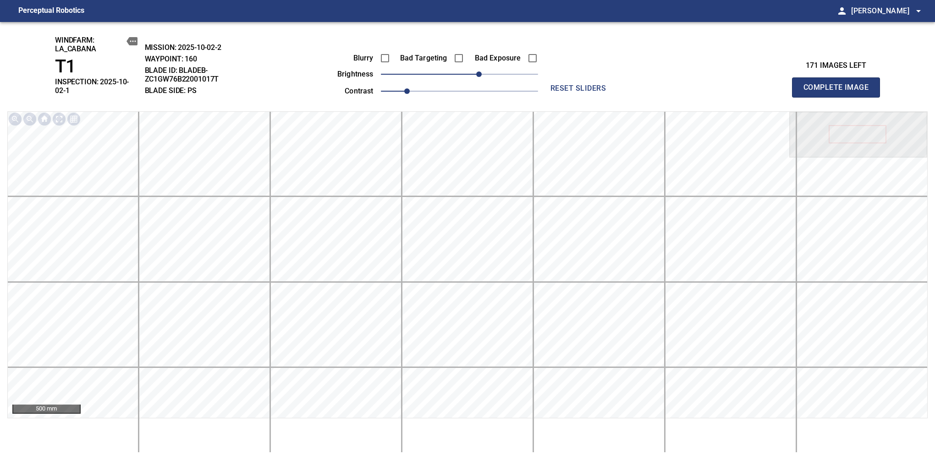
click at [839, 84] on span "Complete Image" at bounding box center [836, 87] width 68 height 13
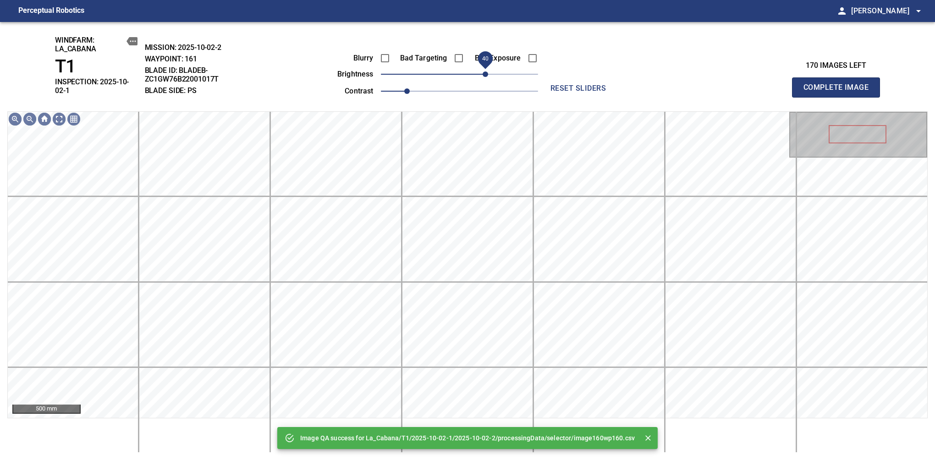
drag, startPoint x: 476, startPoint y: 75, endPoint x: 487, endPoint y: 71, distance: 11.5
click at [487, 71] on span "40" at bounding box center [459, 74] width 157 height 13
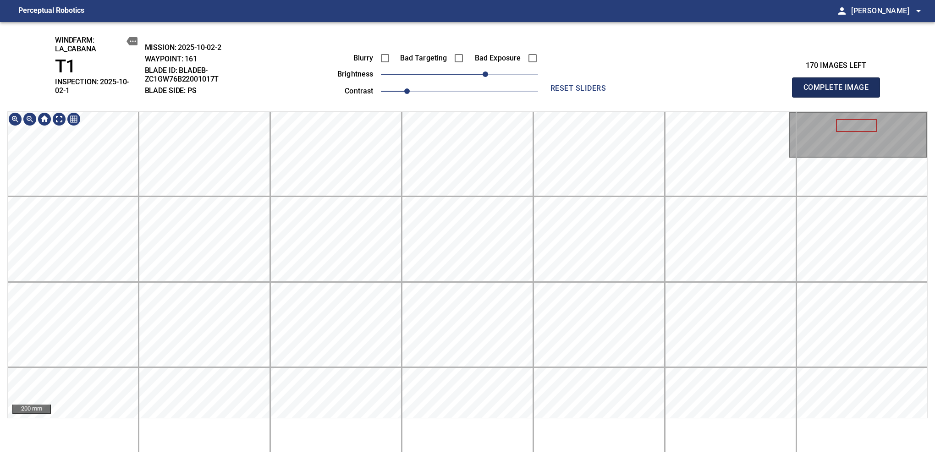
click at [839, 84] on span "Complete Image" at bounding box center [836, 87] width 68 height 13
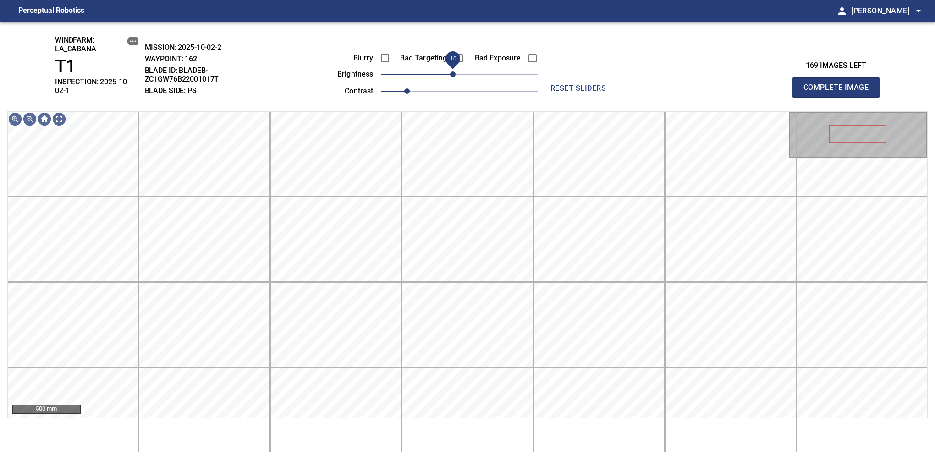
click at [455, 75] on span "-10" at bounding box center [452, 73] width 5 height 5
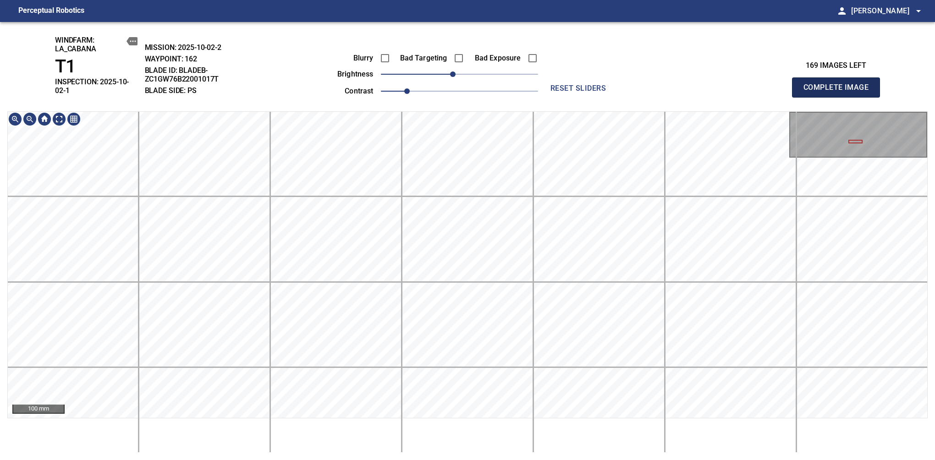
click at [839, 84] on span "Complete Image" at bounding box center [836, 87] width 68 height 13
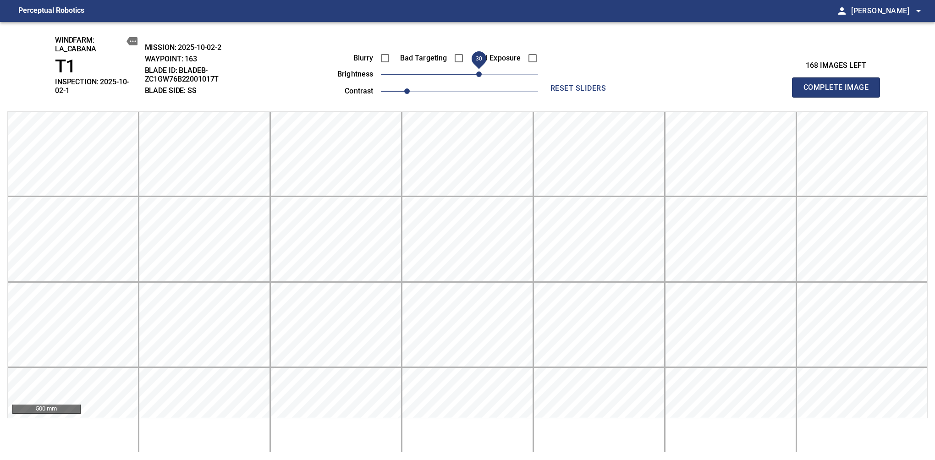
click at [477, 77] on span "30" at bounding box center [478, 73] width 5 height 5
click at [839, 84] on span "Complete Image" at bounding box center [836, 87] width 68 height 13
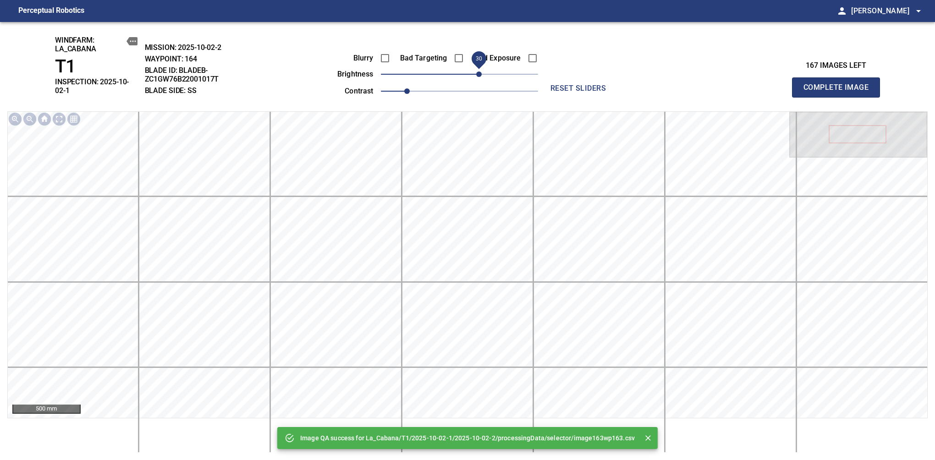
drag, startPoint x: 471, startPoint y: 74, endPoint x: 479, endPoint y: 74, distance: 8.2
click at [479, 74] on span "30" at bounding box center [478, 73] width 5 height 5
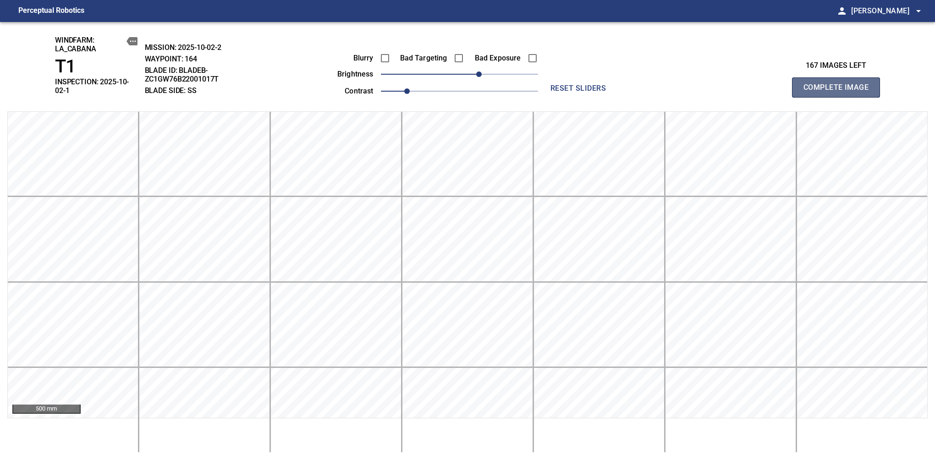
click at [839, 84] on span "Complete Image" at bounding box center [836, 87] width 68 height 13
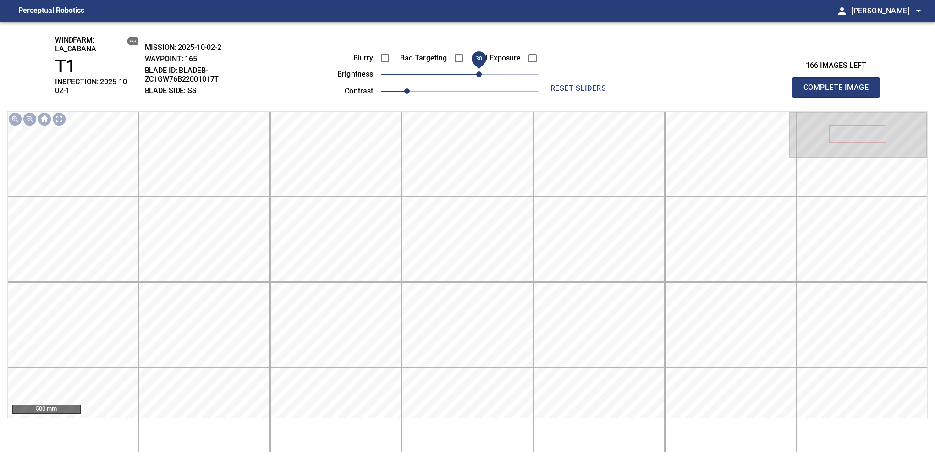
drag, startPoint x: 466, startPoint y: 72, endPoint x: 480, endPoint y: 72, distance: 14.2
click at [480, 72] on span "30" at bounding box center [478, 73] width 5 height 5
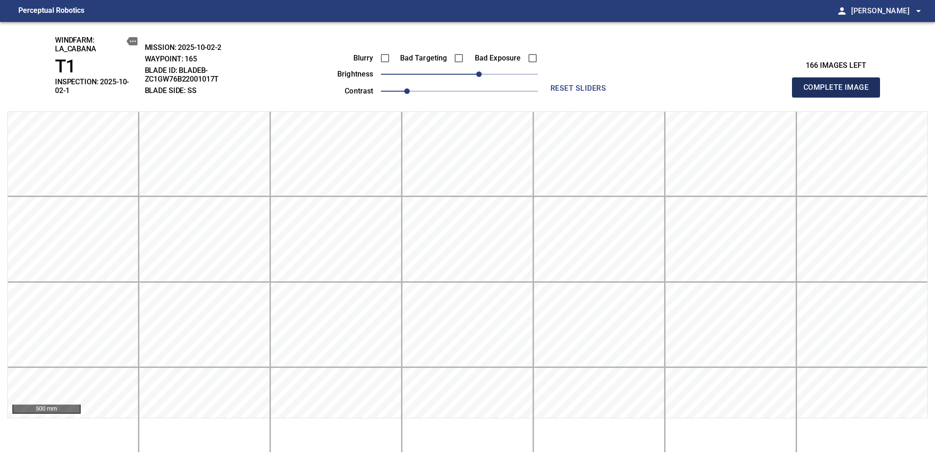
click at [839, 84] on span "Complete Image" at bounding box center [836, 87] width 68 height 13
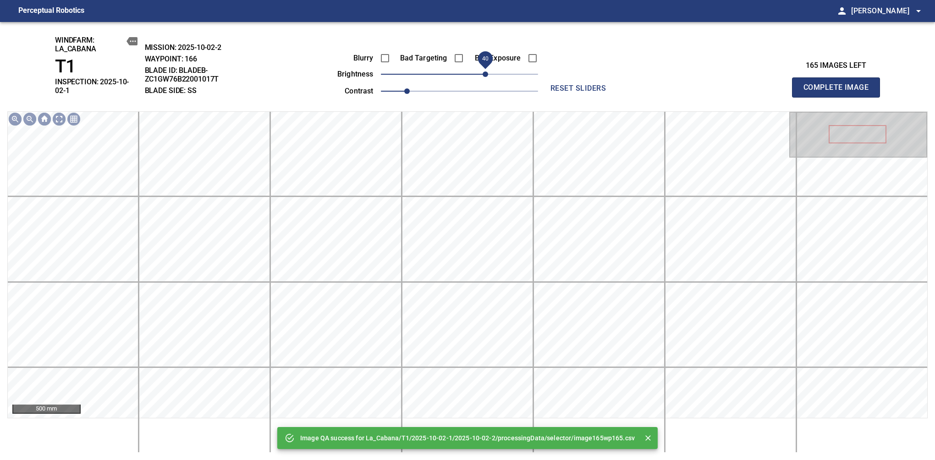
drag, startPoint x: 458, startPoint y: 75, endPoint x: 485, endPoint y: 77, distance: 27.1
click at [485, 77] on span "40" at bounding box center [484, 73] width 5 height 5
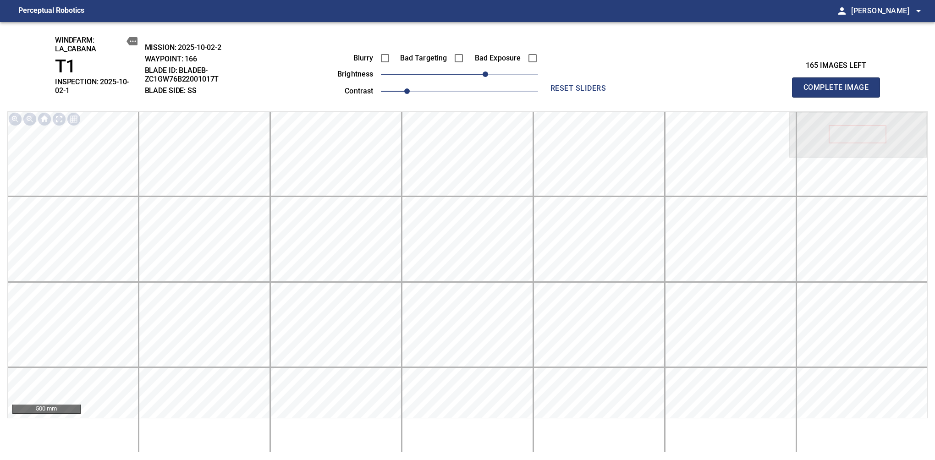
click at [839, 84] on span "Complete Image" at bounding box center [836, 87] width 68 height 13
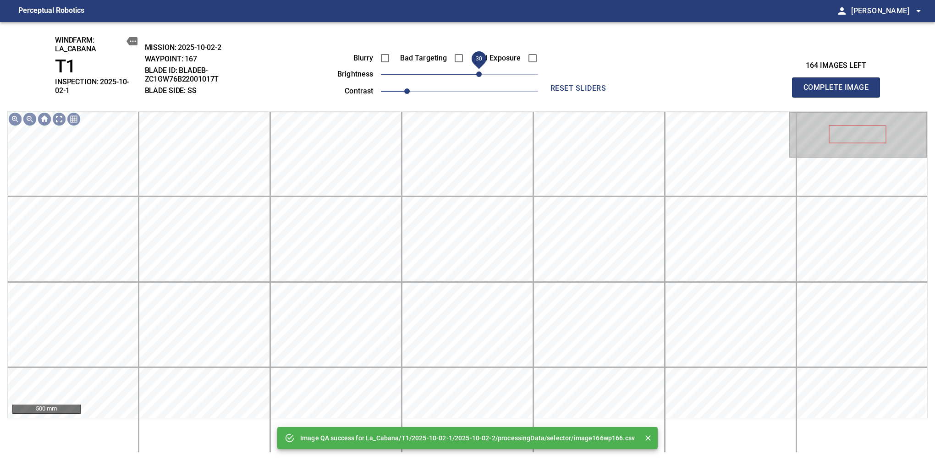
click at [482, 77] on span "30" at bounding box center [459, 74] width 157 height 13
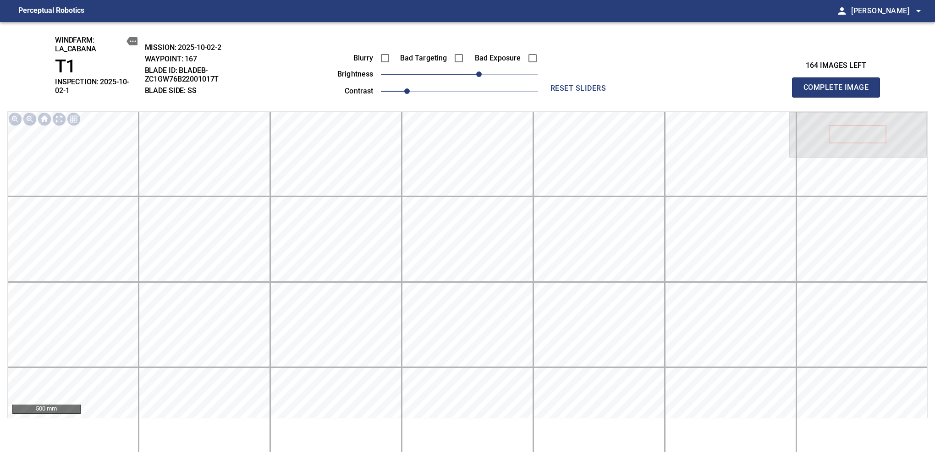
click at [839, 84] on span "Complete Image" at bounding box center [836, 87] width 68 height 13
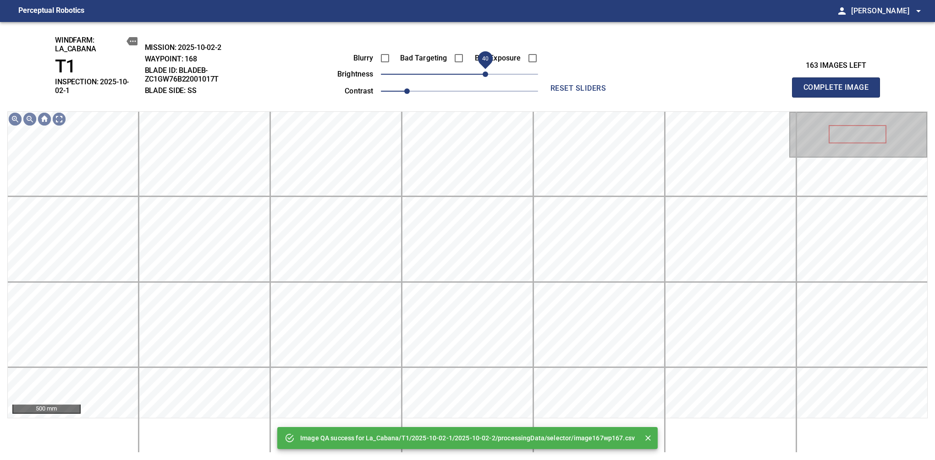
drag, startPoint x: 482, startPoint y: 73, endPoint x: 487, endPoint y: 71, distance: 5.4
click at [487, 71] on span "40" at bounding box center [484, 73] width 5 height 5
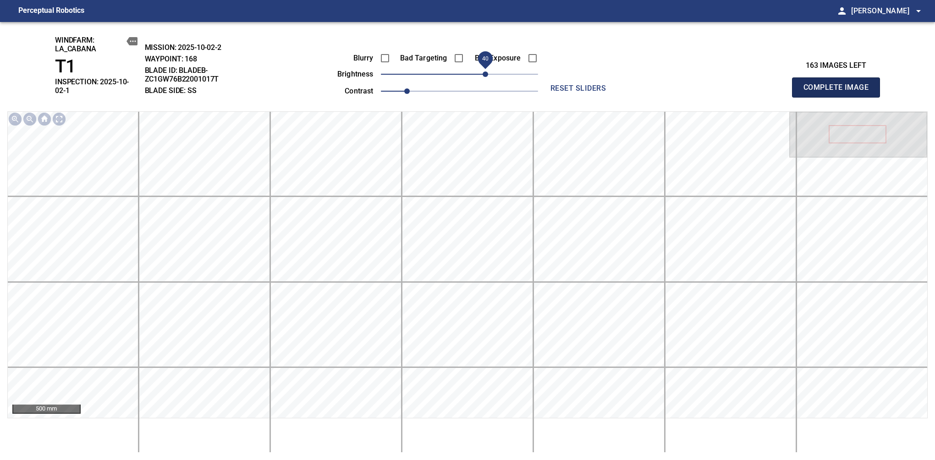
click at [839, 84] on span "Complete Image" at bounding box center [836, 87] width 68 height 13
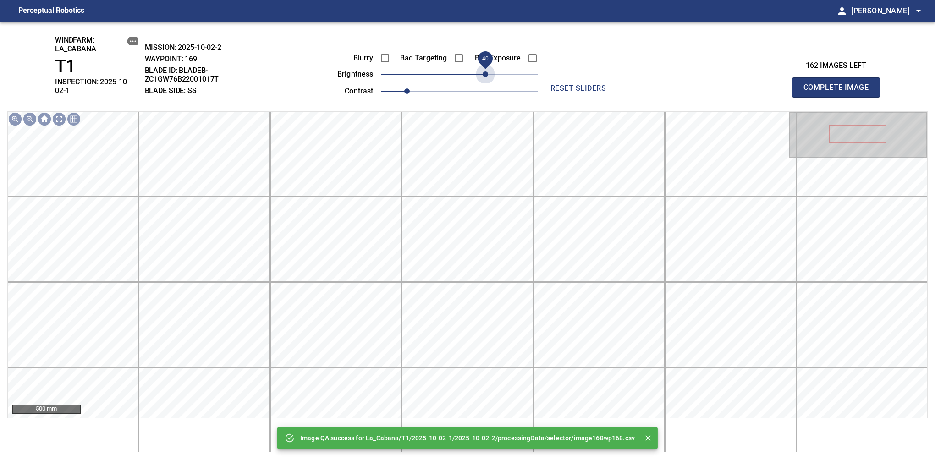
click at [487, 71] on span "40" at bounding box center [459, 74] width 157 height 13
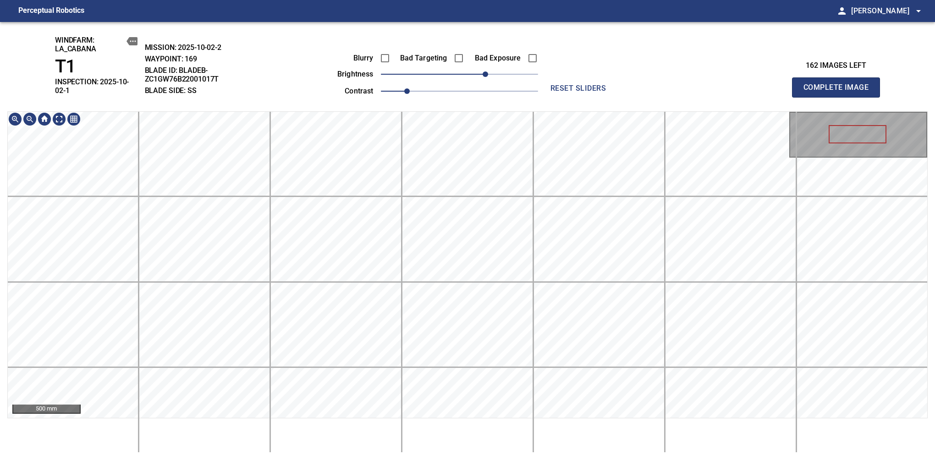
click at [839, 84] on span "Complete Image" at bounding box center [836, 87] width 68 height 13
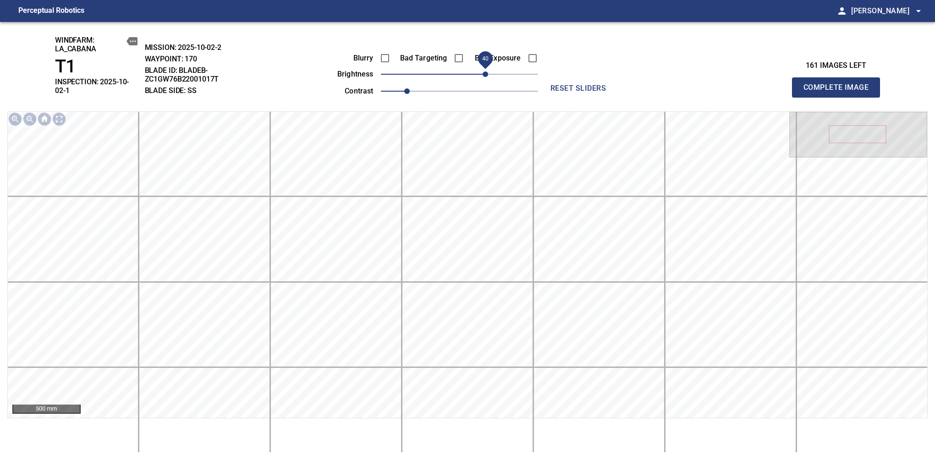
drag, startPoint x: 461, startPoint y: 74, endPoint x: 487, endPoint y: 77, distance: 25.8
click at [487, 77] on span "40" at bounding box center [484, 73] width 5 height 5
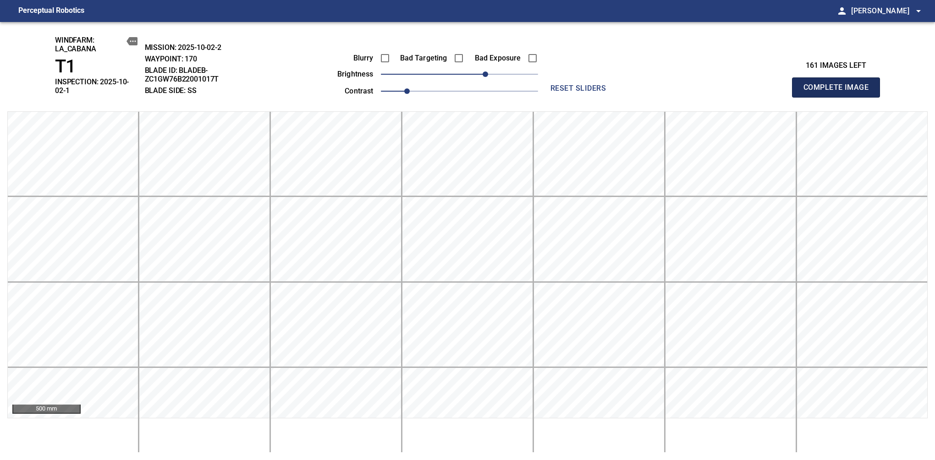
click at [839, 84] on span "Complete Image" at bounding box center [836, 87] width 68 height 13
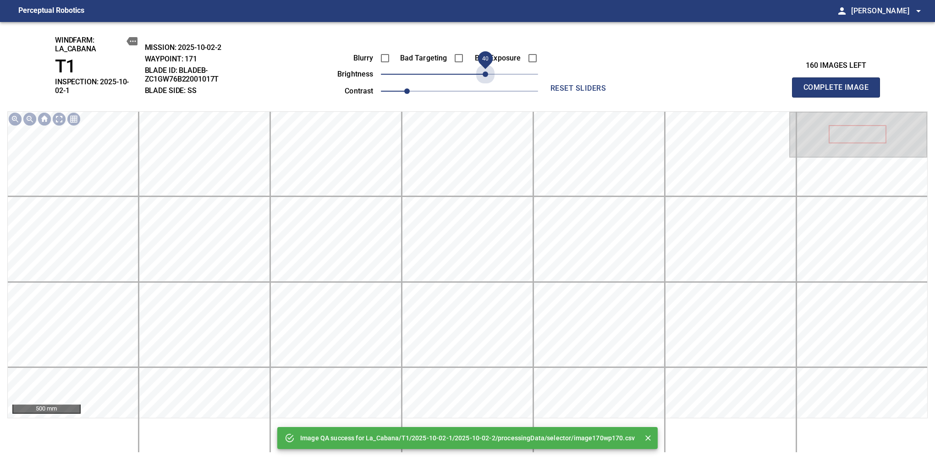
click at [487, 77] on span "40" at bounding box center [459, 74] width 157 height 13
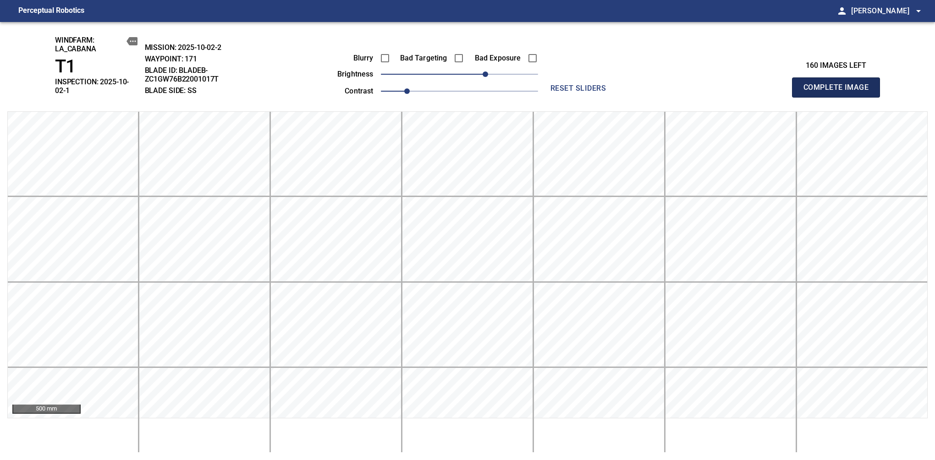
click at [839, 84] on span "Complete Image" at bounding box center [836, 87] width 68 height 13
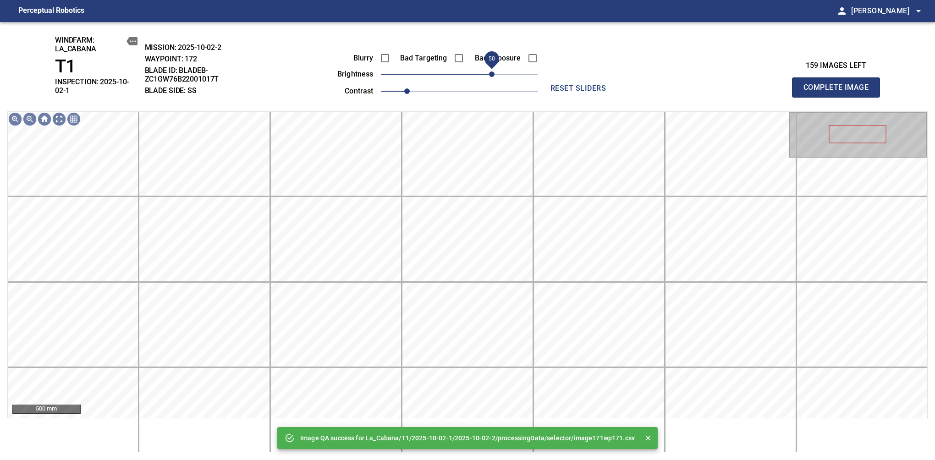
drag, startPoint x: 487, startPoint y: 77, endPoint x: 493, endPoint y: 76, distance: 6.6
click at [493, 76] on span "50" at bounding box center [459, 74] width 157 height 13
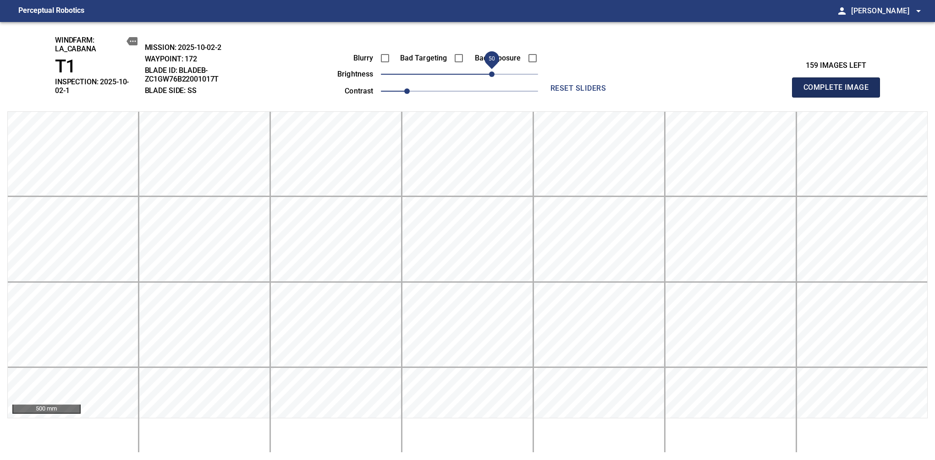
click at [839, 84] on span "Complete Image" at bounding box center [836, 87] width 68 height 13
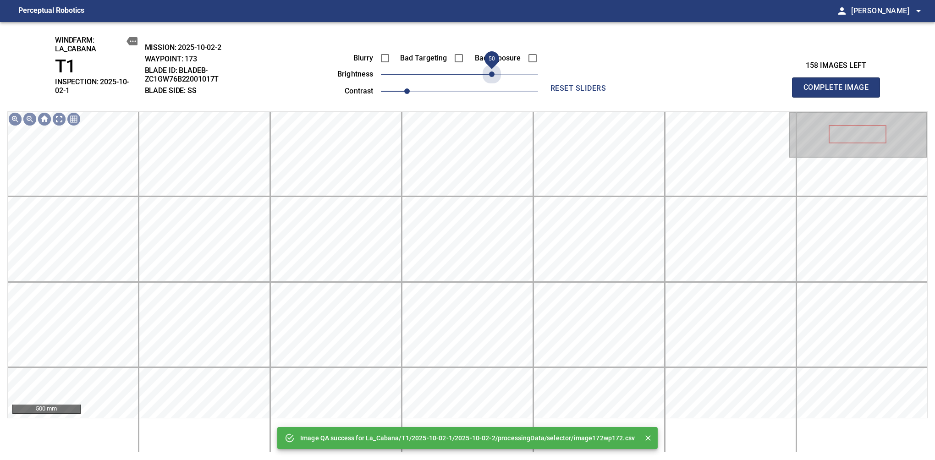
click at [493, 76] on span "50" at bounding box center [459, 74] width 157 height 13
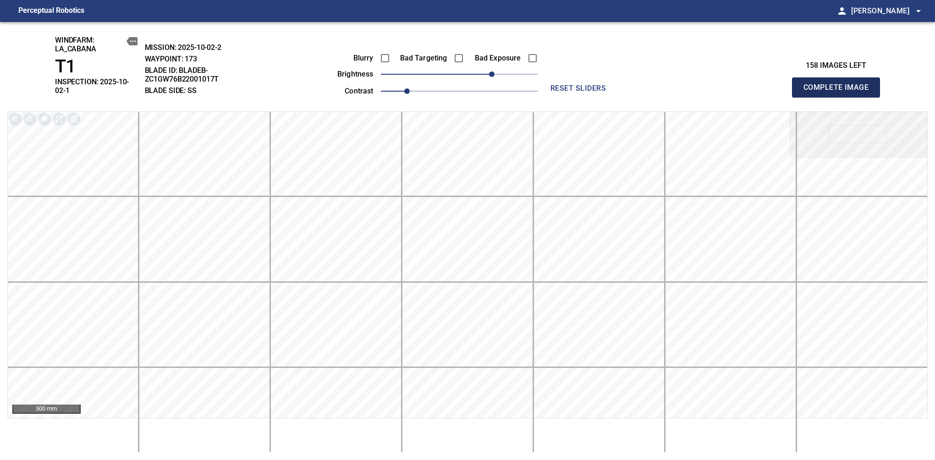
click at [839, 84] on span "Complete Image" at bounding box center [836, 87] width 68 height 13
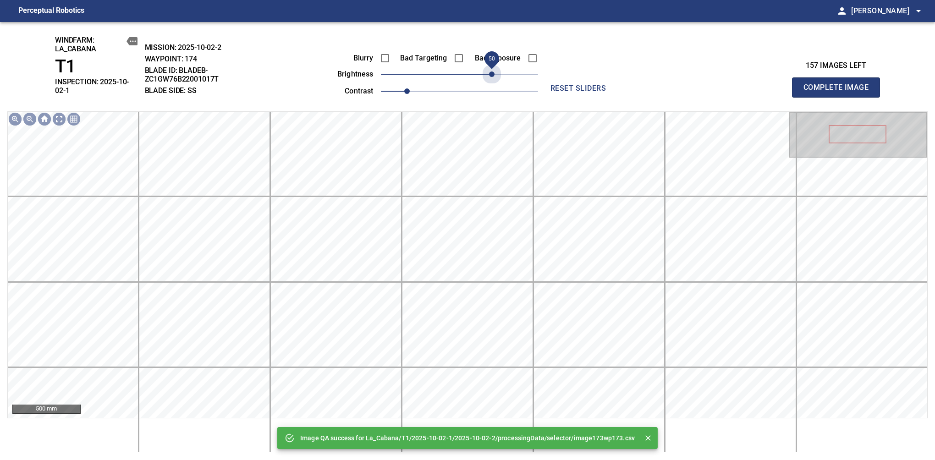
click at [493, 76] on span "50" at bounding box center [459, 74] width 157 height 13
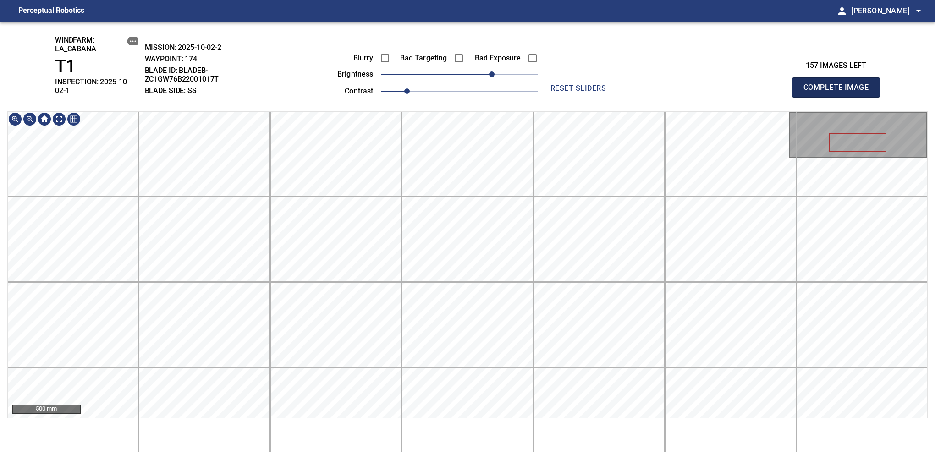
click at [839, 84] on span "Complete Image" at bounding box center [836, 87] width 68 height 13
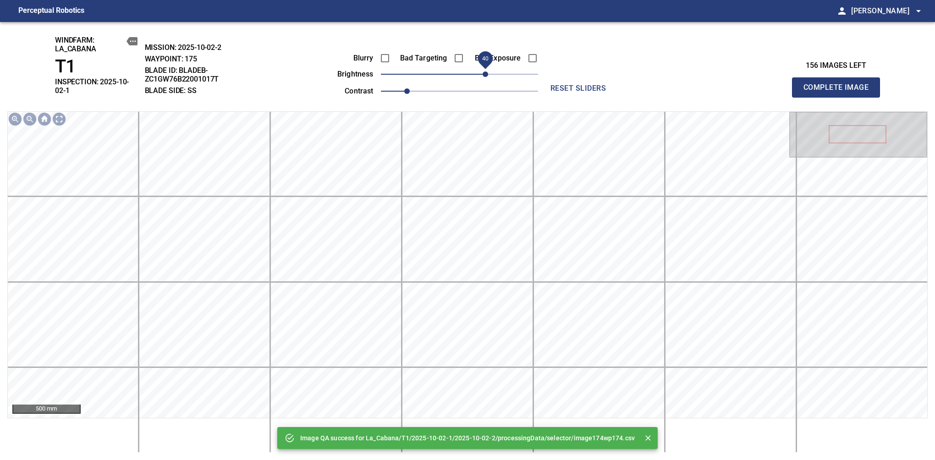
drag, startPoint x: 471, startPoint y: 70, endPoint x: 483, endPoint y: 71, distance: 12.5
click at [483, 71] on span "40" at bounding box center [459, 74] width 157 height 13
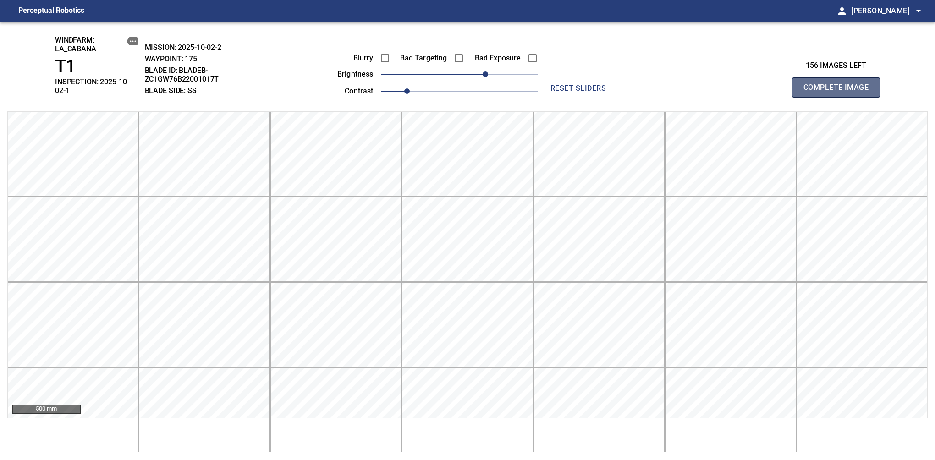
click at [839, 84] on span "Complete Image" at bounding box center [836, 87] width 68 height 13
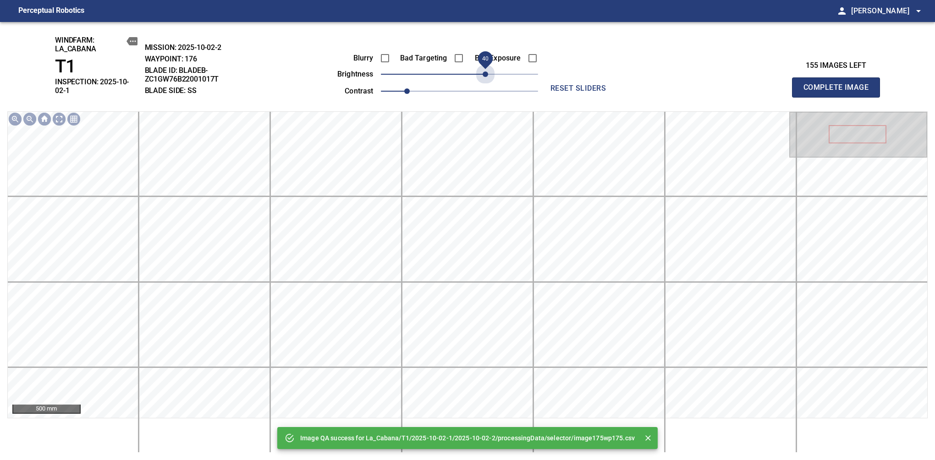
click at [483, 71] on span "40" at bounding box center [459, 74] width 157 height 13
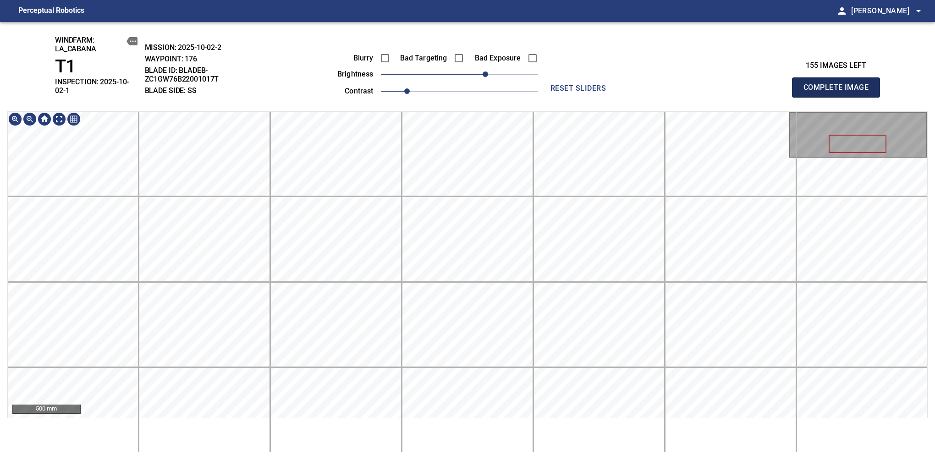
click at [839, 84] on span "Complete Image" at bounding box center [836, 87] width 68 height 13
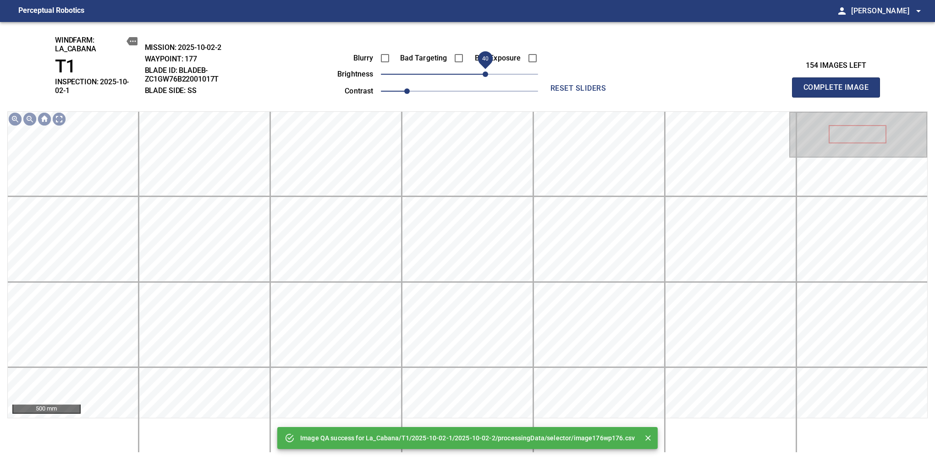
click at [488, 75] on span "40" at bounding box center [459, 74] width 157 height 13
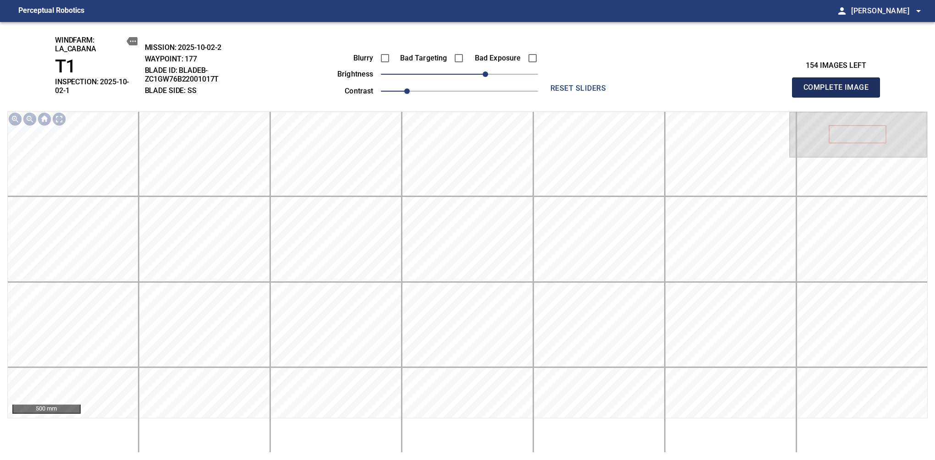
click at [839, 84] on span "Complete Image" at bounding box center [836, 87] width 68 height 13
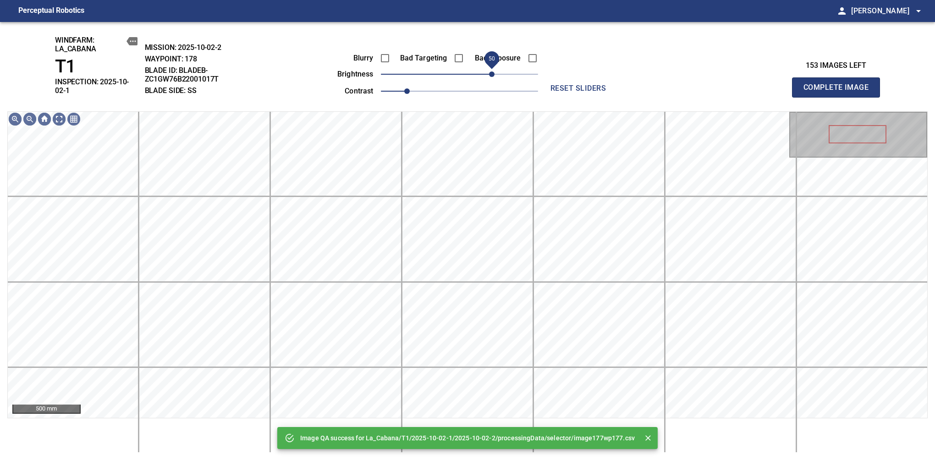
click at [490, 73] on span "50" at bounding box center [459, 74] width 157 height 13
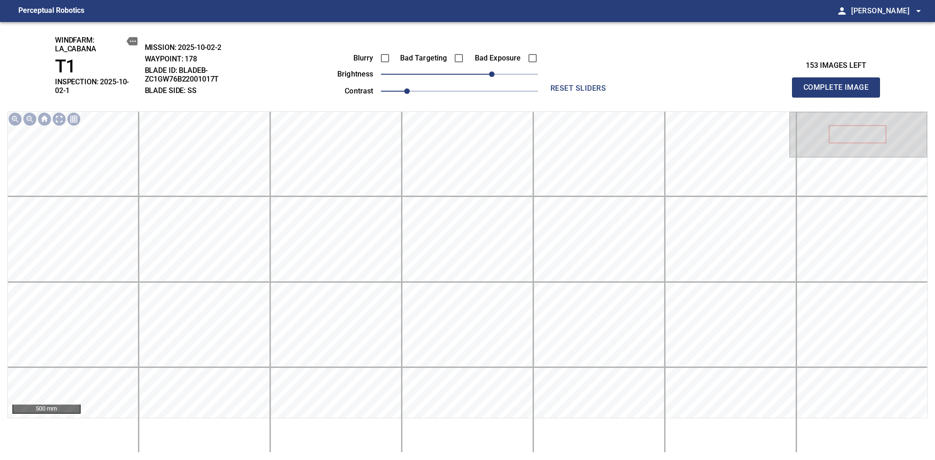
click at [839, 84] on span "Complete Image" at bounding box center [836, 87] width 68 height 13
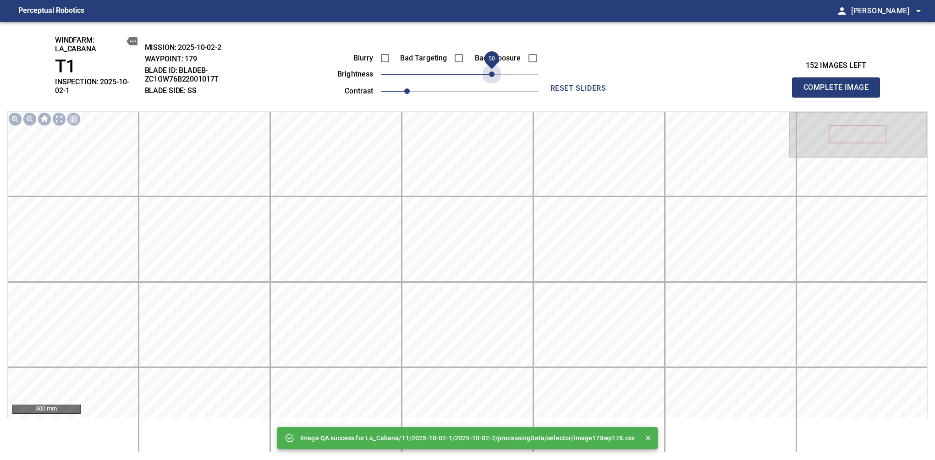
click at [490, 73] on span "50" at bounding box center [459, 74] width 157 height 13
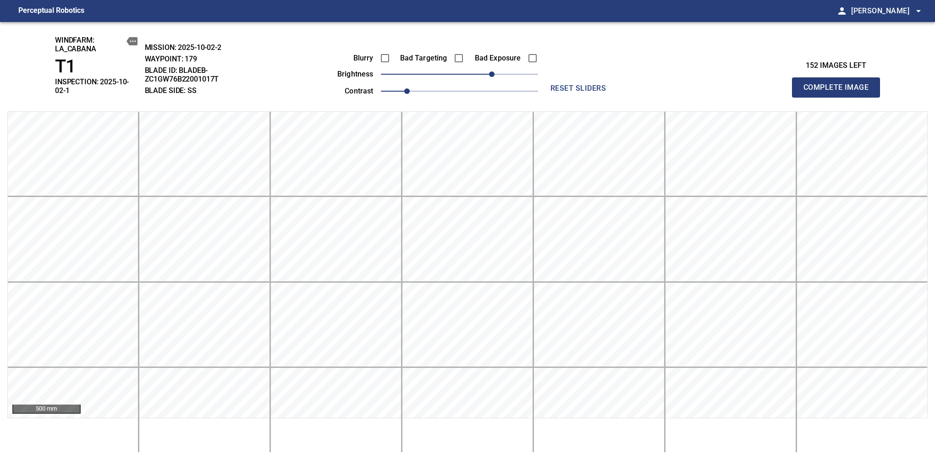
click at [839, 84] on span "Complete Image" at bounding box center [836, 87] width 68 height 13
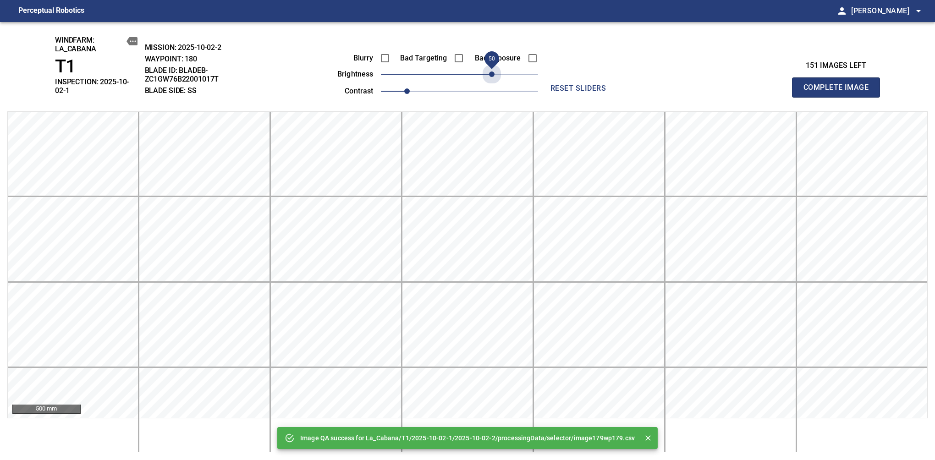
click at [490, 73] on span "50" at bounding box center [459, 74] width 157 height 13
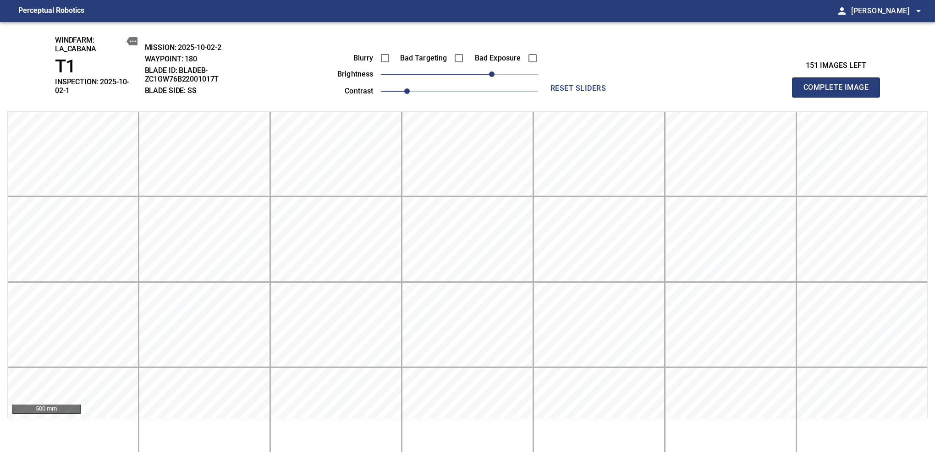
click at [839, 84] on span "Complete Image" at bounding box center [836, 87] width 68 height 13
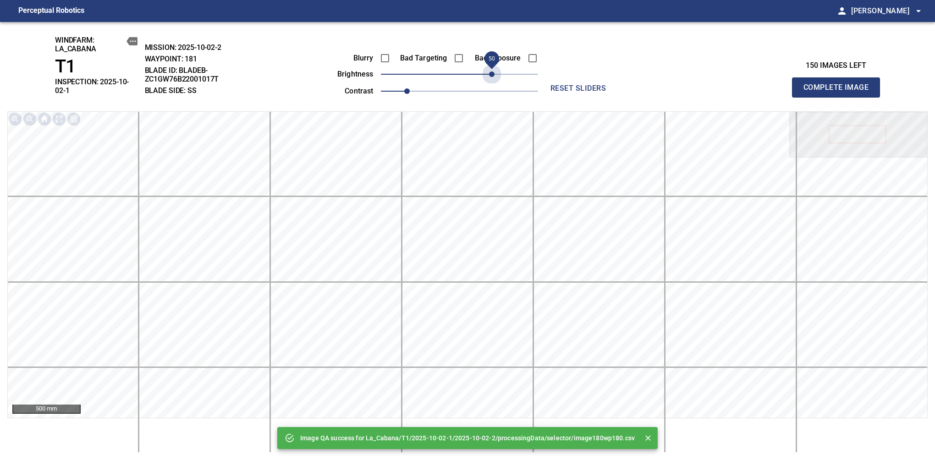
click at [490, 73] on span "50" at bounding box center [459, 74] width 157 height 13
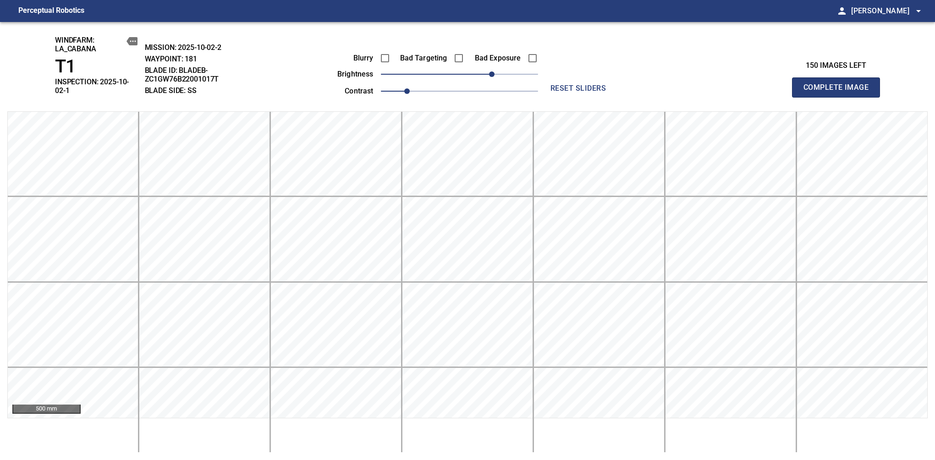
click at [839, 84] on span "Complete Image" at bounding box center [836, 87] width 68 height 13
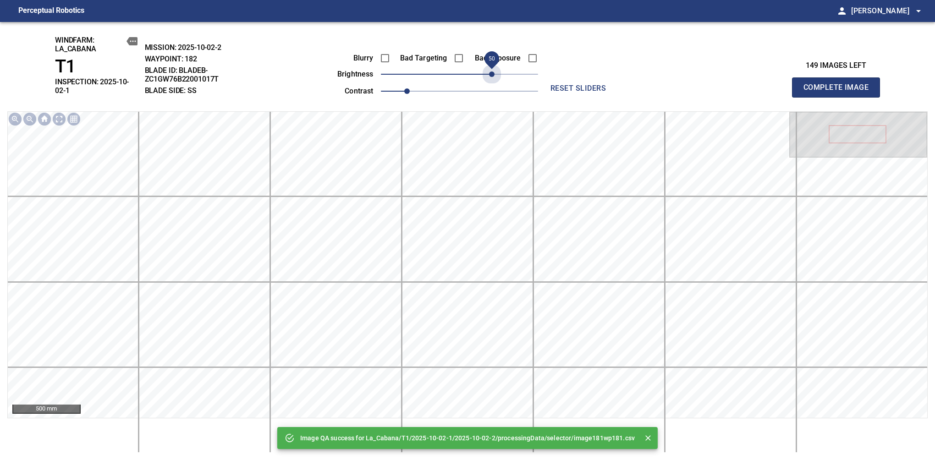
click at [490, 73] on span "50" at bounding box center [459, 74] width 157 height 13
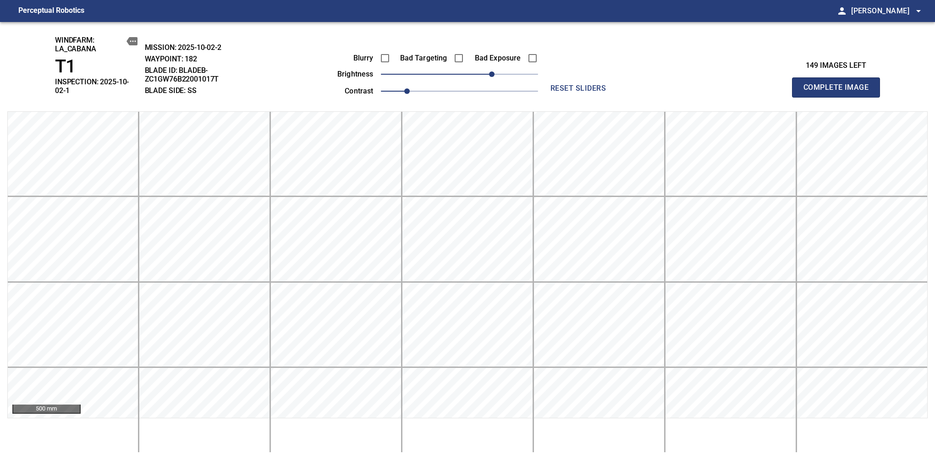
click at [839, 84] on span "Complete Image" at bounding box center [836, 87] width 68 height 13
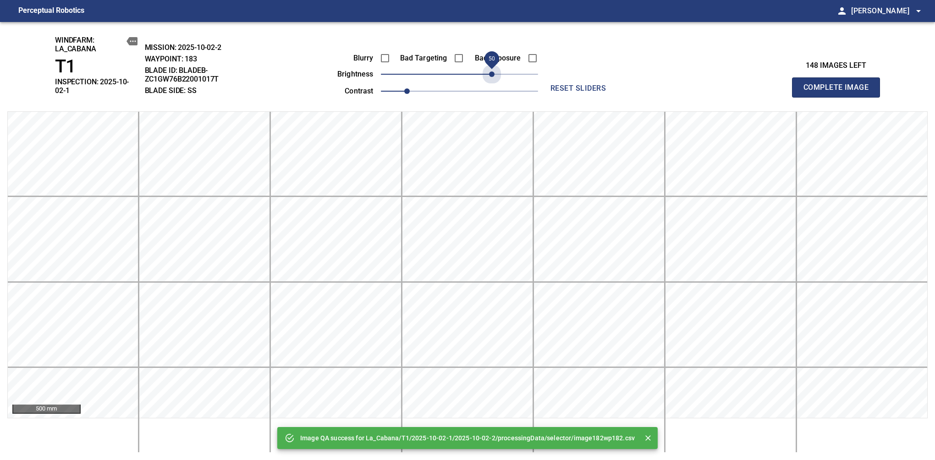
click at [490, 73] on span "50" at bounding box center [459, 74] width 157 height 13
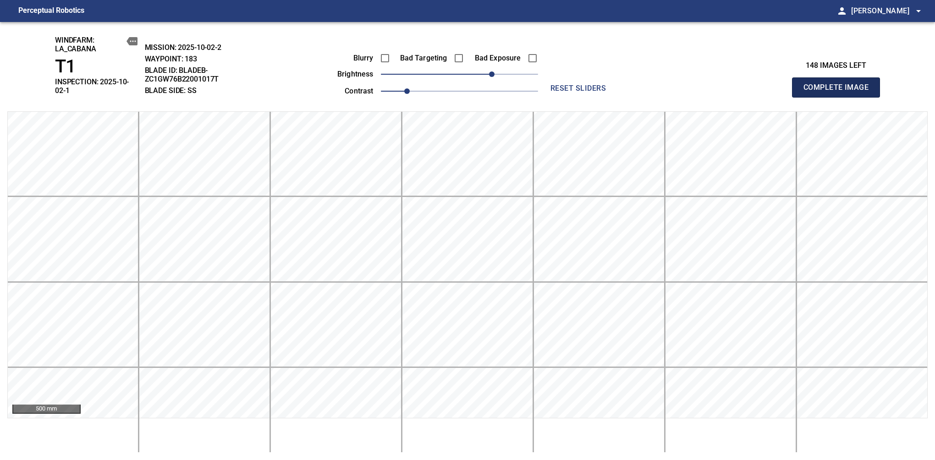
click at [839, 84] on span "Complete Image" at bounding box center [836, 87] width 68 height 13
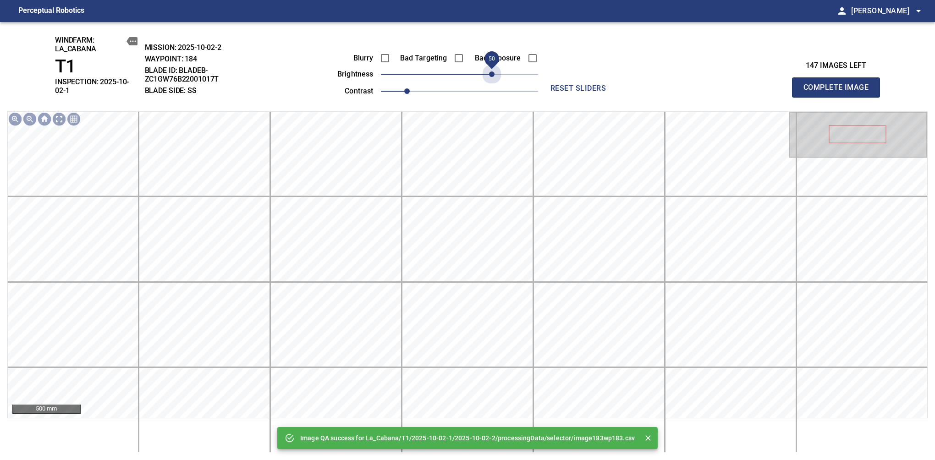
click at [490, 73] on span "50" at bounding box center [459, 74] width 157 height 13
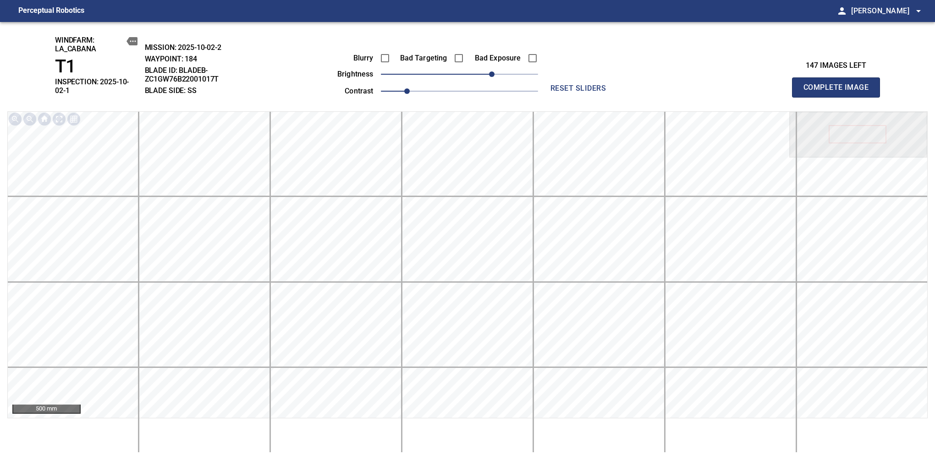
click at [839, 84] on span "Complete Image" at bounding box center [836, 87] width 68 height 13
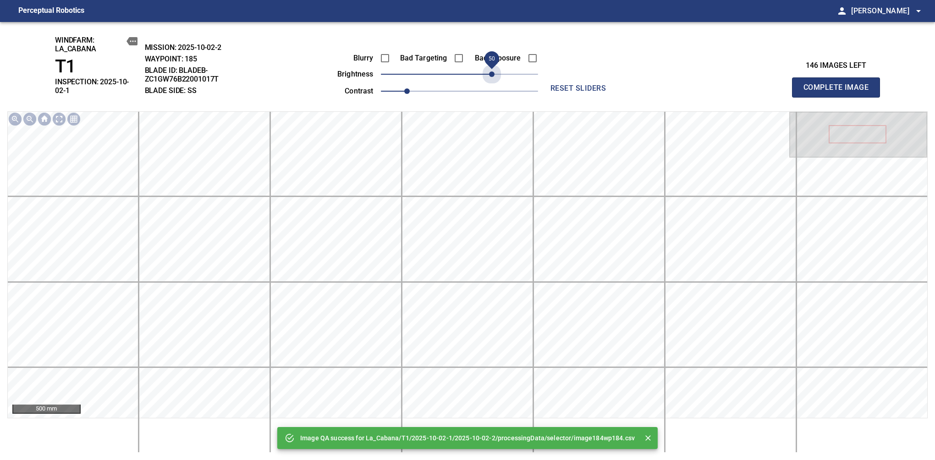
click at [490, 73] on span "50" at bounding box center [459, 74] width 157 height 13
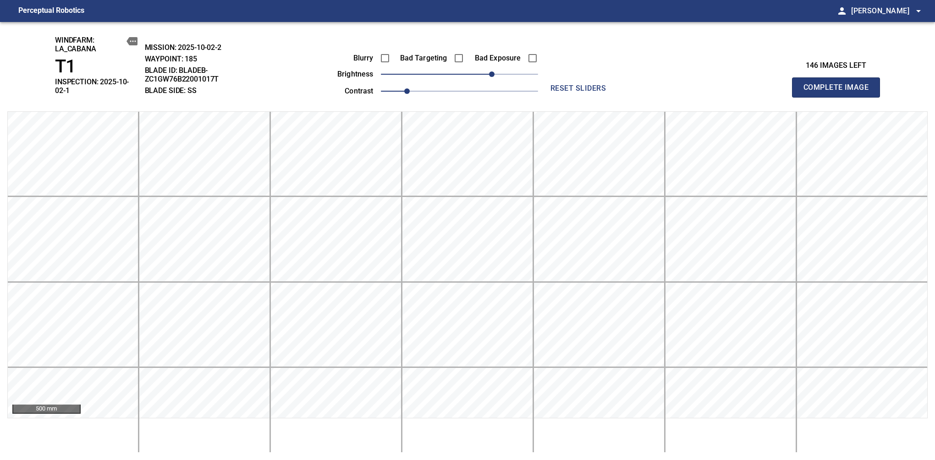
click at [839, 84] on span "Complete Image" at bounding box center [836, 87] width 68 height 13
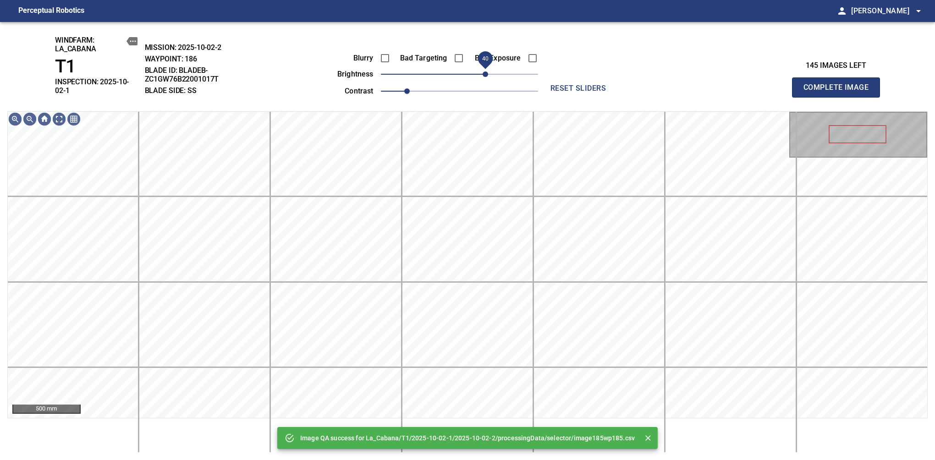
click at [487, 75] on span "40" at bounding box center [459, 74] width 157 height 13
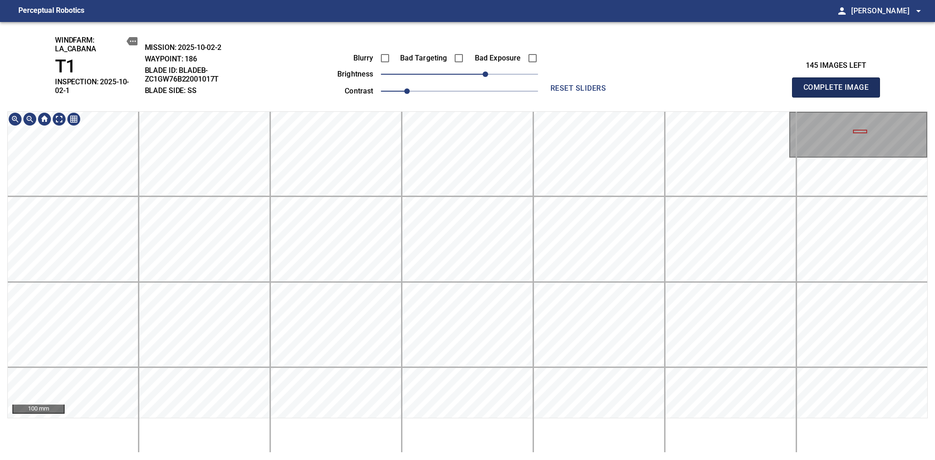
click at [839, 84] on span "Complete Image" at bounding box center [836, 87] width 68 height 13
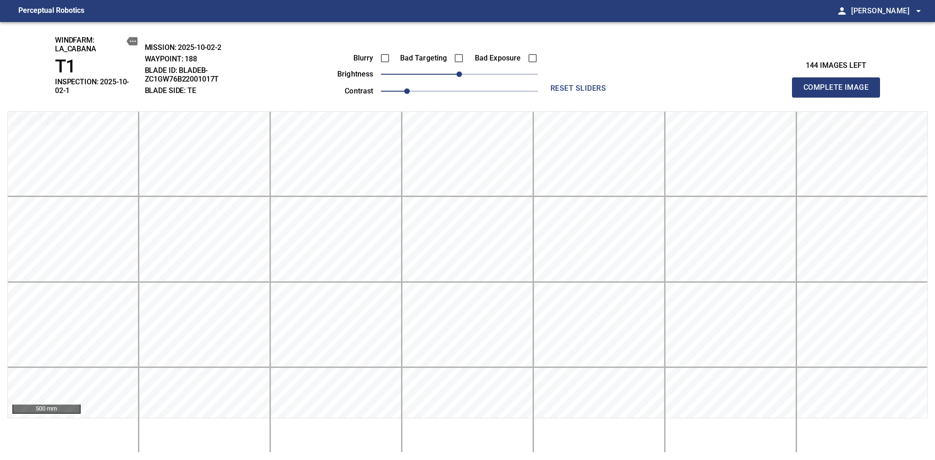
click at [839, 84] on span "Complete Image" at bounding box center [836, 87] width 68 height 13
drag, startPoint x: 451, startPoint y: 74, endPoint x: 457, endPoint y: 72, distance: 6.1
click at [457, 72] on span "0" at bounding box center [458, 73] width 5 height 5
click at [457, 74] on span "0" at bounding box center [458, 73] width 5 height 5
click at [839, 84] on span "Complete Image" at bounding box center [836, 87] width 68 height 13
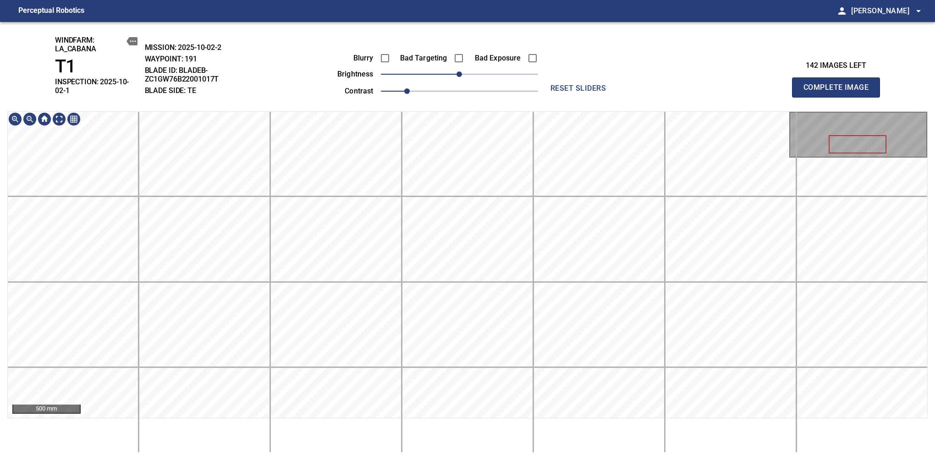
click at [839, 84] on span "Complete Image" at bounding box center [836, 87] width 68 height 13
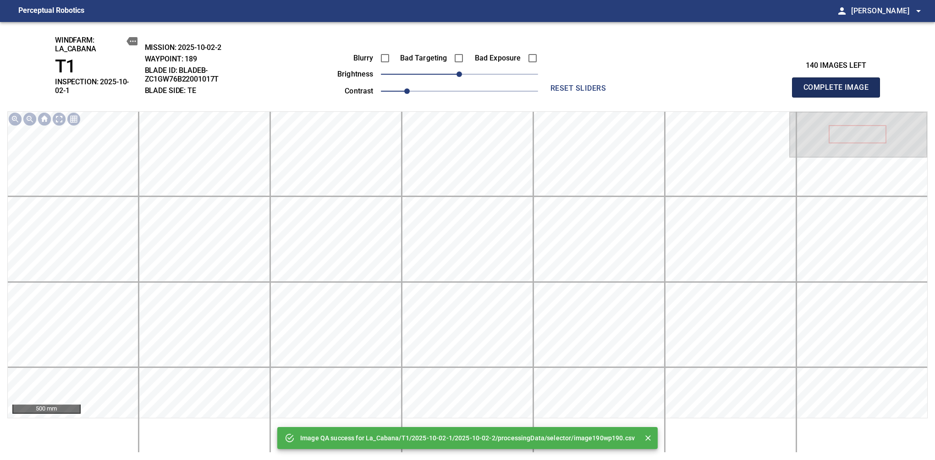
click at [839, 84] on span "Complete Image" at bounding box center [836, 87] width 68 height 13
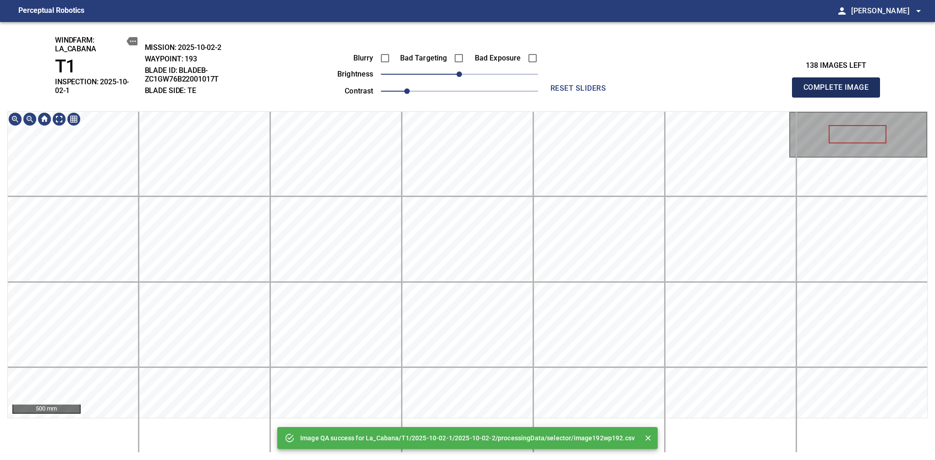
click at [839, 84] on span "Complete Image" at bounding box center [836, 87] width 68 height 13
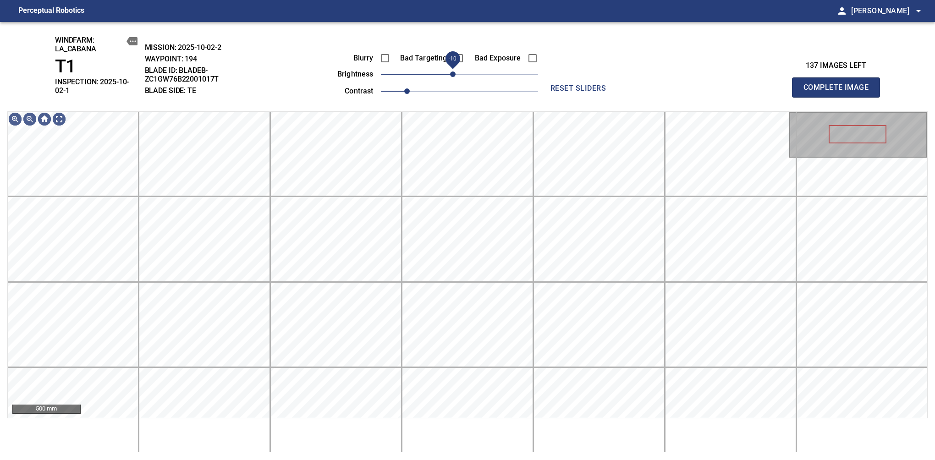
click at [455, 74] on span "-10" at bounding box center [452, 73] width 5 height 5
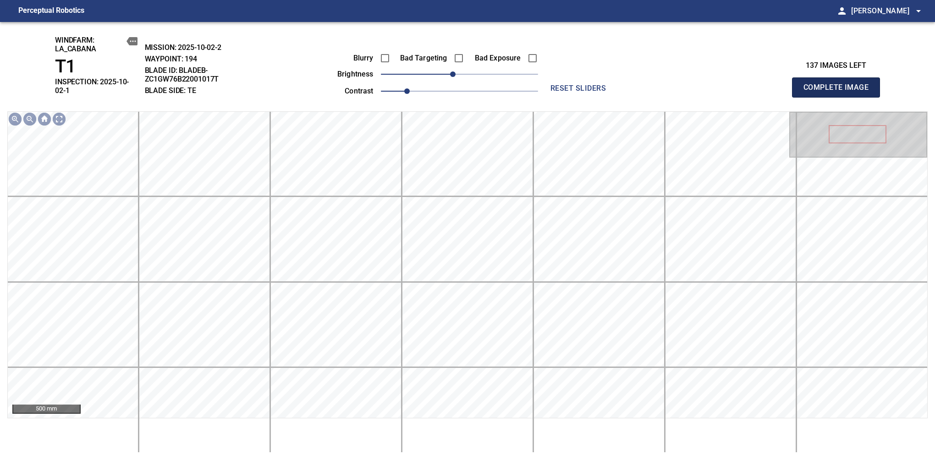
click at [839, 84] on span "Complete Image" at bounding box center [836, 87] width 68 height 13
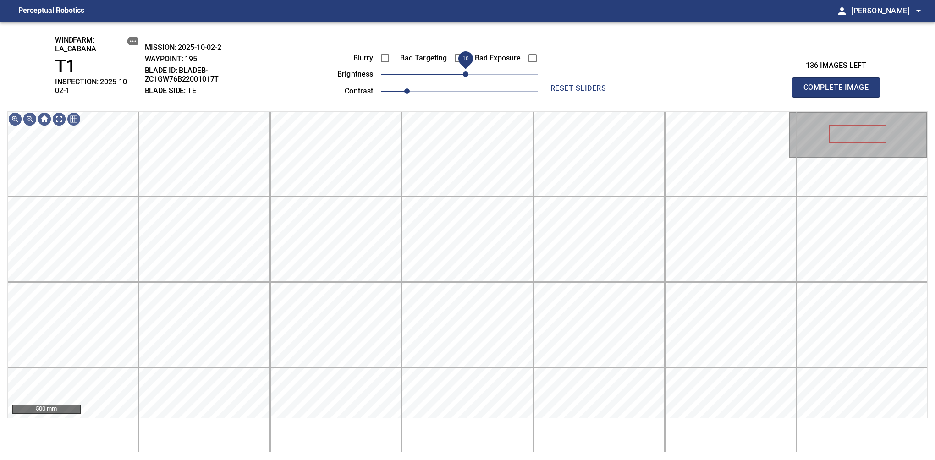
click at [464, 73] on span "10" at bounding box center [465, 73] width 5 height 5
drag, startPoint x: 464, startPoint y: 73, endPoint x: 456, endPoint y: 74, distance: 7.9
click at [456, 74] on span "0" at bounding box center [458, 73] width 5 height 5
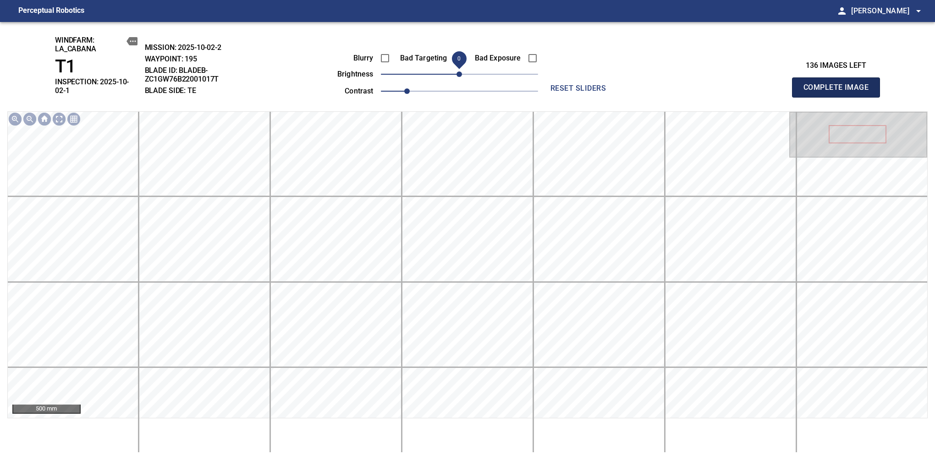
click at [839, 84] on span "Complete Image" at bounding box center [836, 87] width 68 height 13
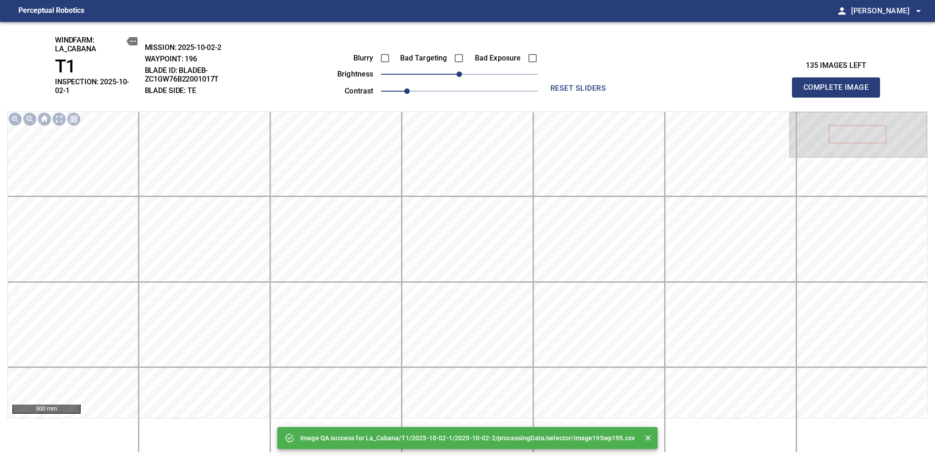
click at [839, 84] on span "Complete Image" at bounding box center [836, 87] width 68 height 13
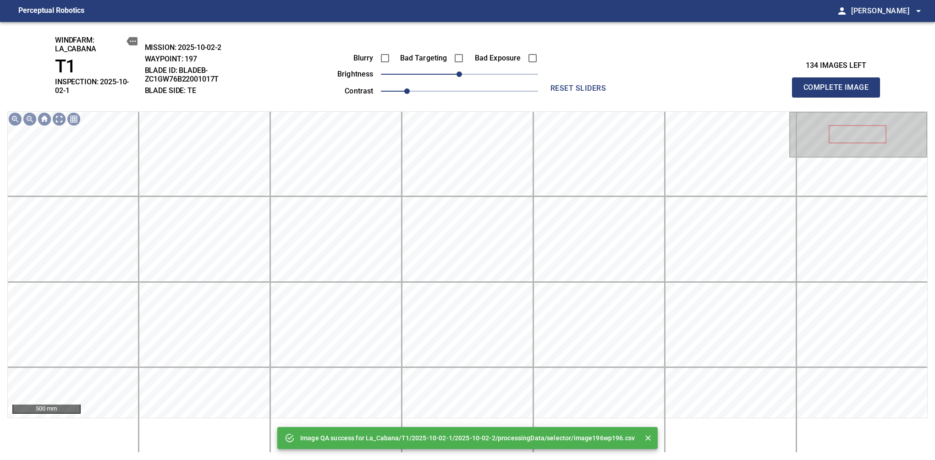
click at [414, 460] on html "Perceptual Robotics person Alex Semenov arrow_drop_down Image QA success for La…" at bounding box center [467, 230] width 935 height 460
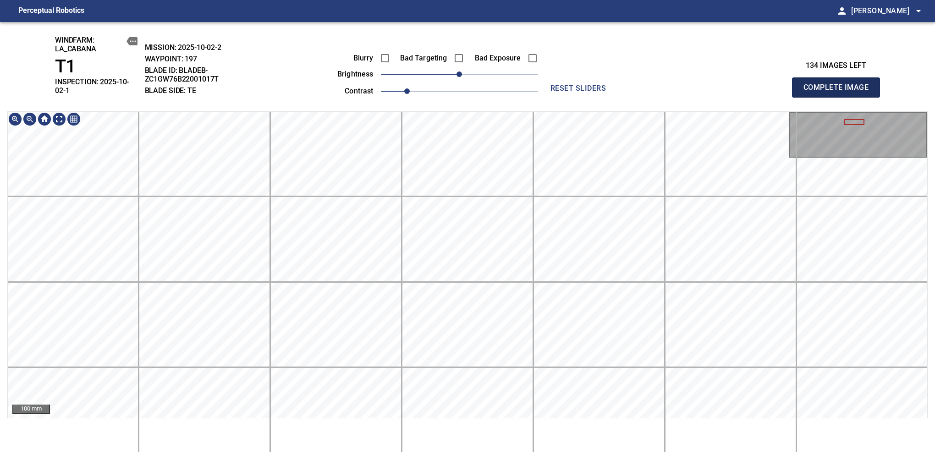
click at [839, 84] on span "Complete Image" at bounding box center [836, 87] width 68 height 13
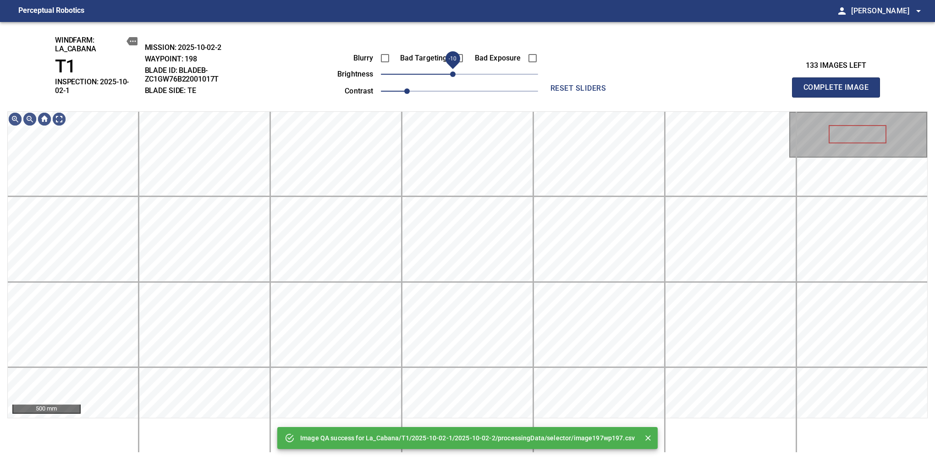
click at [450, 71] on span "-10" at bounding box center [452, 73] width 5 height 5
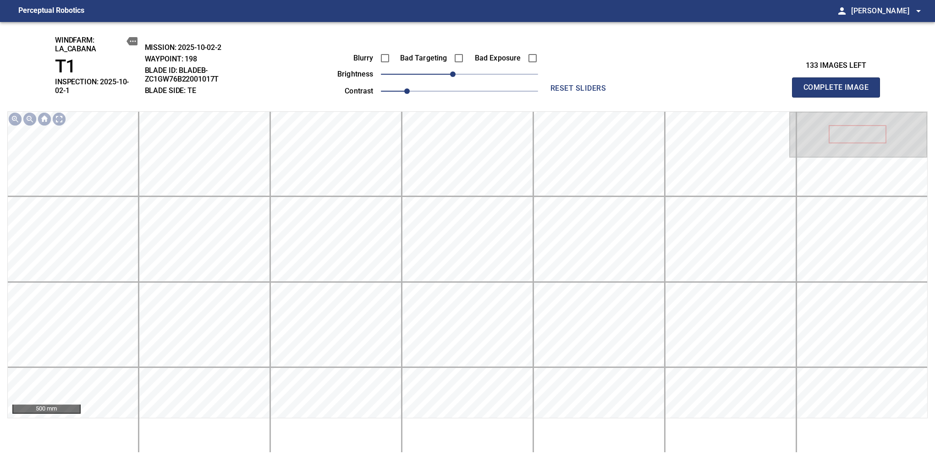
click at [839, 84] on span "Complete Image" at bounding box center [836, 87] width 68 height 13
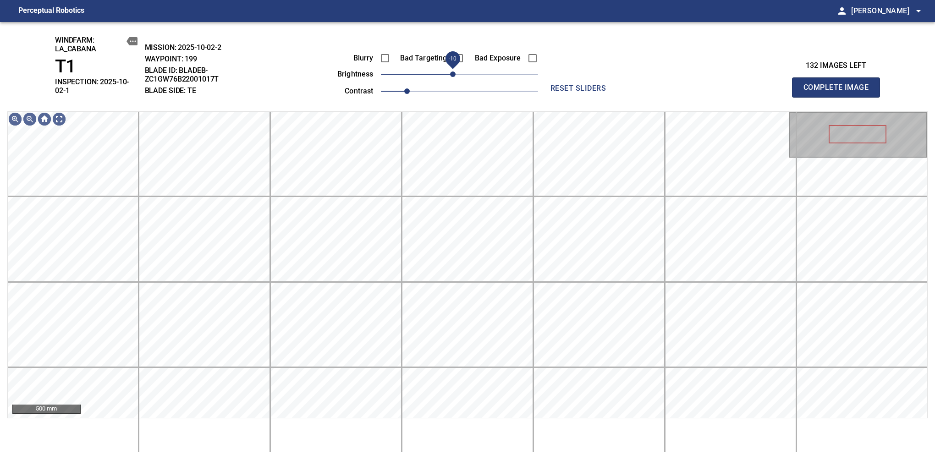
drag, startPoint x: 457, startPoint y: 77, endPoint x: 451, endPoint y: 79, distance: 6.2
click at [451, 77] on span "-10" at bounding box center [452, 73] width 5 height 5
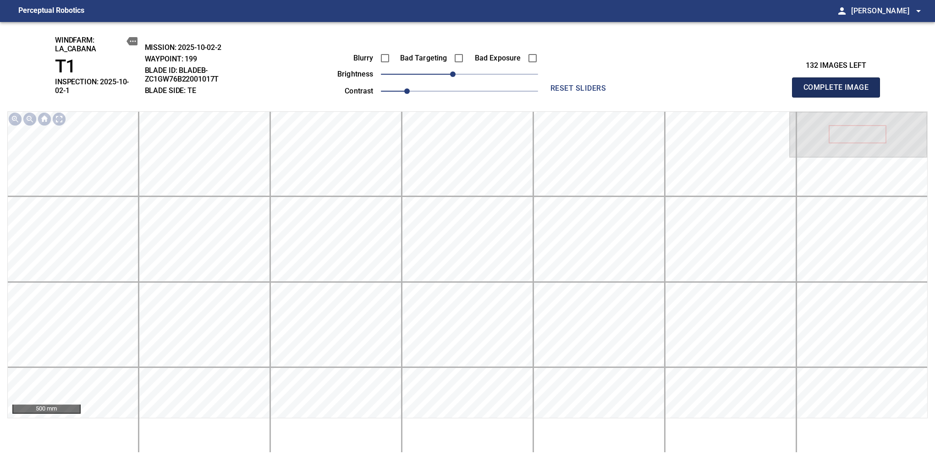
click at [839, 84] on span "Complete Image" at bounding box center [836, 87] width 68 height 13
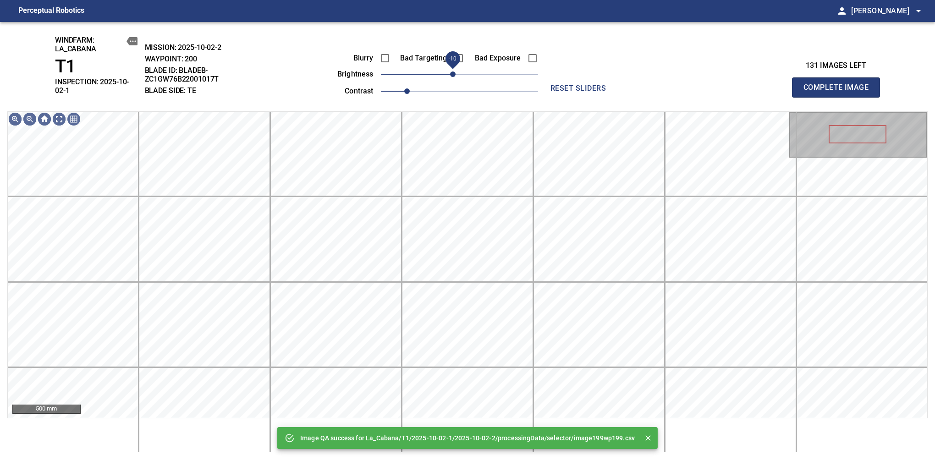
drag, startPoint x: 456, startPoint y: 79, endPoint x: 451, endPoint y: 79, distance: 5.0
click at [451, 77] on span "-10" at bounding box center [452, 73] width 5 height 5
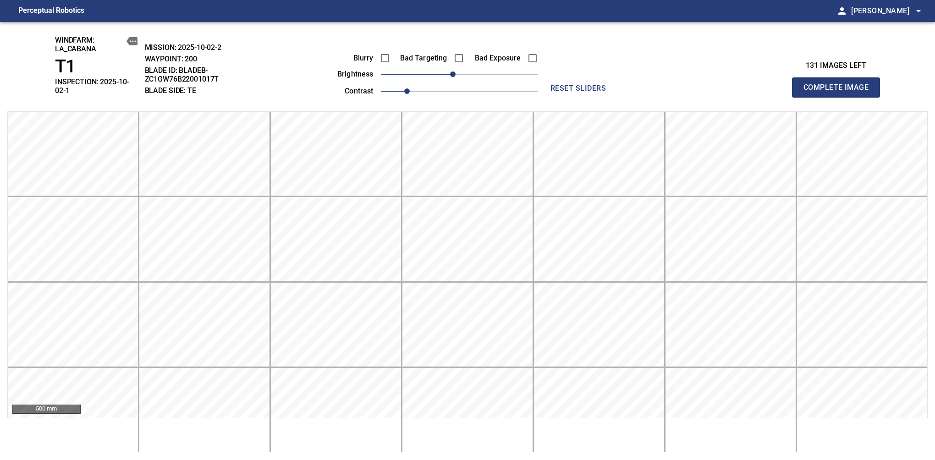
click at [839, 84] on span "Complete Image" at bounding box center [836, 87] width 68 height 13
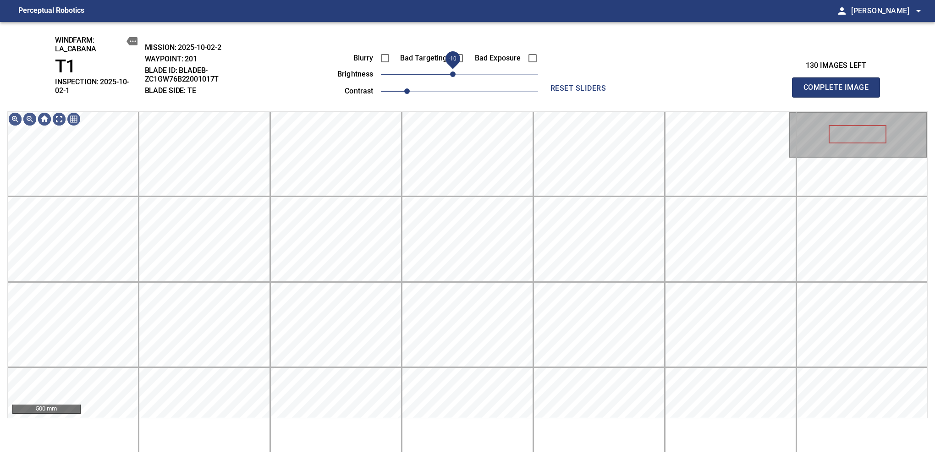
drag, startPoint x: 456, startPoint y: 82, endPoint x: 453, endPoint y: 79, distance: 4.9
click at [453, 77] on span "-10" at bounding box center [452, 73] width 5 height 5
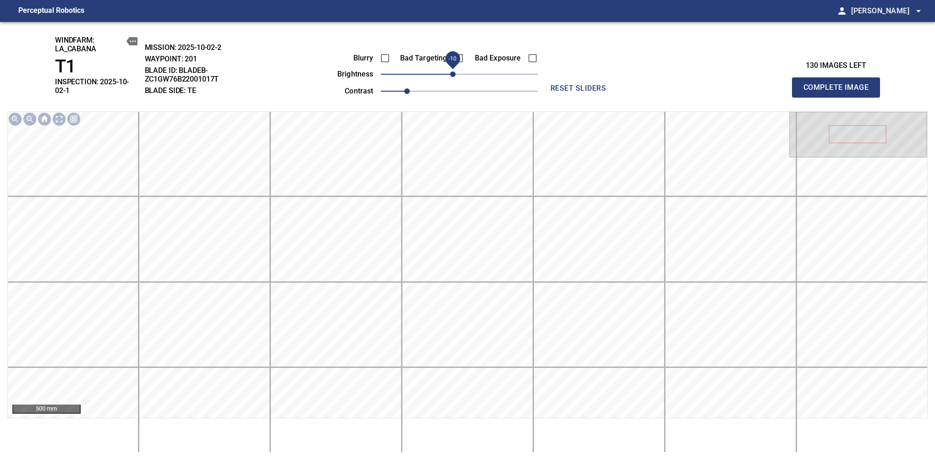
click at [839, 84] on span "Complete Image" at bounding box center [836, 87] width 68 height 13
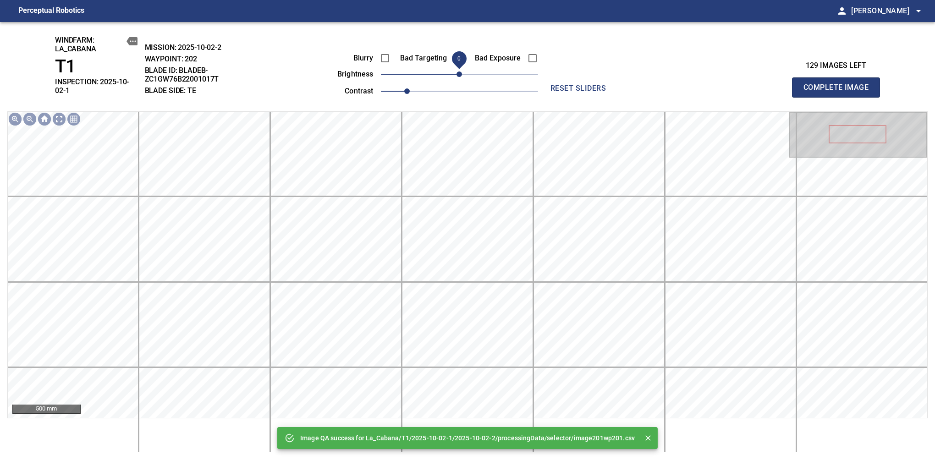
click at [456, 77] on span "0" at bounding box center [458, 73] width 5 height 5
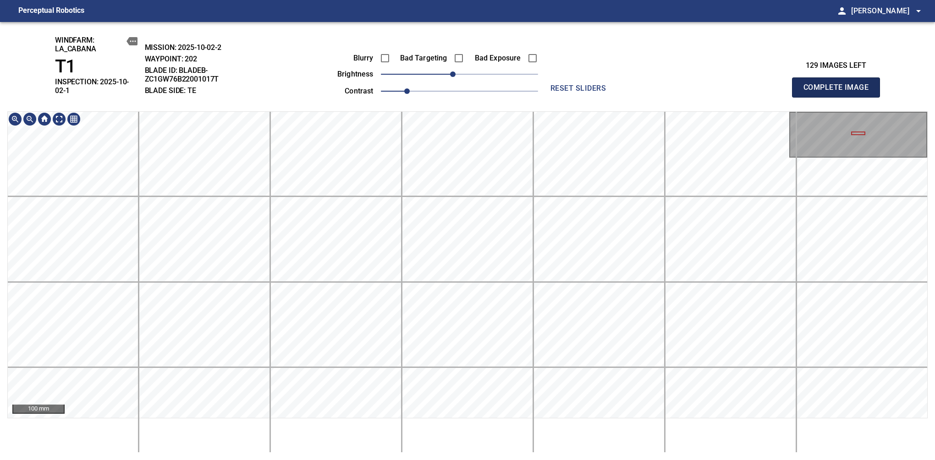
click at [839, 84] on span "Complete Image" at bounding box center [836, 87] width 68 height 13
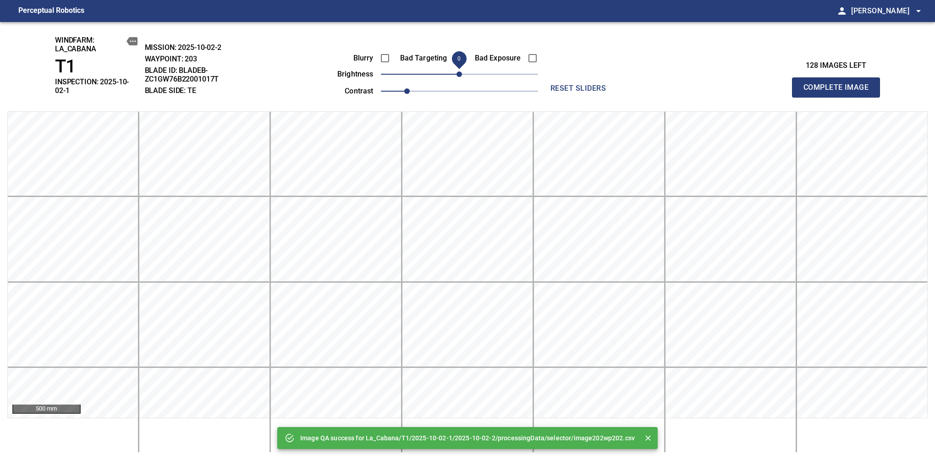
click at [456, 77] on span "0" at bounding box center [458, 73] width 5 height 5
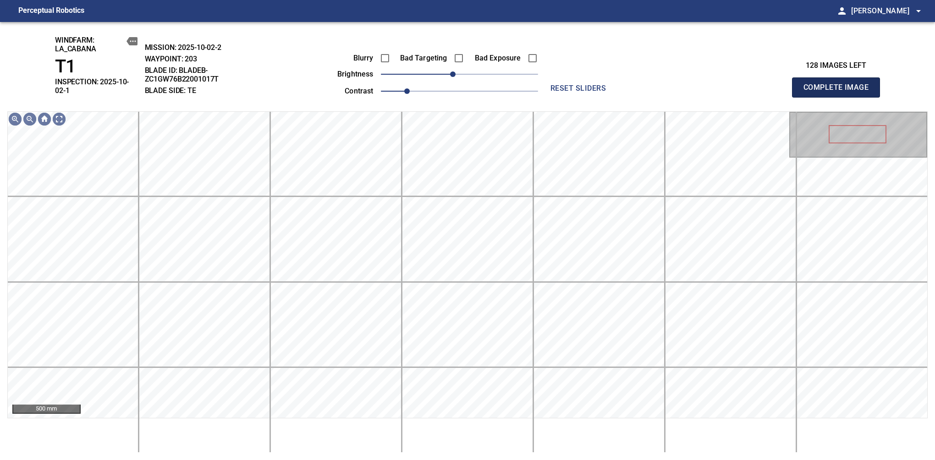
click at [839, 84] on span "Complete Image" at bounding box center [836, 87] width 68 height 13
drag, startPoint x: 457, startPoint y: 76, endPoint x: 451, endPoint y: 77, distance: 6.6
click at [451, 77] on span "-10" at bounding box center [452, 73] width 5 height 5
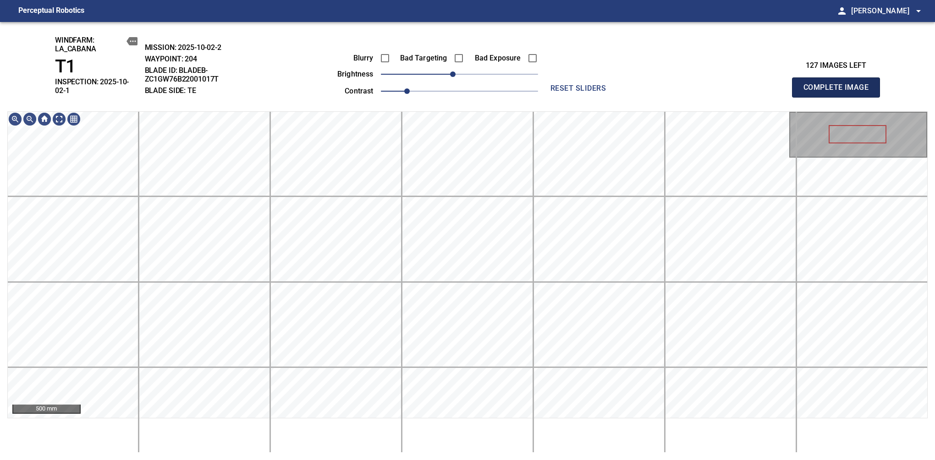
click at [839, 84] on span "Complete Image" at bounding box center [836, 87] width 68 height 13
click at [460, 44] on div "windfarm: La_Cabana T1 INSPECTION: 2025-10-02-1 MISSION: 2025-10-02-2 WAYPOINT:…" at bounding box center [467, 241] width 935 height 438
drag, startPoint x: 457, startPoint y: 77, endPoint x: 452, endPoint y: 79, distance: 4.8
click at [452, 77] on span "-10" at bounding box center [452, 73] width 5 height 5
click at [447, 86] on div "windfarm: La_Cabana T1 INSPECTION: 2025-10-02-1 MISSION: 2025-10-02-2 WAYPOINT:…" at bounding box center [467, 241] width 935 height 438
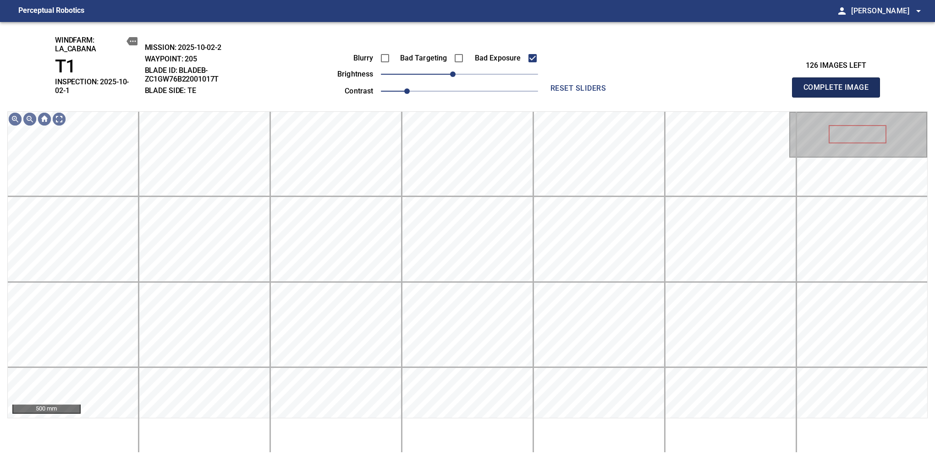
click at [839, 84] on span "Complete Image" at bounding box center [836, 87] width 68 height 13
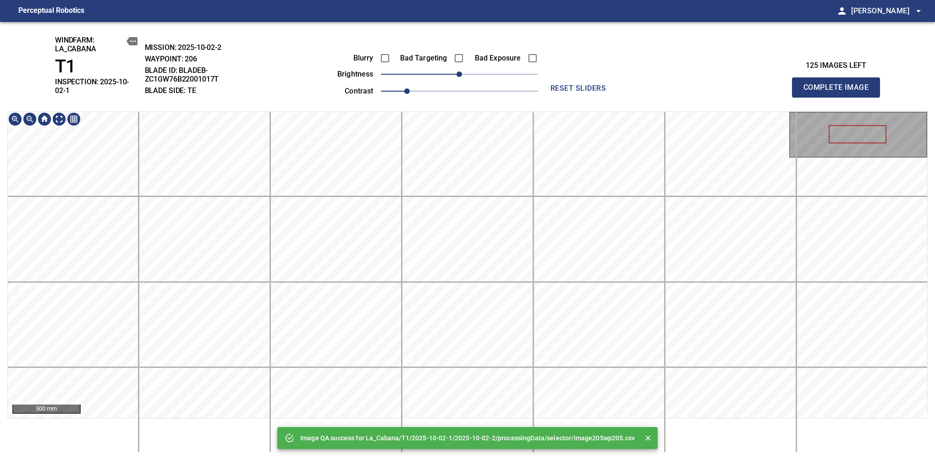
click at [476, 50] on div "Image QA success for La_Cabana/T1/2025-10-02-1/2025-10-02-2/processingData/sele…" at bounding box center [467, 241] width 935 height 438
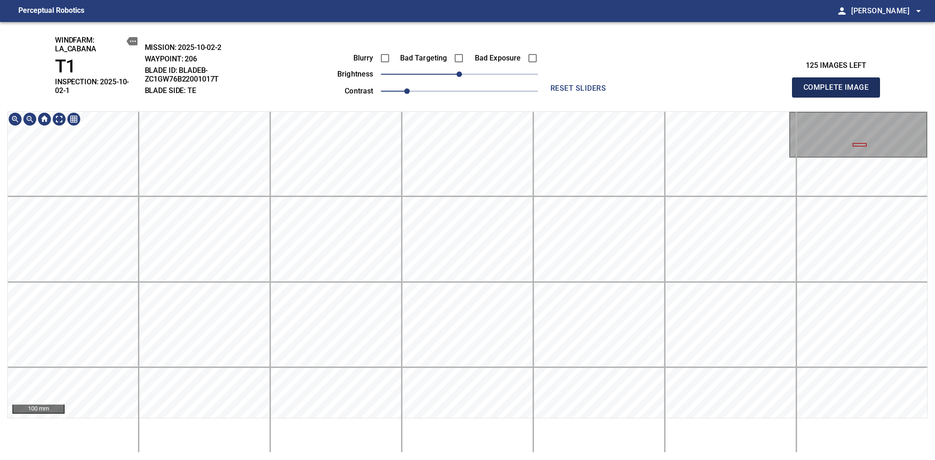
click at [839, 84] on span "Complete Image" at bounding box center [836, 87] width 68 height 13
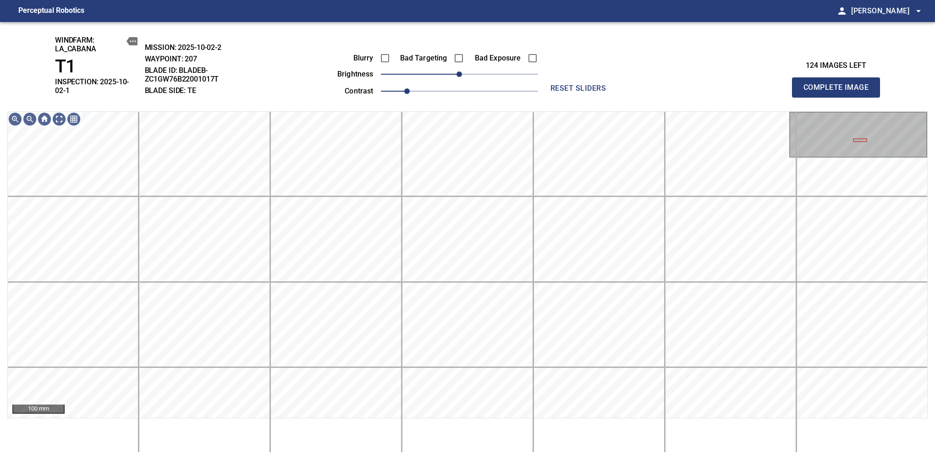
click at [839, 84] on span "Complete Image" at bounding box center [836, 87] width 68 height 13
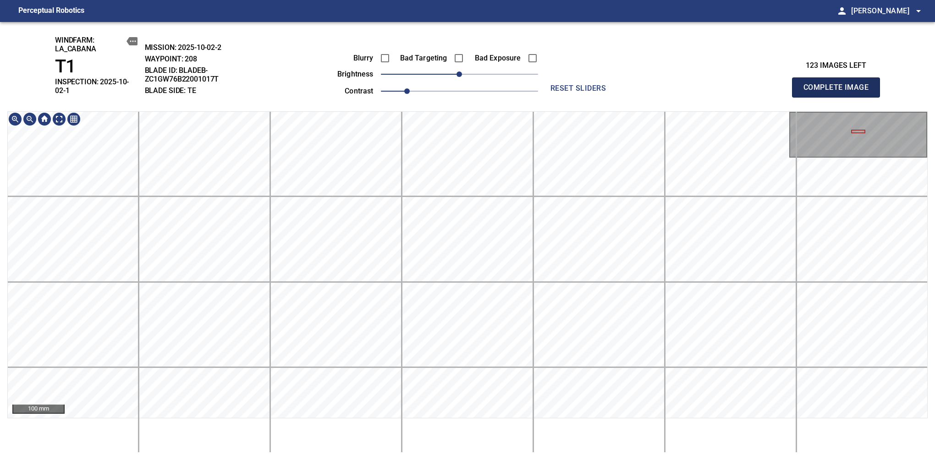
click at [839, 84] on span "Complete Image" at bounding box center [836, 87] width 68 height 13
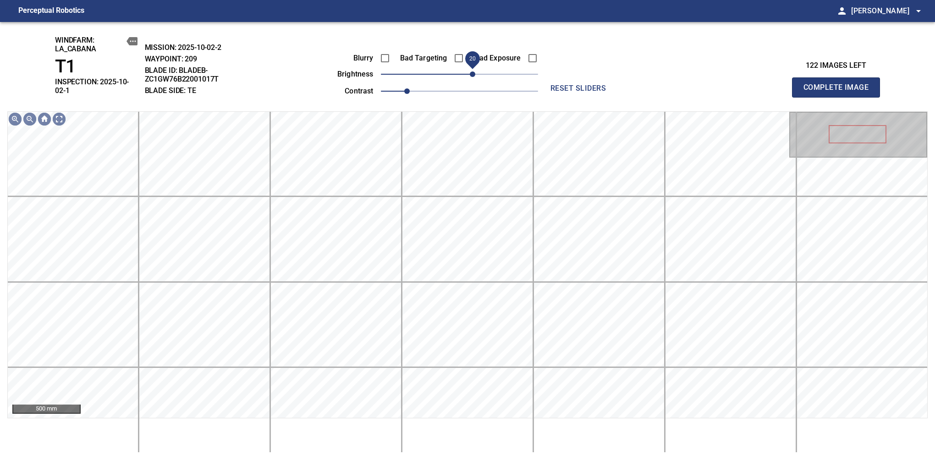
drag, startPoint x: 461, startPoint y: 74, endPoint x: 474, endPoint y: 74, distance: 12.8
click at [474, 74] on span "20" at bounding box center [472, 73] width 5 height 5
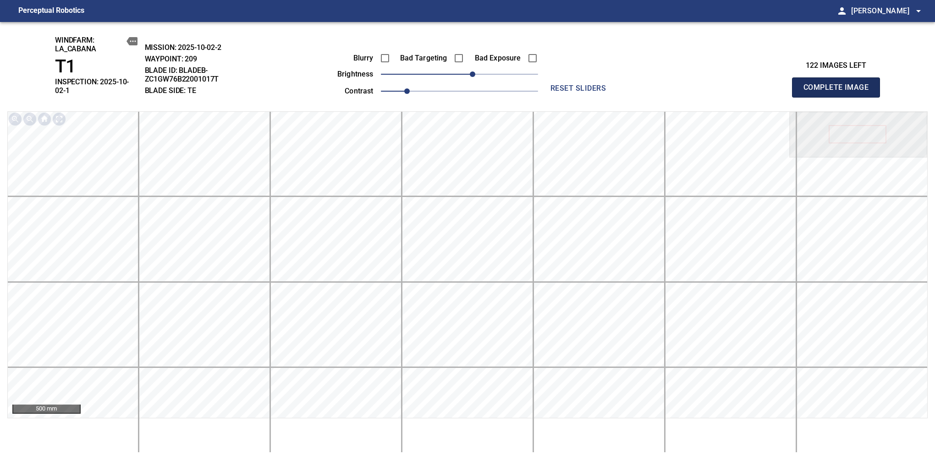
click at [839, 84] on span "Complete Image" at bounding box center [836, 87] width 68 height 13
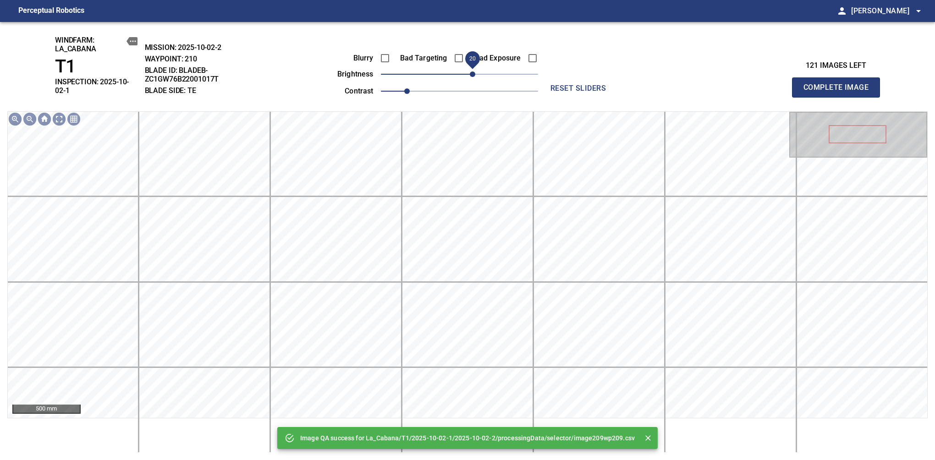
click at [470, 74] on span "20" at bounding box center [472, 73] width 5 height 5
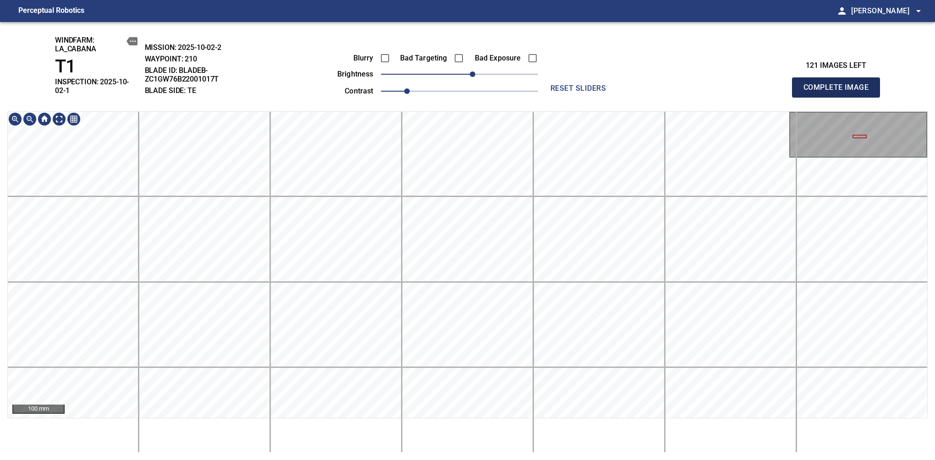
click at [839, 84] on span "Complete Image" at bounding box center [836, 87] width 68 height 13
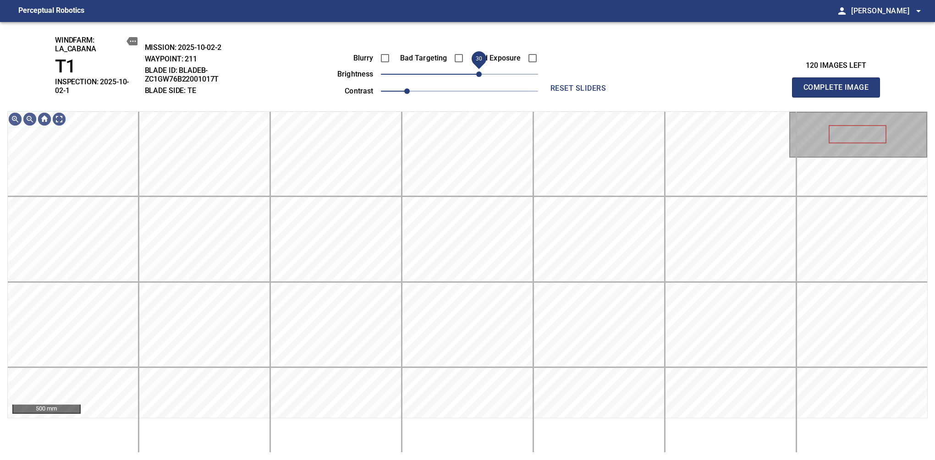
drag, startPoint x: 471, startPoint y: 77, endPoint x: 476, endPoint y: 75, distance: 5.3
click at [476, 75] on span "30" at bounding box center [478, 73] width 5 height 5
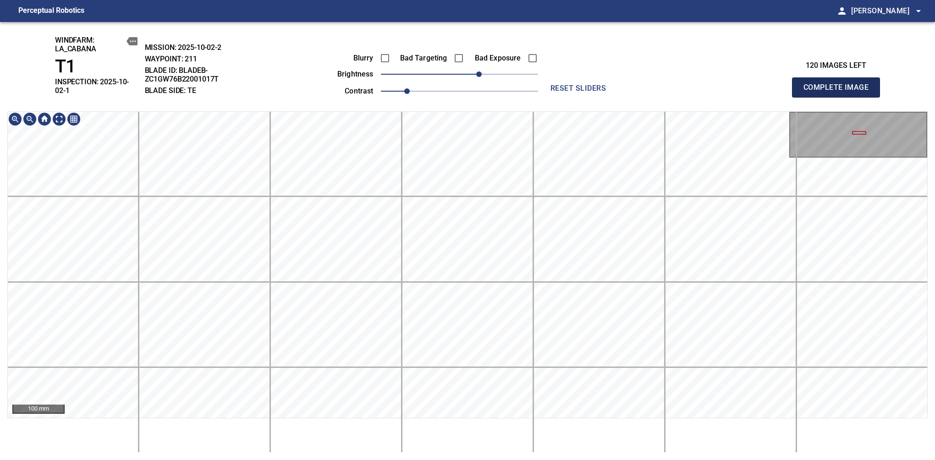
click at [839, 84] on span "Complete Image" at bounding box center [836, 87] width 68 height 13
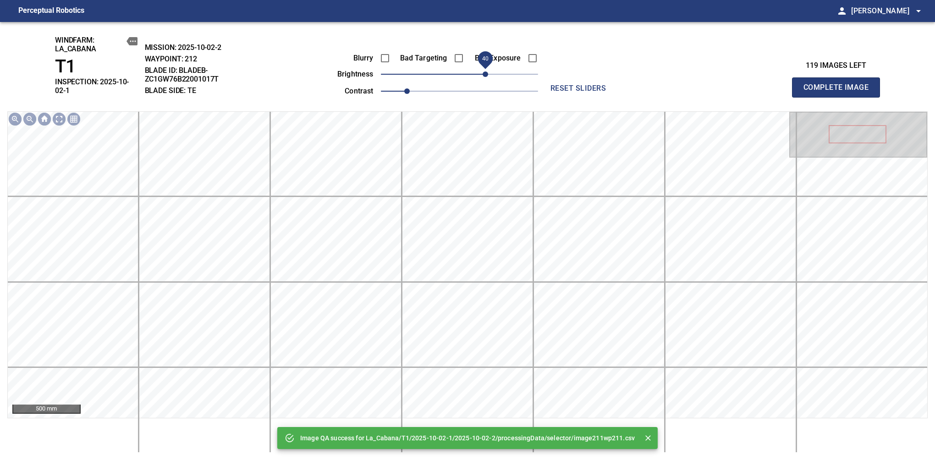
drag, startPoint x: 474, startPoint y: 81, endPoint x: 488, endPoint y: 81, distance: 14.7
click at [488, 81] on span "40" at bounding box center [459, 74] width 157 height 13
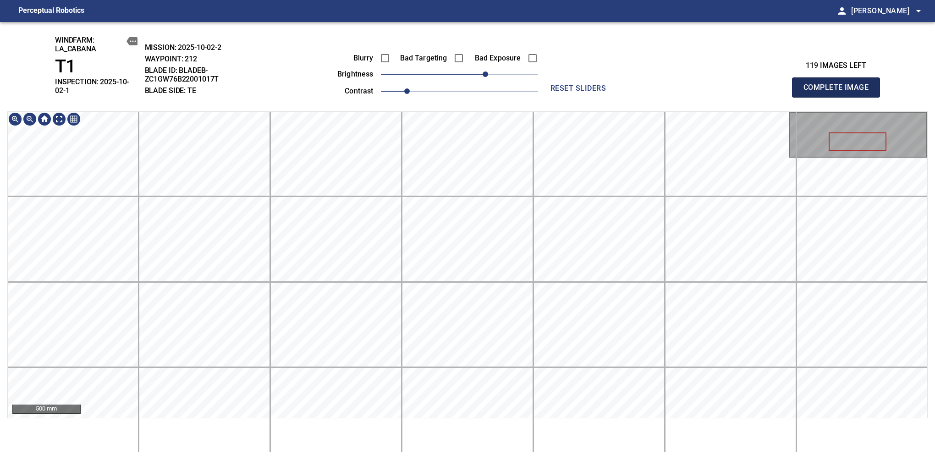
click at [839, 84] on span "Complete Image" at bounding box center [836, 87] width 68 height 13
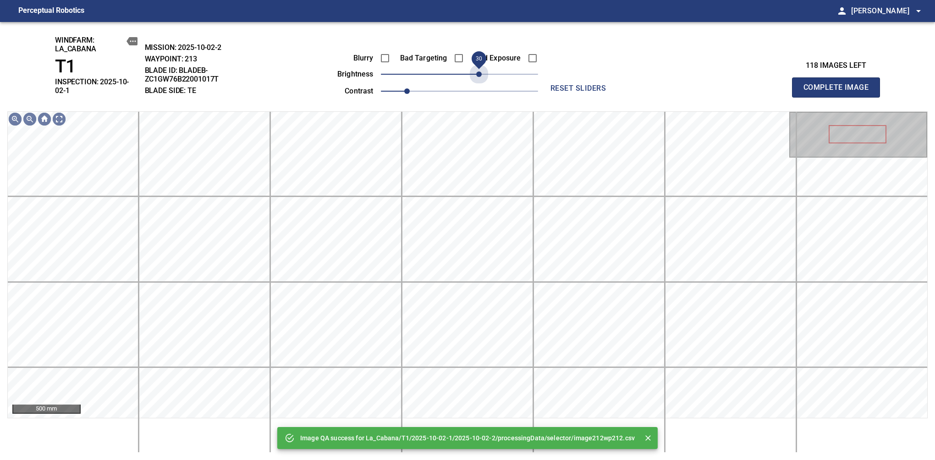
click at [479, 86] on div "Blurry Bad Targeting Bad Exposure brightness 30 contrast 1" at bounding box center [427, 73] width 221 height 49
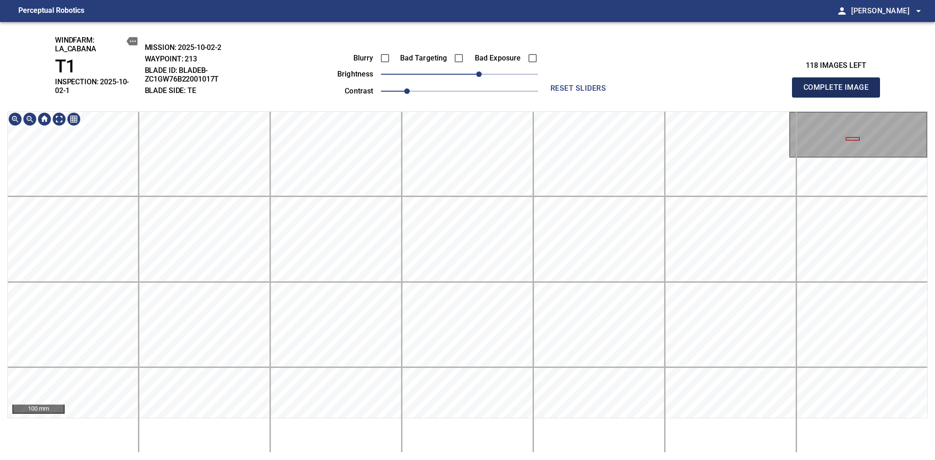
click at [839, 84] on span "Complete Image" at bounding box center [836, 87] width 68 height 13
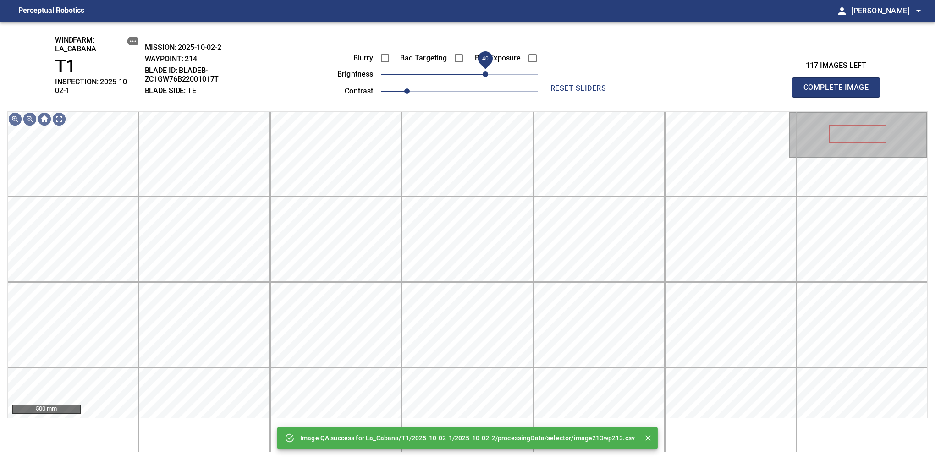
drag, startPoint x: 460, startPoint y: 77, endPoint x: 486, endPoint y: 71, distance: 26.8
click at [486, 71] on span "40" at bounding box center [484, 73] width 5 height 5
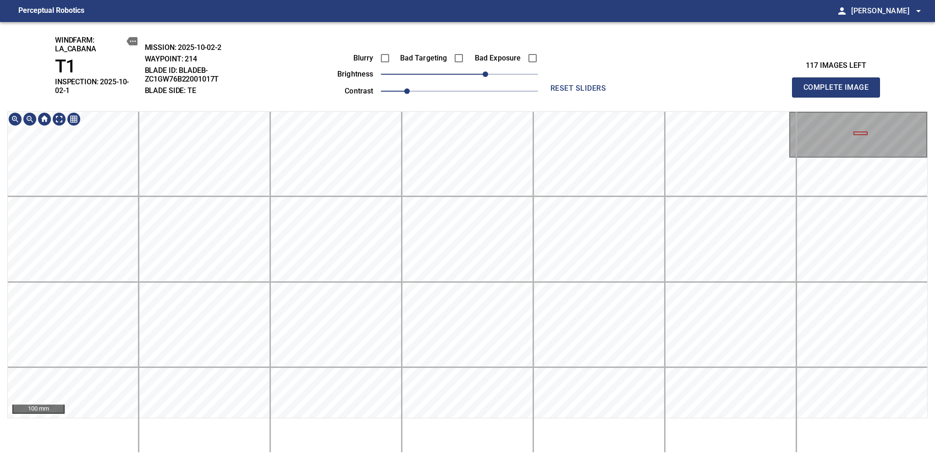
click at [504, 460] on html "Perceptual Robotics person [PERSON_NAME] arrow_drop_down windfarm: La_Cabana T1…" at bounding box center [467, 230] width 935 height 460
click at [498, 51] on div "windfarm: La_Cabana T1 INSPECTION: 2025-10-02-1 MISSION: 2025-10-02-2 WAYPOINT:…" at bounding box center [467, 241] width 935 height 438
click at [839, 84] on span "Complete Image" at bounding box center [836, 87] width 68 height 13
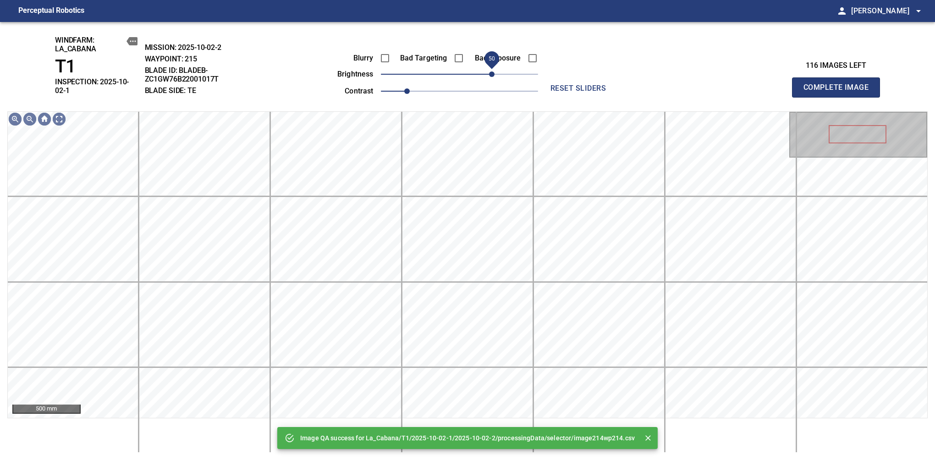
drag, startPoint x: 479, startPoint y: 72, endPoint x: 490, endPoint y: 75, distance: 11.8
click at [490, 75] on span "50" at bounding box center [459, 74] width 157 height 13
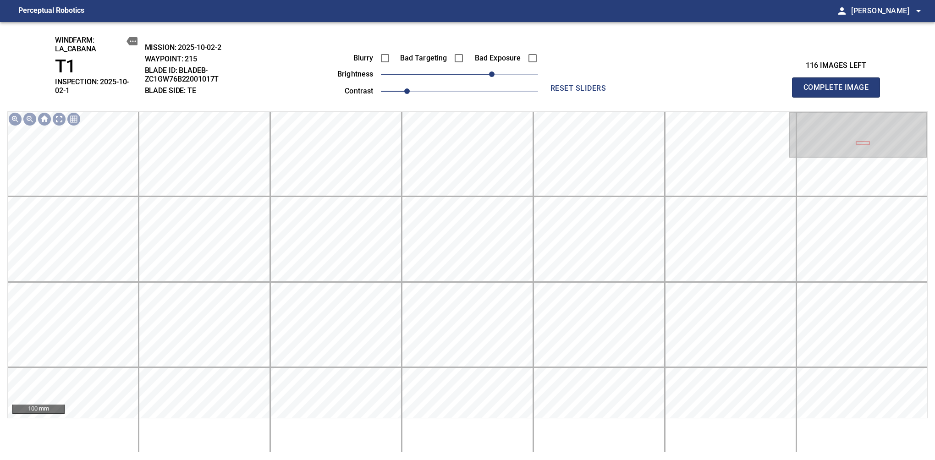
click at [429, 438] on div "100 mm" at bounding box center [467, 281] width 920 height 341
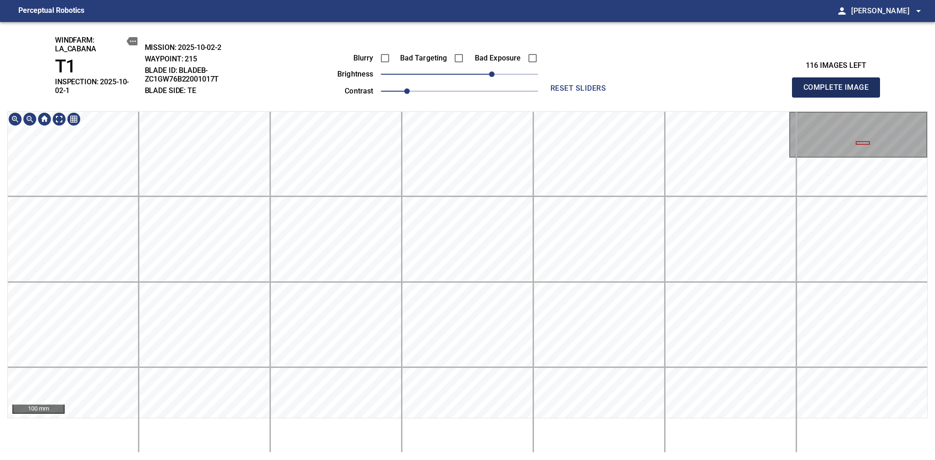
click at [839, 84] on span "Complete Image" at bounding box center [836, 87] width 68 height 13
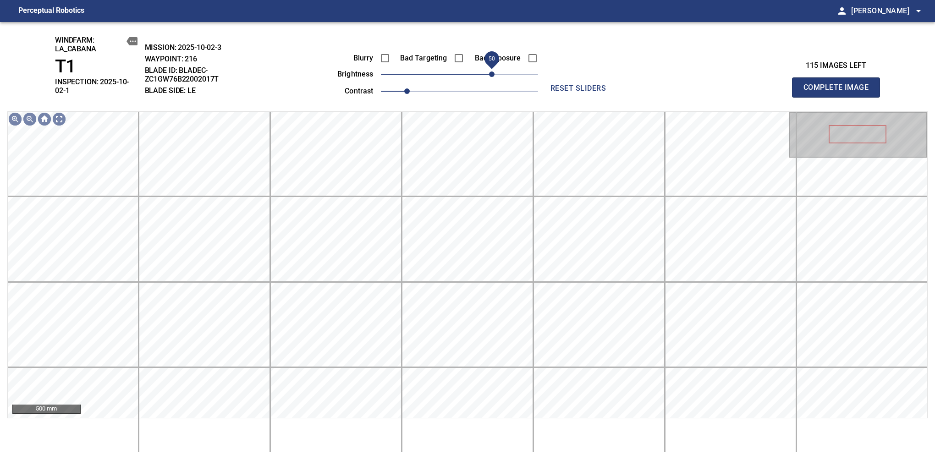
drag, startPoint x: 466, startPoint y: 73, endPoint x: 493, endPoint y: 75, distance: 27.6
click at [493, 75] on span "50" at bounding box center [491, 73] width 5 height 5
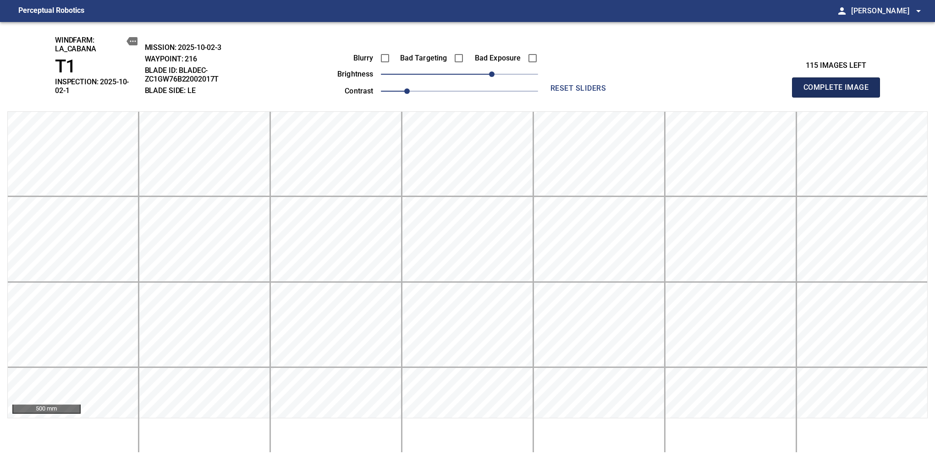
click at [839, 84] on span "Complete Image" at bounding box center [836, 87] width 68 height 13
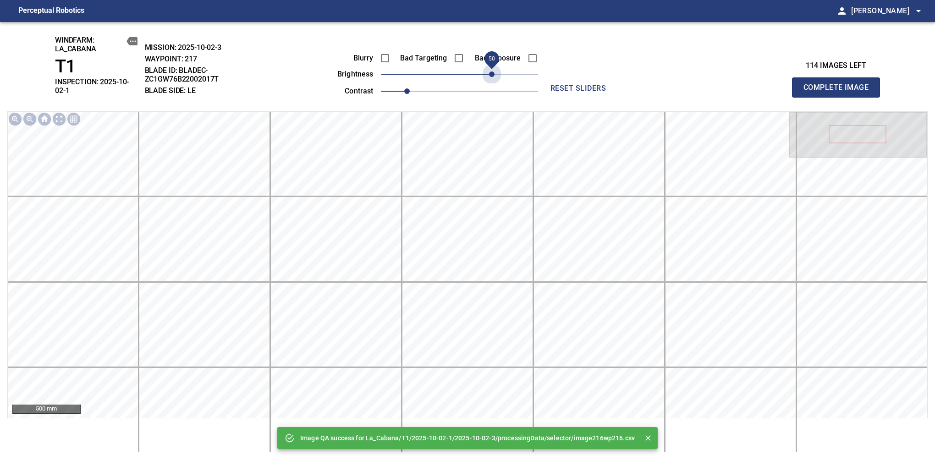
click at [493, 75] on span "50" at bounding box center [459, 74] width 157 height 13
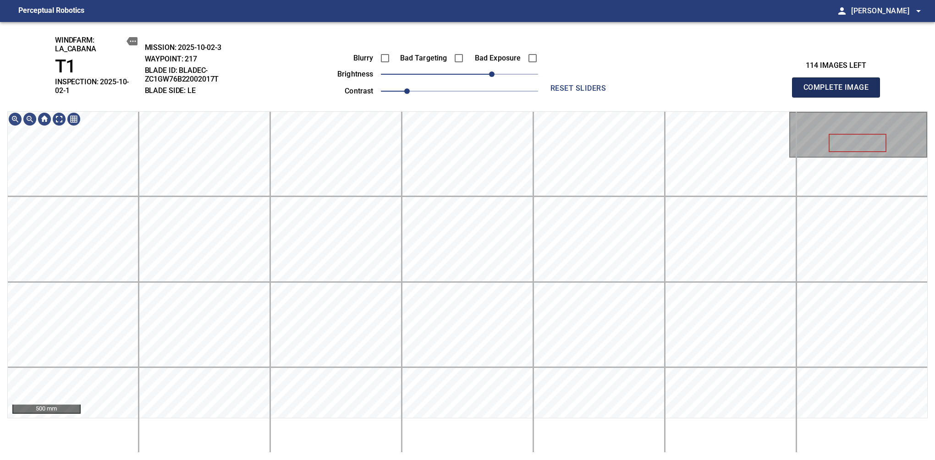
click at [839, 84] on span "Complete Image" at bounding box center [836, 87] width 68 height 13
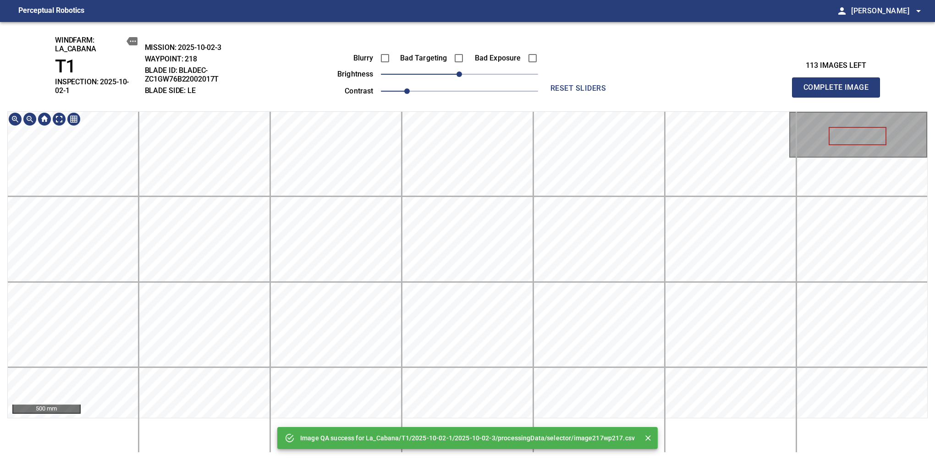
click at [481, 51] on div "Image QA success for La_Cabana/T1/2025-10-02-1/2025-10-02-3/processingData/sele…" at bounding box center [467, 241] width 935 height 438
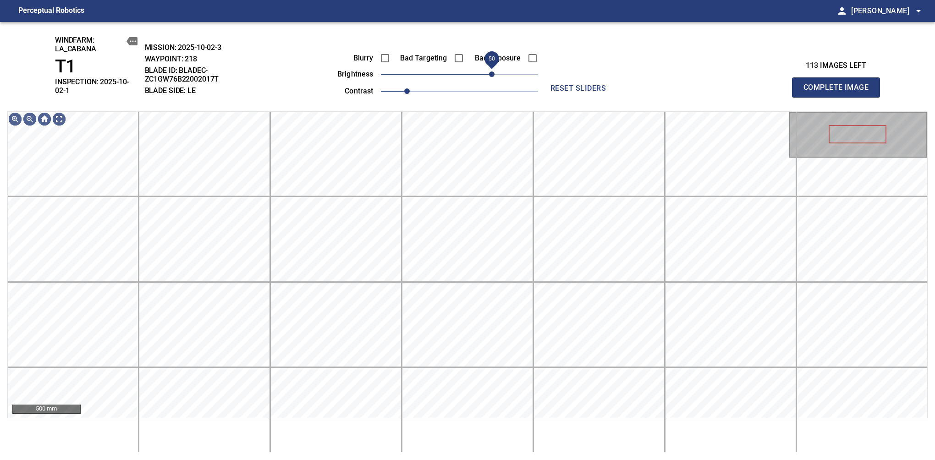
drag, startPoint x: 463, startPoint y: 72, endPoint x: 493, endPoint y: 68, distance: 30.6
click at [493, 71] on span "50" at bounding box center [491, 73] width 5 height 5
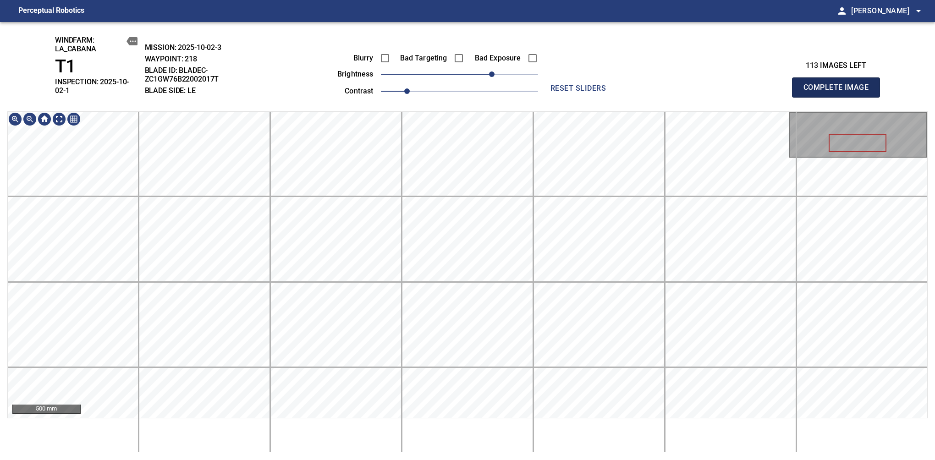
click at [839, 84] on span "Complete Image" at bounding box center [836, 87] width 68 height 13
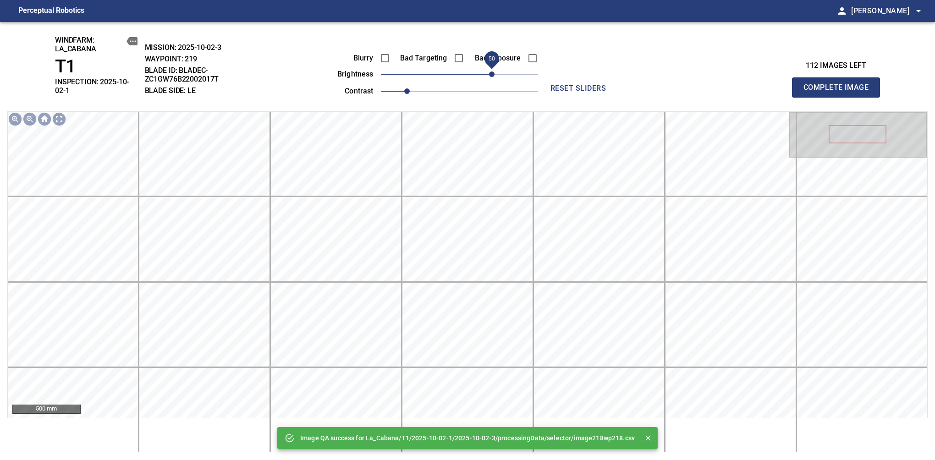
drag, startPoint x: 466, startPoint y: 72, endPoint x: 492, endPoint y: 77, distance: 26.1
click at [492, 77] on span "50" at bounding box center [491, 73] width 5 height 5
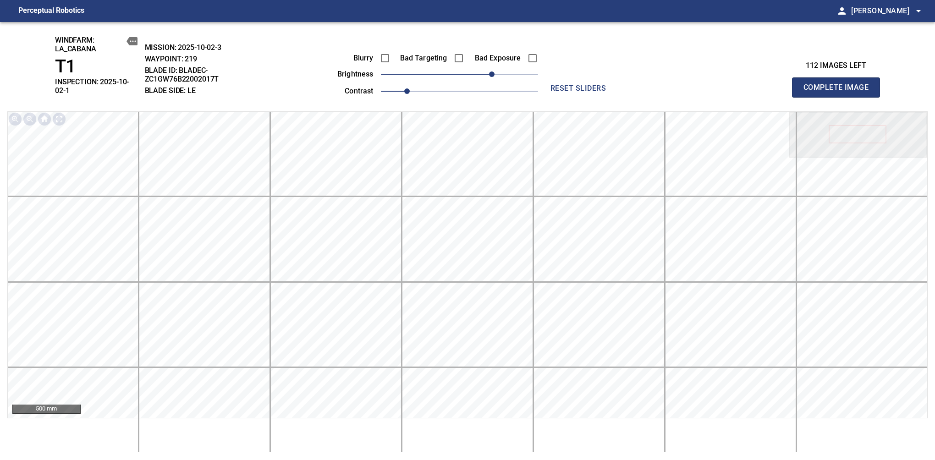
click at [839, 84] on span "Complete Image" at bounding box center [836, 87] width 68 height 13
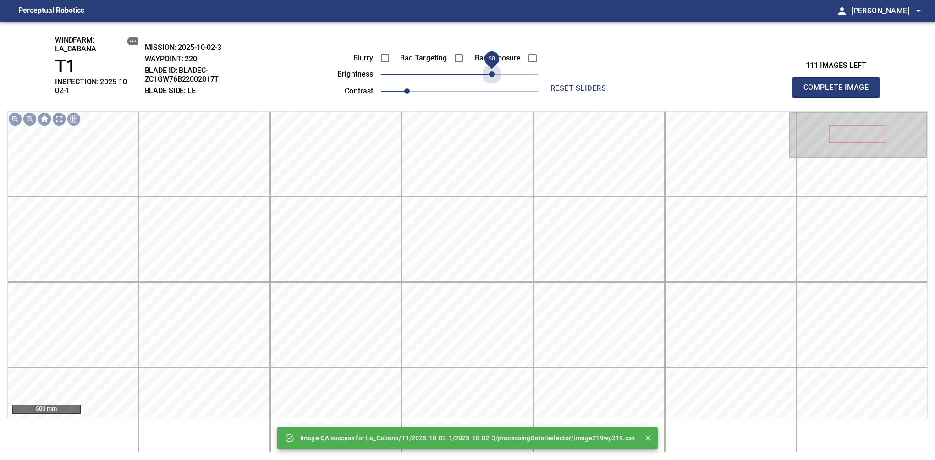
click at [492, 77] on span "50" at bounding box center [459, 74] width 157 height 13
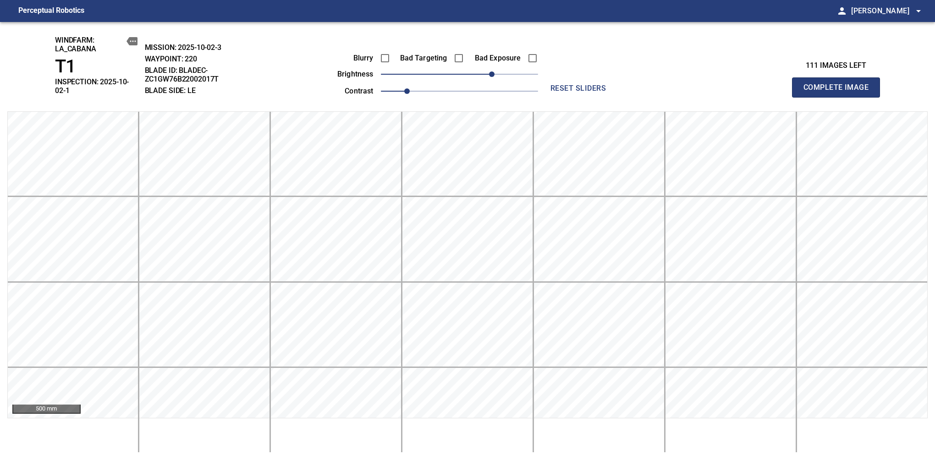
click at [839, 84] on span "Complete Image" at bounding box center [836, 87] width 68 height 13
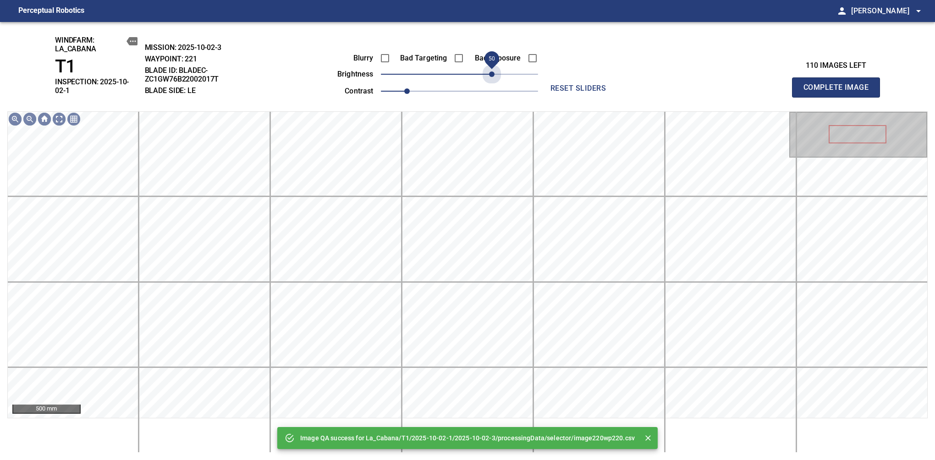
click at [492, 77] on span "50" at bounding box center [459, 74] width 157 height 13
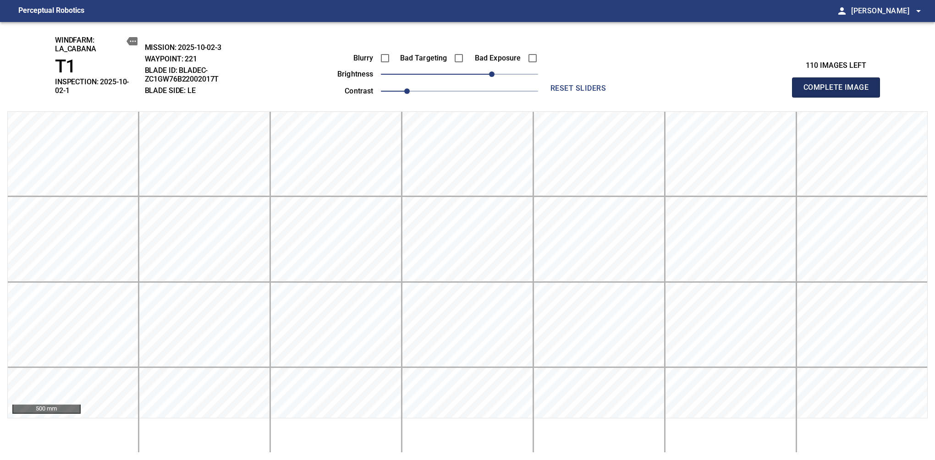
click at [839, 84] on span "Complete Image" at bounding box center [836, 87] width 68 height 13
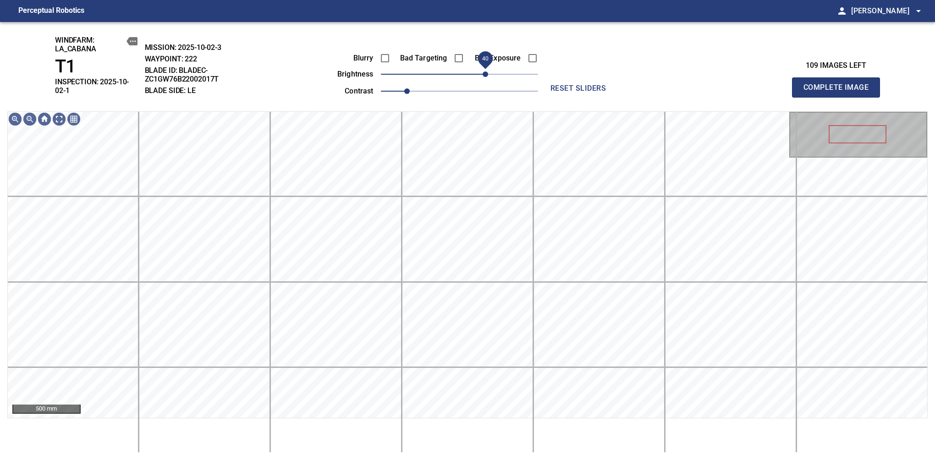
drag, startPoint x: 492, startPoint y: 77, endPoint x: 486, endPoint y: 80, distance: 7.0
click at [486, 80] on span "40" at bounding box center [459, 74] width 157 height 13
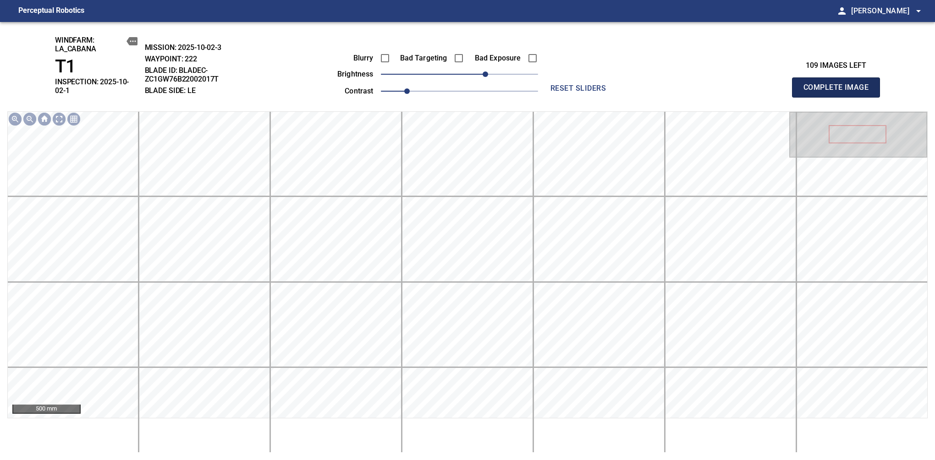
click at [839, 84] on span "Complete Image" at bounding box center [836, 87] width 68 height 13
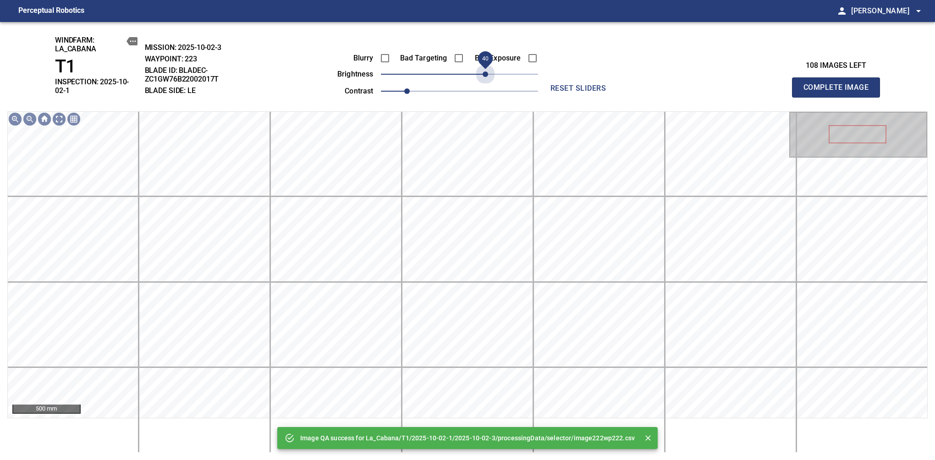
click at [486, 80] on span "40" at bounding box center [459, 74] width 157 height 13
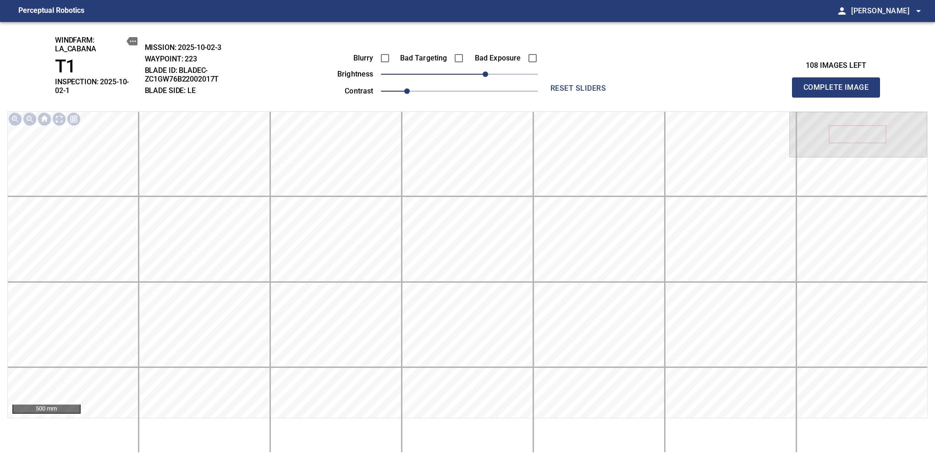
click at [839, 84] on span "Complete Image" at bounding box center [836, 87] width 68 height 13
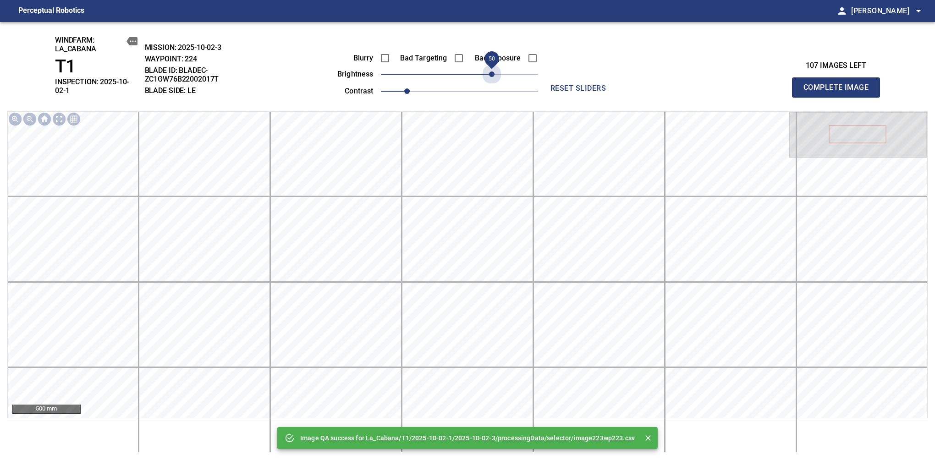
click at [492, 75] on span "50" at bounding box center [459, 74] width 157 height 13
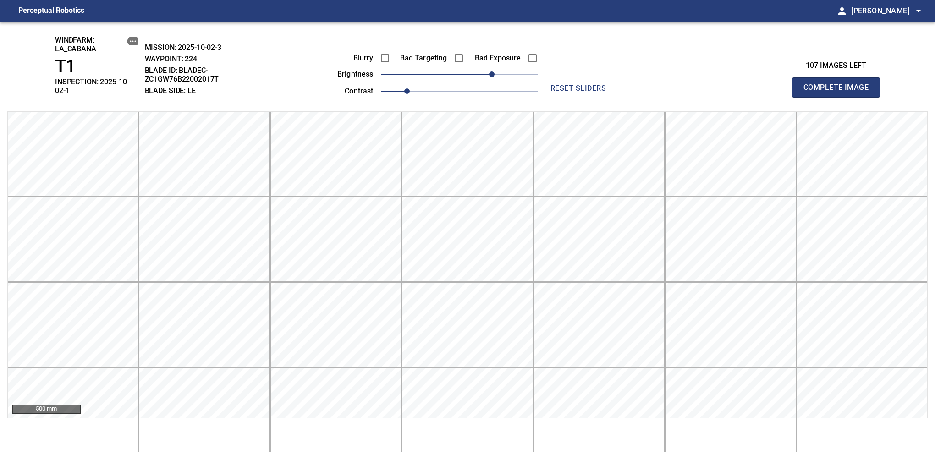
click at [839, 84] on span "Complete Image" at bounding box center [836, 87] width 68 height 13
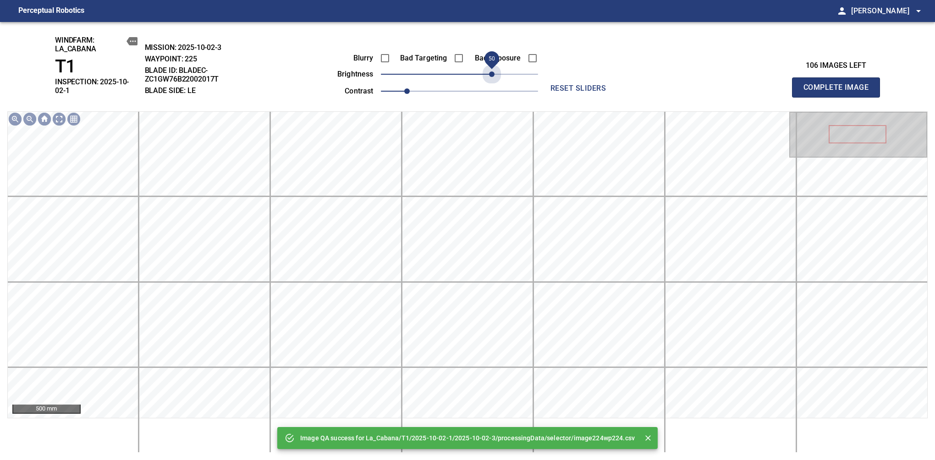
click at [492, 75] on span "50" at bounding box center [459, 74] width 157 height 13
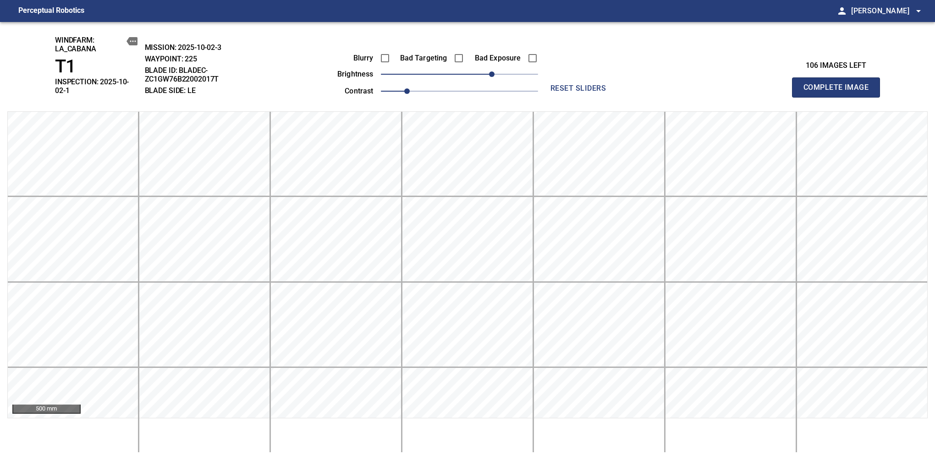
click at [839, 84] on span "Complete Image" at bounding box center [836, 87] width 68 height 13
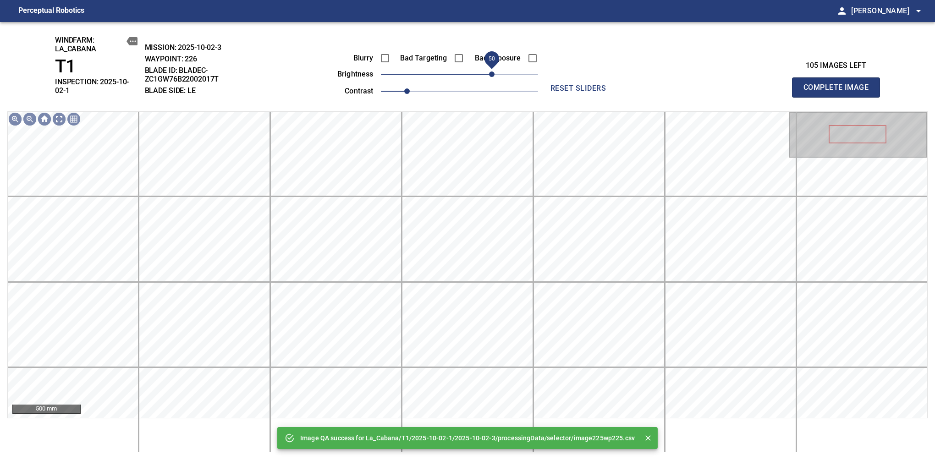
click at [489, 75] on span "50" at bounding box center [459, 74] width 157 height 13
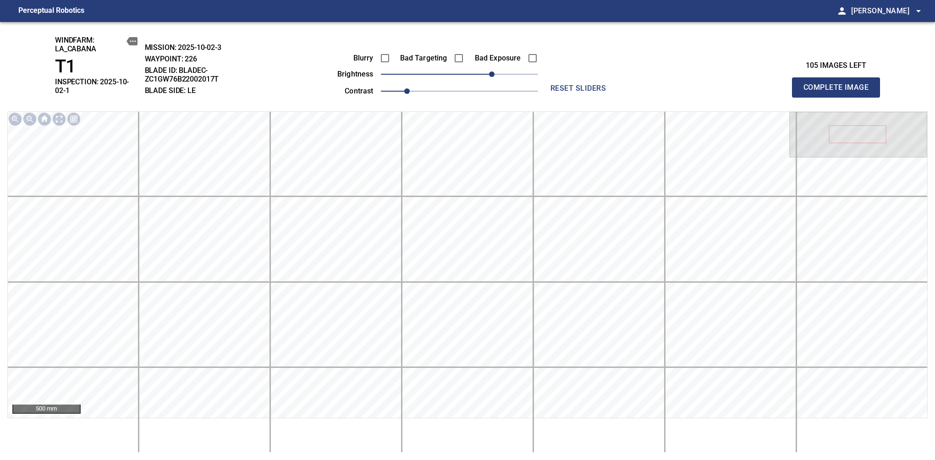
click at [839, 84] on span "Complete Image" at bounding box center [836, 87] width 68 height 13
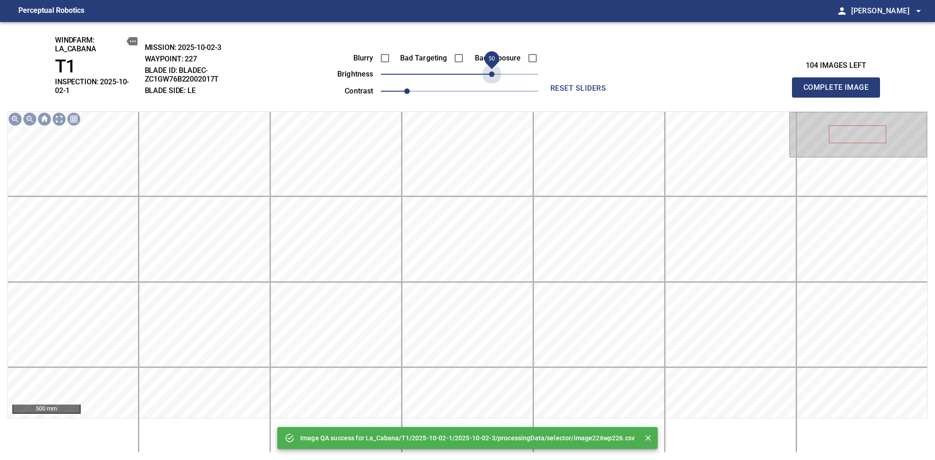
click at [489, 75] on span "50" at bounding box center [459, 74] width 157 height 13
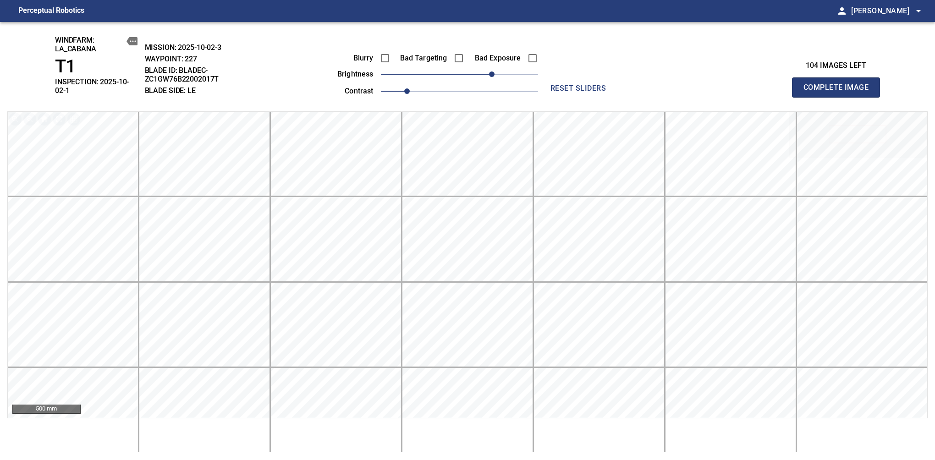
click at [839, 84] on span "Complete Image" at bounding box center [836, 87] width 68 height 13
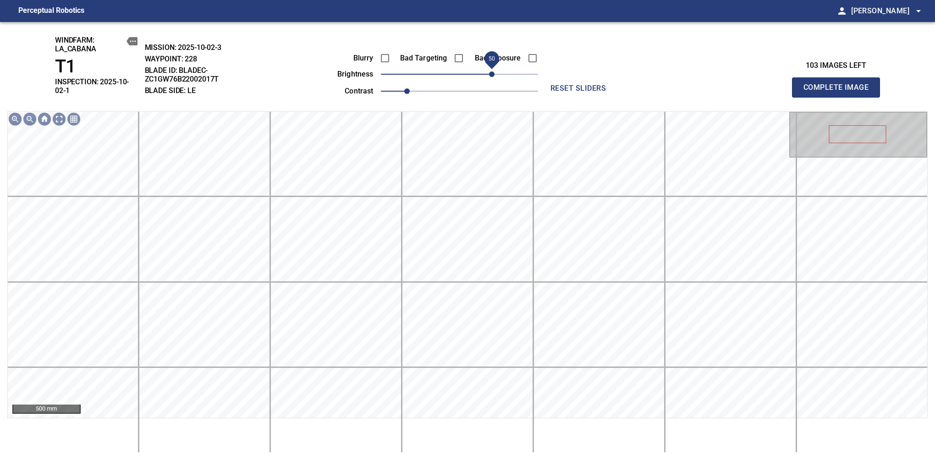
drag, startPoint x: 484, startPoint y: 75, endPoint x: 490, endPoint y: 73, distance: 6.7
click at [490, 73] on span "50" at bounding box center [459, 74] width 157 height 13
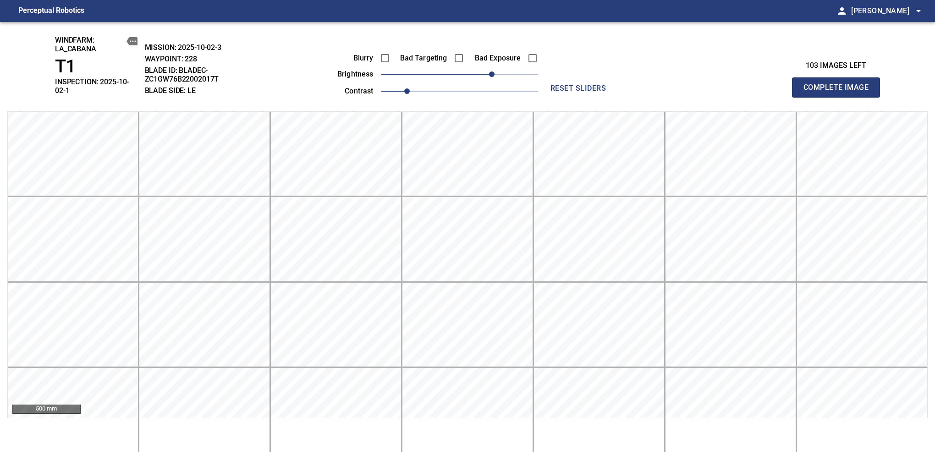
click at [839, 84] on span "Complete Image" at bounding box center [836, 87] width 68 height 13
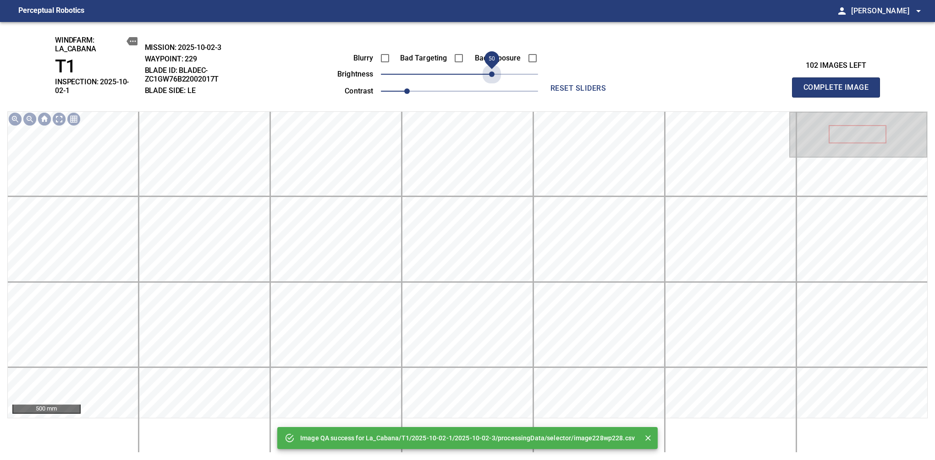
click at [490, 73] on span "50" at bounding box center [459, 74] width 157 height 13
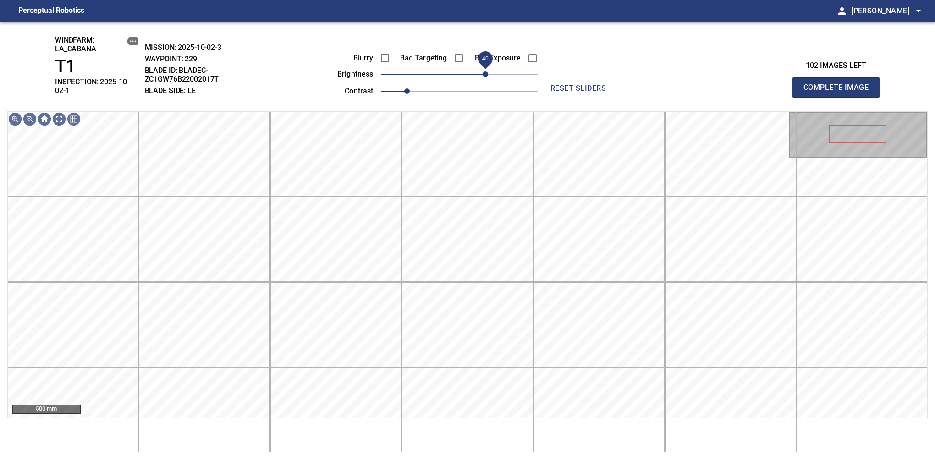
drag, startPoint x: 490, startPoint y: 73, endPoint x: 486, endPoint y: 77, distance: 5.6
click at [486, 77] on span "40" at bounding box center [484, 73] width 5 height 5
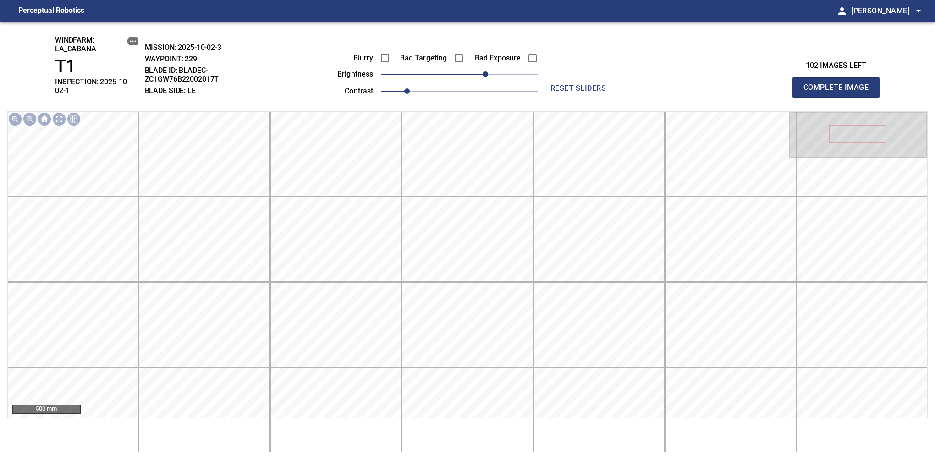
click at [839, 84] on span "Complete Image" at bounding box center [836, 87] width 68 height 13
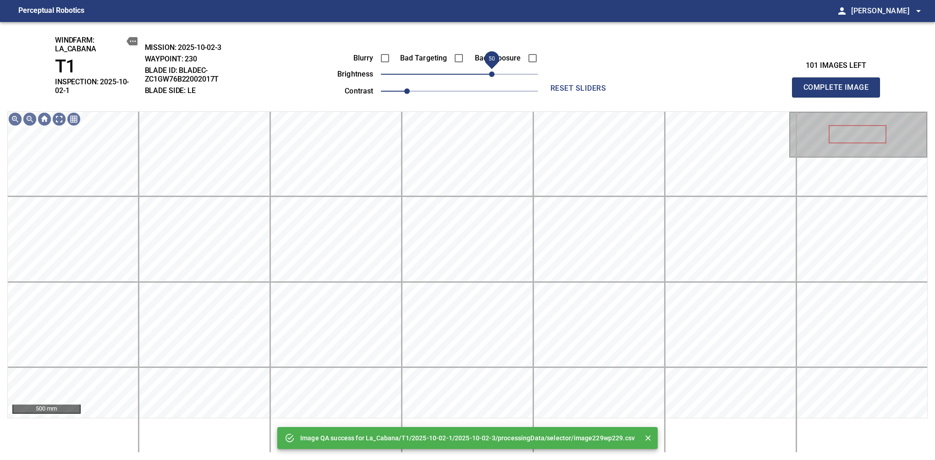
drag, startPoint x: 486, startPoint y: 77, endPoint x: 492, endPoint y: 75, distance: 6.1
click at [492, 75] on span "50" at bounding box center [459, 74] width 157 height 13
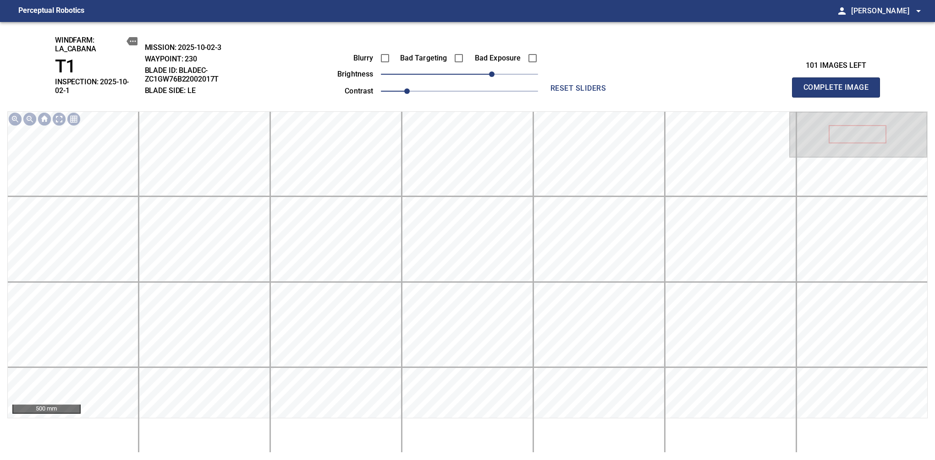
click at [839, 84] on span "Complete Image" at bounding box center [836, 87] width 68 height 13
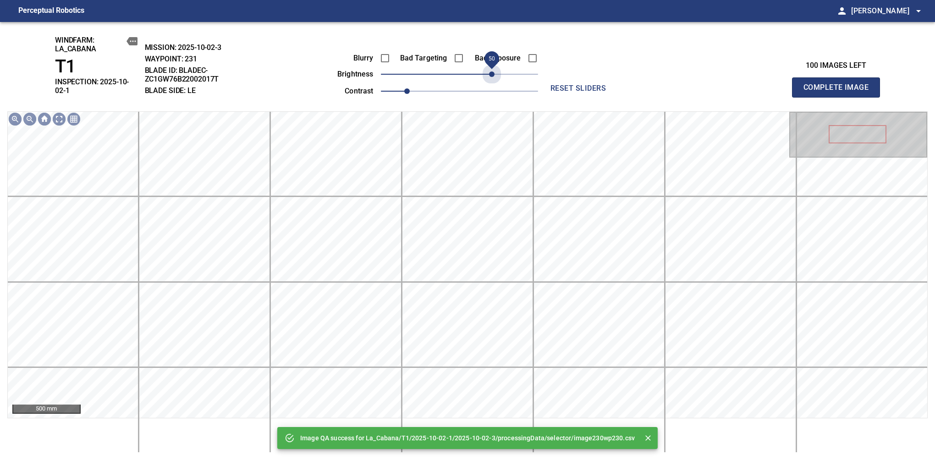
click at [492, 75] on span "50" at bounding box center [459, 74] width 157 height 13
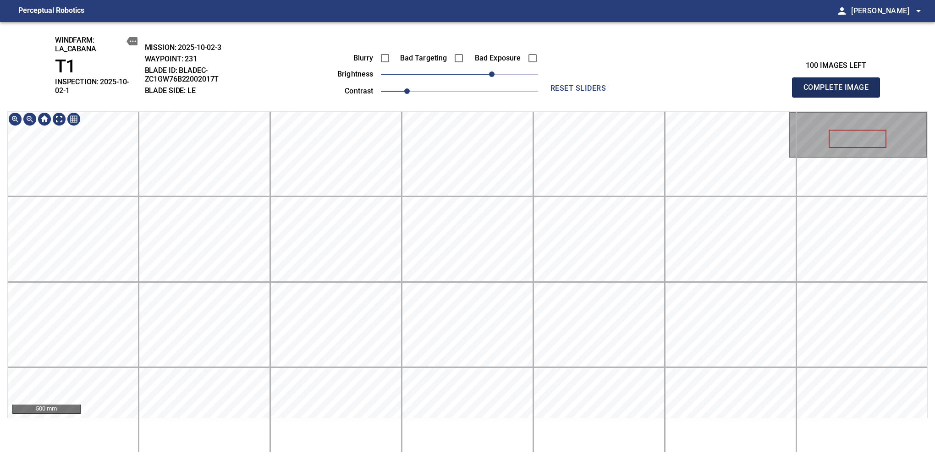
click at [839, 84] on span "Complete Image" at bounding box center [836, 87] width 68 height 13
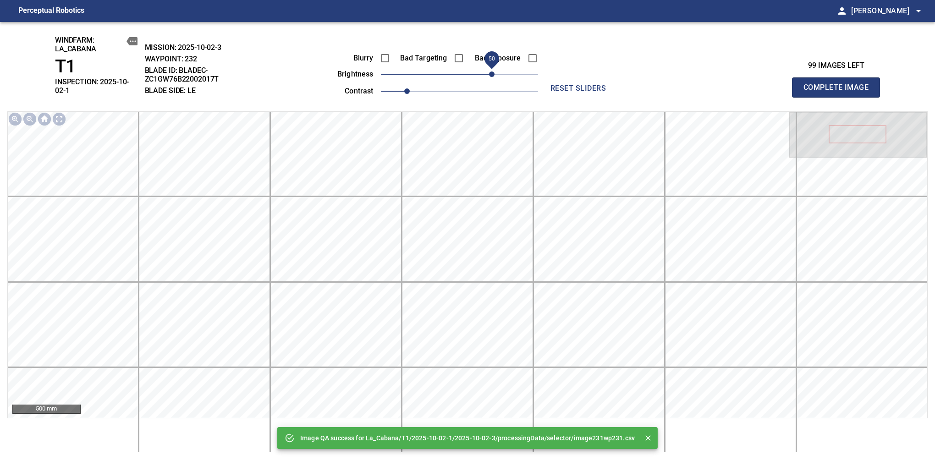
drag, startPoint x: 482, startPoint y: 72, endPoint x: 493, endPoint y: 72, distance: 11.0
click at [493, 72] on span "50" at bounding box center [491, 73] width 5 height 5
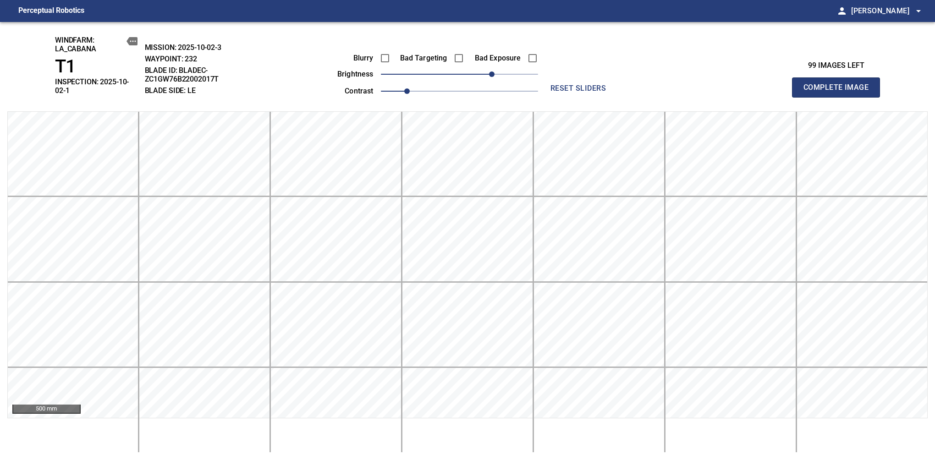
click at [839, 84] on span "Complete Image" at bounding box center [836, 87] width 68 height 13
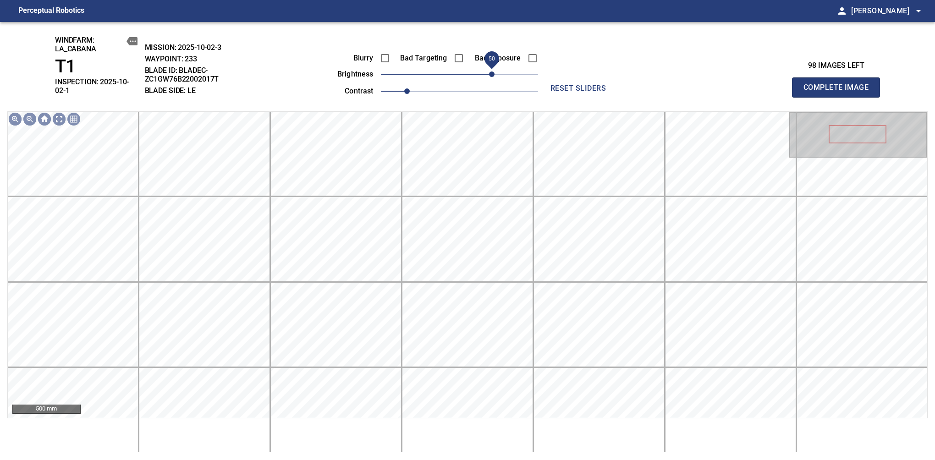
click at [495, 75] on span "50" at bounding box center [459, 74] width 157 height 13
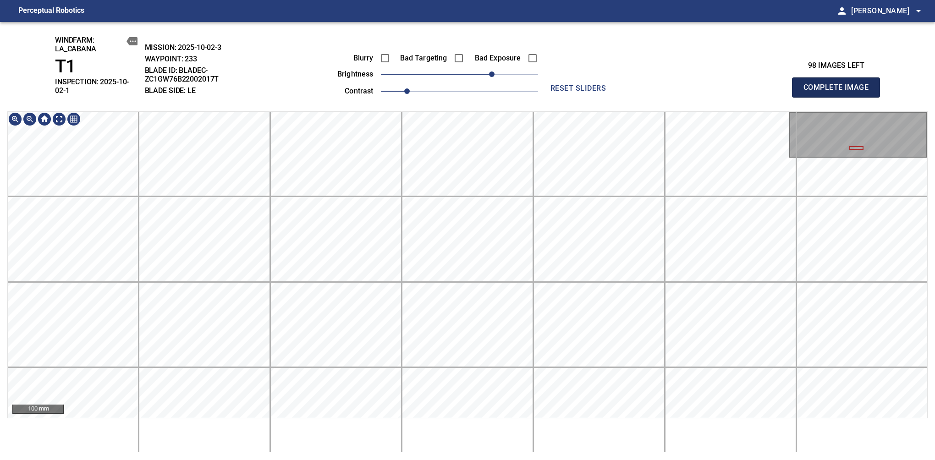
click at [839, 84] on span "Complete Image" at bounding box center [836, 87] width 68 height 13
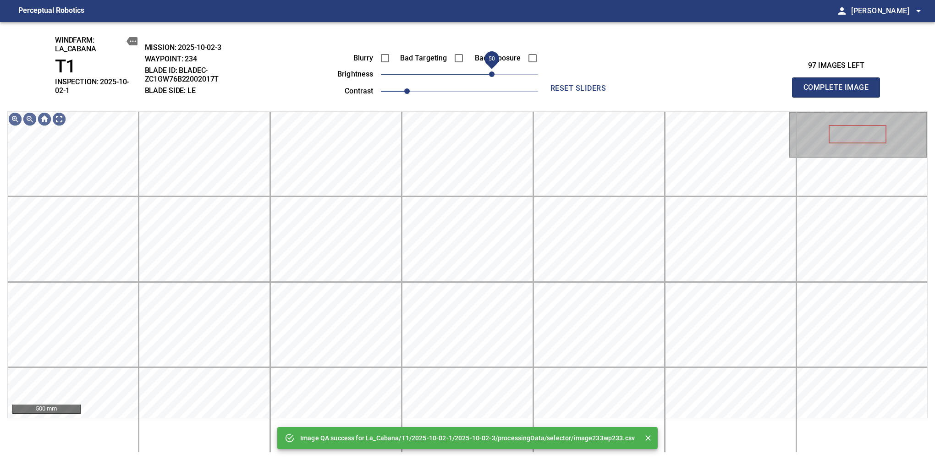
drag, startPoint x: 496, startPoint y: 72, endPoint x: 493, endPoint y: 78, distance: 6.6
click at [493, 78] on span "50" at bounding box center [459, 74] width 157 height 13
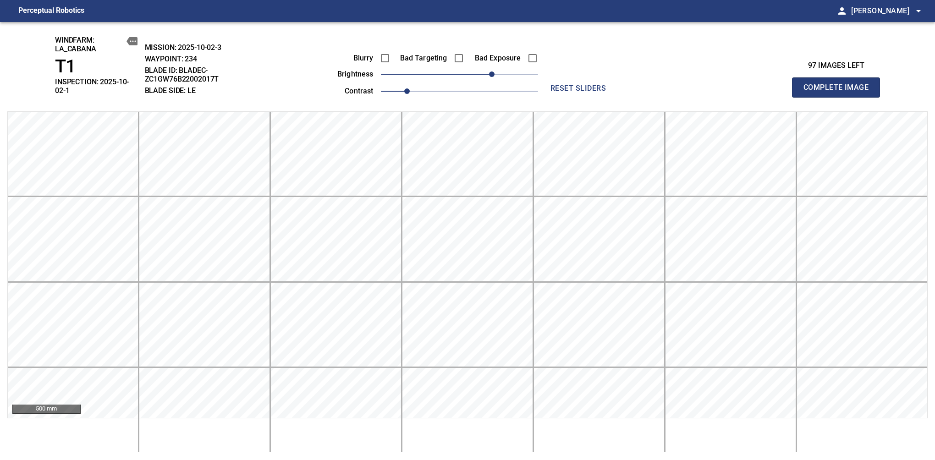
click at [839, 84] on span "Complete Image" at bounding box center [836, 87] width 68 height 13
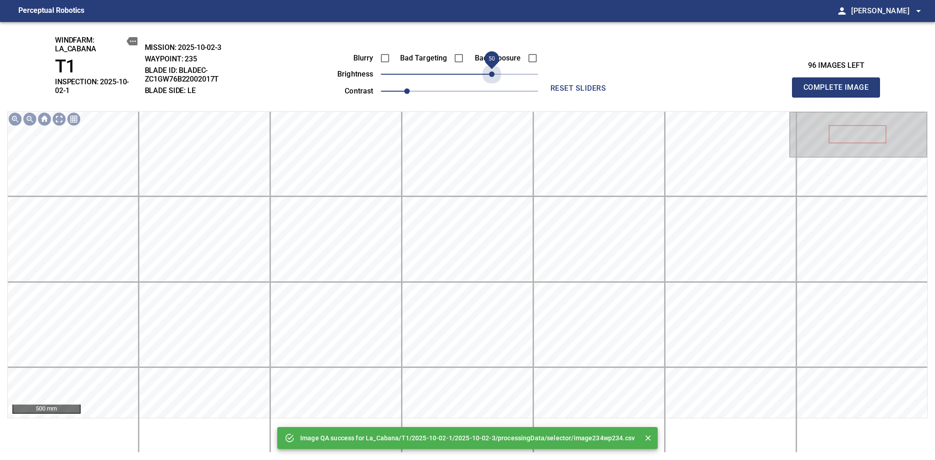
click at [493, 75] on span "50" at bounding box center [459, 74] width 157 height 13
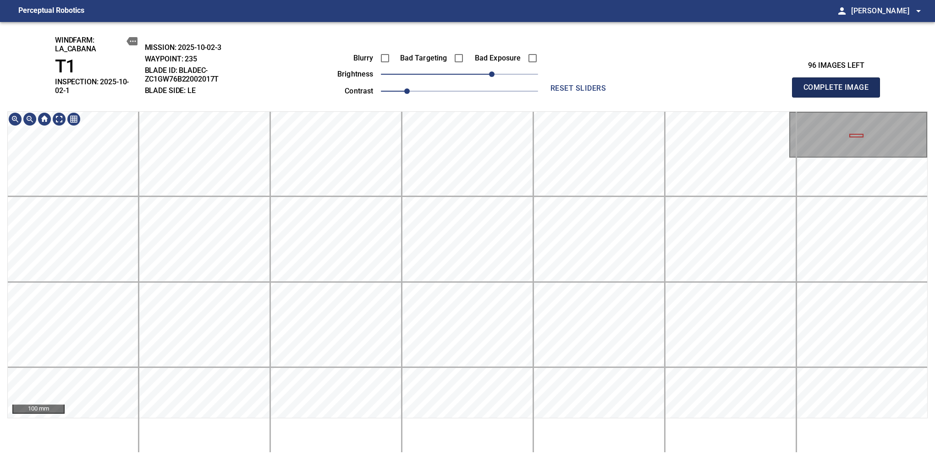
click at [839, 84] on span "Complete Image" at bounding box center [836, 87] width 68 height 13
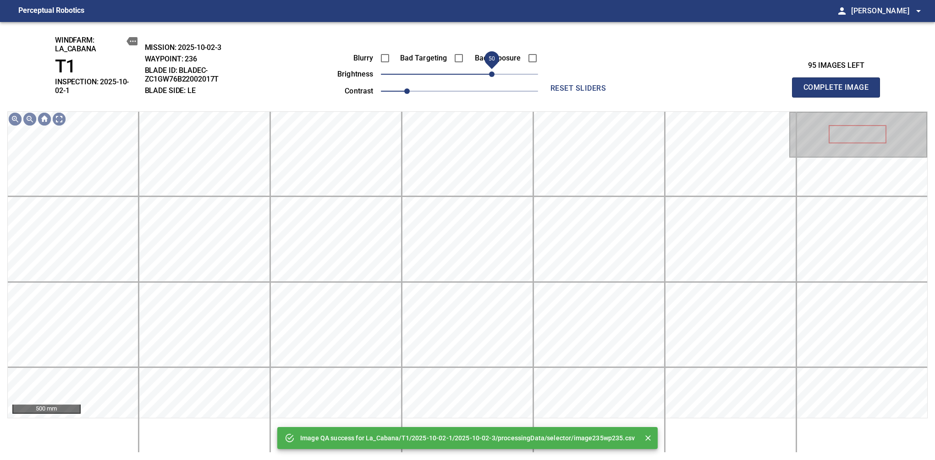
click at [495, 71] on span "50" at bounding box center [459, 74] width 157 height 13
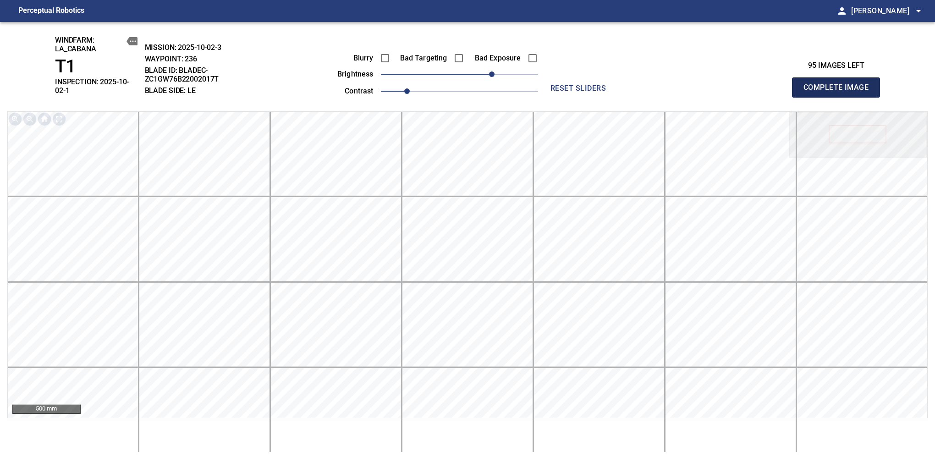
click at [839, 84] on span "Complete Image" at bounding box center [836, 87] width 68 height 13
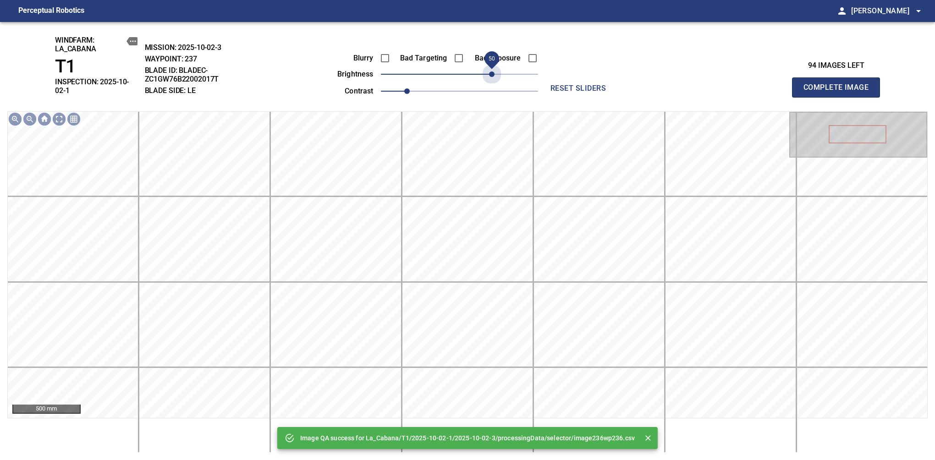
click at [495, 71] on span "50" at bounding box center [459, 74] width 157 height 13
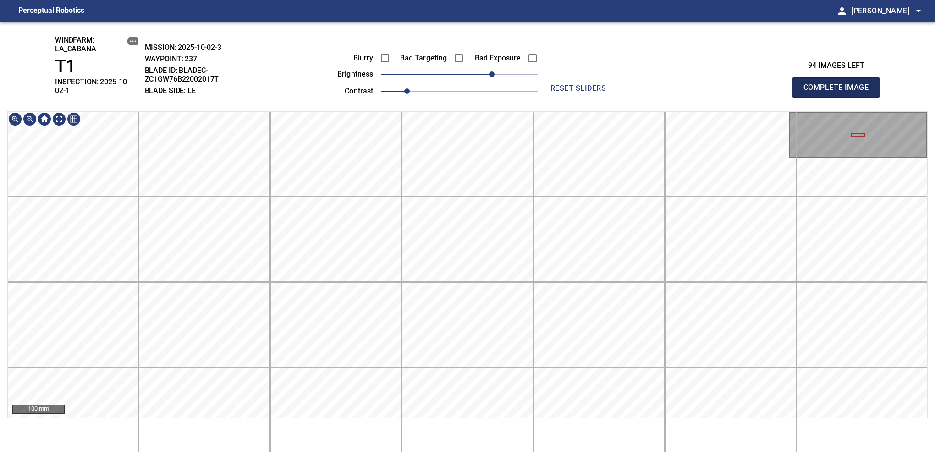
click at [839, 84] on span "Complete Image" at bounding box center [836, 87] width 68 height 13
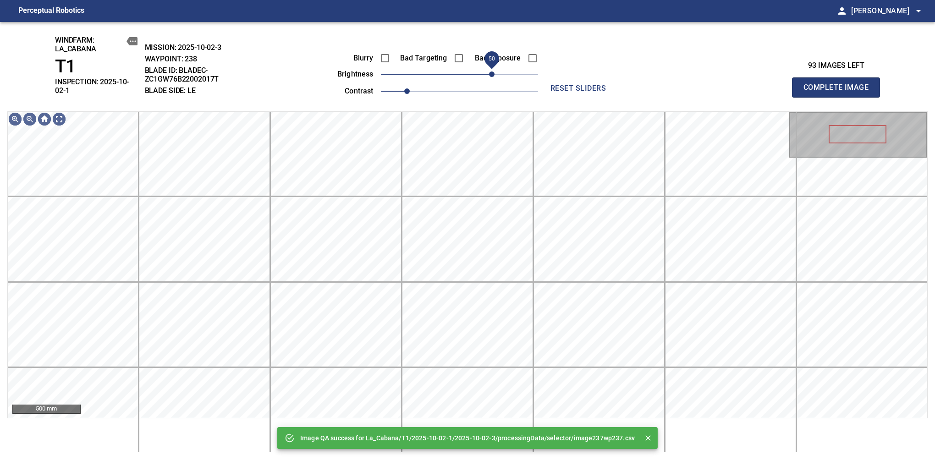
click at [495, 73] on span "50" at bounding box center [459, 74] width 157 height 13
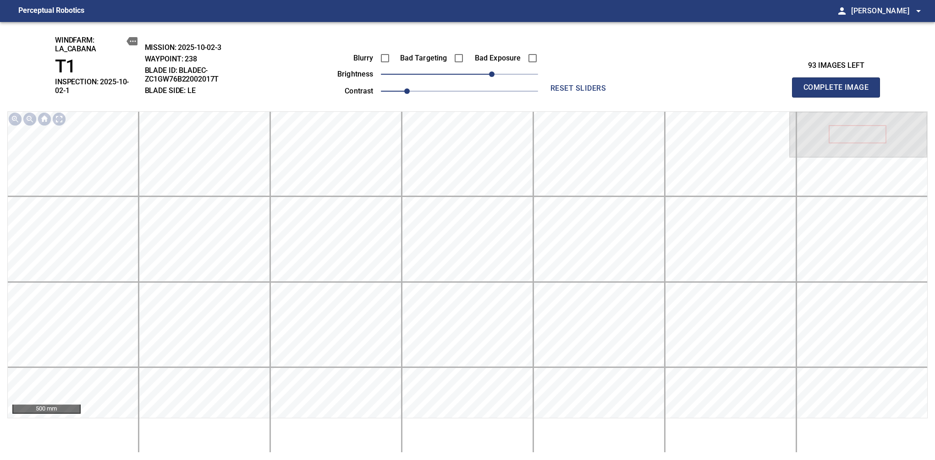
click at [839, 84] on span "Complete Image" at bounding box center [836, 87] width 68 height 13
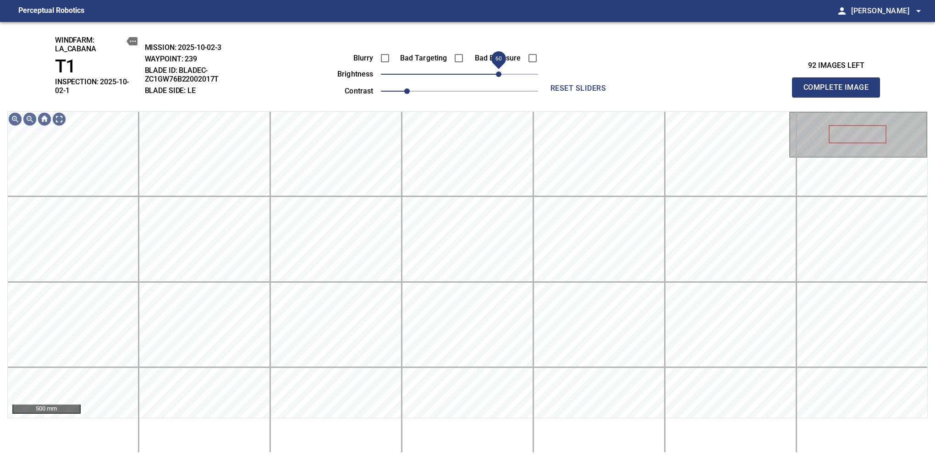
drag, startPoint x: 462, startPoint y: 79, endPoint x: 498, endPoint y: 70, distance: 36.9
click at [498, 71] on span "60" at bounding box center [498, 73] width 5 height 5
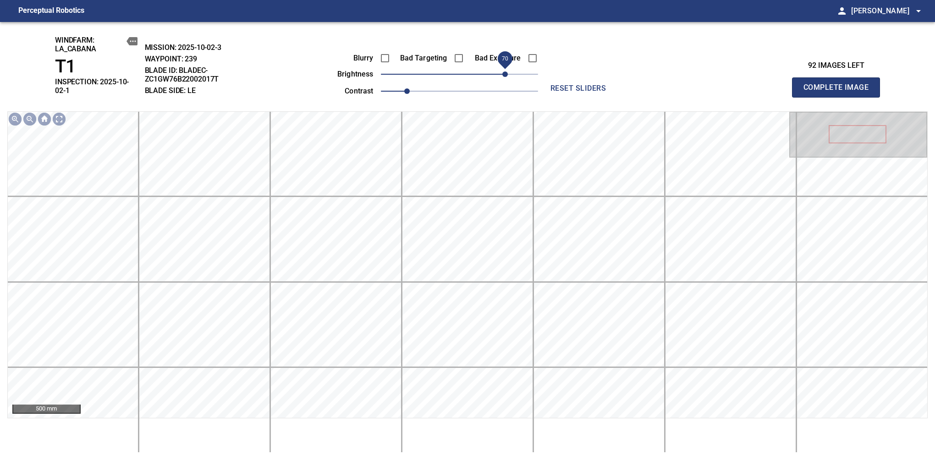
click at [503, 77] on span "70" at bounding box center [504, 73] width 5 height 5
click at [839, 84] on span "Complete Image" at bounding box center [836, 87] width 68 height 13
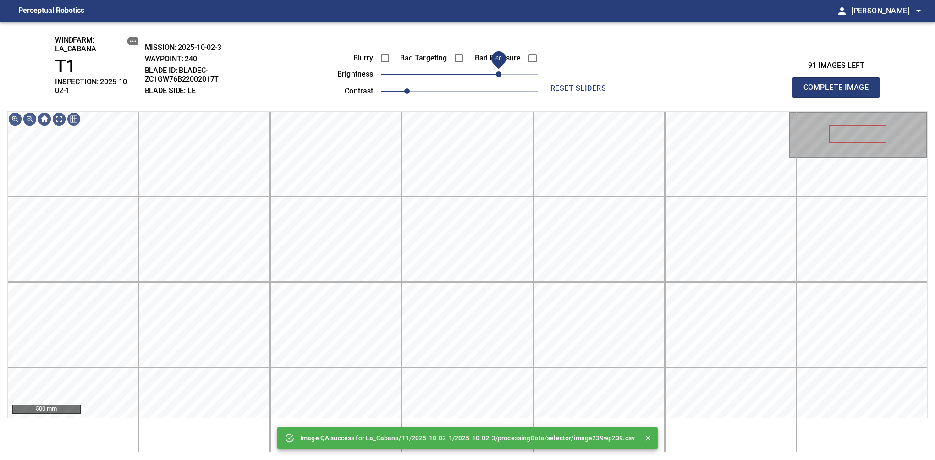
drag, startPoint x: 504, startPoint y: 77, endPoint x: 497, endPoint y: 80, distance: 8.4
click at [497, 80] on span "60" at bounding box center [459, 74] width 157 height 13
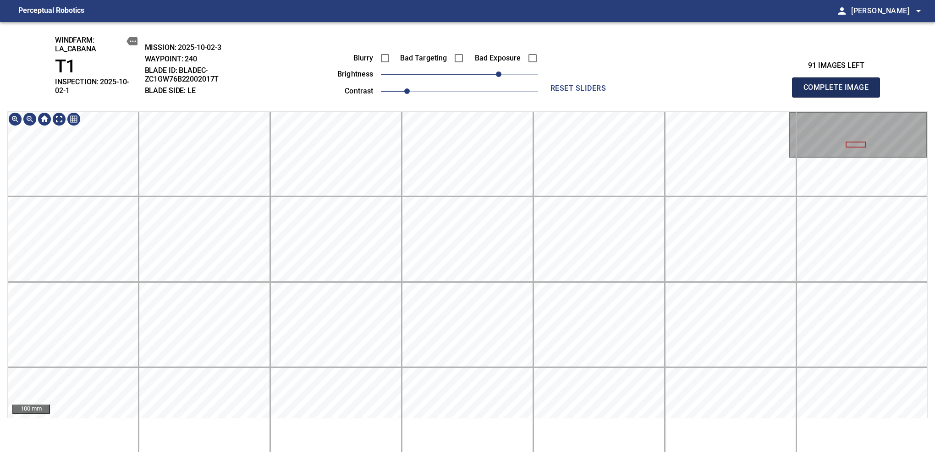
click at [839, 84] on span "Complete Image" at bounding box center [836, 87] width 68 height 13
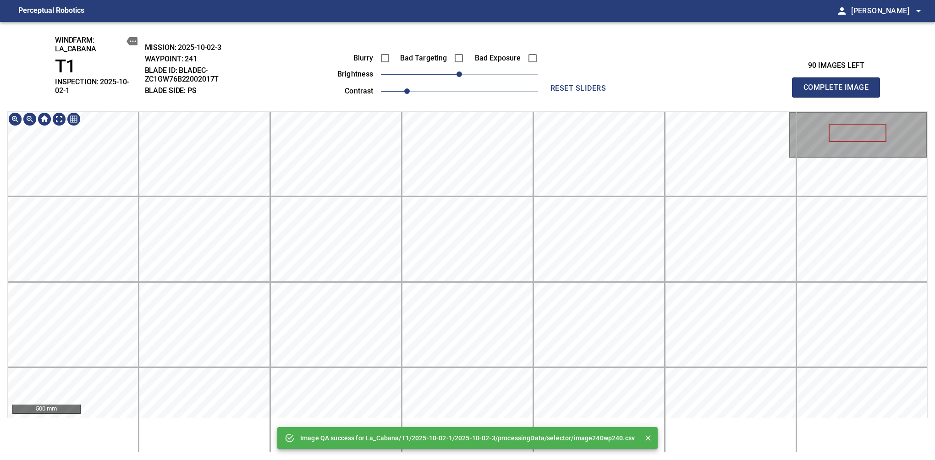
click at [466, 443] on div "Image QA success for La_Cabana/T1/2025-10-02-1/2025-10-02-3/processingData/sele…" at bounding box center [467, 241] width 935 height 438
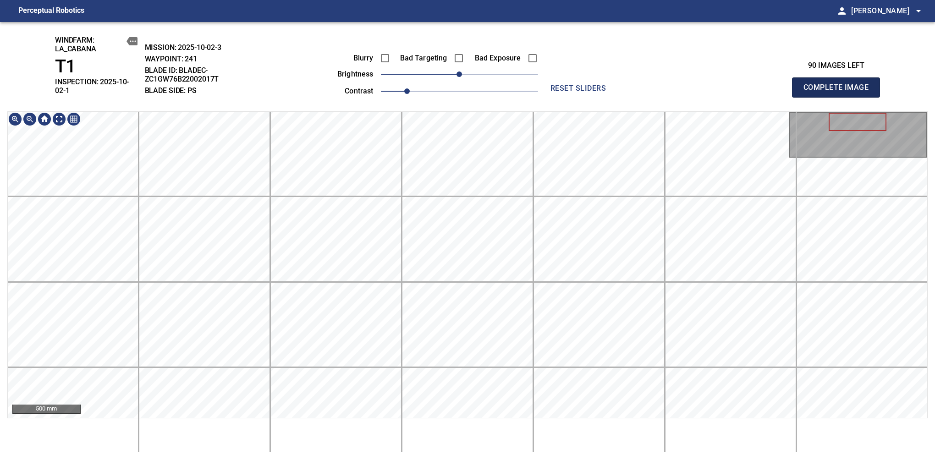
click at [839, 84] on span "Complete Image" at bounding box center [836, 87] width 68 height 13
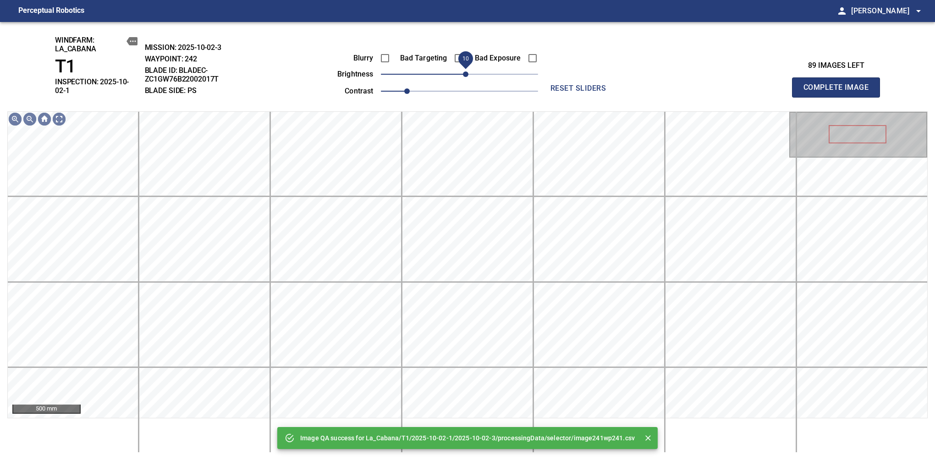
click at [465, 71] on span "10" at bounding box center [465, 73] width 5 height 5
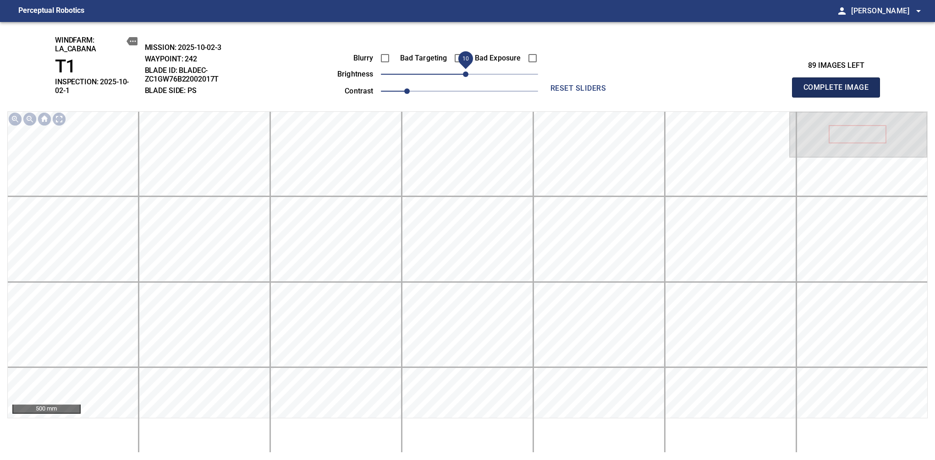
click at [839, 84] on span "Complete Image" at bounding box center [836, 87] width 68 height 13
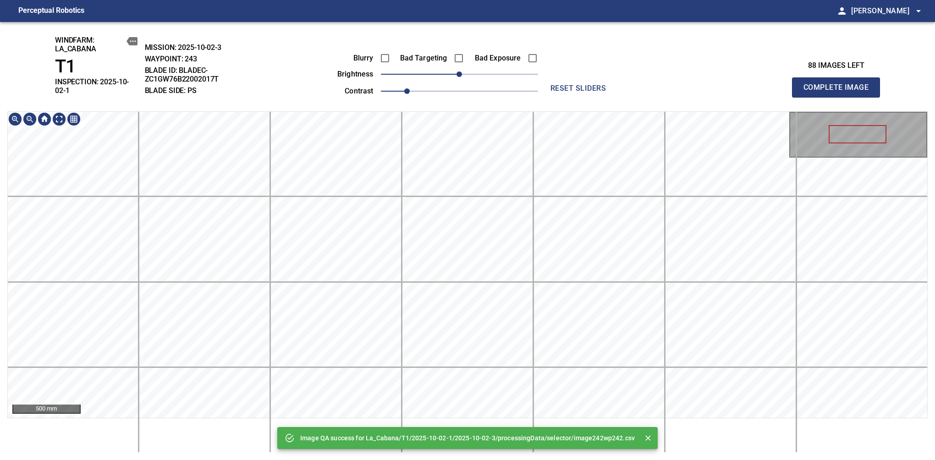
click at [498, 104] on div "Image QA success for La_Cabana/T1/2025-10-02-1/2025-10-02-3/processingData/sele…" at bounding box center [467, 241] width 935 height 438
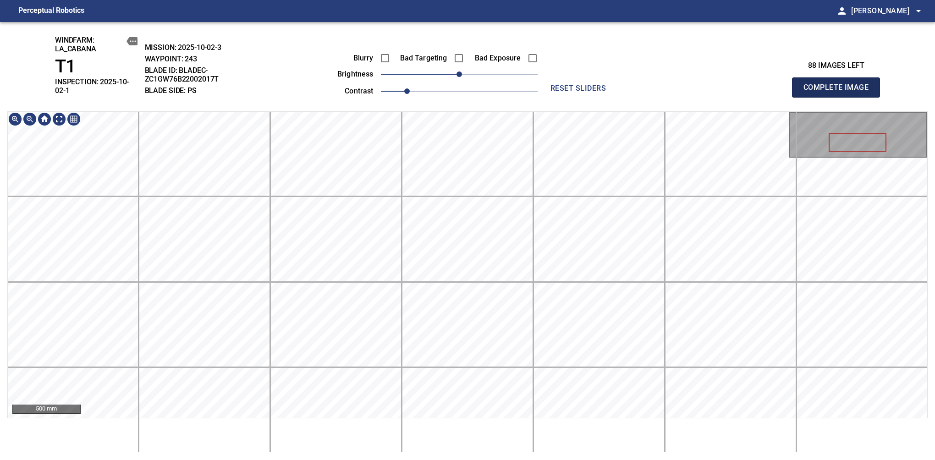
click at [839, 84] on span "Complete Image" at bounding box center [836, 87] width 68 height 13
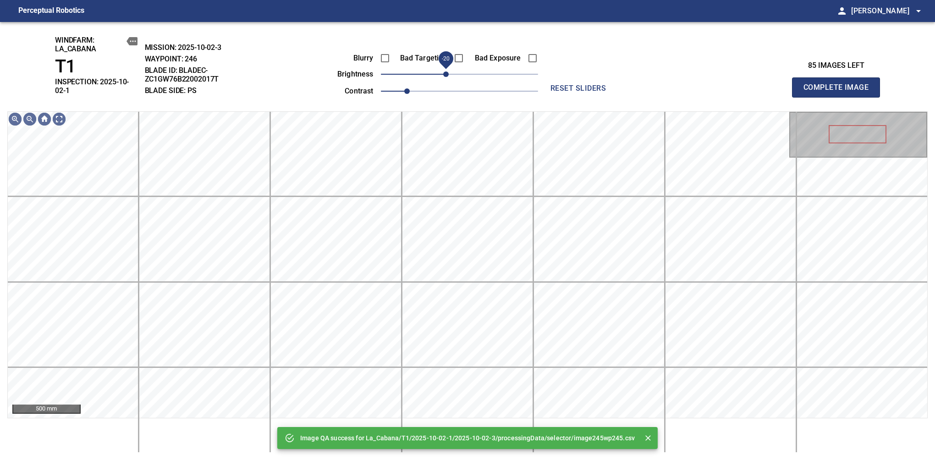
drag, startPoint x: 456, startPoint y: 73, endPoint x: 445, endPoint y: 77, distance: 11.7
click at [445, 77] on span "-20" at bounding box center [445, 73] width 5 height 5
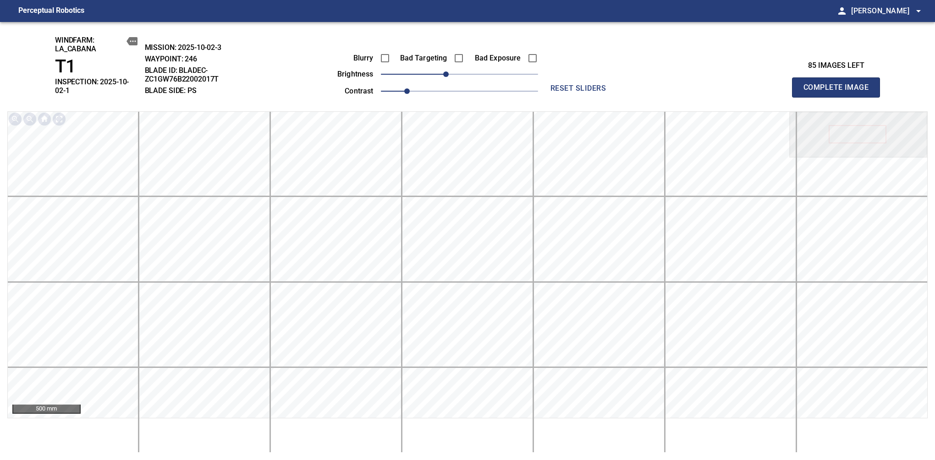
click at [839, 84] on span "Complete Image" at bounding box center [836, 87] width 68 height 13
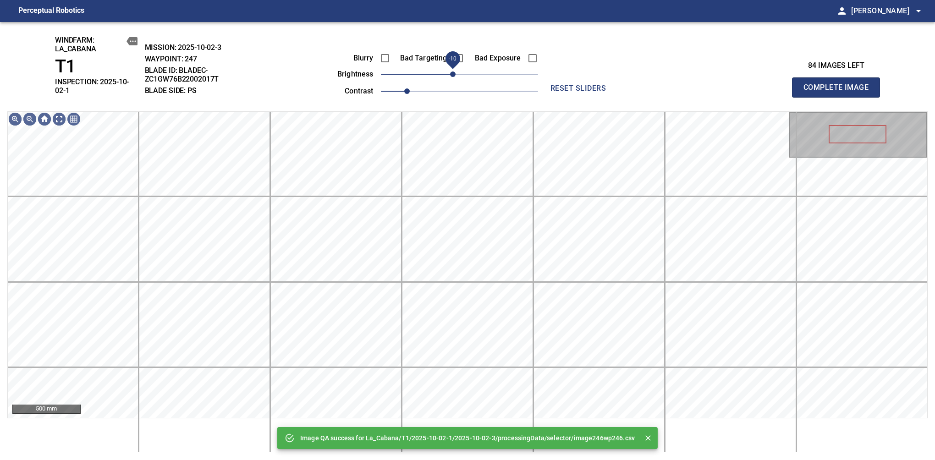
drag, startPoint x: 462, startPoint y: 76, endPoint x: 455, endPoint y: 76, distance: 6.4
click at [455, 76] on span "-10" at bounding box center [452, 73] width 5 height 5
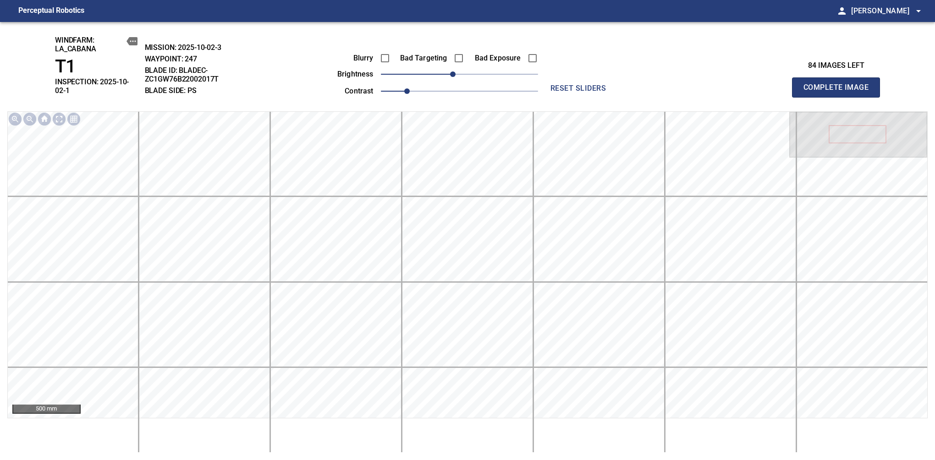
click at [839, 84] on span "Complete Image" at bounding box center [836, 87] width 68 height 13
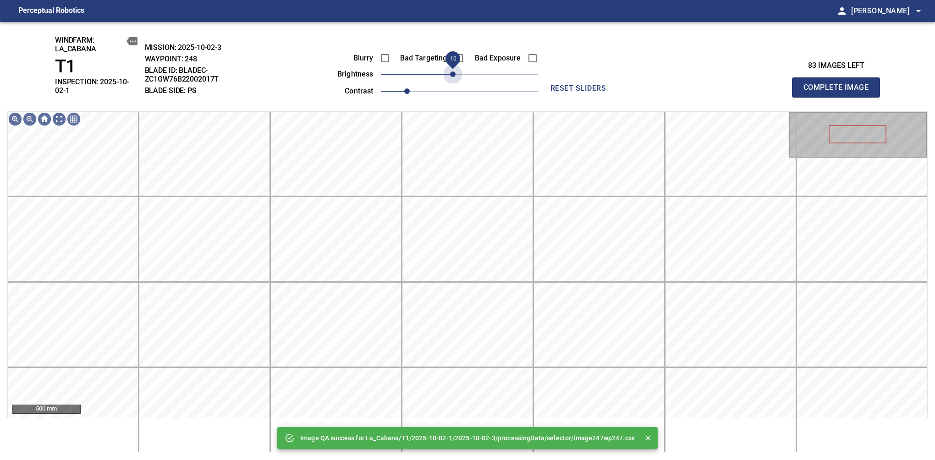
click at [455, 76] on span "-10" at bounding box center [452, 73] width 5 height 5
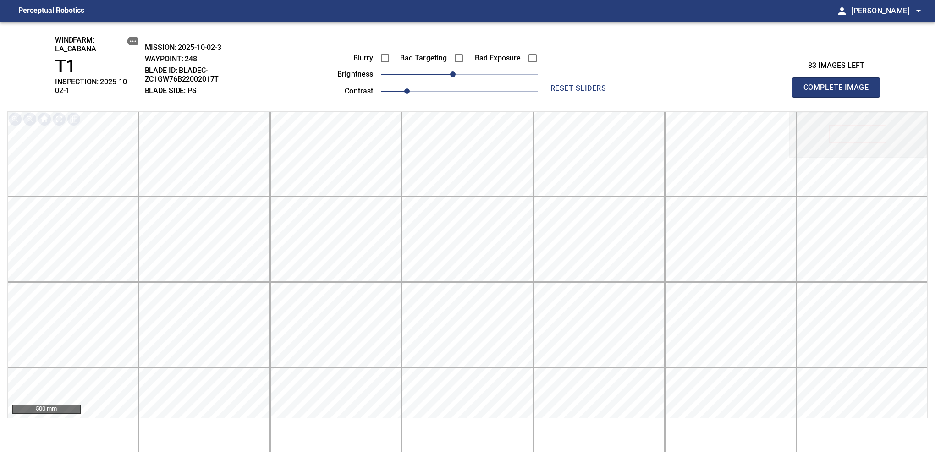
click at [839, 84] on span "Complete Image" at bounding box center [836, 87] width 68 height 13
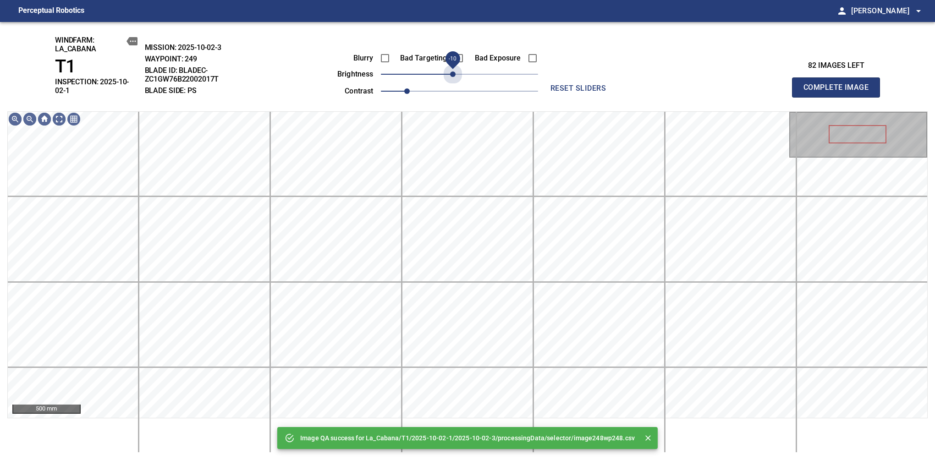
click at [455, 76] on span "-10" at bounding box center [452, 73] width 5 height 5
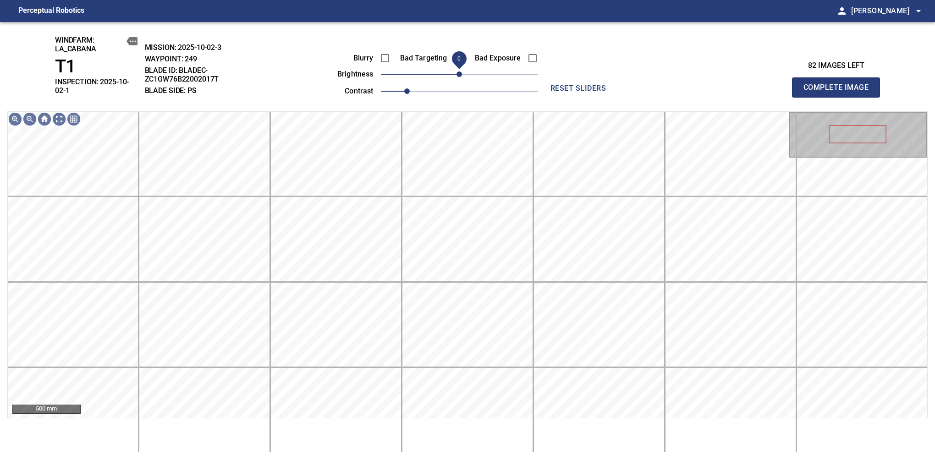
click at [458, 77] on span "0" at bounding box center [458, 73] width 5 height 5
click at [454, 77] on span "-10" at bounding box center [452, 73] width 5 height 5
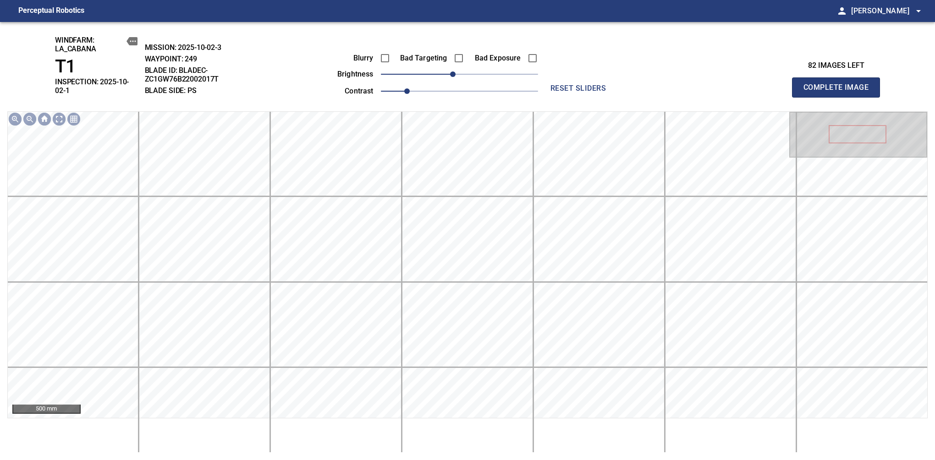
click at [839, 84] on span "Complete Image" at bounding box center [836, 87] width 68 height 13
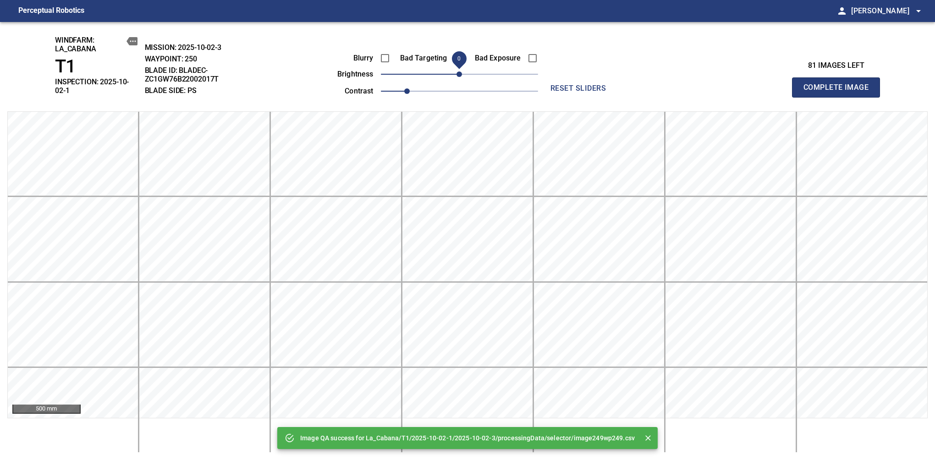
click at [839, 84] on span "Complete Image" at bounding box center [836, 87] width 68 height 13
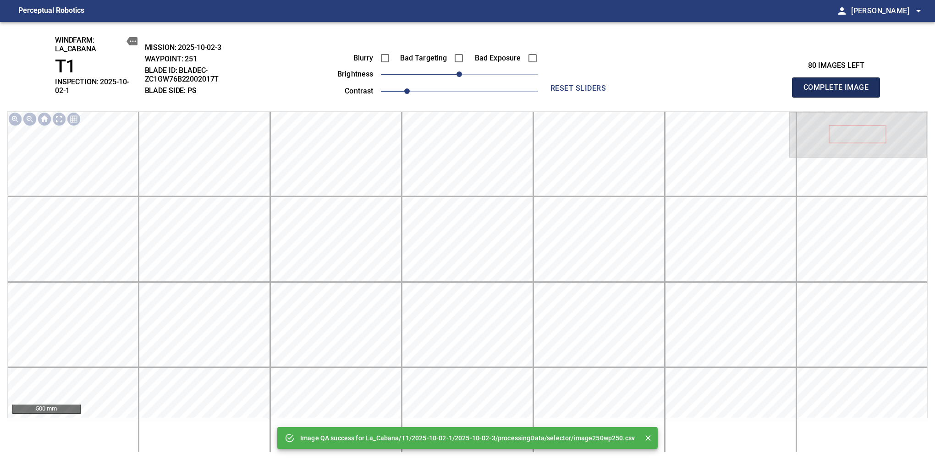
click at [839, 84] on span "Complete Image" at bounding box center [836, 87] width 68 height 13
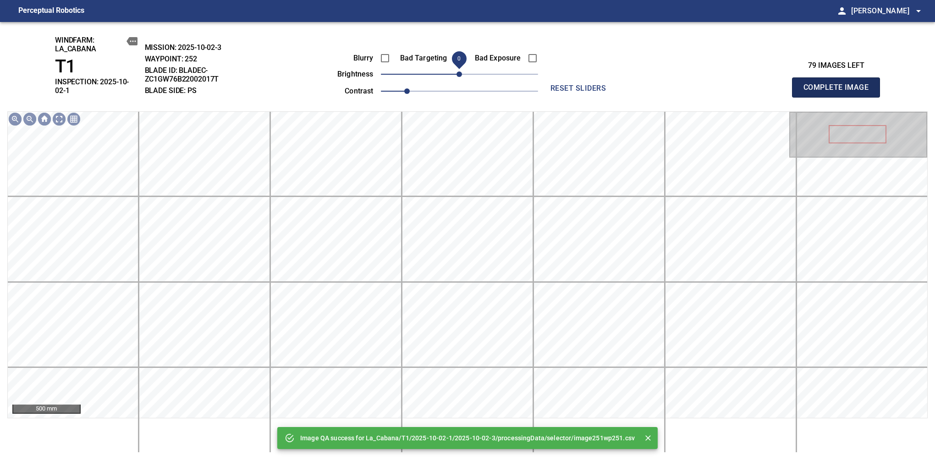
click at [839, 84] on span "Complete Image" at bounding box center [836, 87] width 68 height 13
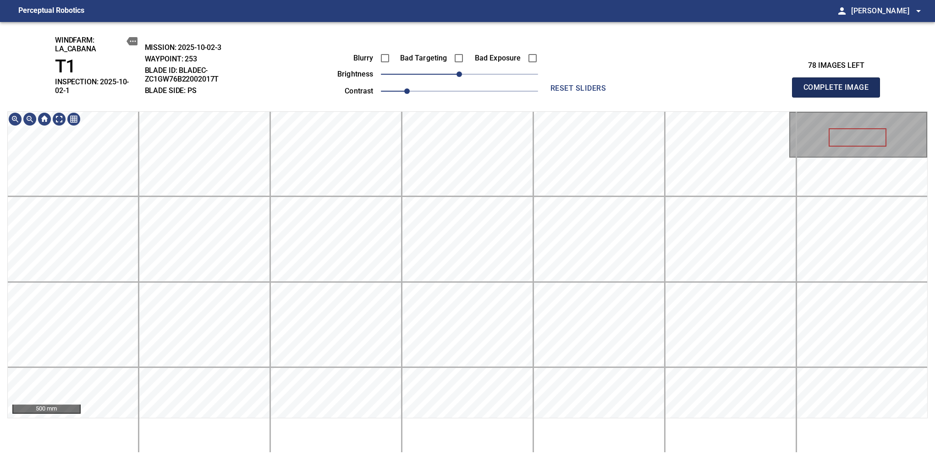
click at [839, 84] on span "Complete Image" at bounding box center [836, 87] width 68 height 13
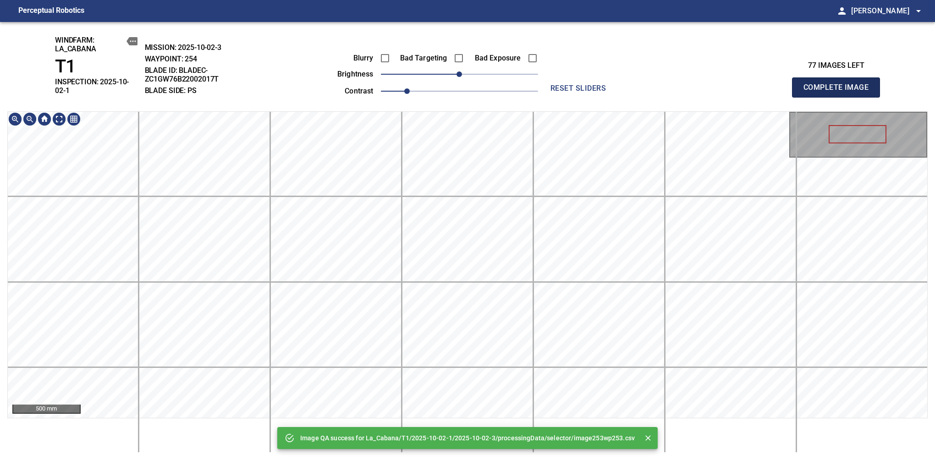
click at [839, 84] on span "Complete Image" at bounding box center [836, 87] width 68 height 13
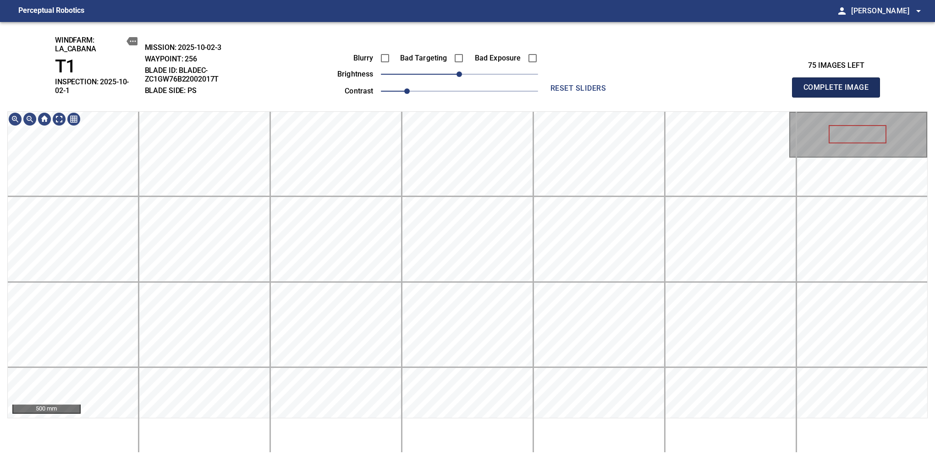
click at [839, 84] on span "Complete Image" at bounding box center [836, 87] width 68 height 13
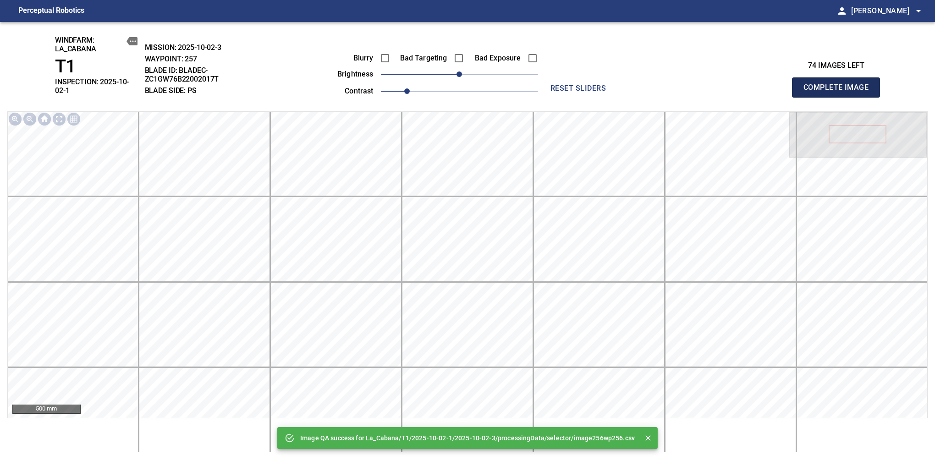
click at [839, 84] on span "Complete Image" at bounding box center [836, 87] width 68 height 13
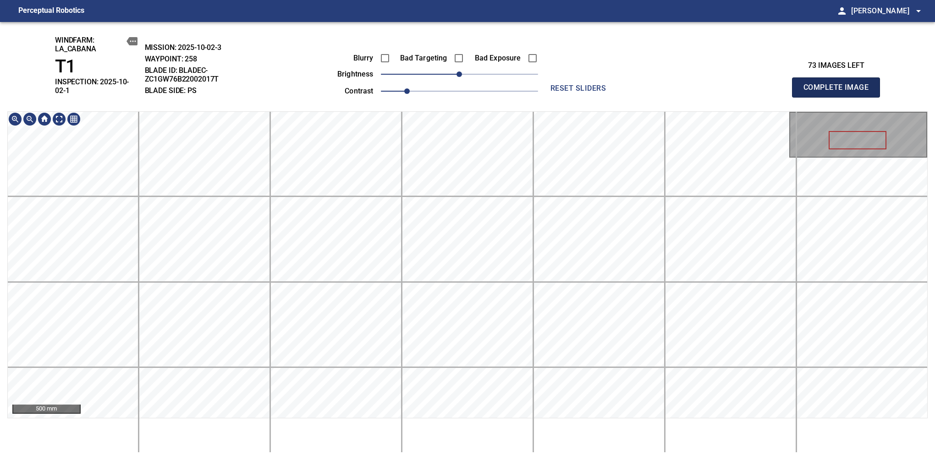
click at [839, 84] on span "Complete Image" at bounding box center [836, 87] width 68 height 13
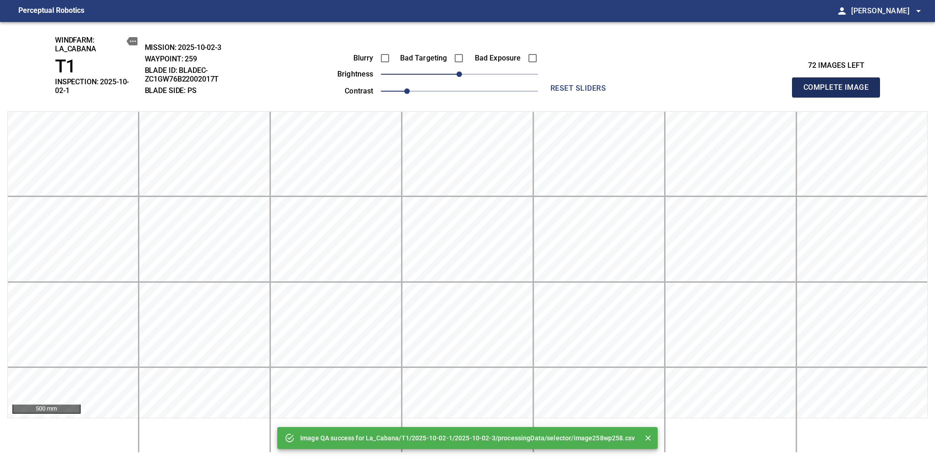
click at [839, 84] on span "Complete Image" at bounding box center [836, 87] width 68 height 13
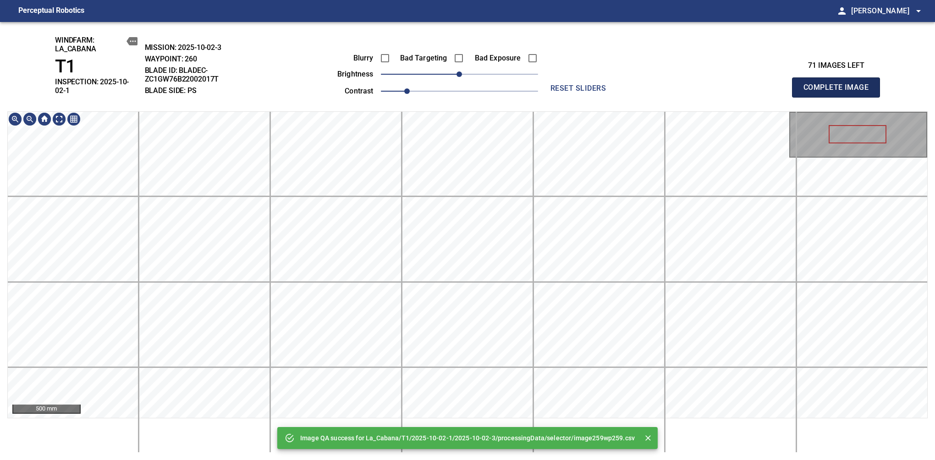
click at [839, 84] on span "Complete Image" at bounding box center [836, 87] width 68 height 13
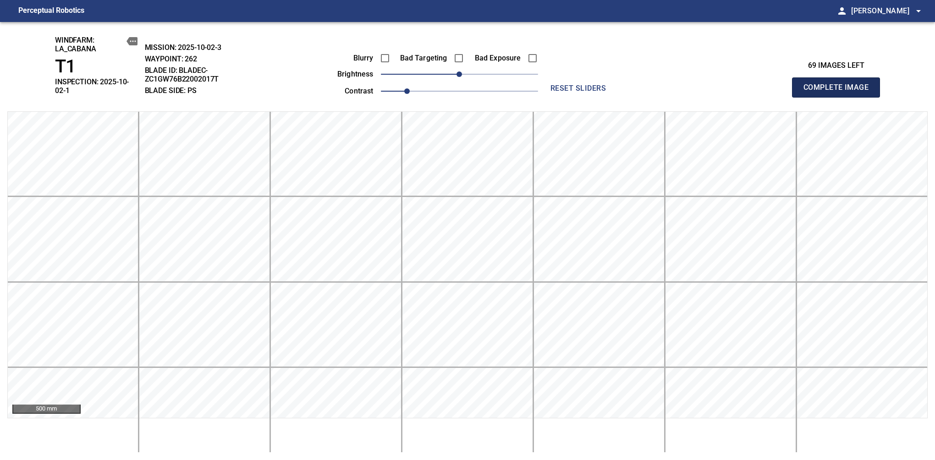
click at [839, 84] on span "Complete Image" at bounding box center [836, 87] width 68 height 13
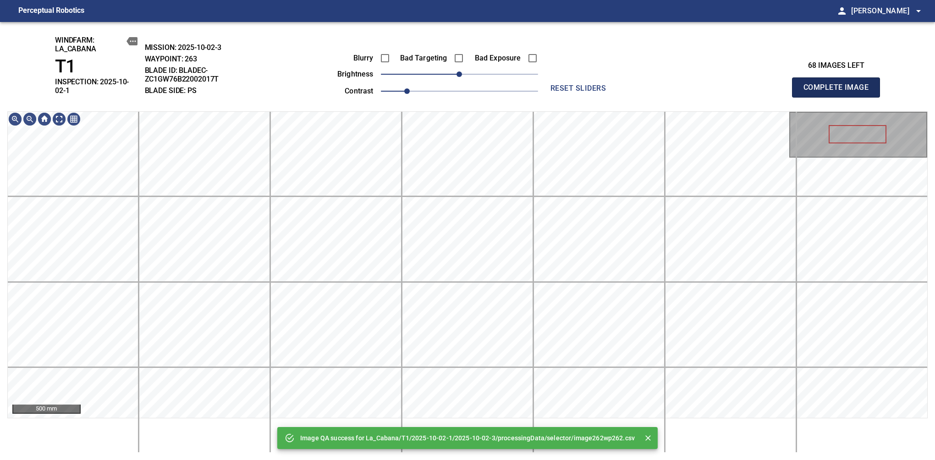
click at [839, 84] on span "Complete Image" at bounding box center [836, 87] width 68 height 13
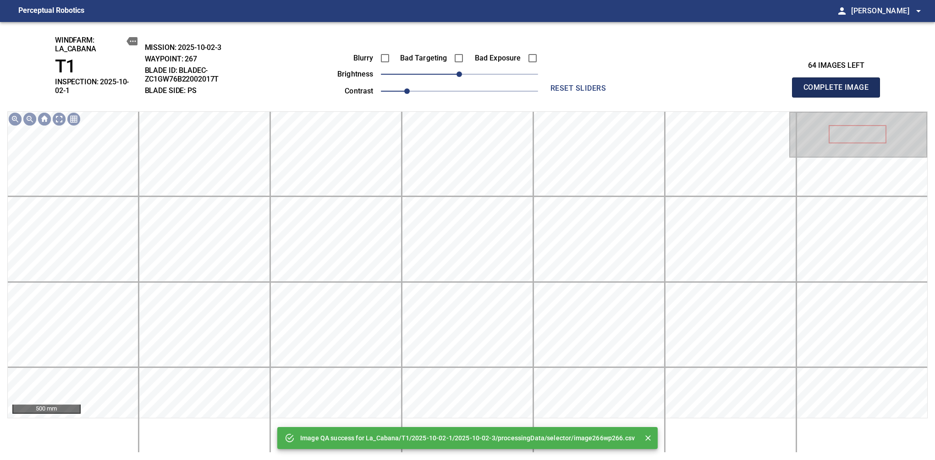
click at [839, 84] on span "Complete Image" at bounding box center [836, 87] width 68 height 13
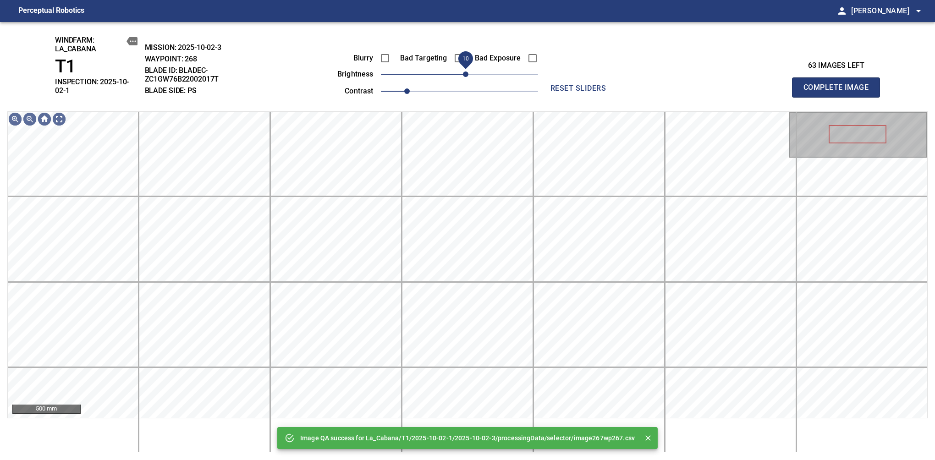
drag, startPoint x: 461, startPoint y: 77, endPoint x: 467, endPoint y: 77, distance: 6.4
click at [467, 77] on span "10" at bounding box center [465, 73] width 5 height 5
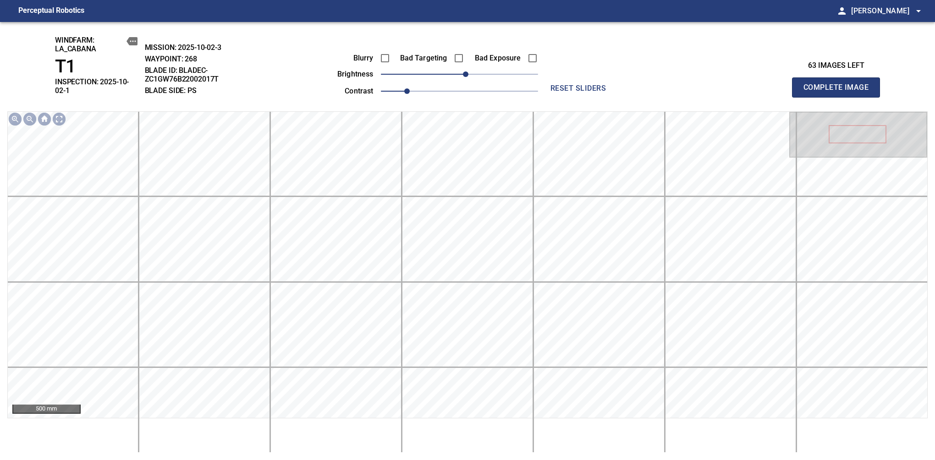
click at [839, 84] on span "Complete Image" at bounding box center [836, 87] width 68 height 13
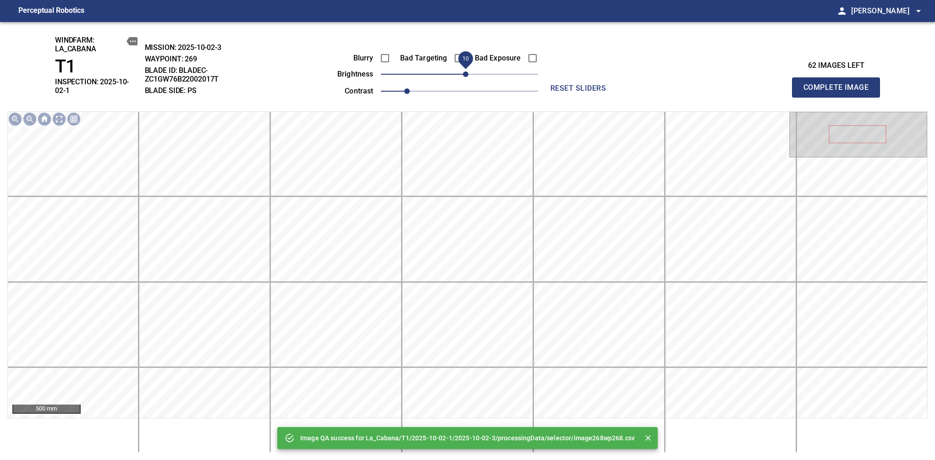
drag, startPoint x: 460, startPoint y: 73, endPoint x: 466, endPoint y: 73, distance: 5.0
click at [466, 73] on span "10" at bounding box center [465, 73] width 5 height 5
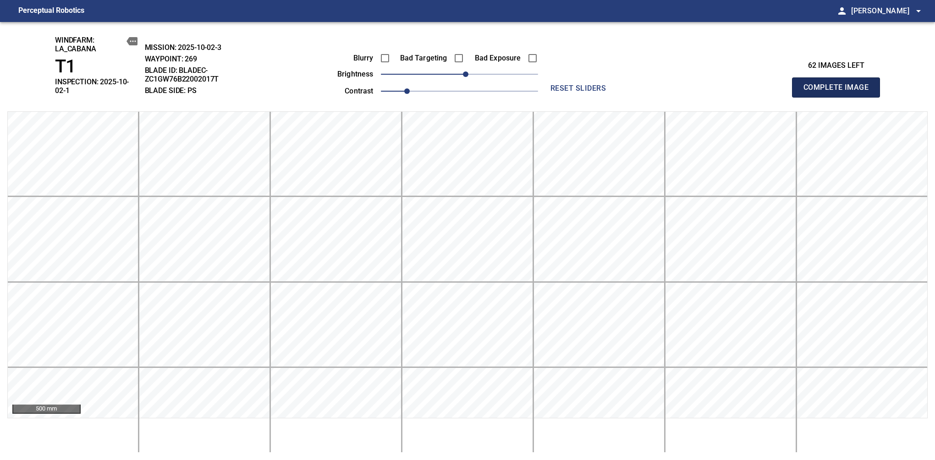
click at [839, 84] on span "Complete Image" at bounding box center [836, 87] width 68 height 13
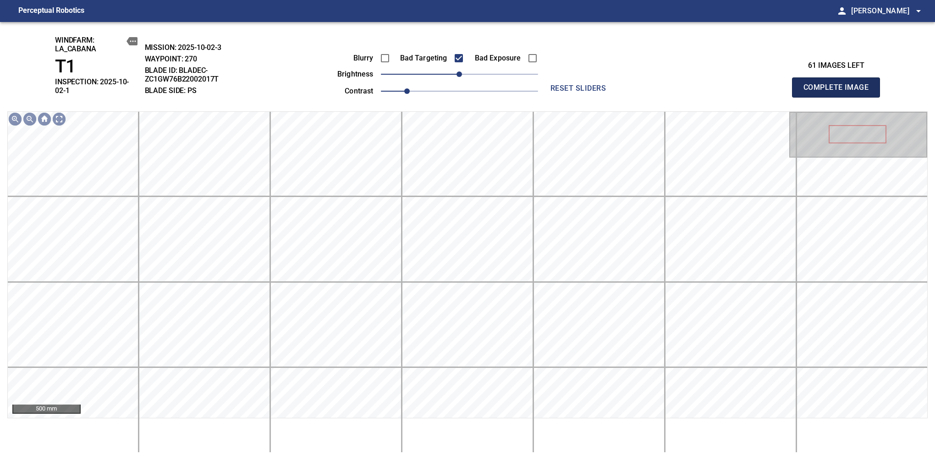
click at [839, 84] on span "Complete Image" at bounding box center [836, 87] width 68 height 13
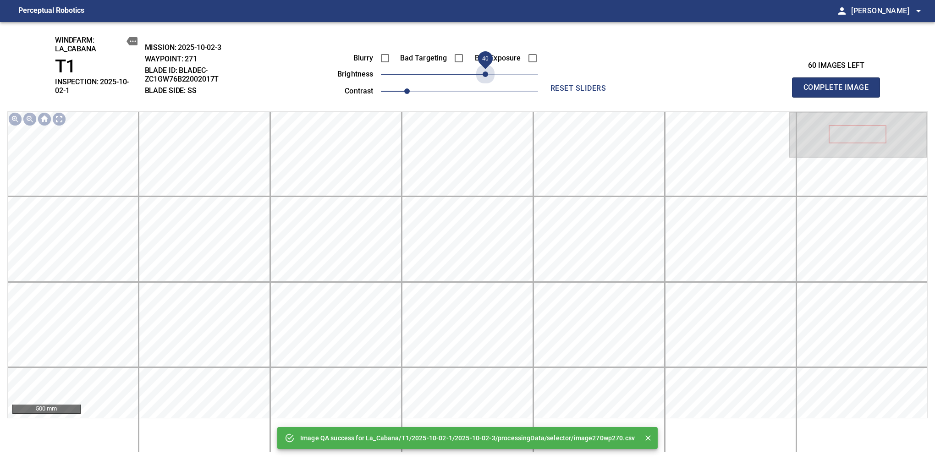
drag, startPoint x: 461, startPoint y: 77, endPoint x: 485, endPoint y: 84, distance: 25.4
click at [485, 84] on div "Blurry Bad Targeting Bad Exposure brightness 40 contrast 1" at bounding box center [427, 73] width 221 height 49
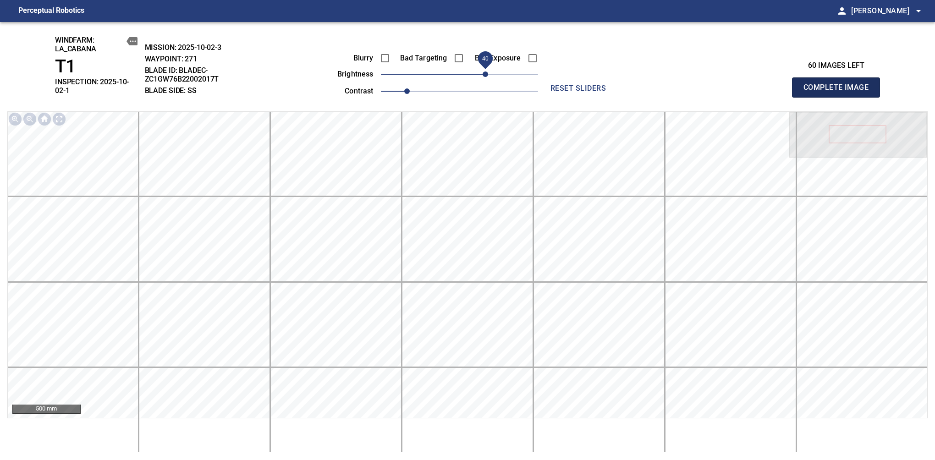
click at [839, 84] on span "Complete Image" at bounding box center [836, 87] width 68 height 13
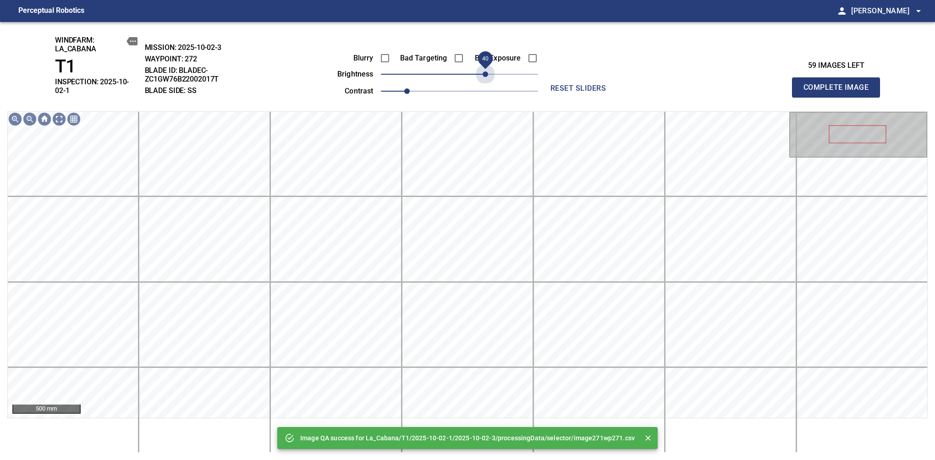
drag, startPoint x: 461, startPoint y: 71, endPoint x: 484, endPoint y: 84, distance: 25.9
click at [484, 84] on div "Blurry Bad Targeting Bad Exposure brightness 40 contrast 1" at bounding box center [427, 73] width 221 height 49
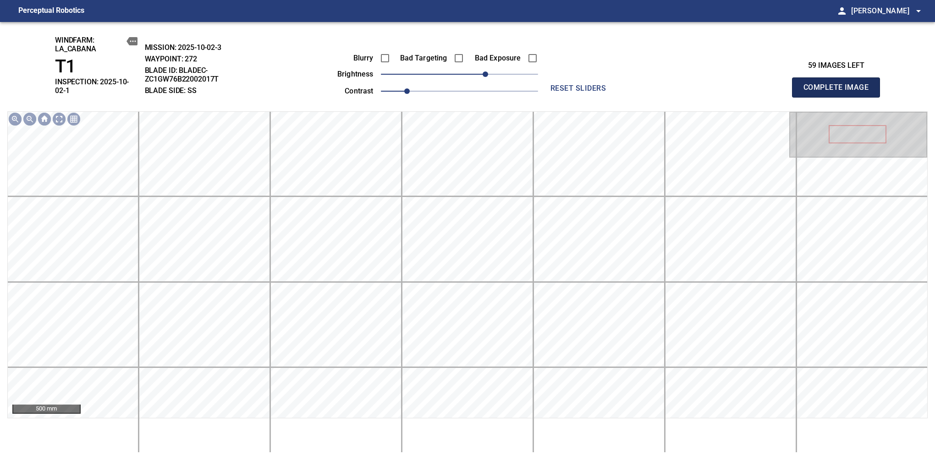
click at [839, 84] on span "Complete Image" at bounding box center [836, 87] width 68 height 13
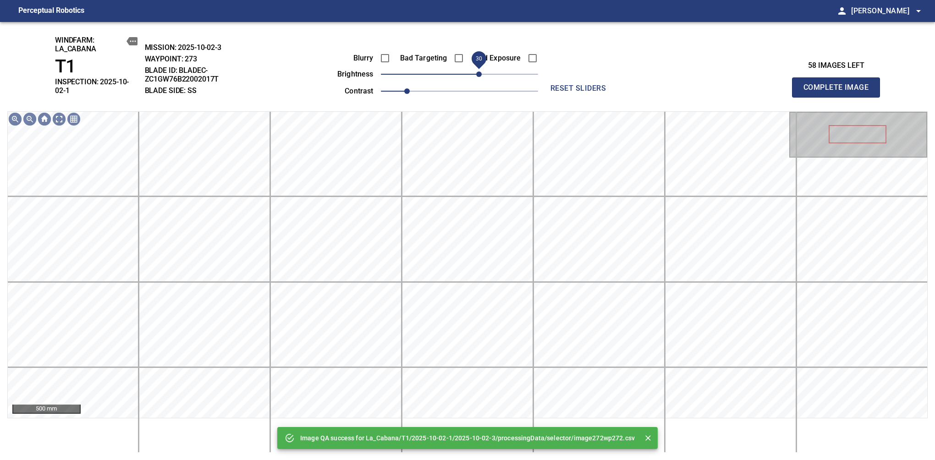
drag, startPoint x: 458, startPoint y: 75, endPoint x: 481, endPoint y: 79, distance: 22.8
click at [481, 77] on span "30" at bounding box center [478, 73] width 5 height 5
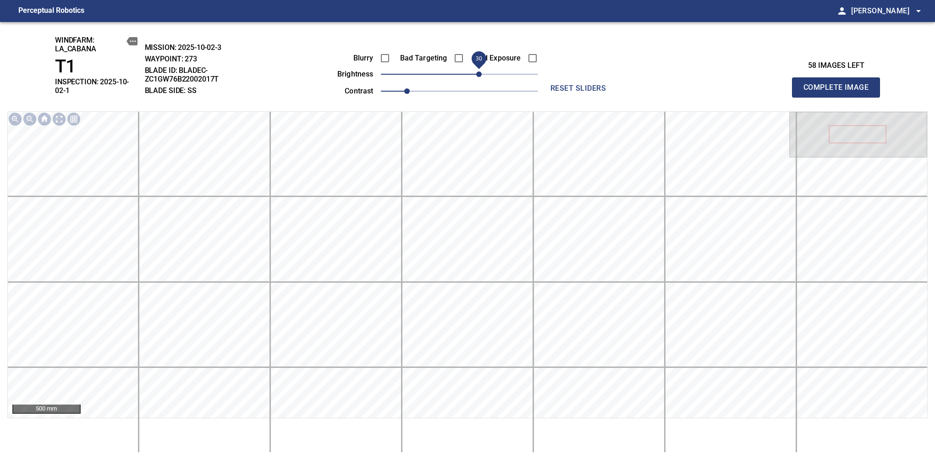
click at [839, 84] on span "Complete Image" at bounding box center [836, 87] width 68 height 13
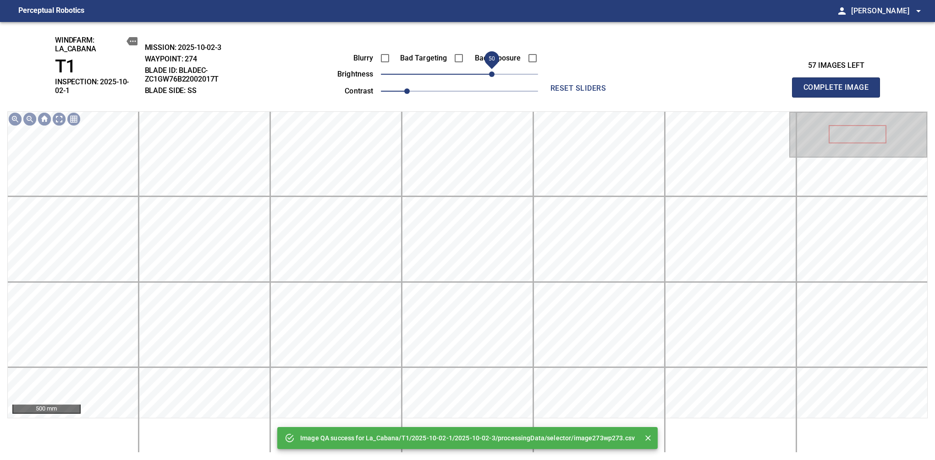
drag, startPoint x: 474, startPoint y: 75, endPoint x: 490, endPoint y: 71, distance: 16.4
click at [490, 71] on span "50" at bounding box center [459, 74] width 157 height 13
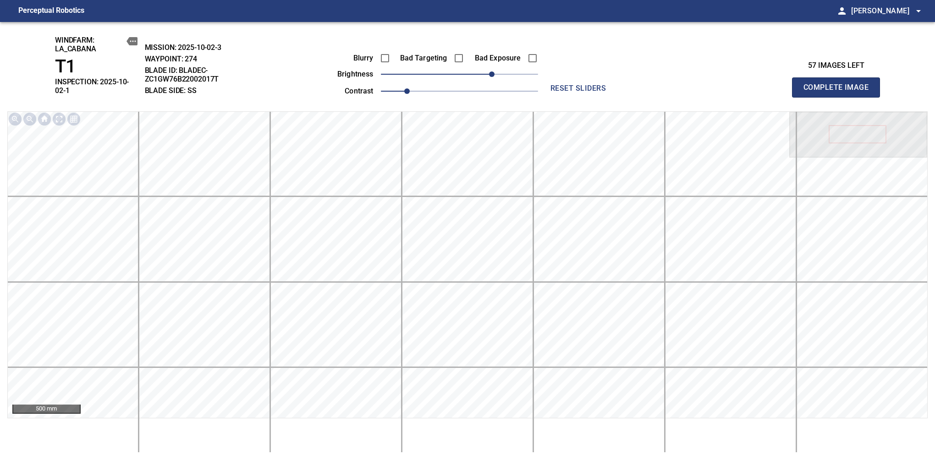
click at [839, 84] on span "Complete Image" at bounding box center [836, 87] width 68 height 13
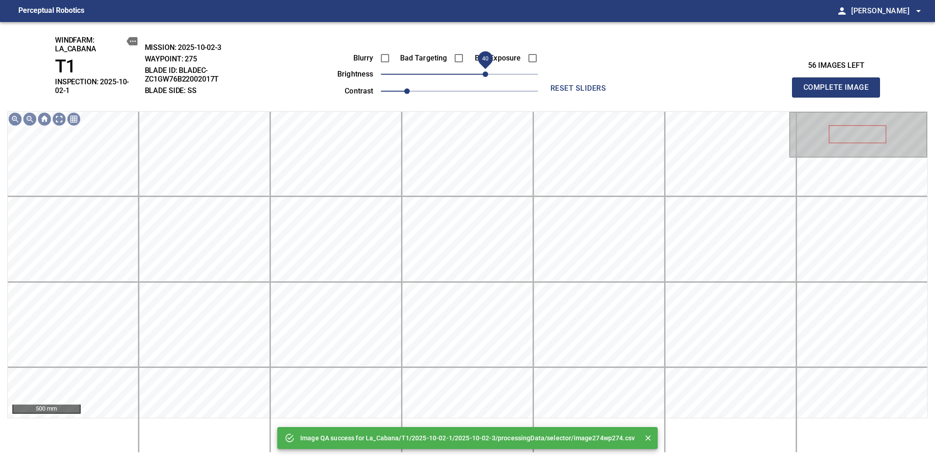
click at [487, 71] on span "40" at bounding box center [459, 74] width 157 height 13
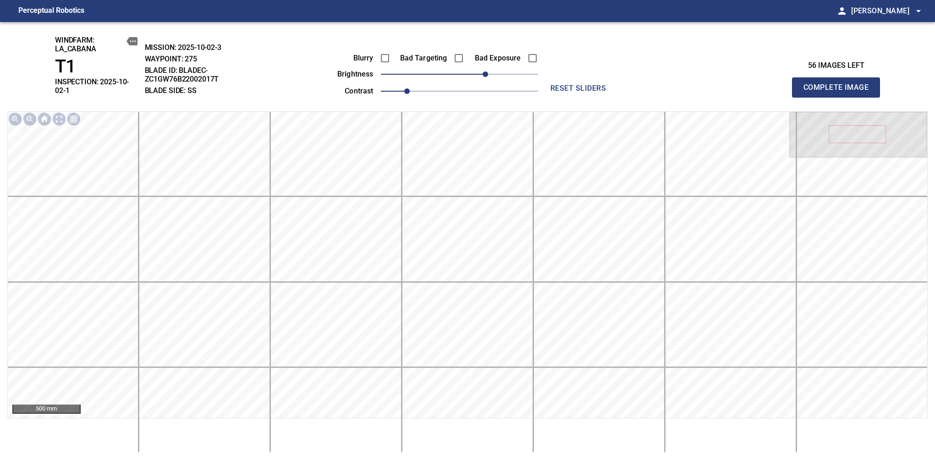
click at [839, 84] on span "Complete Image" at bounding box center [836, 87] width 68 height 13
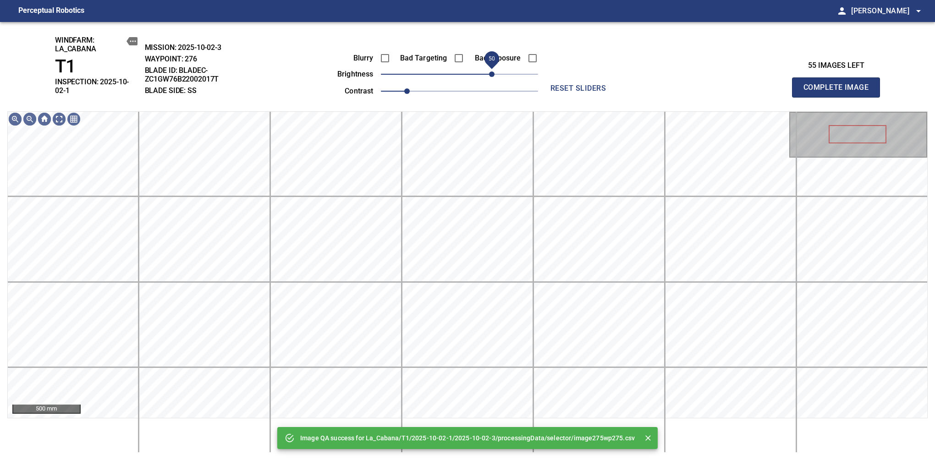
click at [492, 71] on span "50" at bounding box center [459, 74] width 157 height 13
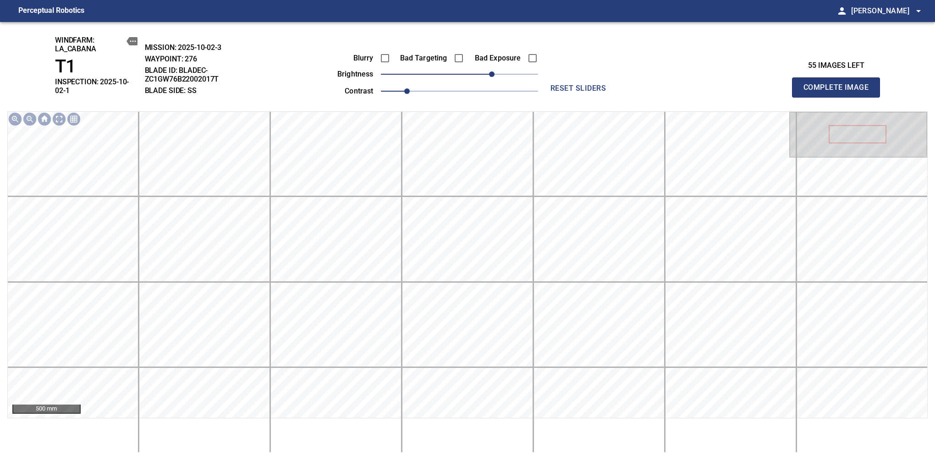
click at [839, 84] on span "Complete Image" at bounding box center [836, 87] width 68 height 13
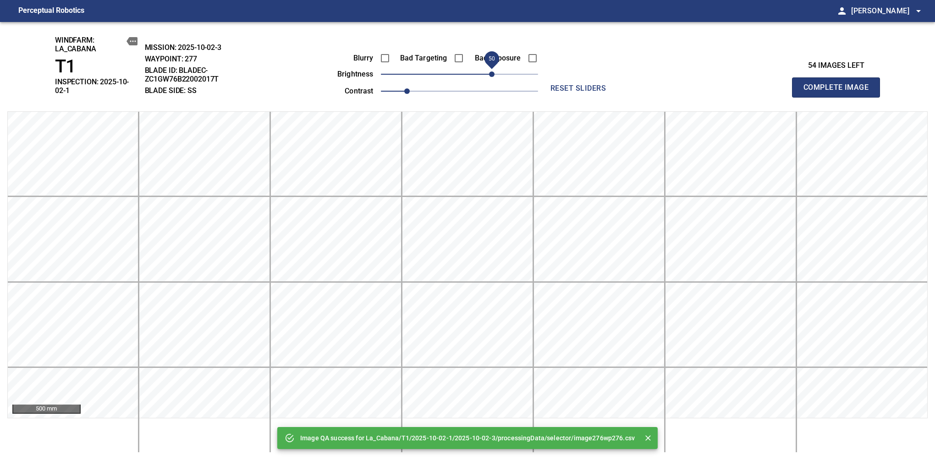
click at [493, 71] on span "50" at bounding box center [459, 74] width 157 height 13
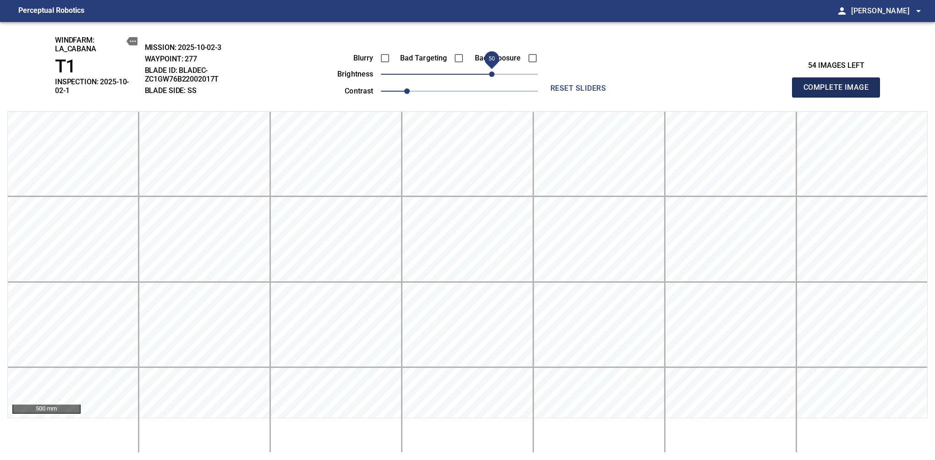
click at [839, 84] on span "Complete Image" at bounding box center [836, 87] width 68 height 13
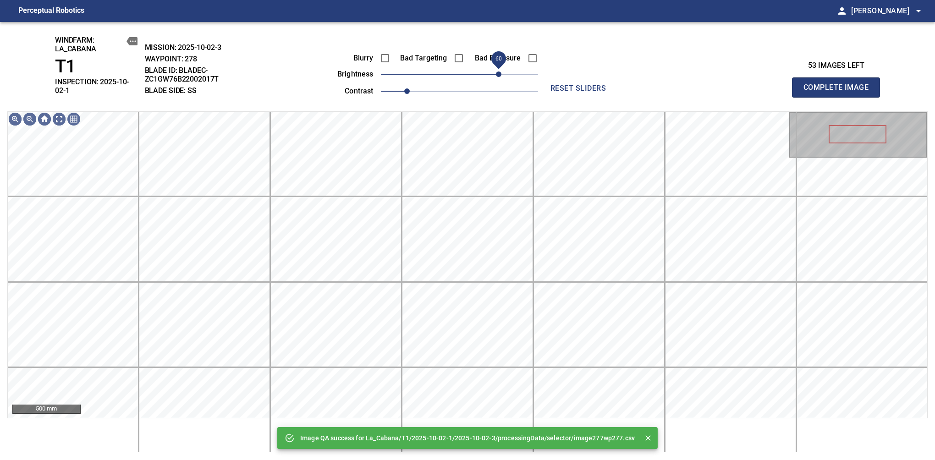
drag, startPoint x: 493, startPoint y: 71, endPoint x: 500, endPoint y: 70, distance: 6.6
click at [500, 70] on span "60" at bounding box center [459, 74] width 157 height 13
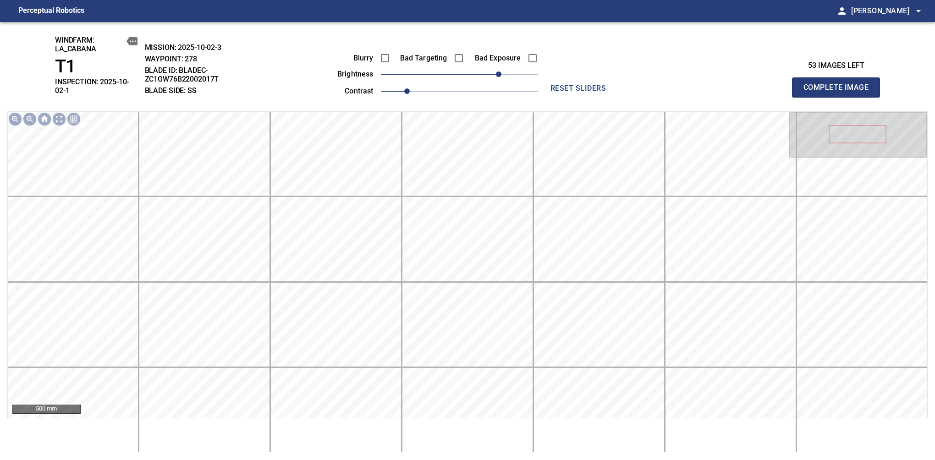
click at [839, 84] on span "Complete Image" at bounding box center [836, 87] width 68 height 13
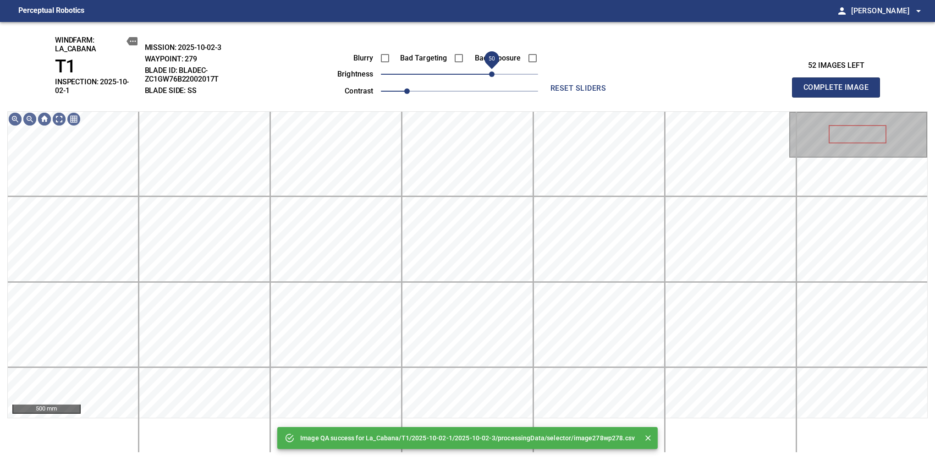
click at [493, 71] on span "50" at bounding box center [459, 74] width 157 height 13
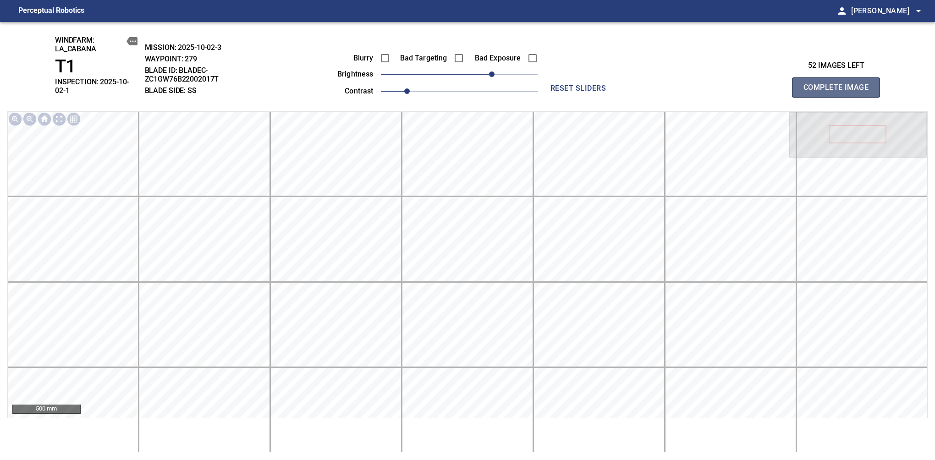
click at [839, 84] on span "Complete Image" at bounding box center [836, 87] width 68 height 13
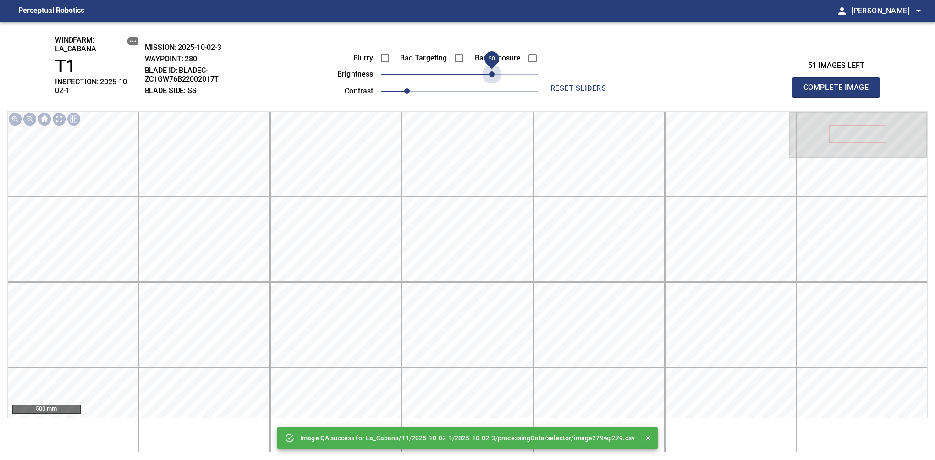
click at [493, 71] on span "50" at bounding box center [459, 74] width 157 height 13
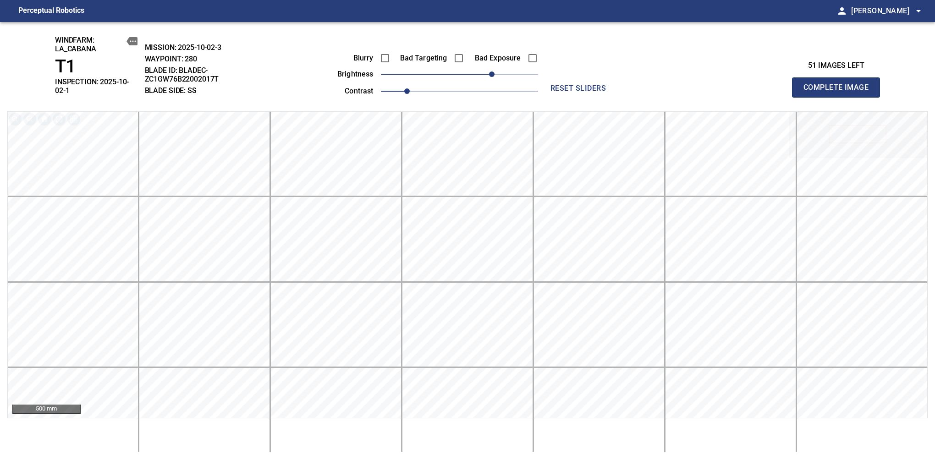
click at [839, 84] on span "Complete Image" at bounding box center [836, 87] width 68 height 13
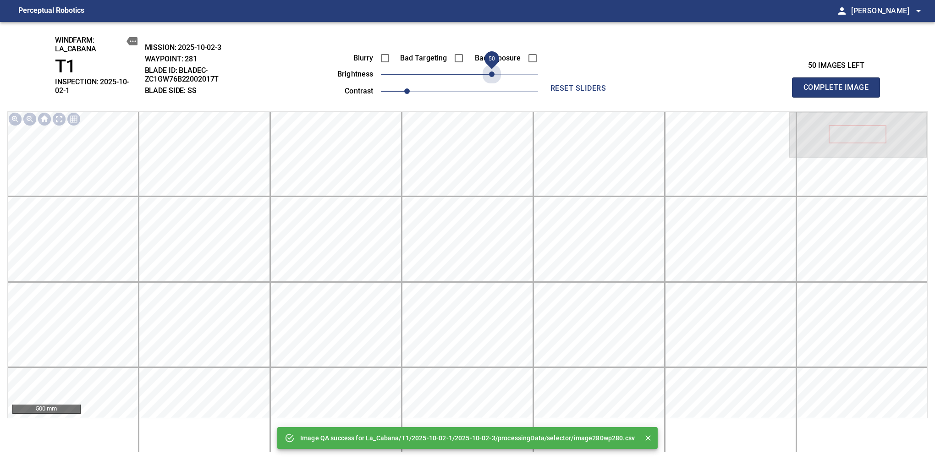
click at [493, 71] on span "50" at bounding box center [459, 74] width 157 height 13
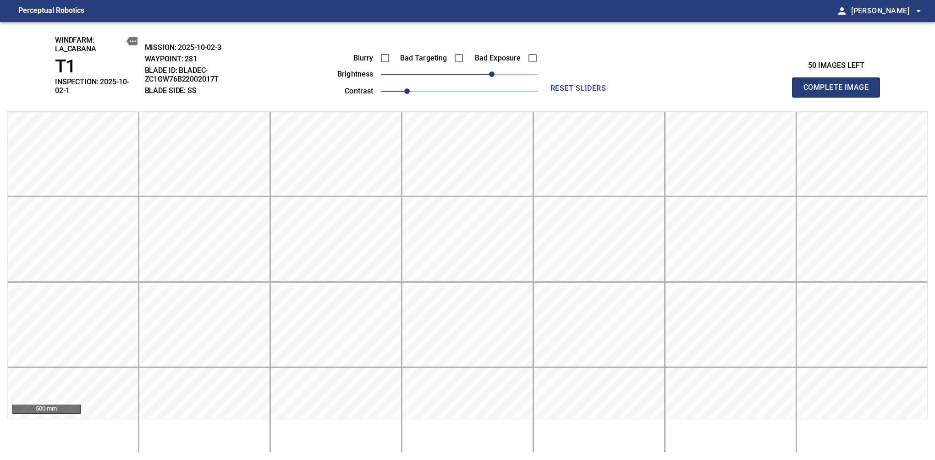
click at [839, 84] on span "Complete Image" at bounding box center [836, 87] width 68 height 13
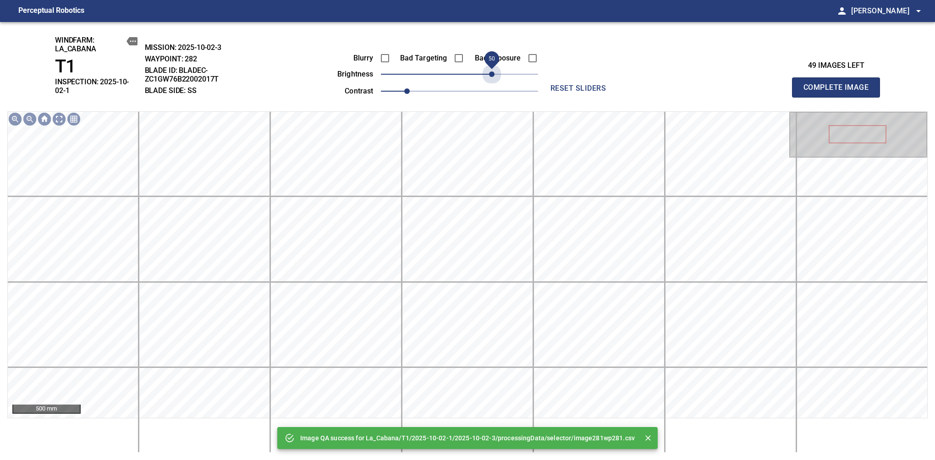
click at [493, 71] on span "50" at bounding box center [459, 74] width 157 height 13
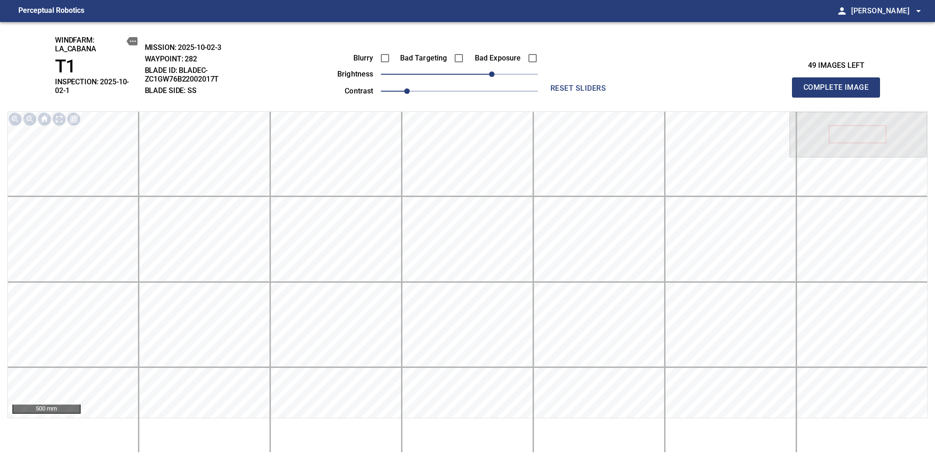
click at [839, 84] on span "Complete Image" at bounding box center [836, 87] width 68 height 13
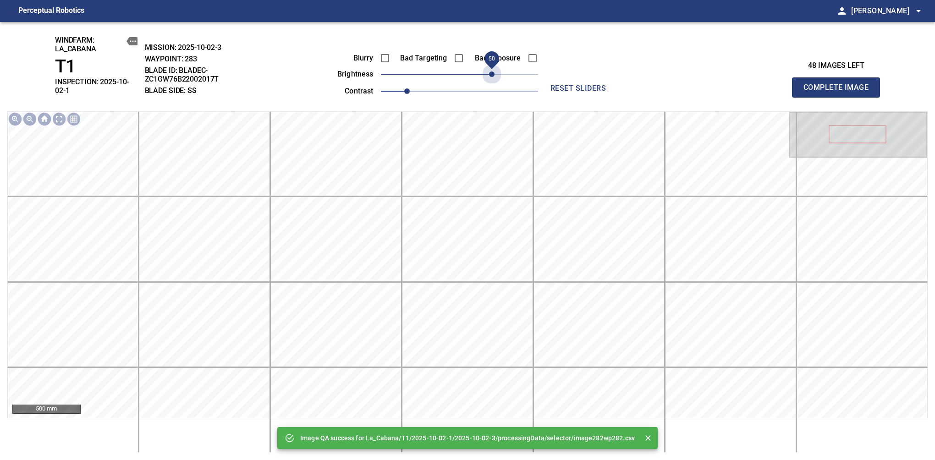
click at [493, 71] on span "50" at bounding box center [459, 74] width 157 height 13
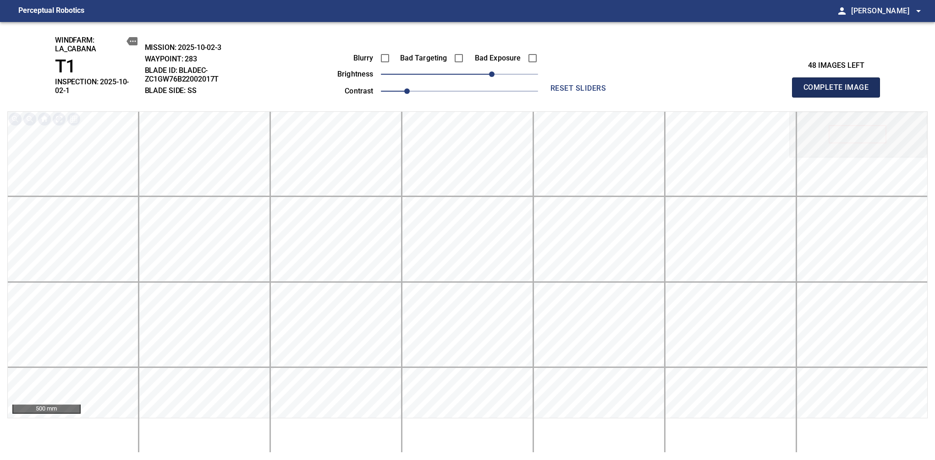
click at [839, 84] on span "Complete Image" at bounding box center [836, 87] width 68 height 13
click at [492, 73] on span "50" at bounding box center [459, 74] width 157 height 13
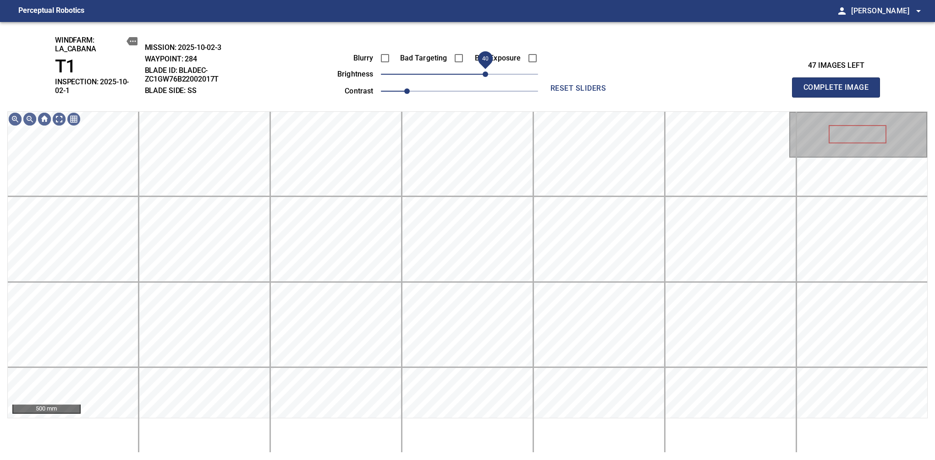
drag, startPoint x: 492, startPoint y: 73, endPoint x: 484, endPoint y: 78, distance: 9.4
click at [484, 77] on span "40" at bounding box center [484, 73] width 5 height 5
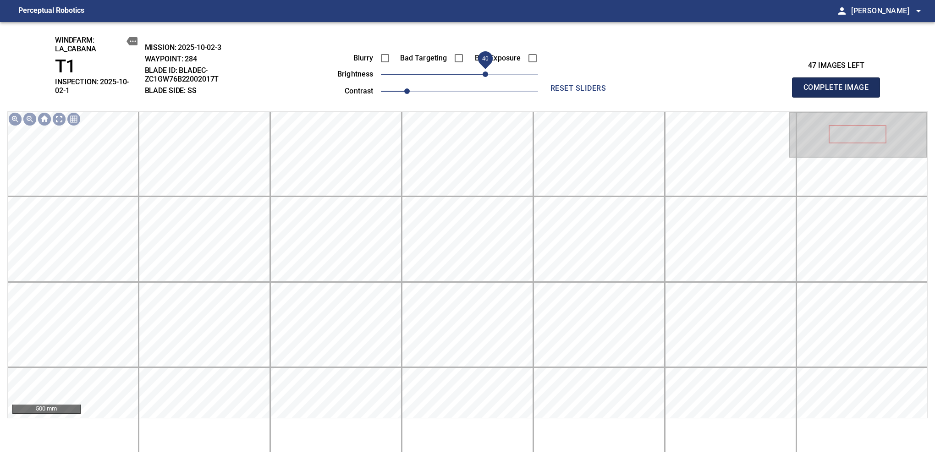
click at [839, 84] on span "Complete Image" at bounding box center [836, 87] width 68 height 13
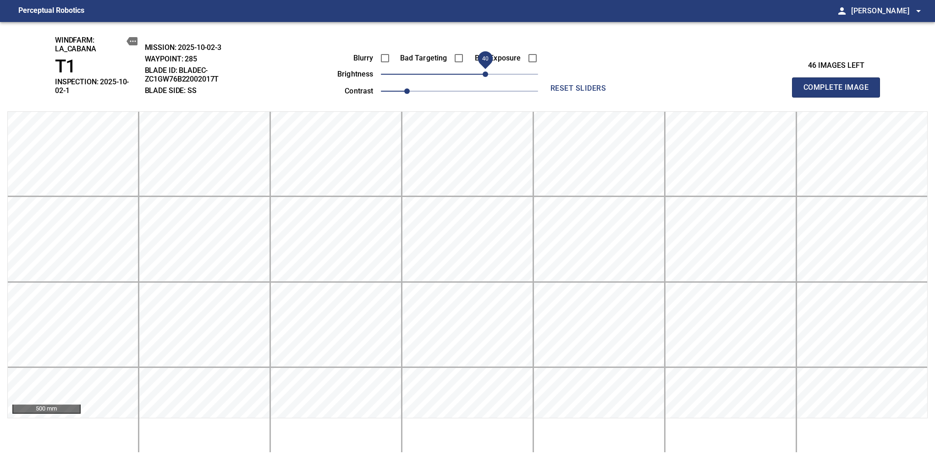
drag, startPoint x: 466, startPoint y: 74, endPoint x: 486, endPoint y: 77, distance: 19.4
click at [486, 77] on span "40" at bounding box center [484, 73] width 5 height 5
click at [839, 84] on span "Complete Image" at bounding box center [836, 87] width 68 height 13
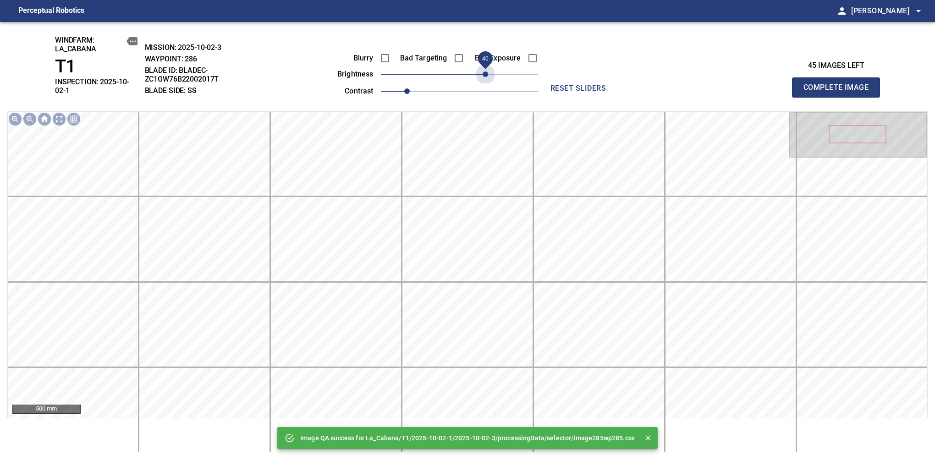
click at [486, 77] on span "40" at bounding box center [459, 74] width 157 height 13
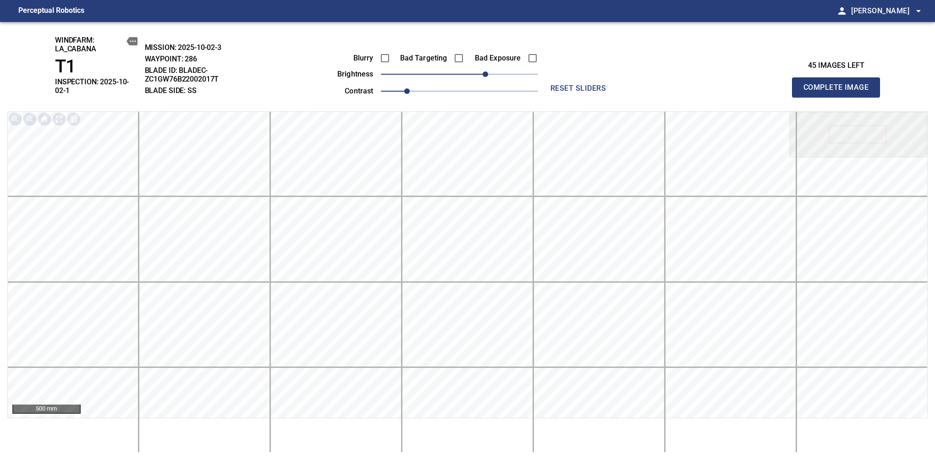
click at [839, 84] on span "Complete Image" at bounding box center [836, 87] width 68 height 13
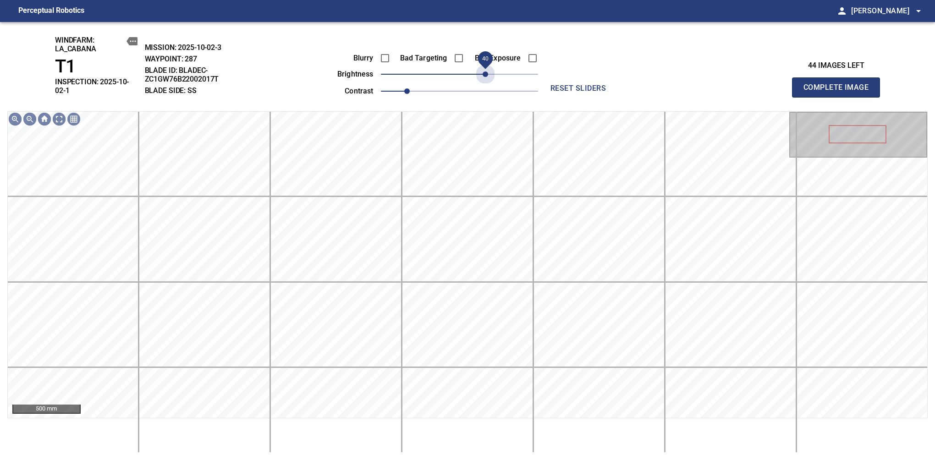
click at [486, 77] on span "40" at bounding box center [459, 74] width 157 height 13
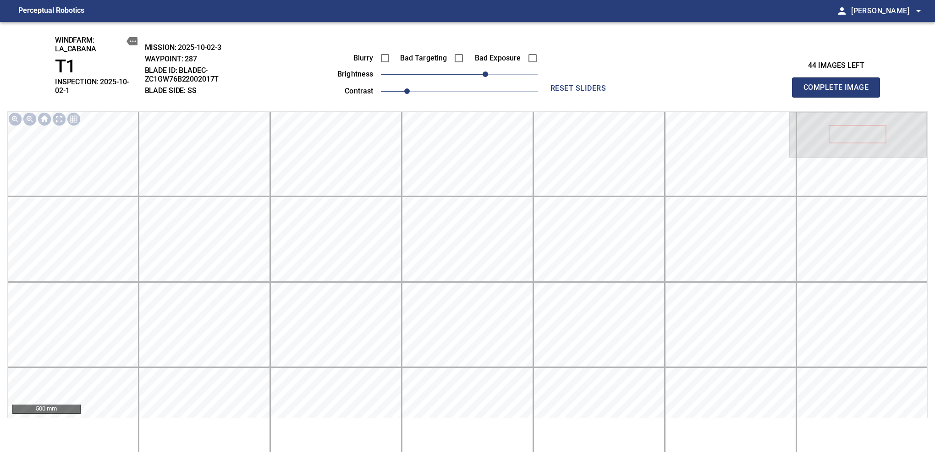
click at [839, 84] on span "Complete Image" at bounding box center [836, 87] width 68 height 13
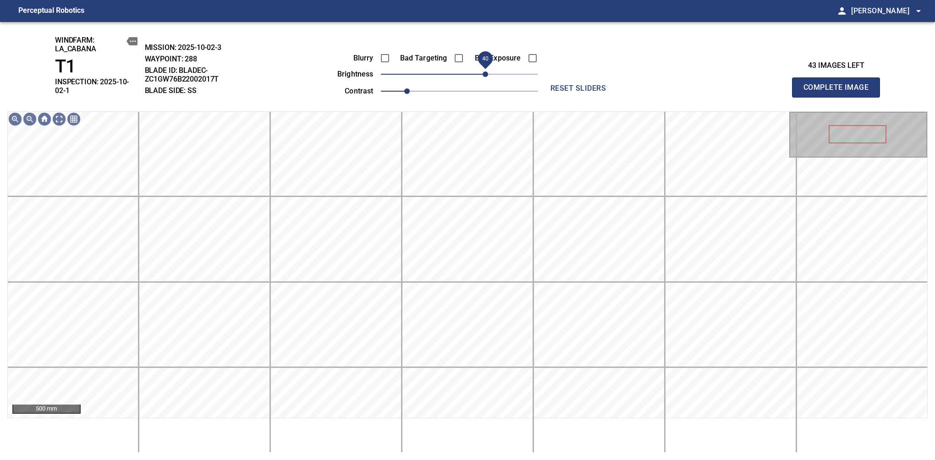
drag, startPoint x: 462, startPoint y: 79, endPoint x: 484, endPoint y: 80, distance: 22.0
click at [484, 77] on span "40" at bounding box center [484, 73] width 5 height 5
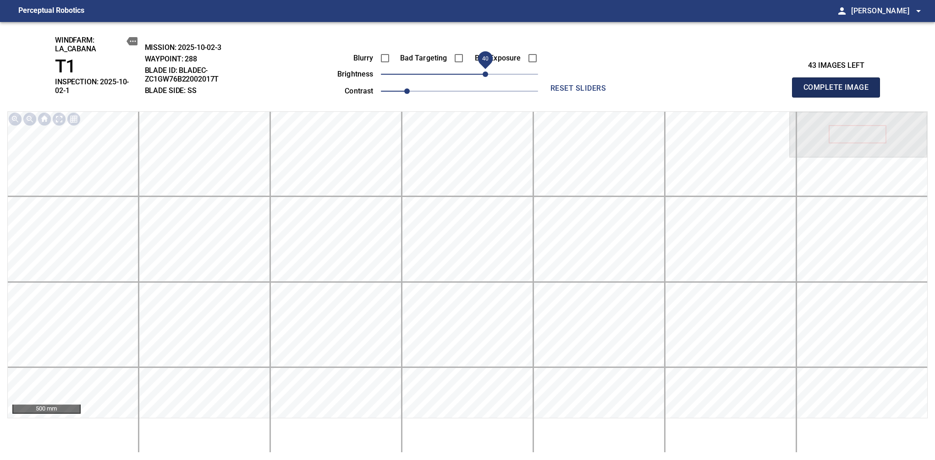
click at [839, 84] on span "Complete Image" at bounding box center [836, 87] width 68 height 13
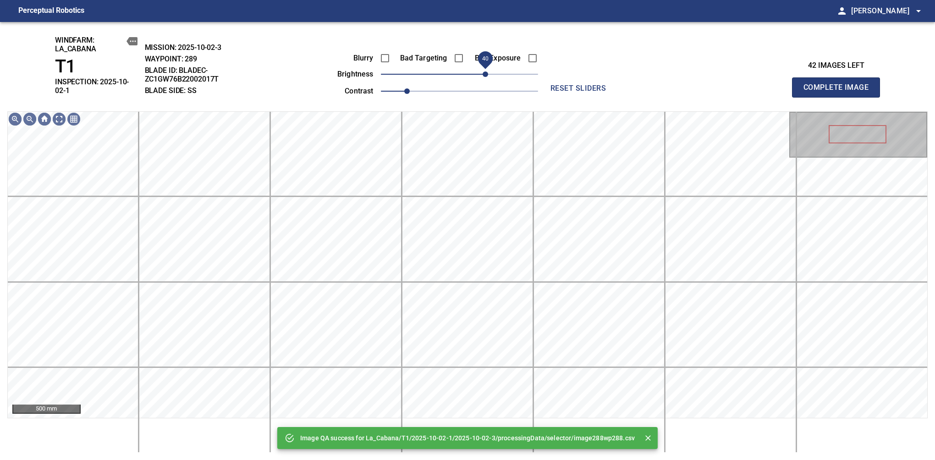
drag, startPoint x: 492, startPoint y: 71, endPoint x: 484, endPoint y: 75, distance: 9.0
click at [484, 75] on span "40" at bounding box center [459, 74] width 157 height 13
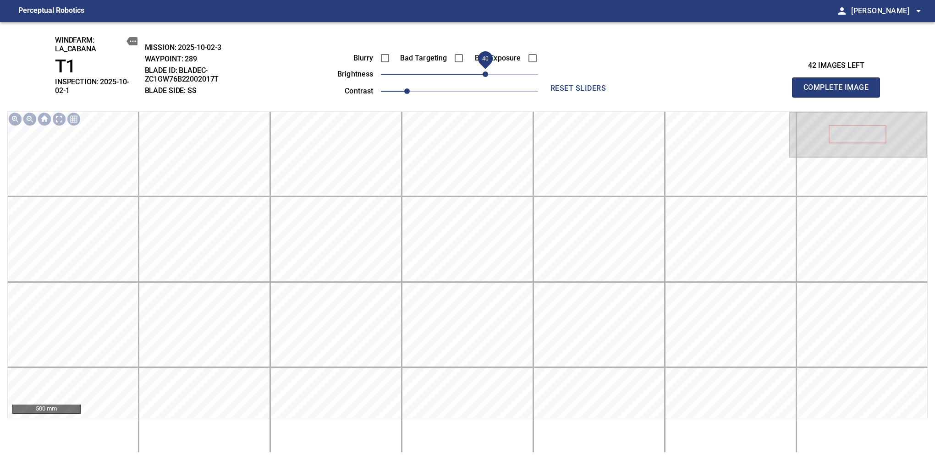
click at [839, 84] on span "Complete Image" at bounding box center [836, 87] width 68 height 13
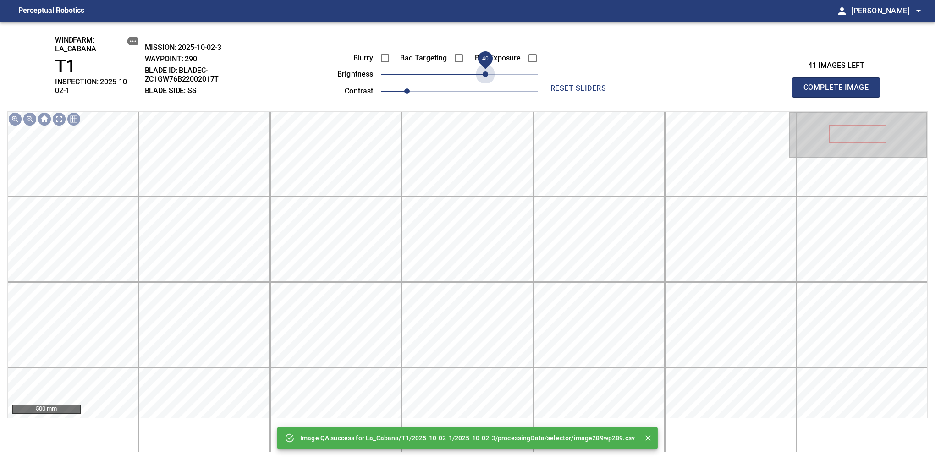
click at [484, 75] on span "40" at bounding box center [459, 74] width 157 height 13
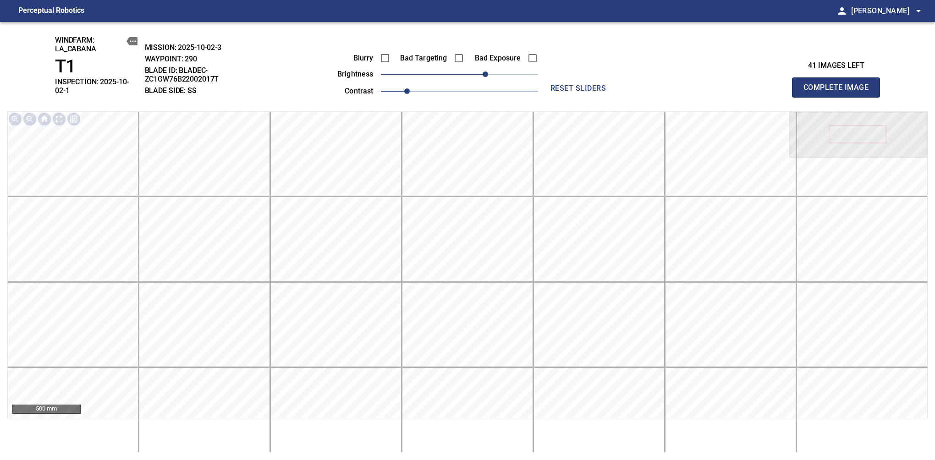
click at [839, 84] on span "Complete Image" at bounding box center [836, 87] width 68 height 13
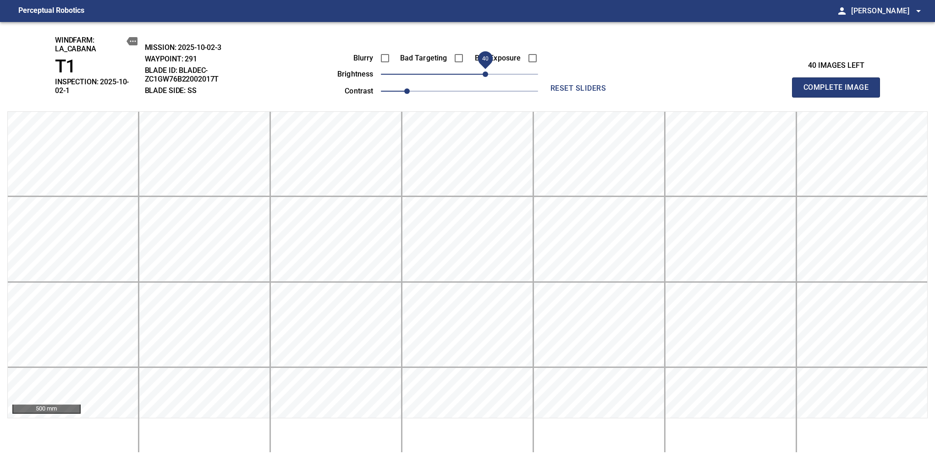
drag, startPoint x: 476, startPoint y: 77, endPoint x: 484, endPoint y: 75, distance: 7.9
click at [484, 75] on span "40" at bounding box center [484, 73] width 5 height 5
click at [839, 84] on span "Complete Image" at bounding box center [836, 87] width 68 height 13
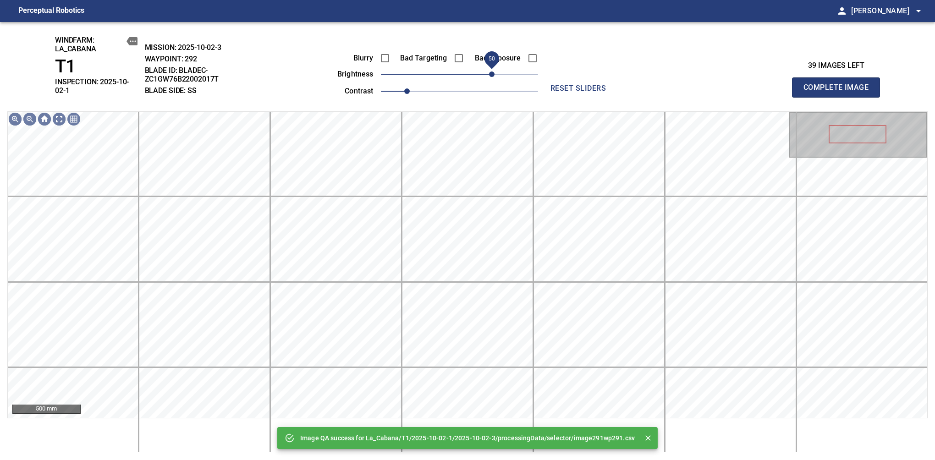
drag, startPoint x: 484, startPoint y: 75, endPoint x: 493, endPoint y: 73, distance: 9.8
click at [493, 73] on span "50" at bounding box center [459, 74] width 157 height 13
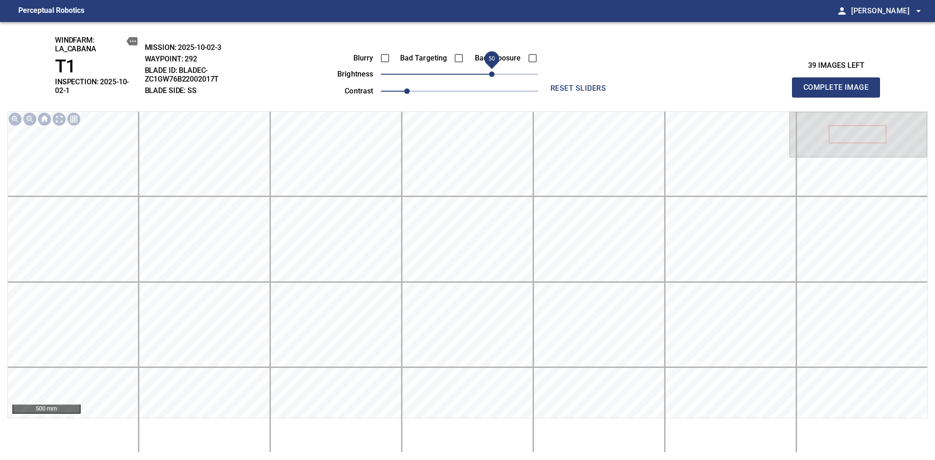
click at [839, 84] on span "Complete Image" at bounding box center [836, 87] width 68 height 13
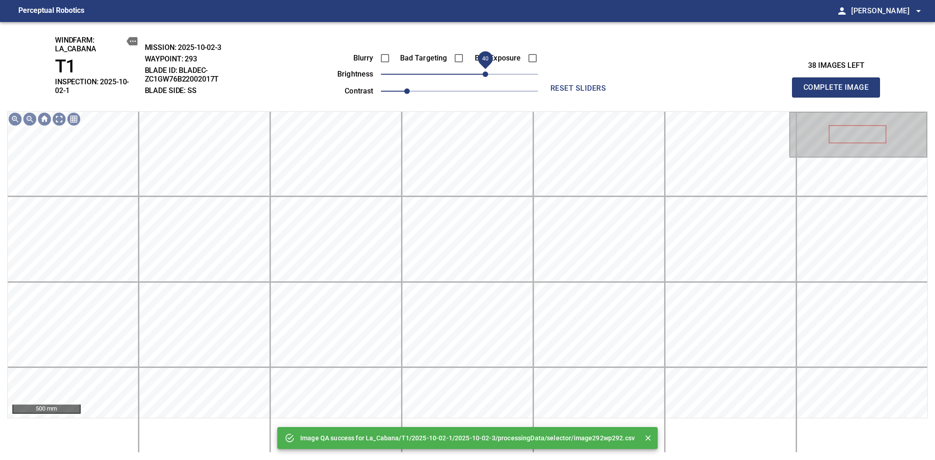
drag, startPoint x: 493, startPoint y: 73, endPoint x: 486, endPoint y: 78, distance: 9.3
click at [486, 78] on span "40" at bounding box center [459, 74] width 157 height 13
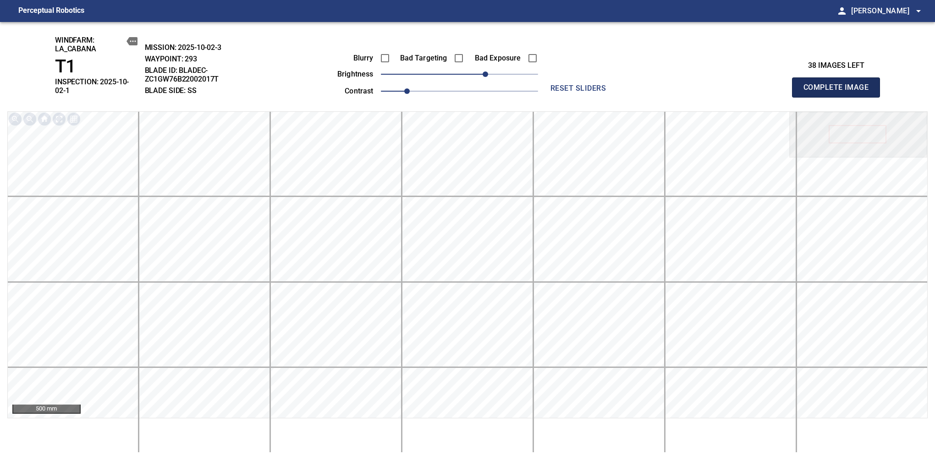
click at [839, 84] on span "Complete Image" at bounding box center [836, 87] width 68 height 13
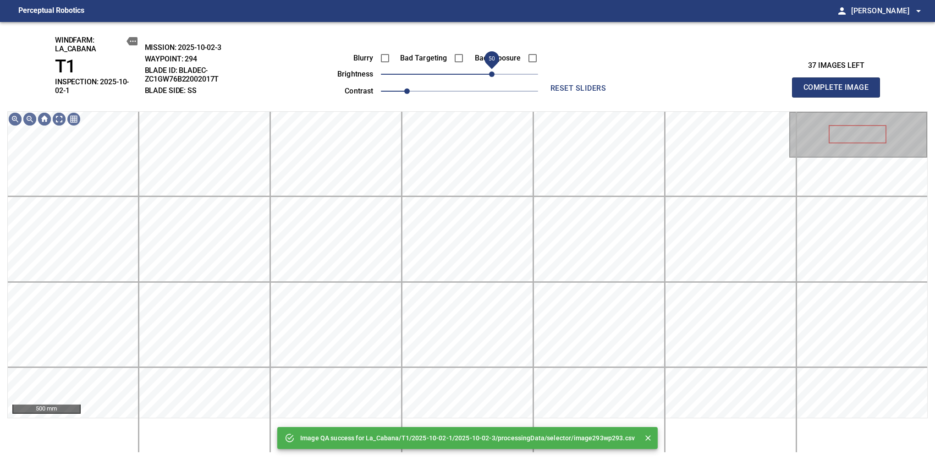
click at [489, 78] on span "50" at bounding box center [459, 74] width 157 height 13
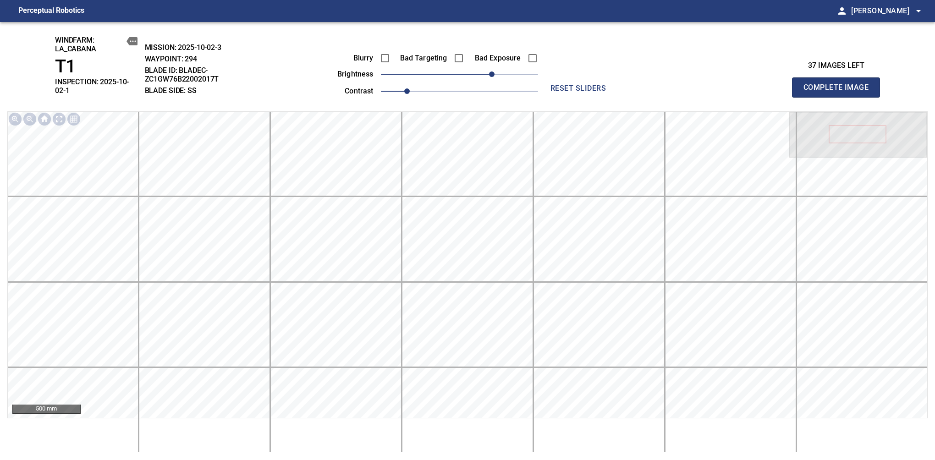
click at [839, 84] on span "Complete Image" at bounding box center [836, 87] width 68 height 13
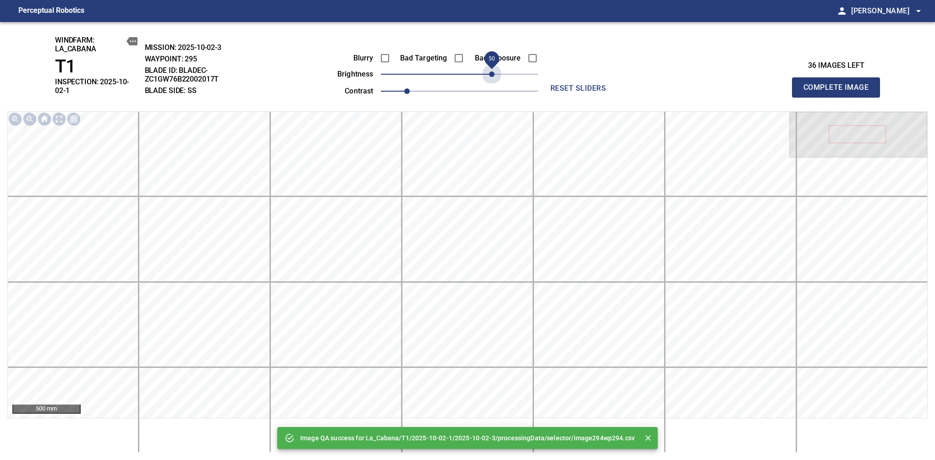
click at [489, 78] on span "50" at bounding box center [459, 74] width 157 height 13
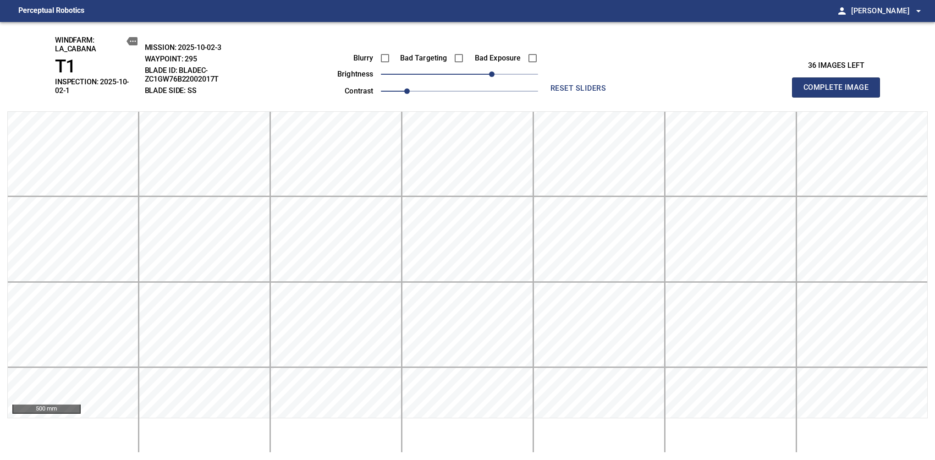
click at [839, 84] on span "Complete Image" at bounding box center [836, 87] width 68 height 13
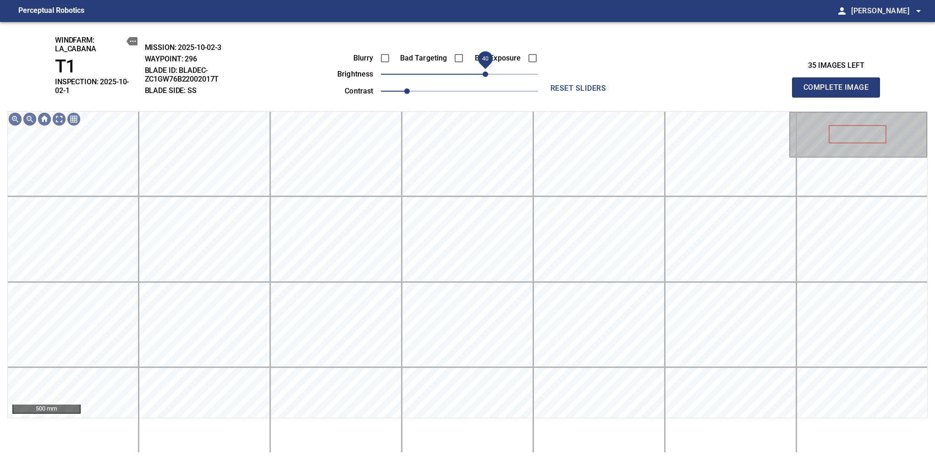
drag, startPoint x: 458, startPoint y: 73, endPoint x: 487, endPoint y: 75, distance: 29.4
click at [487, 75] on span "40" at bounding box center [484, 73] width 5 height 5
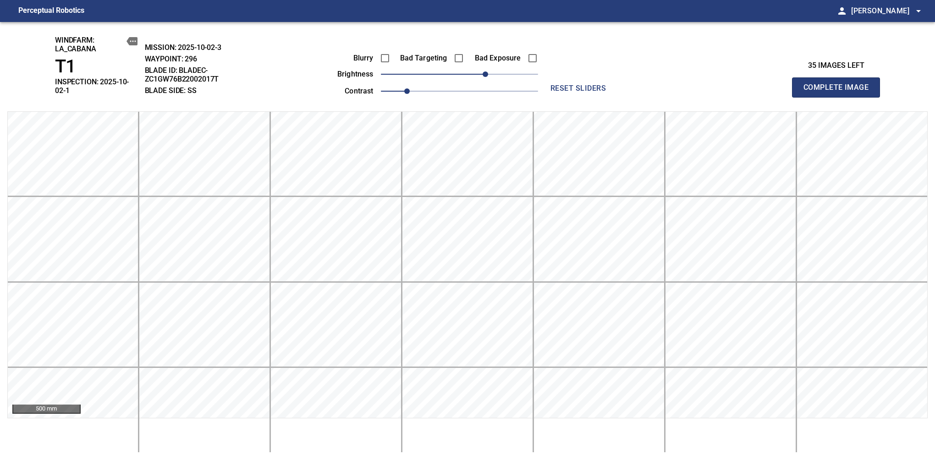
click at [839, 84] on span "Complete Image" at bounding box center [836, 87] width 68 height 13
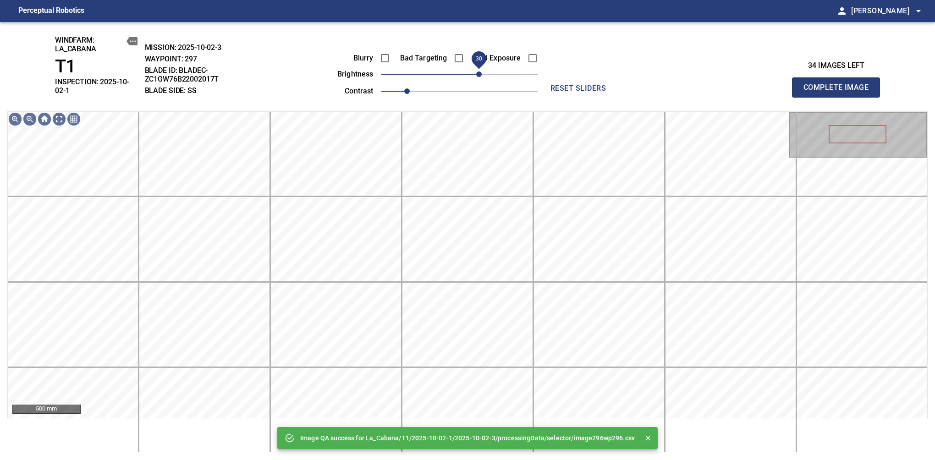
drag, startPoint x: 486, startPoint y: 77, endPoint x: 481, endPoint y: 81, distance: 6.5
click at [481, 77] on span "30" at bounding box center [478, 73] width 5 height 5
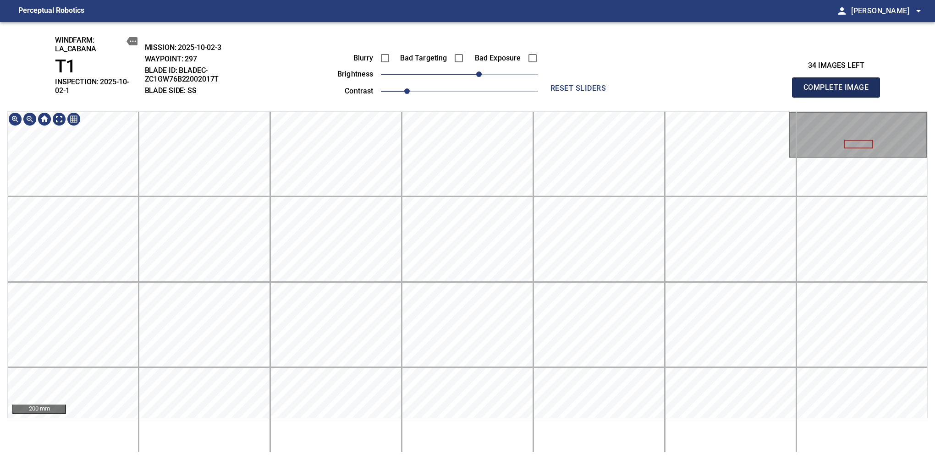
click at [839, 84] on span "Complete Image" at bounding box center [836, 87] width 68 height 13
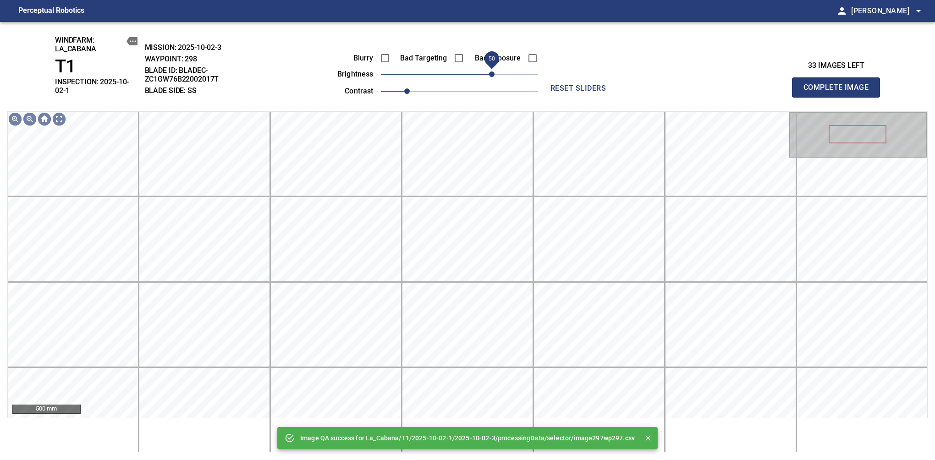
drag, startPoint x: 464, startPoint y: 75, endPoint x: 494, endPoint y: 76, distance: 30.3
click at [494, 76] on span "50" at bounding box center [491, 73] width 5 height 5
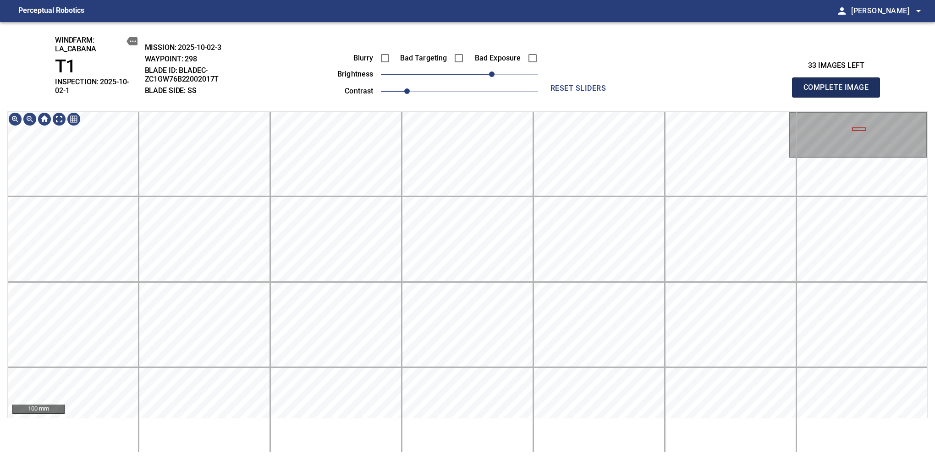
click at [839, 84] on span "Complete Image" at bounding box center [836, 87] width 68 height 13
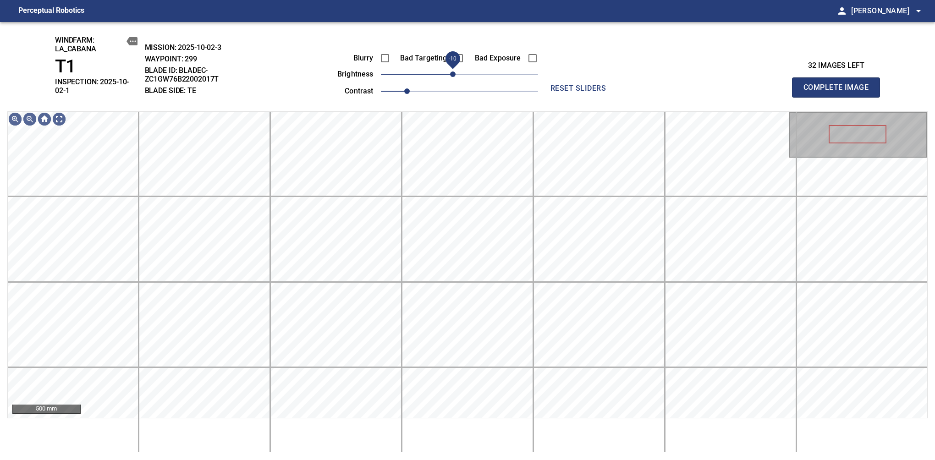
click at [455, 75] on span "-10" at bounding box center [452, 73] width 5 height 5
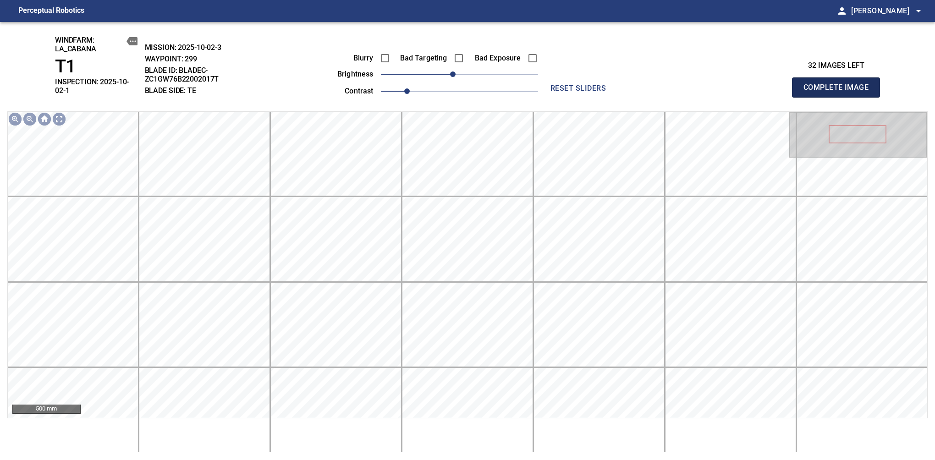
click at [839, 84] on span "Complete Image" at bounding box center [836, 87] width 68 height 13
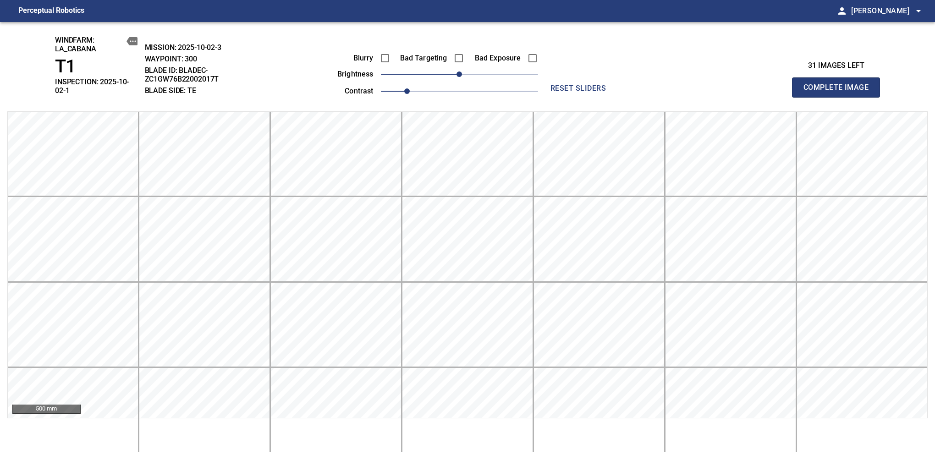
click at [839, 84] on span "Complete Image" at bounding box center [836, 87] width 68 height 13
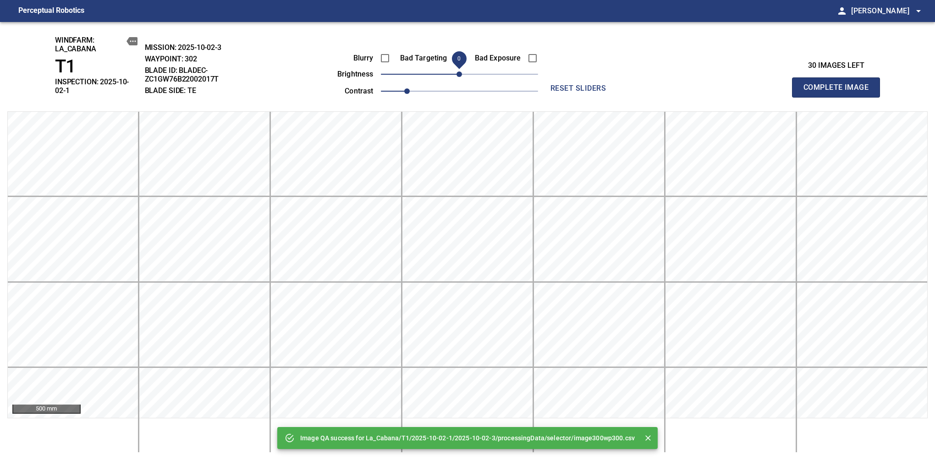
click at [839, 84] on span "Complete Image" at bounding box center [836, 87] width 68 height 13
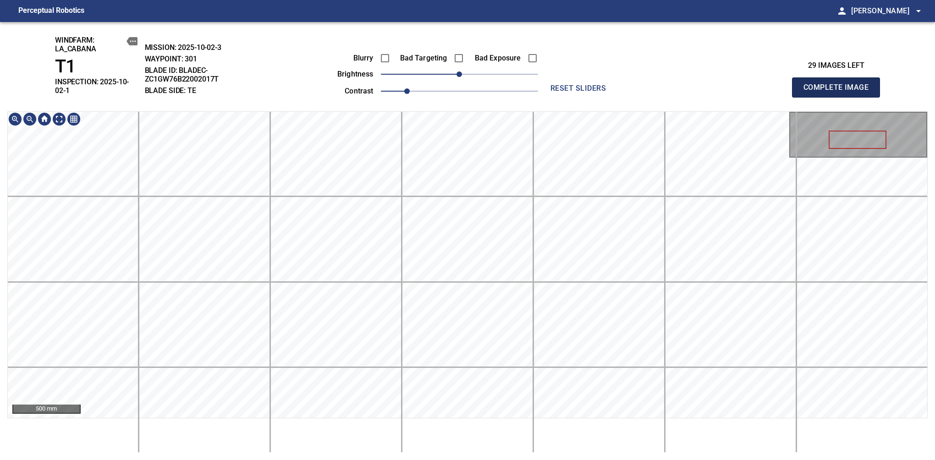
click at [839, 84] on span "Complete Image" at bounding box center [836, 87] width 68 height 13
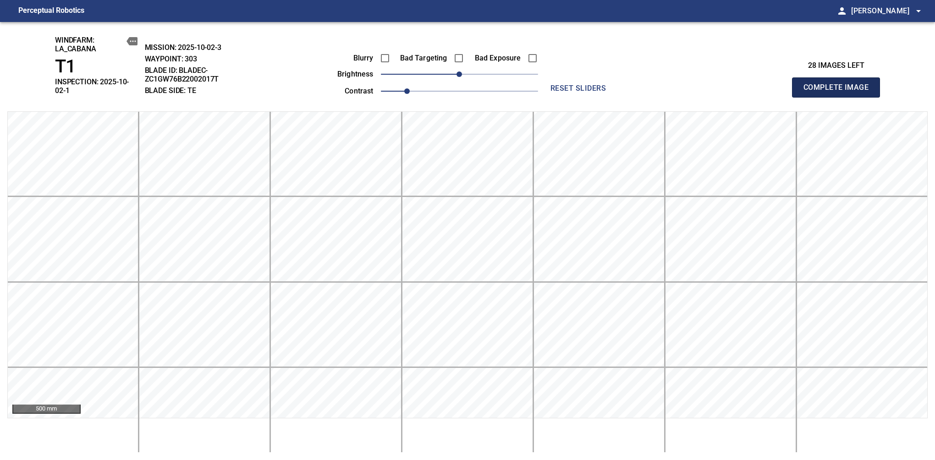
click at [839, 84] on span "Complete Image" at bounding box center [836, 87] width 68 height 13
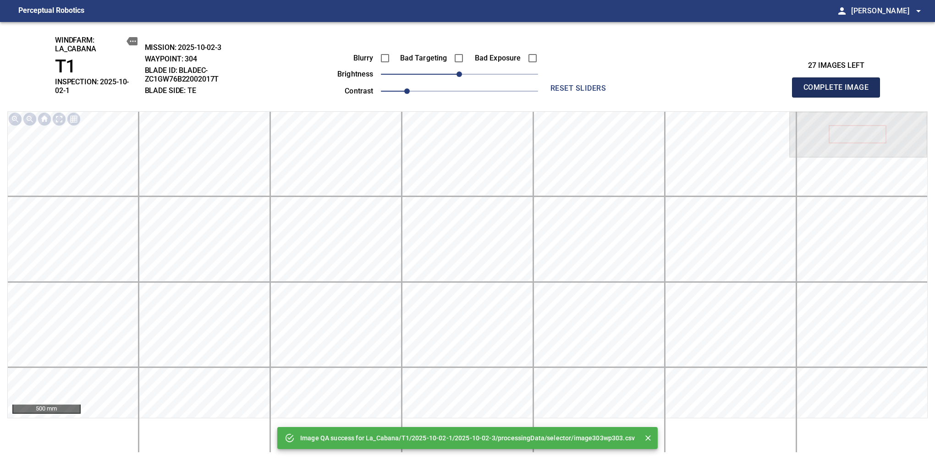
click at [839, 84] on span "Complete Image" at bounding box center [836, 87] width 68 height 13
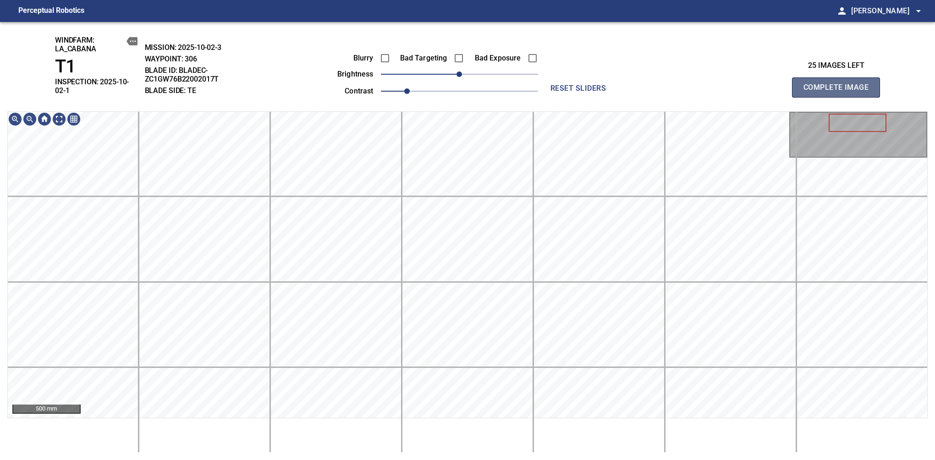
click at [839, 84] on span "Complete Image" at bounding box center [836, 87] width 68 height 13
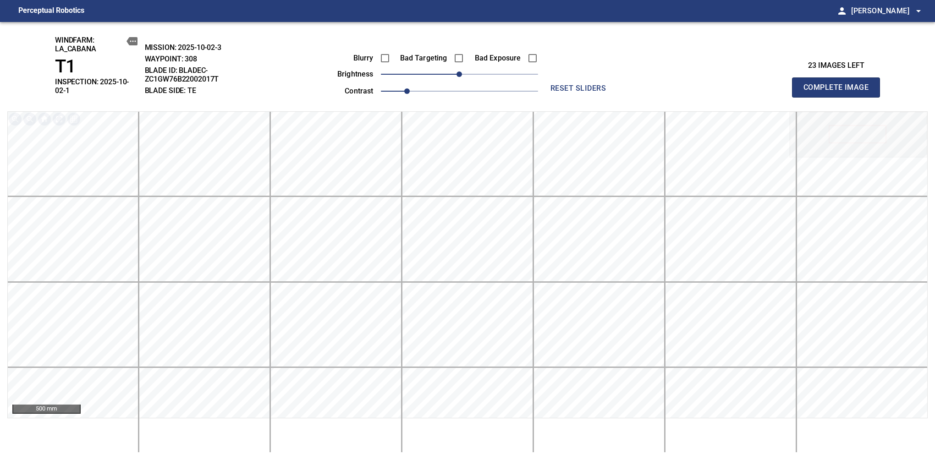
click at [839, 84] on span "Complete Image" at bounding box center [836, 87] width 68 height 13
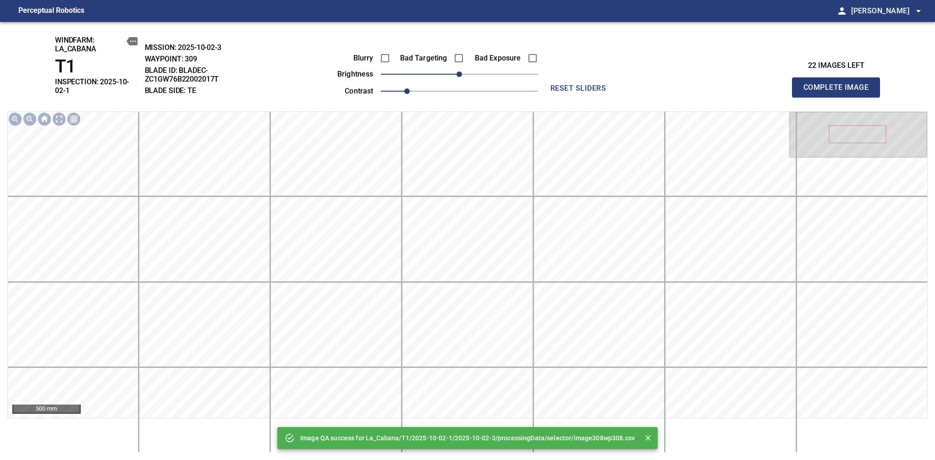
click at [839, 84] on span "Complete Image" at bounding box center [836, 87] width 68 height 13
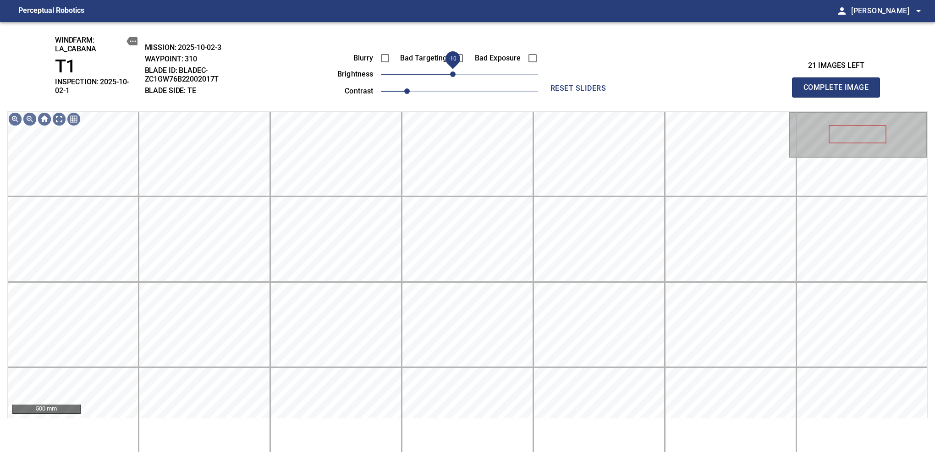
click at [450, 75] on span "-10" at bounding box center [452, 73] width 5 height 5
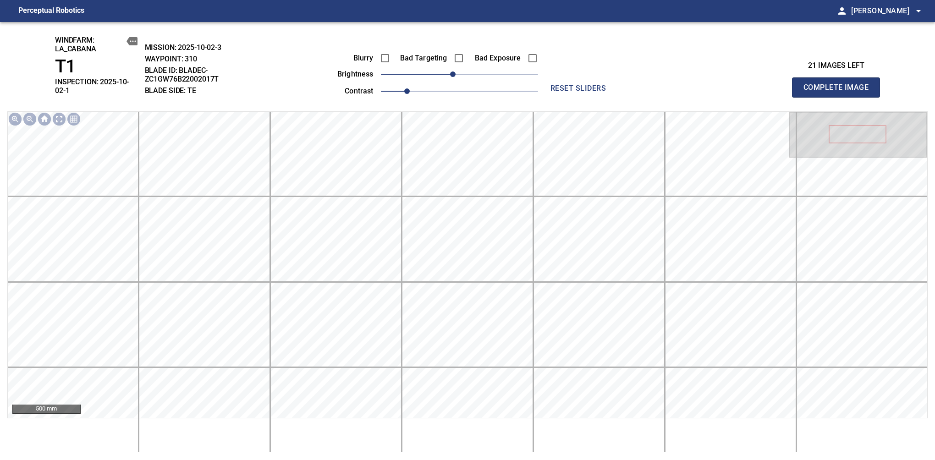
click at [839, 84] on span "Complete Image" at bounding box center [836, 87] width 68 height 13
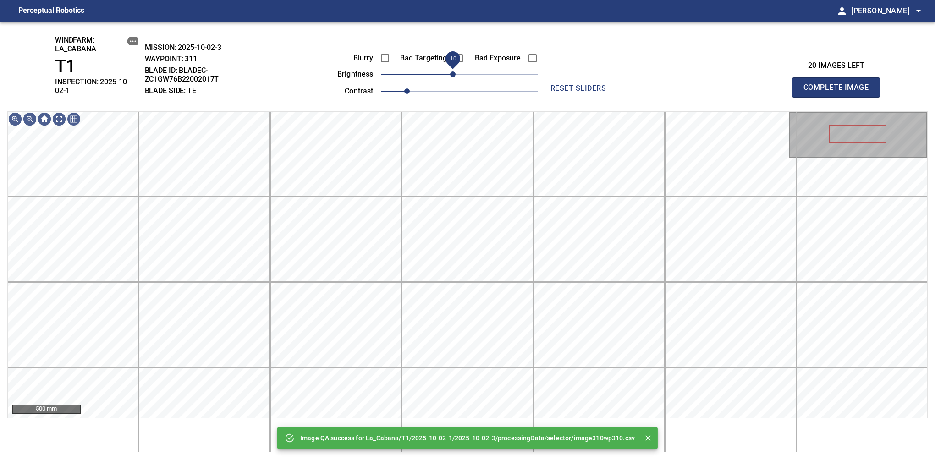
drag, startPoint x: 458, startPoint y: 74, endPoint x: 453, endPoint y: 75, distance: 5.2
click at [453, 75] on span "-10" at bounding box center [452, 73] width 5 height 5
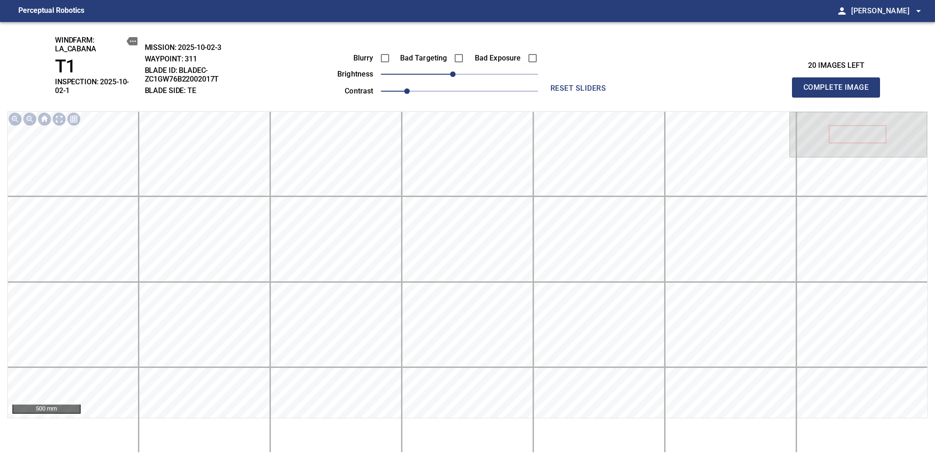
click at [839, 84] on span "Complete Image" at bounding box center [836, 87] width 68 height 13
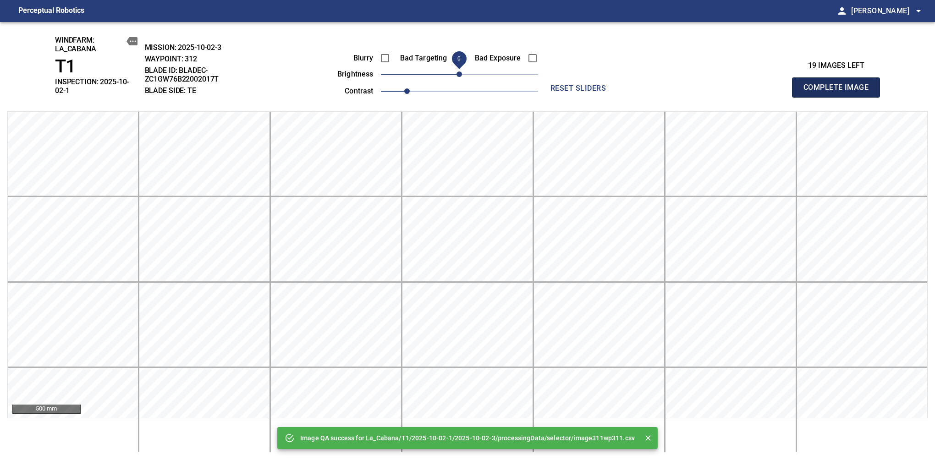
click at [839, 84] on span "Complete Image" at bounding box center [836, 87] width 68 height 13
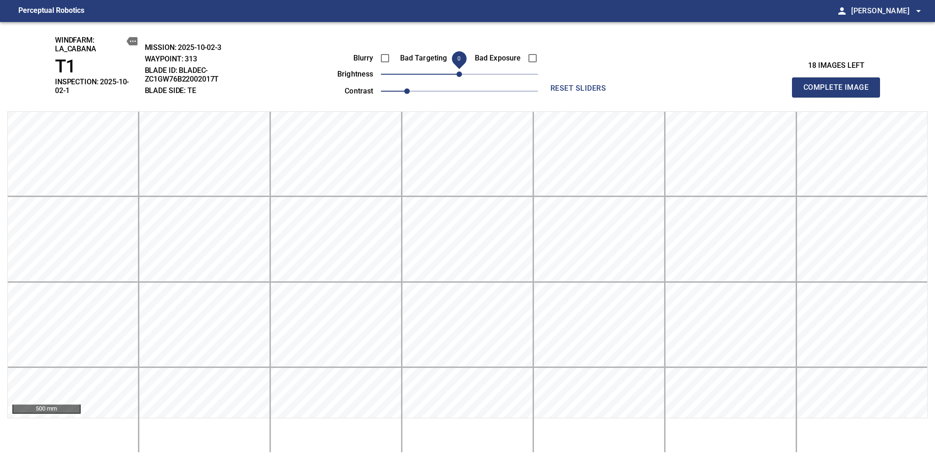
click at [839, 84] on span "Complete Image" at bounding box center [836, 87] width 68 height 13
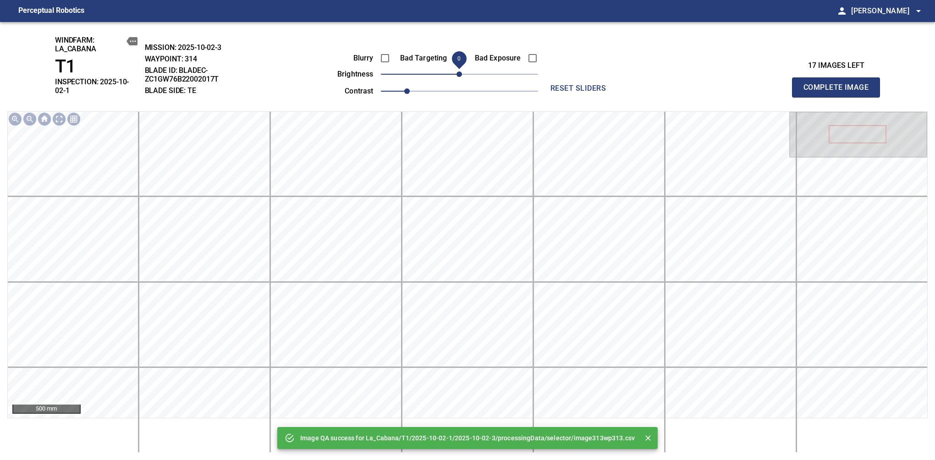
click at [839, 84] on span "Complete Image" at bounding box center [836, 87] width 68 height 13
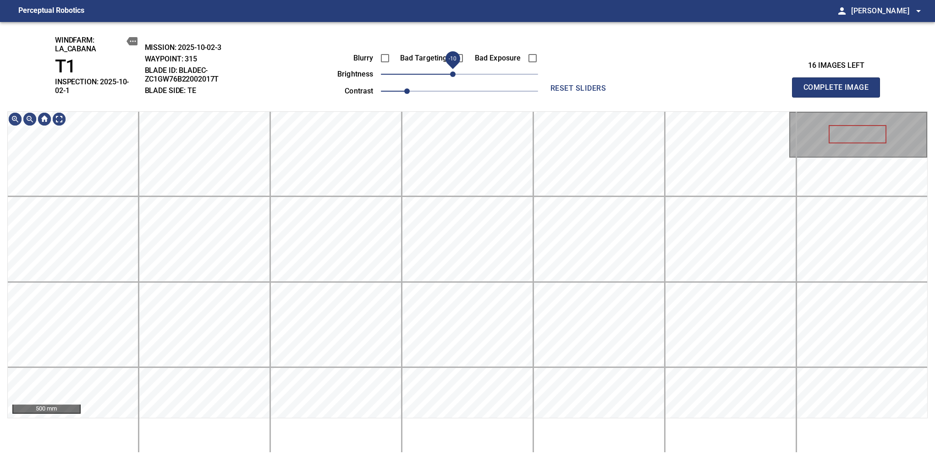
click at [451, 77] on span "-10" at bounding box center [452, 73] width 5 height 5
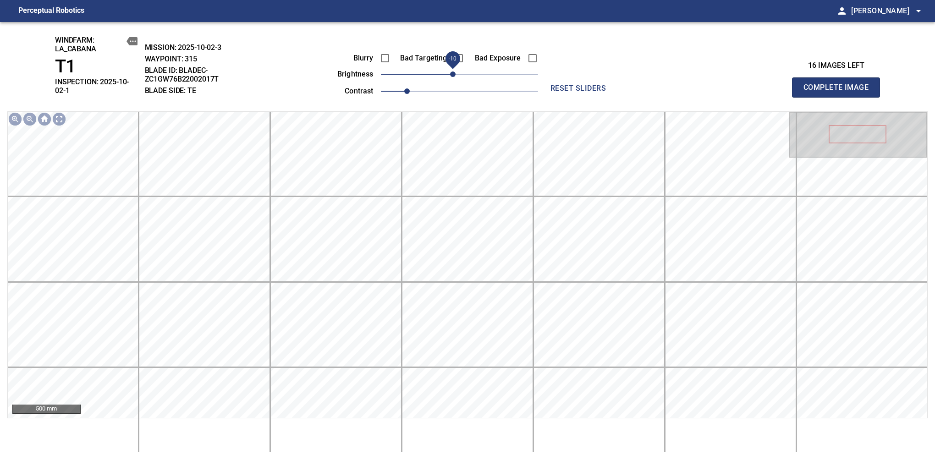
click at [839, 84] on span "Complete Image" at bounding box center [836, 87] width 68 height 13
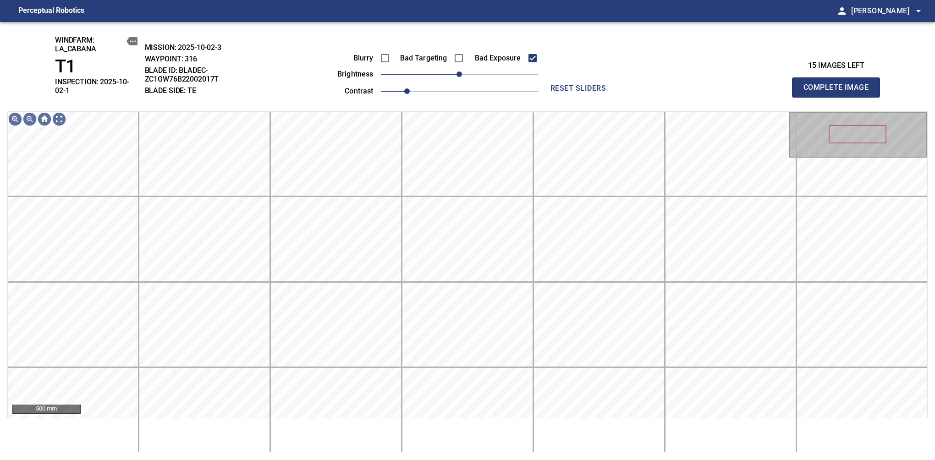
click at [839, 84] on span "Complete Image" at bounding box center [836, 87] width 68 height 13
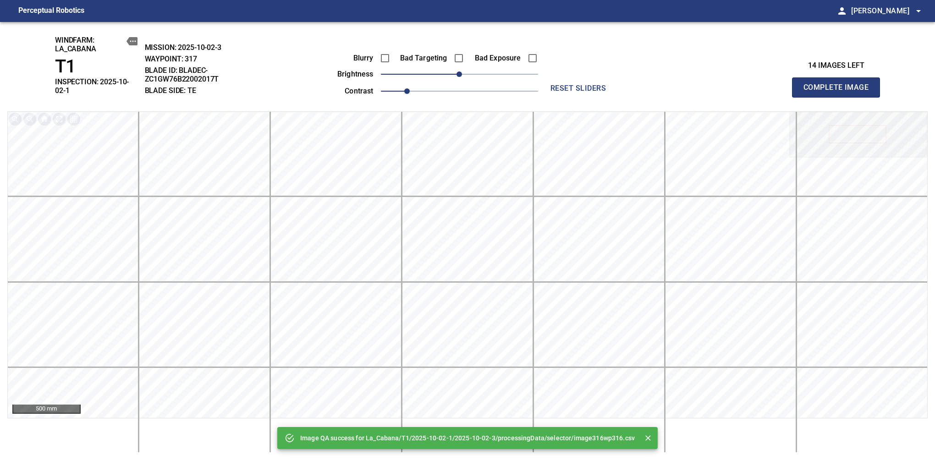
click at [839, 84] on span "Complete Image" at bounding box center [836, 87] width 68 height 13
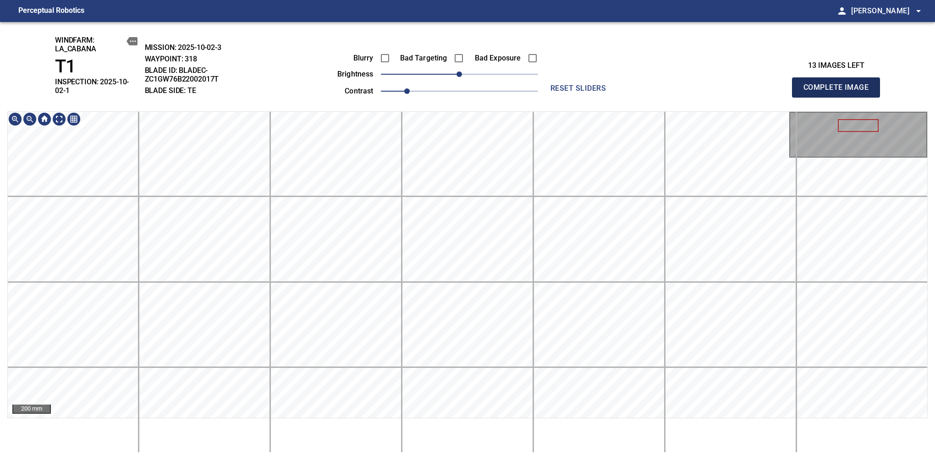
click at [839, 84] on span "Complete Image" at bounding box center [836, 87] width 68 height 13
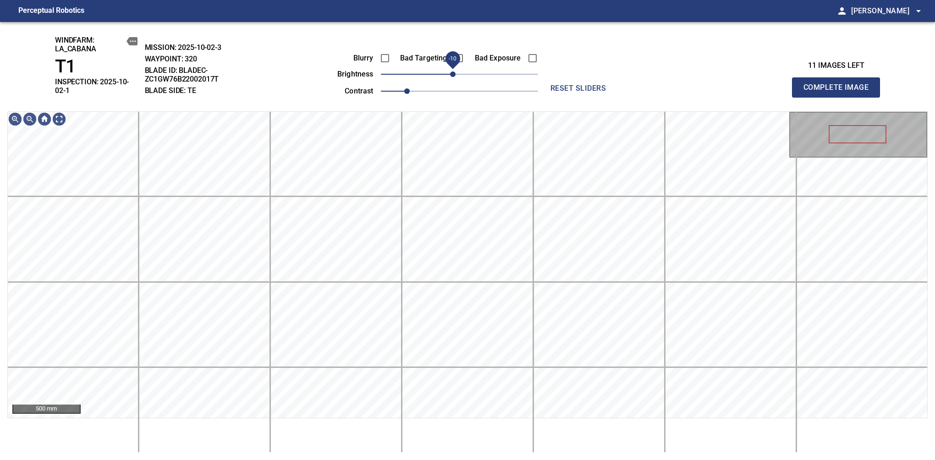
click at [455, 71] on span "-10" at bounding box center [452, 73] width 5 height 5
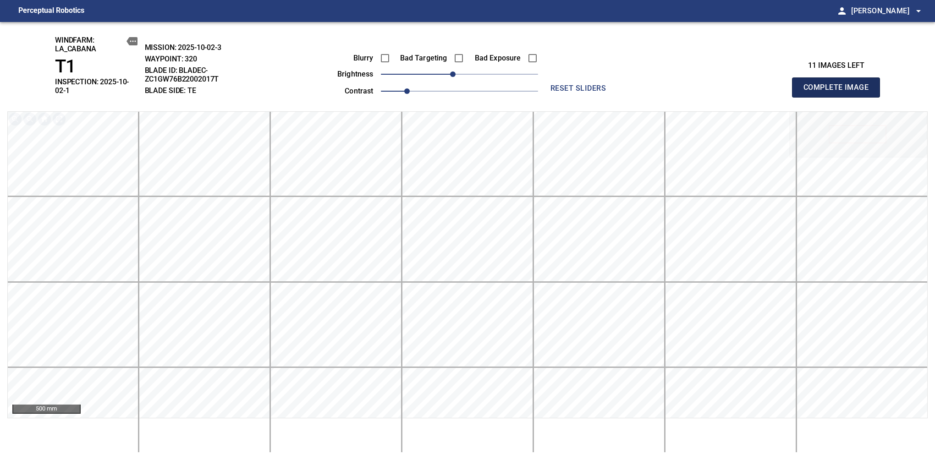
click at [839, 84] on span "Complete Image" at bounding box center [836, 87] width 68 height 13
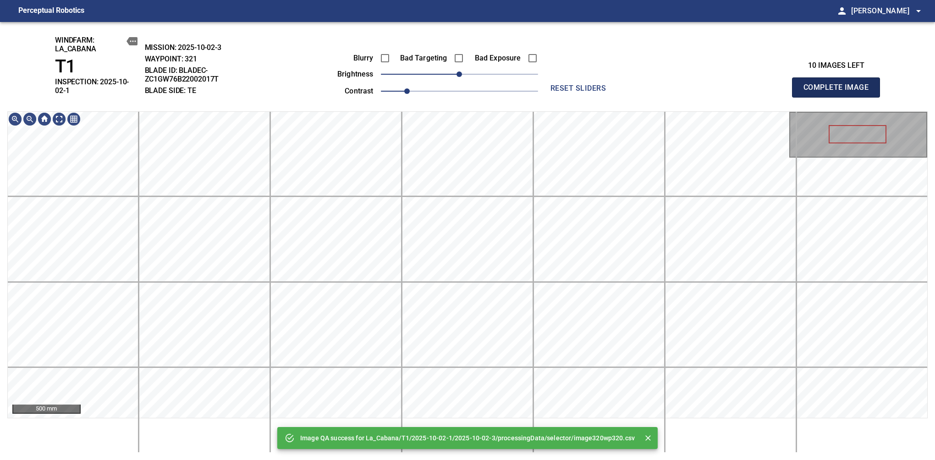
click at [839, 84] on span "Complete Image" at bounding box center [836, 87] width 68 height 13
click at [455, 92] on div "Image QA success for La_Cabana/T1/2025-10-02-1/2025-10-02-3/processingData/sele…" at bounding box center [467, 241] width 935 height 438
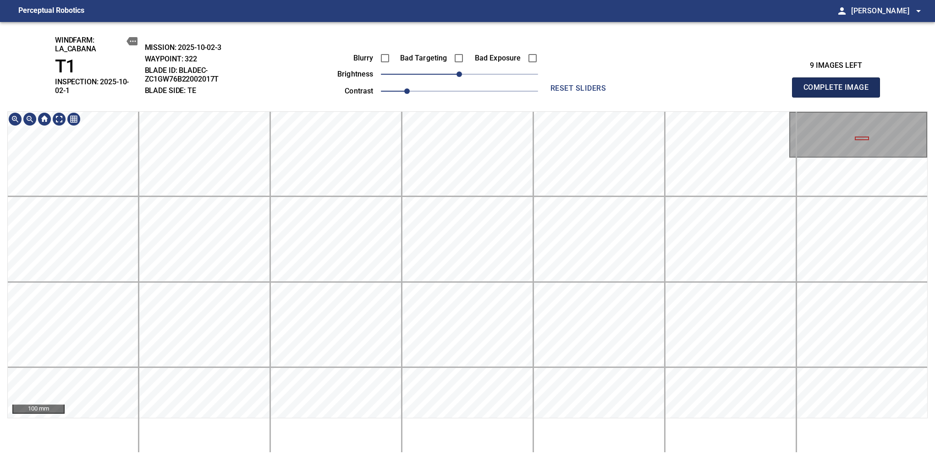
click at [839, 84] on span "Complete Image" at bounding box center [836, 87] width 68 height 13
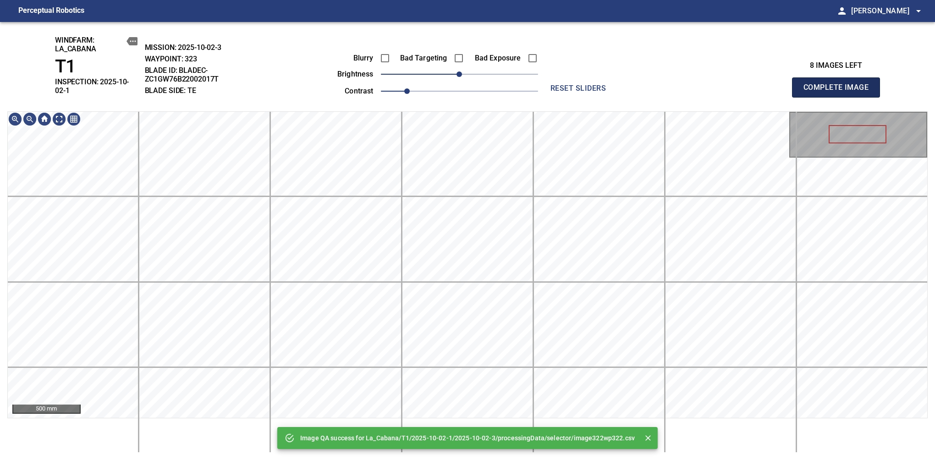
click at [839, 84] on span "Complete Image" at bounding box center [836, 87] width 68 height 13
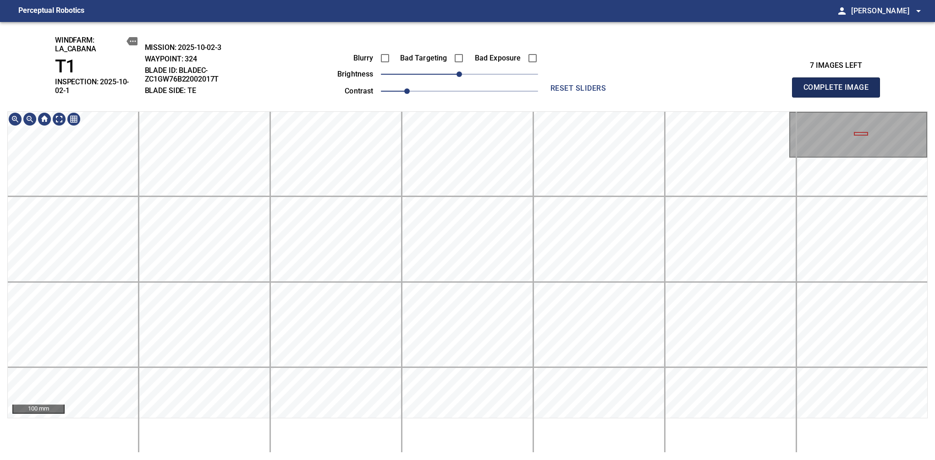
click at [839, 84] on span "Complete Image" at bounding box center [836, 87] width 68 height 13
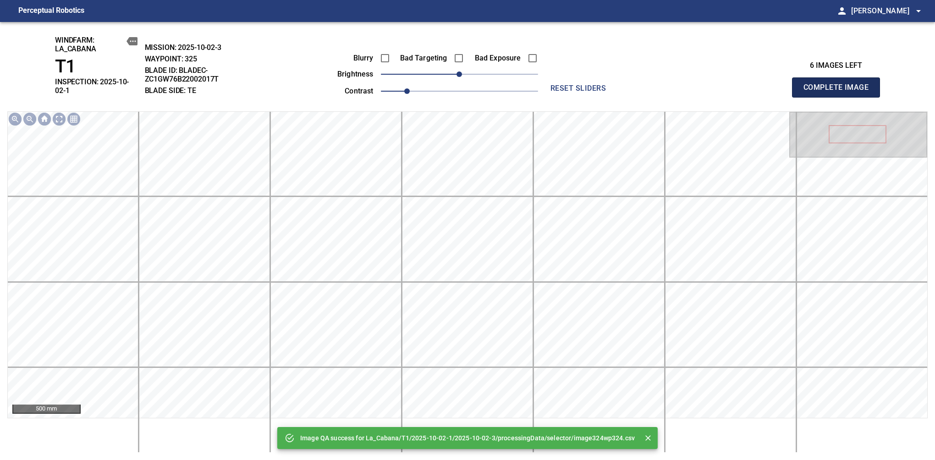
click at [839, 84] on span "Complete Image" at bounding box center [836, 87] width 68 height 13
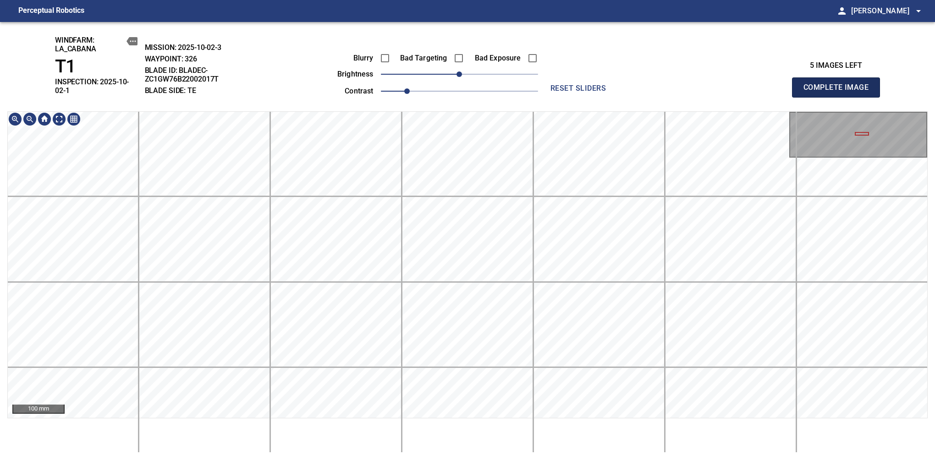
click at [839, 84] on span "Complete Image" at bounding box center [836, 87] width 68 height 13
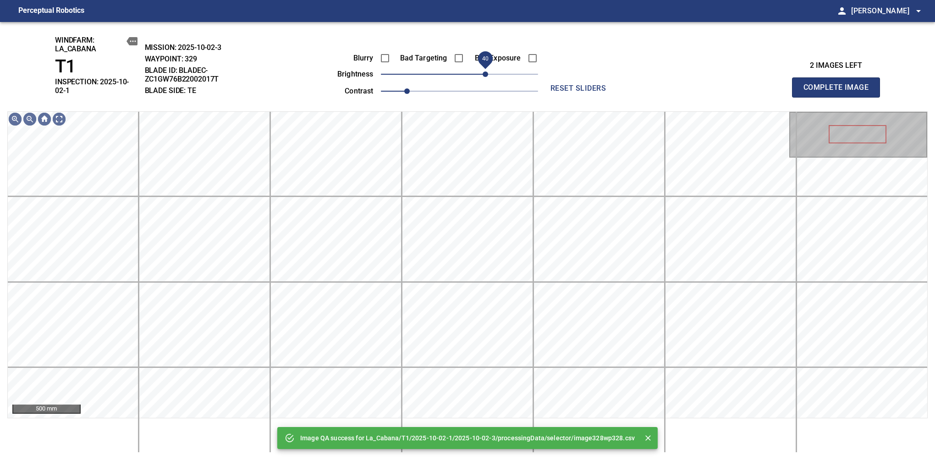
drag, startPoint x: 462, startPoint y: 75, endPoint x: 487, endPoint y: 74, distance: 25.7
click at [487, 74] on span "40" at bounding box center [484, 73] width 5 height 5
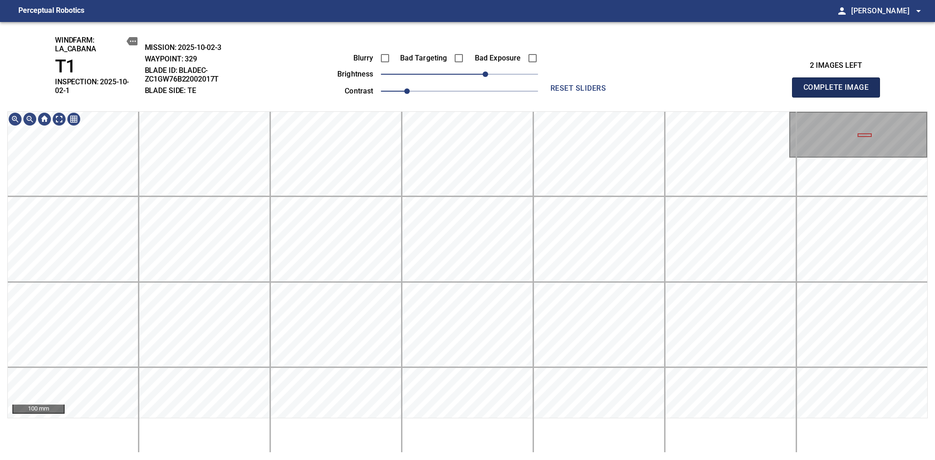
click at [839, 84] on span "Complete Image" at bounding box center [836, 87] width 68 height 13
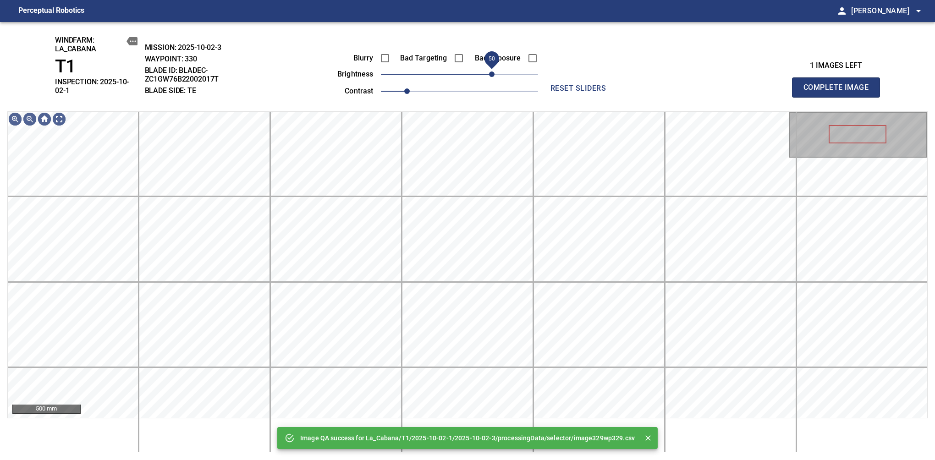
drag, startPoint x: 492, startPoint y: 75, endPoint x: 493, endPoint y: 80, distance: 5.1
click at [493, 77] on span "50" at bounding box center [491, 73] width 5 height 5
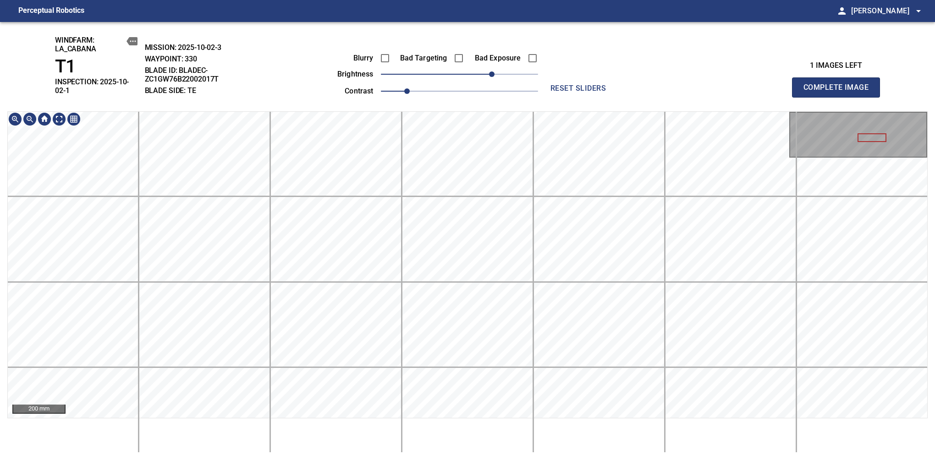
click at [491, 49] on div "windfarm: La_Cabana T1 INSPECTION: 2025-10-02-1 MISSION: 2025-10-02-3 WAYPOINT:…" at bounding box center [467, 241] width 935 height 438
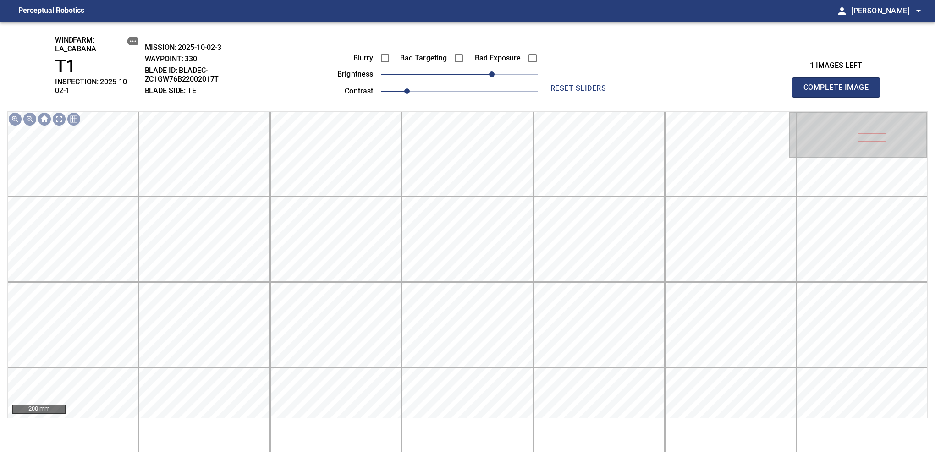
click at [839, 84] on span "Complete Image" at bounding box center [836, 87] width 68 height 13
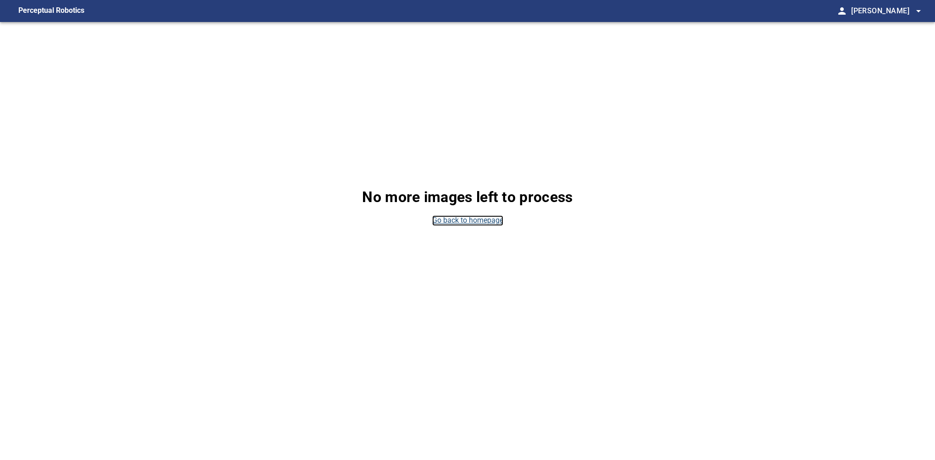
click at [471, 221] on link "Go back to homepage" at bounding box center [467, 220] width 71 height 11
